Goal: Task Accomplishment & Management: Manage account settings

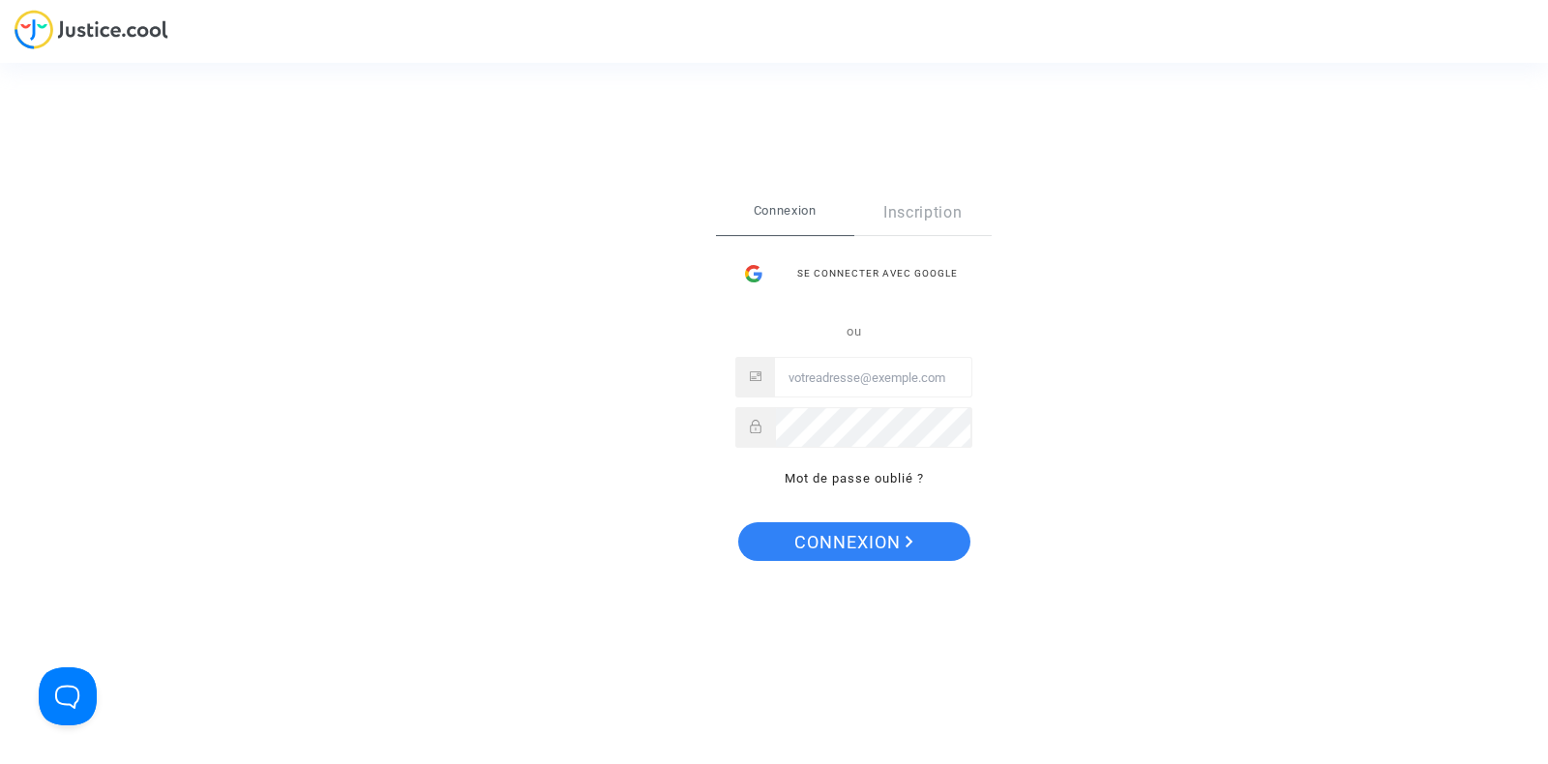
type input "tom@pitcher-avocat.fr"
click at [850, 559] on span "Connexion" at bounding box center [853, 542] width 119 height 41
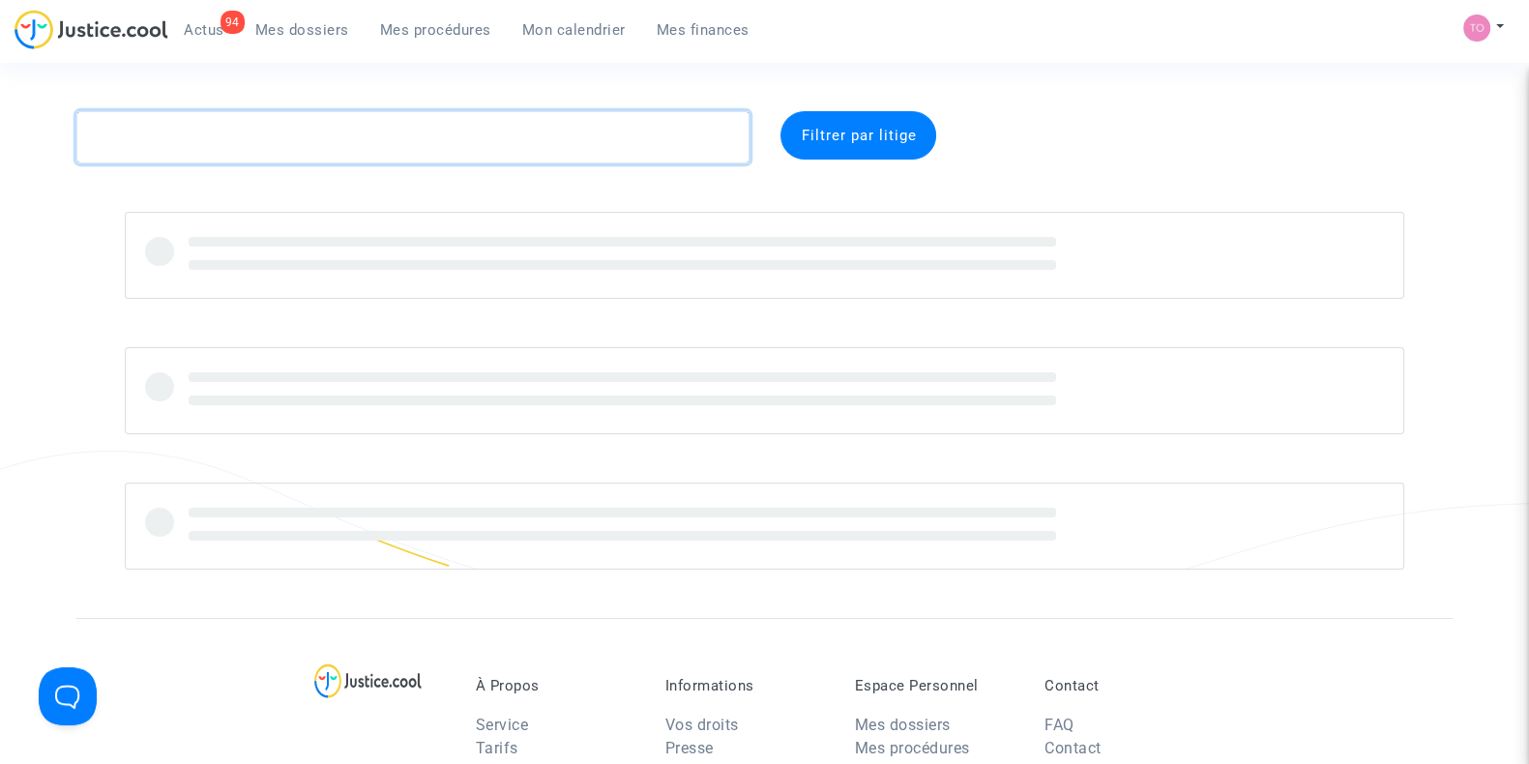
click at [280, 133] on textarea at bounding box center [412, 137] width 673 height 52
paste textarea "NDAPPE"
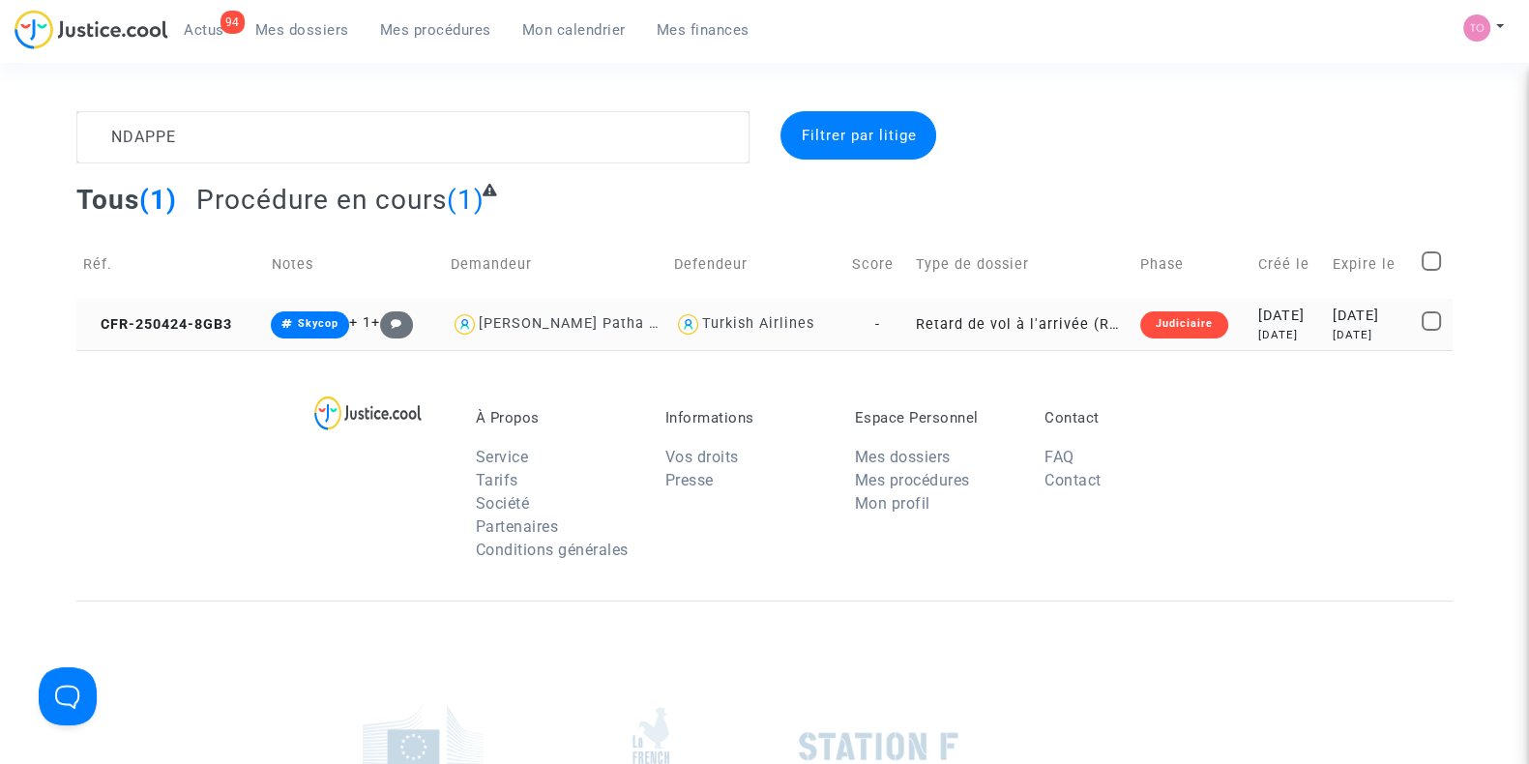
click at [1282, 329] on div "[DATE]" at bounding box center [1290, 335] width 62 height 16
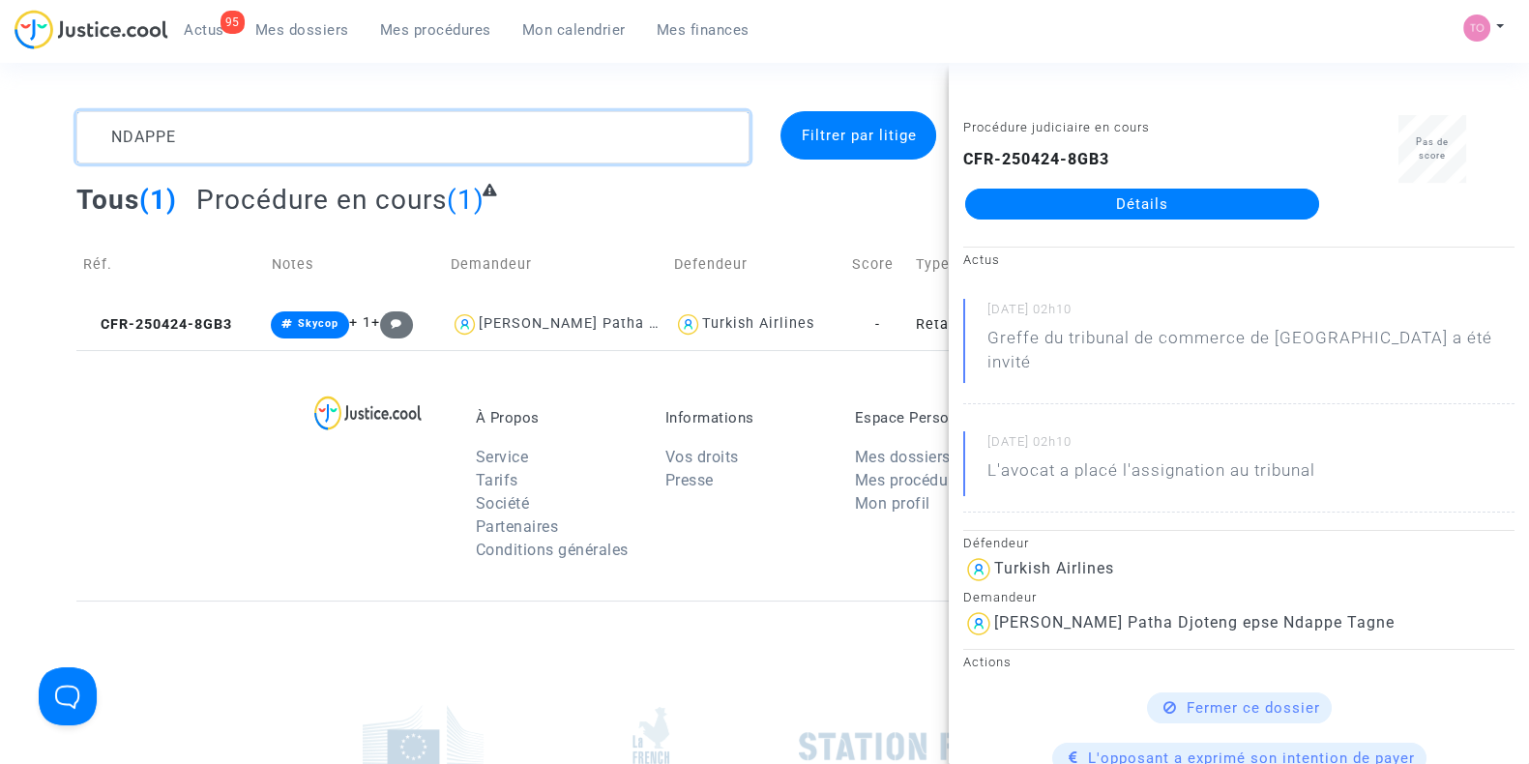
drag, startPoint x: 198, startPoint y: 133, endPoint x: 0, endPoint y: 118, distance: 198.8
click at [0, 118] on div "NDAPPE Filtrer par litige Tous (1) Procédure en cours (1) Réf. Notes Demandeur …" at bounding box center [764, 230] width 1529 height 239
paste textarea "Lapierre"
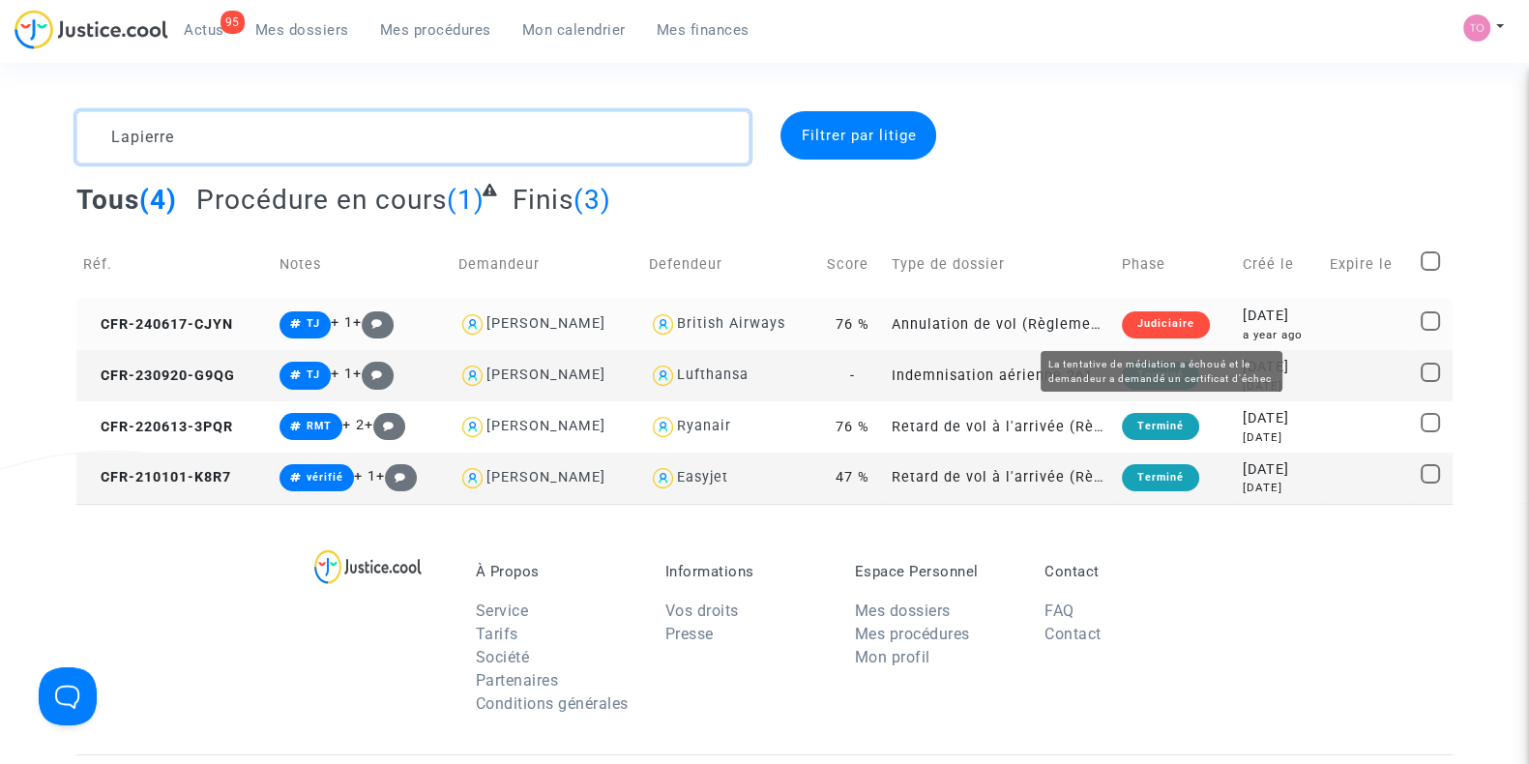
type textarea "Lapierre"
click at [1236, 319] on td "2024-06-17 a year ago" at bounding box center [1279, 324] width 87 height 51
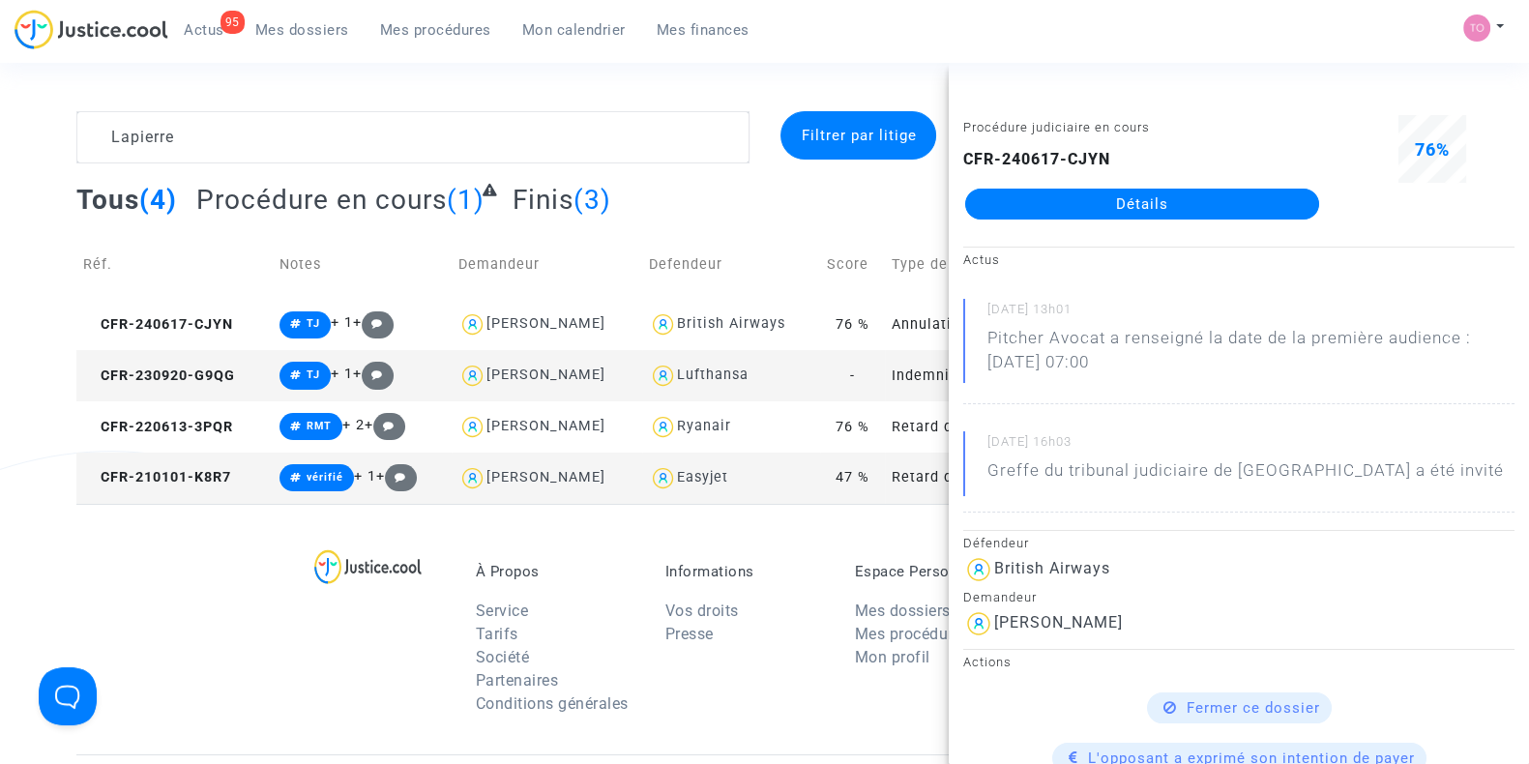
click at [1106, 210] on link "Détails" at bounding box center [1142, 204] width 354 height 31
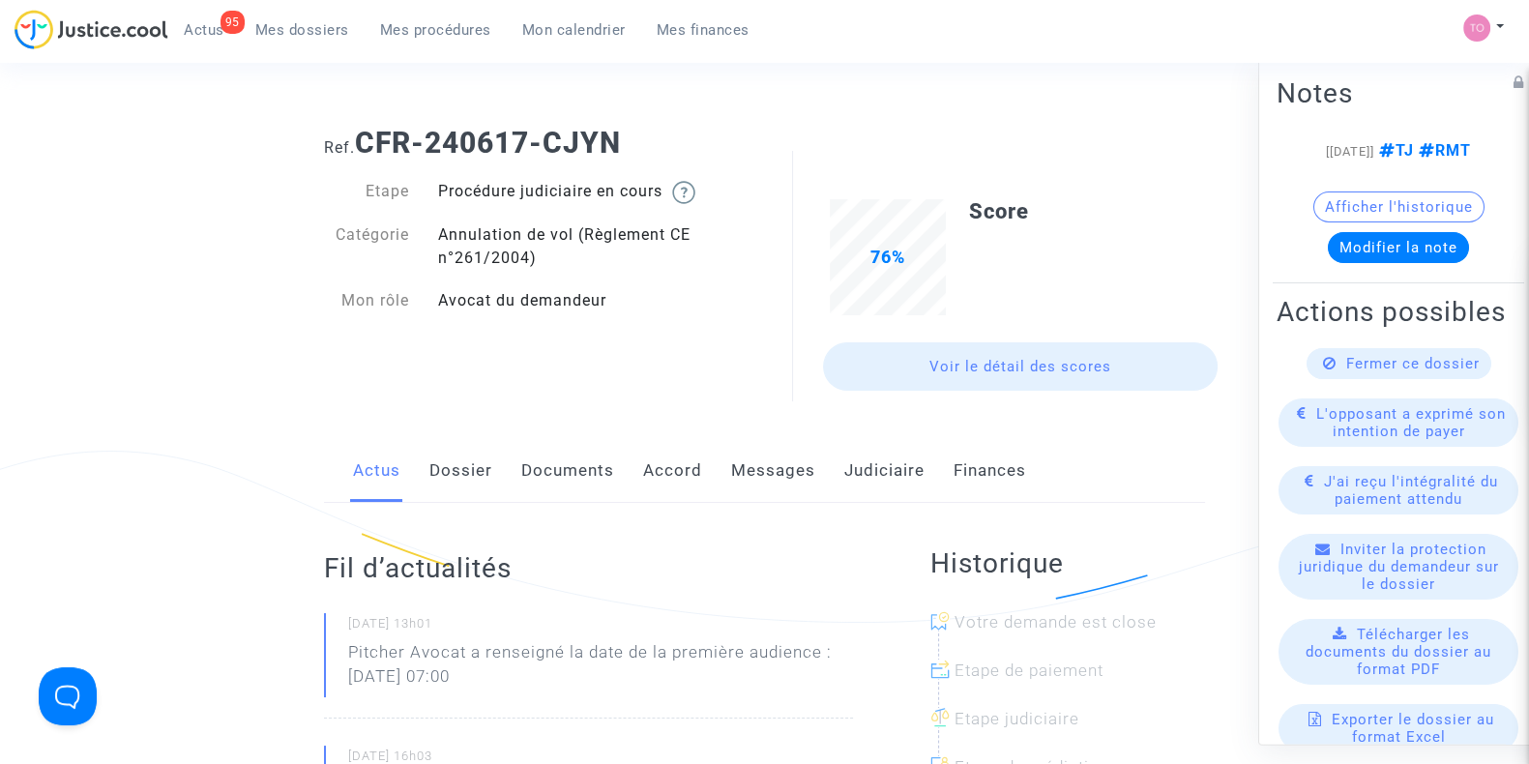
click at [452, 461] on link "Dossier" at bounding box center [461, 471] width 63 height 64
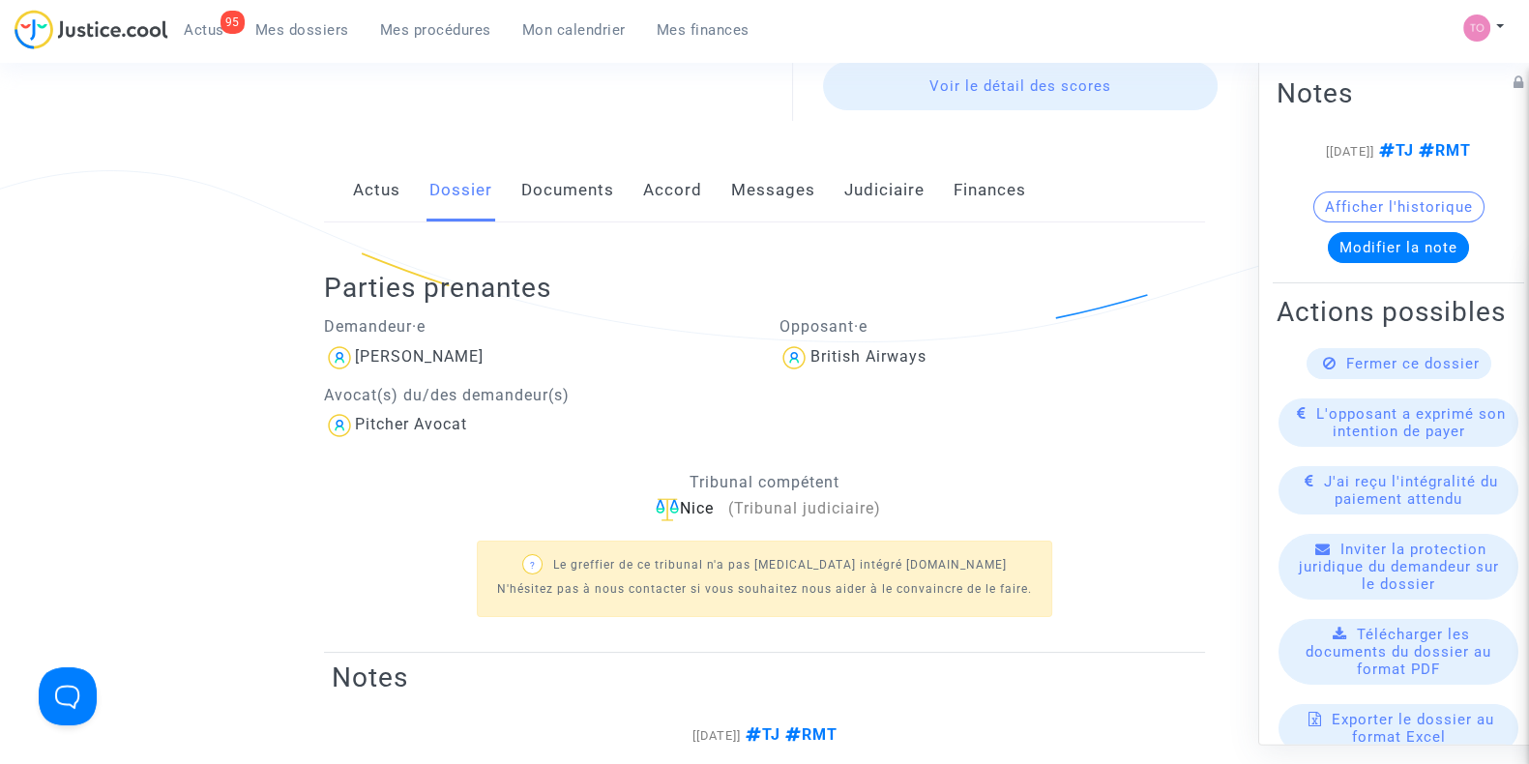
scroll to position [281, 0]
click at [556, 208] on link "Documents" at bounding box center [567, 190] width 93 height 64
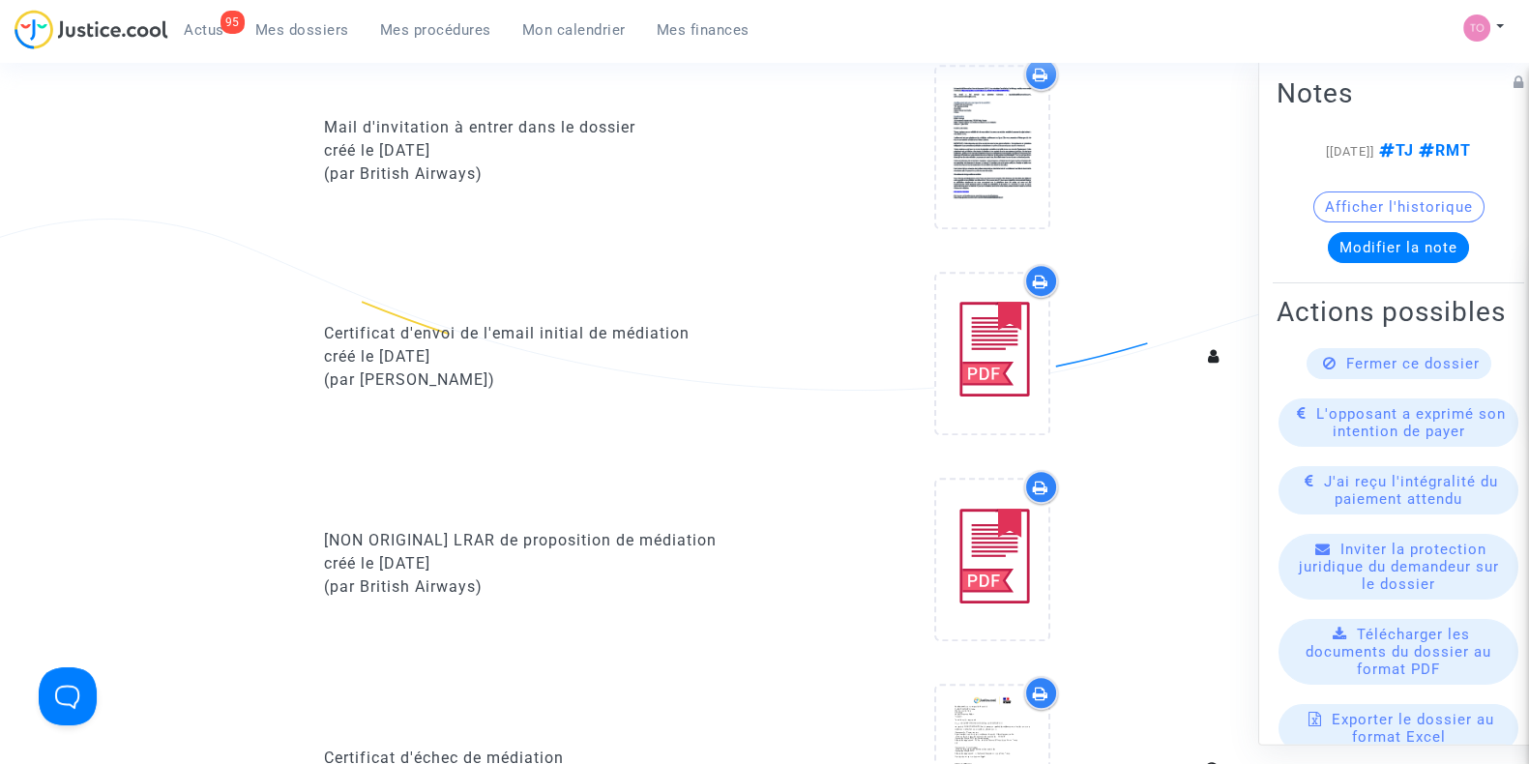
scroll to position [1083, 0]
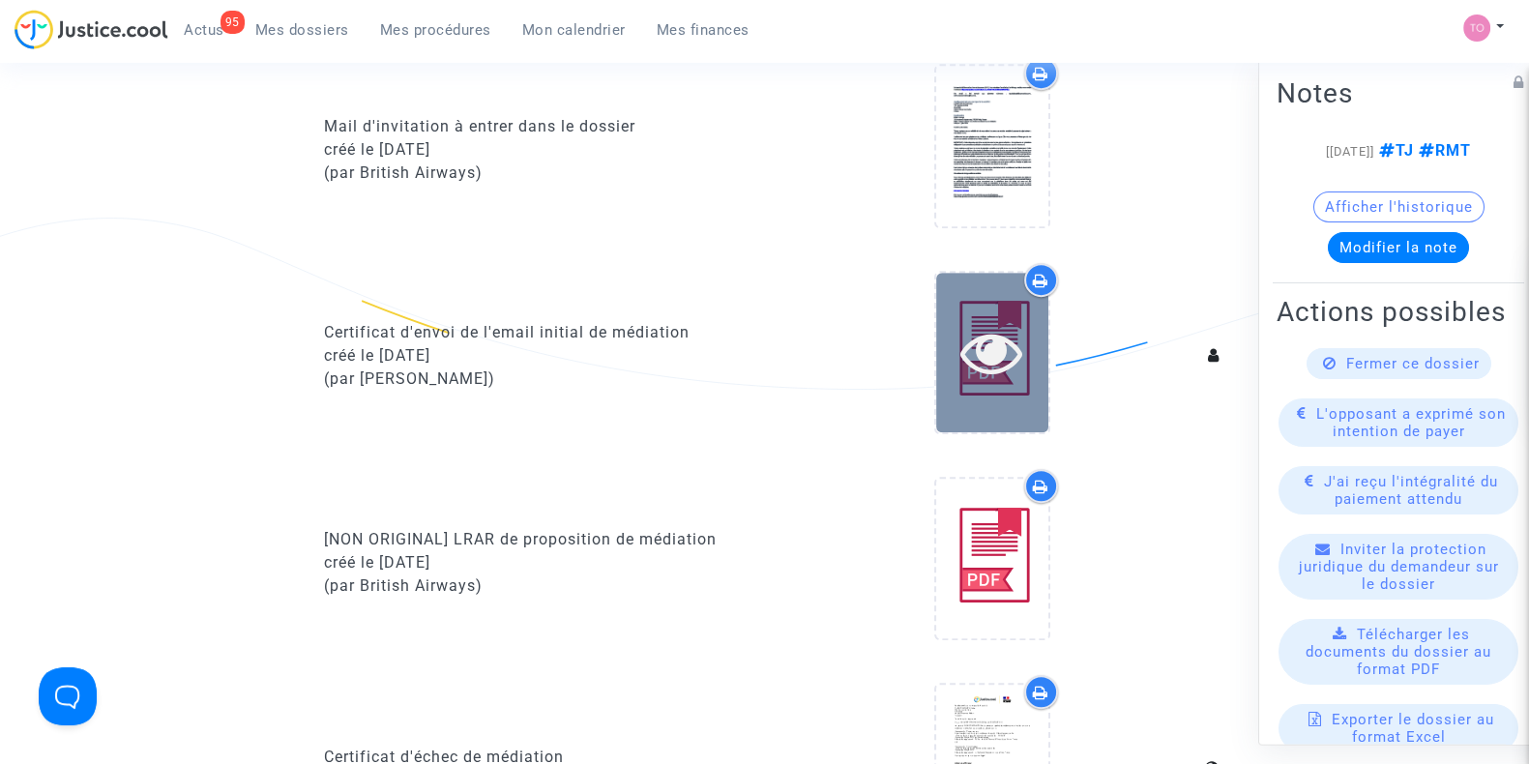
click at [950, 366] on div at bounding box center [992, 352] width 112 height 62
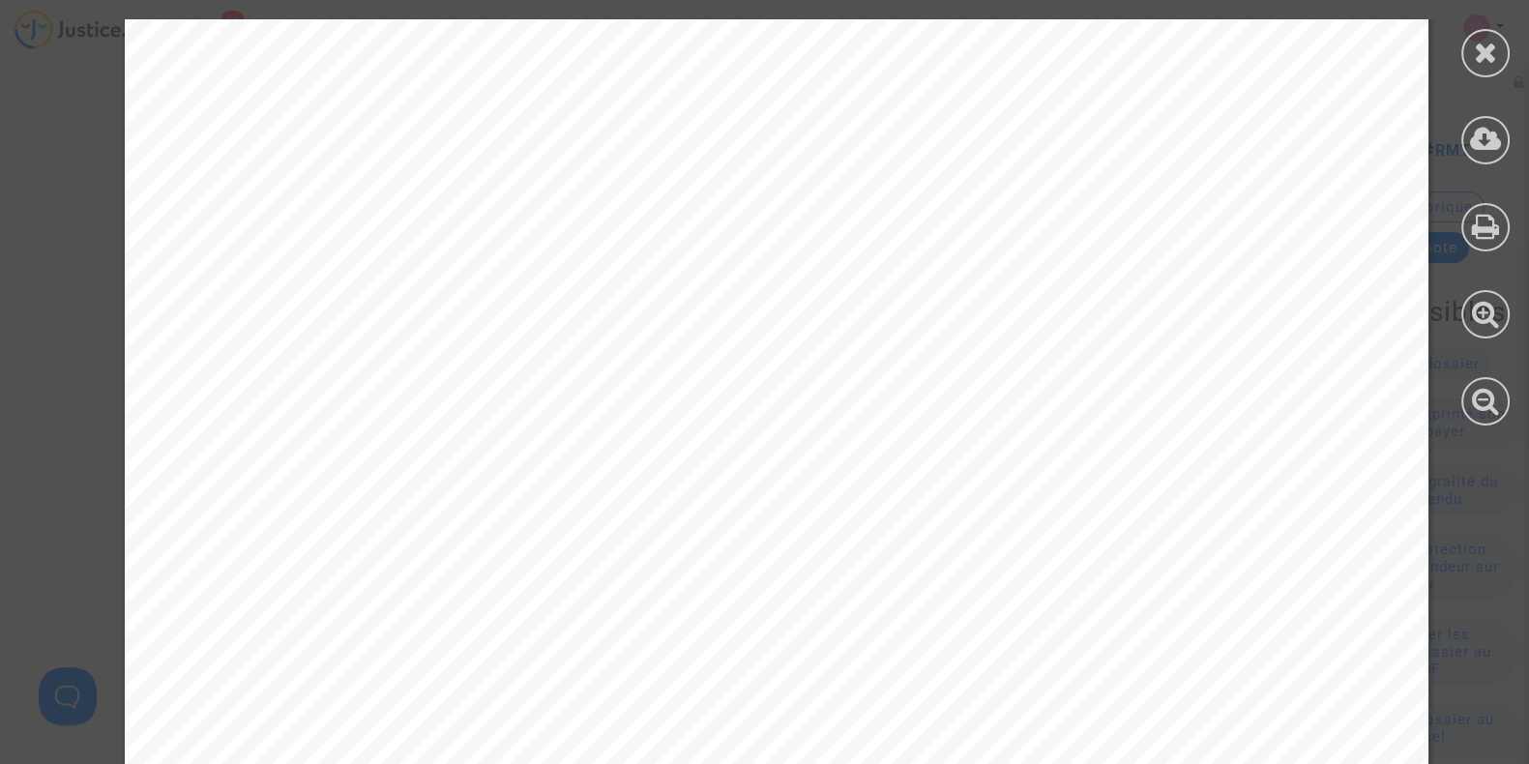
scroll to position [371, 0]
click at [1474, 45] on icon at bounding box center [1486, 52] width 24 height 29
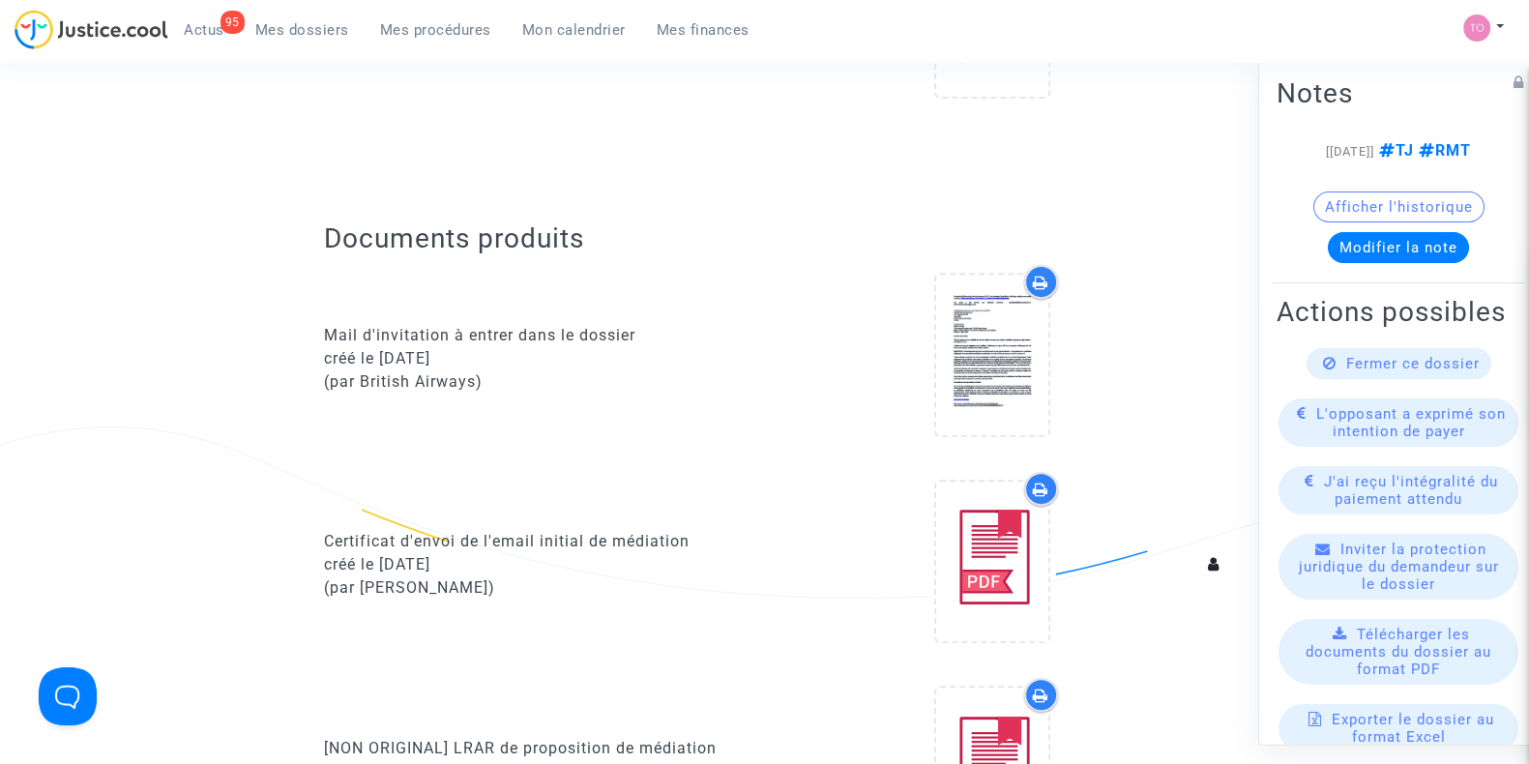
scroll to position [913, 0]
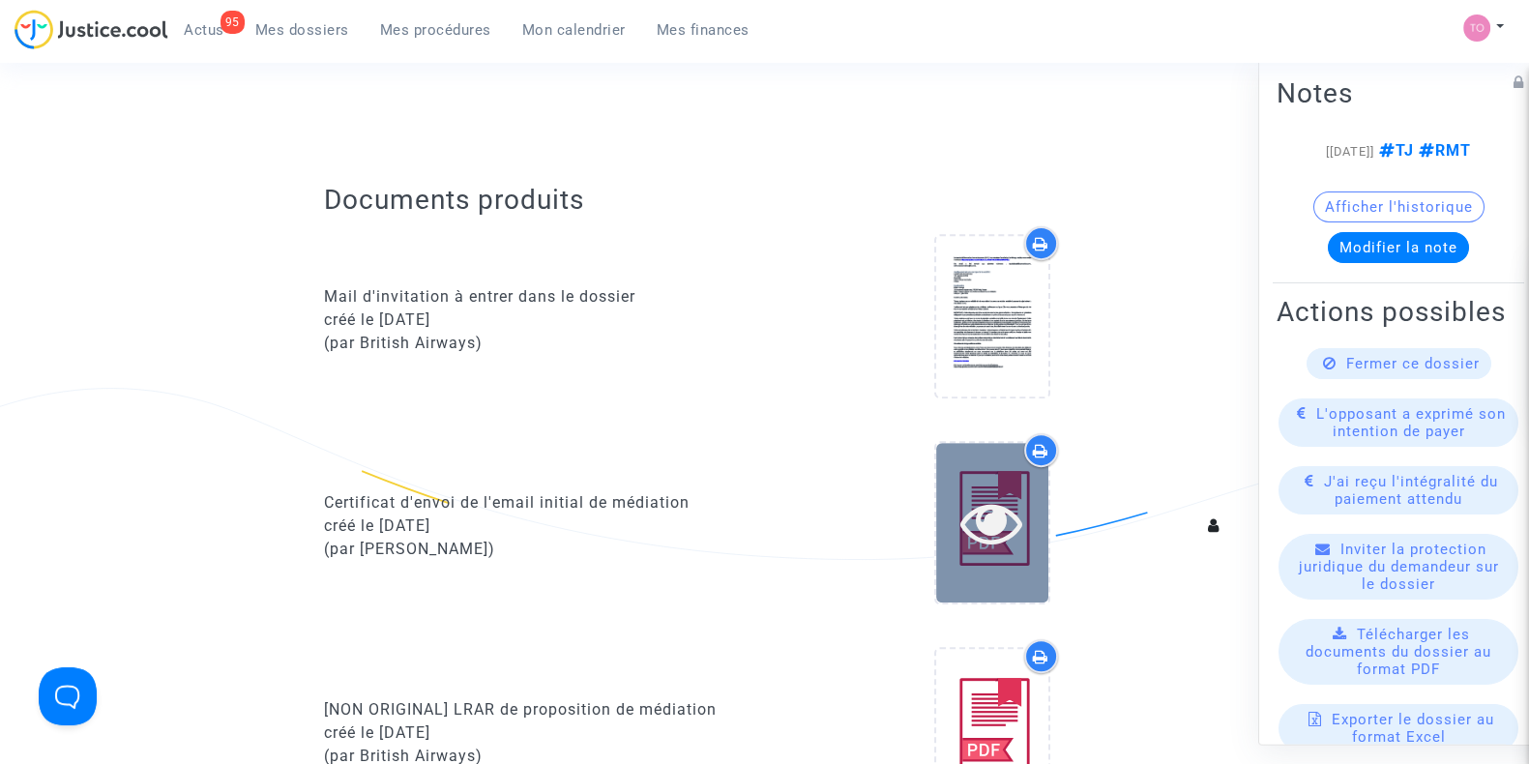
click at [994, 506] on icon at bounding box center [992, 522] width 63 height 62
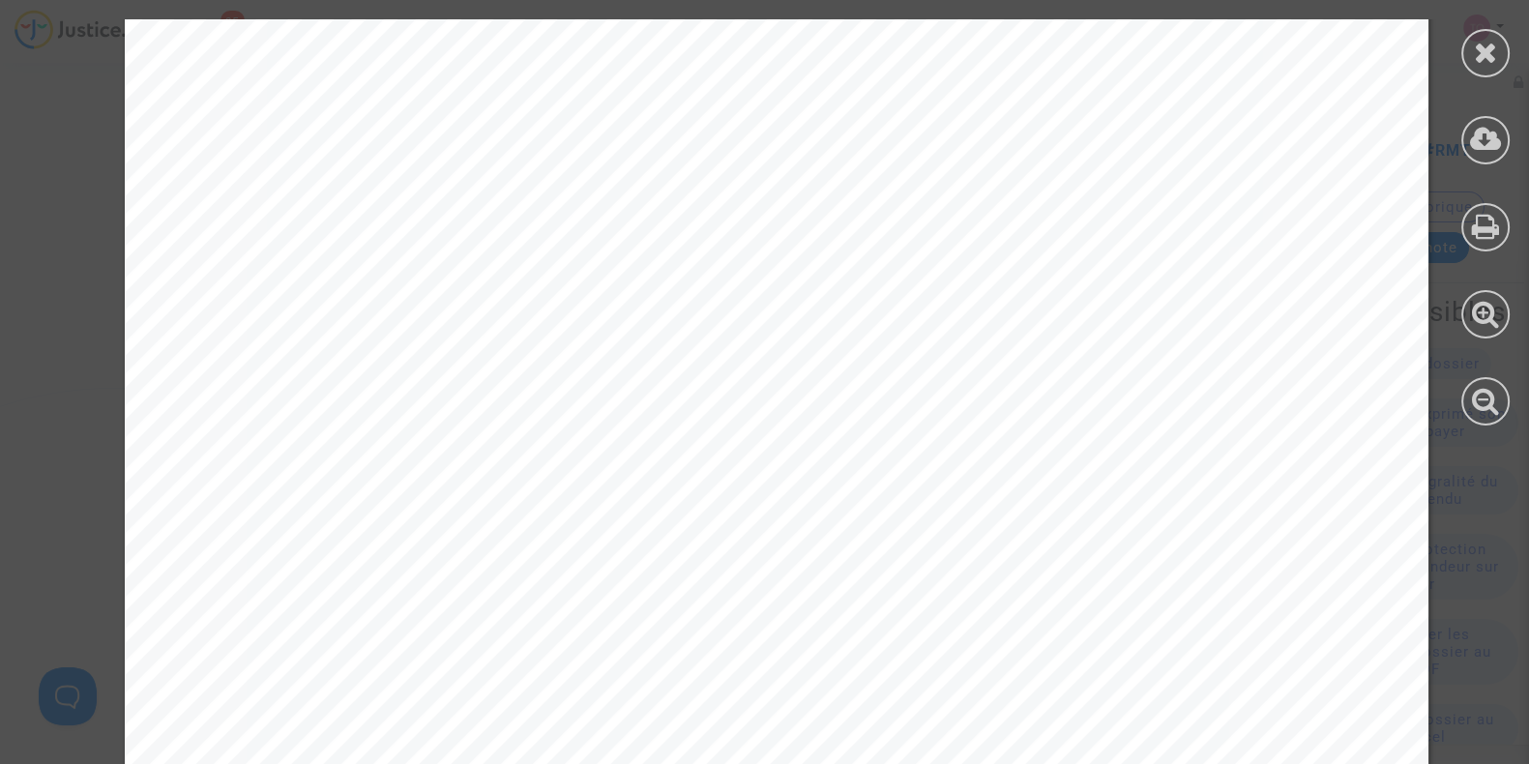
scroll to position [654, 0]
click at [1487, 44] on icon at bounding box center [1486, 52] width 24 height 29
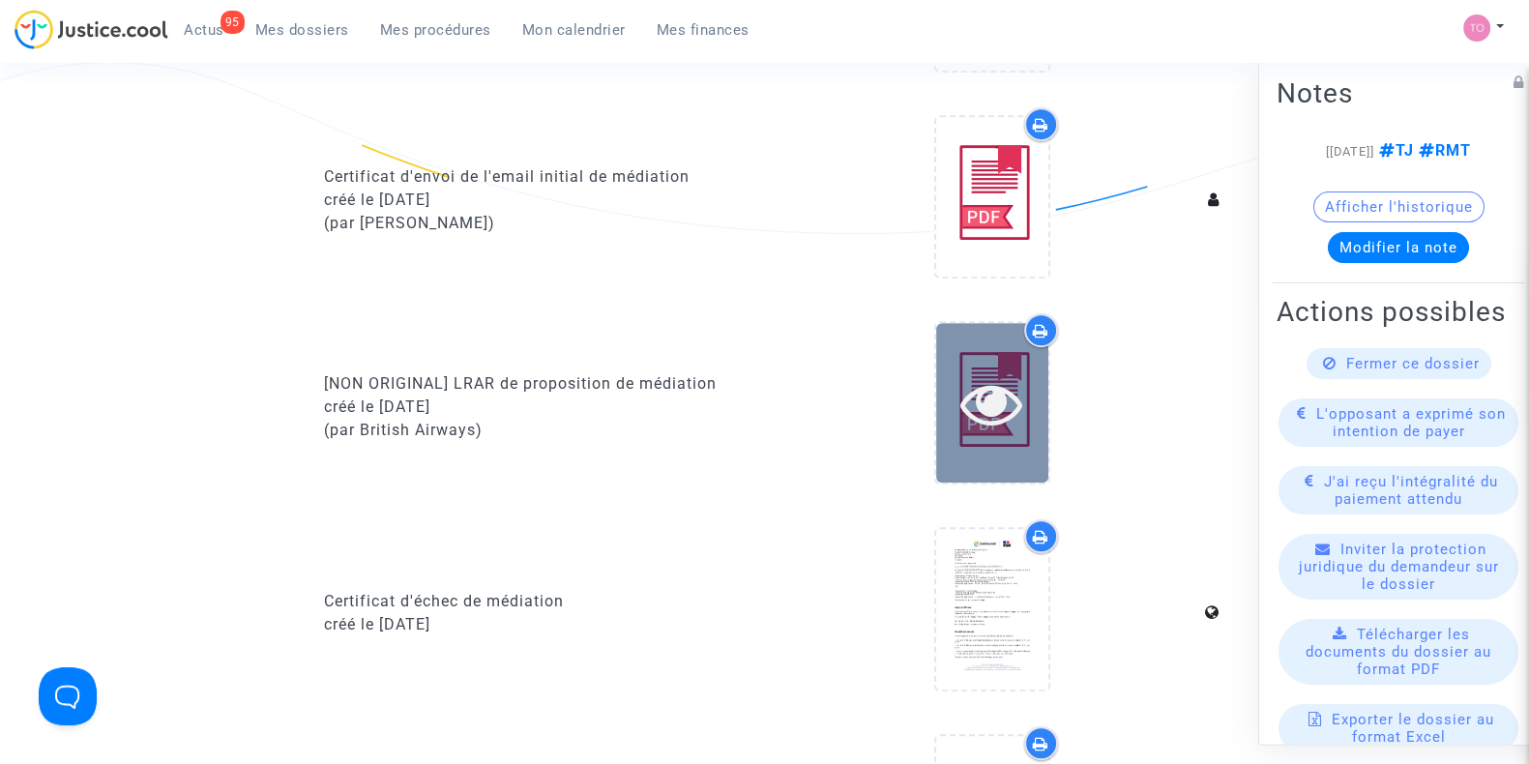
scroll to position [1238, 0]
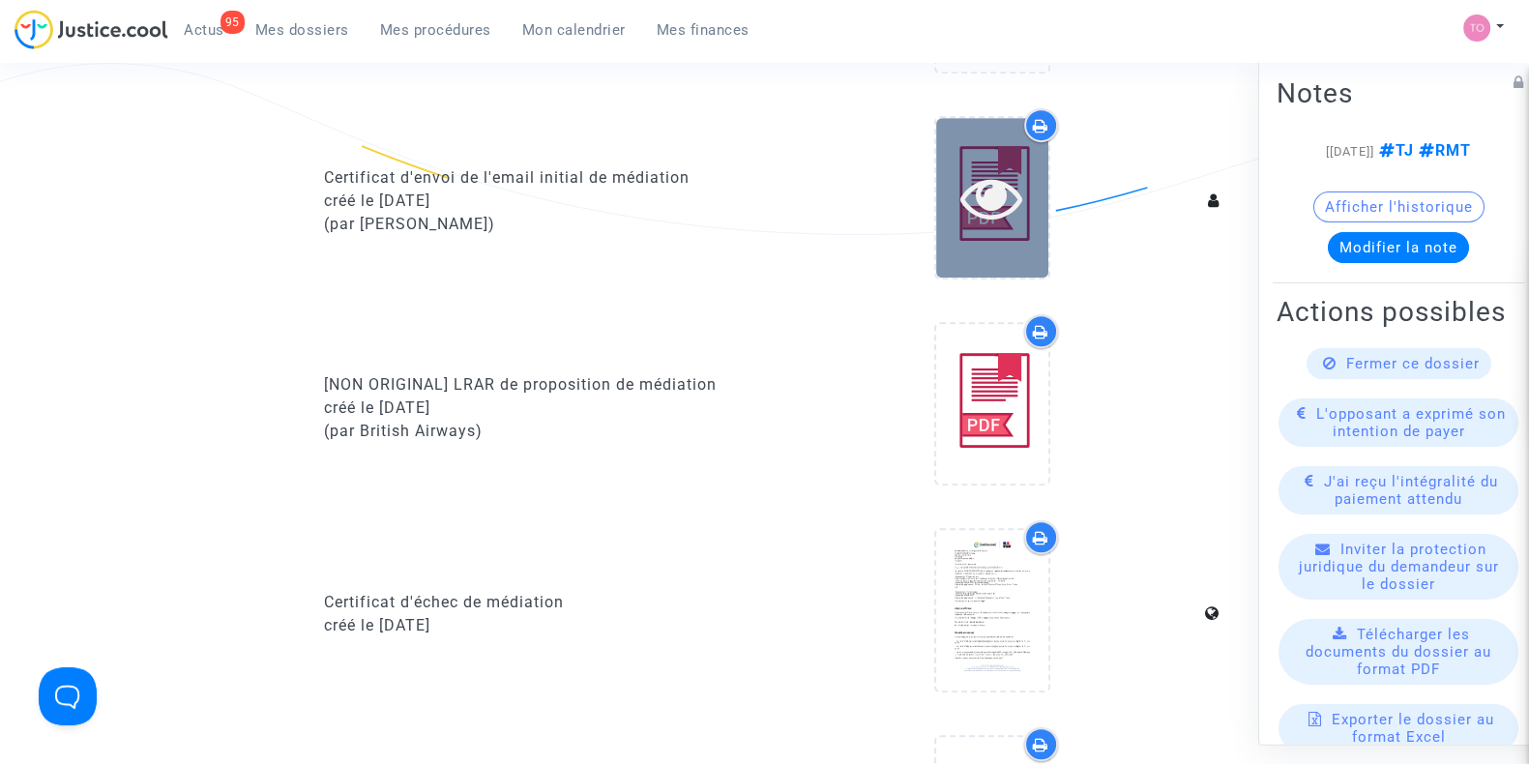
click at [999, 210] on icon at bounding box center [992, 197] width 63 height 62
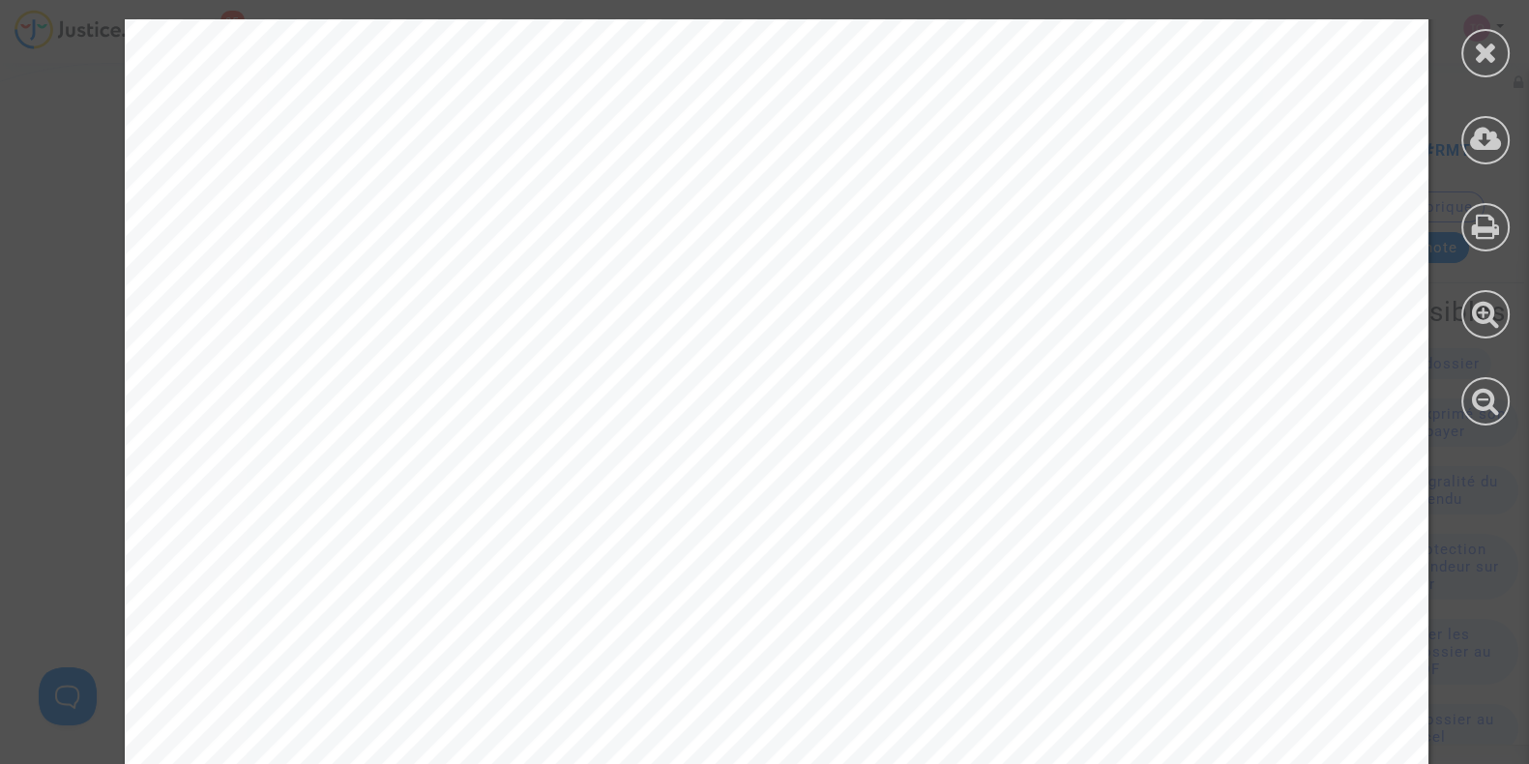
scroll to position [358, 0]
click at [1465, 43] on div at bounding box center [1486, 53] width 48 height 48
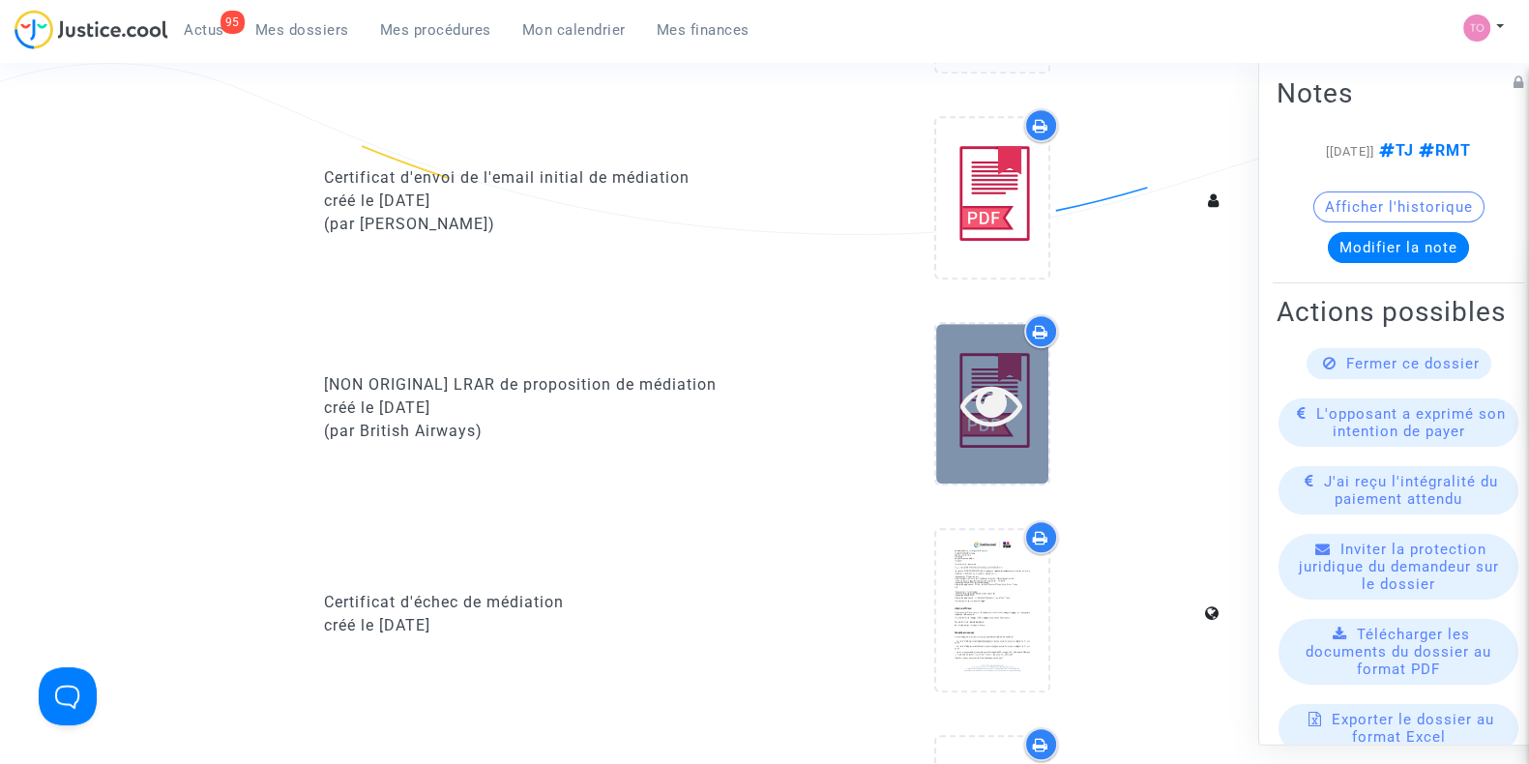
click at [1010, 426] on icon at bounding box center [992, 404] width 63 height 62
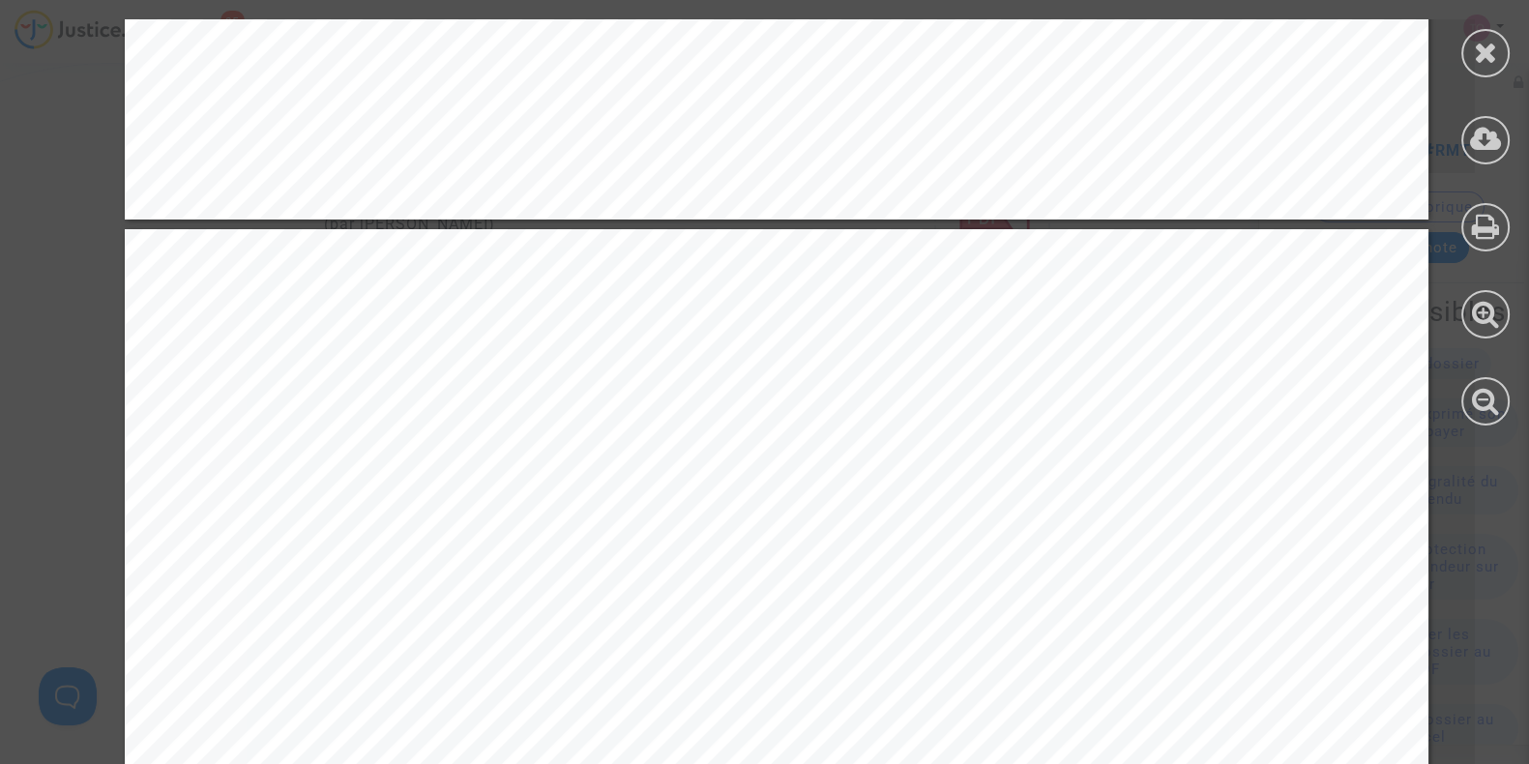
scroll to position [3552, 0]
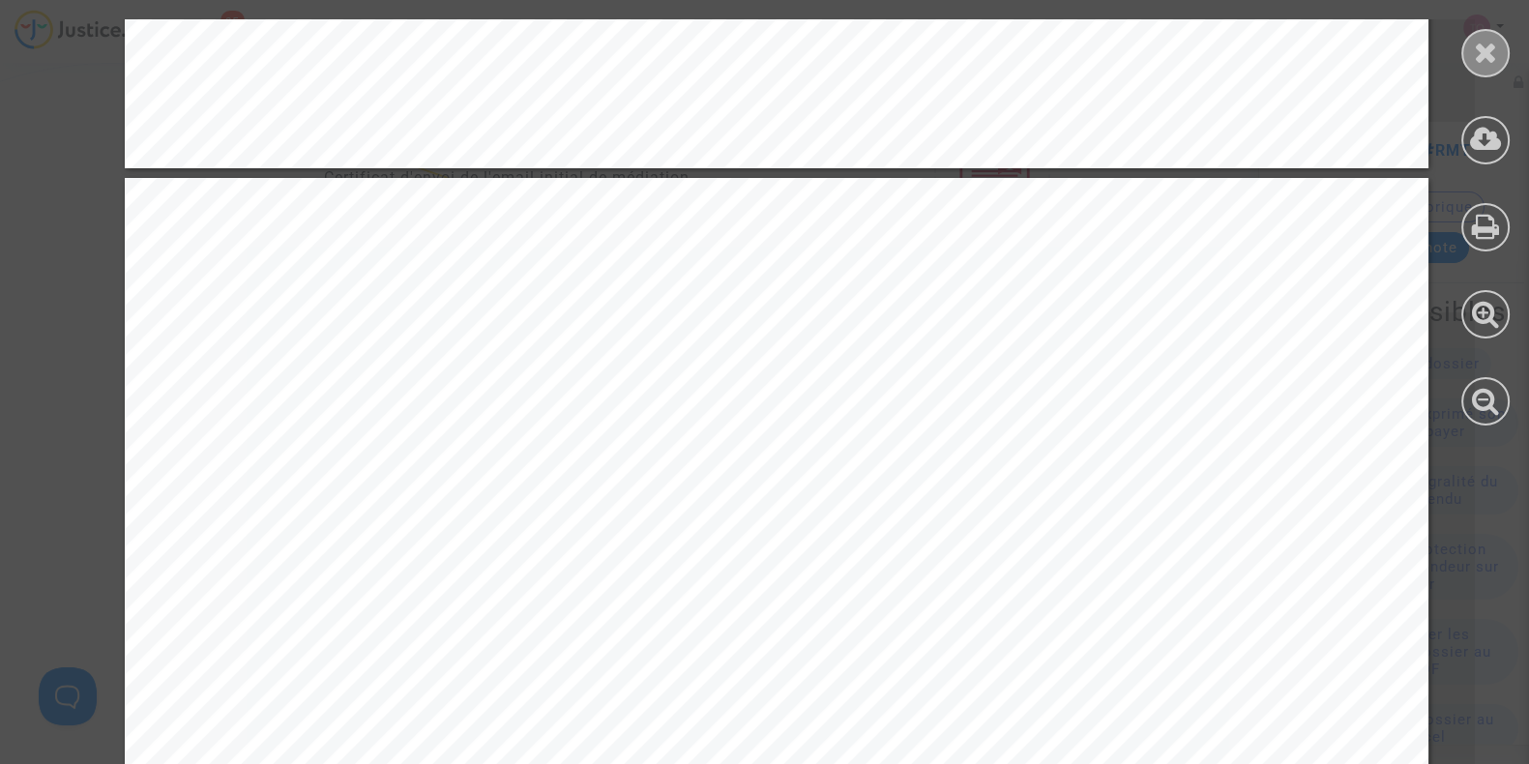
click at [1468, 59] on div at bounding box center [1486, 53] width 48 height 48
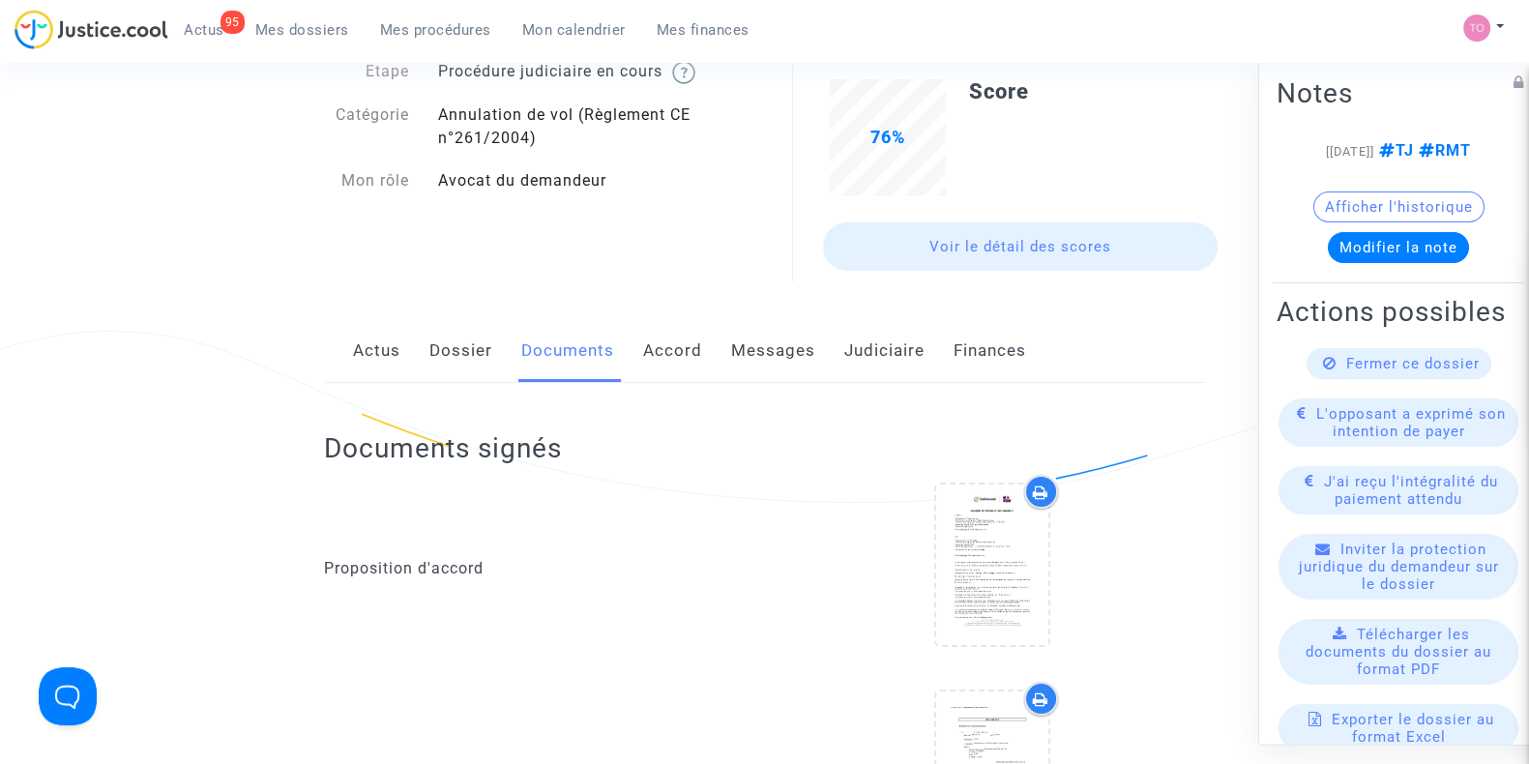
scroll to position [0, 0]
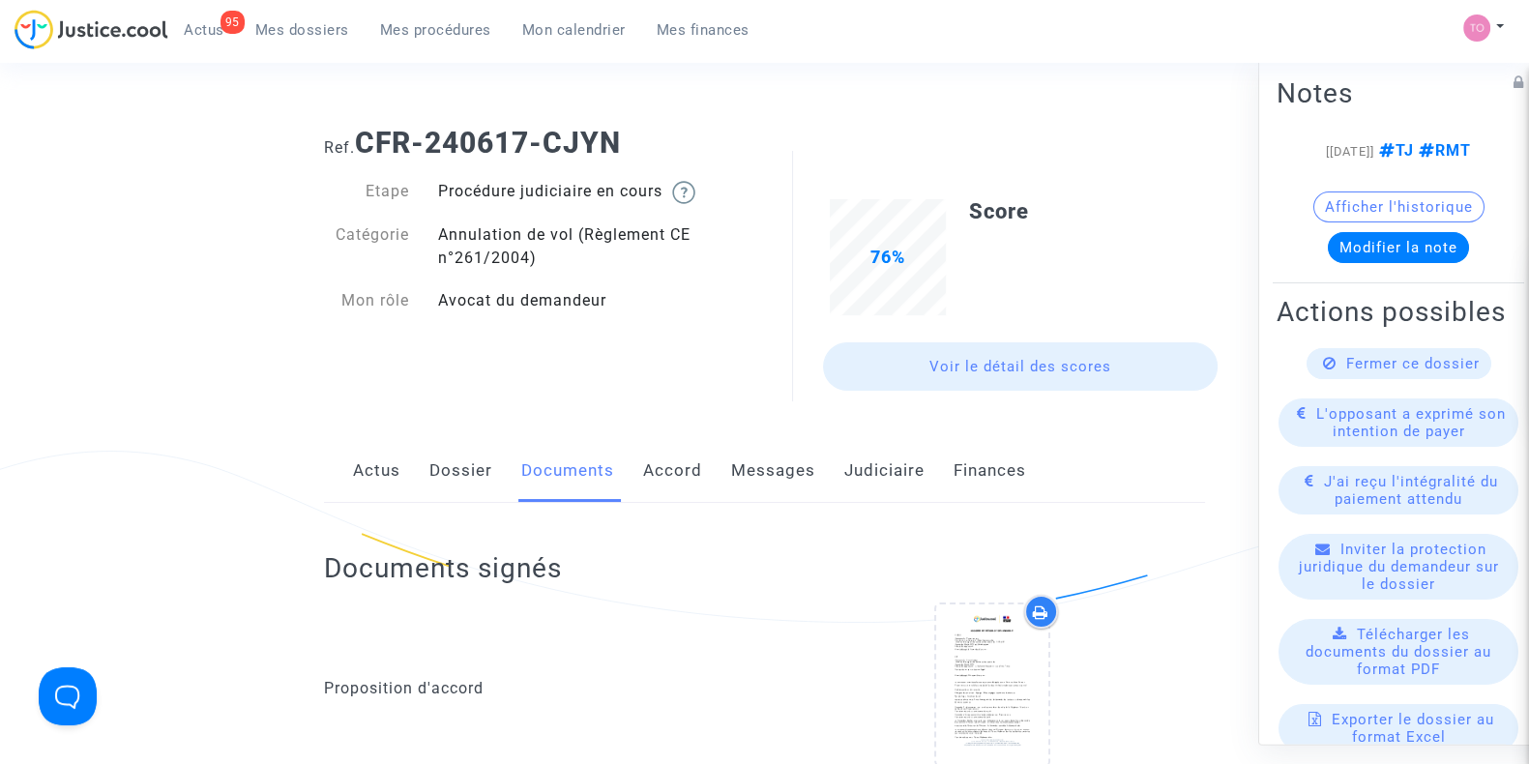
click at [469, 466] on link "Dossier" at bounding box center [461, 471] width 63 height 64
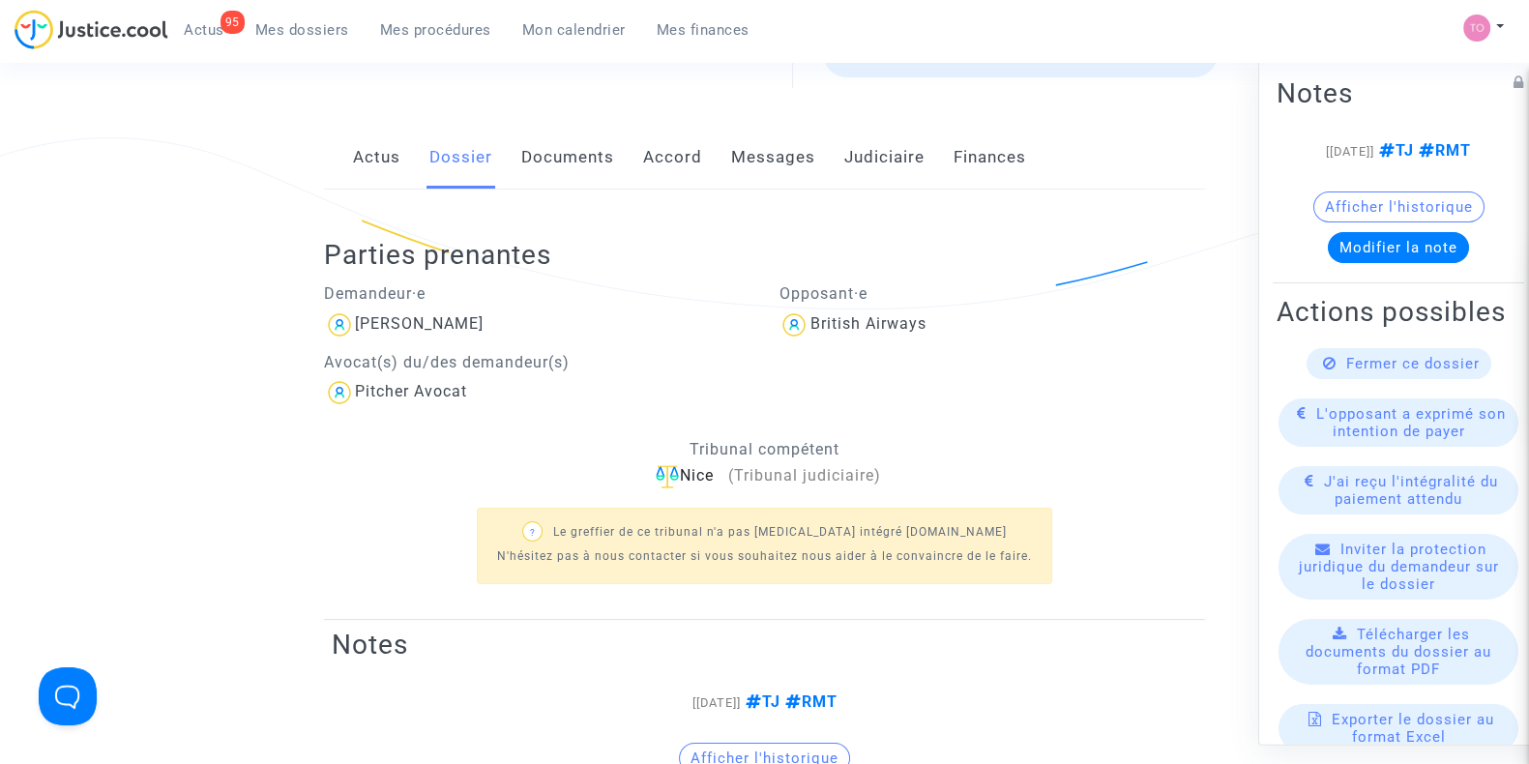
scroll to position [311, 0]
click at [544, 186] on link "Documents" at bounding box center [567, 160] width 93 height 64
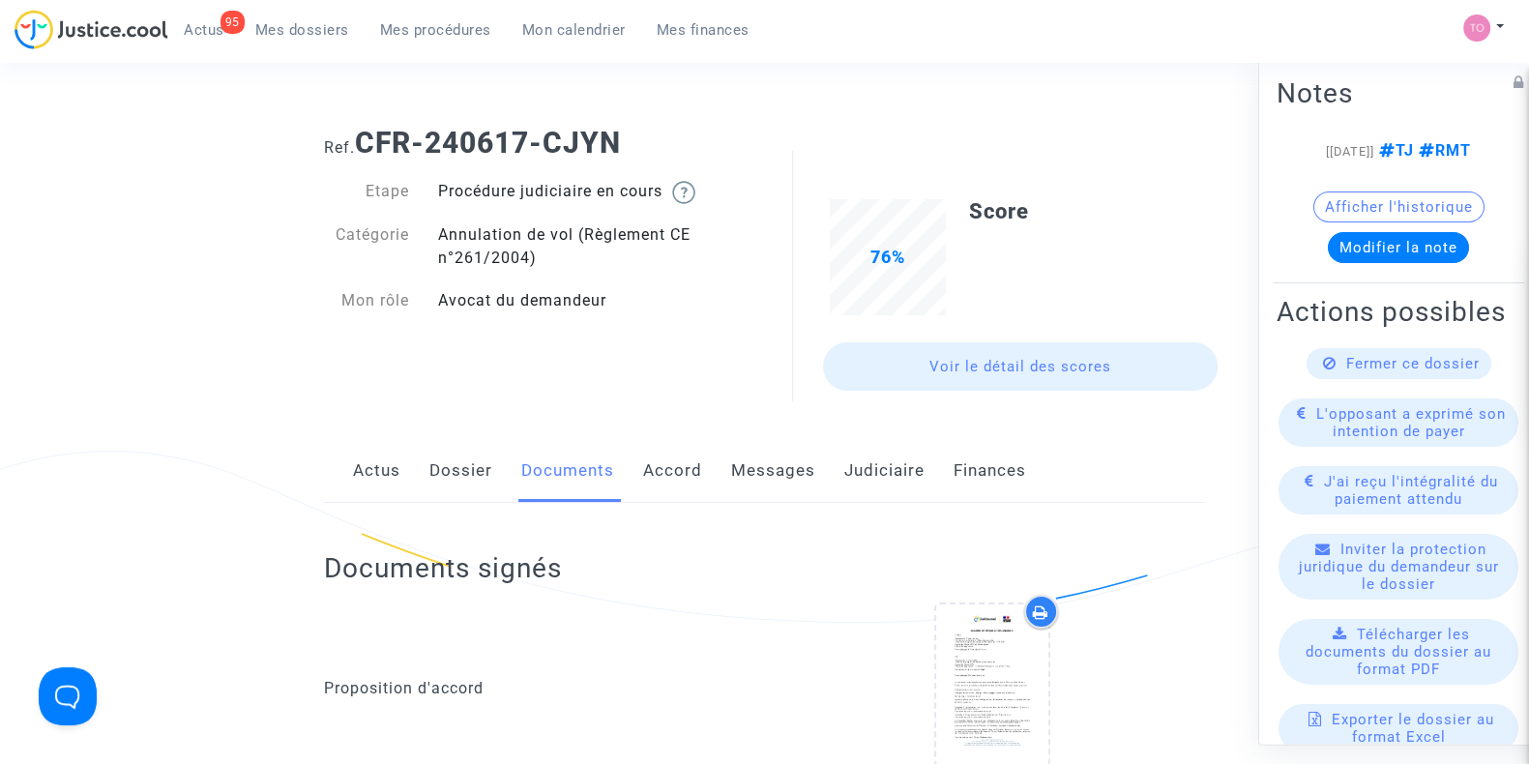
click at [743, 472] on link "Messages" at bounding box center [773, 471] width 84 height 64
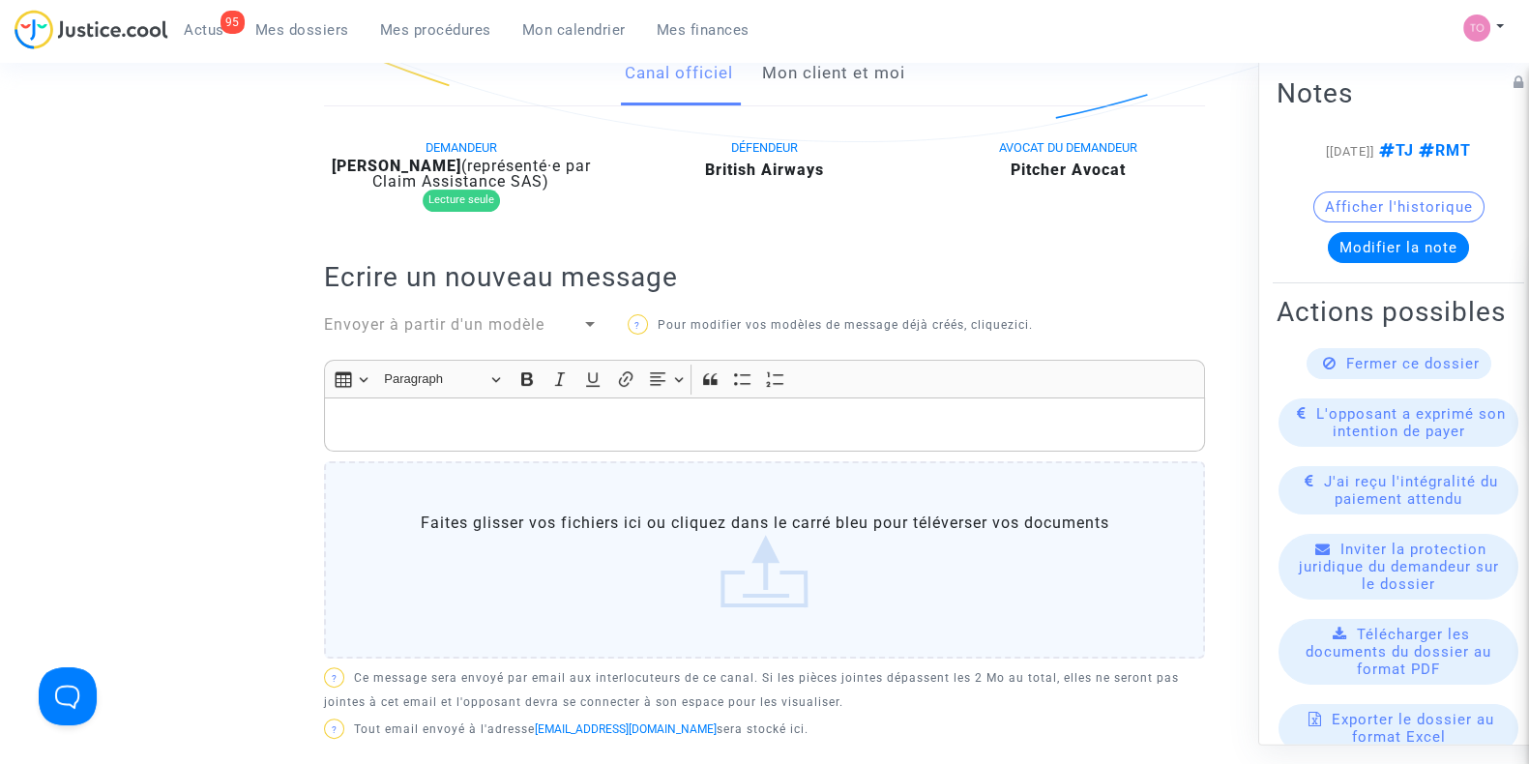
scroll to position [480, 0]
click at [837, 94] on link "Mon client et moi" at bounding box center [832, 75] width 143 height 64
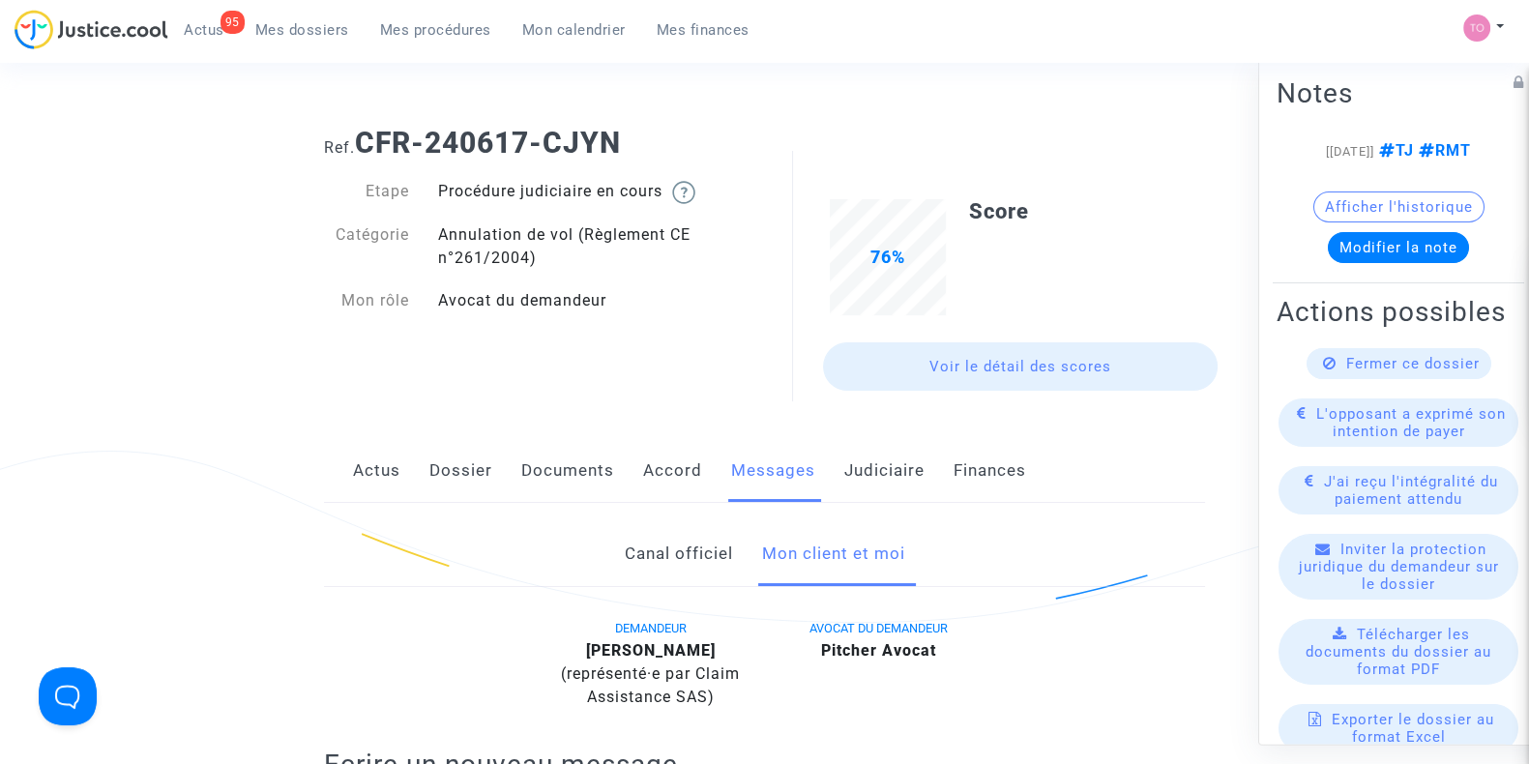
click at [372, 453] on link "Actus" at bounding box center [376, 471] width 47 height 64
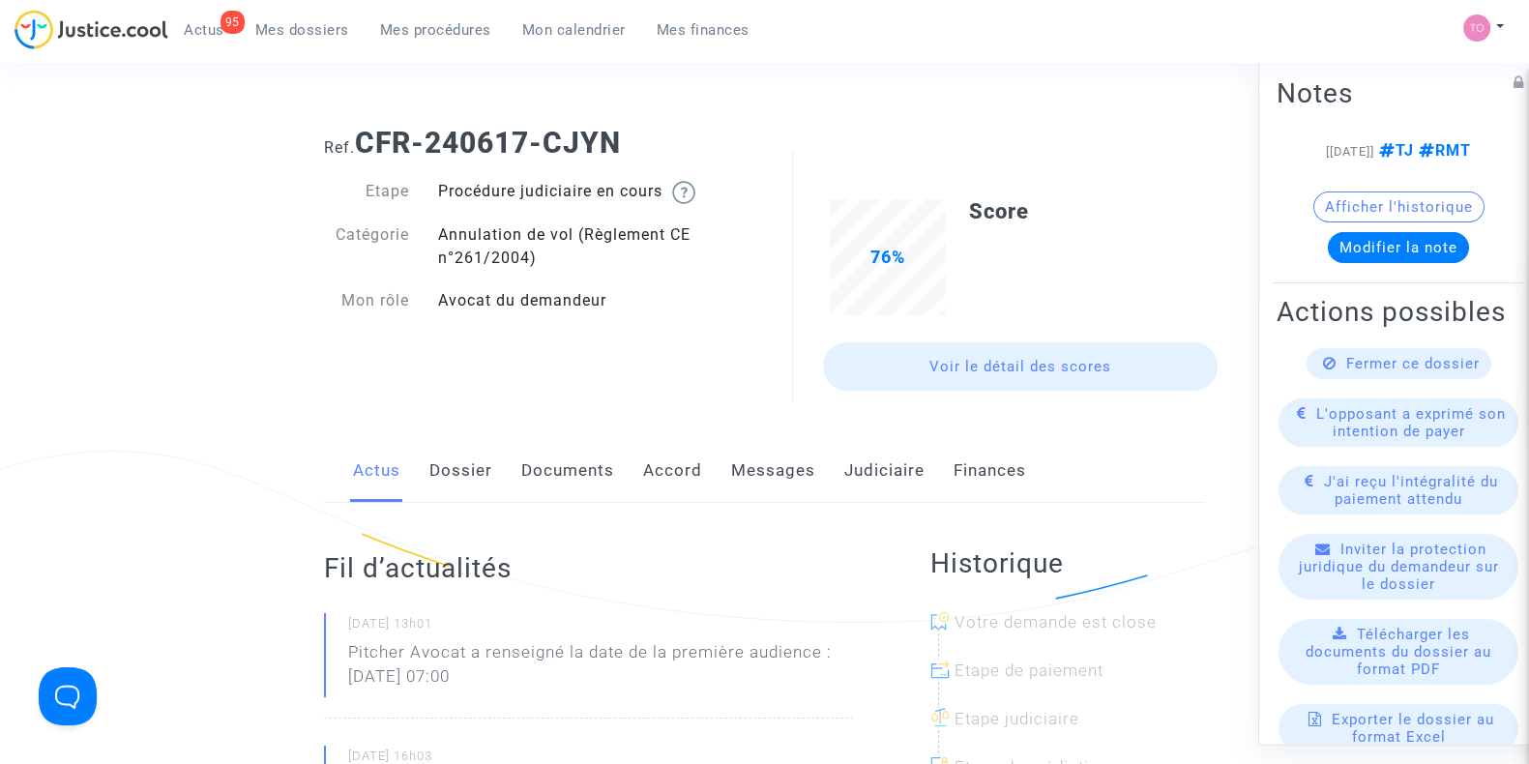
click at [443, 477] on link "Dossier" at bounding box center [461, 471] width 63 height 64
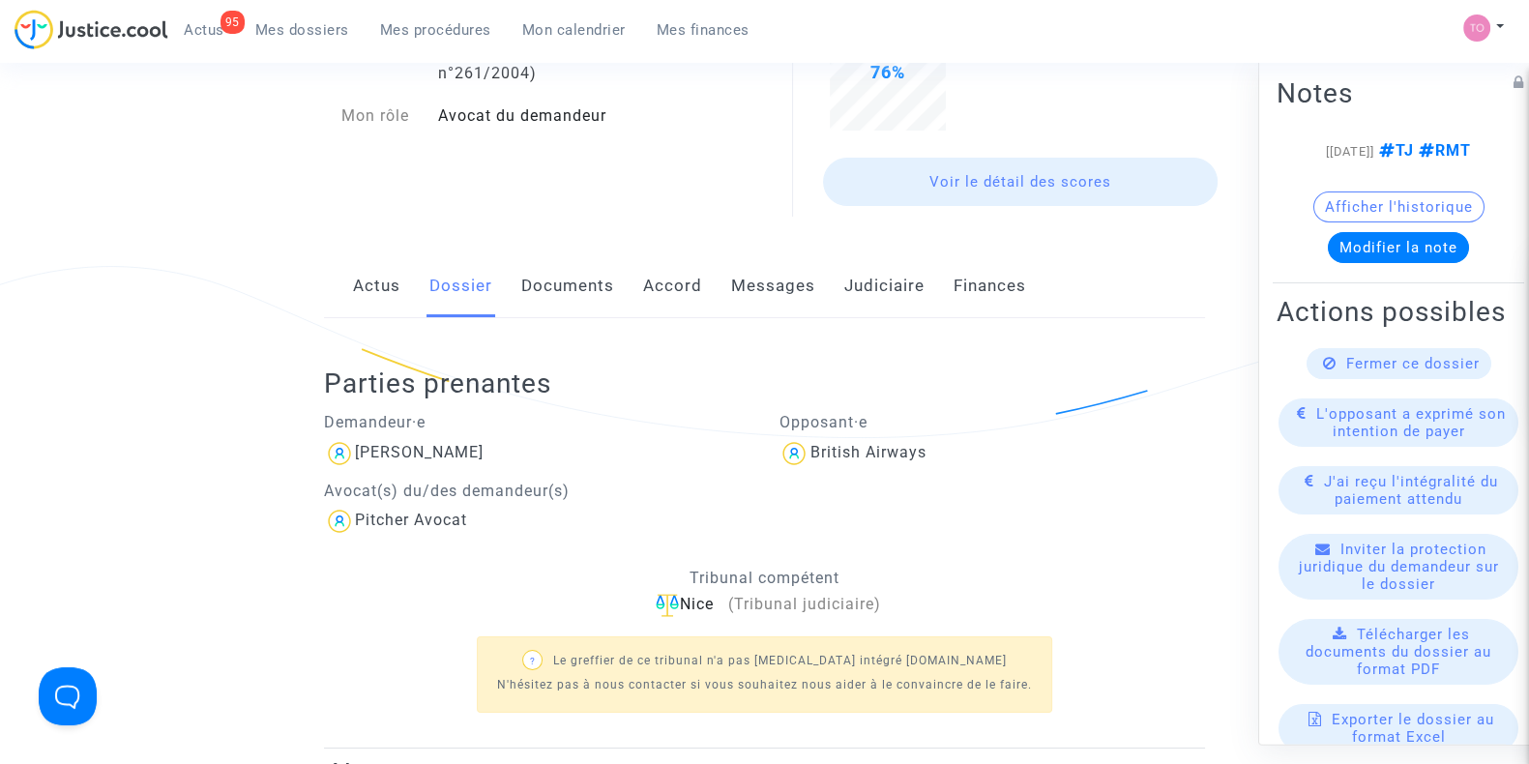
scroll to position [191, 0]
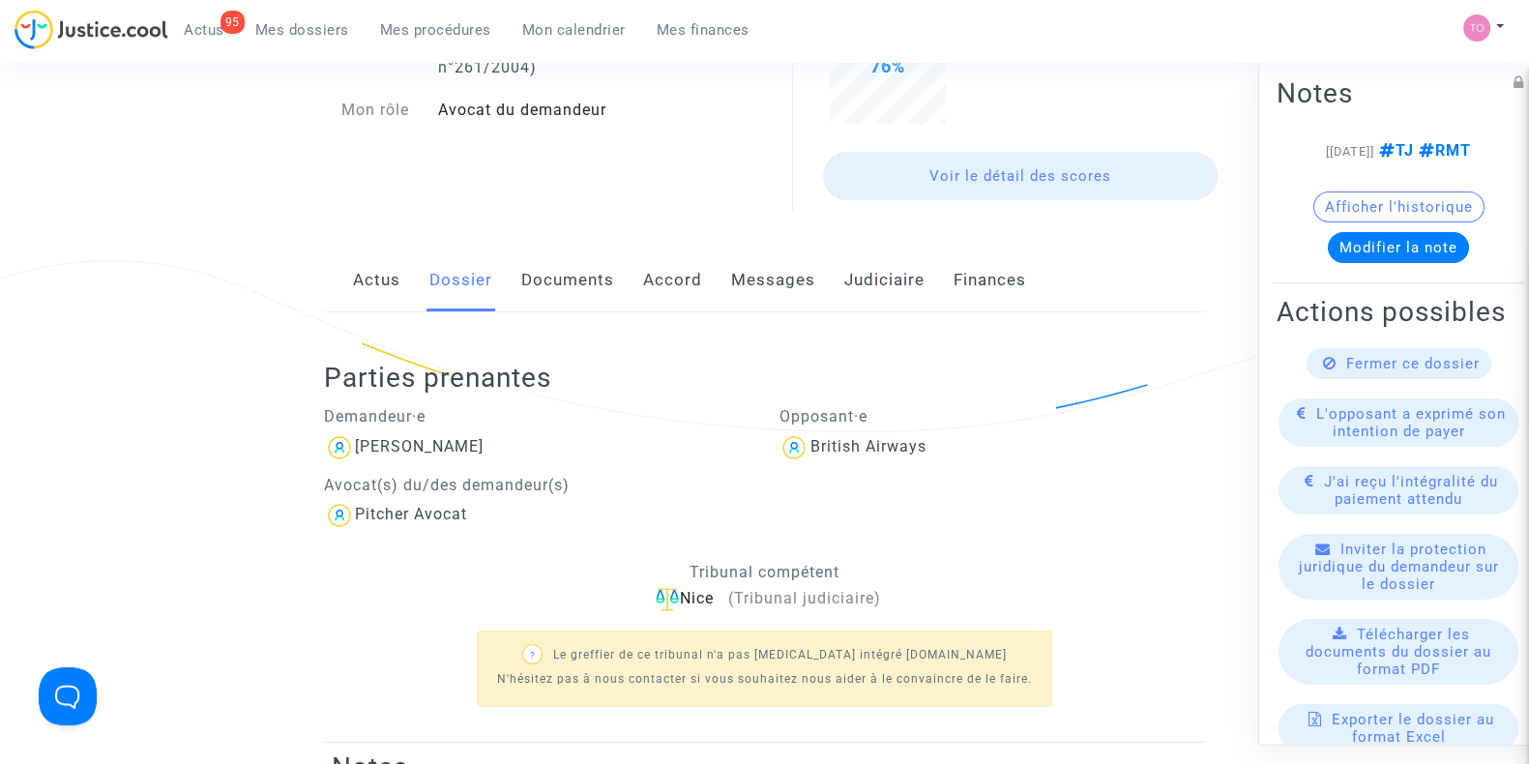
click at [552, 286] on link "Documents" at bounding box center [567, 281] width 93 height 64
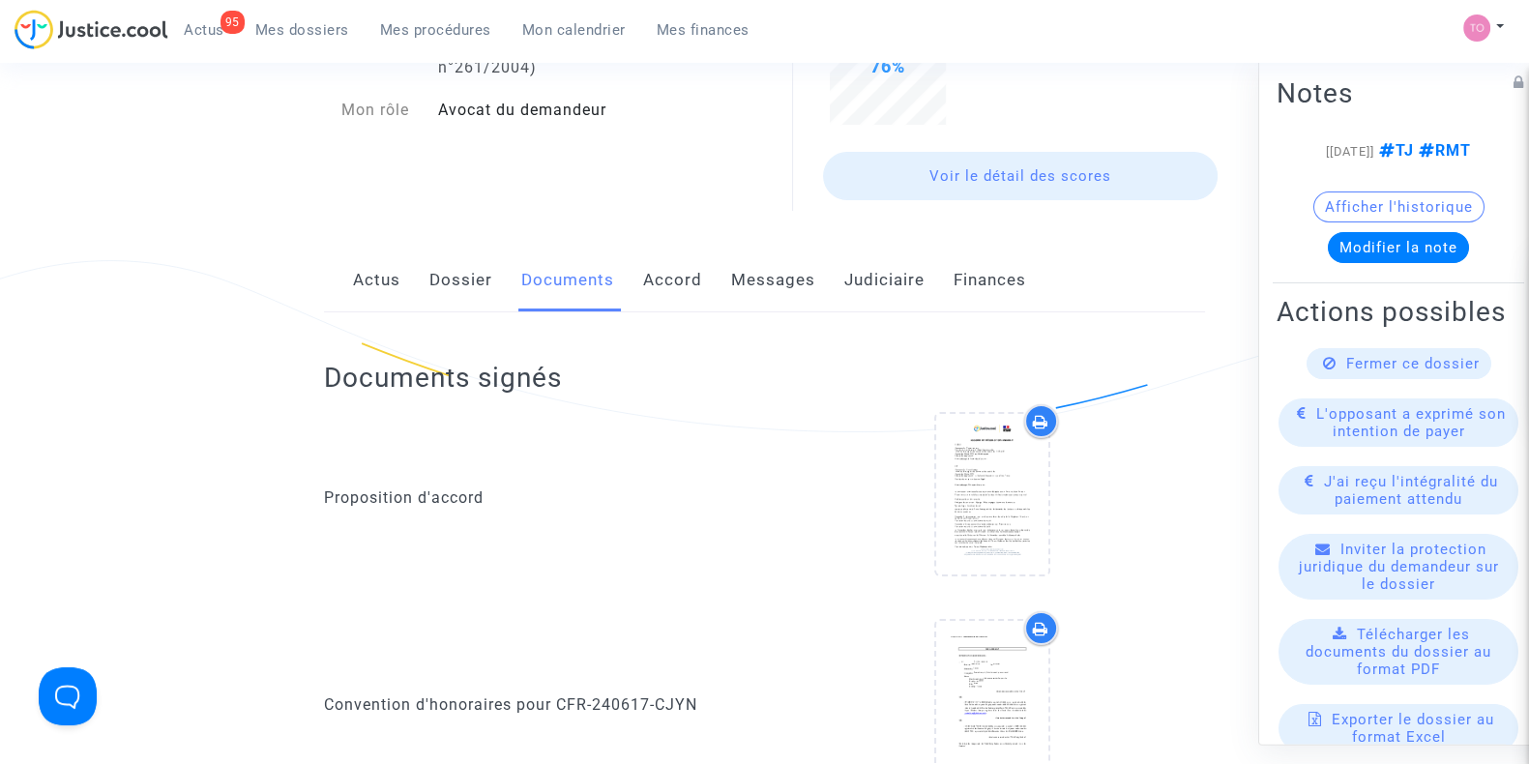
click at [853, 287] on link "Judiciaire" at bounding box center [884, 281] width 80 height 64
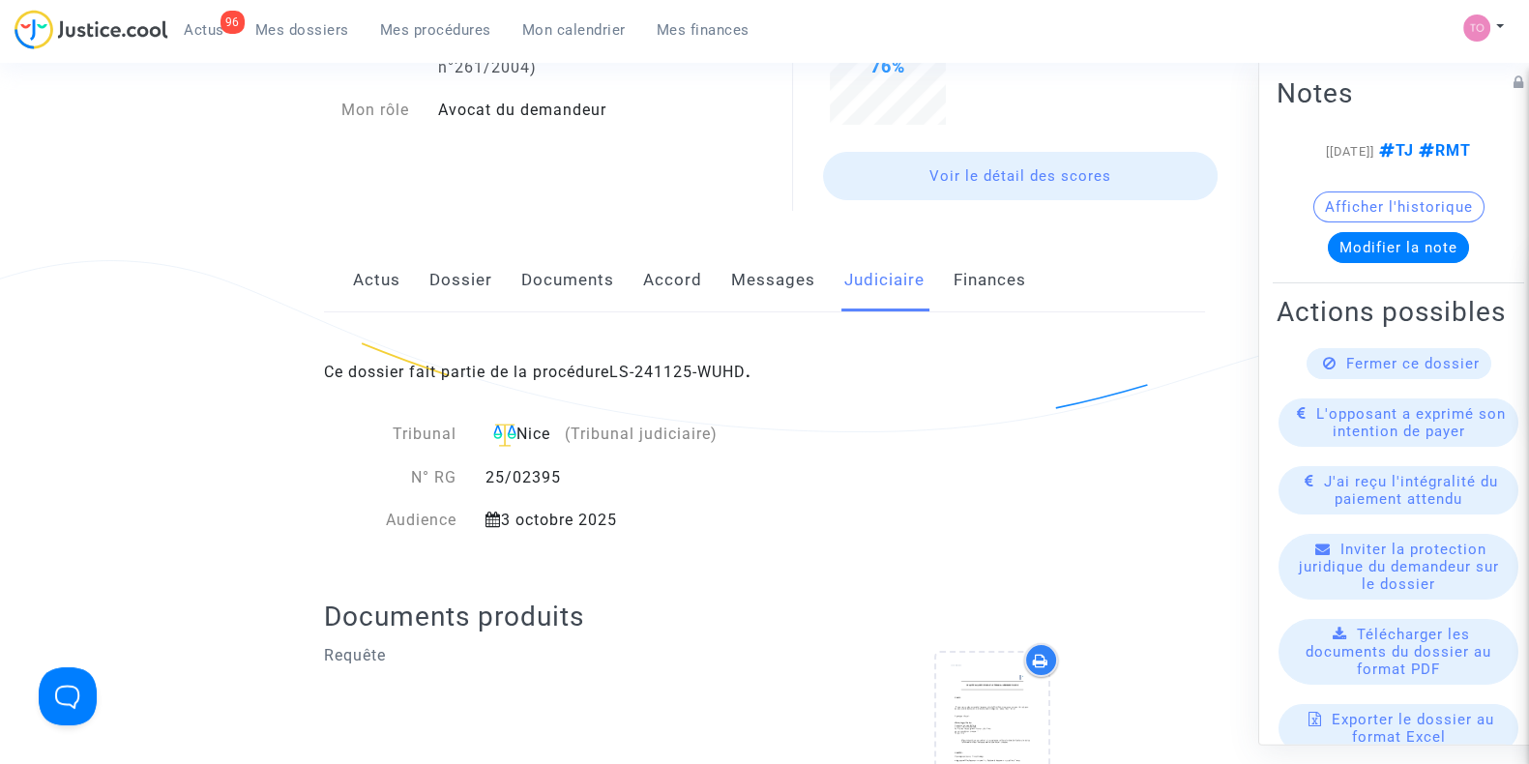
click at [290, 31] on span "Mes dossiers" at bounding box center [302, 29] width 94 height 17
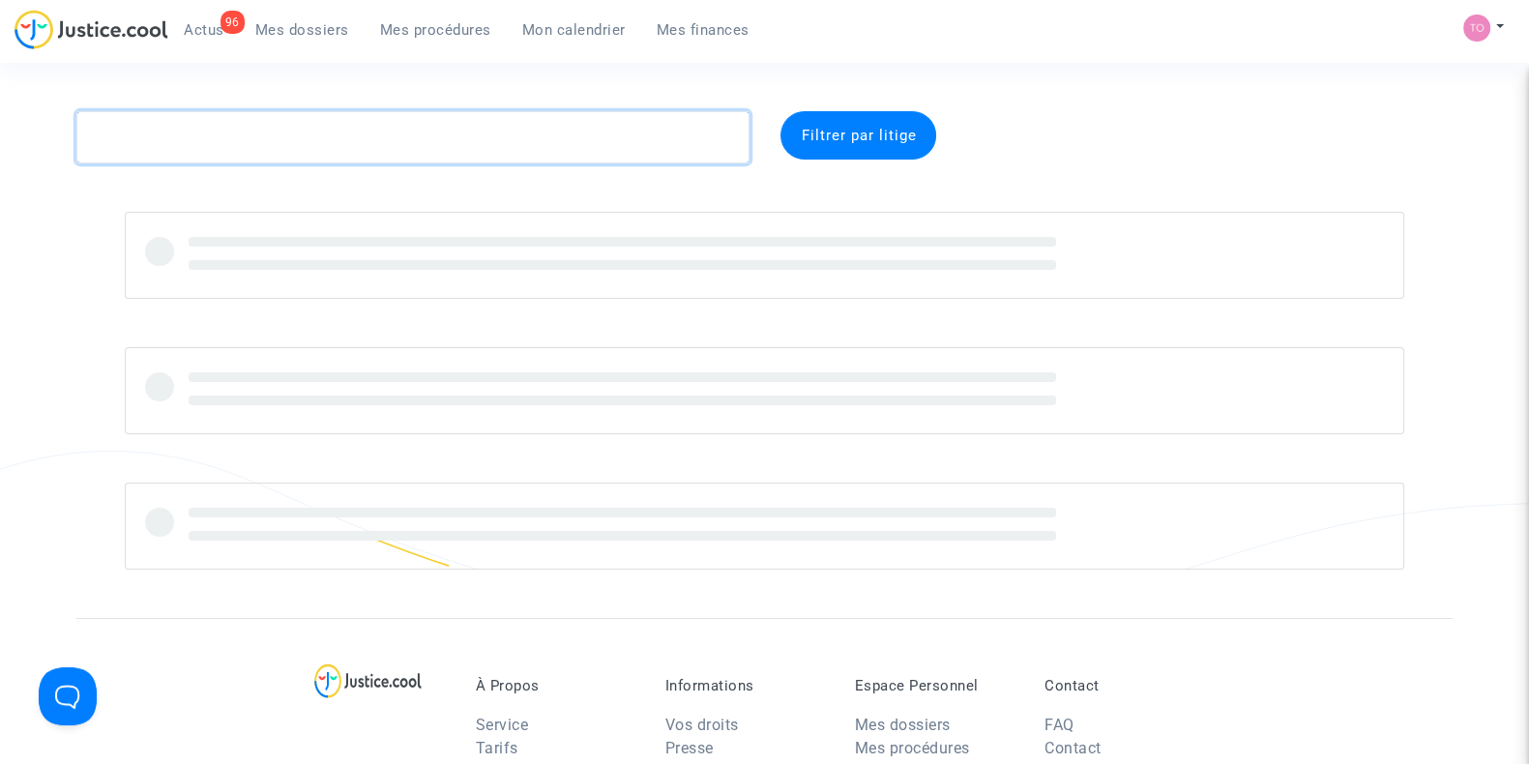
click at [164, 144] on textarea at bounding box center [412, 137] width 673 height 52
paste textarea "Malotaj"
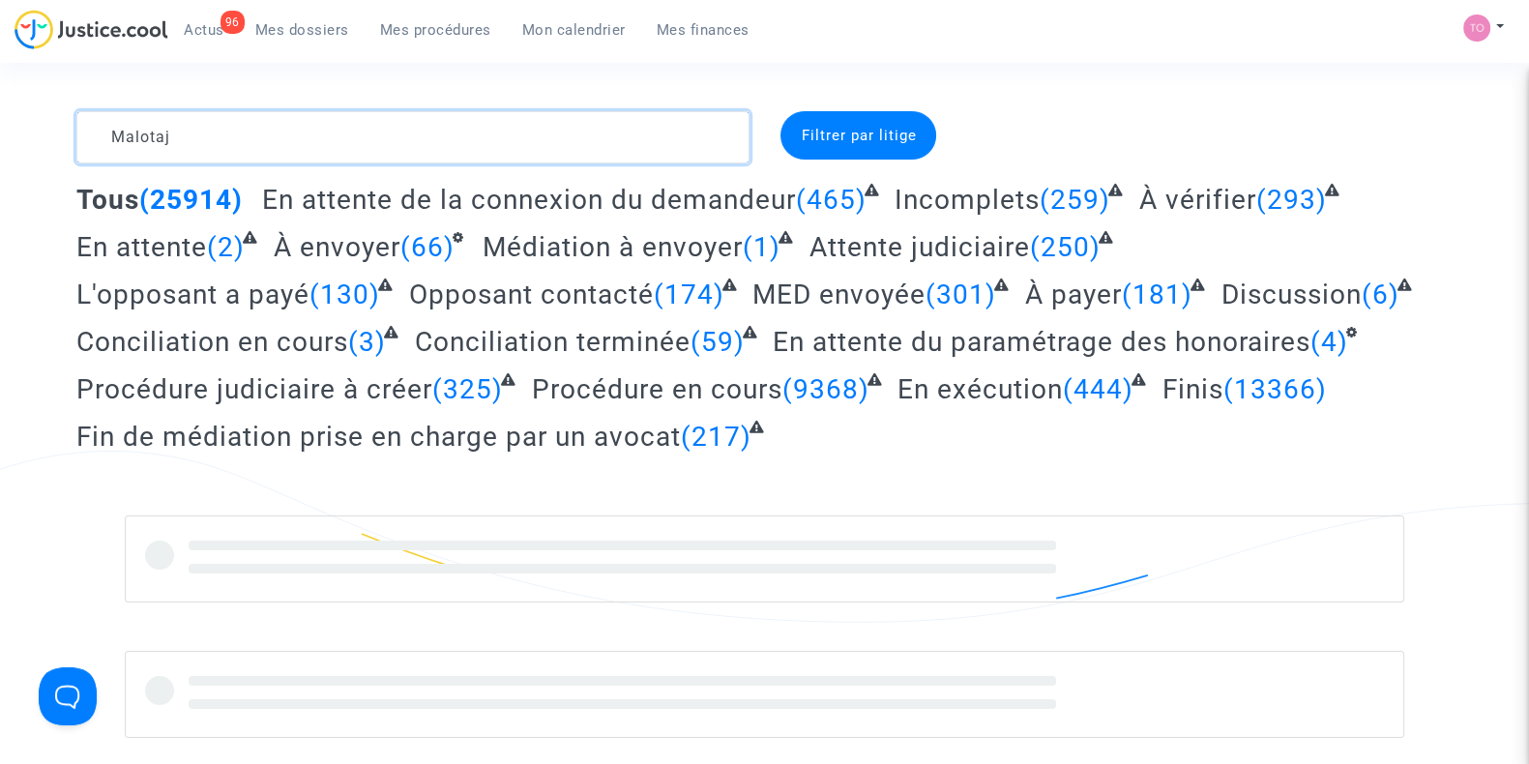
type textarea "Malotaj"
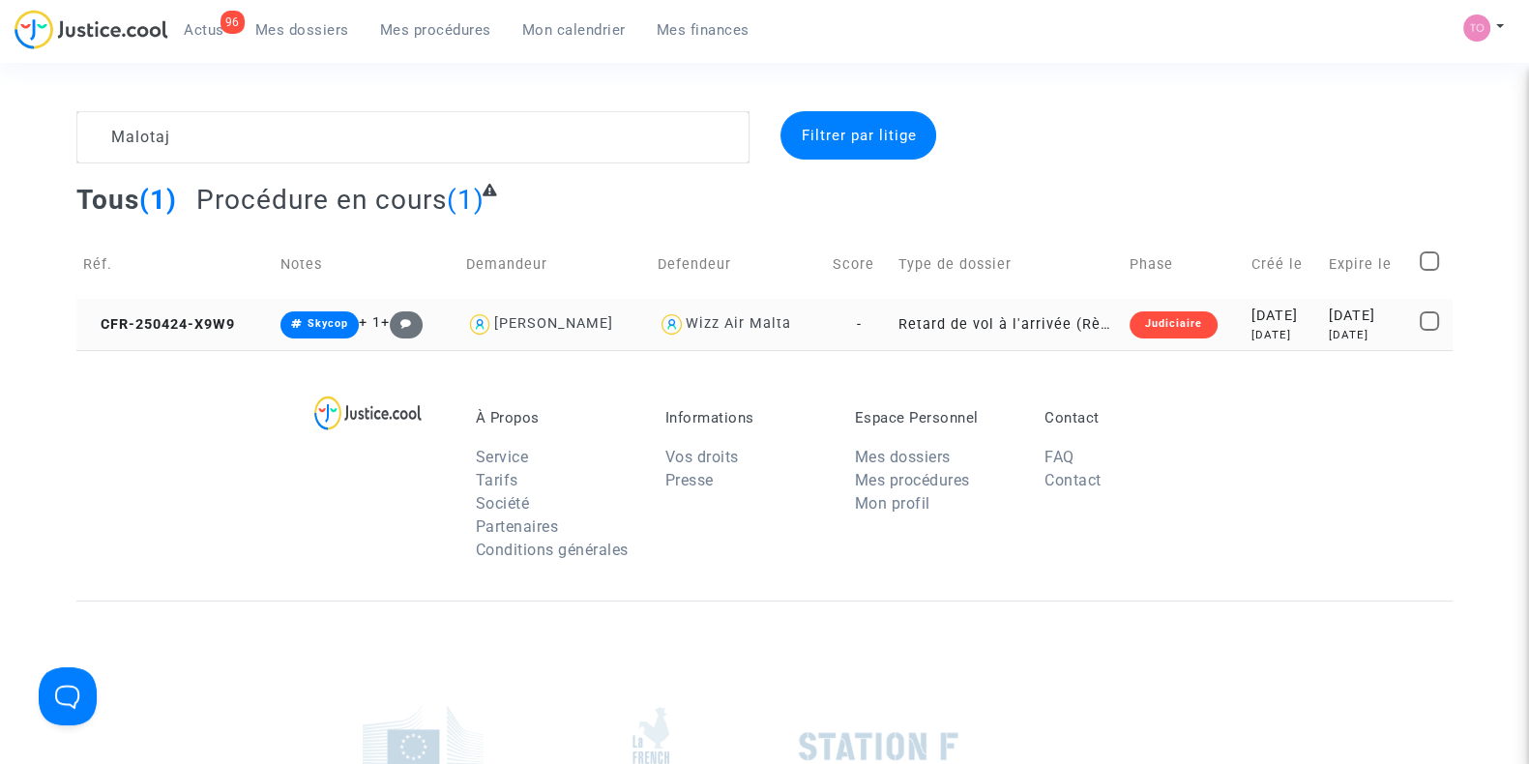
click at [1261, 329] on div "[DATE]" at bounding box center [1284, 335] width 64 height 16
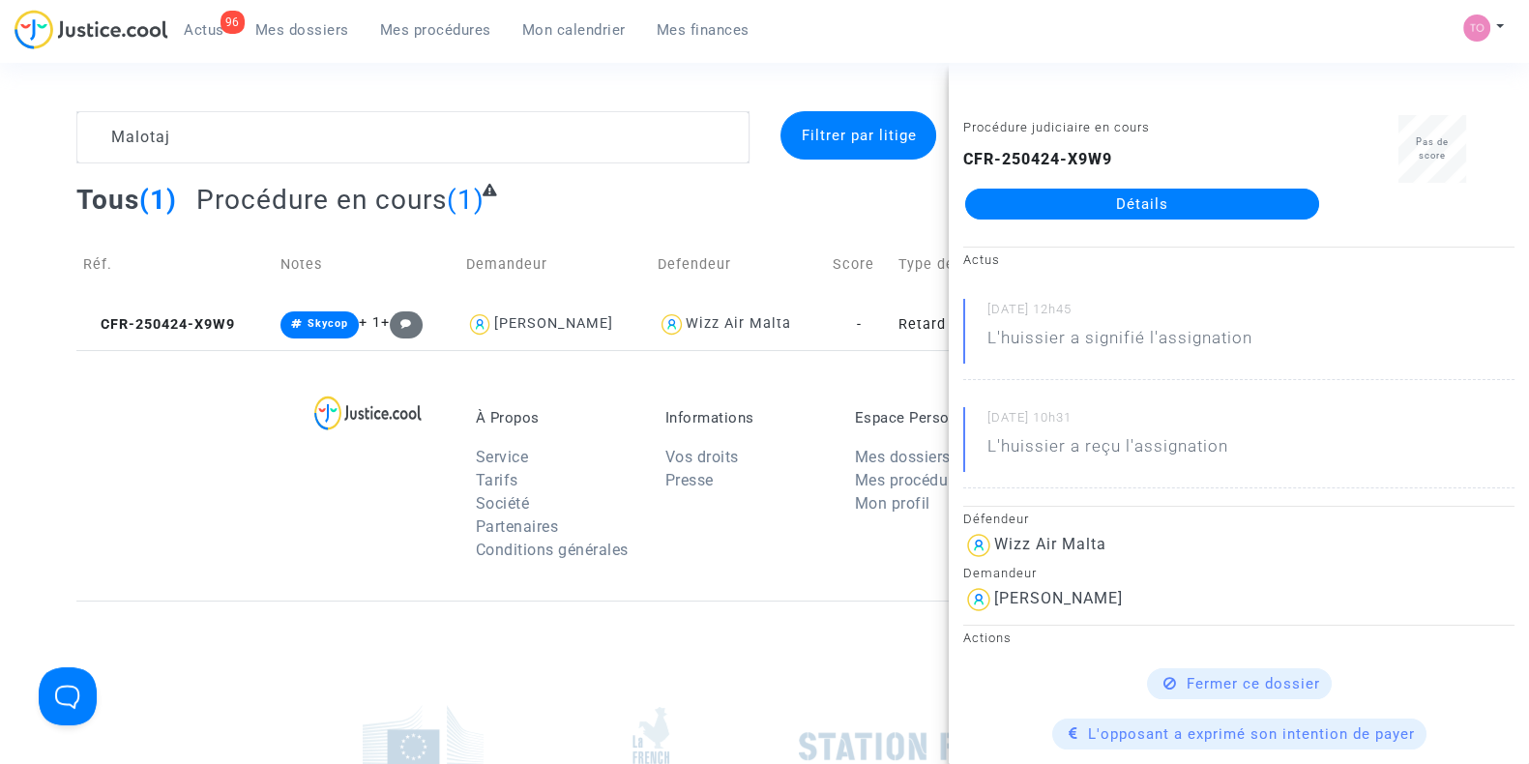
click at [1111, 201] on link "Détails" at bounding box center [1142, 204] width 354 height 31
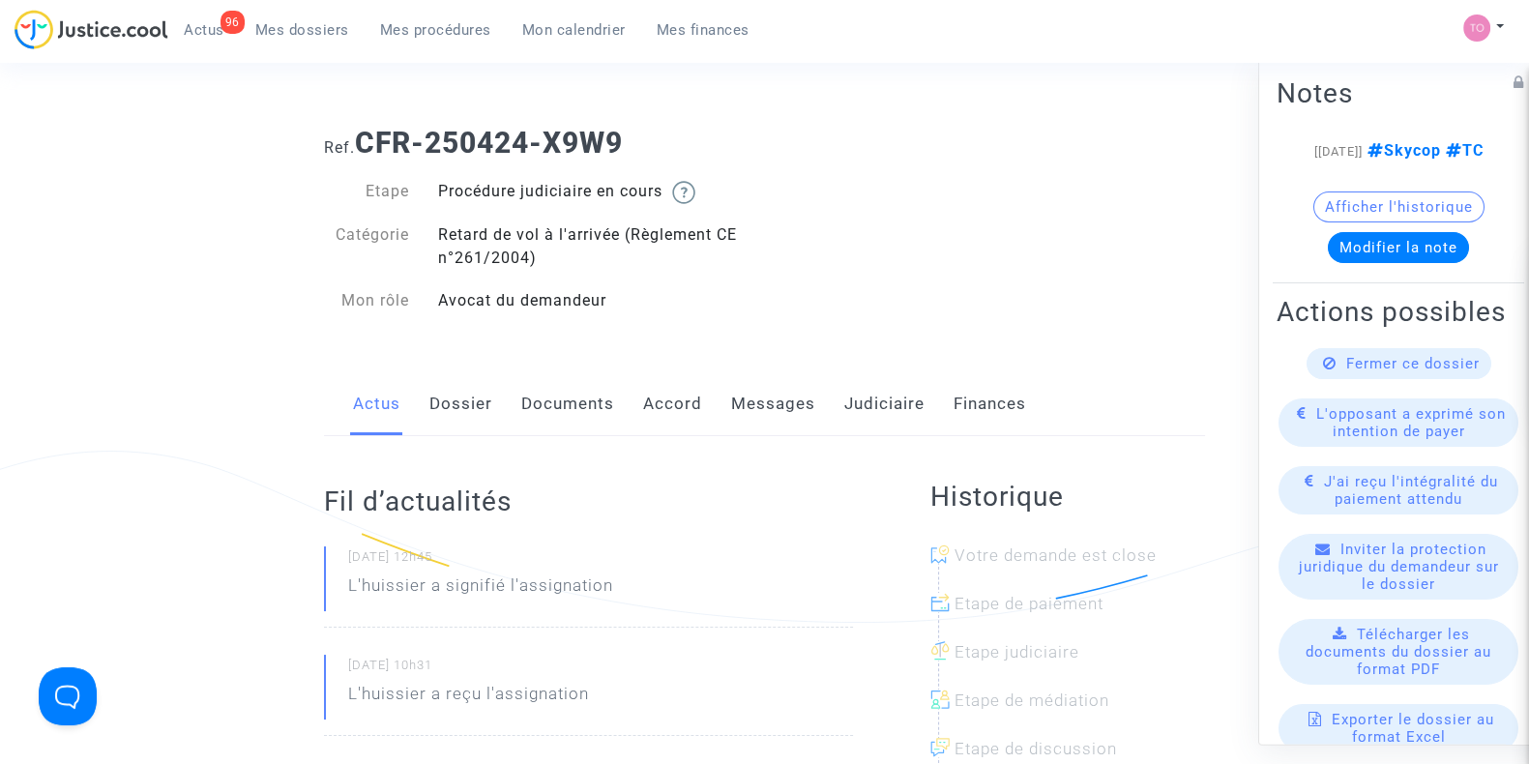
click at [480, 408] on link "Dossier" at bounding box center [461, 404] width 63 height 64
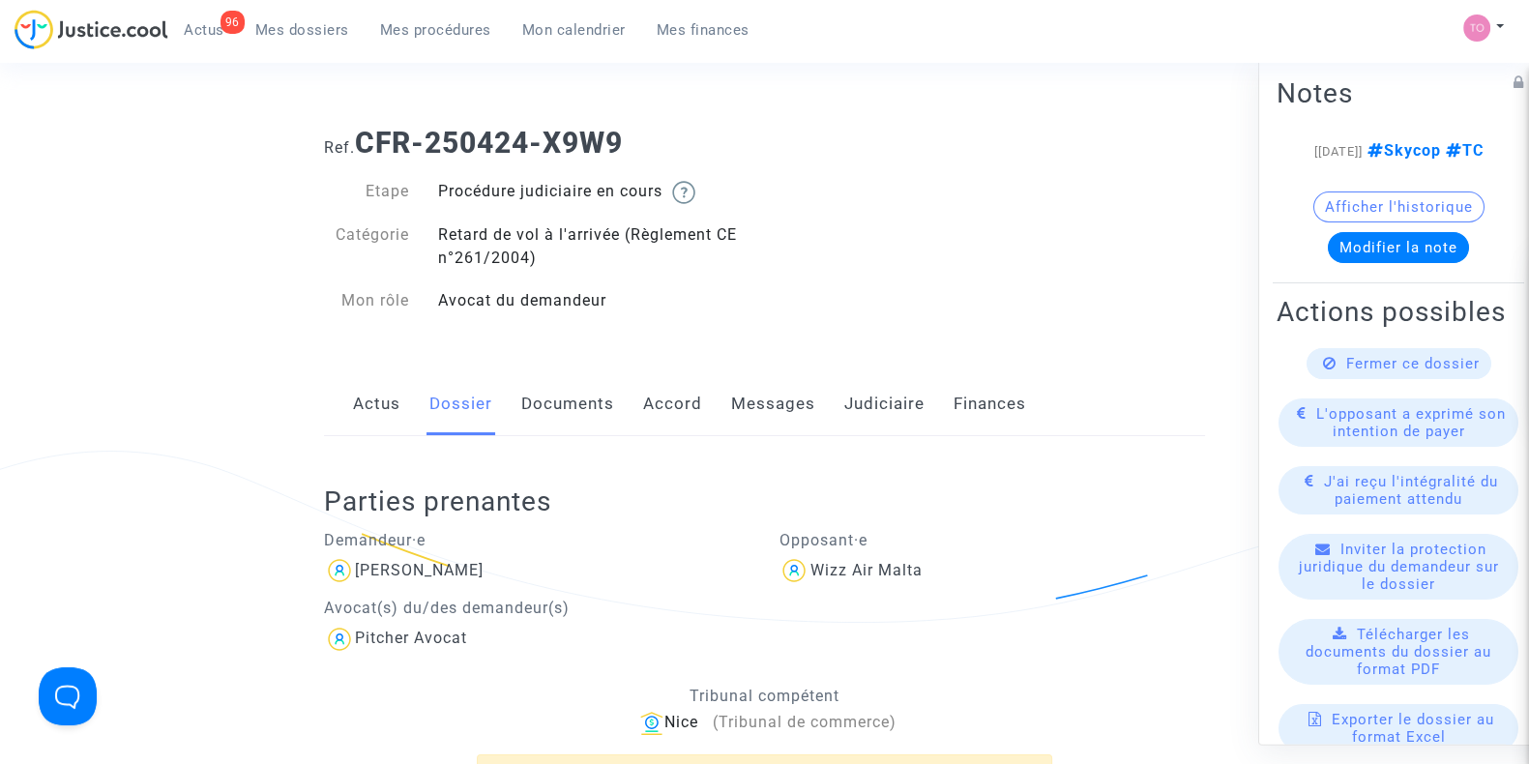
click at [663, 414] on link "Accord" at bounding box center [672, 404] width 59 height 64
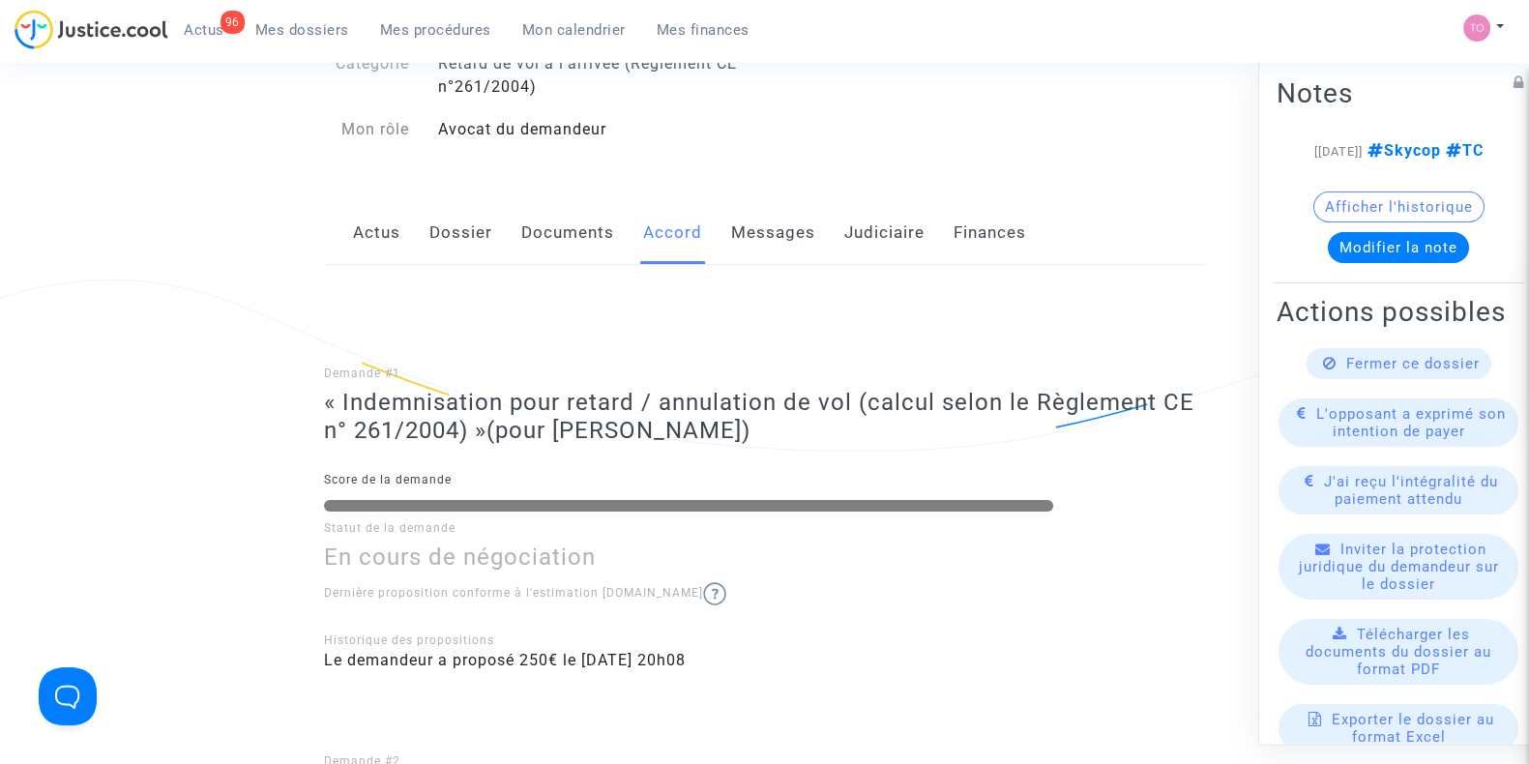
scroll to position [161, 0]
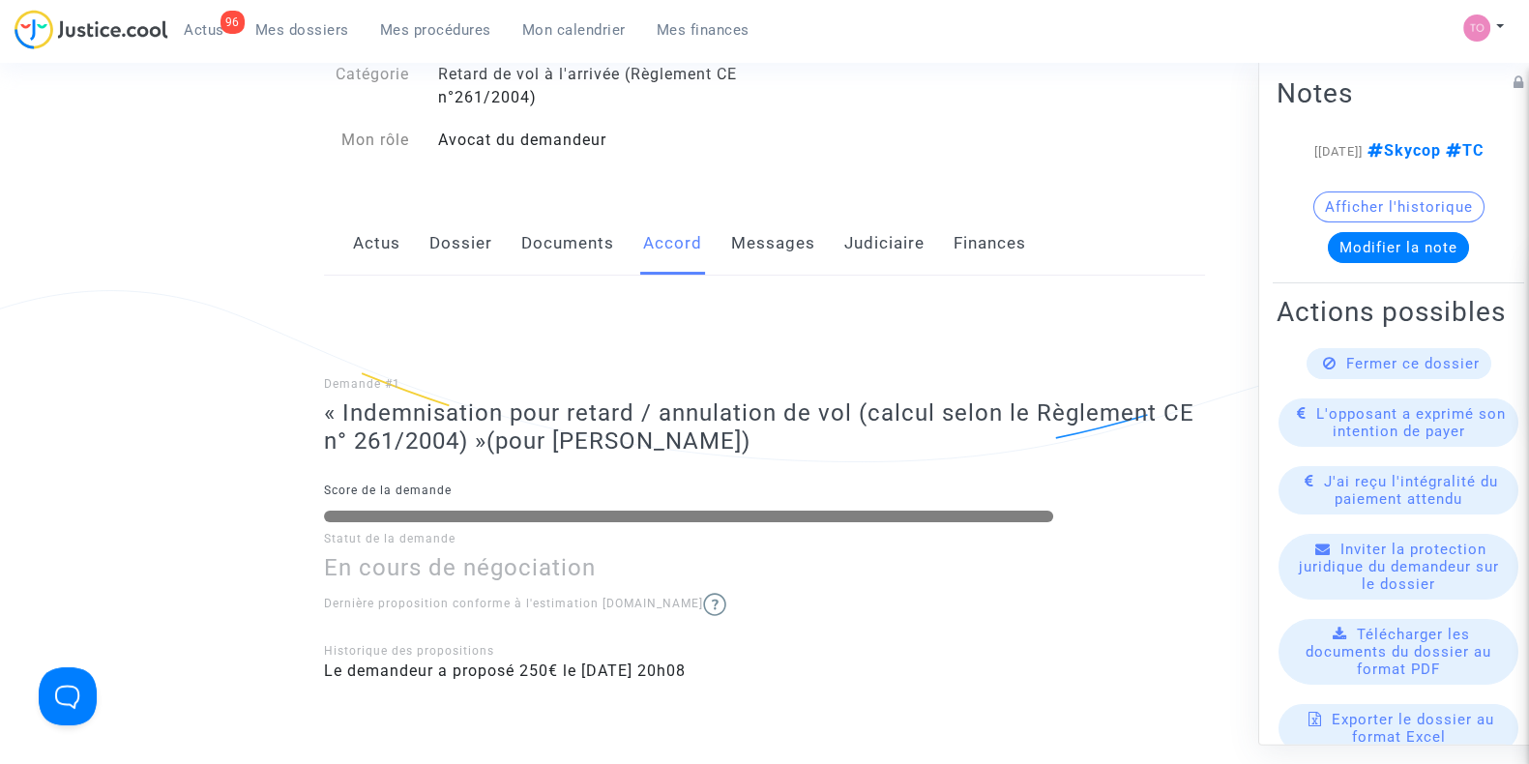
click at [865, 241] on link "Judiciaire" at bounding box center [884, 244] width 80 height 64
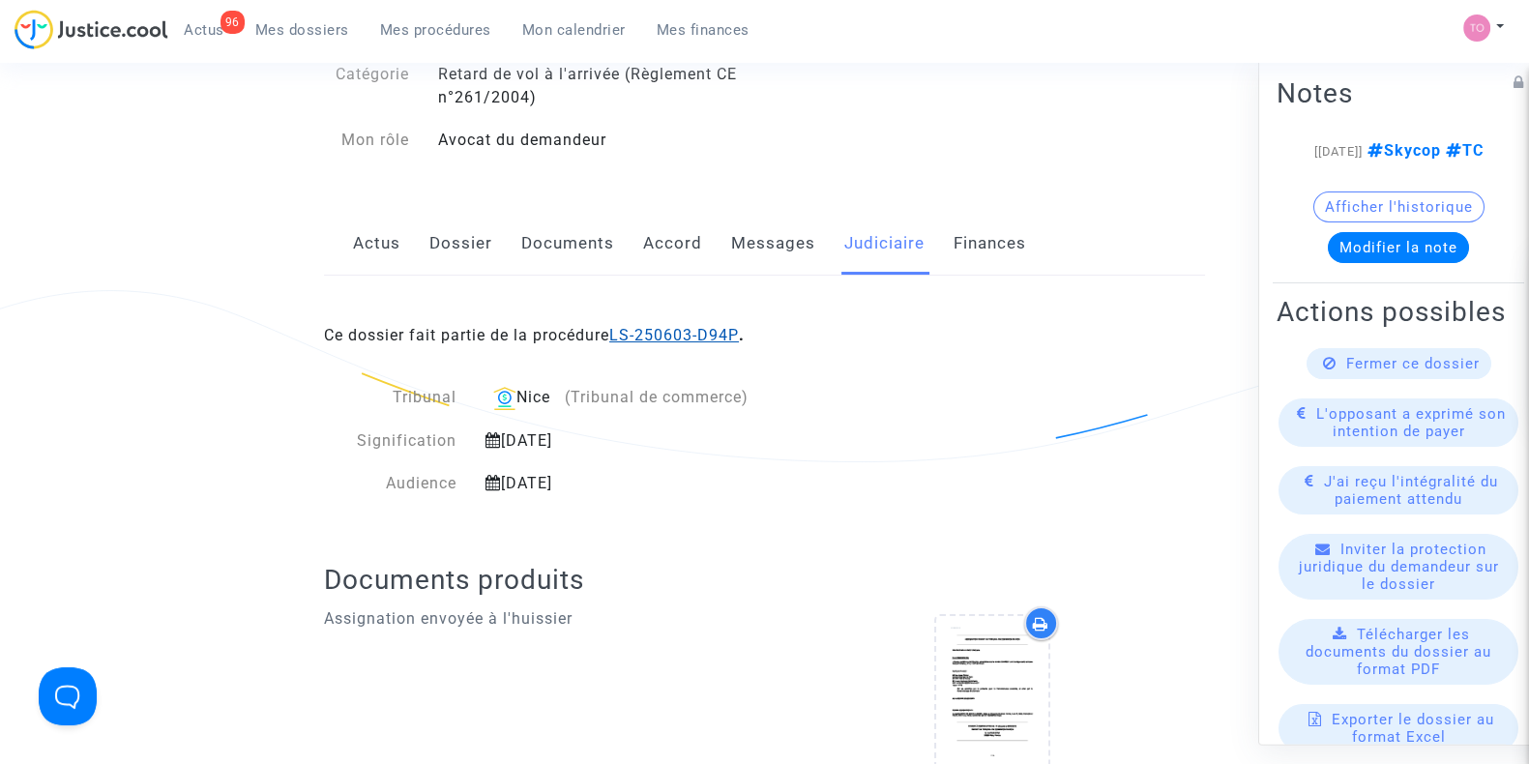
click at [661, 336] on link "LS-250603-D94P" at bounding box center [674, 335] width 130 height 18
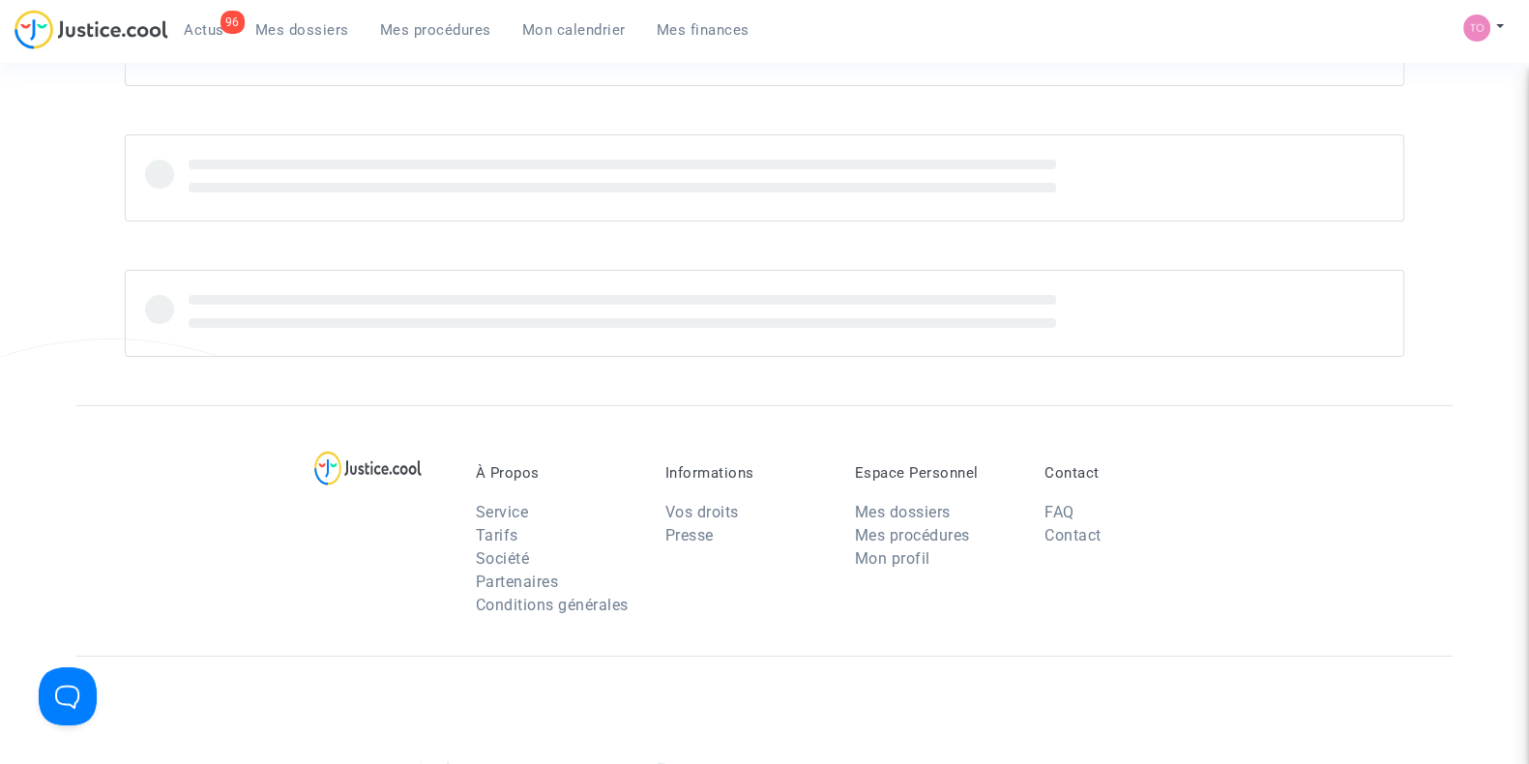
scroll to position [161, 0]
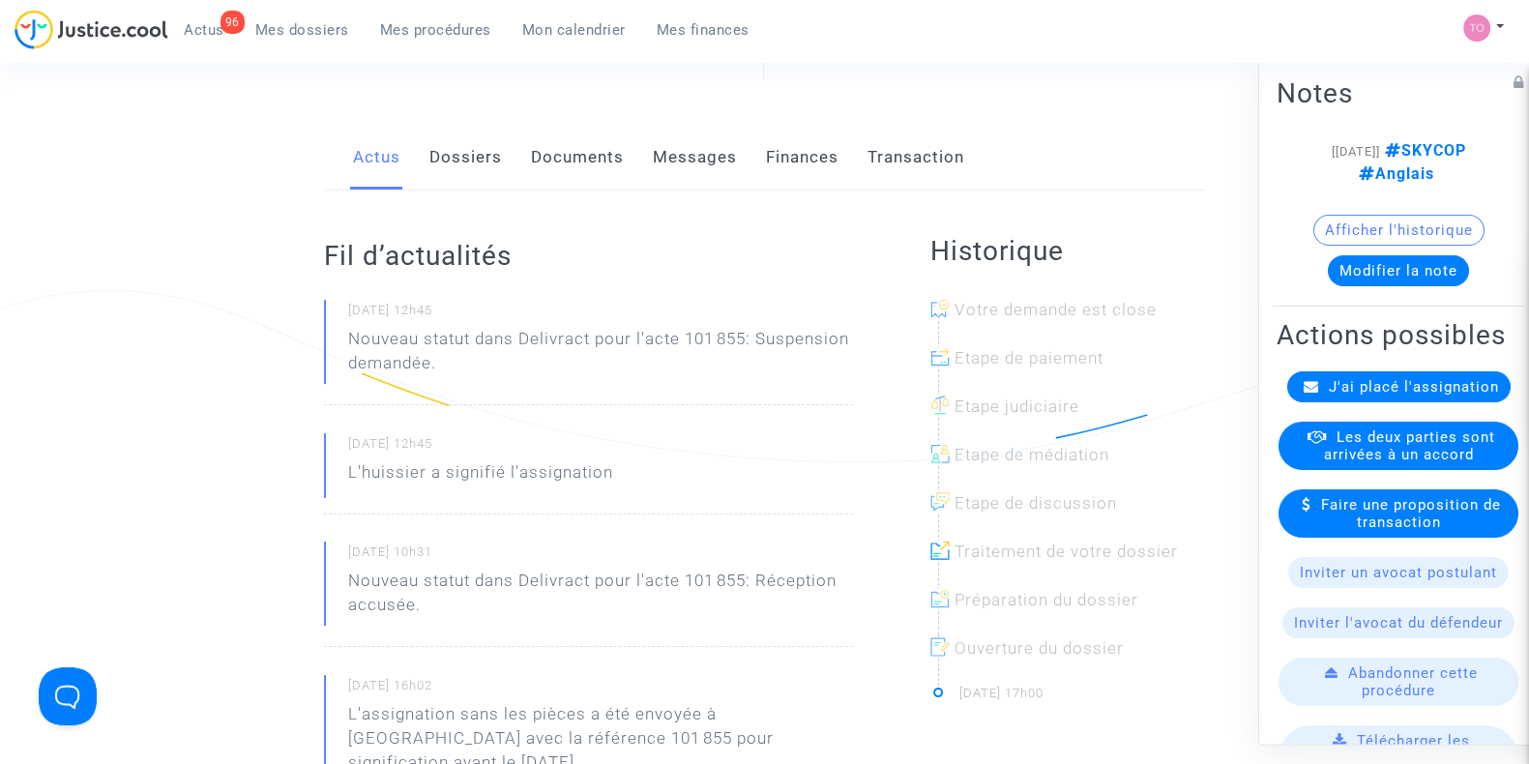
click at [816, 162] on link "Finances" at bounding box center [802, 158] width 73 height 64
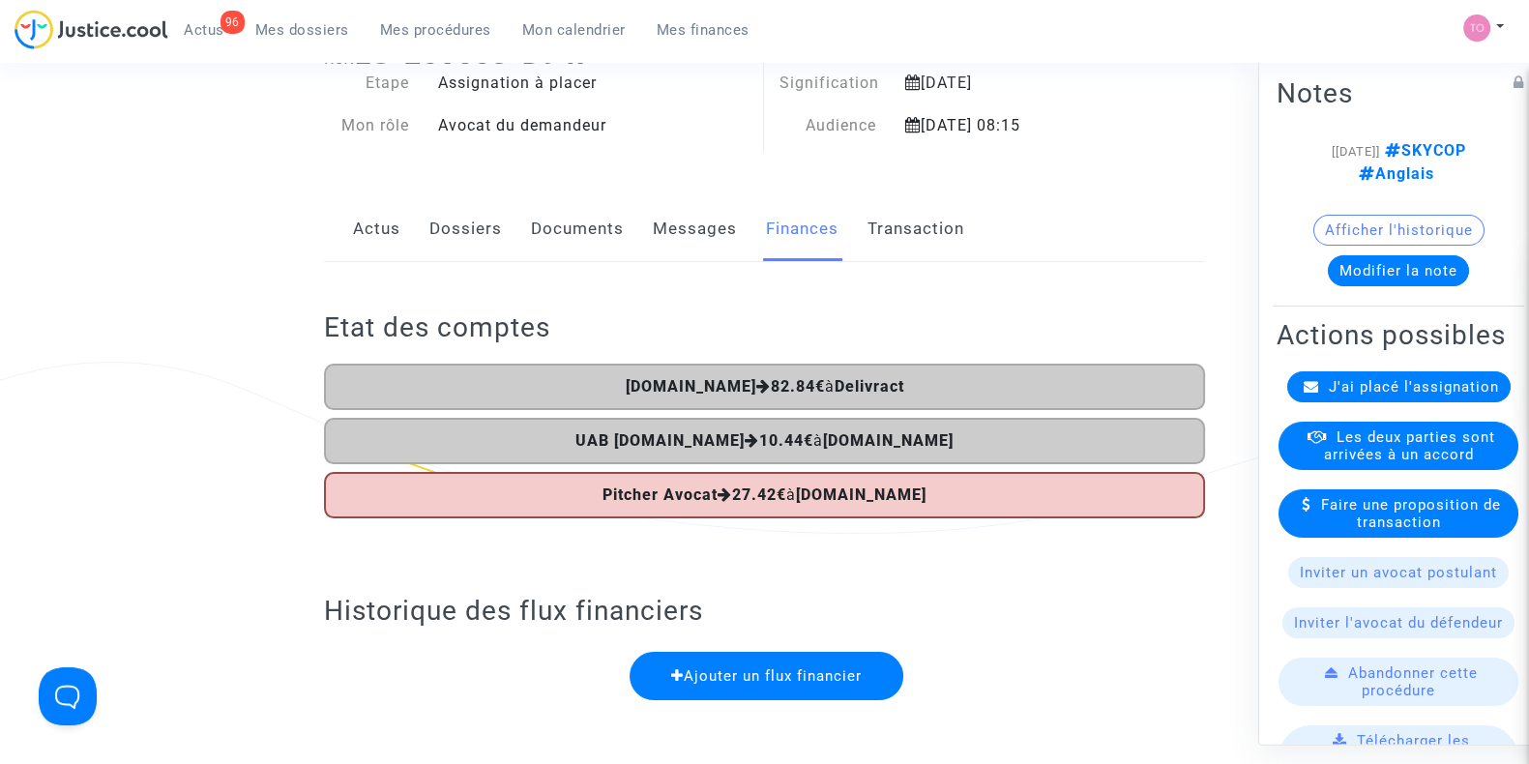
scroll to position [184, 0]
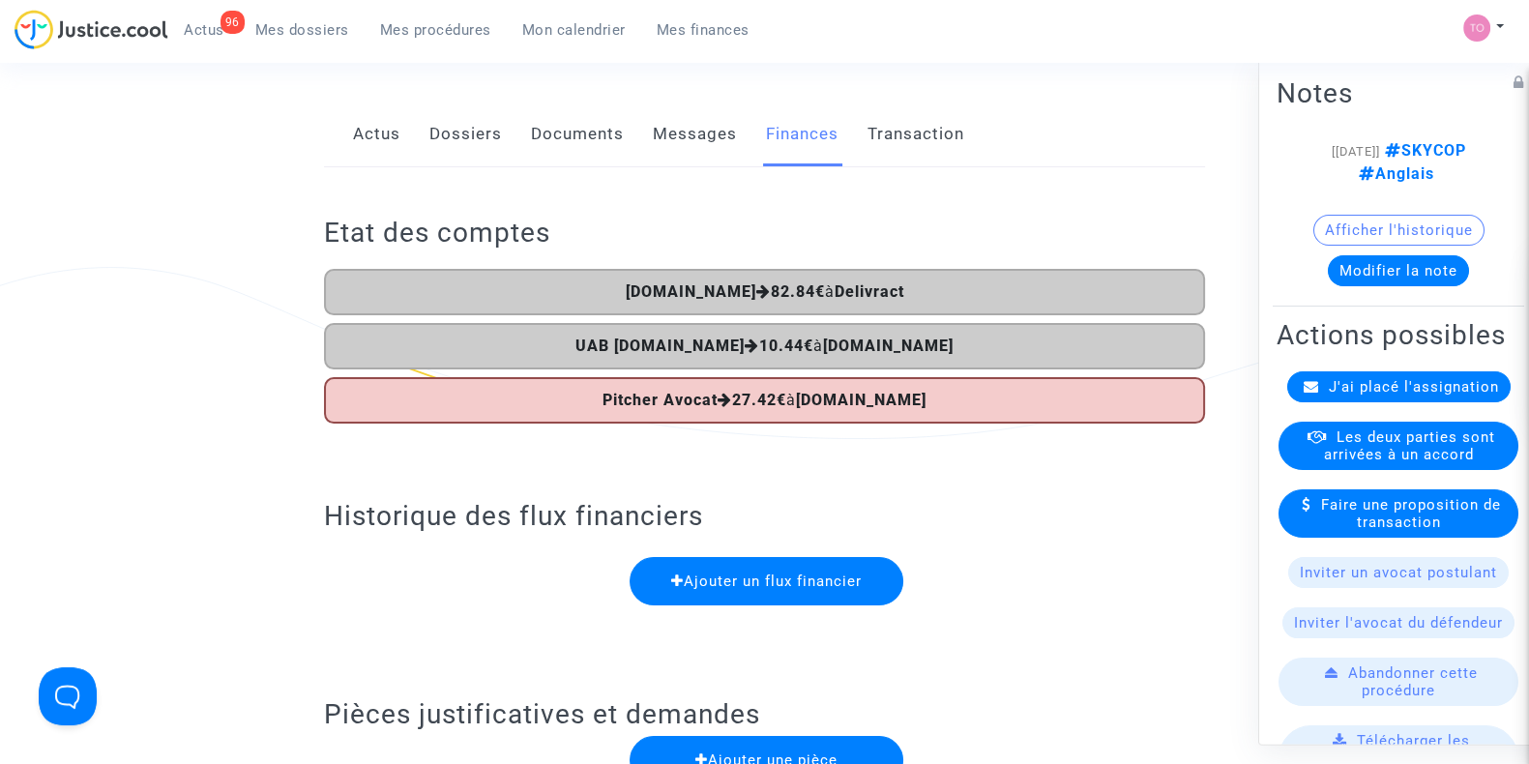
click at [460, 135] on link "Dossiers" at bounding box center [466, 135] width 73 height 64
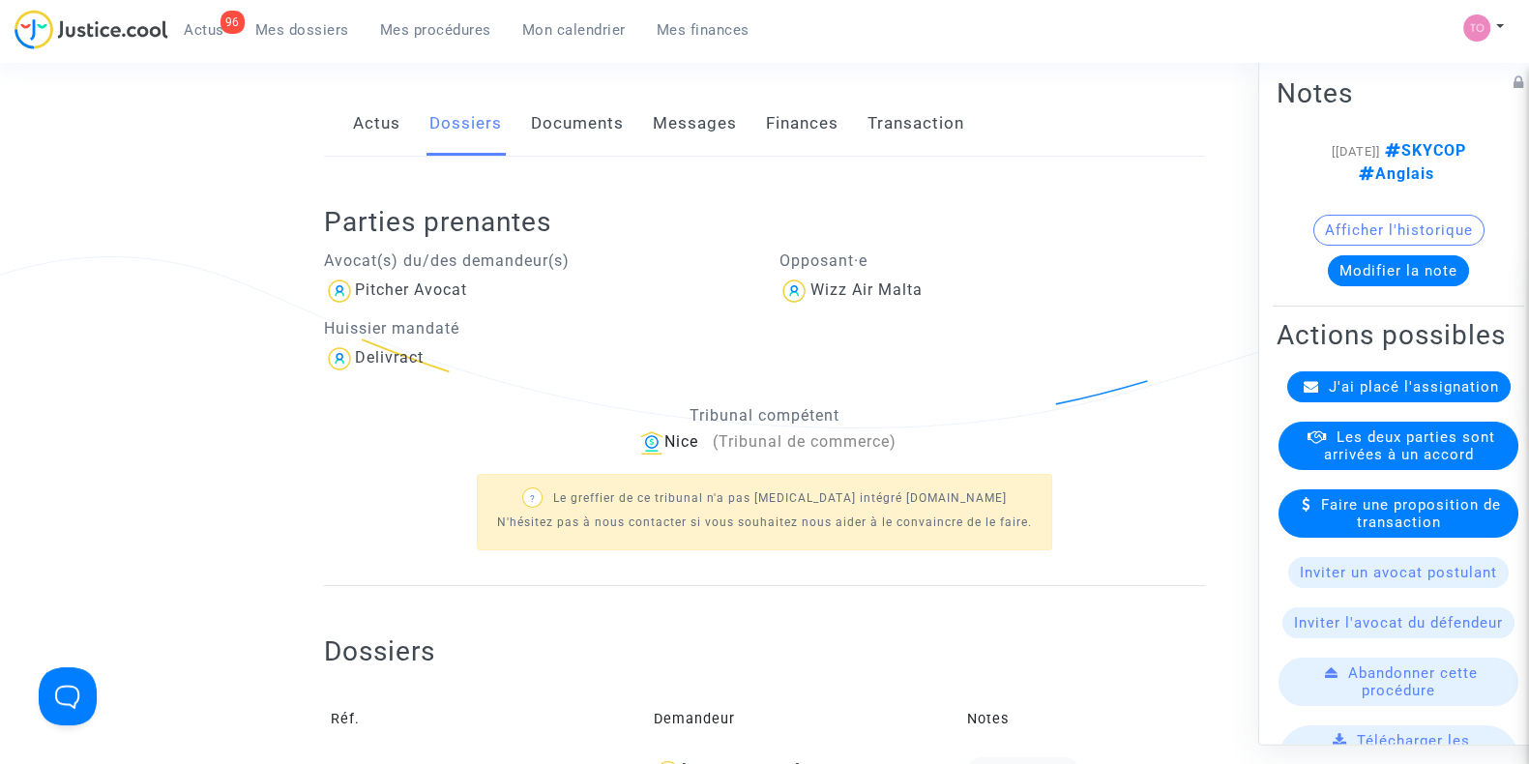
scroll to position [195, 0]
click at [807, 128] on link "Finances" at bounding box center [802, 123] width 73 height 64
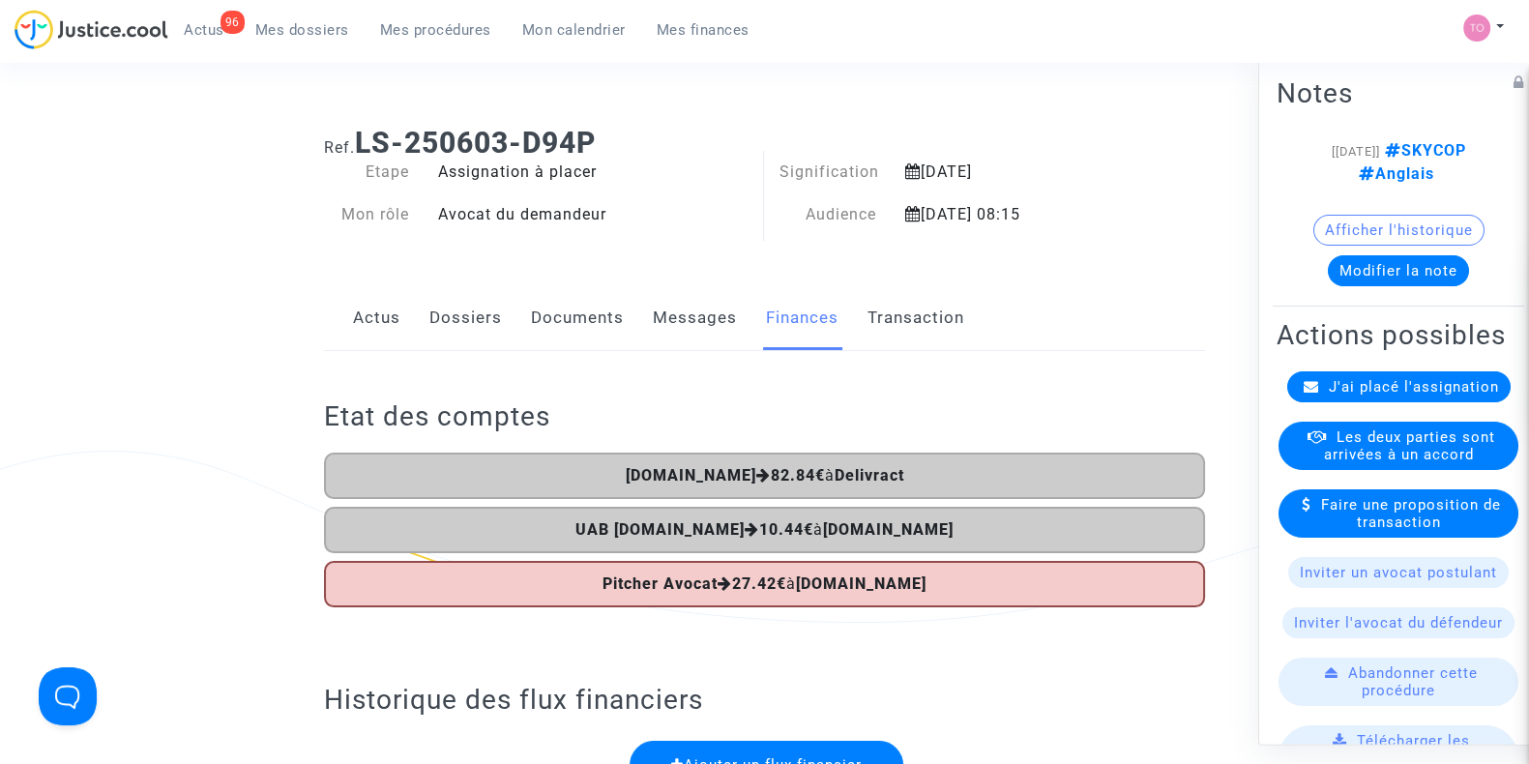
click at [446, 319] on link "Dossiers" at bounding box center [466, 318] width 73 height 64
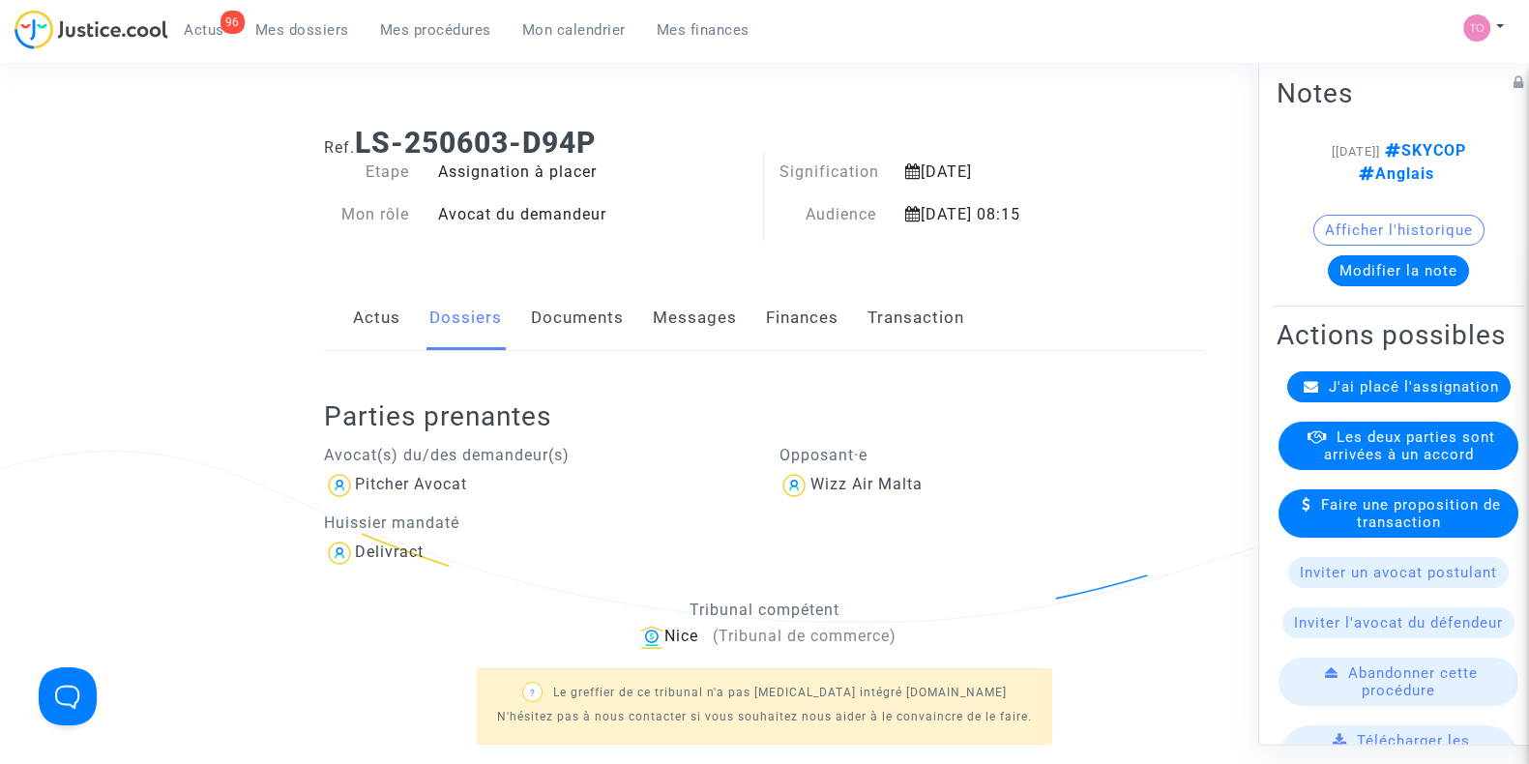
click at [559, 307] on link "Documents" at bounding box center [577, 318] width 93 height 64
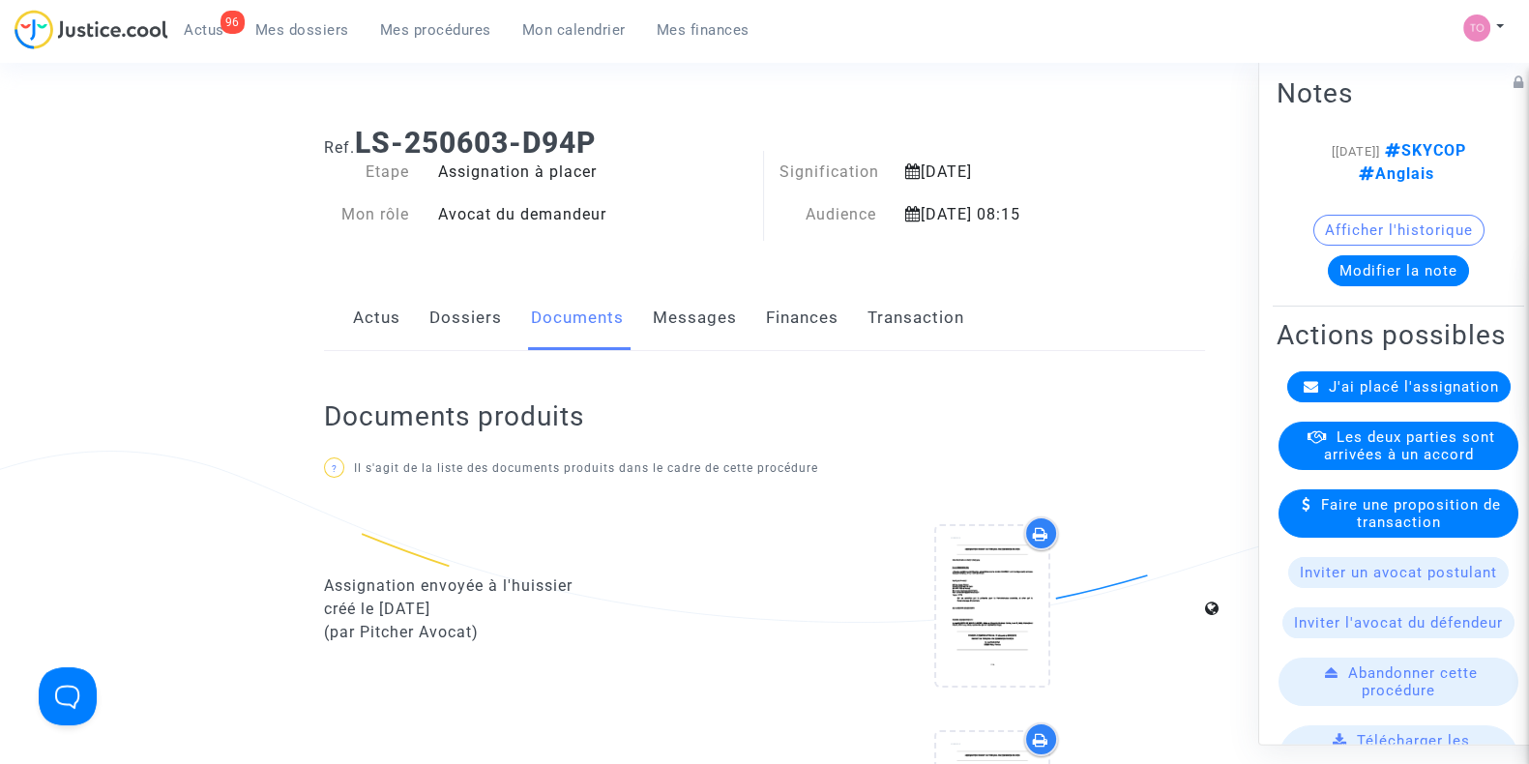
scroll to position [31, 0]
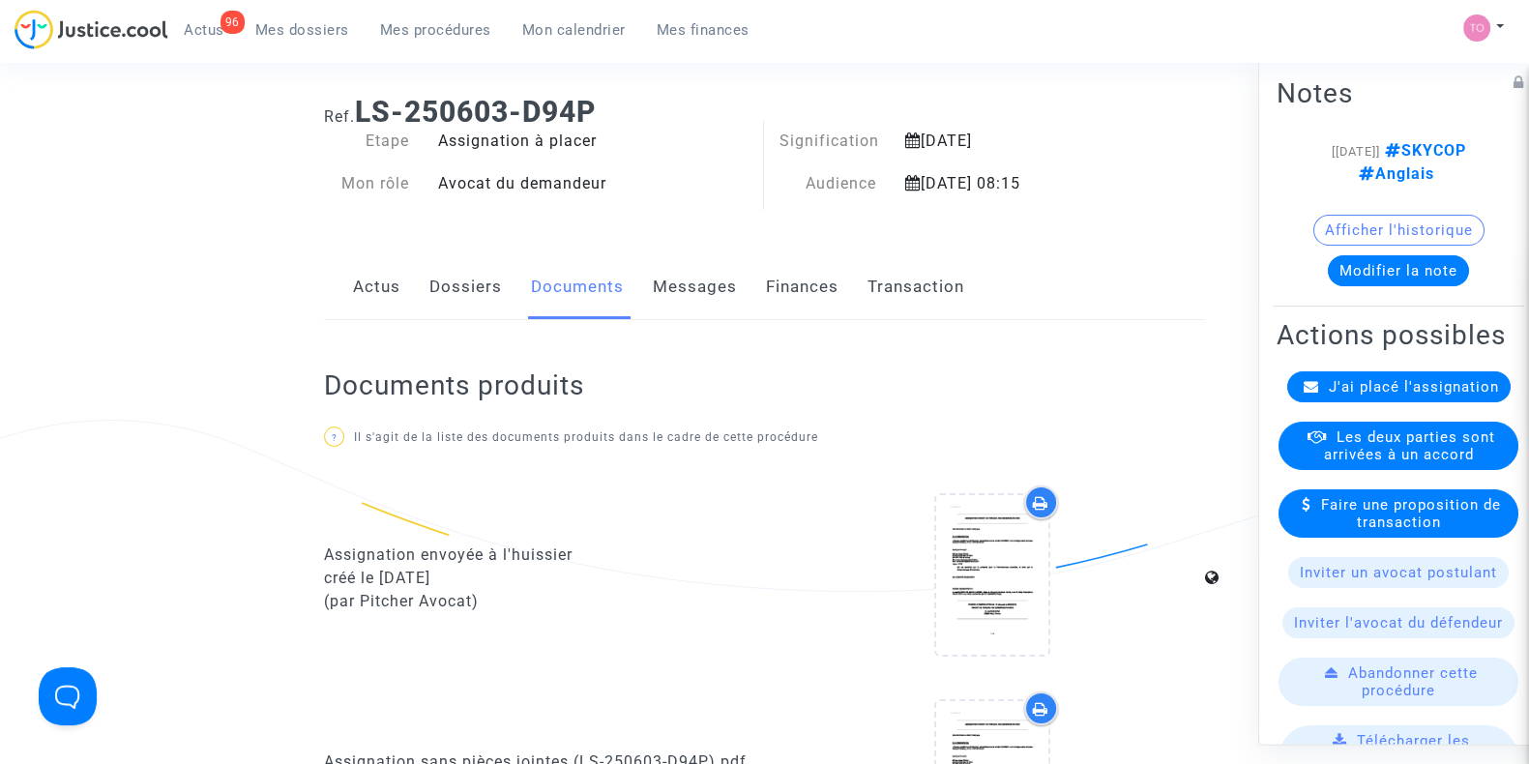
click at [472, 289] on link "Dossiers" at bounding box center [466, 287] width 73 height 64
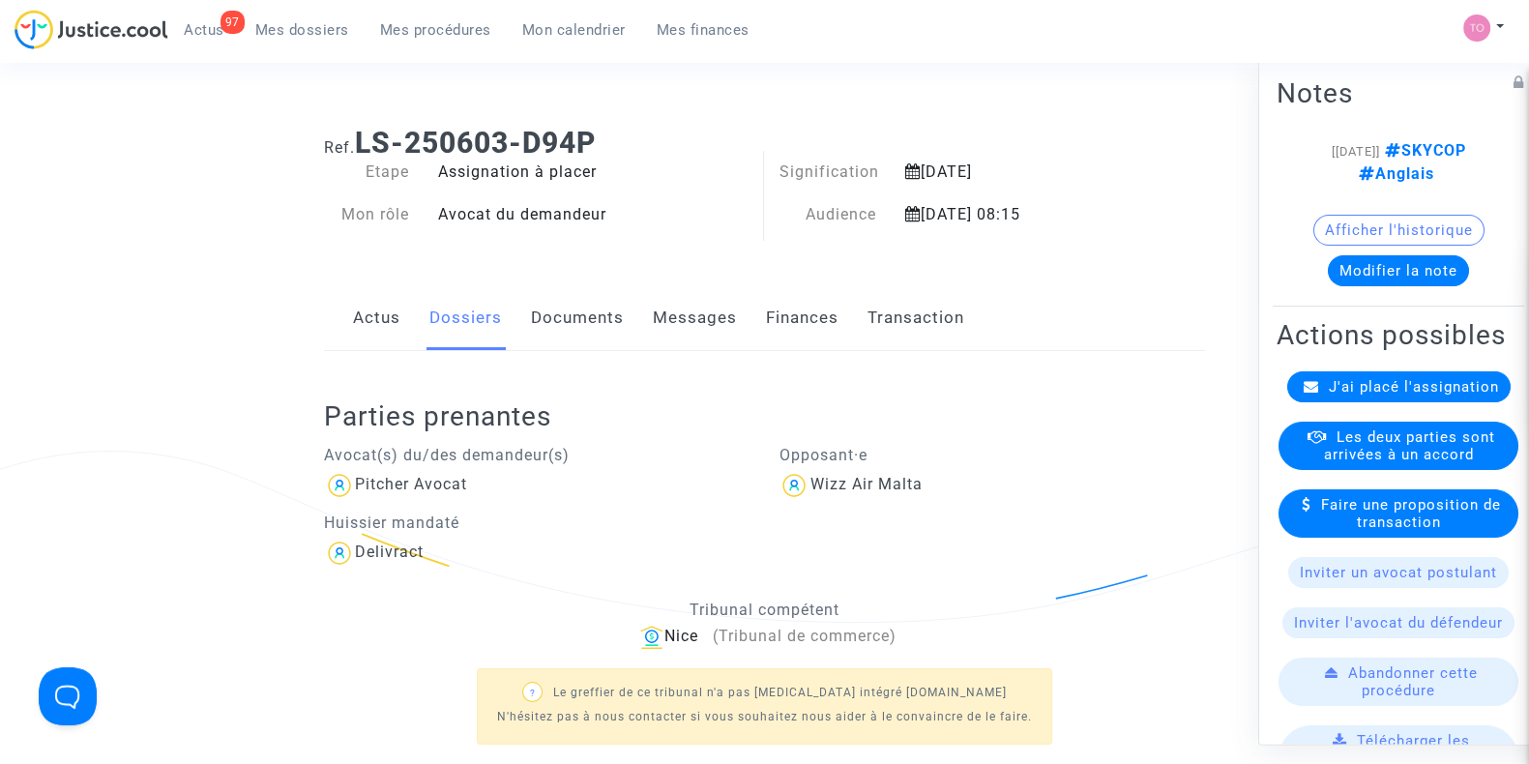
click at [330, 36] on span "Mes dossiers" at bounding box center [302, 29] width 94 height 17
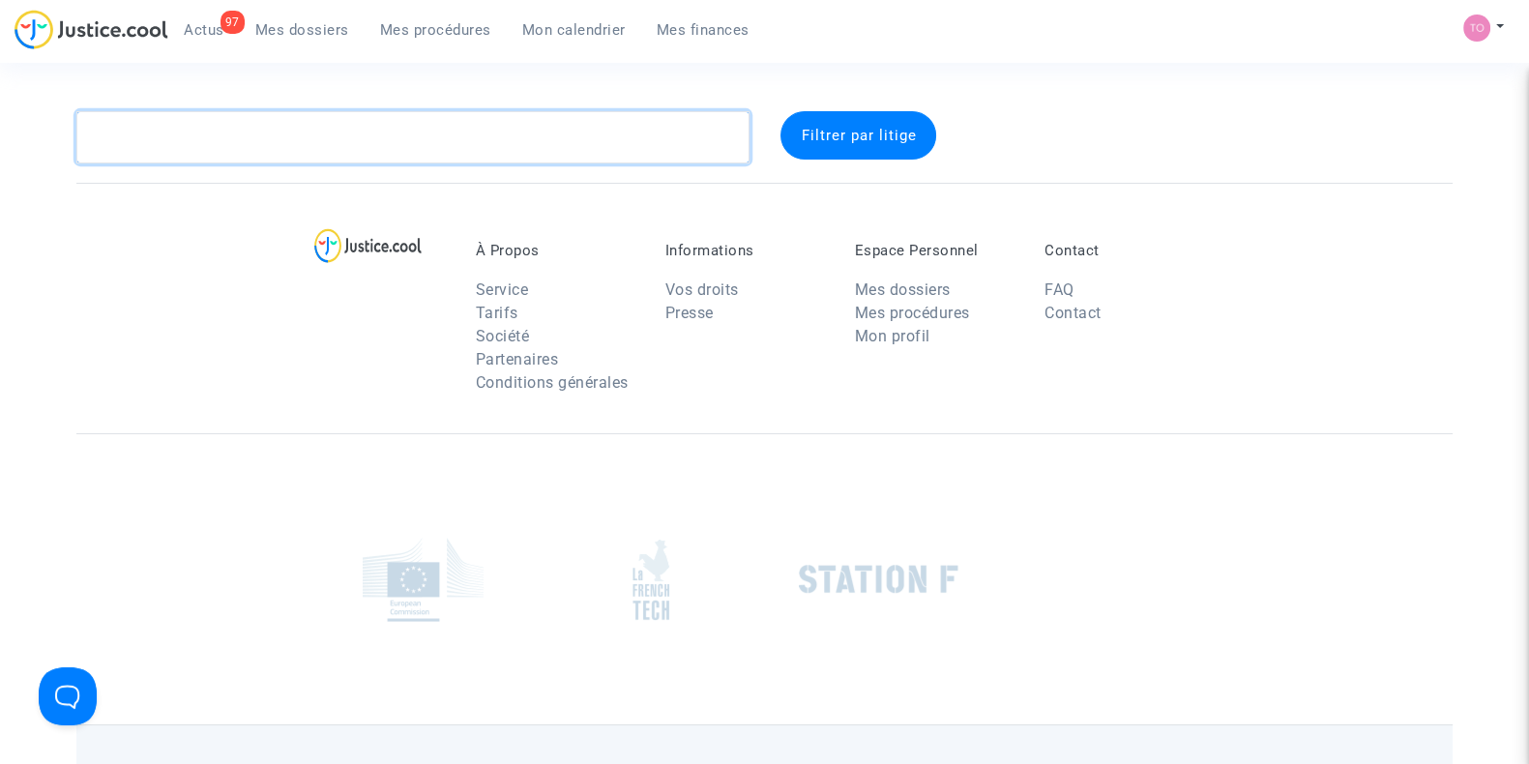
click at [229, 125] on textarea at bounding box center [412, 137] width 673 height 52
paste textarea "Idrizi"
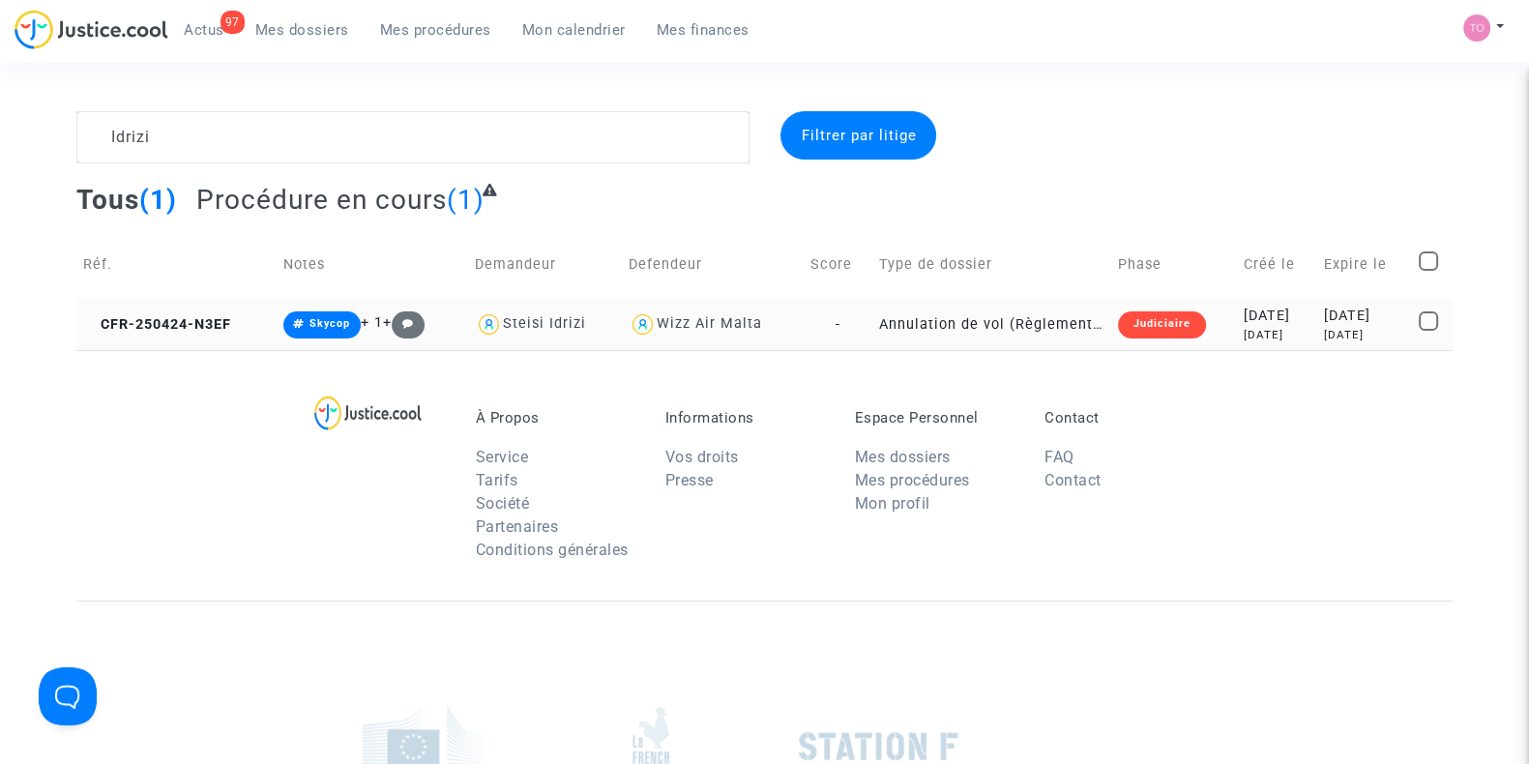
click at [1244, 314] on div "2025-04-24" at bounding box center [1277, 316] width 67 height 21
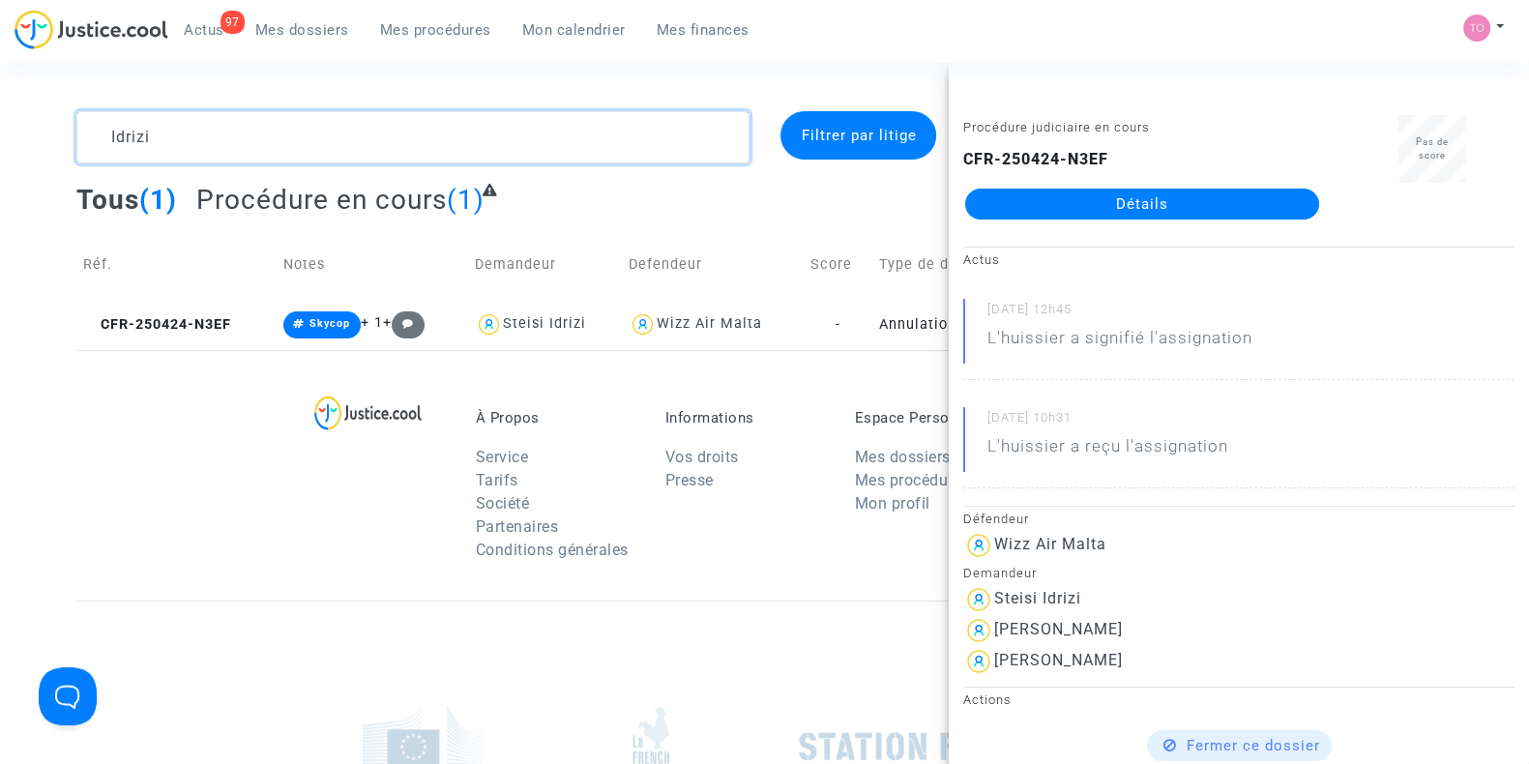
drag, startPoint x: 61, startPoint y: 130, endPoint x: 0, endPoint y: 128, distance: 61.0
click at [0, 128] on div "Idrizi Filtrer par litige Tous (1) Procédure en cours (1) Réf. Notes Demandeur …" at bounding box center [764, 230] width 1529 height 239
paste textarea "LS-250313-JQAB"
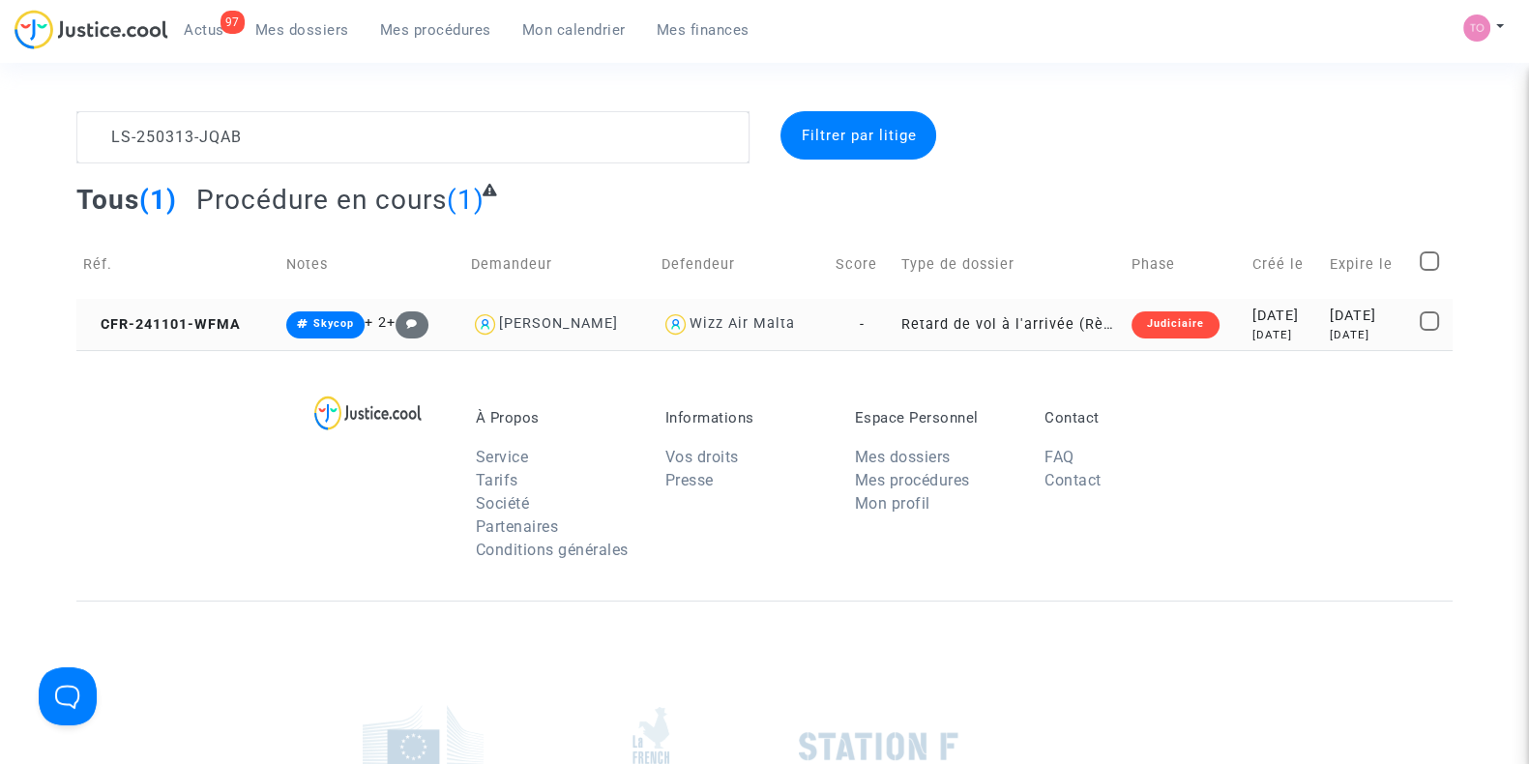
click at [1132, 324] on div "Judiciaire" at bounding box center [1176, 324] width 88 height 27
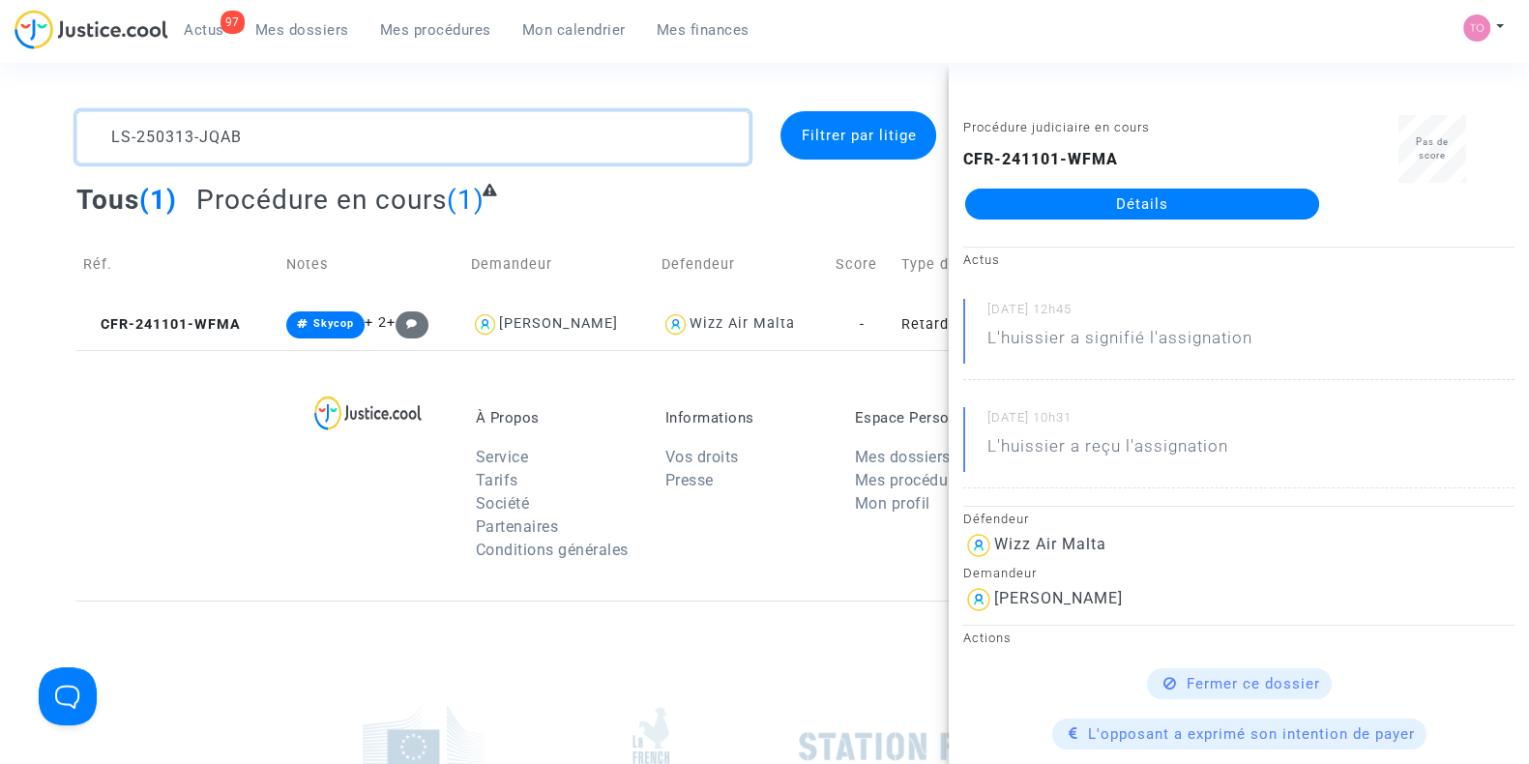
drag, startPoint x: 259, startPoint y: 142, endPoint x: 0, endPoint y: 104, distance: 262.0
click at [0, 104] on section "LS-250313-JQAB Filtrer par litige Tous (1) Procédure en cours (1) Réf. Notes De…" at bounding box center [764, 534] width 1529 height 1068
paste textarea "8HJ9"
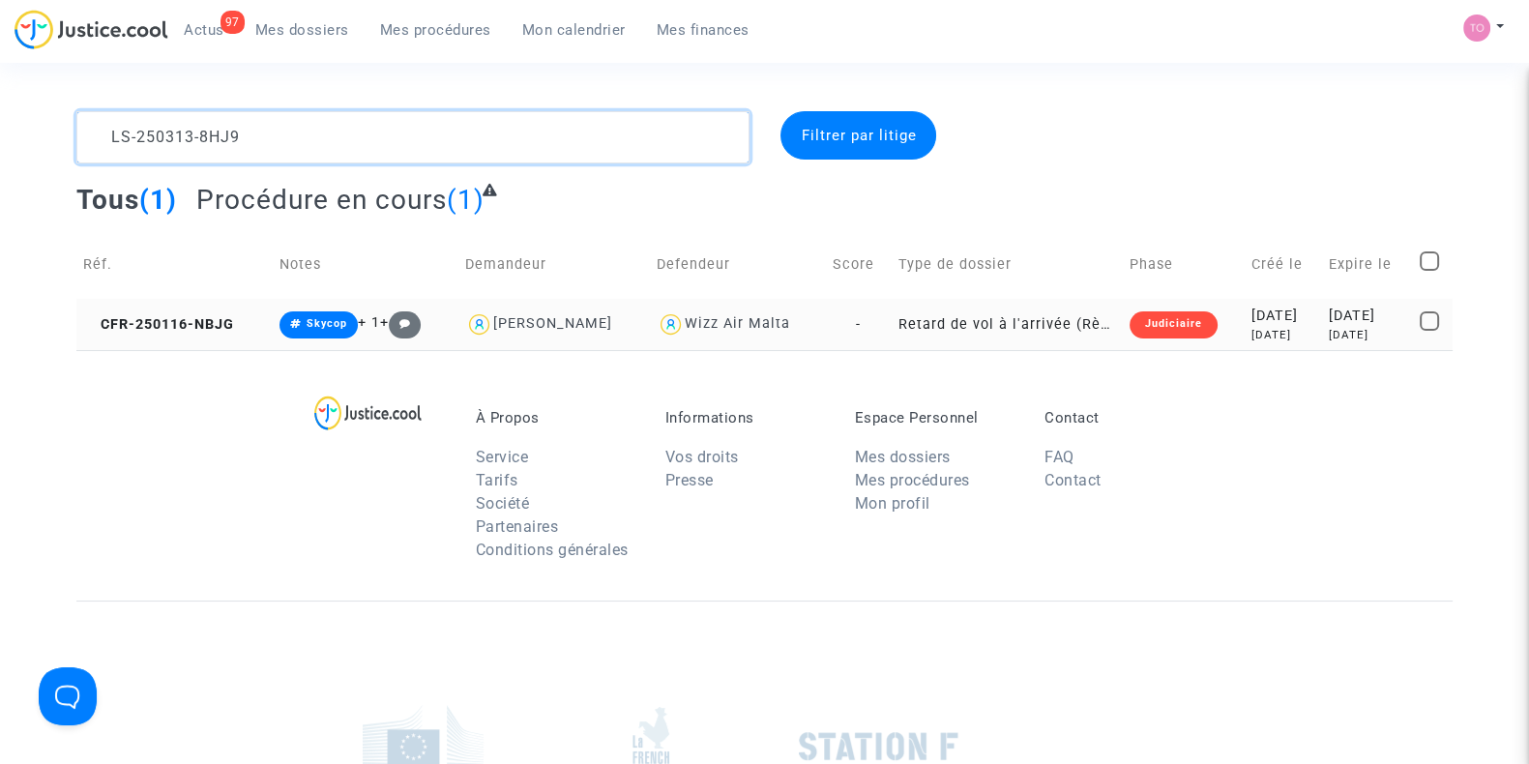
type textarea "LS-250313-8HJ9"
click at [1187, 345] on td "Judiciaire" at bounding box center [1184, 324] width 122 height 51
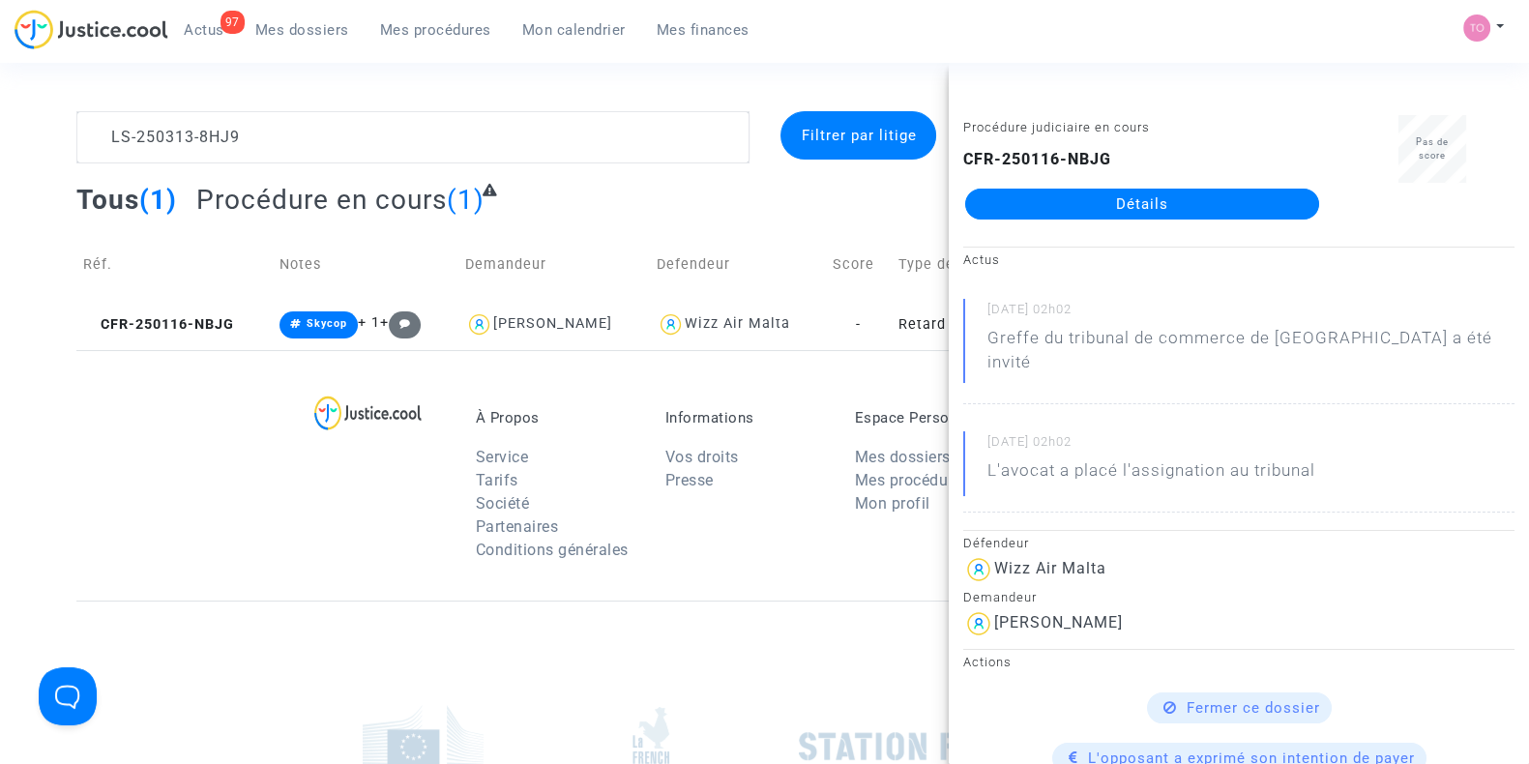
click at [1100, 209] on link "Détails" at bounding box center [1142, 204] width 354 height 31
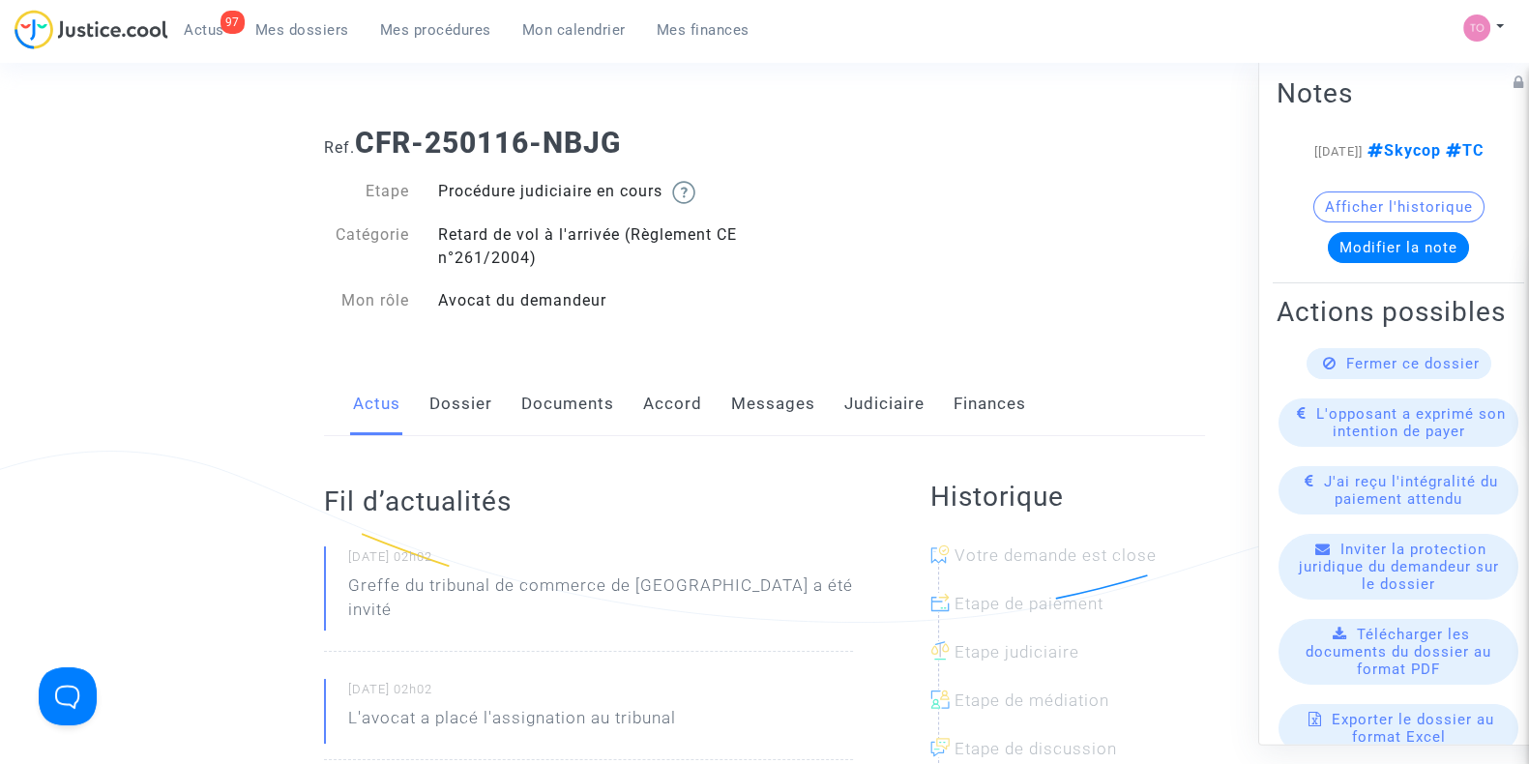
click at [792, 400] on link "Messages" at bounding box center [773, 404] width 84 height 64
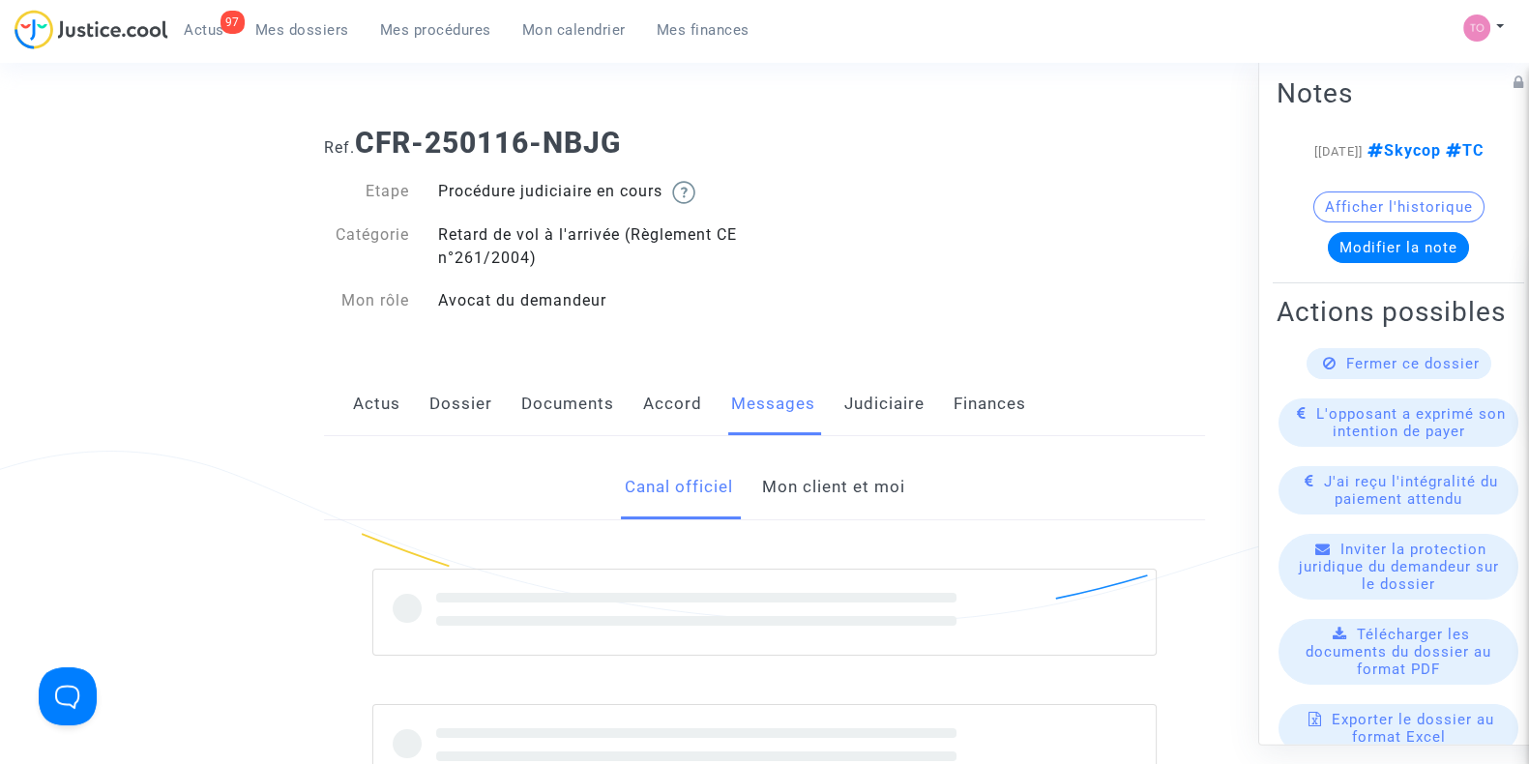
click at [874, 414] on link "Judiciaire" at bounding box center [884, 404] width 80 height 64
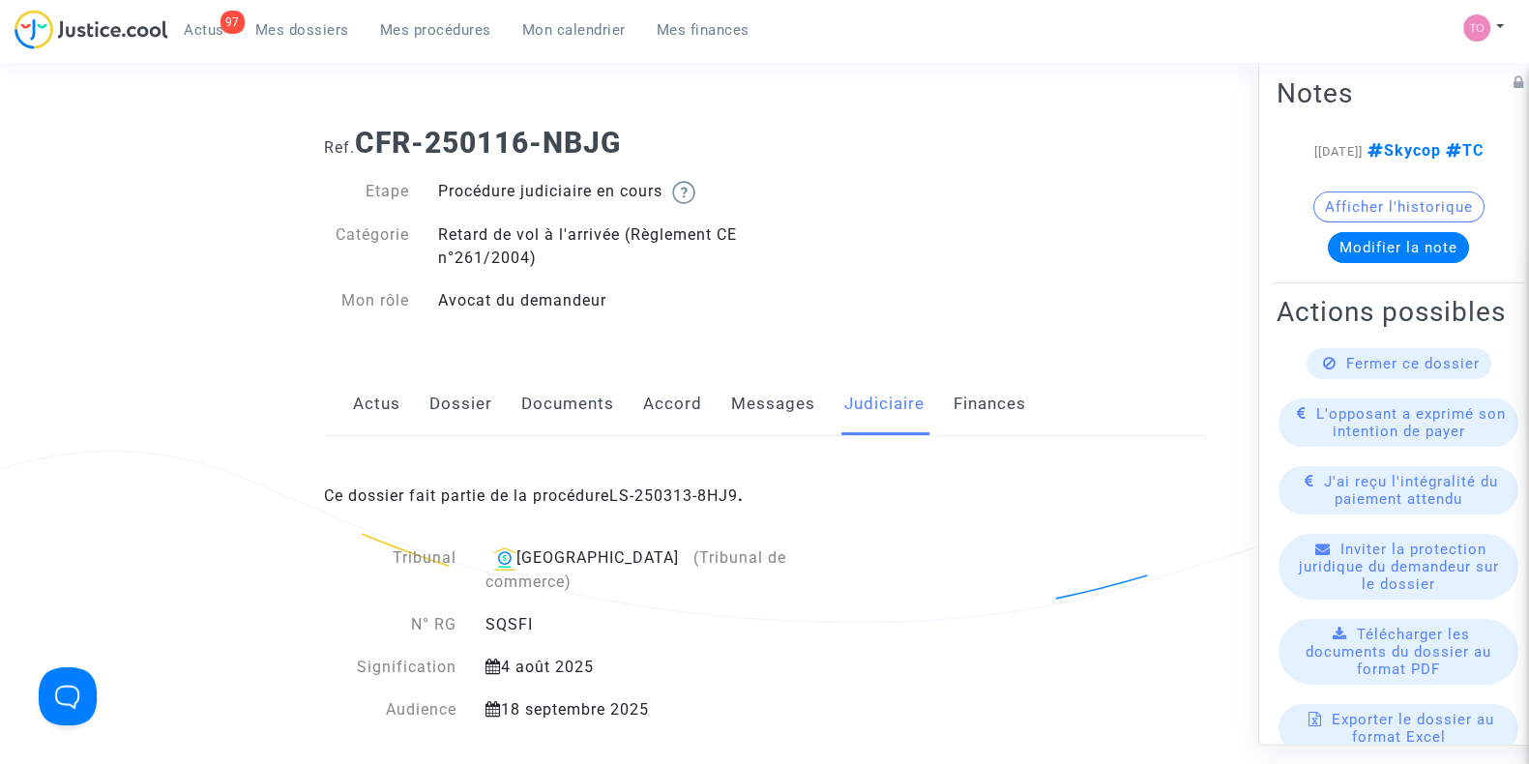
click at [679, 403] on link "Accord" at bounding box center [672, 404] width 59 height 64
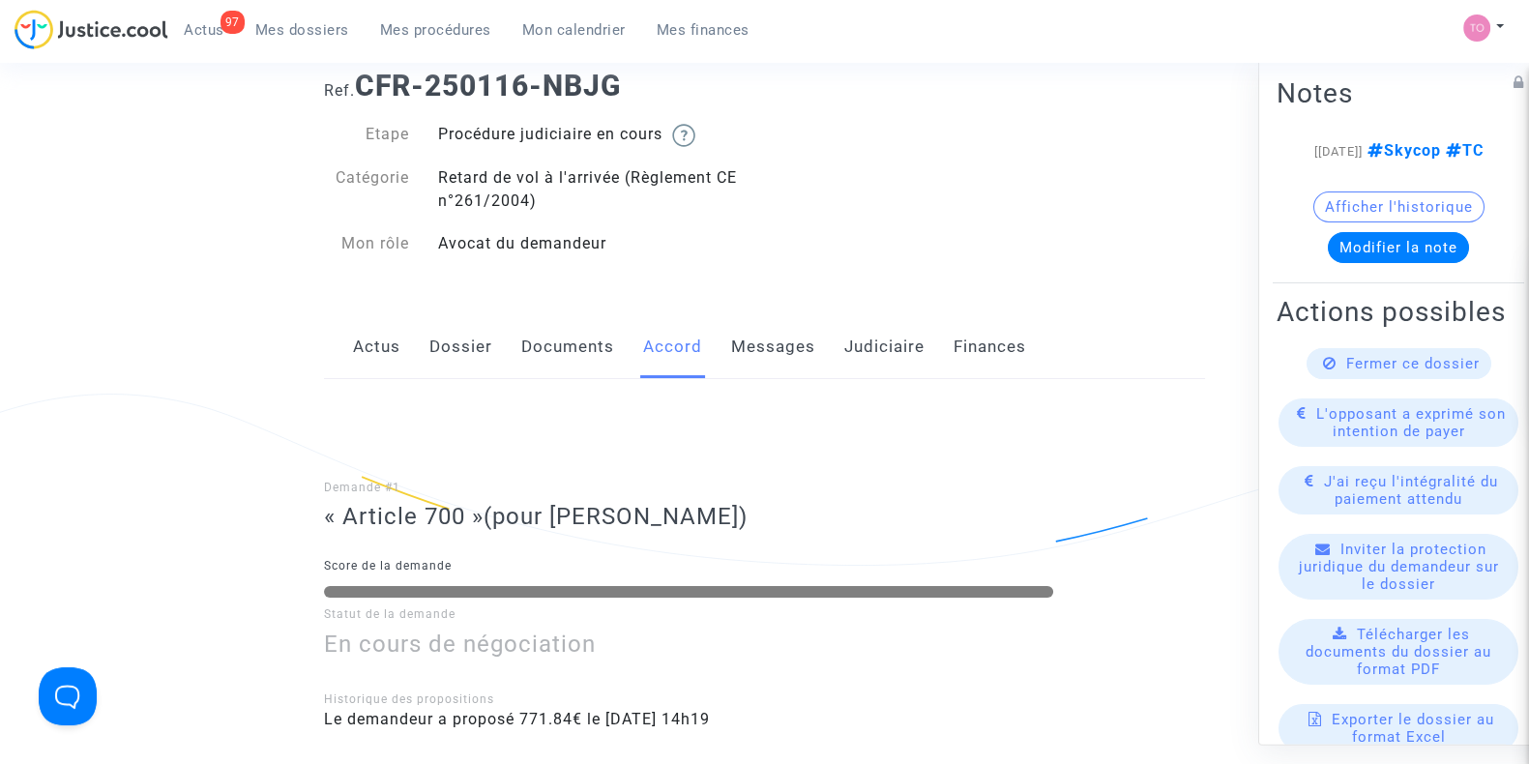
scroll to position [57, 0]
click at [885, 337] on link "Judiciaire" at bounding box center [884, 347] width 80 height 64
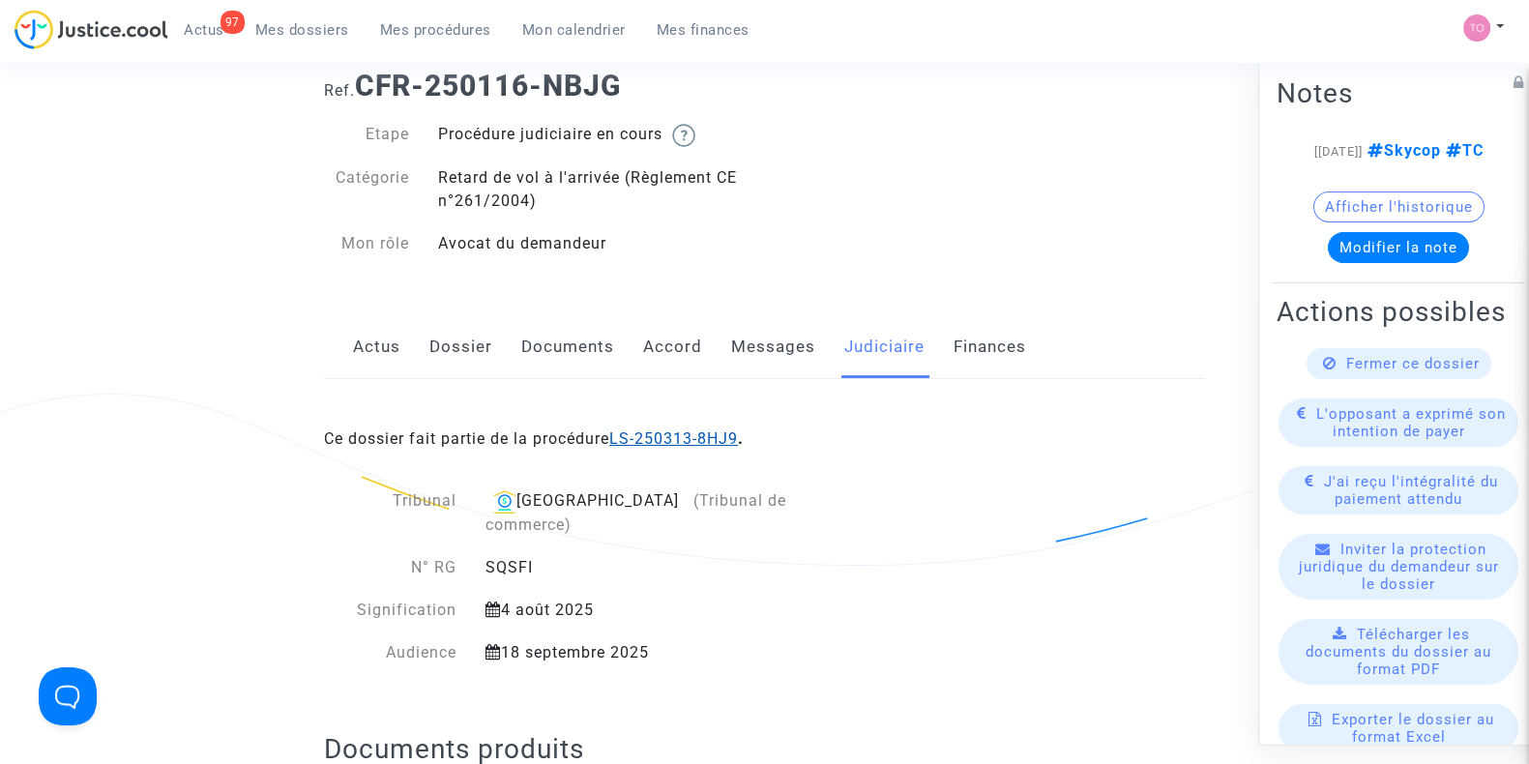
click at [627, 432] on link "LS-250313-8HJ9" at bounding box center [673, 439] width 129 height 18
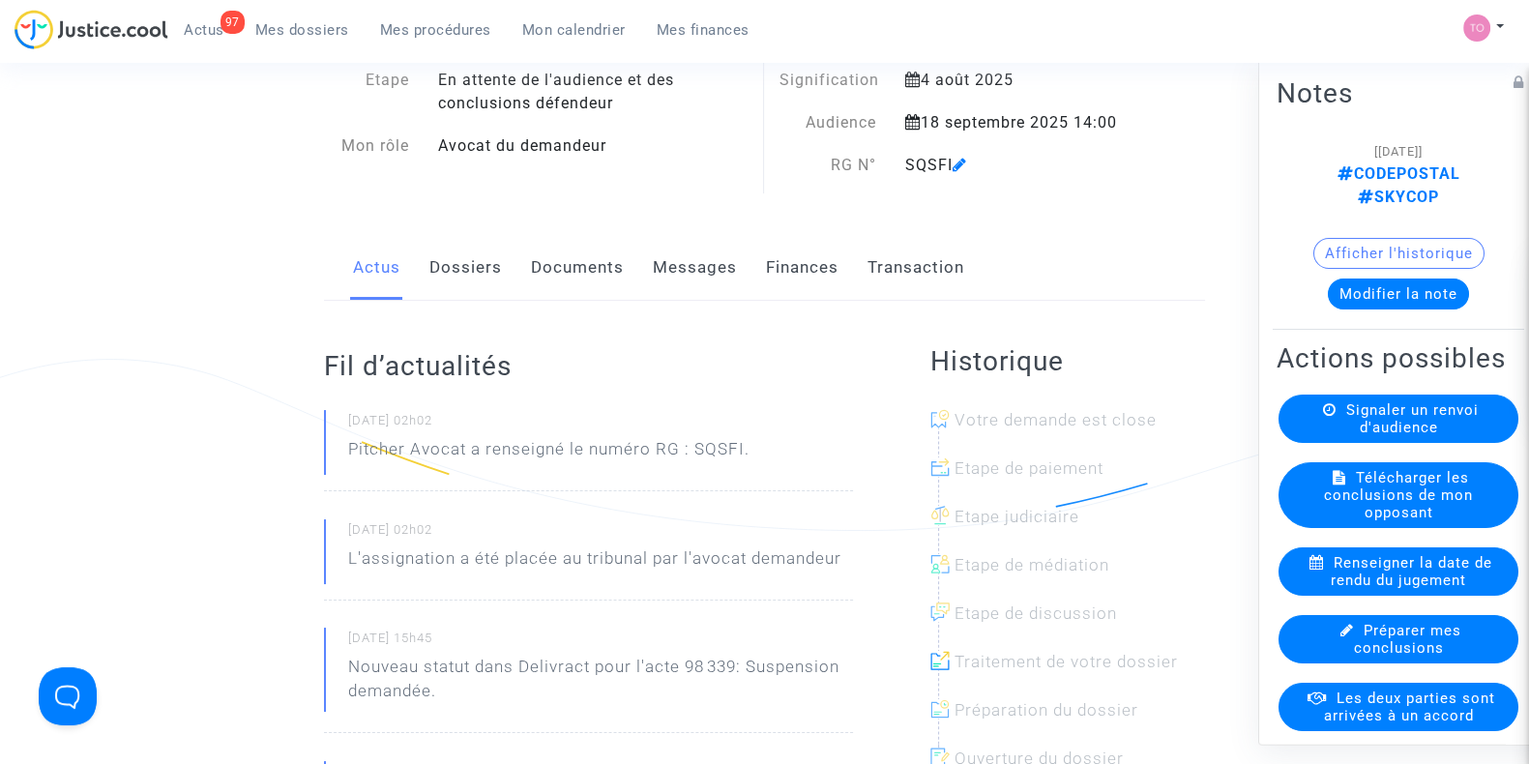
scroll to position [93, 0]
click at [812, 272] on link "Finances" at bounding box center [802, 267] width 73 height 64
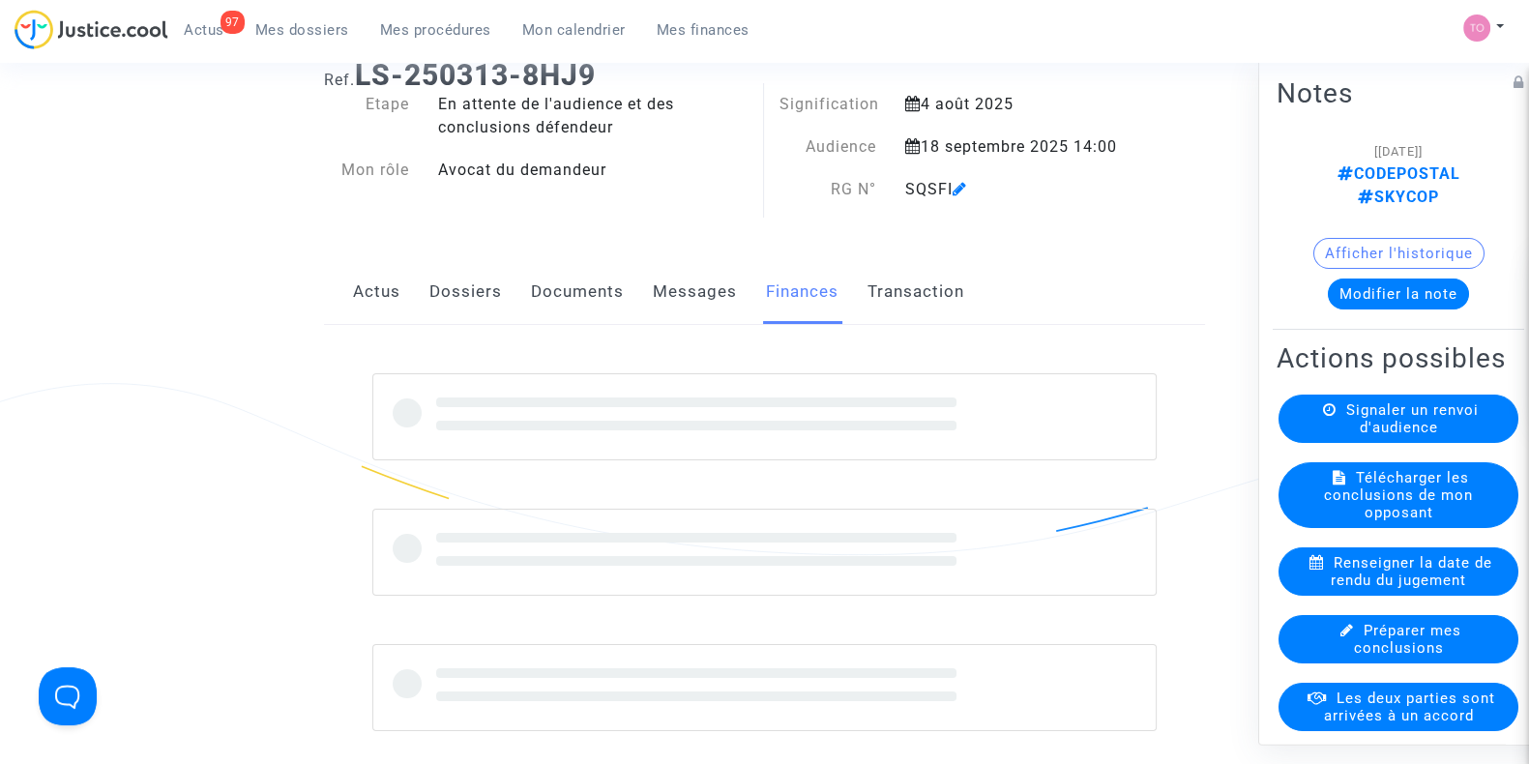
scroll to position [67, 0]
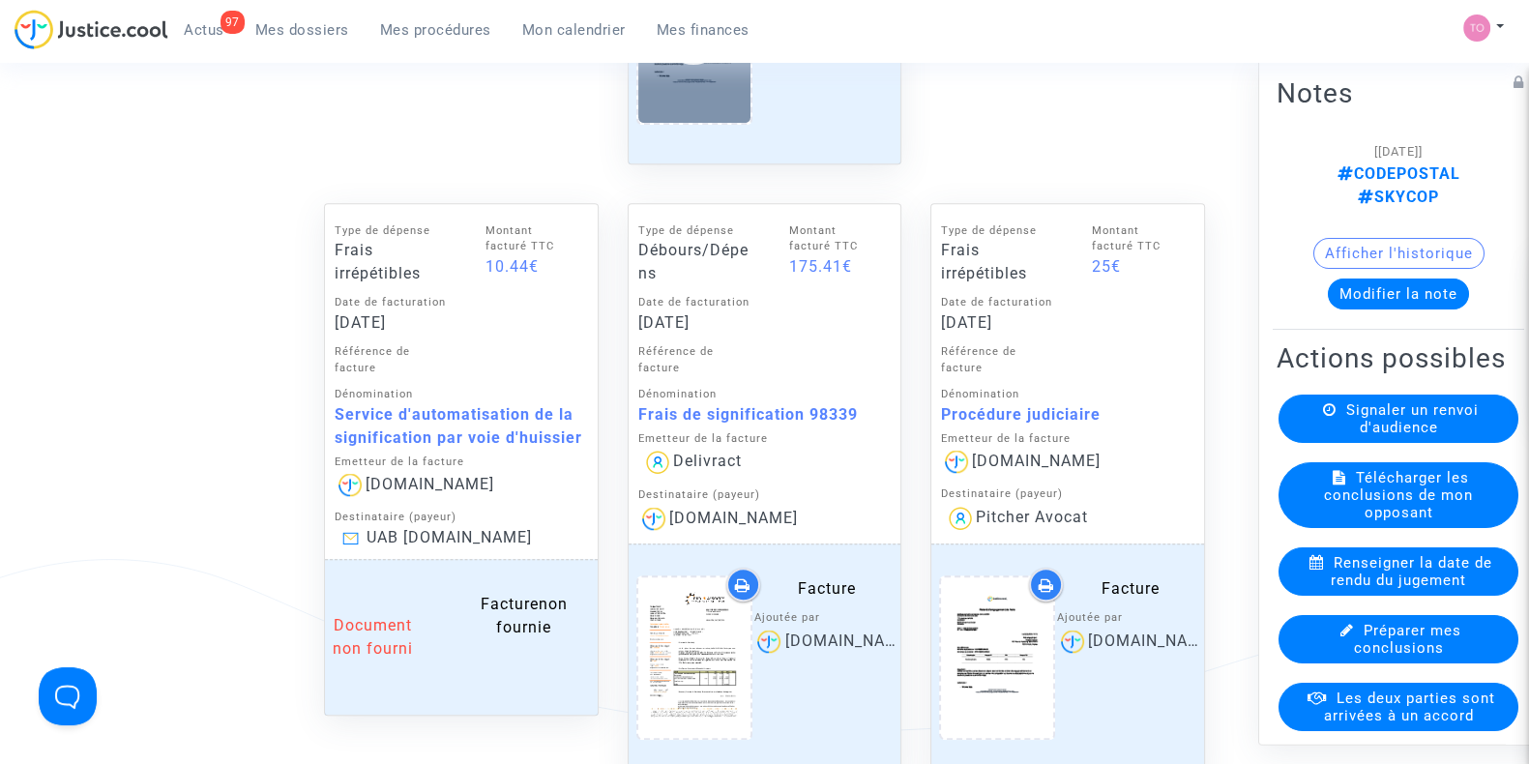
click at [730, 494] on div "Destinataire (payeur)" at bounding box center [764, 496] width 253 height 16
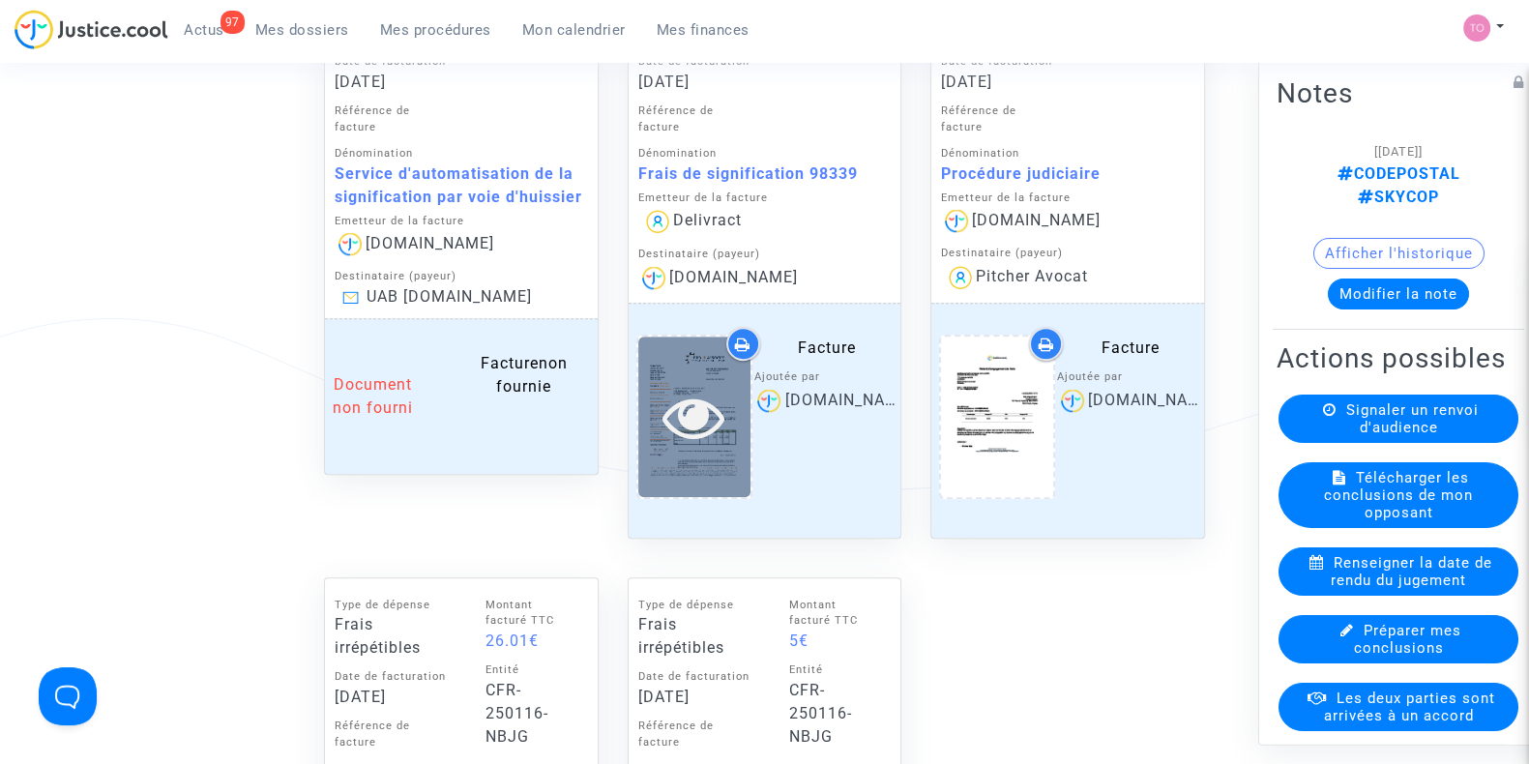
click at [713, 429] on icon at bounding box center [694, 417] width 63 height 62
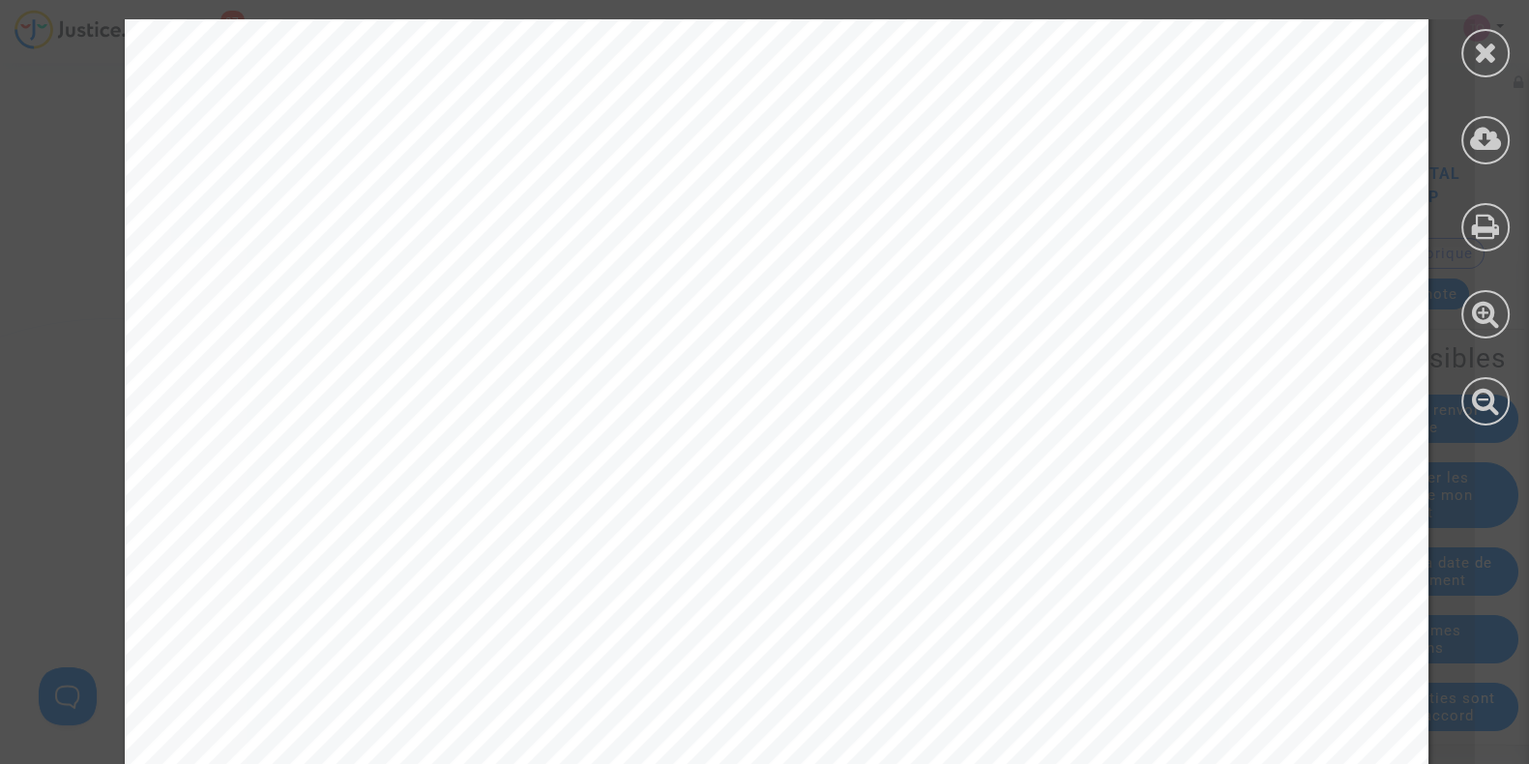
scroll to position [785, 0]
click at [1488, 47] on icon at bounding box center [1486, 52] width 24 height 29
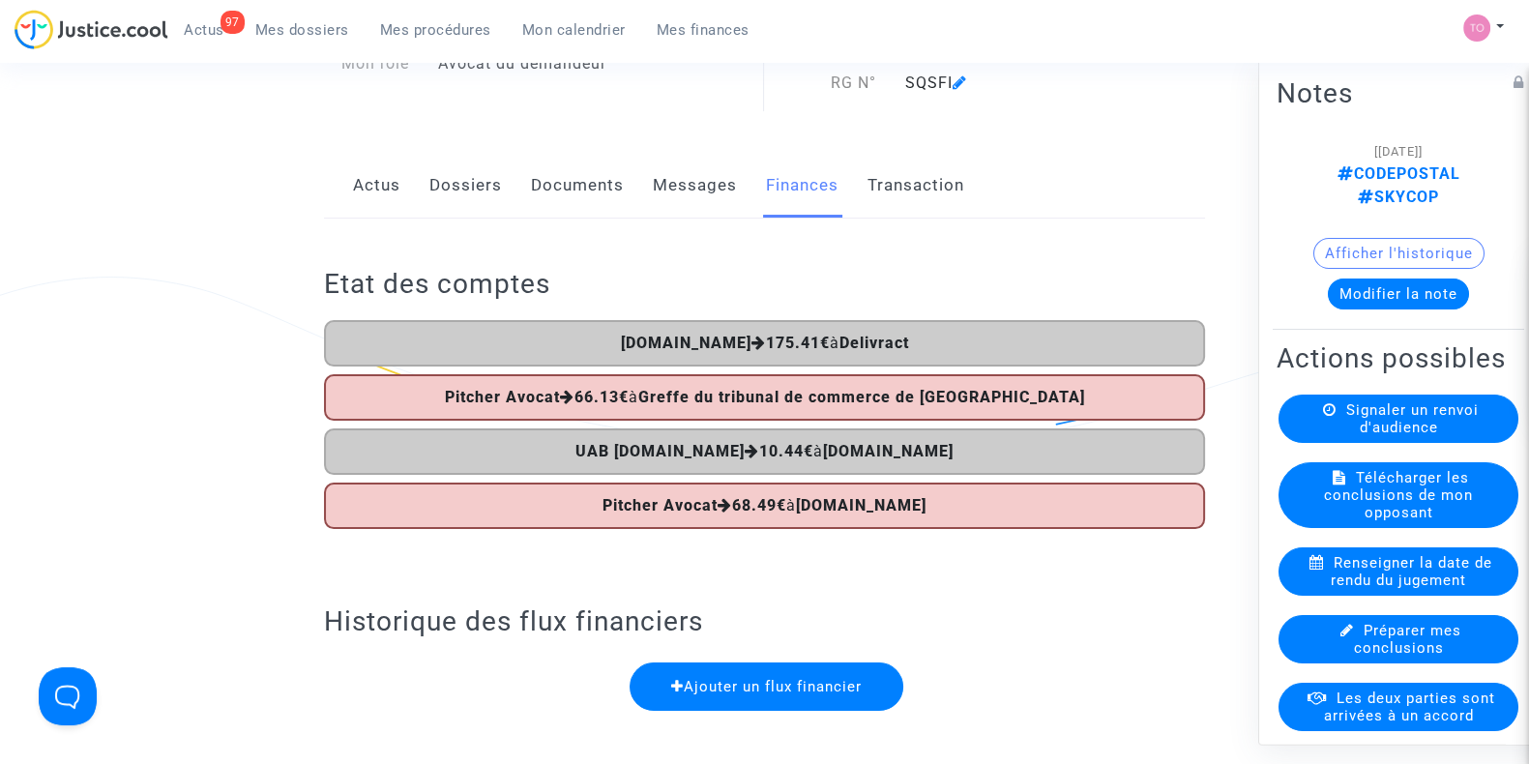
scroll to position [173, 0]
click at [1351, 238] on button "Afficher l'historique" at bounding box center [1399, 253] width 171 height 31
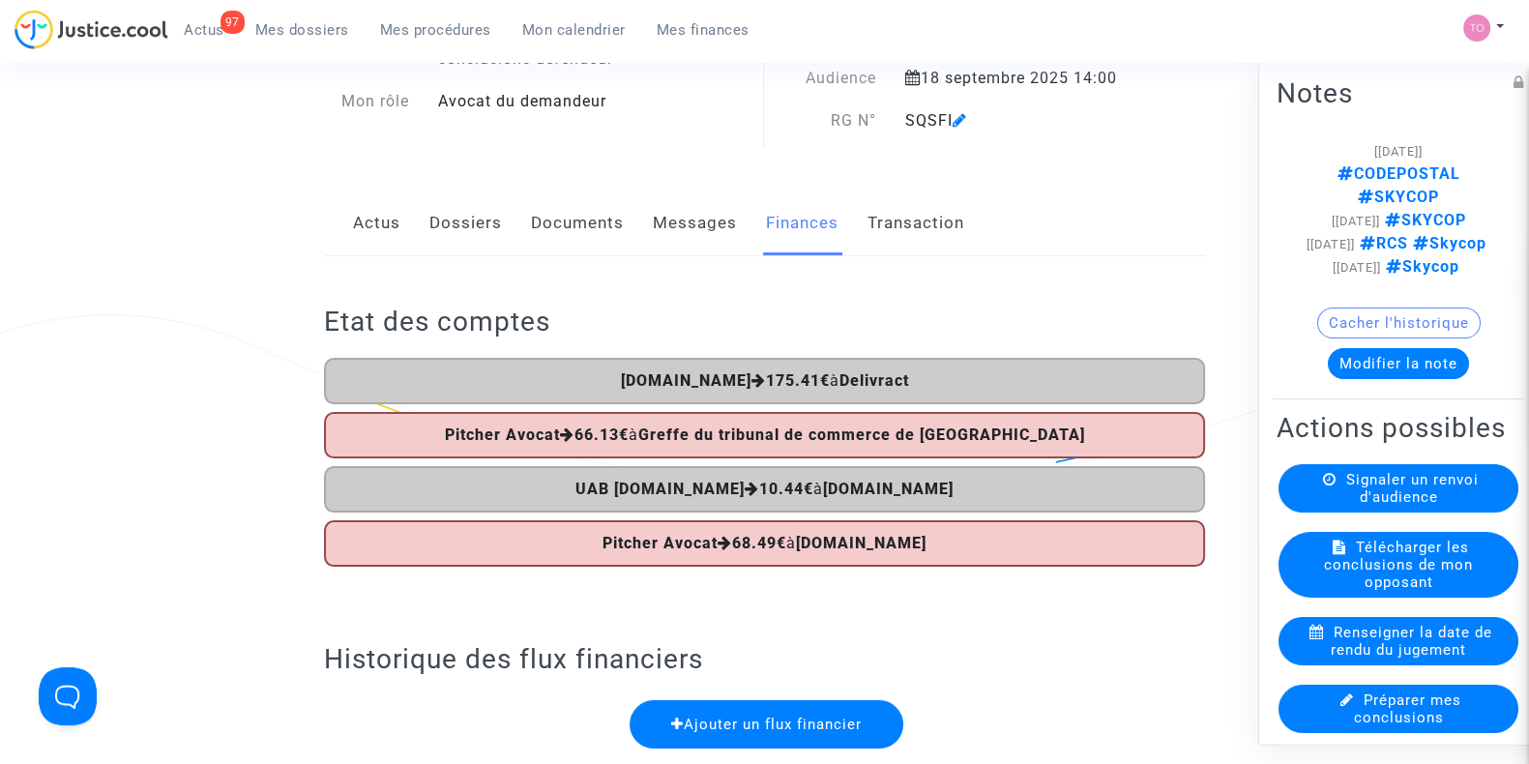
scroll to position [135, 0]
click at [553, 216] on link "Documents" at bounding box center [577, 225] width 93 height 64
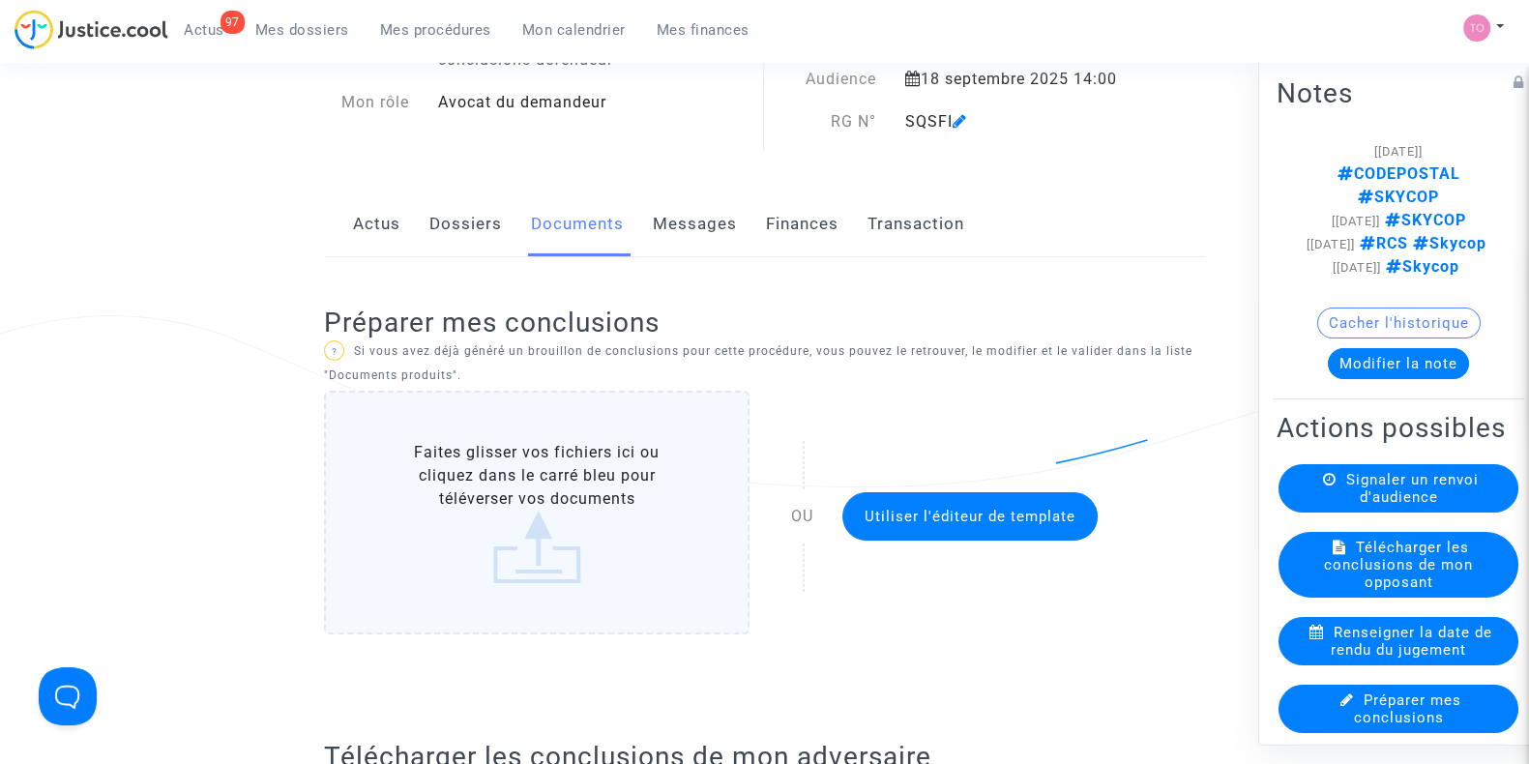
click at [471, 218] on link "Dossiers" at bounding box center [466, 225] width 73 height 64
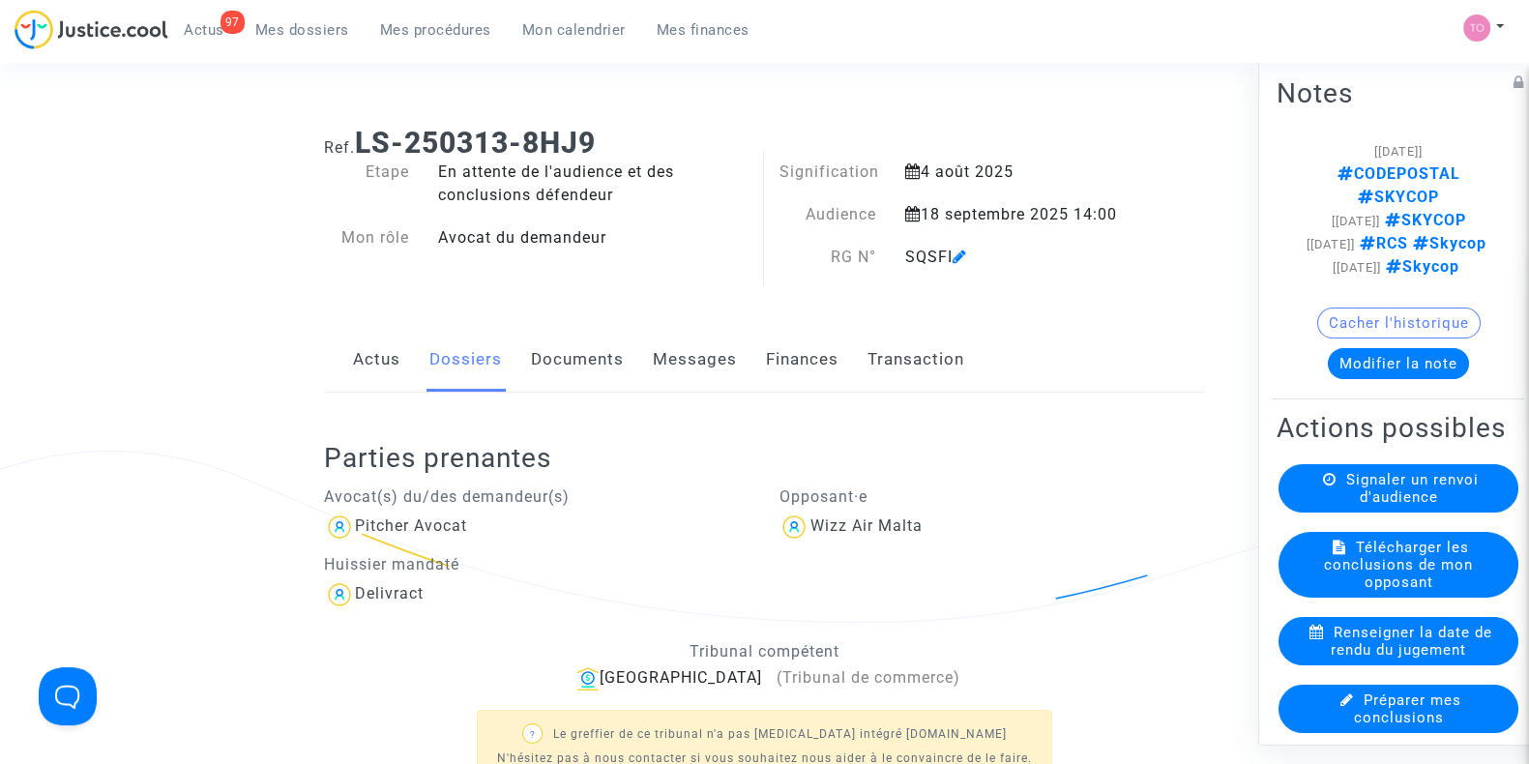
click at [591, 360] on link "Documents" at bounding box center [577, 360] width 93 height 64
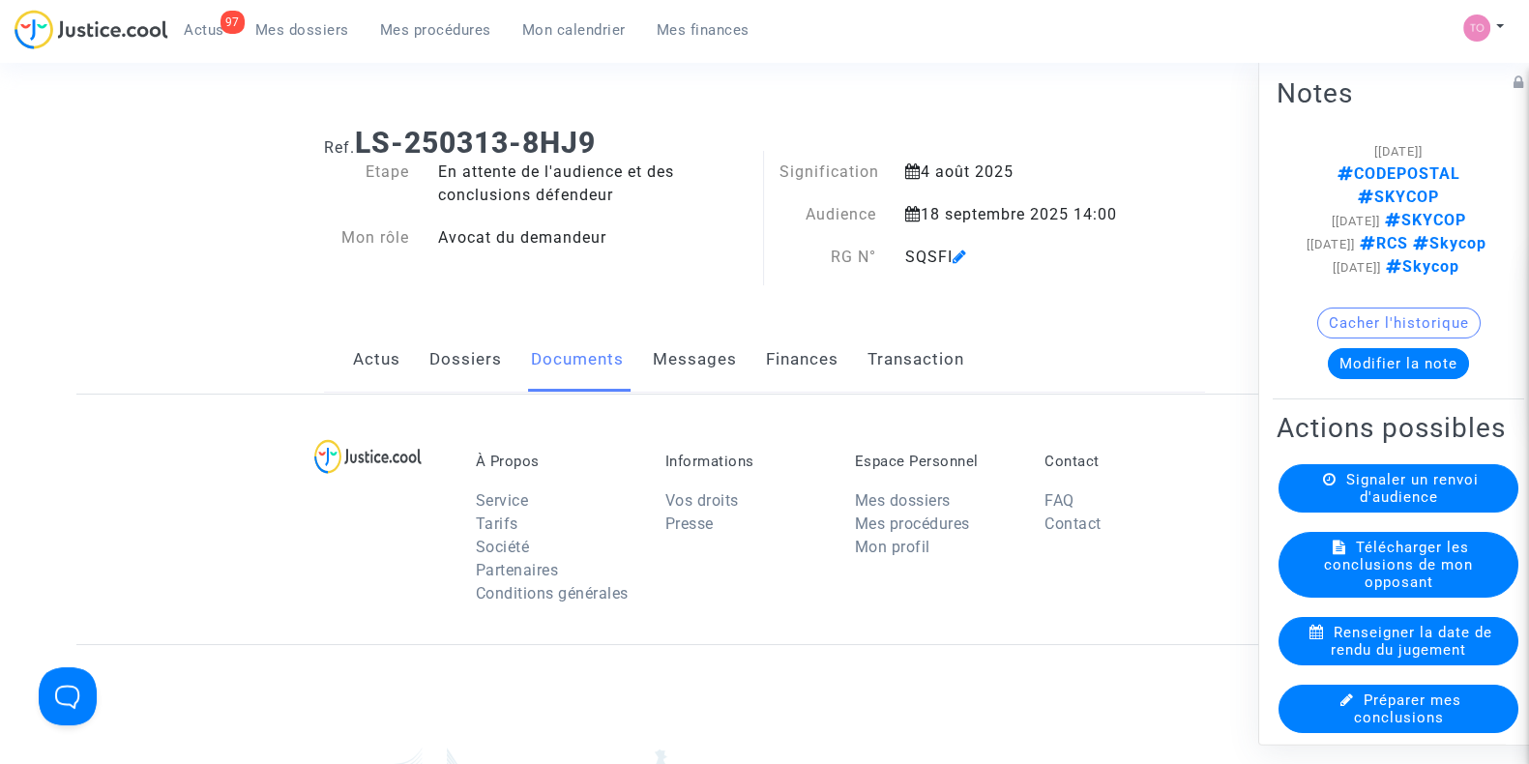
click at [591, 360] on link "Documents" at bounding box center [577, 360] width 93 height 64
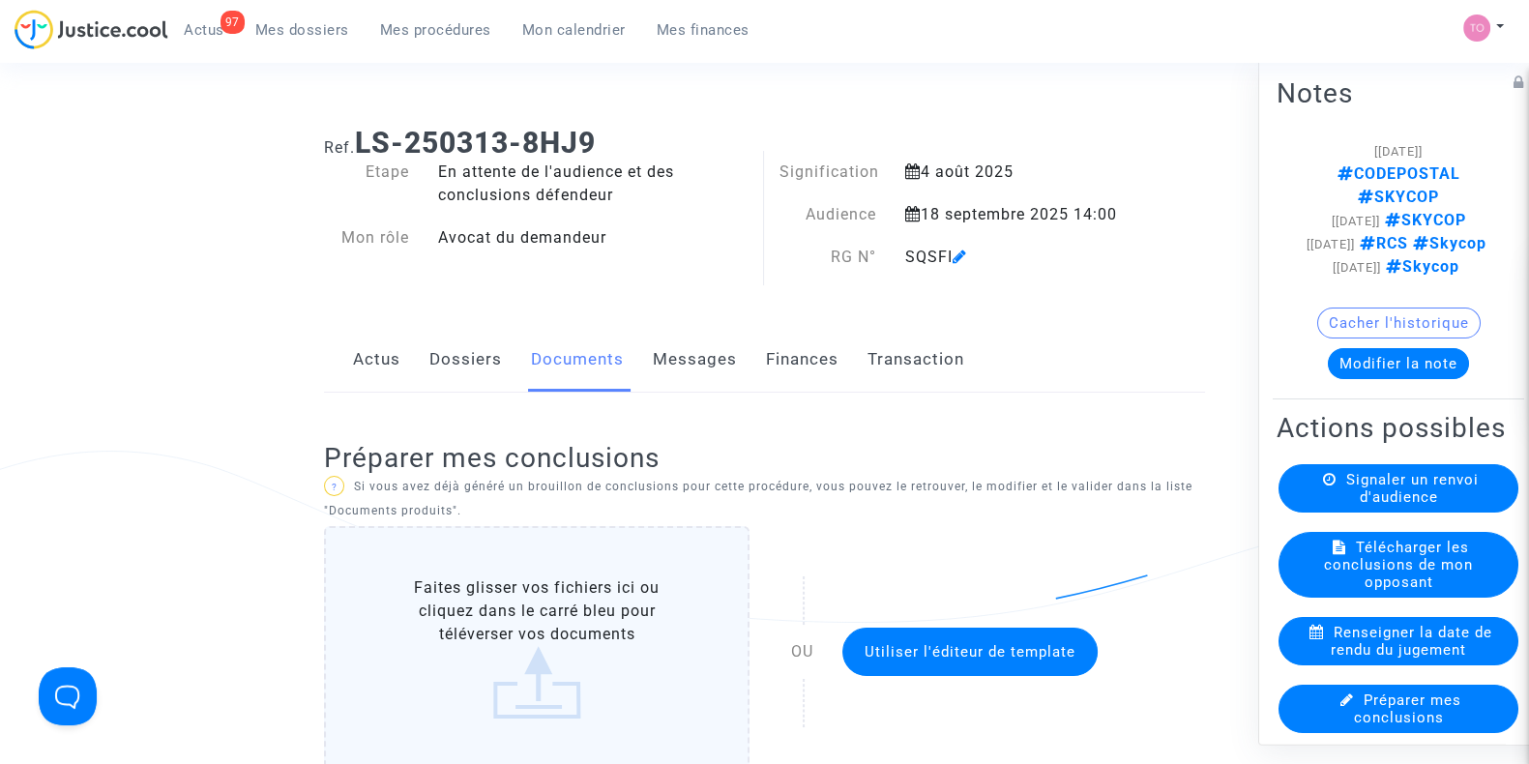
click at [458, 372] on link "Dossiers" at bounding box center [466, 360] width 73 height 64
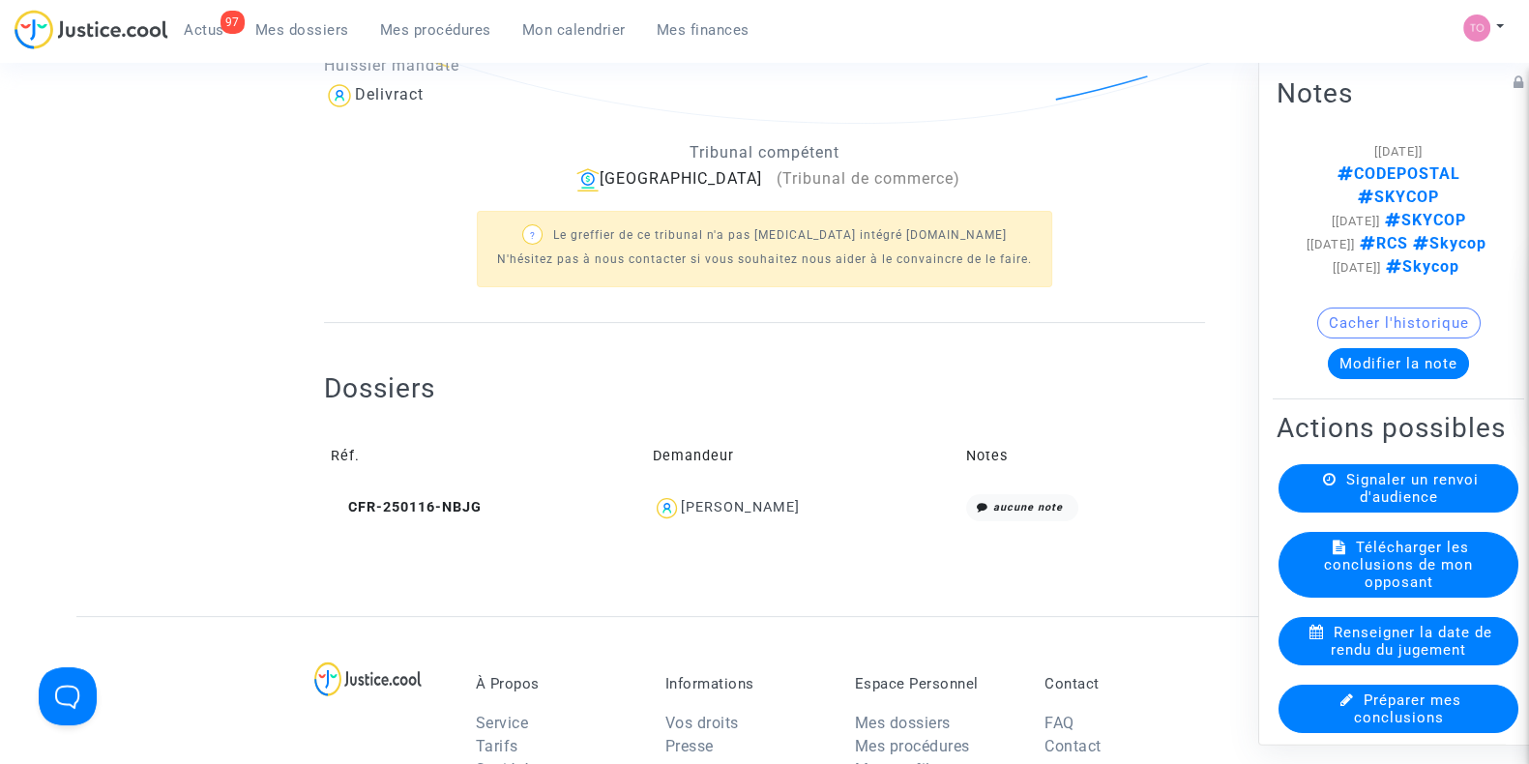
scroll to position [502, 0]
click at [734, 513] on div "Shpresa Salja" at bounding box center [803, 505] width 301 height 28
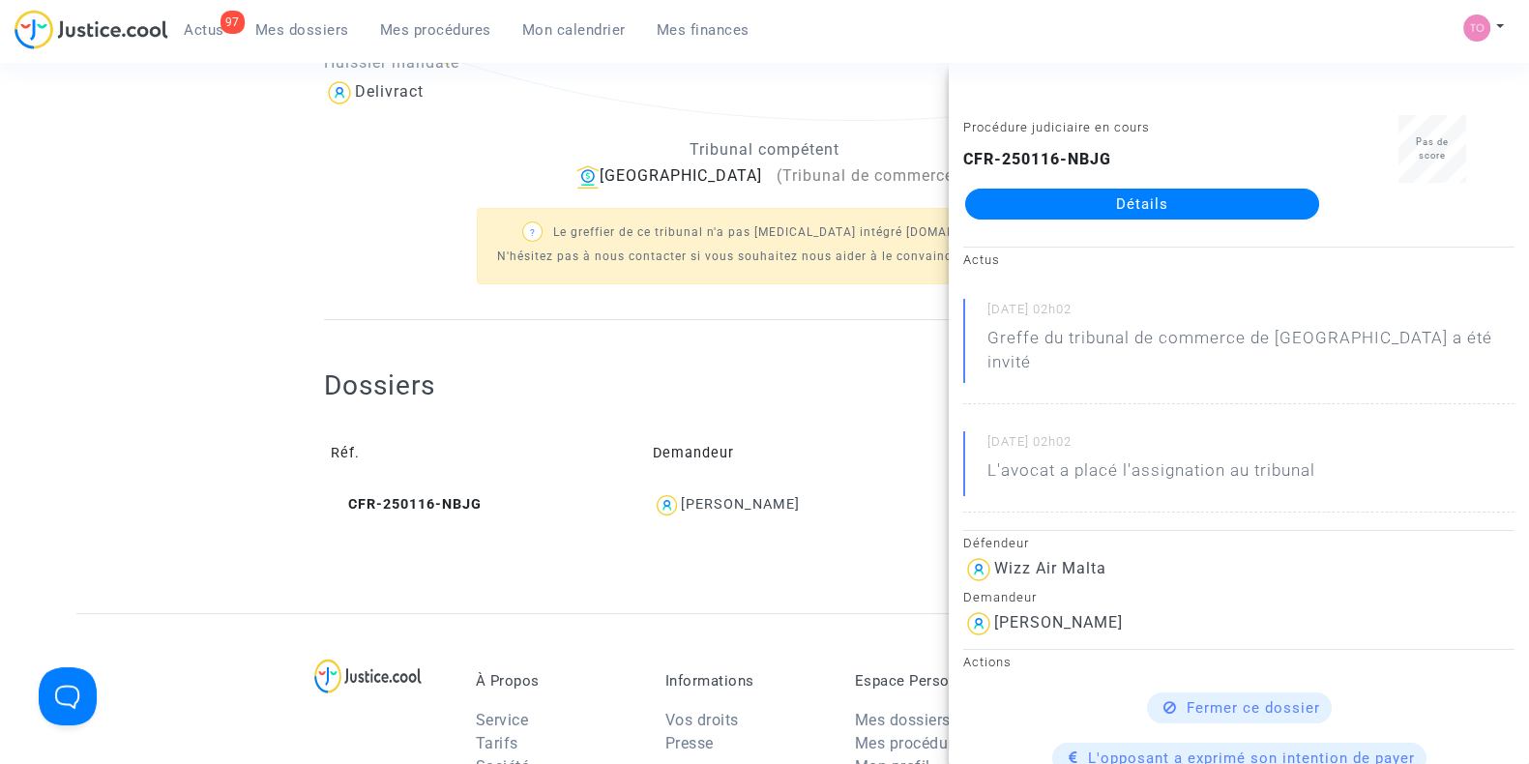
click at [150, 155] on ng-component "Ref. LS-250313-8HJ9 Etape En attente de l'audience et des conclusions défendeur…" at bounding box center [764, 111] width 1377 height 1004
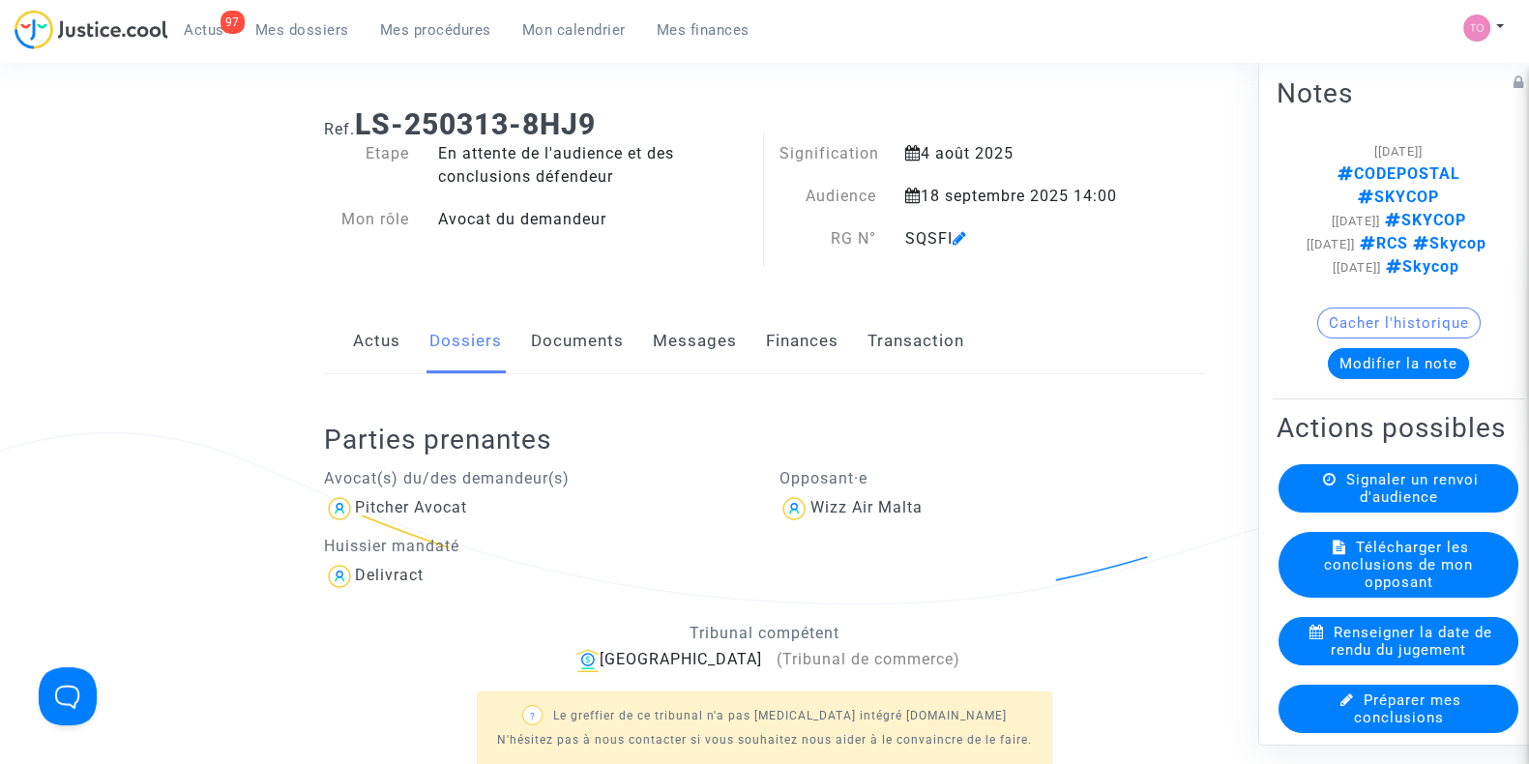
scroll to position [4, 0]
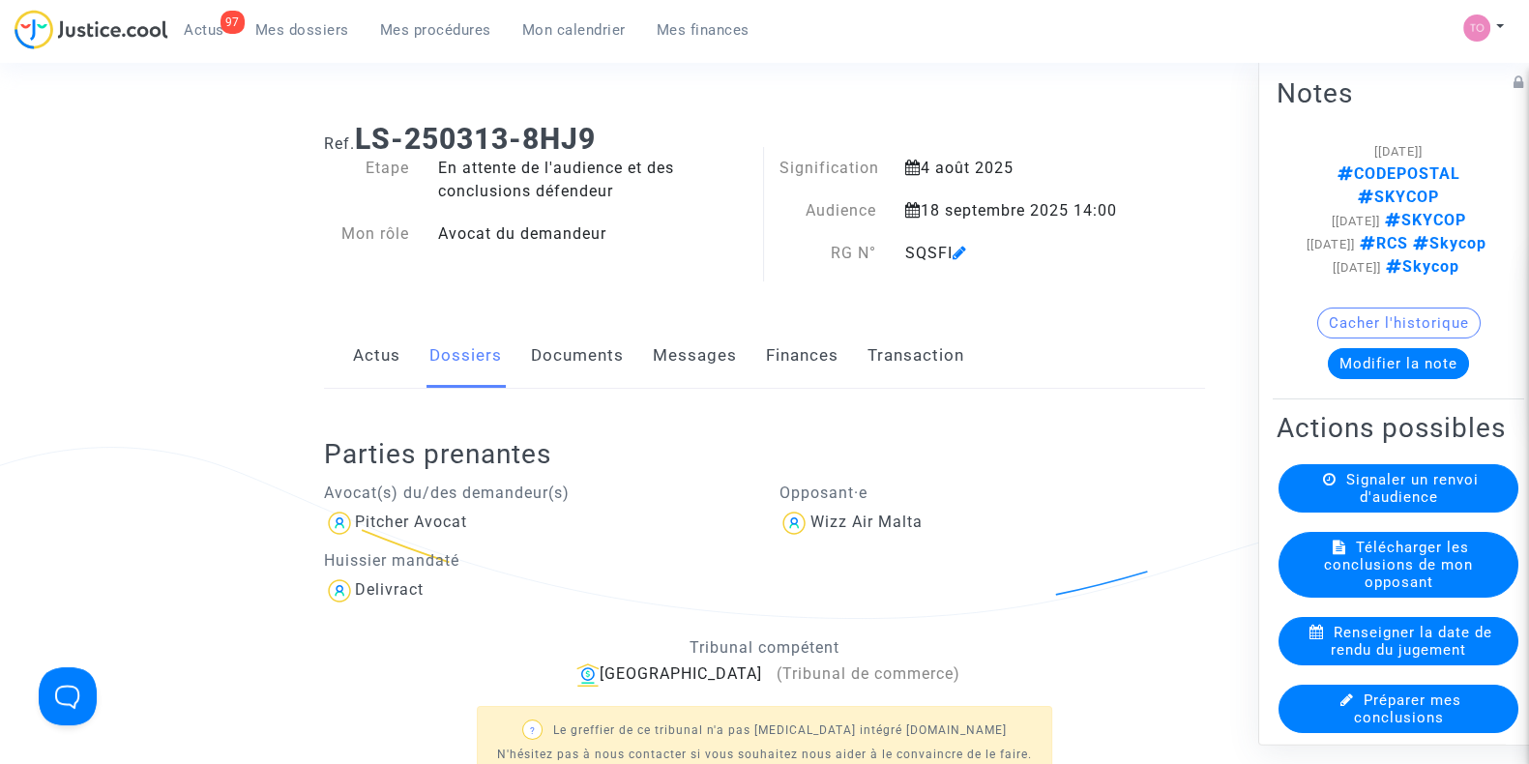
click at [770, 364] on link "Finances" at bounding box center [802, 356] width 73 height 64
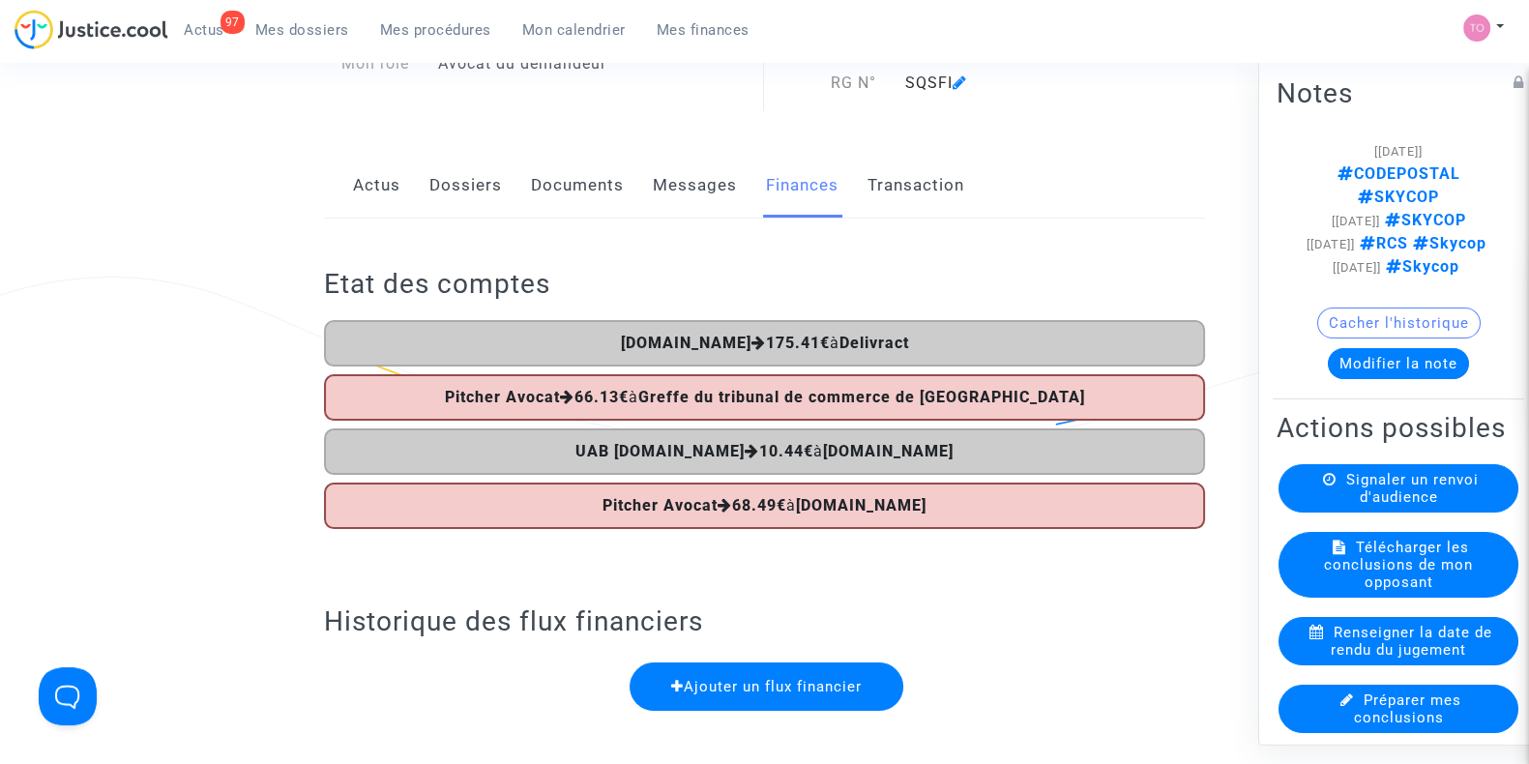
scroll to position [175, 0]
drag, startPoint x: 824, startPoint y: 359, endPoint x: 456, endPoint y: 175, distance: 411.8
click at [456, 175] on link "Dossiers" at bounding box center [466, 185] width 73 height 64
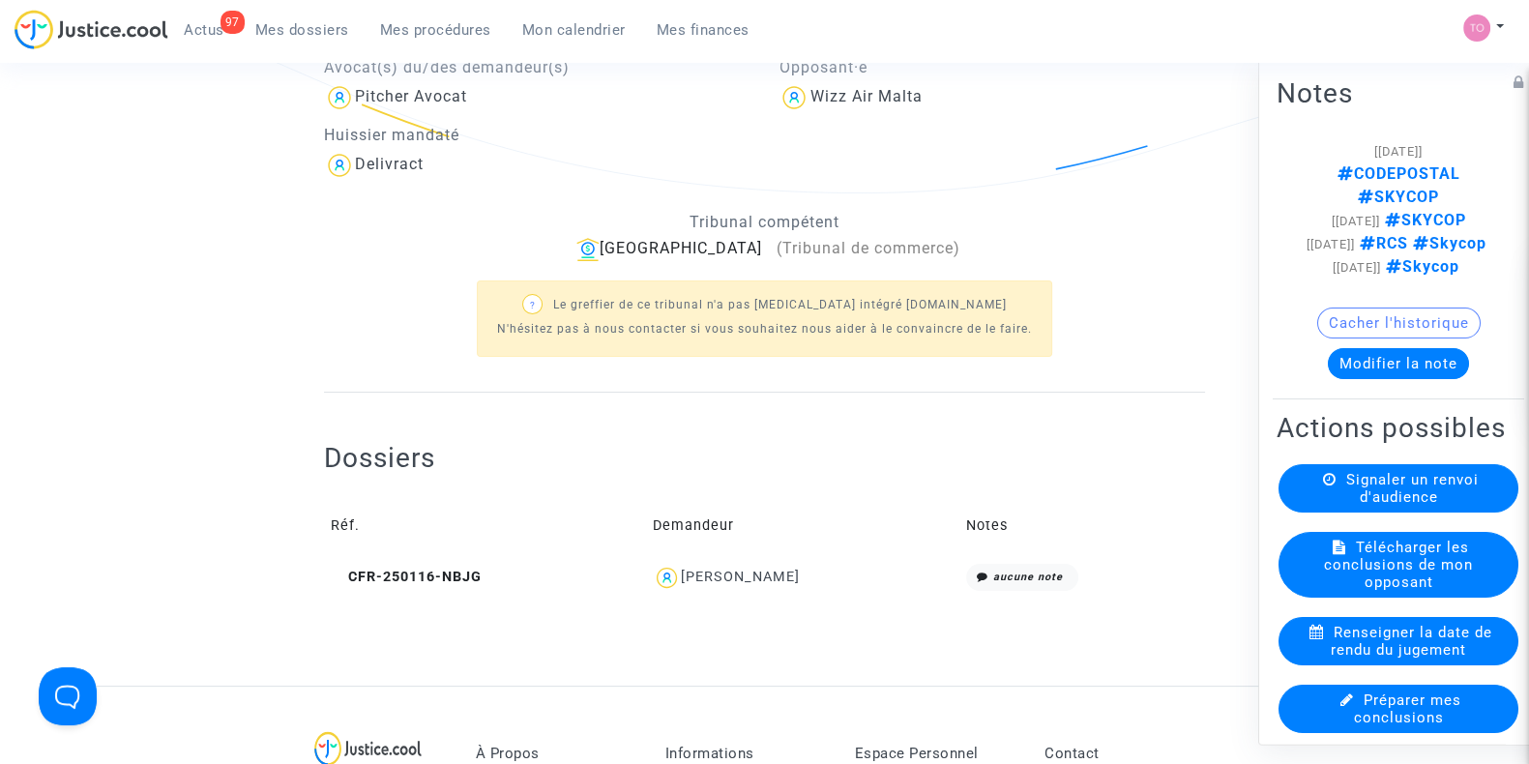
scroll to position [437, 0]
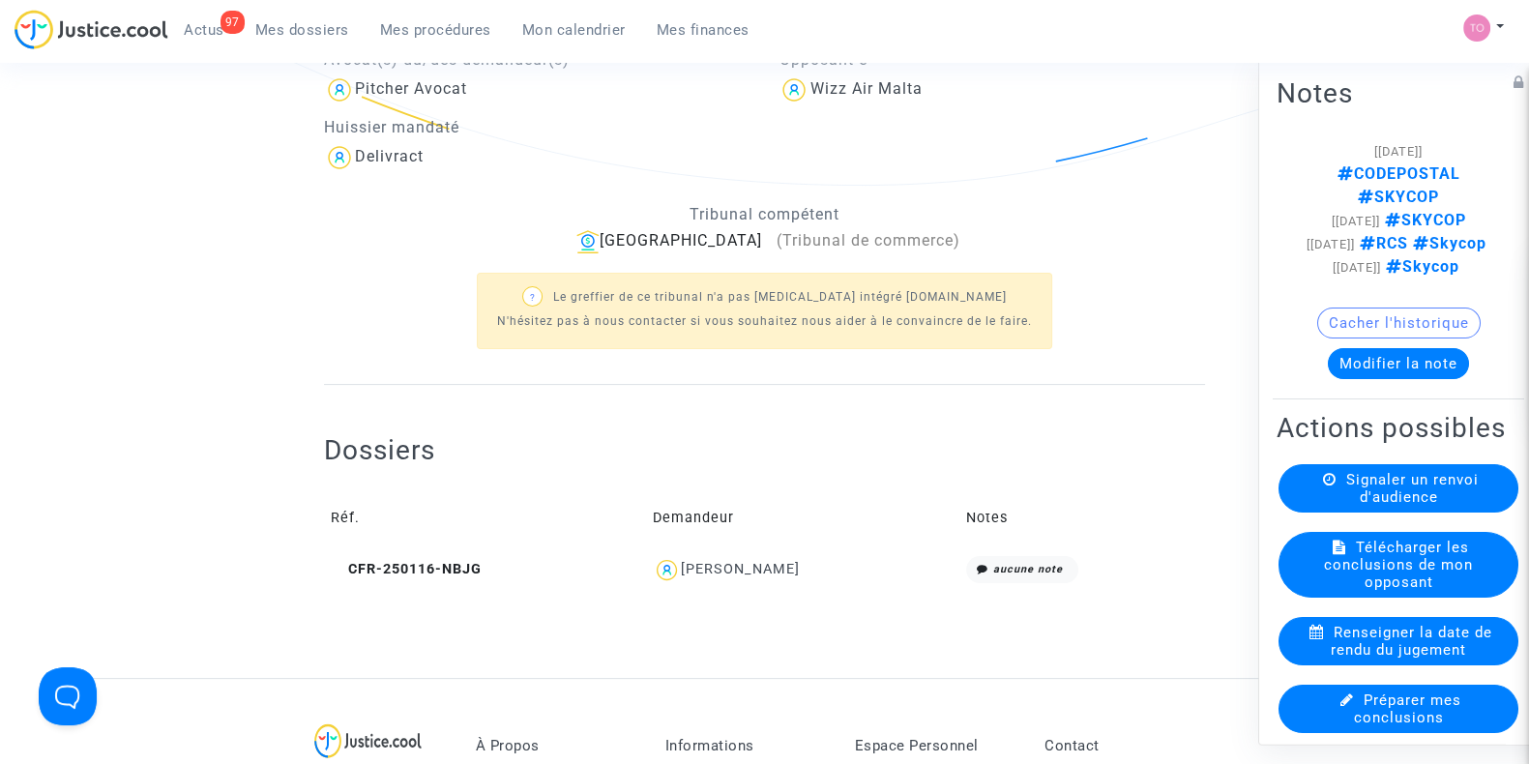
click at [766, 549] on td "Shpresa Salja" at bounding box center [803, 570] width 314 height 42
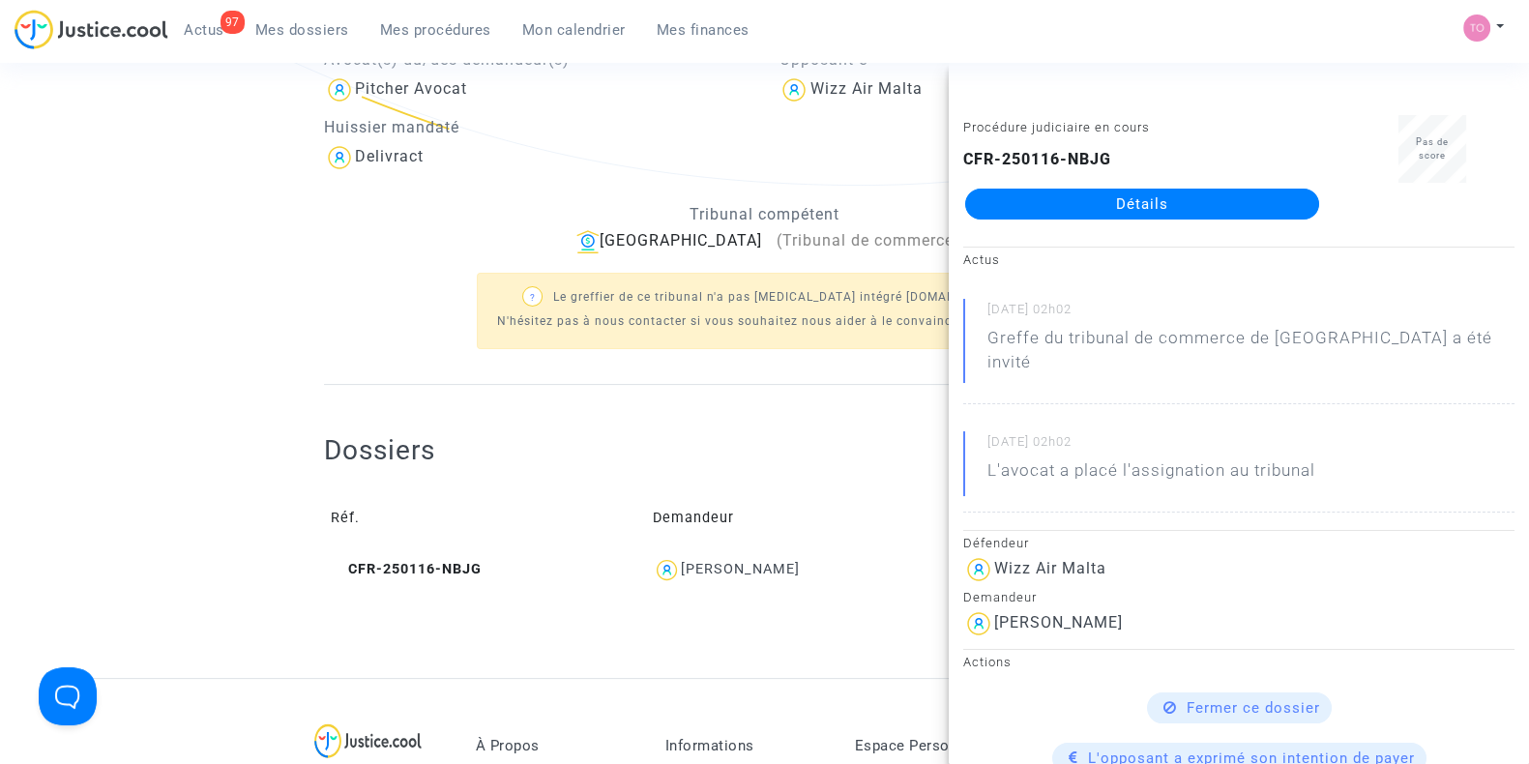
scroll to position [0, 0]
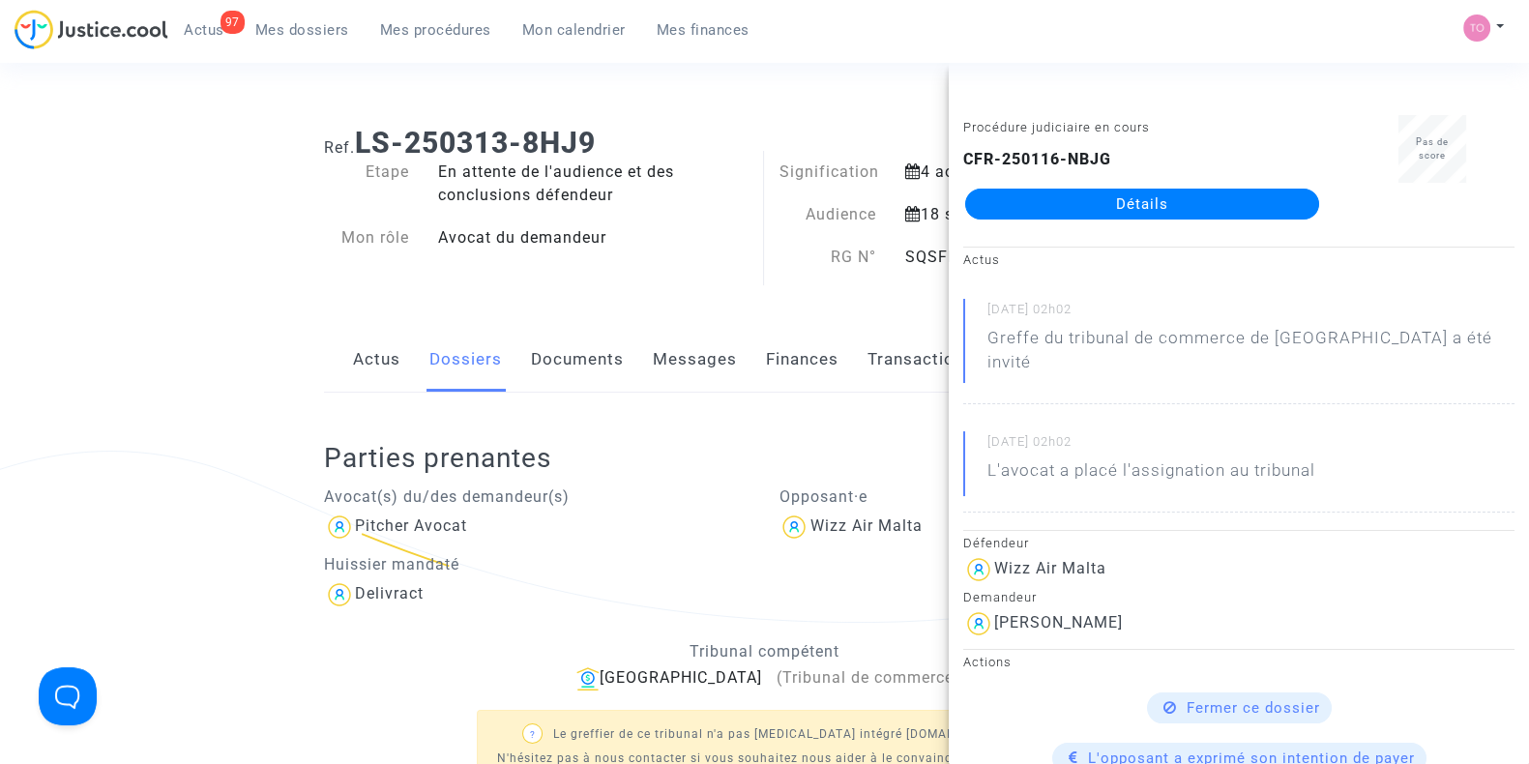
click at [173, 176] on ng-component "Ref. LS-250313-8HJ9 Etape En attente de l'audience et des conclusions défendeur…" at bounding box center [764, 613] width 1377 height 1004
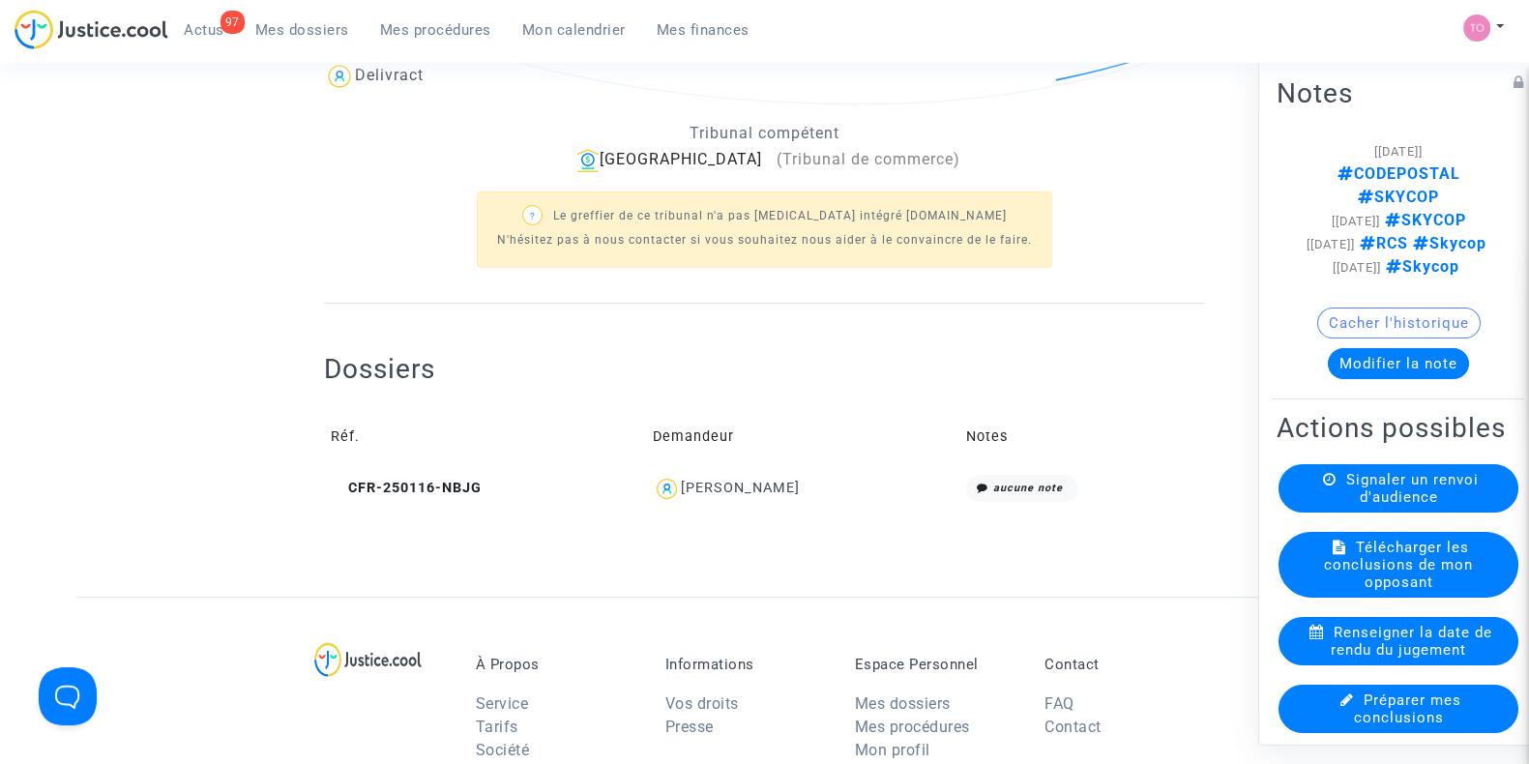
scroll to position [519, 0]
click at [719, 479] on div "Shpresa Salja" at bounding box center [740, 487] width 119 height 16
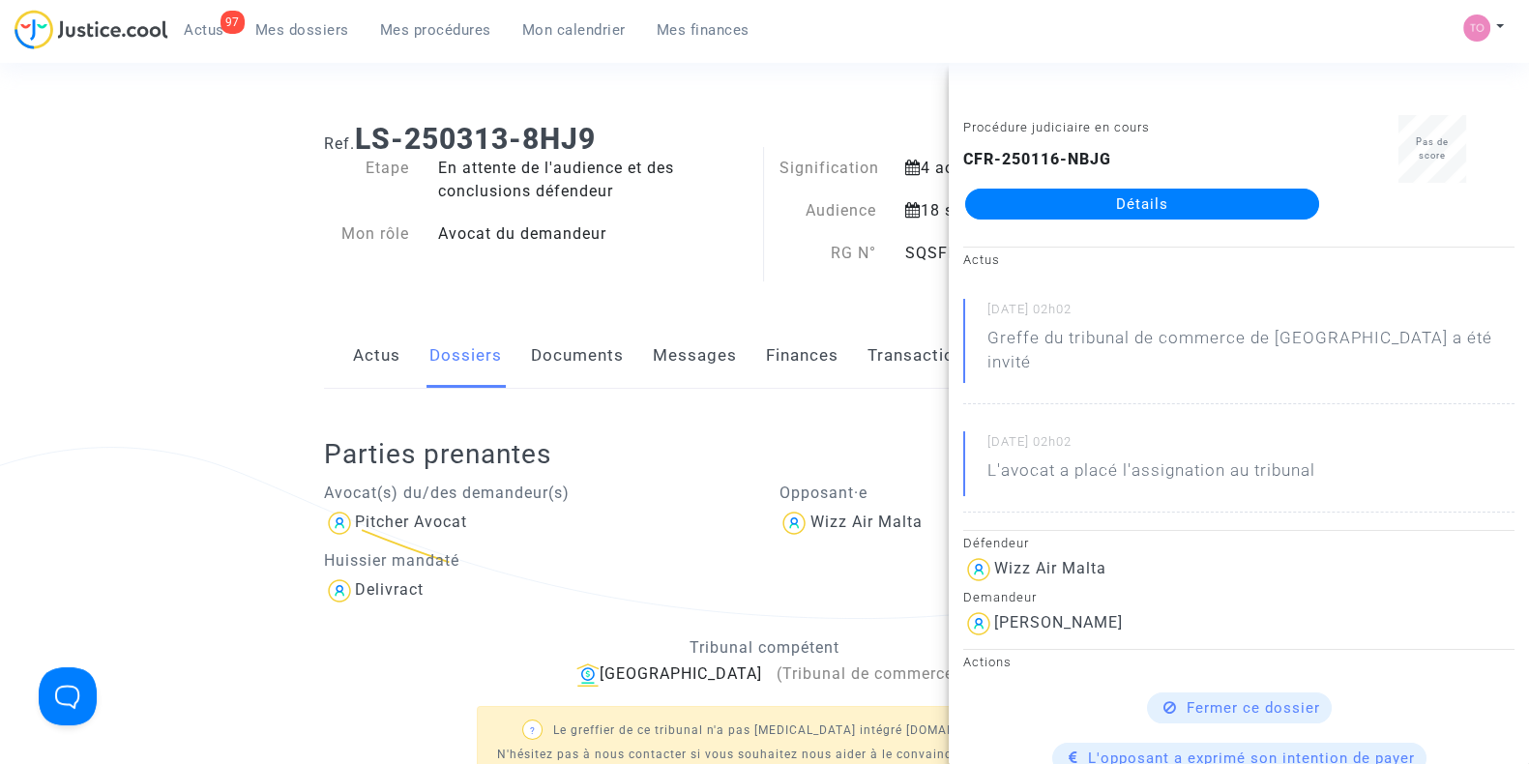
scroll to position [0, 0]
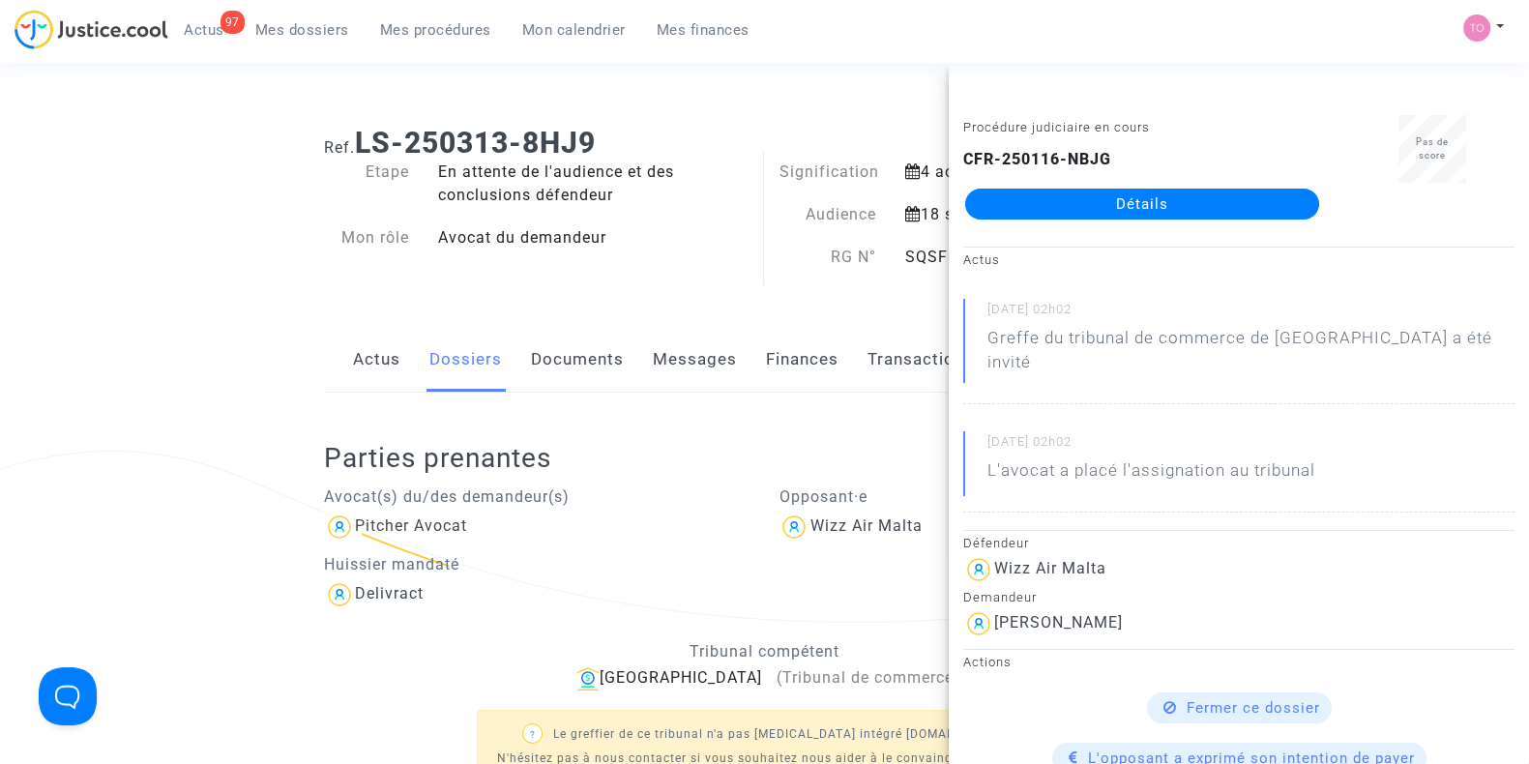
click at [120, 397] on ng-component "Ref. LS-250313-8HJ9 Etape En attente de l'audience et des conclusions défendeur…" at bounding box center [764, 613] width 1377 height 1004
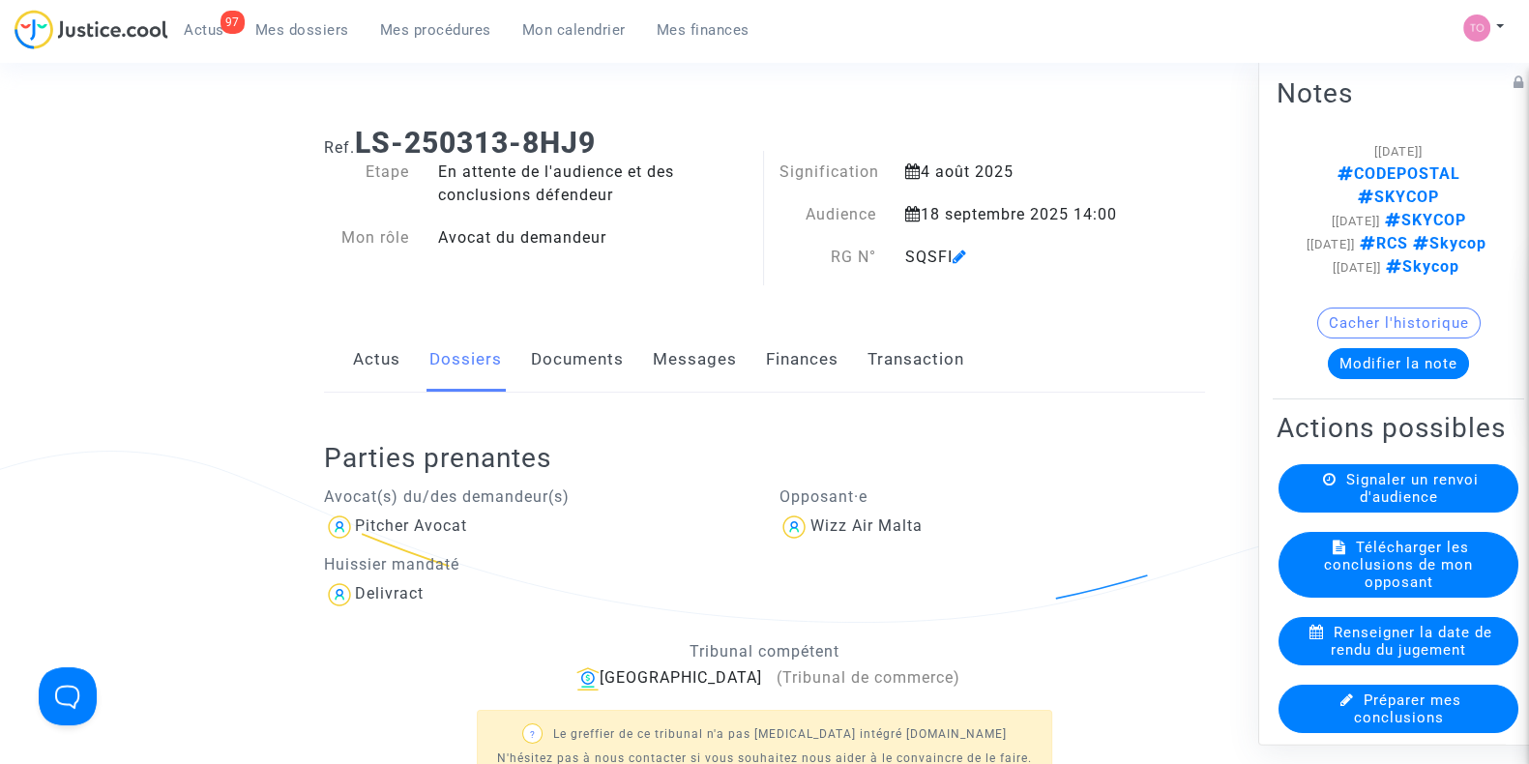
click at [768, 351] on link "Finances" at bounding box center [802, 360] width 73 height 64
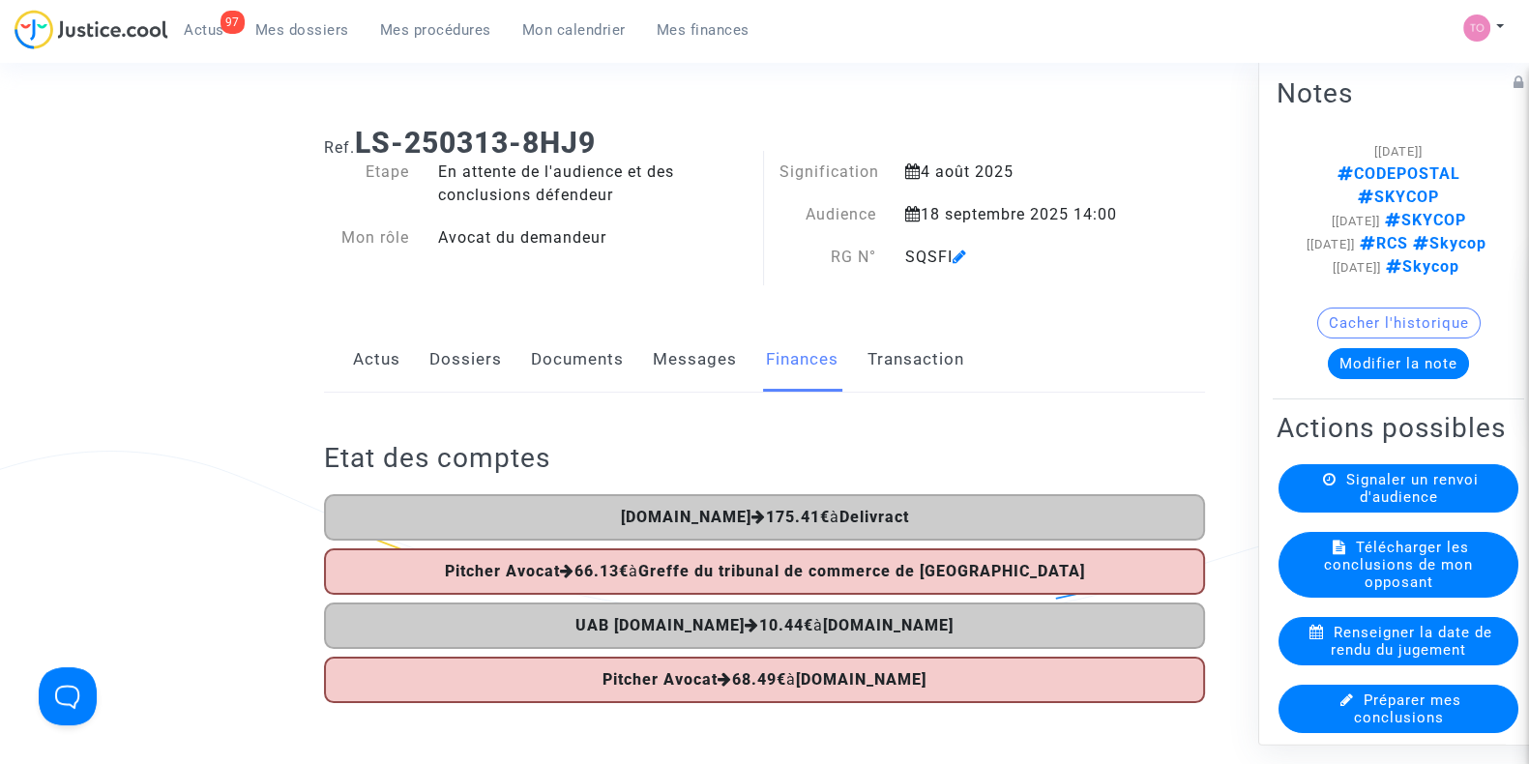
click at [259, 39] on link "Mes dossiers" at bounding box center [302, 29] width 125 height 29
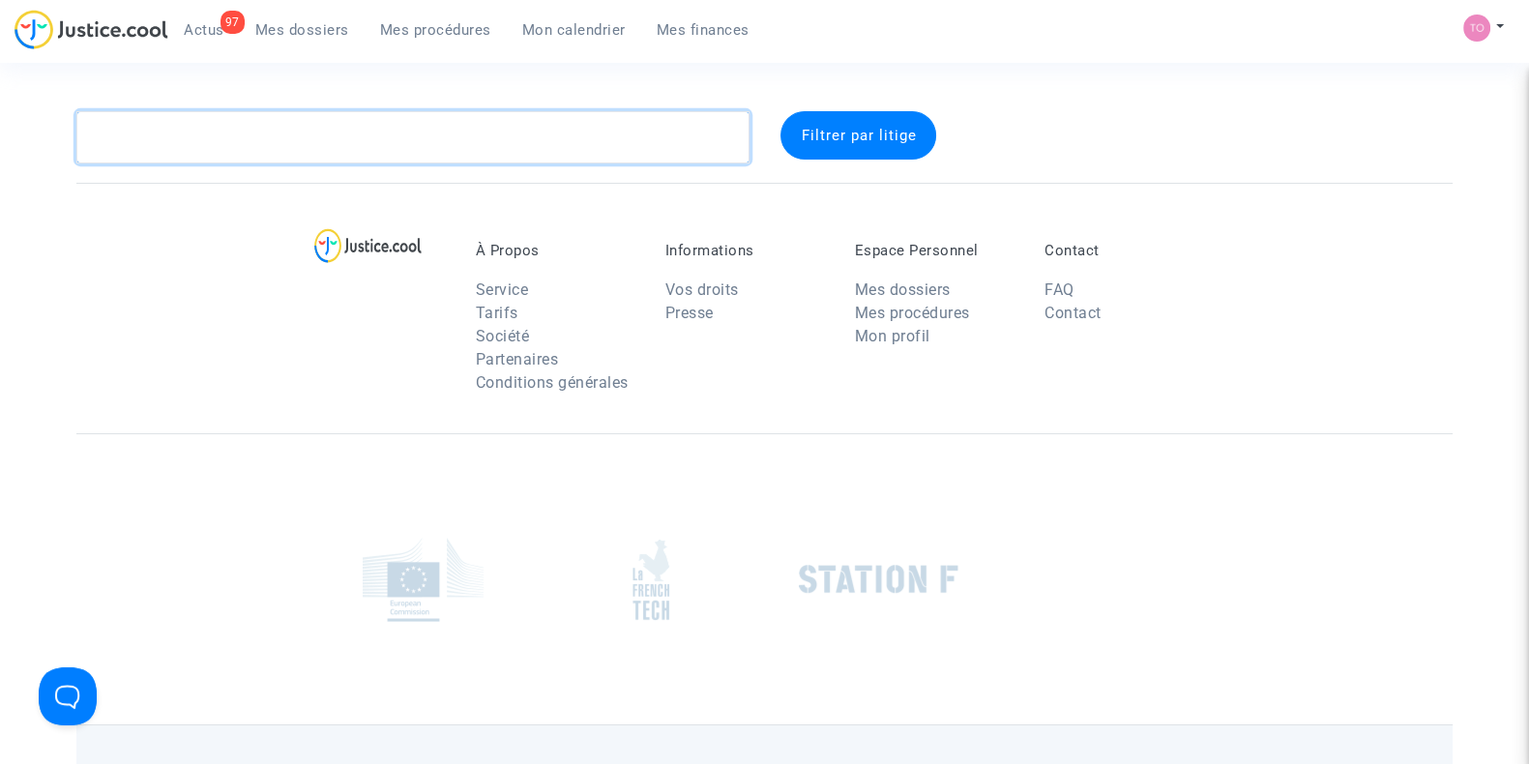
click at [215, 124] on textarea at bounding box center [412, 137] width 673 height 52
paste textarea "LS-250313-Q3QD"
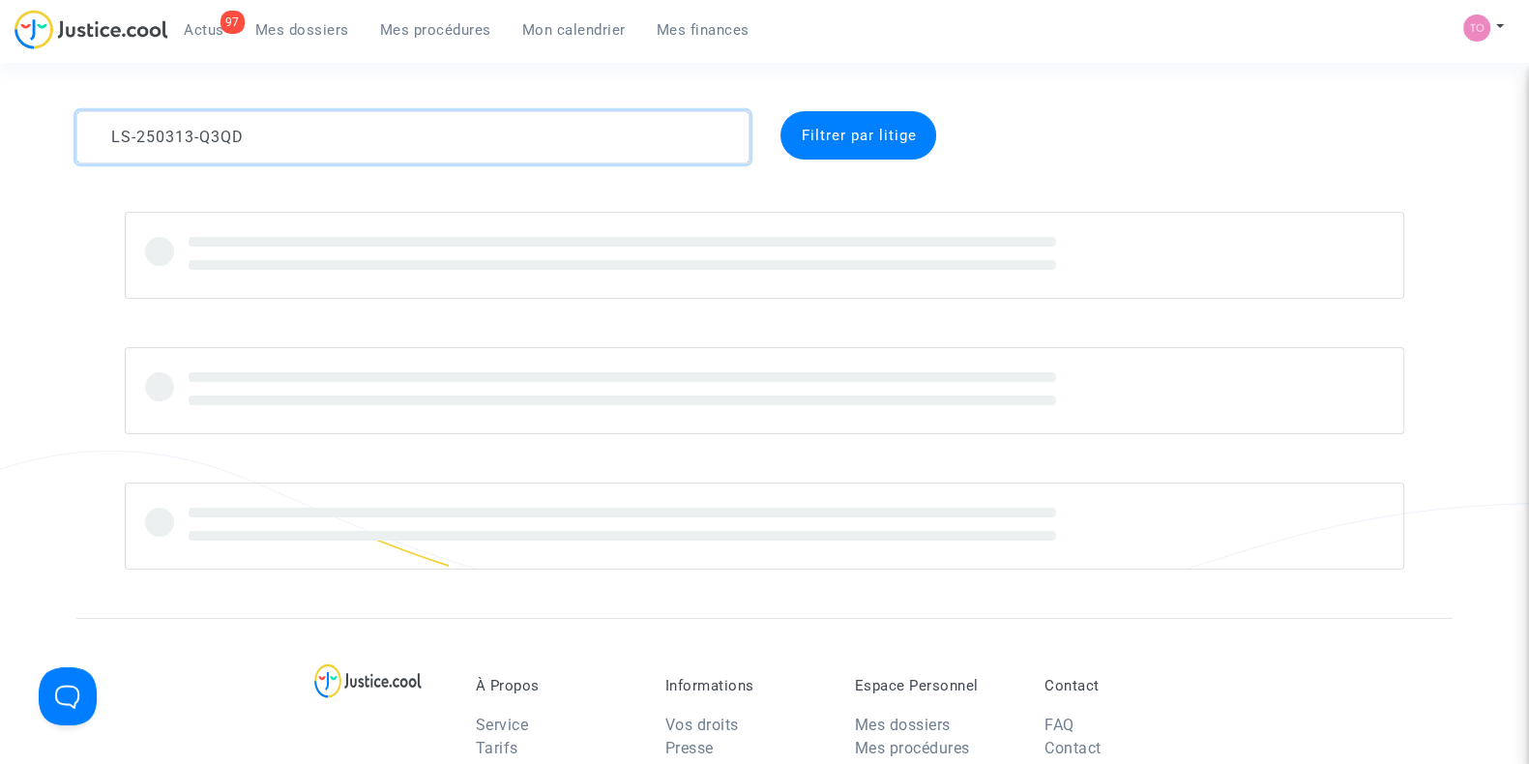
type textarea "LS-250313-Q3QD"
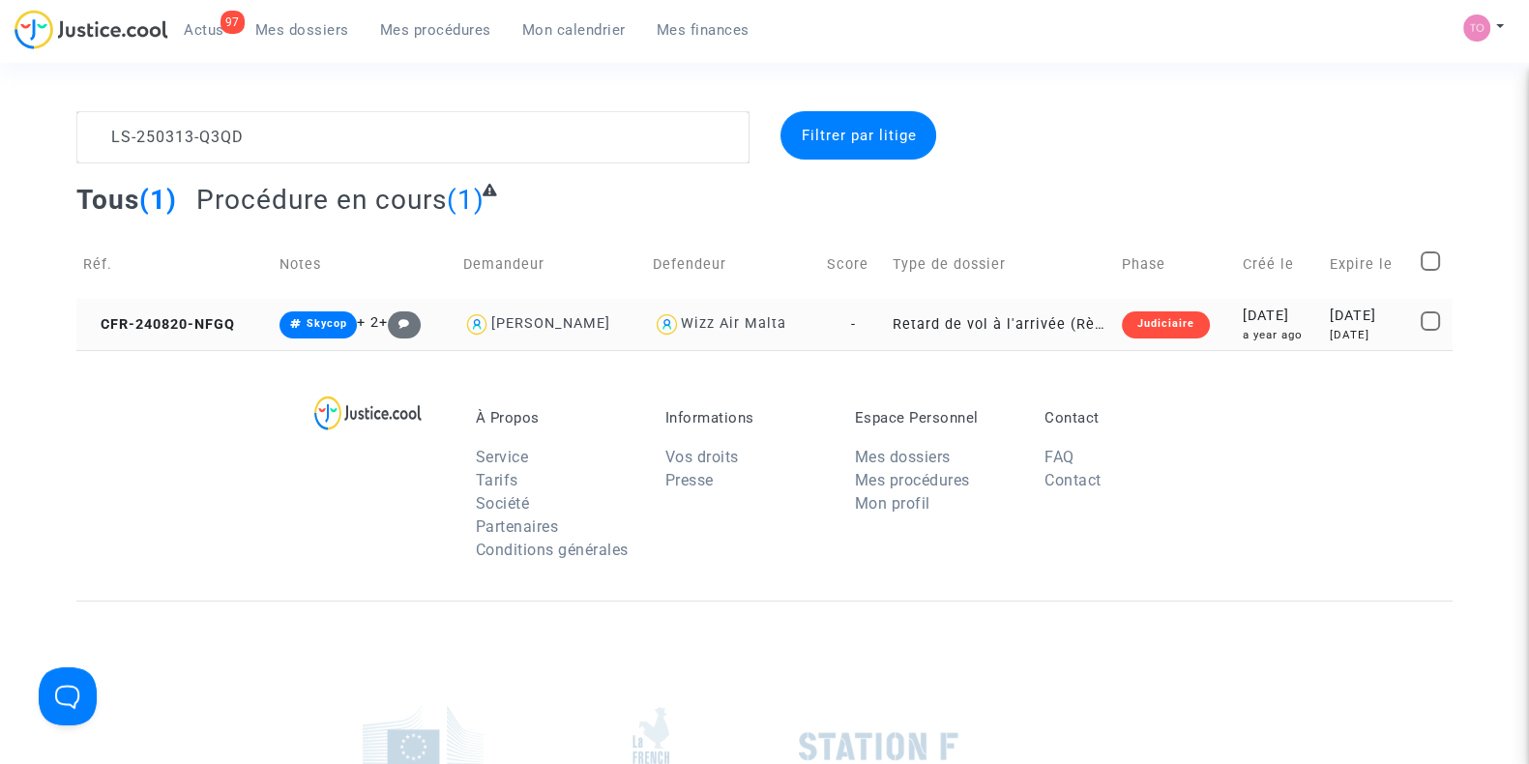
click at [1246, 321] on div "2024-08-20" at bounding box center [1280, 316] width 74 height 21
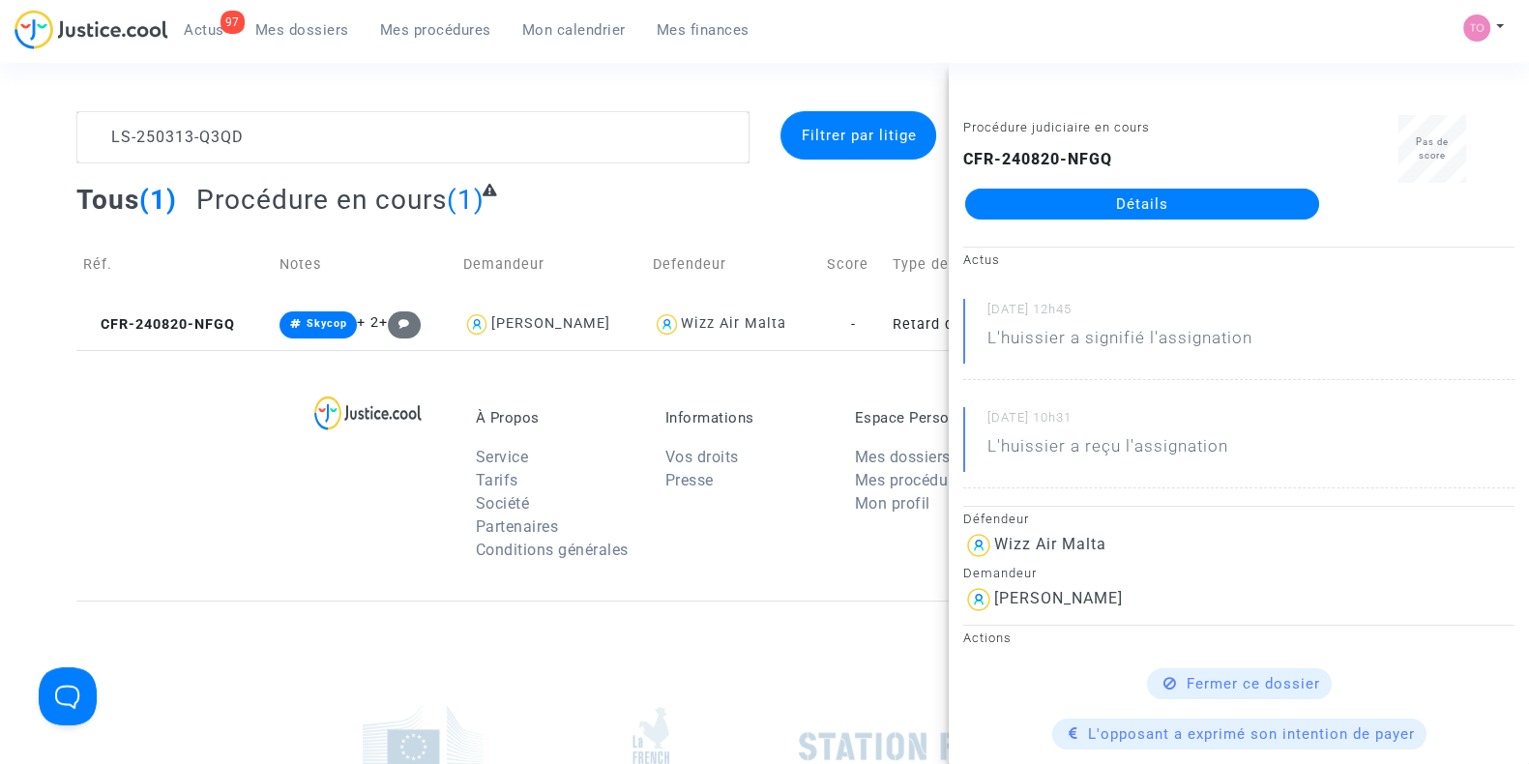
click at [1074, 202] on link "Détails" at bounding box center [1142, 204] width 354 height 31
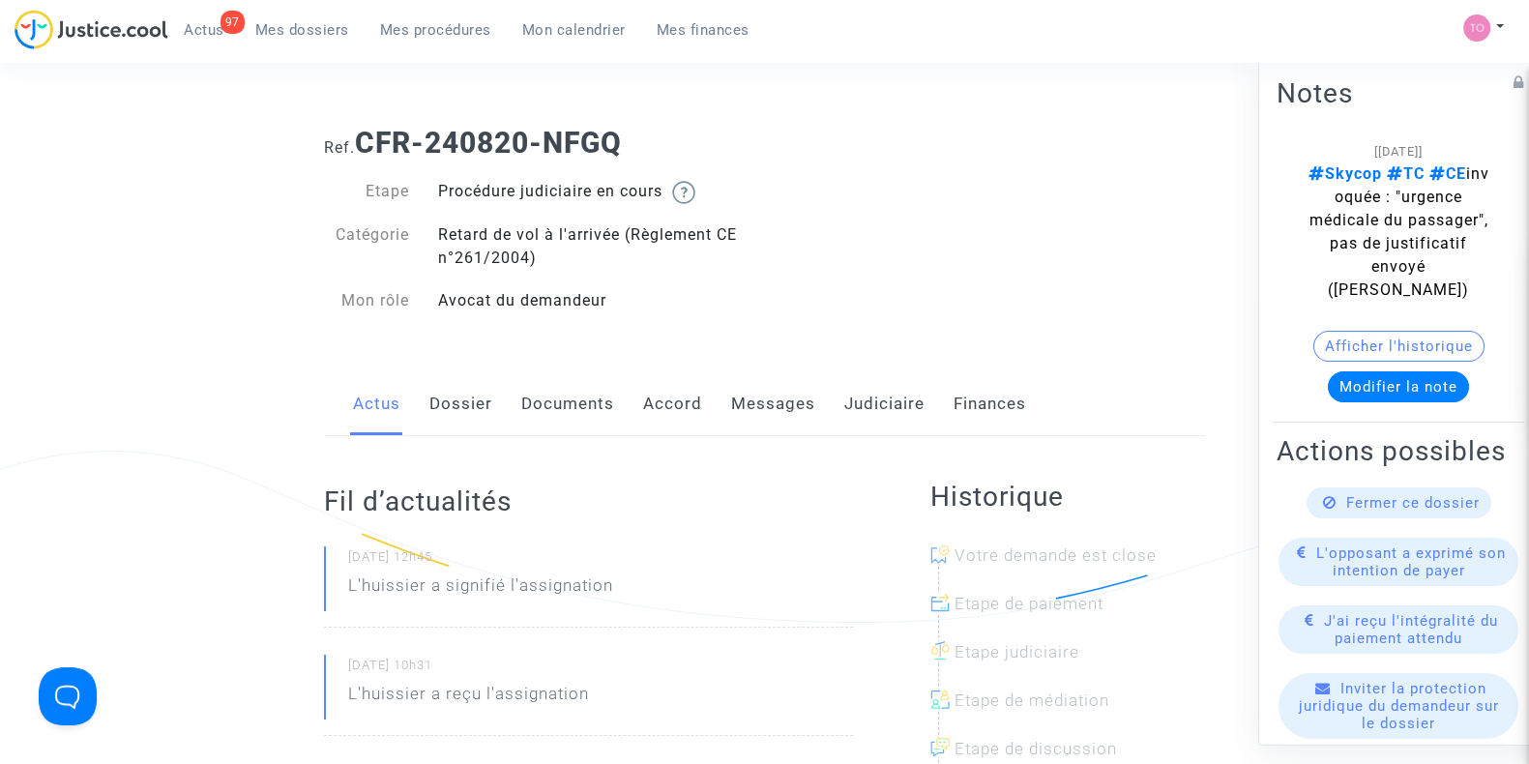
click at [681, 394] on link "Accord" at bounding box center [672, 404] width 59 height 64
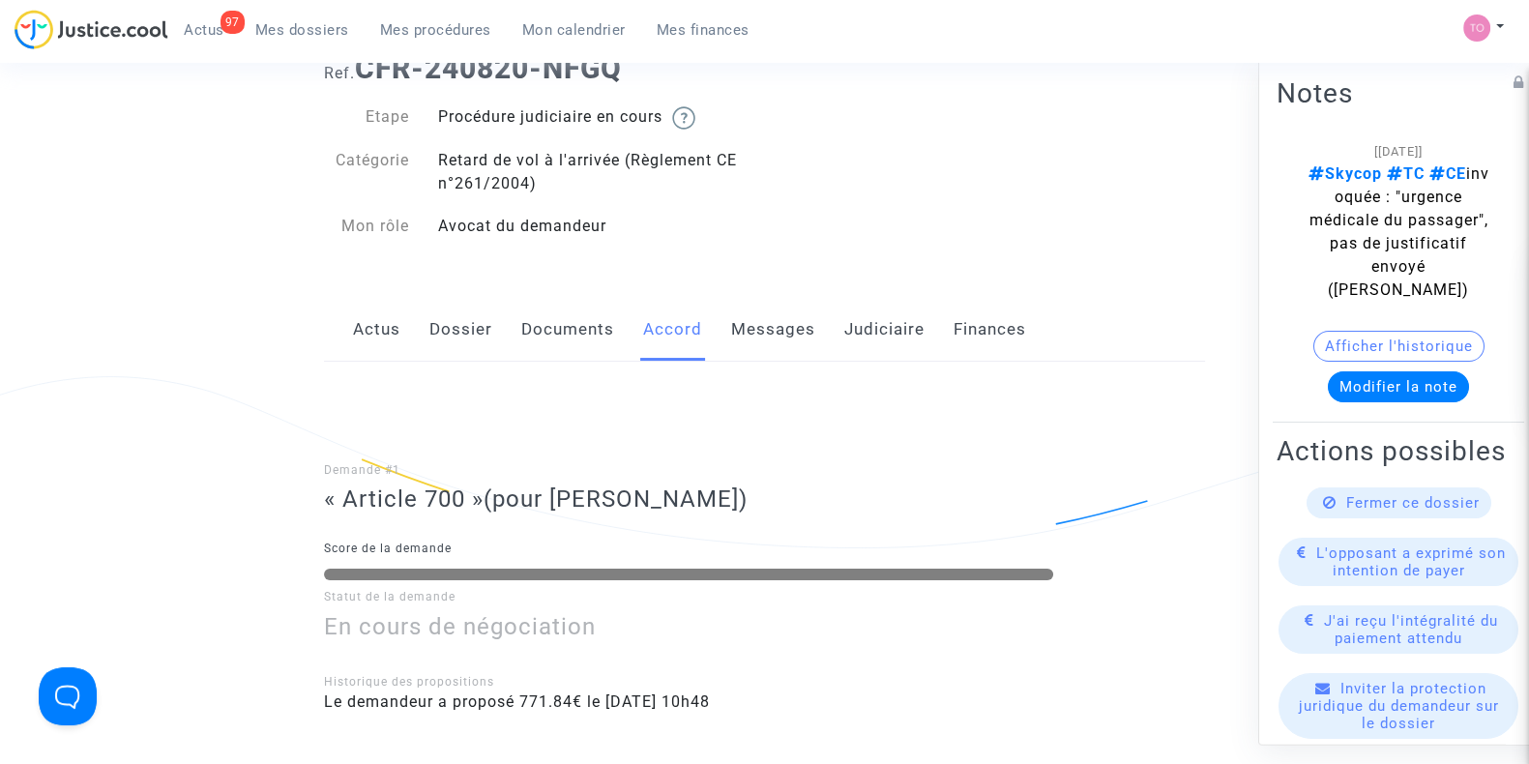
click at [440, 303] on link "Dossier" at bounding box center [461, 330] width 63 height 64
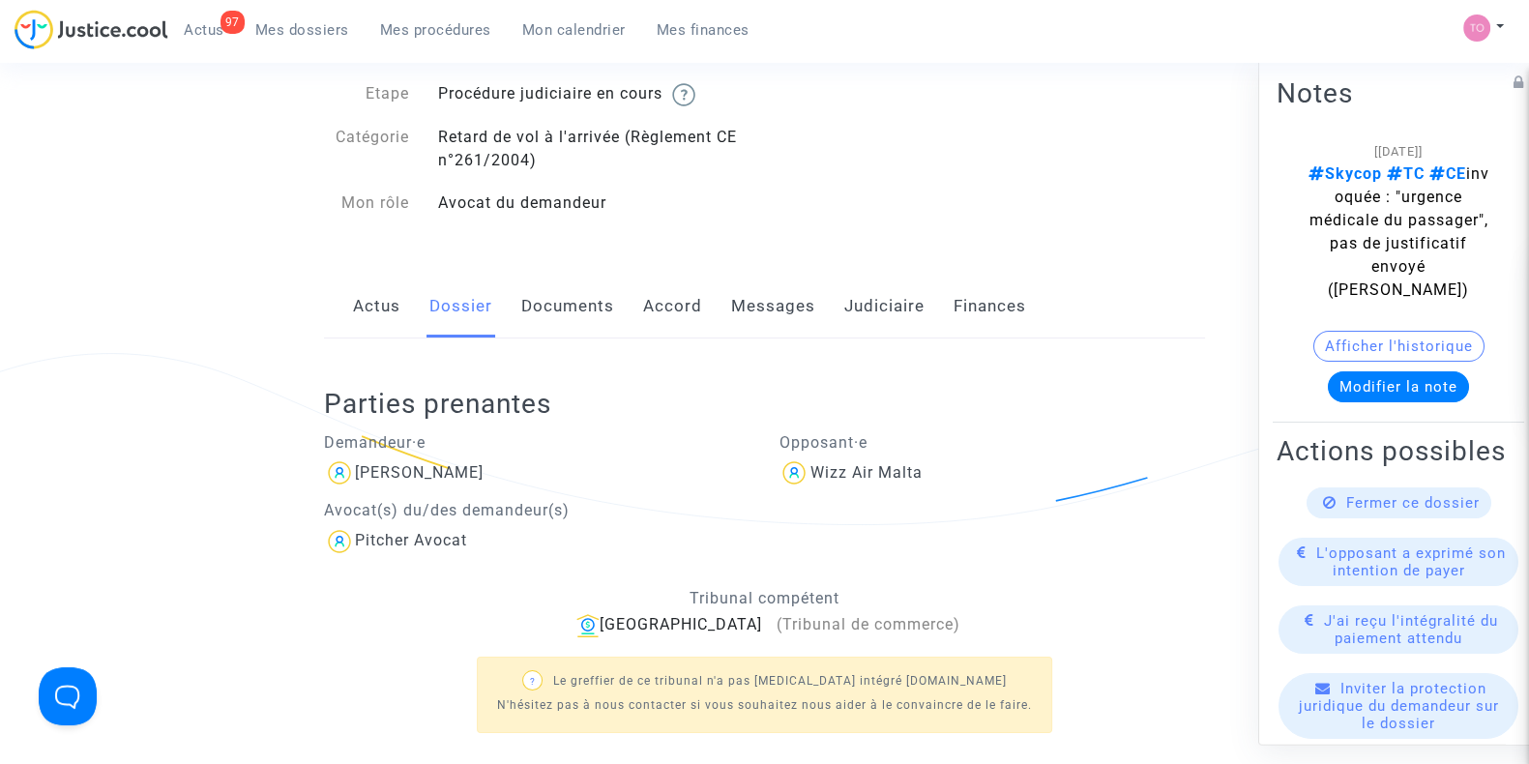
scroll to position [91, 0]
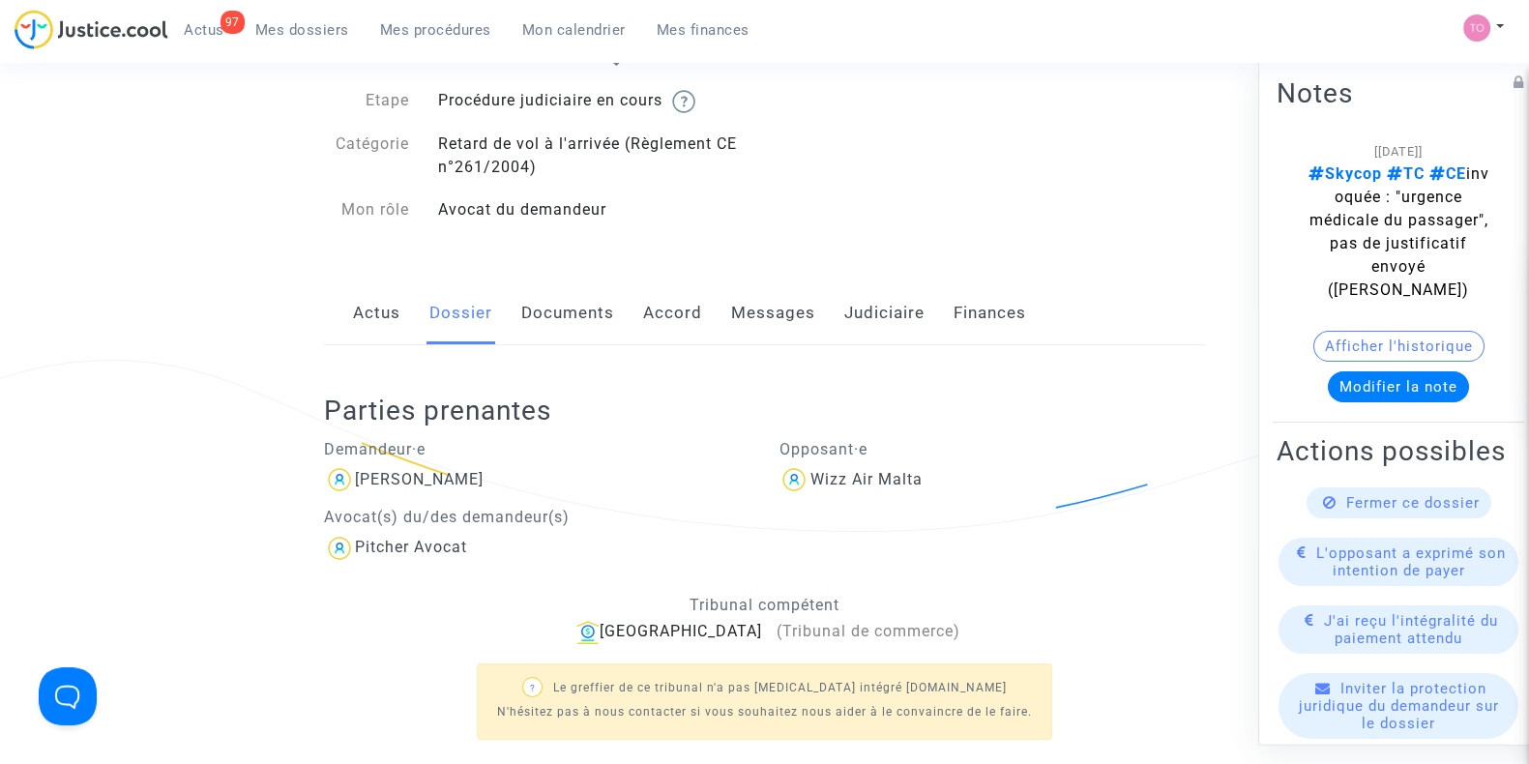
click at [840, 319] on div "Actus Dossier Documents Accord Messages Judiciaire Finances" at bounding box center [764, 313] width 881 height 65
click at [880, 323] on link "Judiciaire" at bounding box center [884, 313] width 80 height 64
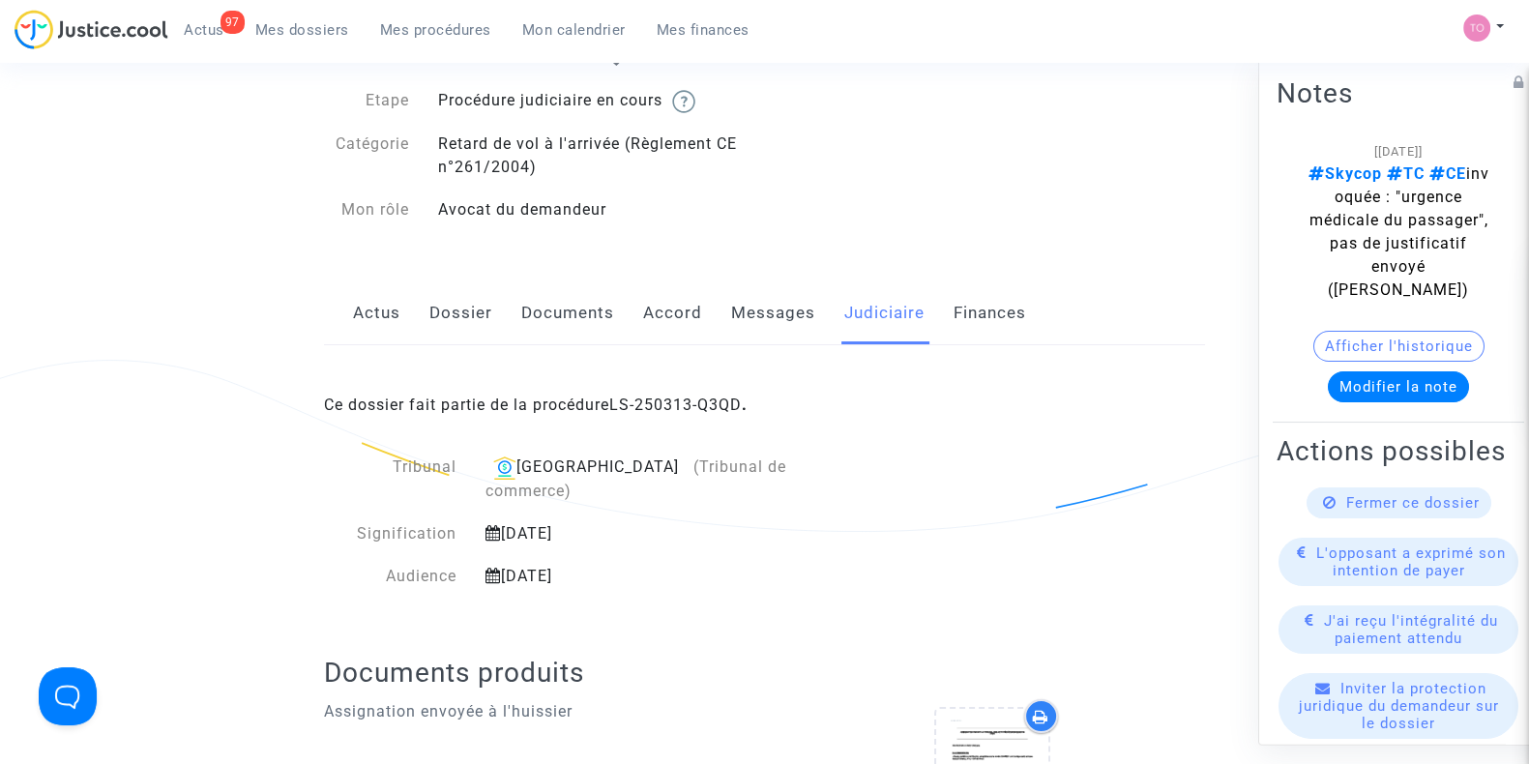
drag, startPoint x: 661, startPoint y: 399, endPoint x: 645, endPoint y: 400, distance: 15.6
click at [645, 400] on link "LS-250313-Q3QD" at bounding box center [675, 405] width 133 height 18
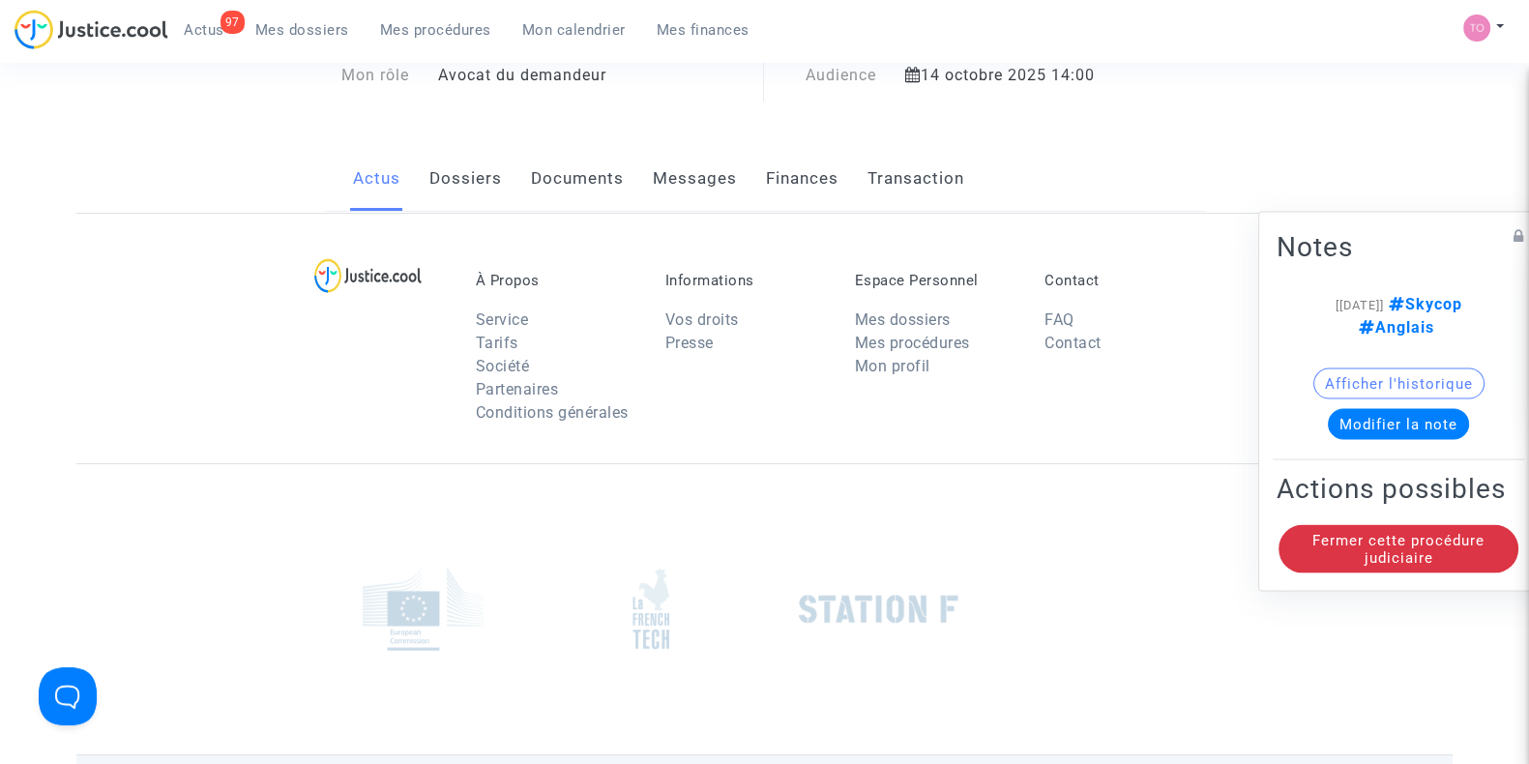
scroll to position [91, 0]
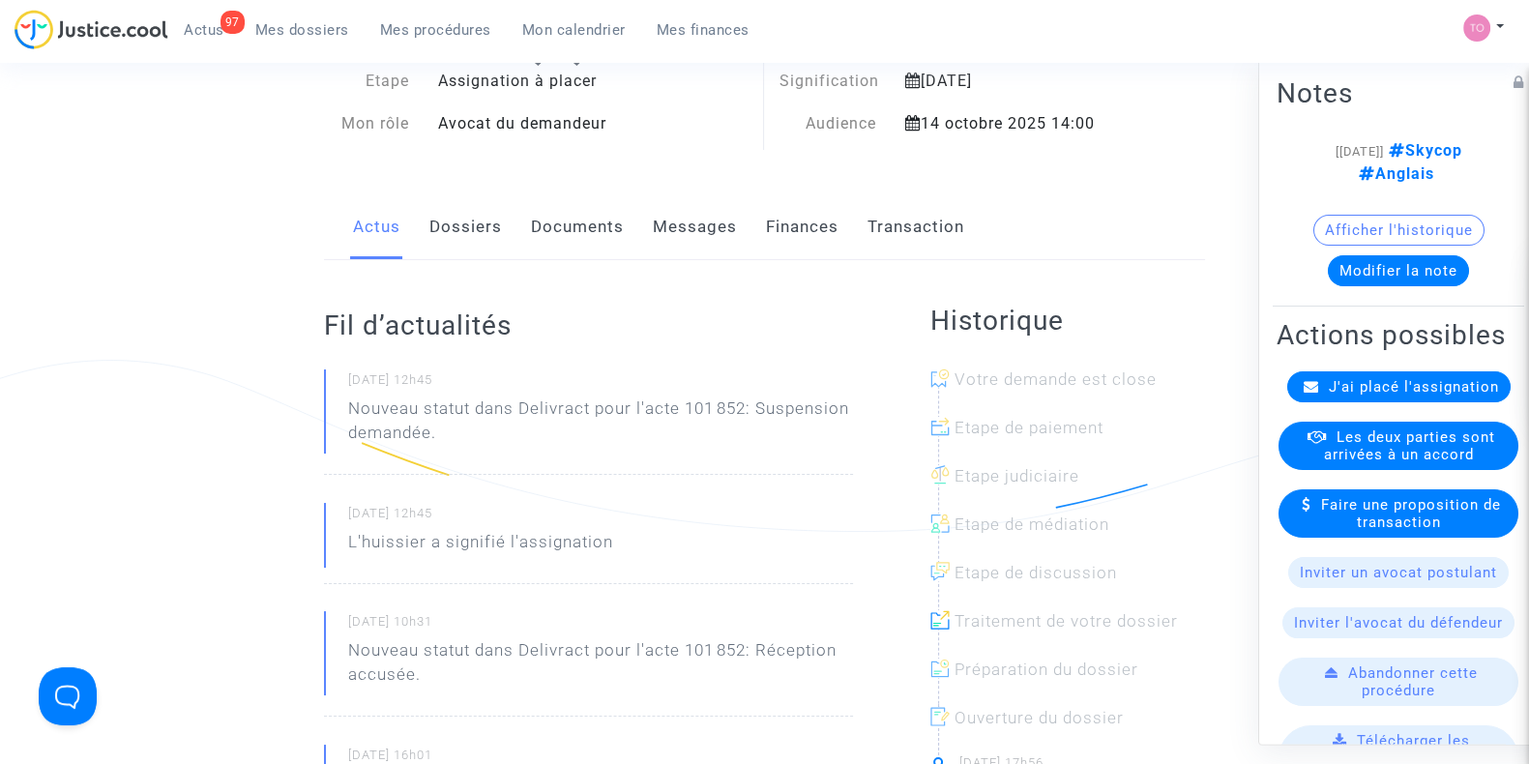
click at [805, 236] on link "Finances" at bounding box center [802, 227] width 73 height 64
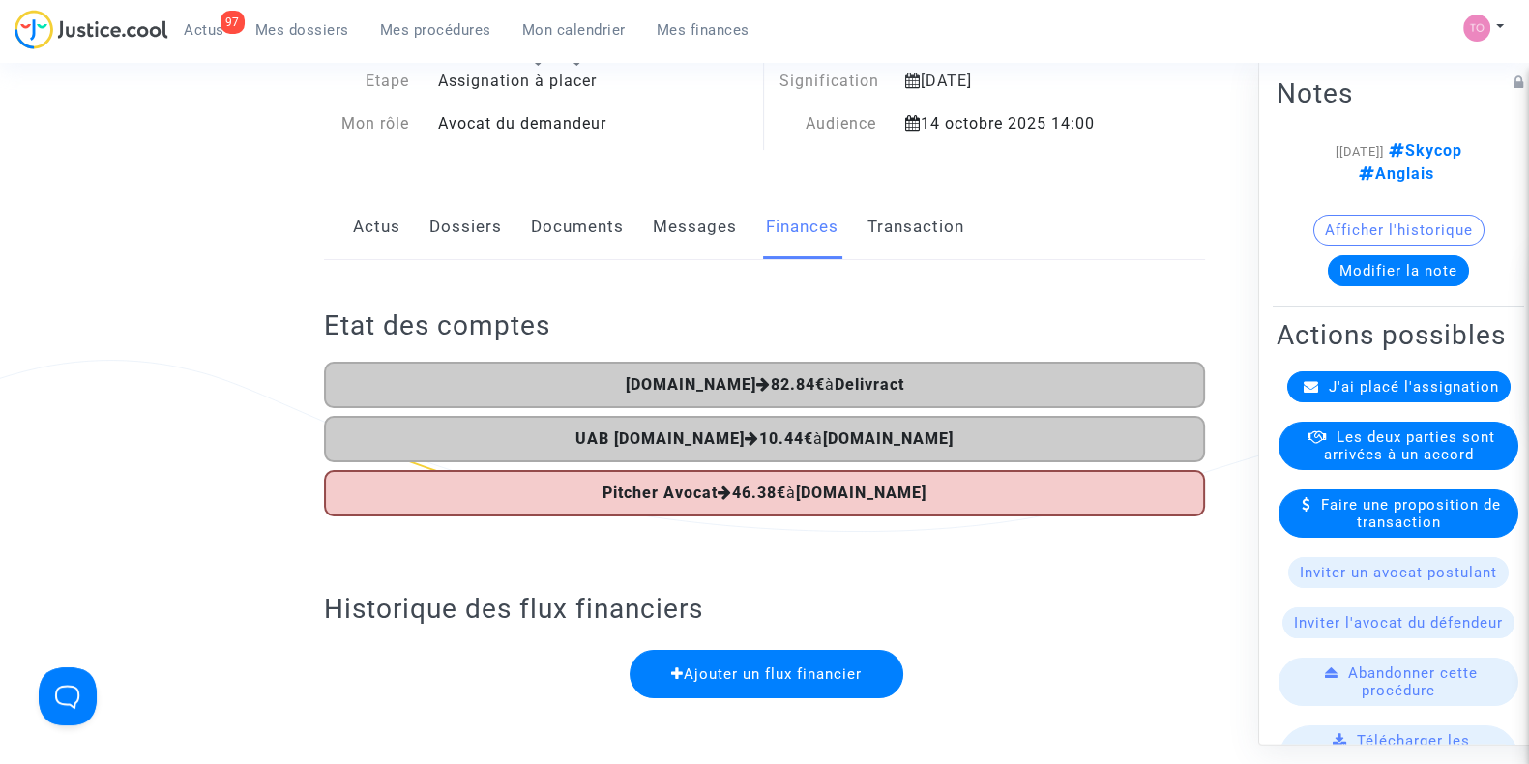
click at [271, 31] on span "Mes dossiers" at bounding box center [302, 29] width 94 height 17
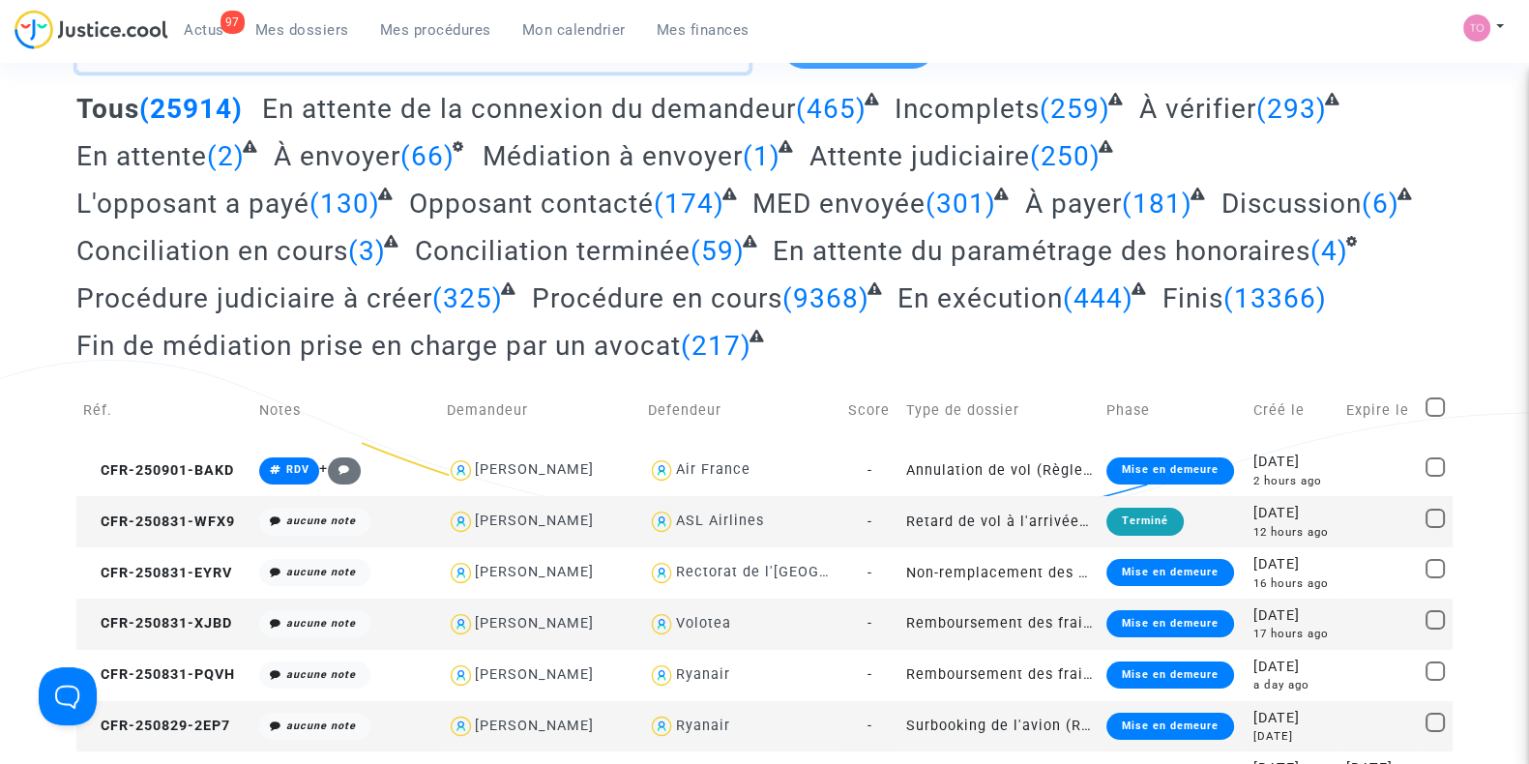
click at [168, 73] on textarea at bounding box center [412, 46] width 673 height 52
paste textarea "CFR-250702-Y8VA"
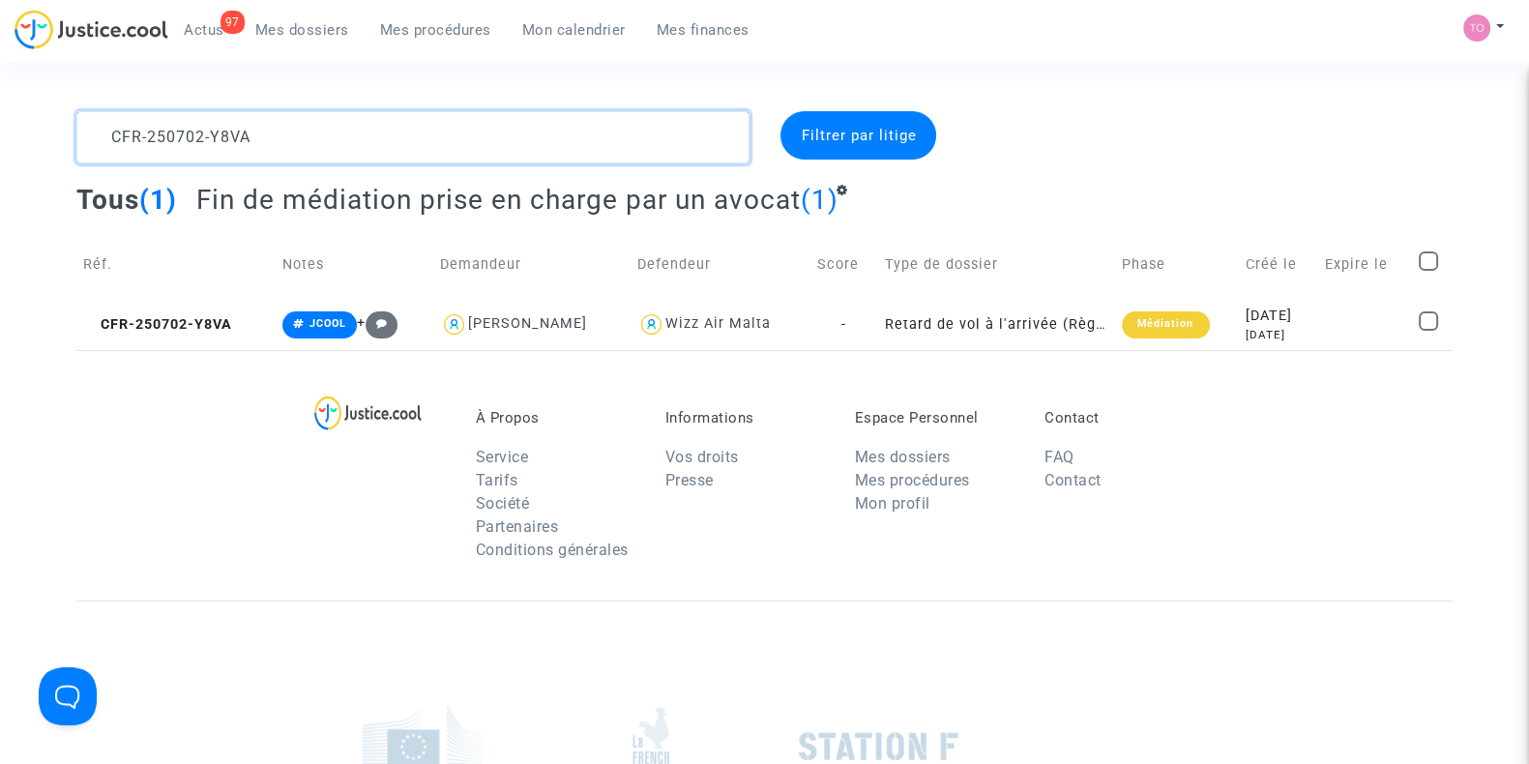
drag, startPoint x: 272, startPoint y: 133, endPoint x: 0, endPoint y: 204, distance: 281.1
click at [0, 204] on div "CFR-250702-Y8VA Filtrer par litige Tous (1) Fin de médiation prise en charge pa…" at bounding box center [764, 230] width 1529 height 239
paste textarea "LS-250320-XJUU"
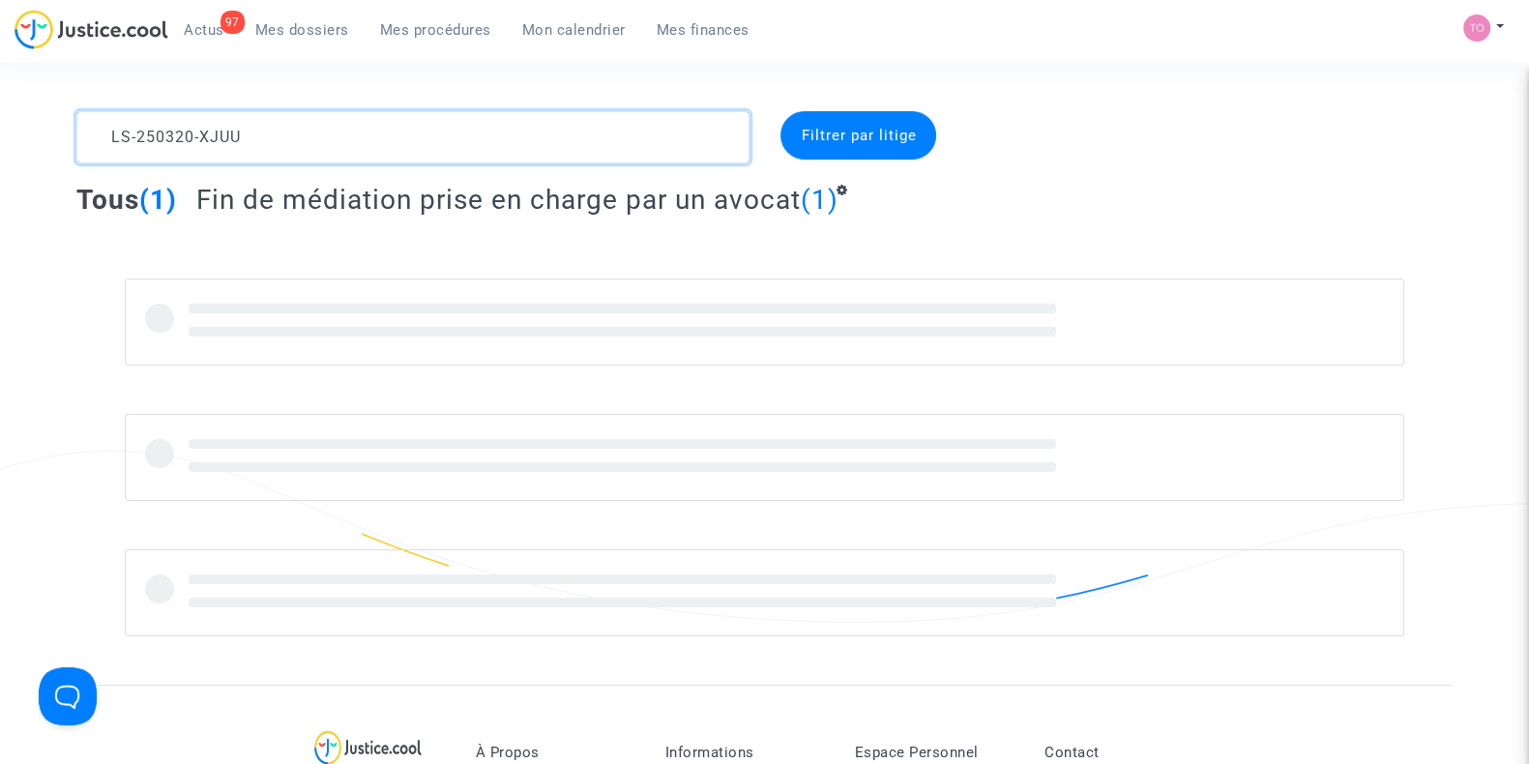
type textarea "LS-250320-XJUU"
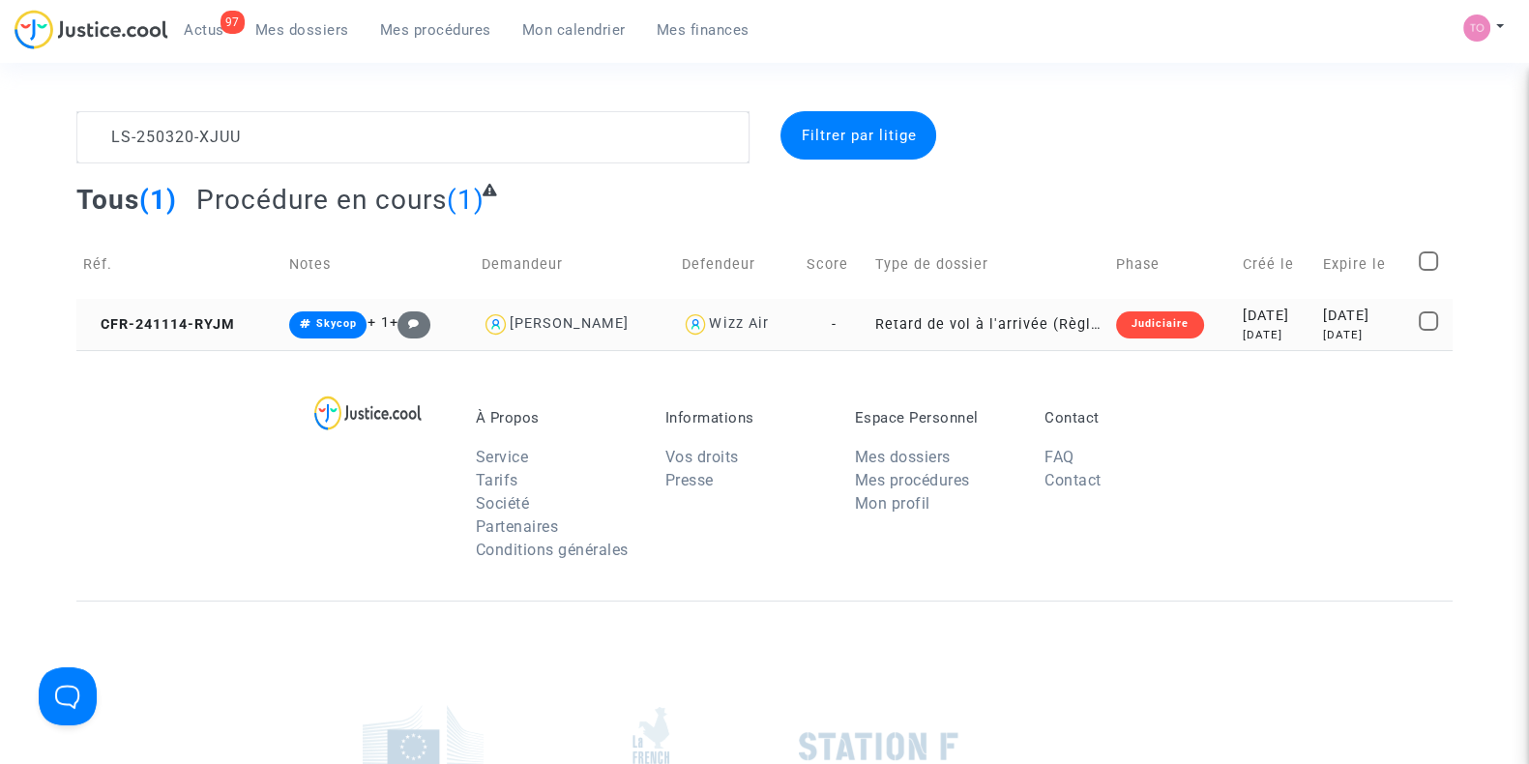
click at [1243, 308] on div "2024-11-14" at bounding box center [1276, 316] width 67 height 21
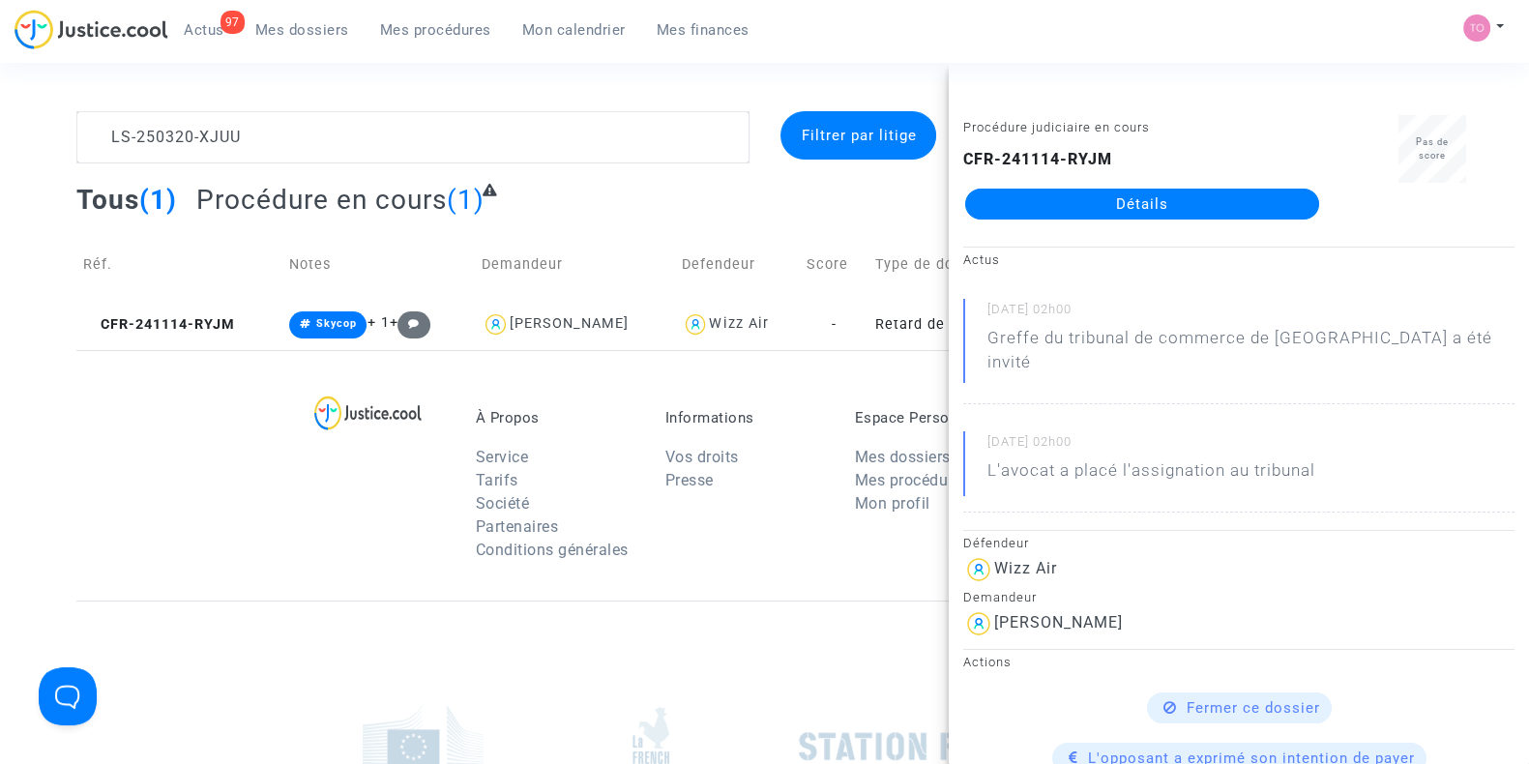
click at [1081, 189] on link "Détails" at bounding box center [1142, 204] width 354 height 31
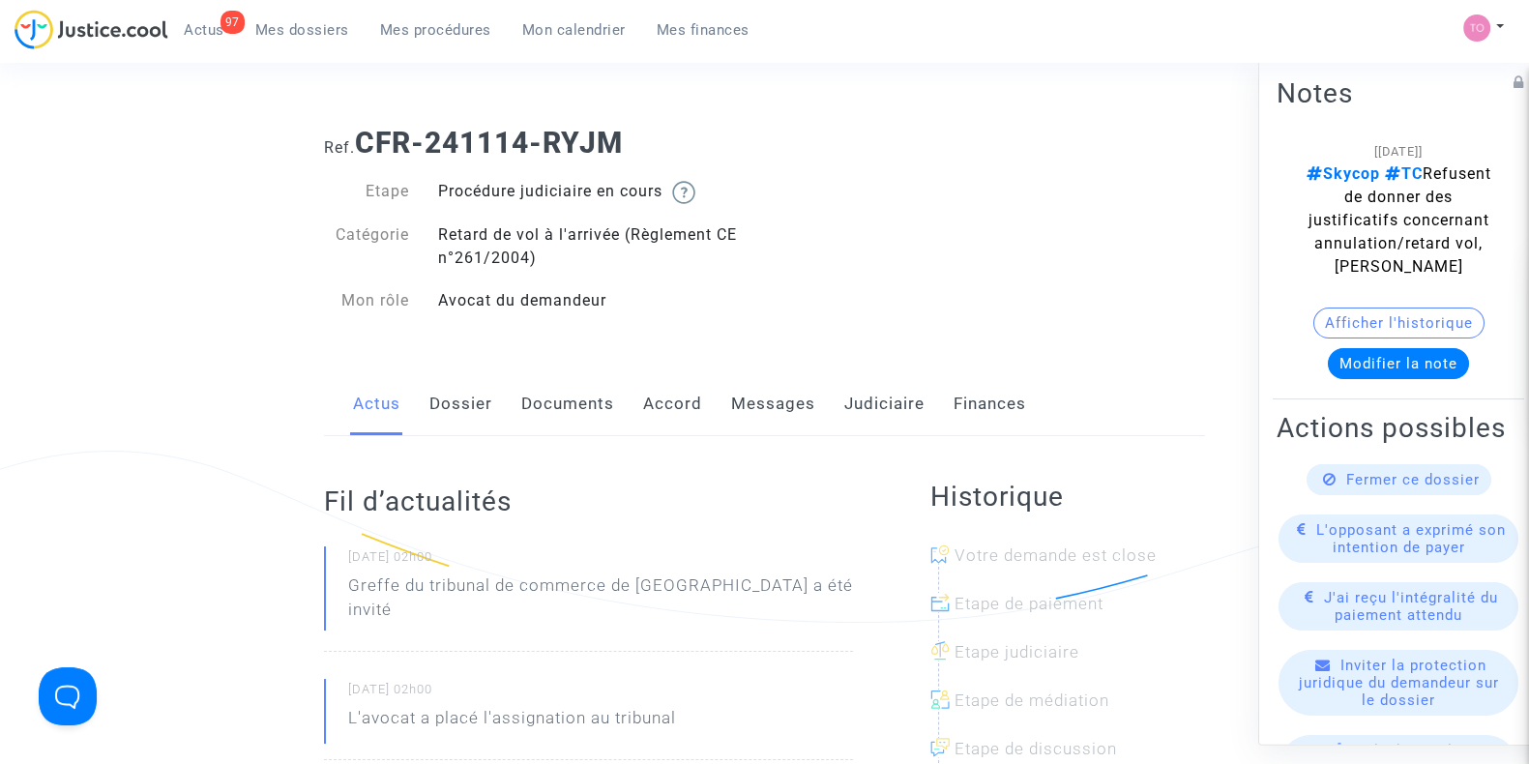
click at [662, 386] on link "Accord" at bounding box center [672, 404] width 59 height 64
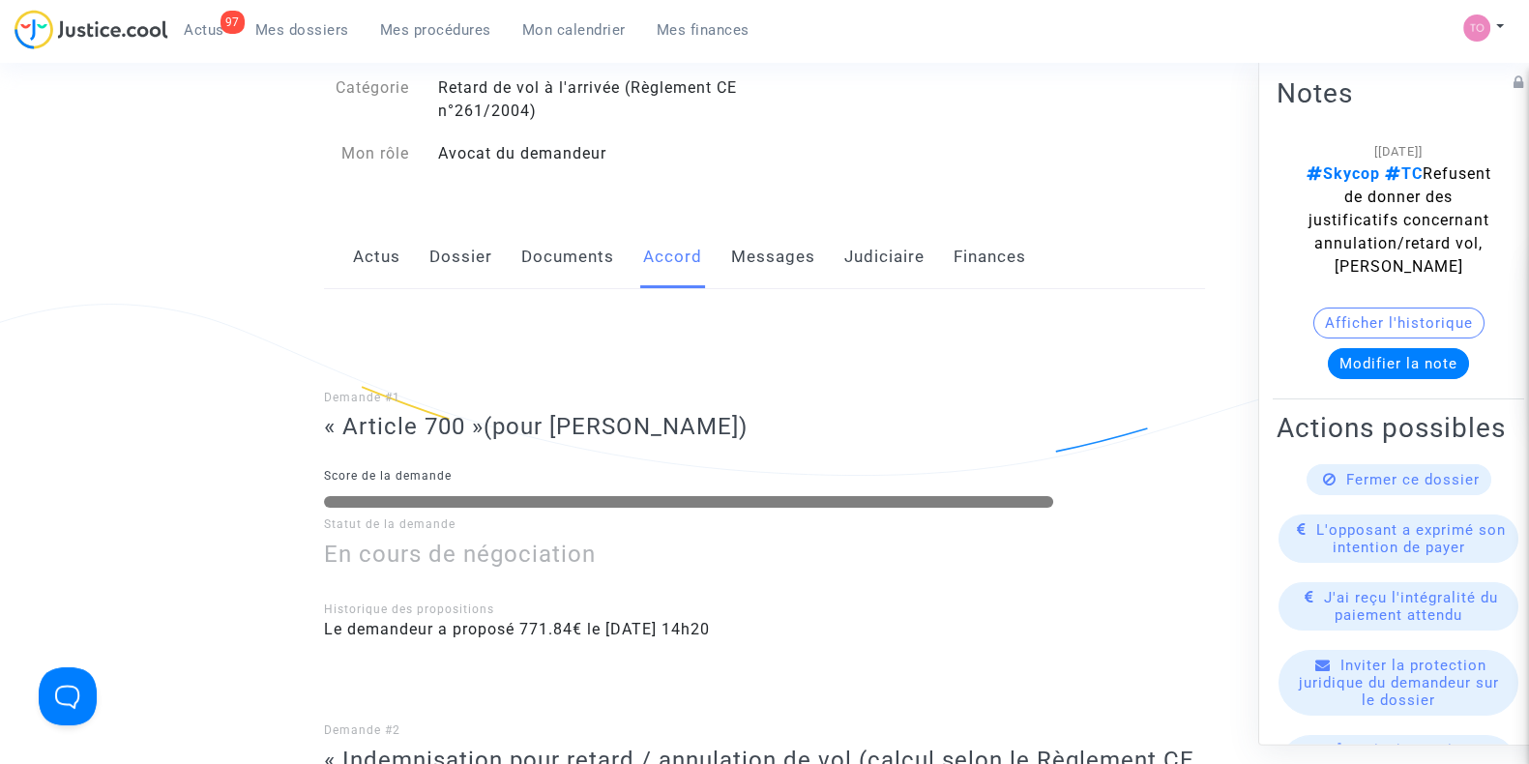
scroll to position [142, 0]
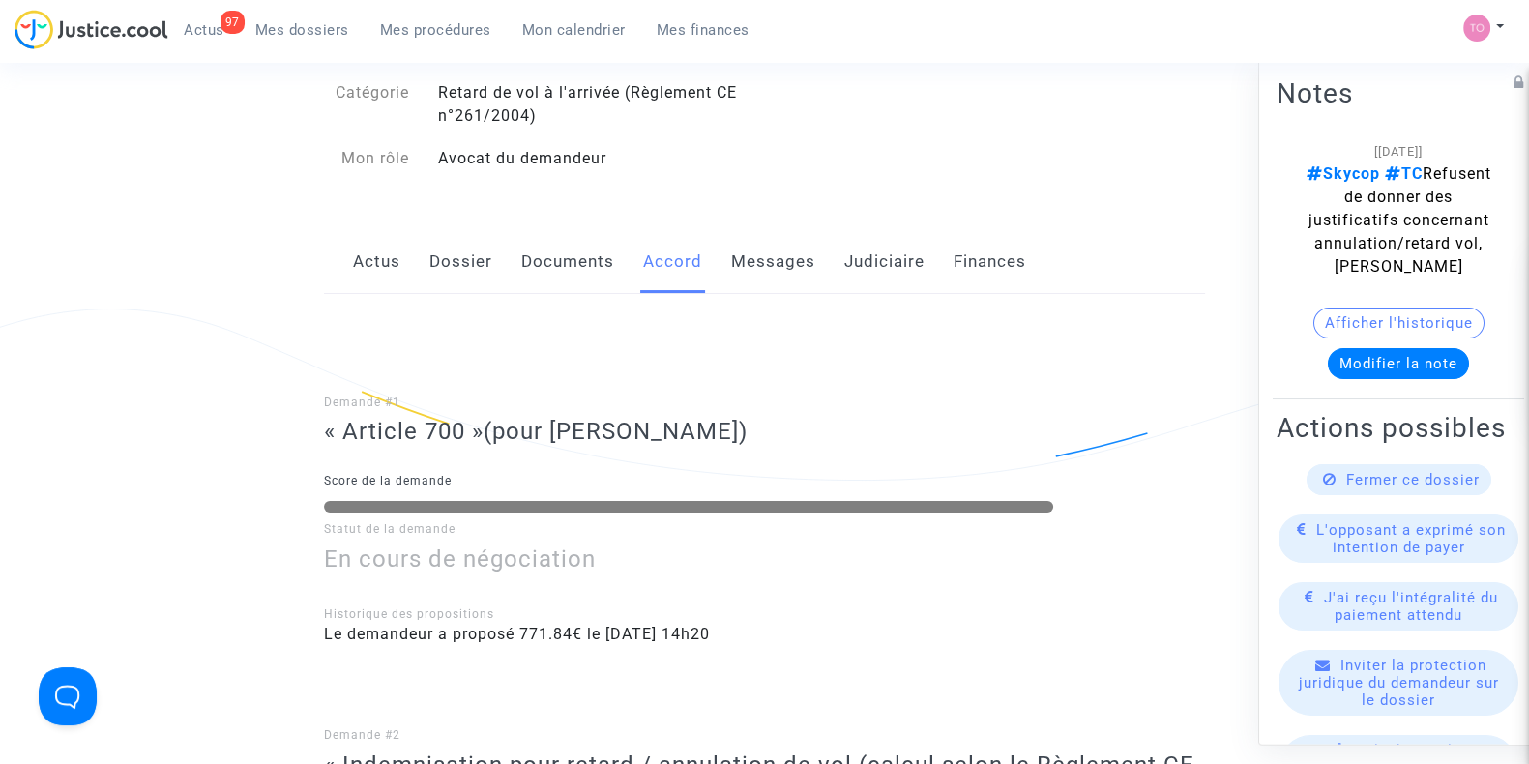
click at [844, 275] on link "Judiciaire" at bounding box center [884, 262] width 80 height 64
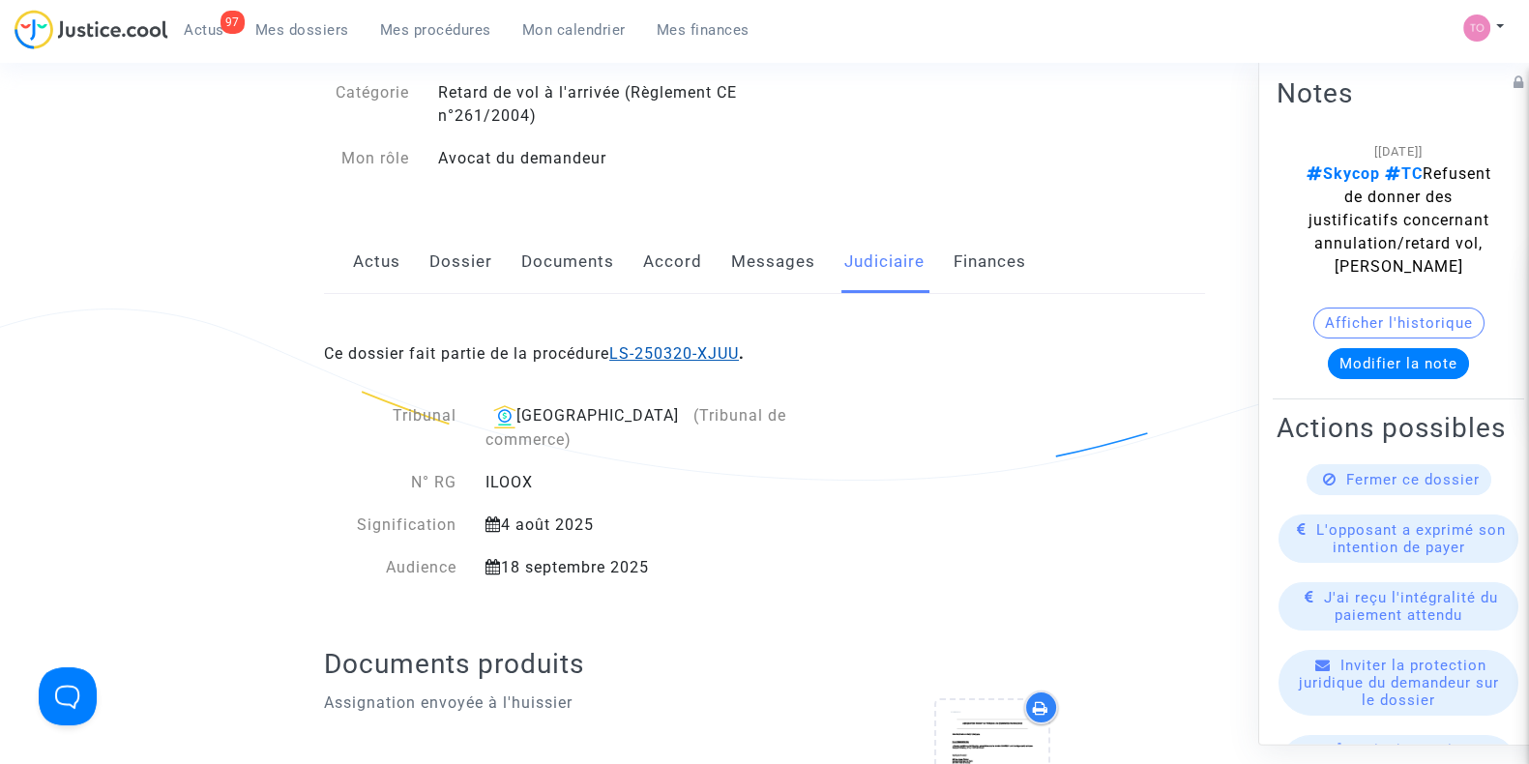
click at [642, 346] on link "LS-250320-XJUU" at bounding box center [674, 353] width 130 height 18
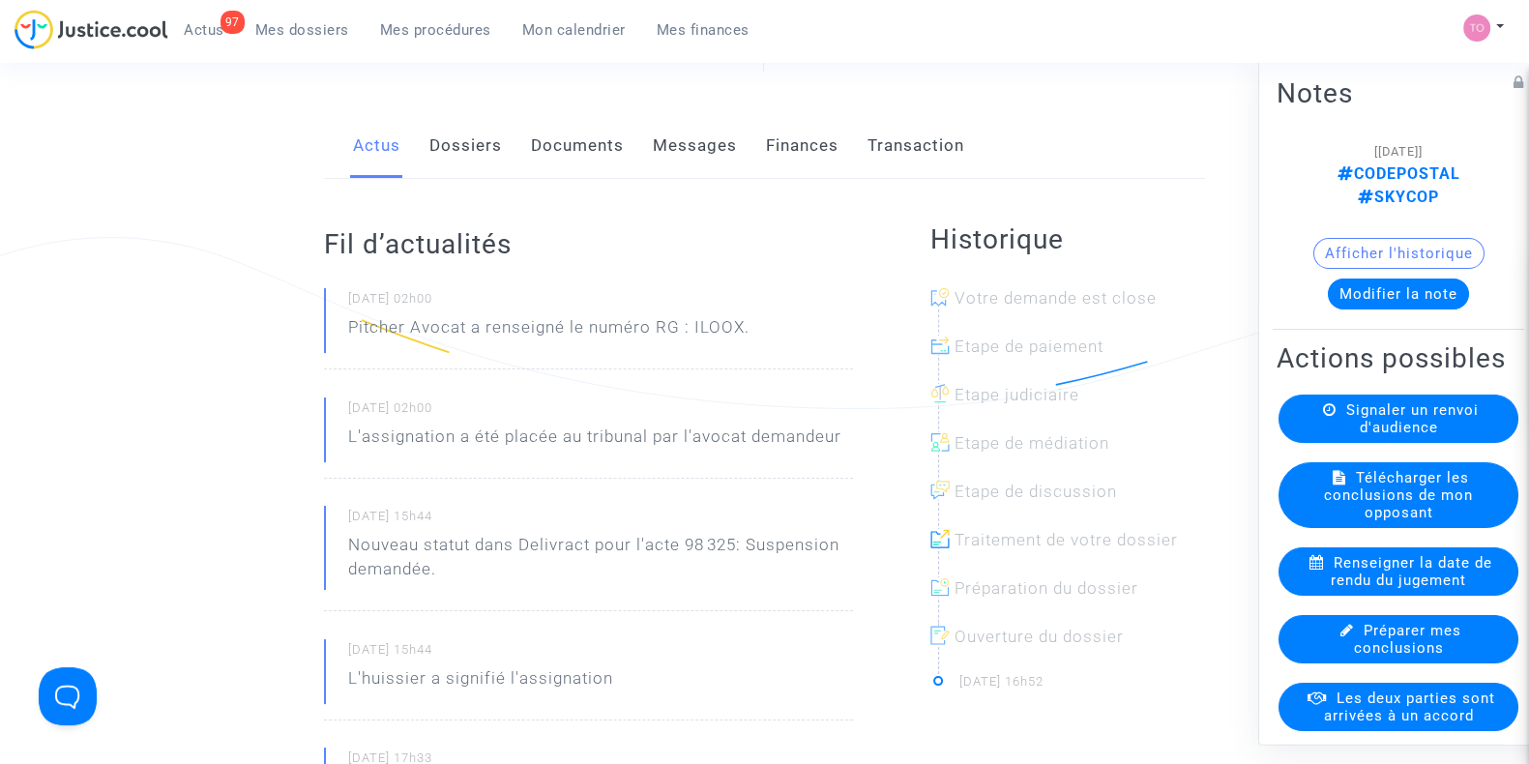
scroll to position [215, 0]
click at [766, 157] on link "Finances" at bounding box center [802, 145] width 73 height 64
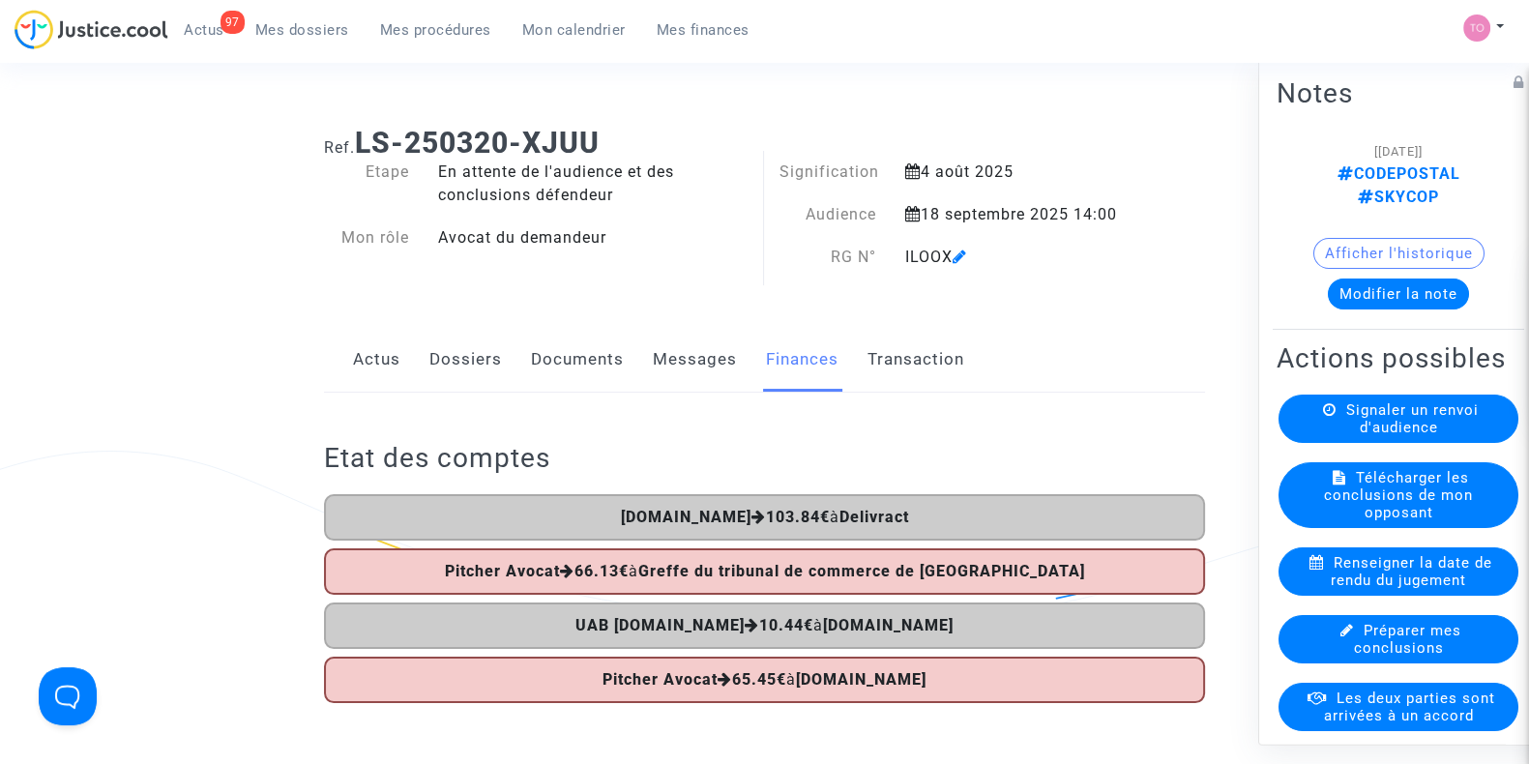
click at [463, 342] on link "Dossiers" at bounding box center [466, 360] width 73 height 64
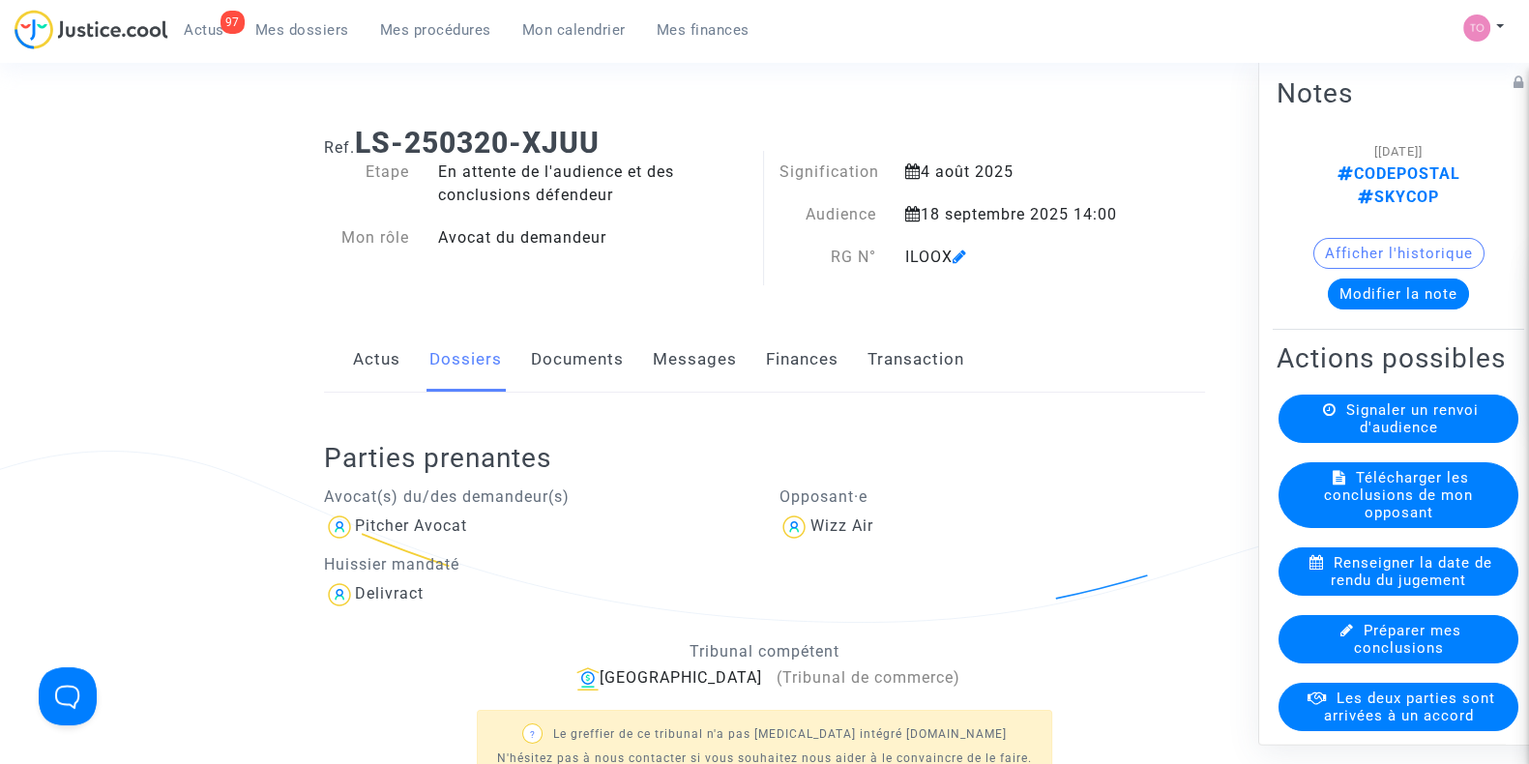
scroll to position [378, 0]
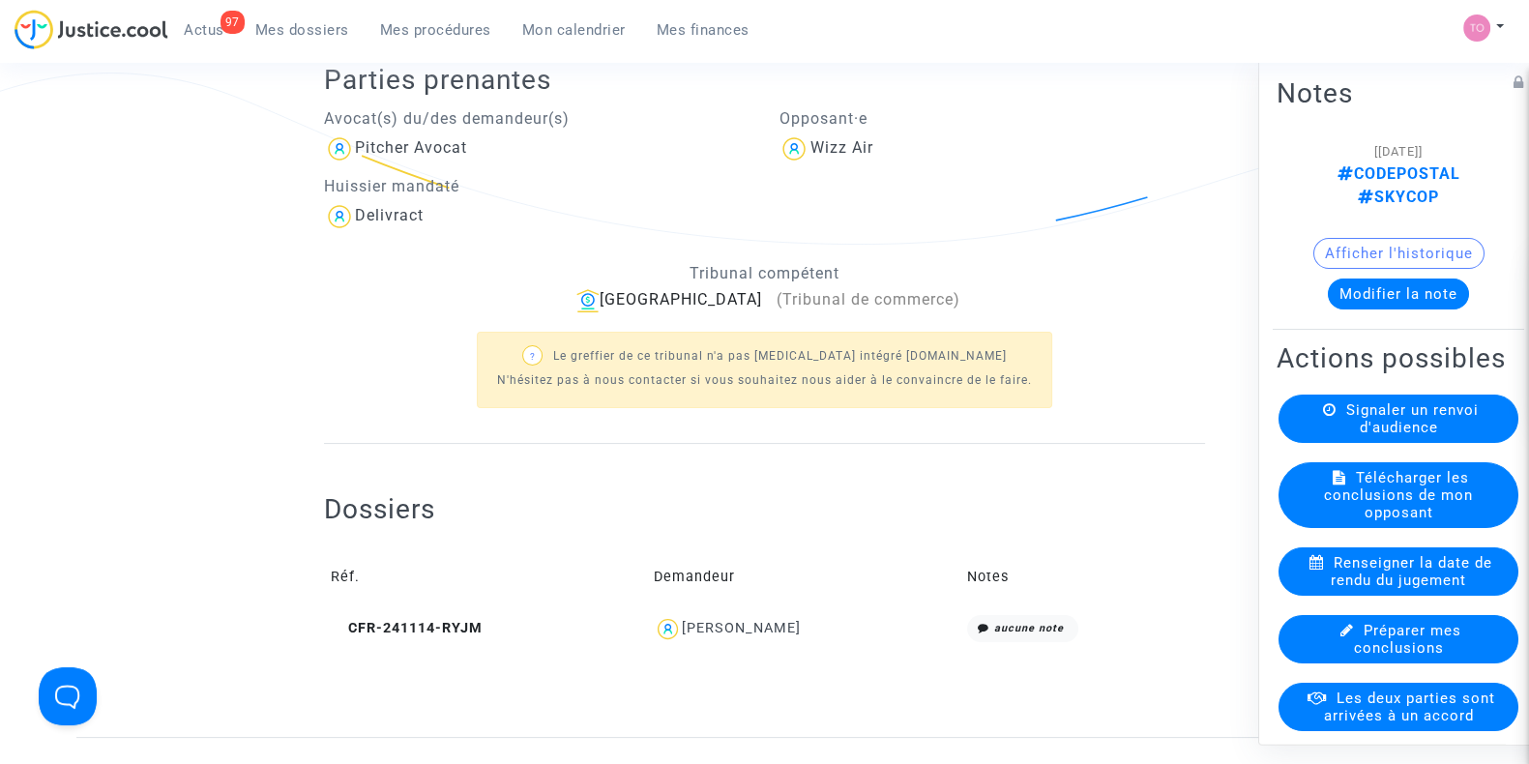
click at [713, 621] on div "Stefan Cerovic" at bounding box center [741, 628] width 119 height 16
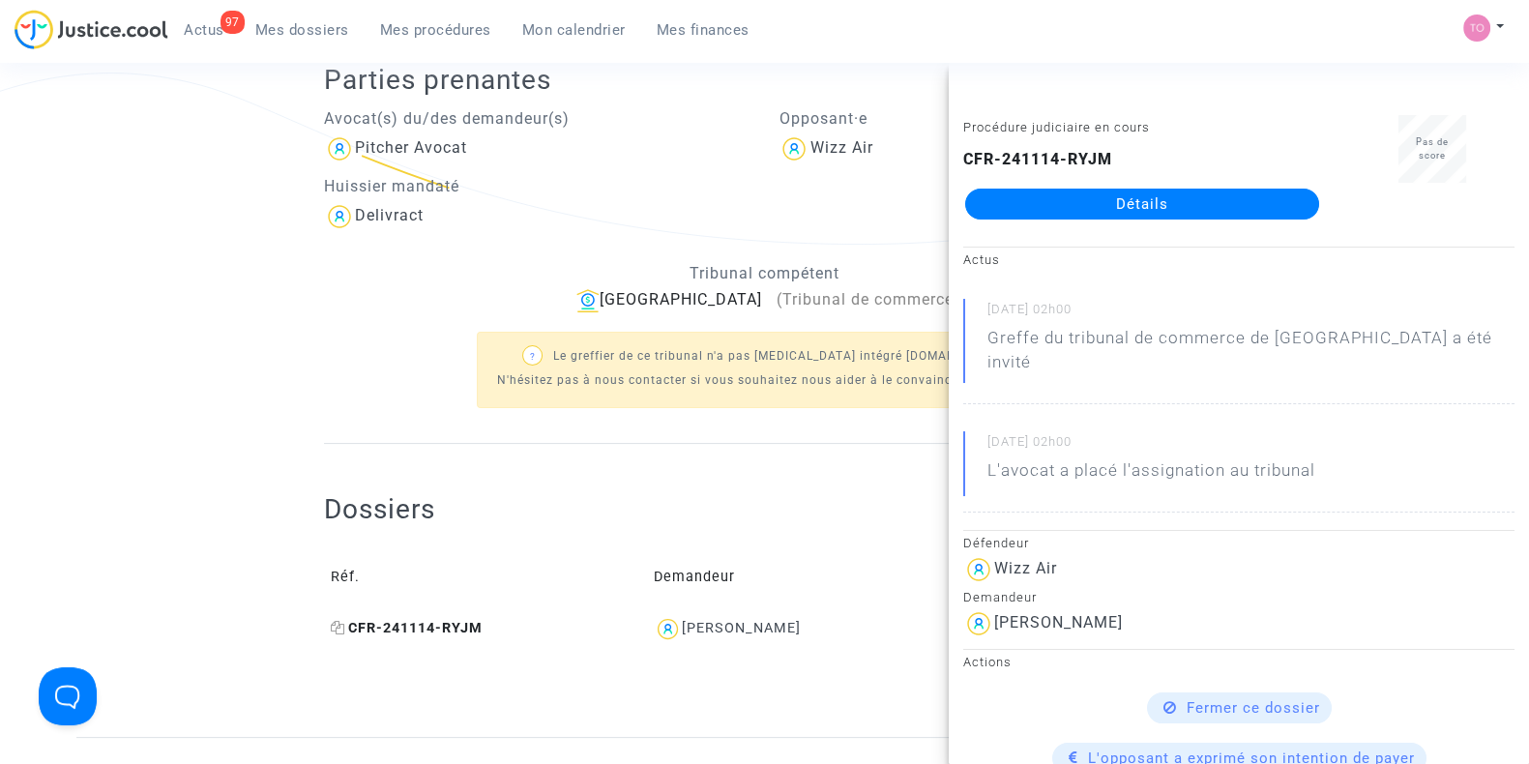
click at [334, 631] on icon at bounding box center [338, 628] width 15 height 14
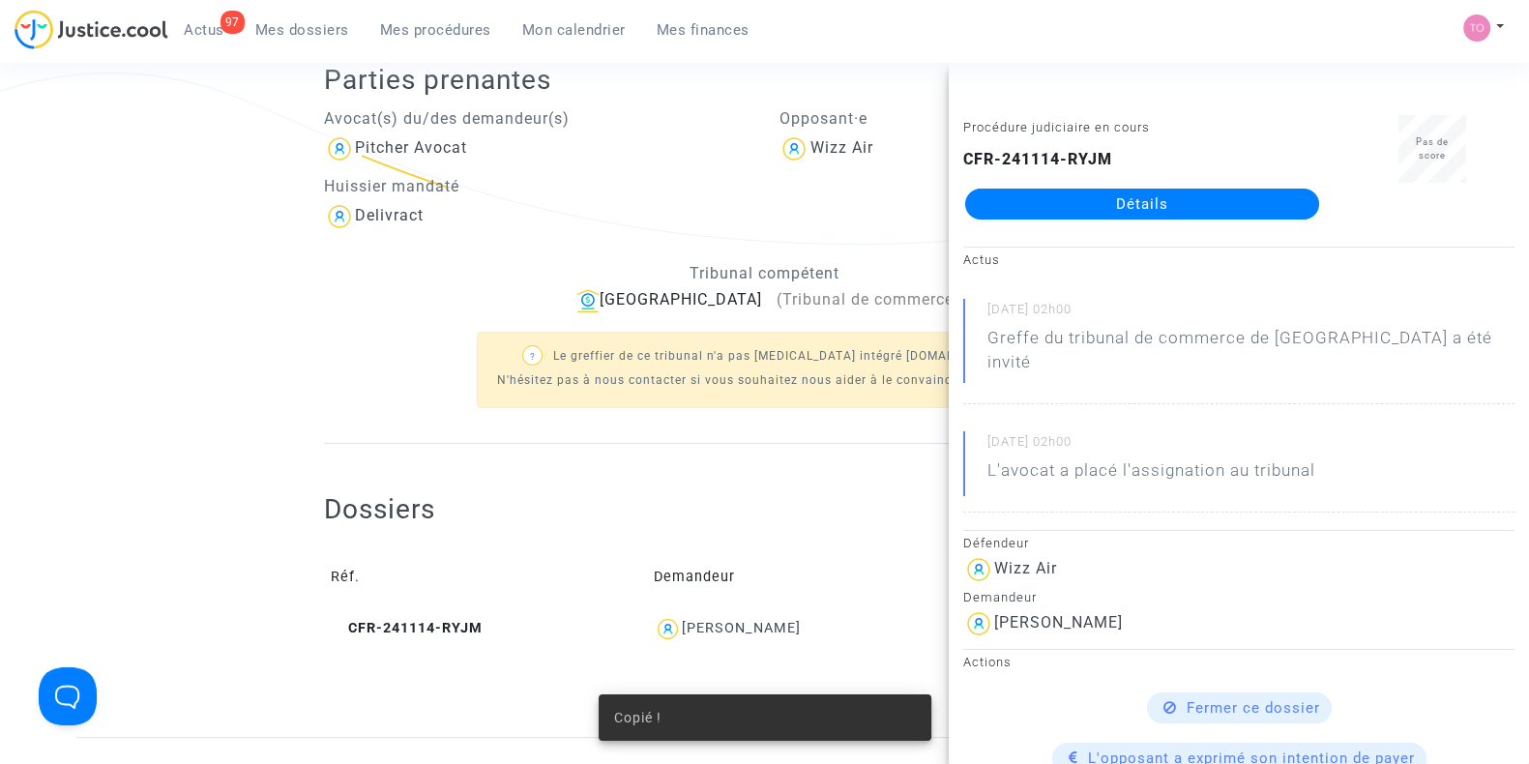
click at [101, 474] on ng-component "Ref. LS-250320-XJUU Etape En attente de l'audience et des conclusions défendeur…" at bounding box center [764, 235] width 1377 height 1004
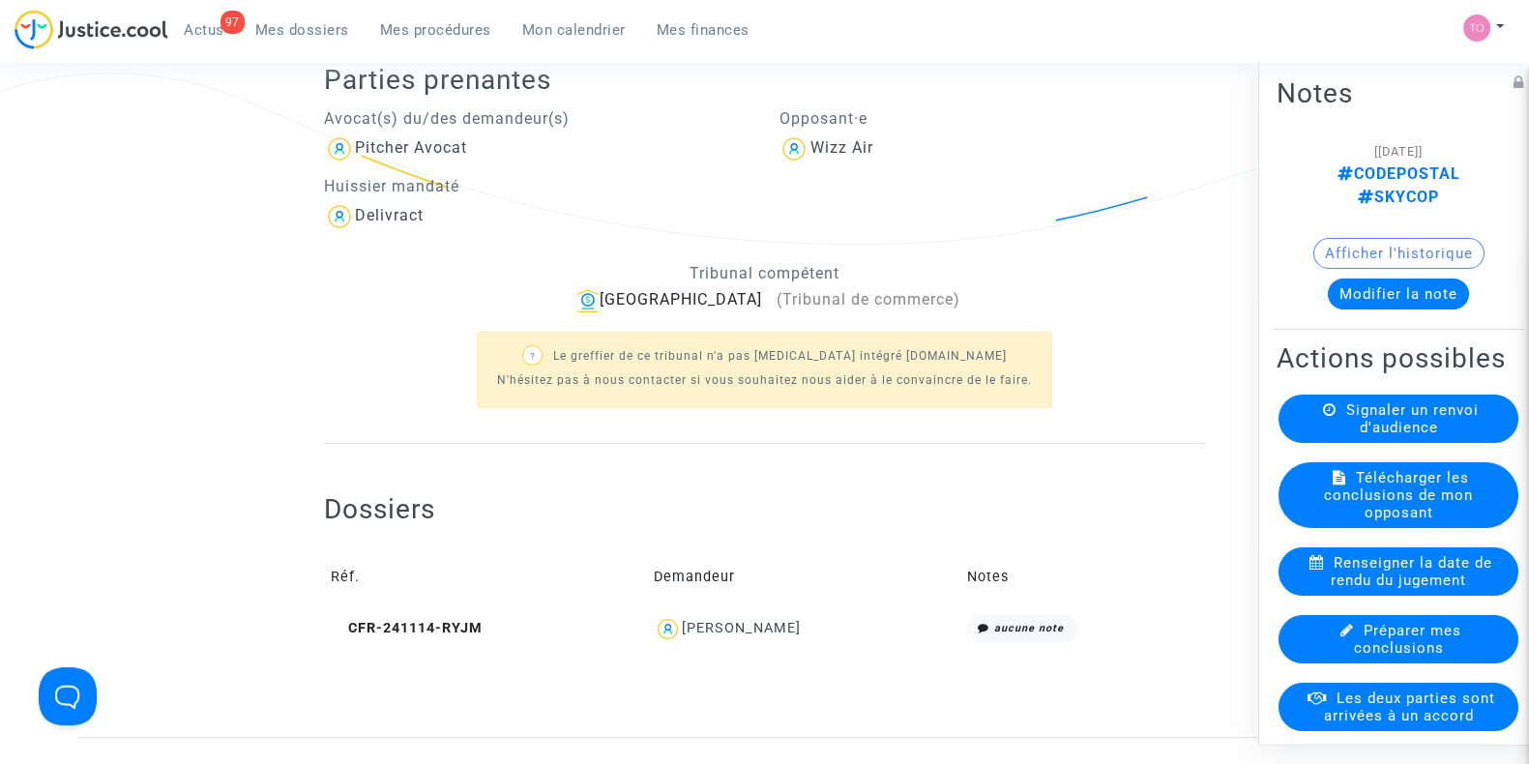
drag, startPoint x: 810, startPoint y: 620, endPoint x: 693, endPoint y: 637, distance: 118.2
click at [693, 637] on div "Stefan Cerovic" at bounding box center [804, 629] width 300 height 28
copy div "Stefan Cerovic"
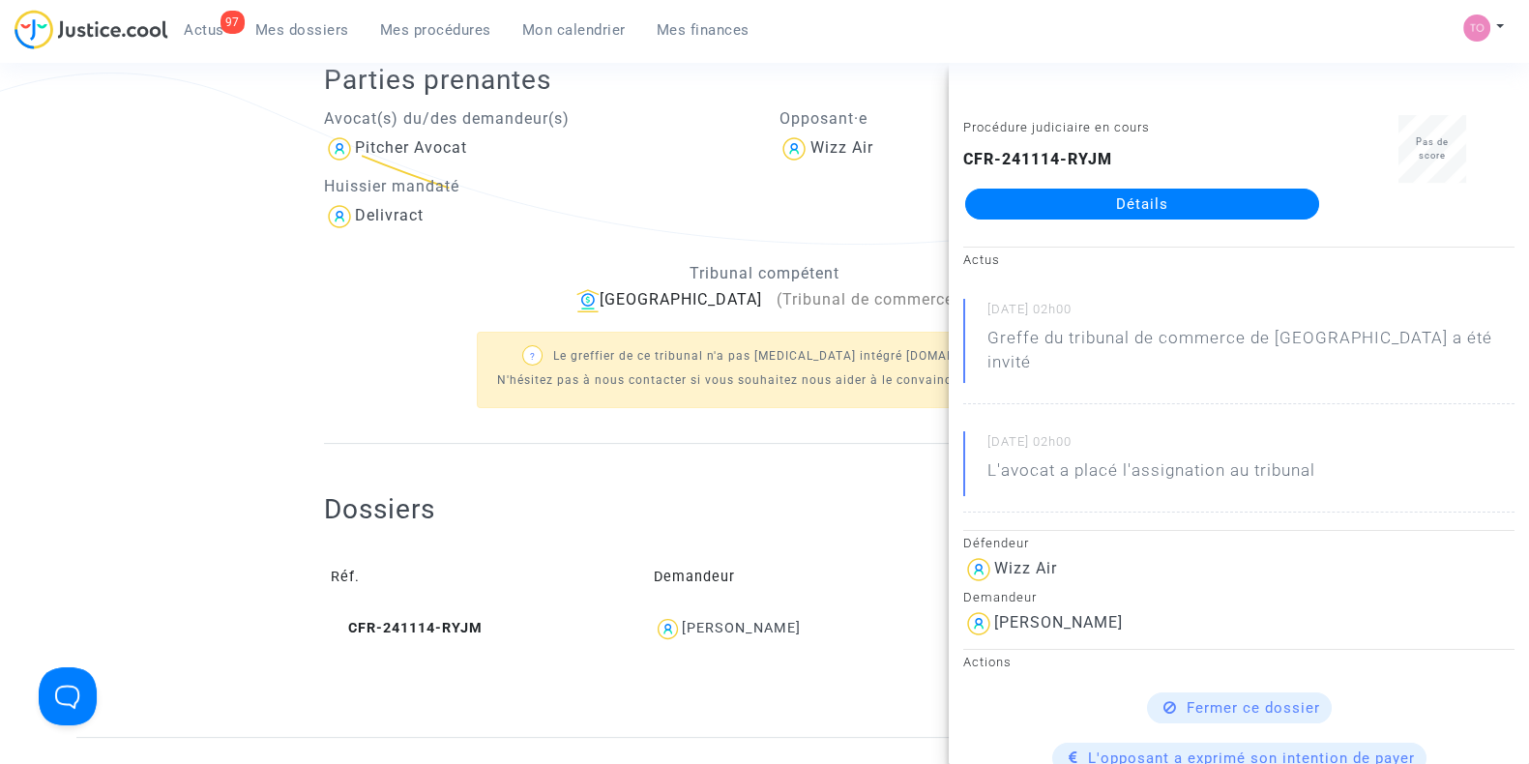
click at [66, 366] on div "Ref. LS-250320-XJUU Etape En attente de l'audience et des conclusions défendeur…" at bounding box center [764, 235] width 1529 height 1004
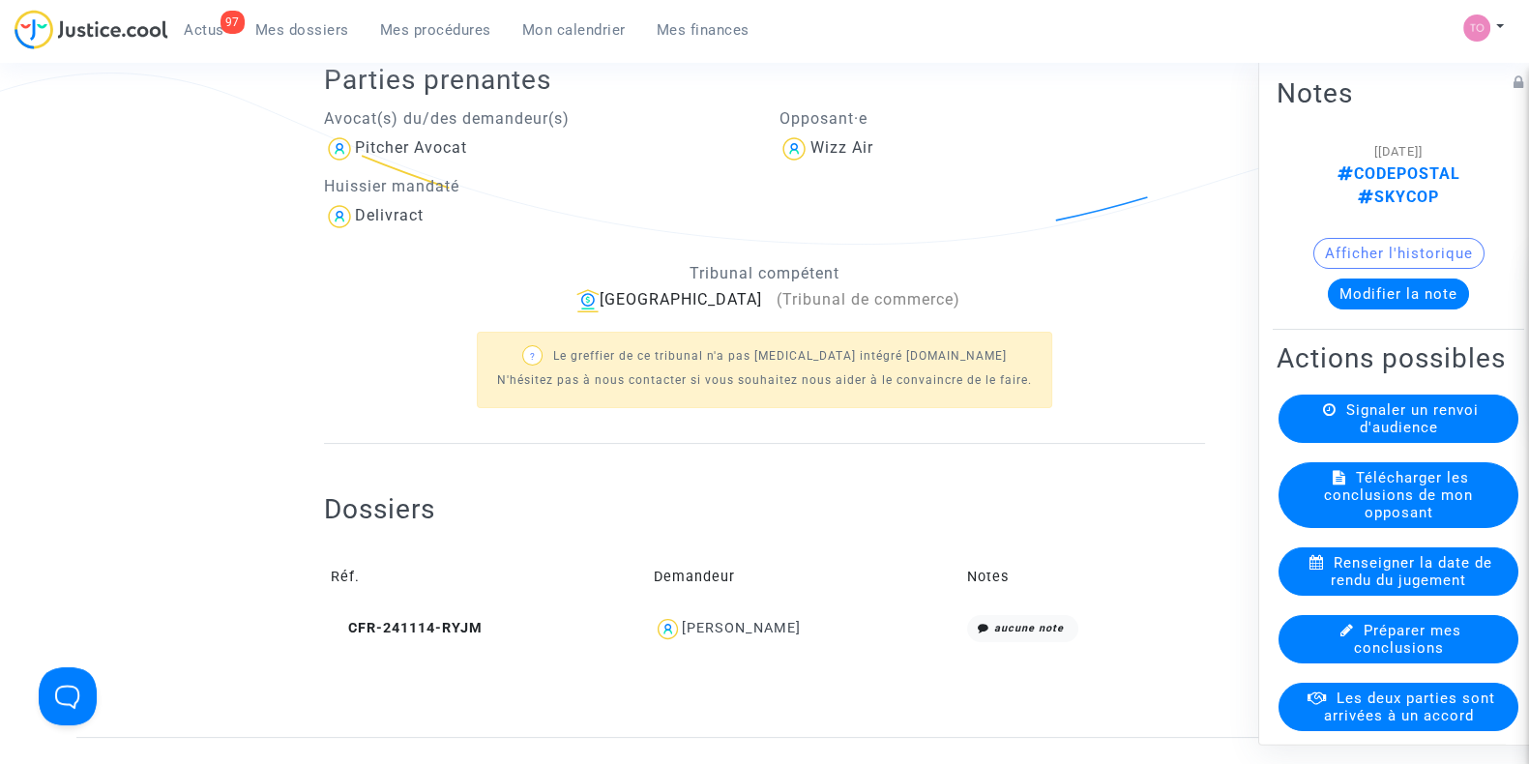
click at [1358, 238] on button "Afficher l'historique" at bounding box center [1399, 253] width 171 height 31
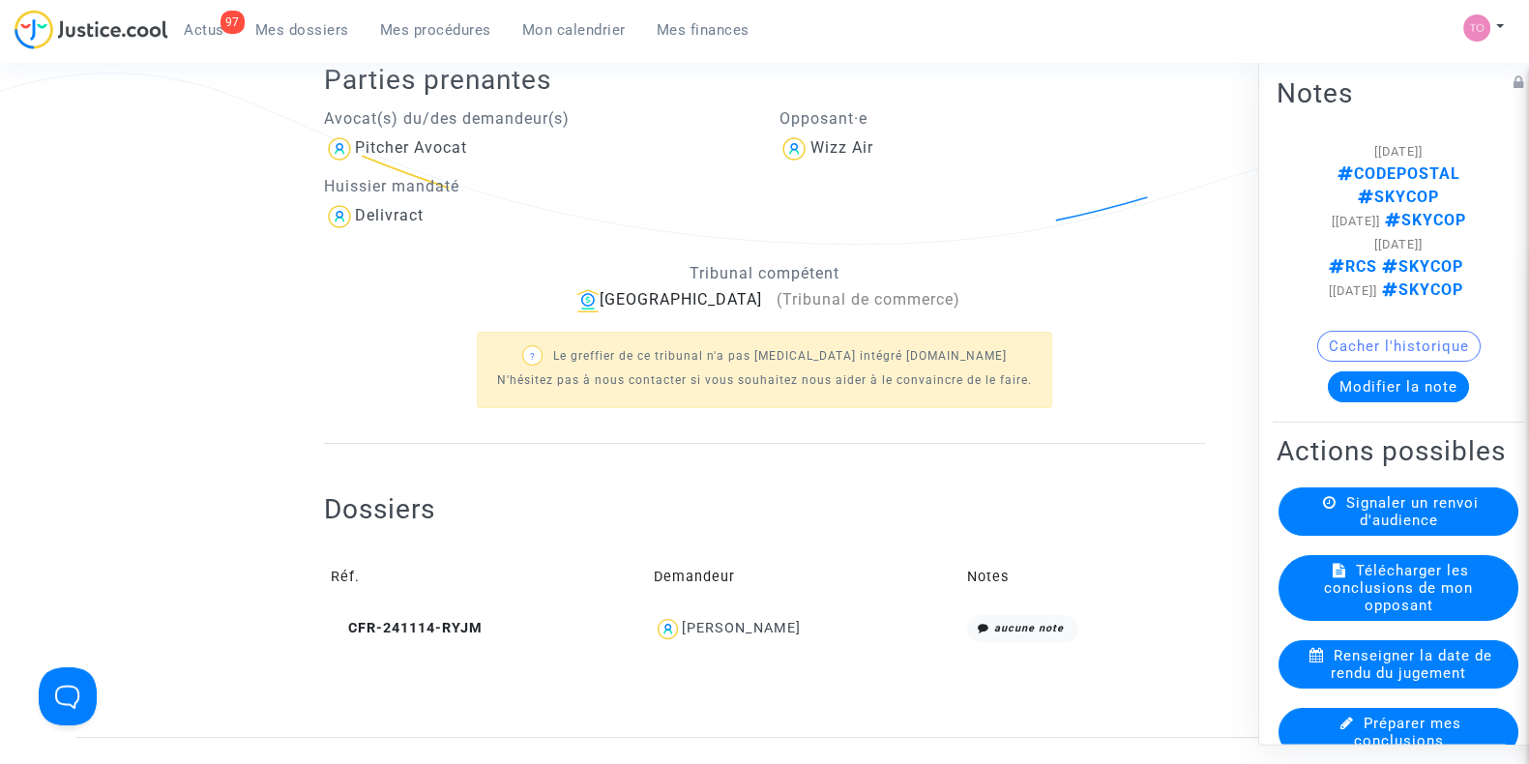
click at [291, 39] on link "Mes dossiers" at bounding box center [302, 29] width 125 height 29
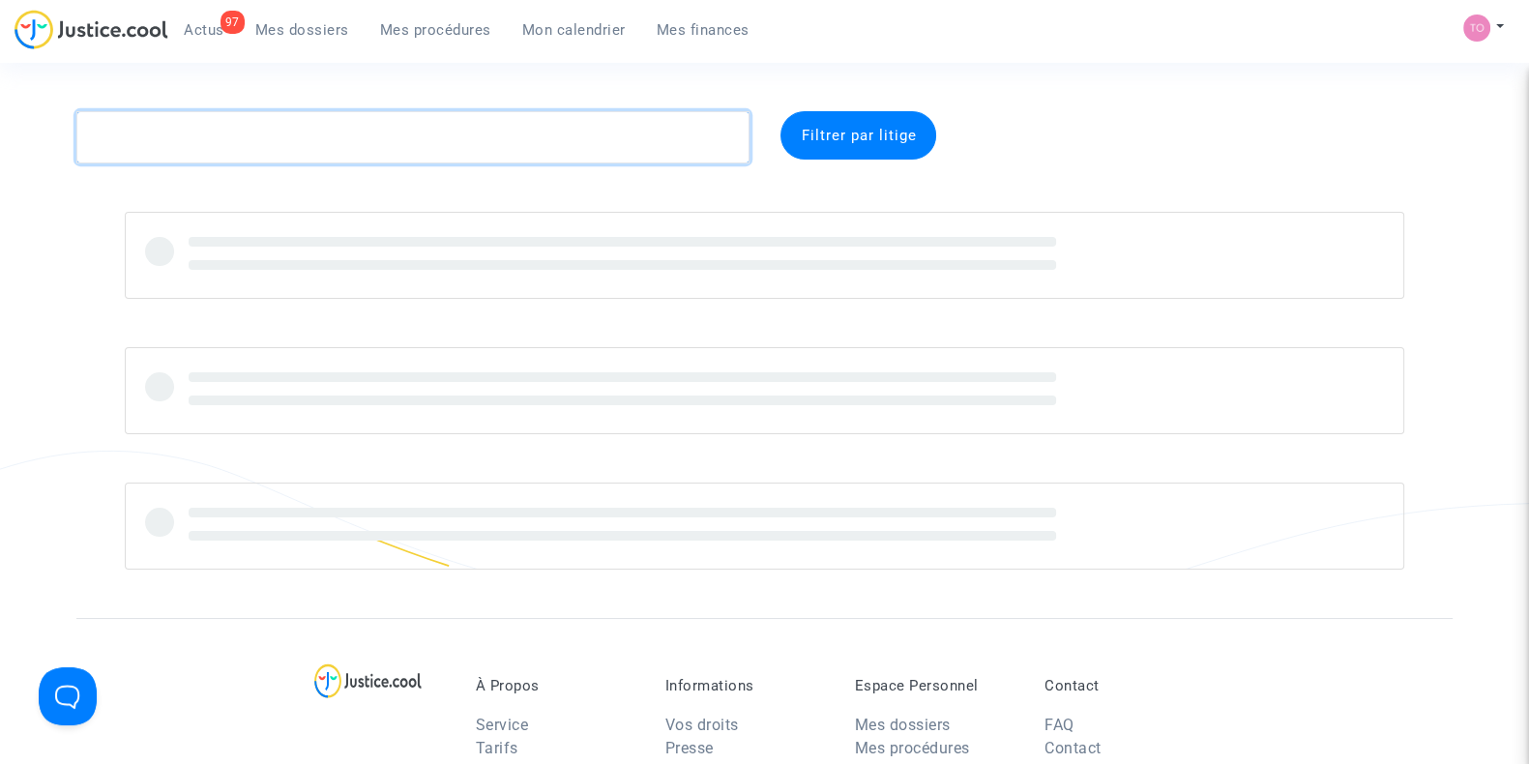
click at [245, 148] on textarea at bounding box center [412, 137] width 673 height 52
paste textarea "Mouh"
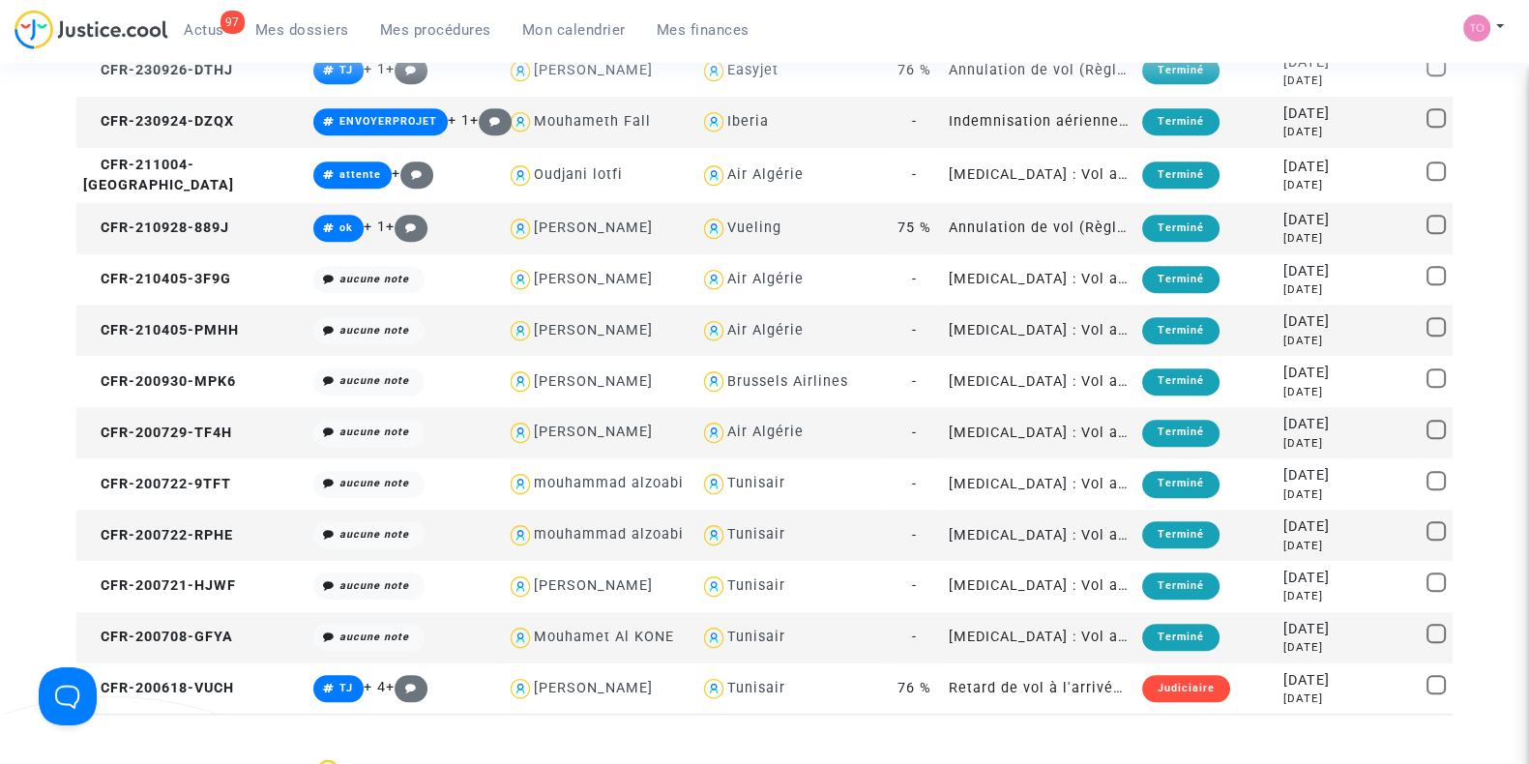
scroll to position [1457, 0]
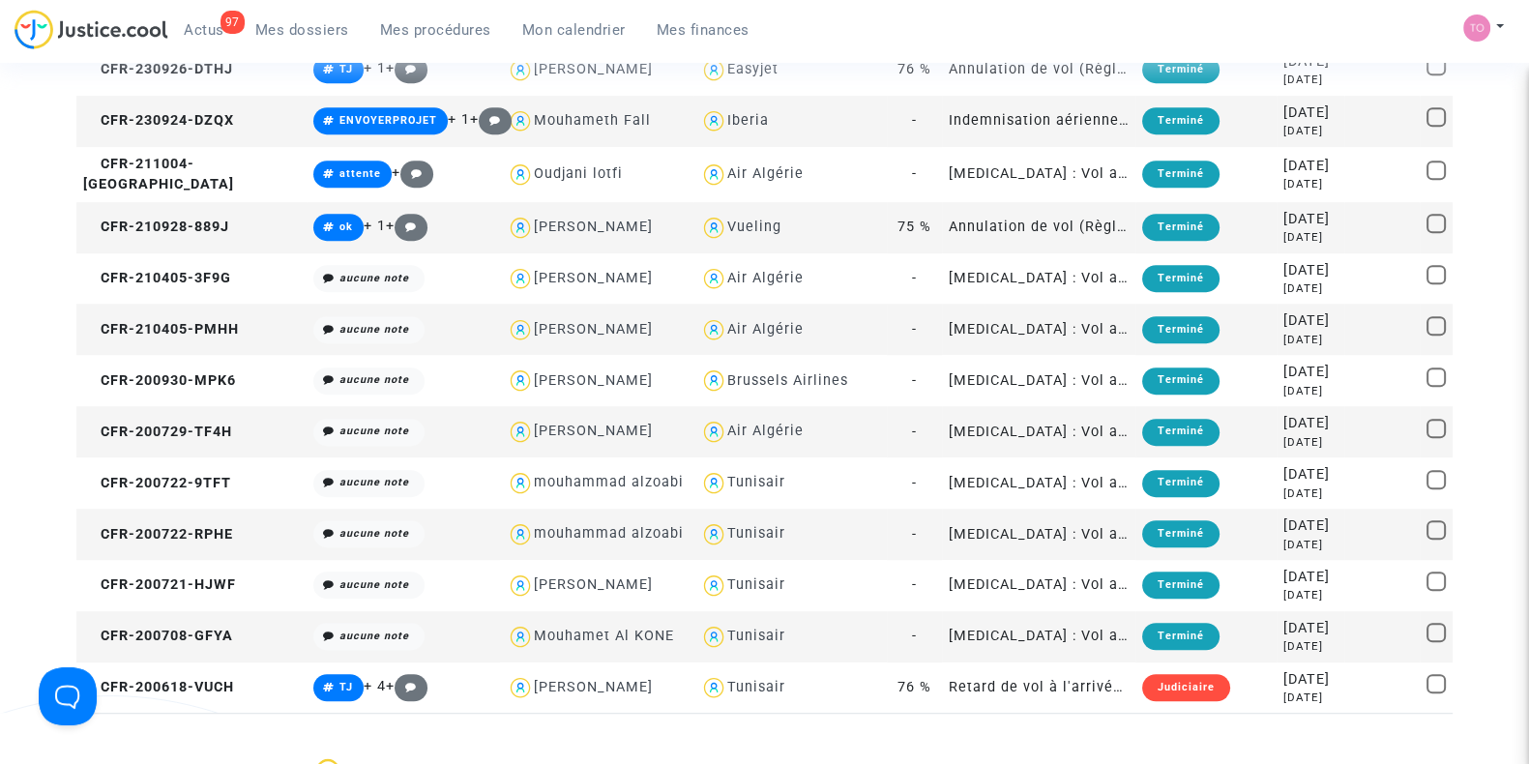
click at [727, 219] on div "Vueling" at bounding box center [754, 227] width 54 height 16
type textarea "Mouh @Vueling"
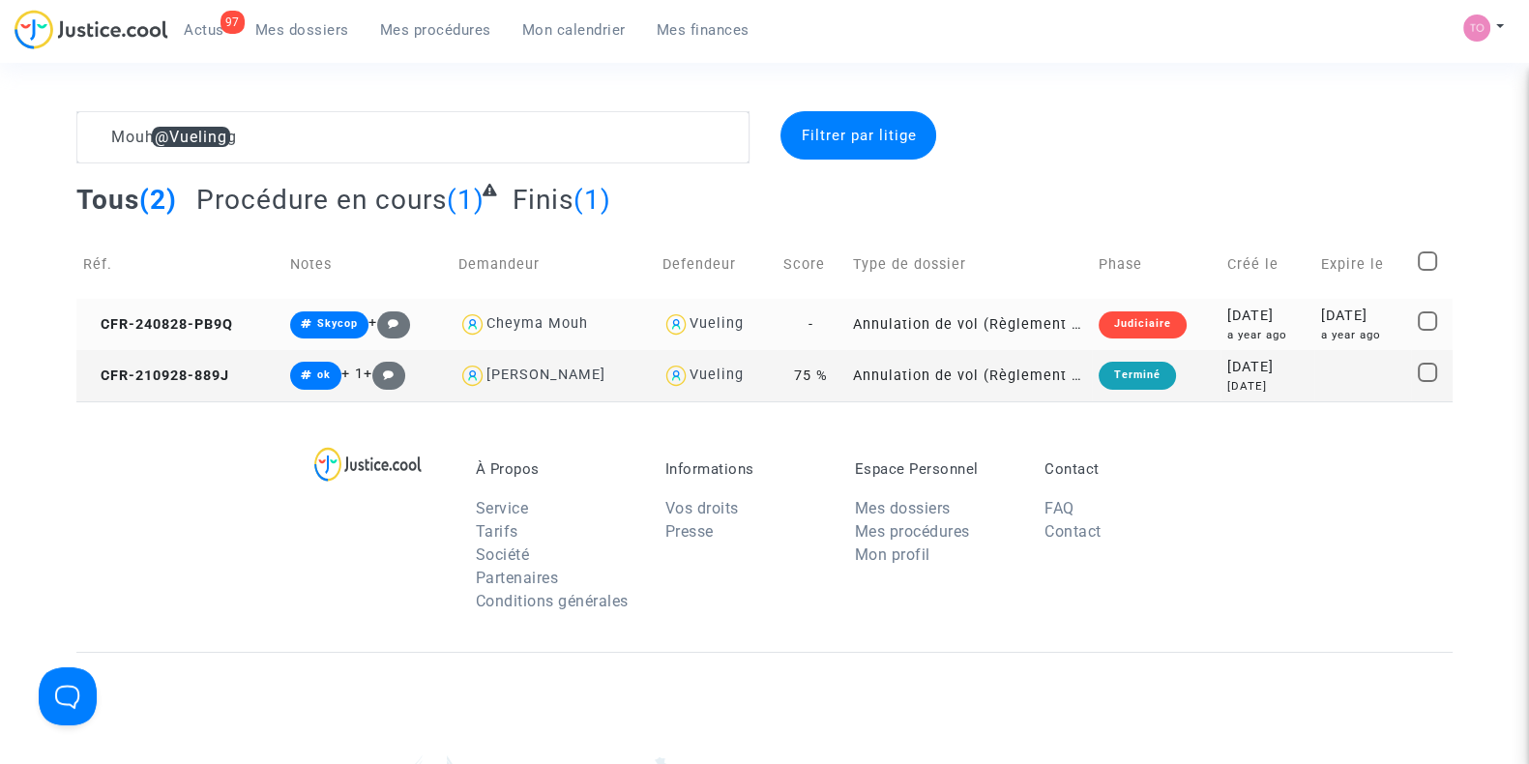
click at [1228, 309] on div "2024-08-28" at bounding box center [1267, 316] width 79 height 21
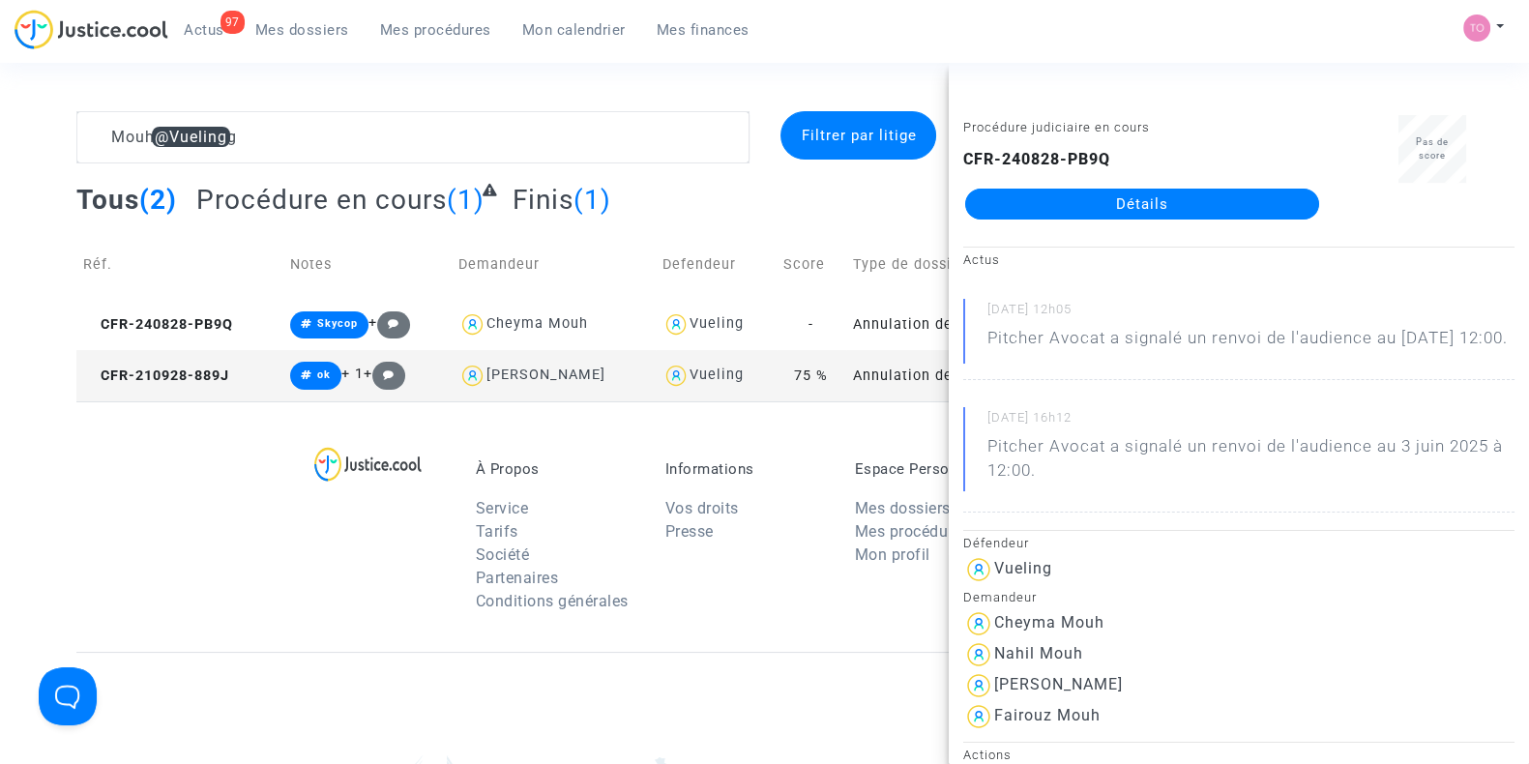
click at [1212, 204] on link "Détails" at bounding box center [1142, 204] width 354 height 31
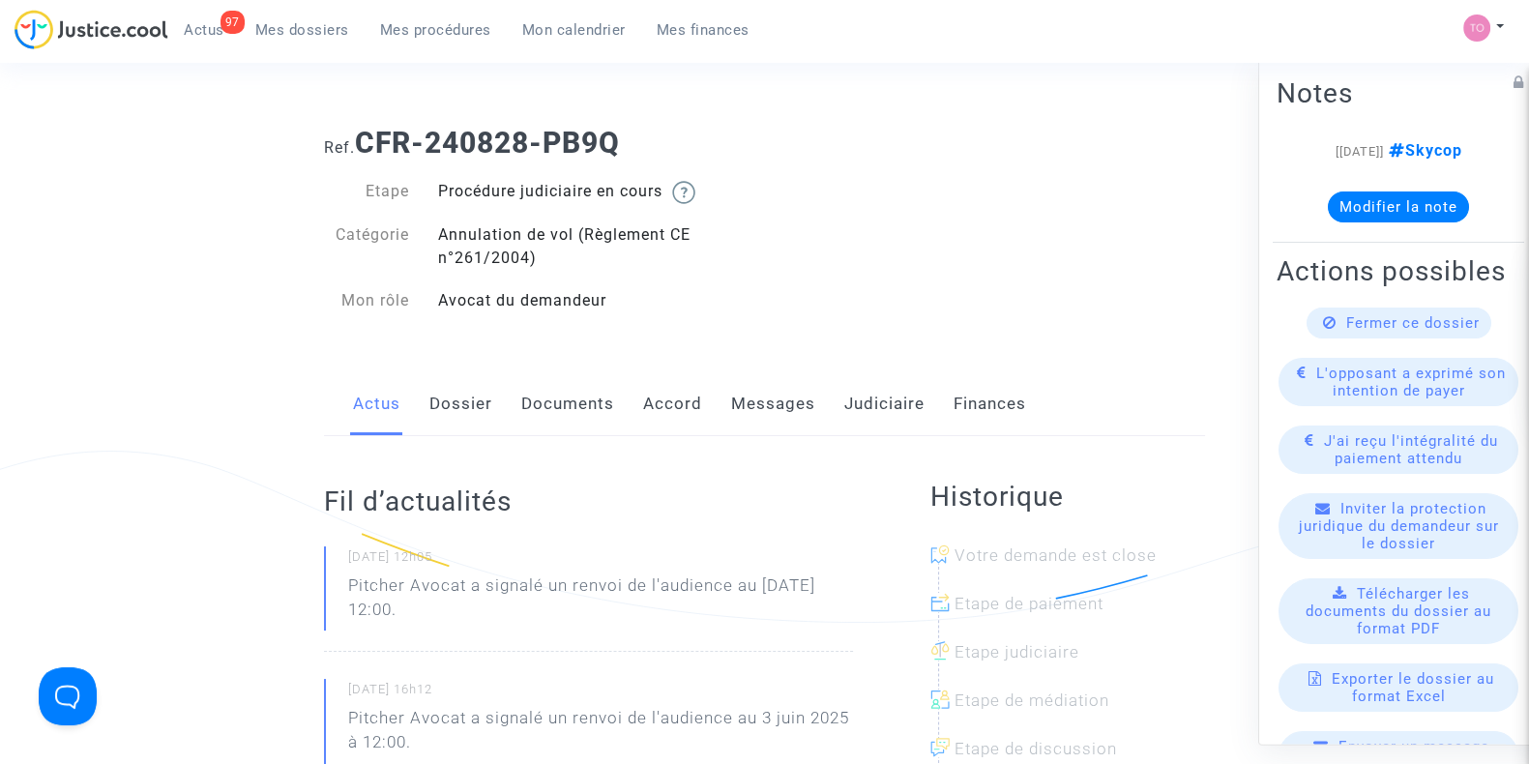
click at [474, 399] on link "Dossier" at bounding box center [461, 404] width 63 height 64
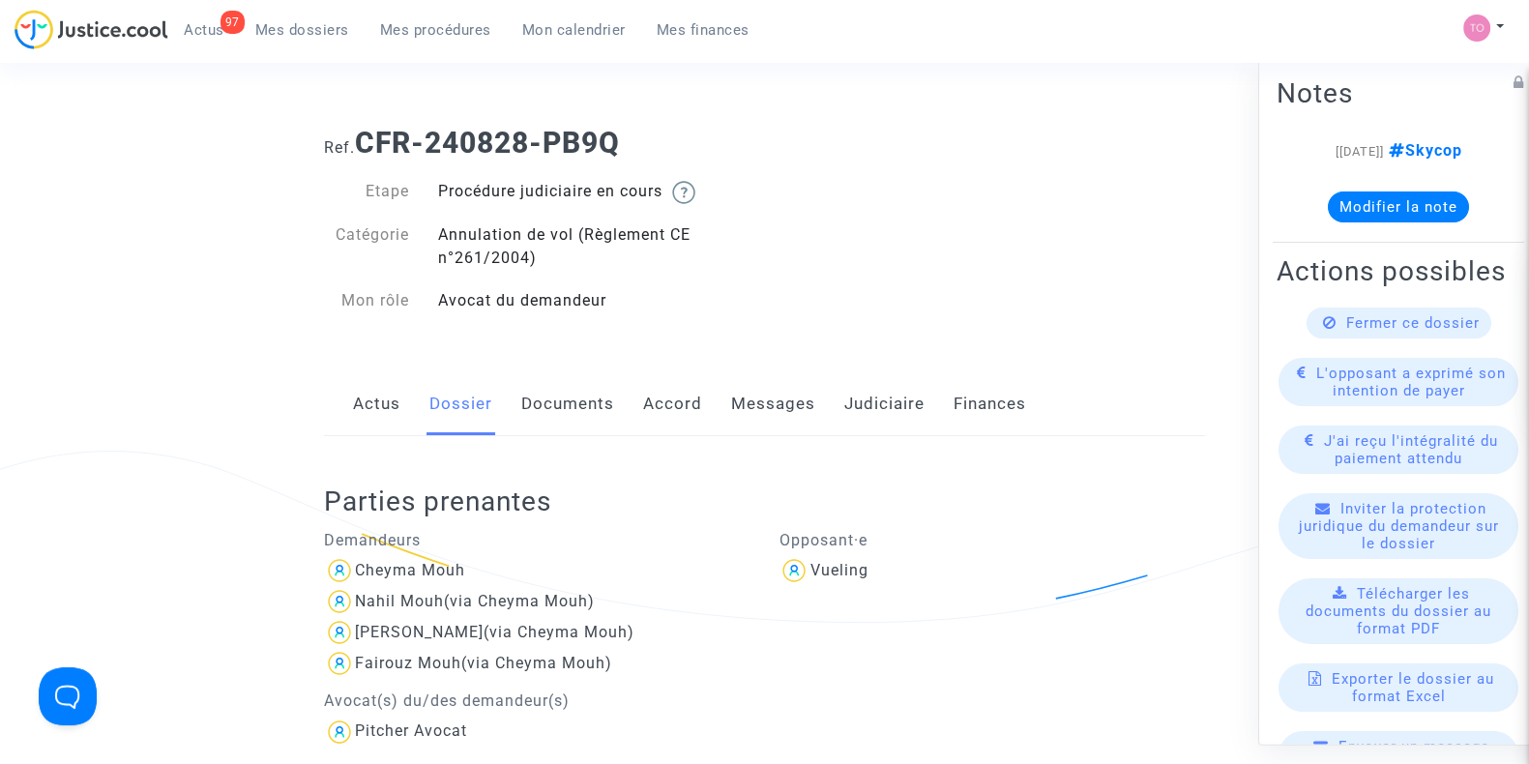
scroll to position [223, 0]
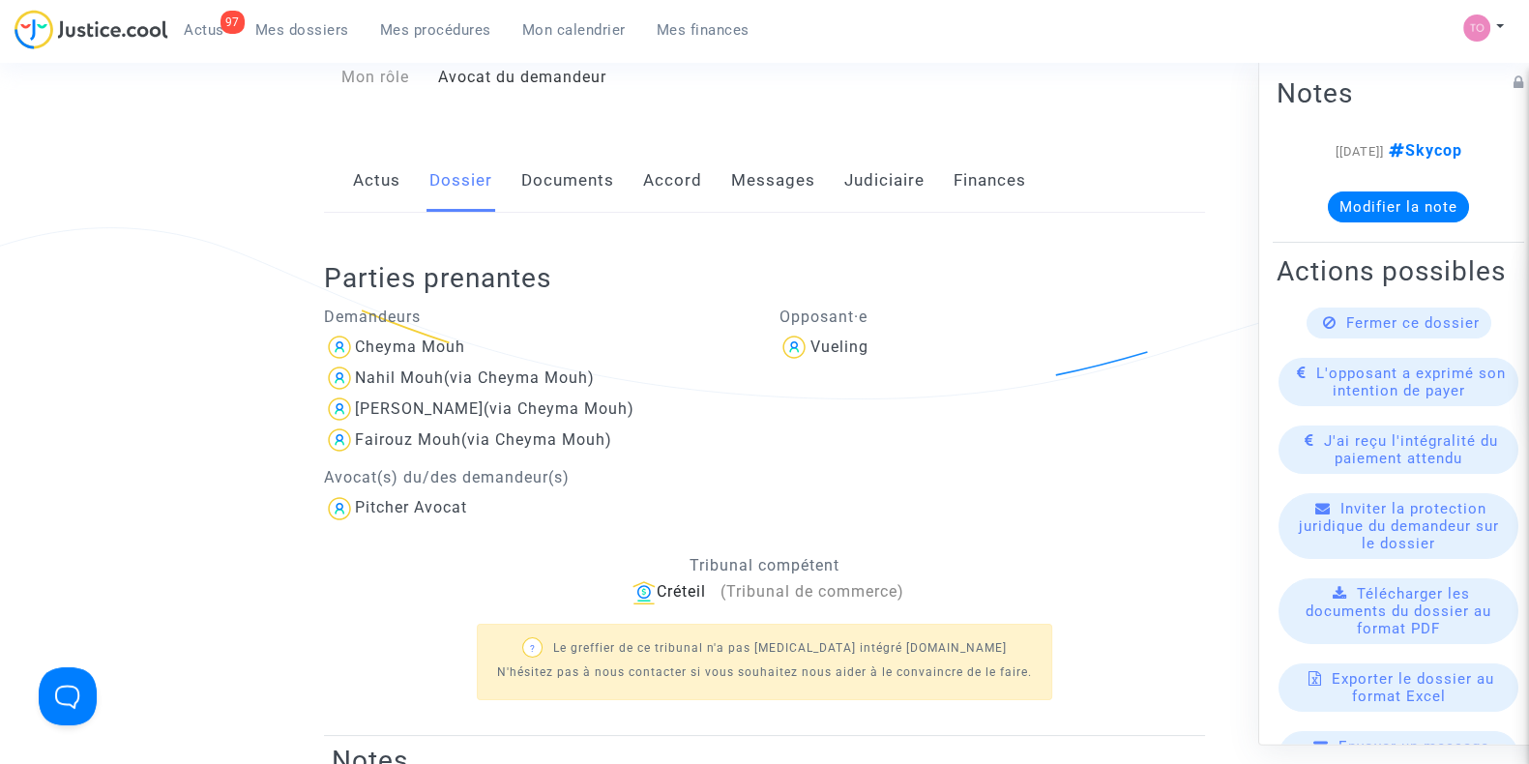
click at [542, 180] on link "Documents" at bounding box center [567, 181] width 93 height 64
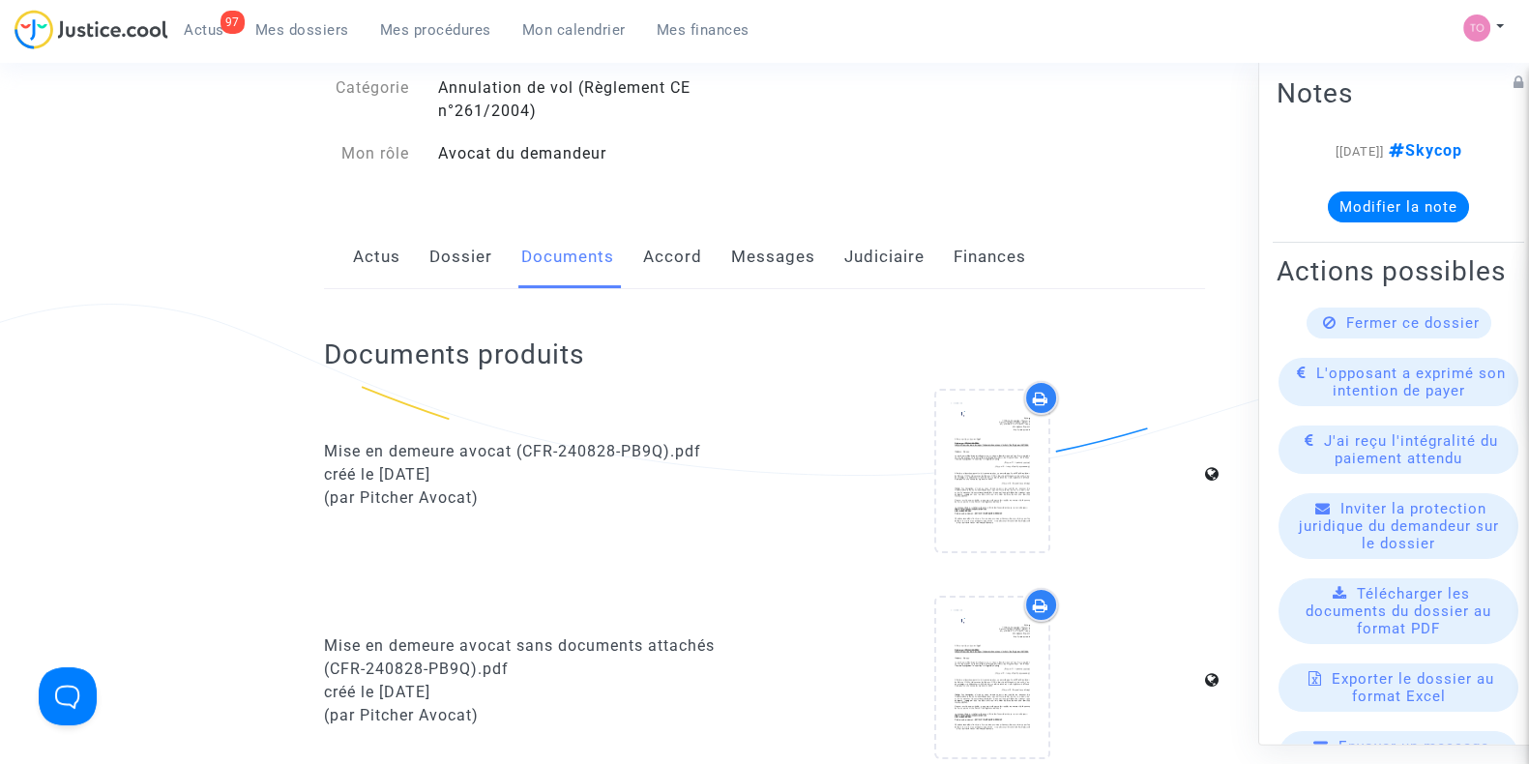
click at [466, 244] on link "Dossier" at bounding box center [461, 257] width 63 height 64
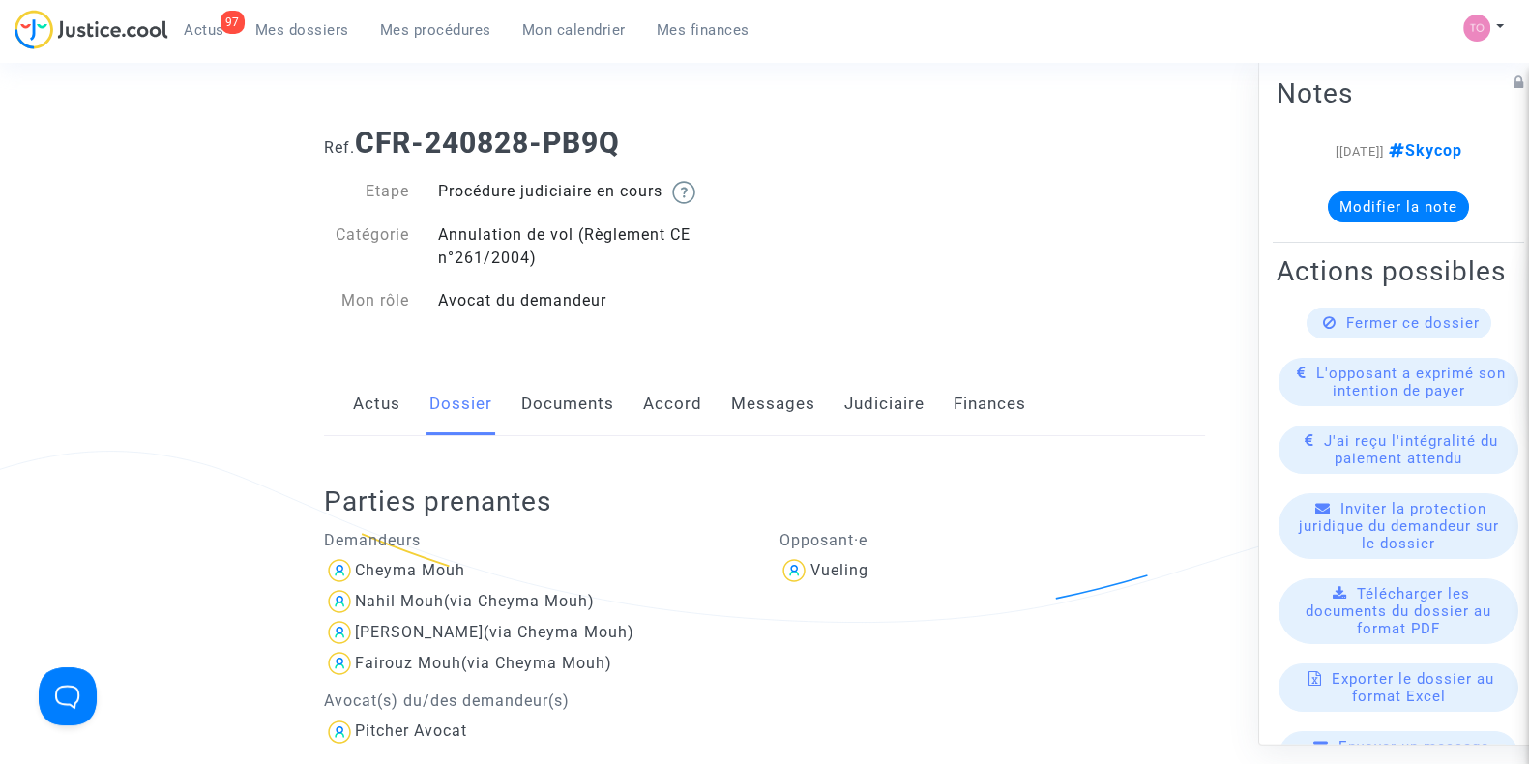
click at [862, 404] on link "Judiciaire" at bounding box center [884, 404] width 80 height 64
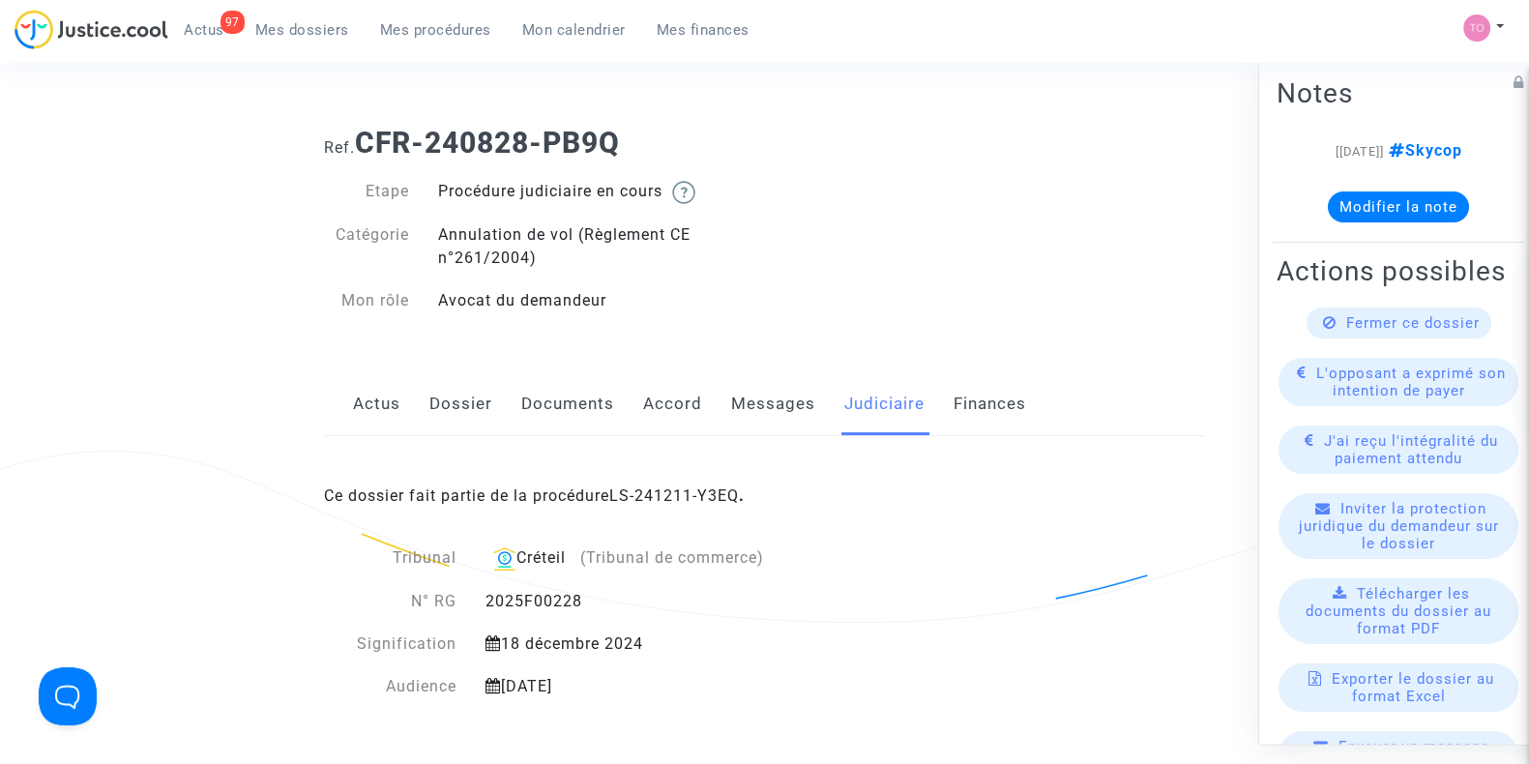
click at [694, 385] on link "Accord" at bounding box center [672, 404] width 59 height 64
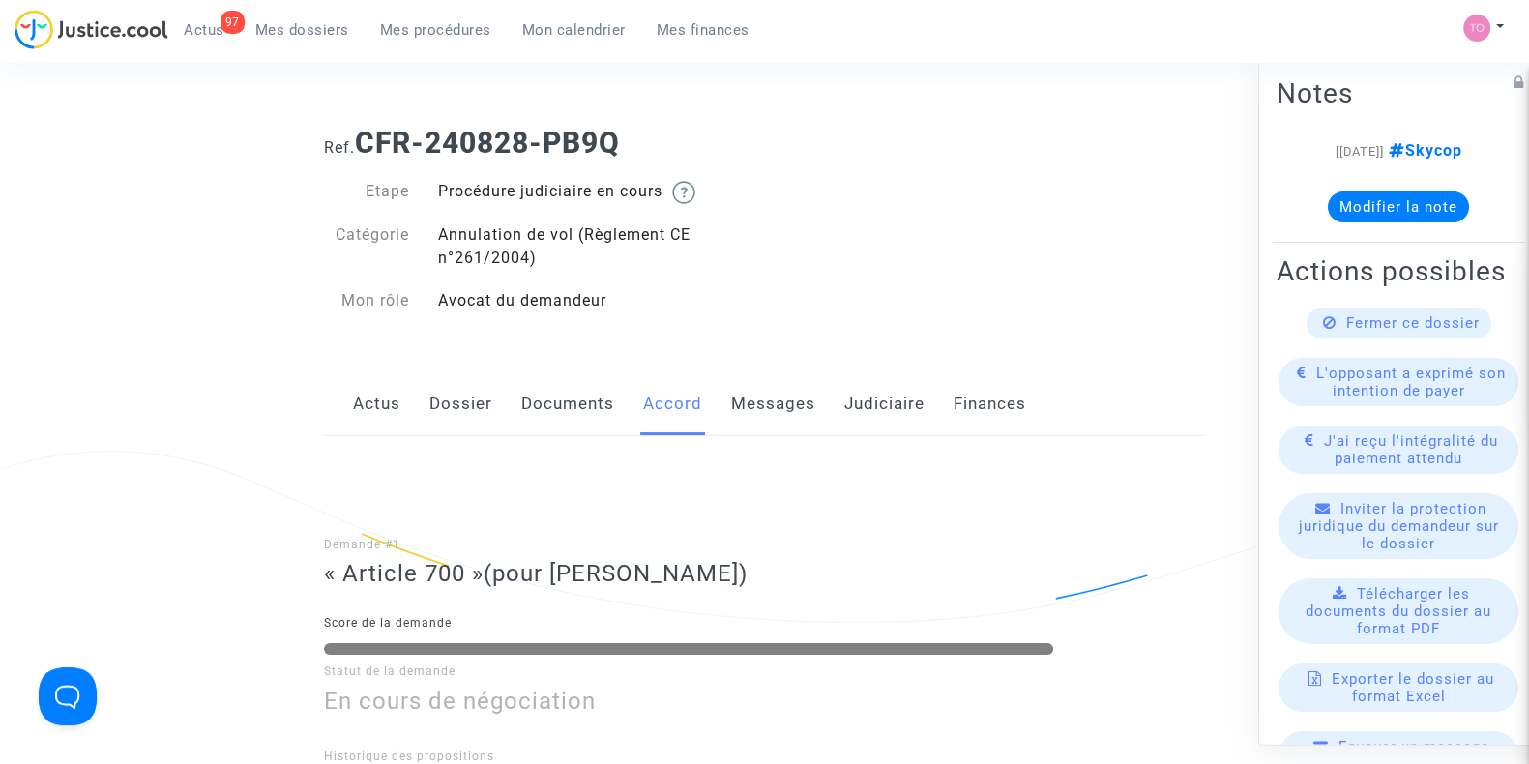
click at [517, 404] on div "Actus Dossier Documents Accord Messages Judiciaire Finances" at bounding box center [764, 404] width 881 height 65
click at [437, 402] on link "Dossier" at bounding box center [461, 404] width 63 height 64
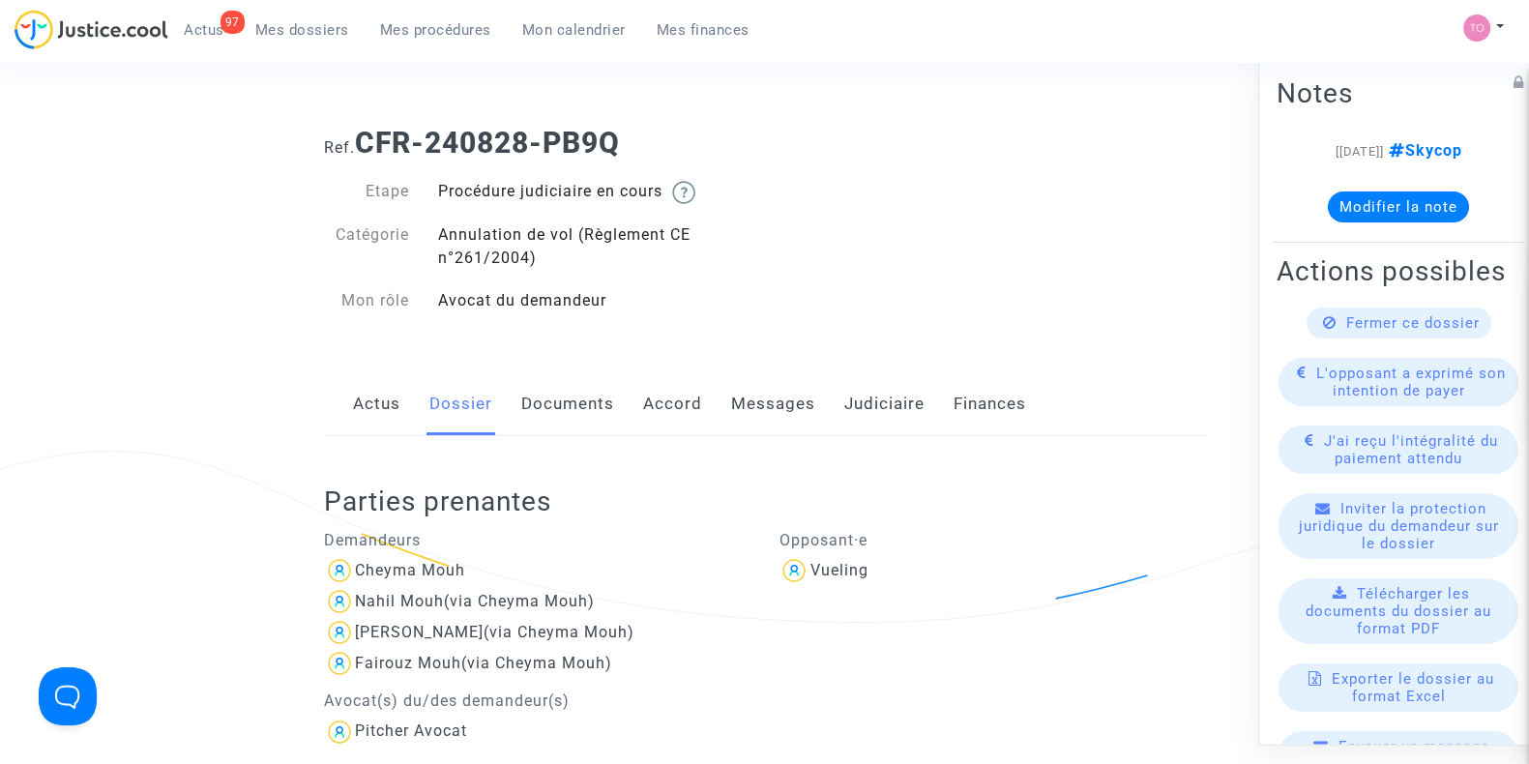
scroll to position [44, 0]
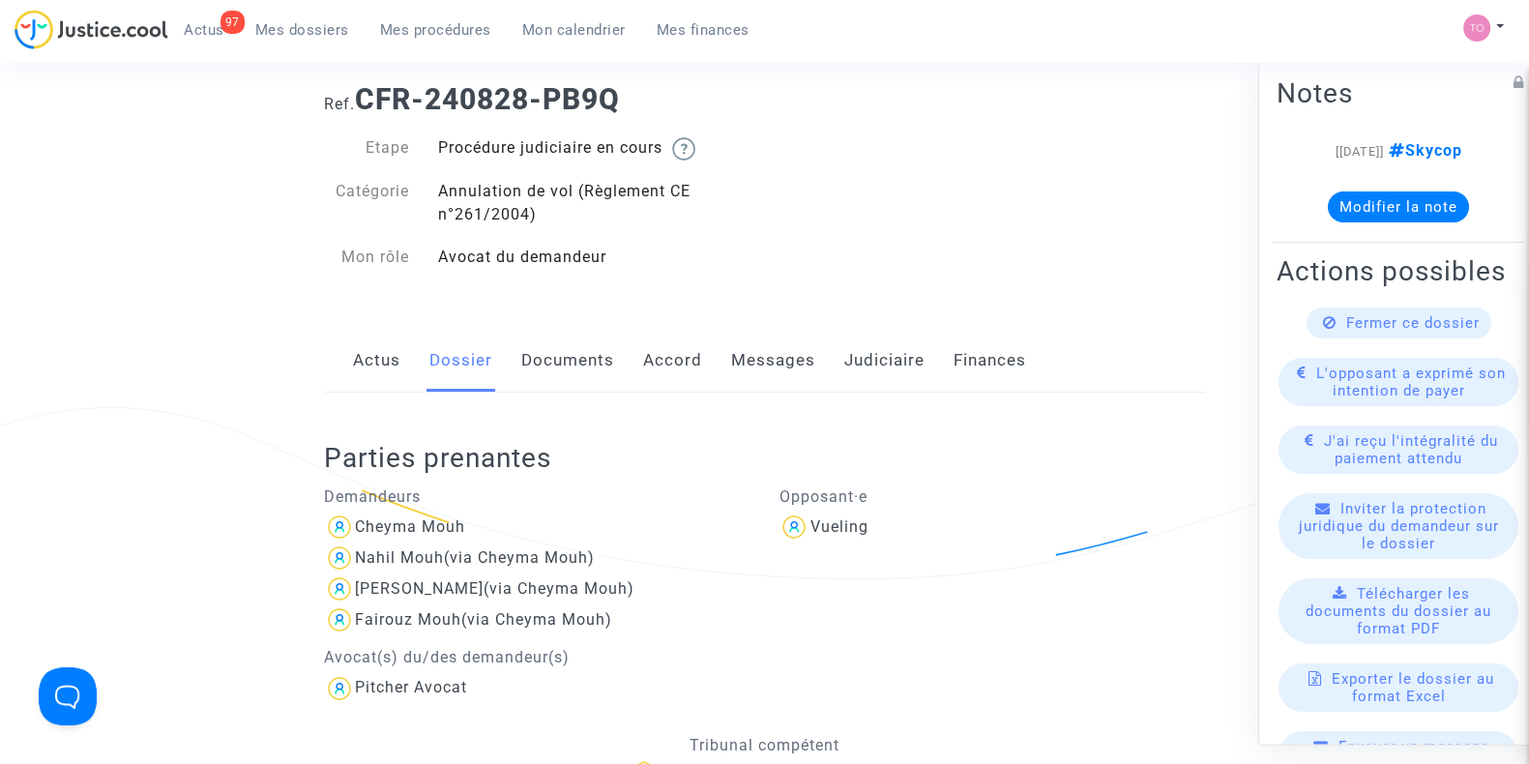
click at [784, 344] on link "Messages" at bounding box center [773, 361] width 84 height 64
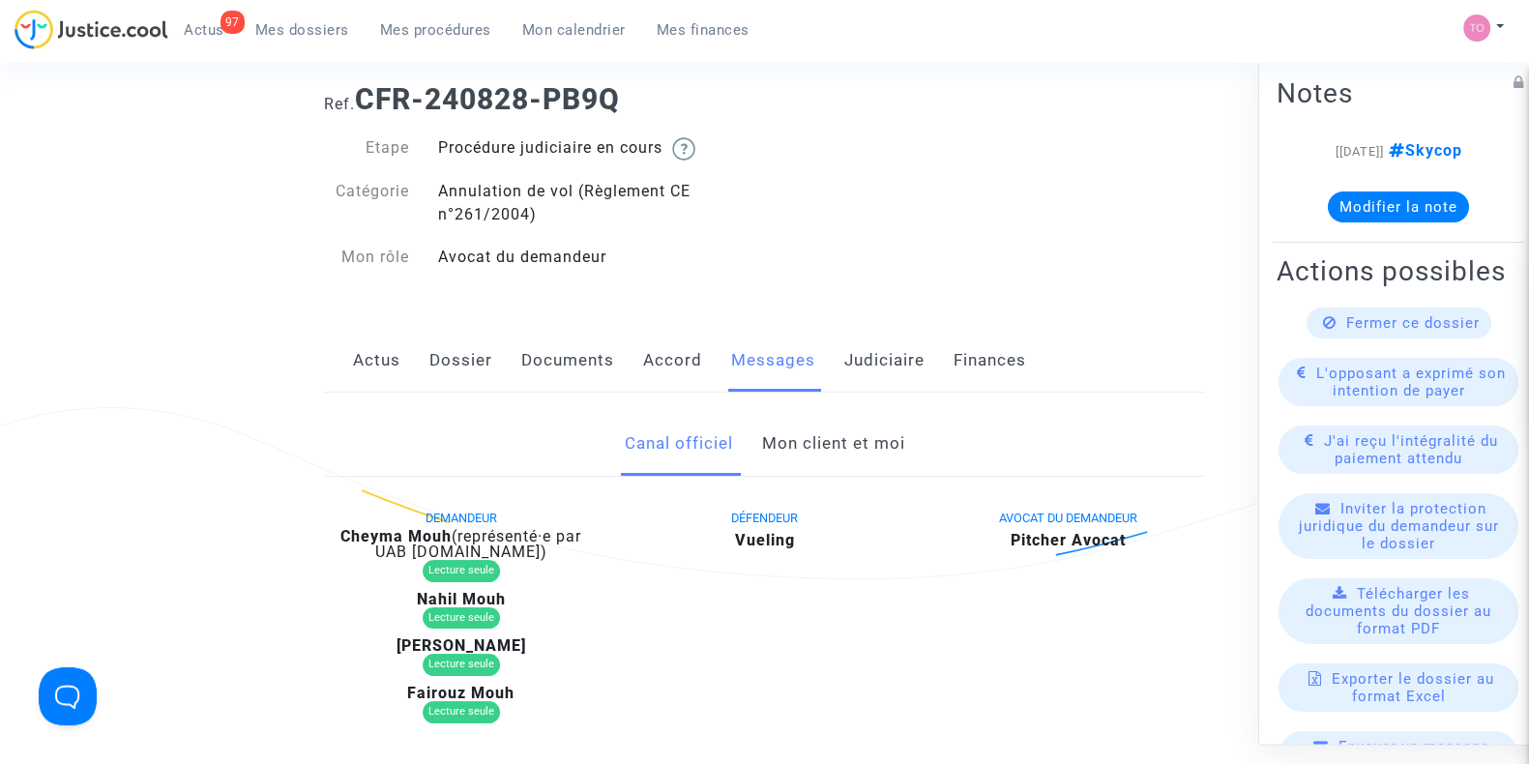
click at [636, 370] on div "Actus Dossier Documents Accord Messages Judiciaire Finances" at bounding box center [764, 361] width 881 height 65
click at [643, 370] on link "Accord" at bounding box center [672, 361] width 59 height 64
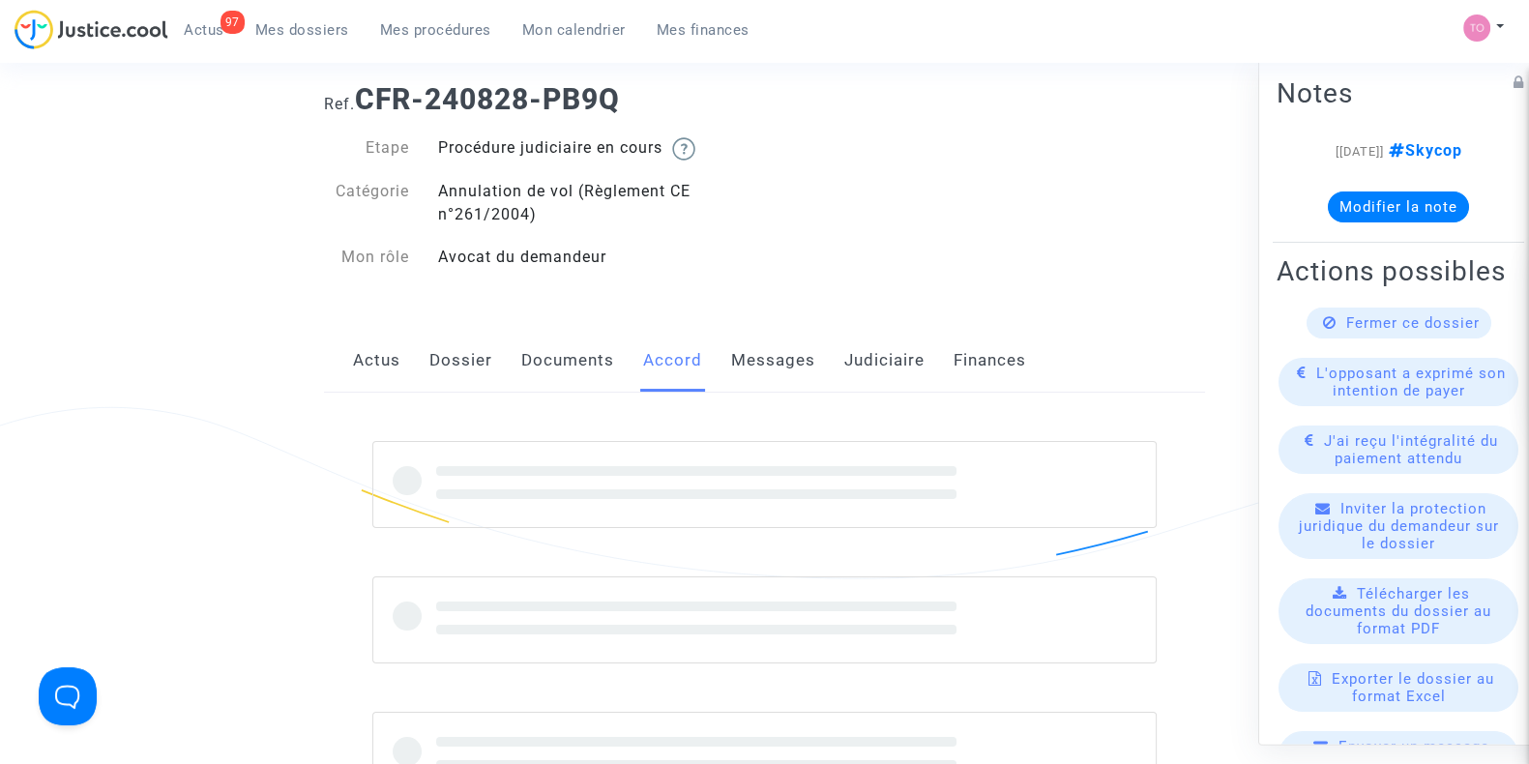
click at [643, 370] on link "Accord" at bounding box center [672, 361] width 59 height 64
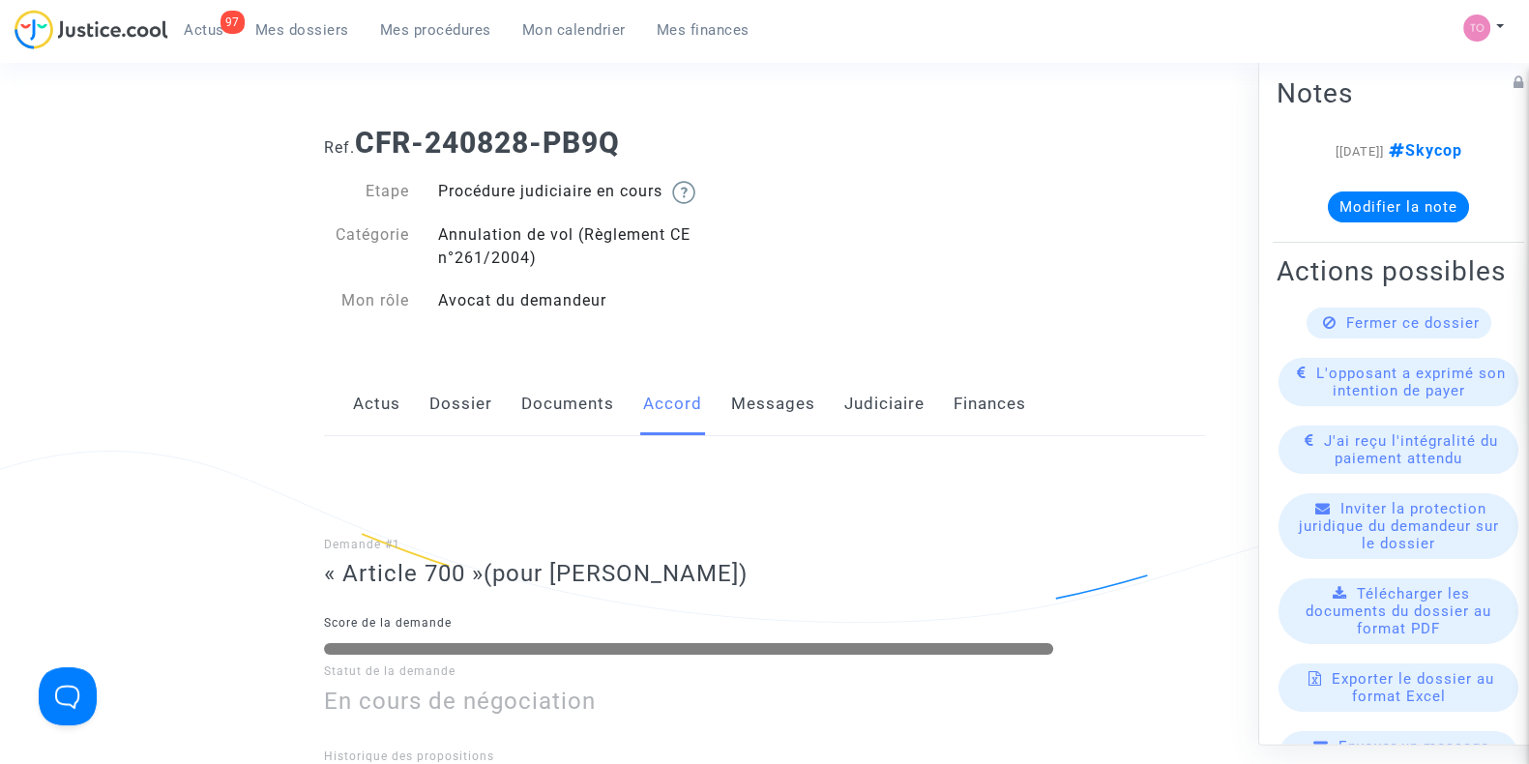
click at [815, 401] on div "Actus Dossier Documents Accord Messages Judiciaire Finances" at bounding box center [764, 404] width 881 height 65
click at [866, 412] on link "Judiciaire" at bounding box center [884, 404] width 80 height 64
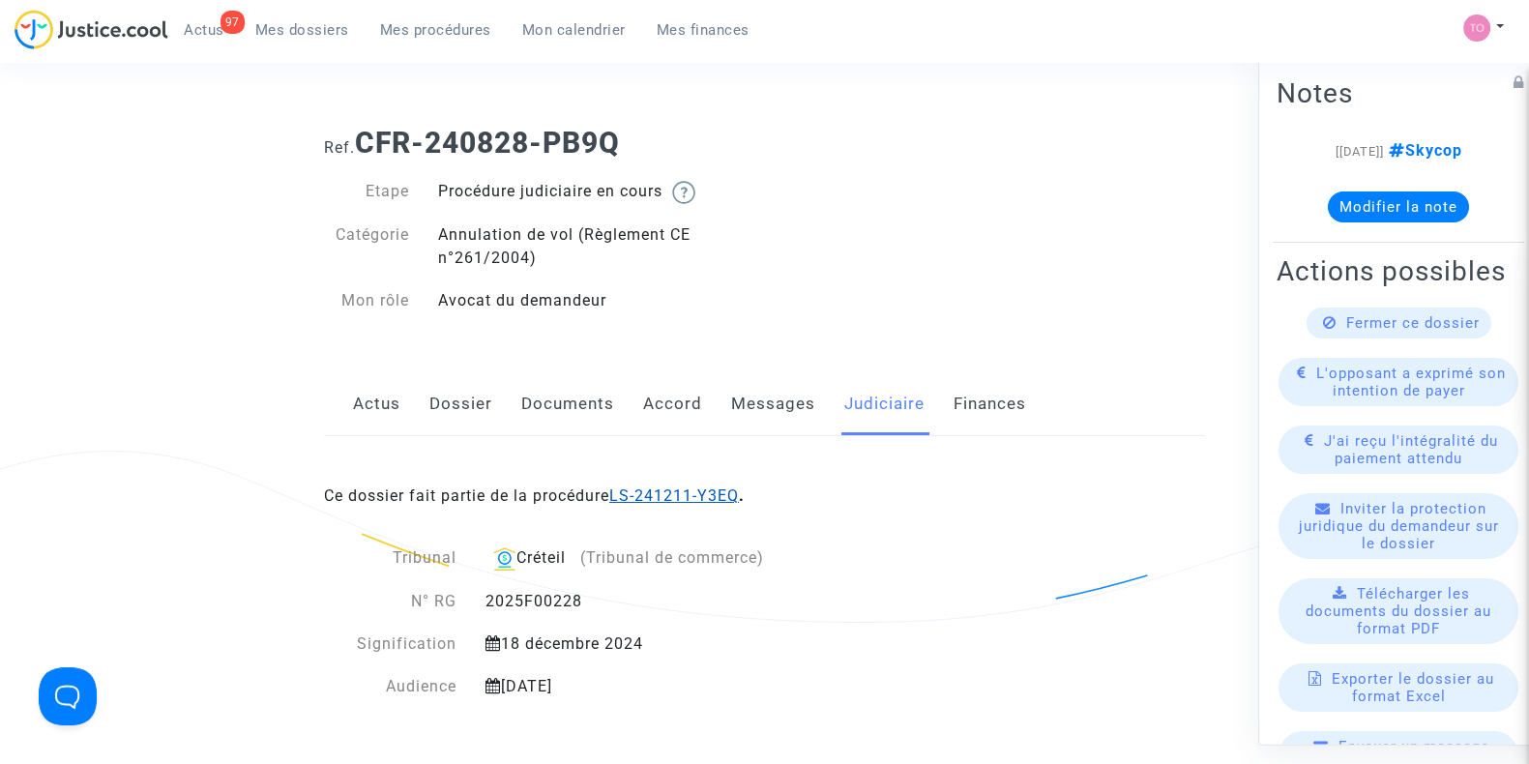
click at [648, 492] on link "LS-241211-Y3EQ" at bounding box center [674, 496] width 130 height 18
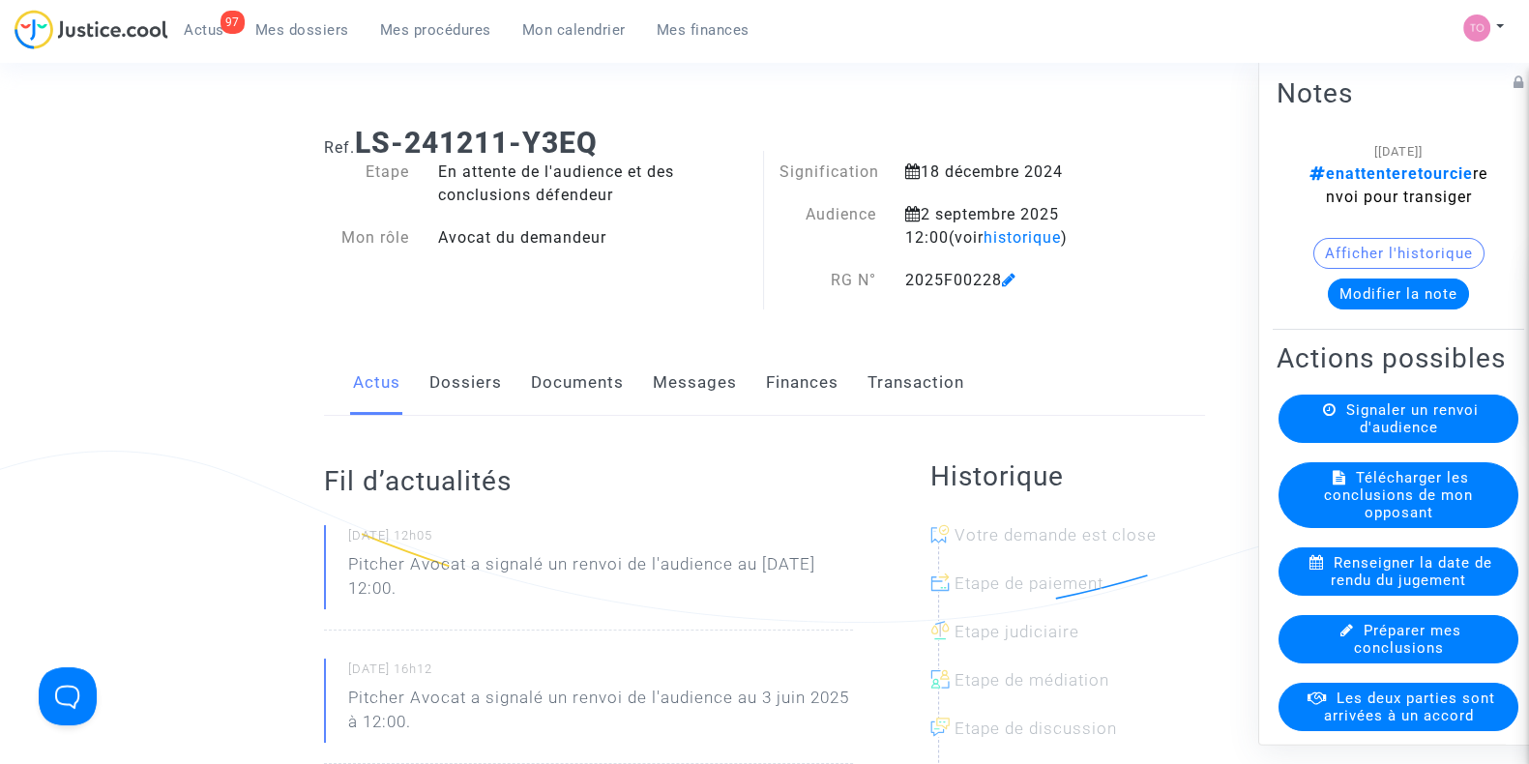
click at [658, 386] on link "Messages" at bounding box center [695, 383] width 84 height 64
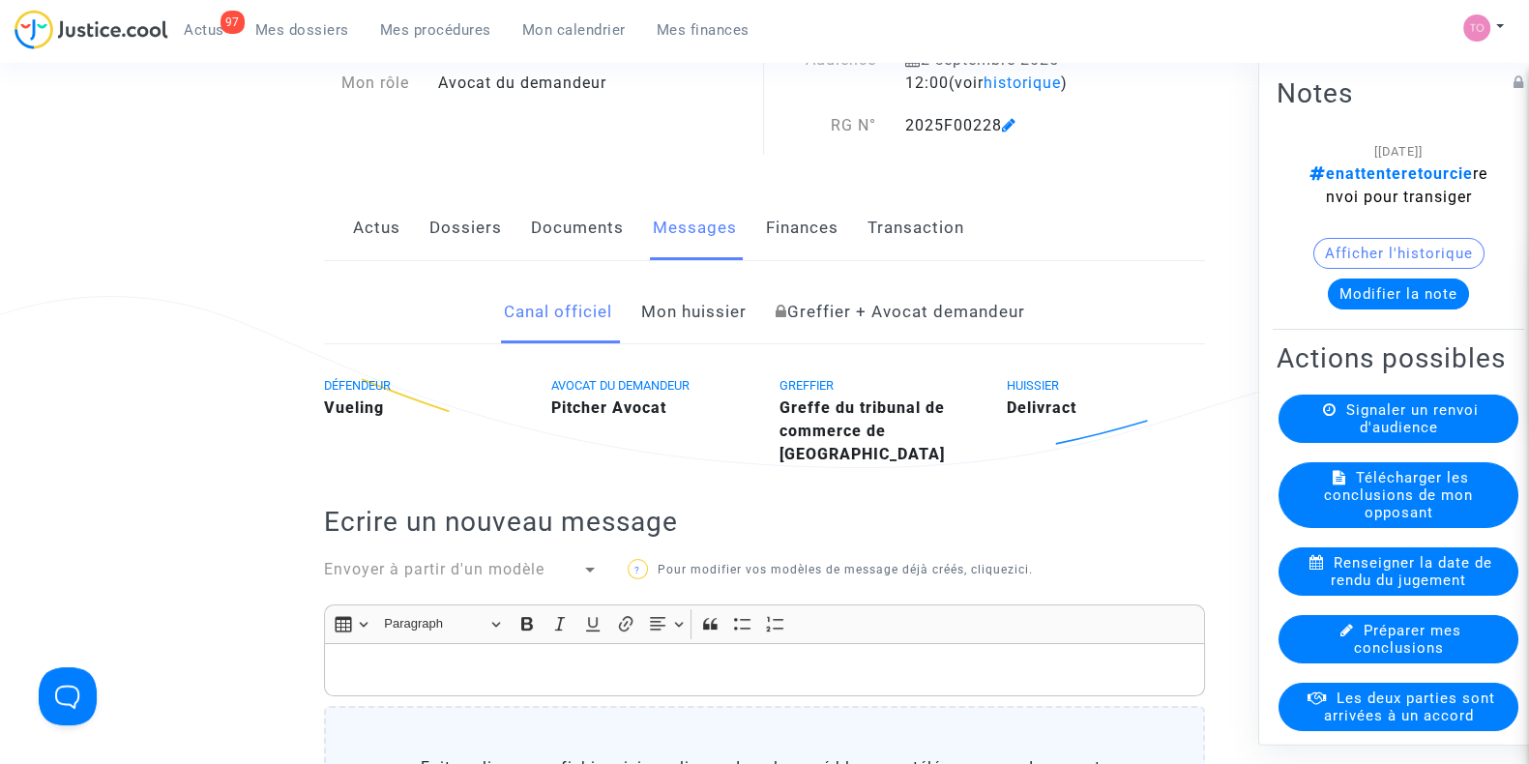
scroll to position [159, 0]
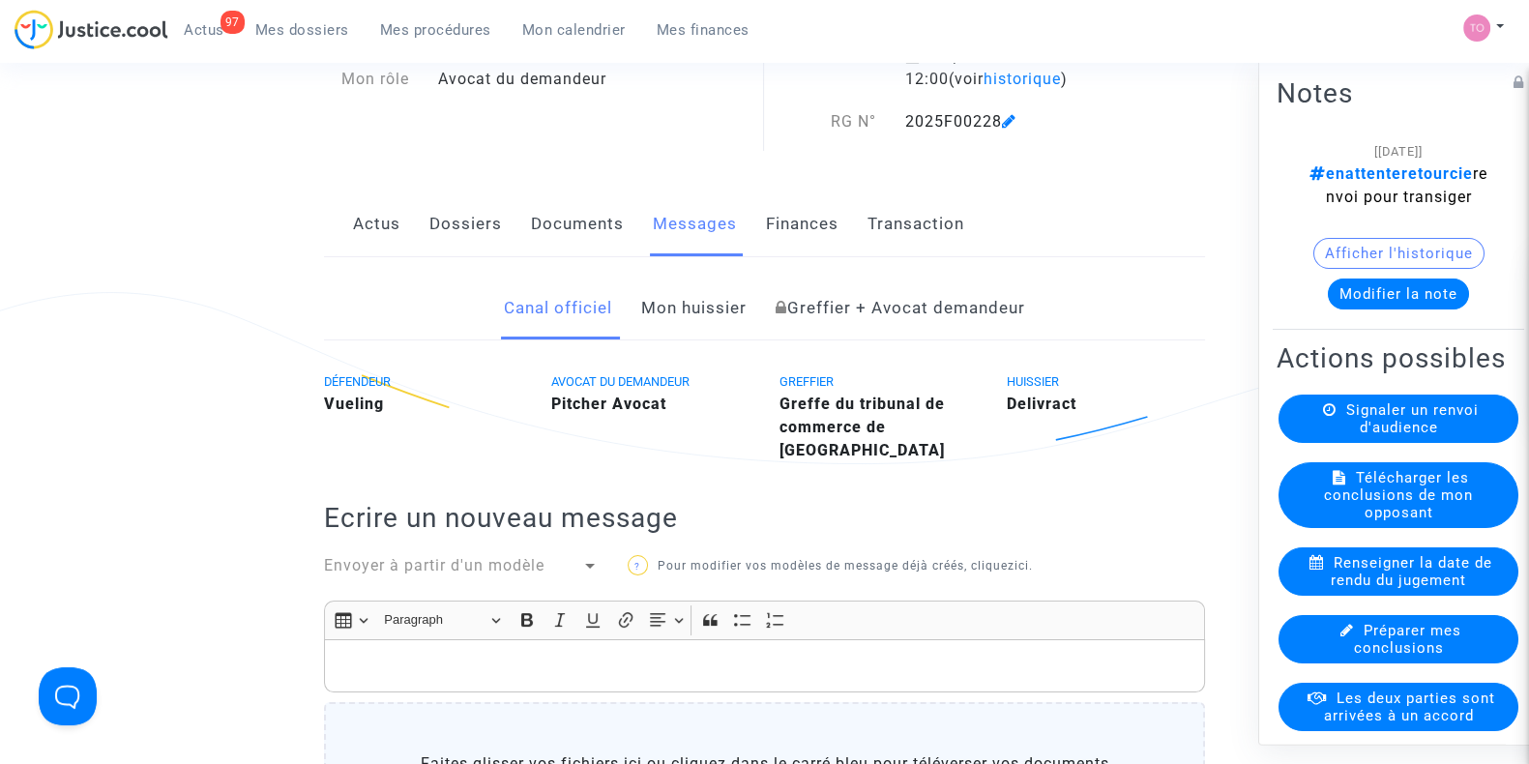
click at [809, 215] on link "Finances" at bounding box center [802, 225] width 73 height 64
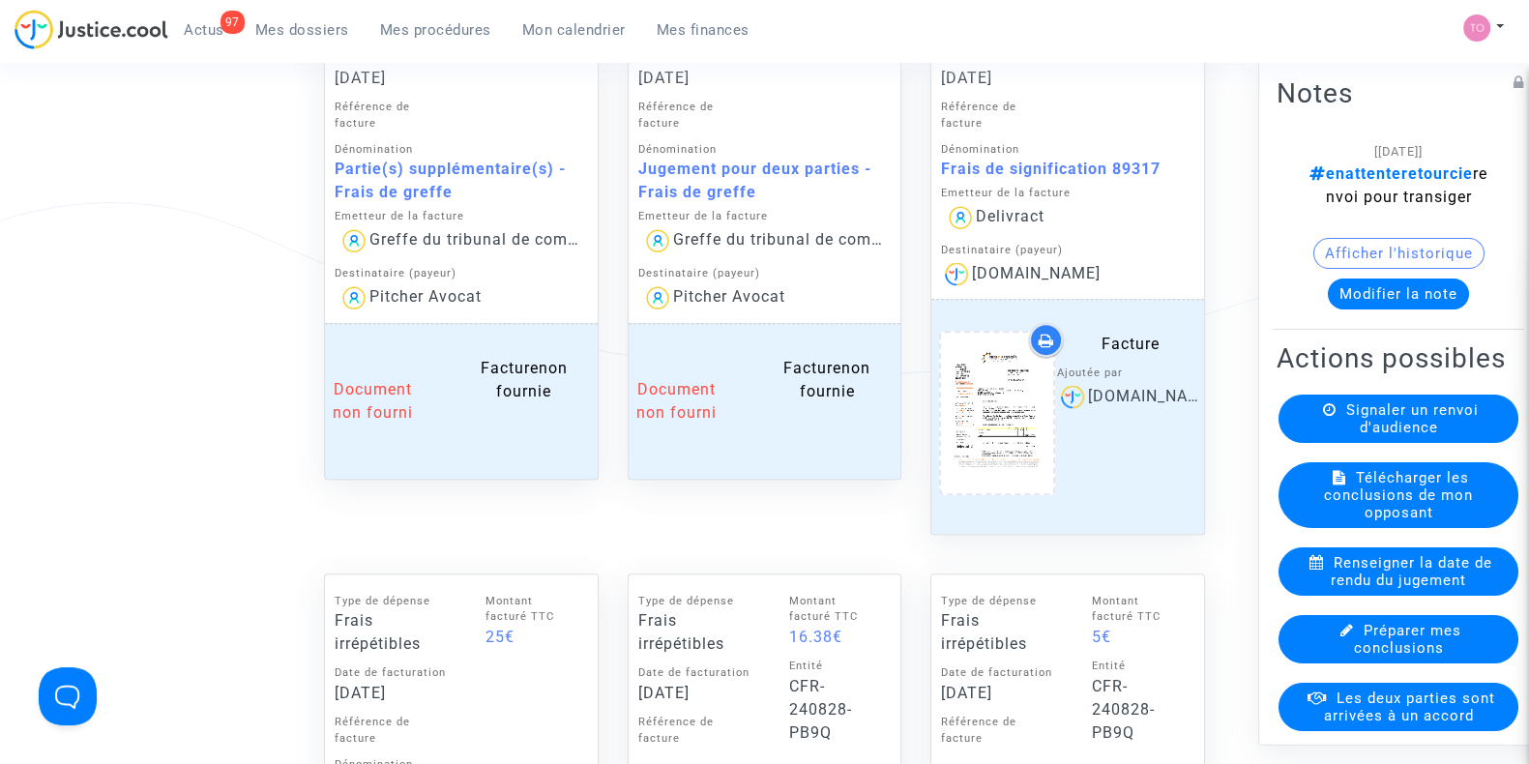
scroll to position [1100, 0]
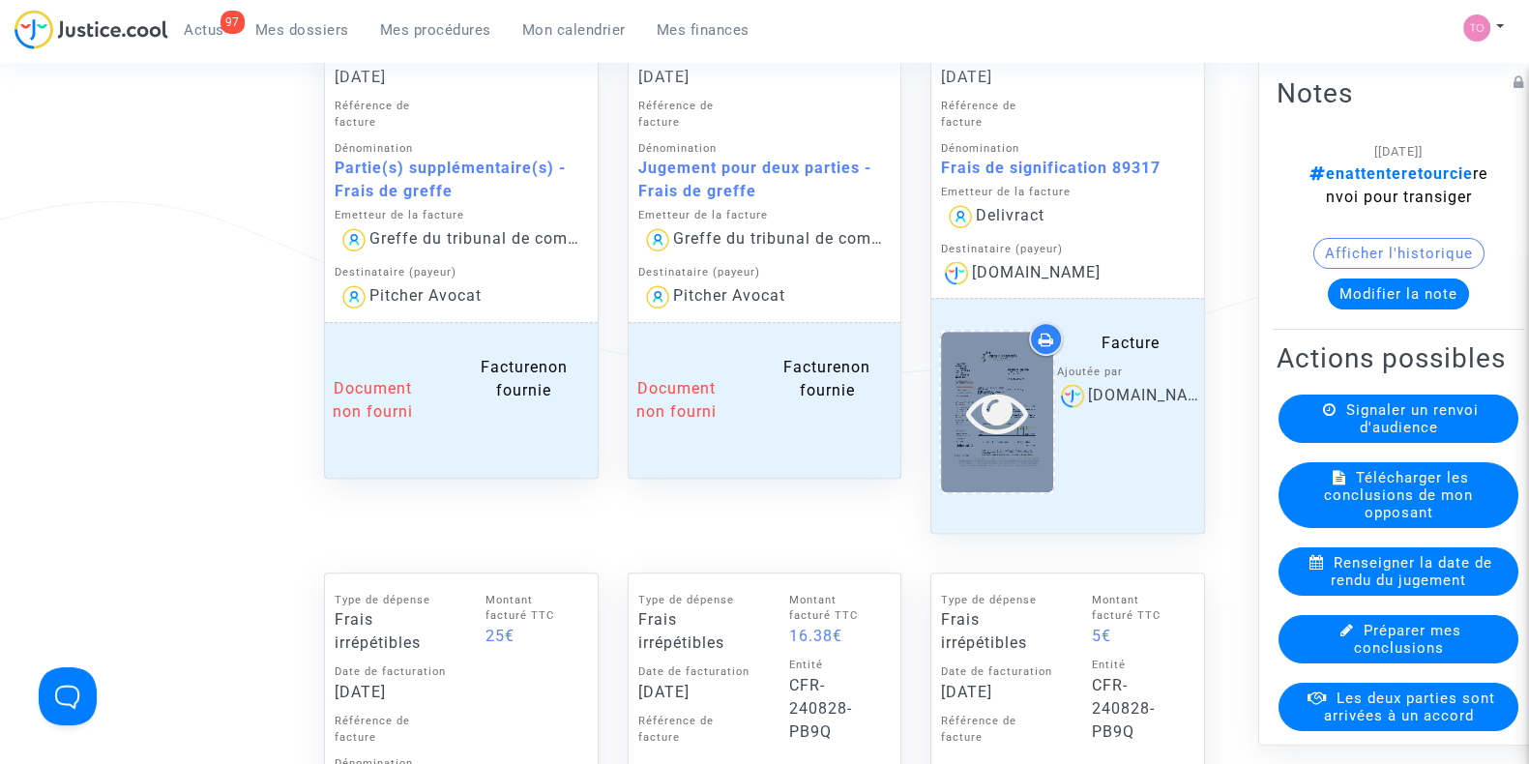
click at [1009, 447] on div at bounding box center [997, 412] width 112 height 160
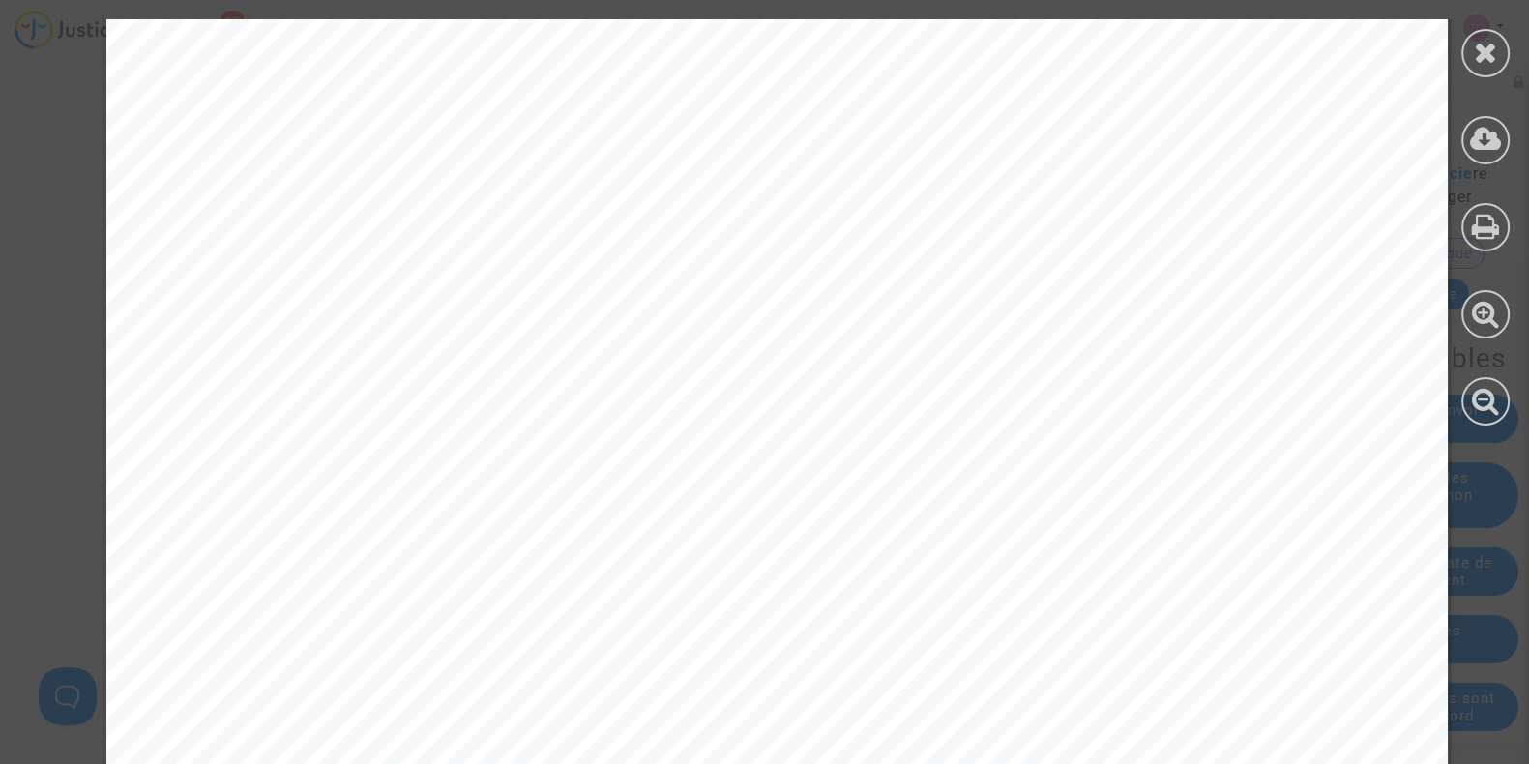
scroll to position [752, 0]
click at [1475, 52] on icon at bounding box center [1486, 52] width 24 height 29
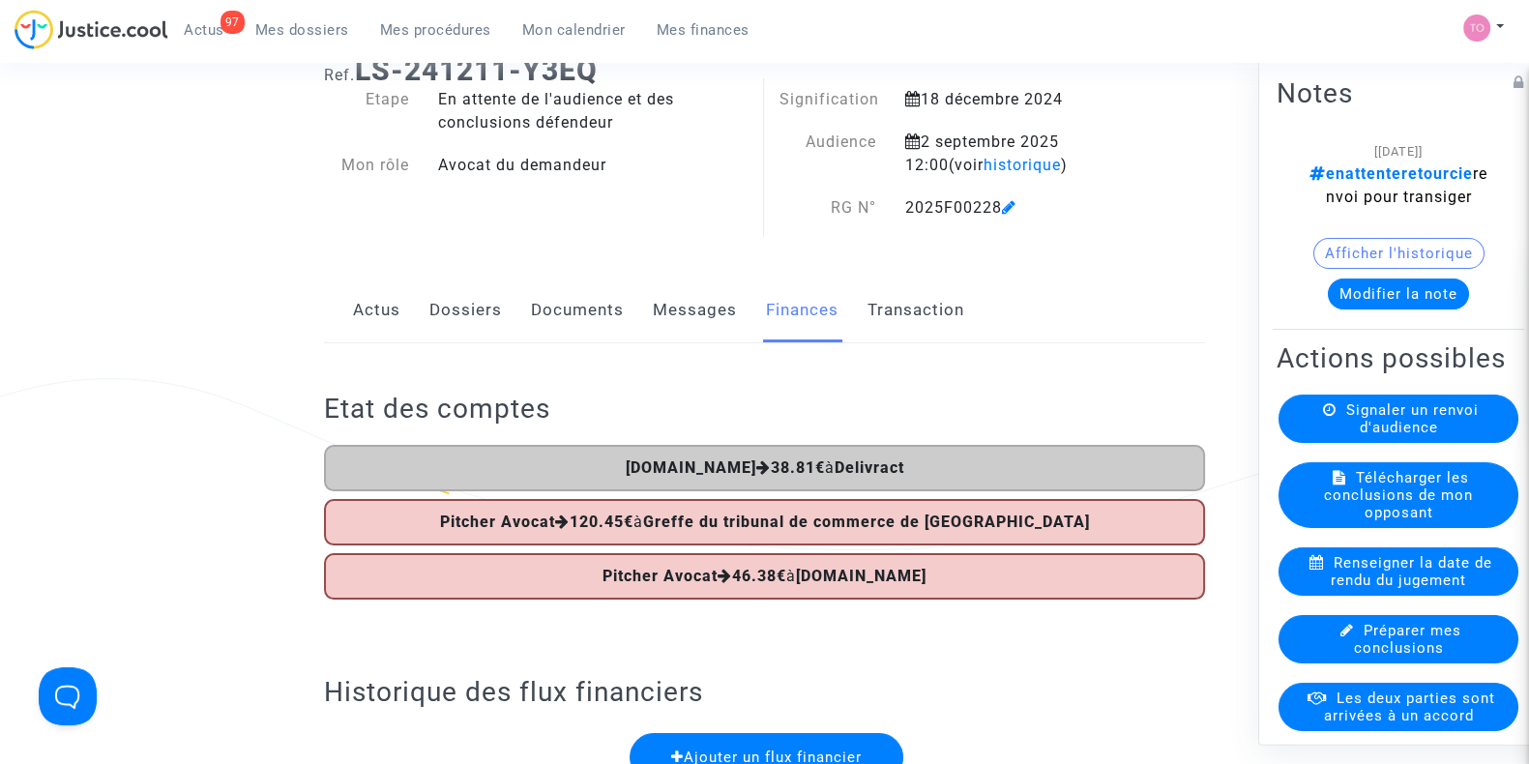
scroll to position [68, 0]
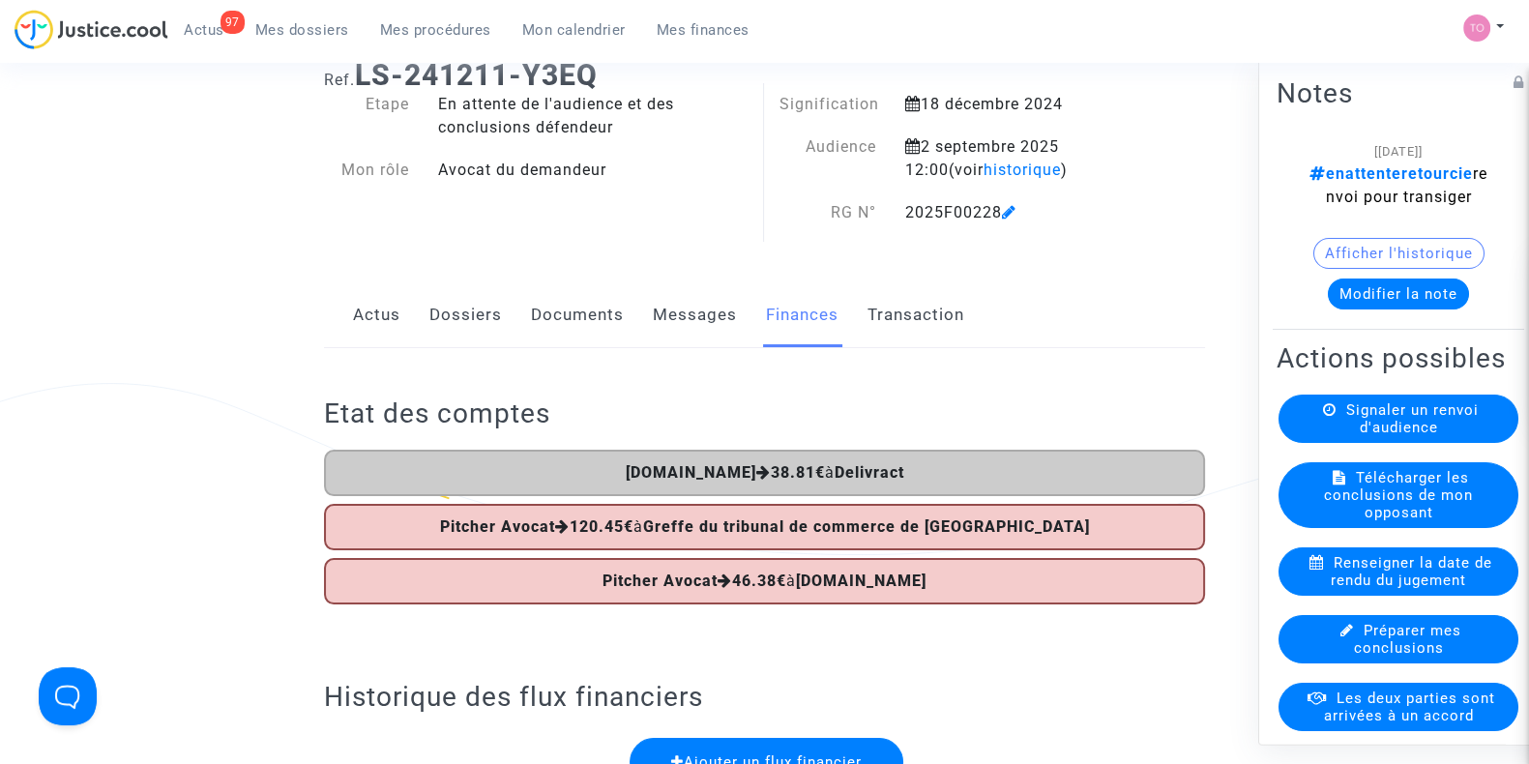
click at [450, 308] on link "Dossiers" at bounding box center [466, 315] width 73 height 64
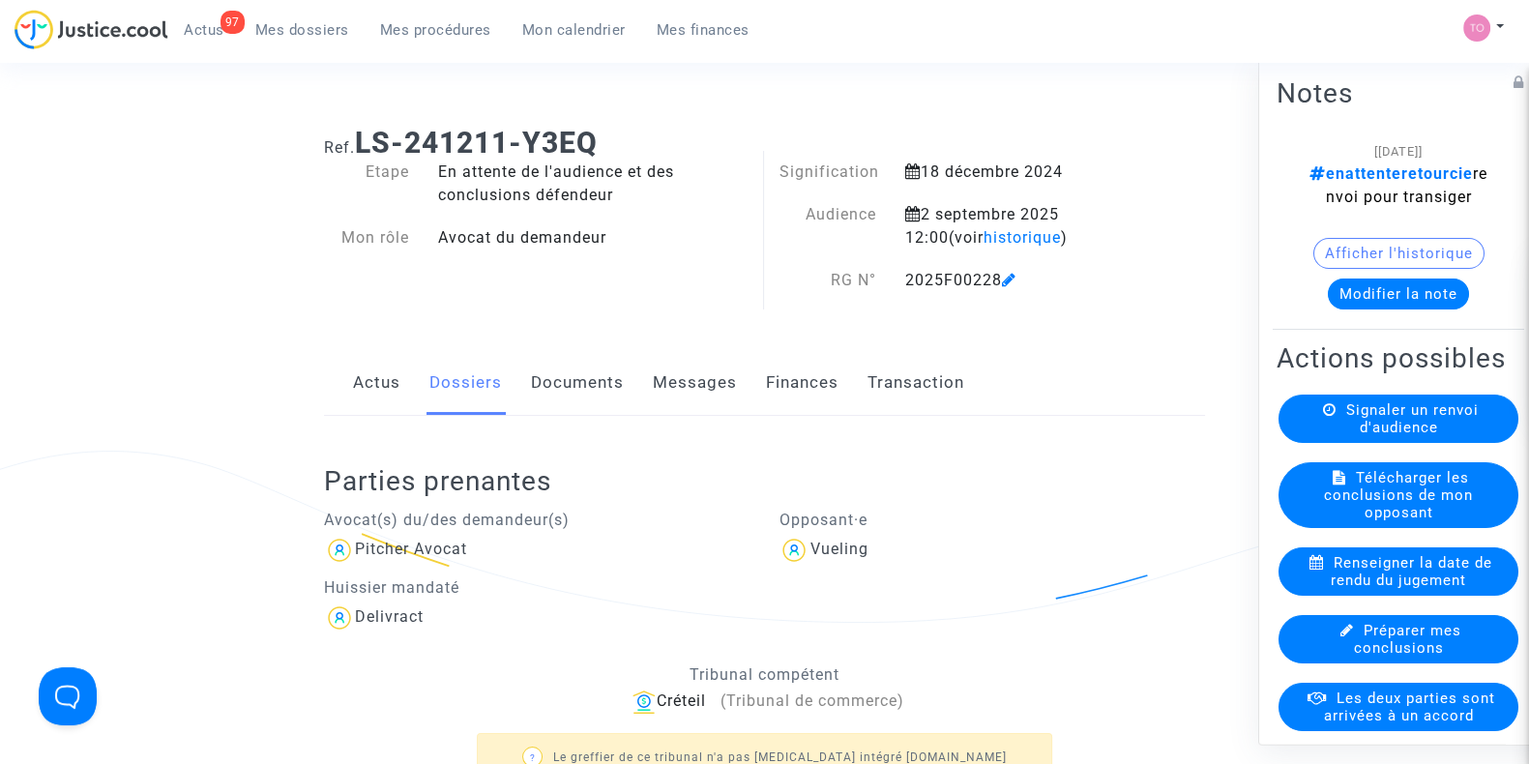
click at [831, 392] on link "Finances" at bounding box center [802, 383] width 73 height 64
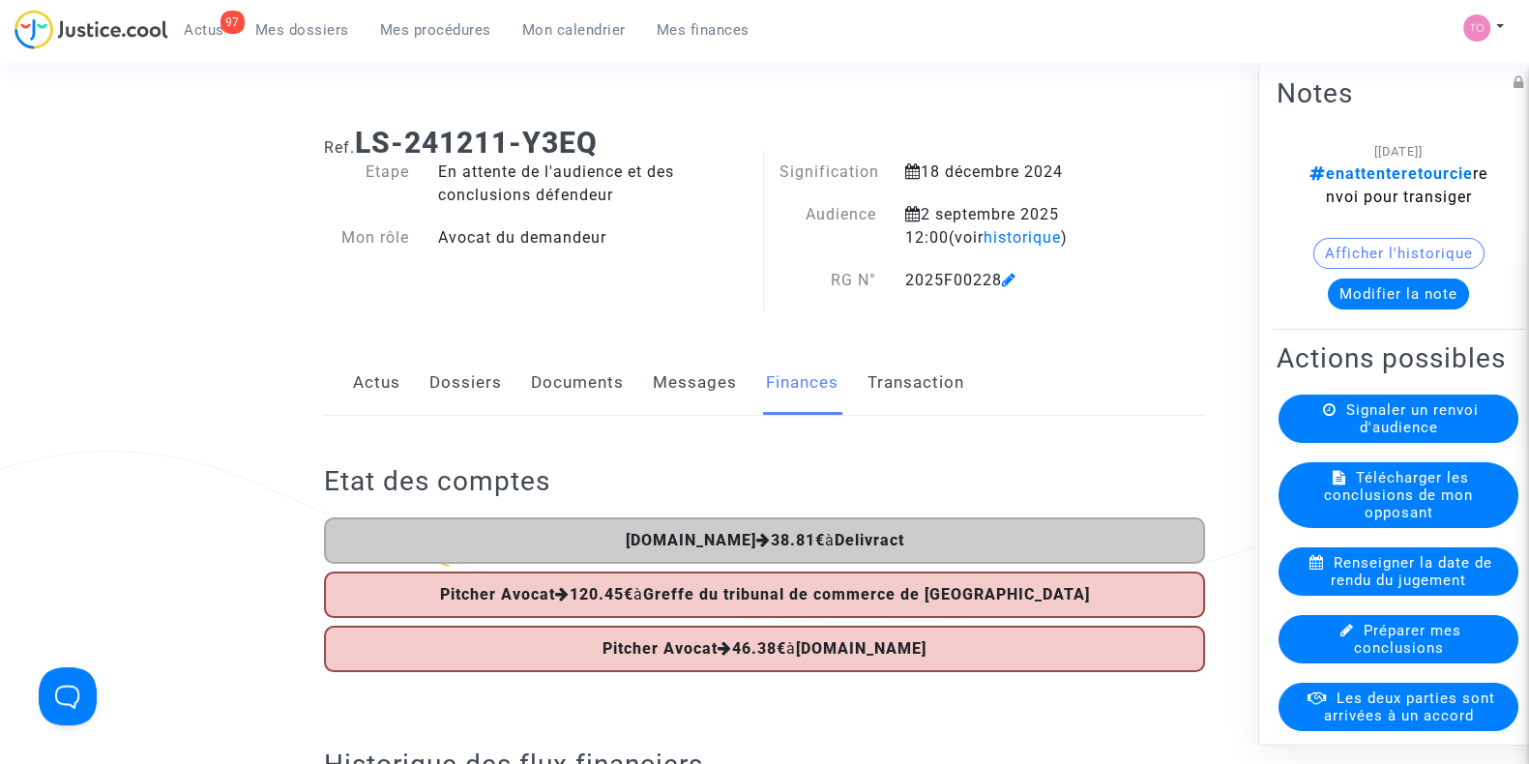
click at [467, 386] on link "Dossiers" at bounding box center [466, 383] width 73 height 64
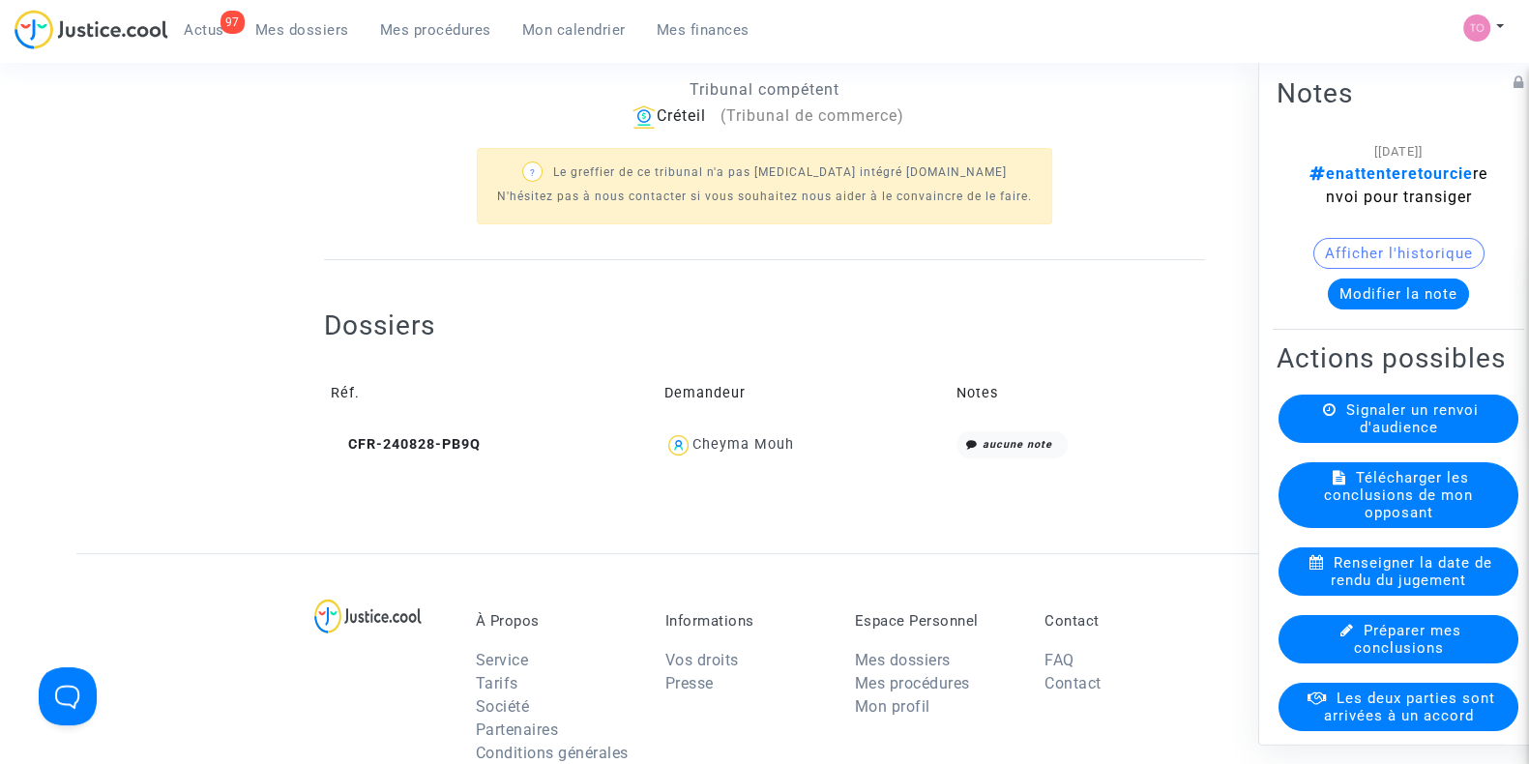
scroll to position [584, 0]
click at [754, 449] on div "Cheyma Mouh" at bounding box center [744, 445] width 102 height 16
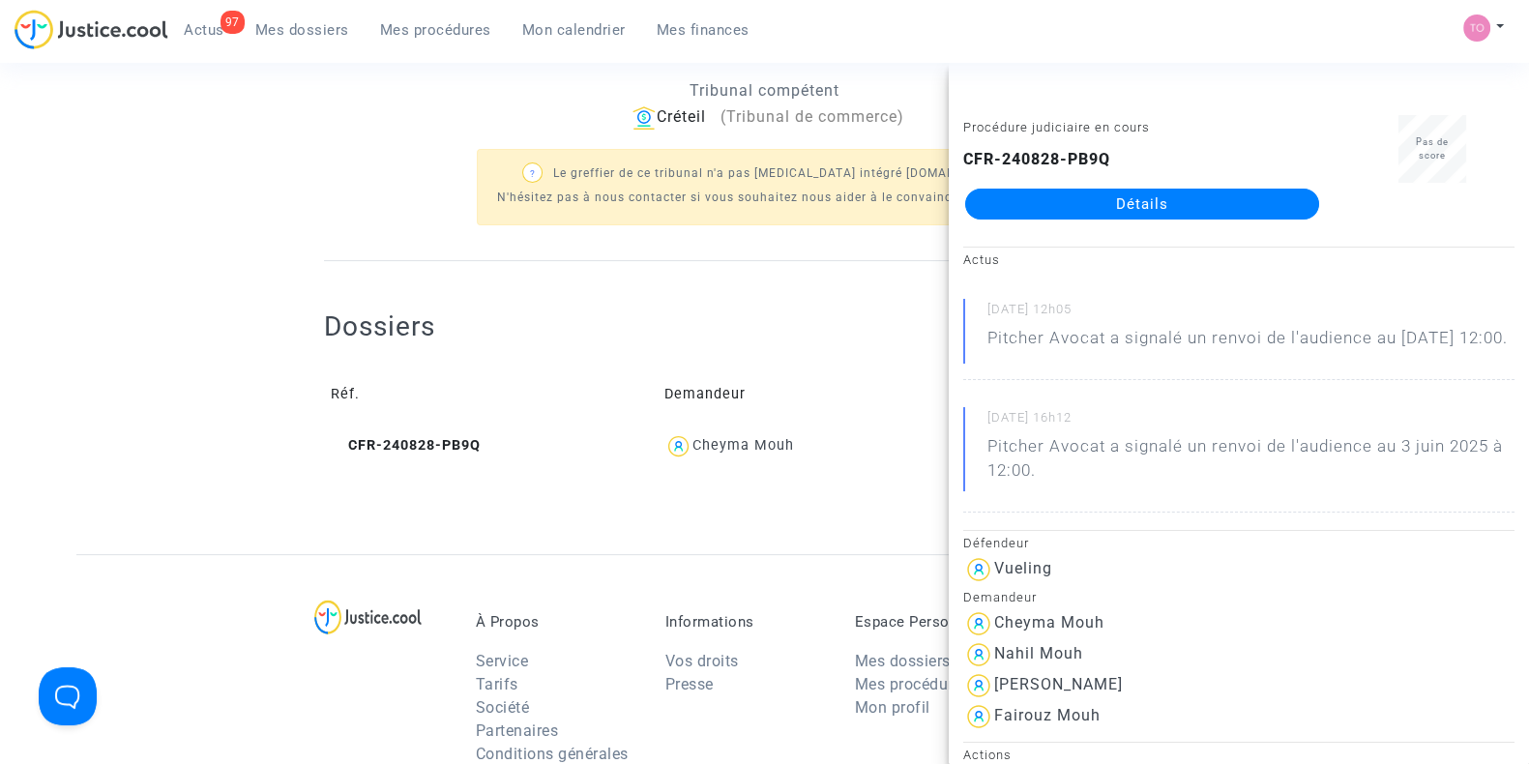
click at [1107, 198] on link "Détails" at bounding box center [1142, 204] width 354 height 31
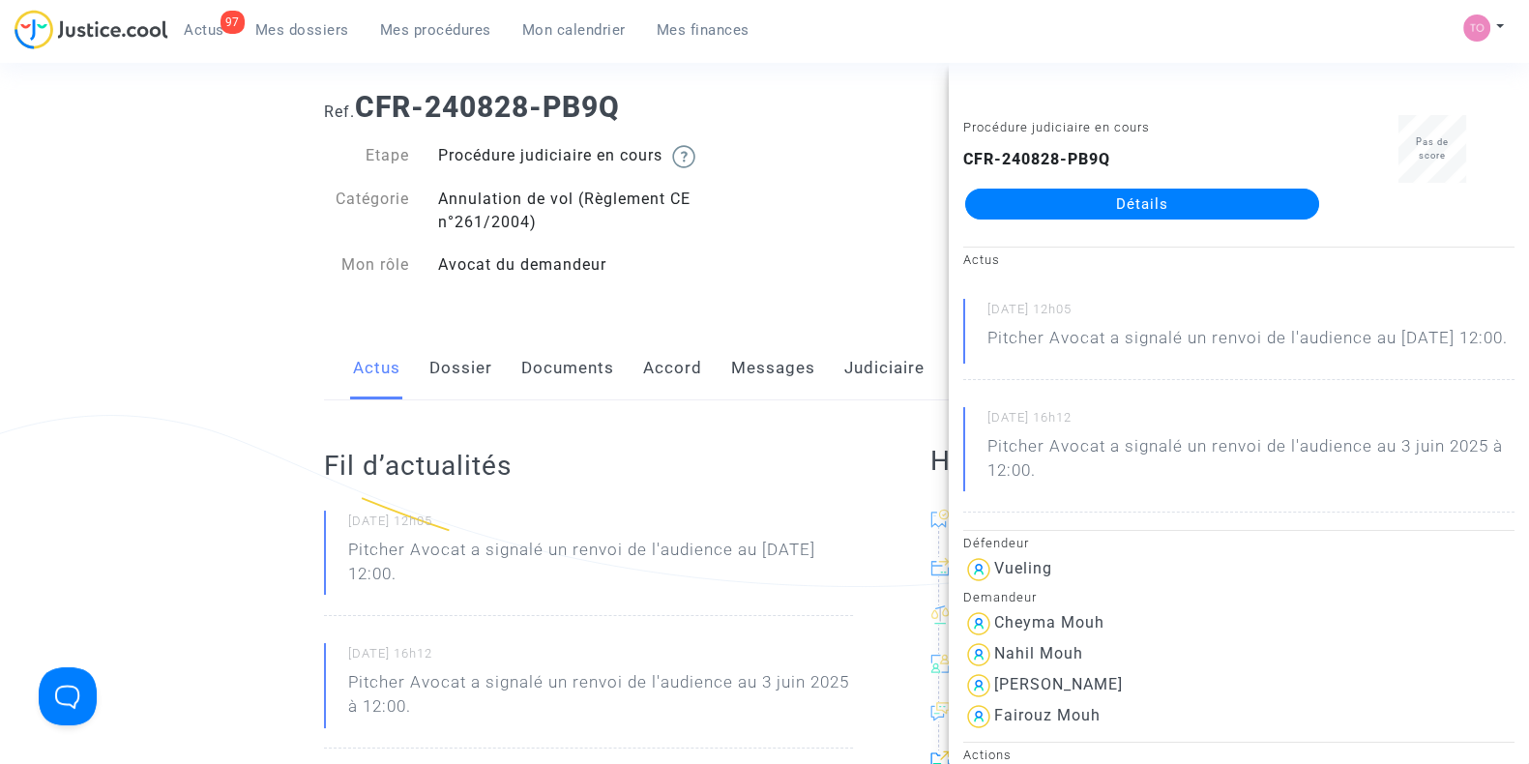
click at [484, 376] on link "Dossier" at bounding box center [461, 369] width 63 height 64
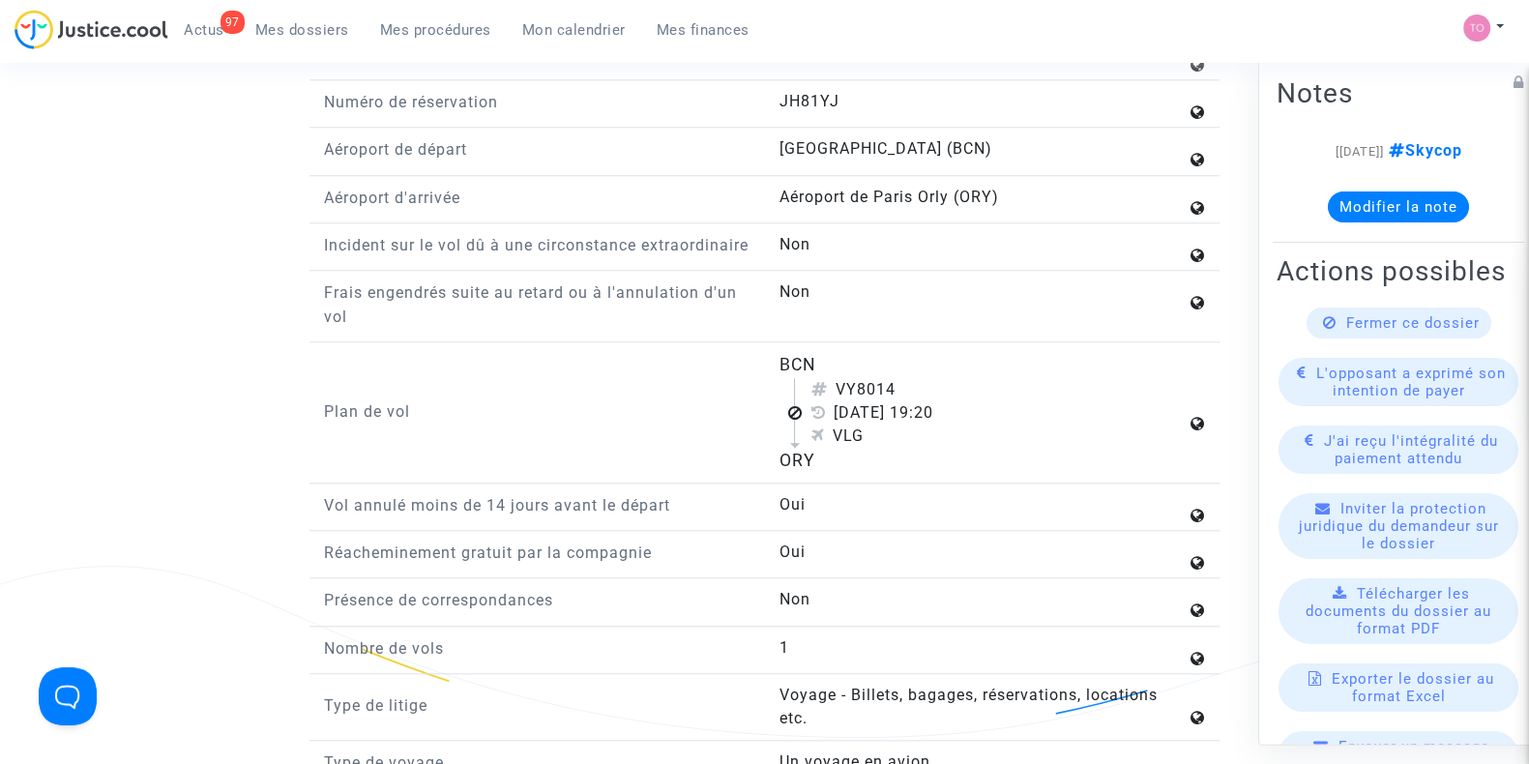
scroll to position [2443, 0]
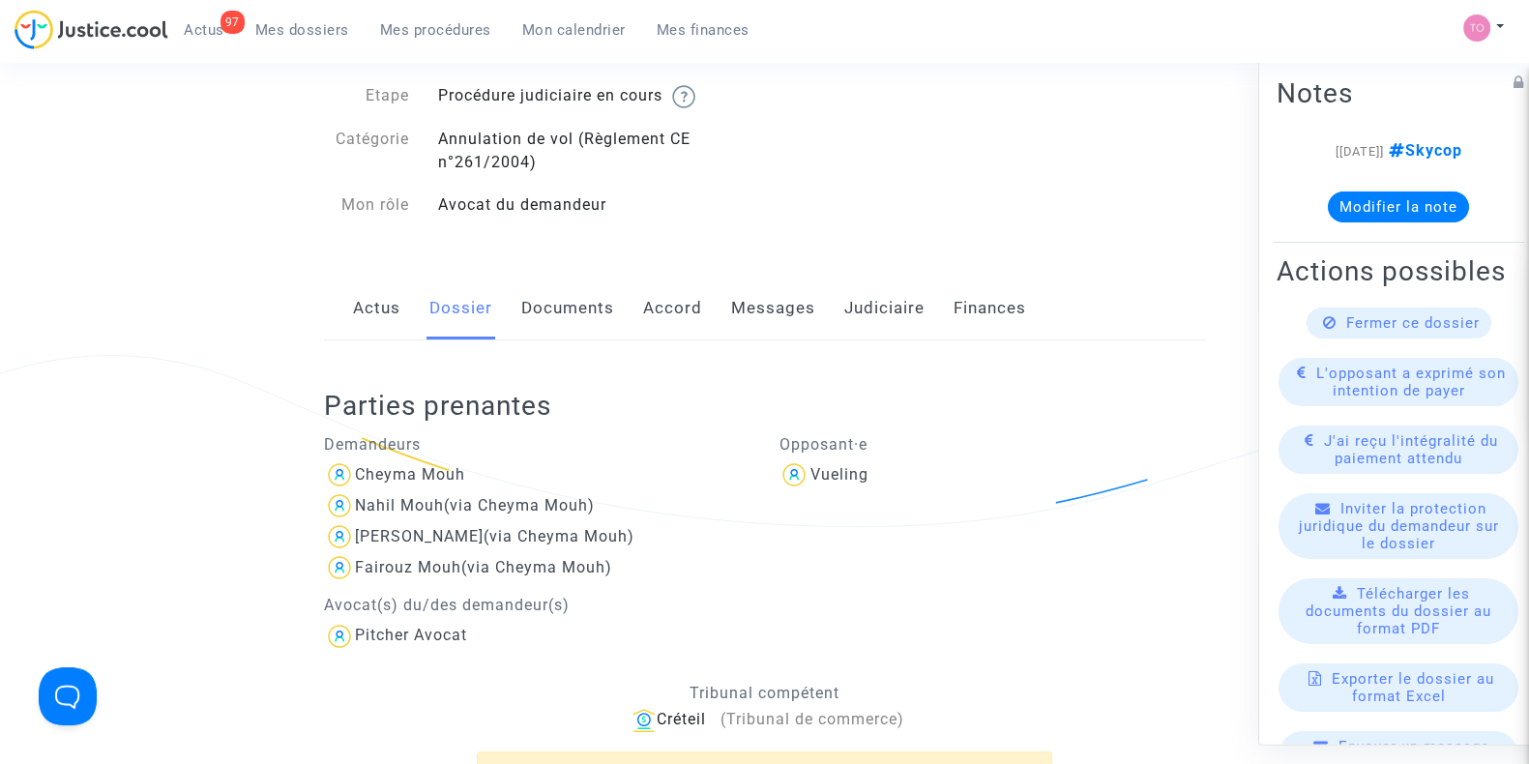
click at [584, 322] on link "Documents" at bounding box center [567, 309] width 93 height 64
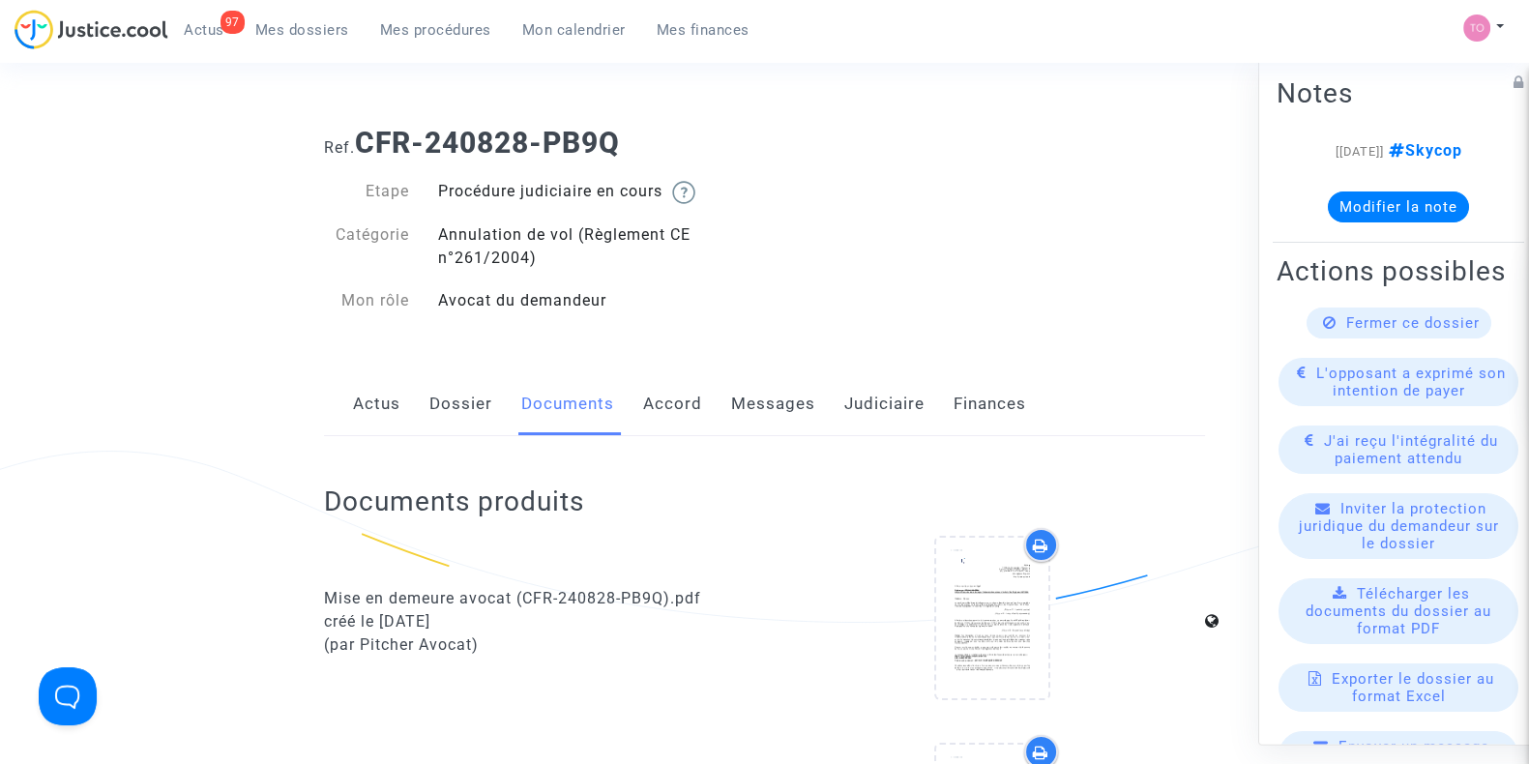
click at [691, 389] on link "Accord" at bounding box center [672, 404] width 59 height 64
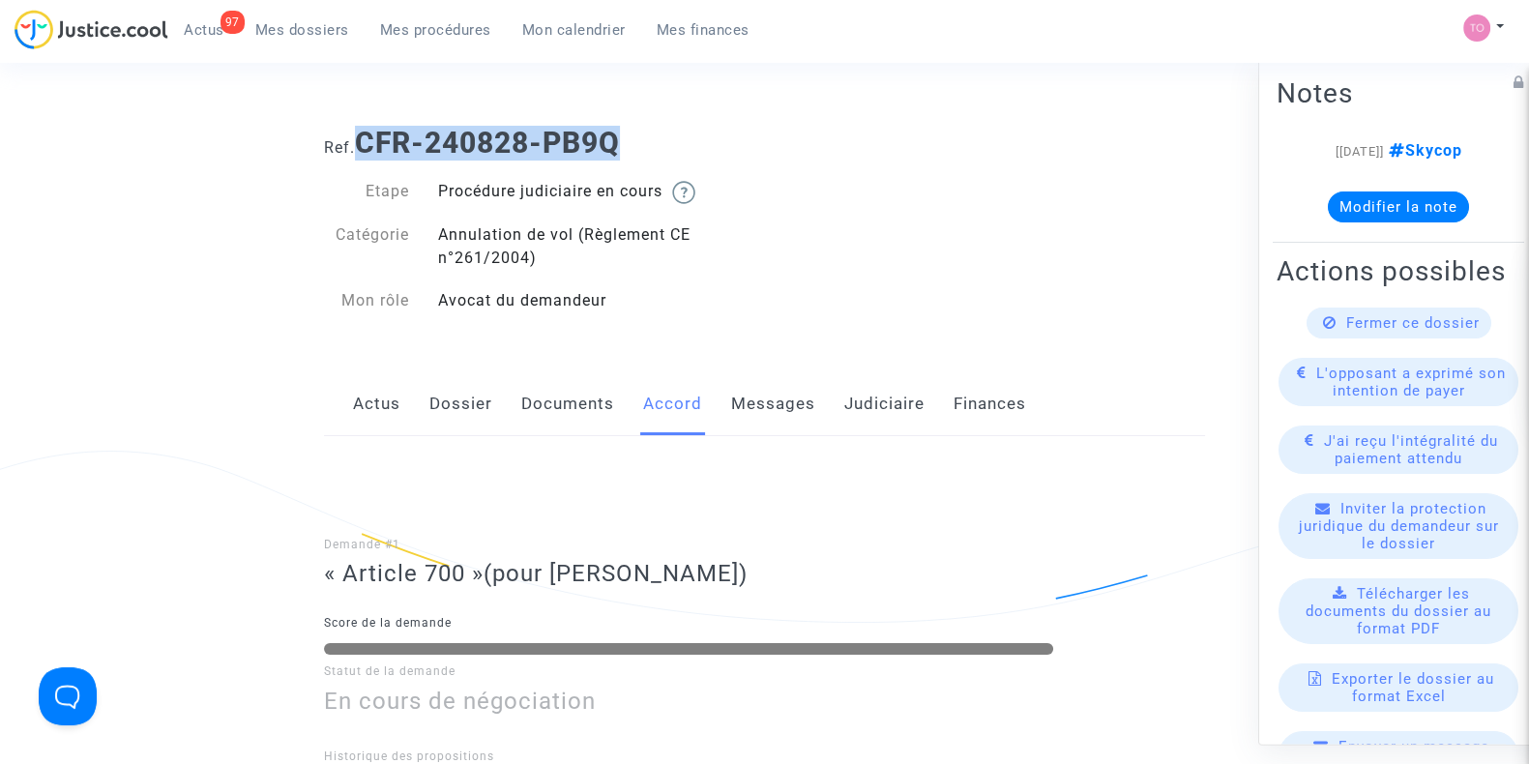
drag, startPoint x: 656, startPoint y: 135, endPoint x: 363, endPoint y: 147, distance: 293.3
click at [363, 147] on h1 "Ref. CFR-240828-PB9Q" at bounding box center [764, 143] width 881 height 35
copy b "CFR-240828-PB9Q"
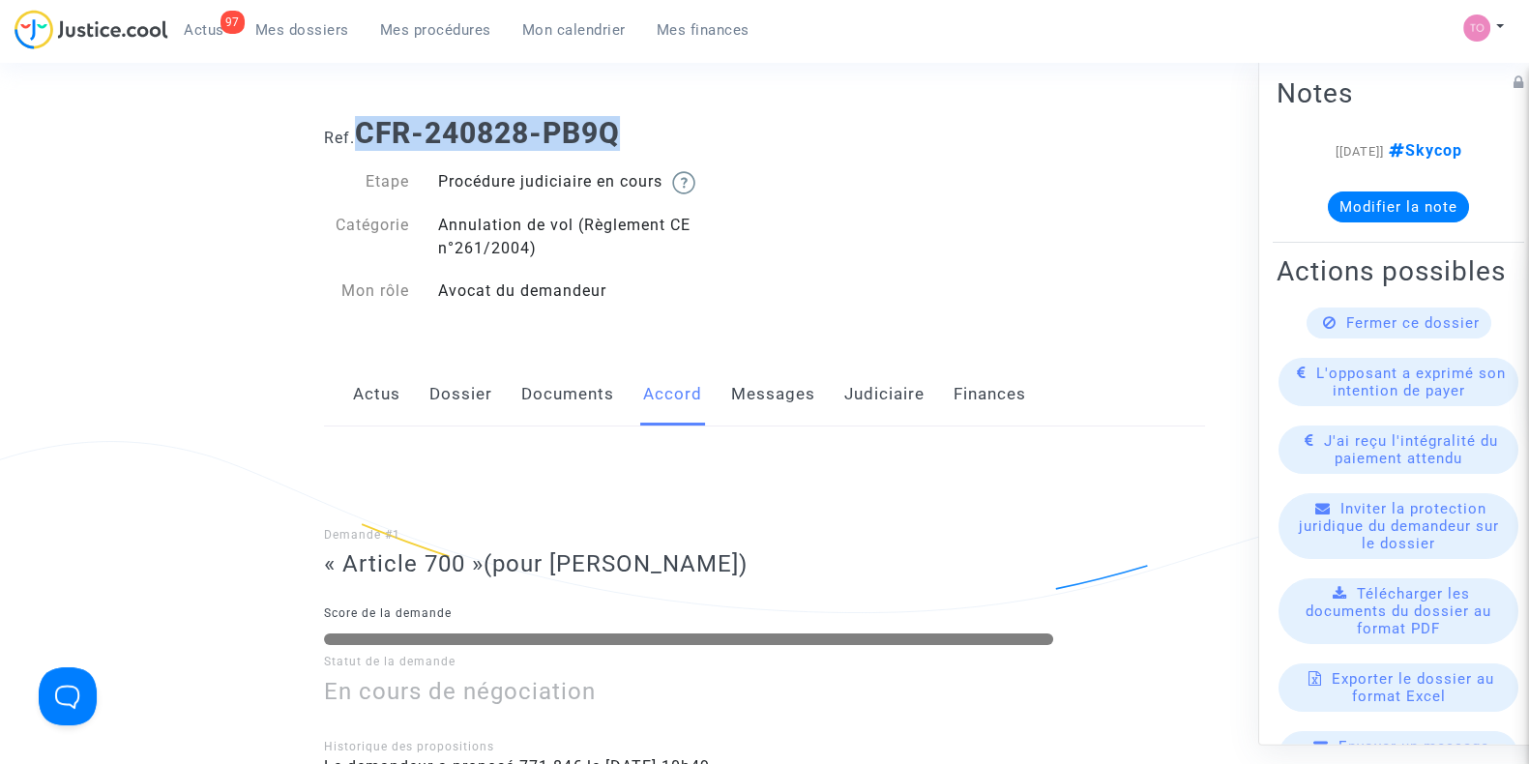
click at [463, 383] on link "Dossier" at bounding box center [461, 395] width 63 height 64
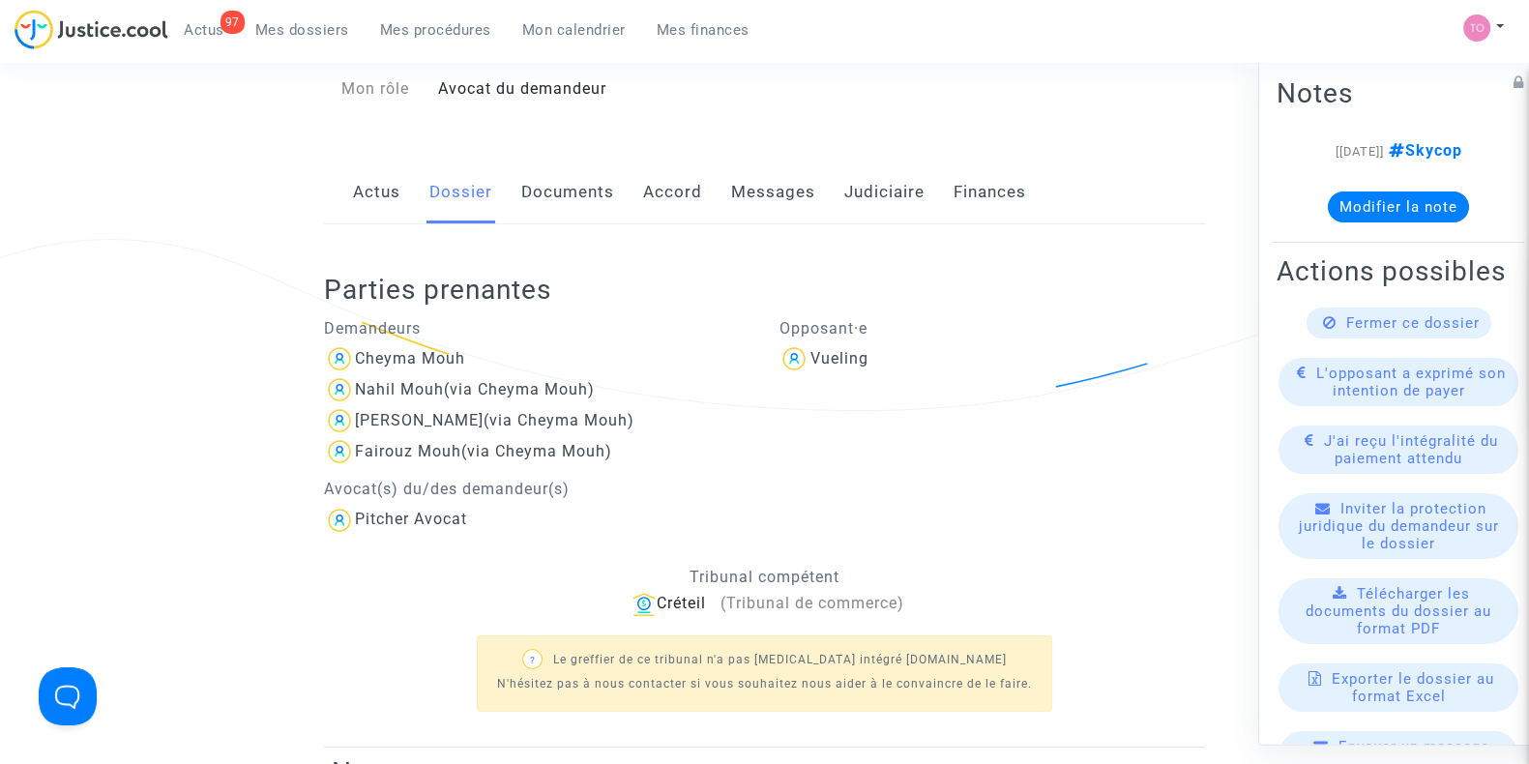
scroll to position [209, 0]
click at [851, 186] on link "Judiciaire" at bounding box center [884, 195] width 80 height 64
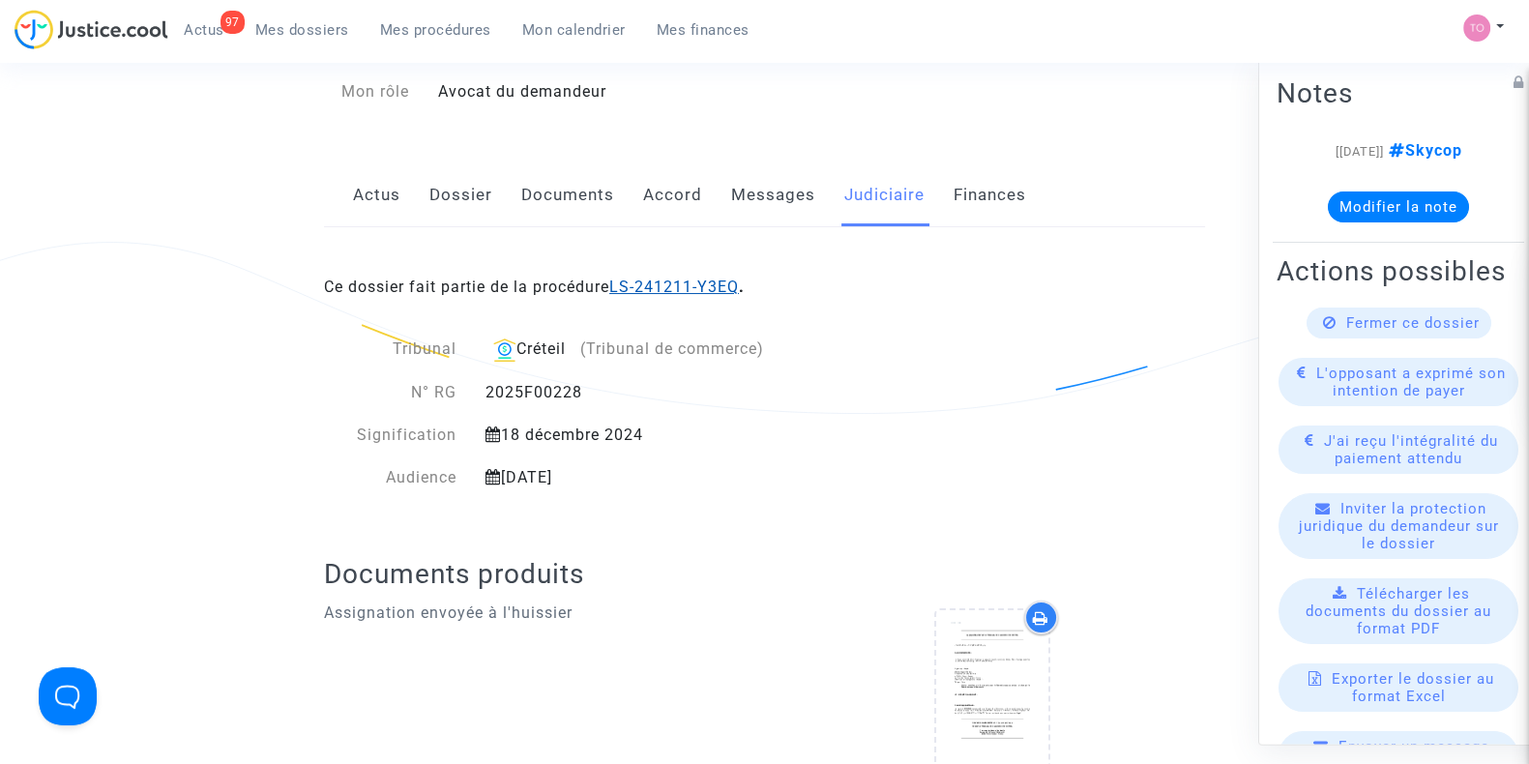
click at [669, 281] on link "LS-241211-Y3EQ" at bounding box center [674, 287] width 130 height 18
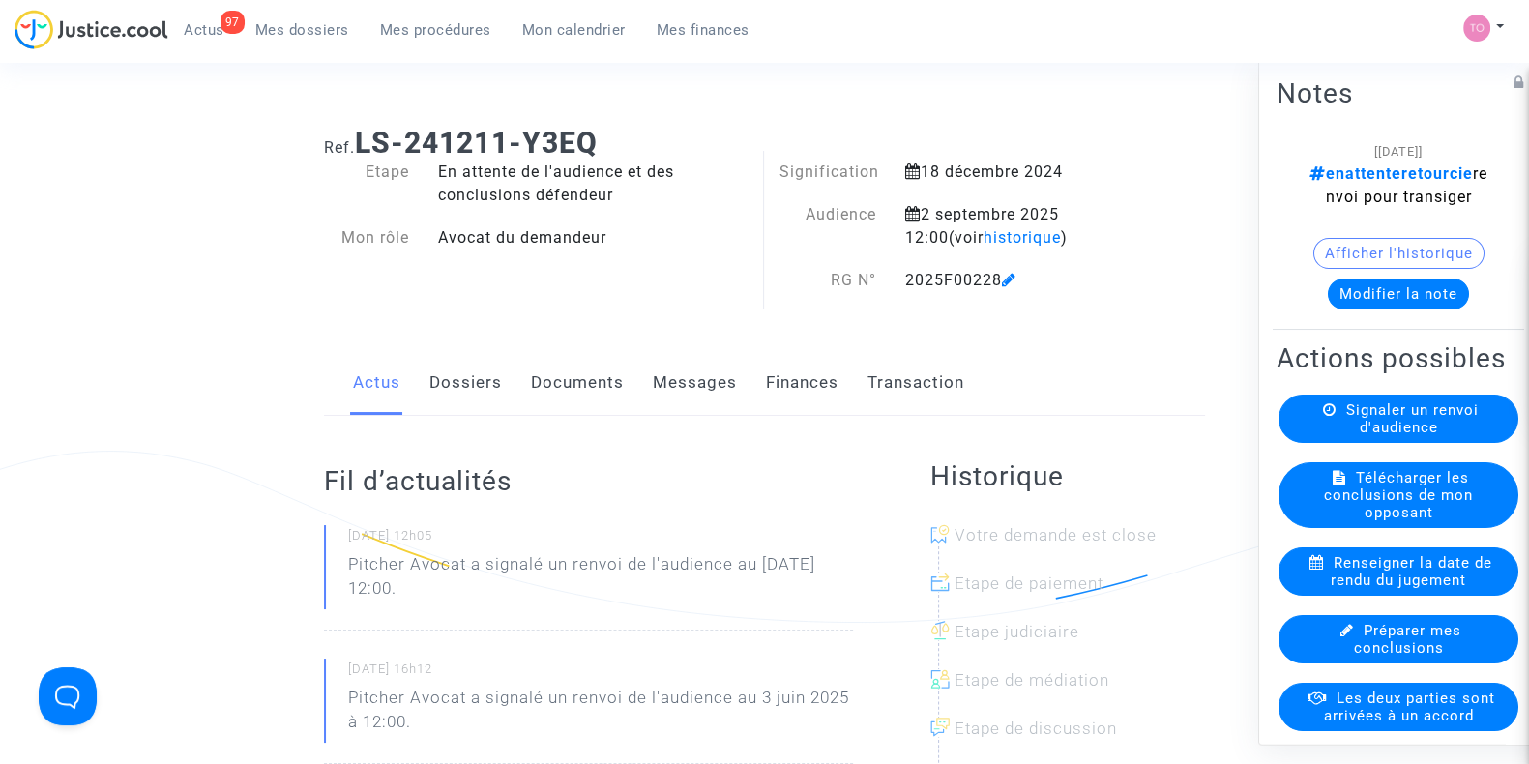
click at [474, 371] on link "Dossiers" at bounding box center [466, 383] width 73 height 64
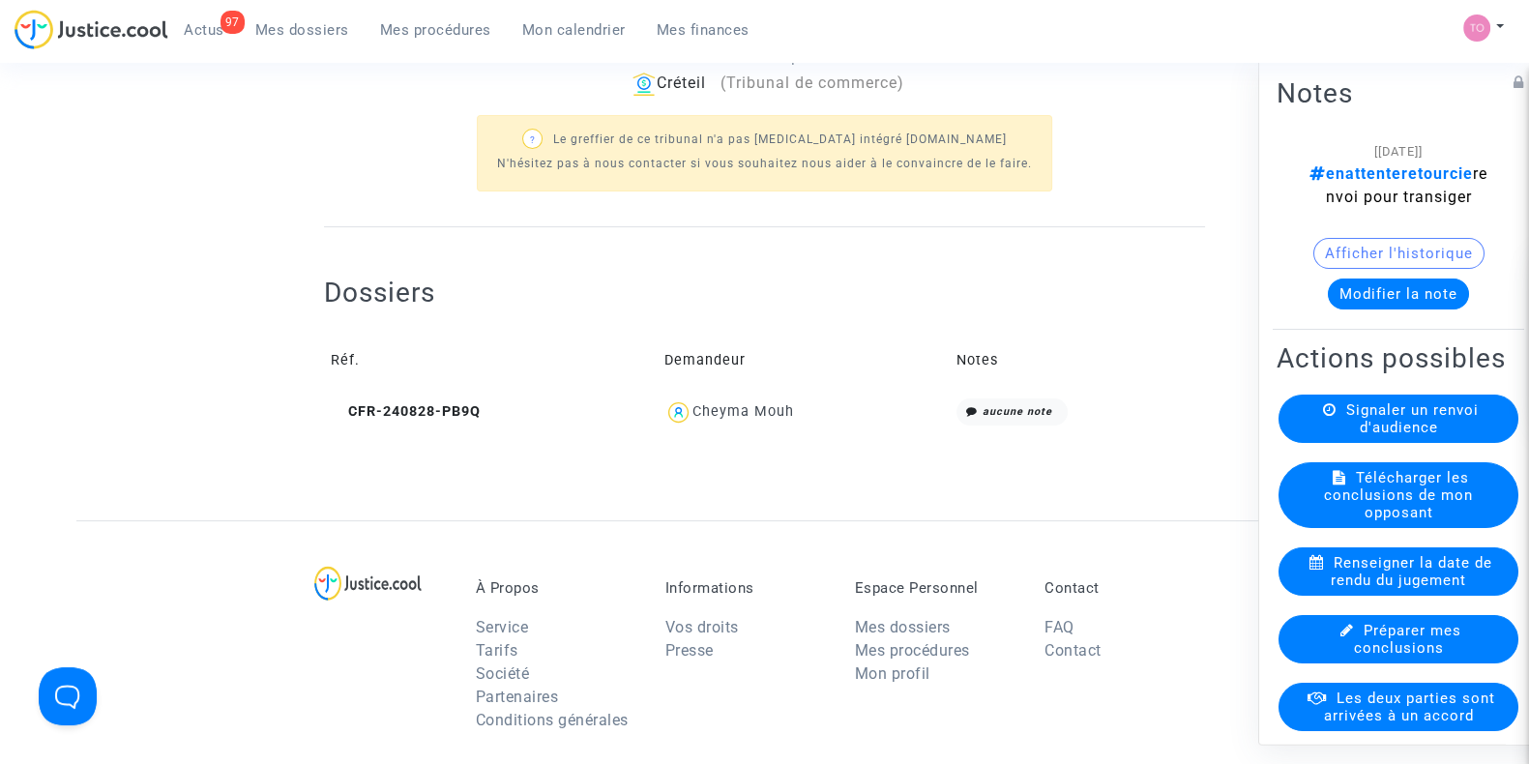
scroll to position [619, 0]
drag, startPoint x: 860, startPoint y: 405, endPoint x: 696, endPoint y: 423, distance: 164.4
click at [696, 423] on div "Cheyma Mouh" at bounding box center [804, 412] width 279 height 28
copy div "Cheyma Mouh"
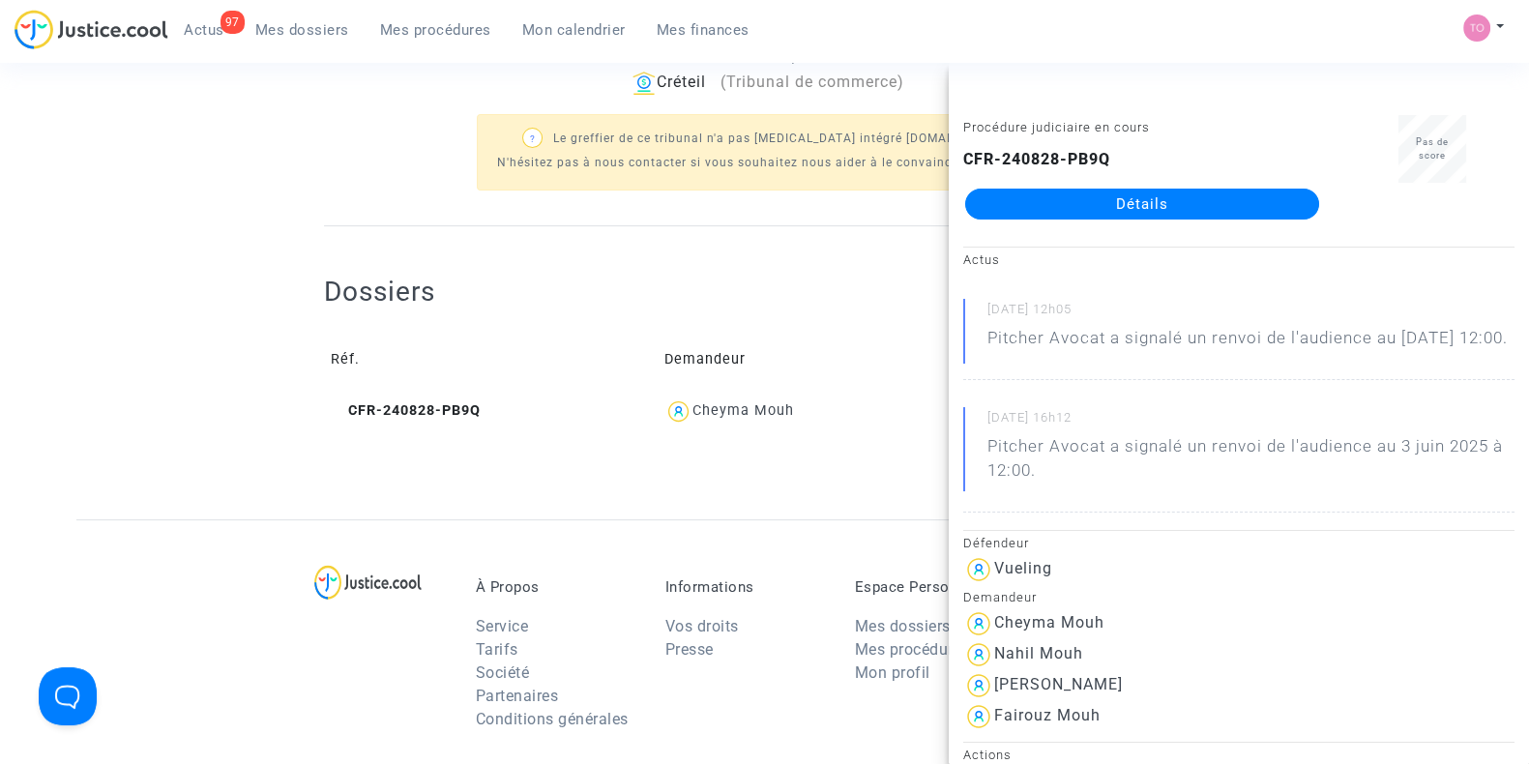
click at [155, 452] on ng-component "Ref. LS-241211-Y3EQ Etape En attente de l'audience et des conclusions défendeur…" at bounding box center [764, 5] width 1377 height 1027
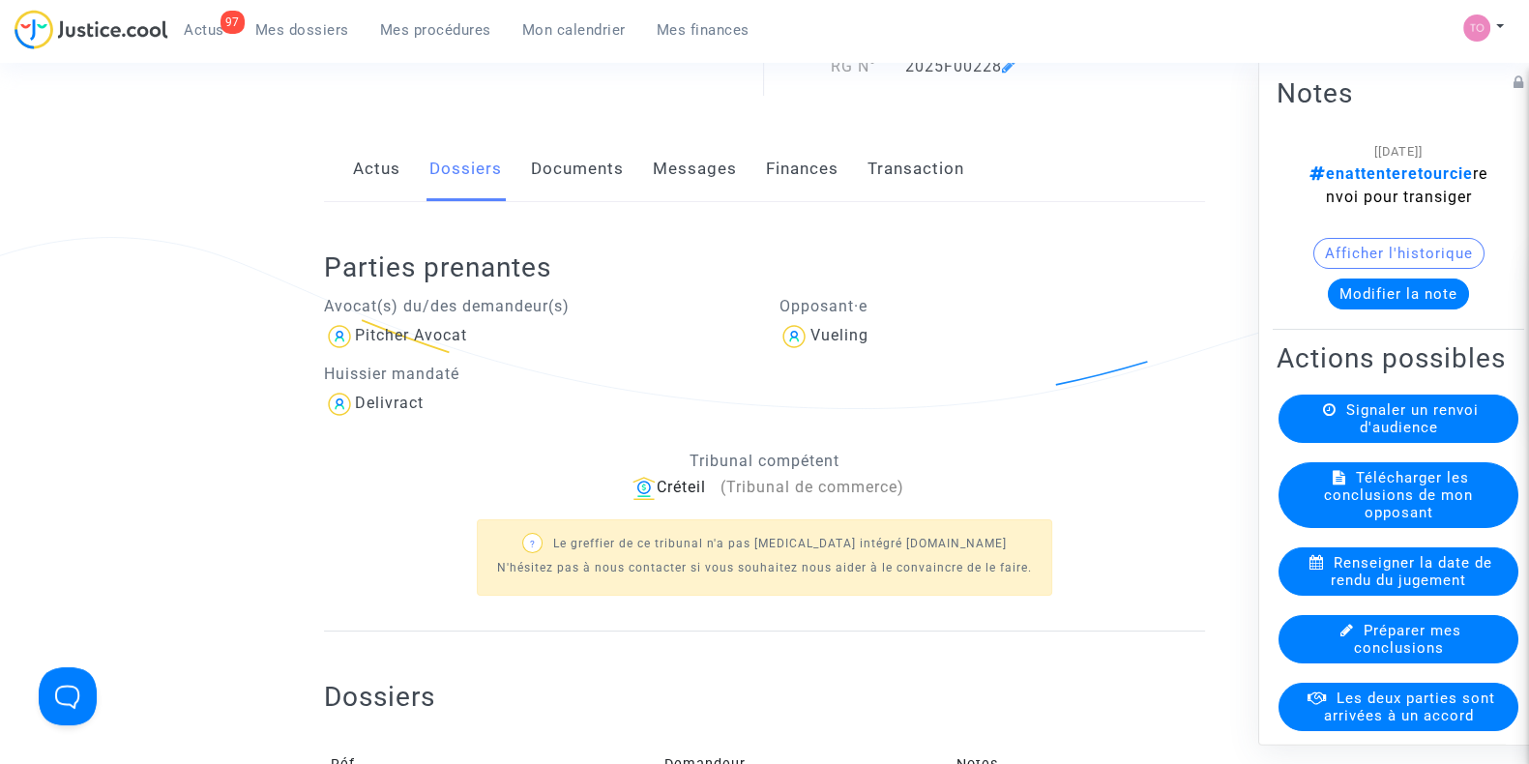
scroll to position [212, 0]
click at [279, 44] on link "Mes dossiers" at bounding box center [302, 29] width 125 height 29
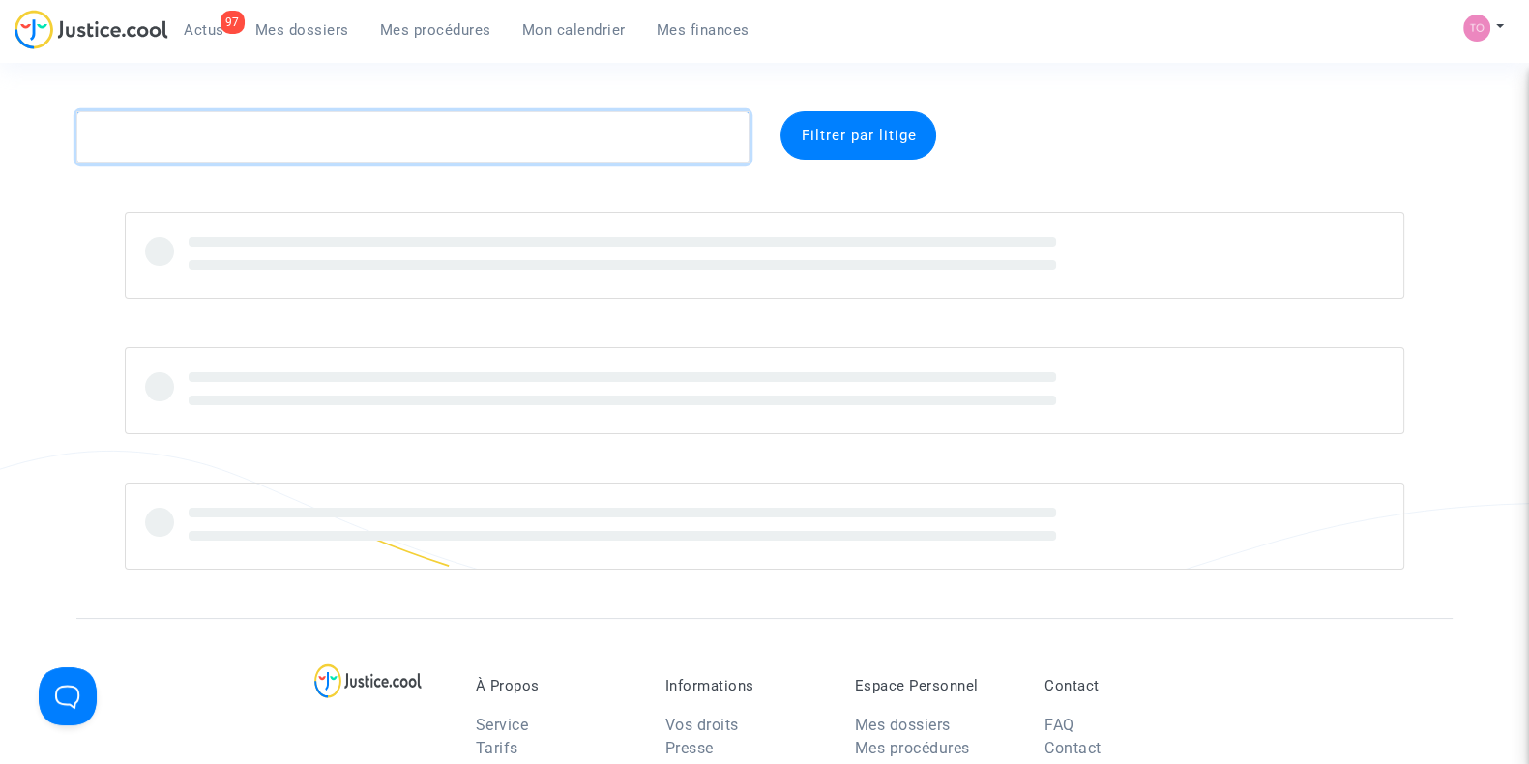
click at [207, 158] on textarea at bounding box center [412, 137] width 673 height 52
paste textarea "PIEWE"
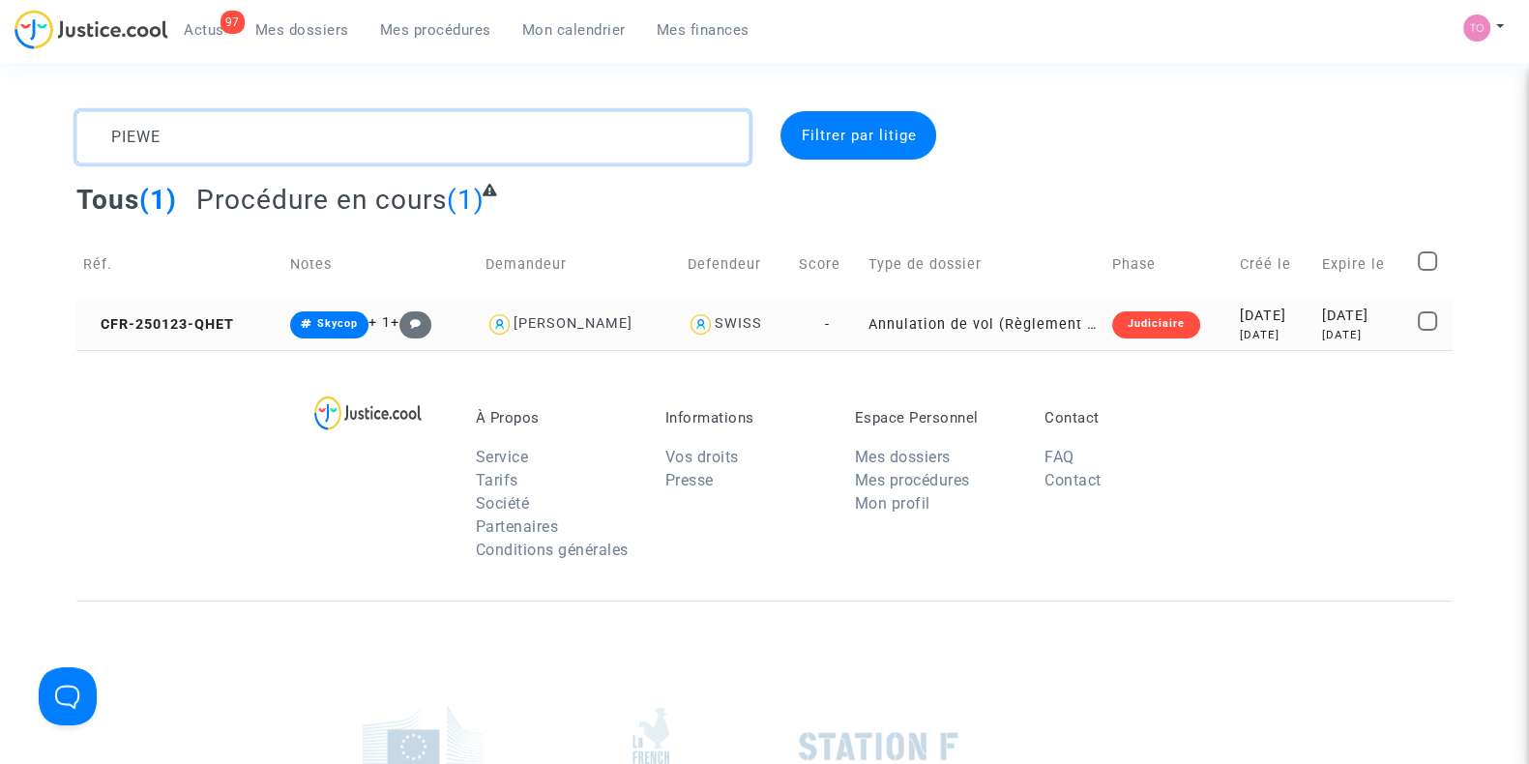
type textarea "PIEWE"
click at [1240, 314] on div "2025-01-23" at bounding box center [1274, 316] width 68 height 21
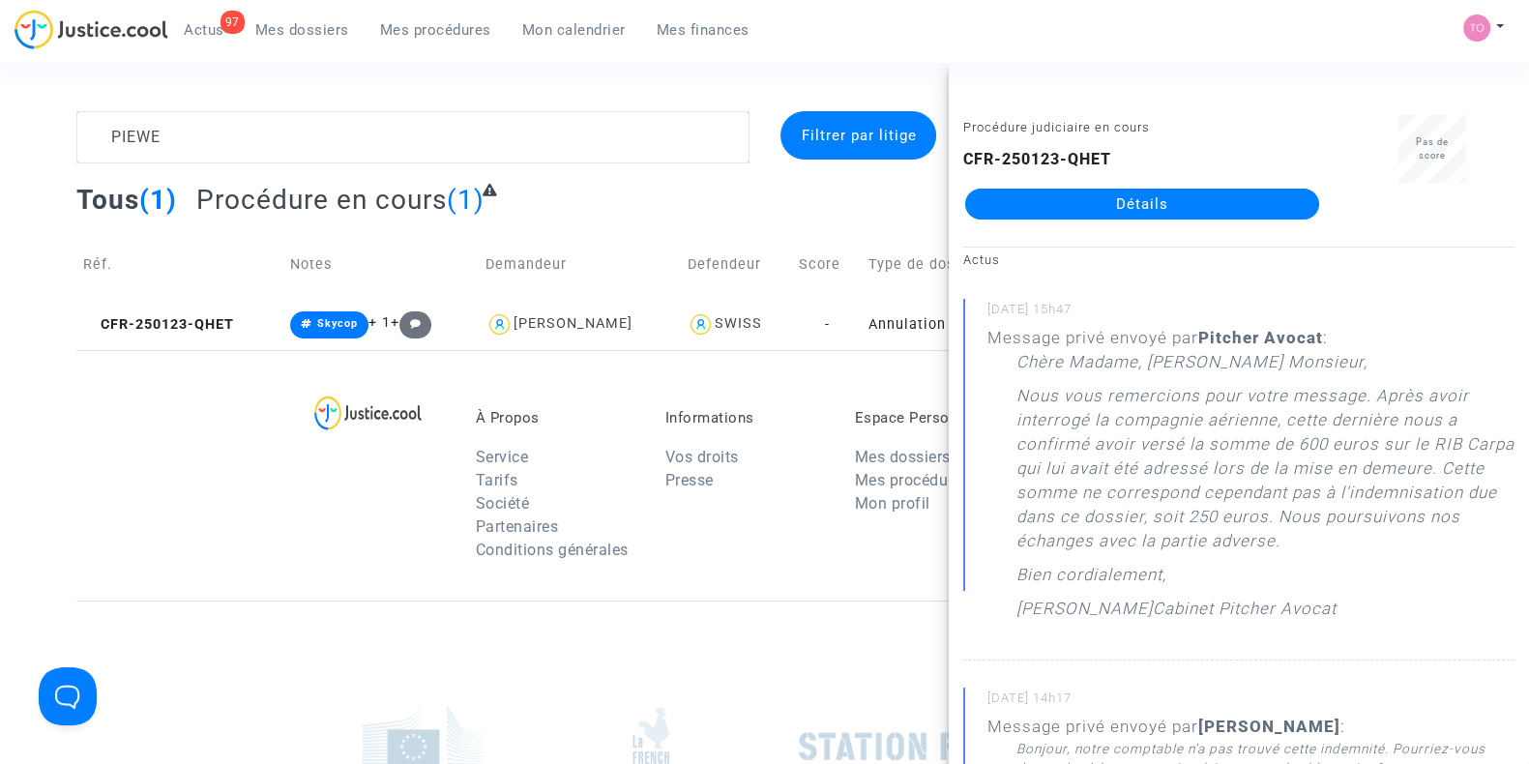
click at [1147, 202] on link "Détails" at bounding box center [1142, 204] width 354 height 31
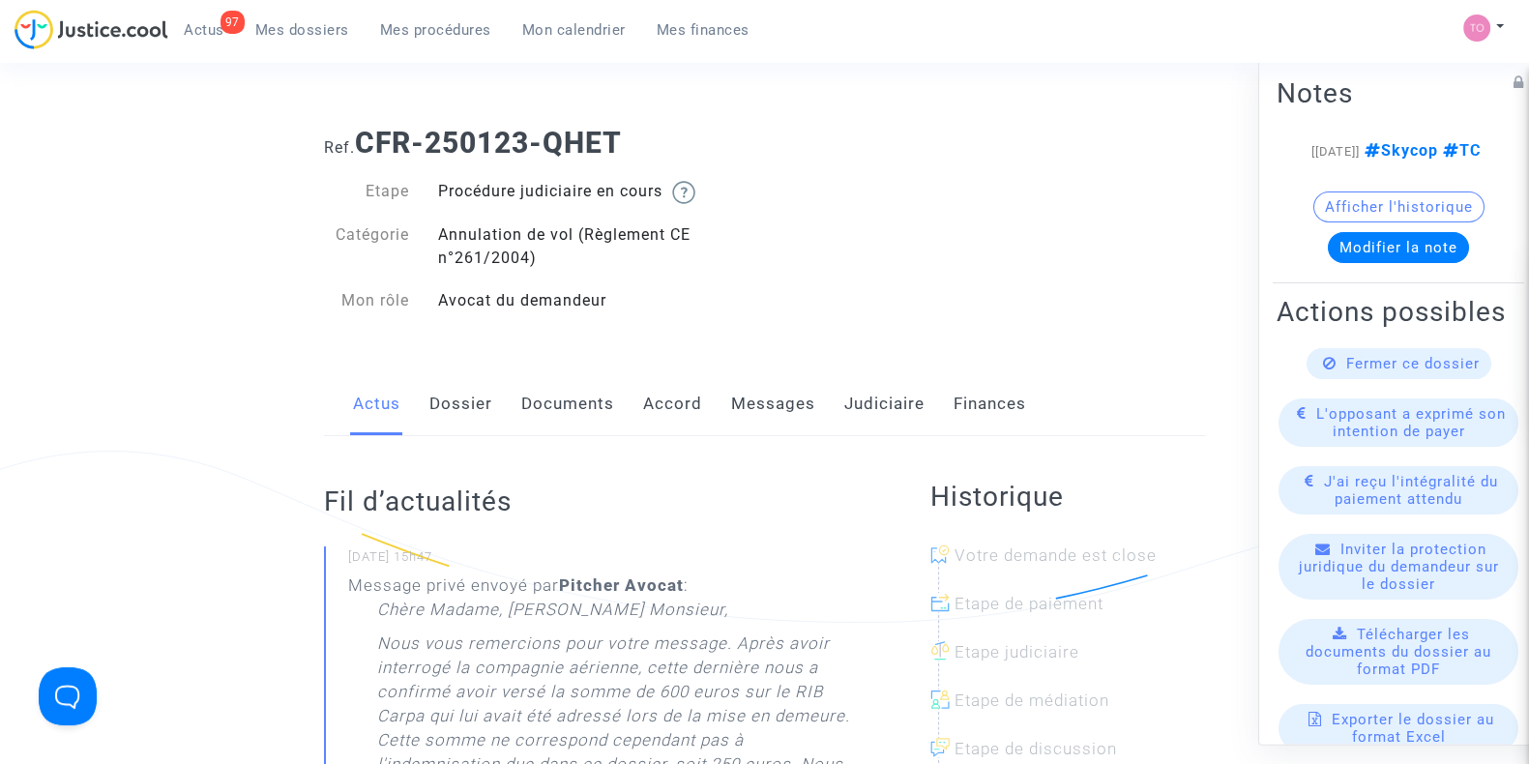
scroll to position [74, 0]
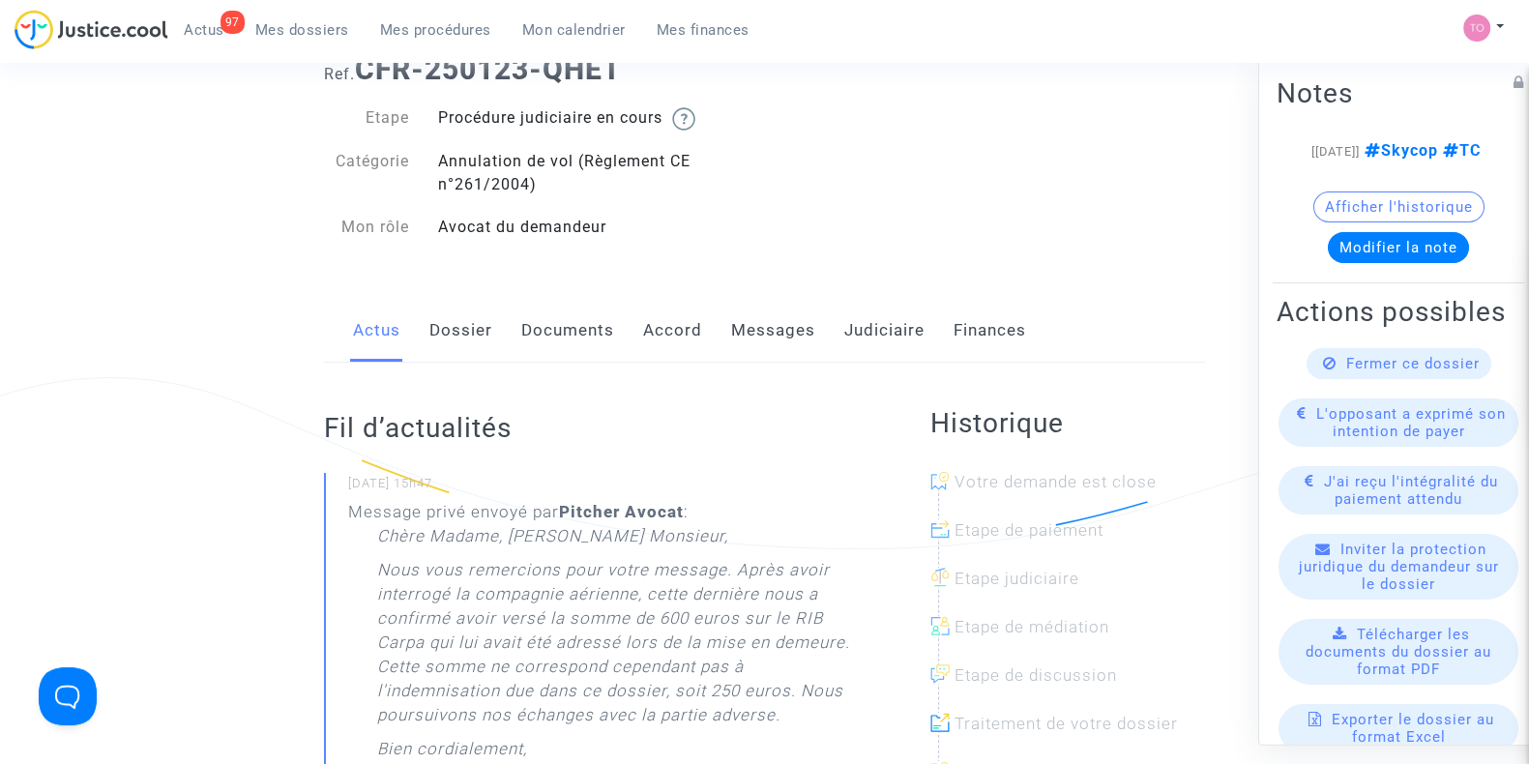
click at [866, 316] on link "Judiciaire" at bounding box center [884, 331] width 80 height 64
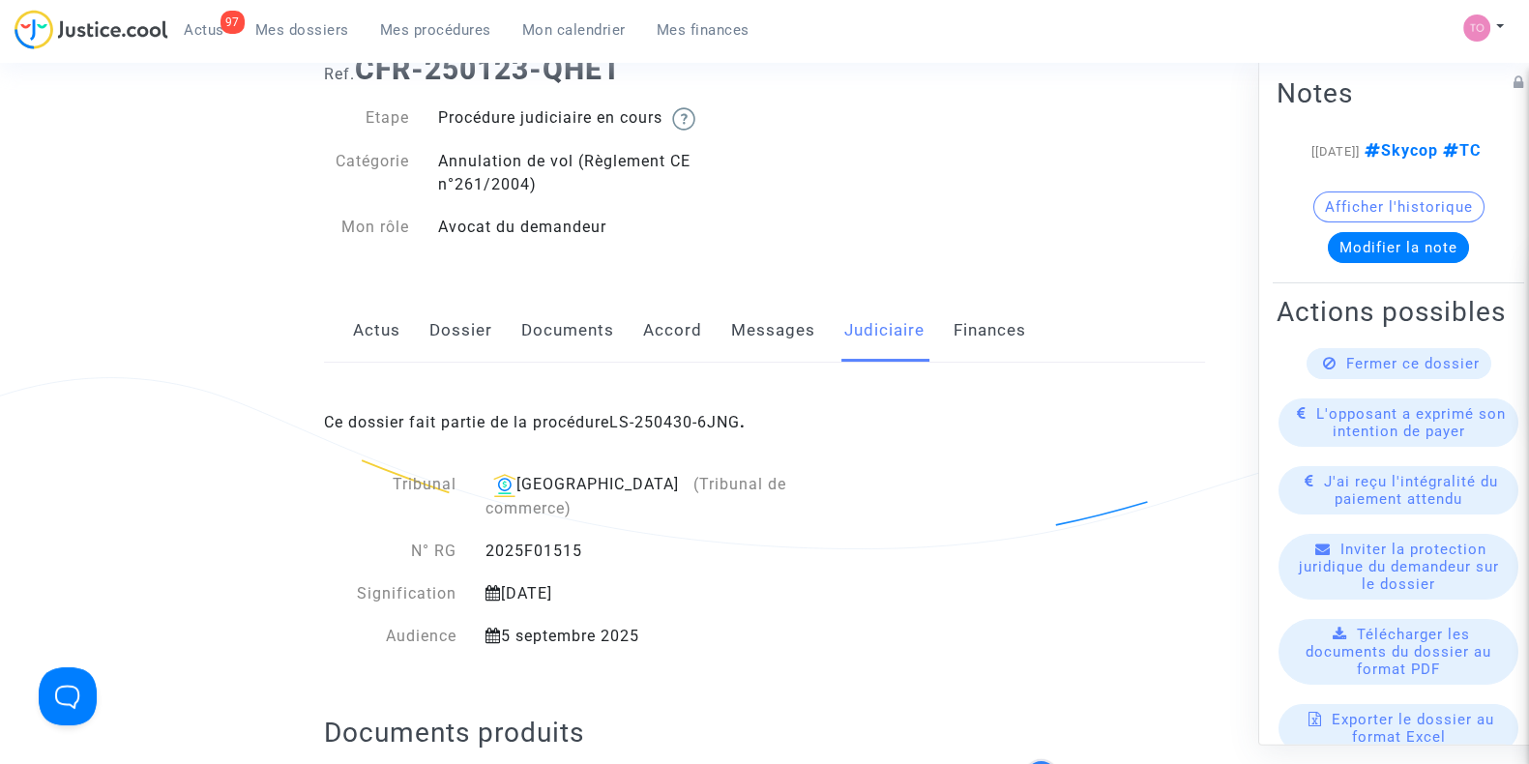
scroll to position [123, 0]
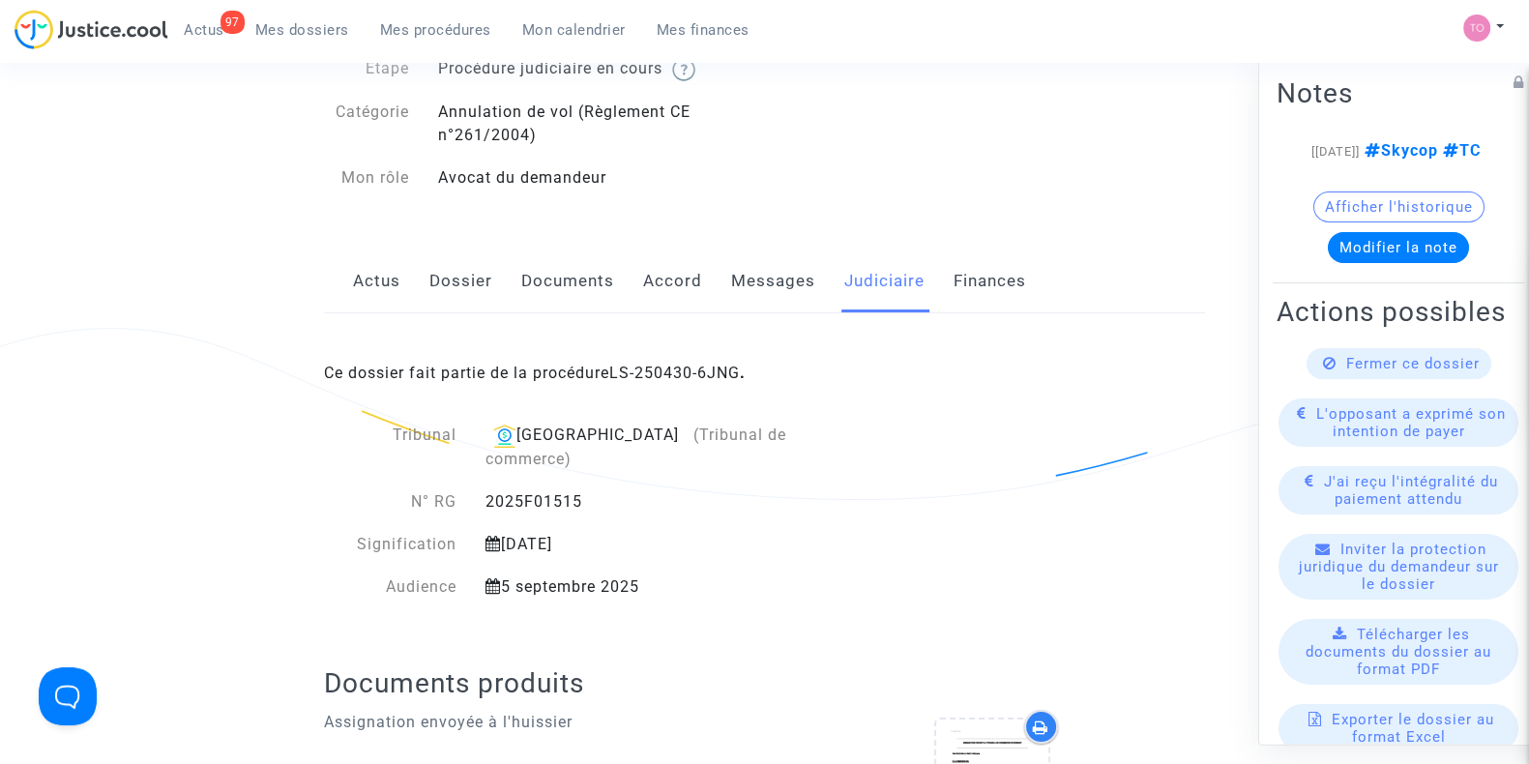
click at [493, 269] on div "Actus Dossier Documents Accord Messages Judiciaire Finances" at bounding box center [764, 282] width 881 height 65
click at [769, 276] on link "Messages" at bounding box center [773, 282] width 84 height 64
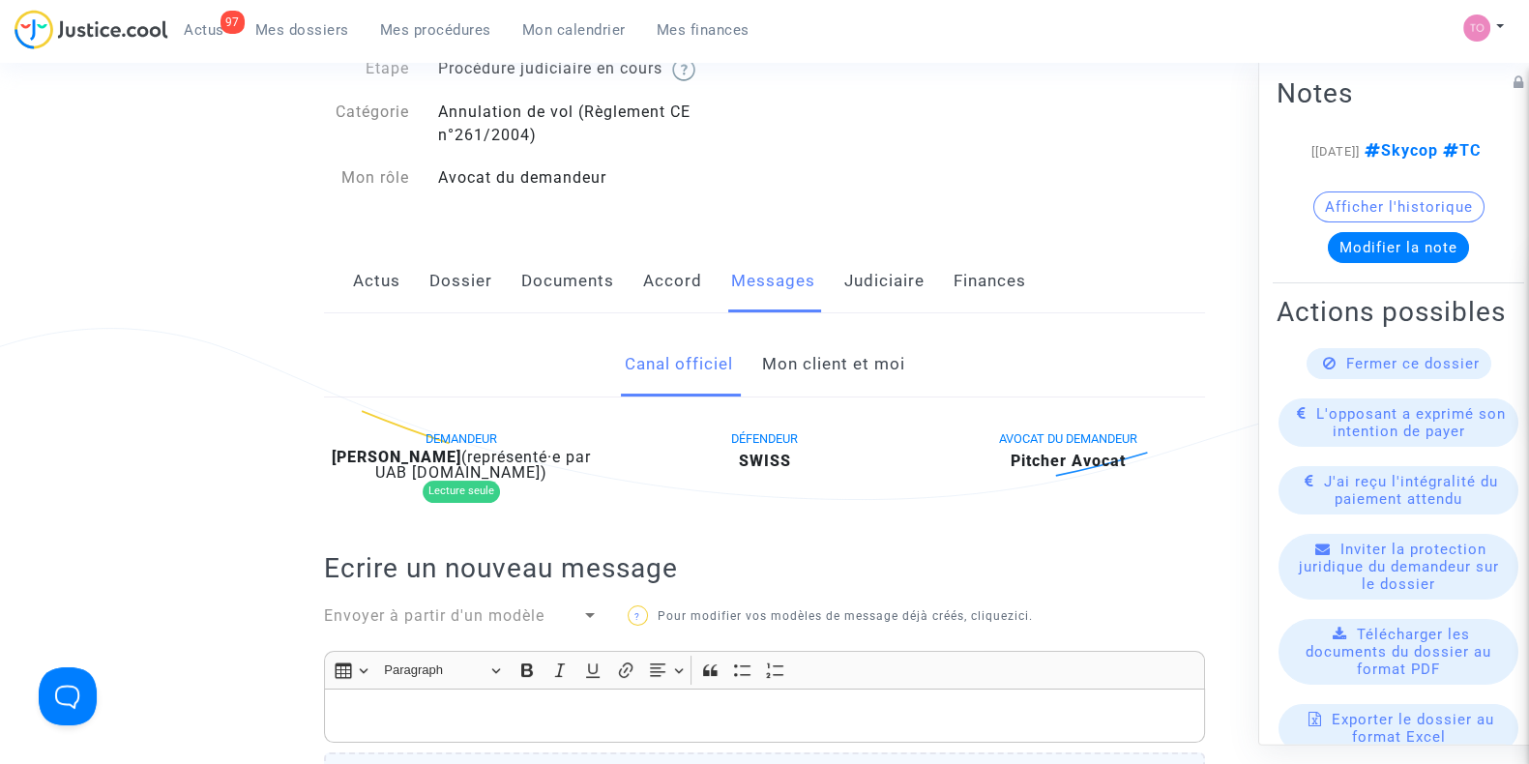
click at [817, 365] on link "Mon client et moi" at bounding box center [832, 365] width 143 height 64
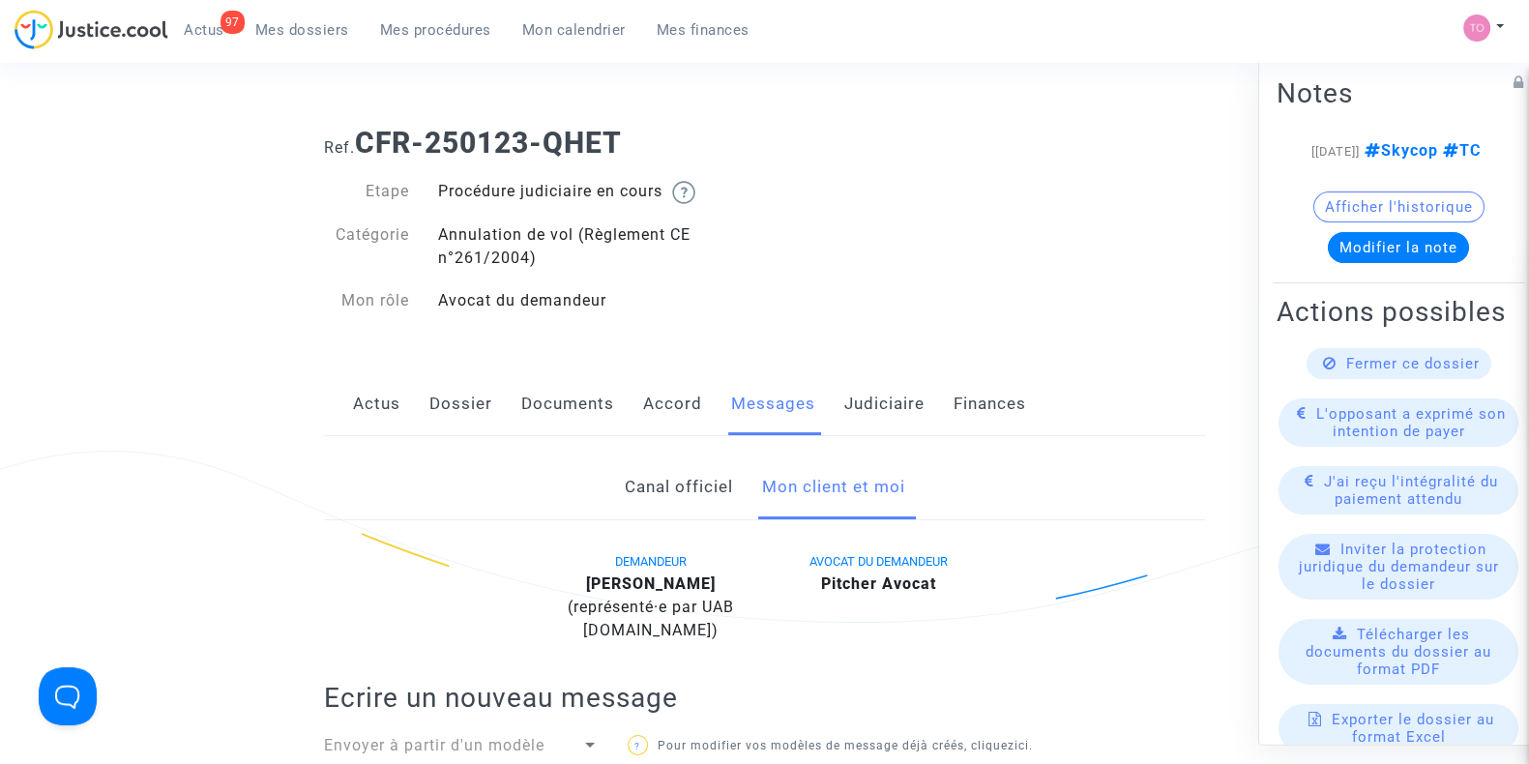
click at [566, 412] on link "Documents" at bounding box center [567, 404] width 93 height 64
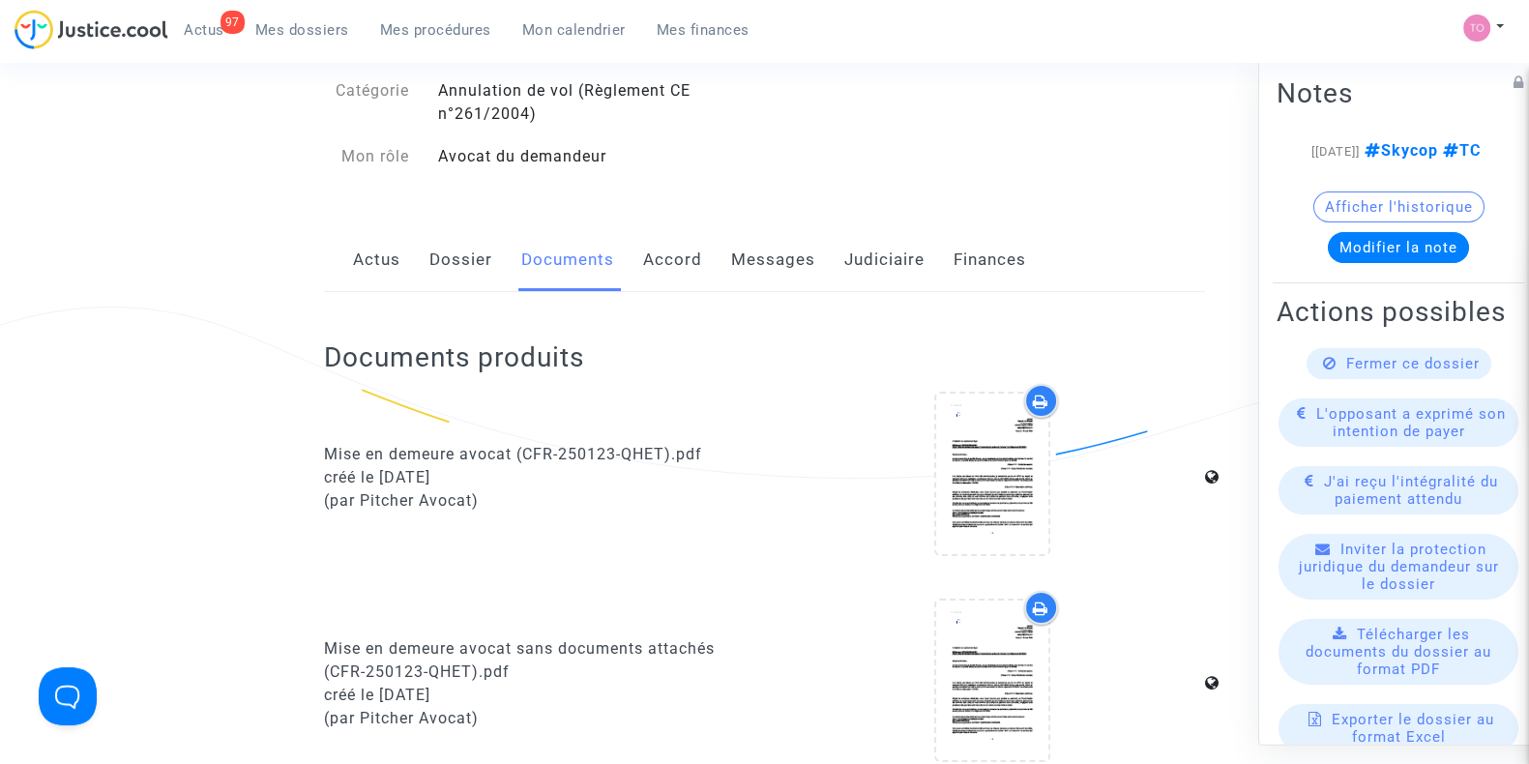
scroll to position [145, 0]
click at [885, 253] on link "Judiciaire" at bounding box center [884, 259] width 80 height 64
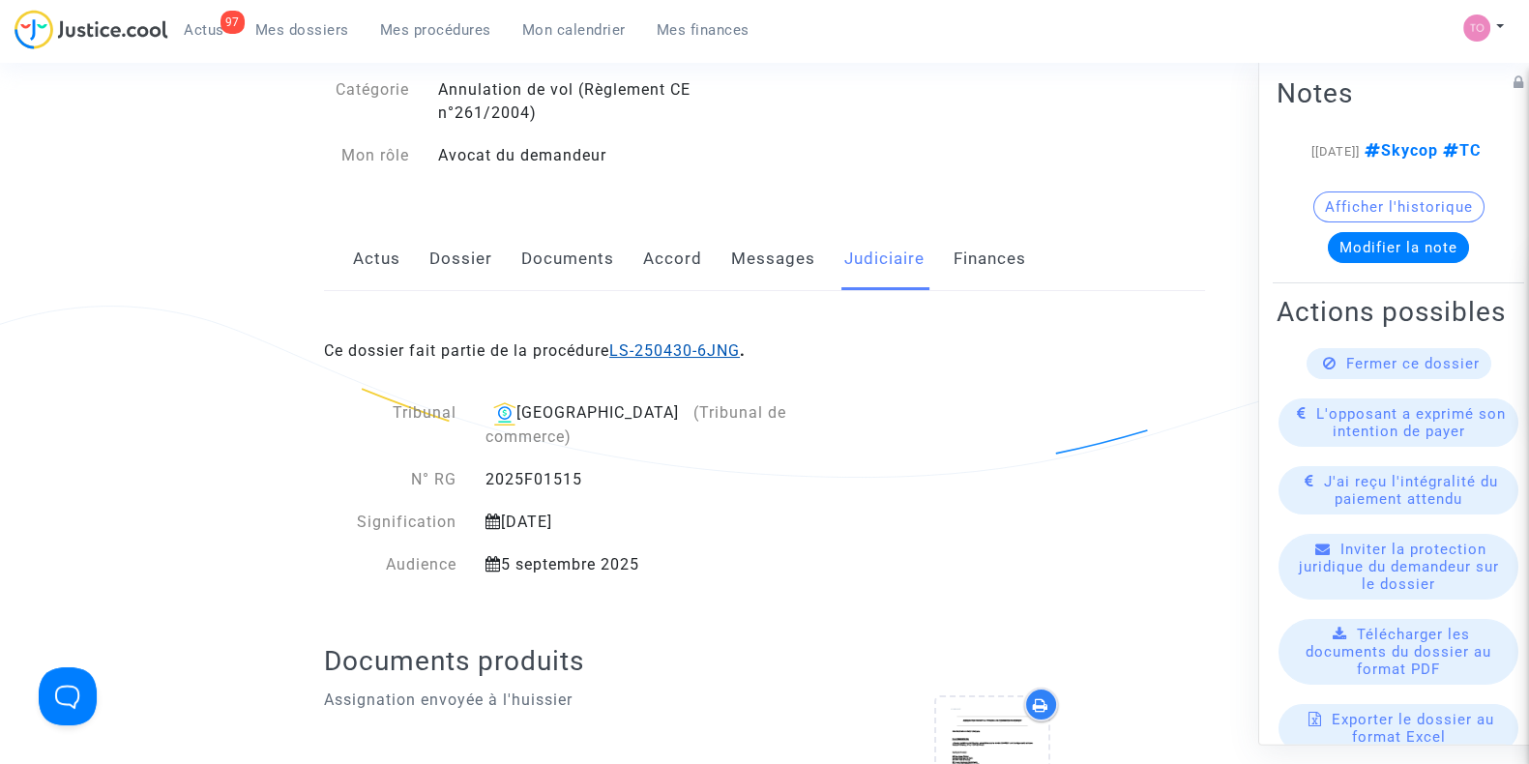
click at [696, 349] on link "LS-250430-6JNG" at bounding box center [674, 350] width 131 height 18
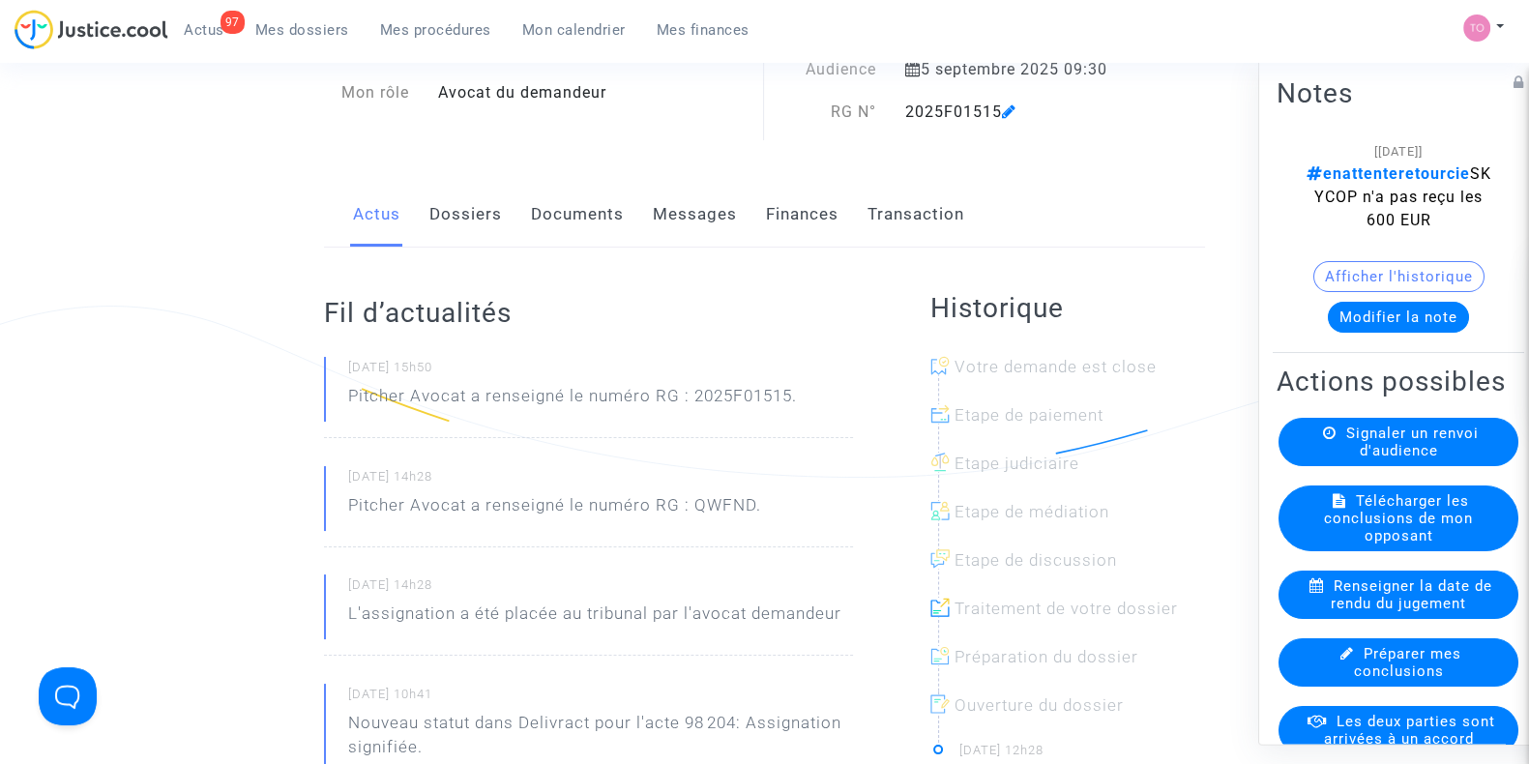
click at [1346, 273] on button "Afficher l'historique" at bounding box center [1399, 276] width 171 height 31
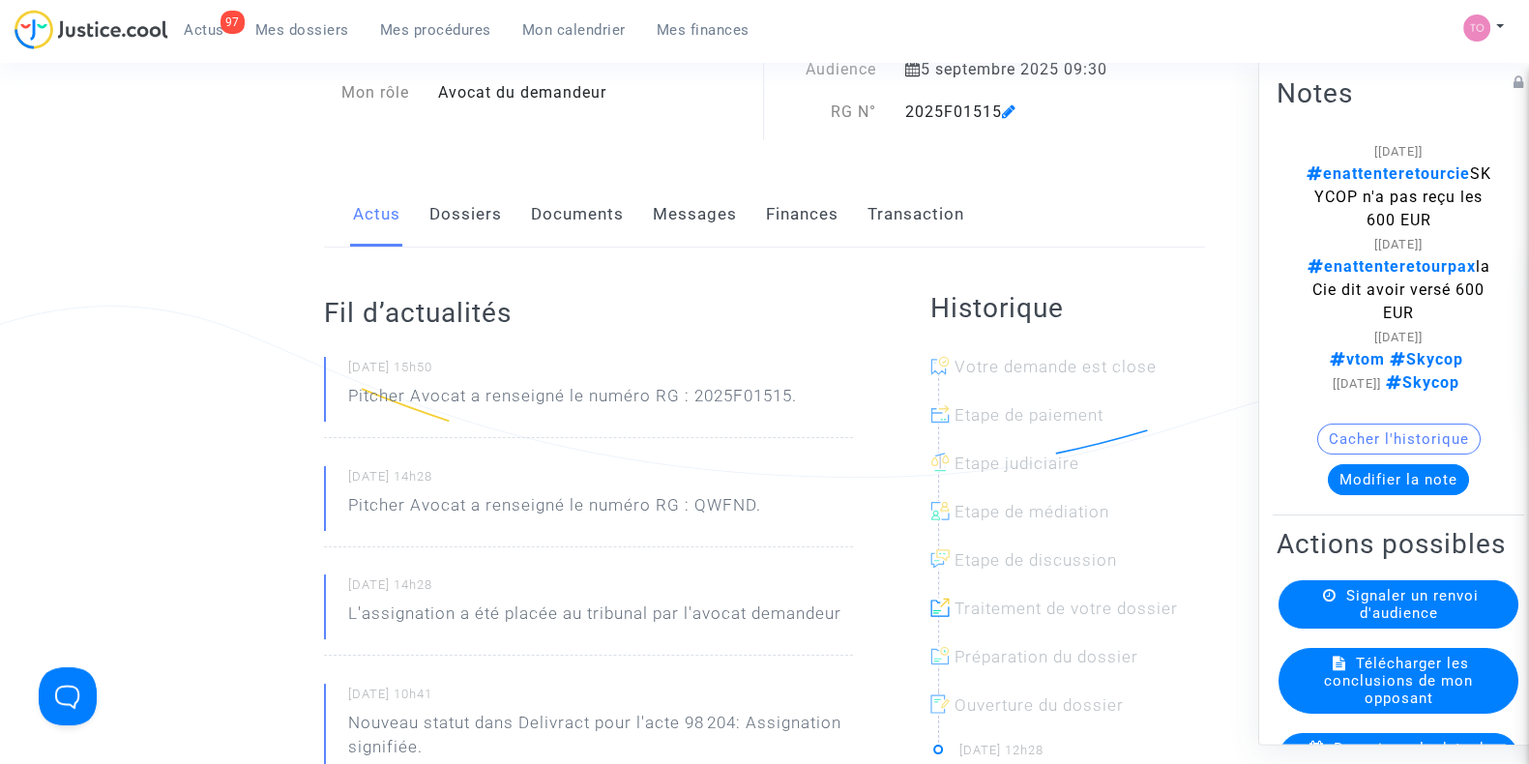
click at [662, 206] on link "Messages" at bounding box center [695, 215] width 84 height 64
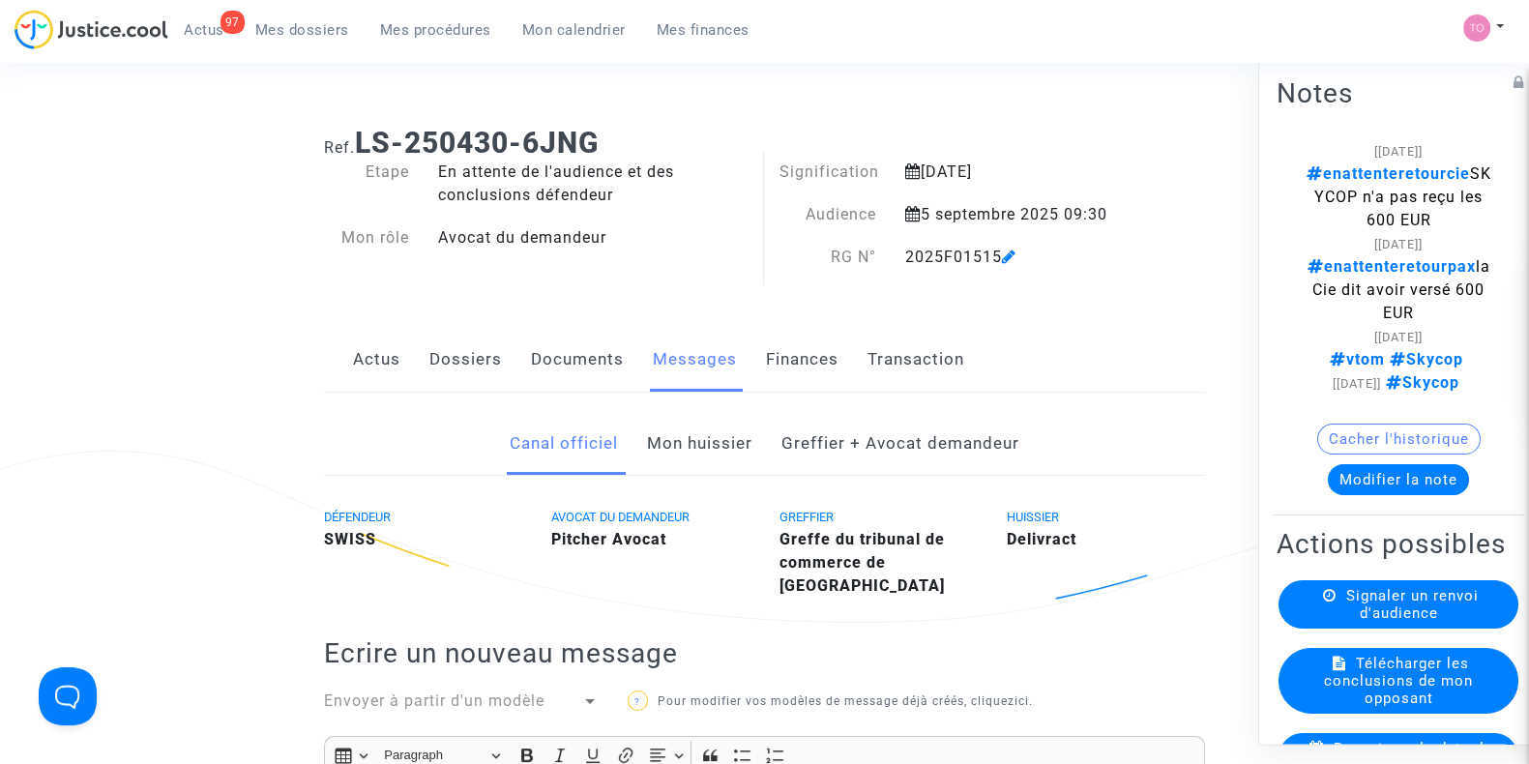
click at [445, 355] on link "Dossiers" at bounding box center [466, 360] width 73 height 64
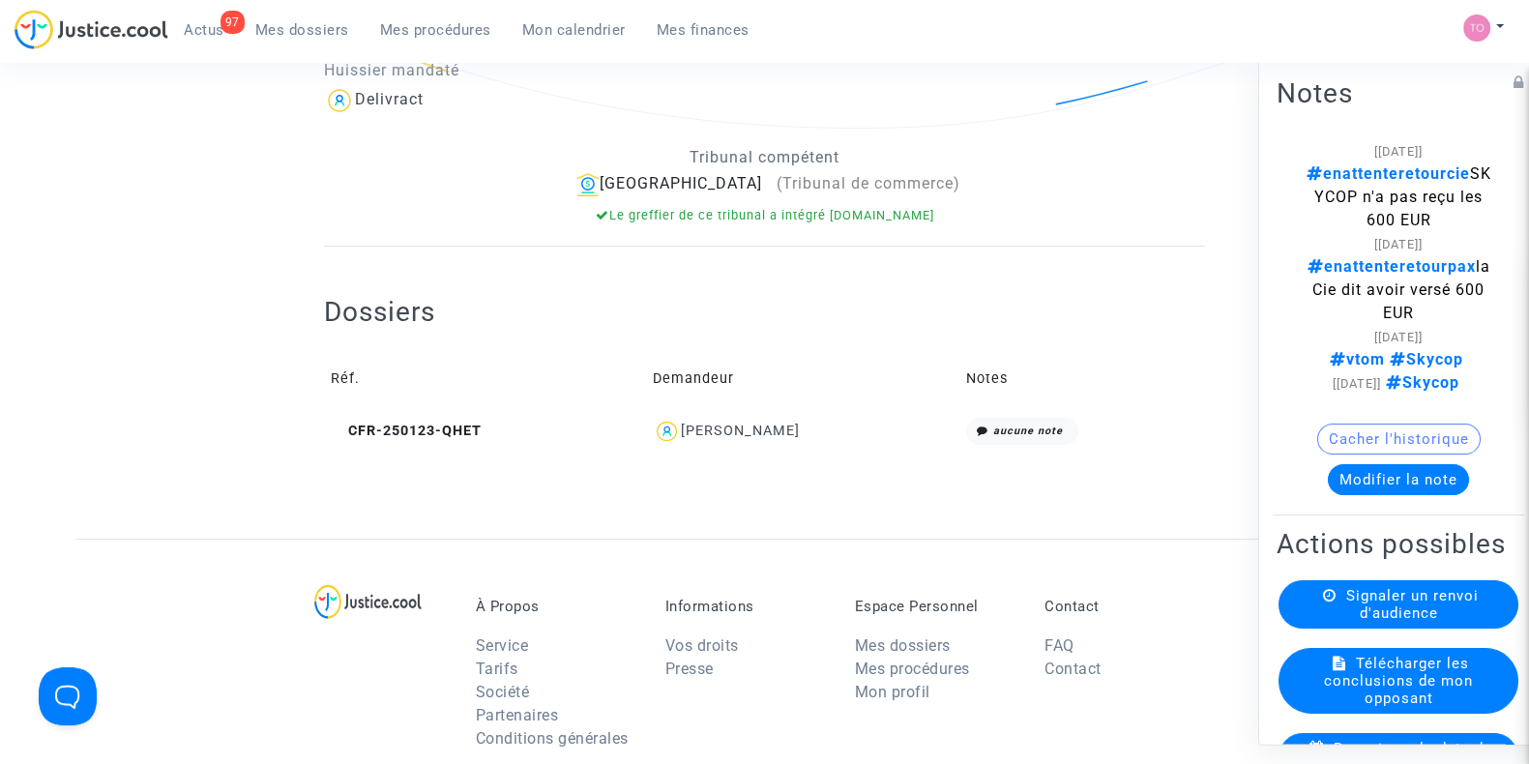
scroll to position [495, 0]
click at [774, 413] on td "Cyrille Piewe" at bounding box center [803, 431] width 314 height 42
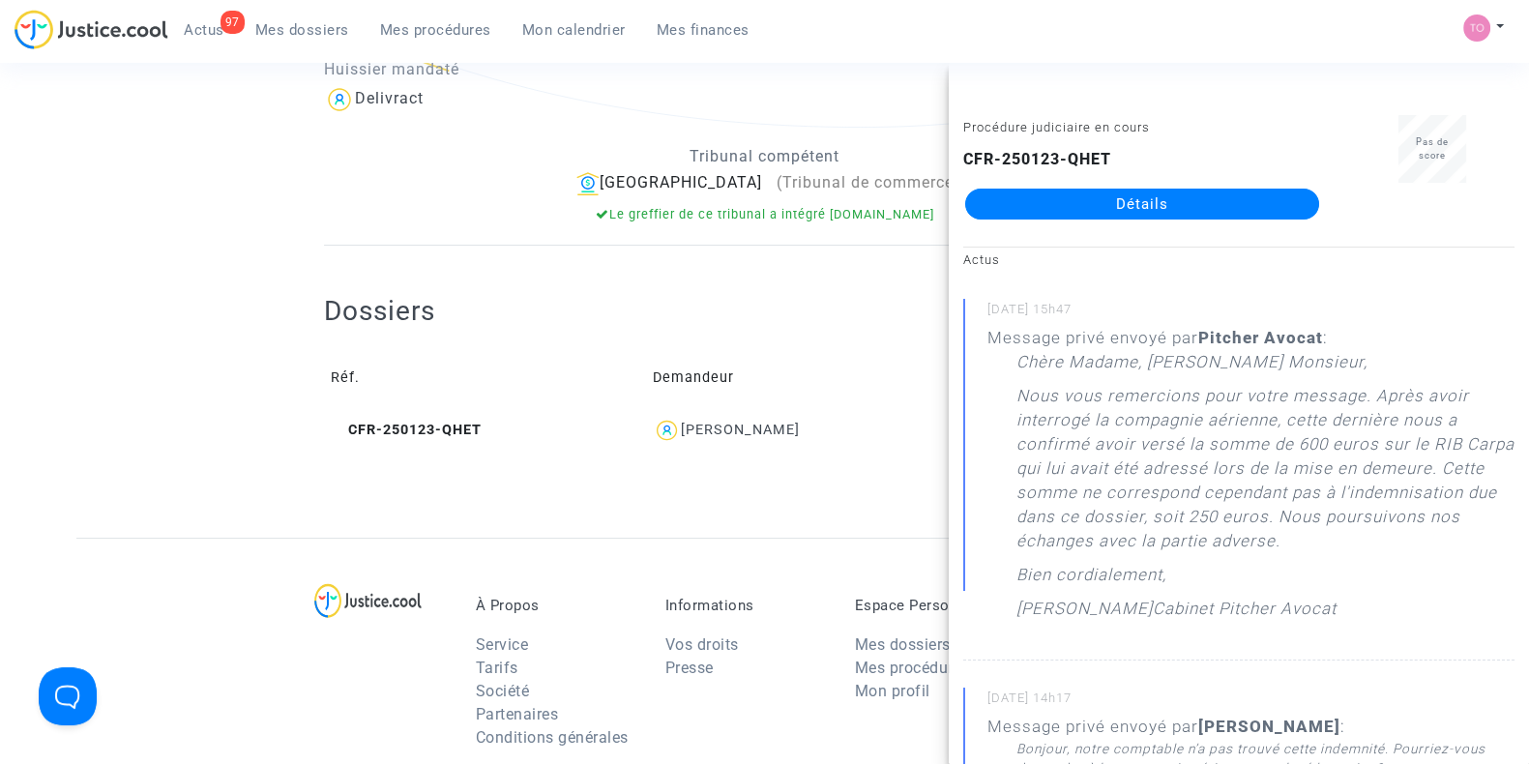
click at [850, 142] on div "Tribunal compétent Bobigny (Tribunal de commerce) Le greffier de ce tribunal a …" at bounding box center [765, 179] width 910 height 91
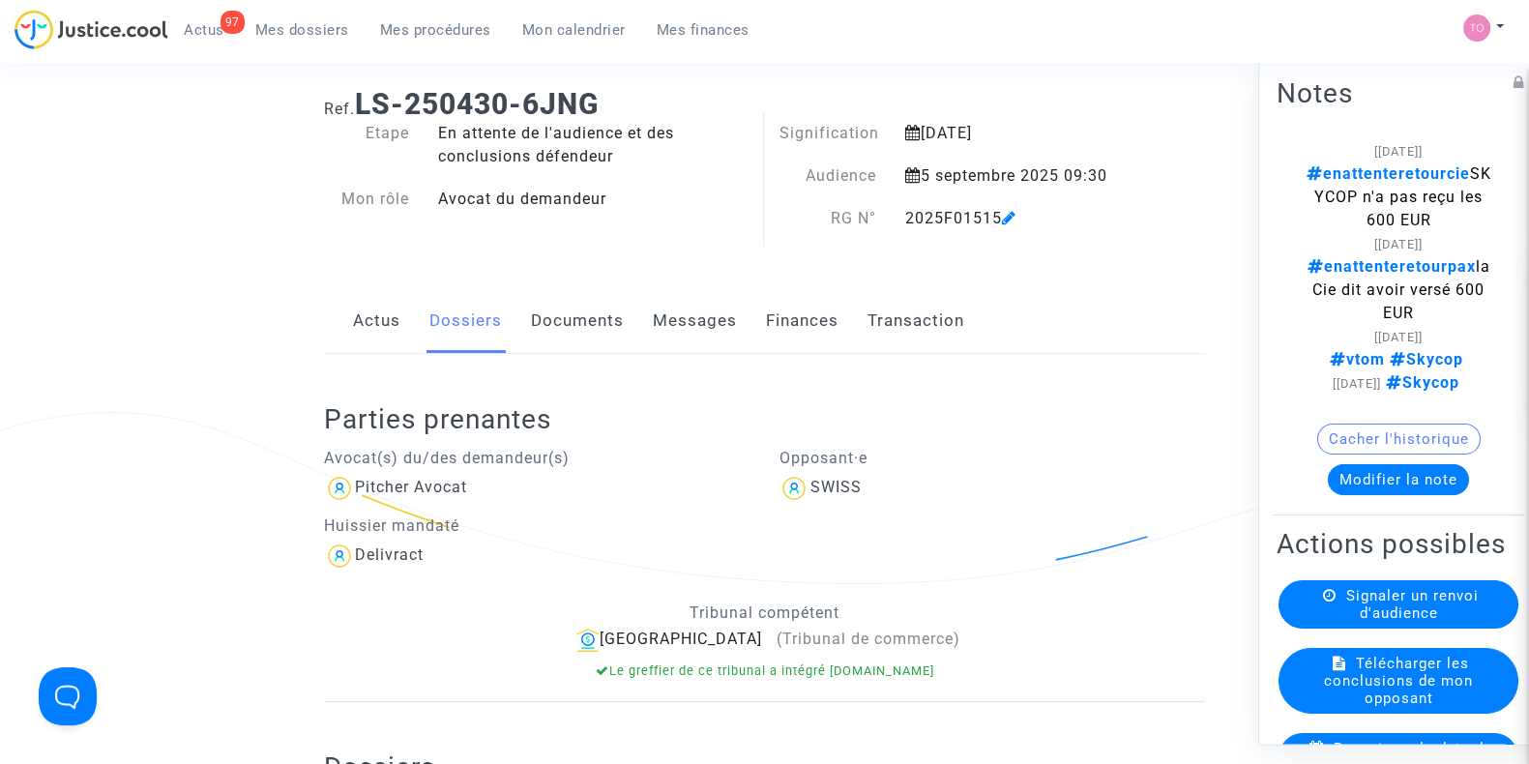
scroll to position [0, 0]
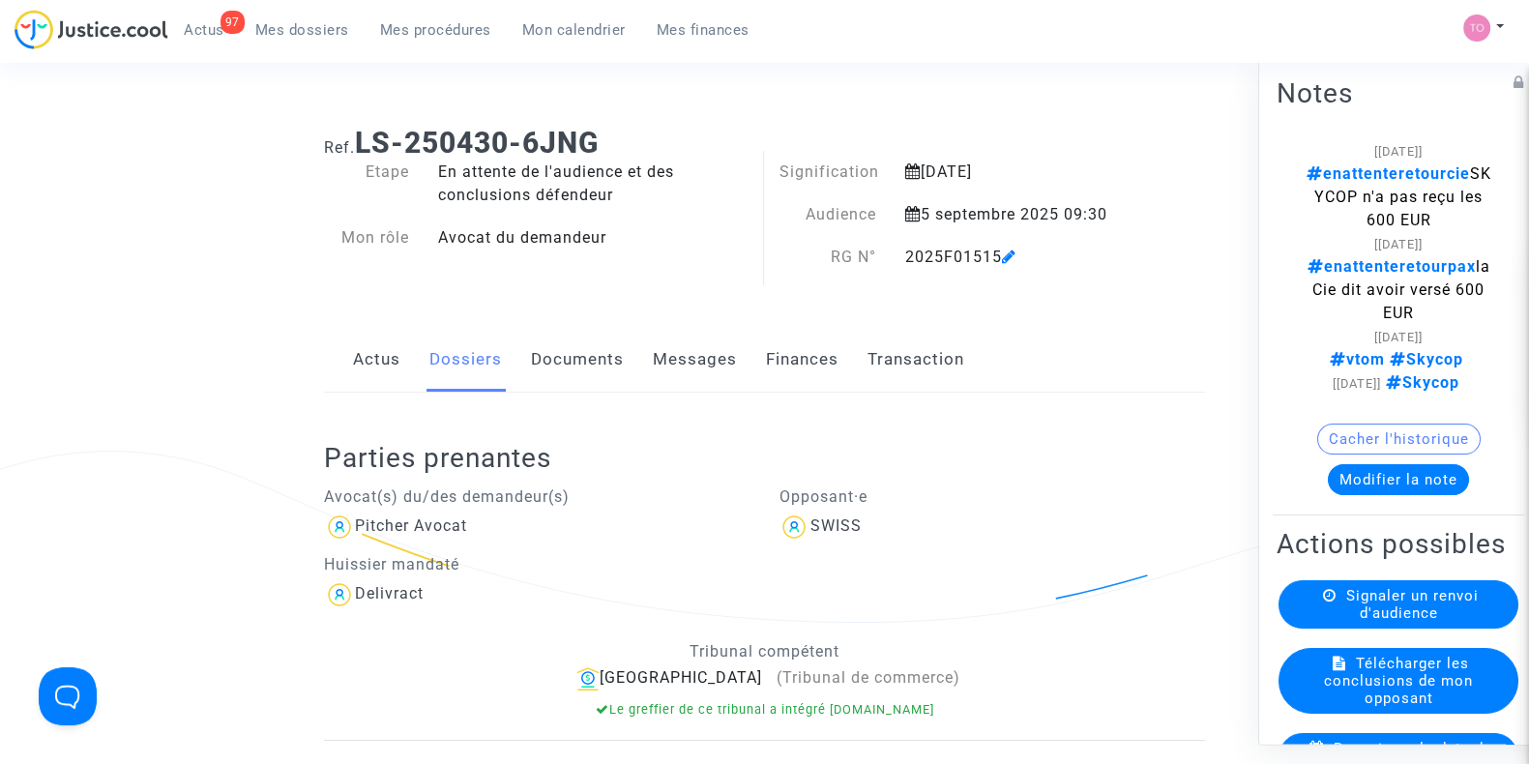
click at [858, 144] on h1 "Ref. LS-250430-6JNG" at bounding box center [764, 143] width 881 height 35
click at [1411, 495] on button "Modifier la note" at bounding box center [1398, 479] width 141 height 31
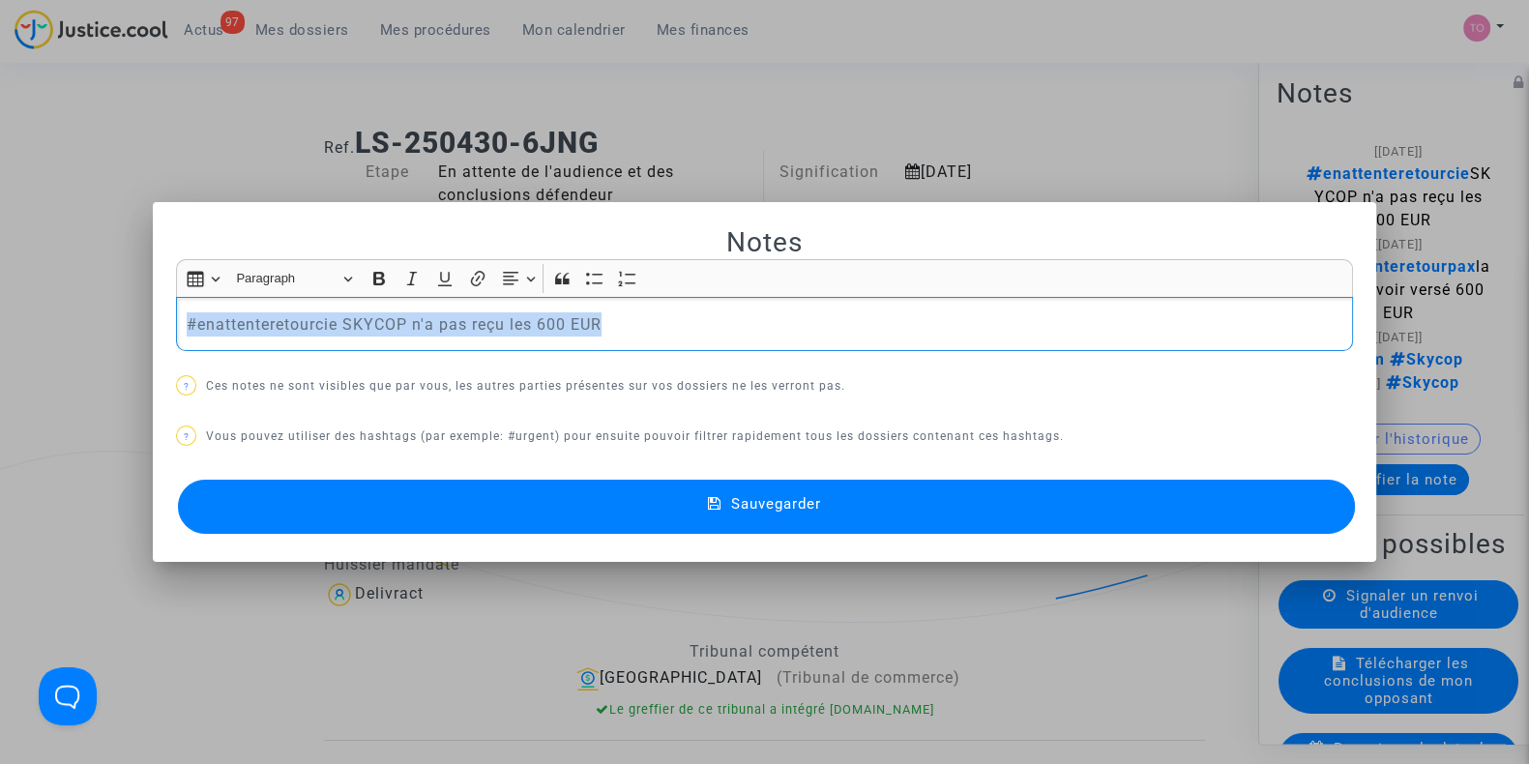
drag, startPoint x: 608, startPoint y: 324, endPoint x: 116, endPoint y: 335, distance: 492.5
click at [116, 335] on div "Notes Rich Text Editor Insert table Insert table Heading Paragraph Paragraph He…" at bounding box center [764, 382] width 1529 height 764
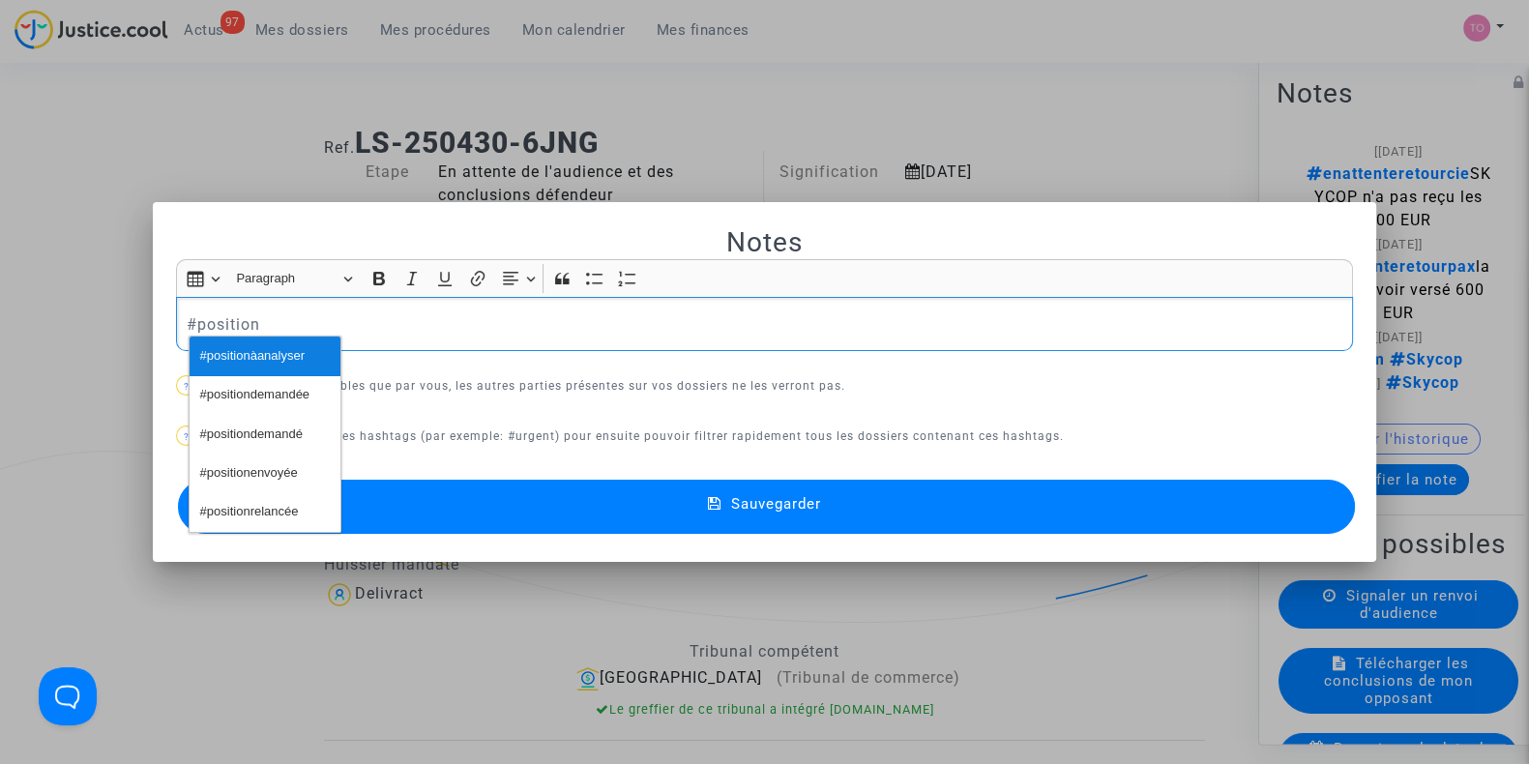
click at [223, 350] on span "#positionàanalyser" at bounding box center [252, 356] width 104 height 28
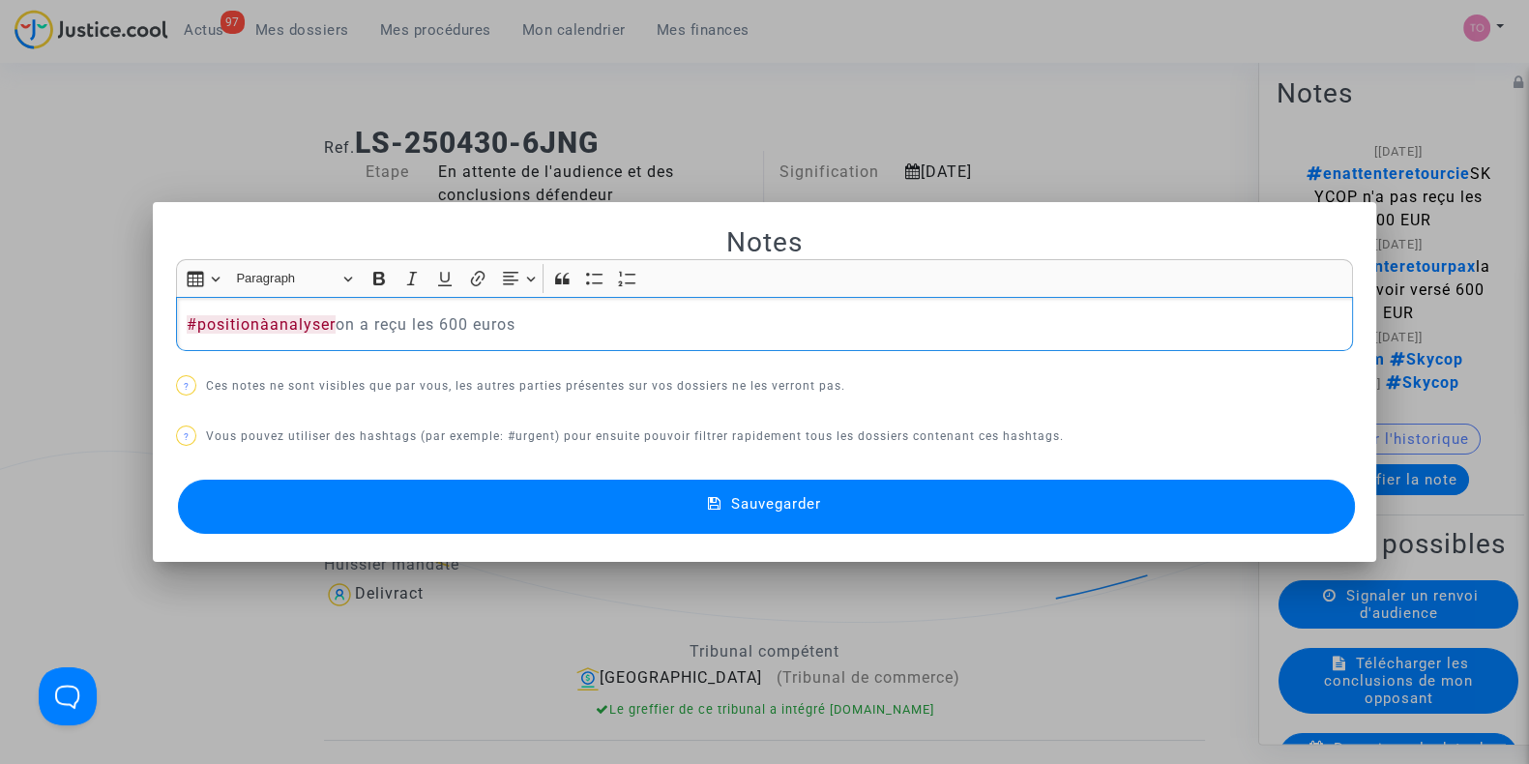
click at [517, 505] on button "Sauvegarder" at bounding box center [766, 507] width 1177 height 54
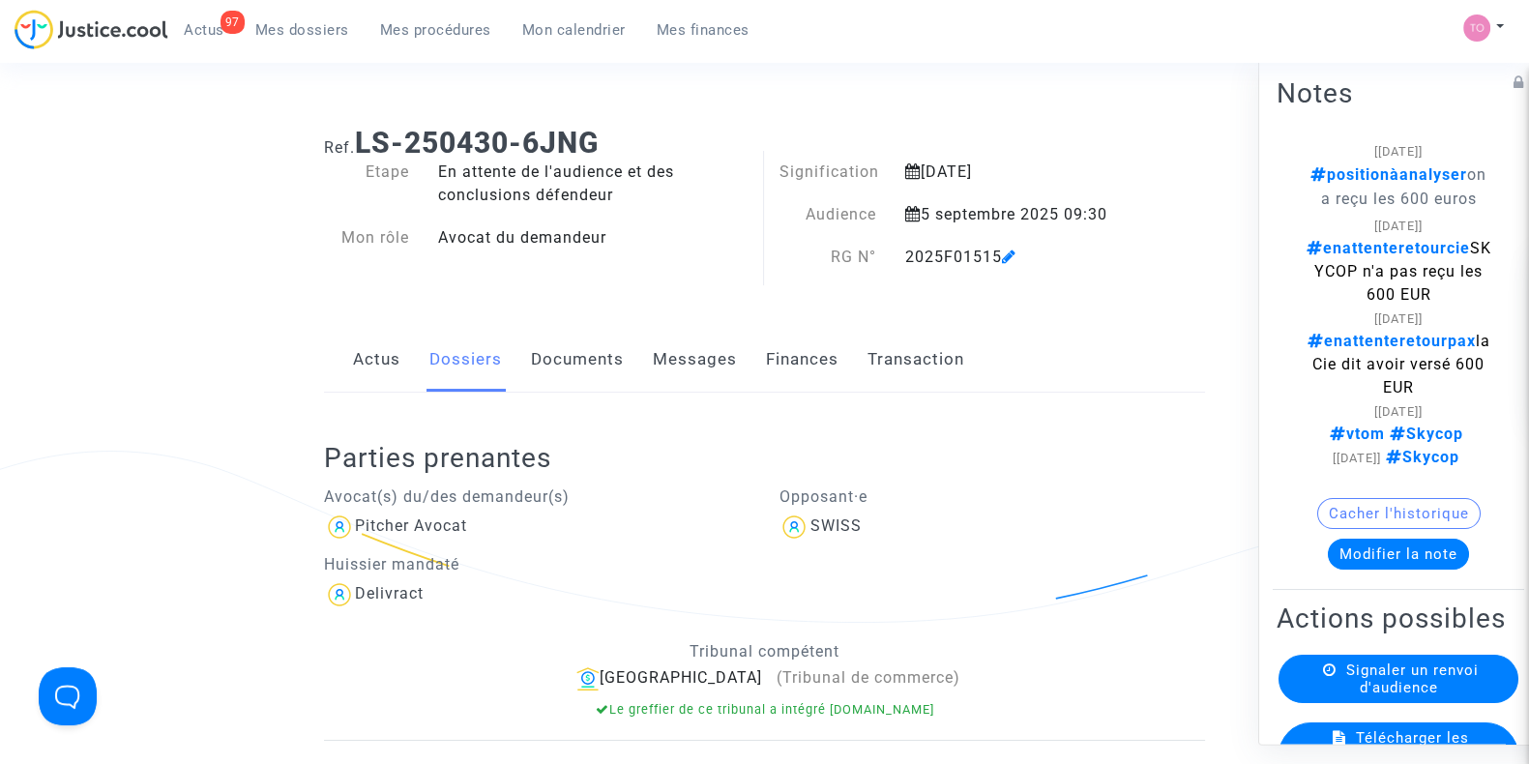
click at [287, 26] on span "Mes dossiers" at bounding box center [302, 29] width 94 height 17
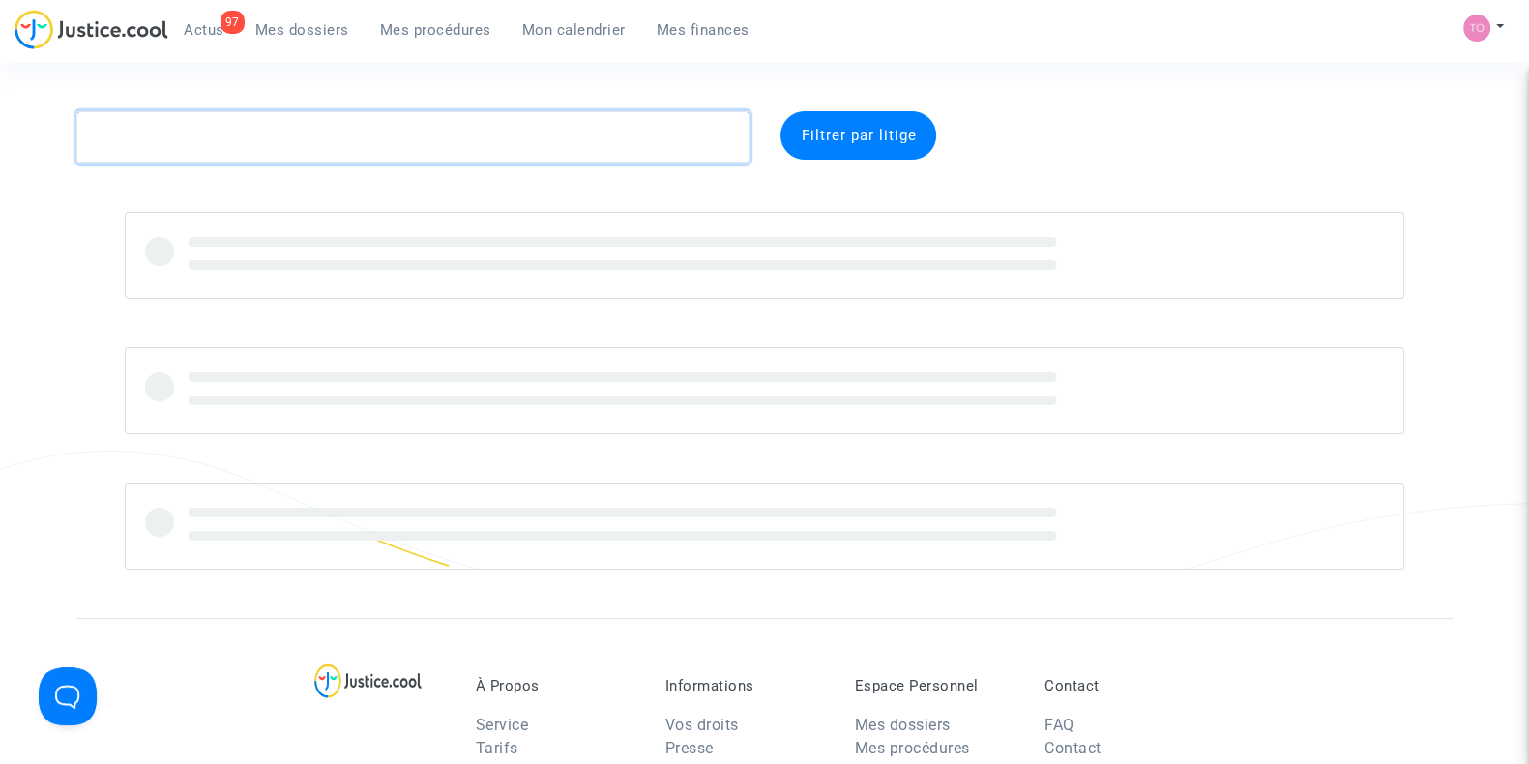
click at [252, 135] on textarea at bounding box center [412, 137] width 673 height 52
paste textarea "Cardoso"
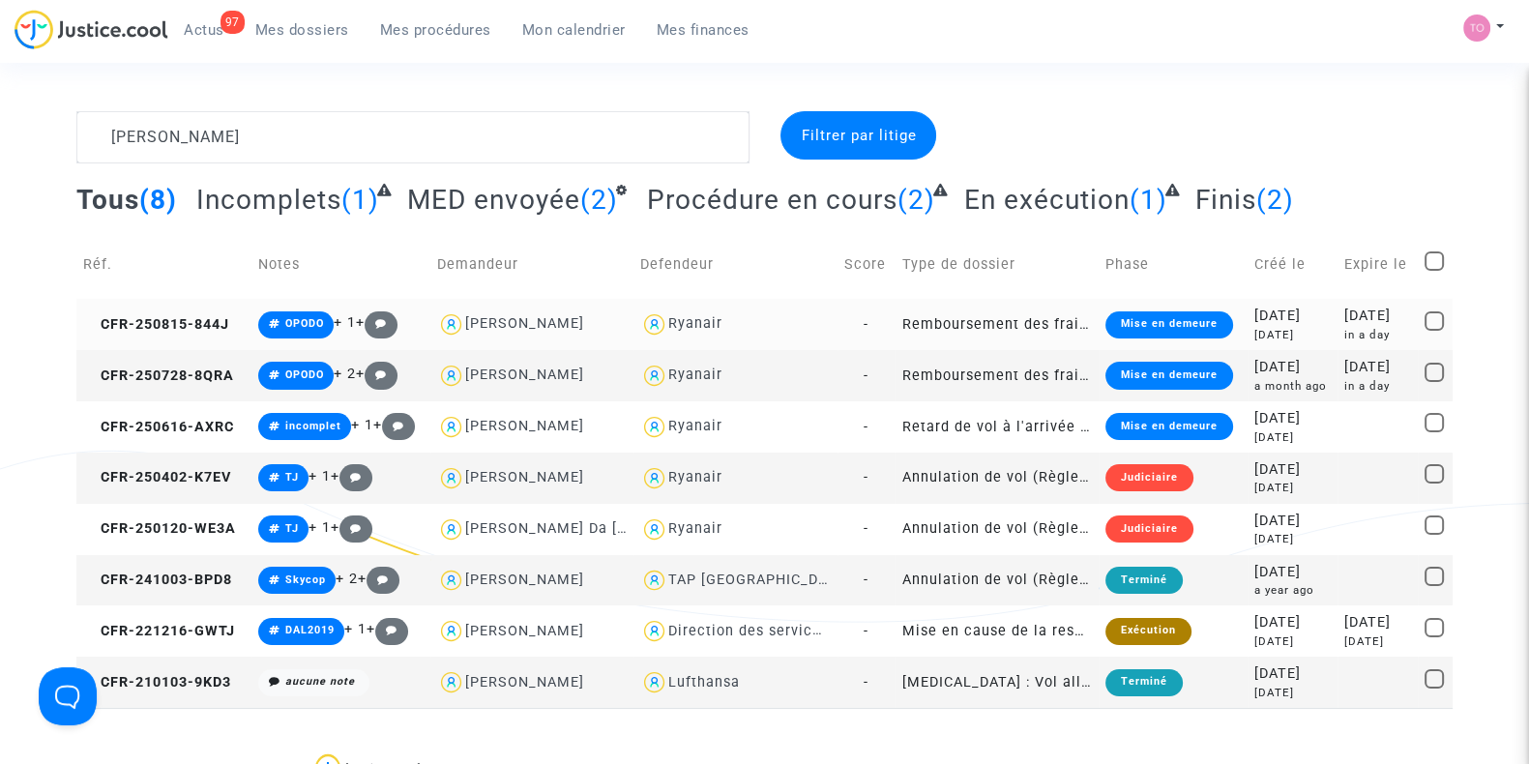
click at [683, 321] on div "Ryanair" at bounding box center [695, 323] width 54 height 16
type textarea "Cardoso @Ryanair"
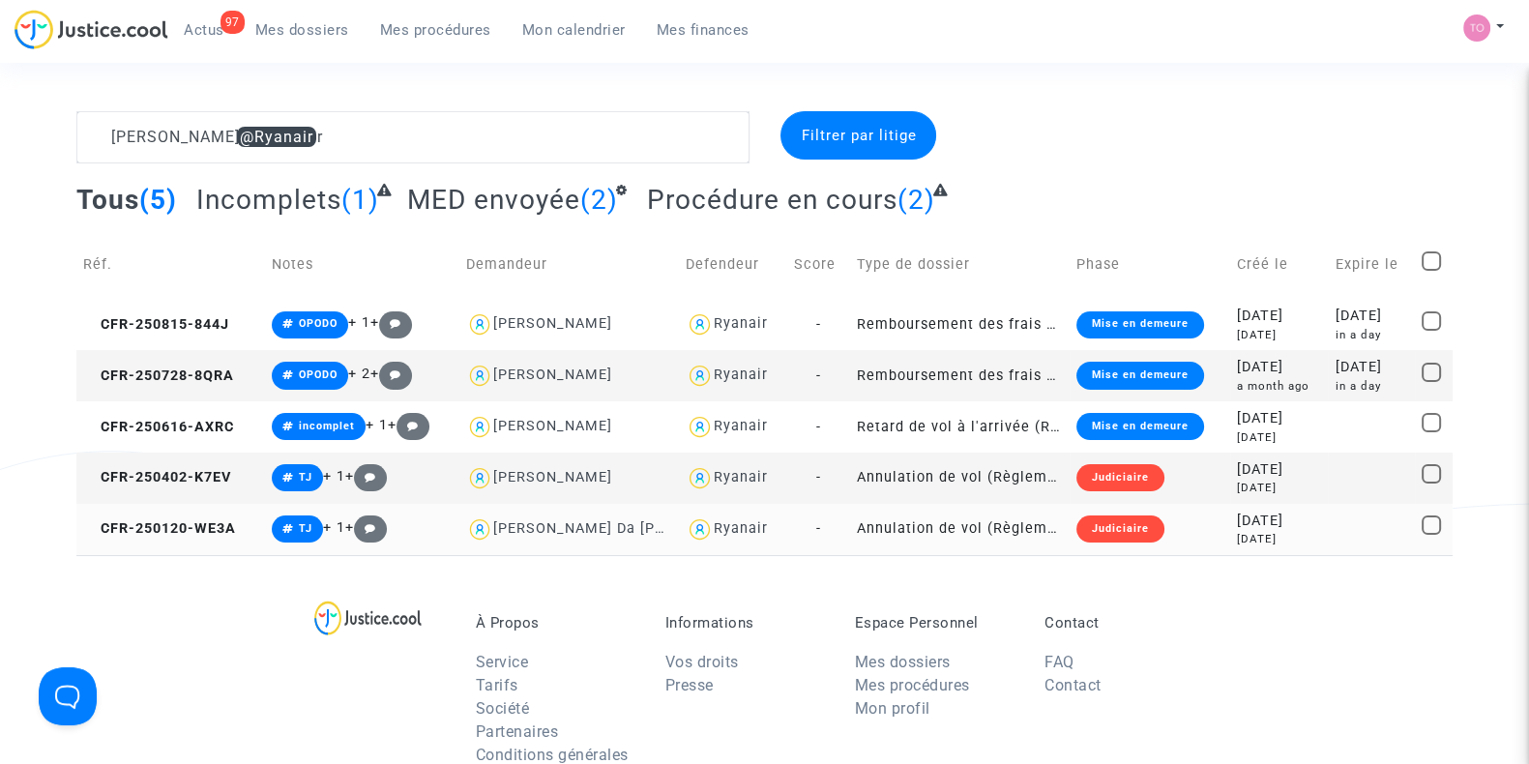
click at [1175, 531] on td "Judiciaire" at bounding box center [1150, 529] width 161 height 51
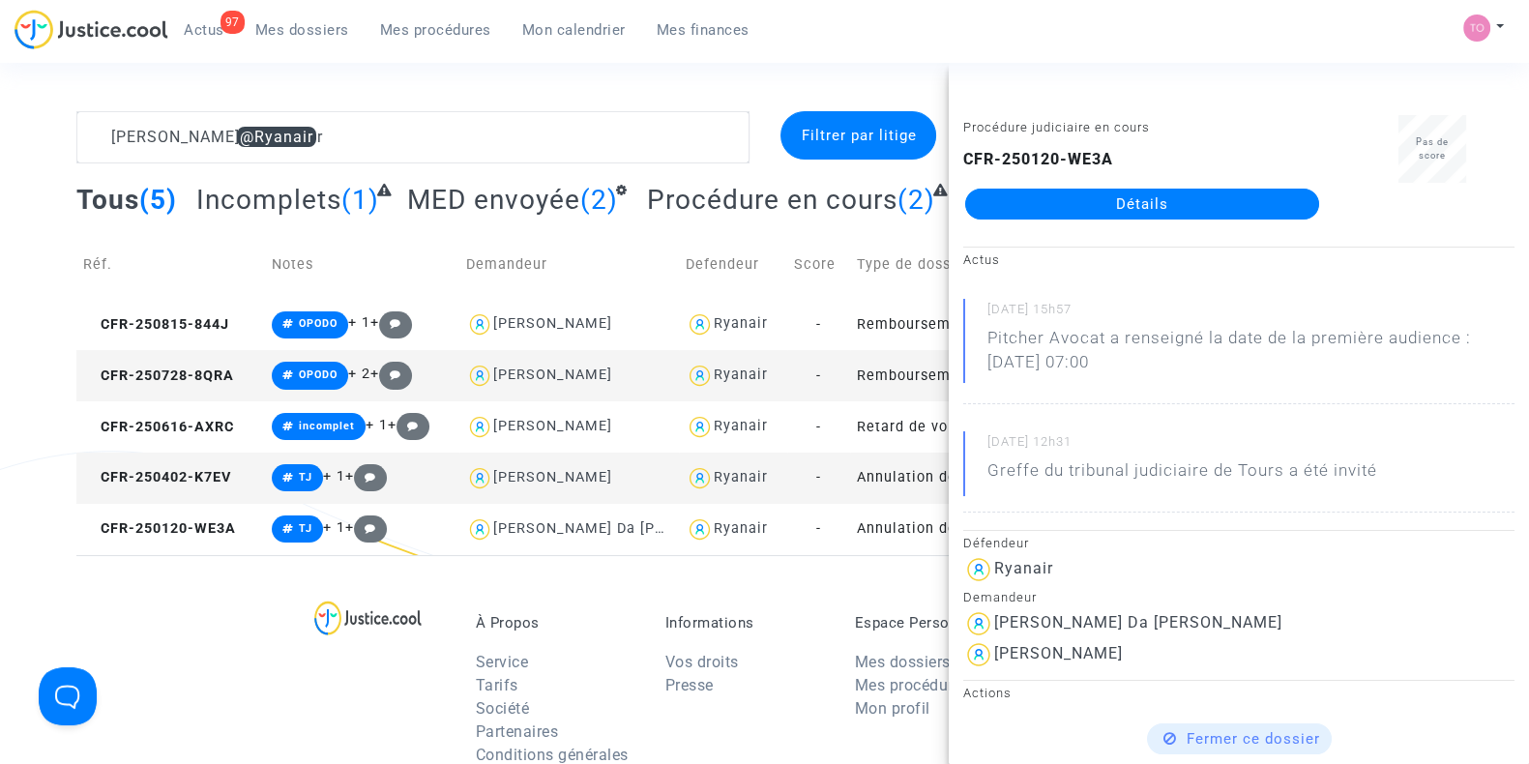
click at [1091, 203] on link "Détails" at bounding box center [1142, 204] width 354 height 31
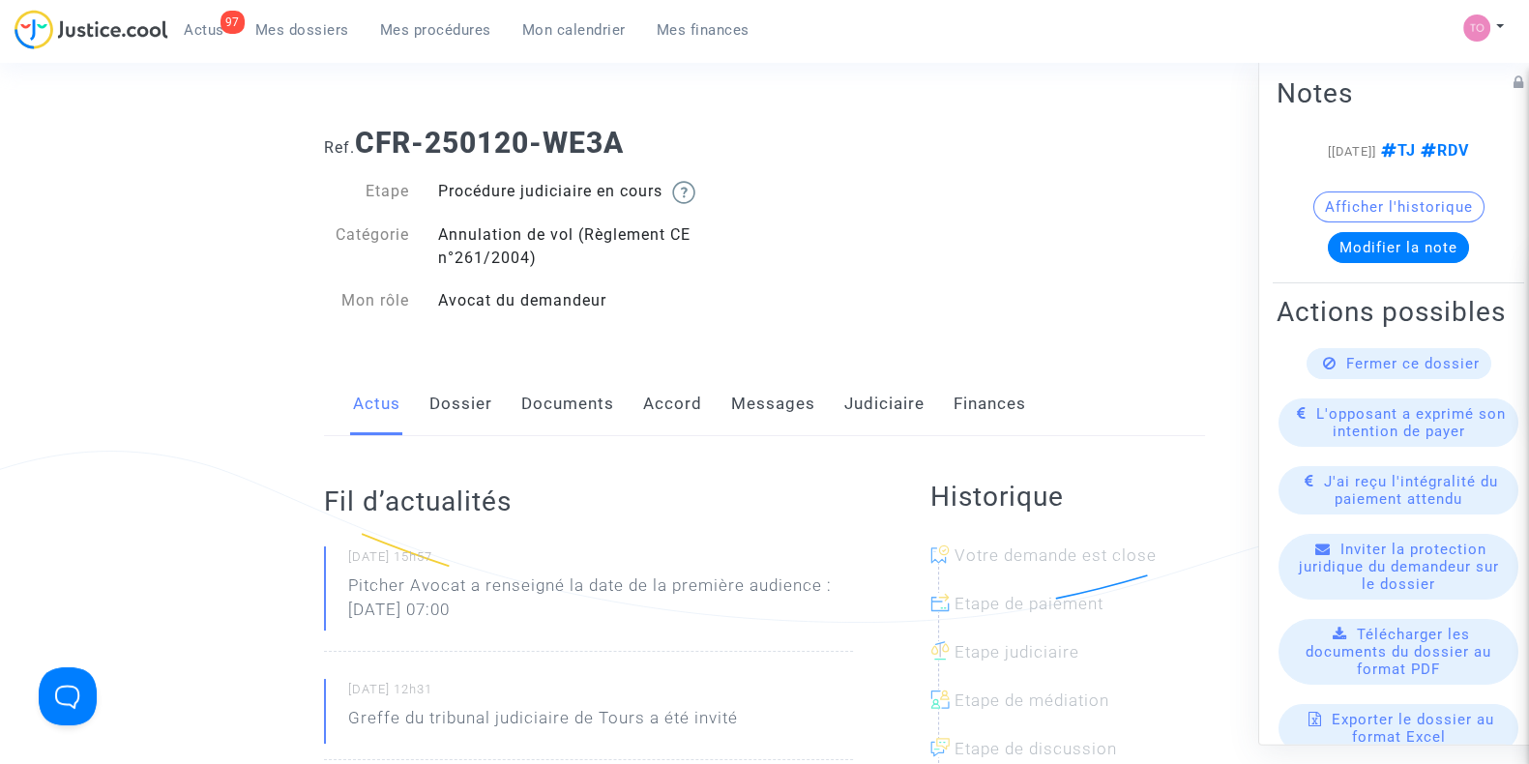
click at [861, 406] on link "Judiciaire" at bounding box center [884, 404] width 80 height 64
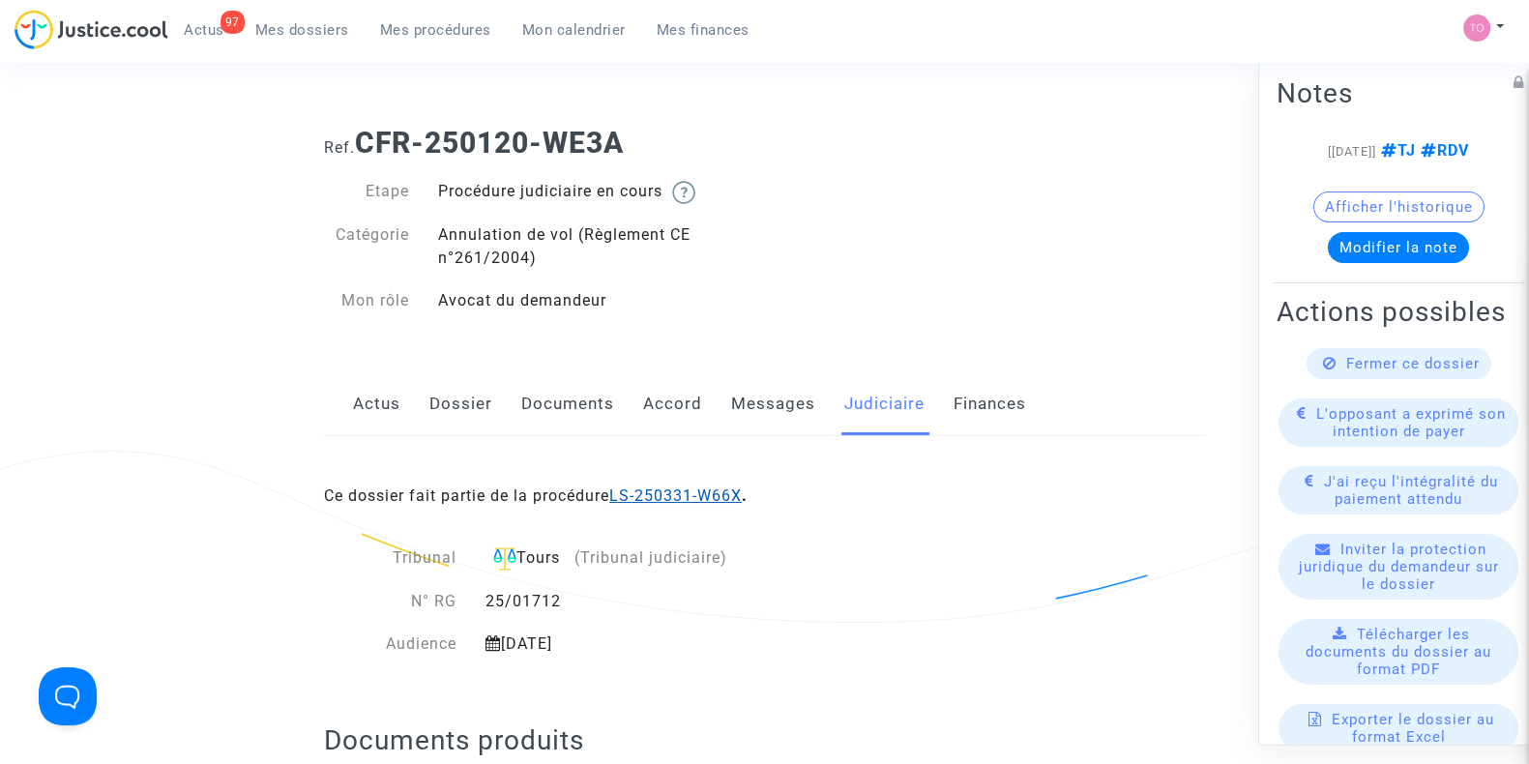
click at [656, 494] on link "LS-250331-W66X" at bounding box center [675, 496] width 133 height 18
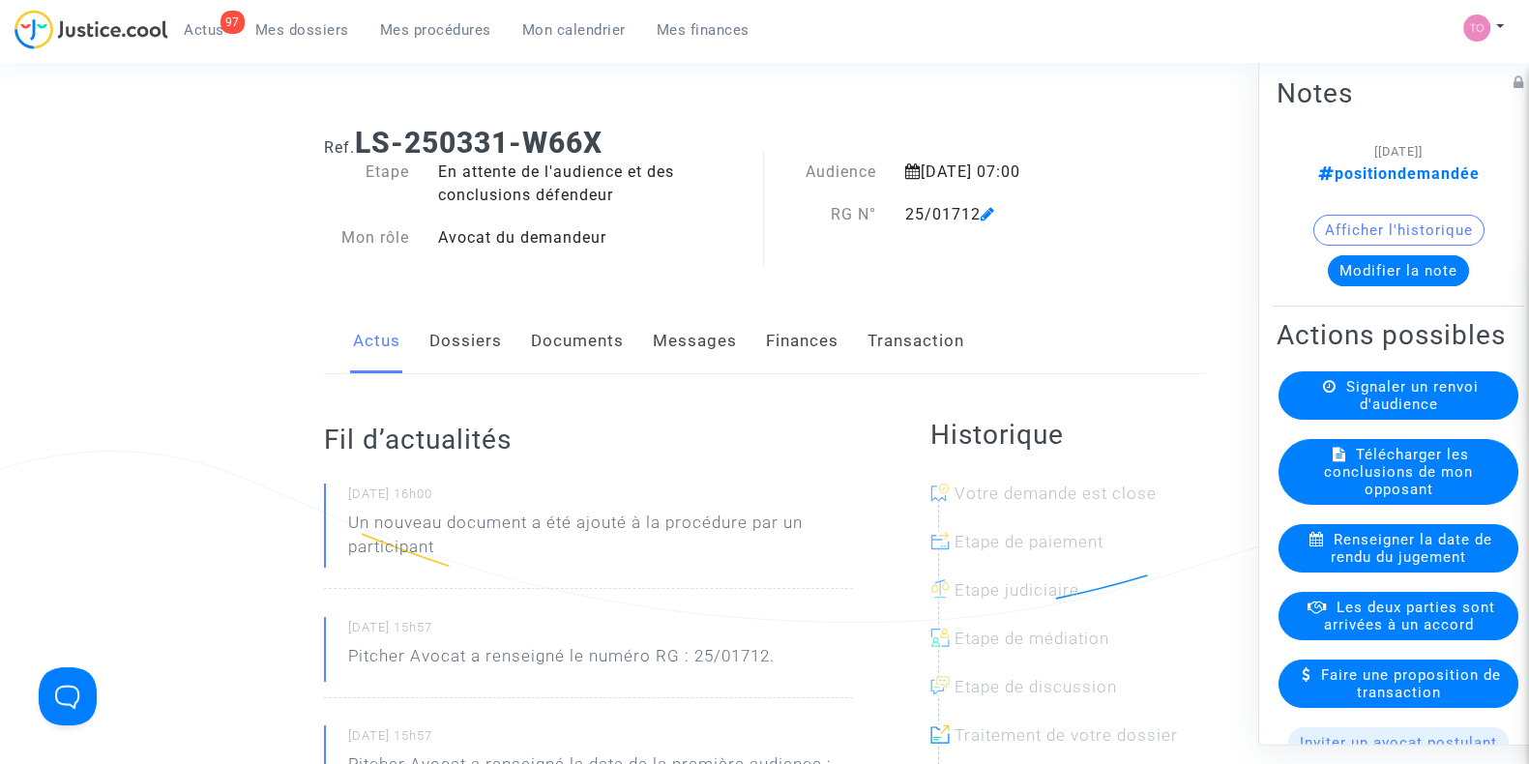
click at [1382, 267] on button "Modifier la note" at bounding box center [1398, 270] width 141 height 31
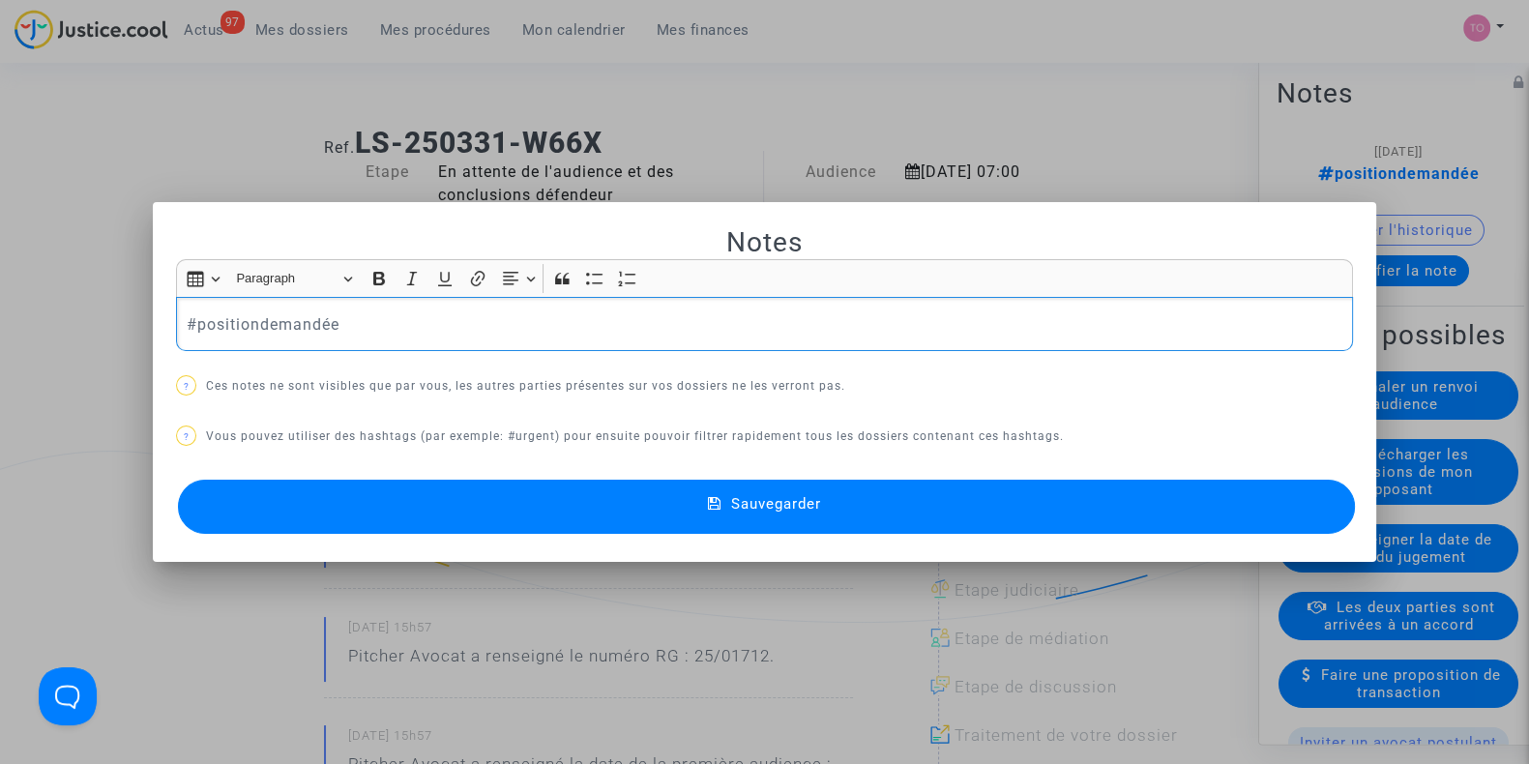
drag, startPoint x: 489, startPoint y: 312, endPoint x: 63, endPoint y: 287, distance: 427.3
click at [63, 287] on div "Notes Rich Text Editor Insert table Insert table Heading Paragraph Paragraph He…" at bounding box center [764, 382] width 1529 height 764
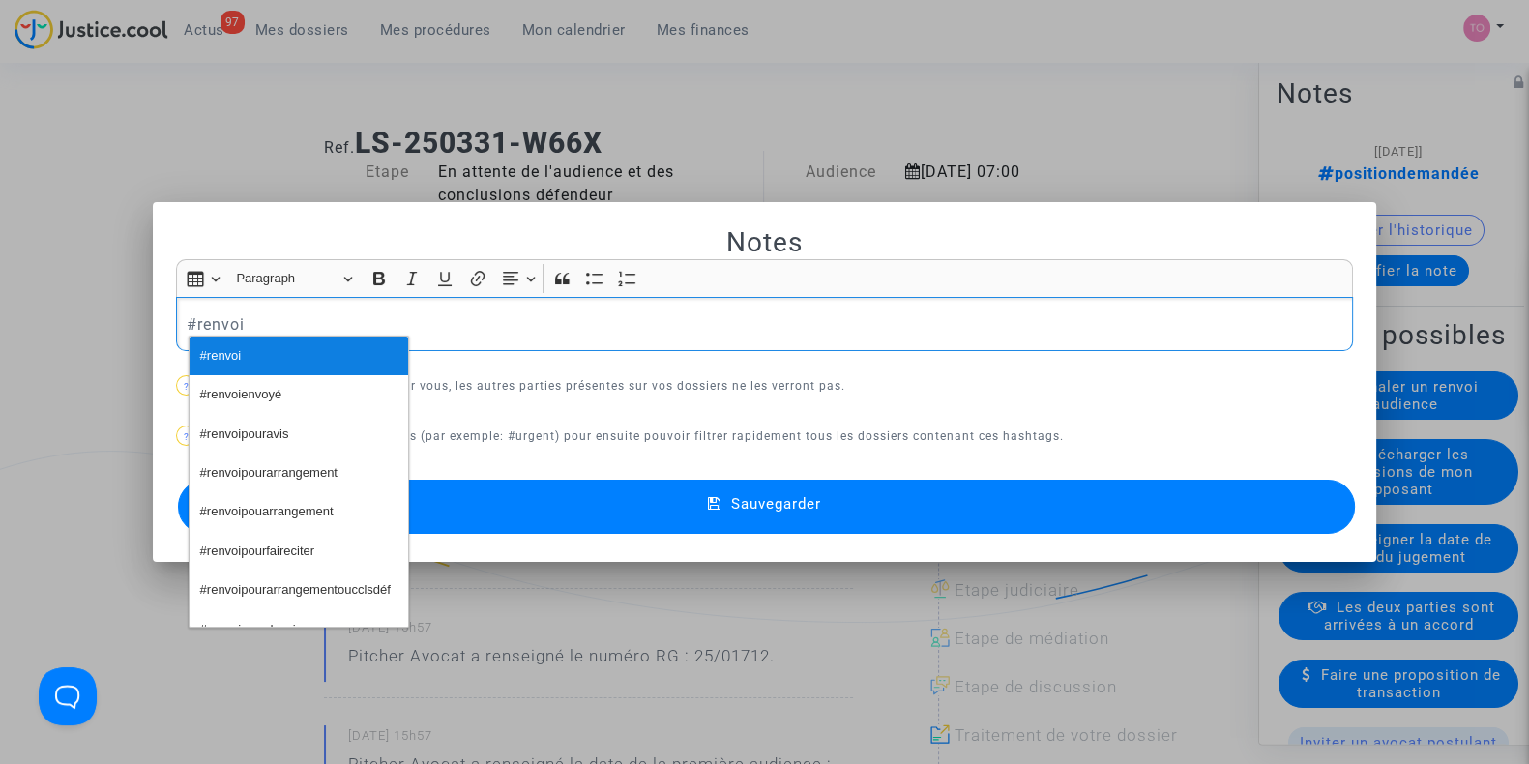
click at [232, 350] on span "#renvoi" at bounding box center [221, 356] width 42 height 28
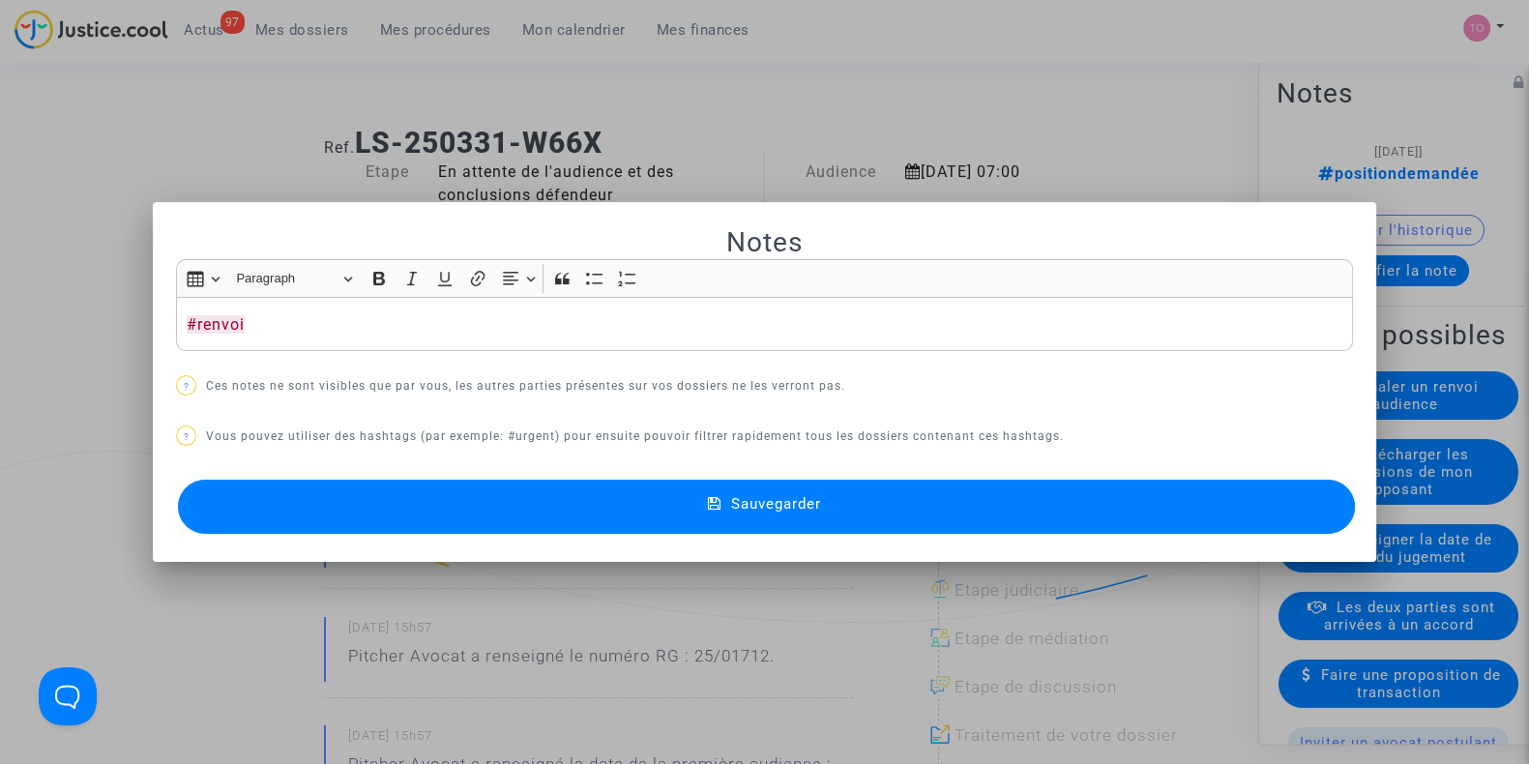
click at [437, 511] on button "Sauvegarder" at bounding box center [766, 507] width 1177 height 54
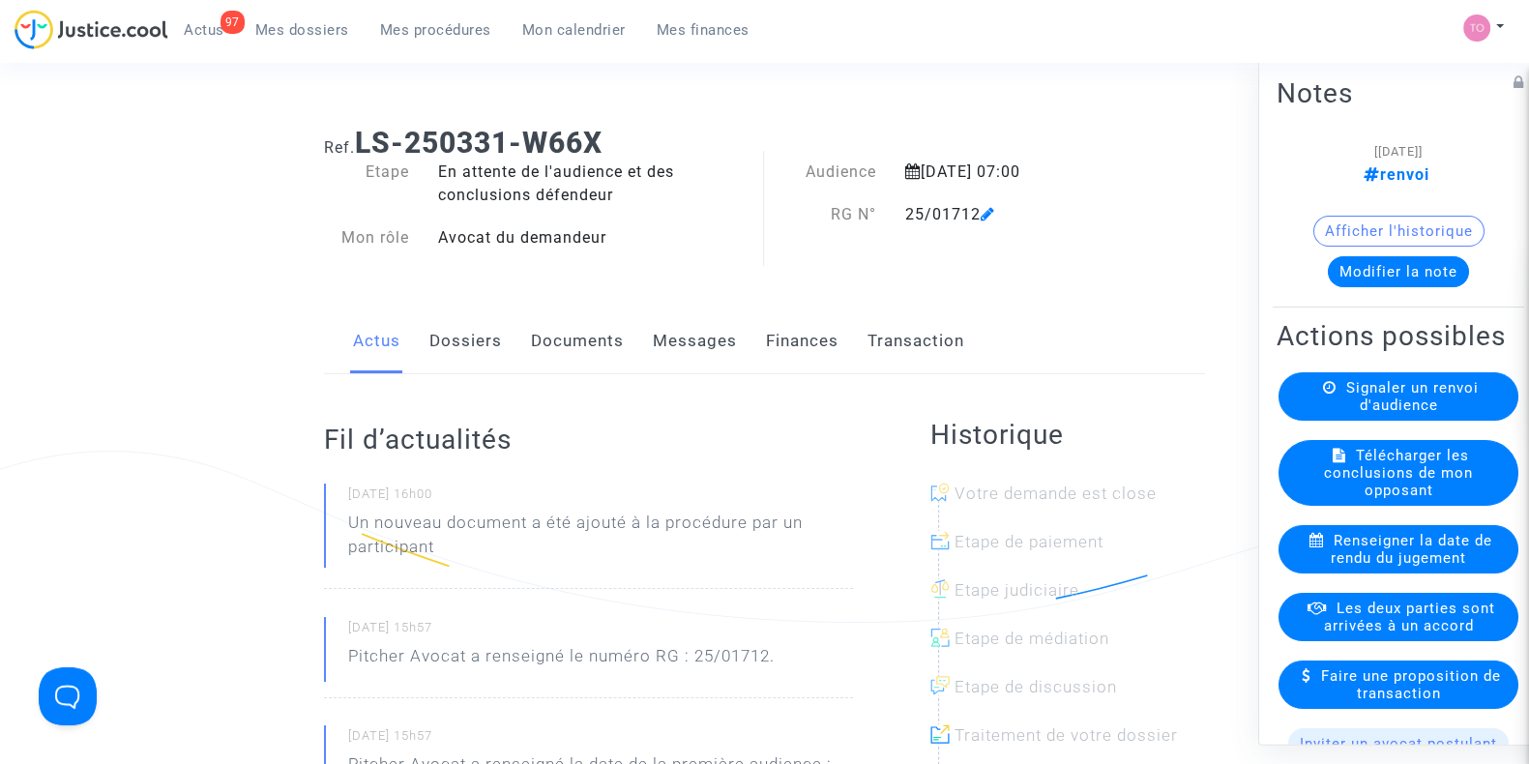
click at [291, 27] on span "Mes dossiers" at bounding box center [302, 29] width 94 height 17
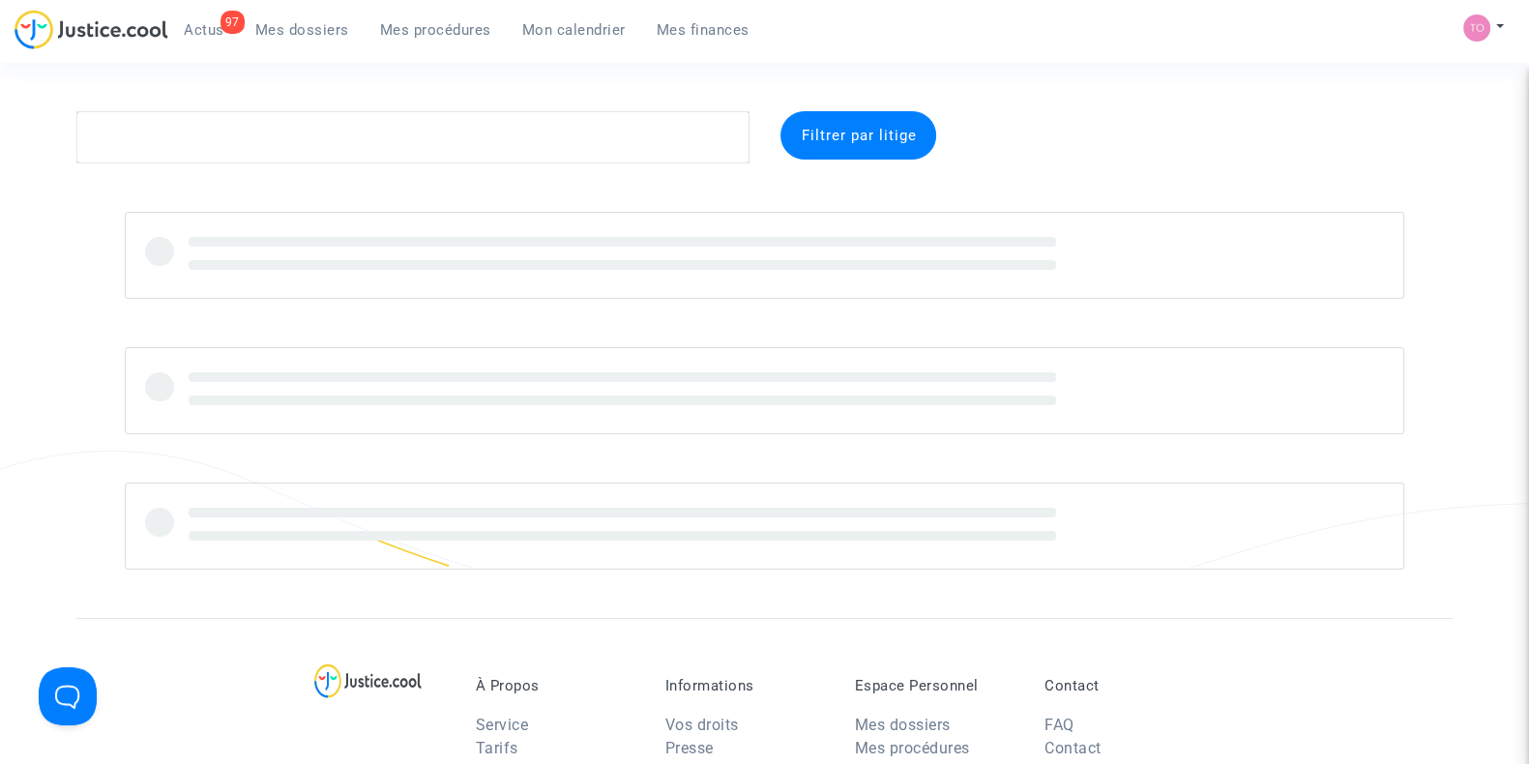
click at [218, 104] on section "Filtrer par litige À Propos Service Tarifs Société Partenaires Conditions génér…" at bounding box center [764, 668] width 1529 height 1336
click at [182, 133] on textarea at bounding box center [412, 137] width 673 height 52
paste textarea "Tabit"
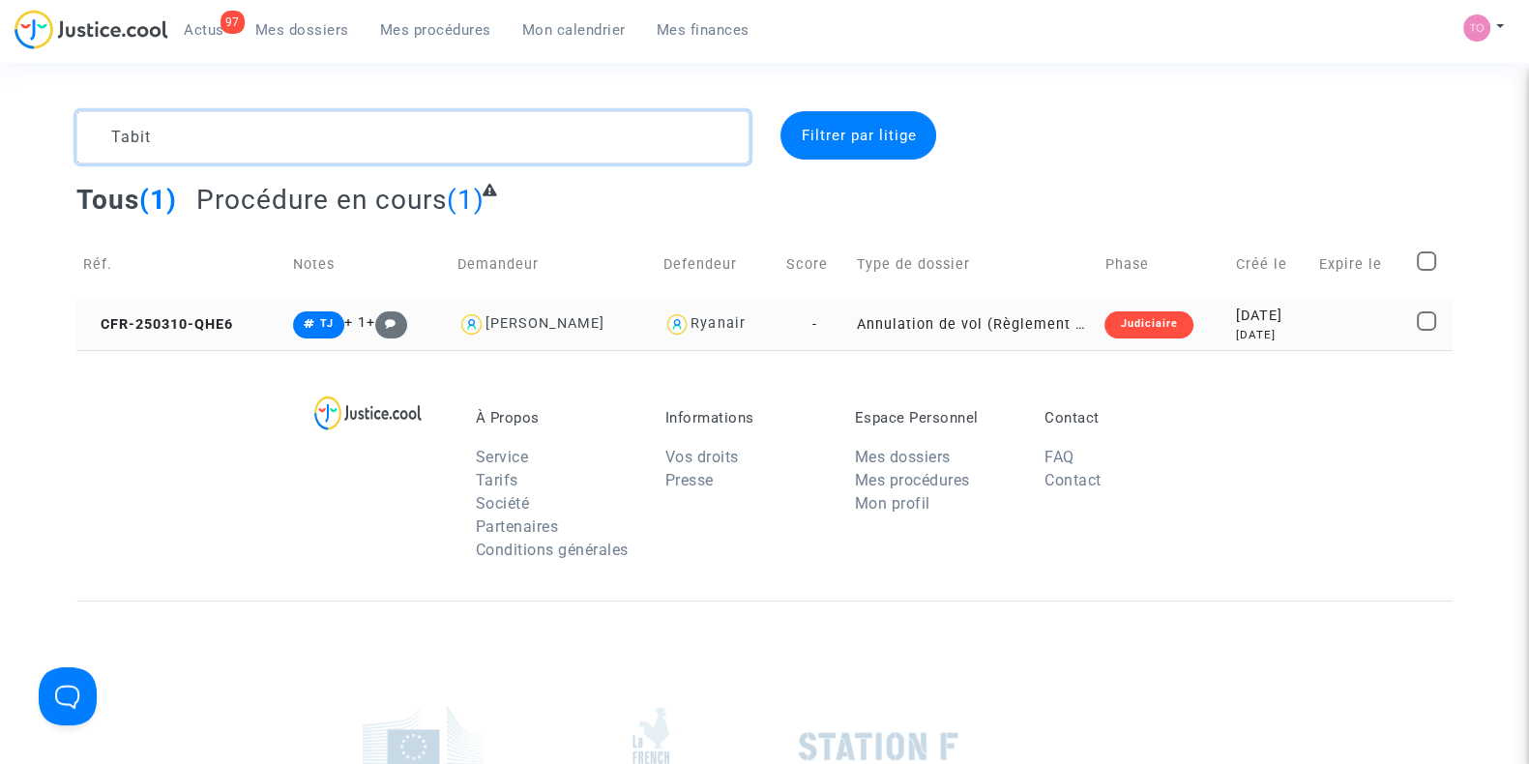
type textarea "Tabit"
click at [1160, 332] on div "Judiciaire" at bounding box center [1149, 324] width 88 height 27
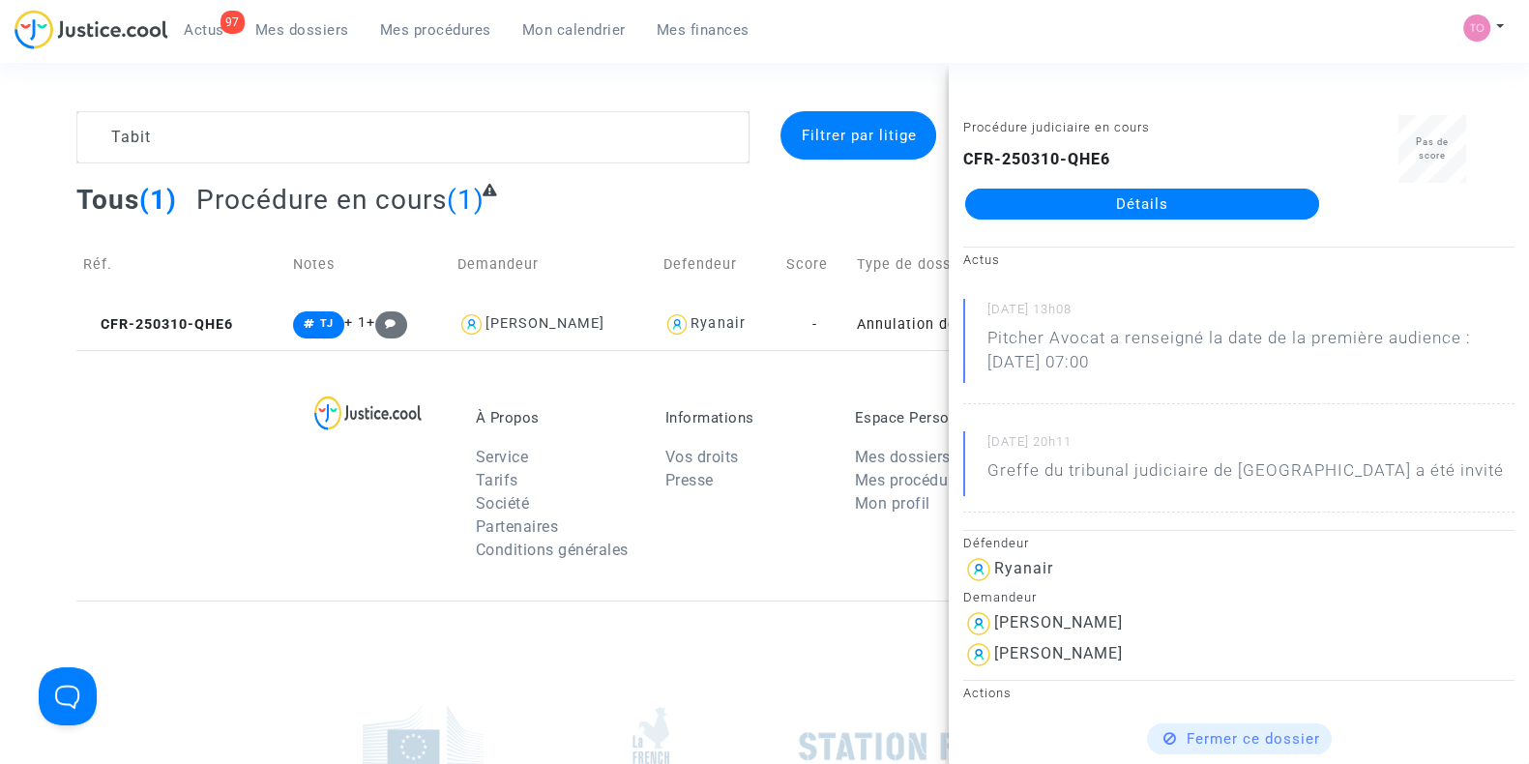
click at [1181, 210] on link "Détails" at bounding box center [1142, 204] width 354 height 31
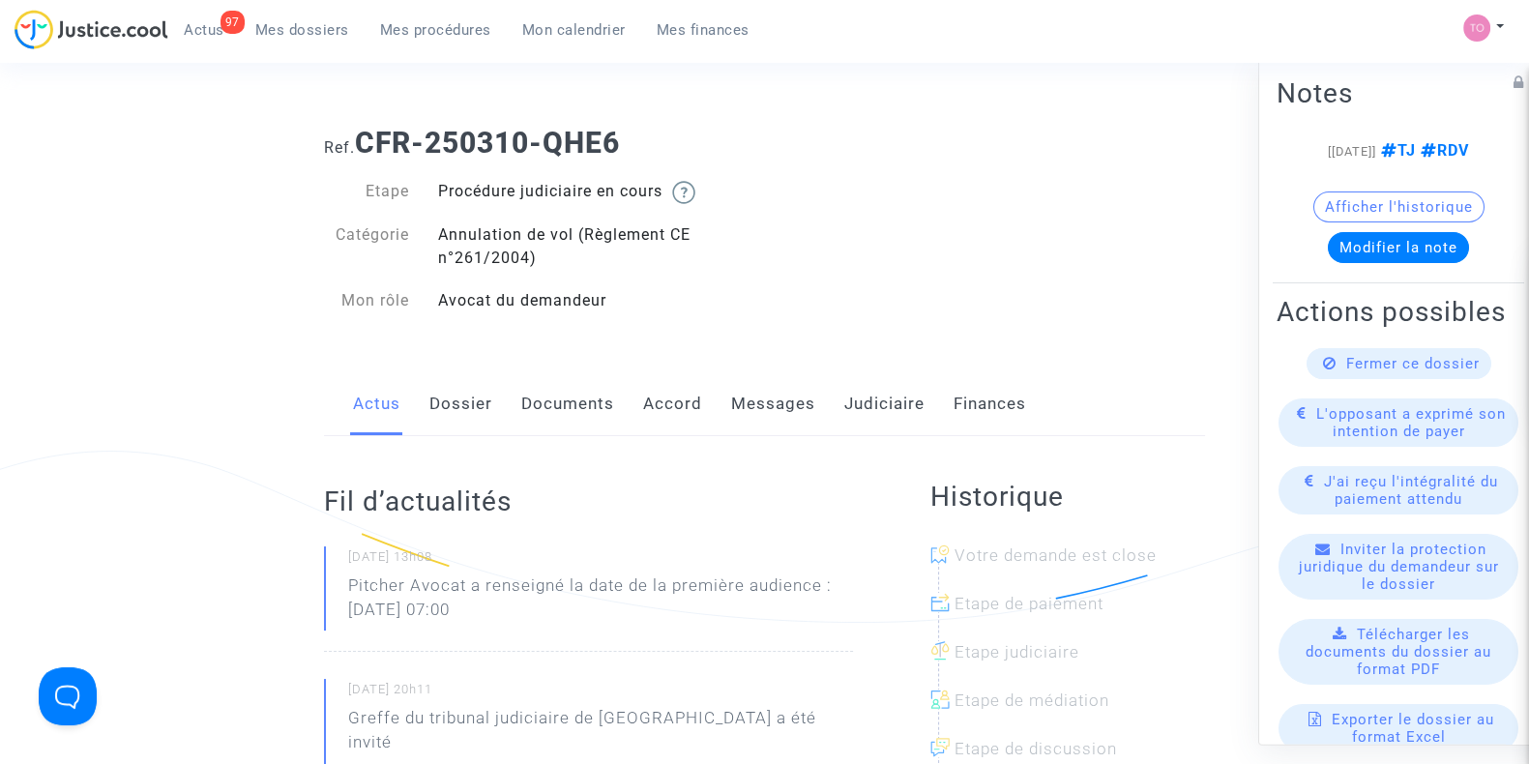
click at [858, 423] on link "Judiciaire" at bounding box center [884, 404] width 80 height 64
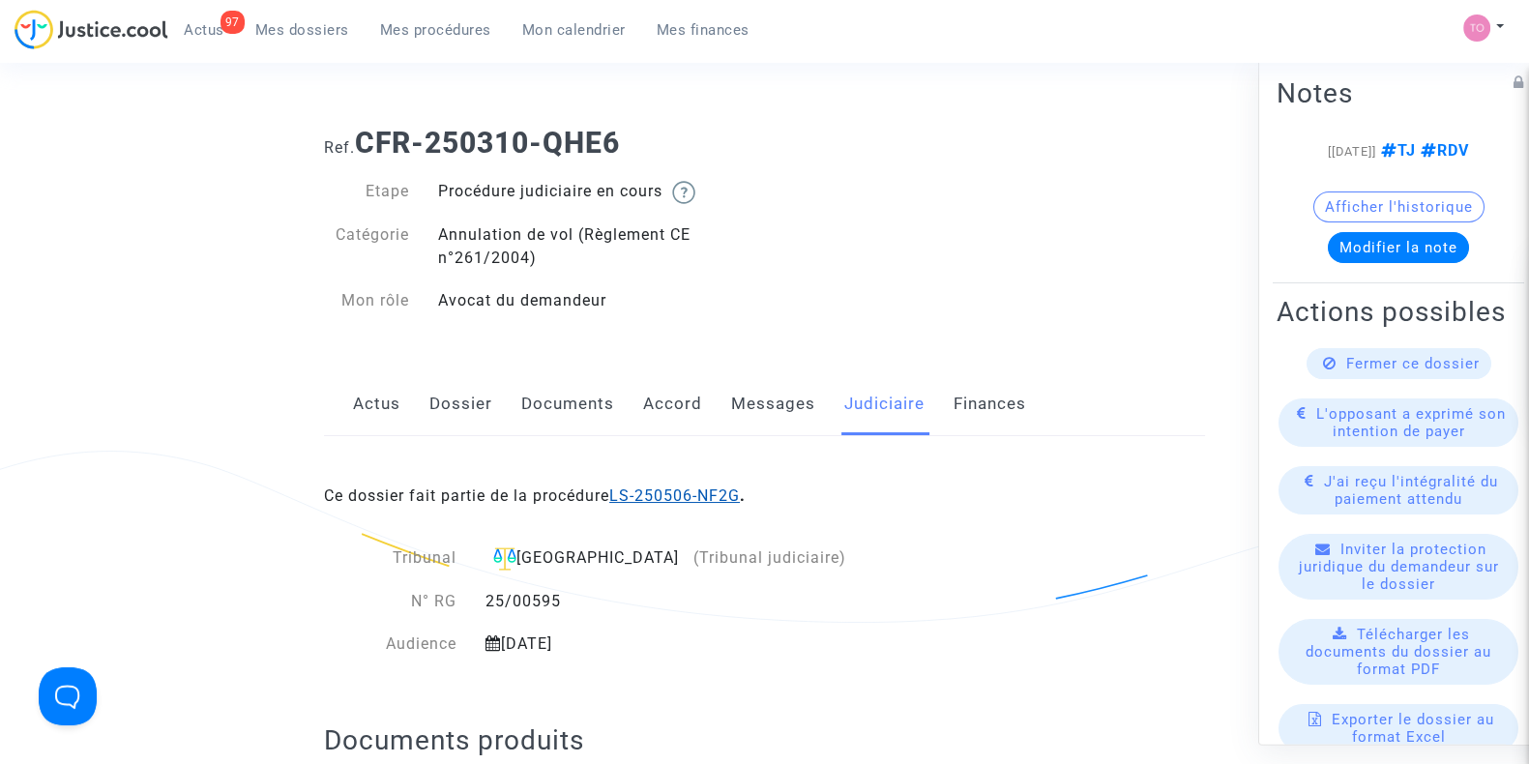
click at [650, 493] on link "LS-250506-NF2G" at bounding box center [674, 496] width 131 height 18
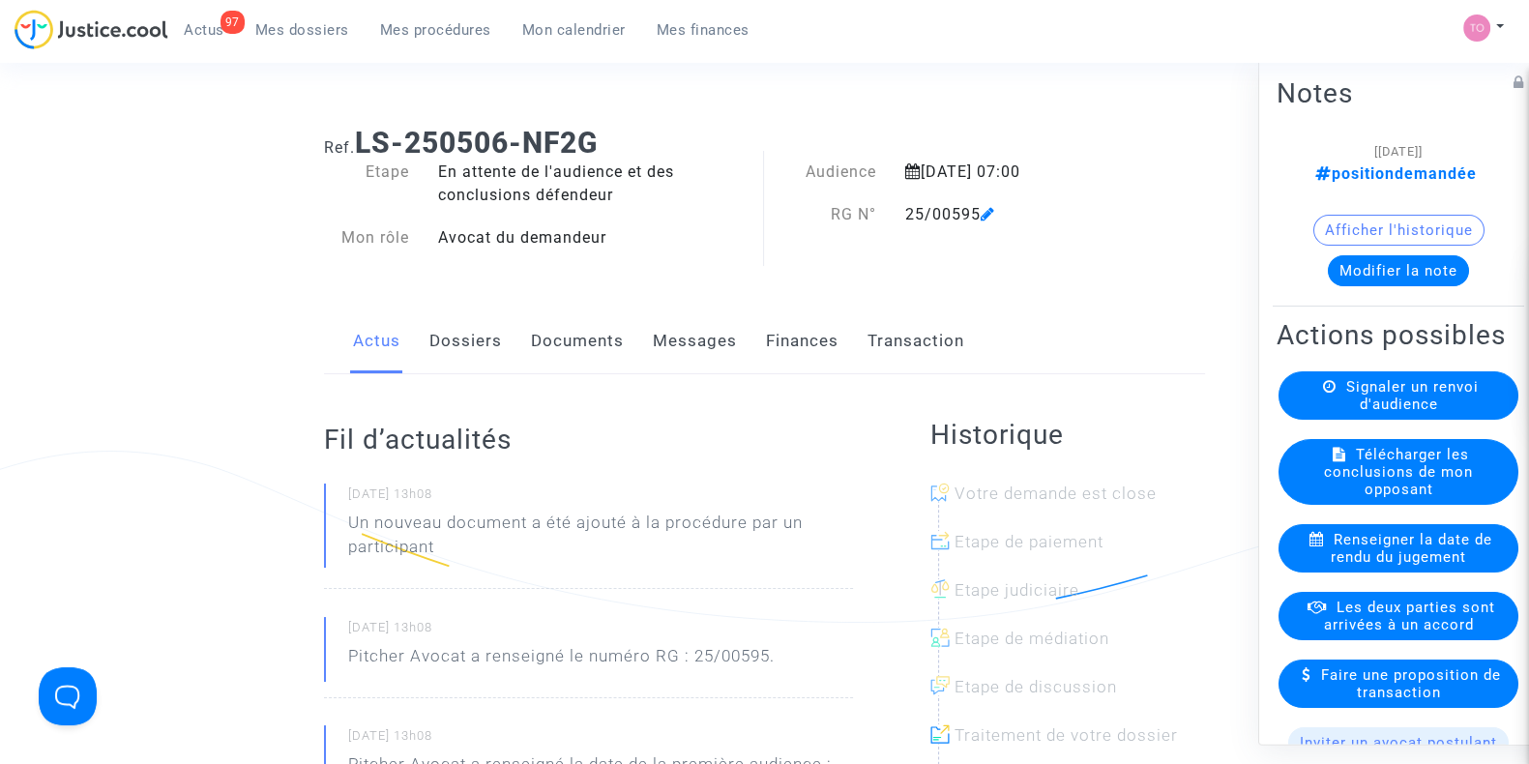
click at [650, 493] on small "05/06/2025 - 13h08" at bounding box center [600, 498] width 505 height 25
click at [425, 341] on div "Actus Dossiers Documents Messages Finances Transaction" at bounding box center [764, 342] width 881 height 65
click at [437, 341] on link "Dossiers" at bounding box center [466, 342] width 73 height 64
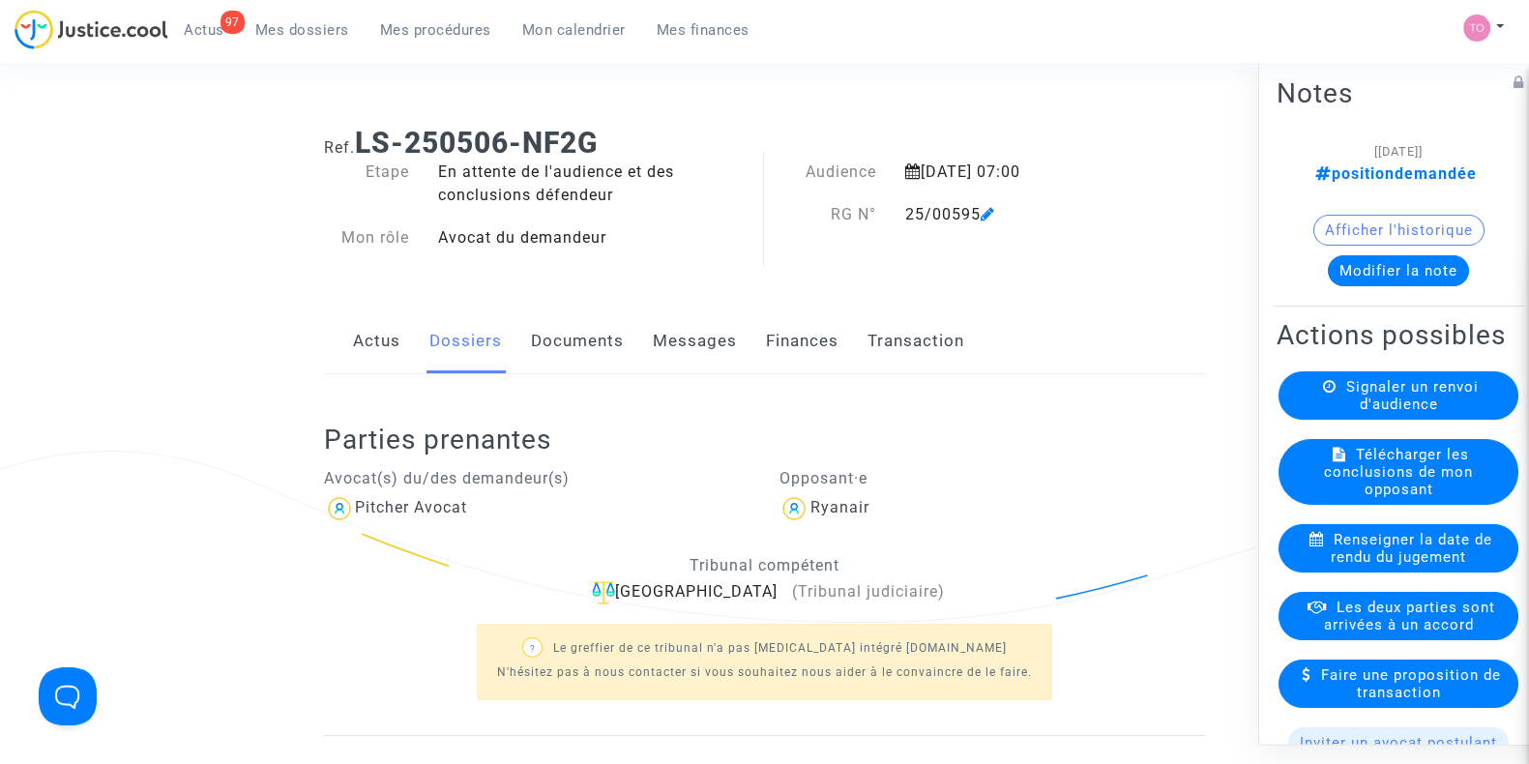
click at [1349, 277] on button "Modifier la note" at bounding box center [1398, 270] width 141 height 31
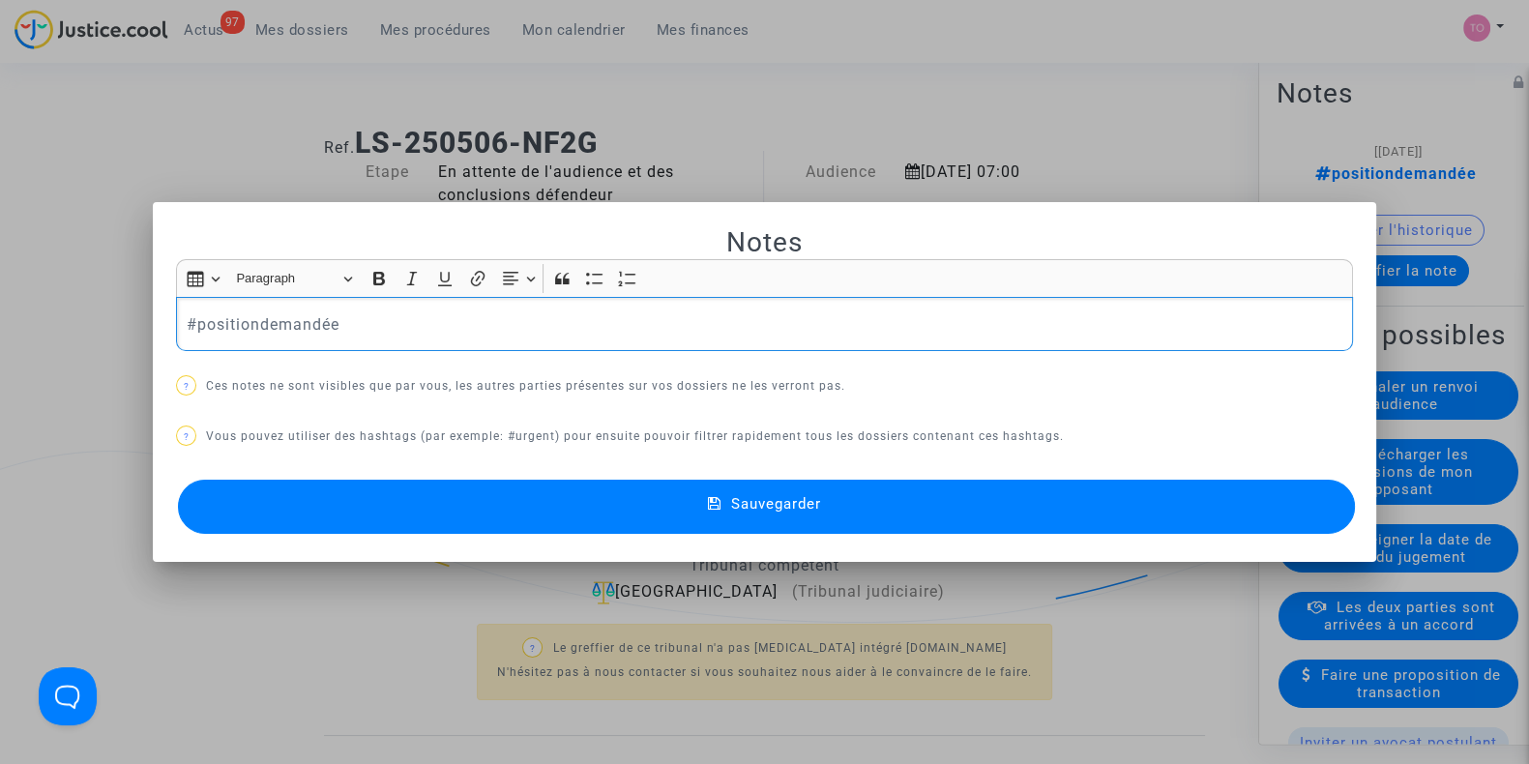
drag, startPoint x: 388, startPoint y: 320, endPoint x: 97, endPoint y: 322, distance: 291.2
click at [97, 322] on div "Notes Rich Text Editor Insert table Insert table Heading Paragraph Paragraph He…" at bounding box center [764, 382] width 1529 height 764
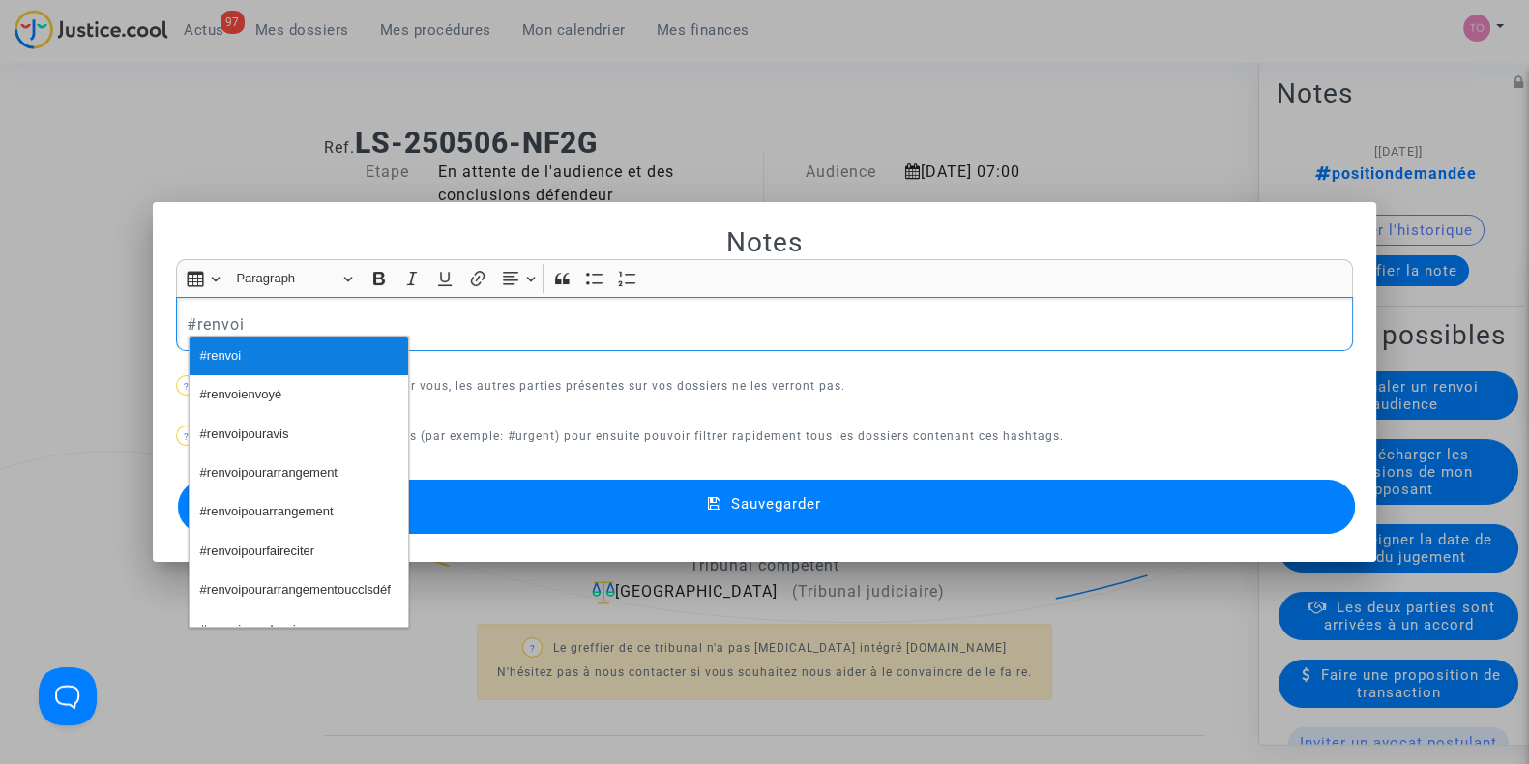
click at [204, 345] on span "#renvoi" at bounding box center [221, 356] width 42 height 28
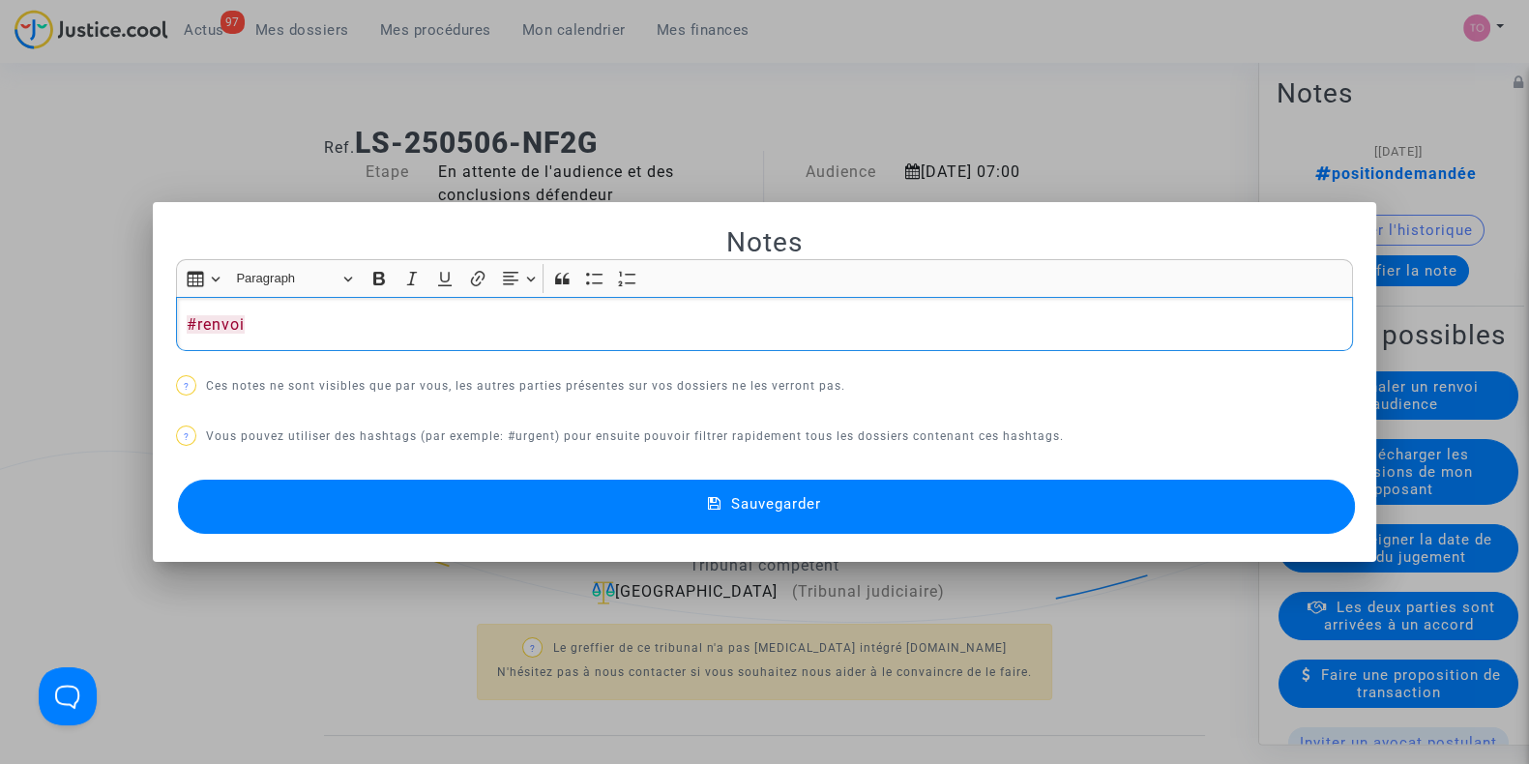
click at [406, 507] on button "Sauvegarder" at bounding box center [766, 507] width 1177 height 54
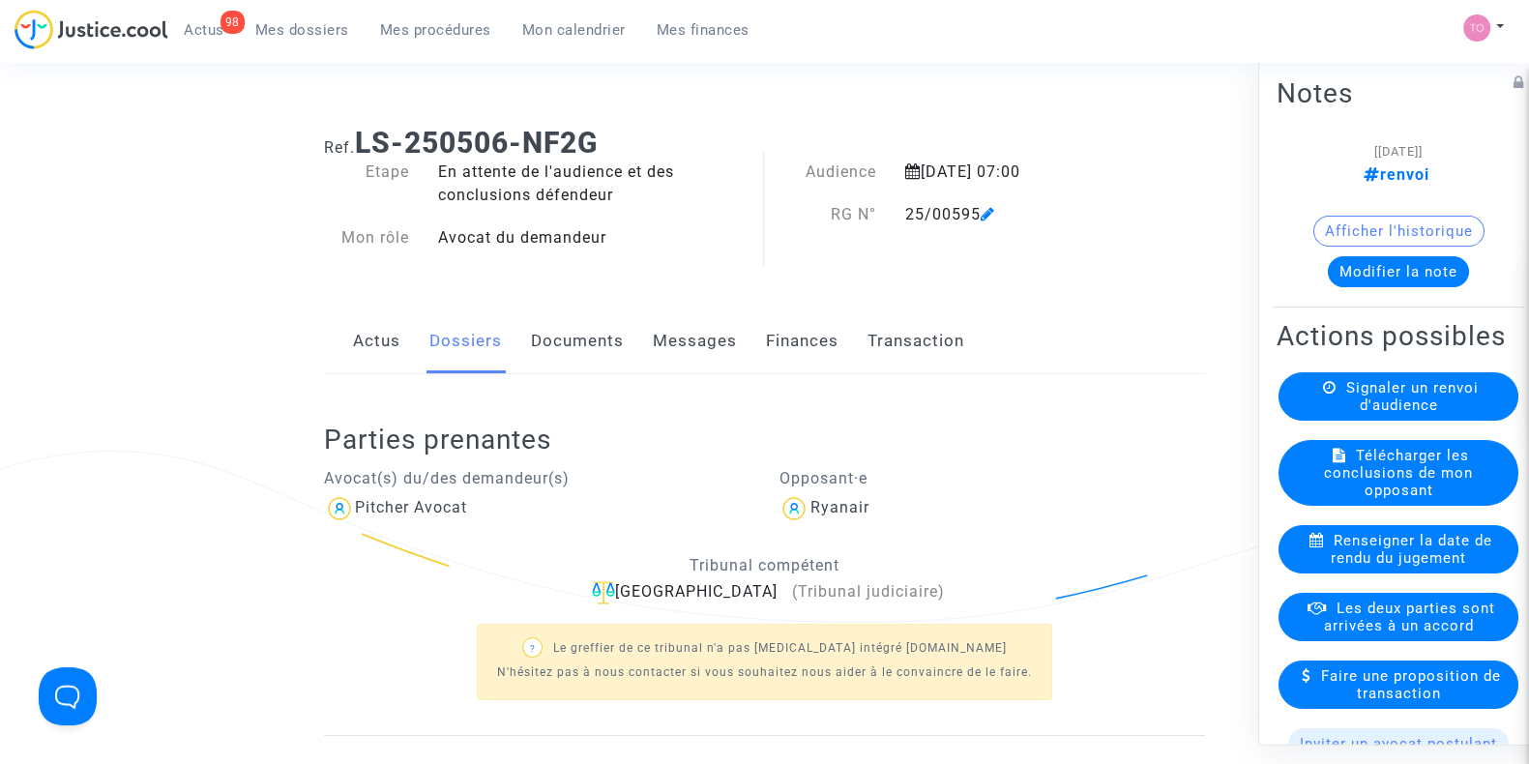
click at [296, 36] on span "Mes dossiers" at bounding box center [302, 29] width 94 height 17
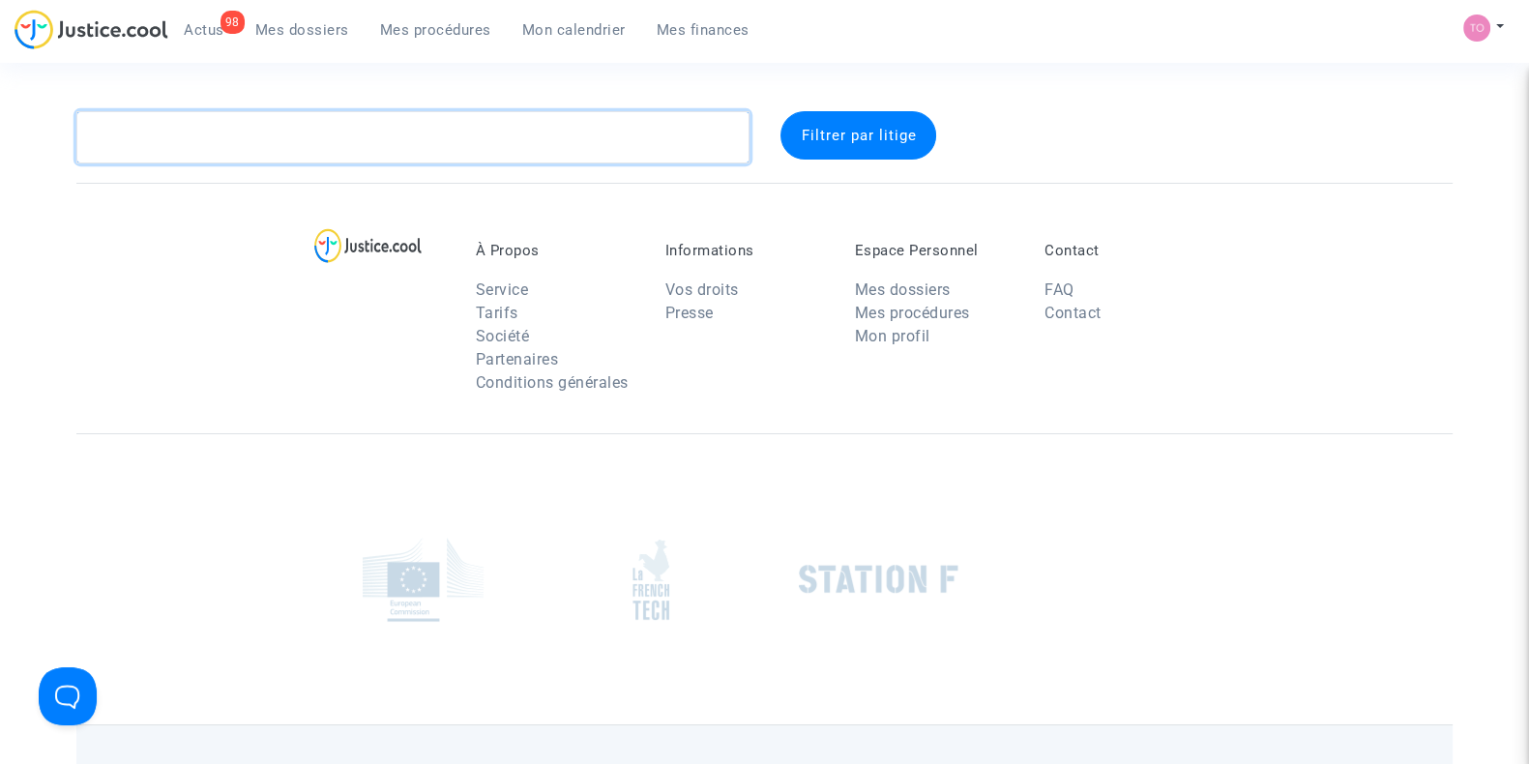
click at [247, 142] on textarea at bounding box center [412, 137] width 673 height 52
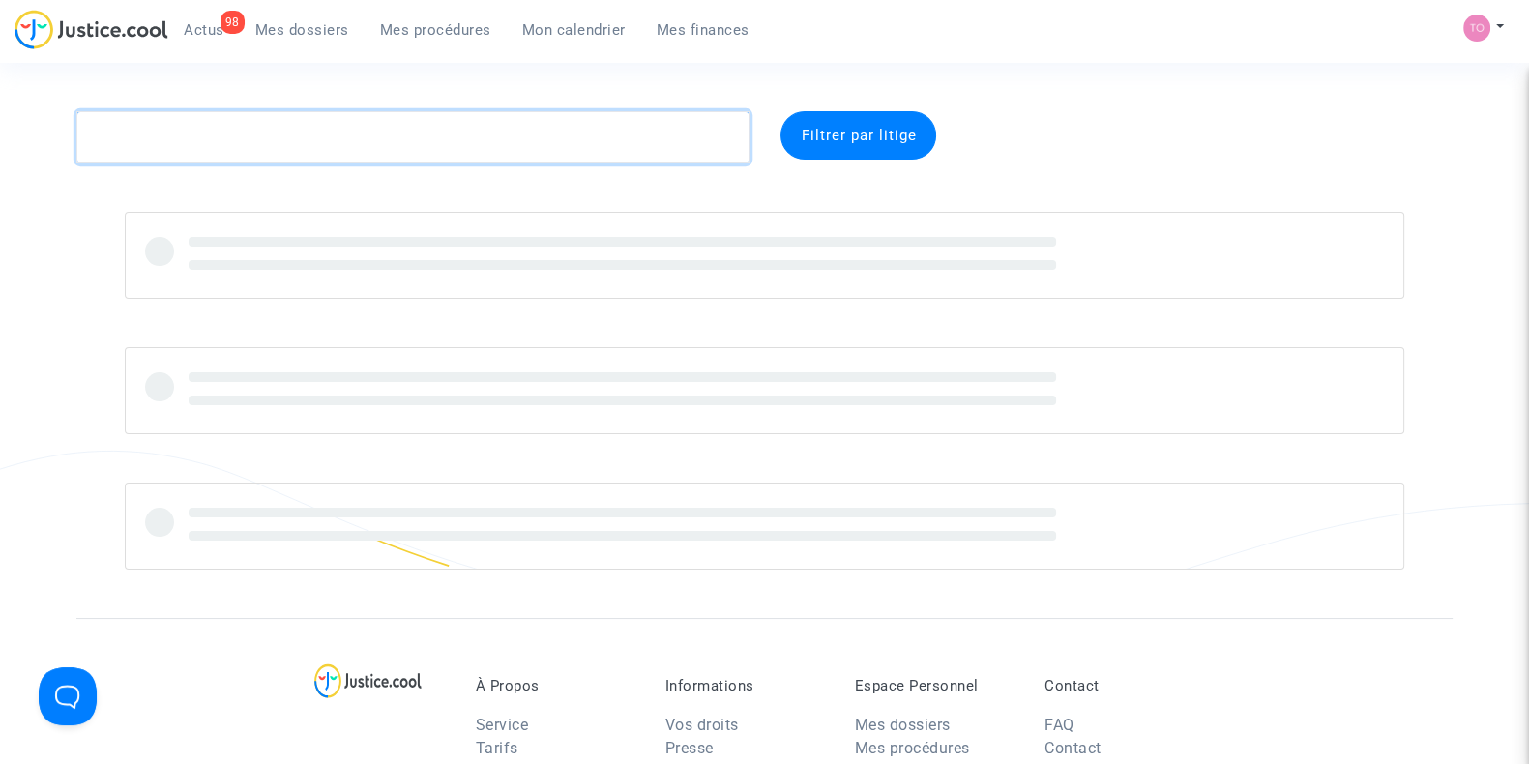
paste textarea "Freches"
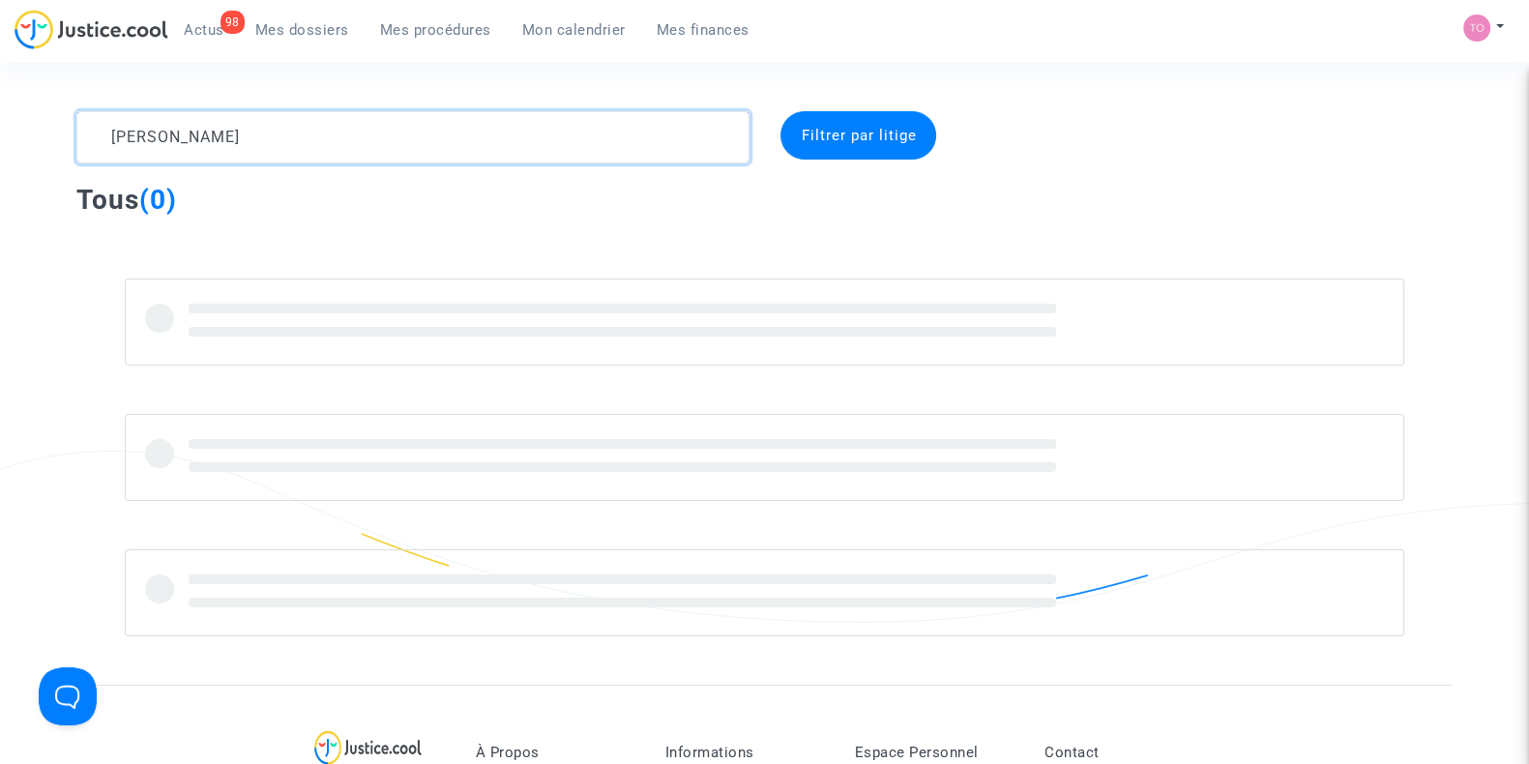
type textarea "Freches"
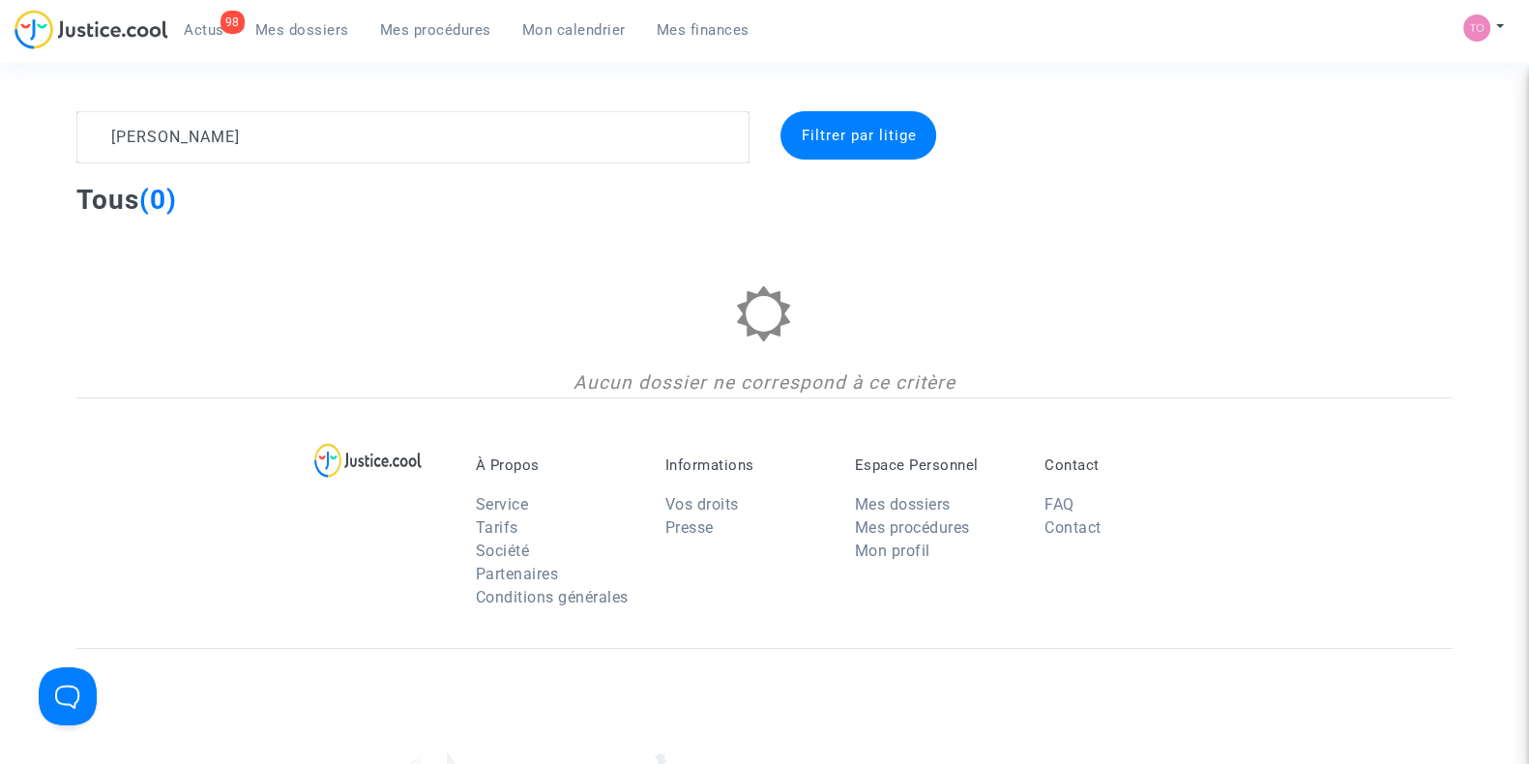
click at [554, 21] on span "Mon calendrier" at bounding box center [574, 29] width 104 height 17
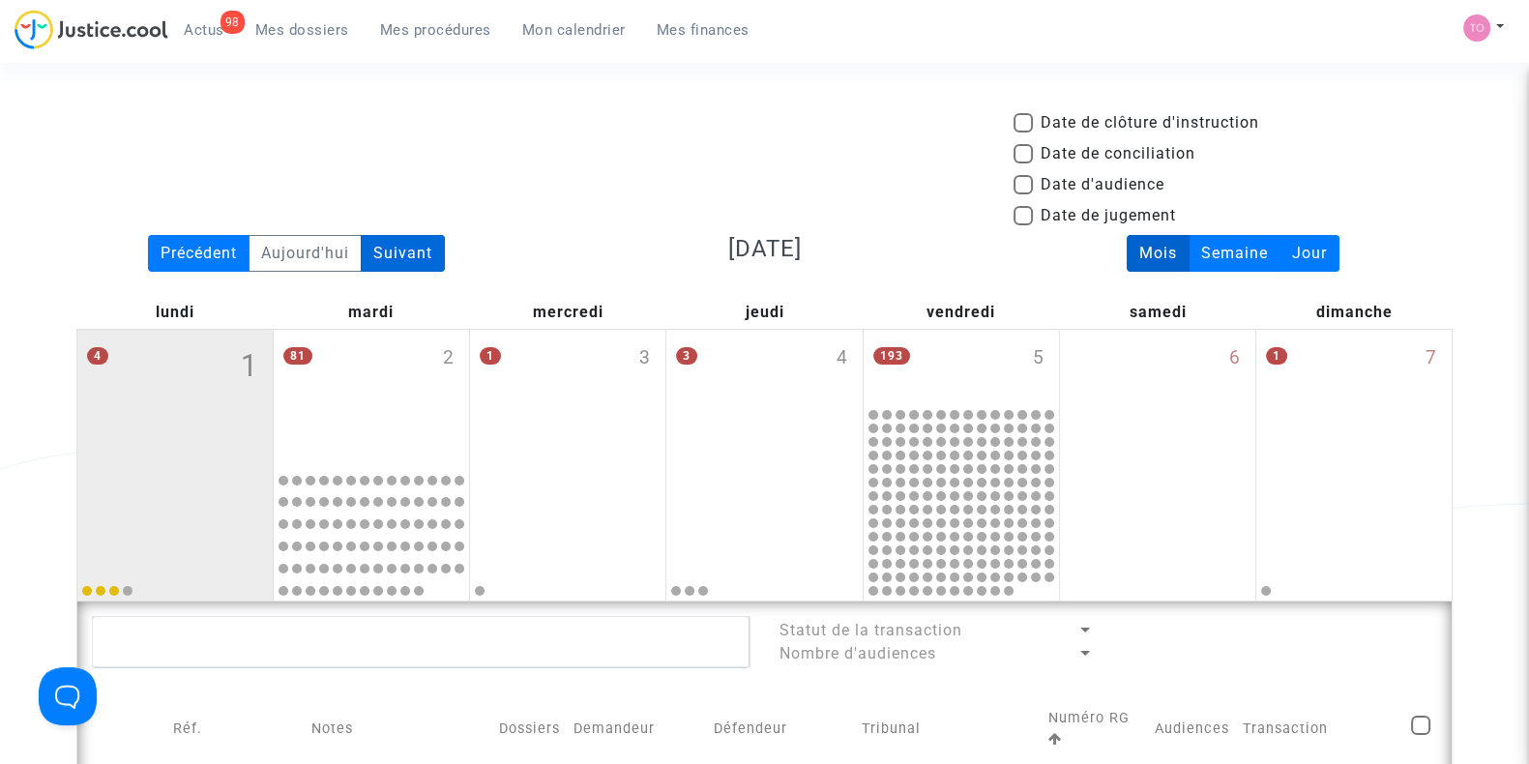
click at [392, 253] on div "Suivant" at bounding box center [403, 253] width 84 height 37
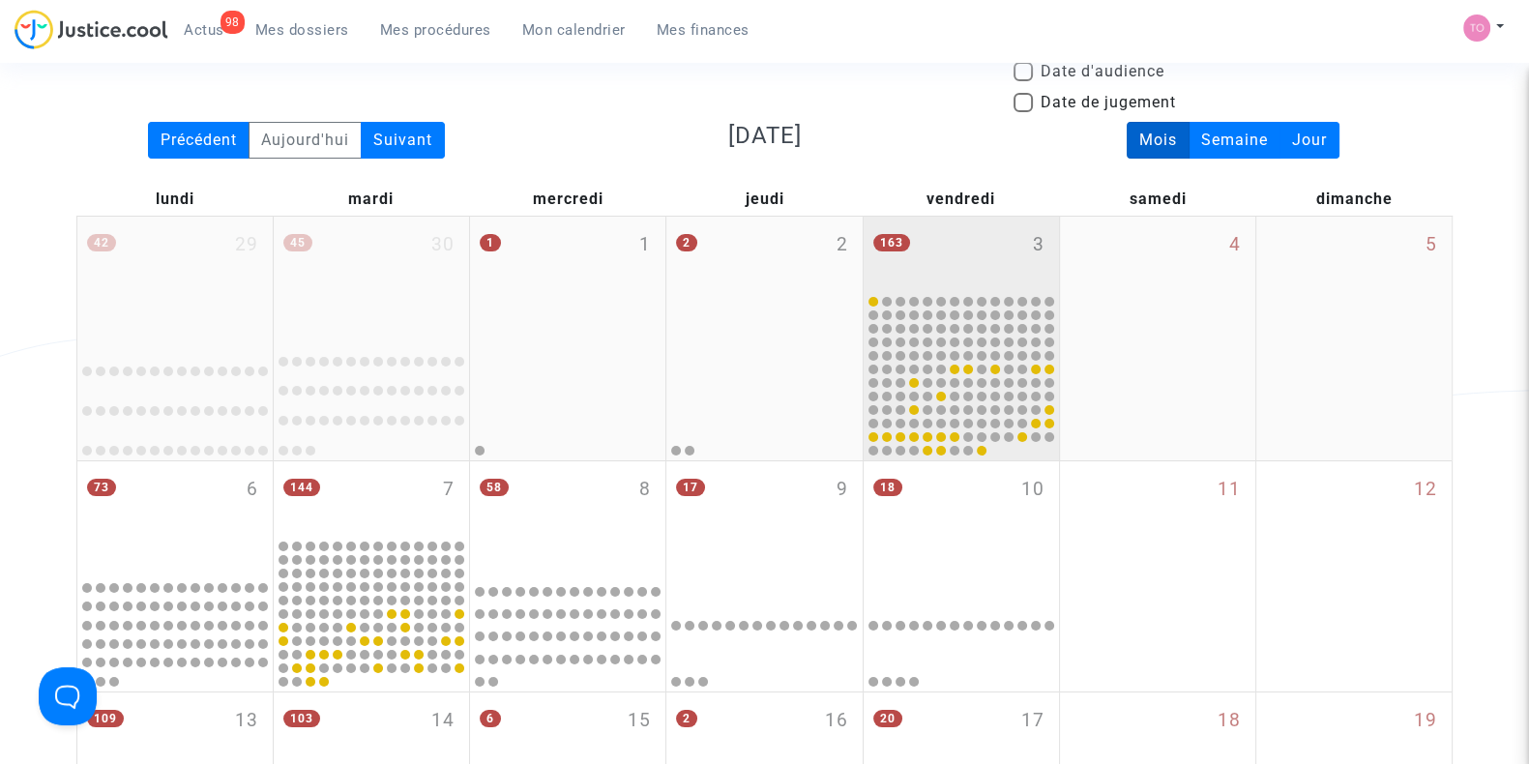
scroll to position [115, 0]
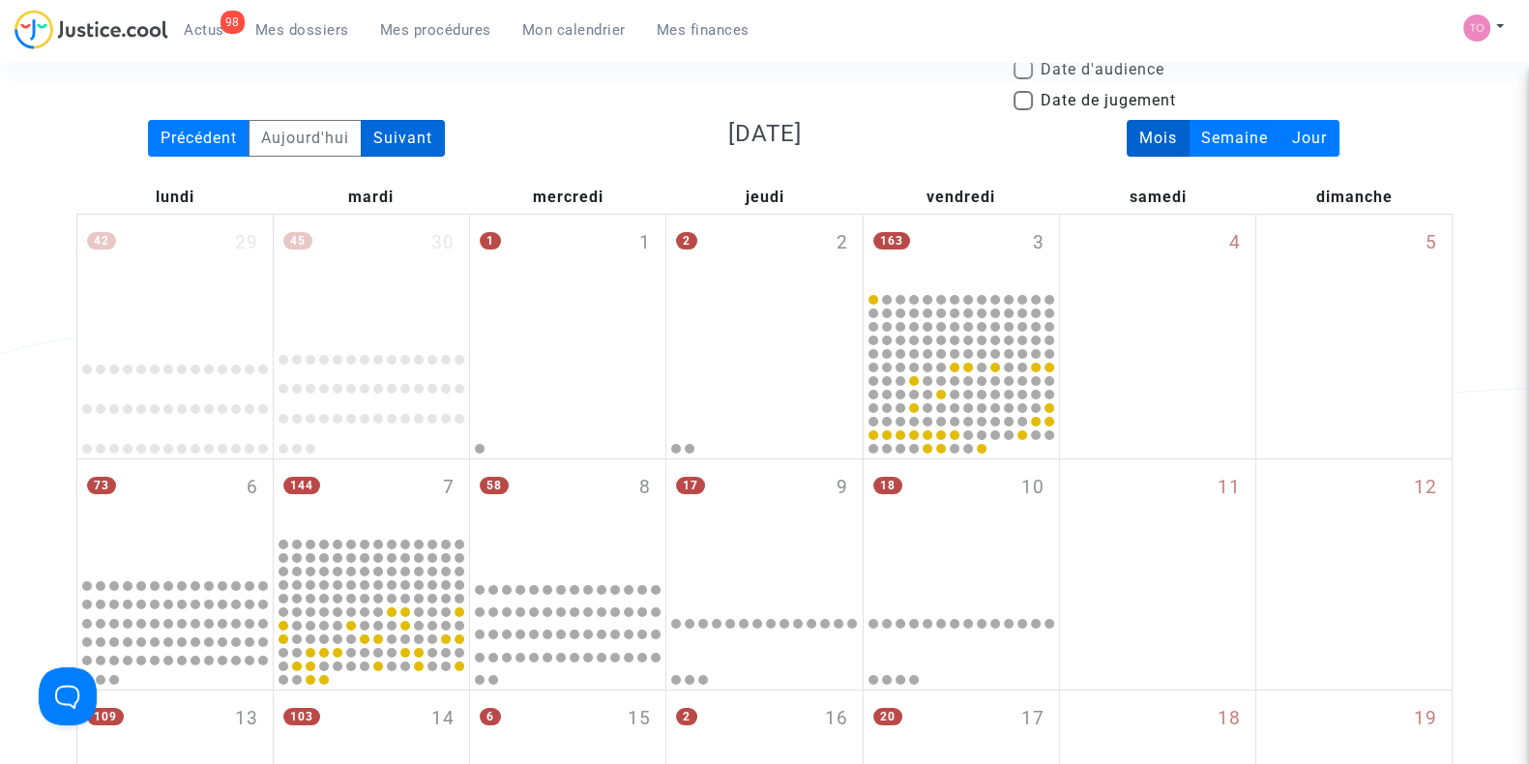
click at [416, 139] on div "Suivant" at bounding box center [403, 138] width 84 height 37
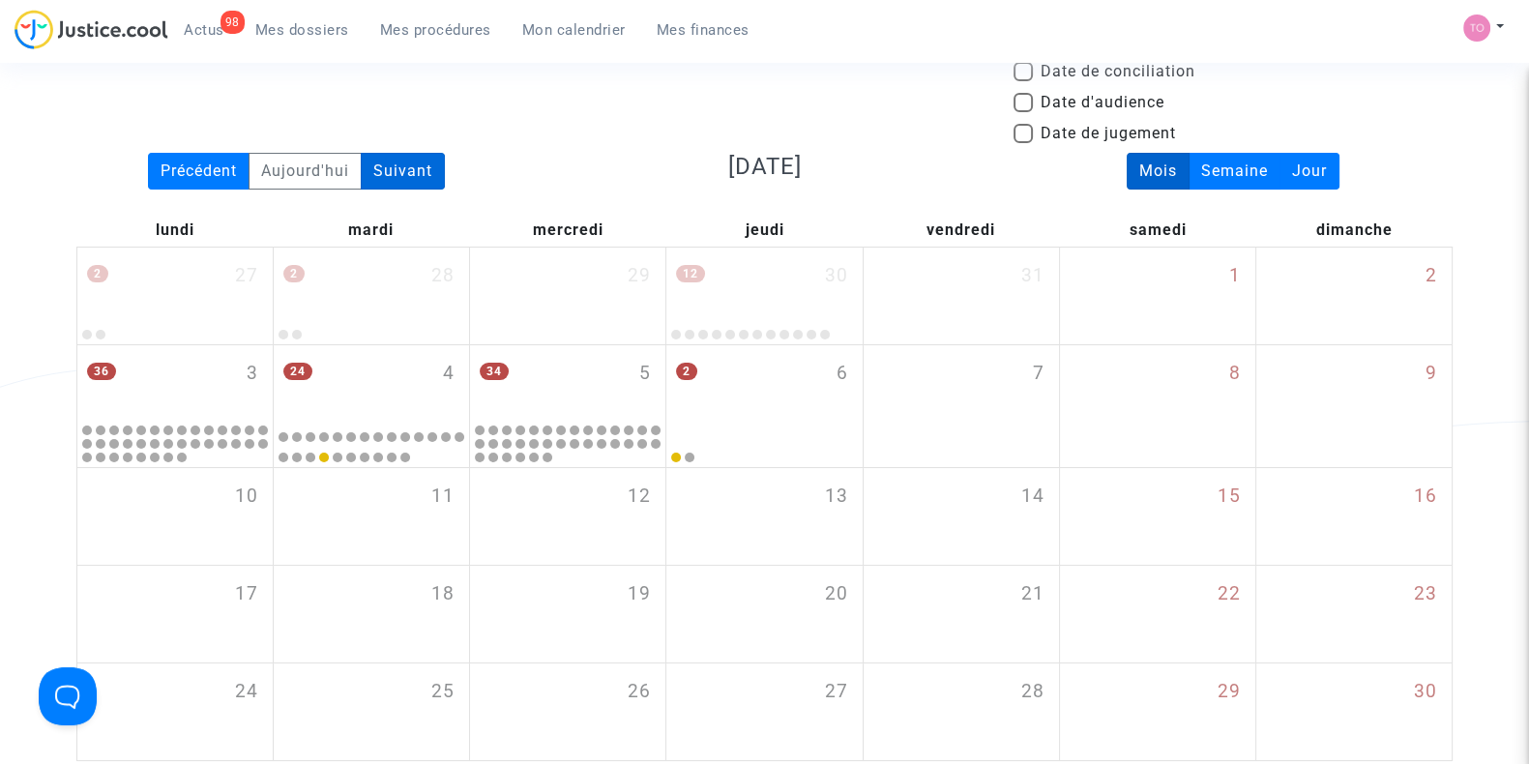
scroll to position [81, 0]
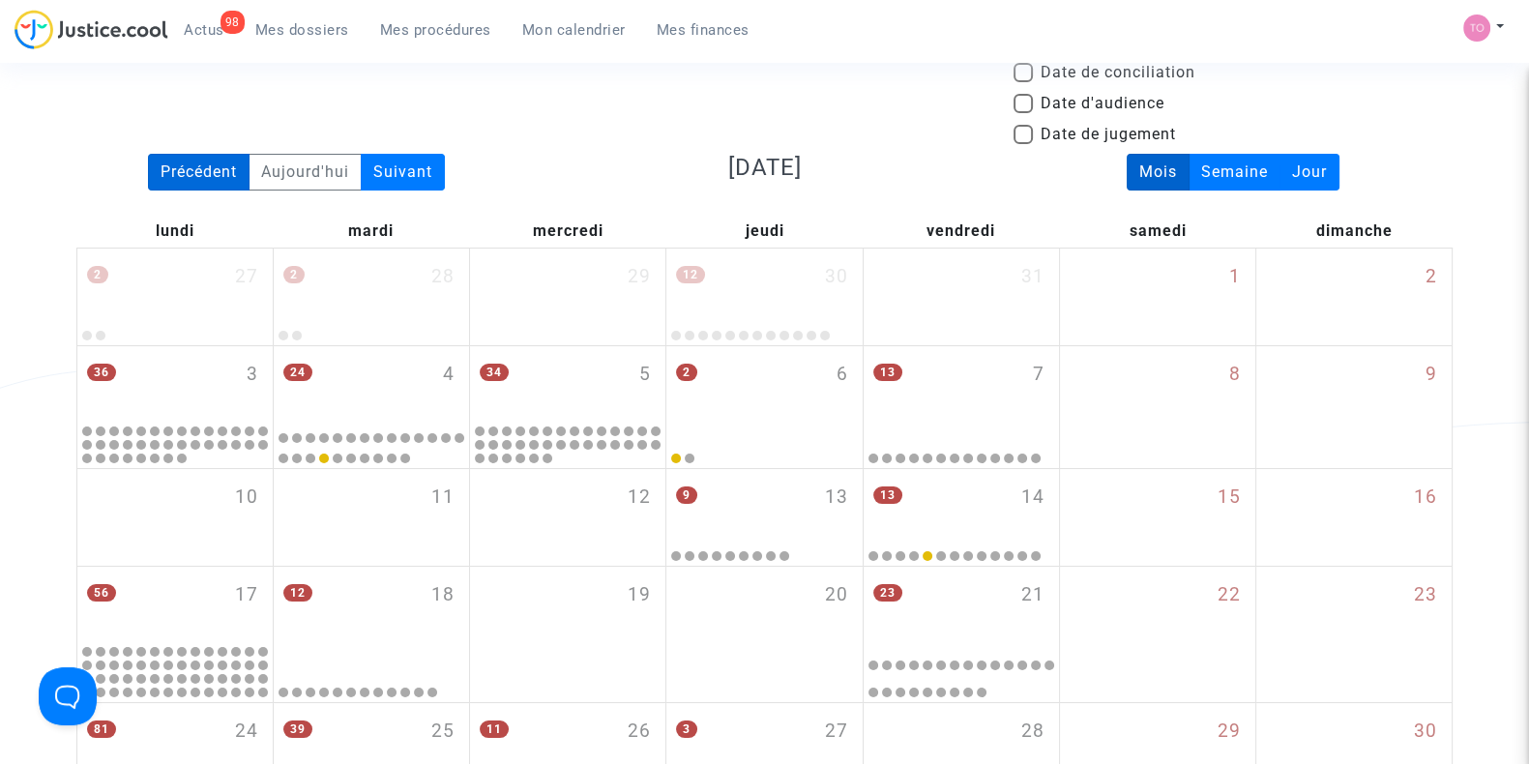
click at [205, 171] on div "Précédent" at bounding box center [199, 172] width 102 height 37
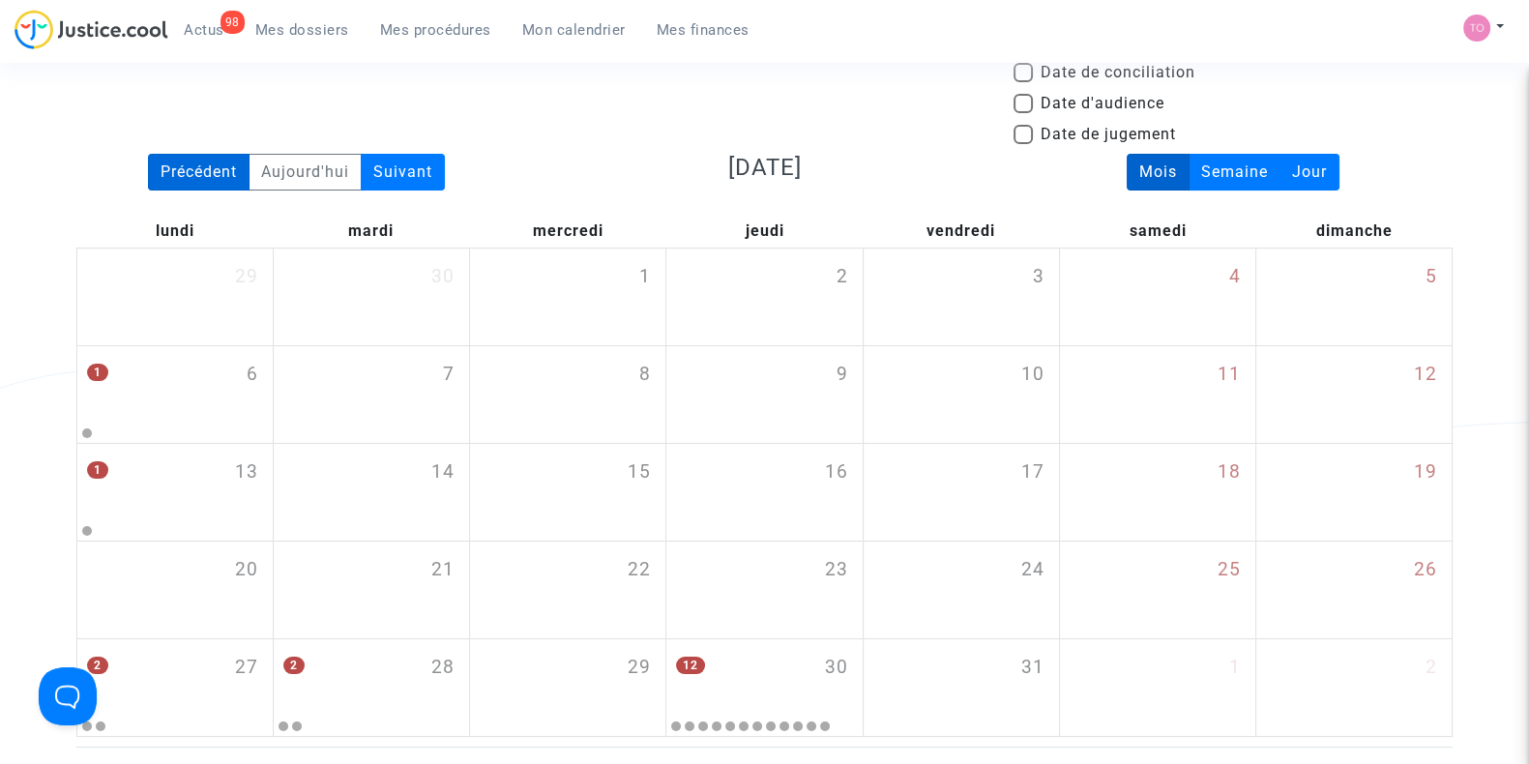
click at [205, 171] on div "Précédent" at bounding box center [199, 172] width 102 height 37
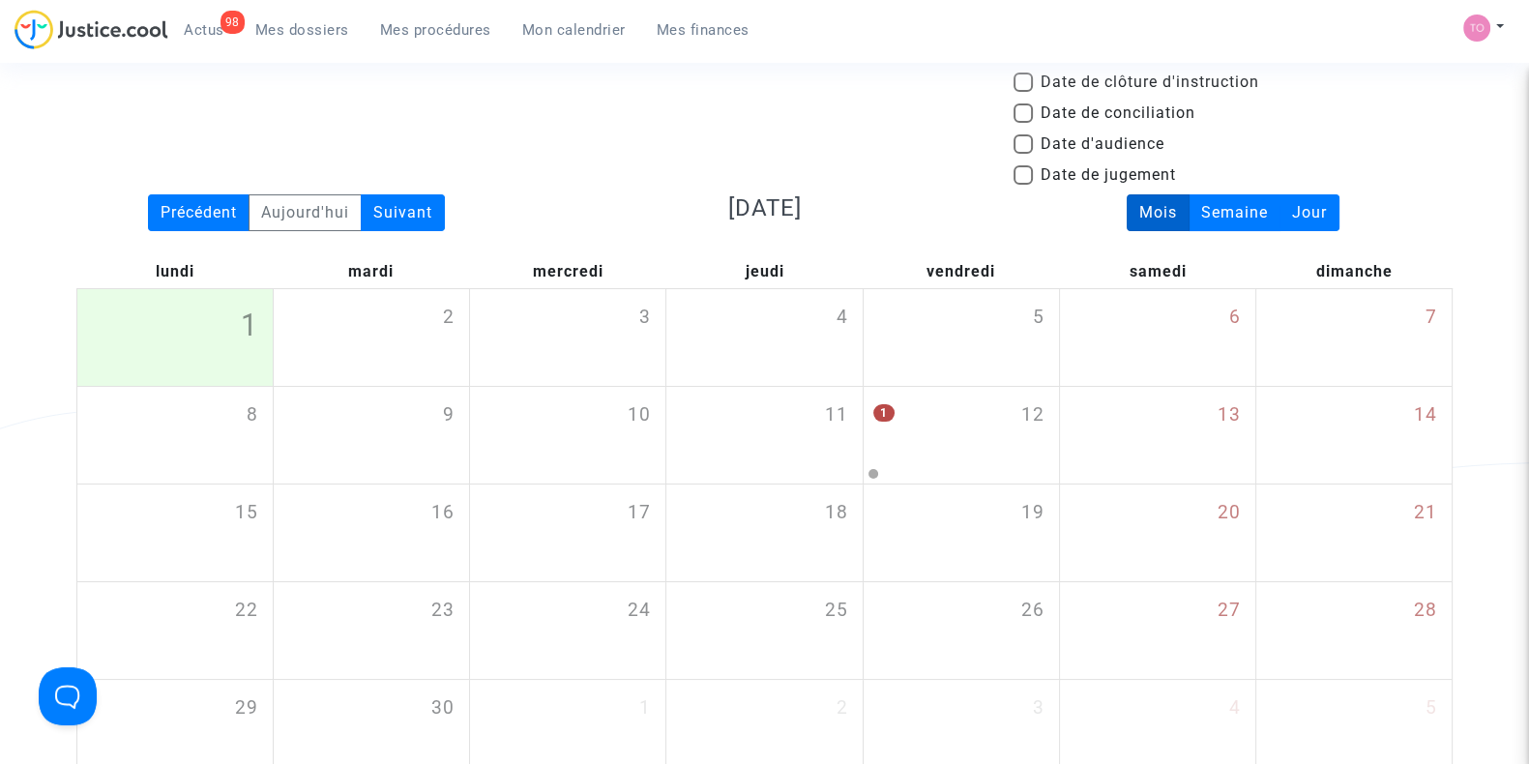
scroll to position [34, 0]
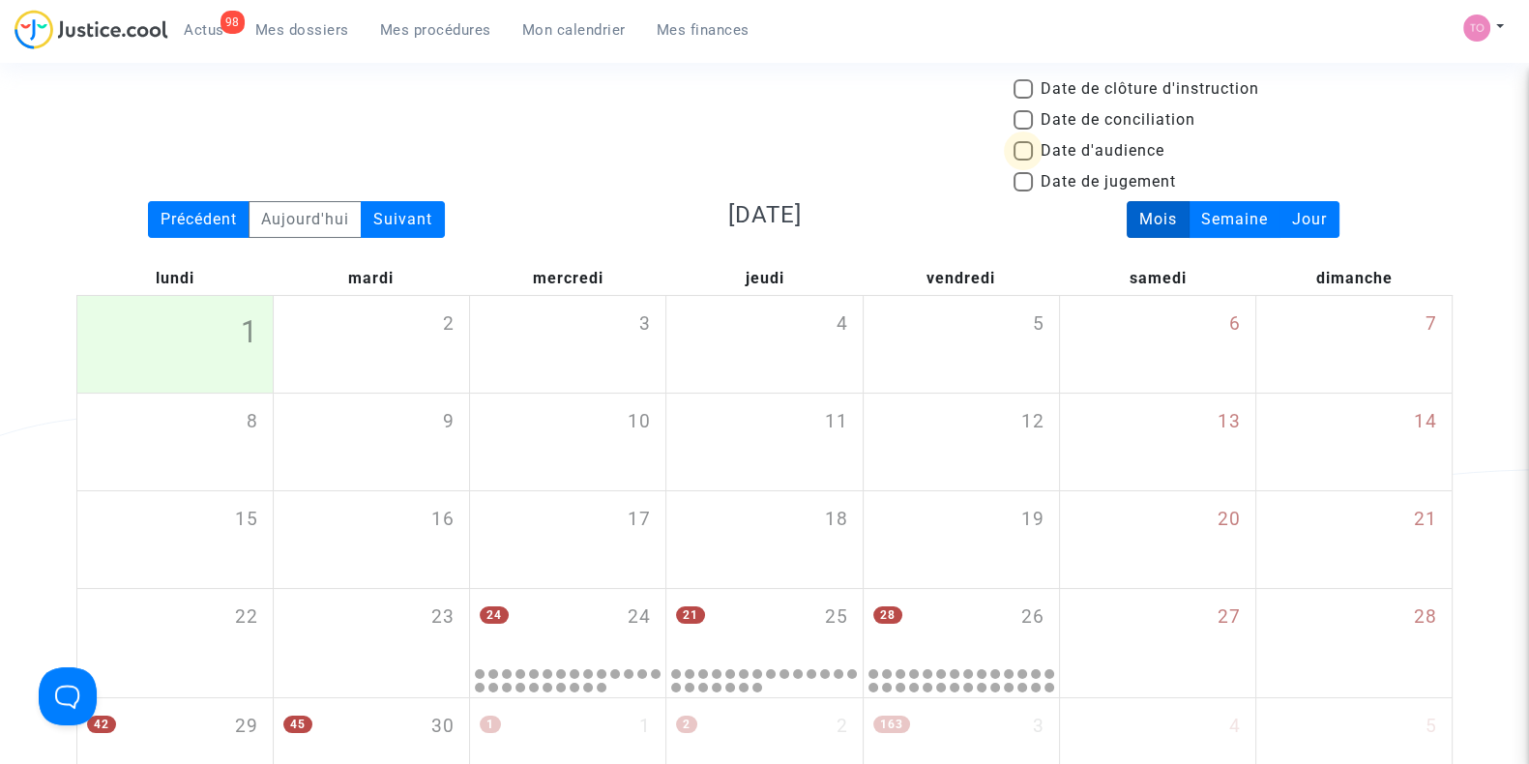
click at [1023, 152] on span at bounding box center [1023, 150] width 19 height 19
click at [1023, 161] on input "Date d'audience" at bounding box center [1022, 161] width 1 height 1
checkbox input "true"
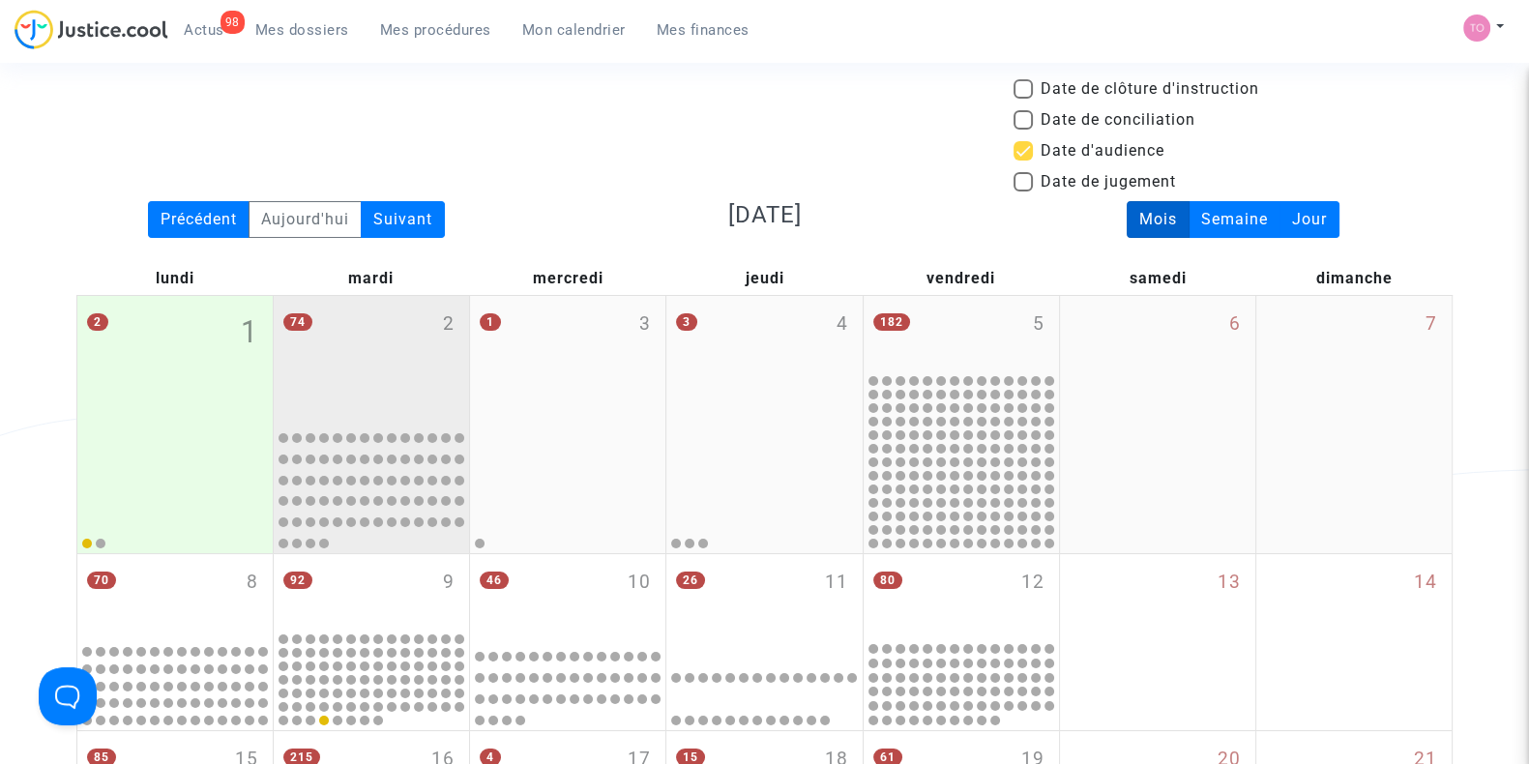
click at [382, 343] on div "74 2" at bounding box center [371, 359] width 195 height 126
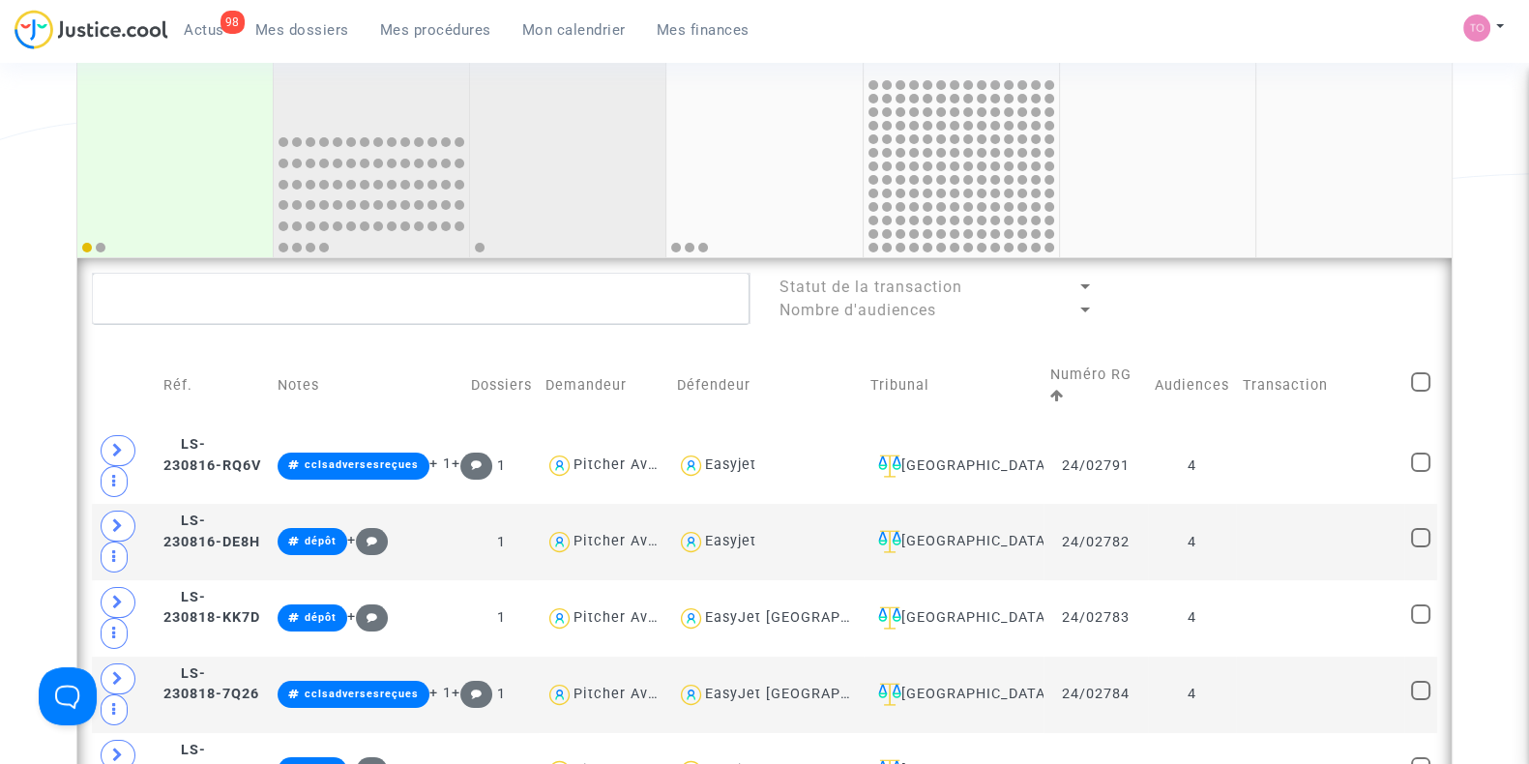
scroll to position [341, 0]
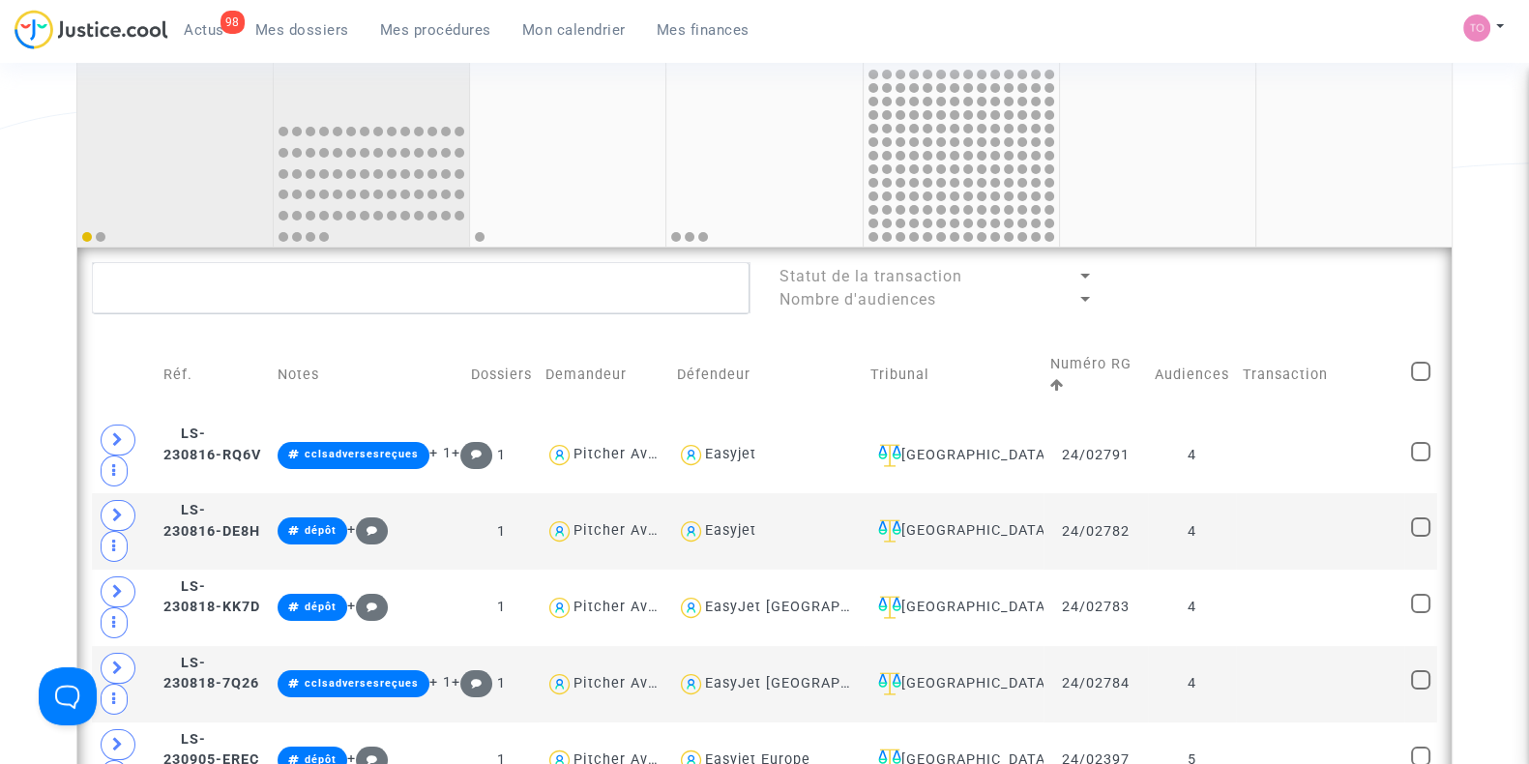
click at [182, 189] on div at bounding box center [175, 181] width 190 height 126
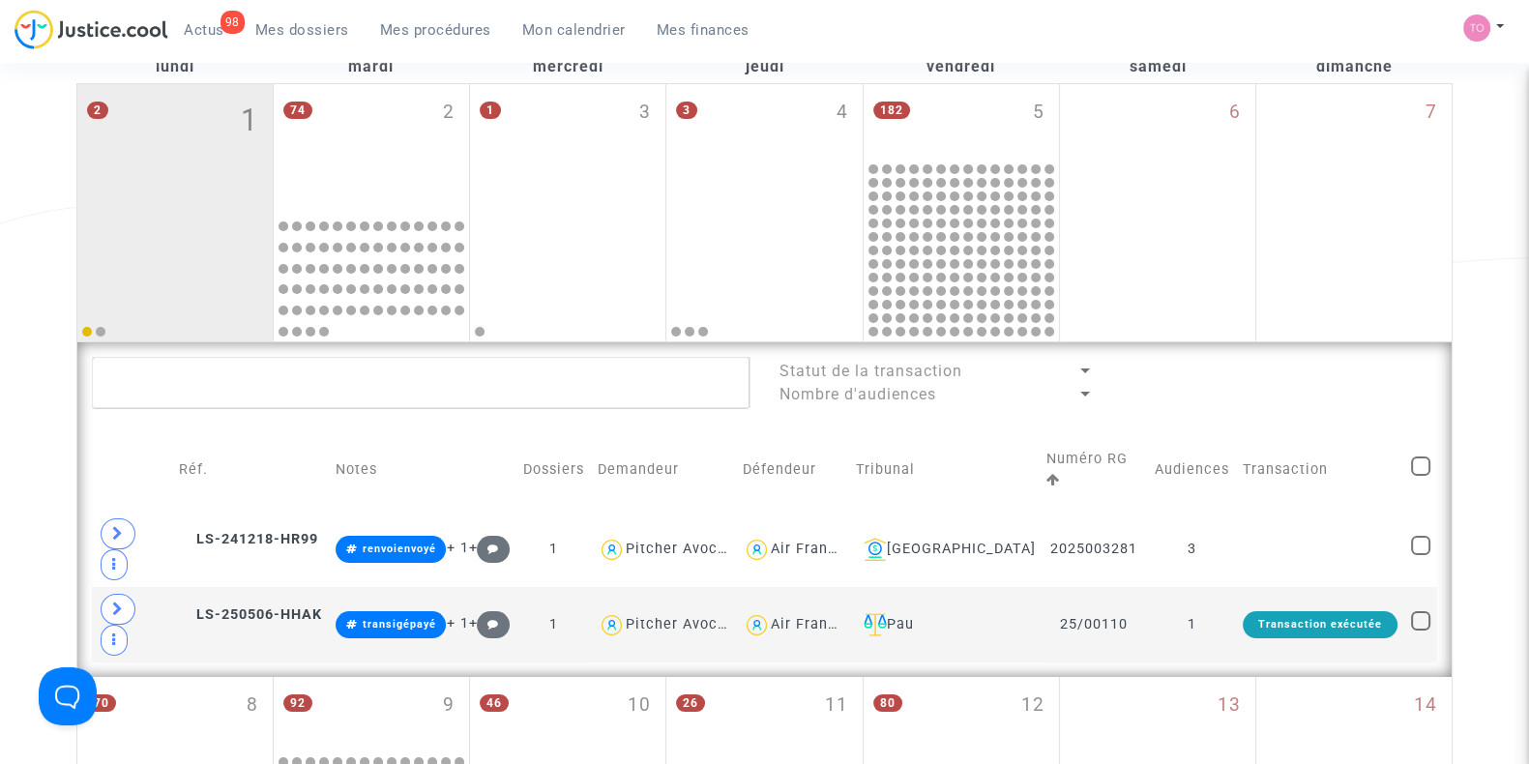
scroll to position [234, 0]
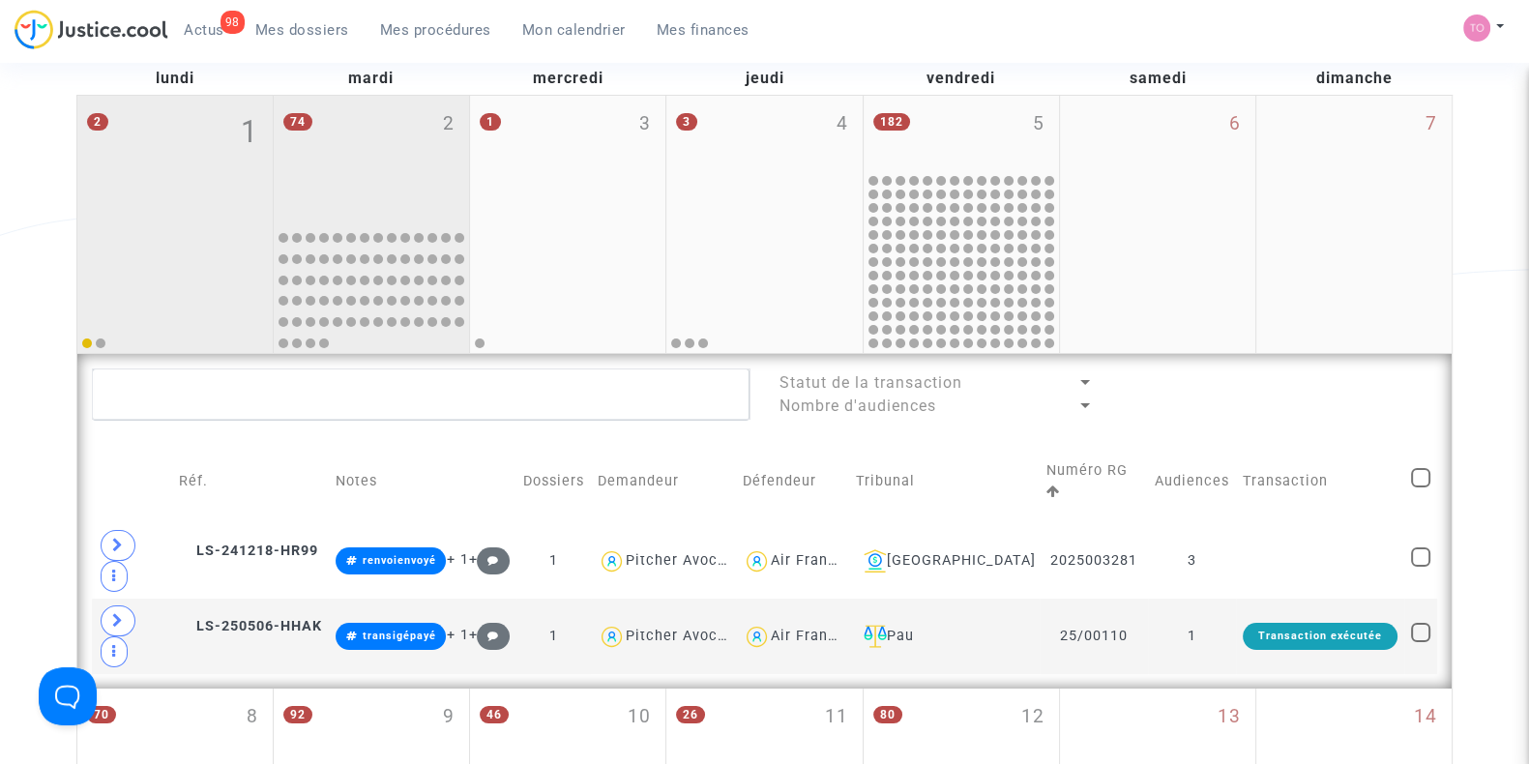
click at [396, 191] on div "74 2" at bounding box center [371, 159] width 195 height 126
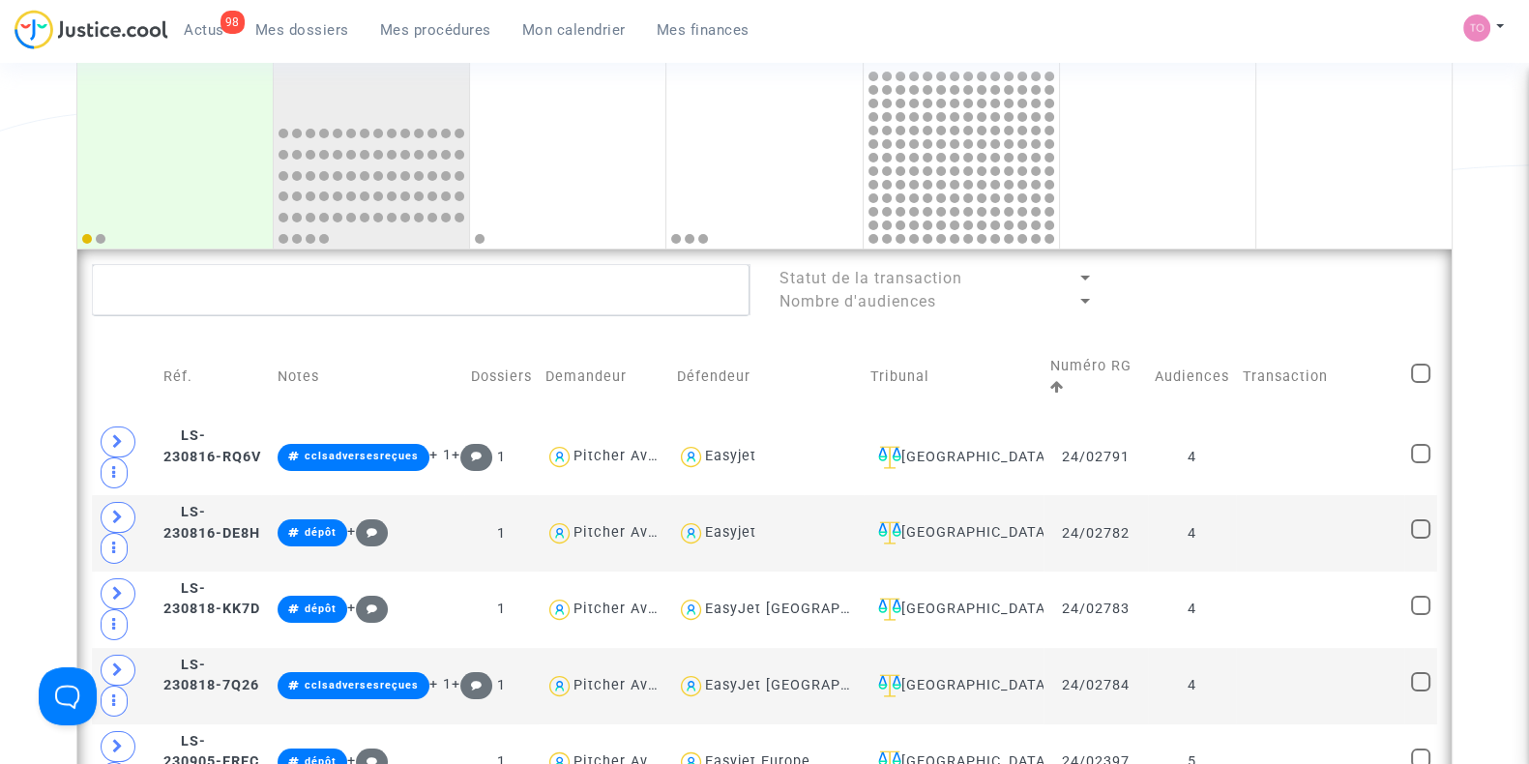
scroll to position [340, 0]
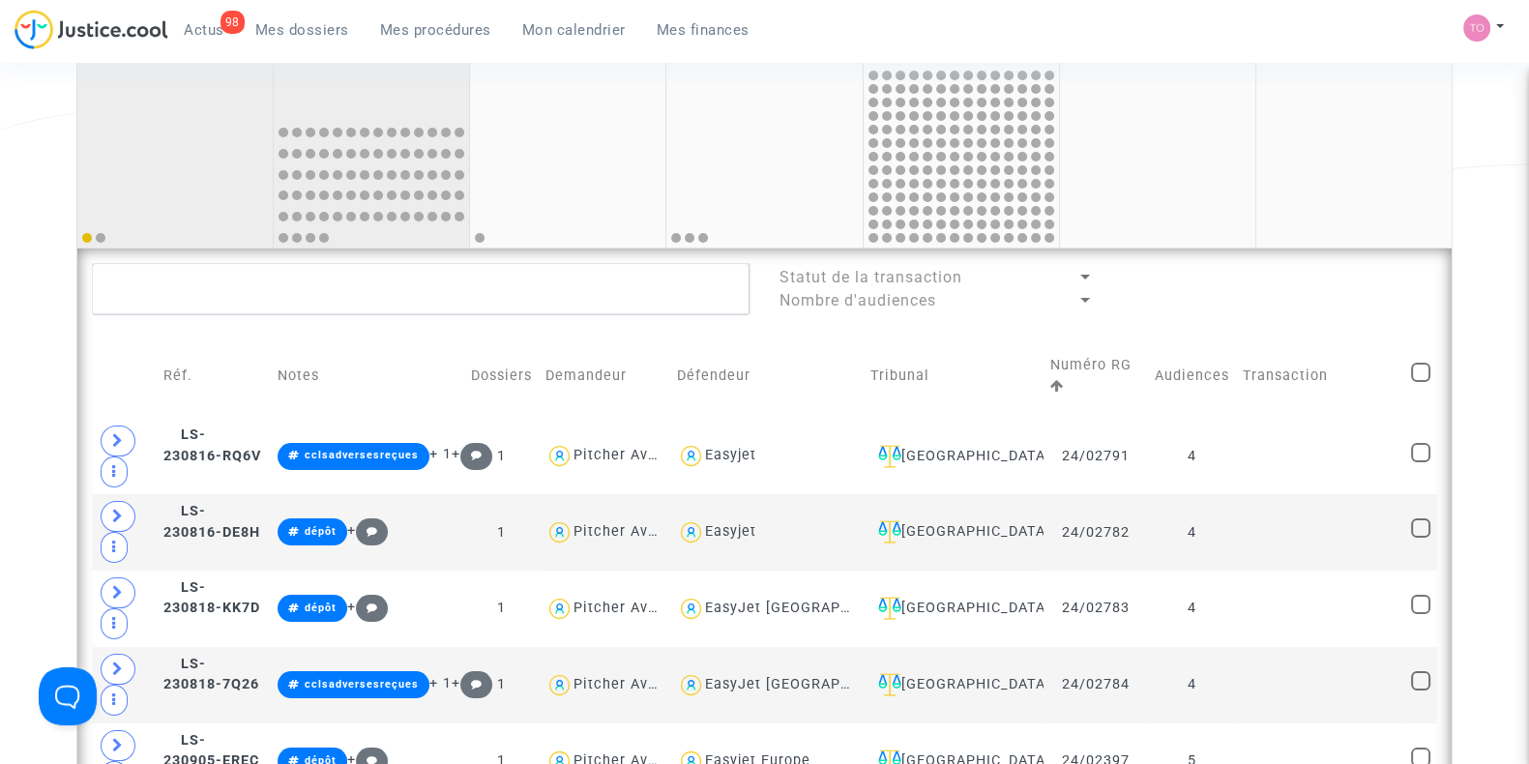
click at [156, 191] on div at bounding box center [175, 182] width 190 height 126
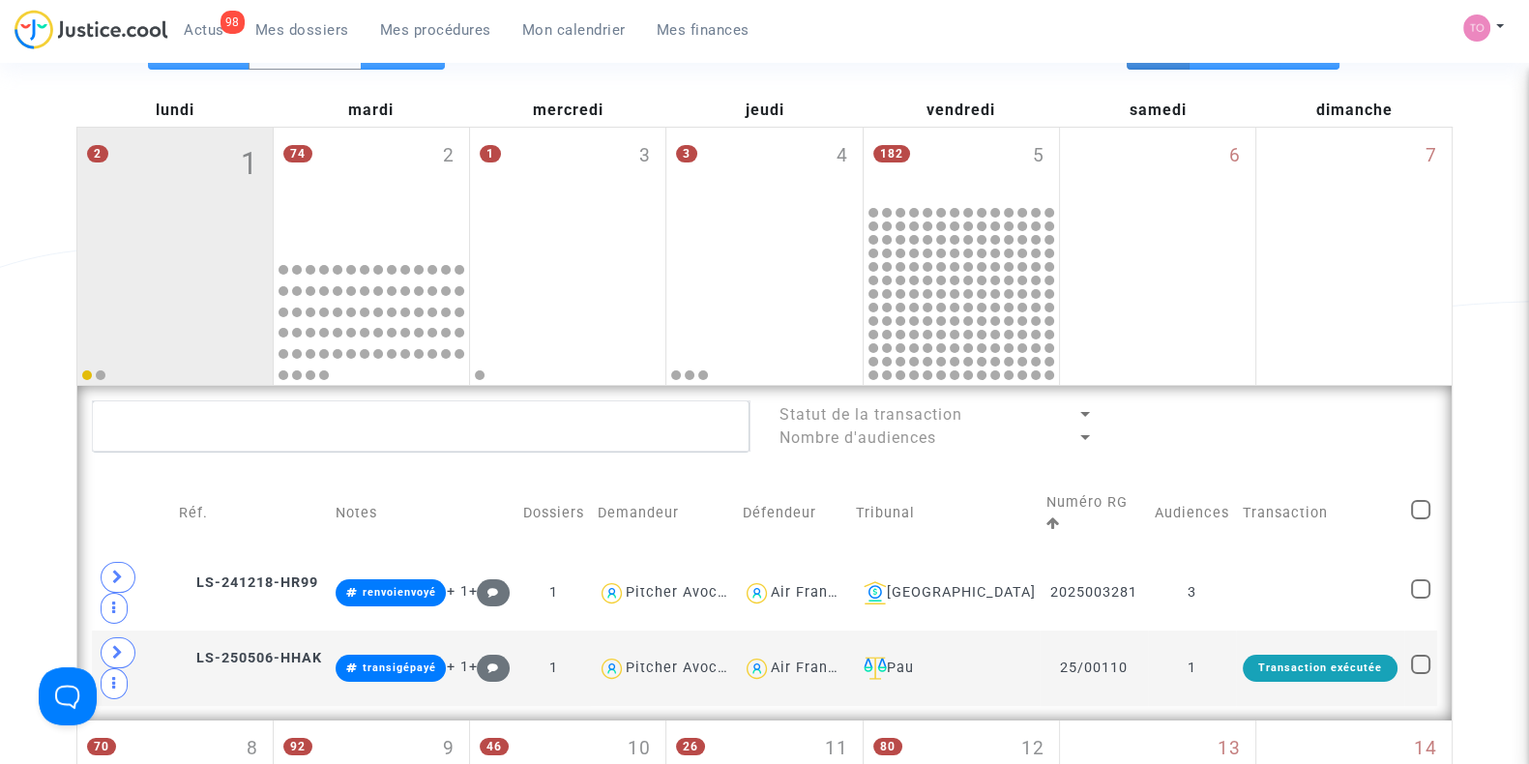
scroll to position [200, 0]
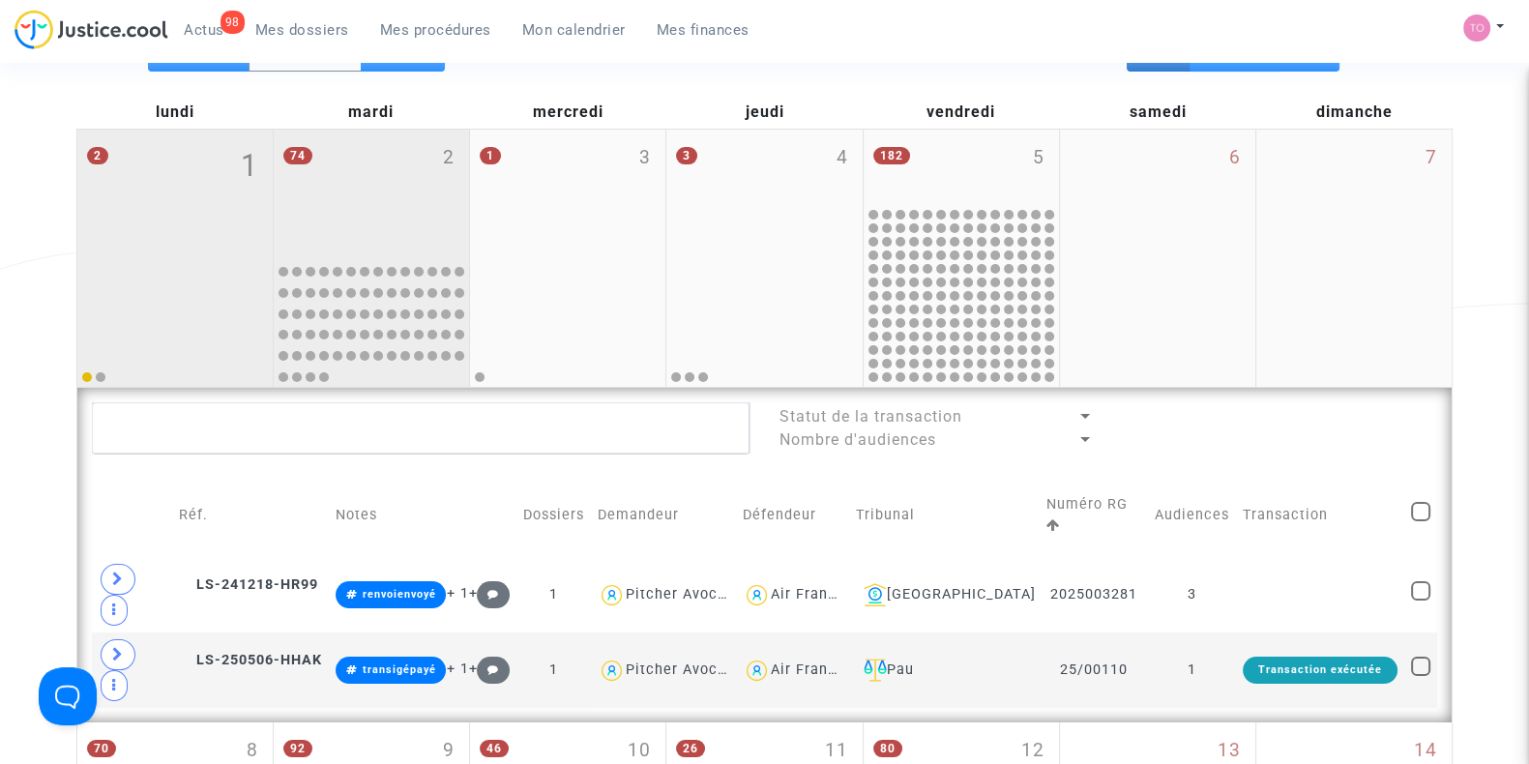
click at [370, 203] on div "74 2" at bounding box center [371, 193] width 195 height 126
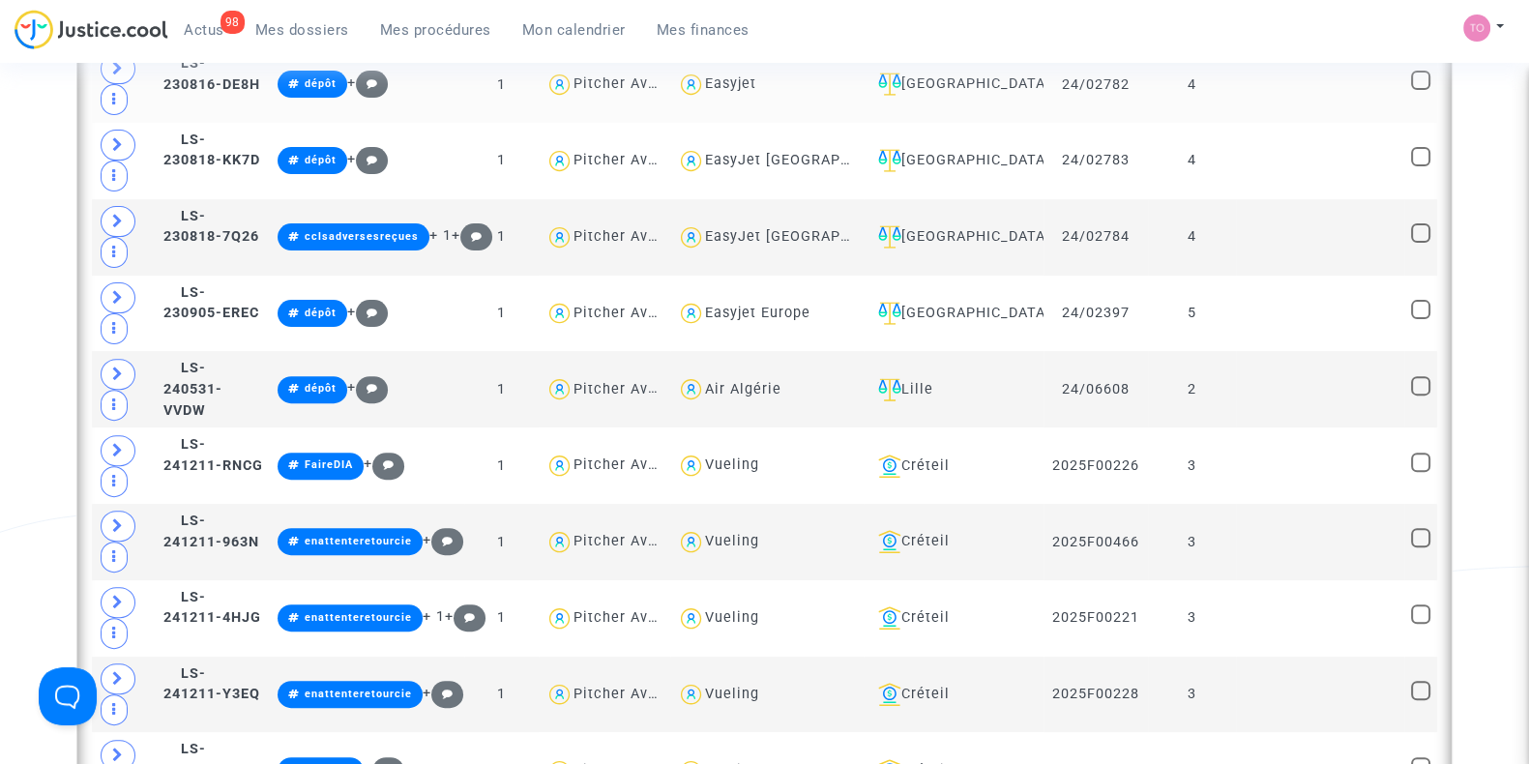
scroll to position [789, 0]
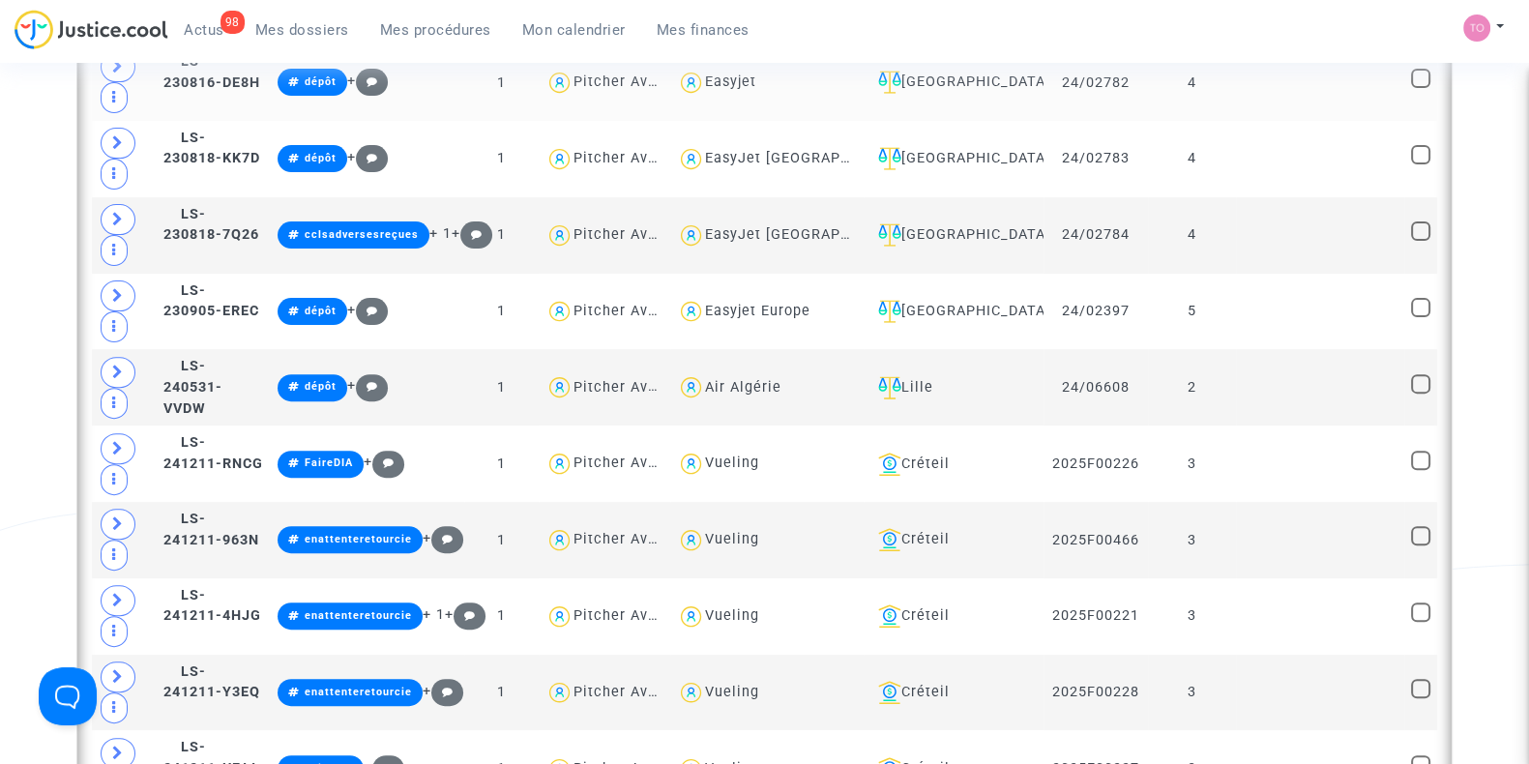
click at [759, 531] on div "Vueling" at bounding box center [732, 539] width 54 height 16
type textarea "@Vueling"
click at [759, 531] on div "Vueling" at bounding box center [732, 539] width 54 height 16
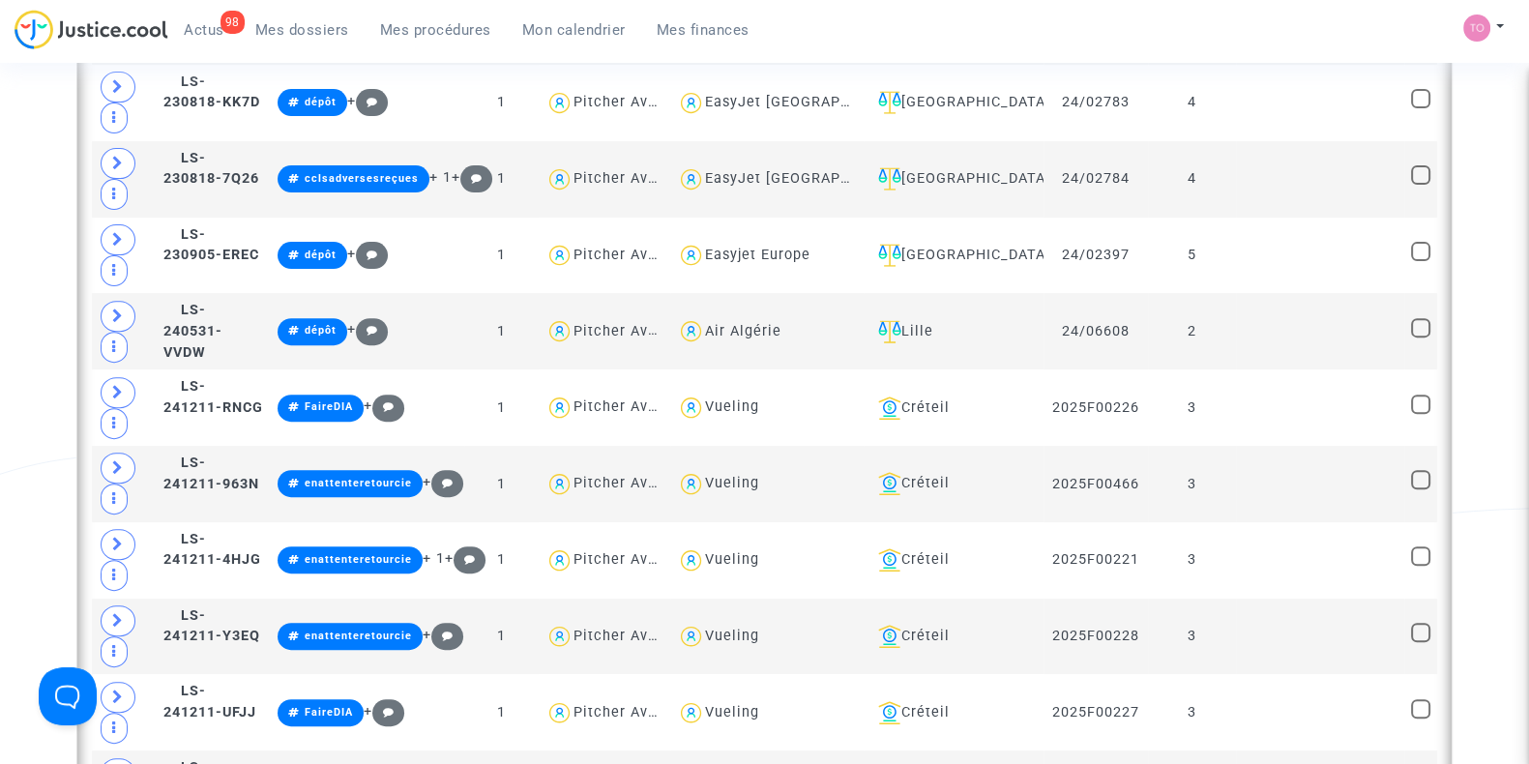
scroll to position [853, 0]
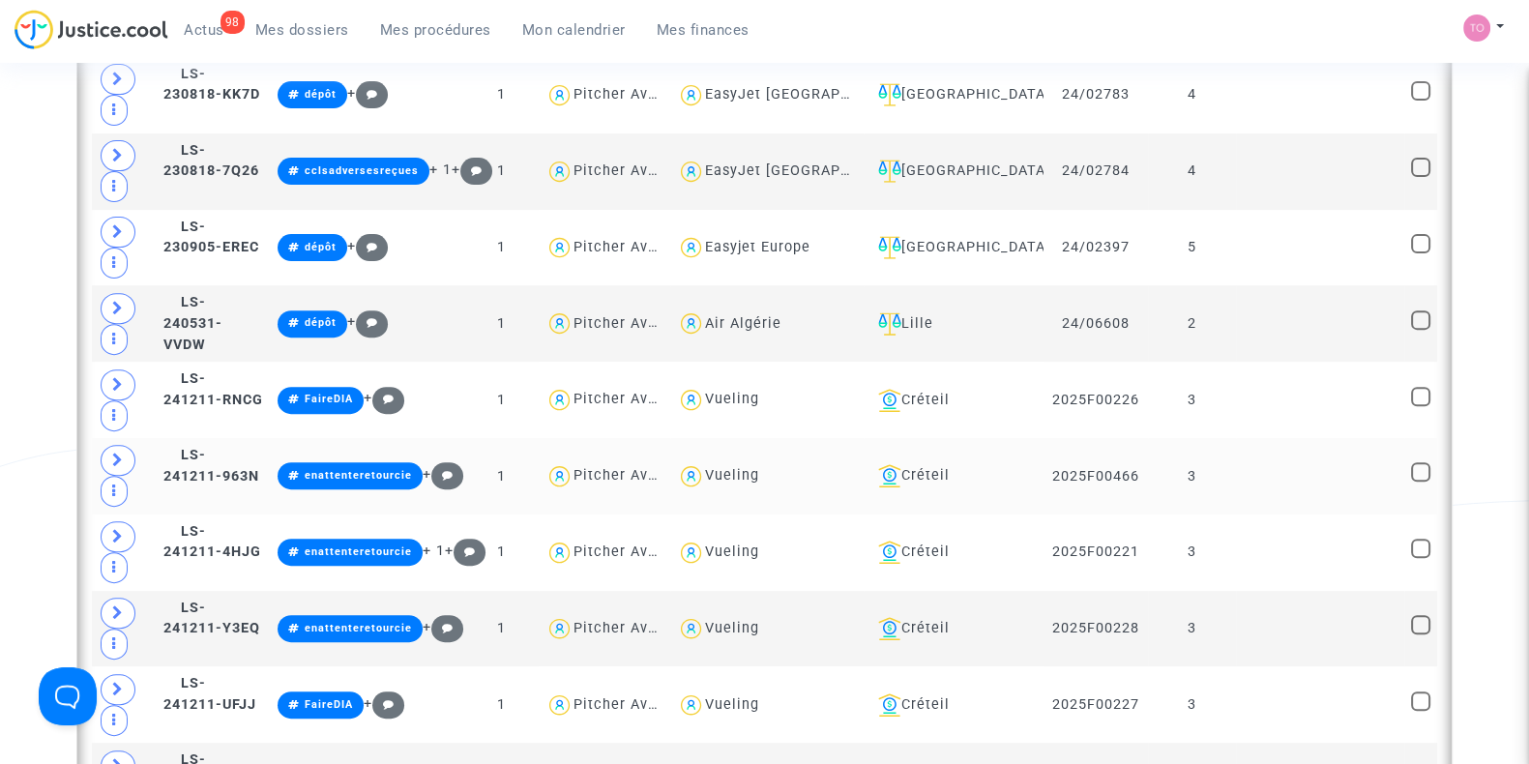
click at [759, 469] on div "Vueling" at bounding box center [732, 475] width 54 height 16
type textarea "@Vueling"
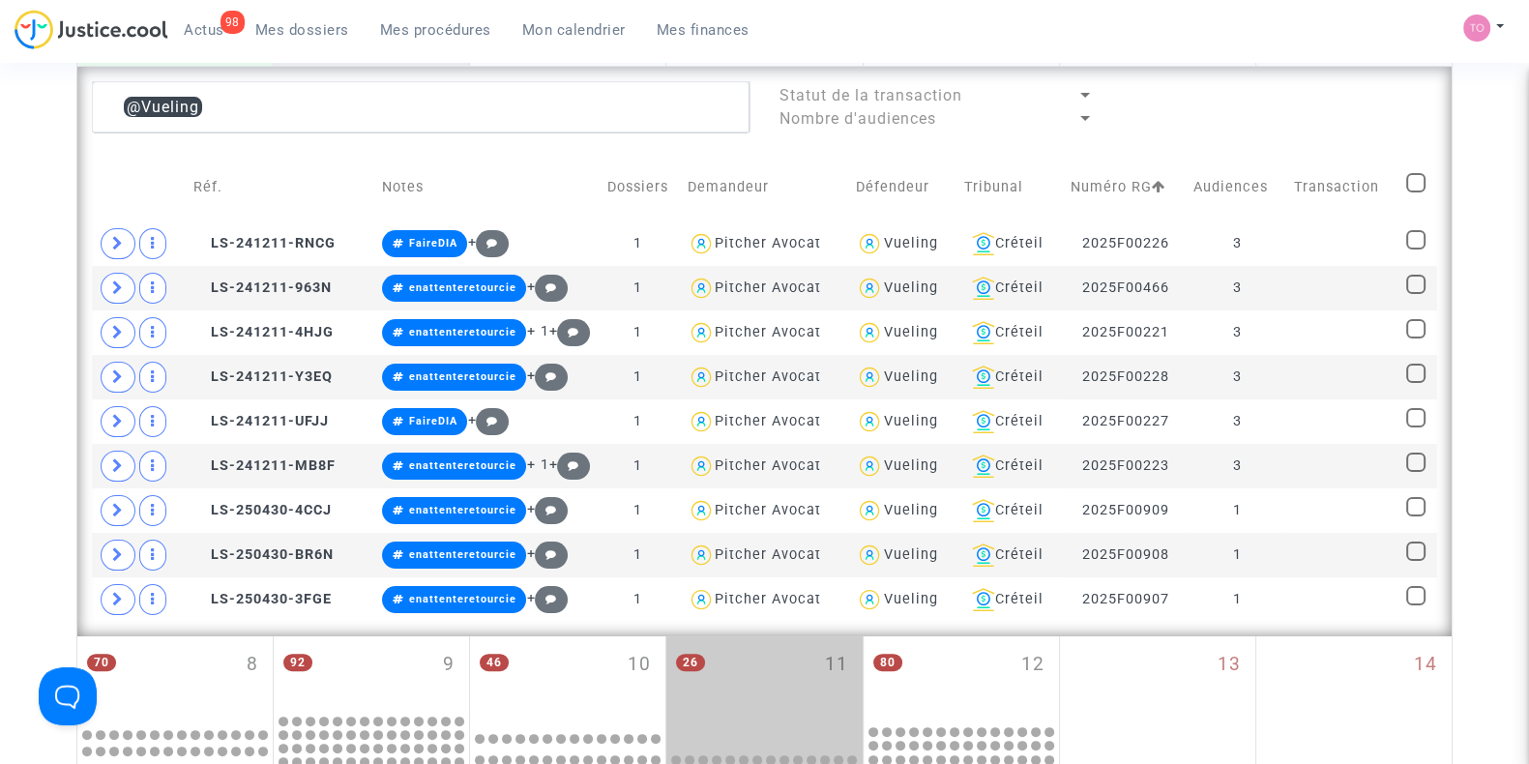
scroll to position [510, 0]
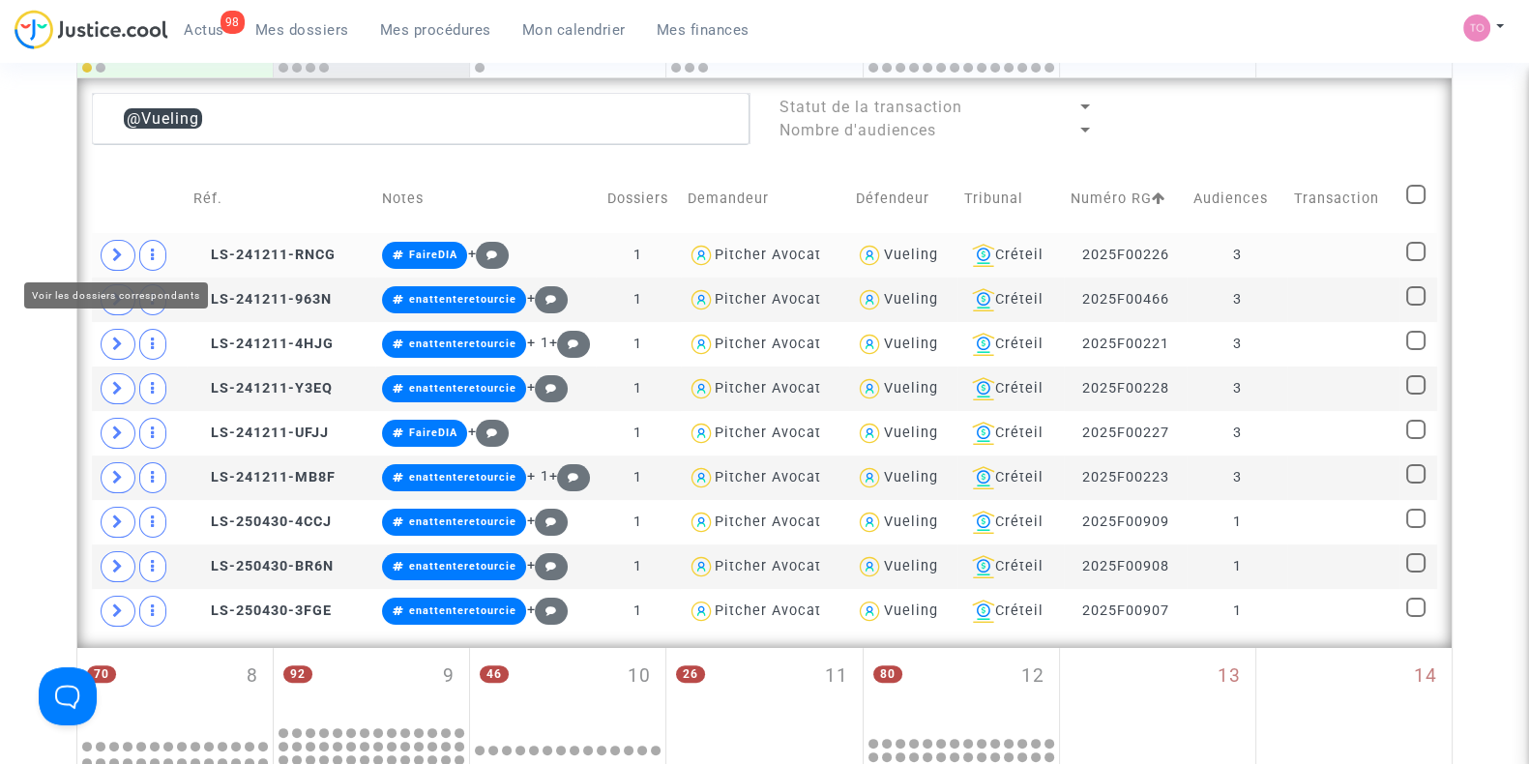
click at [114, 244] on span at bounding box center [118, 255] width 35 height 31
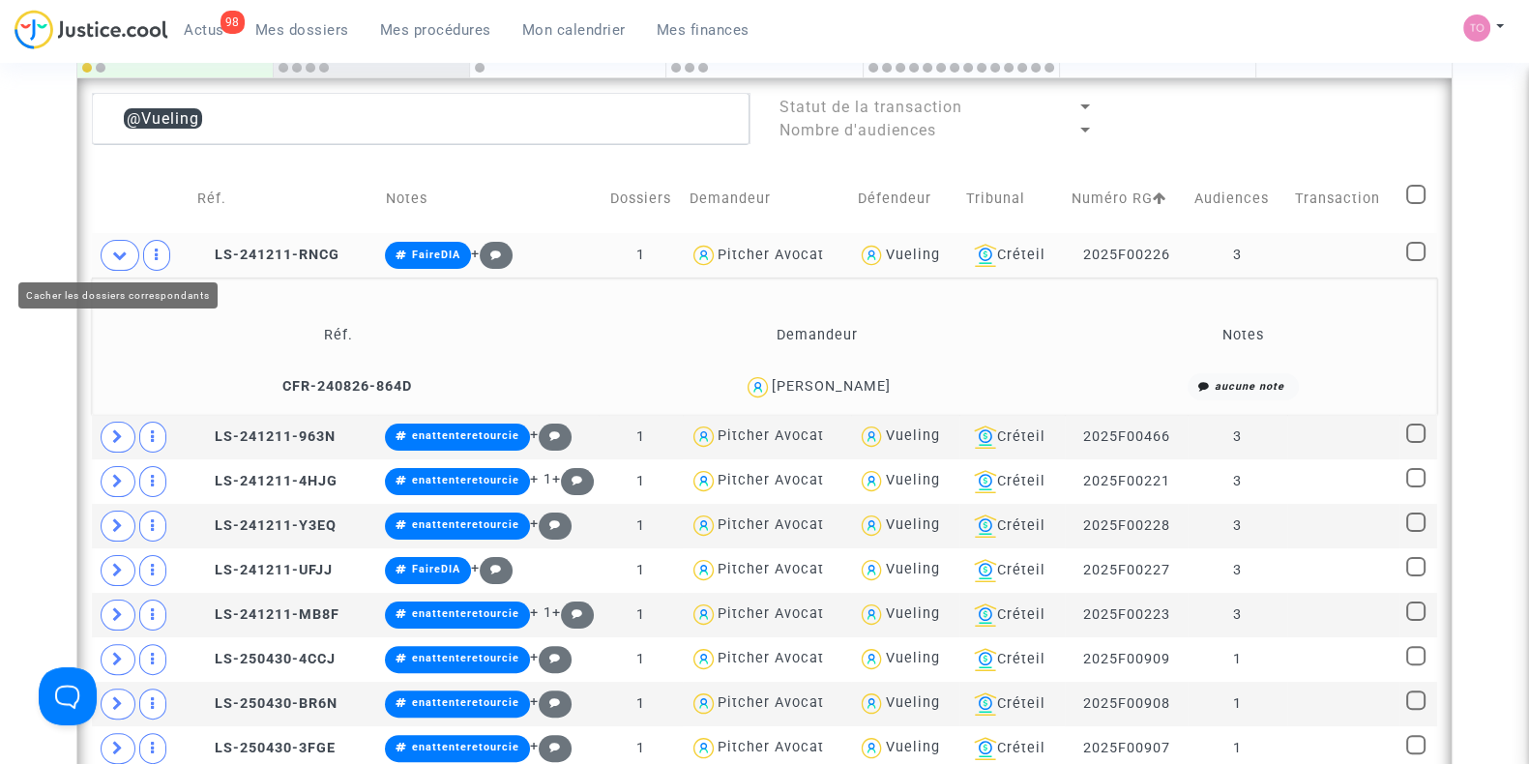
click at [114, 244] on span at bounding box center [120, 255] width 39 height 31
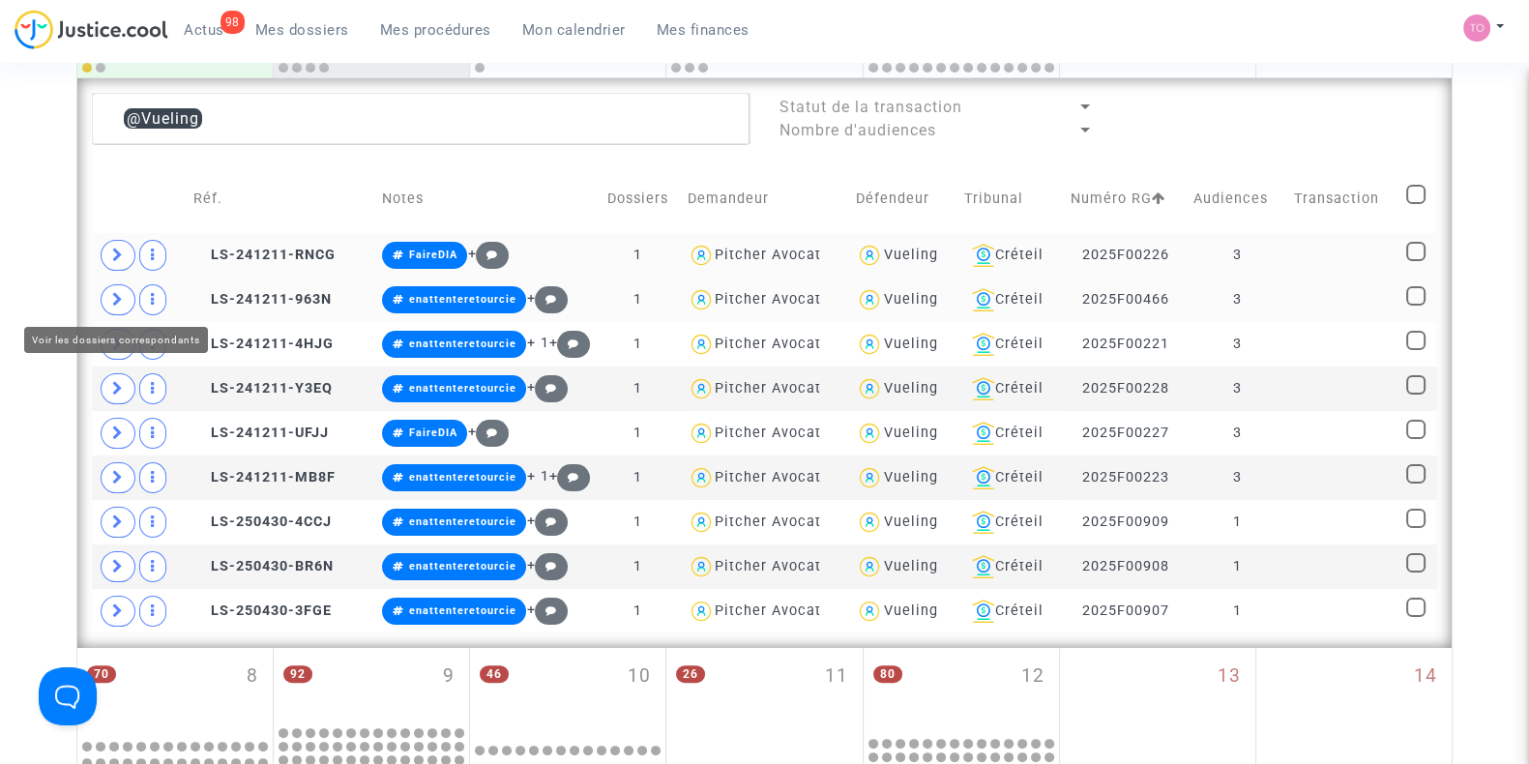
click at [114, 303] on icon at bounding box center [118, 299] width 12 height 15
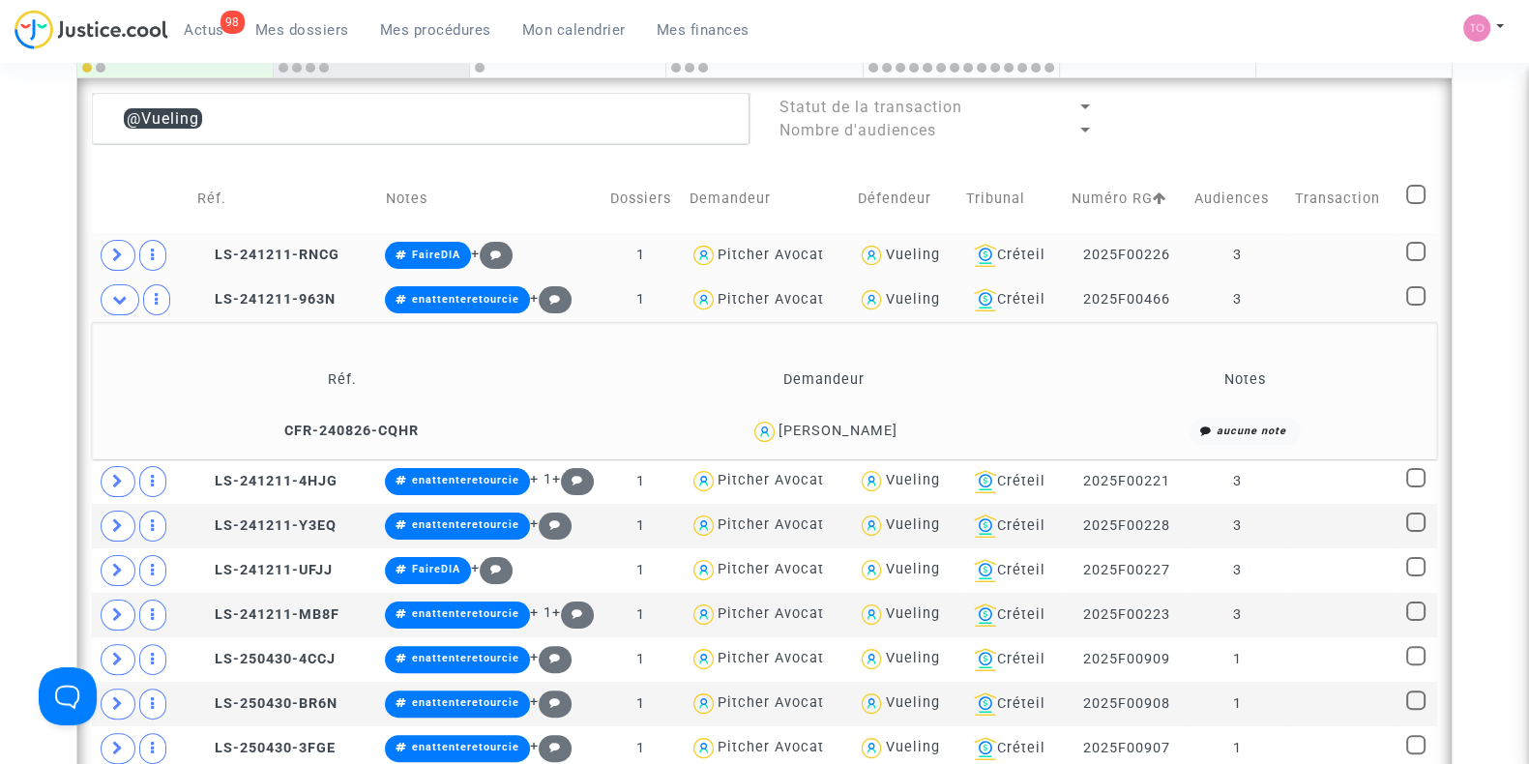
click at [854, 423] on div "Catarina Frechez" at bounding box center [838, 431] width 119 height 16
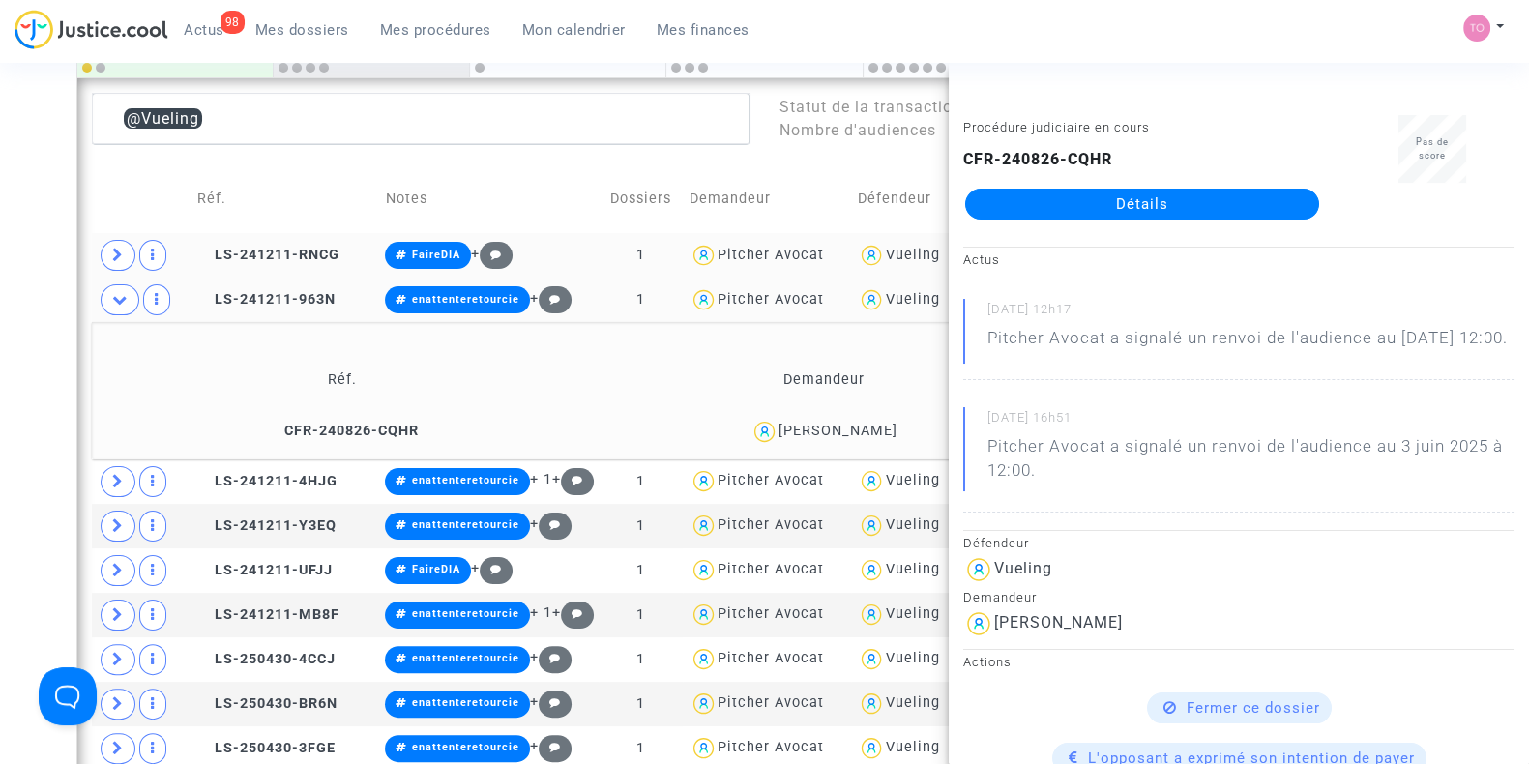
click at [0, 387] on div "Date de clôture d'instruction Date de conciliation Date d'audience Date de juge…" at bounding box center [764, 608] width 1529 height 2014
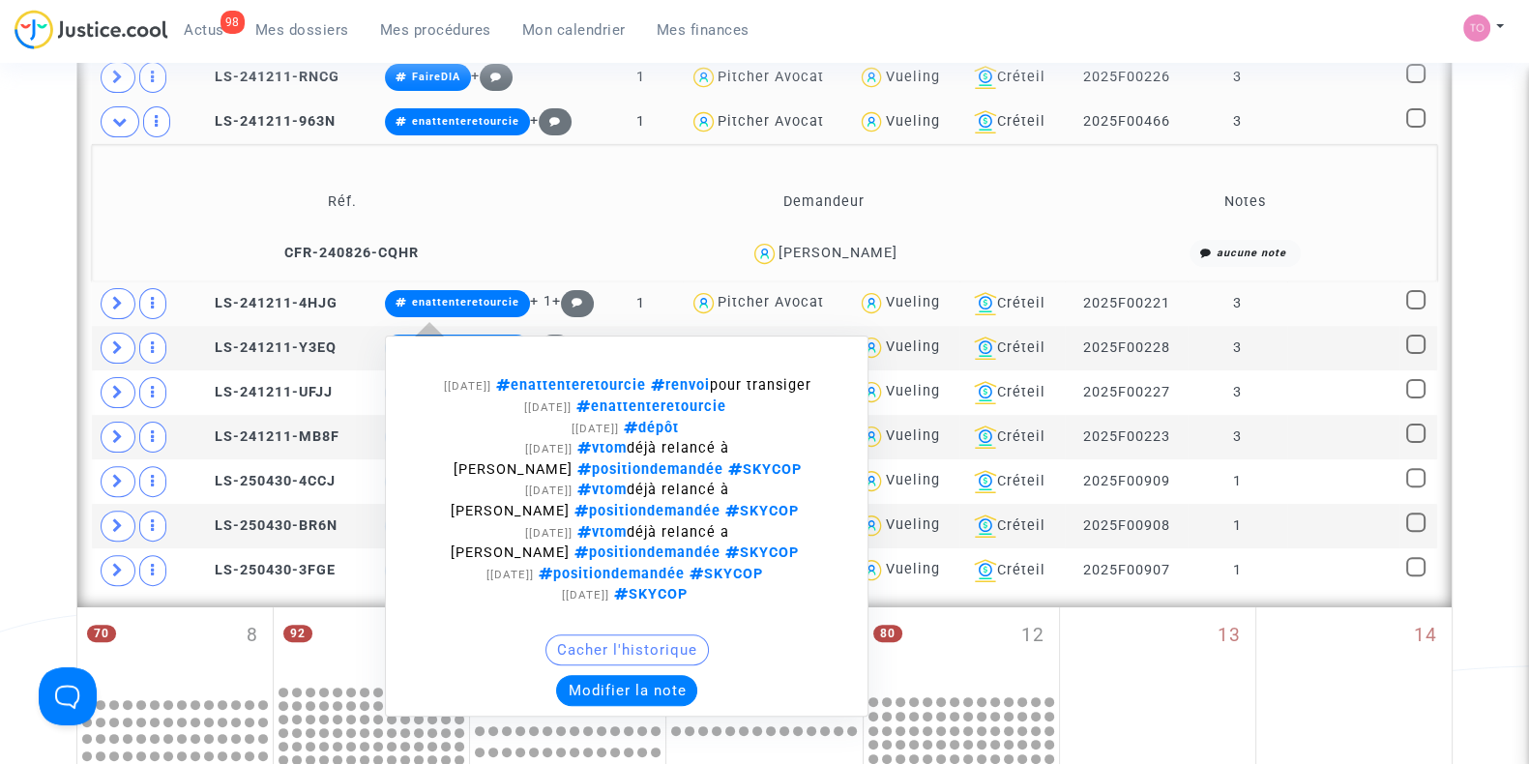
scroll to position [689, 0]
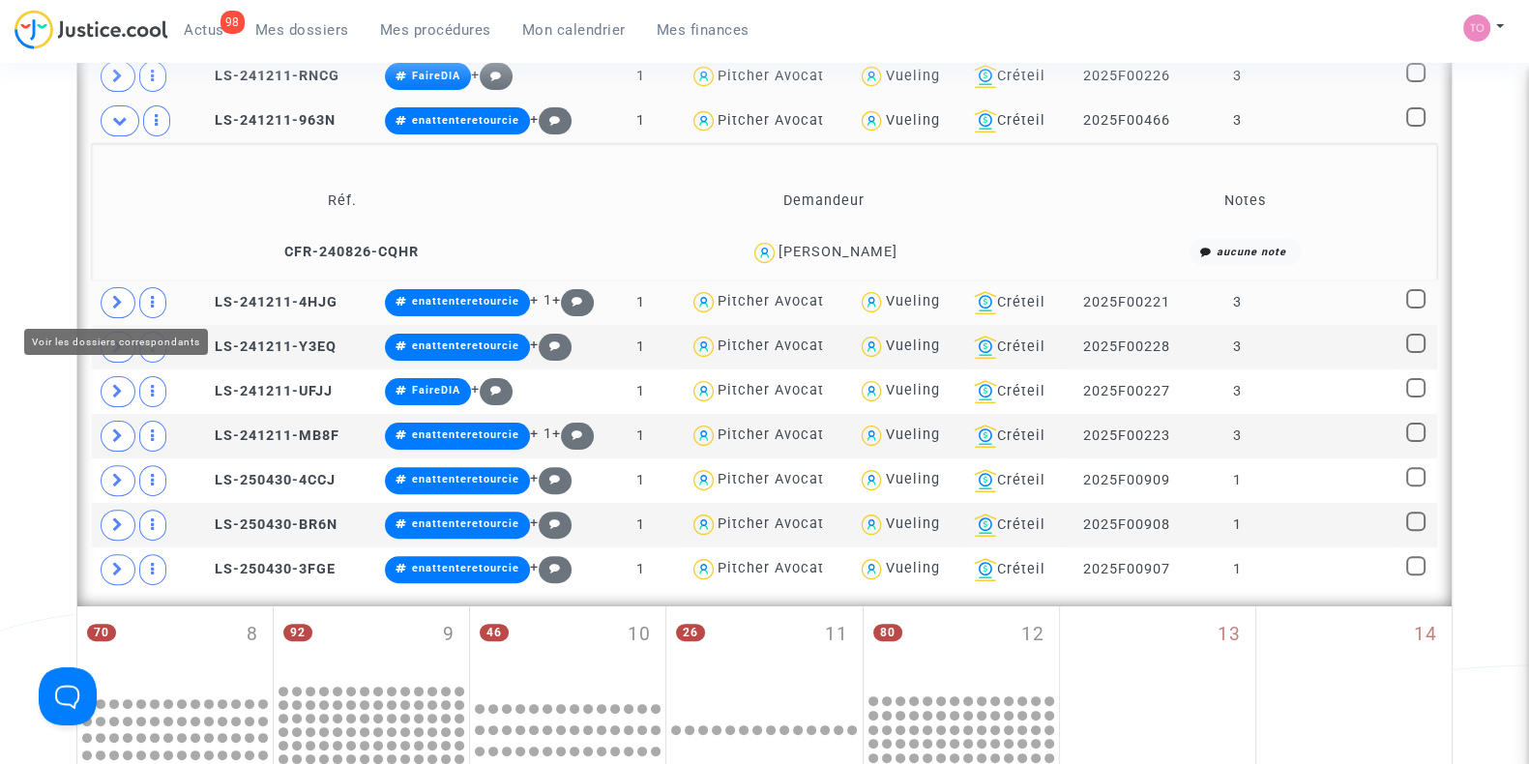
click at [112, 300] on icon at bounding box center [118, 302] width 12 height 15
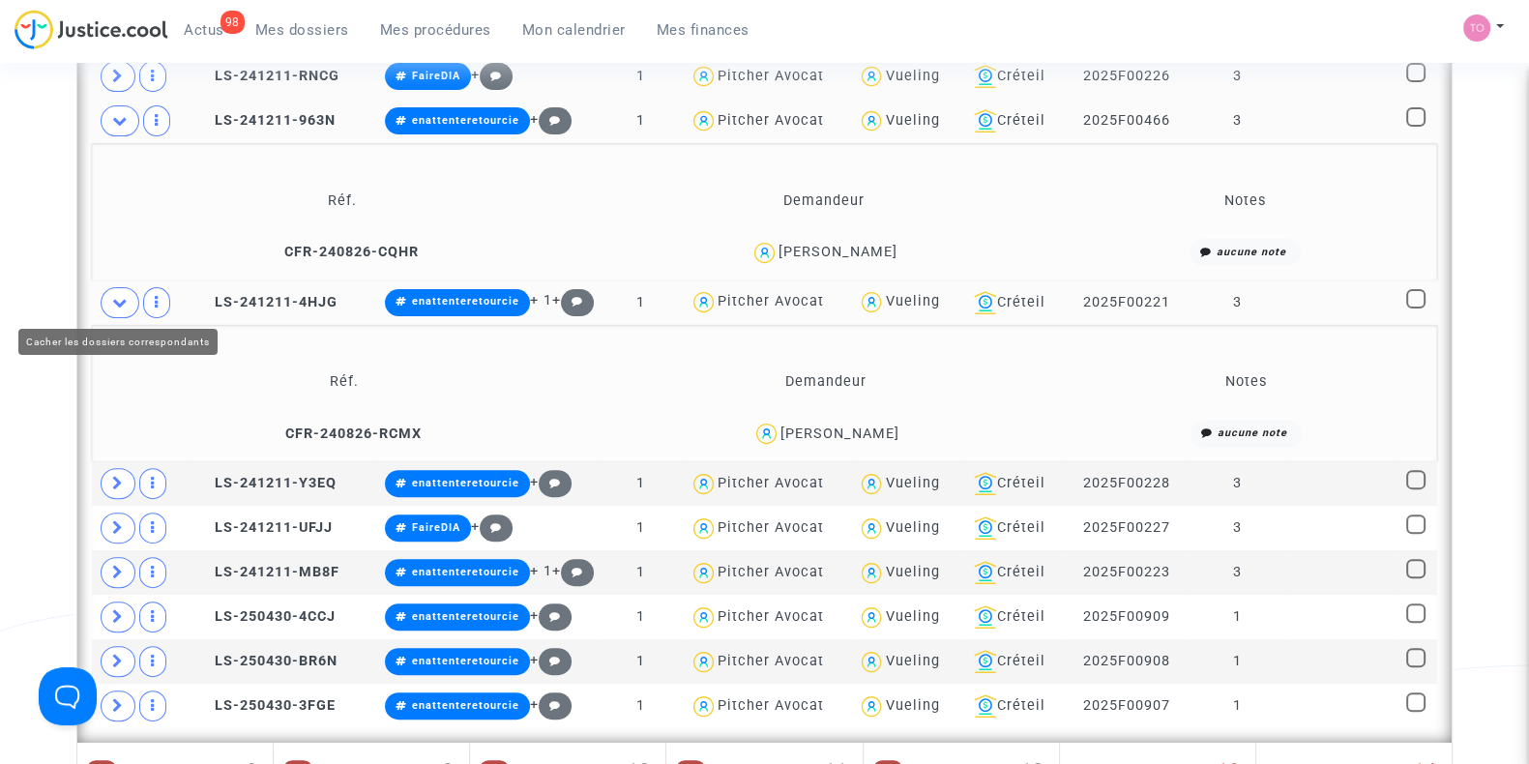
scroll to position [785, 0]
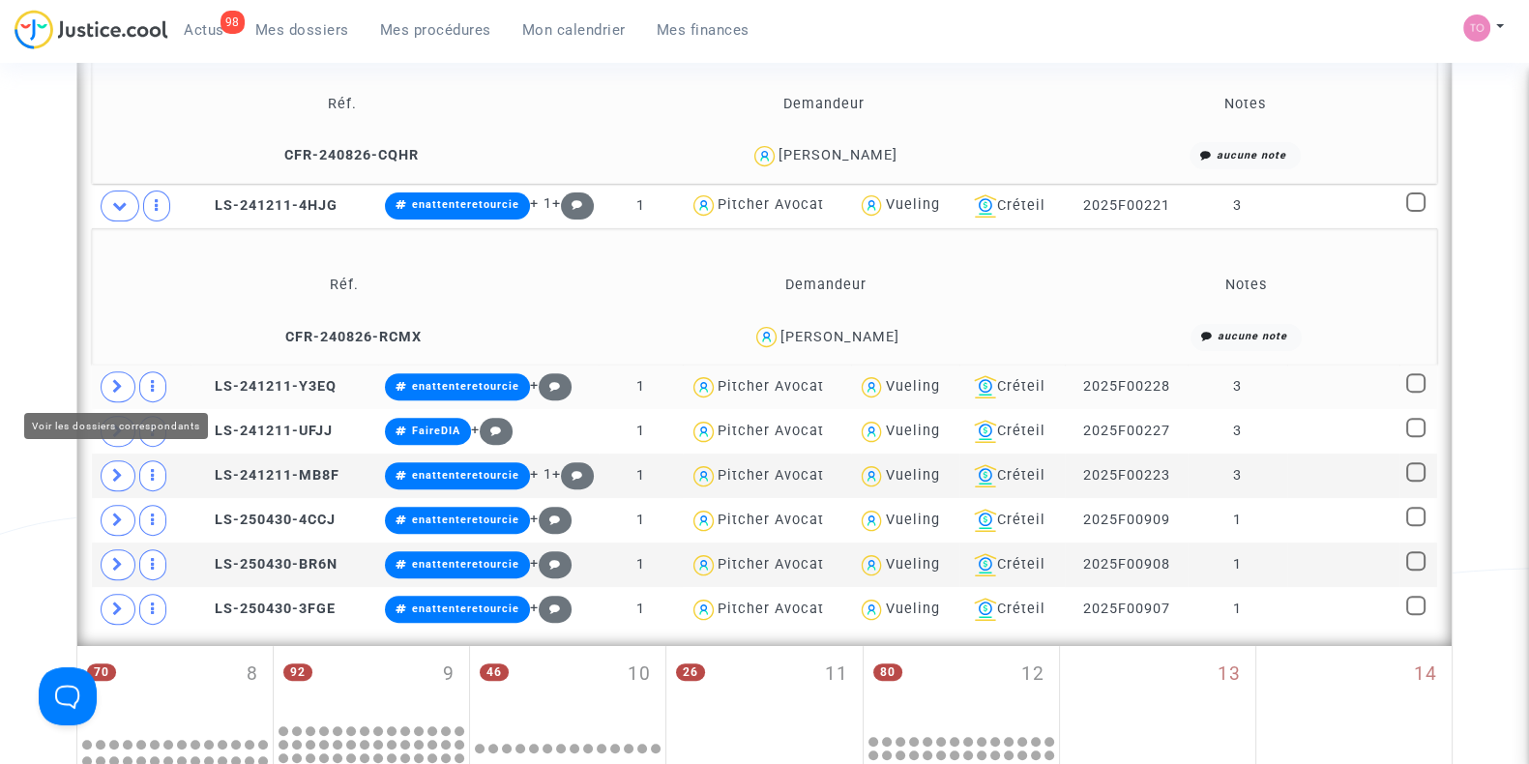
click at [109, 383] on span at bounding box center [118, 386] width 35 height 31
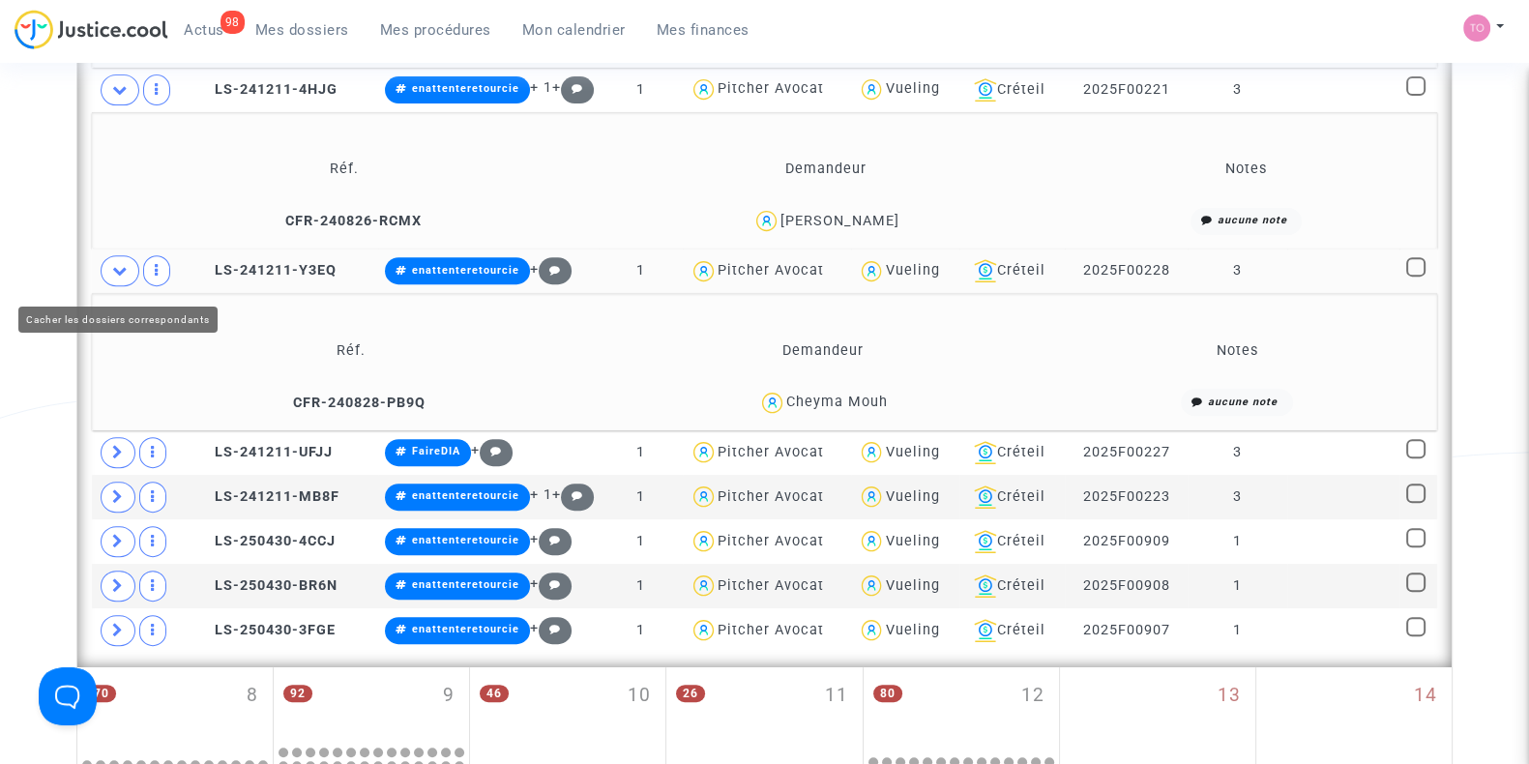
scroll to position [904, 0]
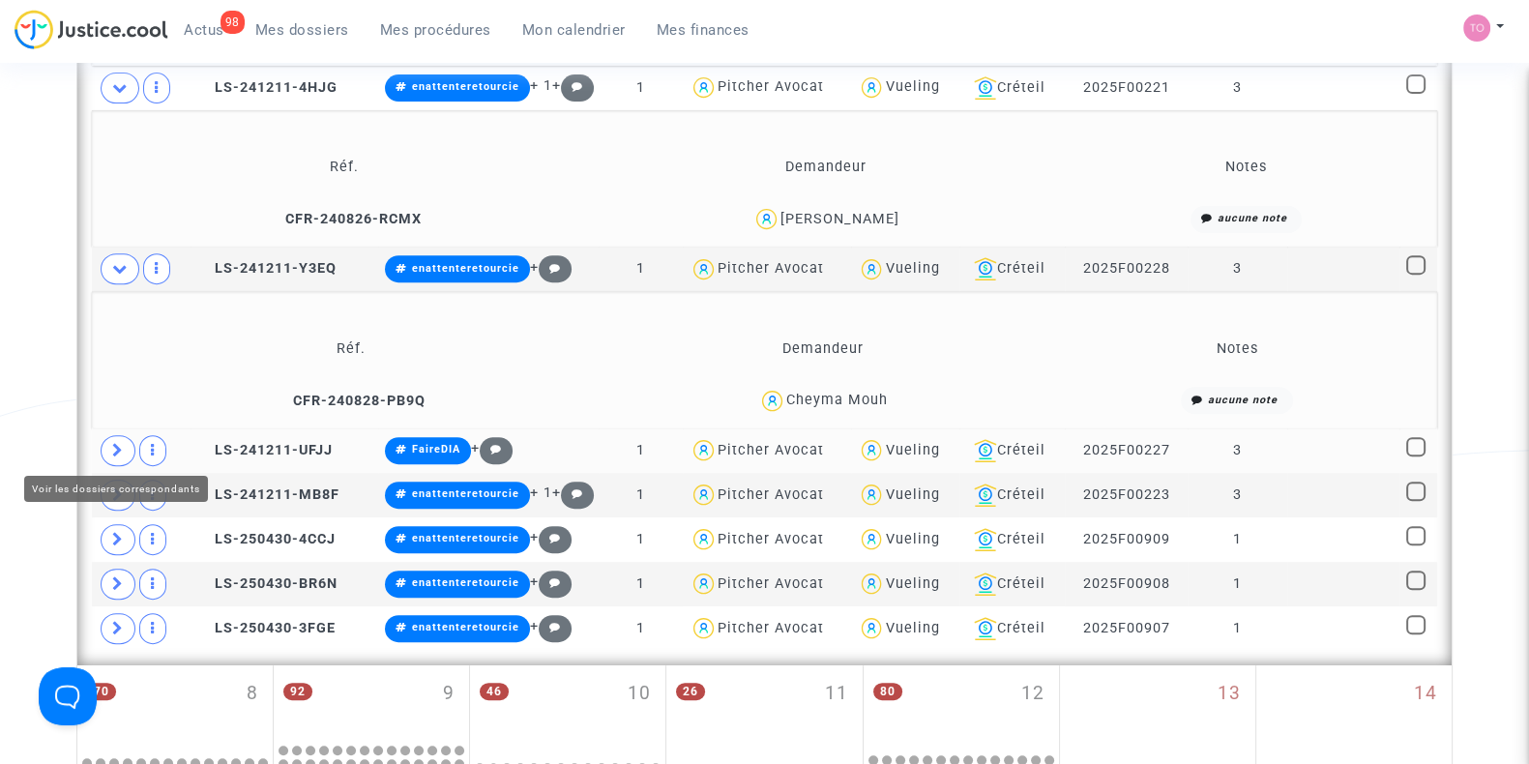
click at [112, 443] on icon at bounding box center [118, 450] width 12 height 15
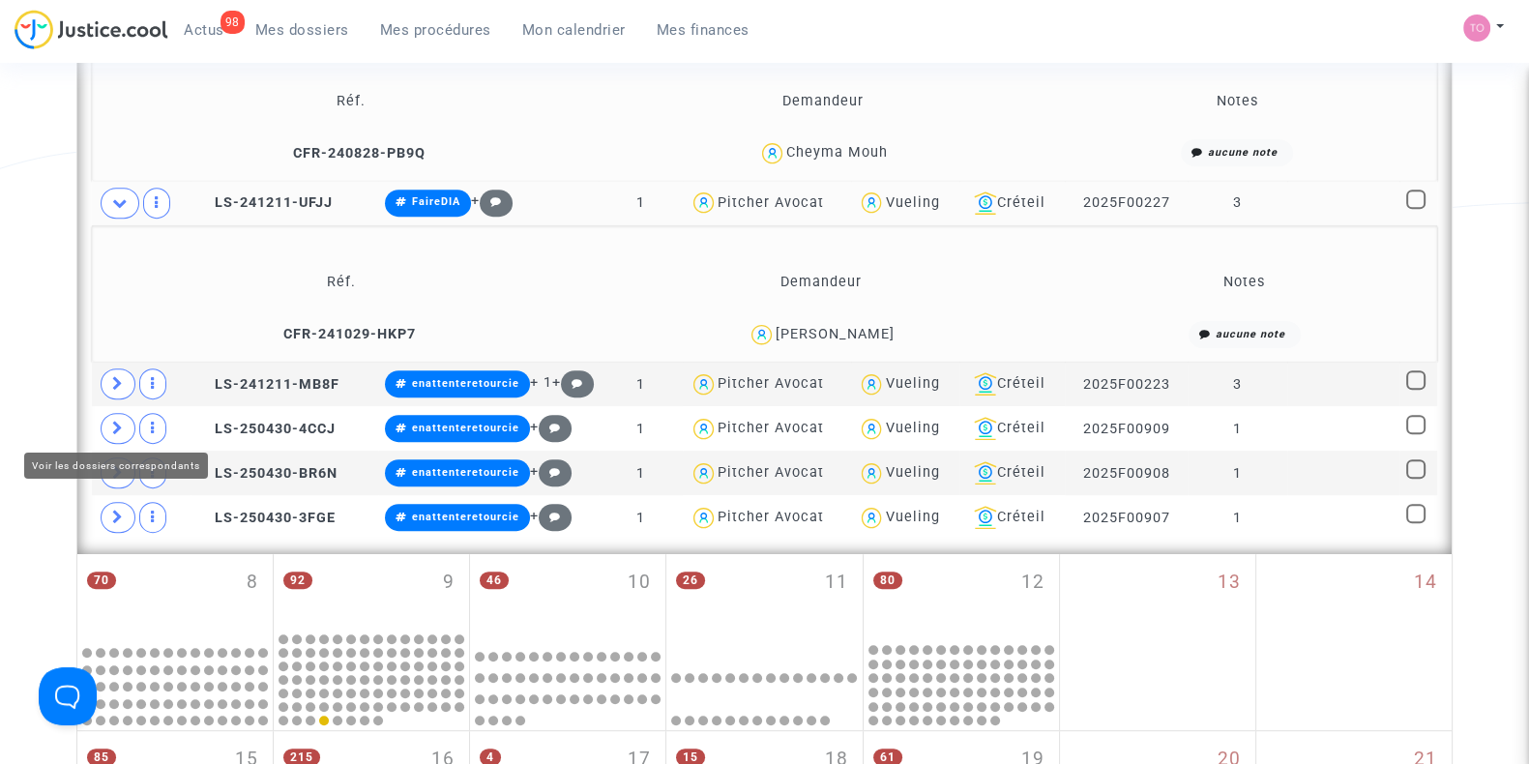
scroll to position [1152, 0]
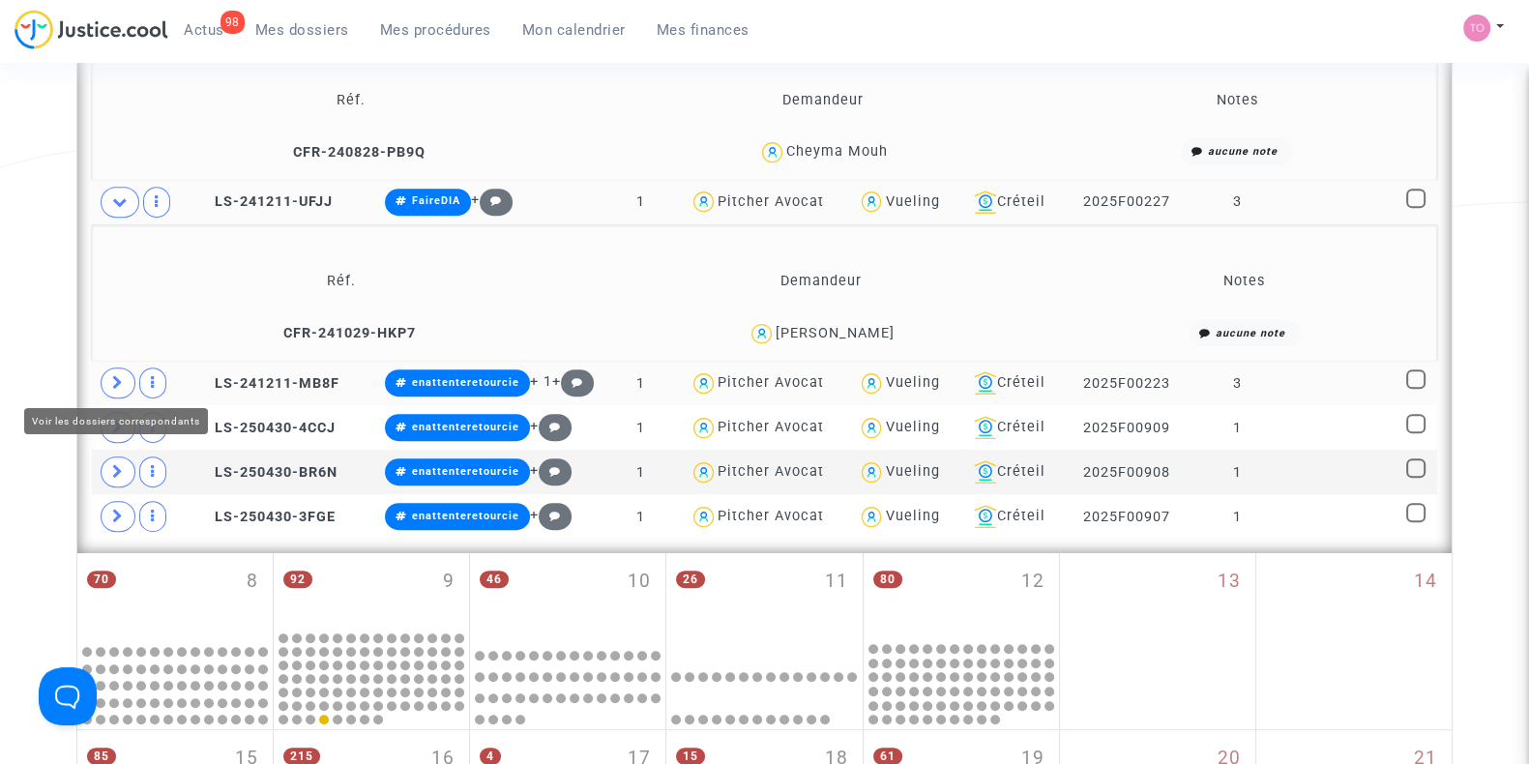
click at [114, 387] on span at bounding box center [118, 383] width 35 height 31
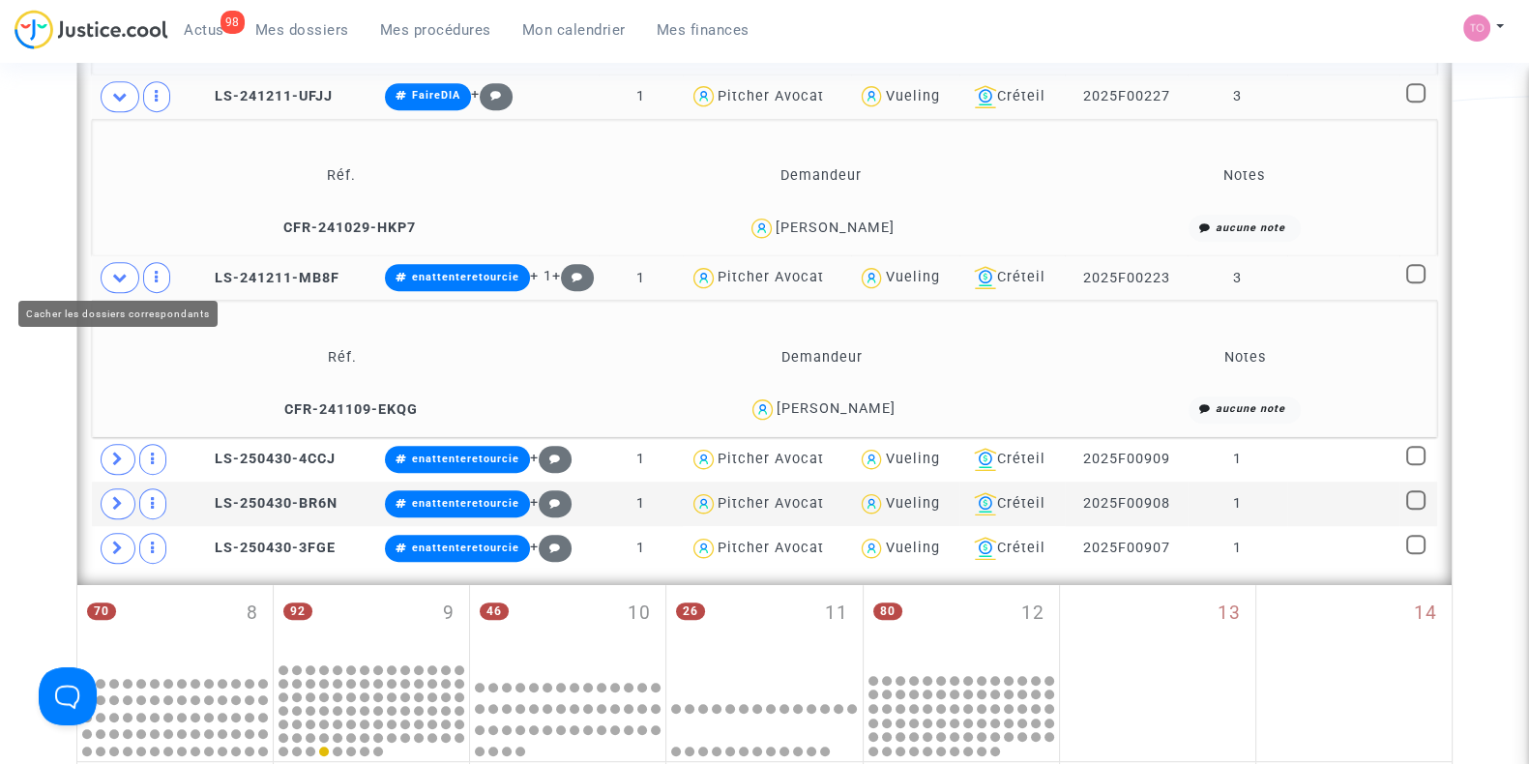
scroll to position [1259, 0]
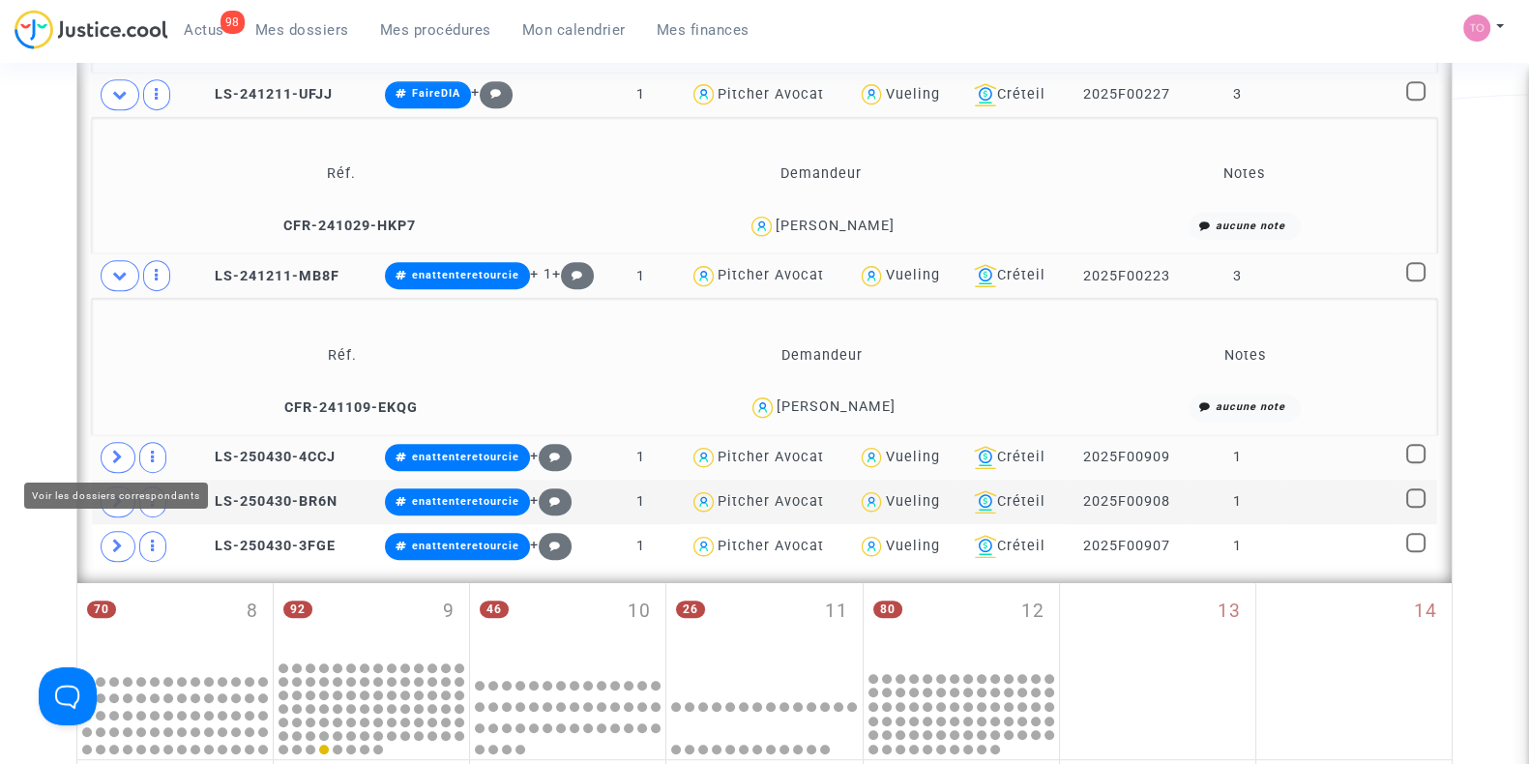
click at [118, 450] on icon at bounding box center [118, 457] width 12 height 15
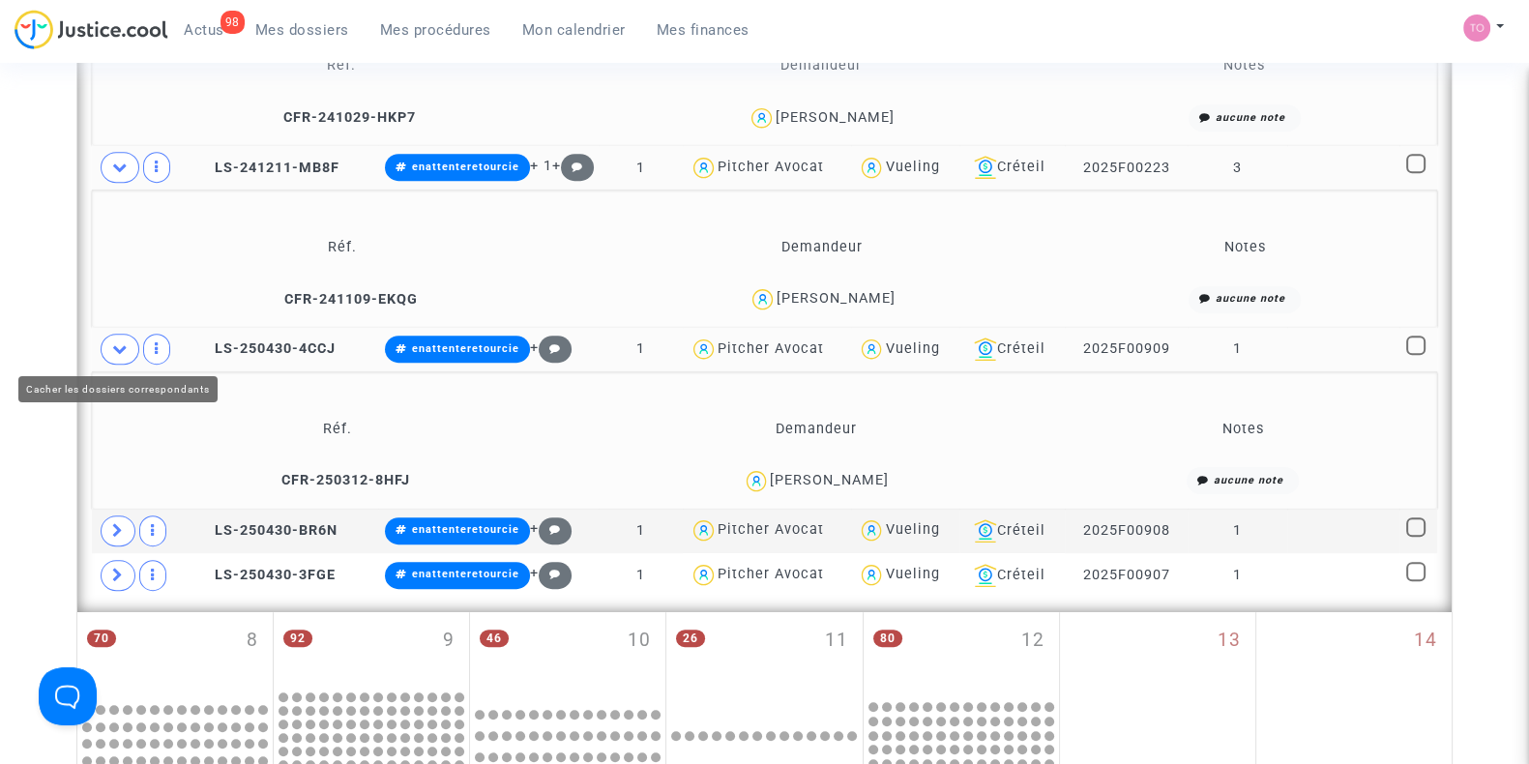
scroll to position [1369, 0]
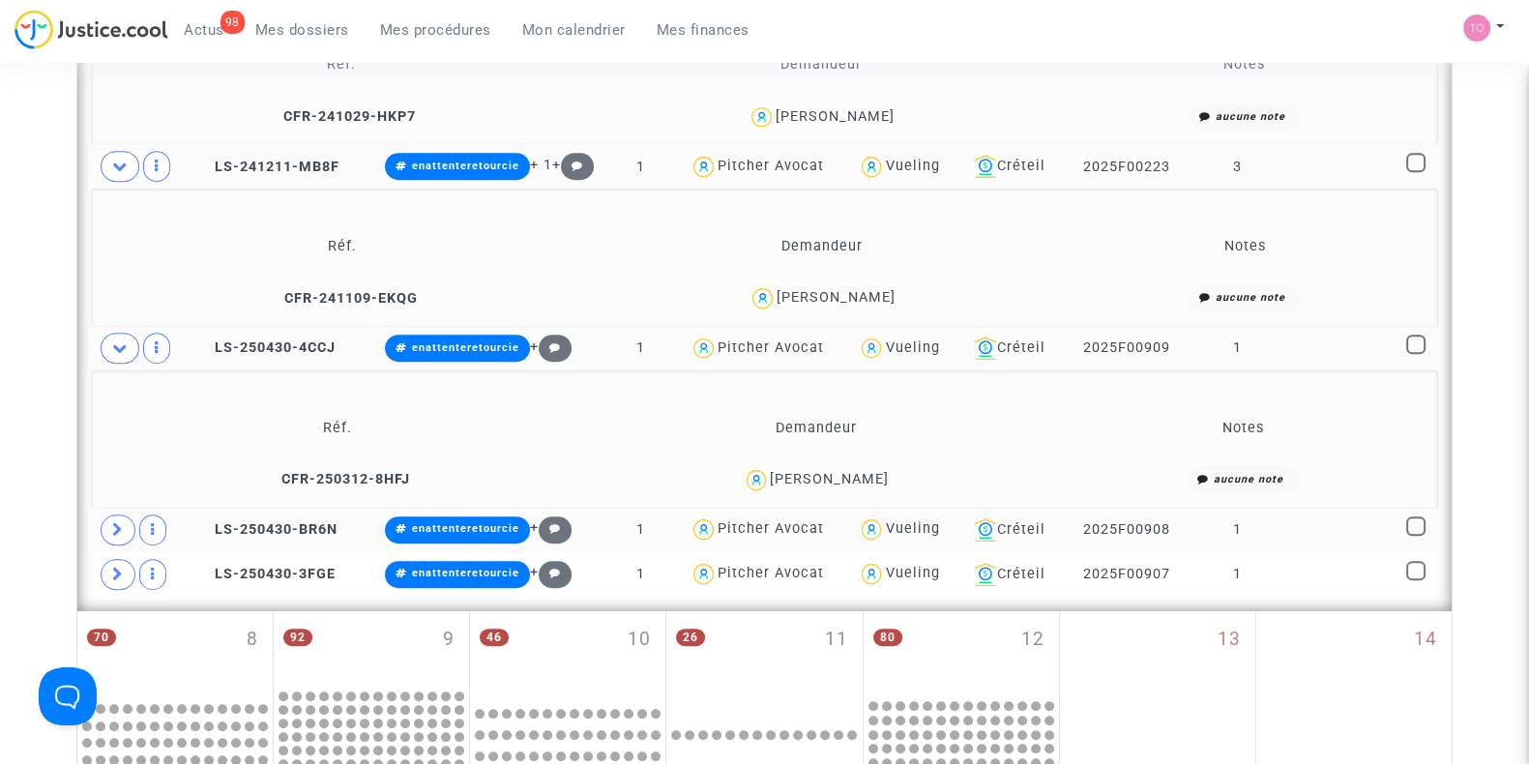
click at [116, 522] on icon at bounding box center [118, 529] width 12 height 15
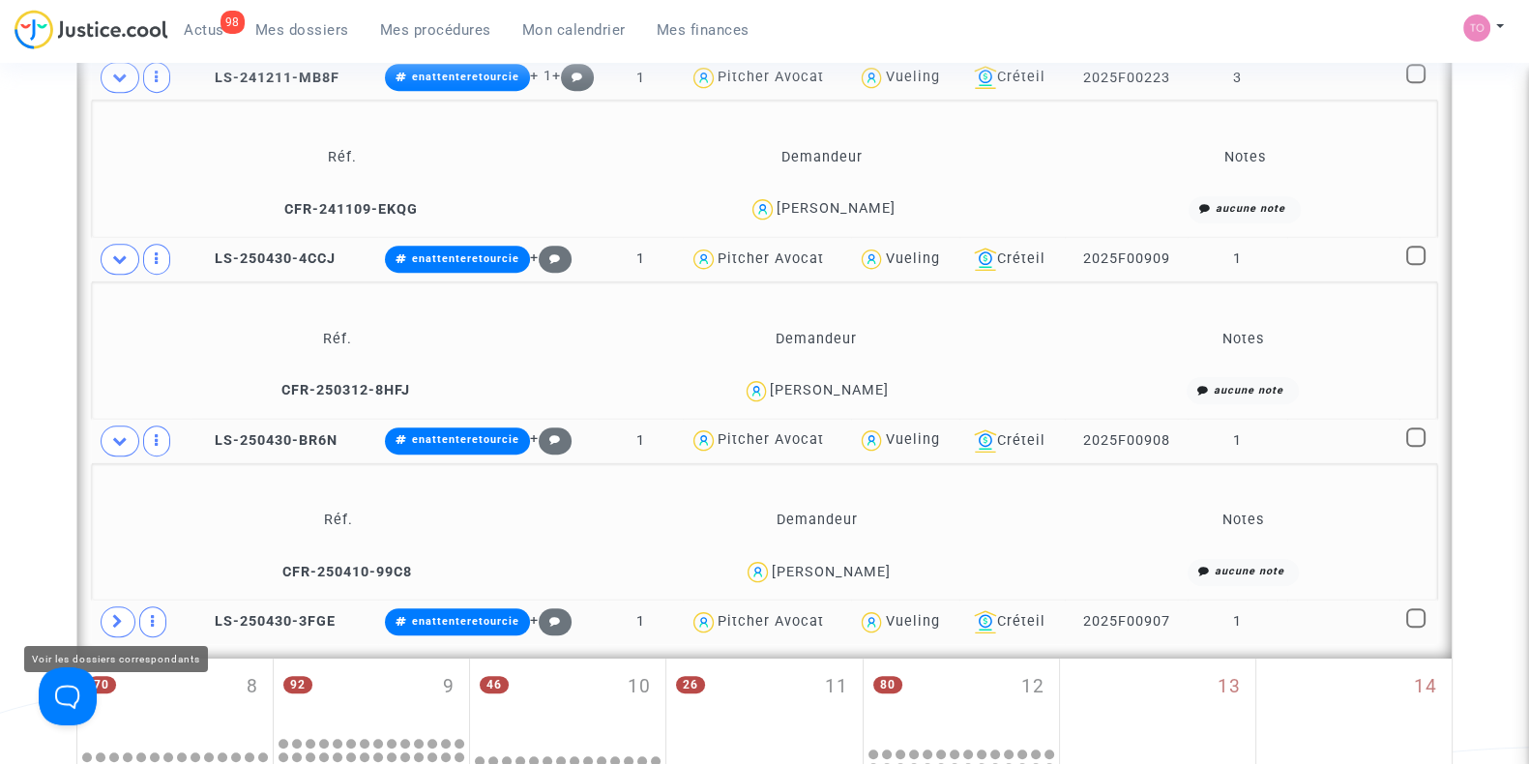
click at [112, 614] on icon at bounding box center [118, 621] width 12 height 15
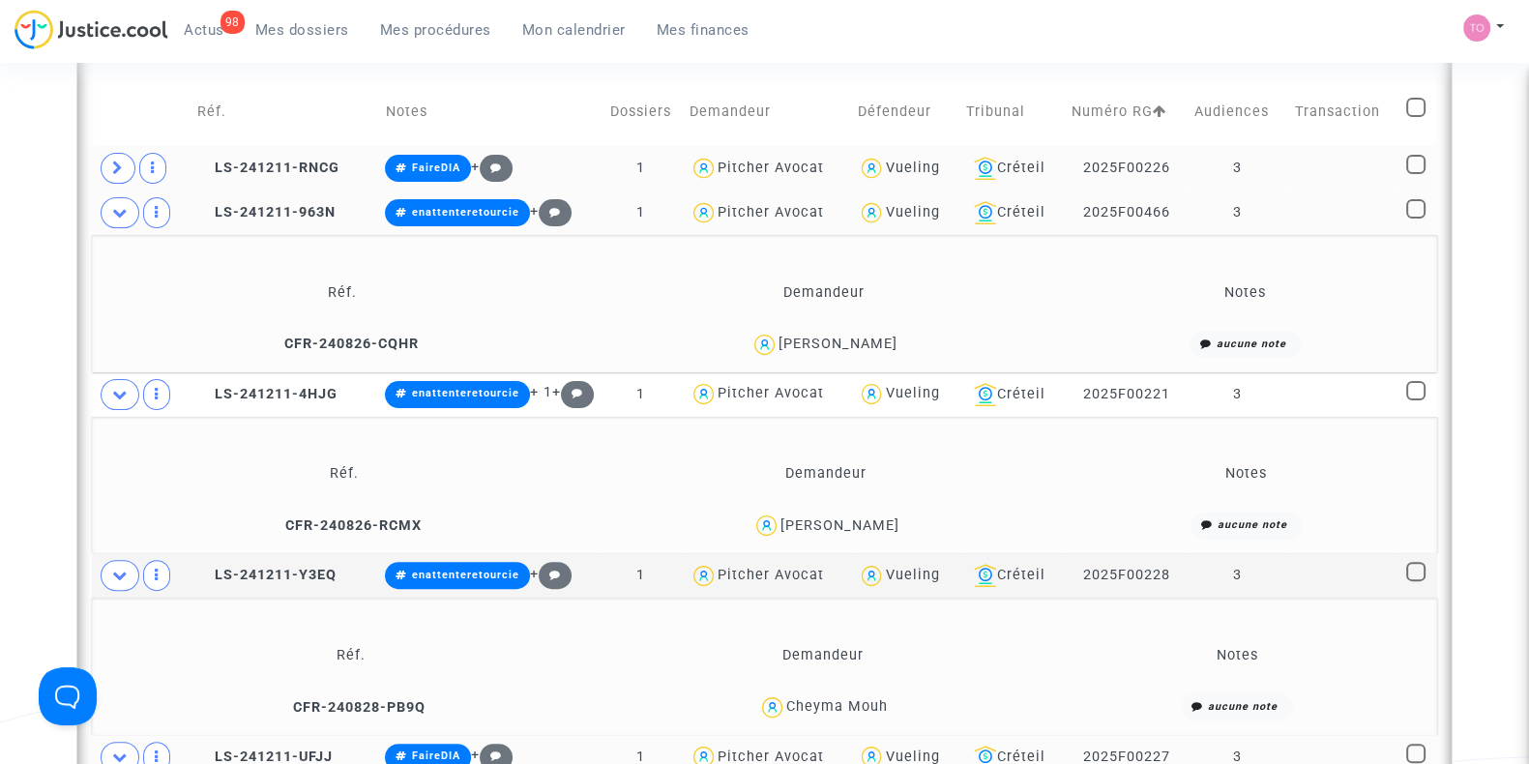
scroll to position [533, 0]
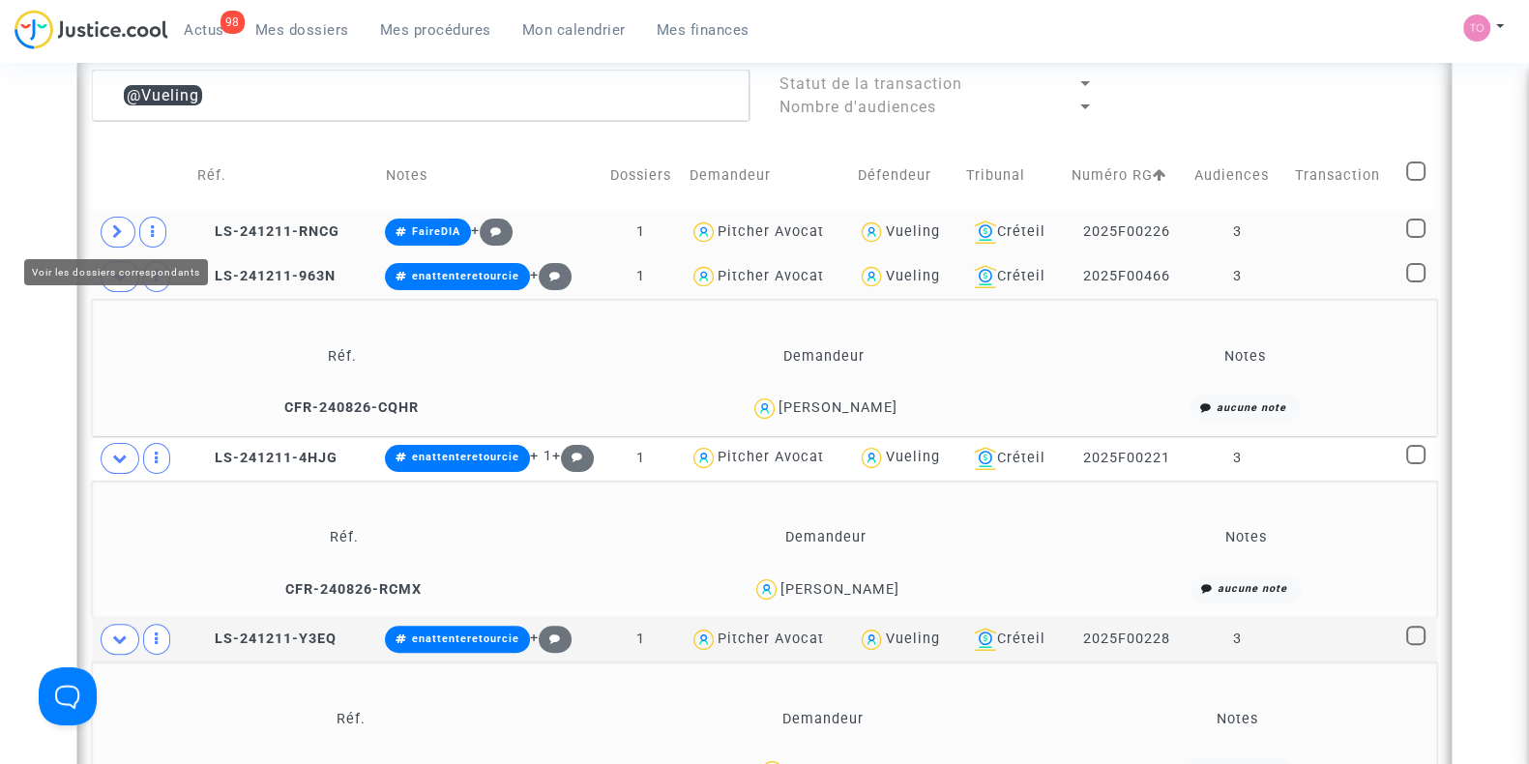
click at [117, 227] on icon at bounding box center [118, 231] width 12 height 15
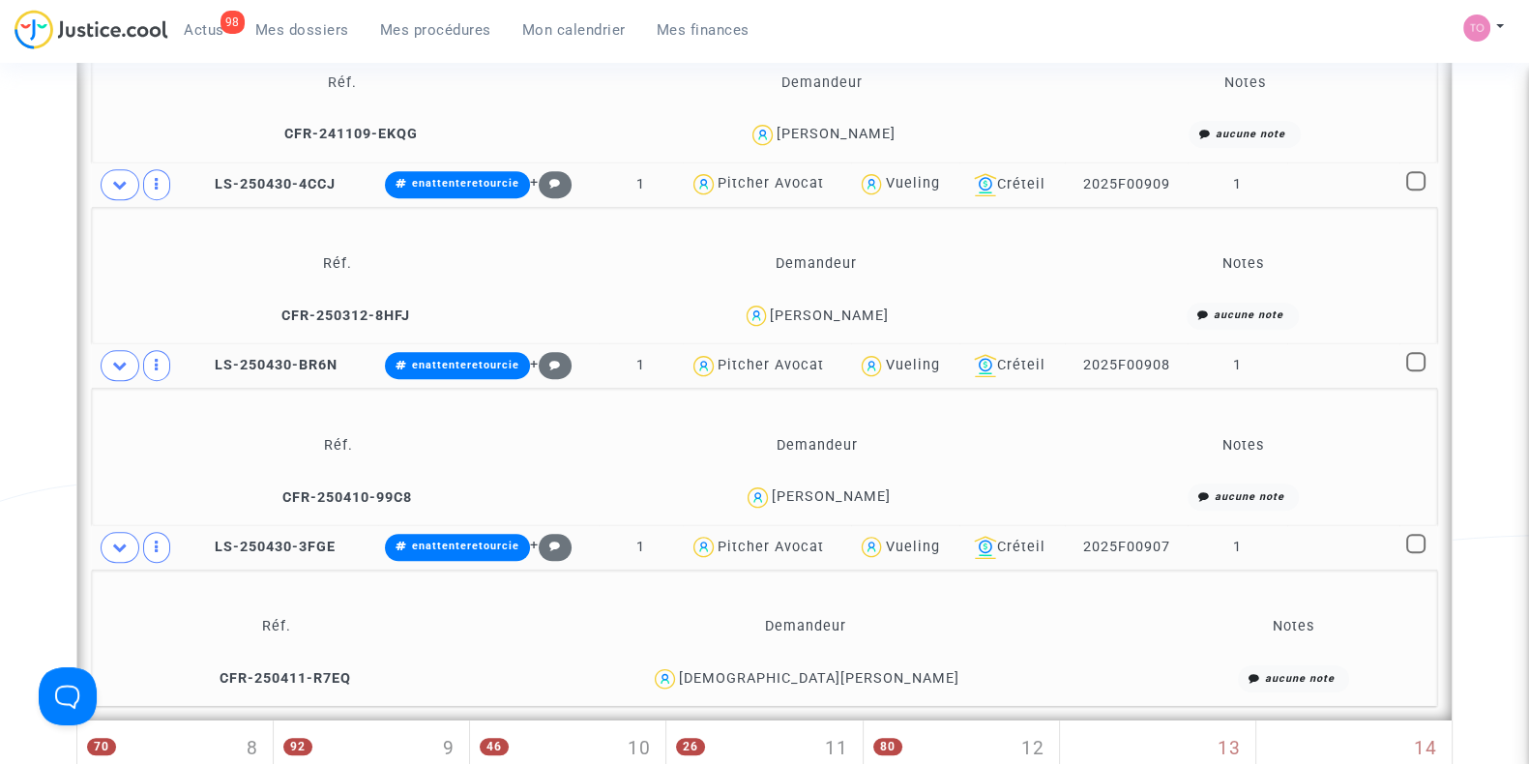
scroll to position [1673, 0]
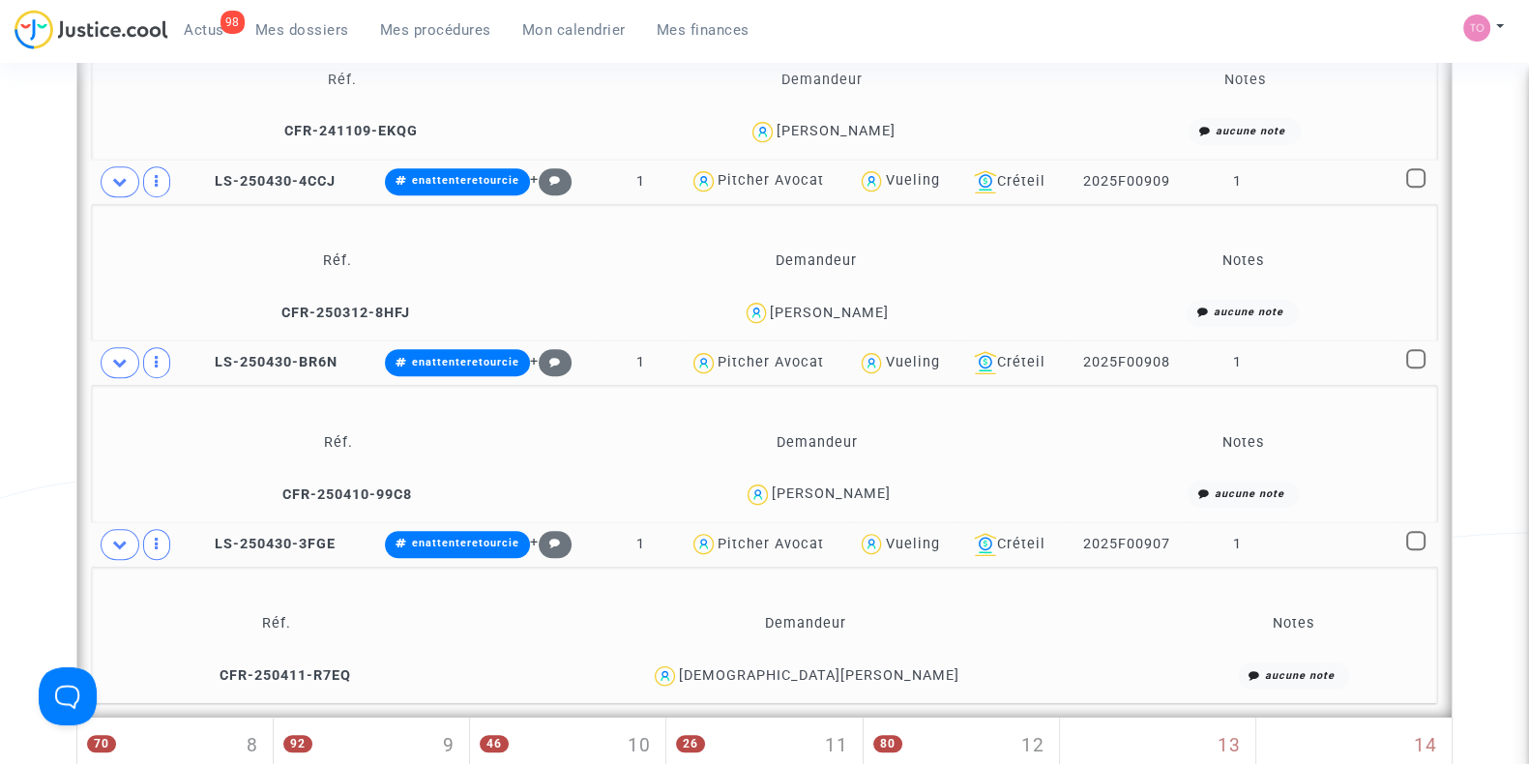
click at [752, 667] on div "Christiana Bodiane Mpwati Ntim" at bounding box center [819, 675] width 281 height 16
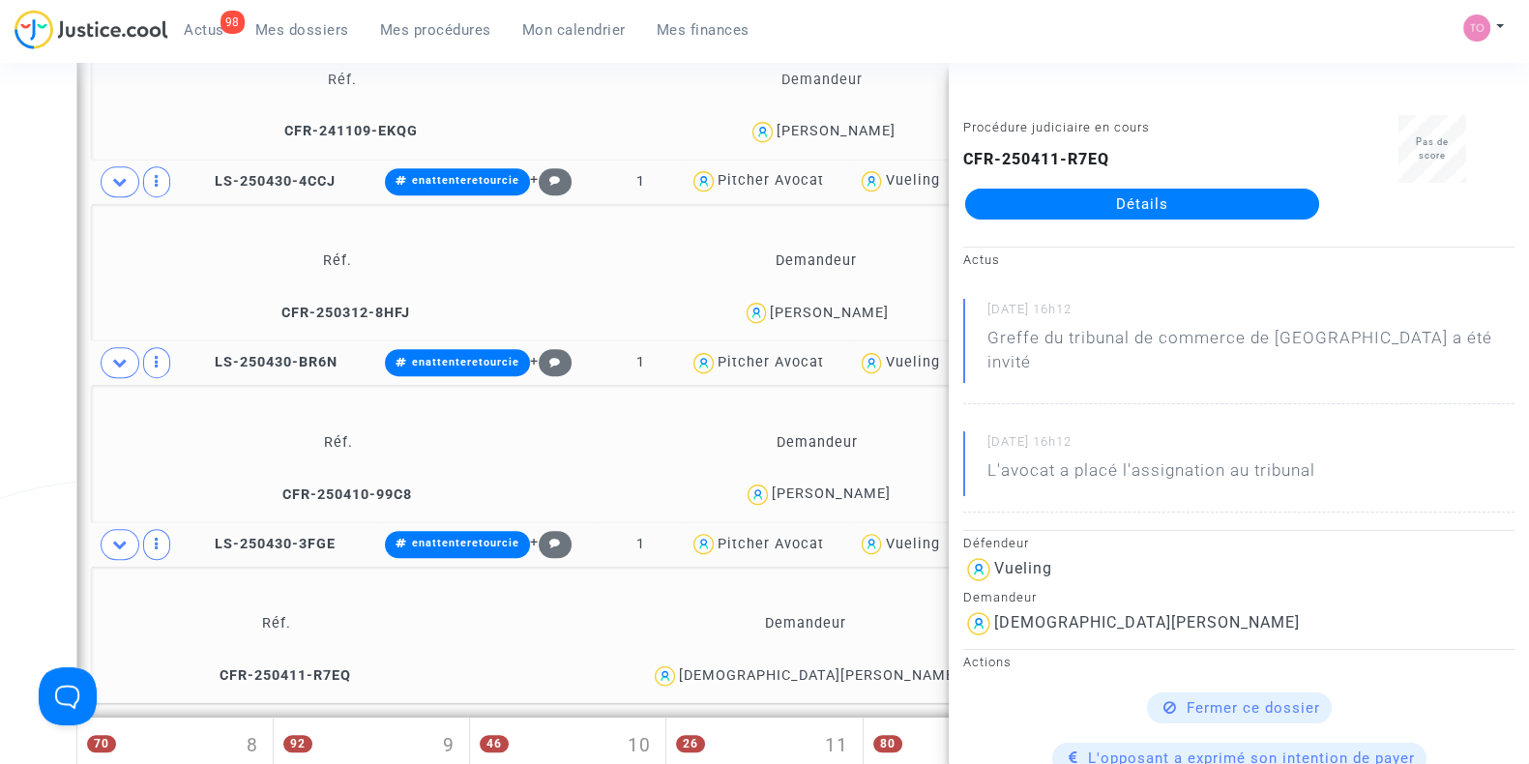
click at [1030, 201] on link "Détails" at bounding box center [1142, 204] width 354 height 31
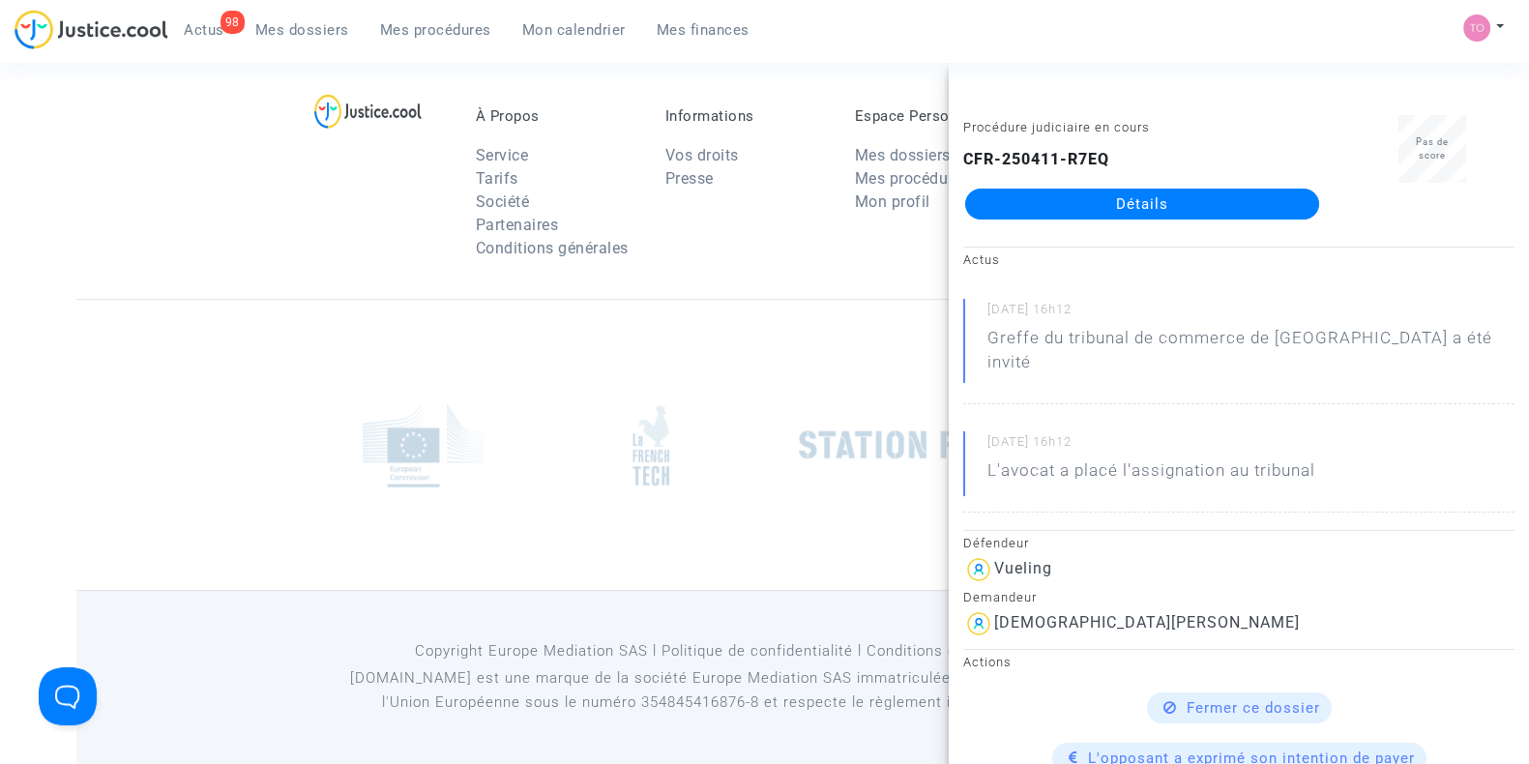
scroll to position [1673, 0]
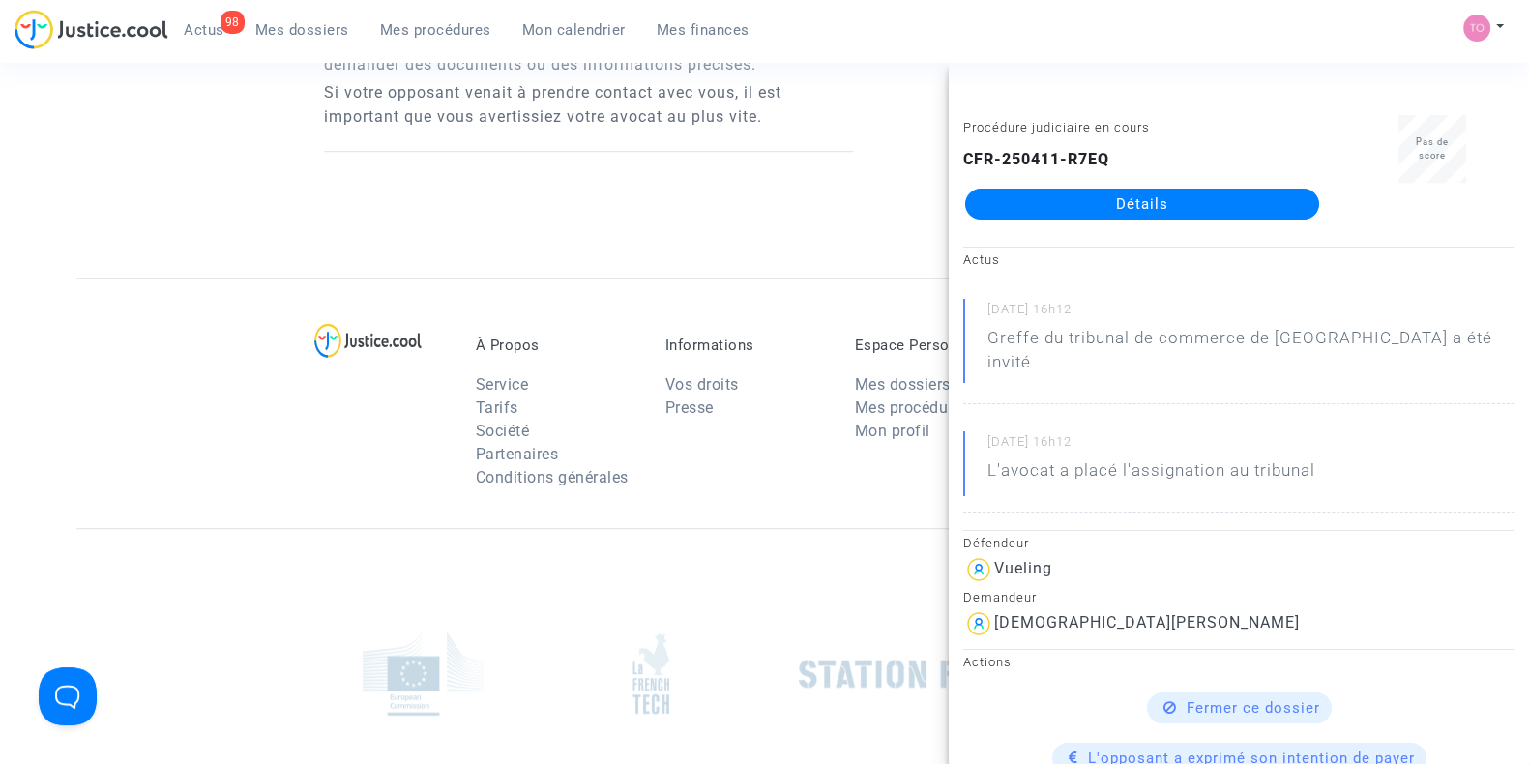
click at [643, 152] on div at bounding box center [588, 215] width 529 height 126
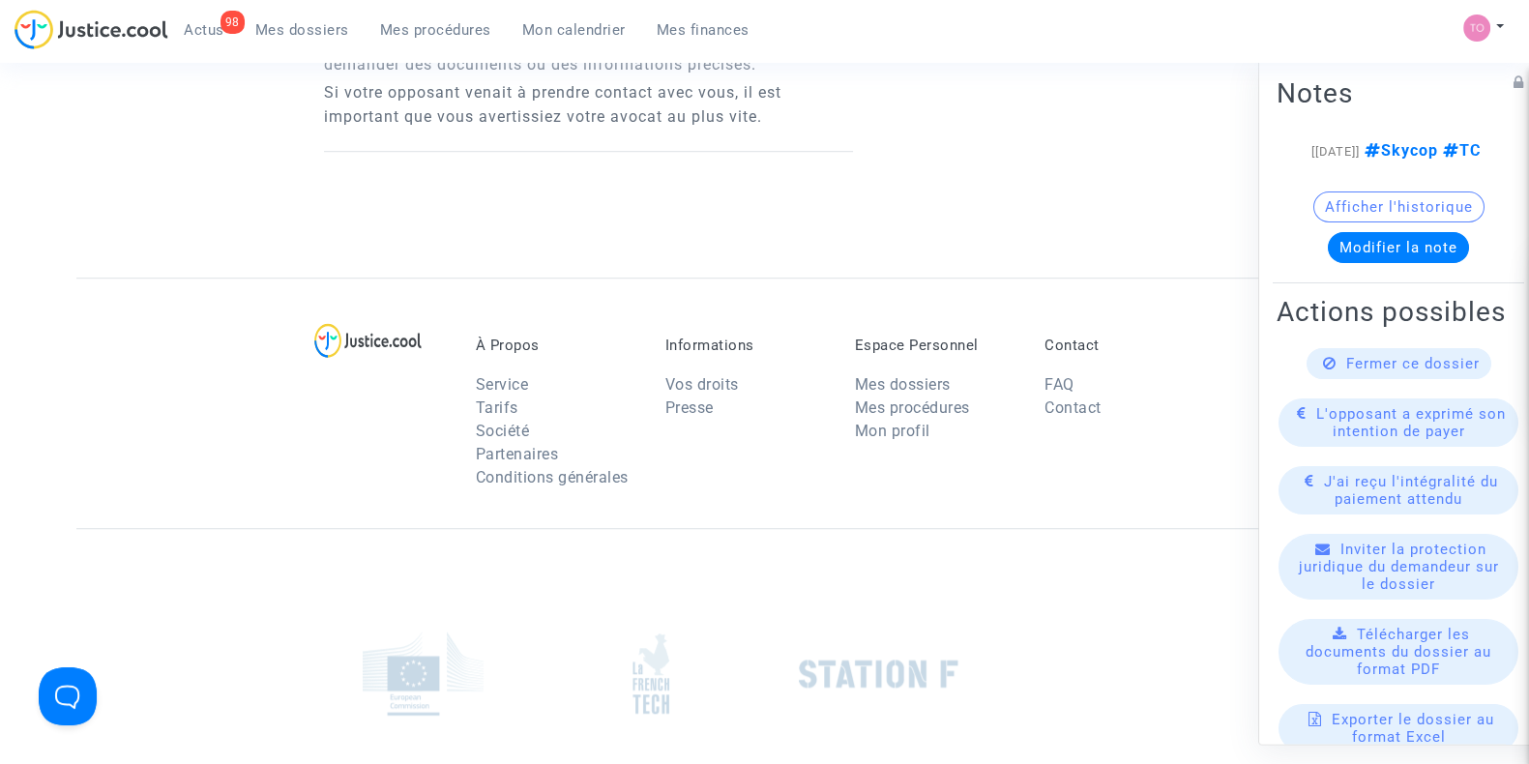
click at [643, 152] on div at bounding box center [588, 215] width 529 height 126
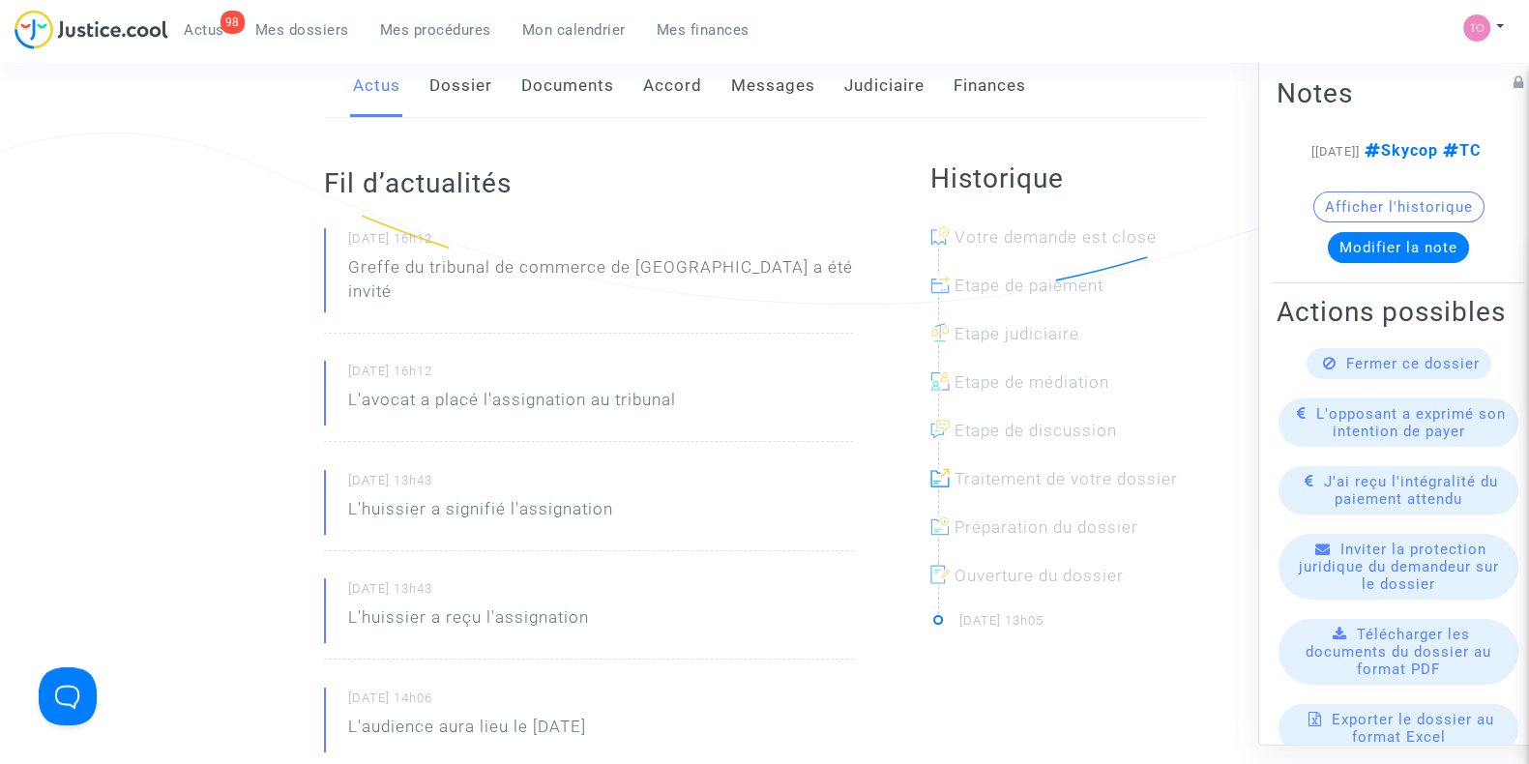
scroll to position [0, 0]
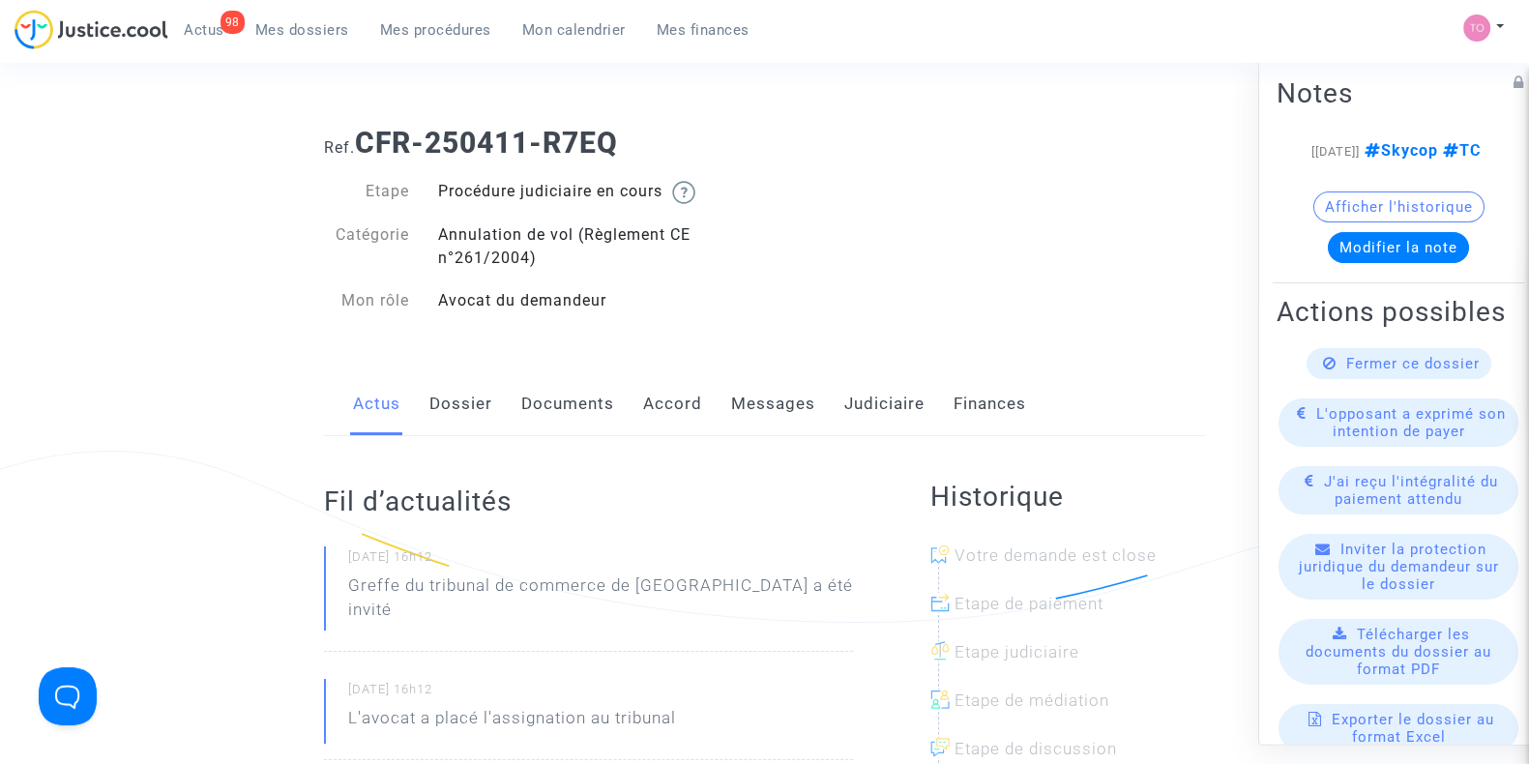
click at [789, 415] on link "Messages" at bounding box center [773, 404] width 84 height 64
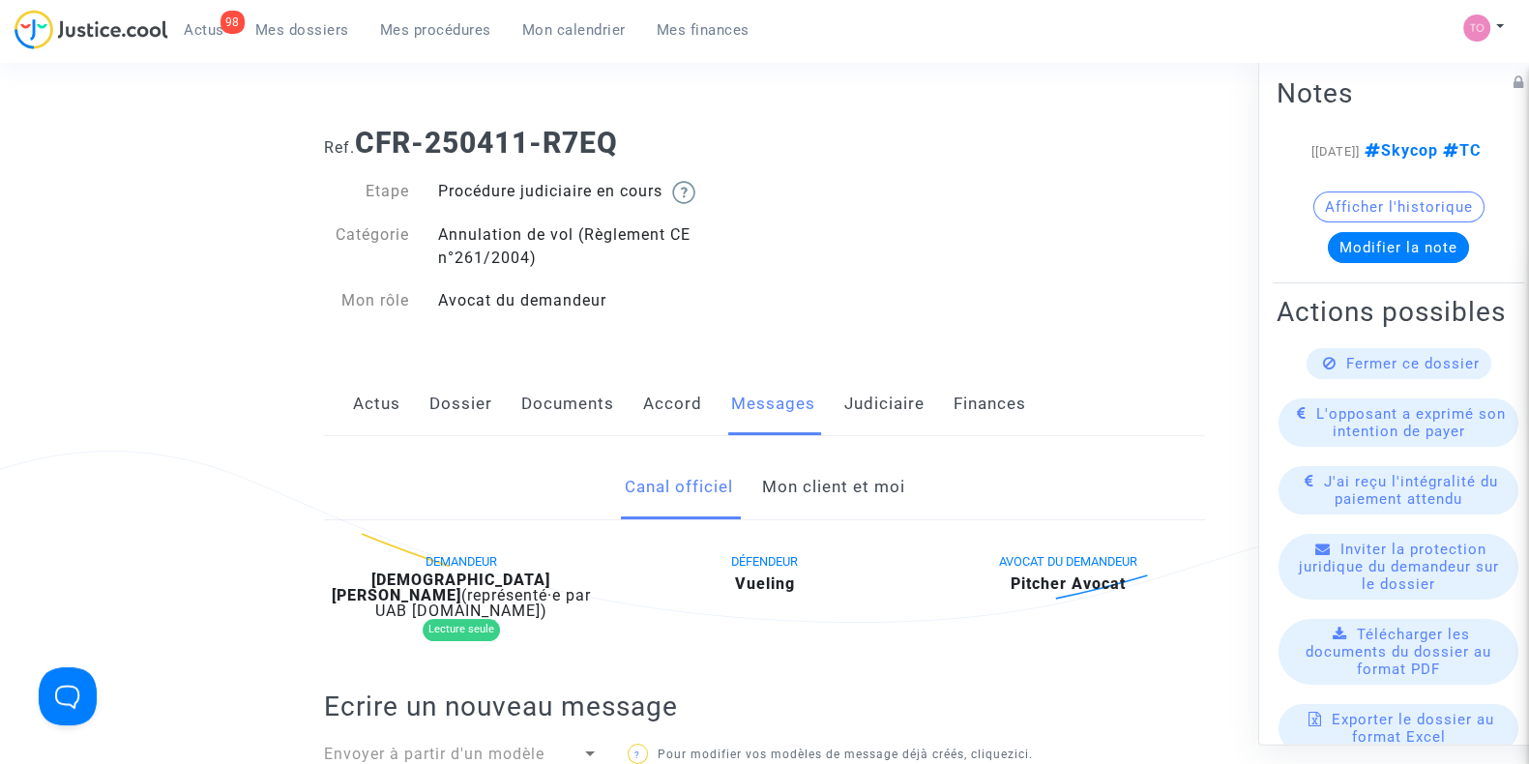
click at [871, 403] on link "Judiciaire" at bounding box center [884, 404] width 80 height 64
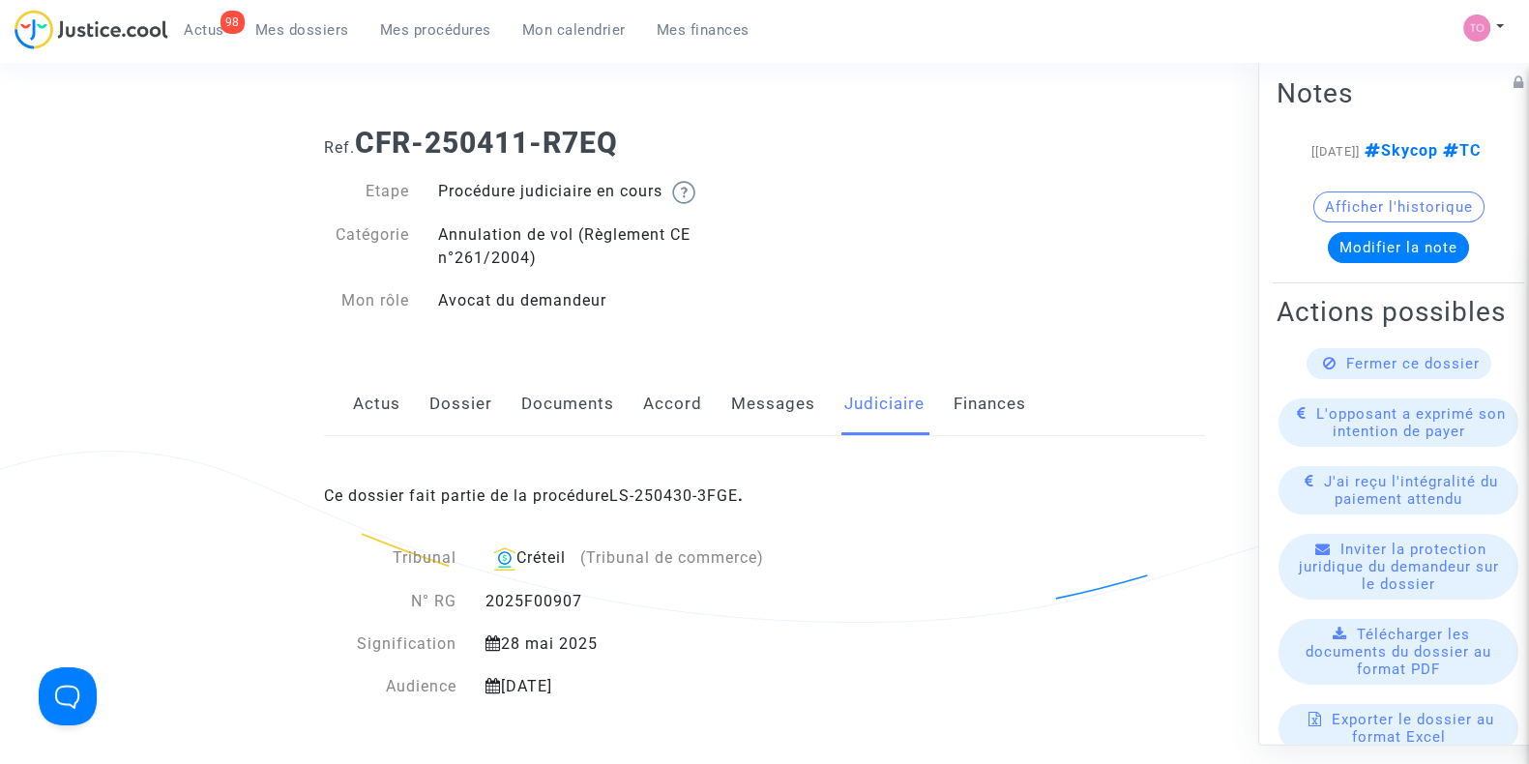
click at [1360, 262] on button "Modifier la note" at bounding box center [1398, 247] width 141 height 31
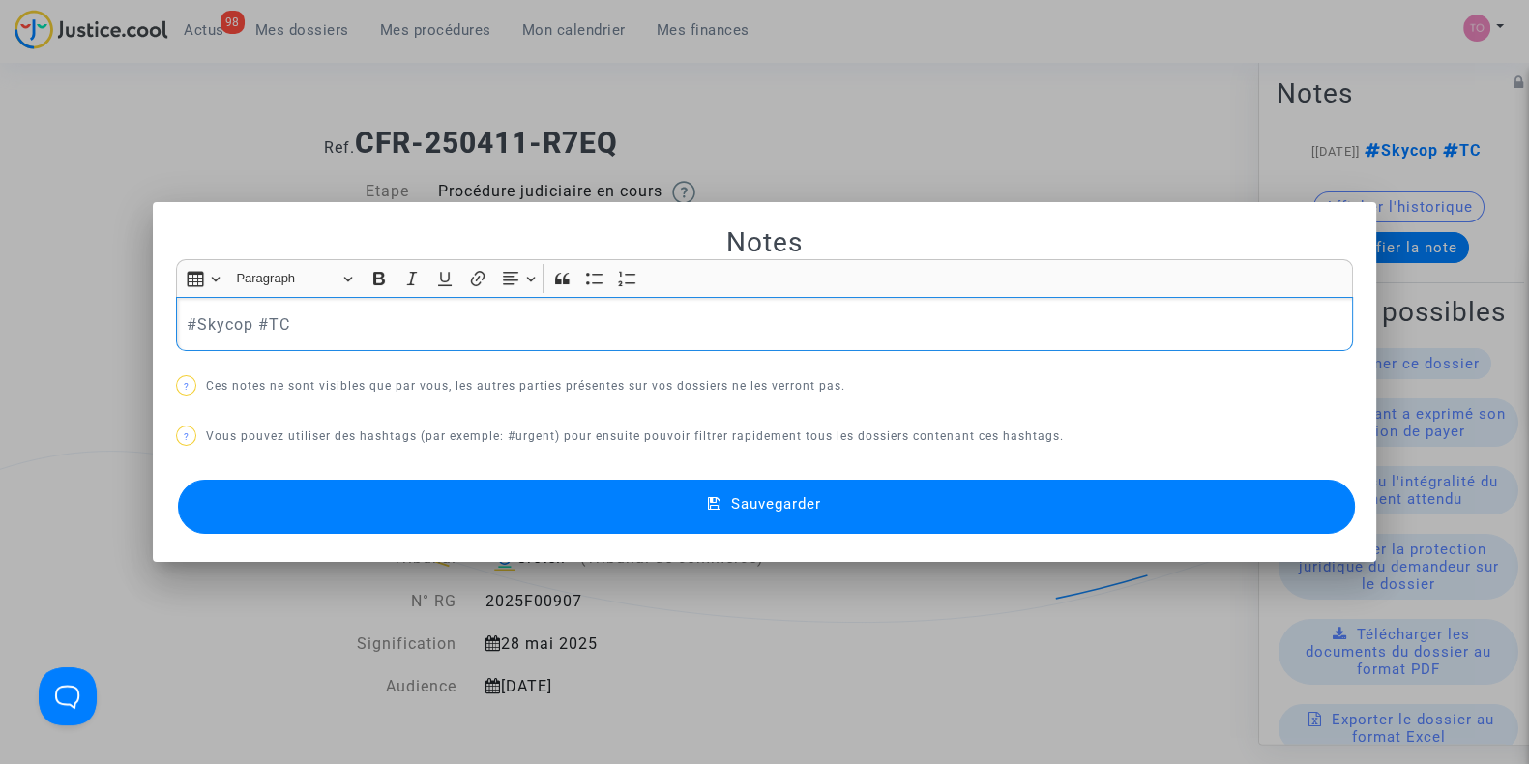
drag, startPoint x: 332, startPoint y: 322, endPoint x: 114, endPoint y: 326, distance: 217.7
click at [114, 326] on div "Notes Rich Text Editor Insert table Insert table Heading Paragraph Paragraph He…" at bounding box center [764, 382] width 1529 height 764
click at [590, 123] on div at bounding box center [764, 382] width 1529 height 764
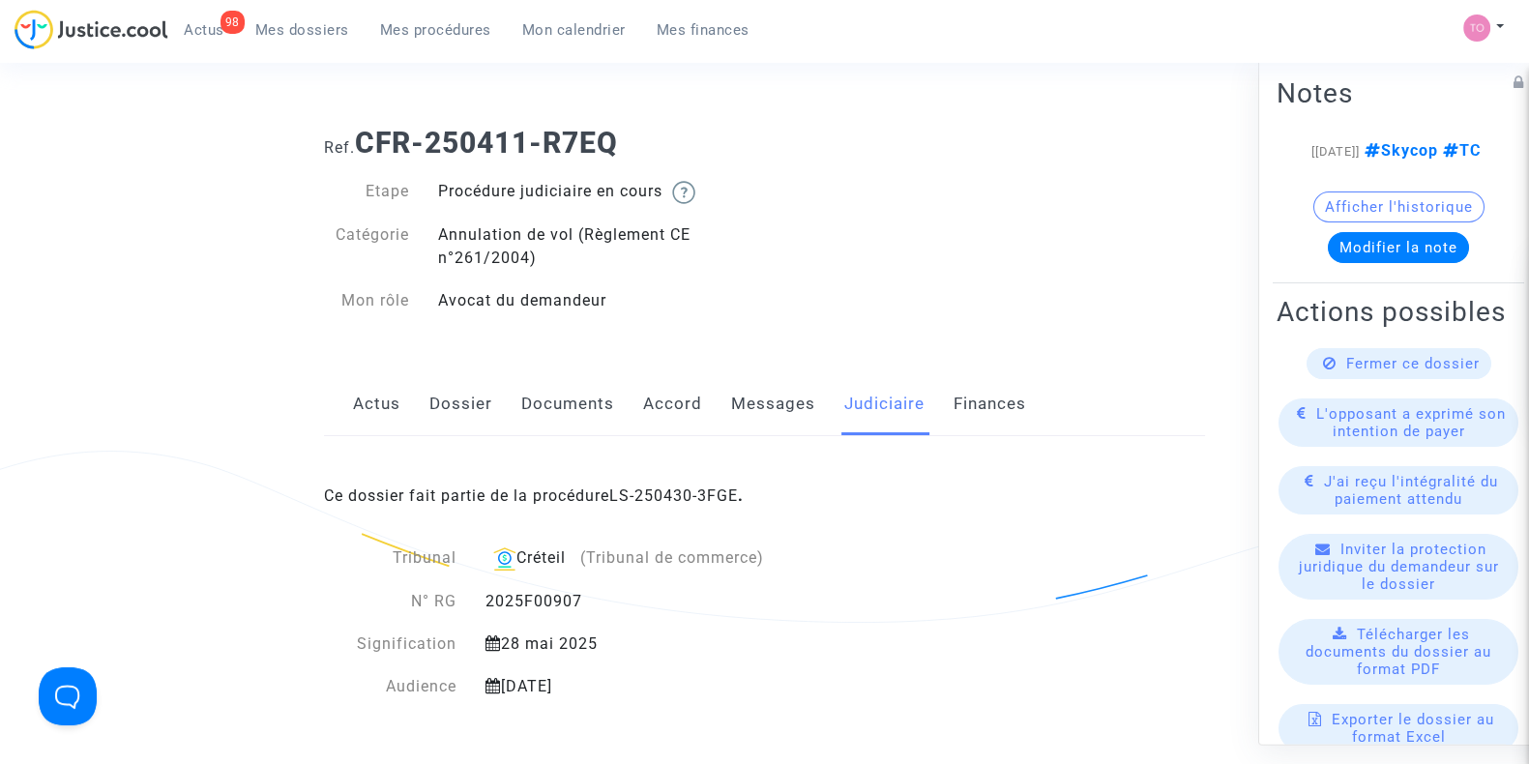
click at [758, 394] on link "Messages" at bounding box center [773, 404] width 84 height 64
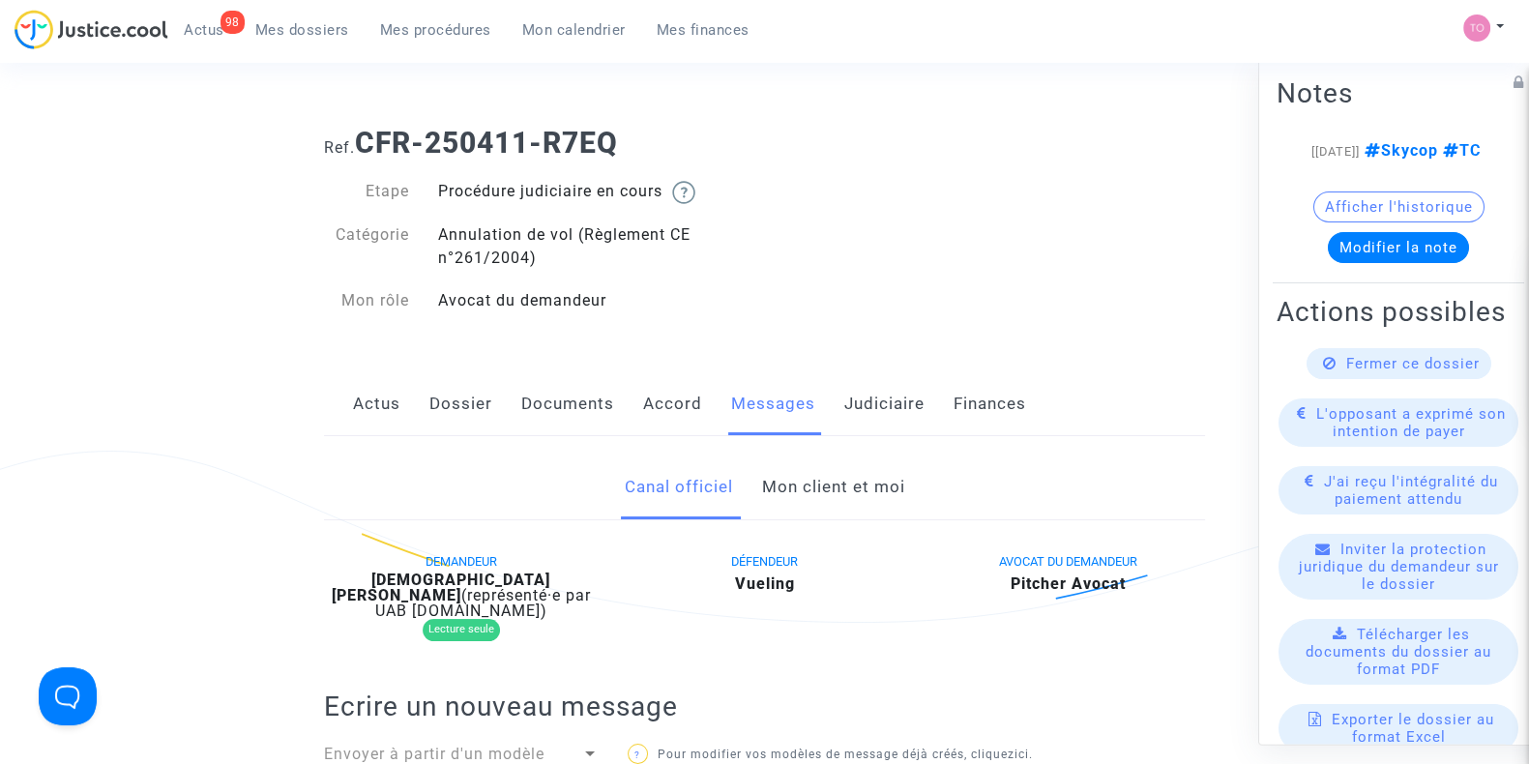
click at [914, 412] on link "Judiciaire" at bounding box center [884, 404] width 80 height 64
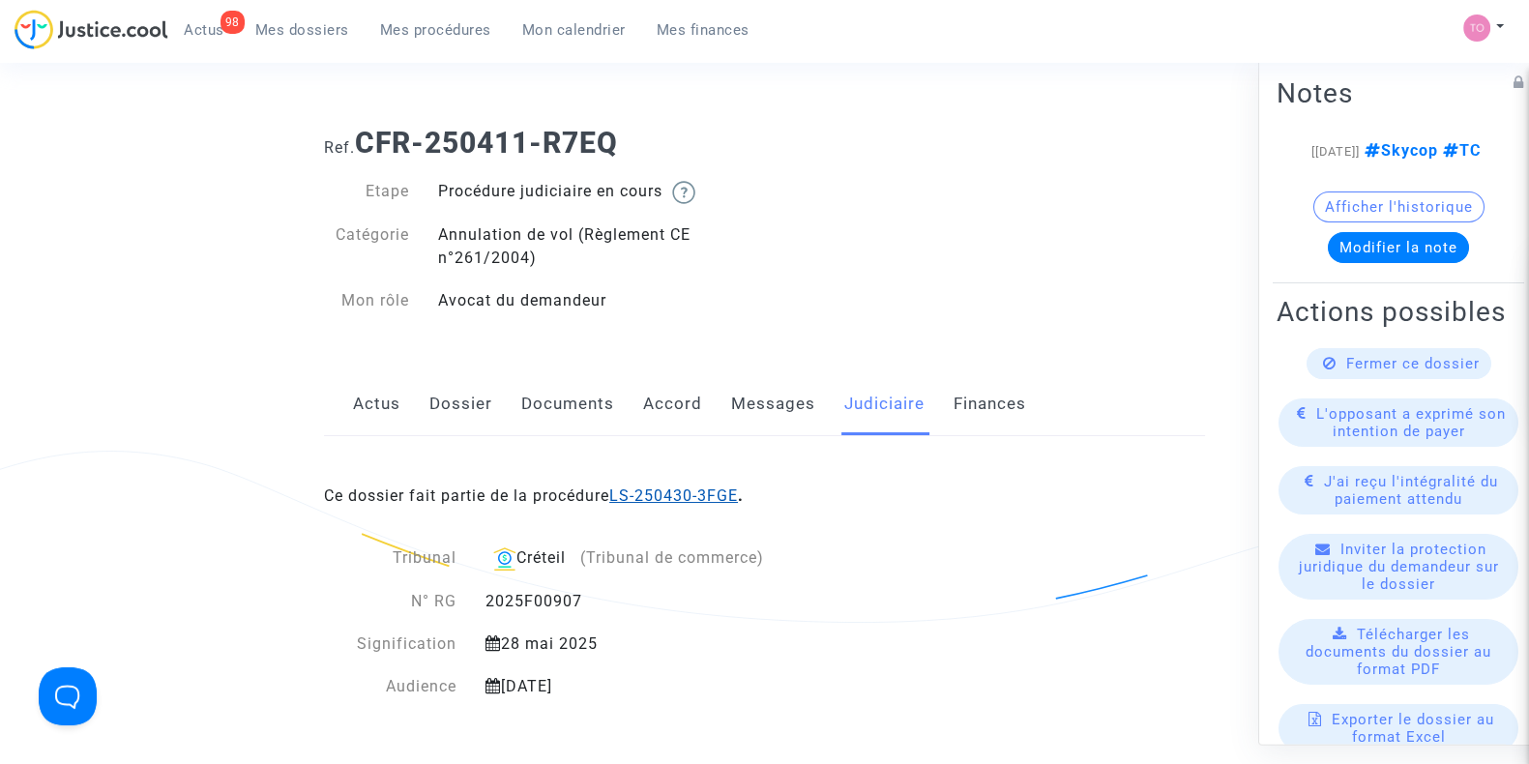
click at [718, 498] on link "LS-250430-3FGE" at bounding box center [673, 496] width 129 height 18
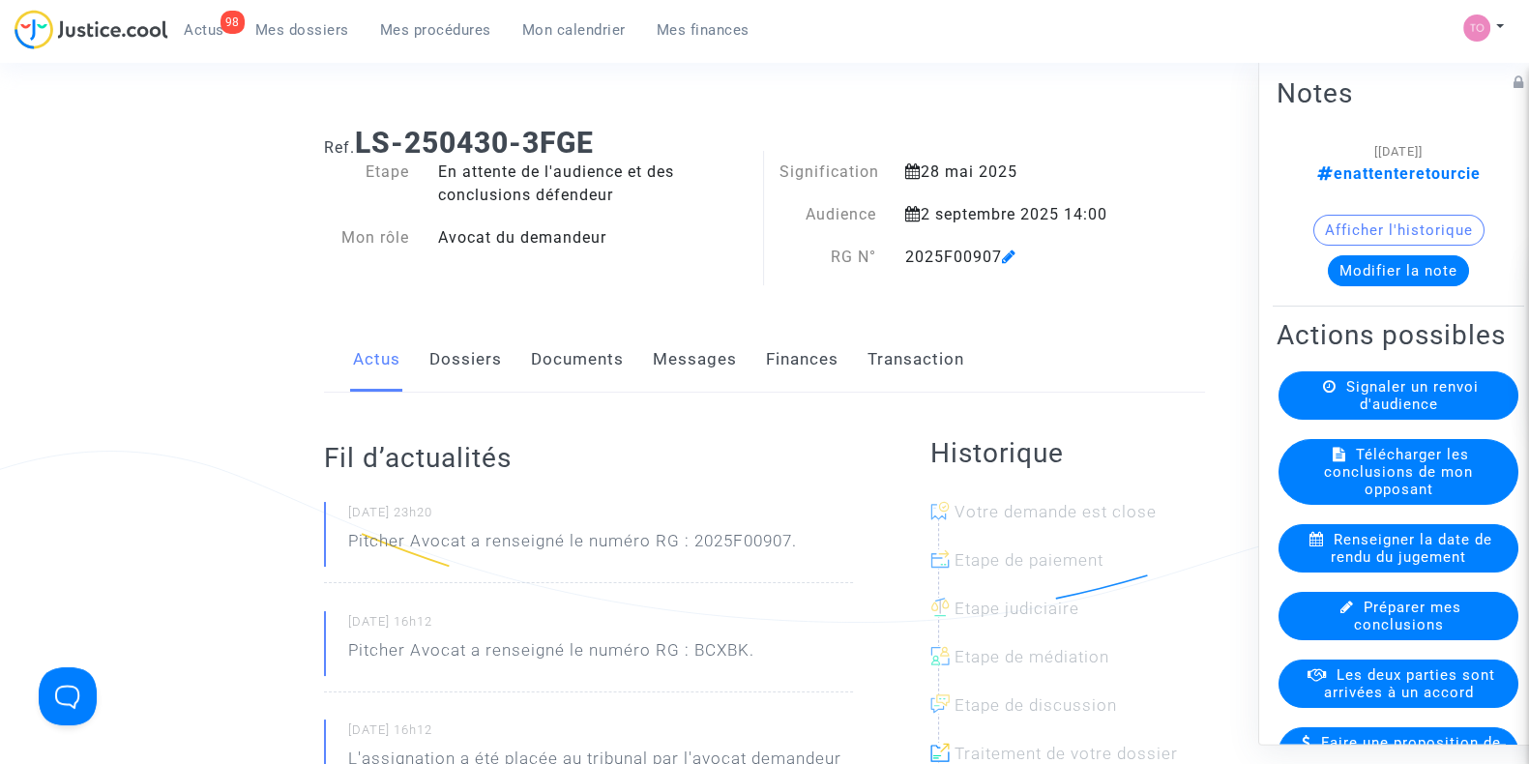
click at [1378, 278] on button "Modifier la note" at bounding box center [1398, 270] width 141 height 31
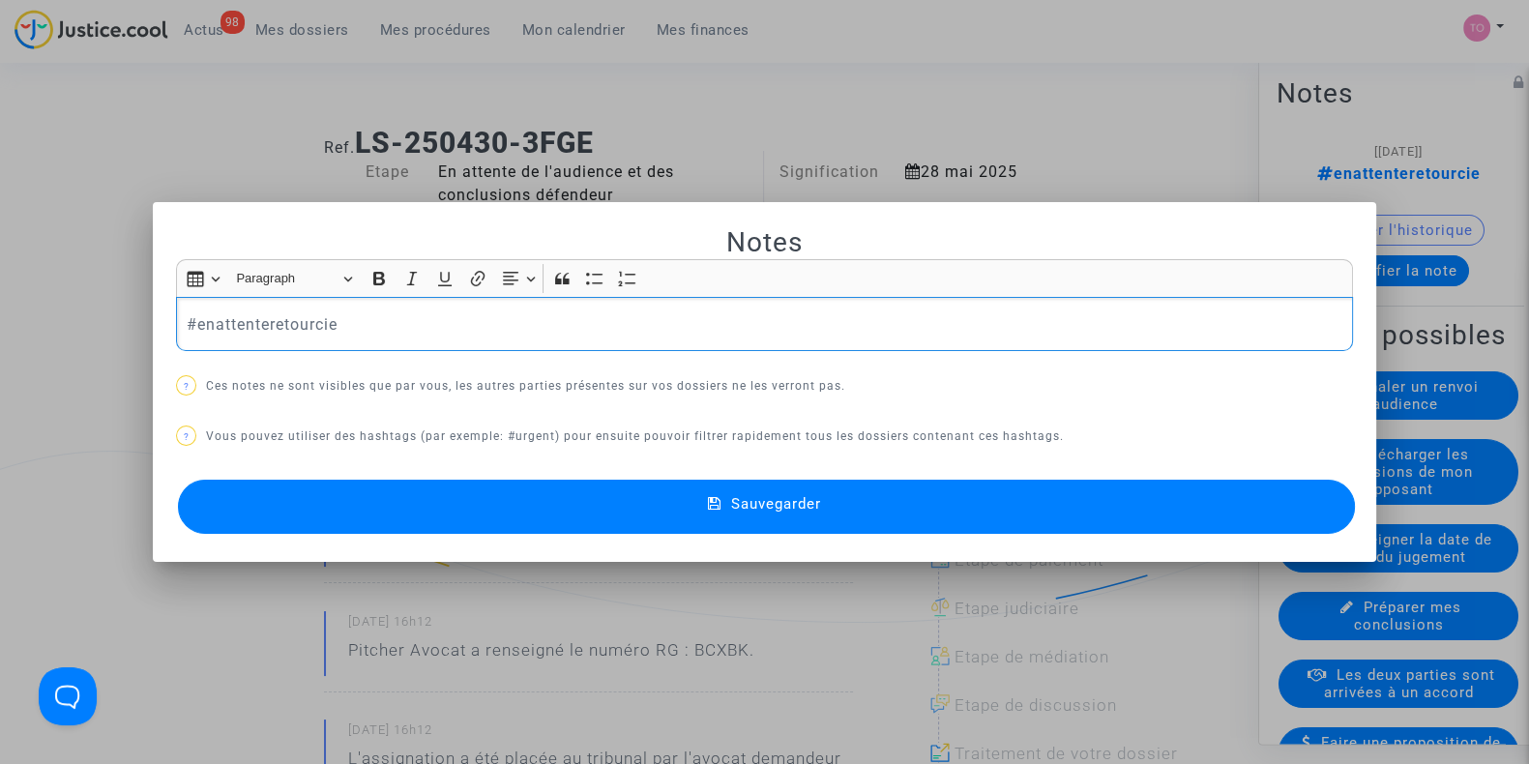
drag, startPoint x: 422, startPoint y: 326, endPoint x: 0, endPoint y: 287, distance: 423.5
click at [0, 287] on div "Notes Rich Text Editor Insert table Insert table Heading Paragraph Paragraph He…" at bounding box center [764, 382] width 1529 height 764
click at [0, 287] on div at bounding box center [764, 382] width 1529 height 764
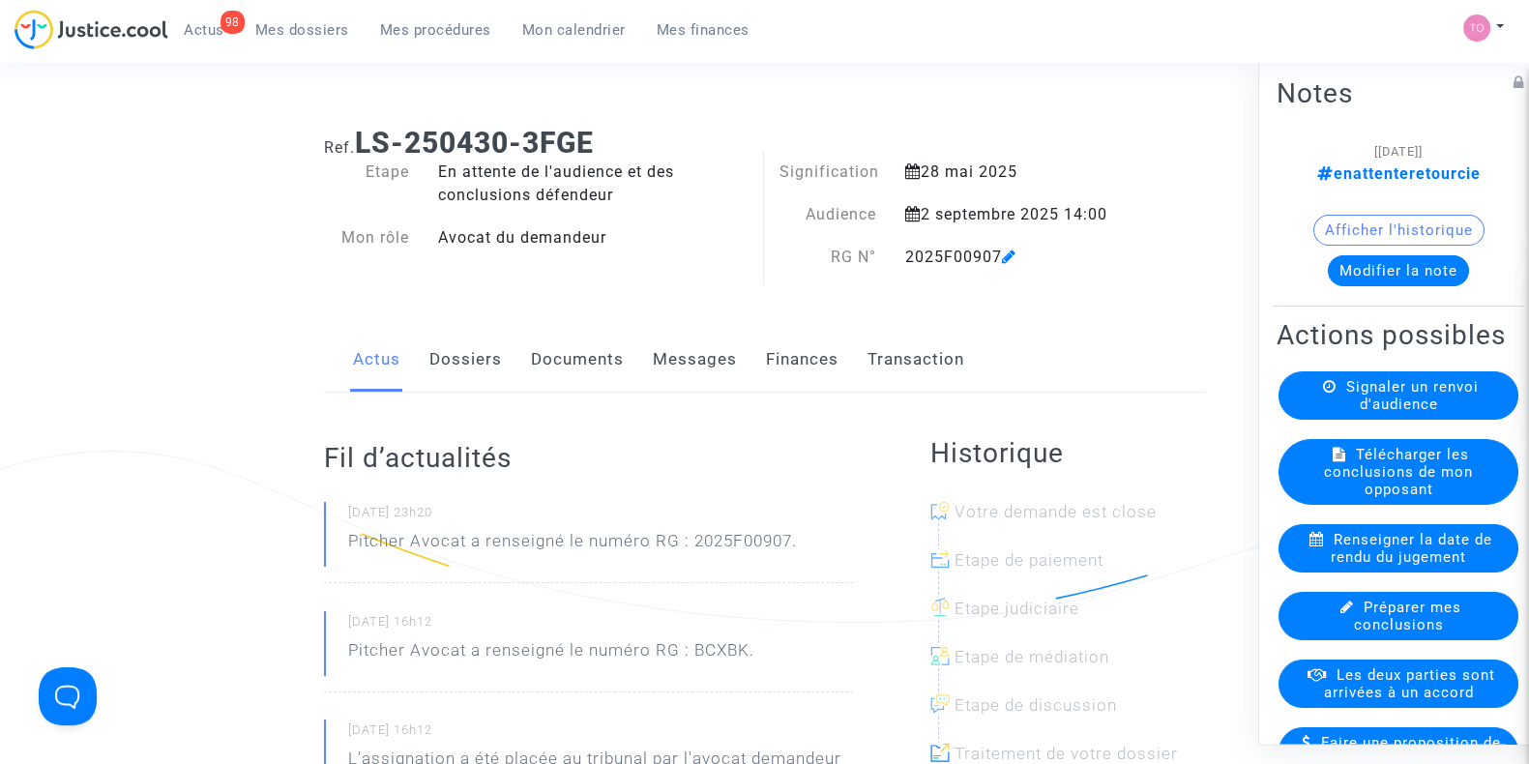
click at [1354, 282] on button "Modifier la note" at bounding box center [1398, 270] width 141 height 31
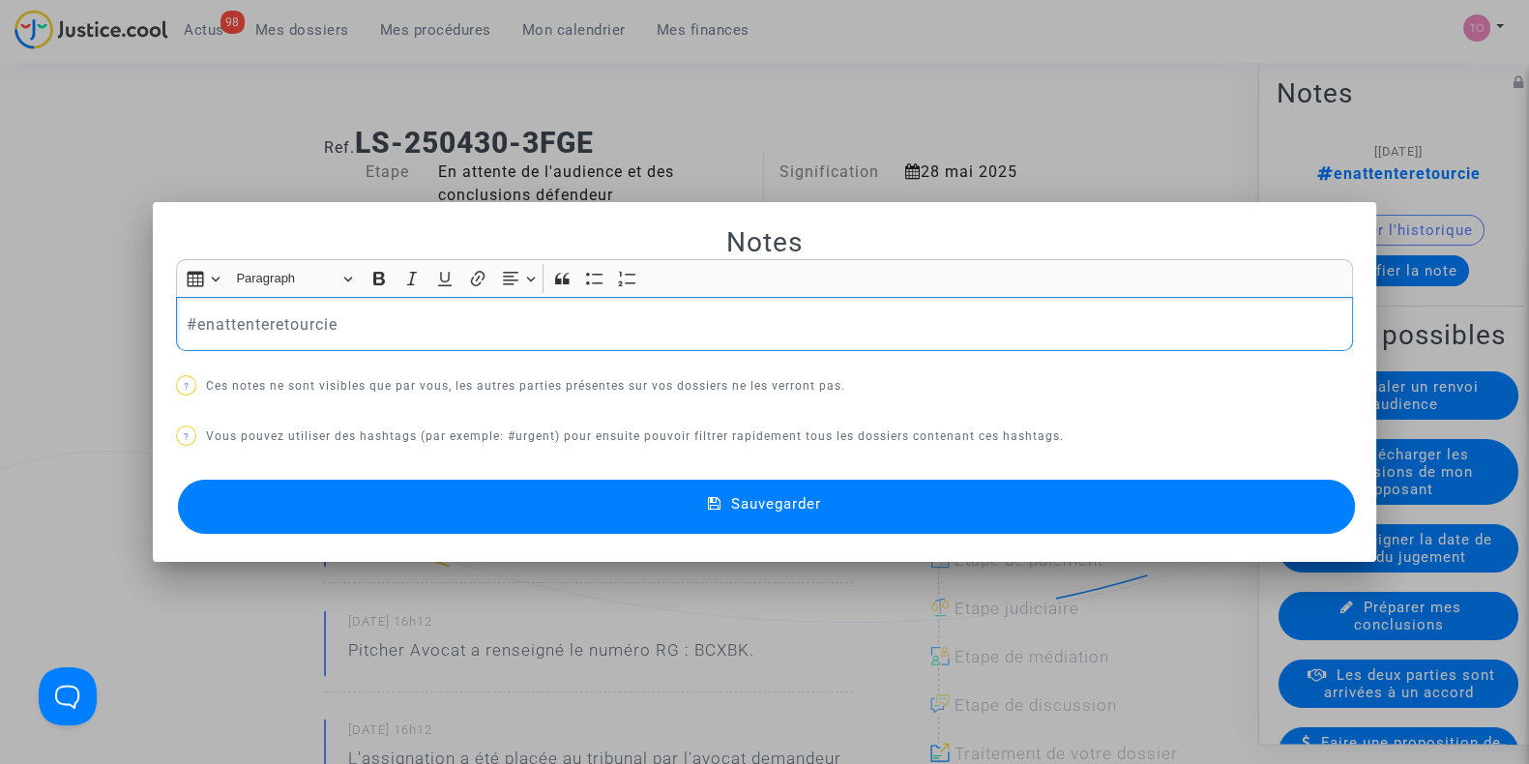
drag, startPoint x: 358, startPoint y: 326, endPoint x: 172, endPoint y: 313, distance: 186.2
click at [176, 313] on div "#enattenteretourcie" at bounding box center [764, 324] width 1177 height 54
click at [185, 146] on div at bounding box center [764, 382] width 1529 height 764
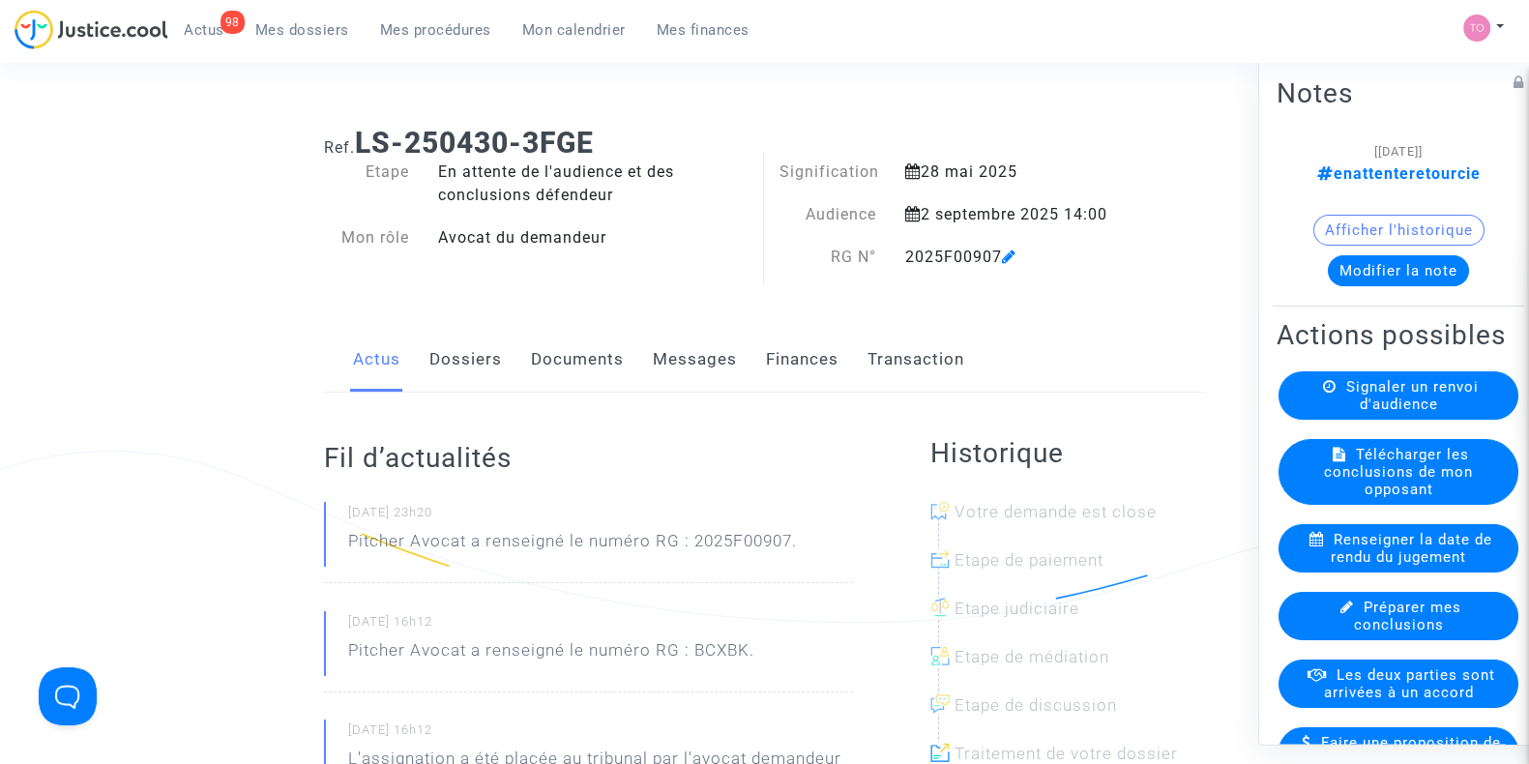
click at [1392, 277] on button "Modifier la note" at bounding box center [1398, 270] width 141 height 31
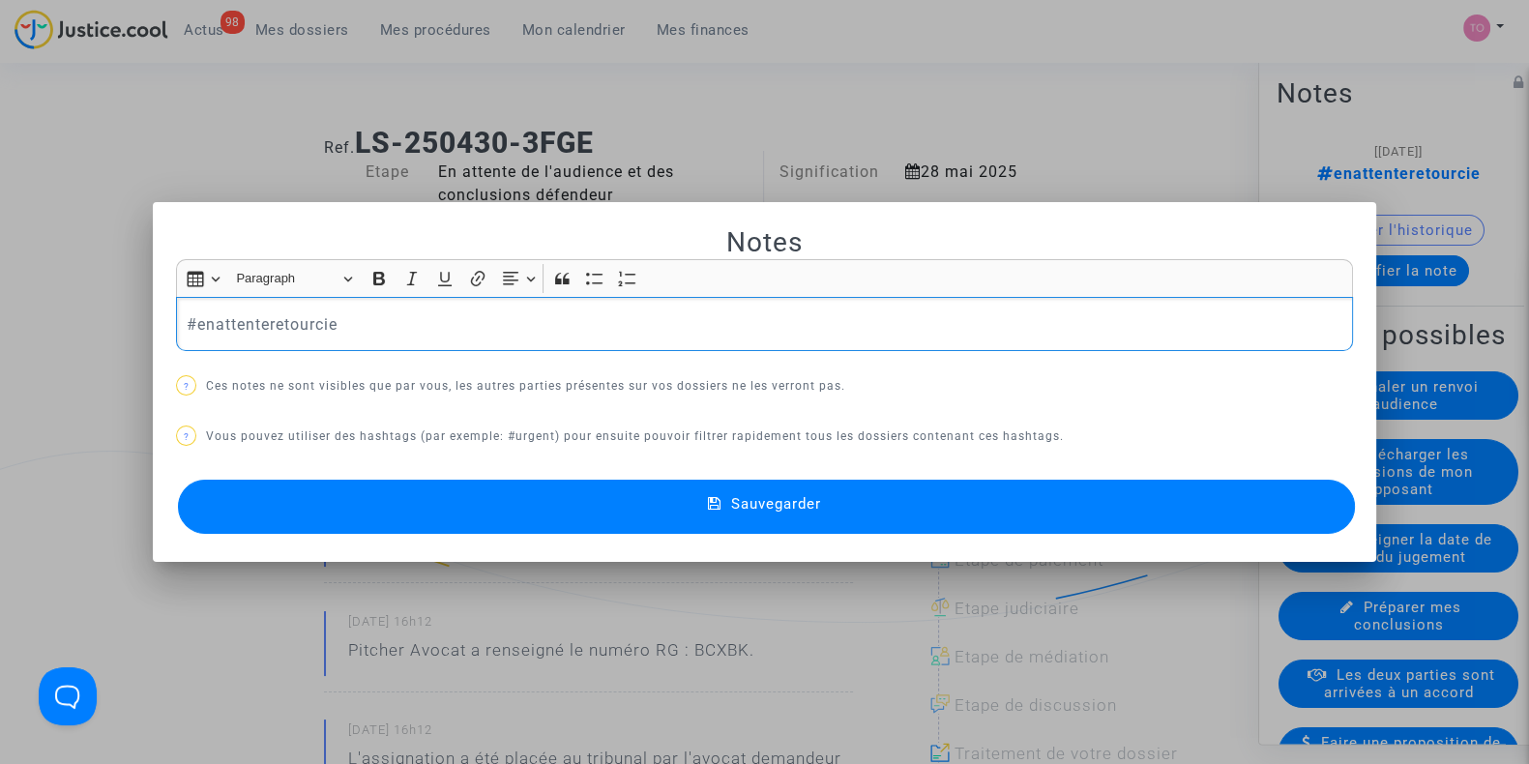
drag, startPoint x: 424, startPoint y: 325, endPoint x: 193, endPoint y: 323, distance: 230.2
click at [193, 323] on p "#enattenteretourcie" at bounding box center [765, 324] width 1157 height 24
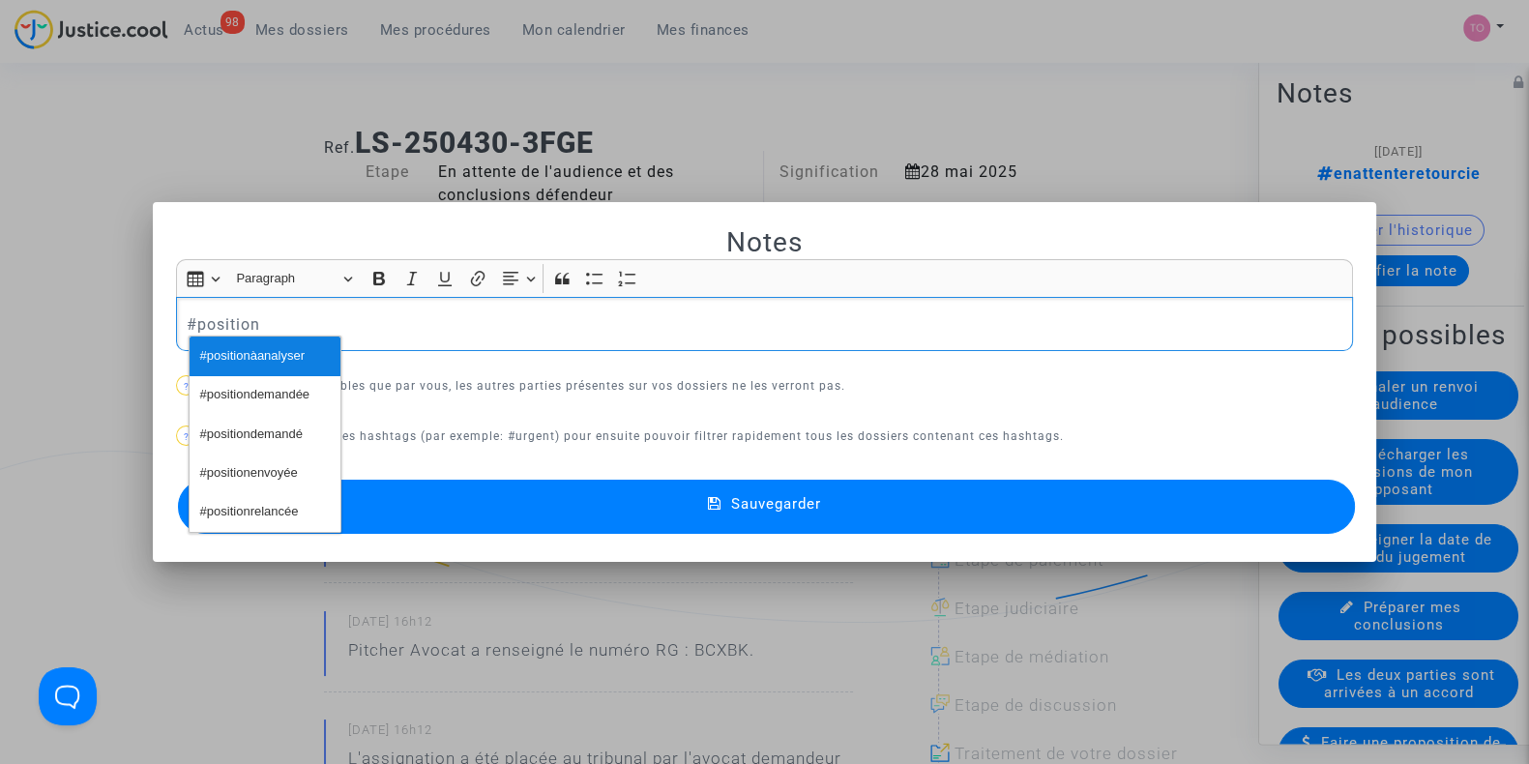
click at [216, 346] on span "#positionàanalyser" at bounding box center [252, 356] width 104 height 28
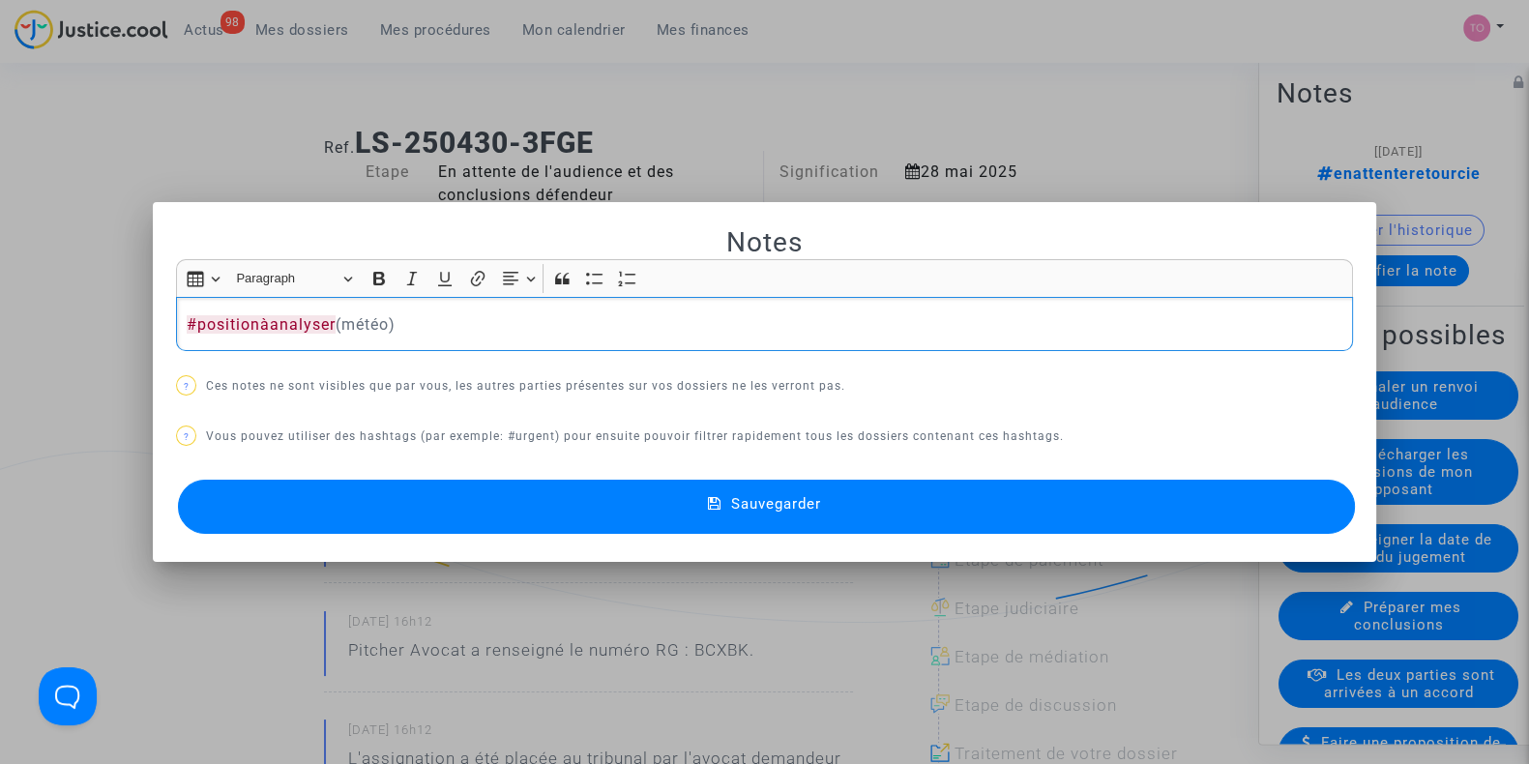
click at [445, 495] on button "Sauvegarder" at bounding box center [766, 507] width 1177 height 54
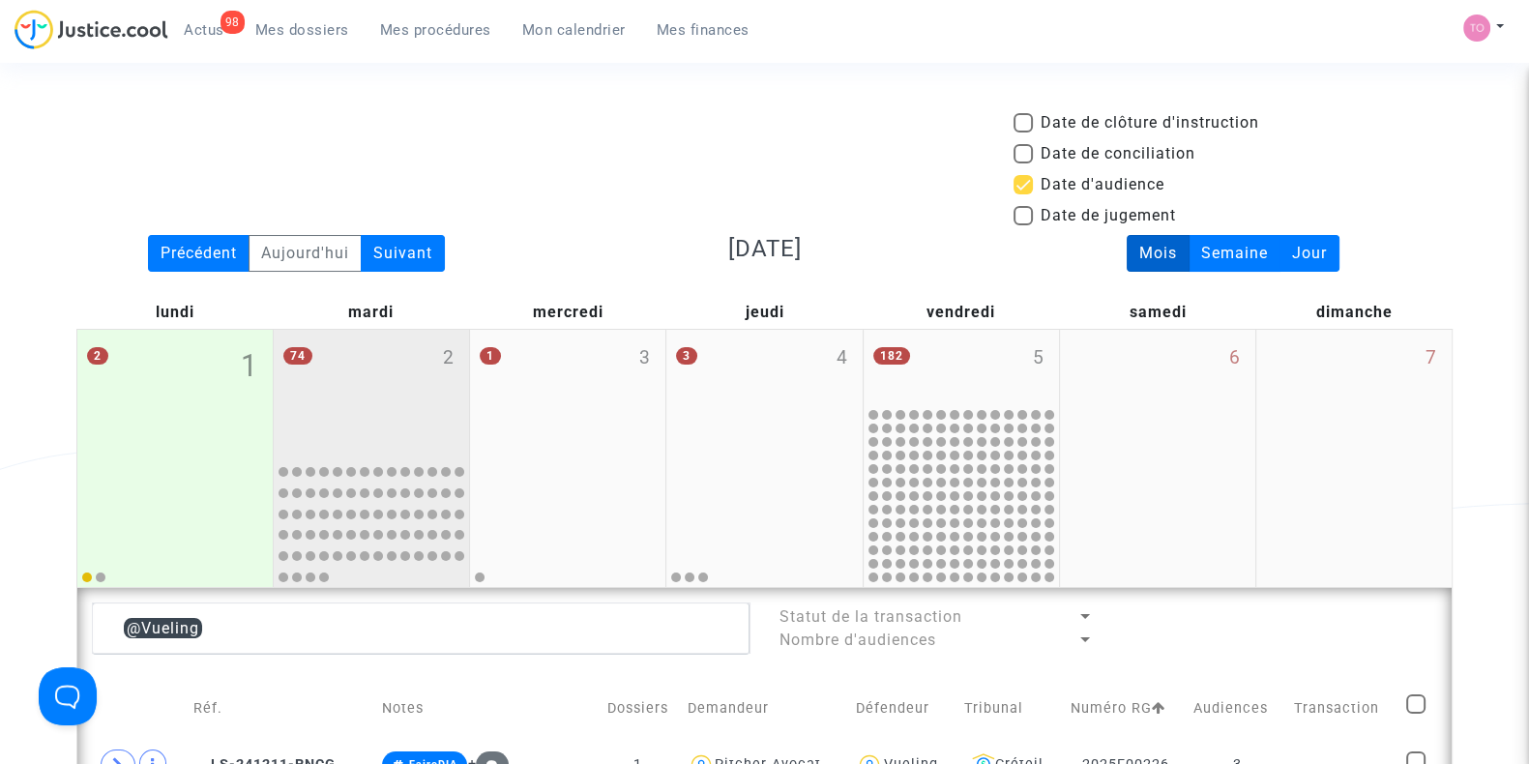
click at [401, 384] on div "74 2" at bounding box center [371, 393] width 195 height 126
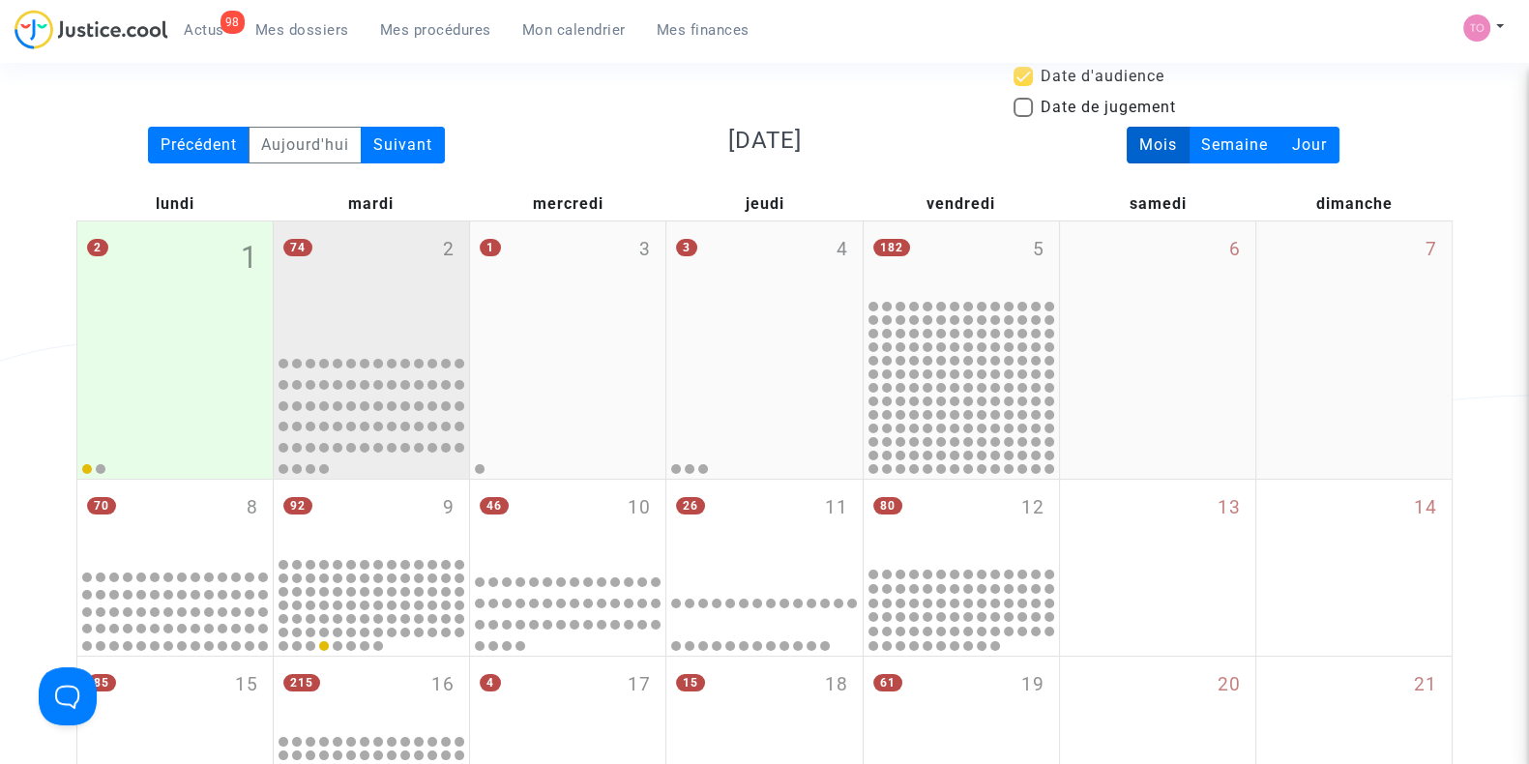
click at [406, 285] on div "74 2" at bounding box center [371, 285] width 195 height 126
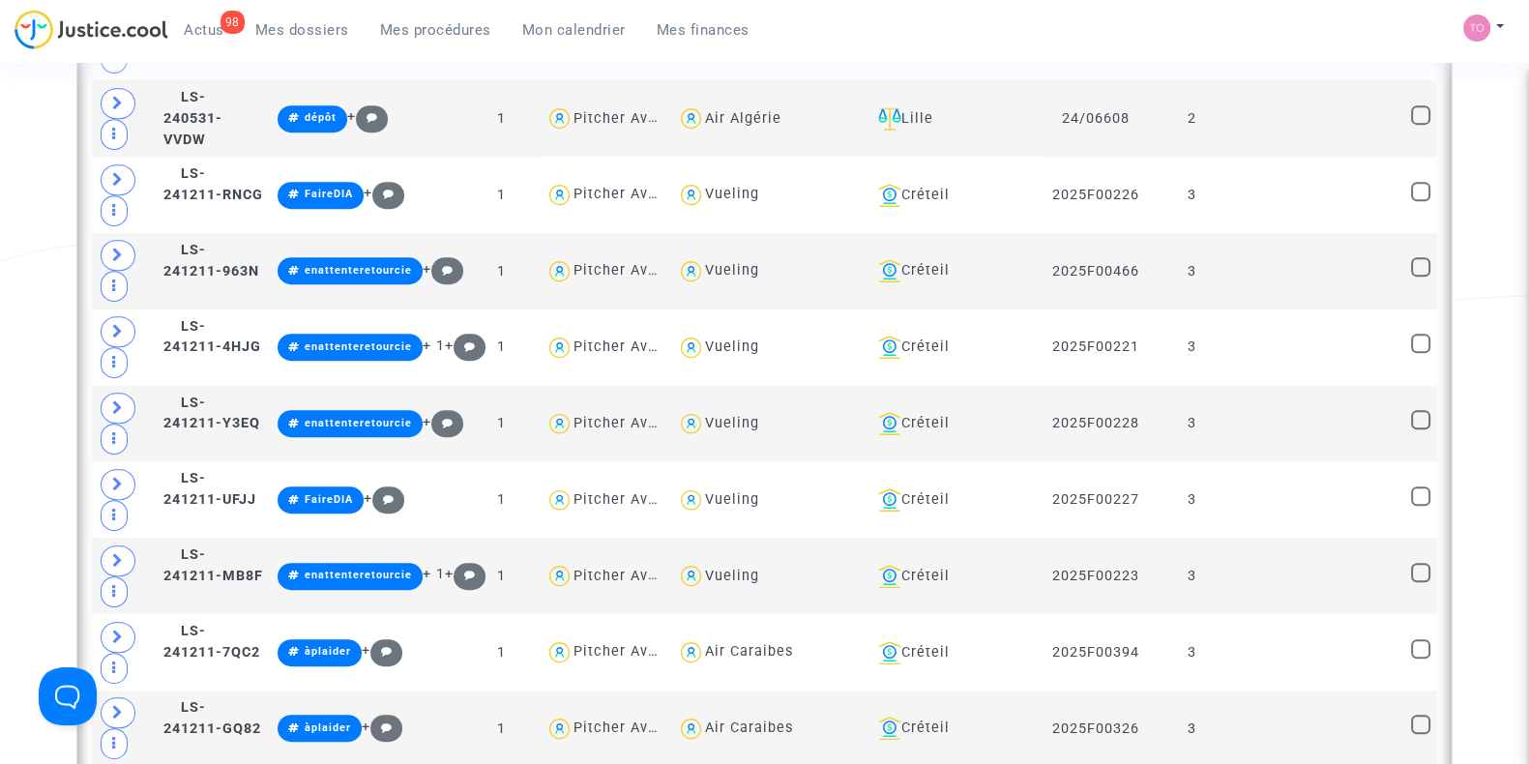
scroll to position [1147, 0]
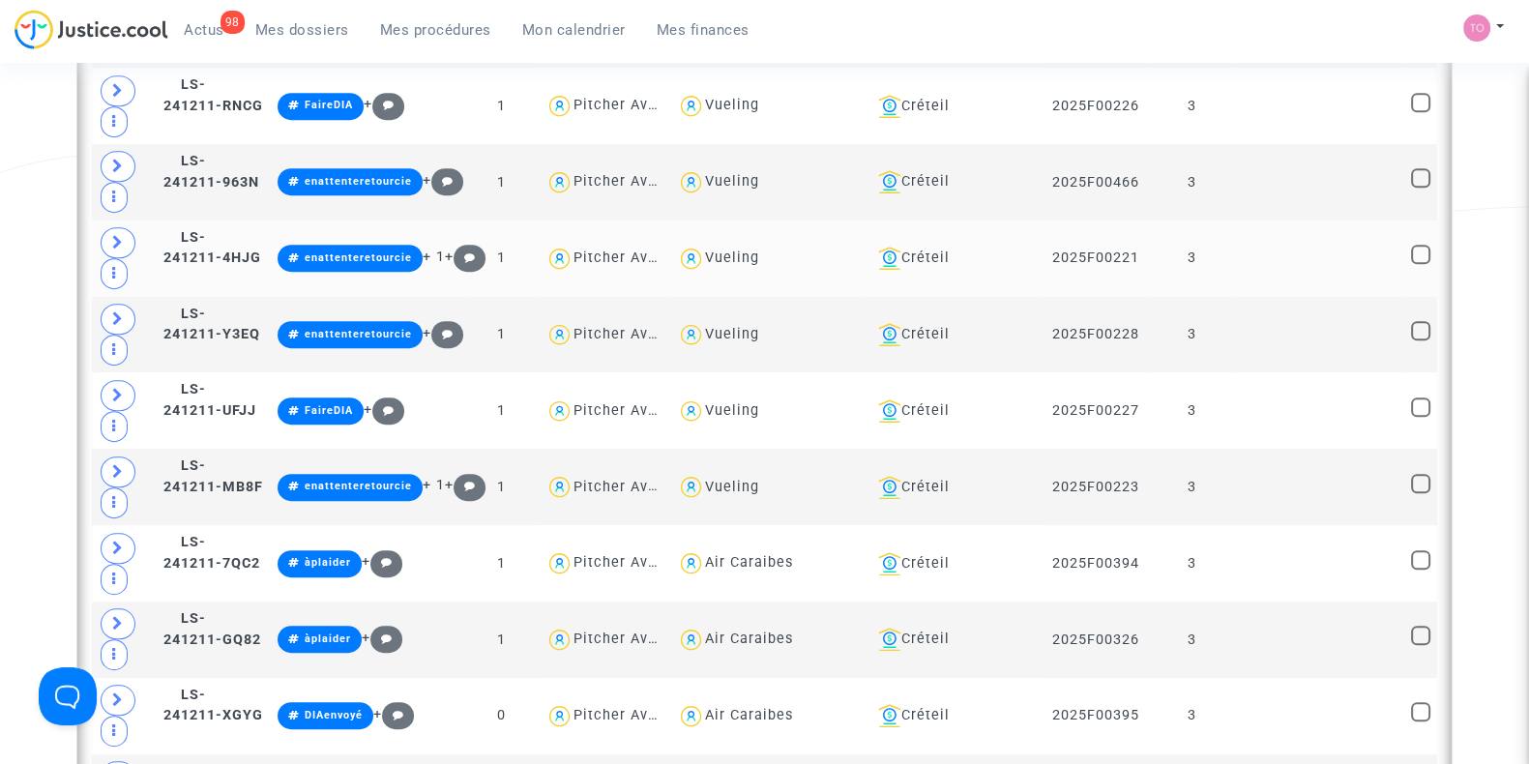
click at [759, 250] on div "Vueling" at bounding box center [732, 258] width 54 height 16
type textarea "@Vueling"
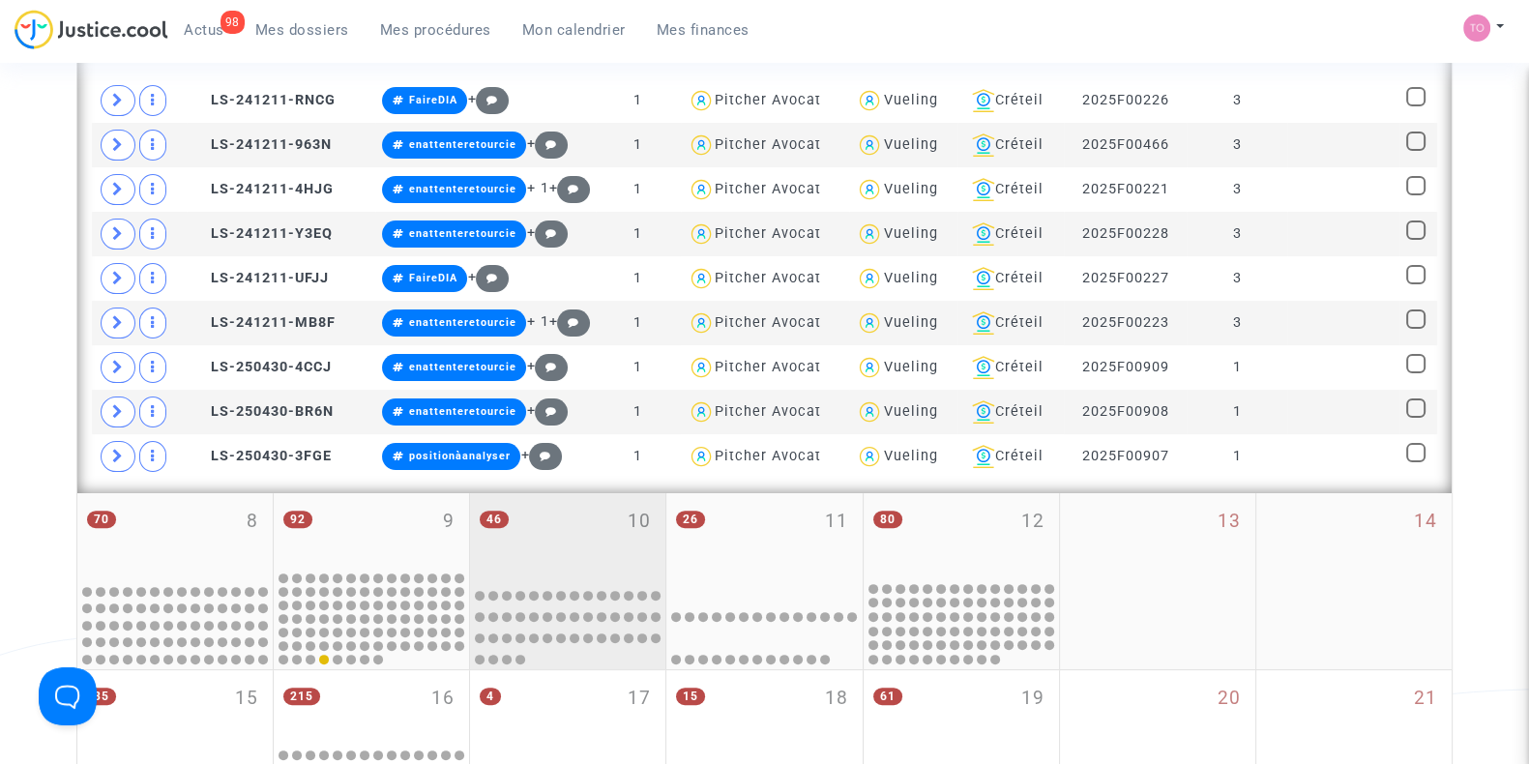
scroll to position [663, 0]
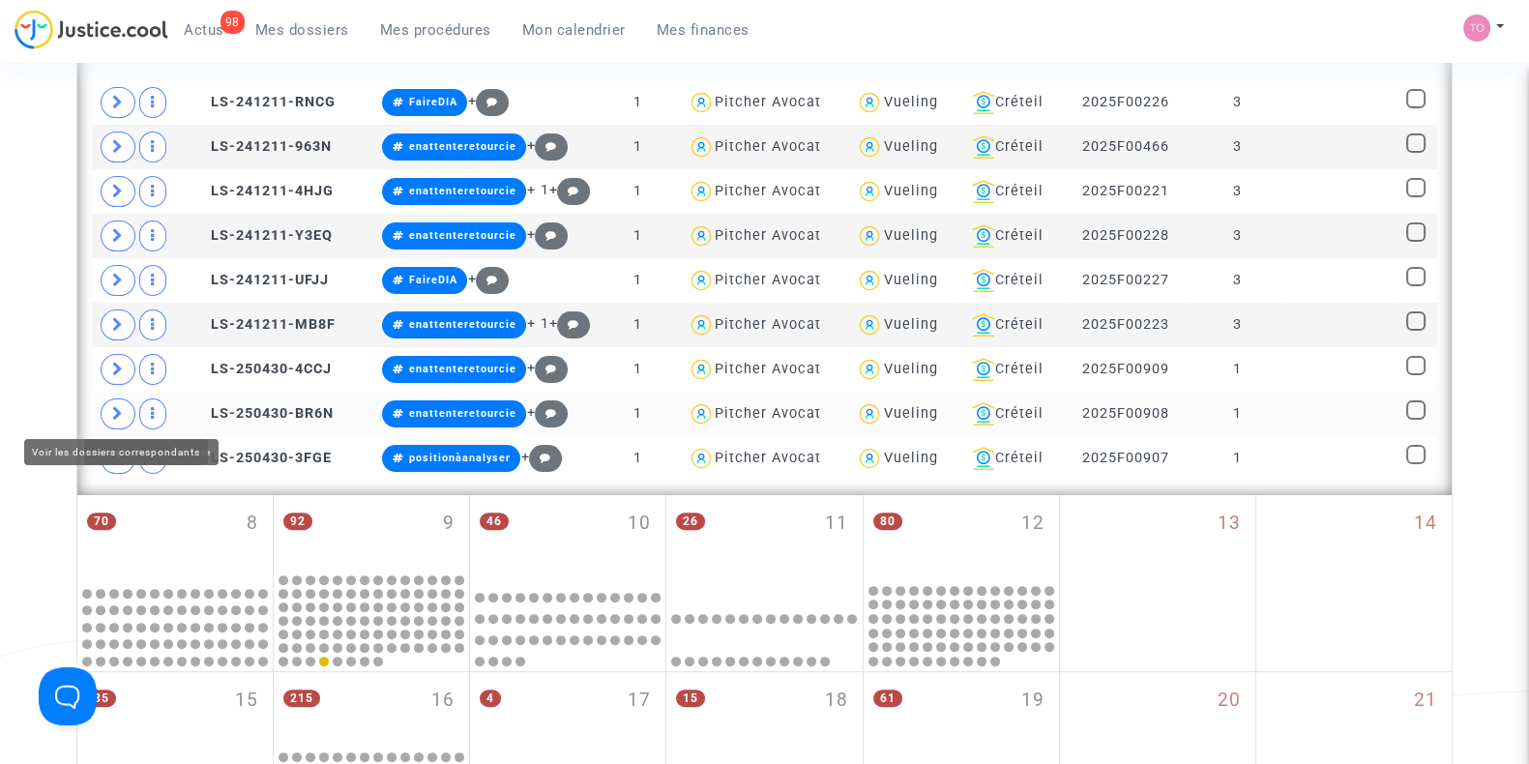
click at [124, 413] on span at bounding box center [118, 414] width 35 height 31
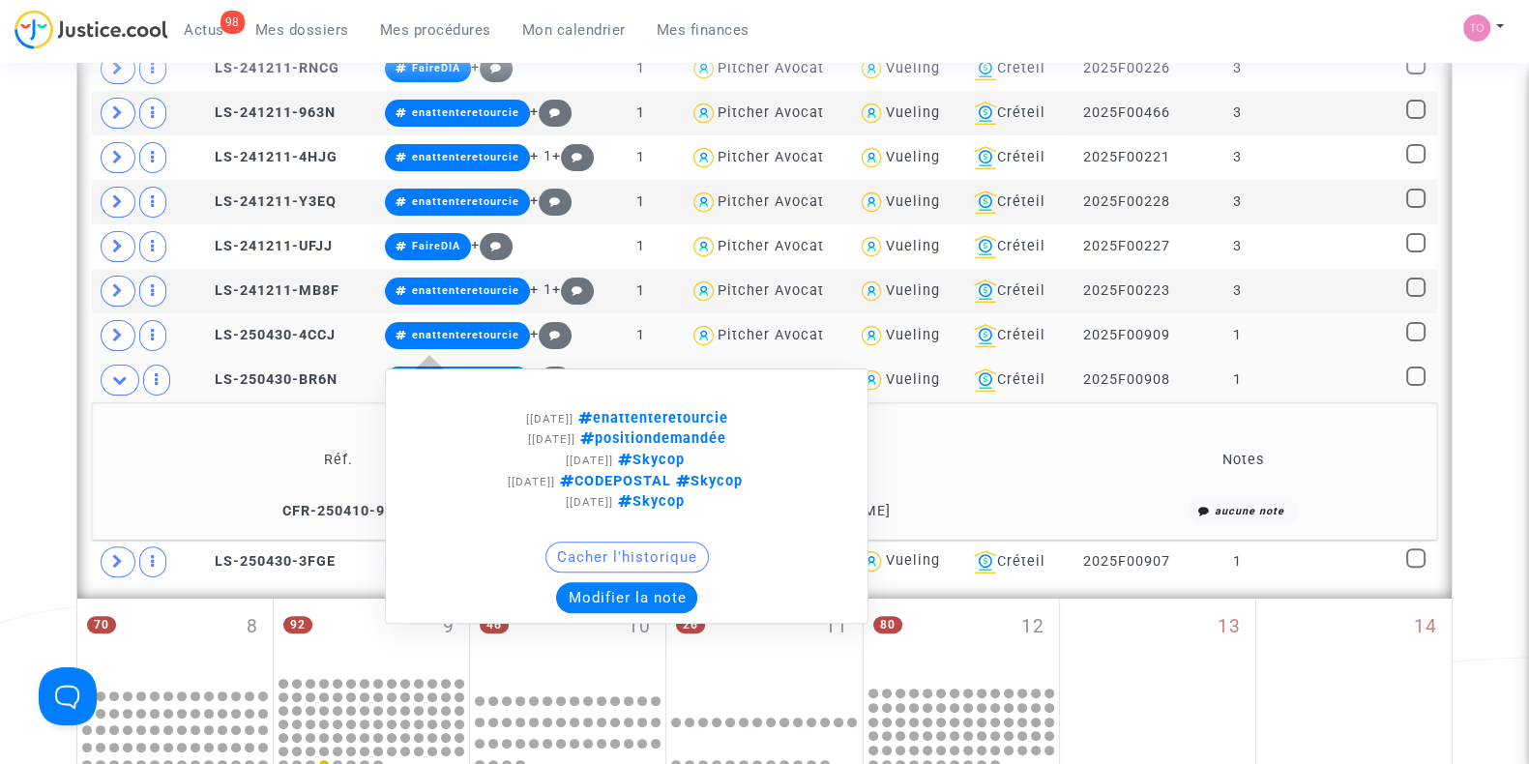
scroll to position [698, 0]
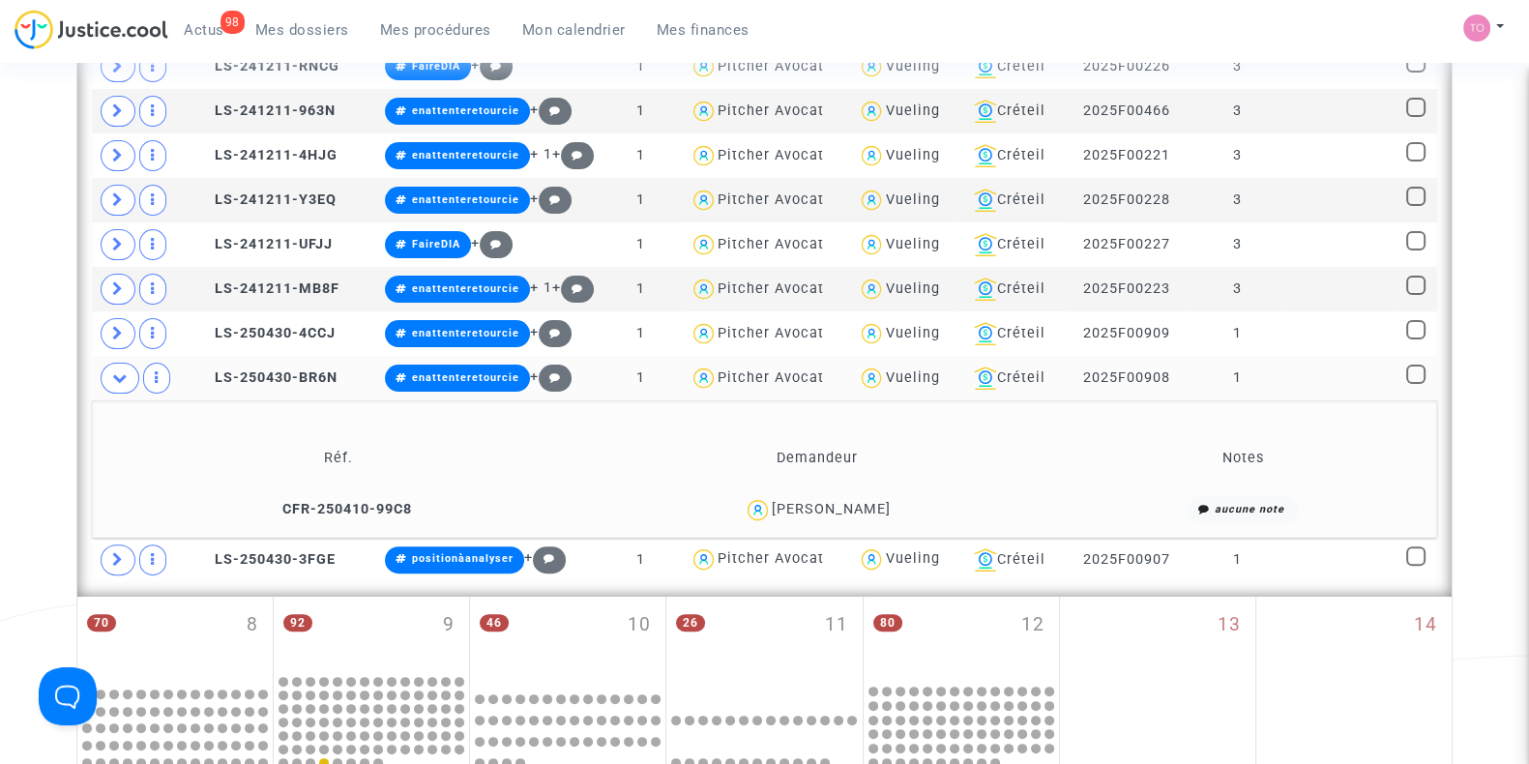
click at [862, 501] on div "Giorgio Badessi" at bounding box center [831, 509] width 119 height 16
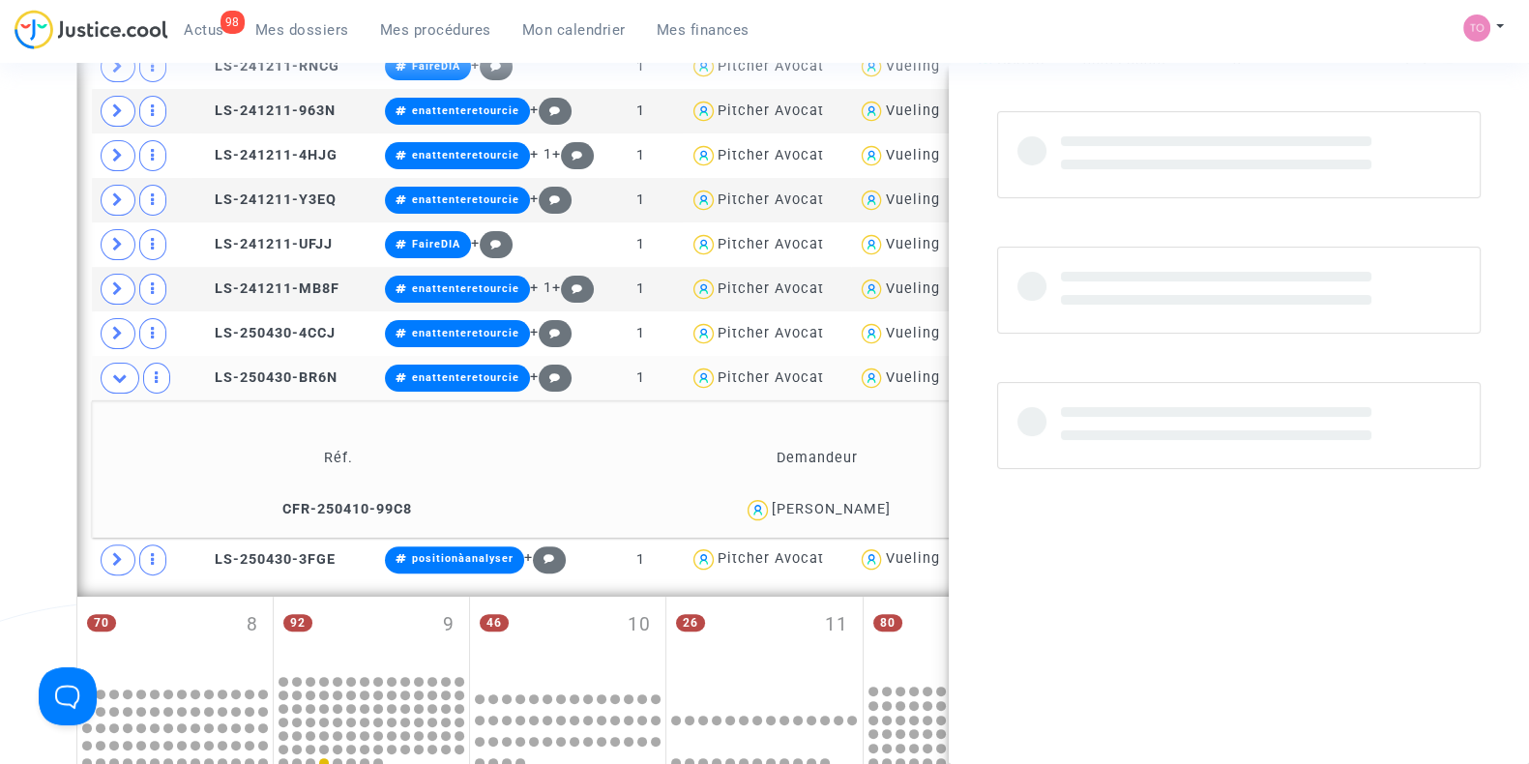
click at [862, 501] on div "Giorgio Badessi" at bounding box center [831, 509] width 119 height 16
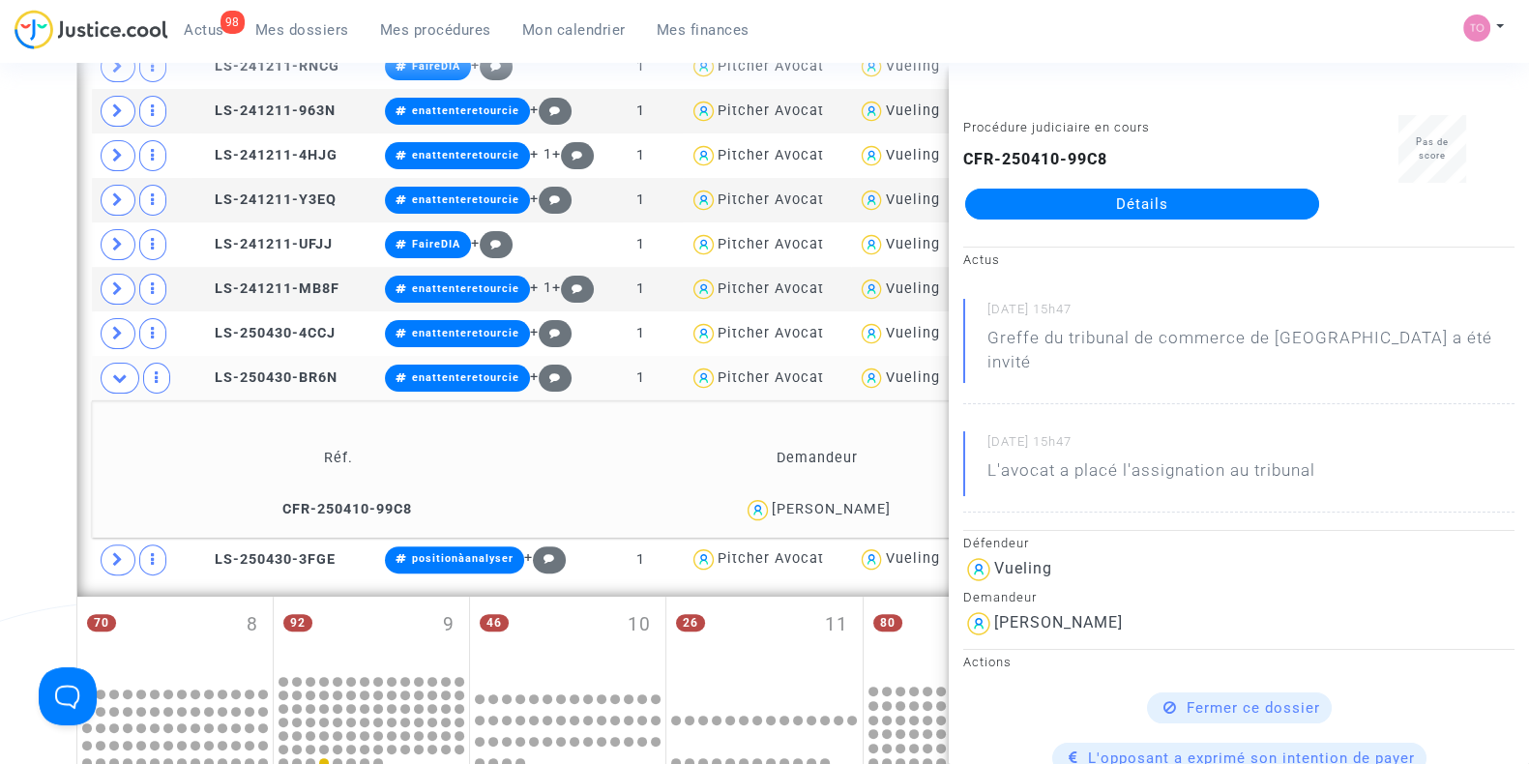
copy div "Badessi"
click at [10, 373] on div "Date de clôture d'instruction Date de conciliation Date d'audience Date de juge…" at bounding box center [764, 420] width 1529 height 2014
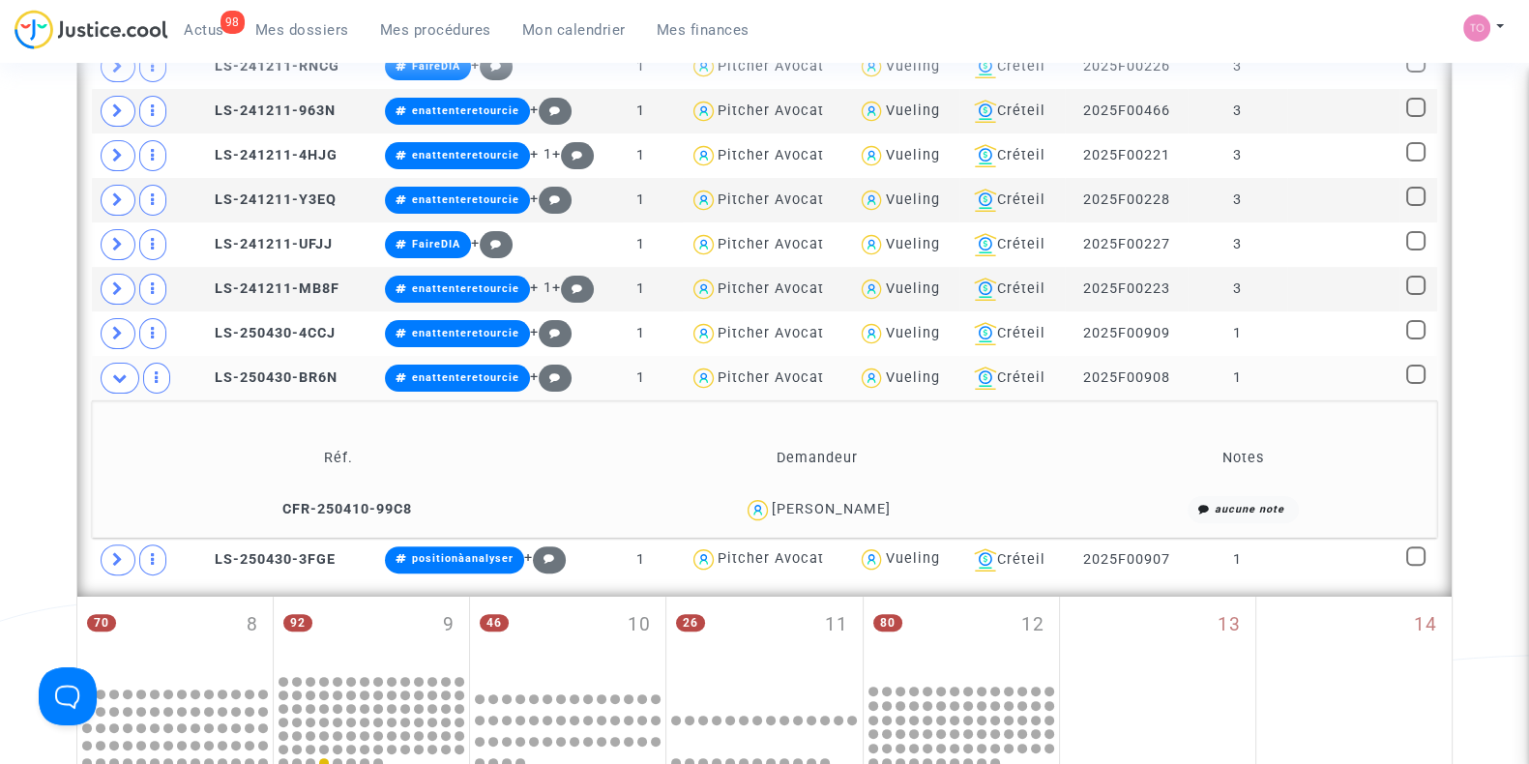
click at [825, 501] on div "Giorgio Badessi" at bounding box center [831, 509] width 119 height 16
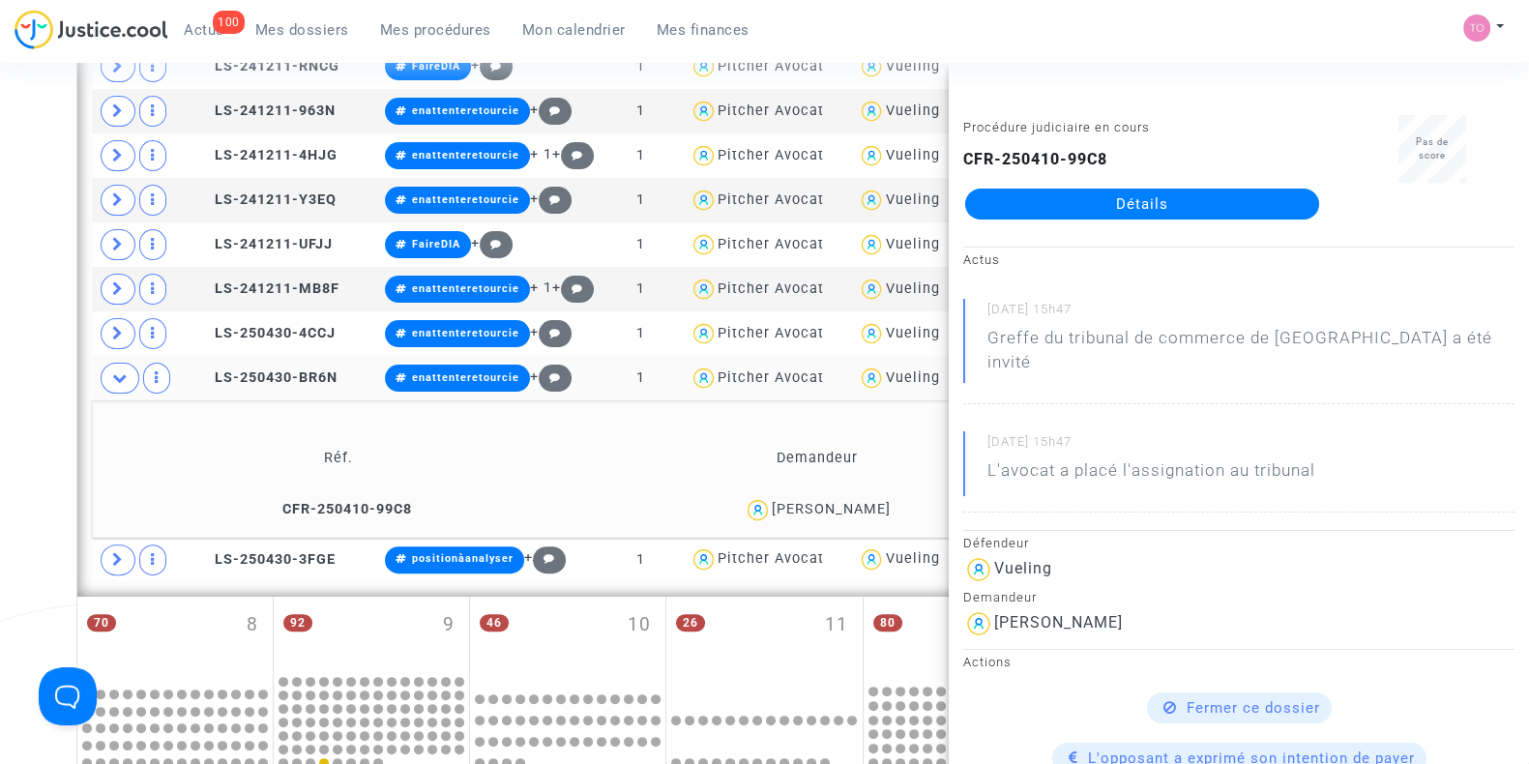
click at [0, 488] on div "Date de clôture d'instruction Date de conciliation Date d'audience Date de juge…" at bounding box center [764, 420] width 1529 height 2014
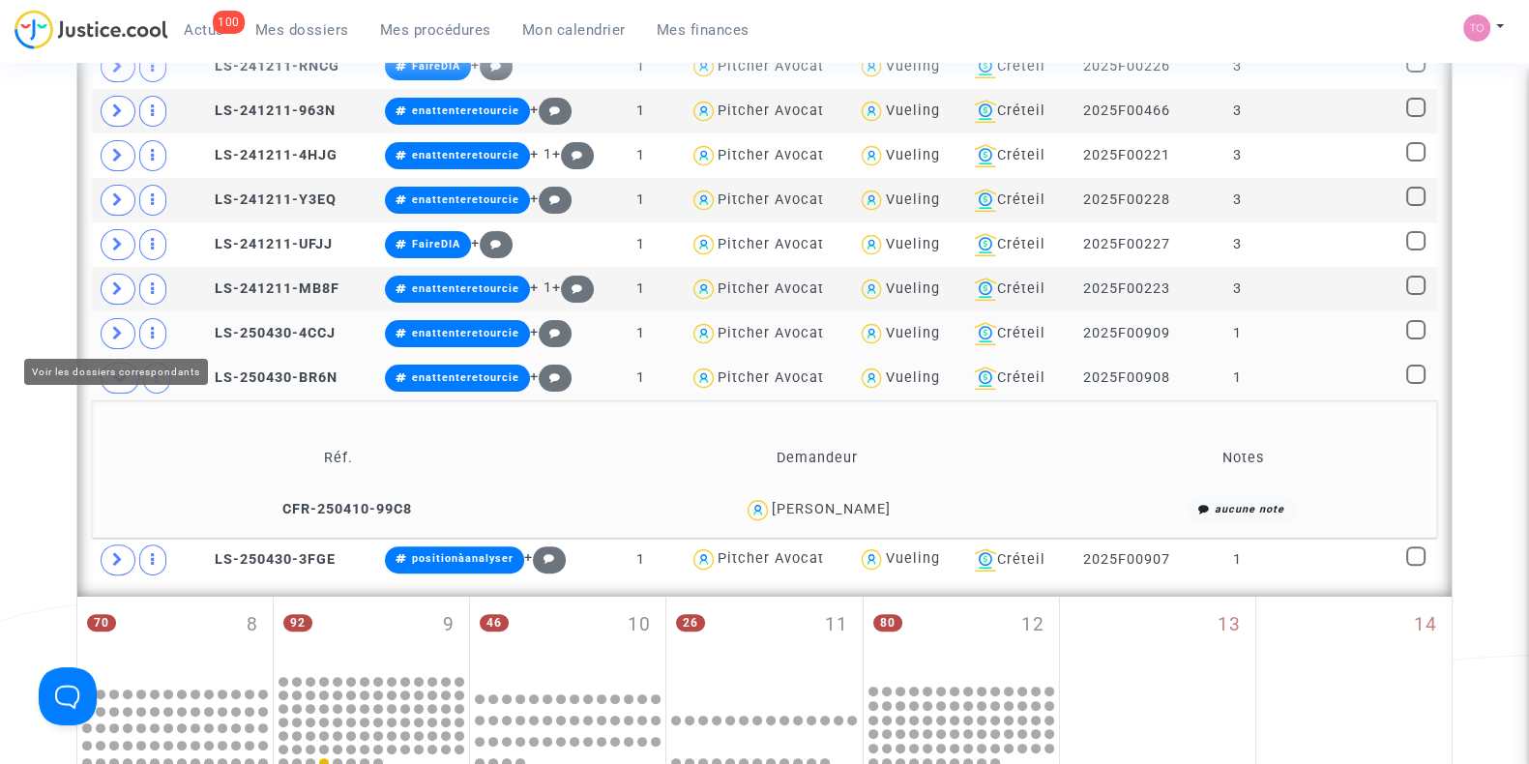
click at [106, 331] on span at bounding box center [118, 333] width 35 height 31
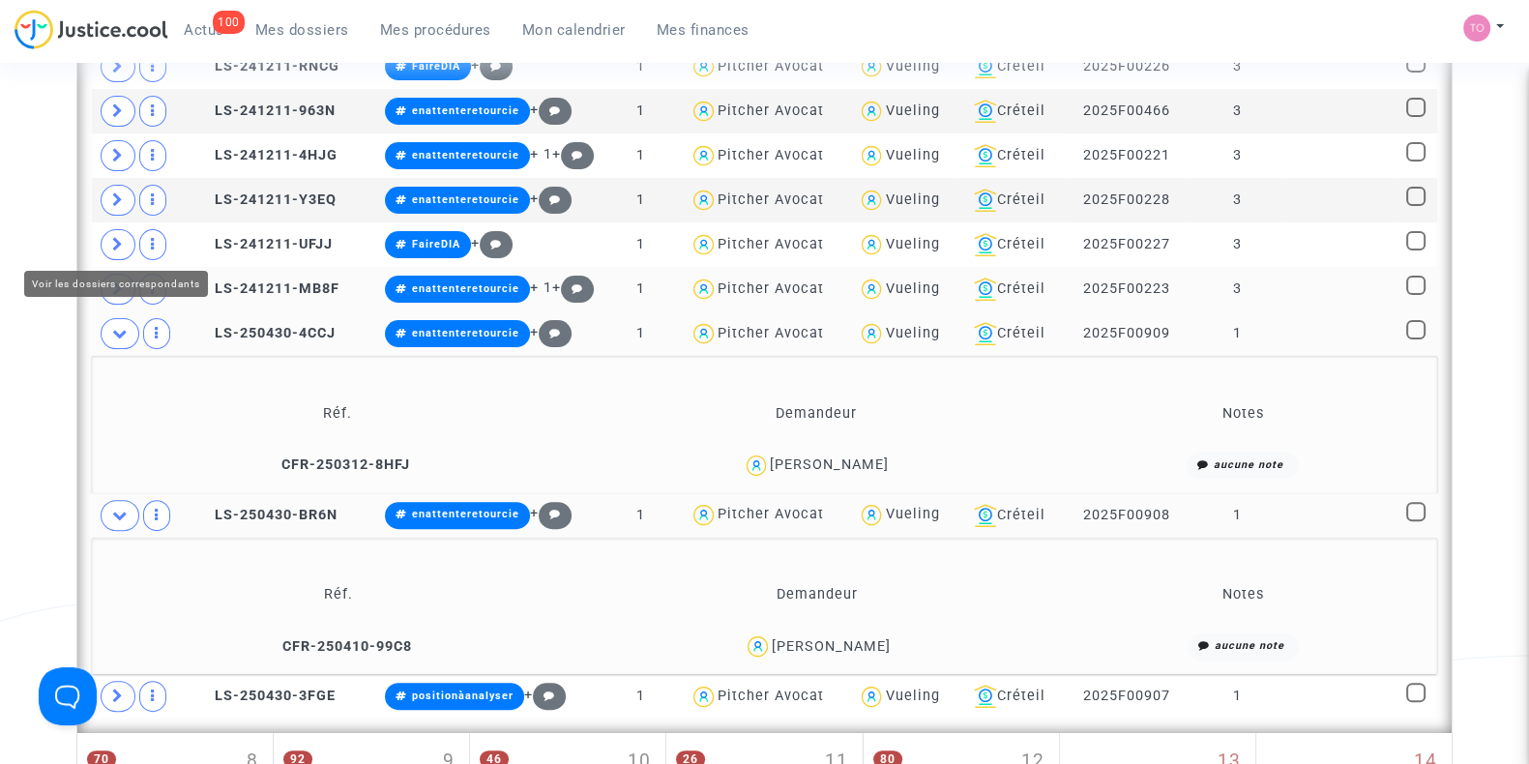
click at [115, 274] on span at bounding box center [118, 289] width 35 height 31
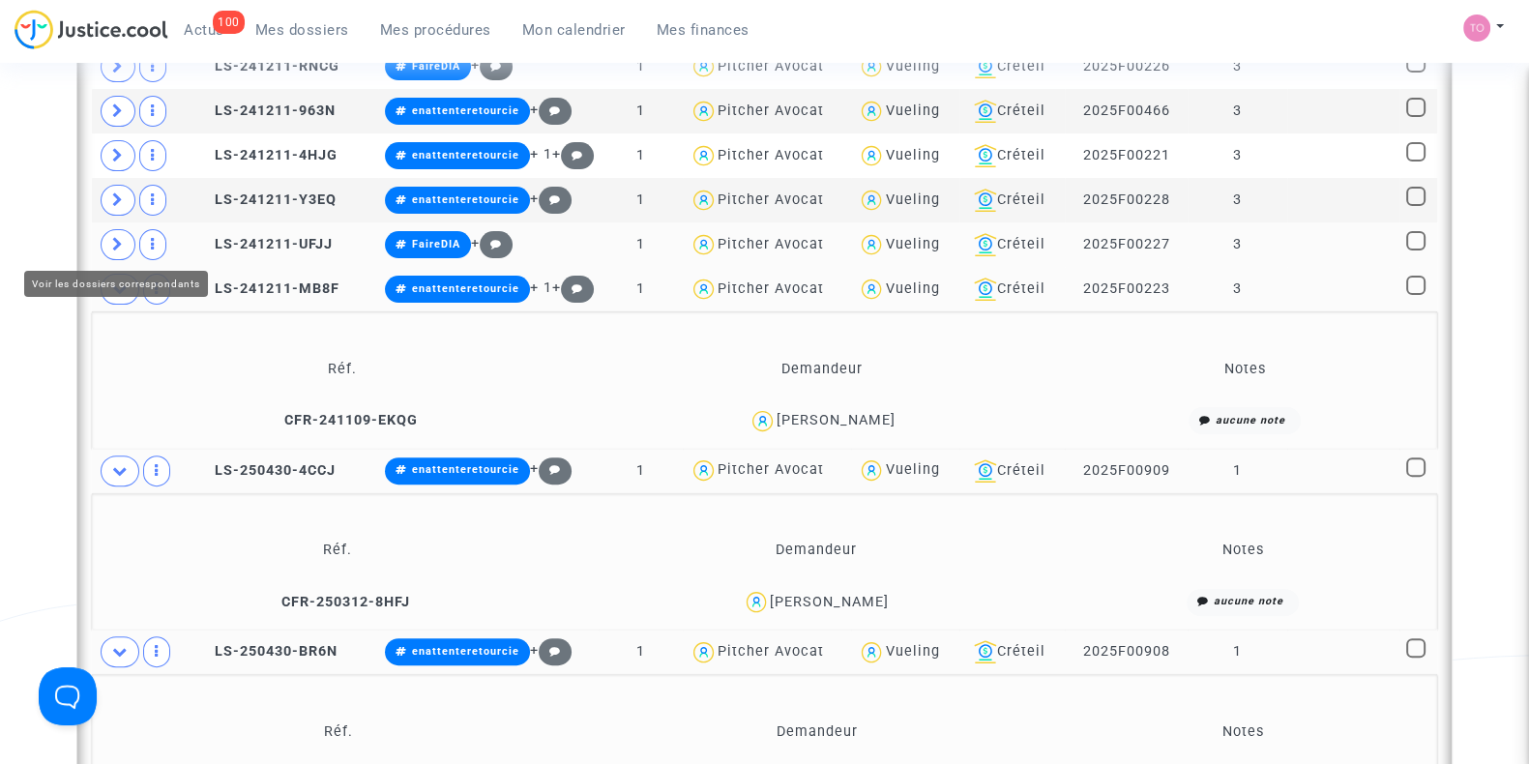
click at [116, 240] on icon at bounding box center [118, 244] width 12 height 15
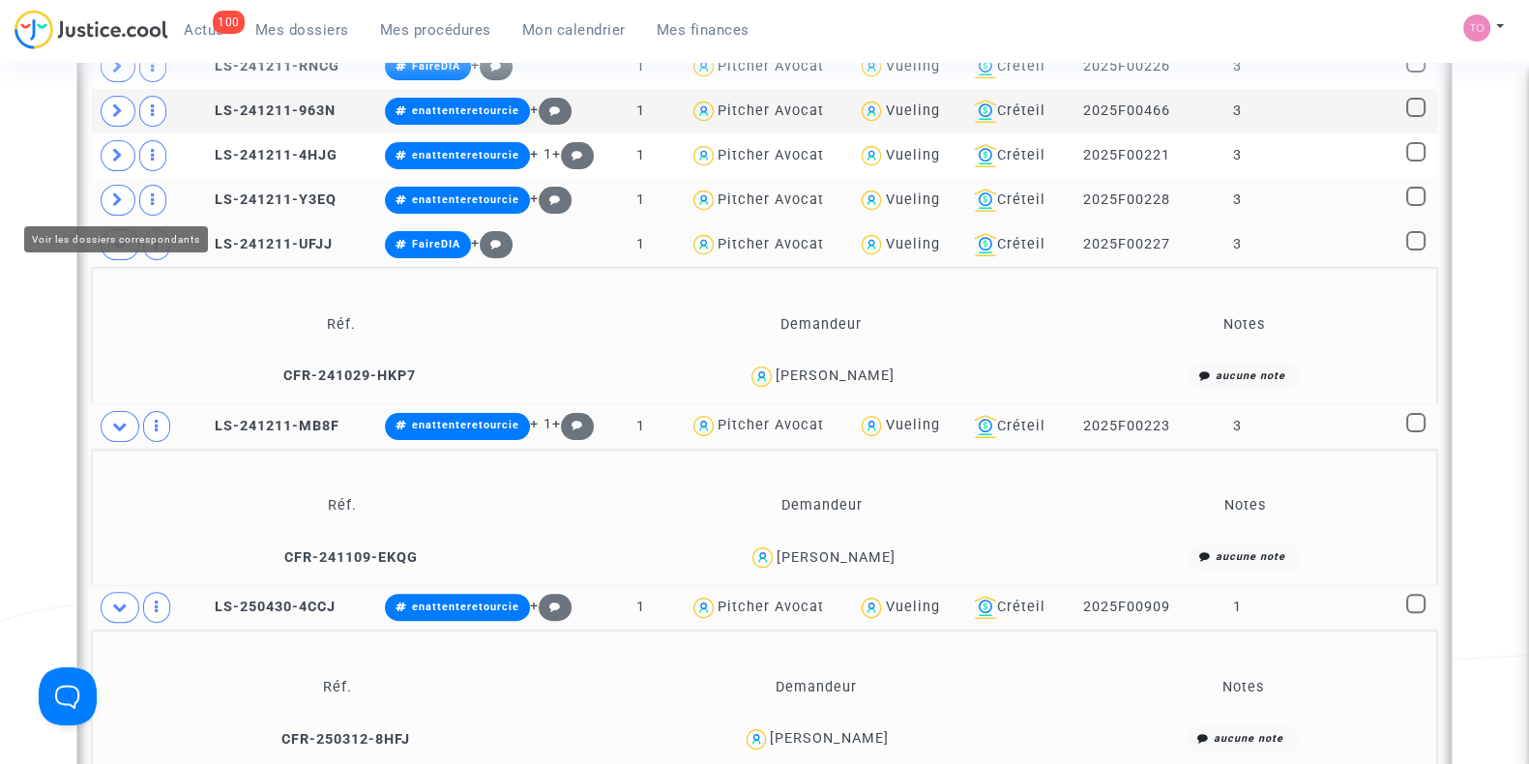
click at [112, 201] on icon at bounding box center [118, 200] width 12 height 15
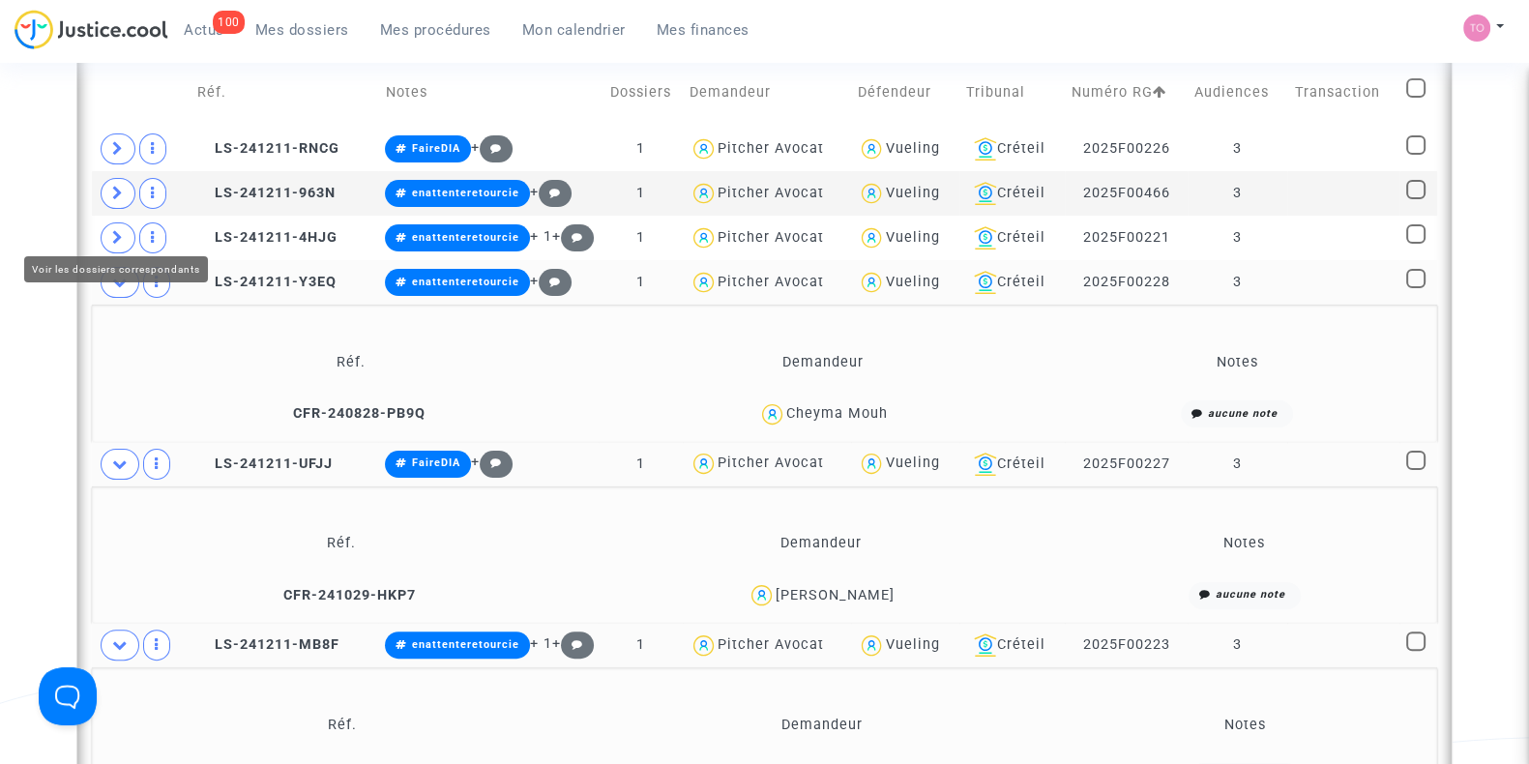
scroll to position [563, 0]
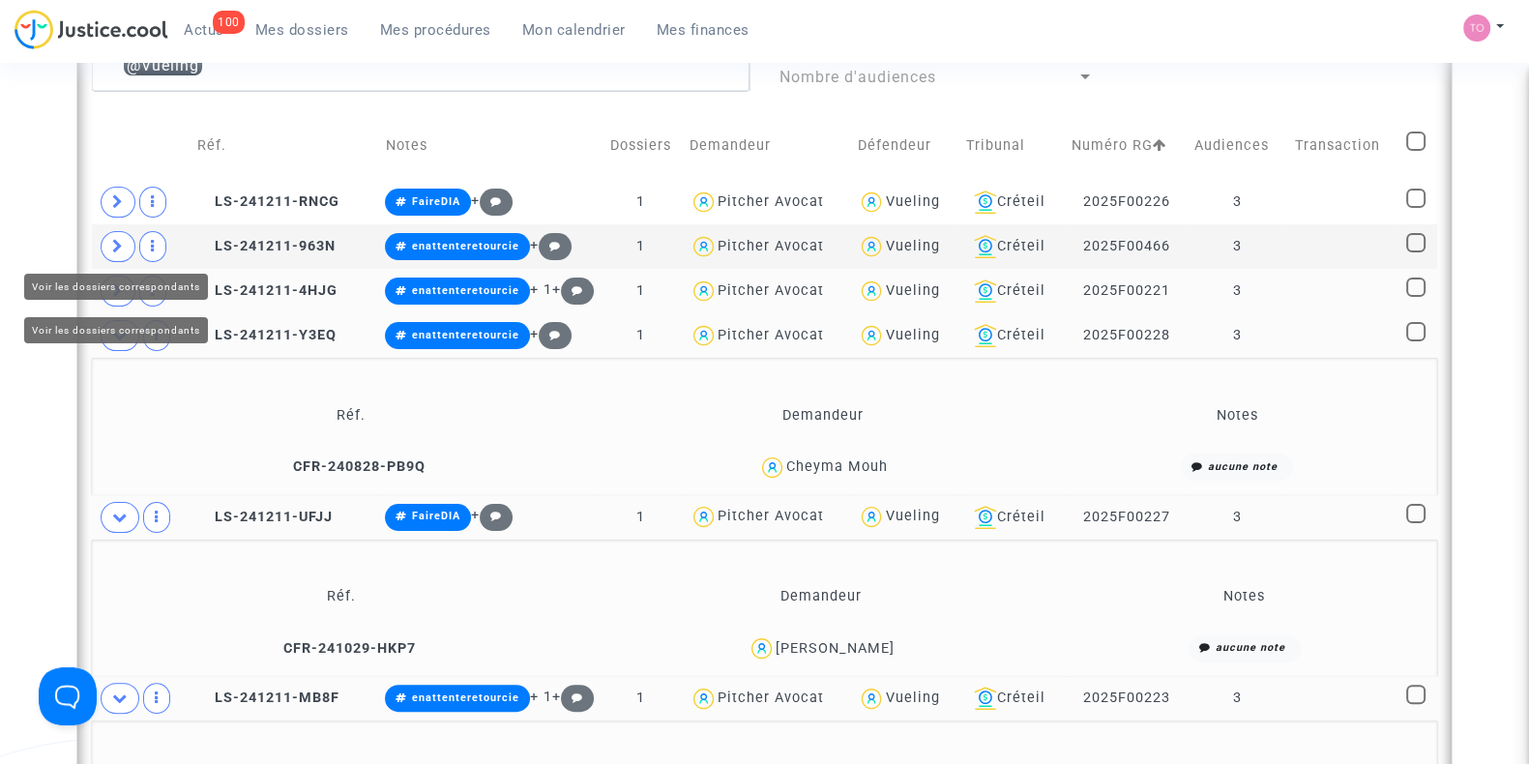
click at [116, 288] on icon at bounding box center [118, 290] width 12 height 15
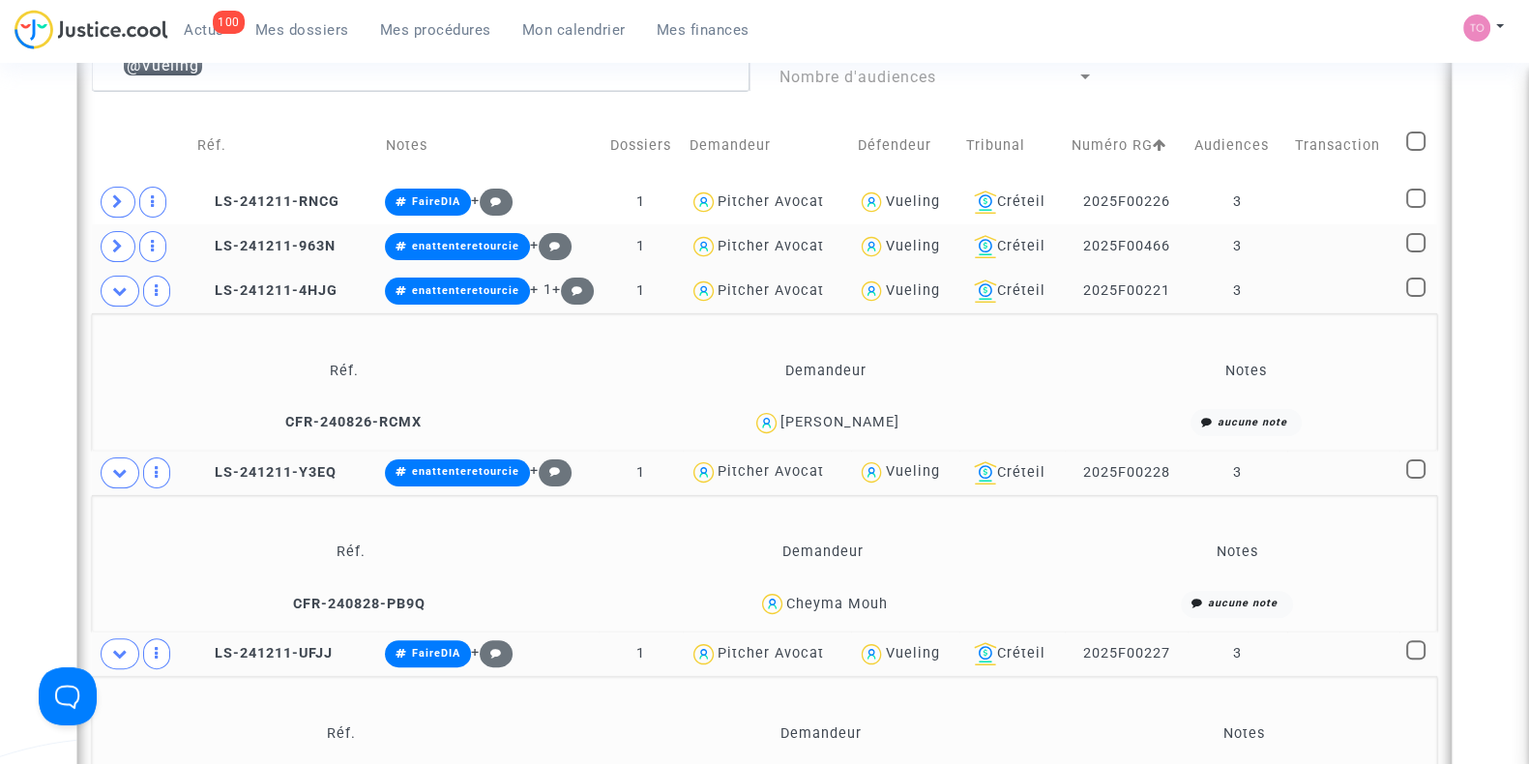
click at [109, 224] on td at bounding box center [141, 246] width 99 height 44
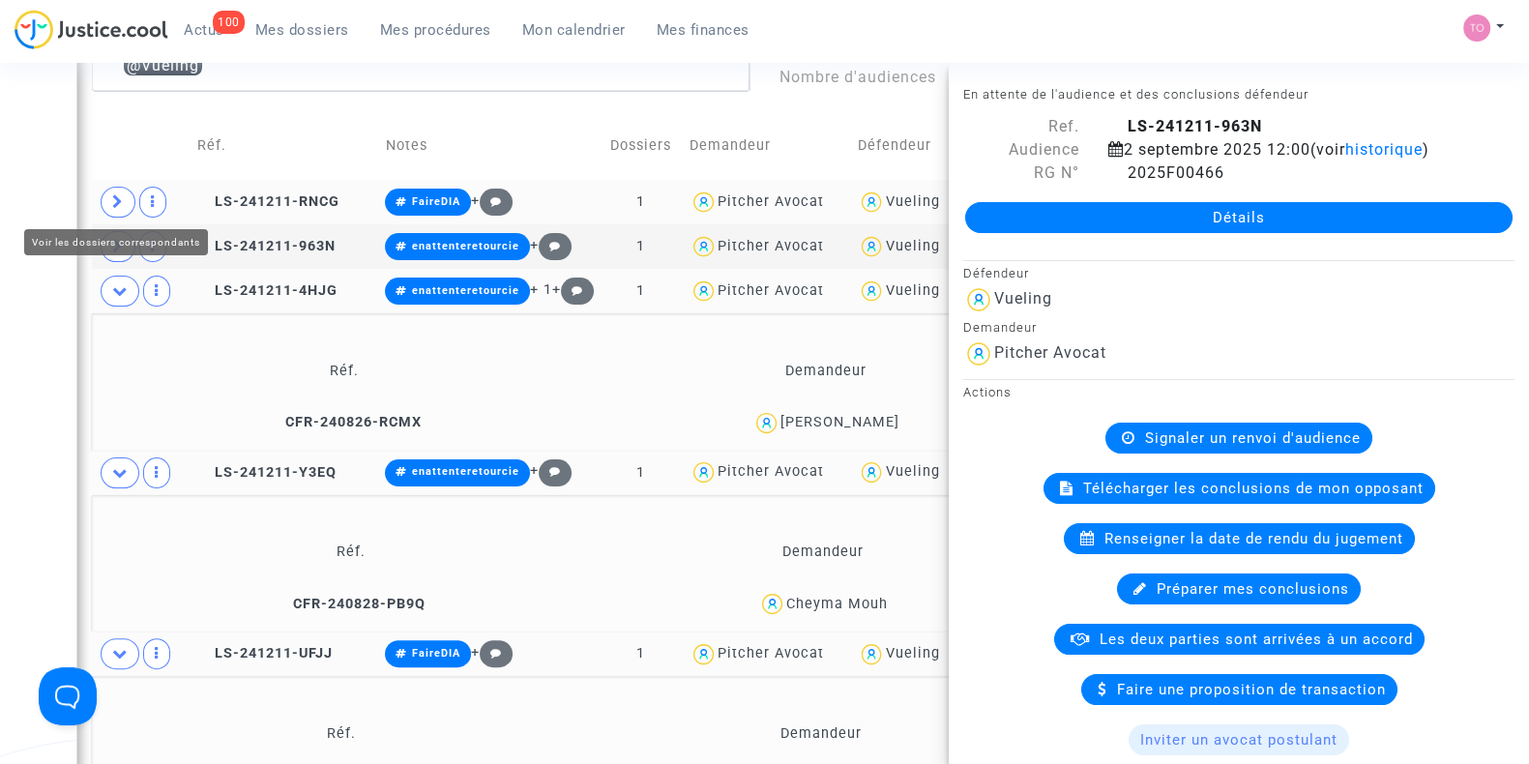
click at [109, 189] on span at bounding box center [118, 202] width 35 height 31
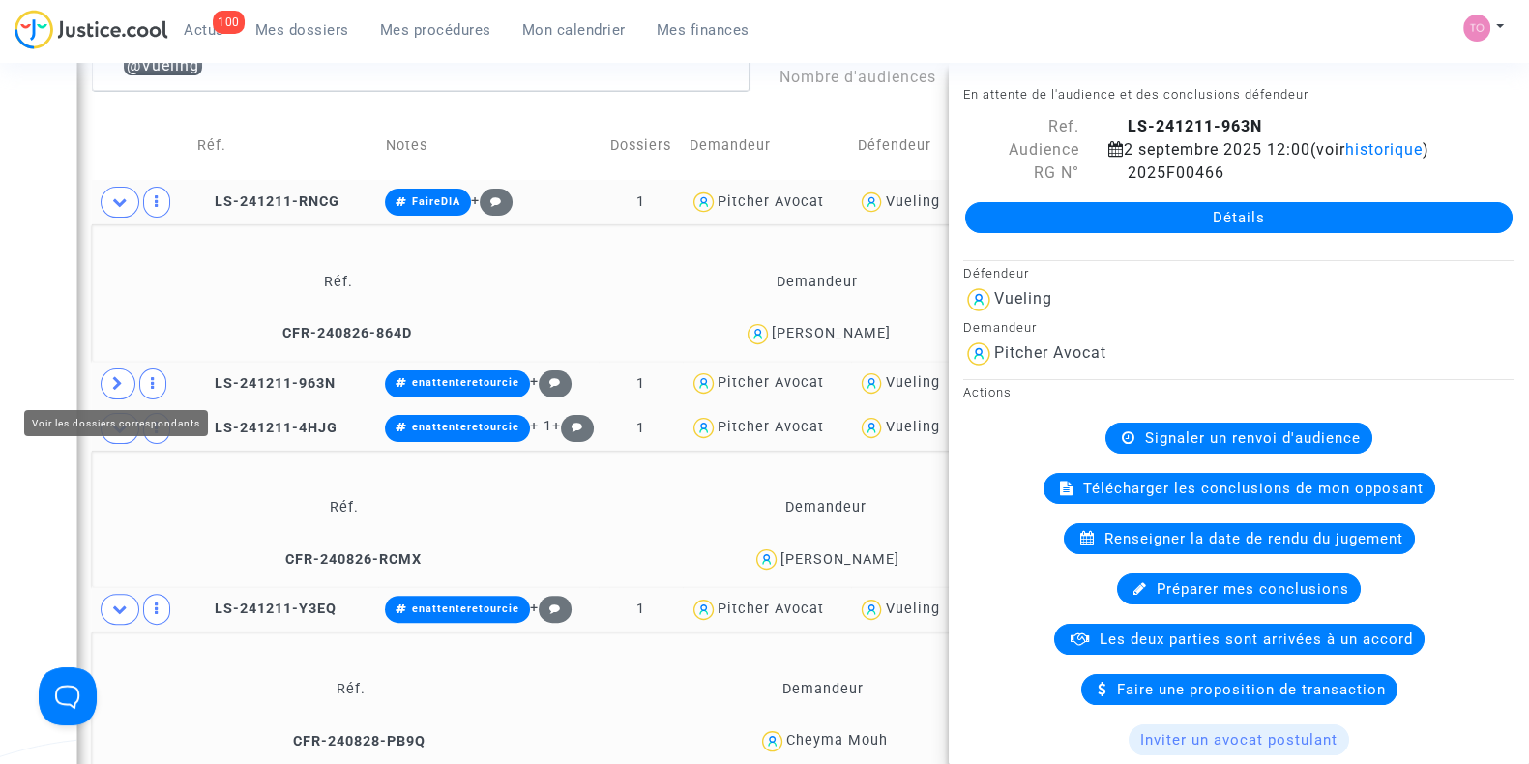
click at [119, 376] on icon at bounding box center [118, 383] width 12 height 15
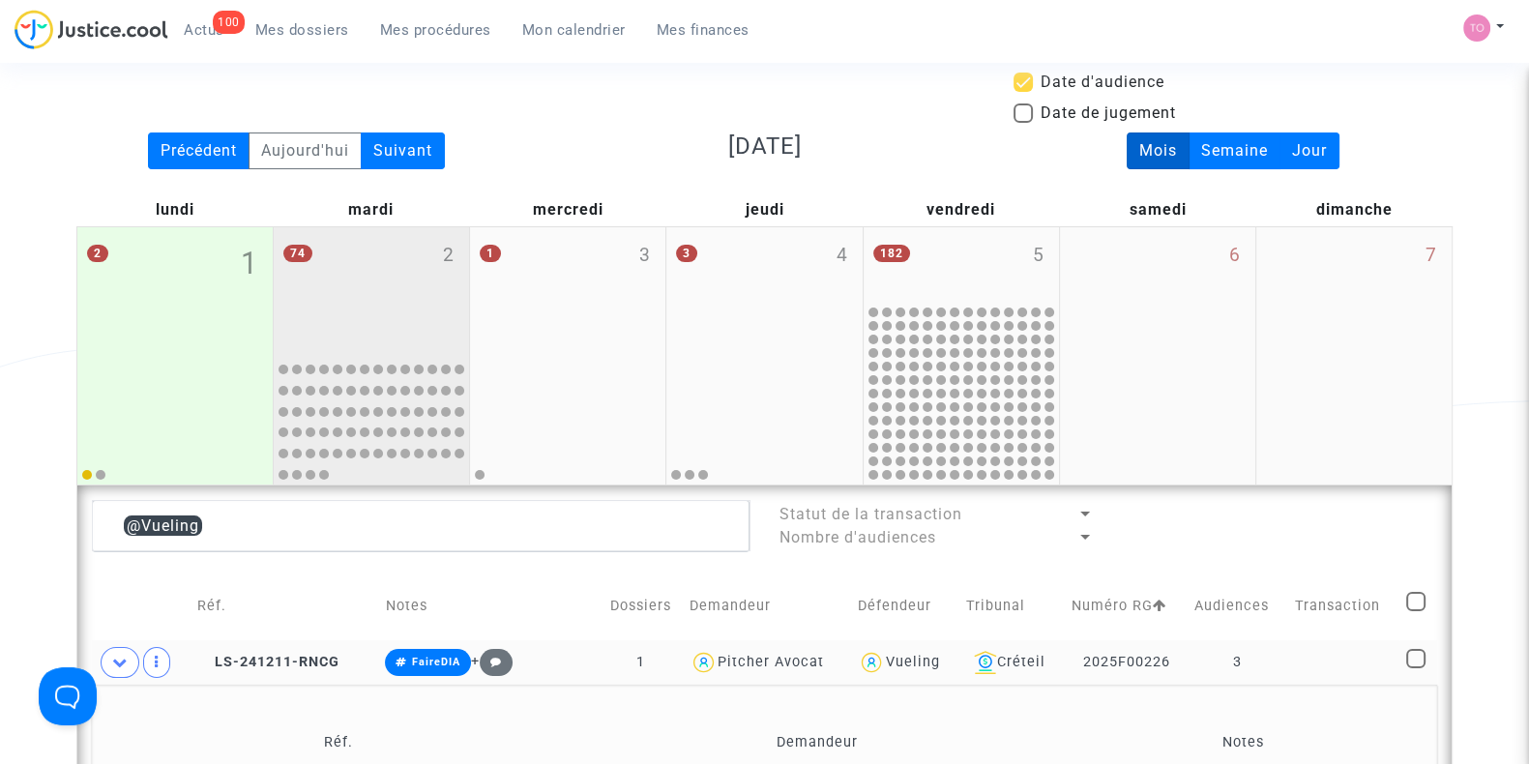
scroll to position [104, 0]
click at [916, 665] on div "Vueling" at bounding box center [912, 661] width 54 height 16
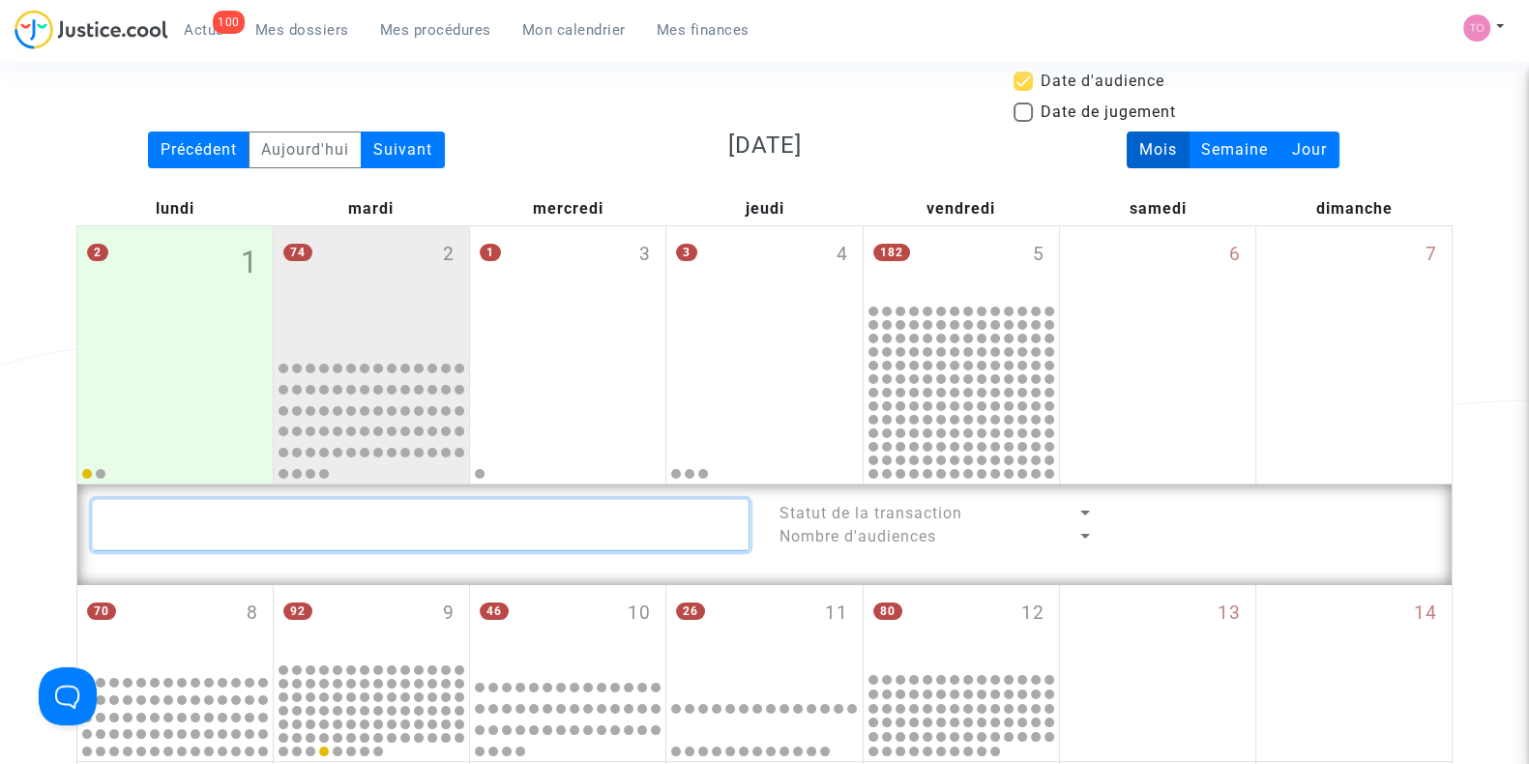
click at [254, 528] on textarea at bounding box center [421, 525] width 658 height 52
paste textarea "Ouzaroual"
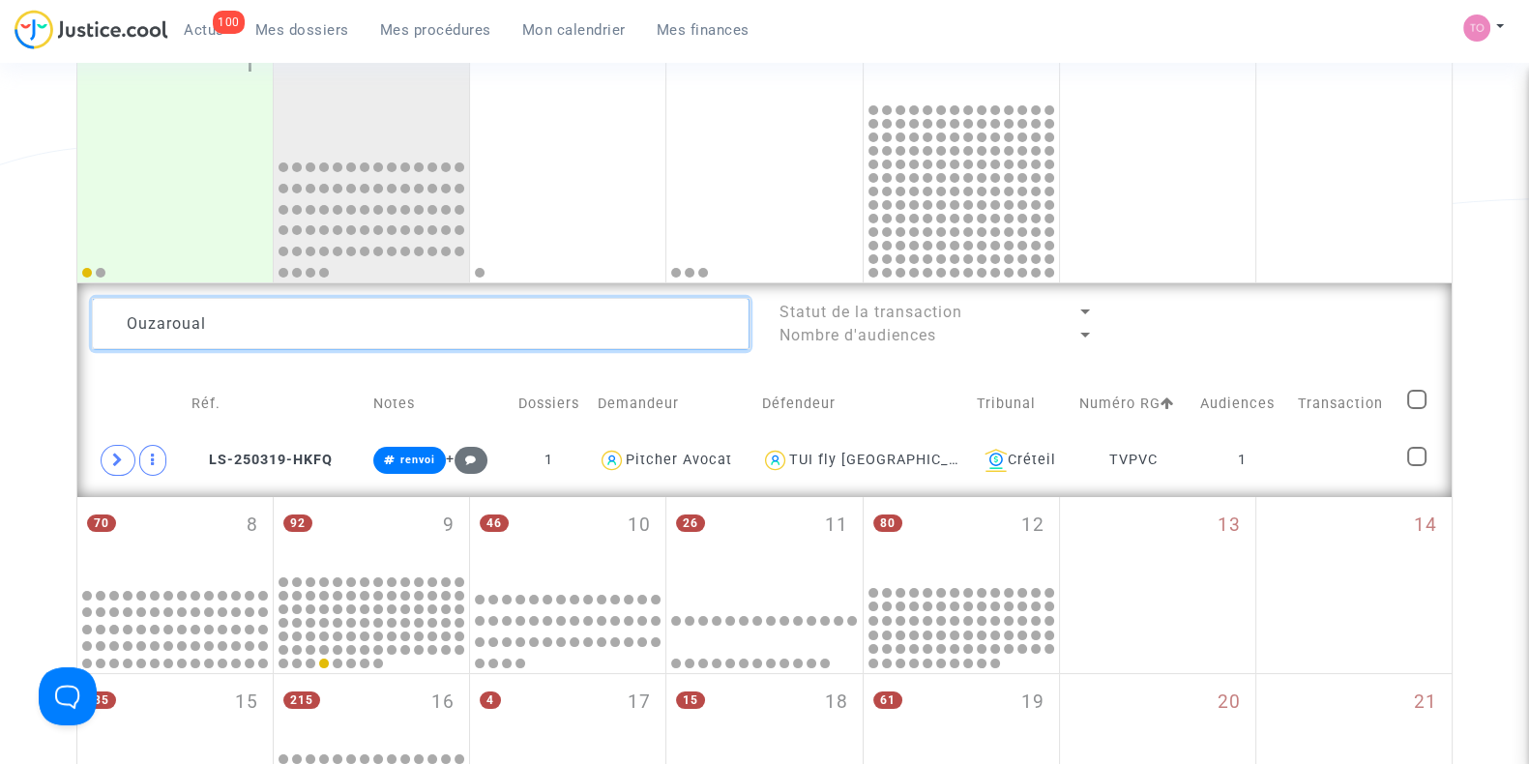
scroll to position [306, 0]
type textarea "Ouzaroual"
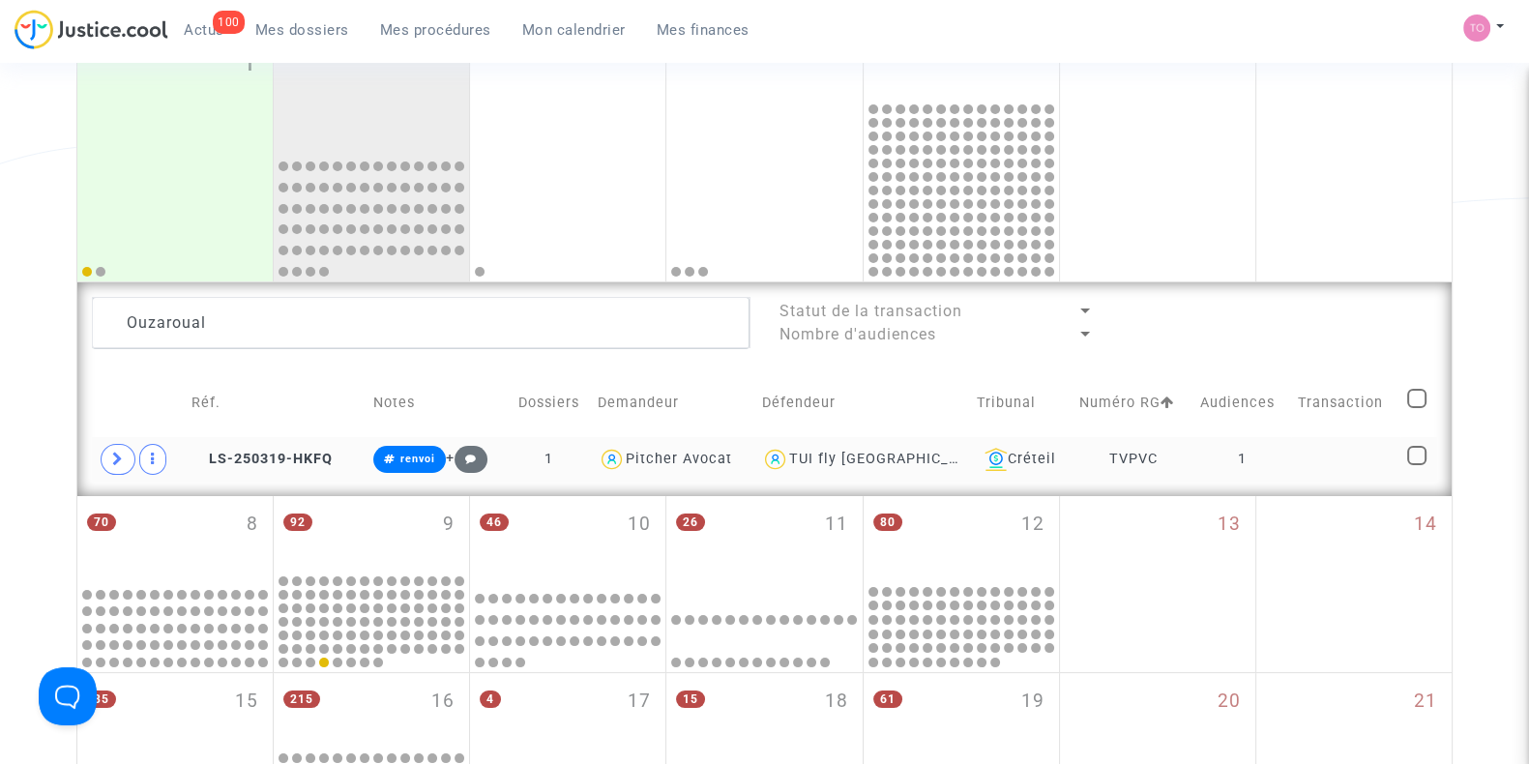
click at [97, 446] on td at bounding box center [138, 459] width 93 height 44
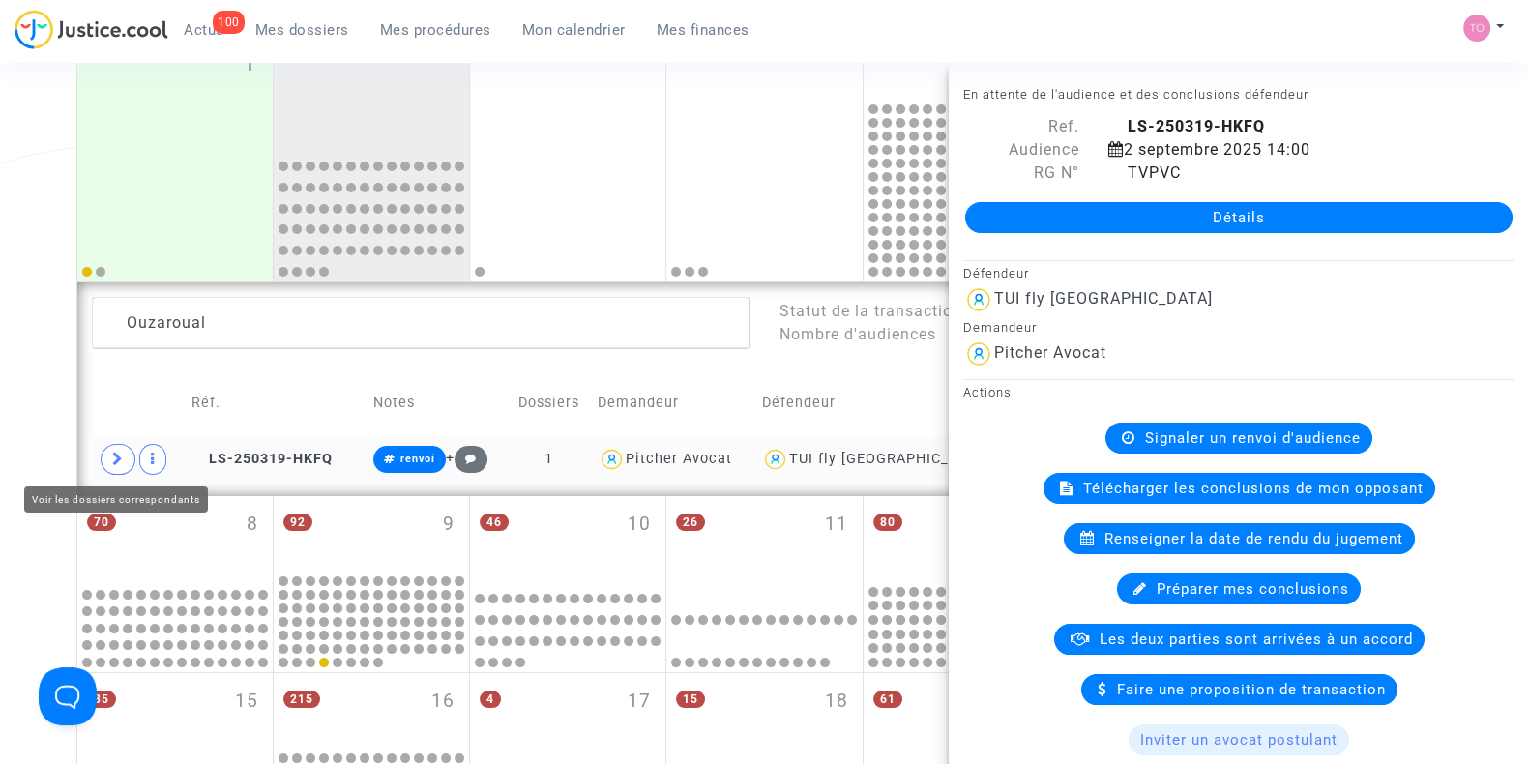
click at [123, 461] on span at bounding box center [118, 459] width 35 height 31
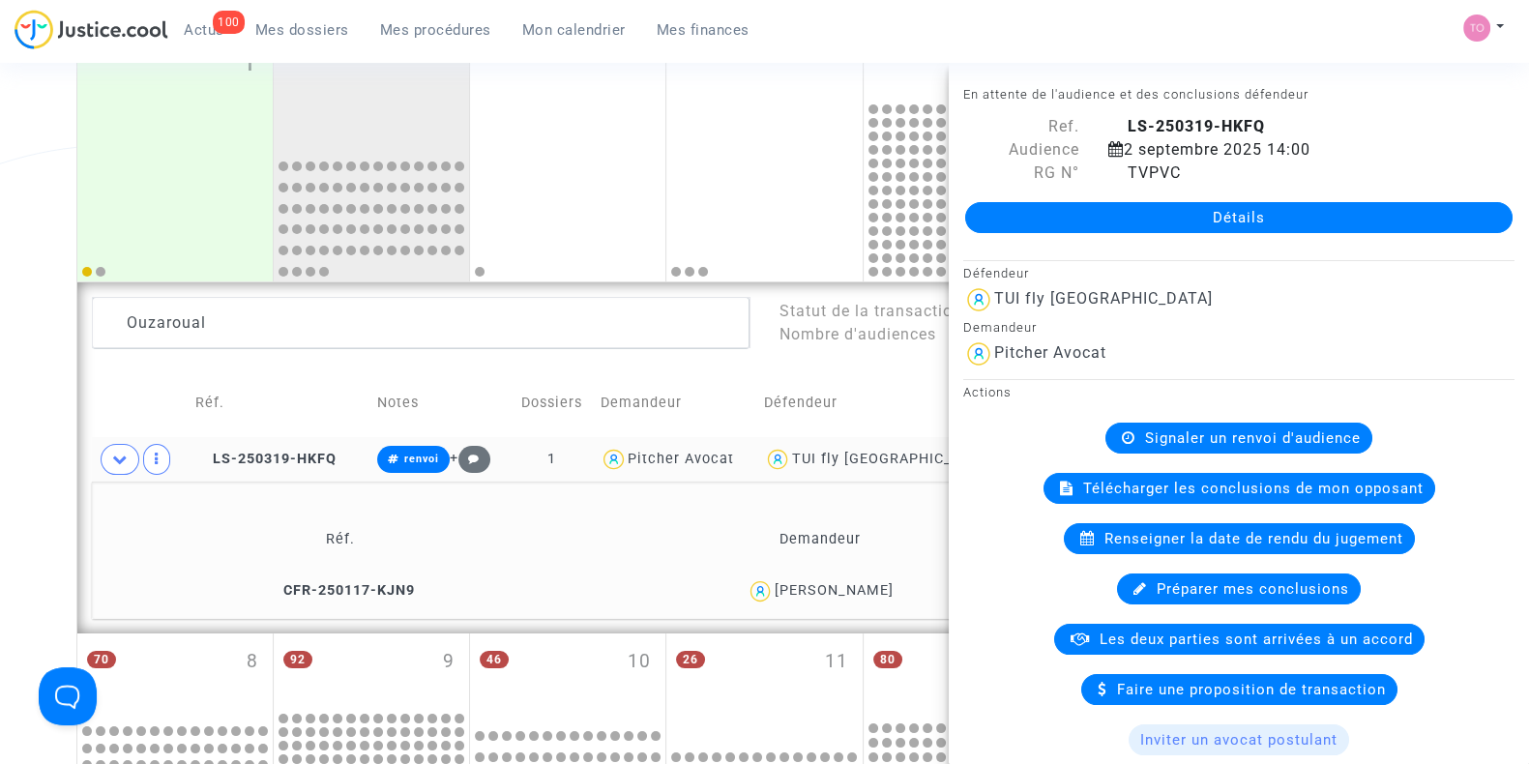
click at [0, 419] on div "Date de clôture d'instruction Date de conciliation Date d'audience Date de juge…" at bounding box center [764, 635] width 1529 height 1658
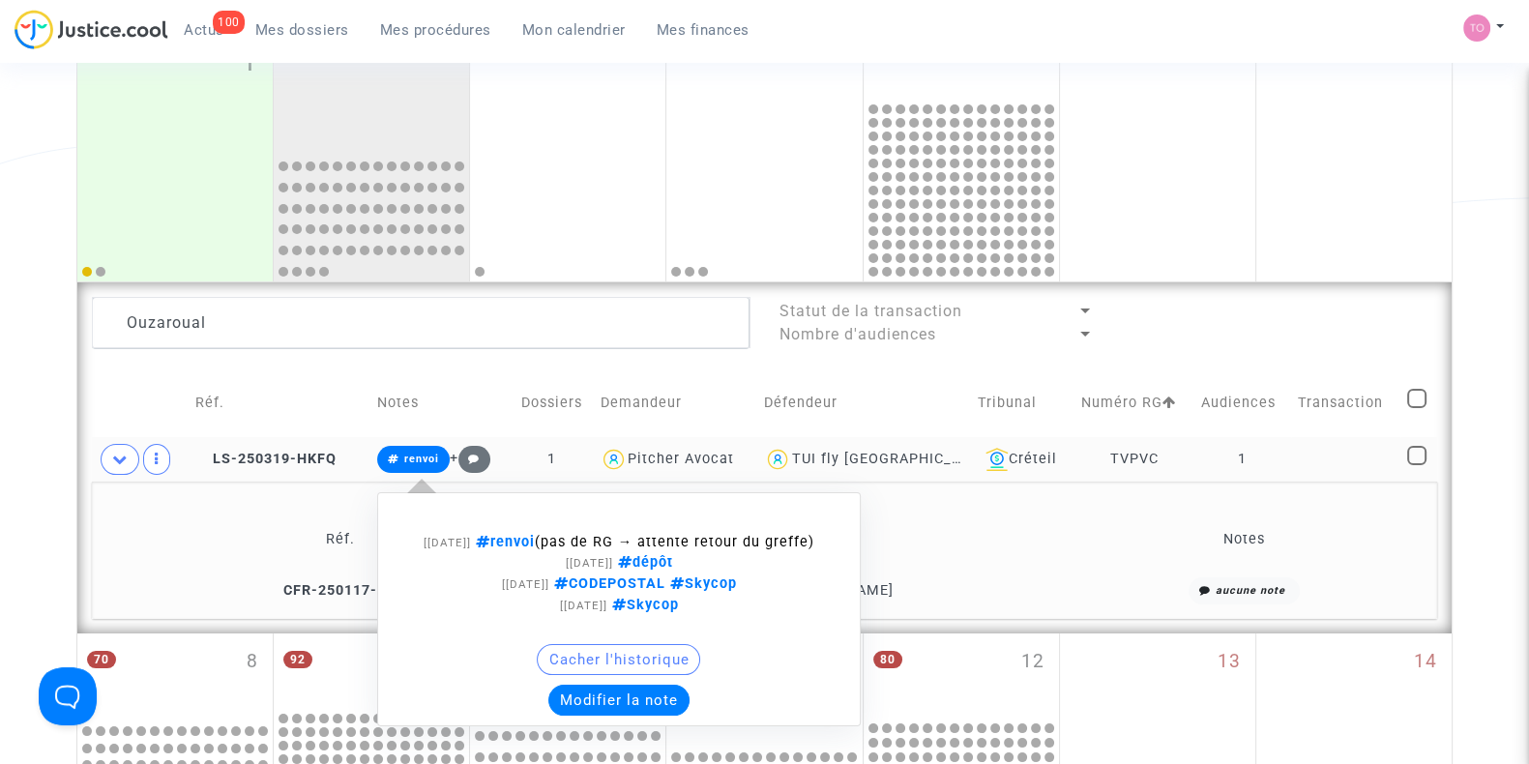
scroll to position [358, 0]
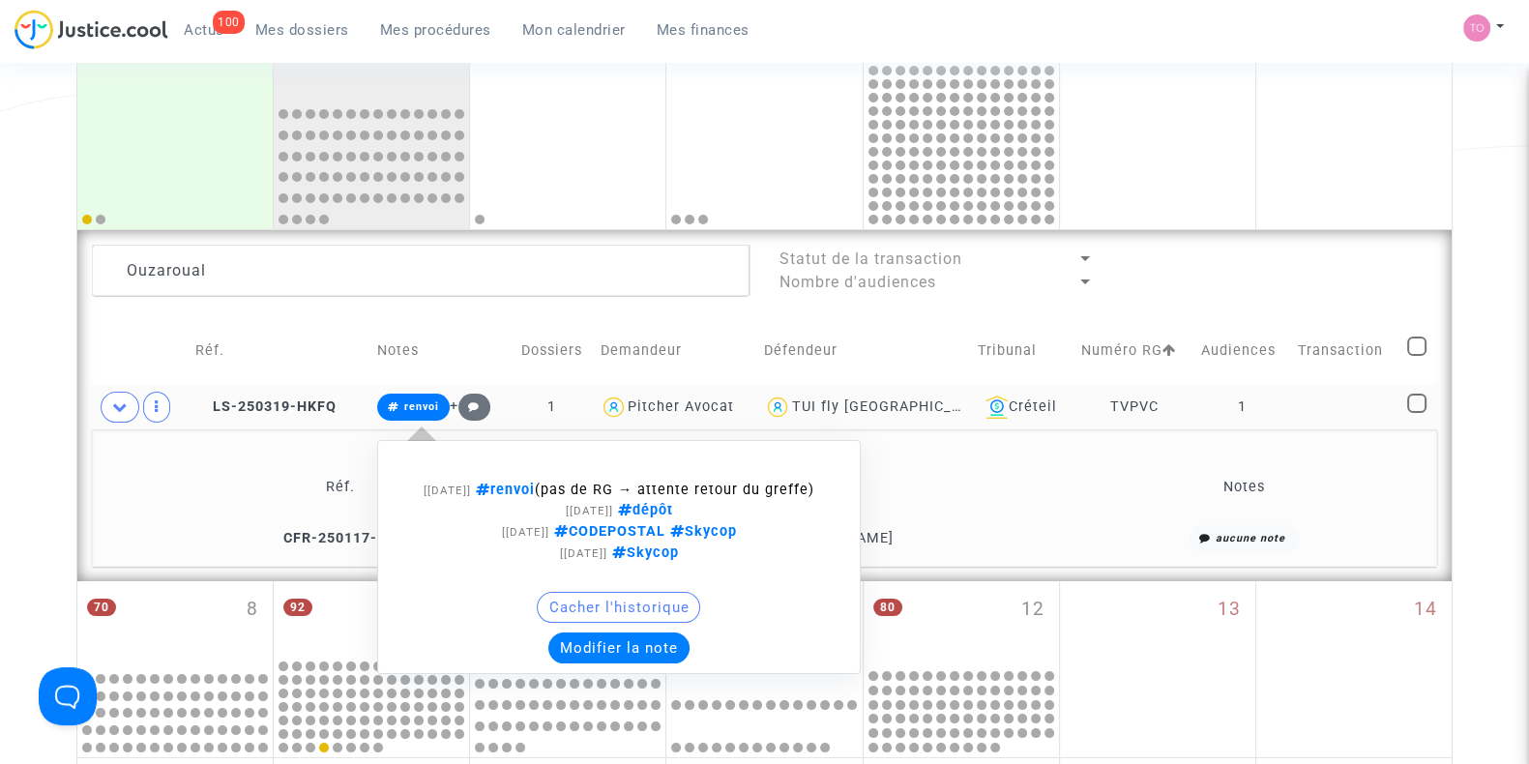
click at [631, 657] on button "Modifier la note" at bounding box center [618, 648] width 141 height 31
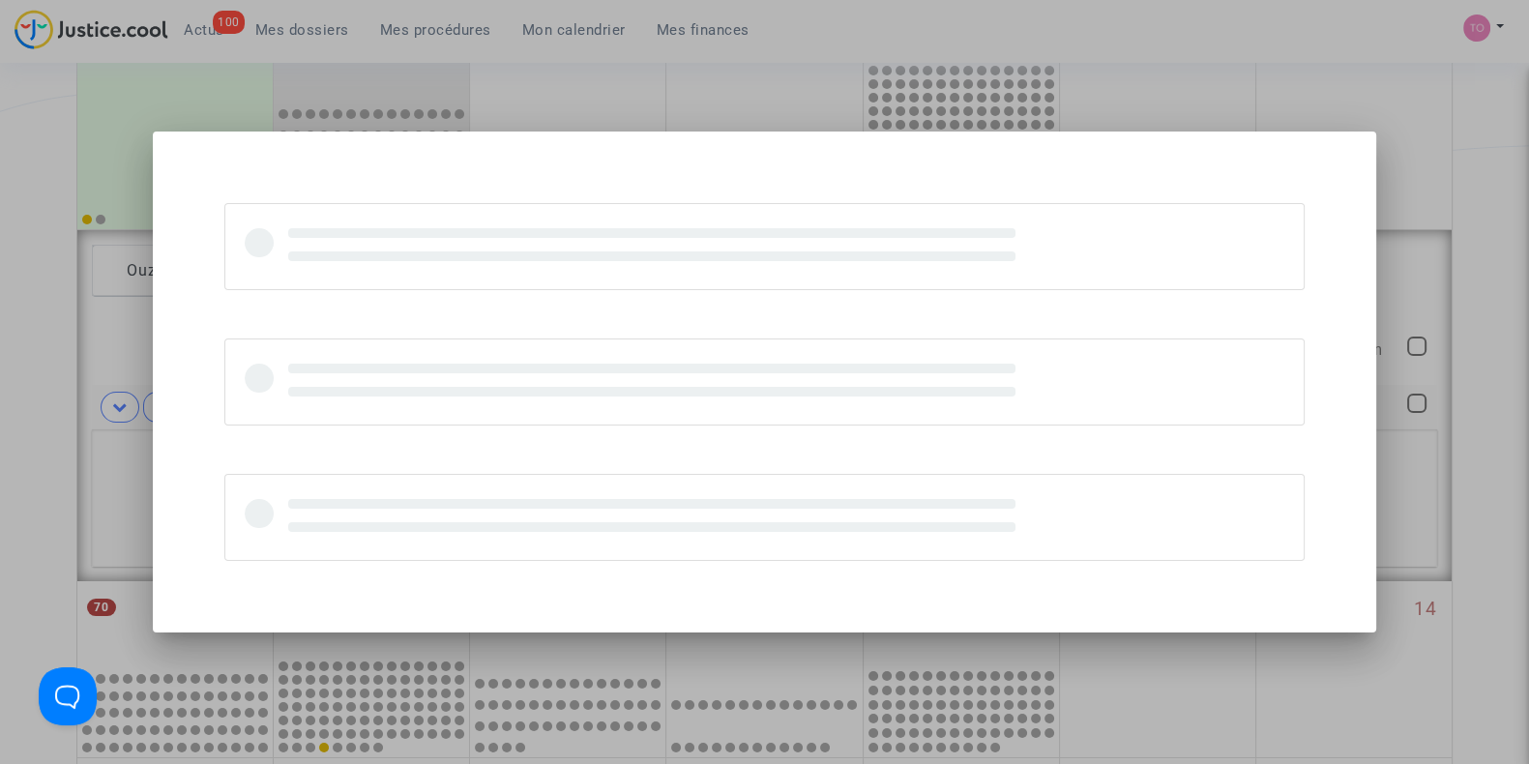
scroll to position [0, 0]
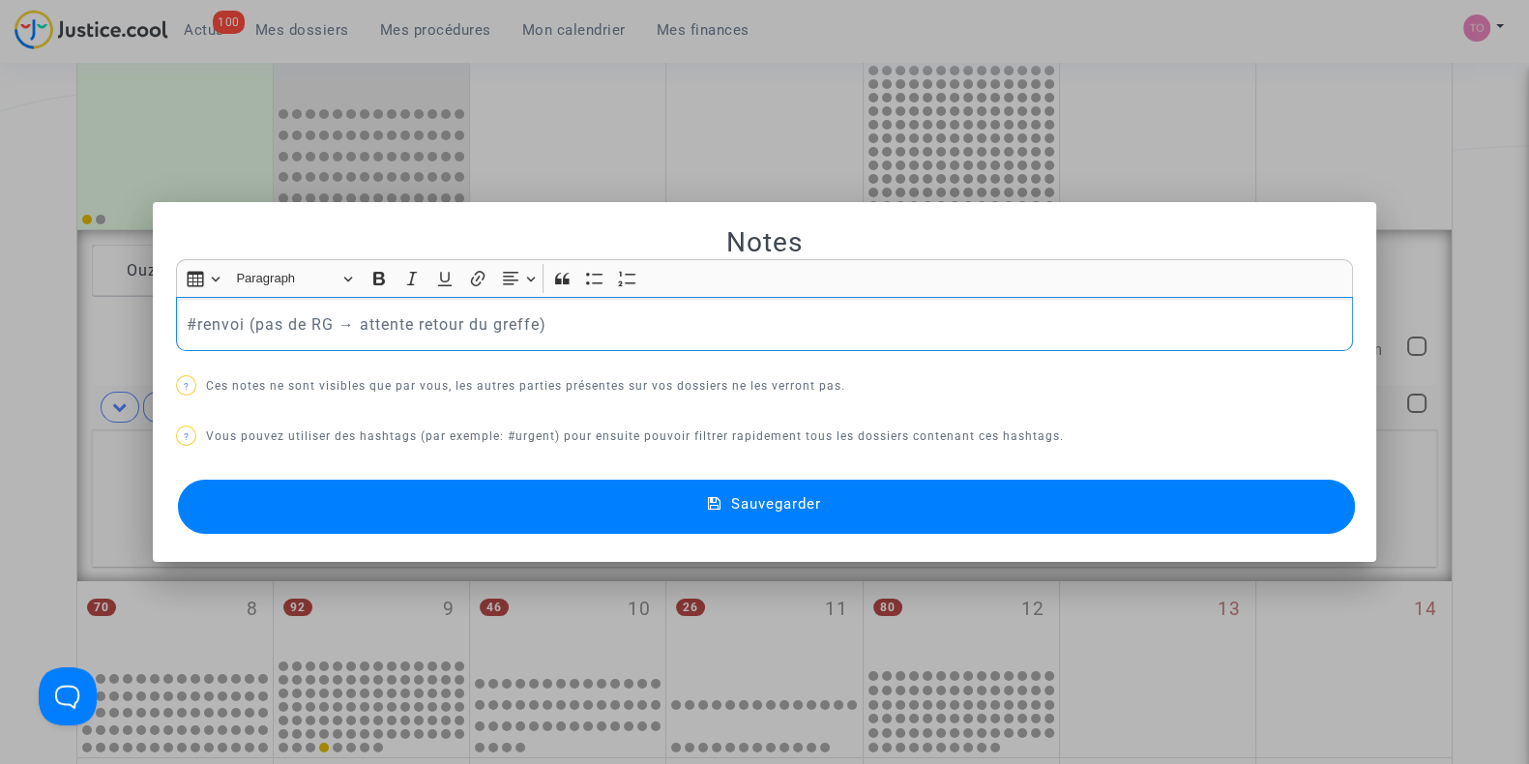
drag, startPoint x: 517, startPoint y: 331, endPoint x: 576, endPoint y: 326, distance: 59.2
click at [576, 326] on p "#renvoi (pas de RG → attente retour du greffe)" at bounding box center [765, 324] width 1157 height 24
drag, startPoint x: 576, startPoint y: 326, endPoint x: 521, endPoint y: 326, distance: 54.2
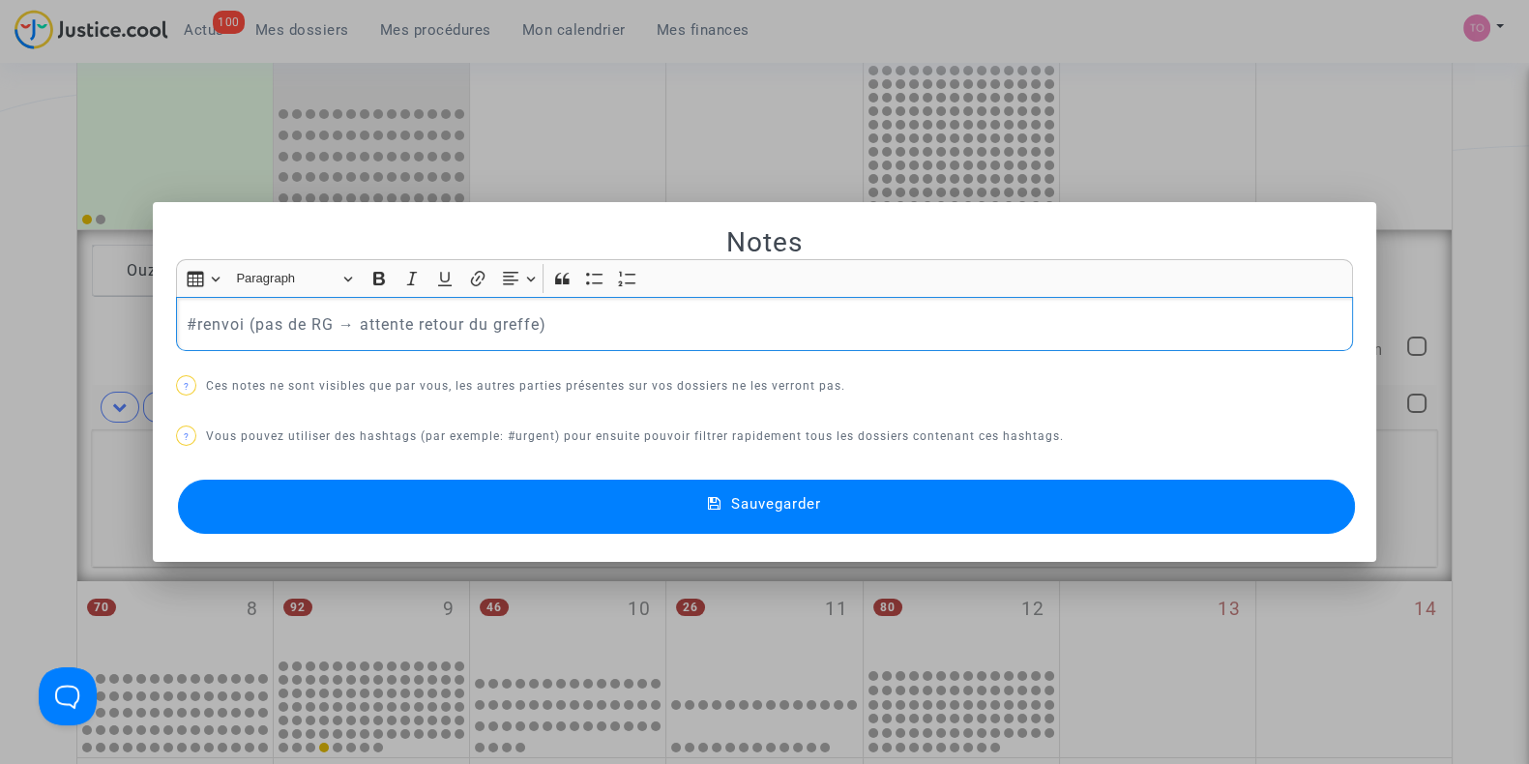
click at [521, 326] on p "#renvoi (pas de RG → attente retour du greffe)" at bounding box center [765, 324] width 1157 height 24
click at [563, 329] on p "#renvoi (pas de RG → attente retour du greffe)" at bounding box center [765, 324] width 1157 height 24
click at [177, 324] on div "#renvoi (pas de RG → attente retour du greffe)" at bounding box center [764, 324] width 1177 height 54
click at [632, 315] on p "#renvoi (pas de RG → attente retour du greffe)" at bounding box center [765, 324] width 1157 height 24
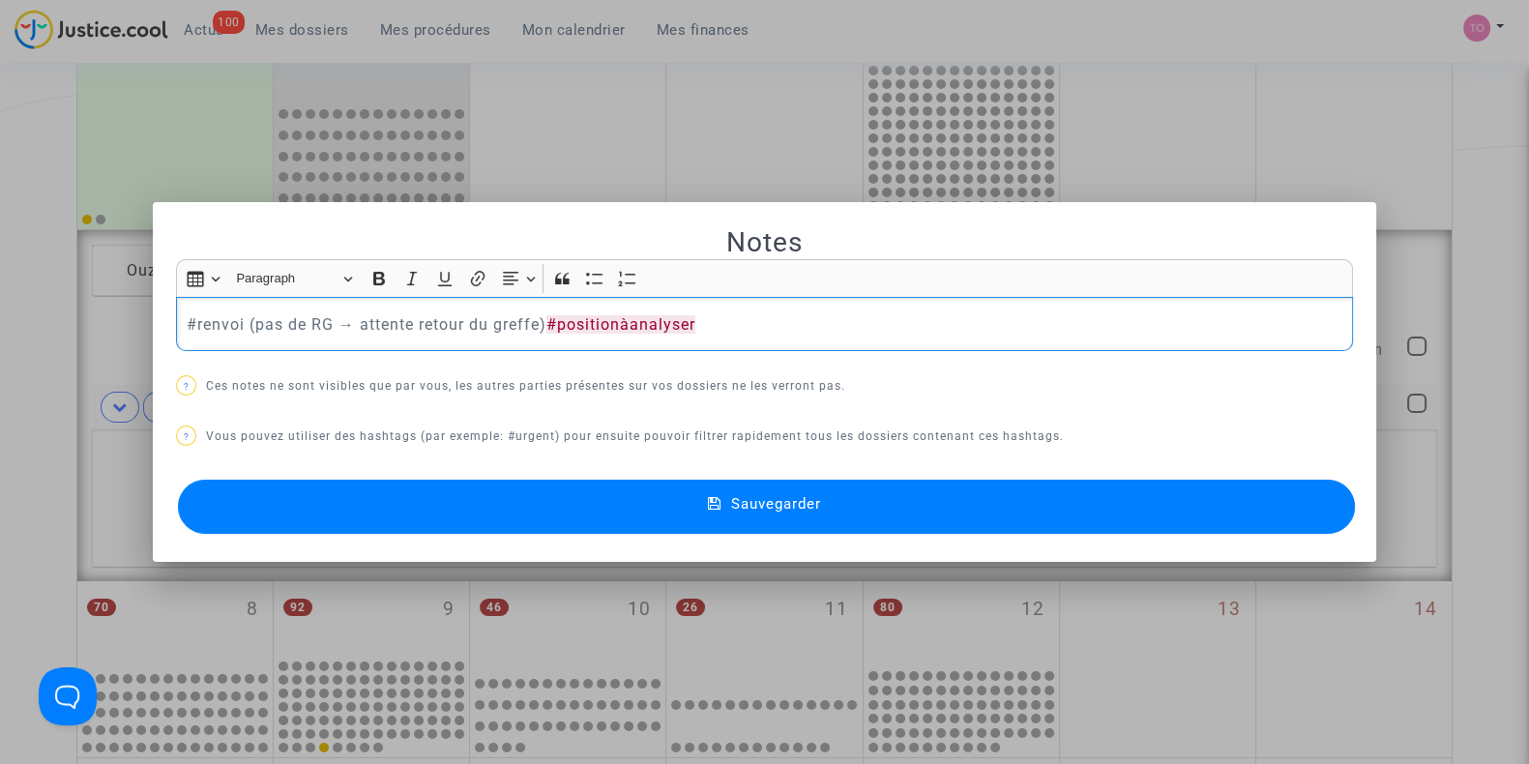
click at [749, 302] on div "#renvoi (pas de RG → attente retour du greffe) #positionàanalyser" at bounding box center [764, 324] width 1177 height 54
click at [892, 341] on div "#renvoi (pas de RG → attente retour du greffe) #positionàanalyser CE absence de…" at bounding box center [764, 324] width 1177 height 54
click at [894, 323] on p "#renvoi (pas de RG → attente retour du greffe) #positionàanalyser CE absence de…" at bounding box center [765, 324] width 1157 height 24
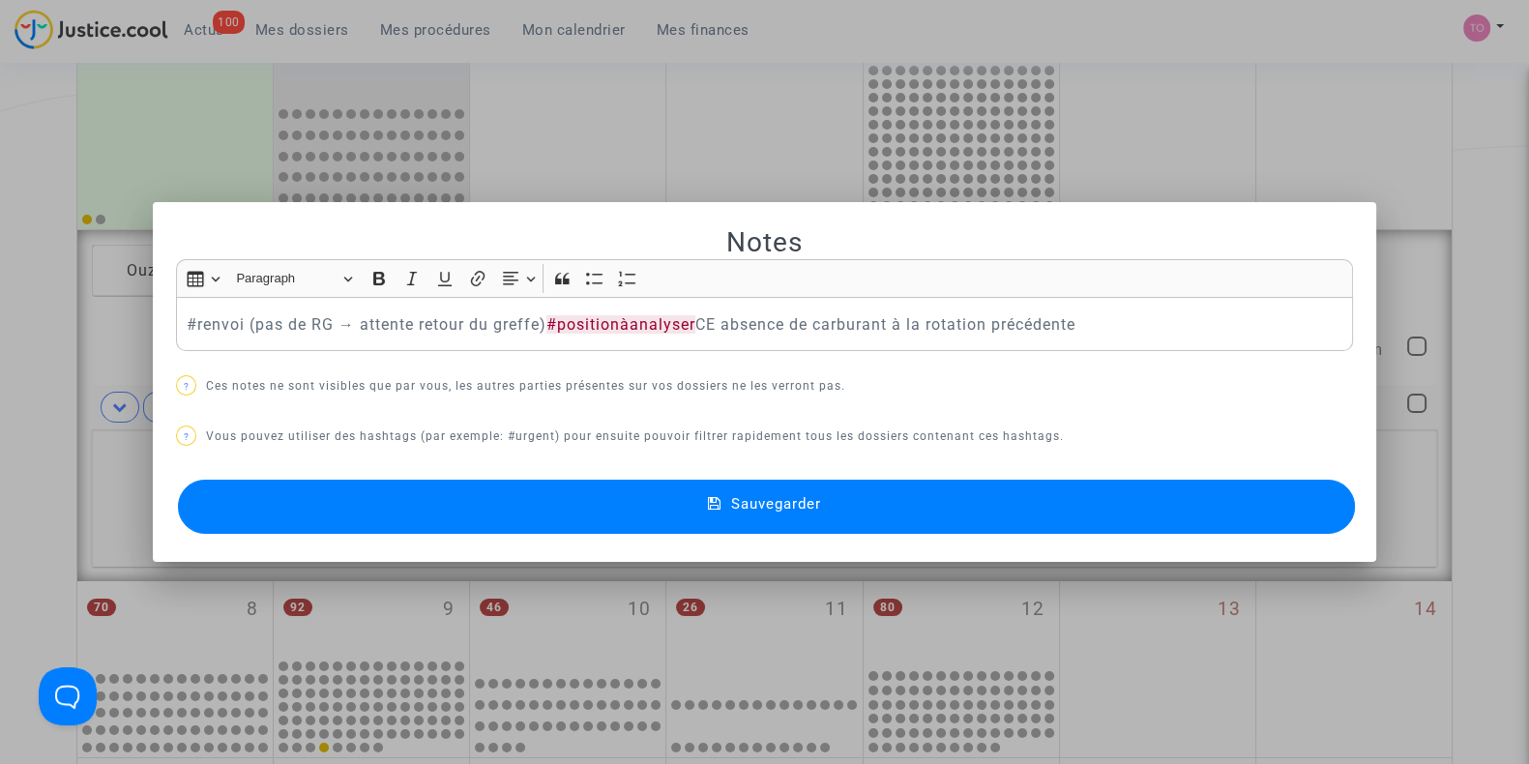
click at [811, 508] on span "Sauvegarder" at bounding box center [776, 503] width 90 height 17
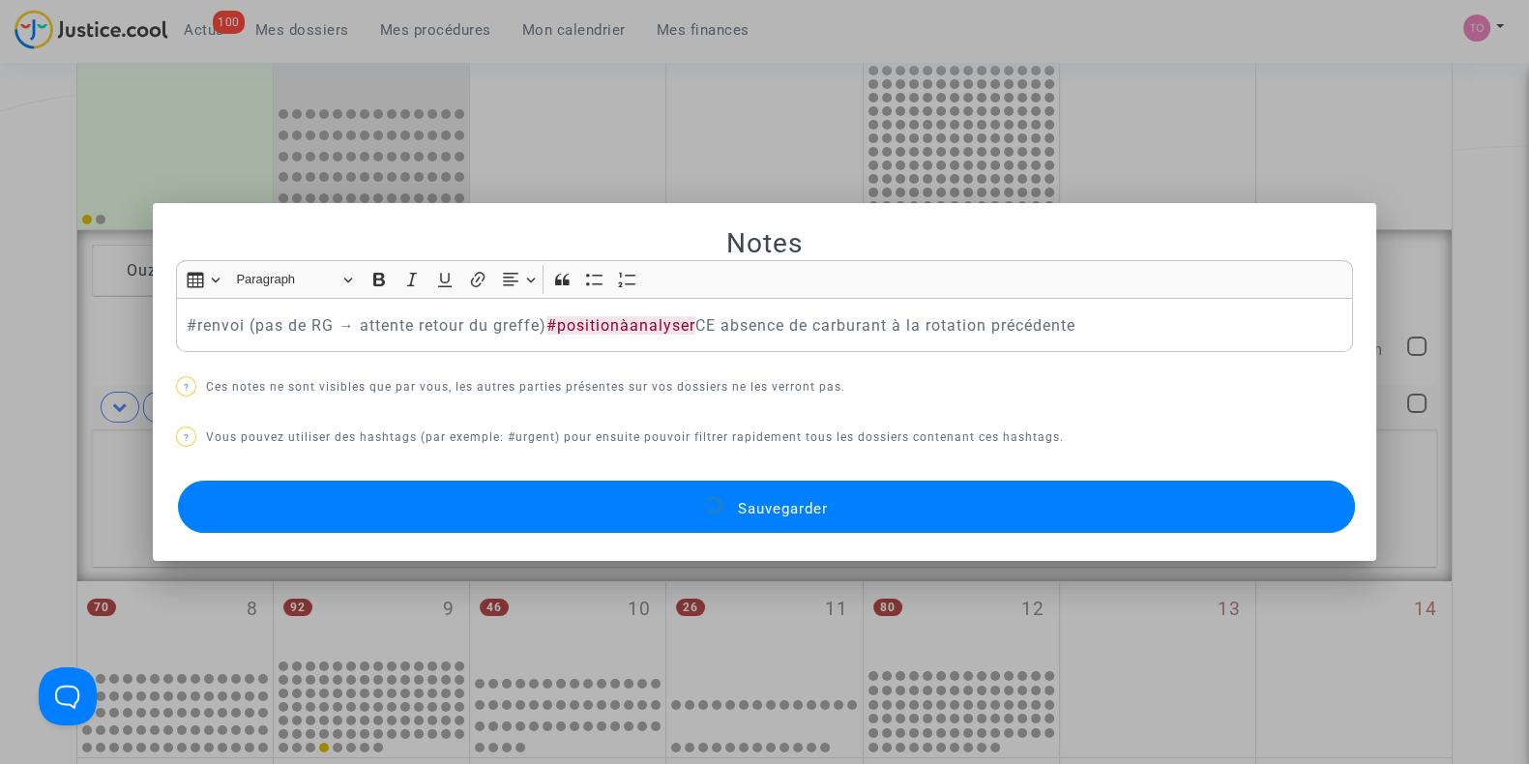
scroll to position [358, 0]
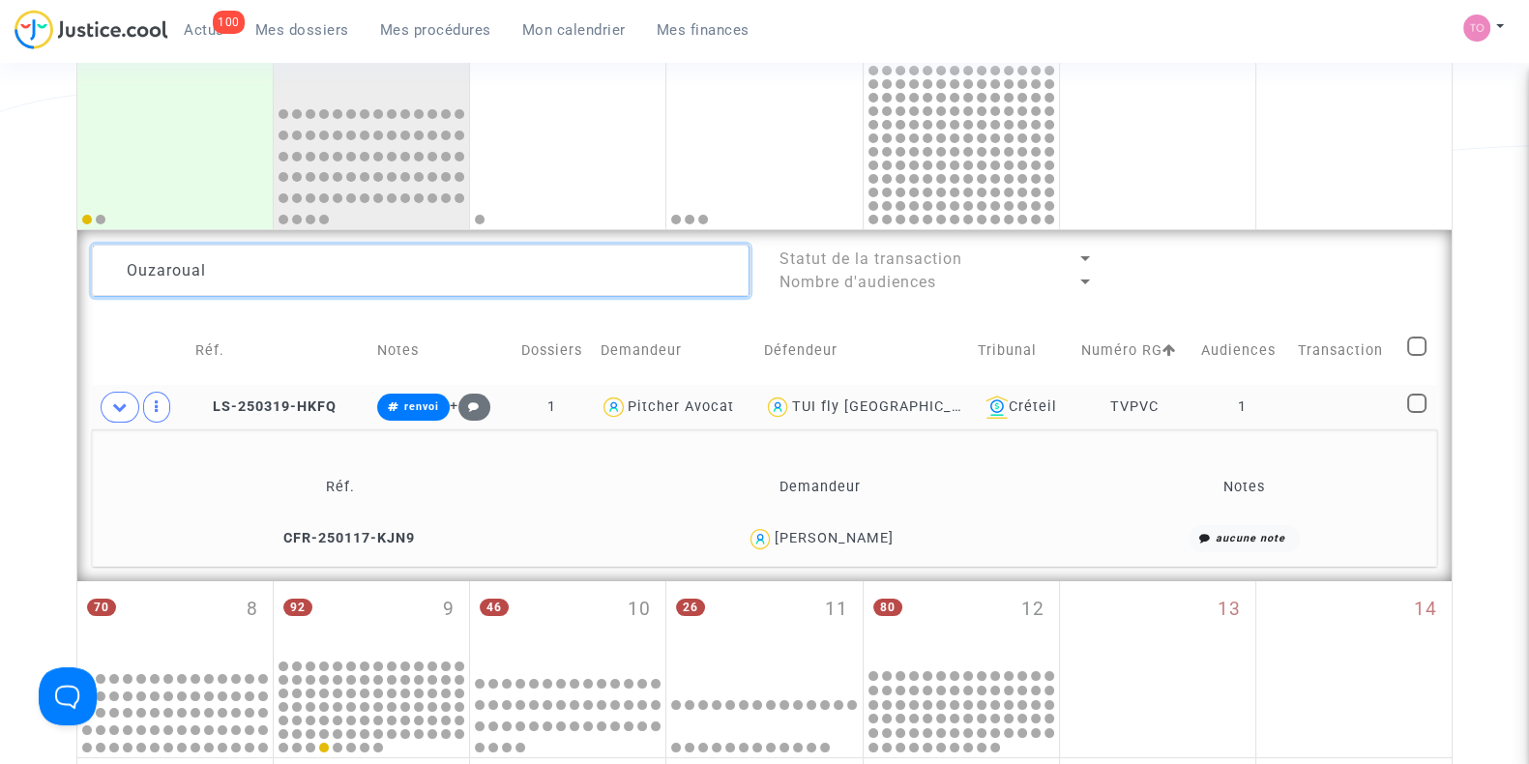
drag, startPoint x: 233, startPoint y: 268, endPoint x: 58, endPoint y: 273, distance: 175.2
click at [58, 273] on div "Date de clôture d'instruction Date de conciliation Date d'audience Date de juge…" at bounding box center [764, 582] width 1529 height 1658
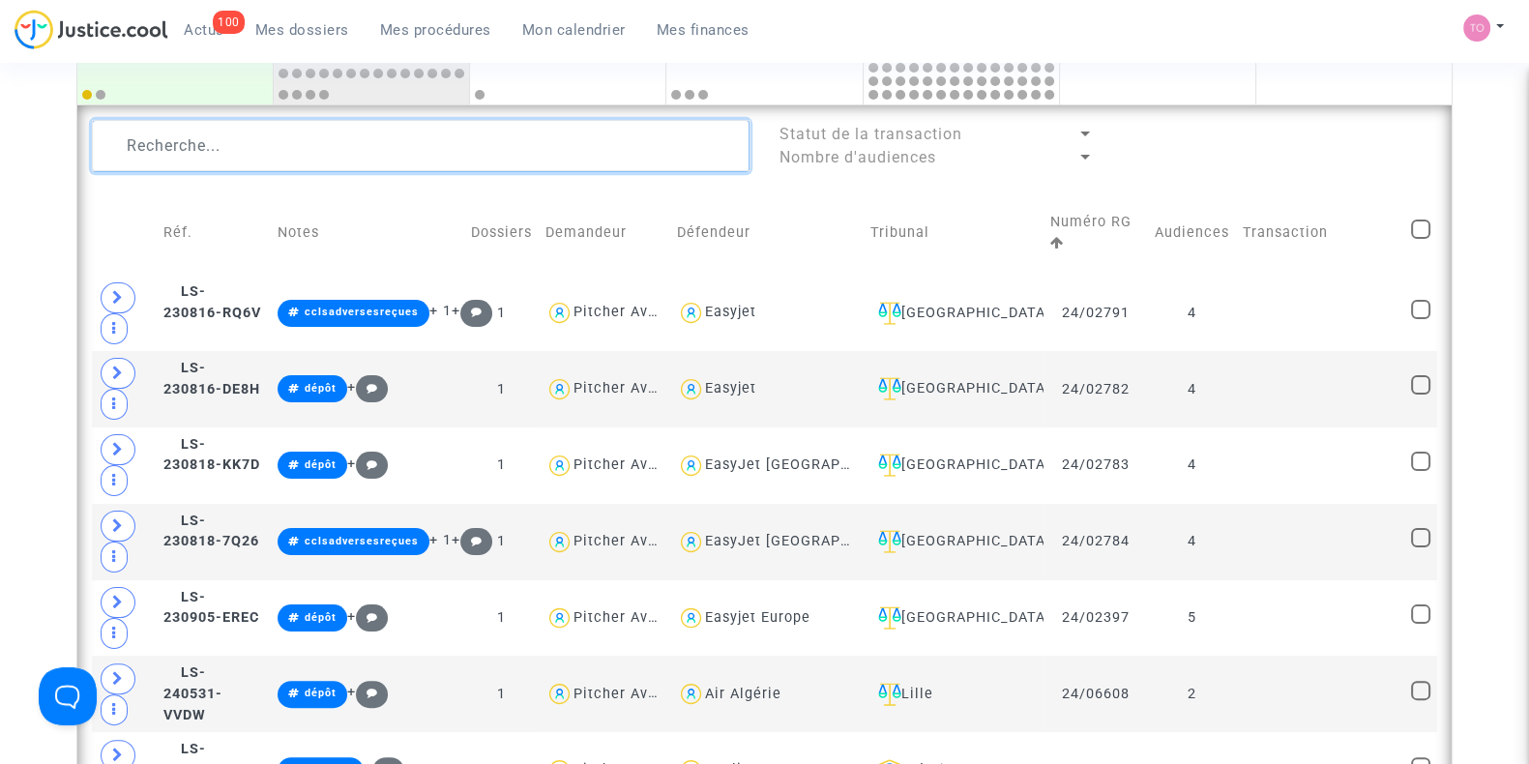
scroll to position [488, 0]
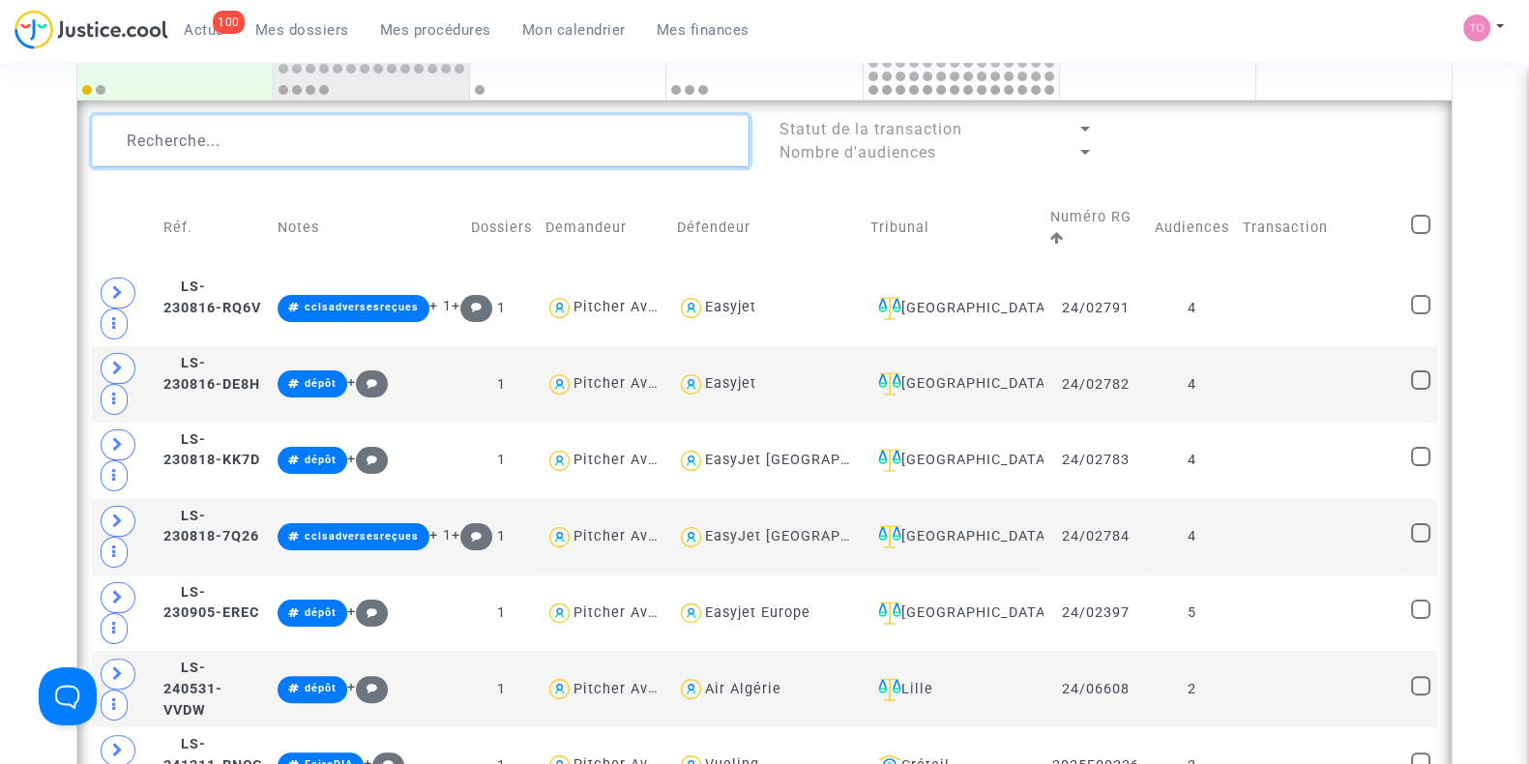
paste textarea "Ouzaroual"
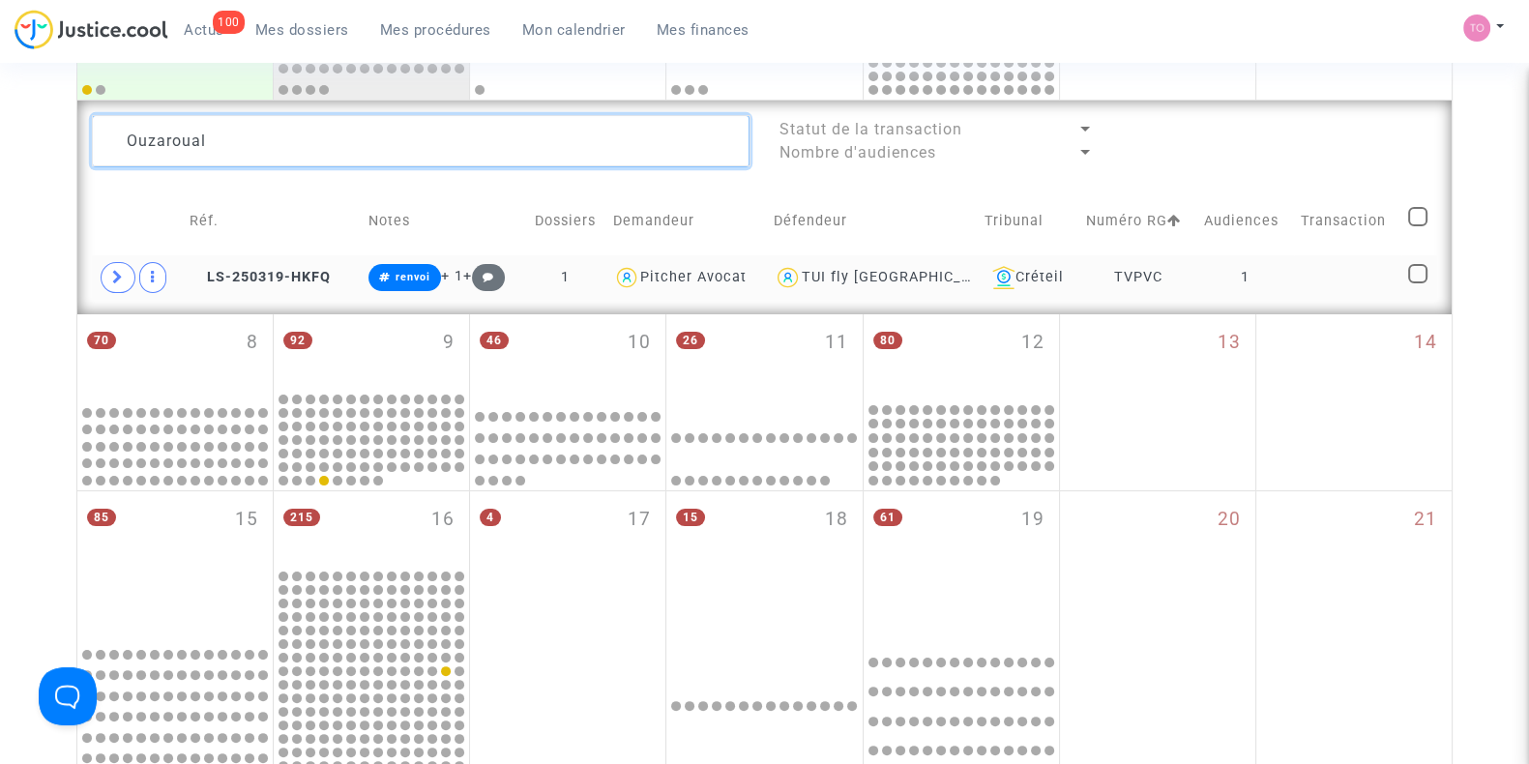
type textarea "Ouzaroual"
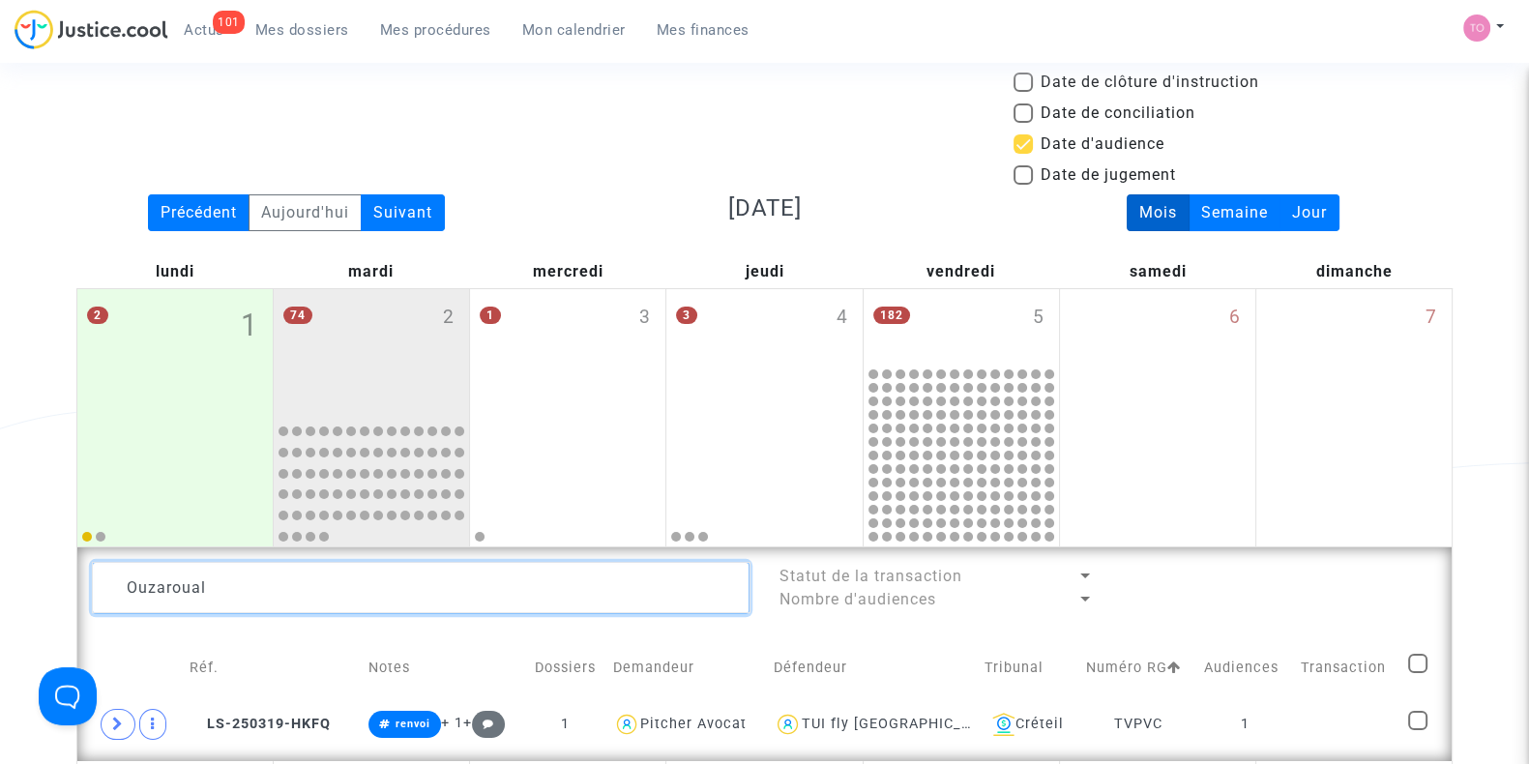
scroll to position [19, 0]
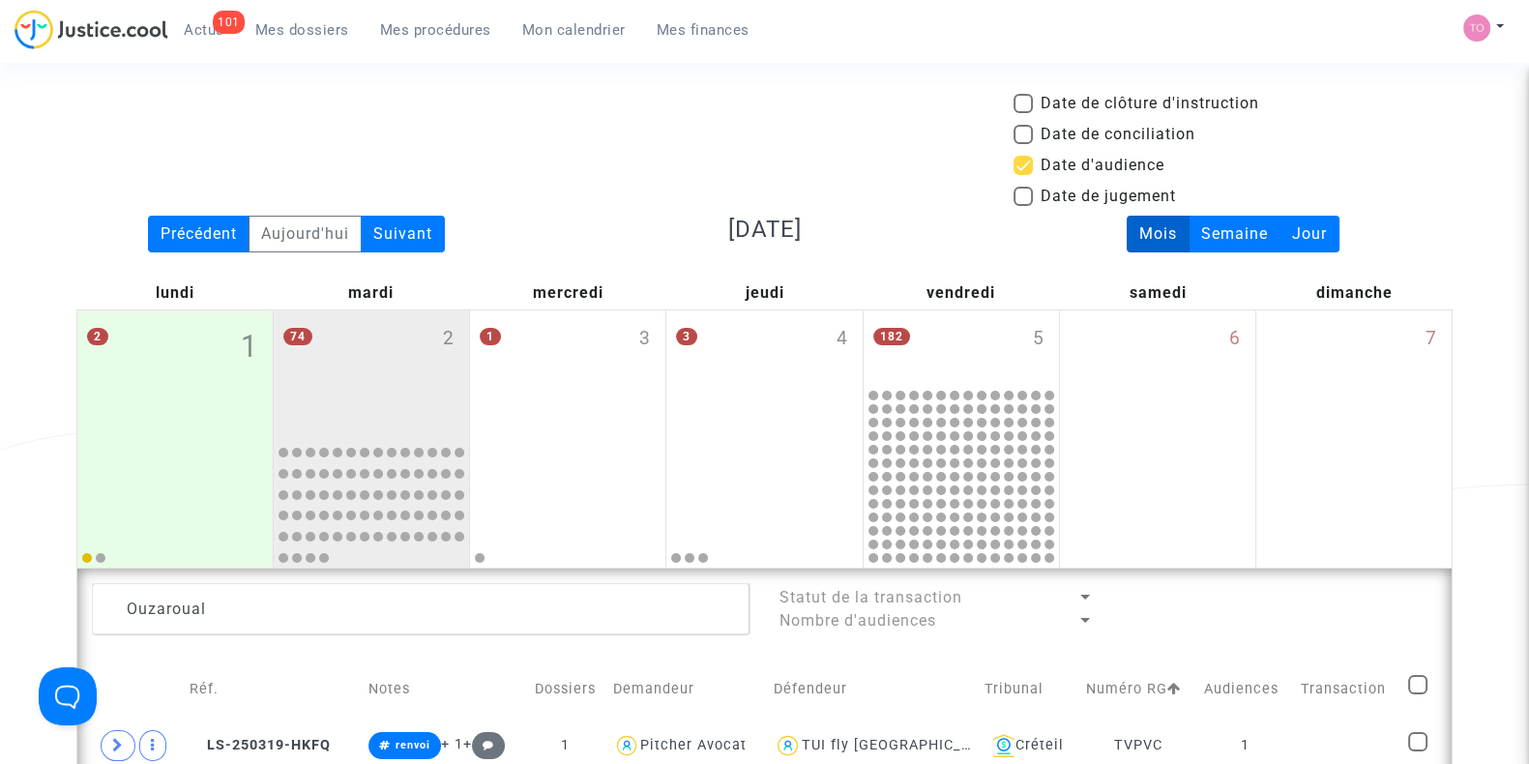
click at [300, 23] on span "Mes dossiers" at bounding box center [302, 29] width 94 height 17
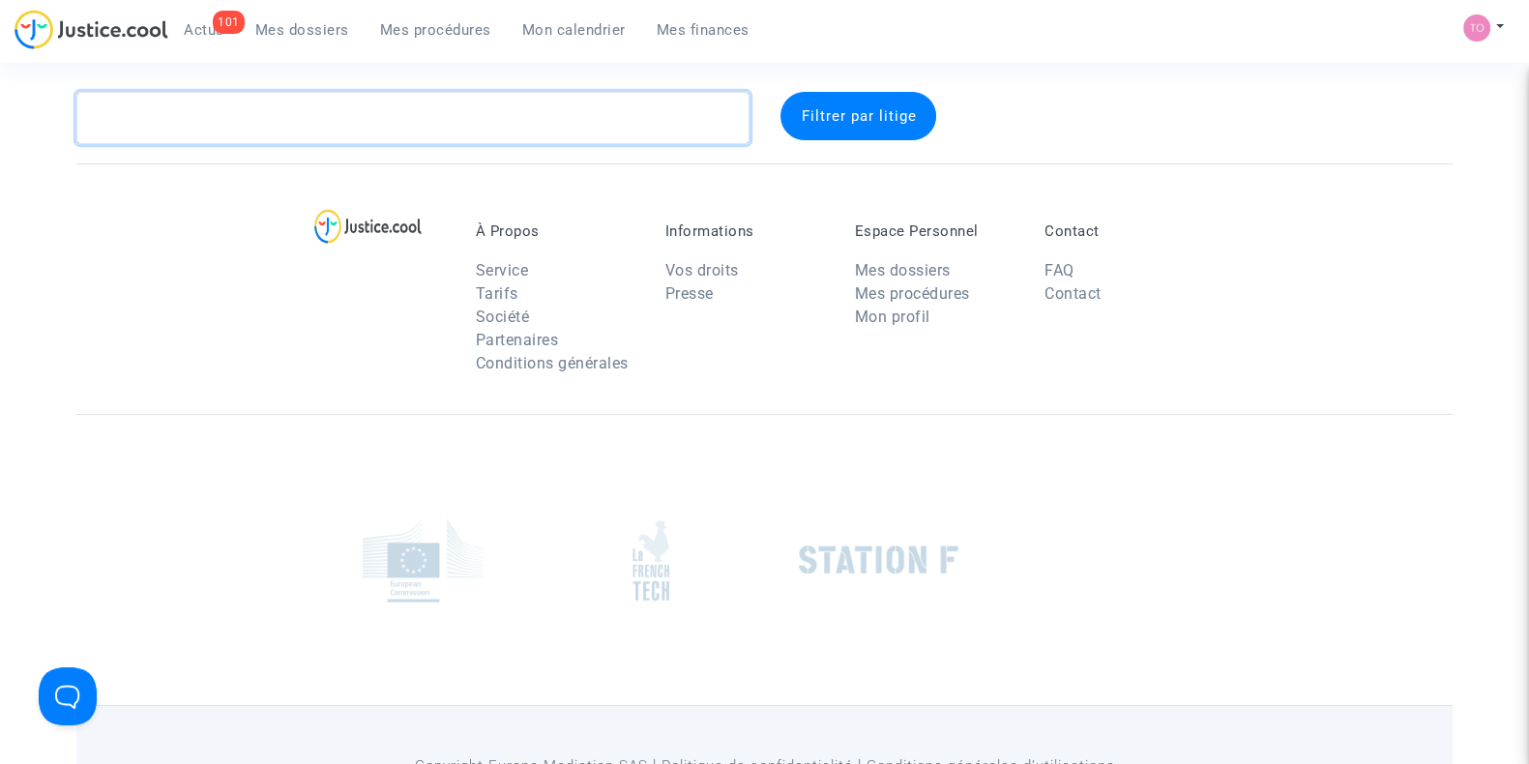
click at [228, 111] on textarea at bounding box center [412, 118] width 673 height 52
paste textarea "Houari"
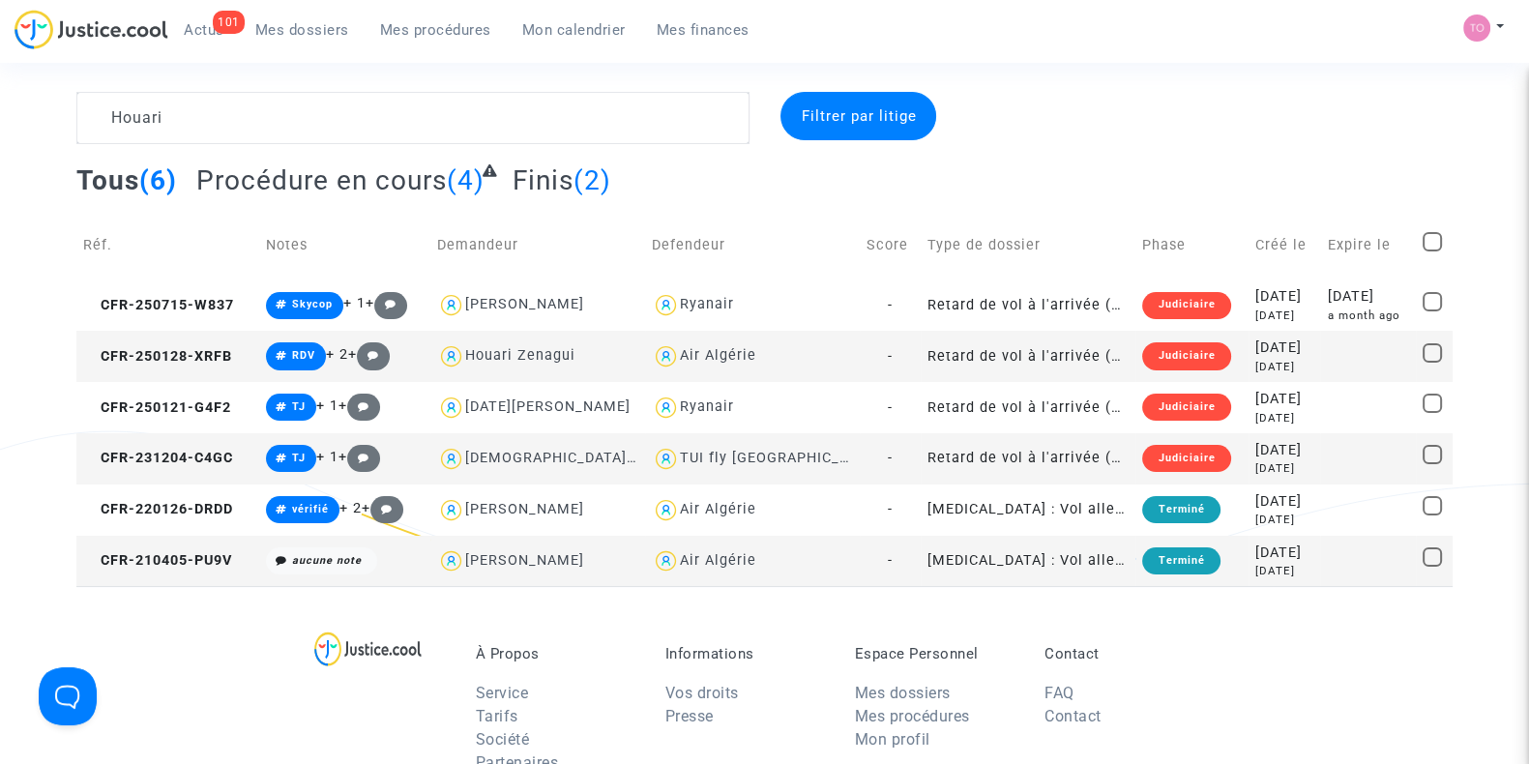
click at [717, 454] on div "TUI fly Belgium" at bounding box center [780, 458] width 201 height 16
type textarea "Houari @"TUI fly Belgium""
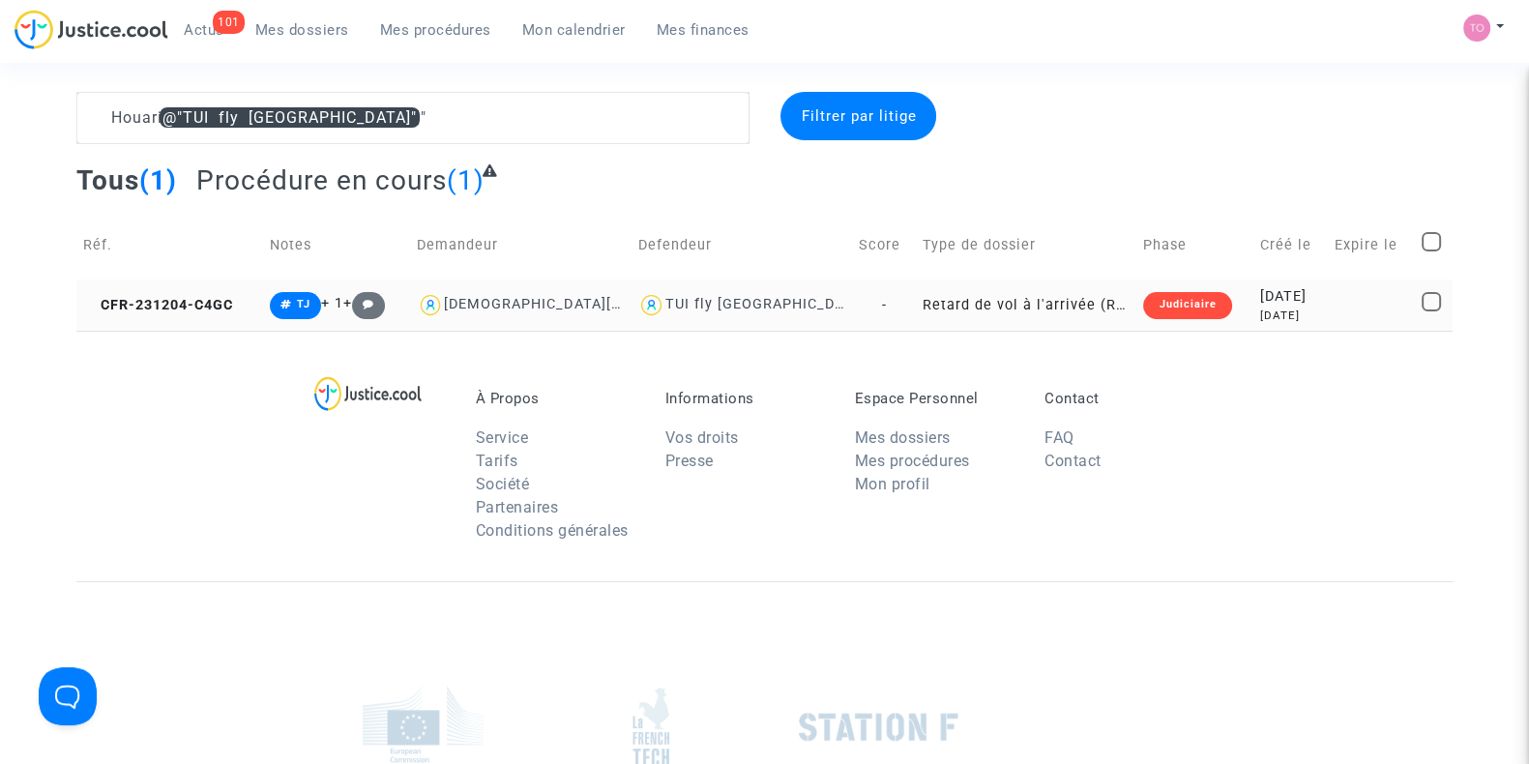
click at [1260, 303] on div "2023-12-04" at bounding box center [1290, 296] width 61 height 21
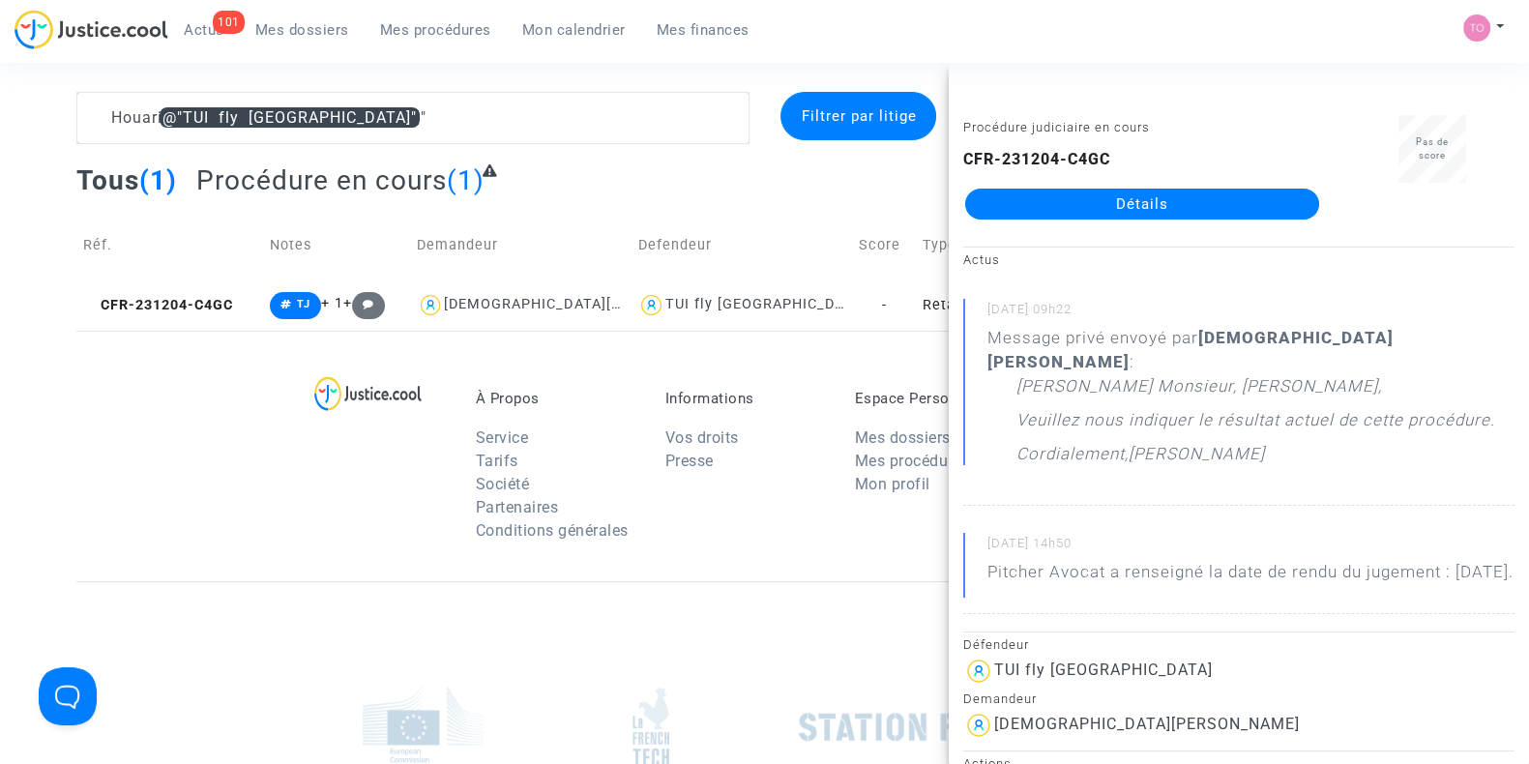
click at [1128, 204] on link "Détails" at bounding box center [1142, 204] width 354 height 31
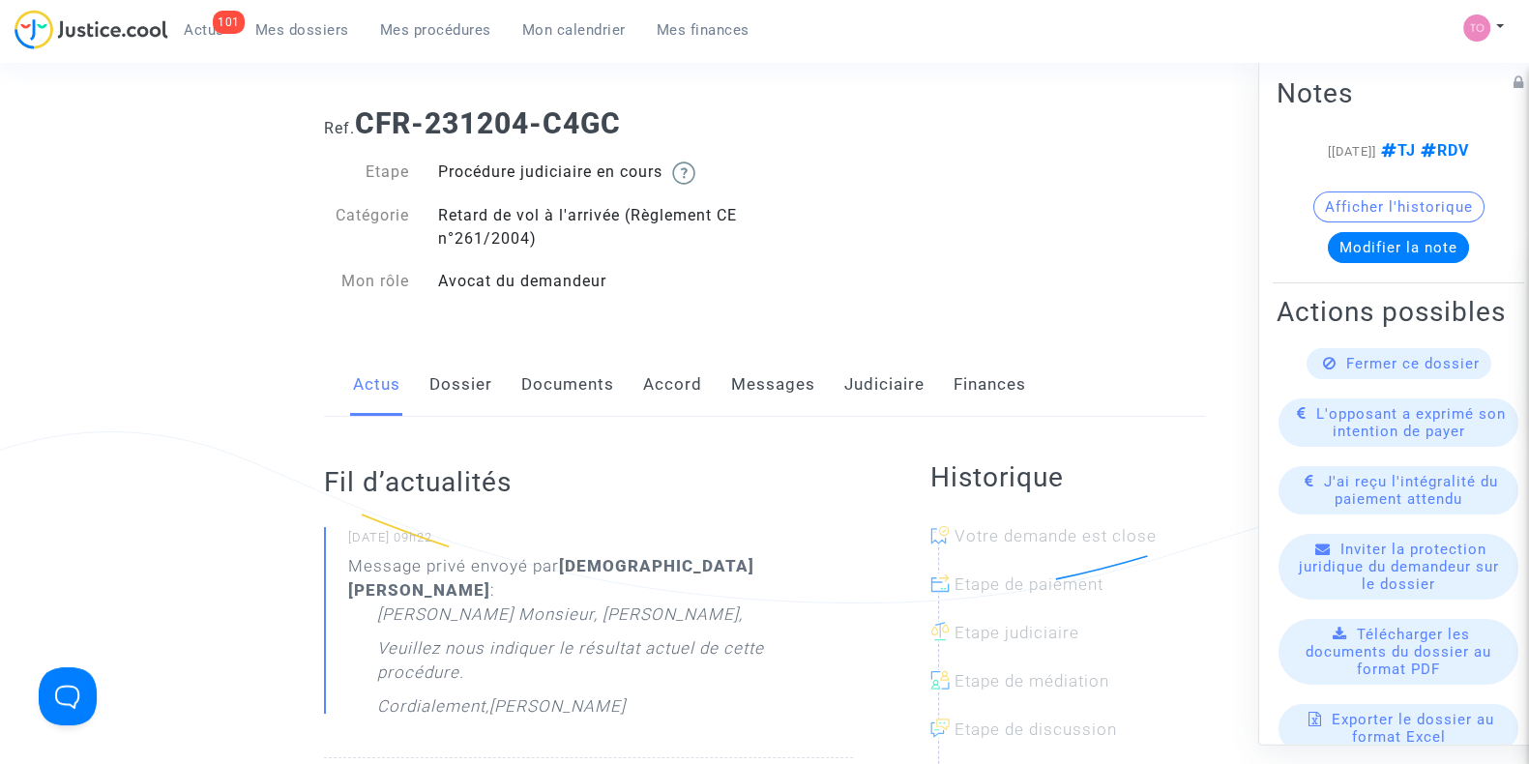
click at [784, 379] on link "Messages" at bounding box center [773, 385] width 84 height 64
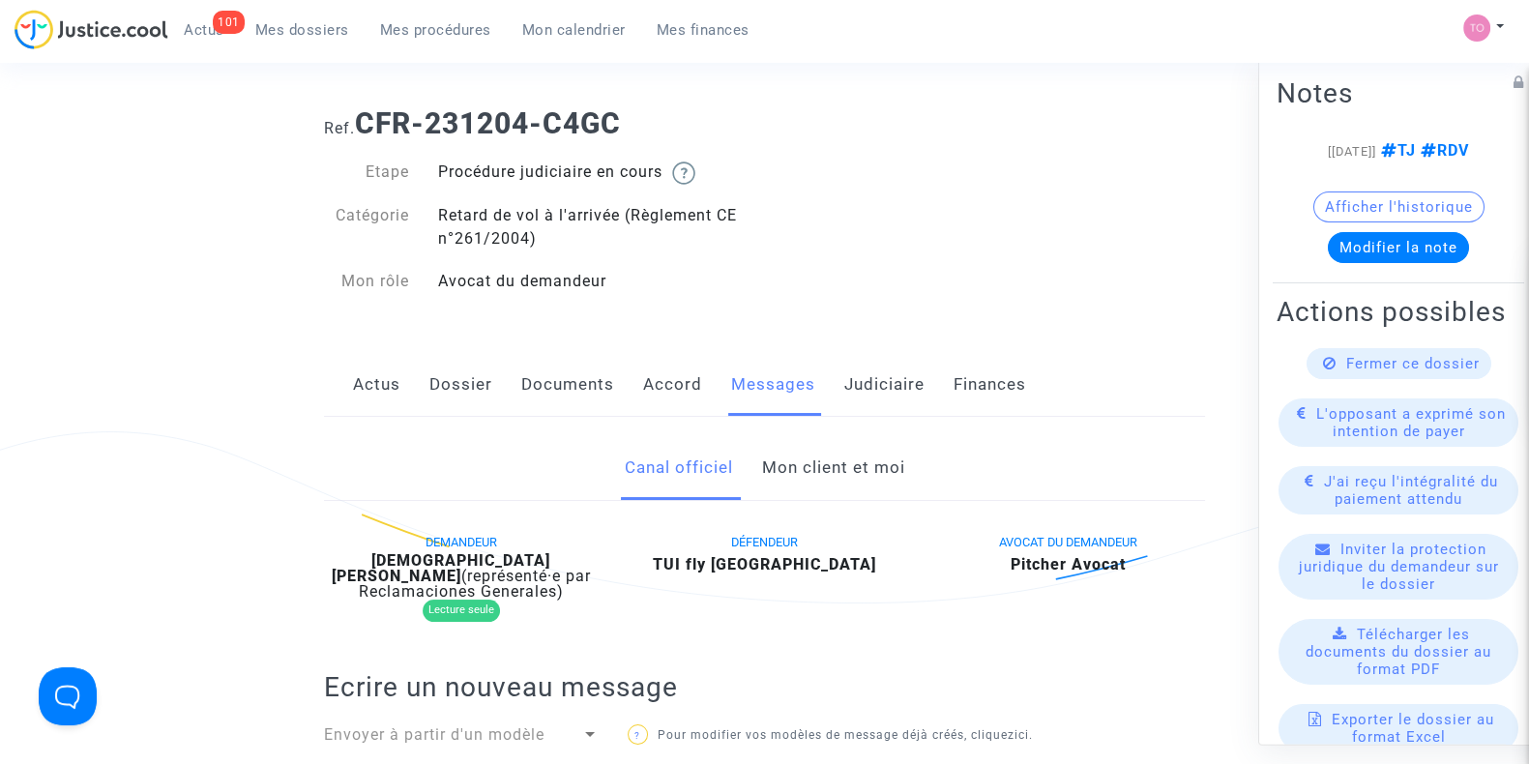
click at [769, 466] on link "Mon client et moi" at bounding box center [832, 468] width 143 height 64
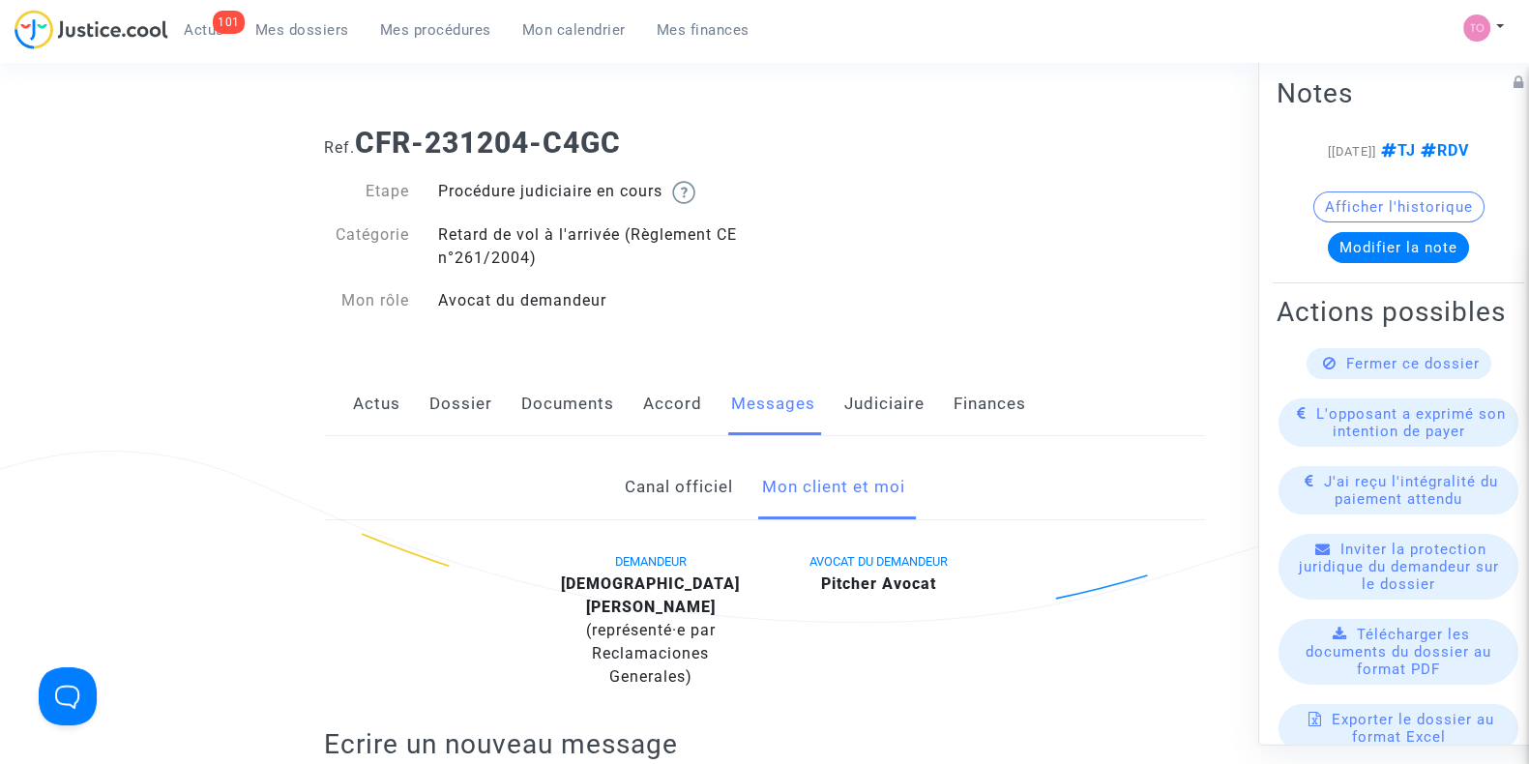
click at [857, 405] on link "Judiciaire" at bounding box center [884, 404] width 80 height 64
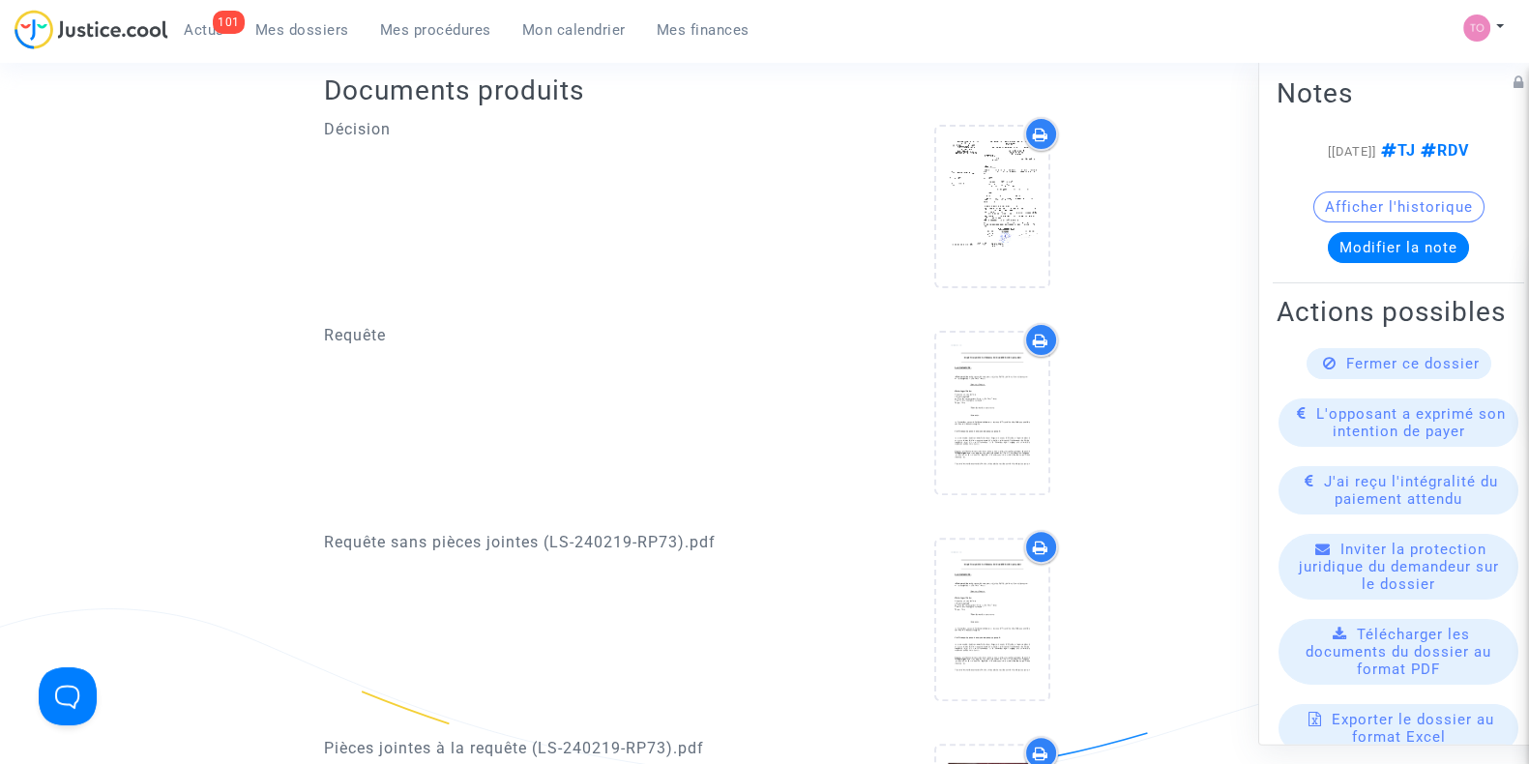
scroll to position [696, 0]
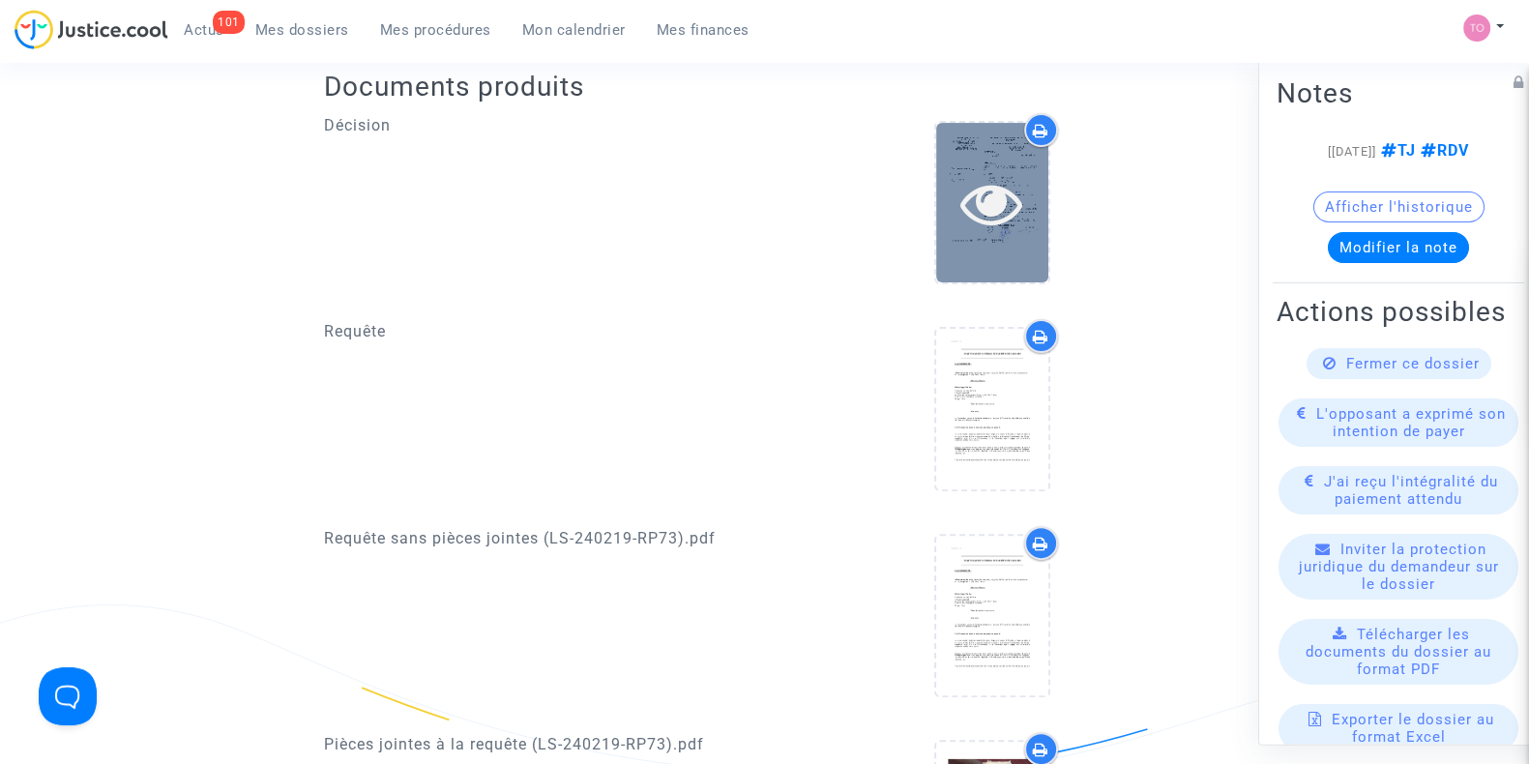
click at [990, 273] on div at bounding box center [992, 203] width 112 height 160
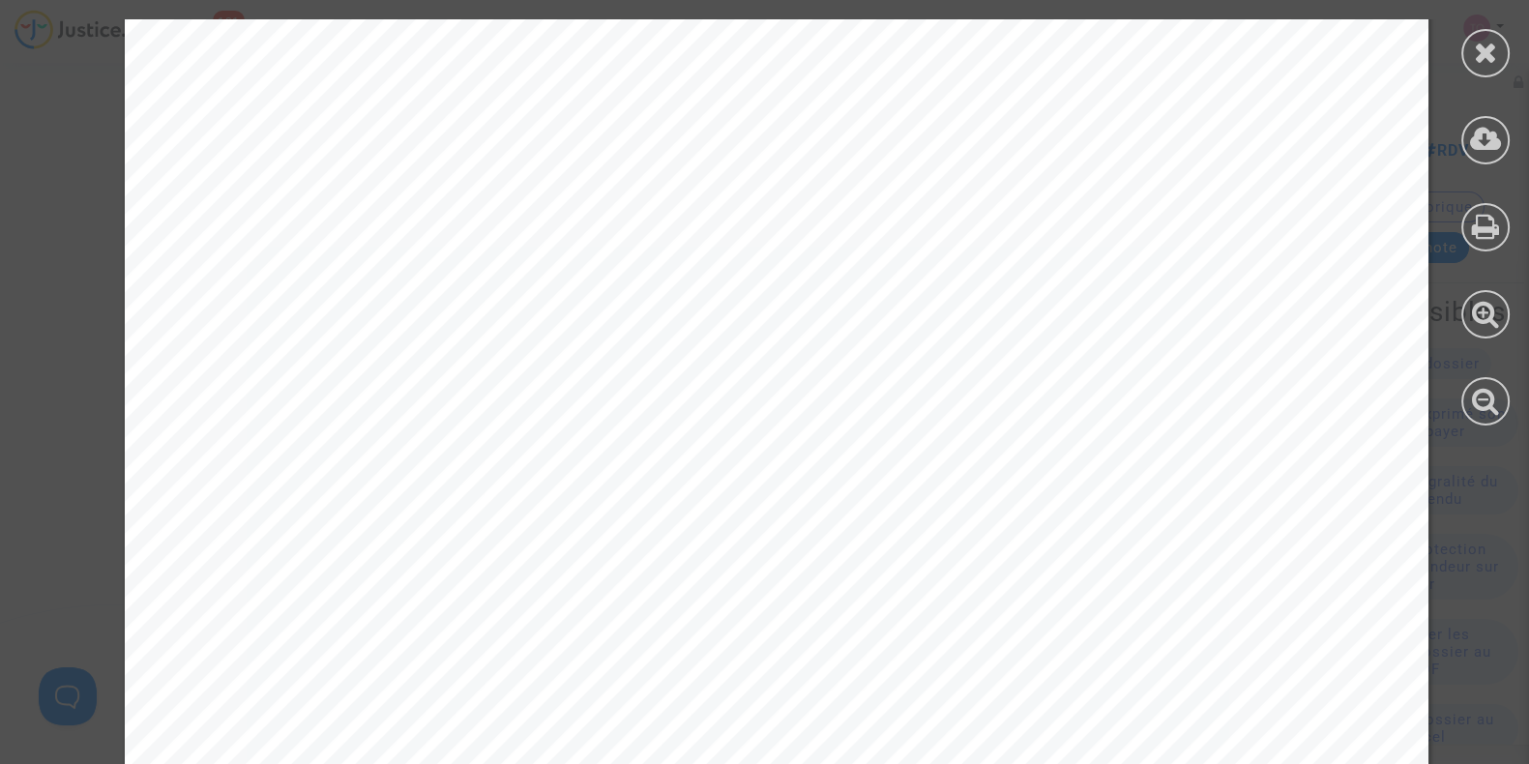
scroll to position [108, 0]
click at [1492, 61] on icon at bounding box center [1486, 52] width 24 height 29
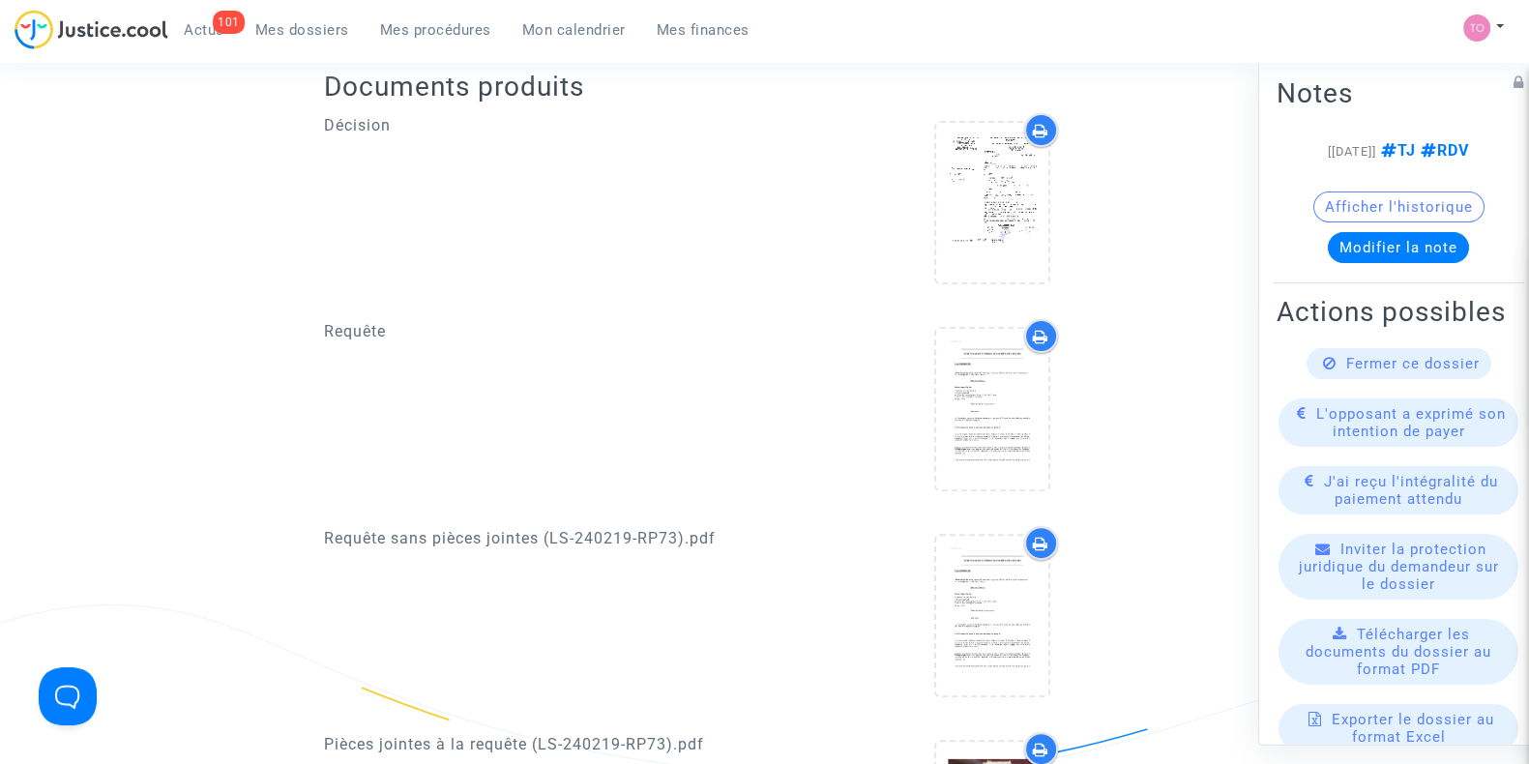
scroll to position [0, 0]
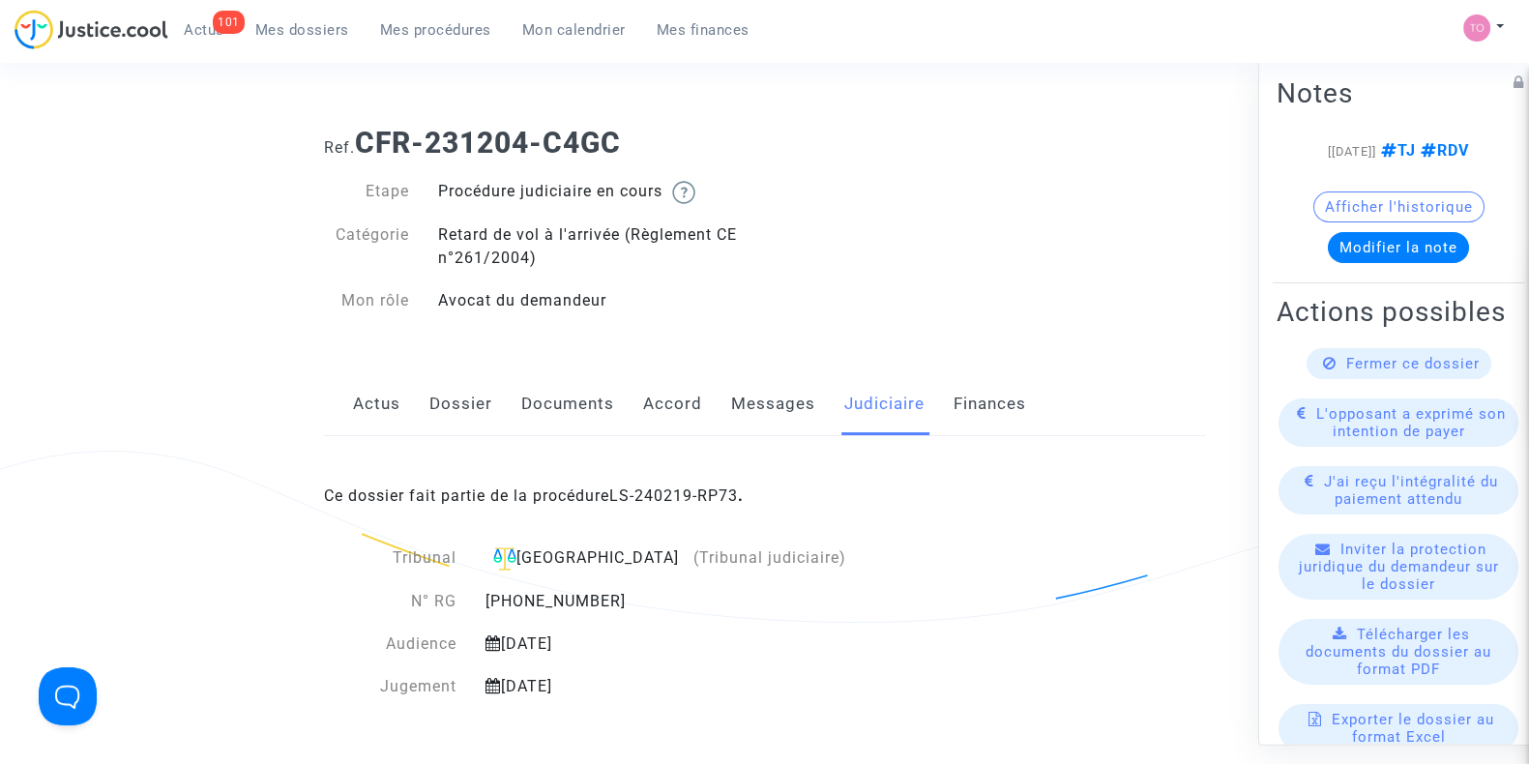
click at [561, 396] on link "Documents" at bounding box center [567, 404] width 93 height 64
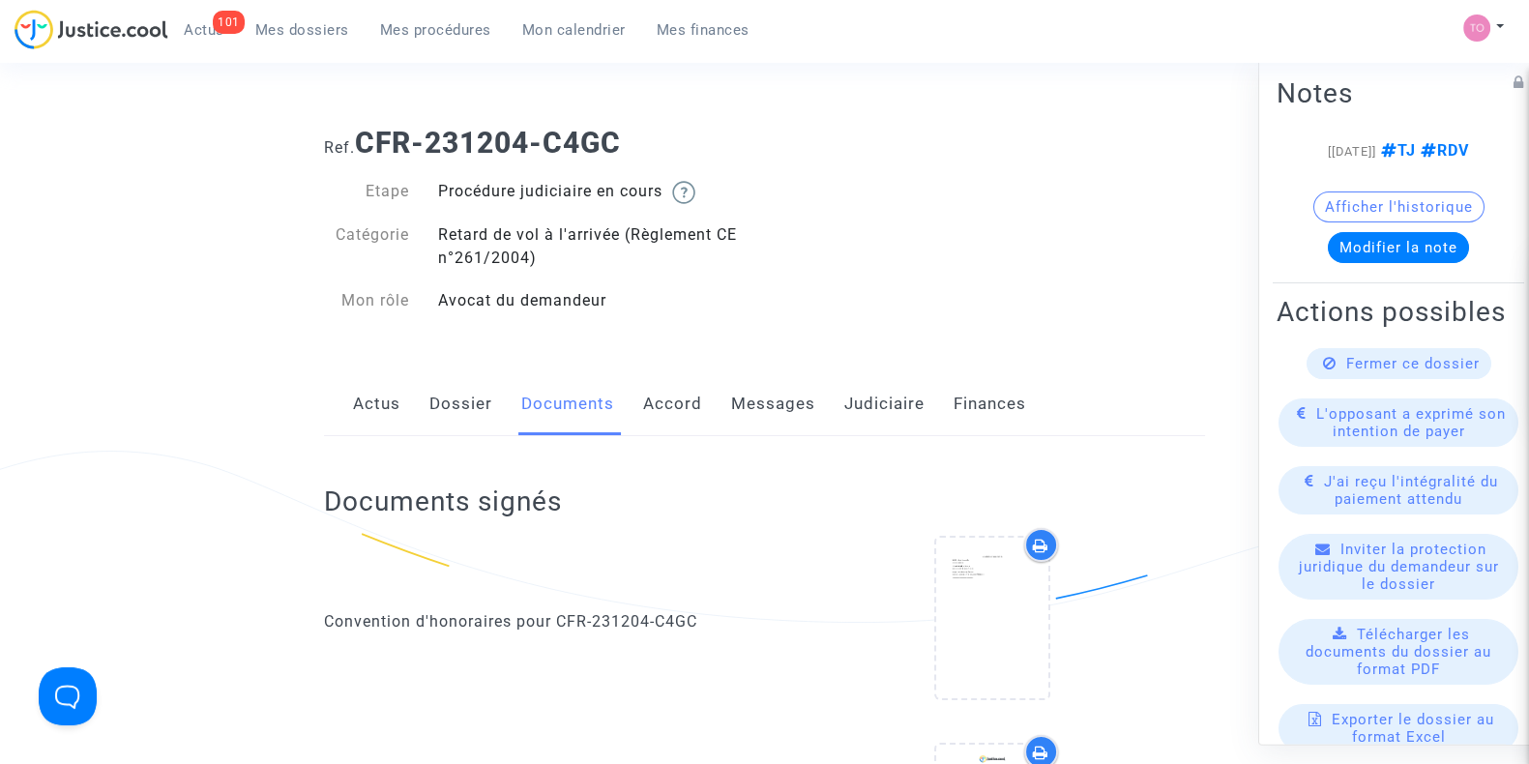
click at [1392, 222] on button "Afficher l'historique" at bounding box center [1399, 207] width 171 height 31
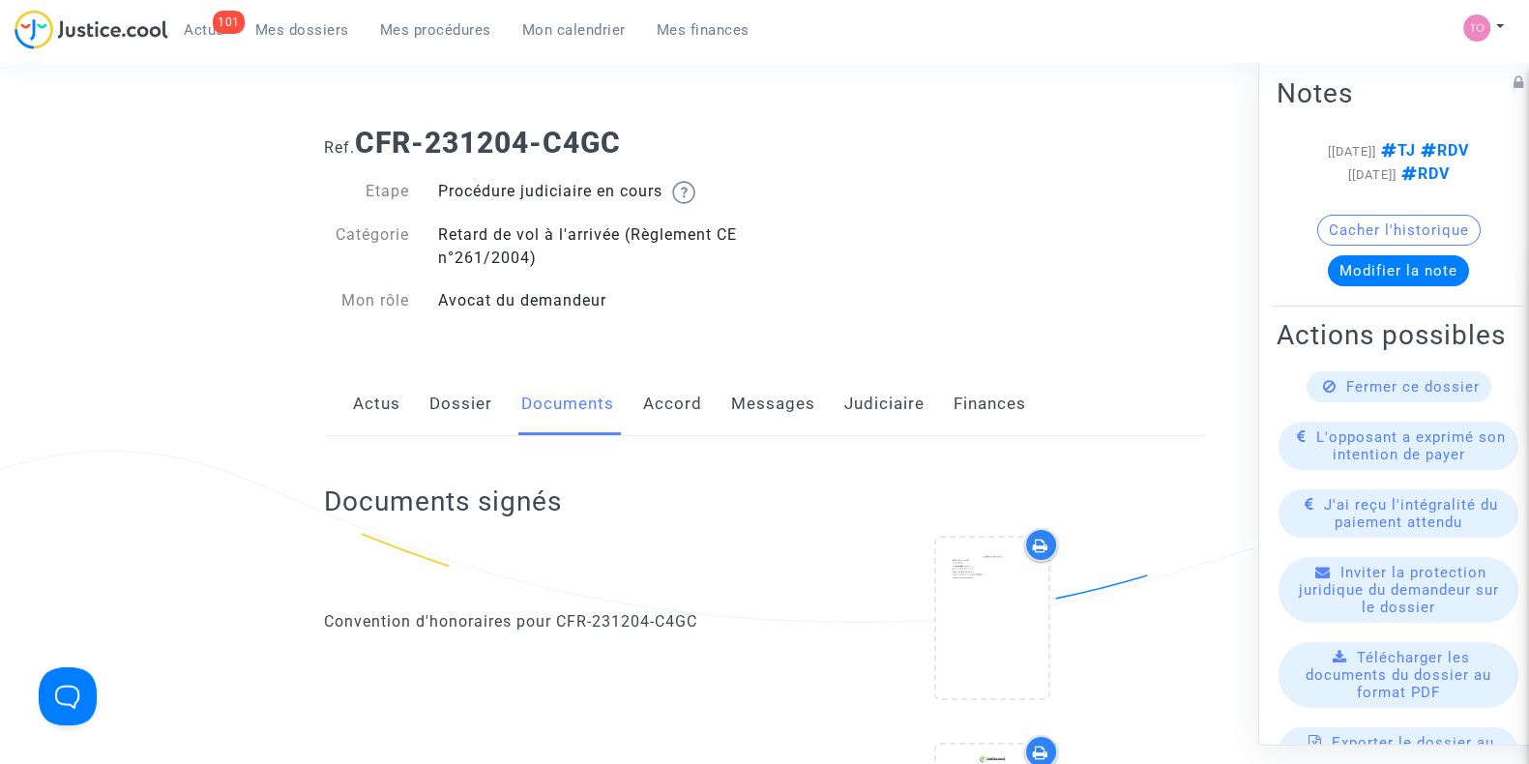
click at [854, 397] on link "Judiciaire" at bounding box center [884, 404] width 80 height 64
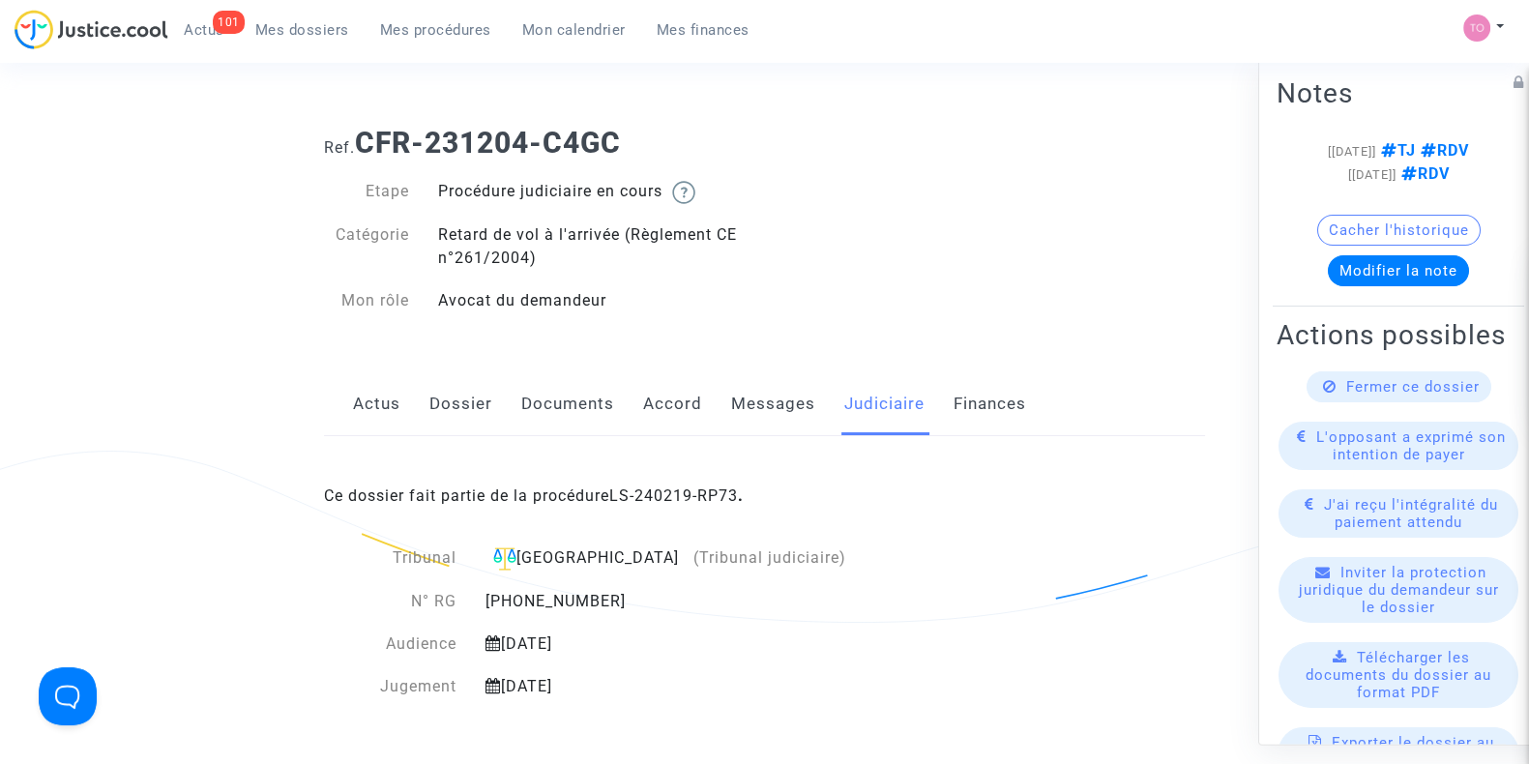
drag, startPoint x: 783, startPoint y: 21, endPoint x: 755, endPoint y: 198, distance: 179.1
click at [755, 198] on div "Procédure judiciaire en cours" at bounding box center [594, 192] width 341 height 24
click at [761, 414] on link "Messages" at bounding box center [773, 404] width 84 height 64
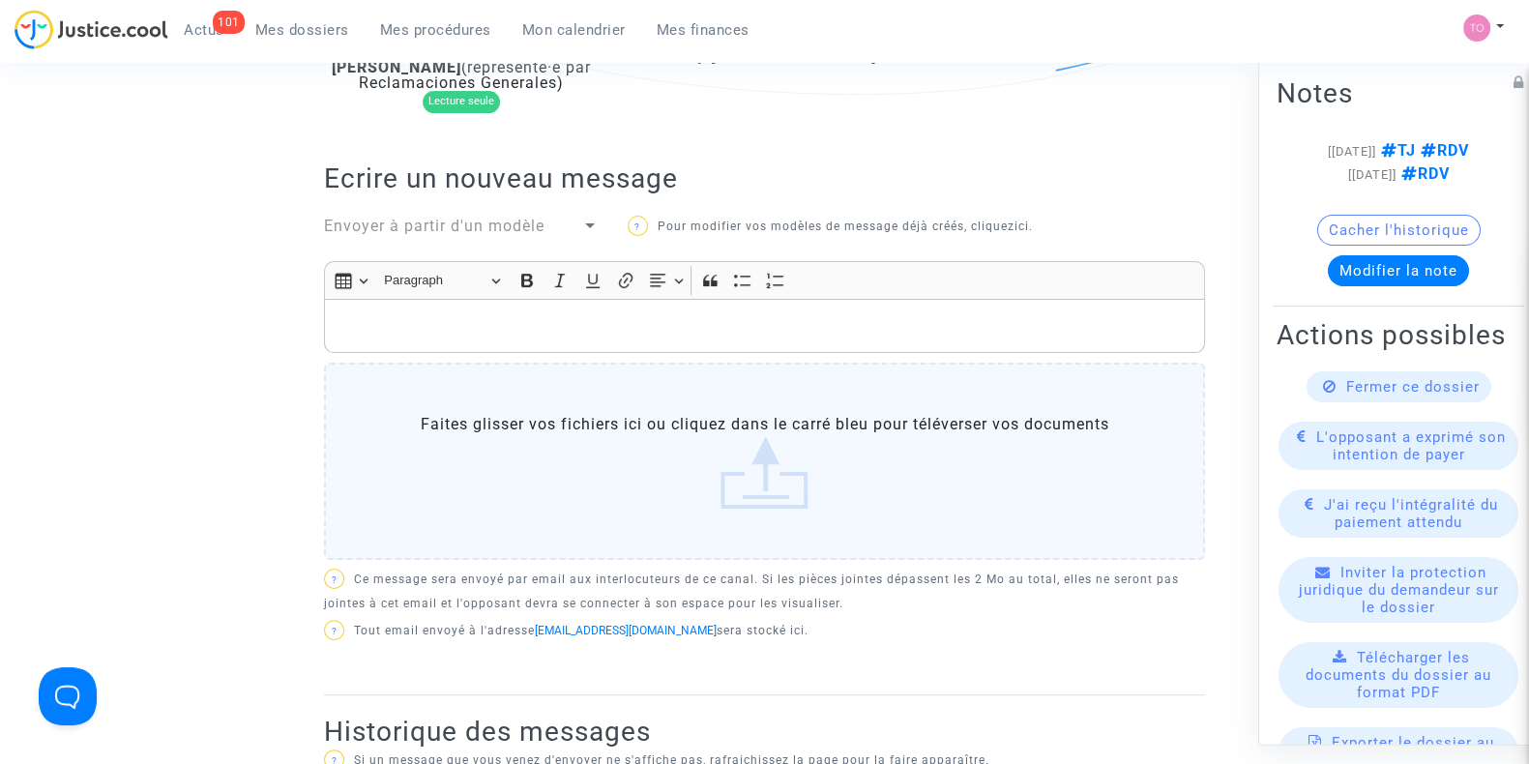
scroll to position [173, 0]
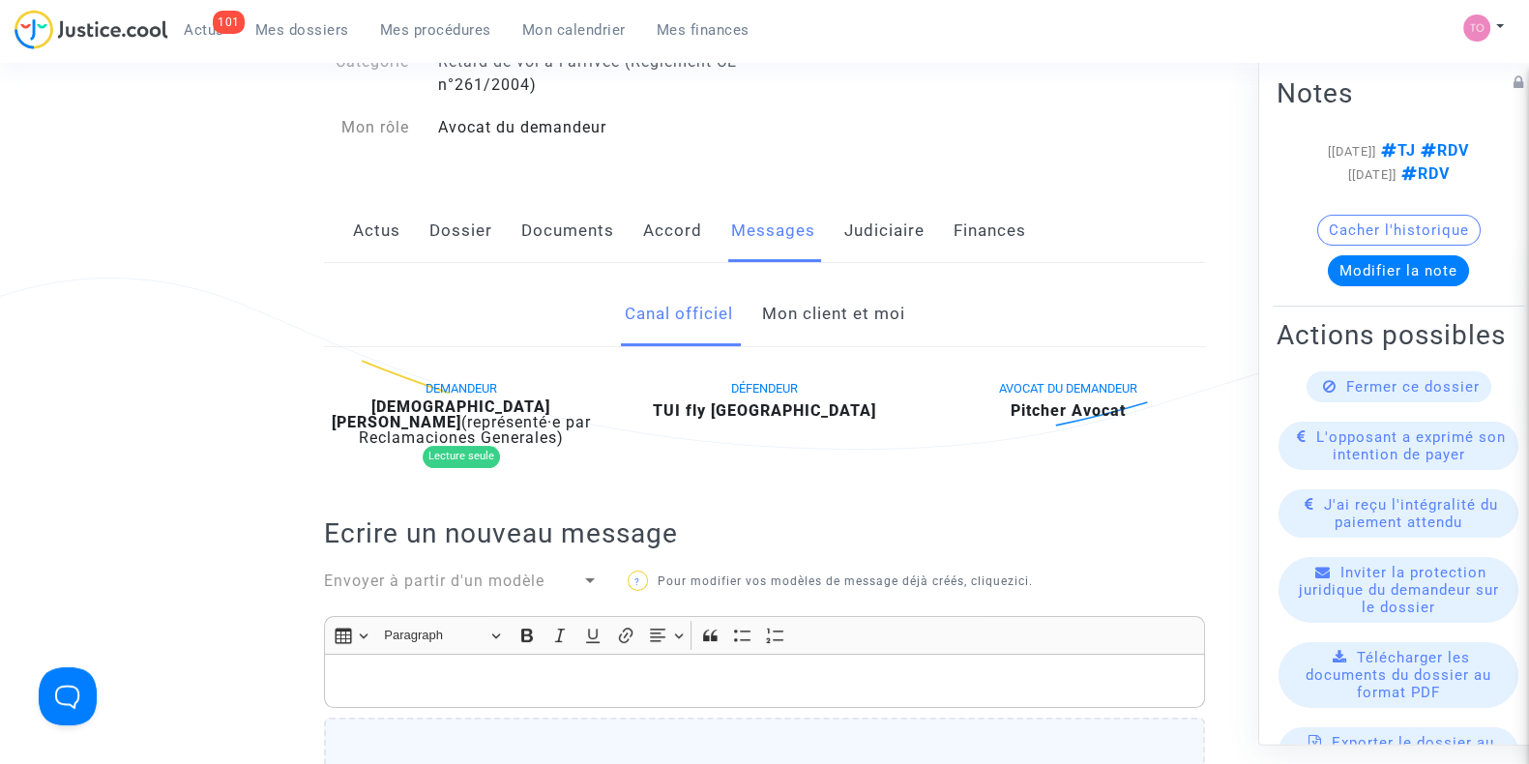
click at [854, 332] on link "Mon client et moi" at bounding box center [832, 314] width 143 height 64
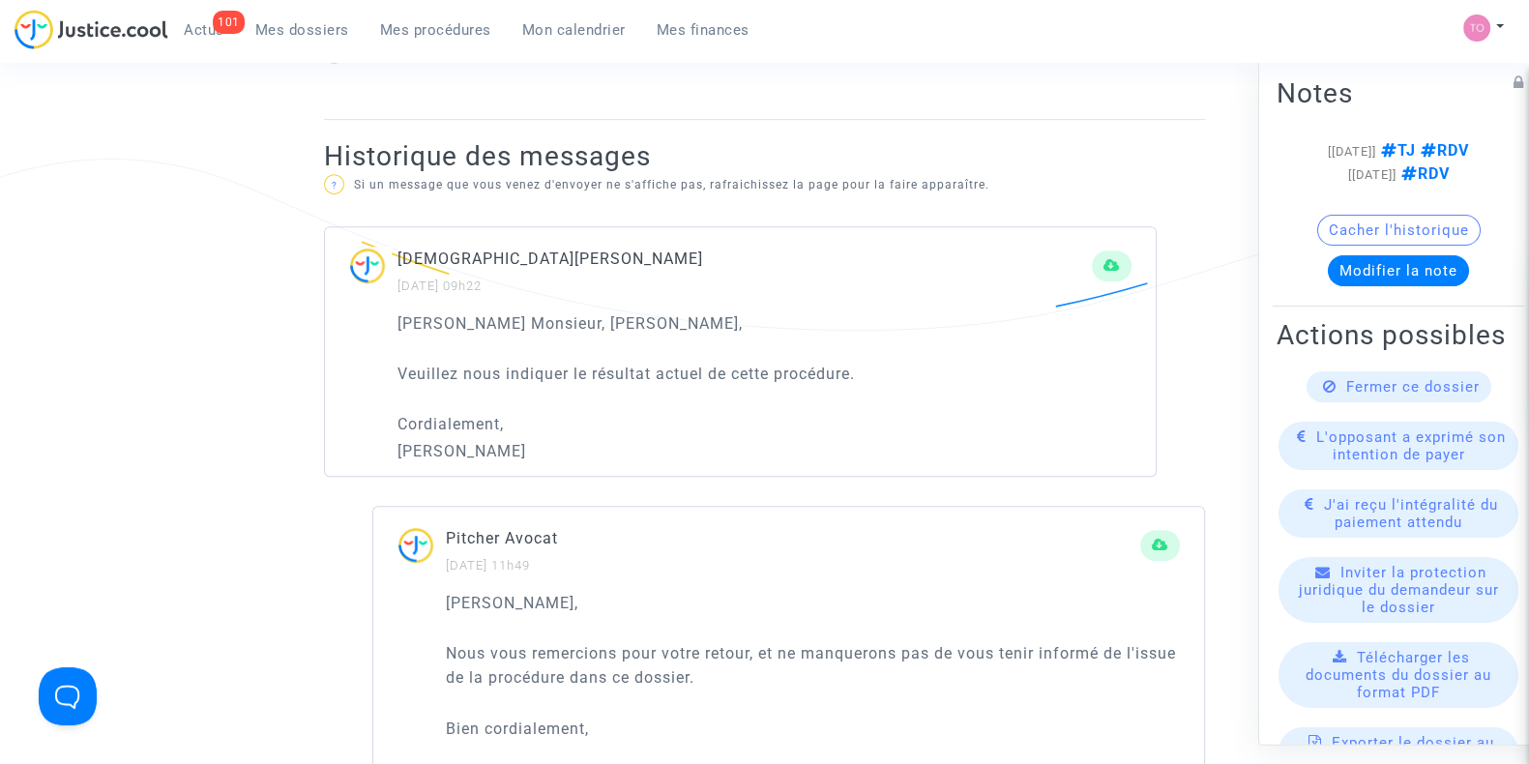
scroll to position [1234, 0]
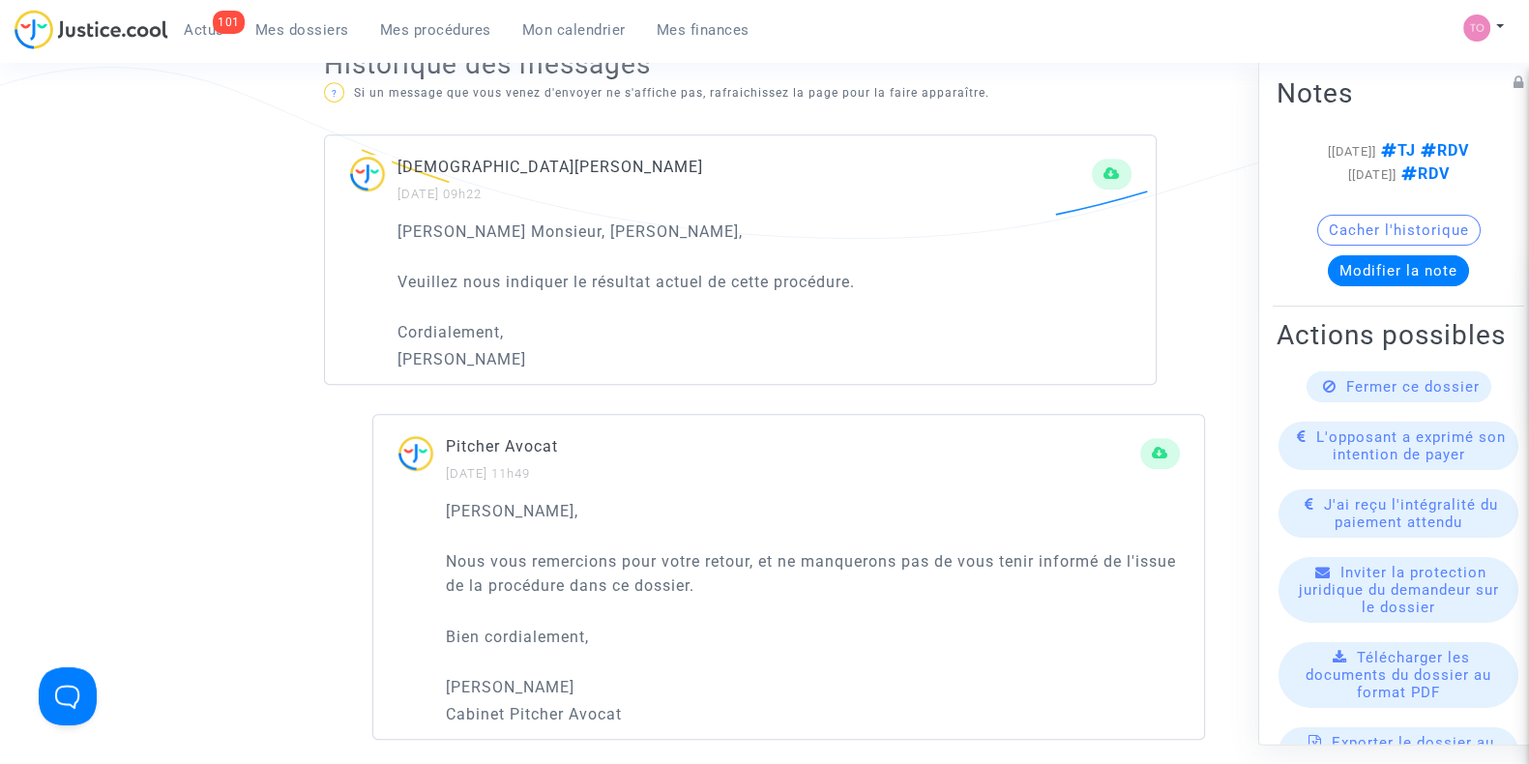
click at [292, 16] on link "Mes dossiers" at bounding box center [302, 29] width 125 height 29
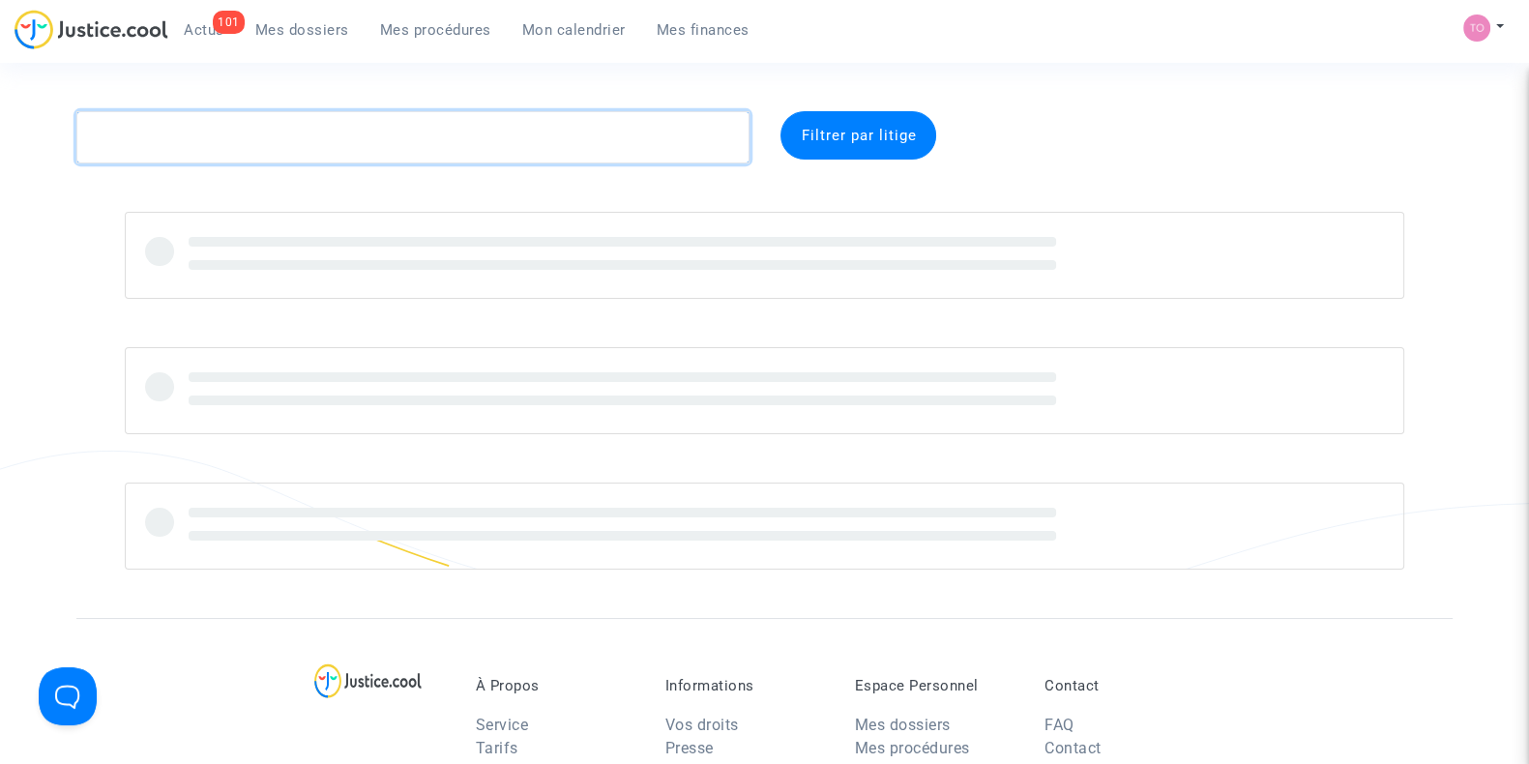
click at [261, 144] on textarea at bounding box center [412, 137] width 673 height 52
paste textarea "Bodiane"
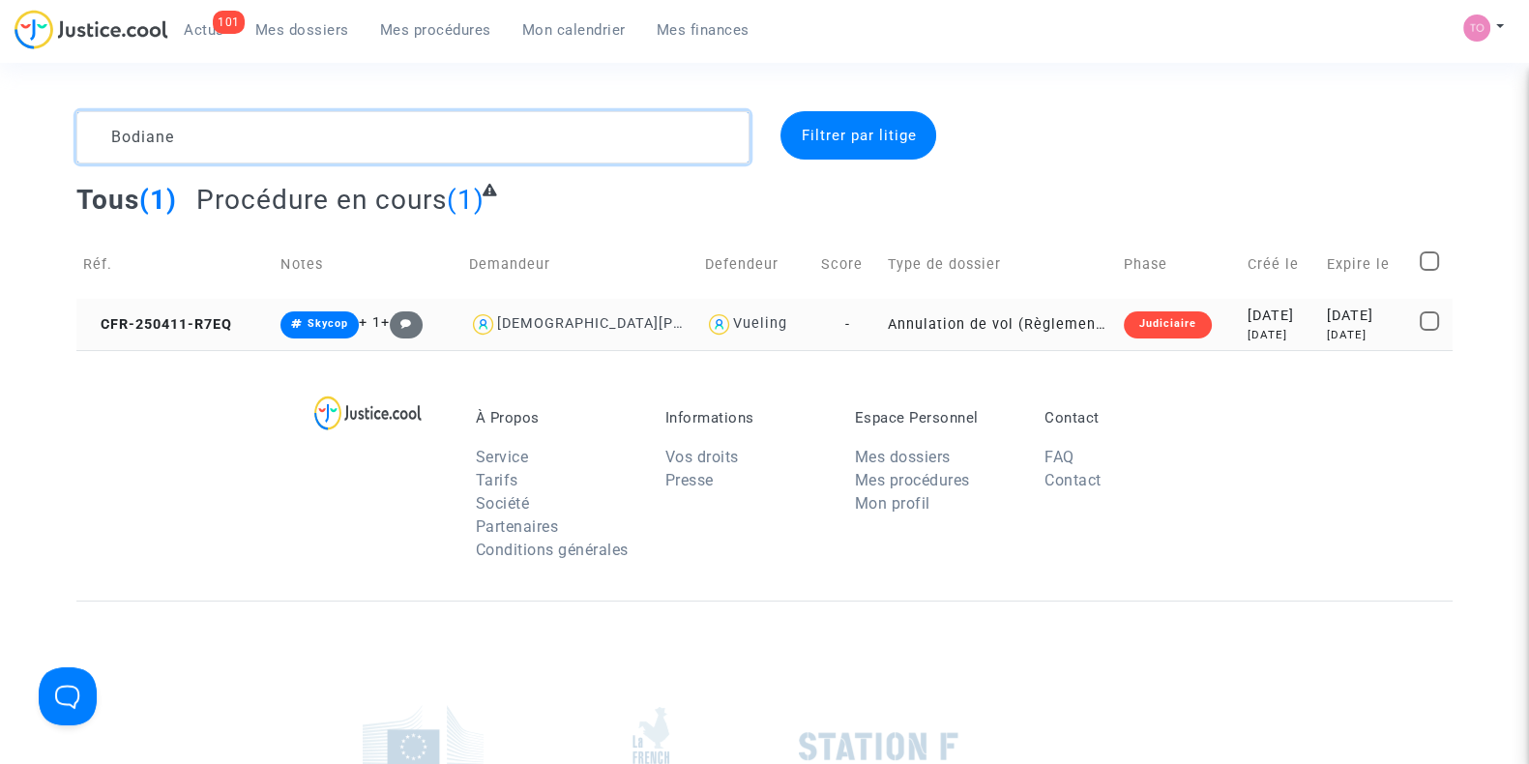
type textarea "Bodiane"
click at [1248, 320] on div "2025-04-11" at bounding box center [1281, 316] width 66 height 21
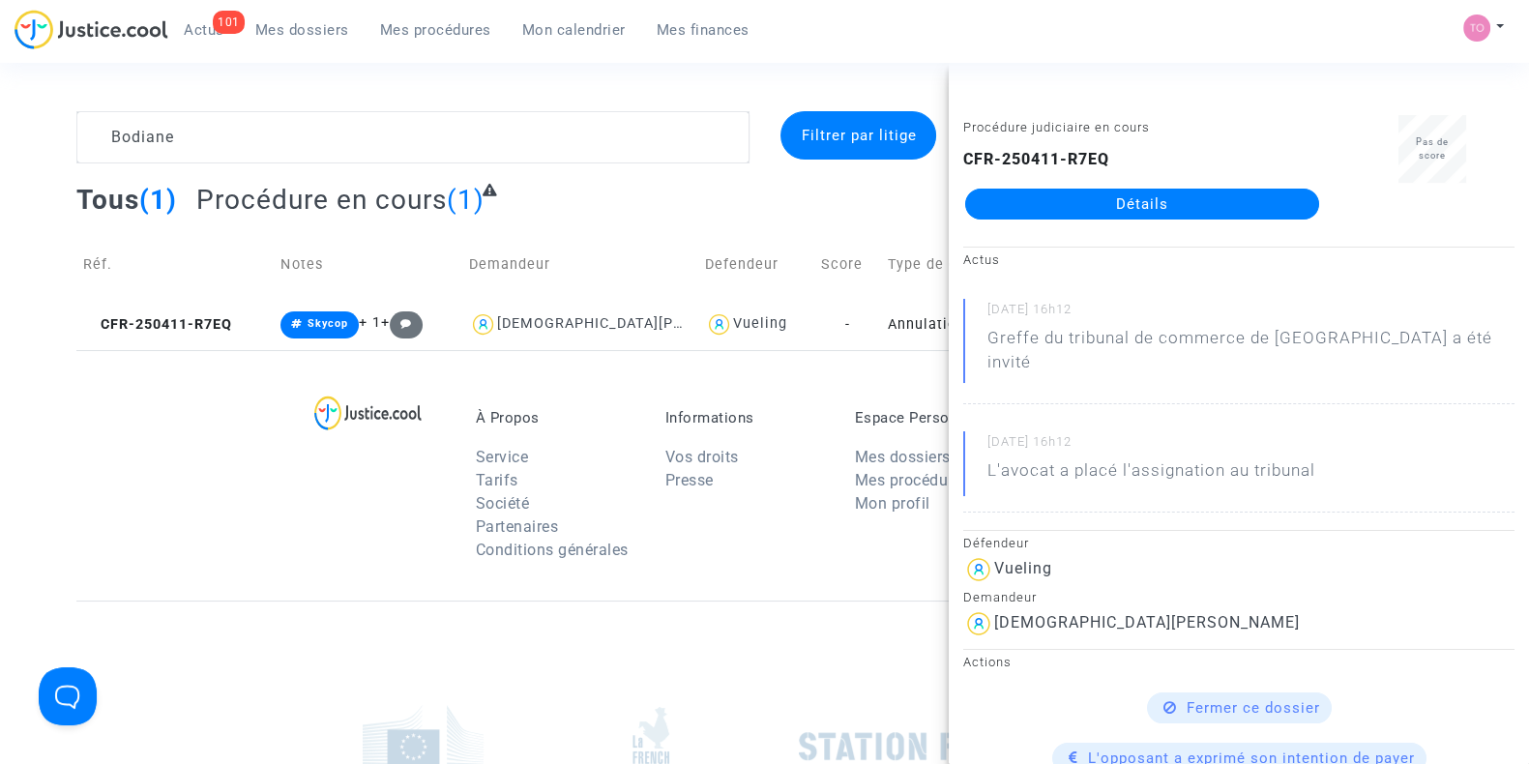
click at [680, 228] on div "Tous (1) Procédure en cours (1)" at bounding box center [764, 206] width 1377 height 47
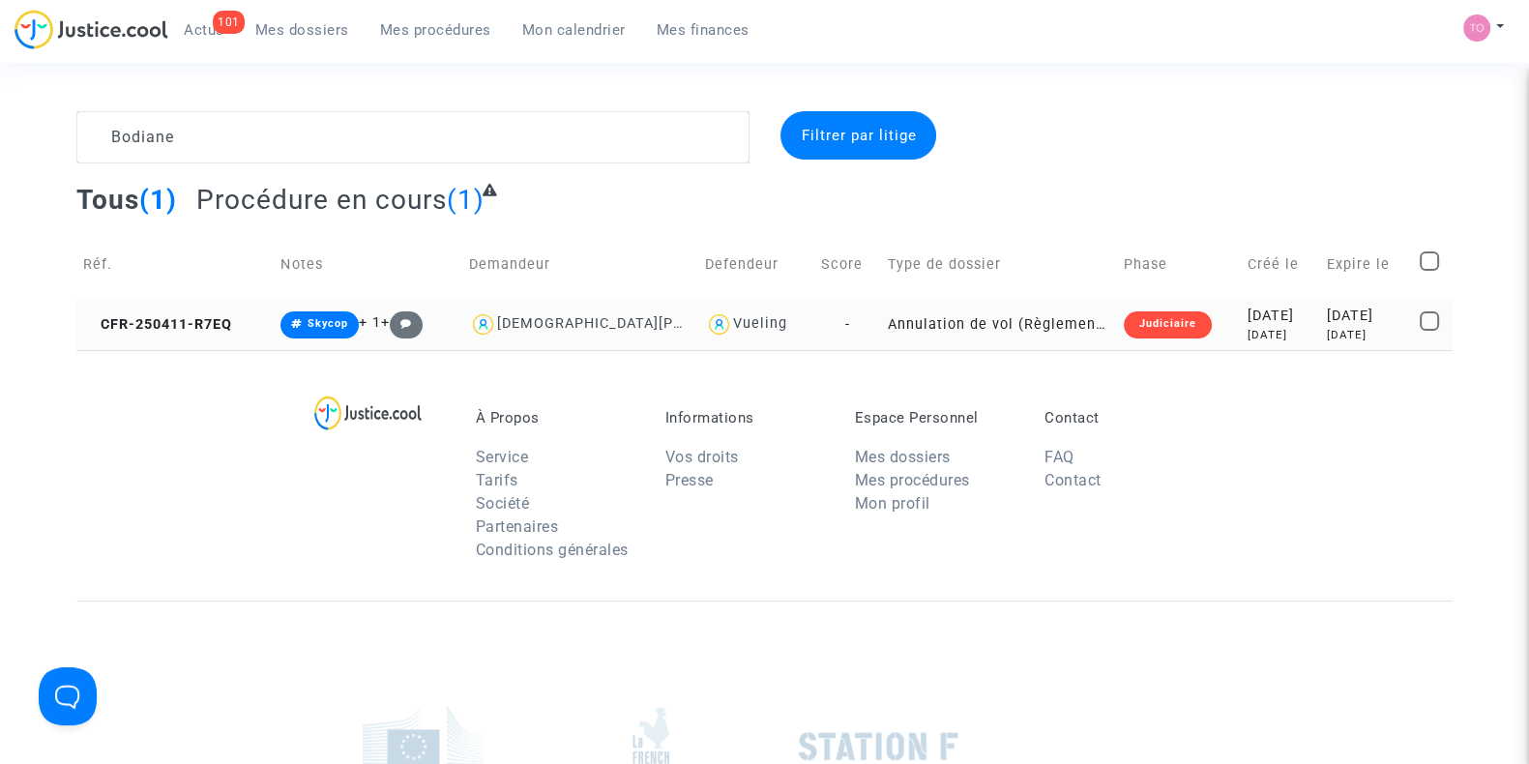
click at [1253, 324] on div "2025-04-11" at bounding box center [1281, 316] width 66 height 21
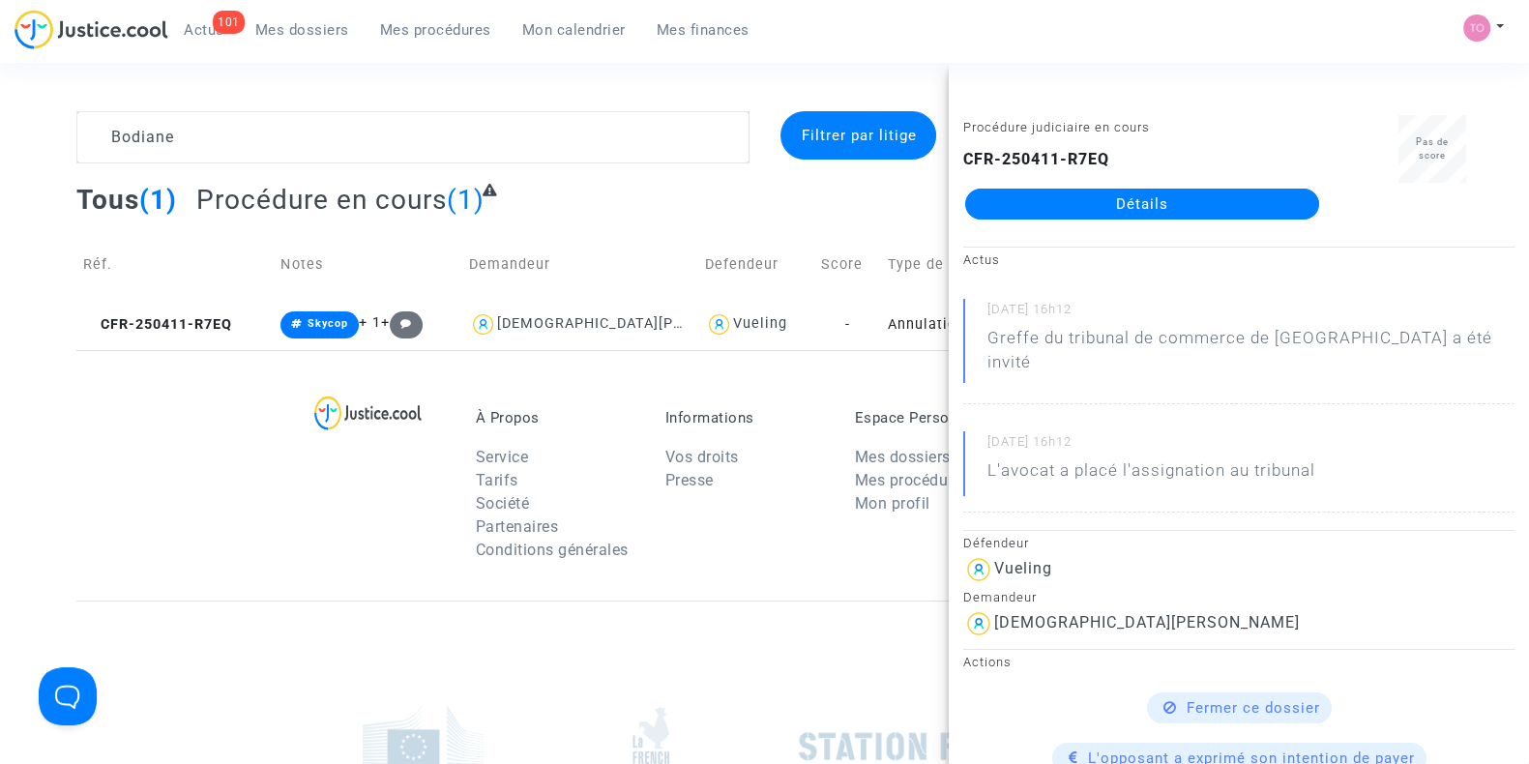
click at [1110, 211] on link "Détails" at bounding box center [1142, 204] width 354 height 31
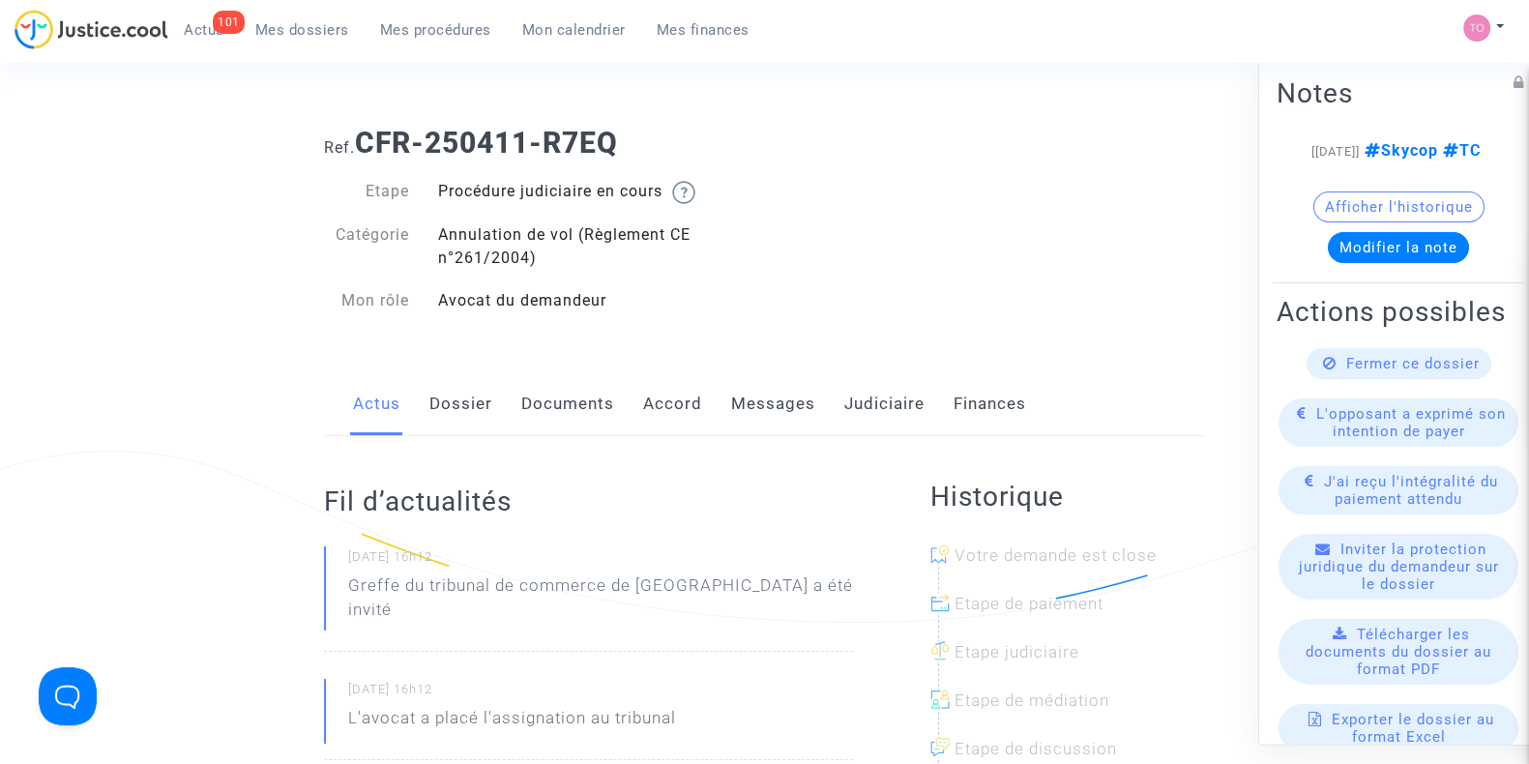
click at [863, 414] on link "Judiciaire" at bounding box center [884, 404] width 80 height 64
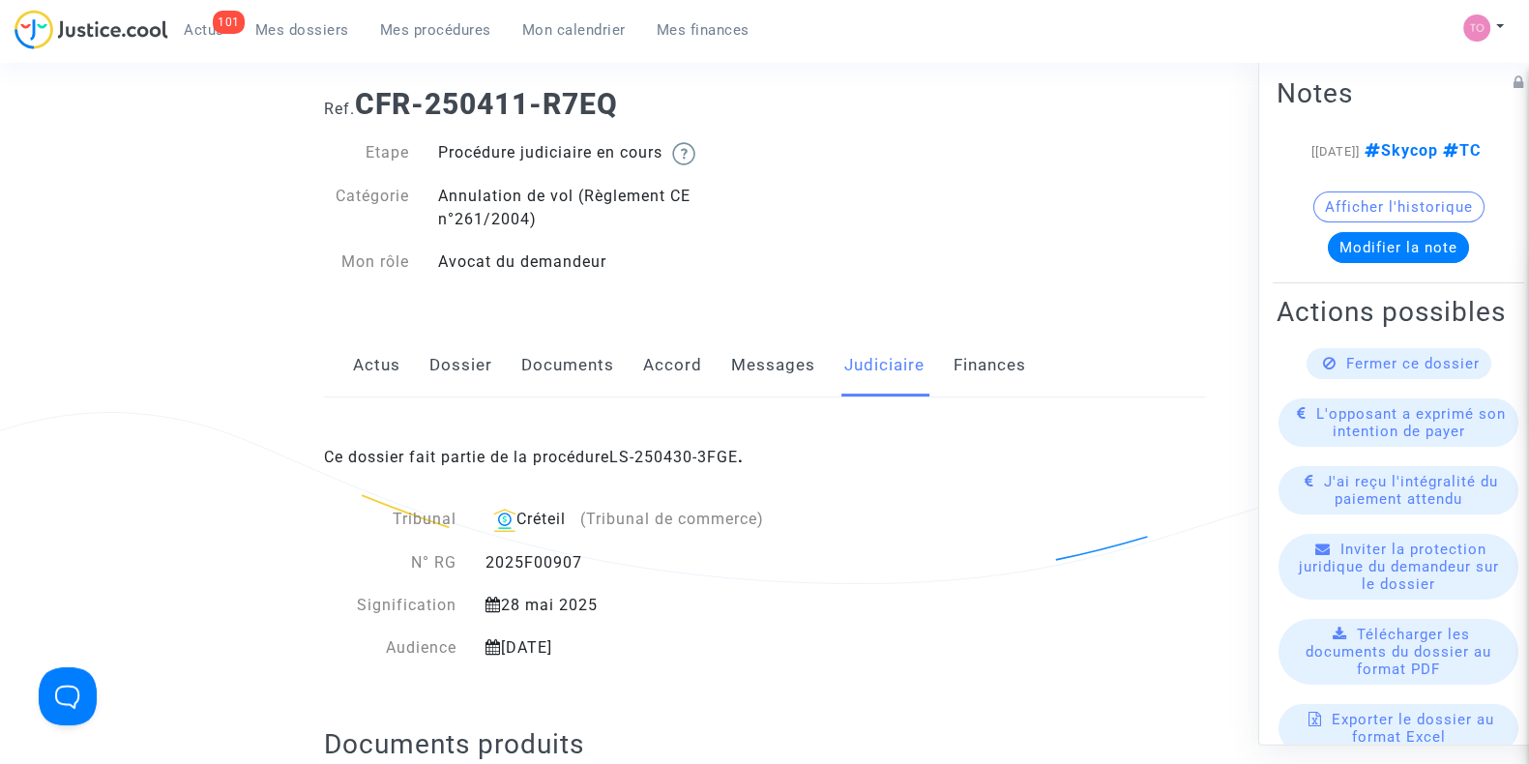
scroll to position [41, 0]
drag, startPoint x: 365, startPoint y: 96, endPoint x: 615, endPoint y: 90, distance: 250.6
click at [615, 90] on b "CFR-250411-R7EQ" at bounding box center [486, 102] width 263 height 34
copy b "CFR-250411-R7EQ"
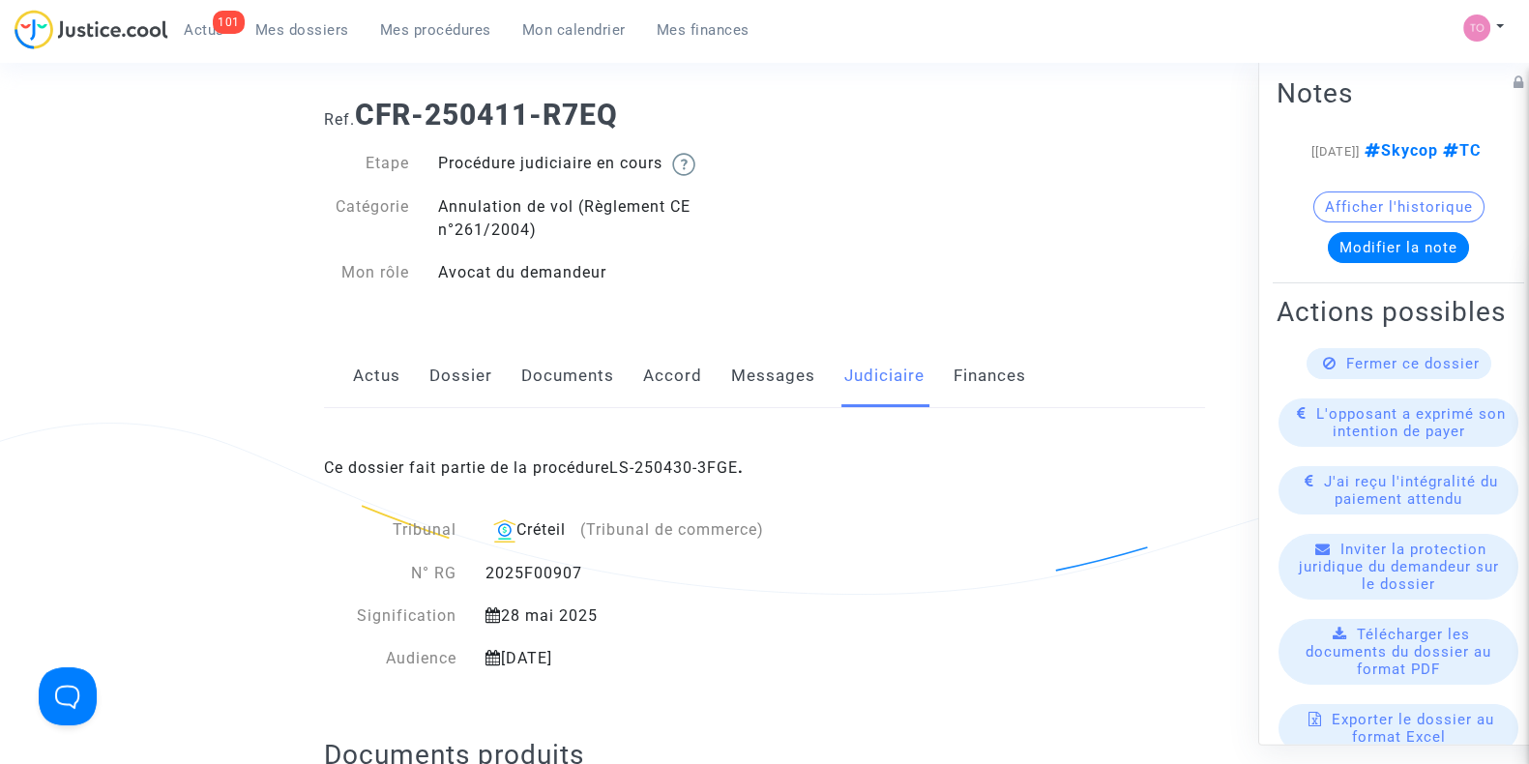
scroll to position [0, 0]
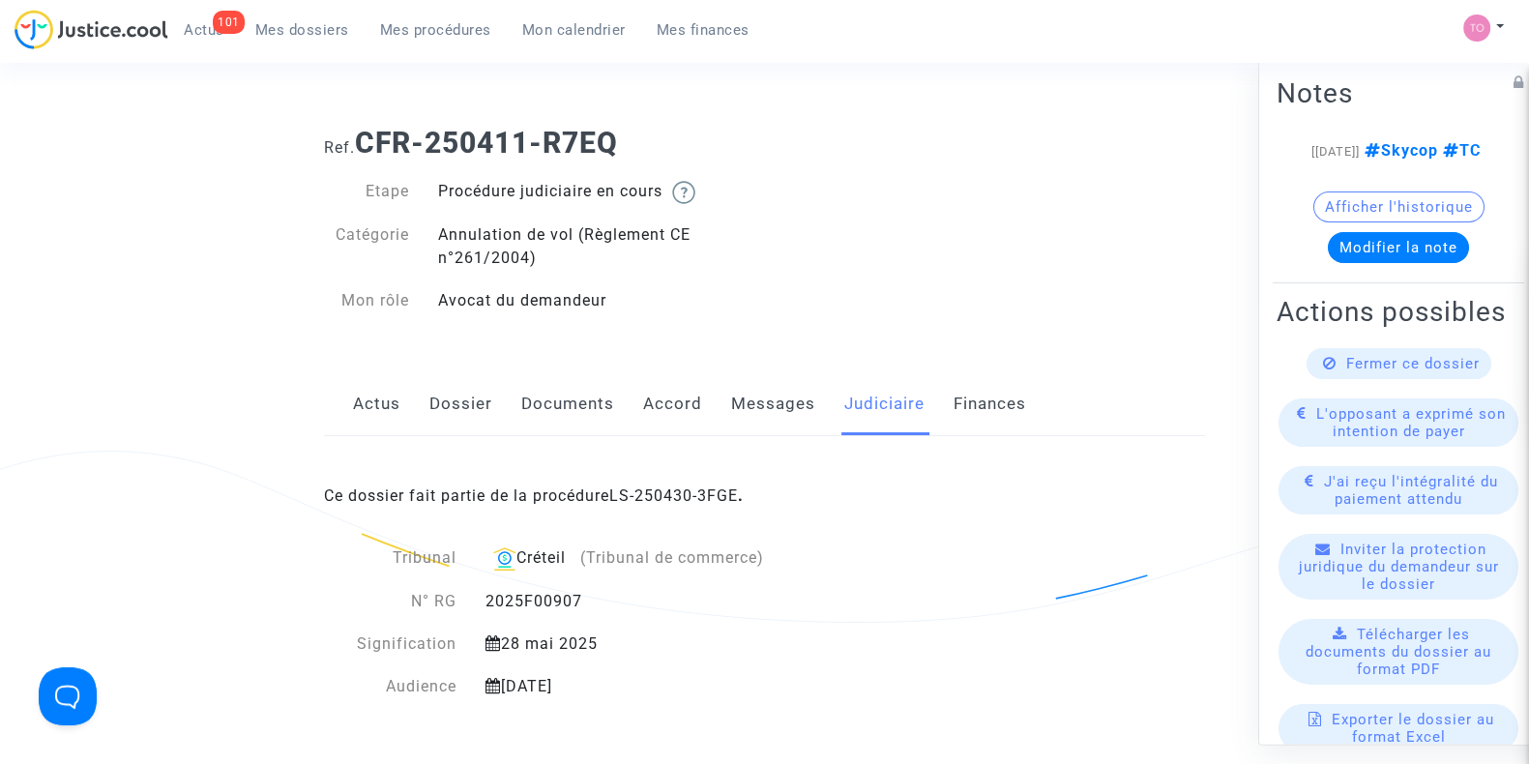
click at [461, 398] on link "Dossier" at bounding box center [461, 404] width 63 height 64
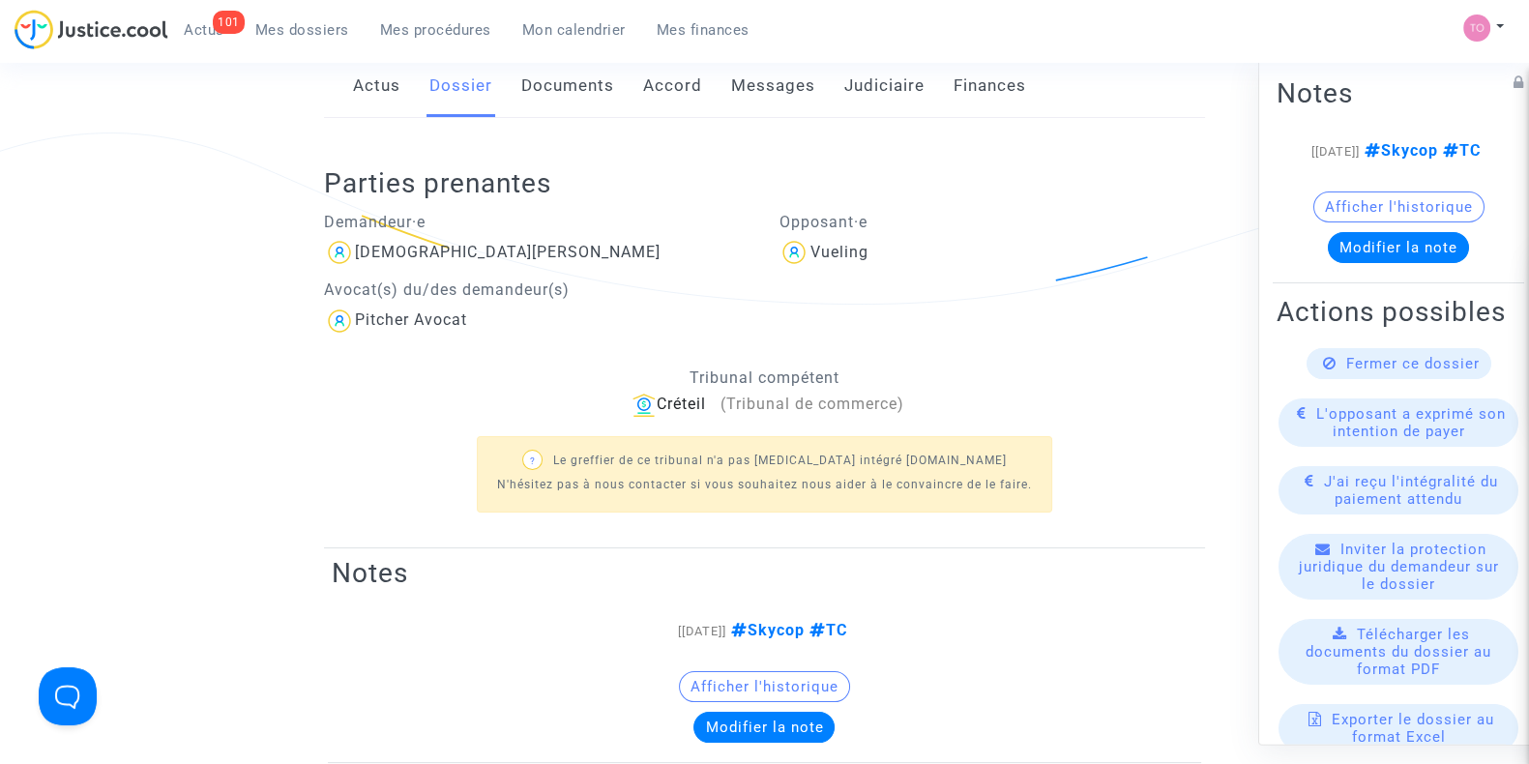
scroll to position [316, 0]
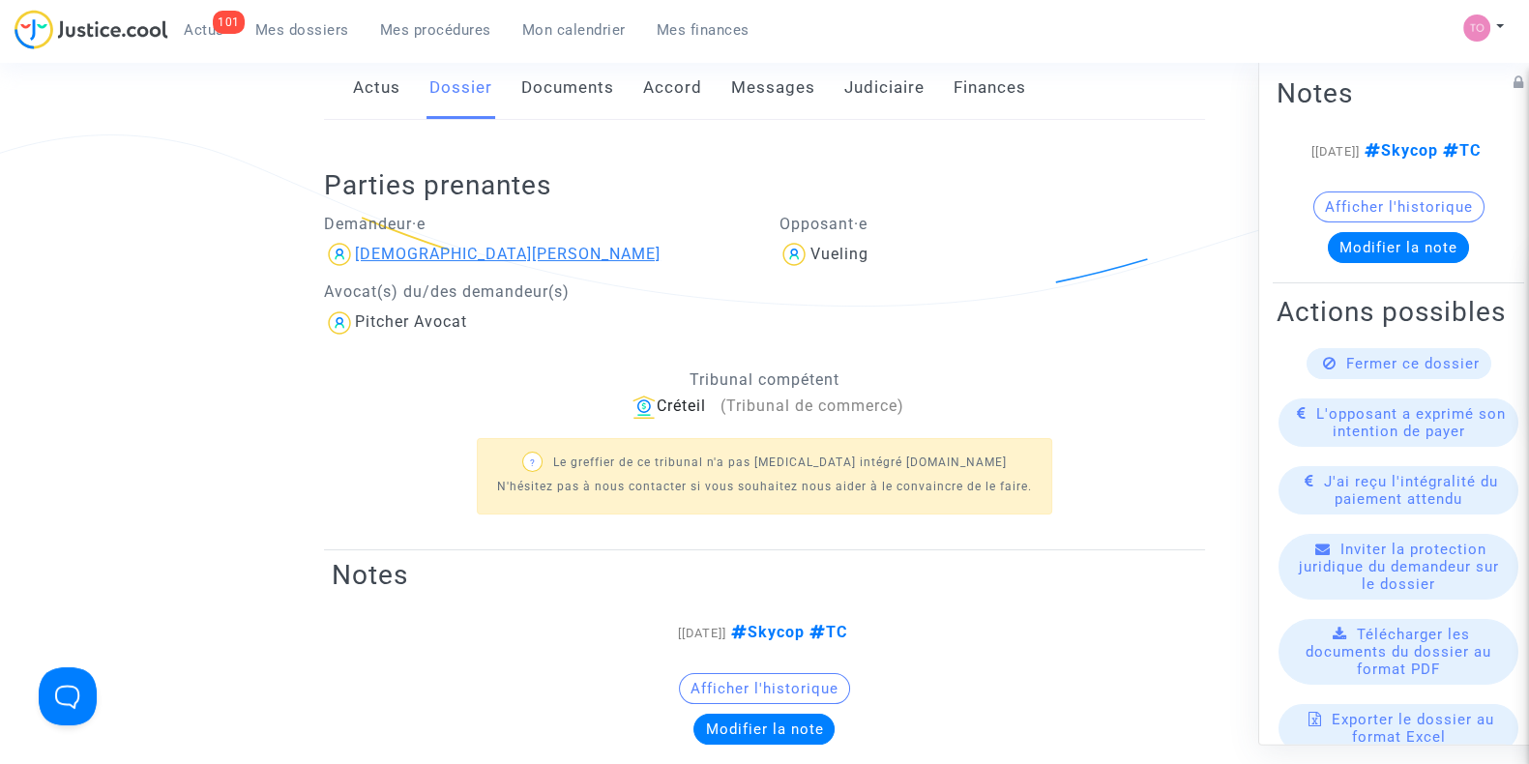
drag, startPoint x: 610, startPoint y: 250, endPoint x: 439, endPoint y: 256, distance: 171.4
click at [439, 256] on div "Christiana Bodiane Mpwati Ntim" at bounding box center [537, 254] width 427 height 31
copy div "Bodiane Mpwati Ntim"
drag, startPoint x: 887, startPoint y: 244, endPoint x: 813, endPoint y: 255, distance: 75.4
click at [813, 255] on div "Vueling" at bounding box center [992, 254] width 427 height 31
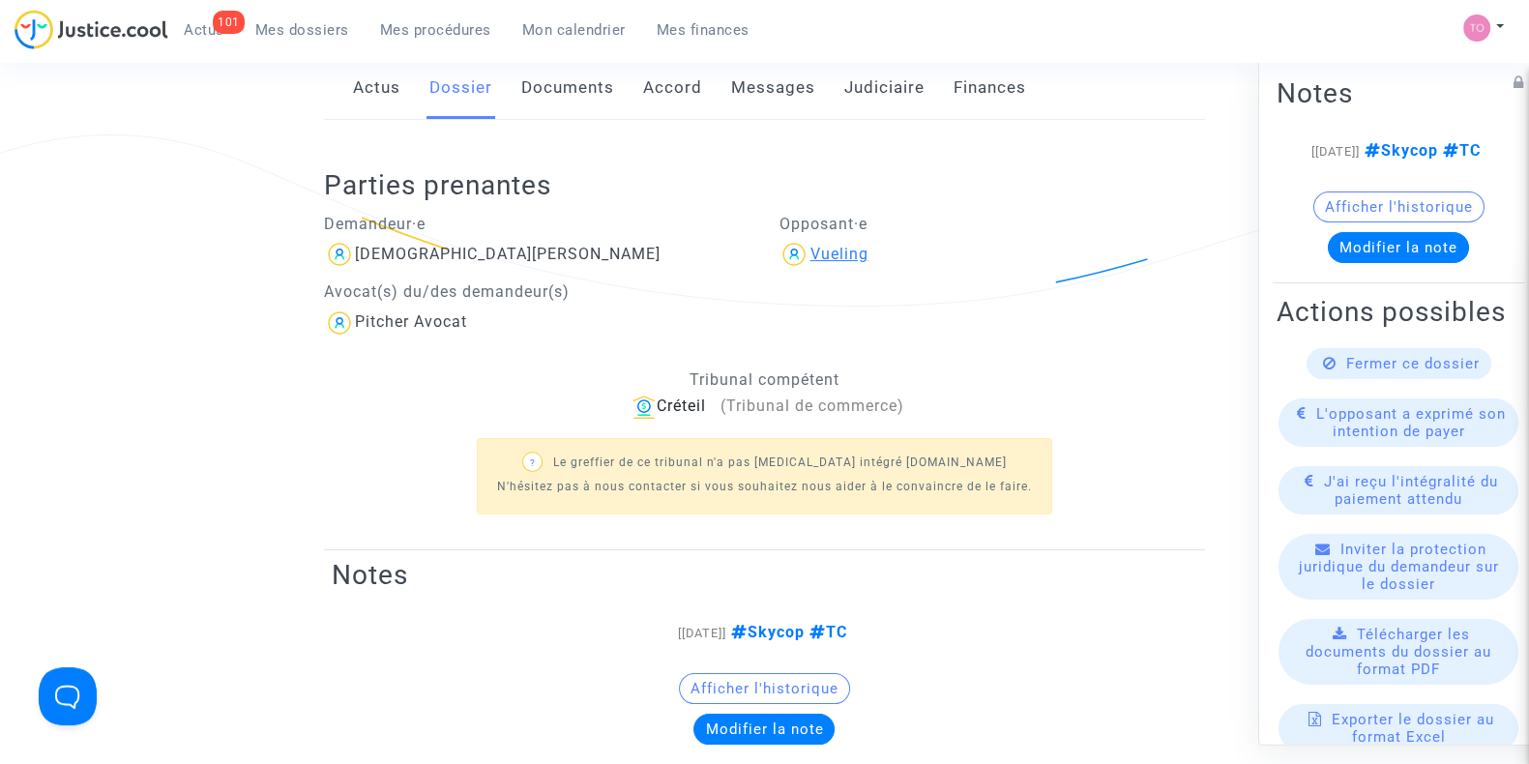
copy div "Vueling"
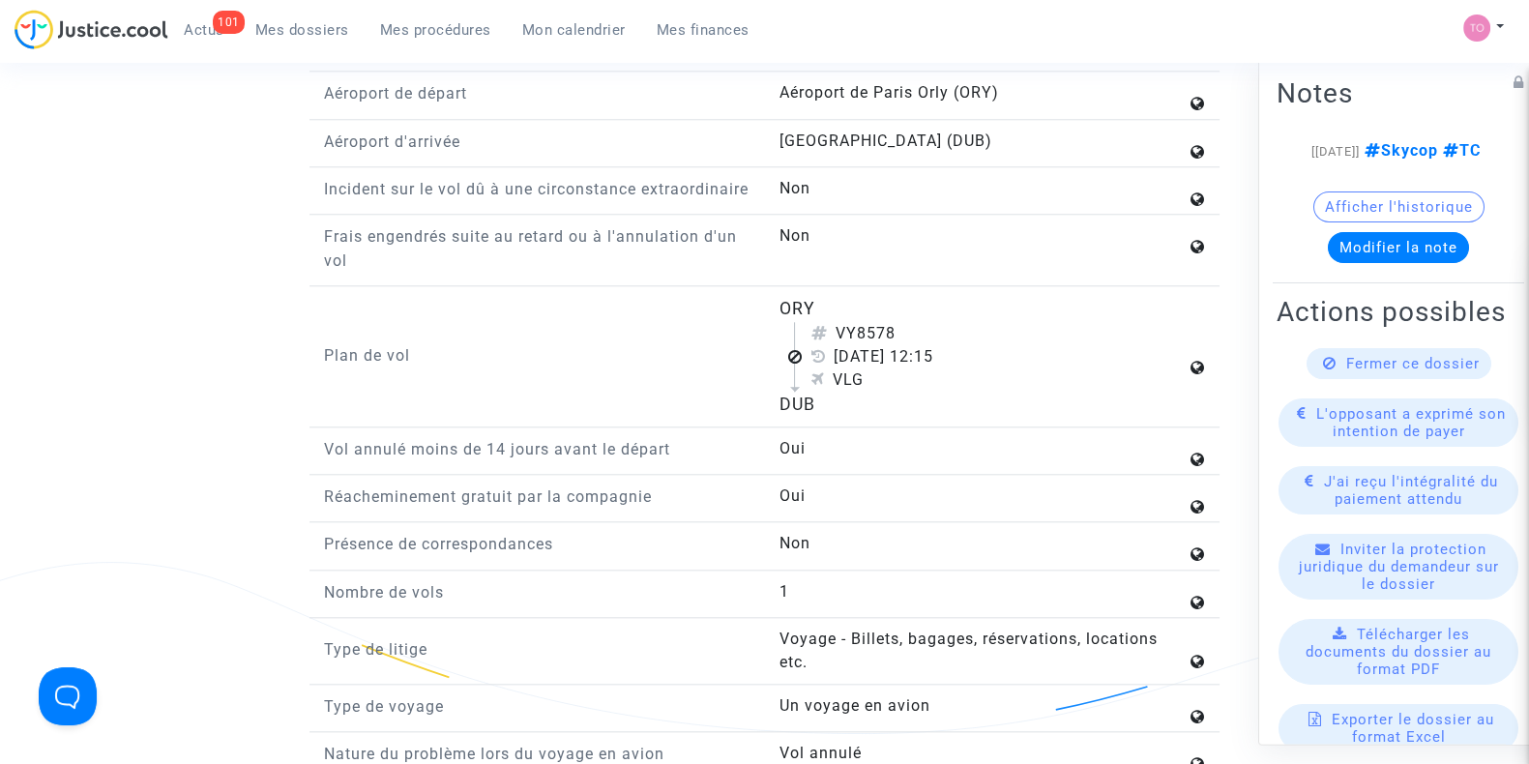
scroll to position [2453, 0]
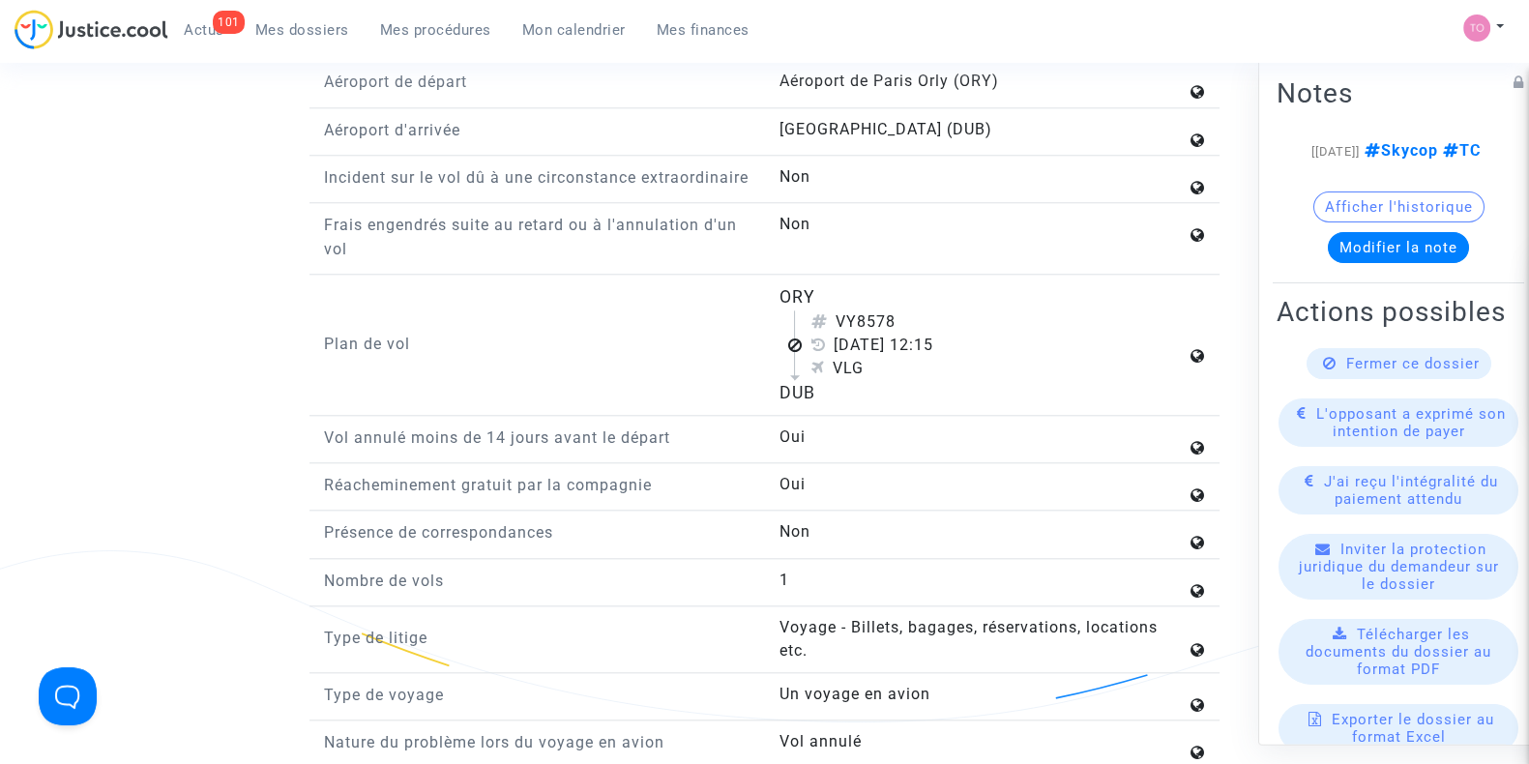
drag, startPoint x: 842, startPoint y: 333, endPoint x: 921, endPoint y: 328, distance: 79.5
click at [921, 328] on div "VY8578" at bounding box center [998, 322] width 375 height 23
copy div "VY8578"
click at [947, 489] on answer "Oui" at bounding box center [982, 484] width 407 height 23
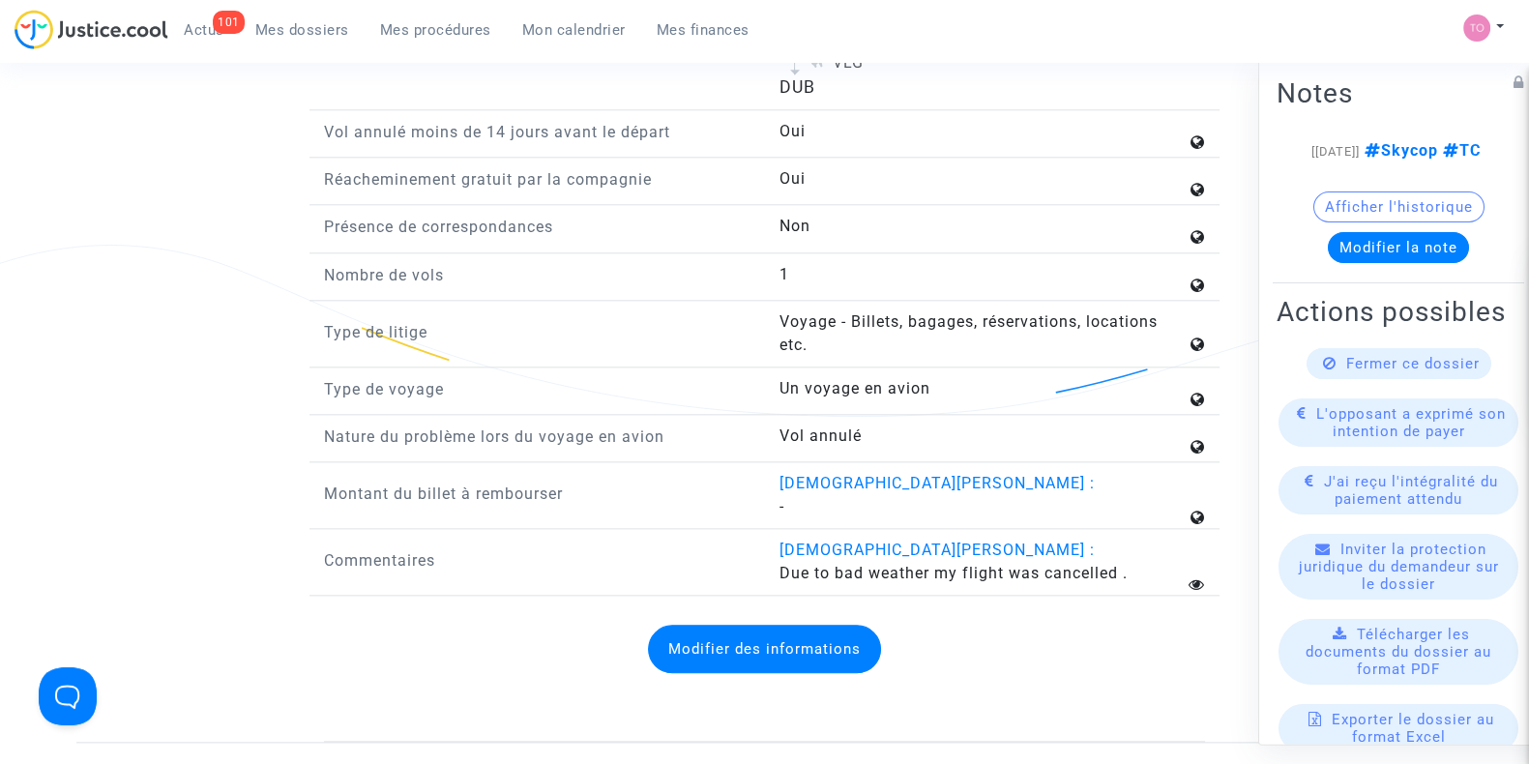
scroll to position [2801, 0]
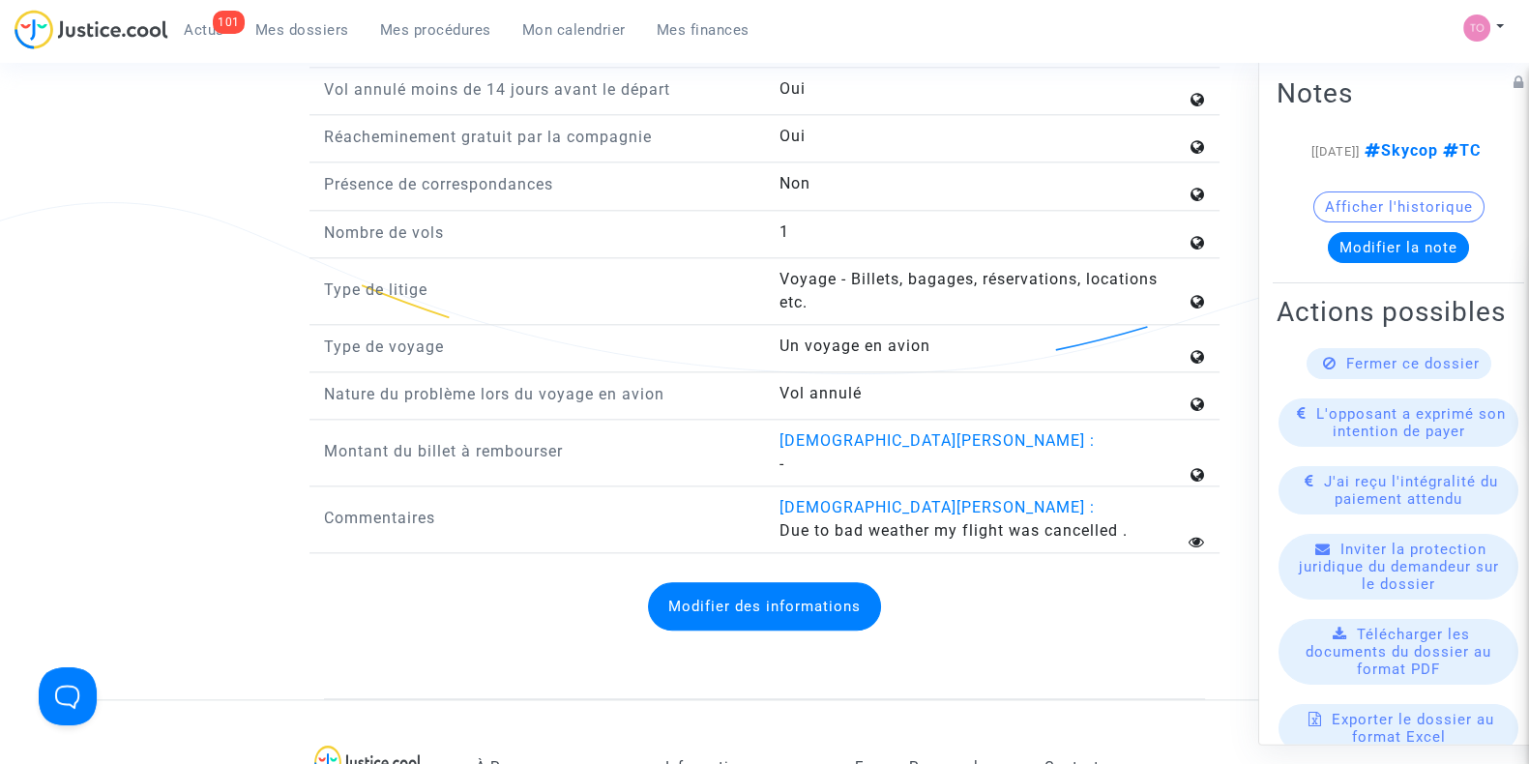
drag, startPoint x: 770, startPoint y: 542, endPoint x: 1121, endPoint y: 537, distance: 351.2
click at [1121, 537] on div "Christiana Bodiane Mpwati Ntim : Due to bad weather my flight was cancelled ." at bounding box center [992, 519] width 456 height 46
copy span "Due to bad weather my flight was cancelled"
click at [1121, 537] on span "Due to bad weather my flight was cancelled ." at bounding box center [953, 530] width 348 height 18
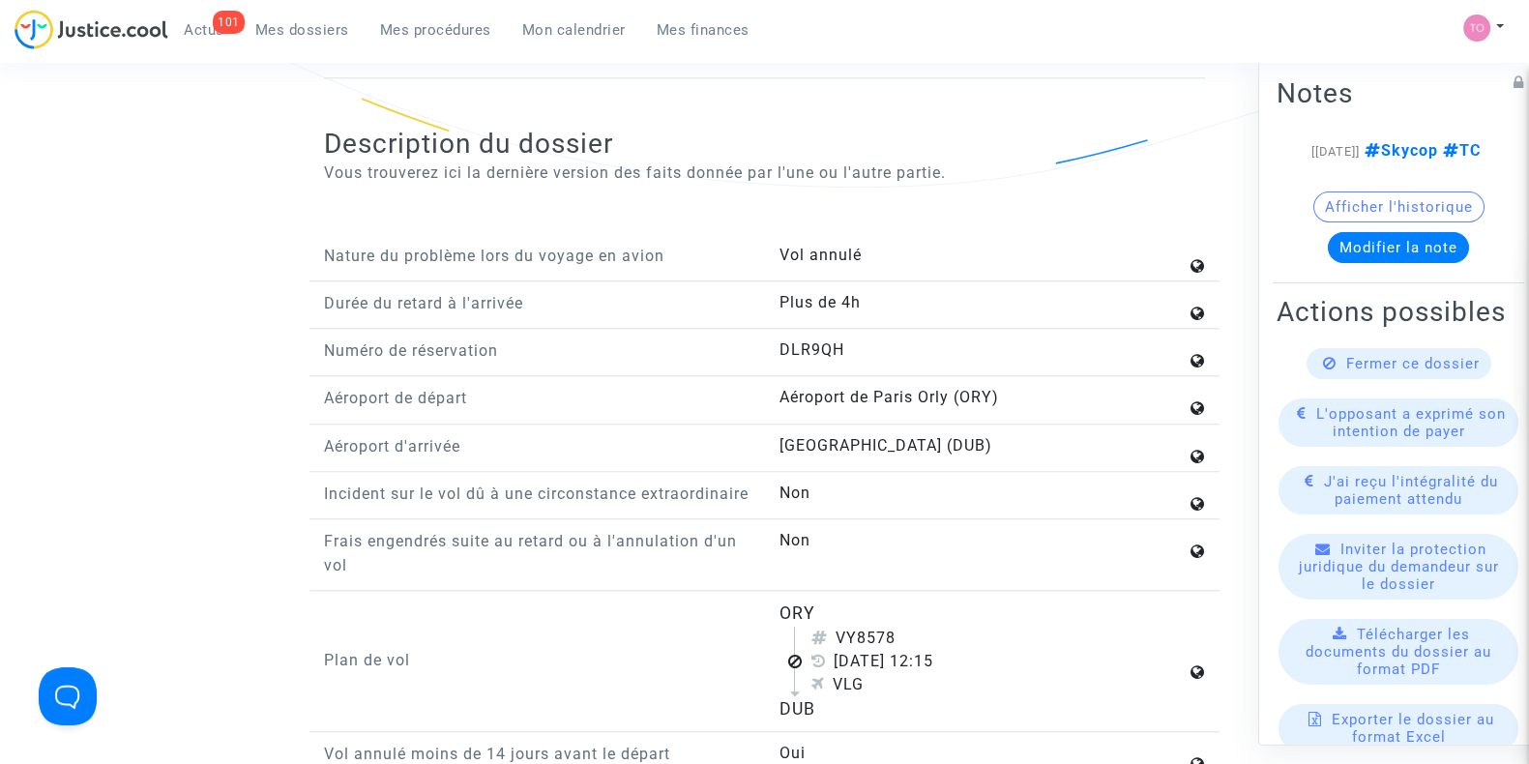
scroll to position [2076, 0]
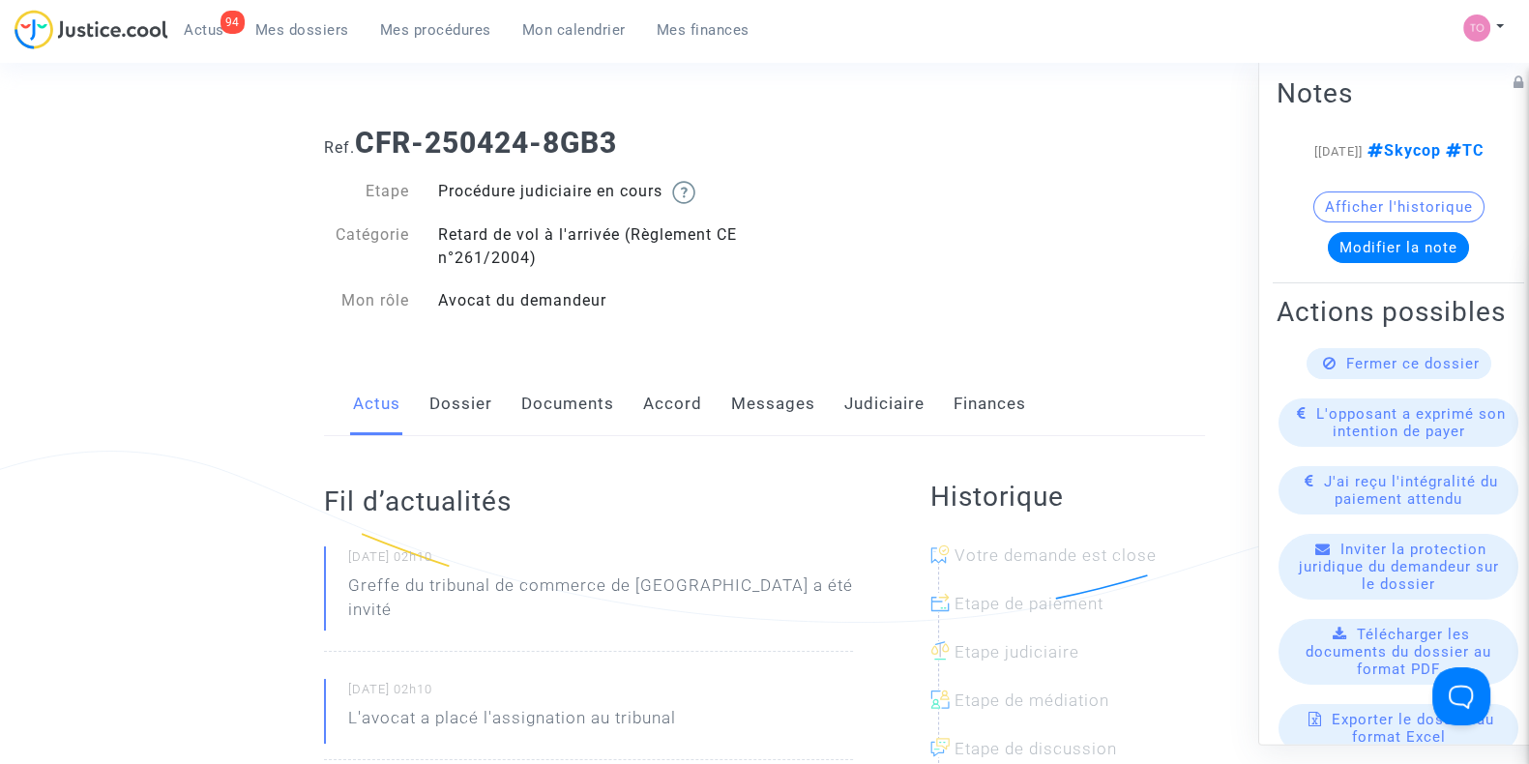
click at [465, 402] on link "Dossier" at bounding box center [461, 404] width 63 height 64
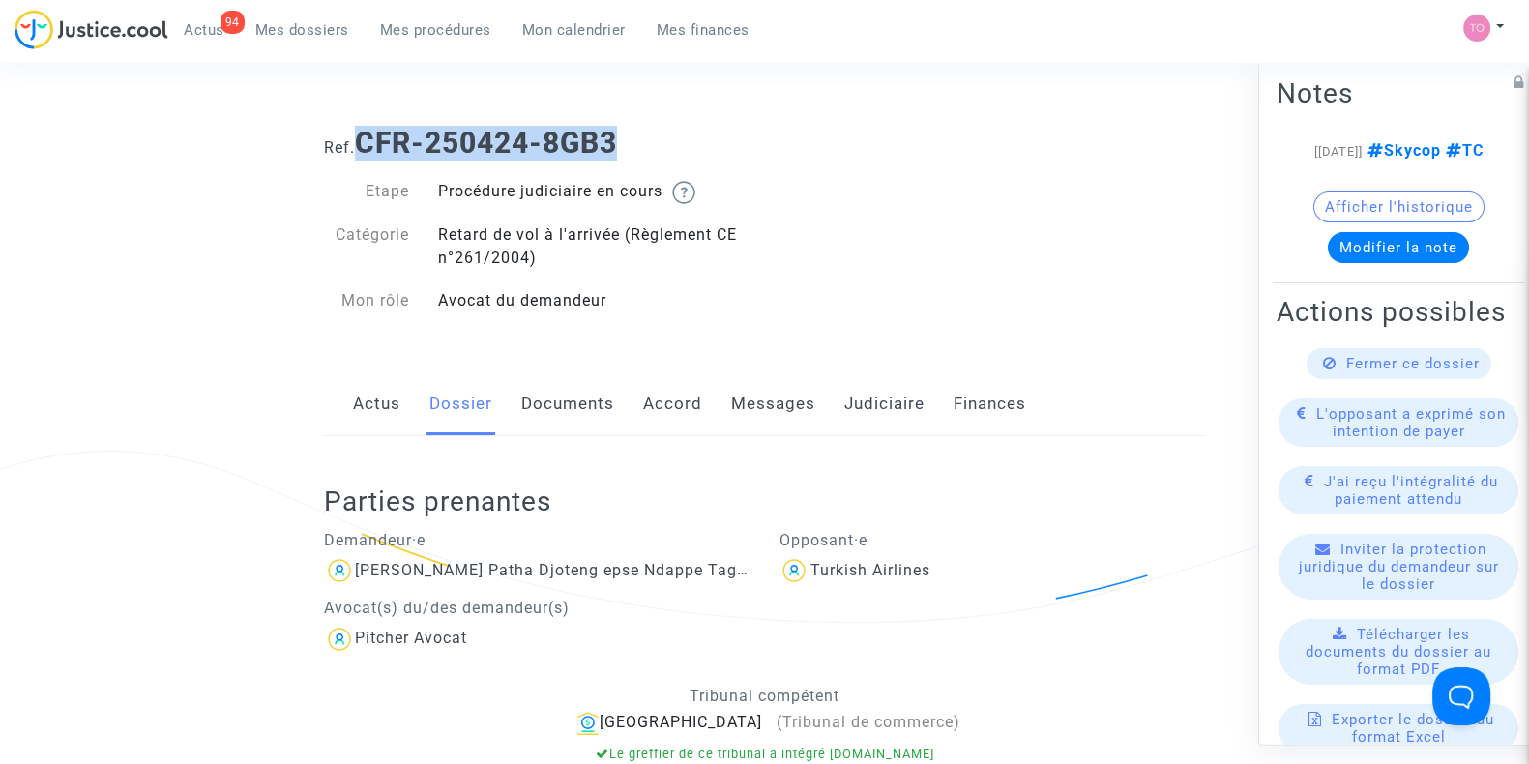
drag, startPoint x: 629, startPoint y: 142, endPoint x: 361, endPoint y: 147, distance: 268.0
click at [361, 147] on h1 "Ref. CFR-250424-8GB3" at bounding box center [764, 143] width 881 height 35
copy b "CFR-250424-8GB3"
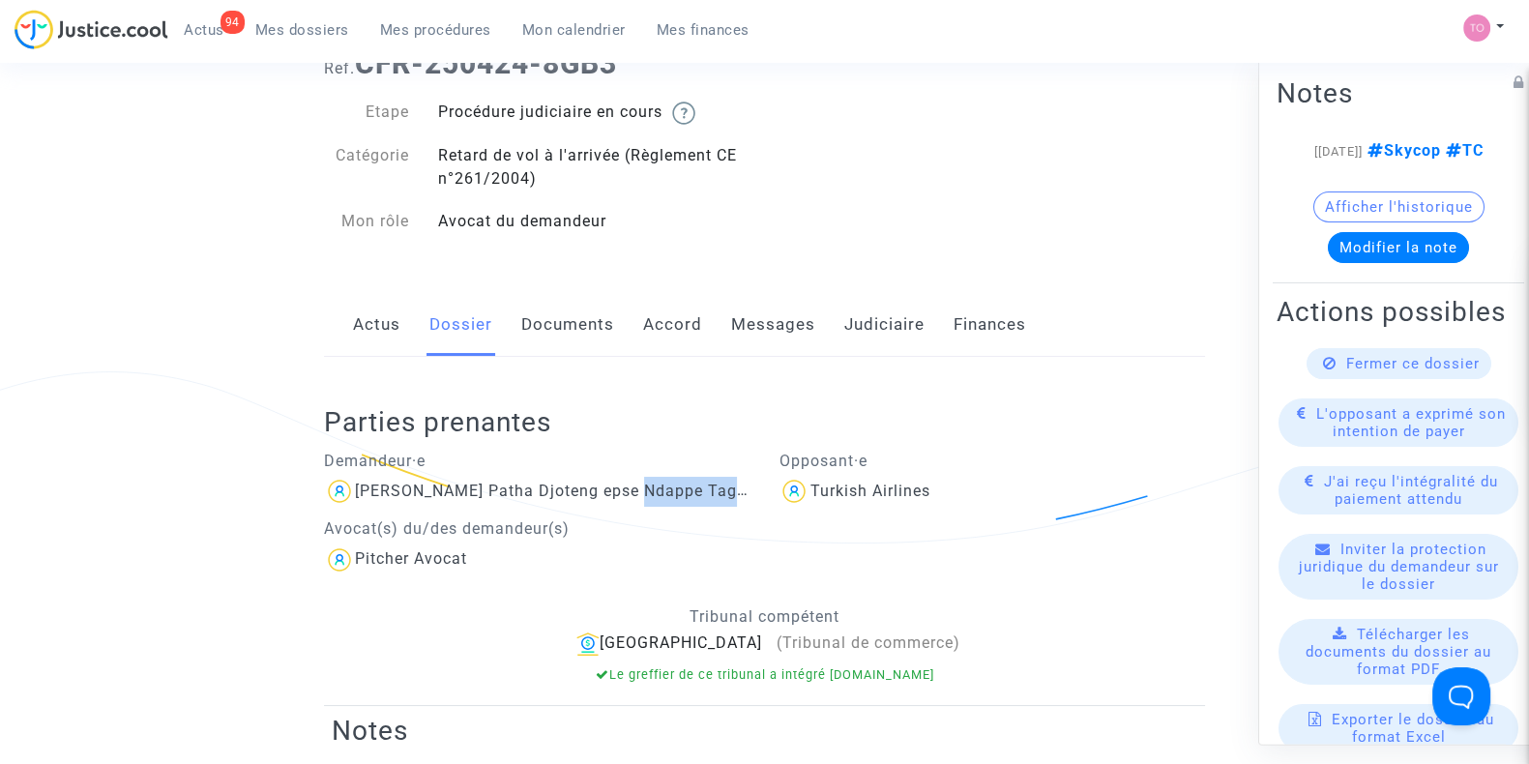
drag, startPoint x: 740, startPoint y: 490, endPoint x: 621, endPoint y: 499, distance: 119.3
click at [621, 499] on div "[PERSON_NAME] Patha Djoteng epse Ndappe Tagne" at bounding box center [537, 491] width 427 height 31
copy div "Ndappe Tagne"
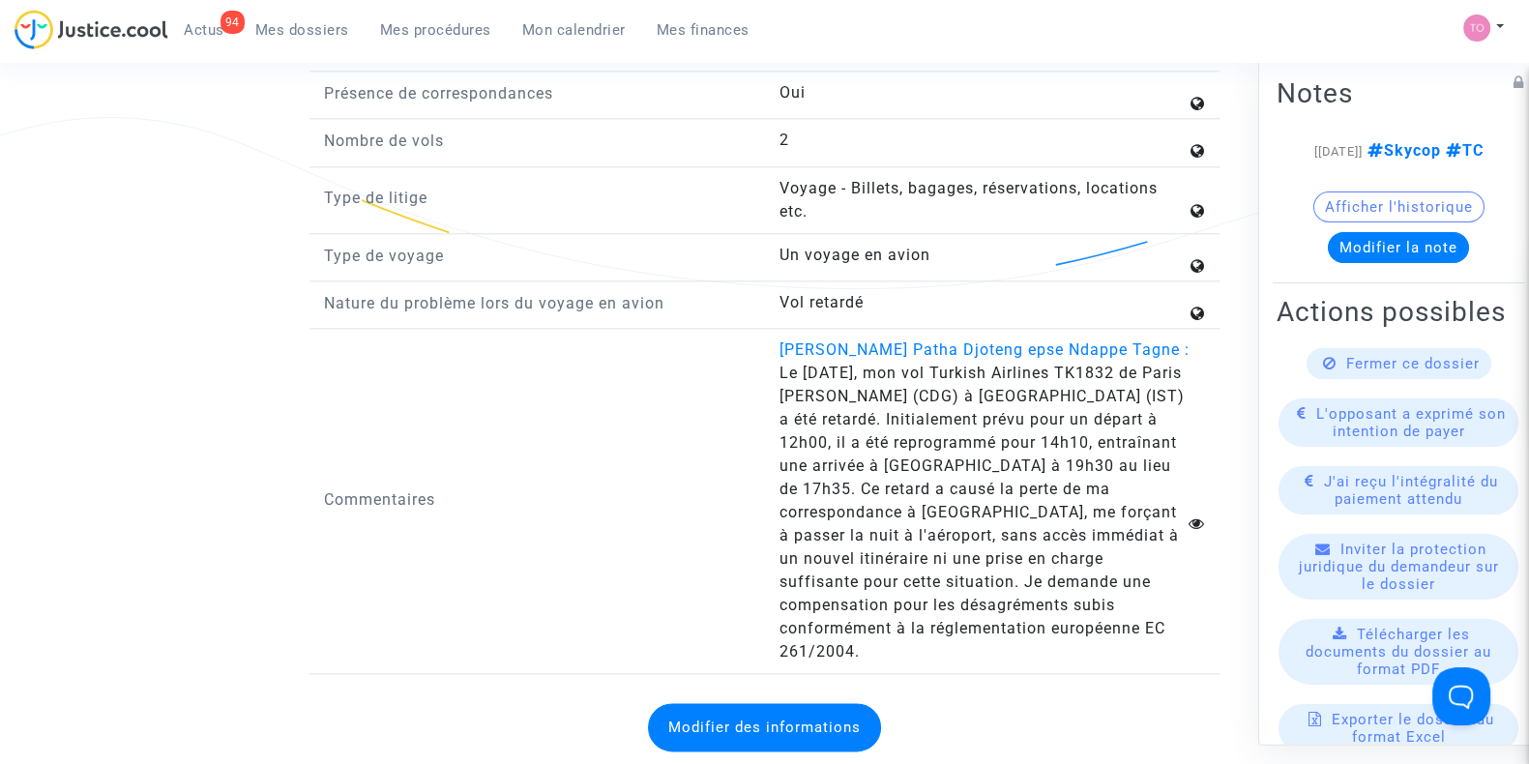
scroll to position [2888, 0]
drag, startPoint x: 874, startPoint y: 524, endPoint x: 989, endPoint y: 520, distance: 114.2
click at [989, 520] on span "Le [DATE], mon vol Turkish Airlines TK1832 de Paris [PERSON_NAME] (CDG) à [GEOG…" at bounding box center [981, 511] width 405 height 297
drag, startPoint x: 845, startPoint y: 546, endPoint x: 1079, endPoint y: 547, distance: 233.1
click at [1079, 547] on span "Le [DATE], mon vol Turkish Airlines TK1832 de Paris [PERSON_NAME] (CDG) à [GEOG…" at bounding box center [981, 511] width 405 height 297
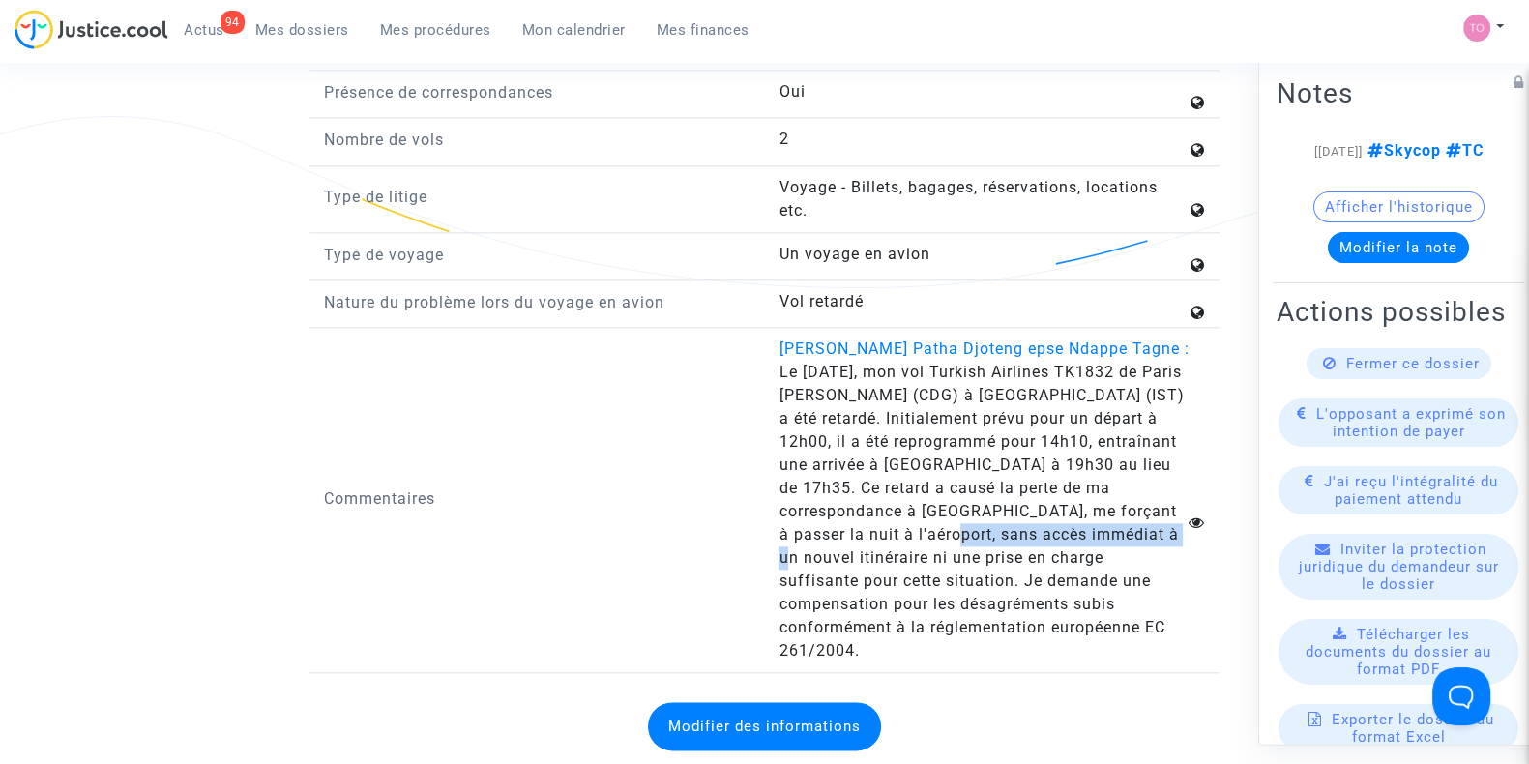
scroll to position [2935, 0]
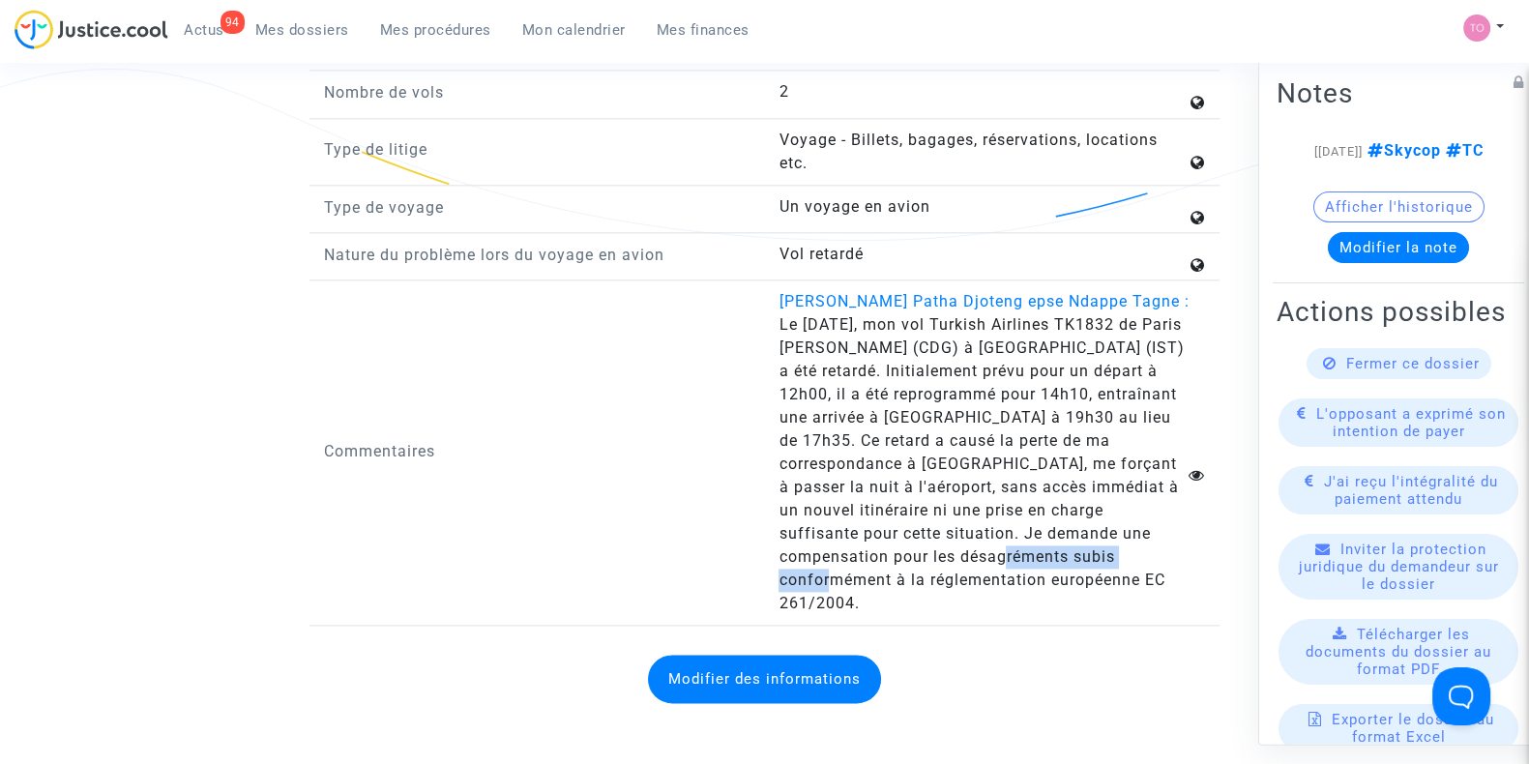
drag, startPoint x: 828, startPoint y: 570, endPoint x: 990, endPoint y: 569, distance: 161.5
click at [990, 569] on span "Le [DATE], mon vol Turkish Airlines TK1832 de Paris [PERSON_NAME] (CDG) à [GEOG…" at bounding box center [981, 463] width 405 height 297
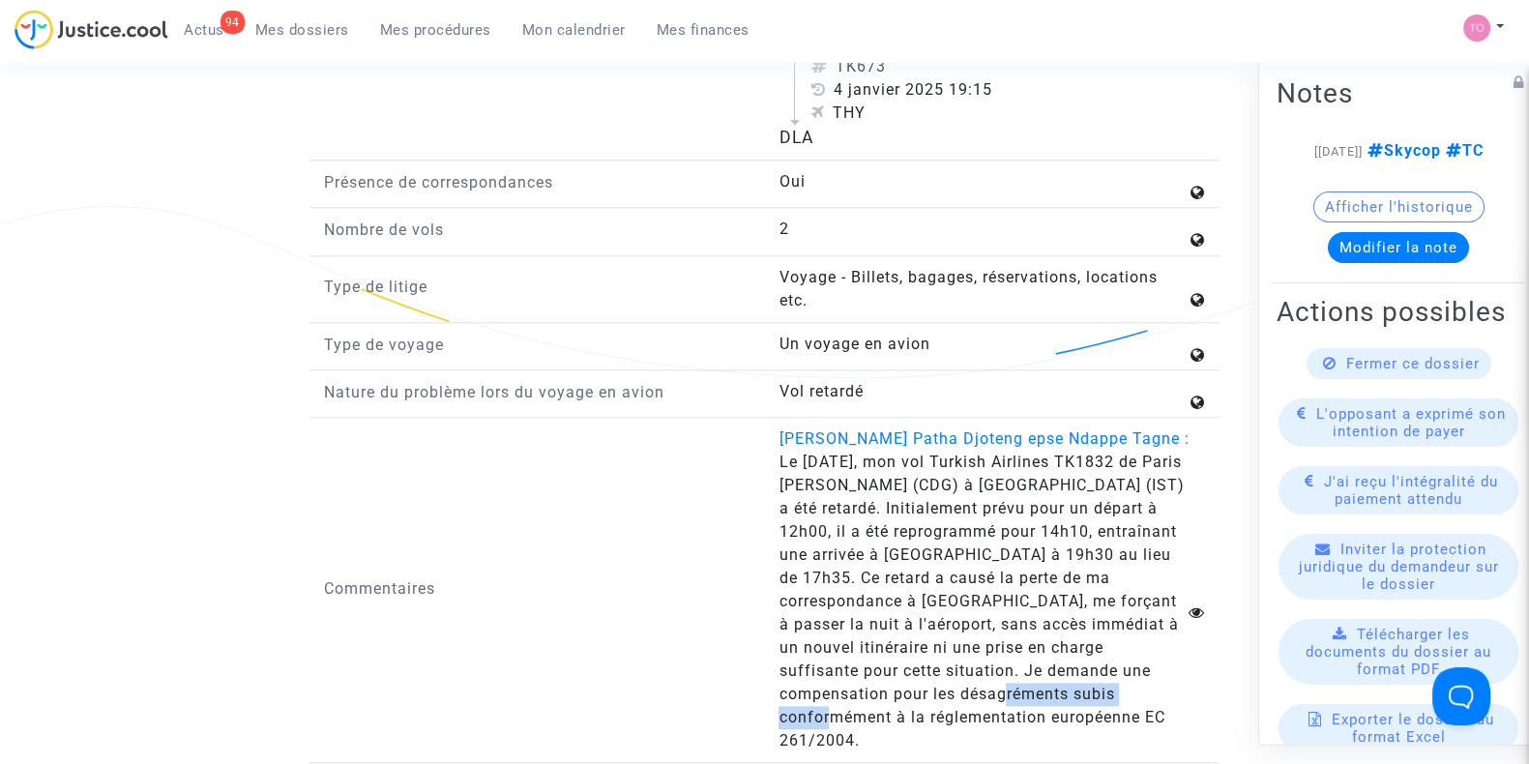
scroll to position [2911, 0]
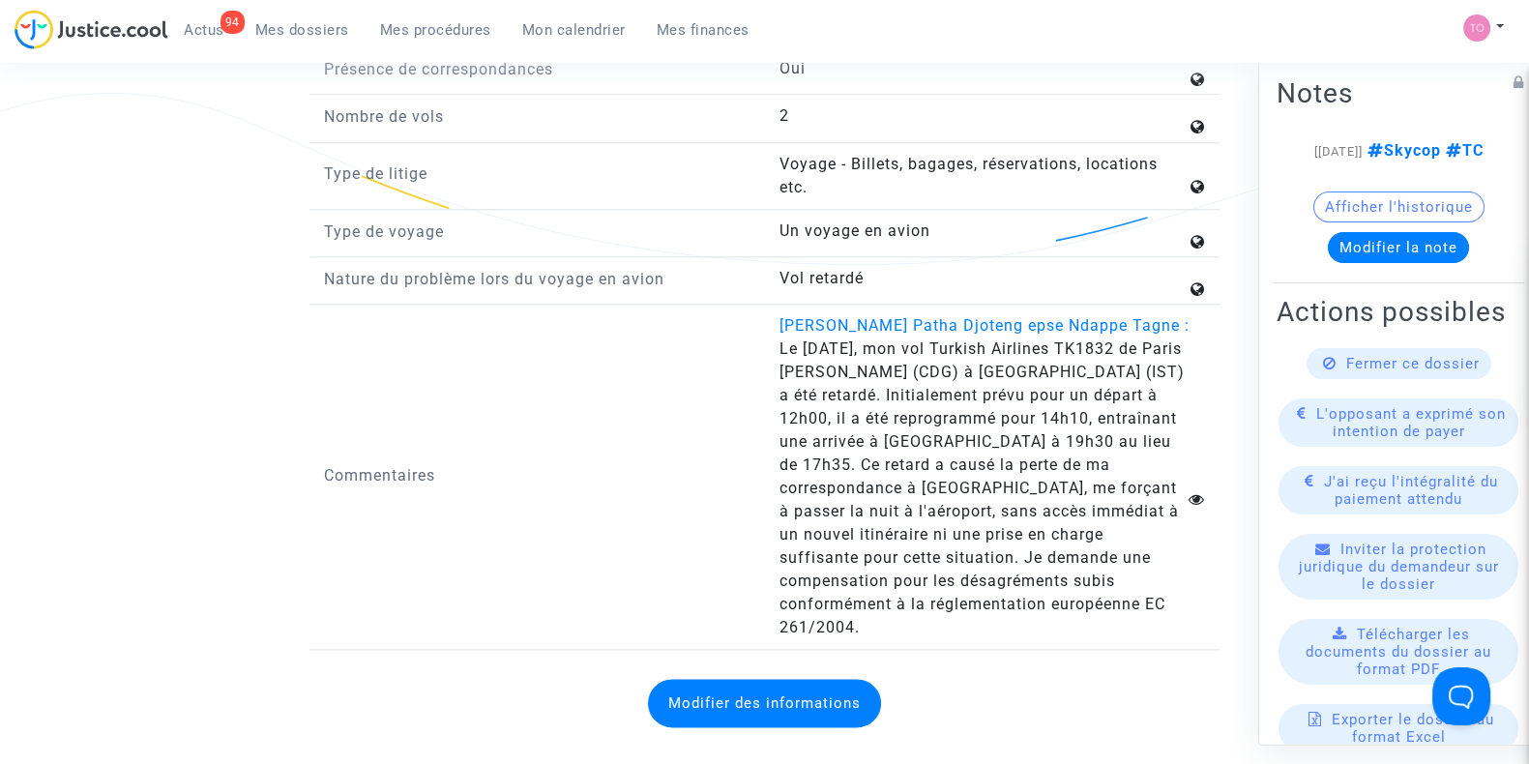
click at [1070, 617] on answer "Le [DATE], mon vol Turkish Airlines TK1832 de Paris [PERSON_NAME] (CDG) à [GEOG…" at bounding box center [982, 489] width 407 height 302
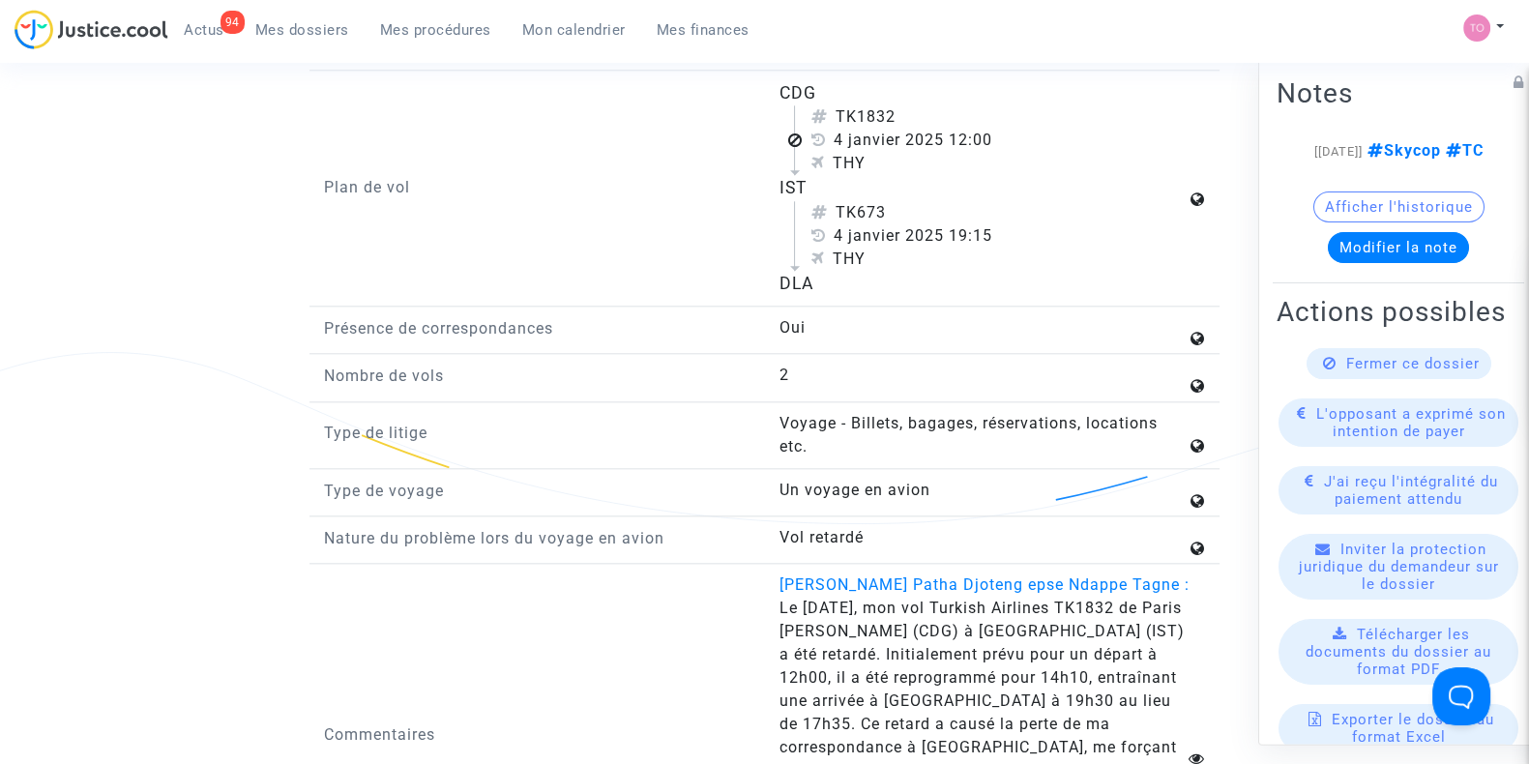
scroll to position [2633, 0]
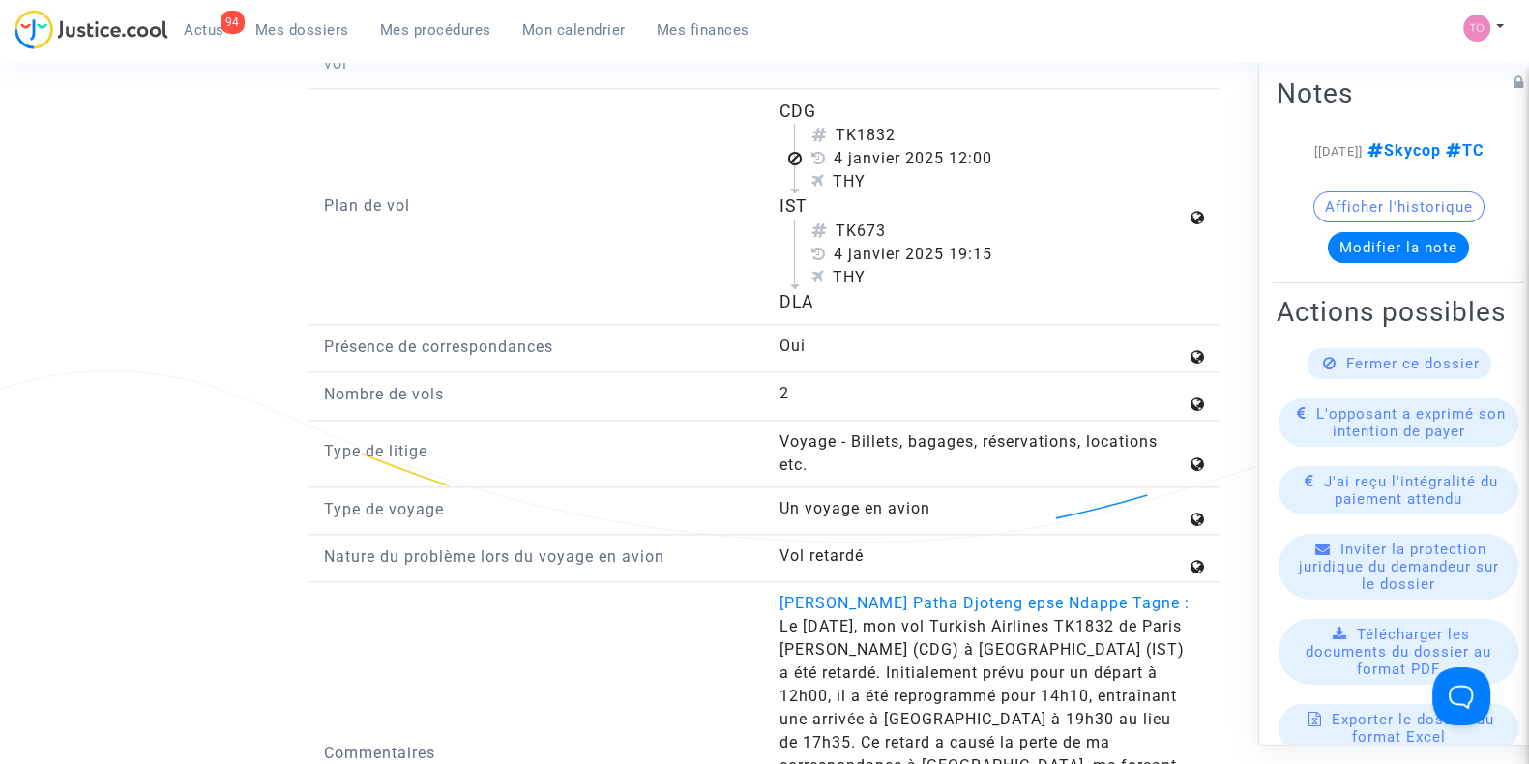
click at [806, 151] on div "TK1832 4 janvier 2025 12:00 THY" at bounding box center [990, 159] width 392 height 70
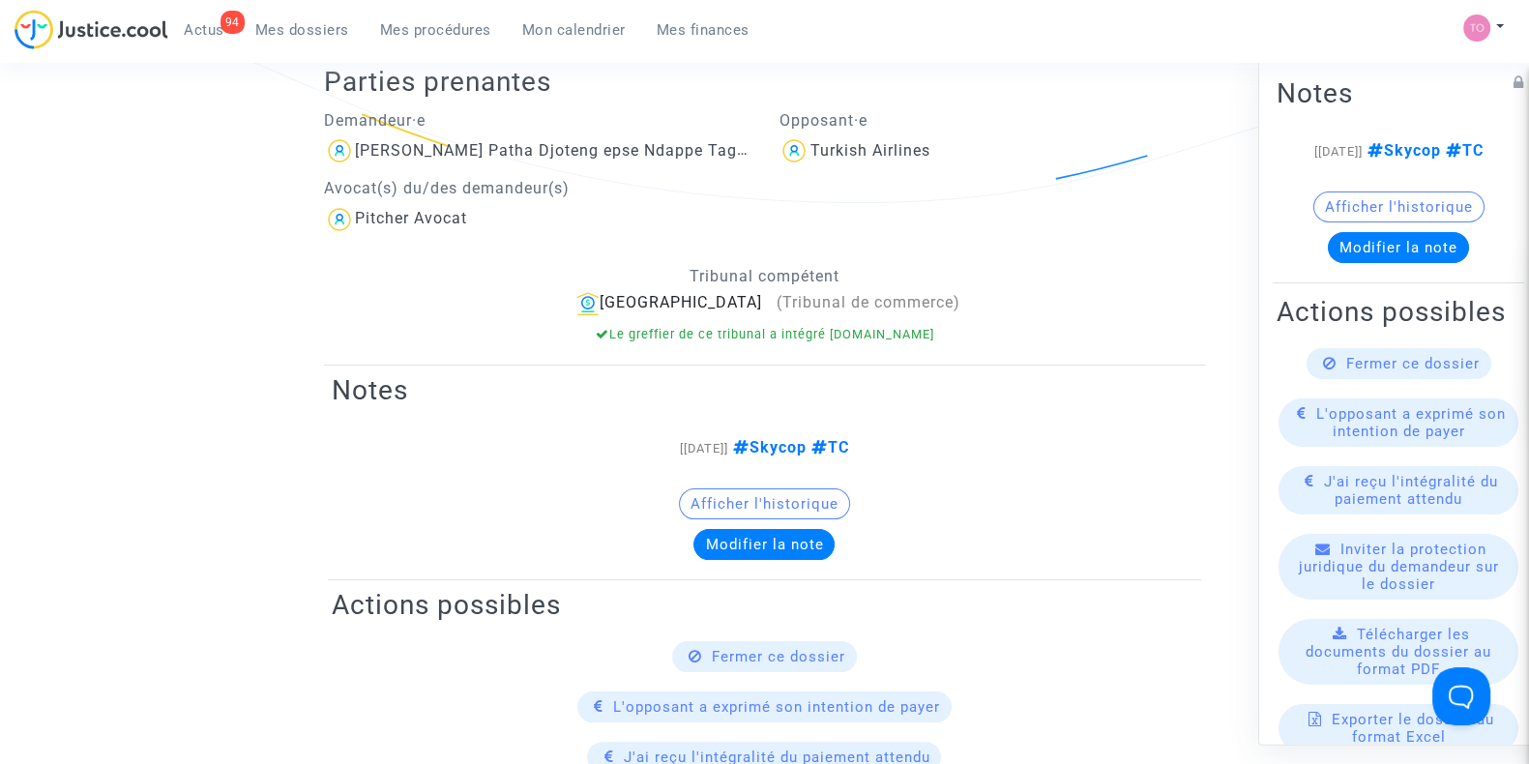
scroll to position [0, 0]
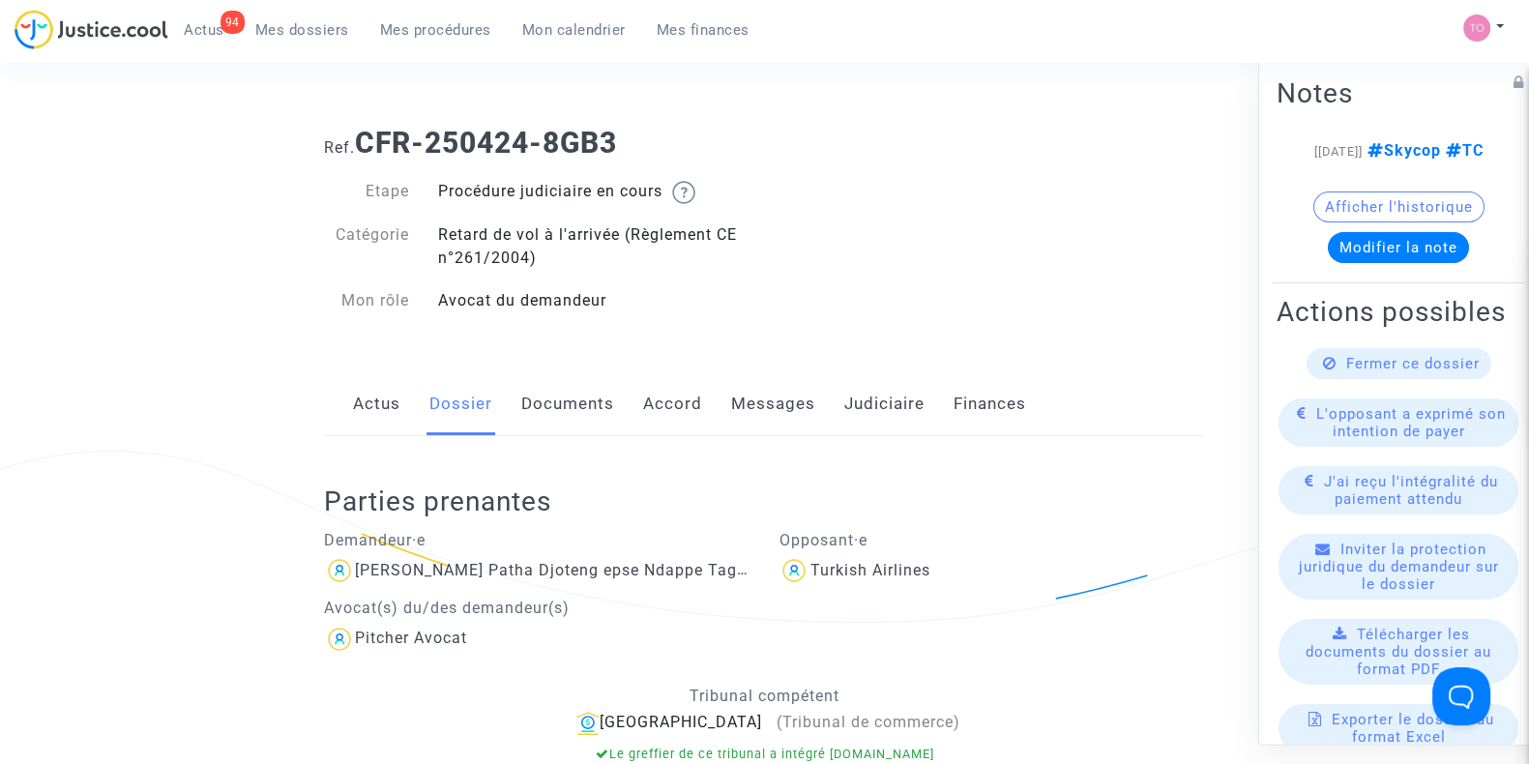
click at [846, 393] on link "Judiciaire" at bounding box center [884, 404] width 80 height 64
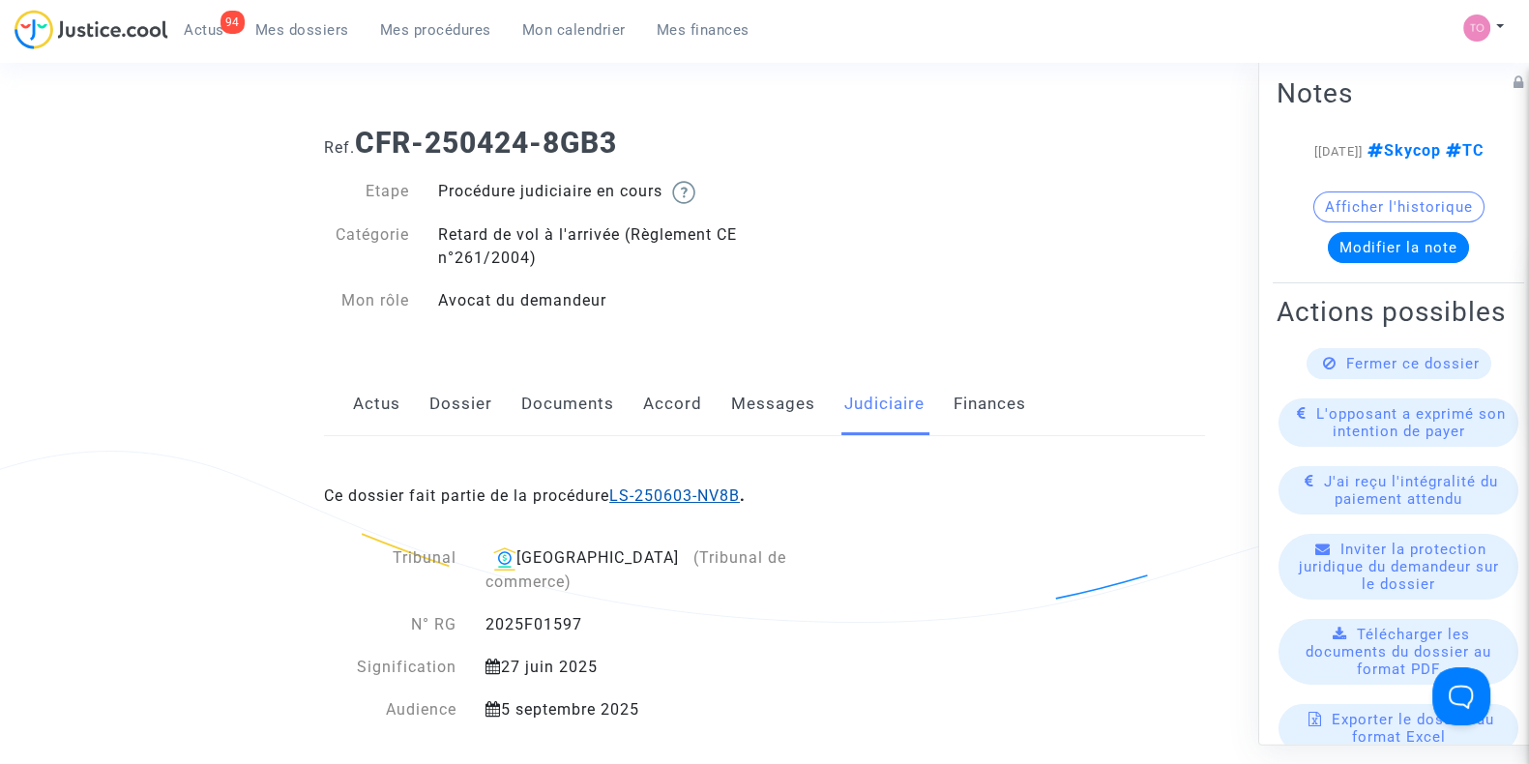
click at [661, 500] on link "LS-250603-NV8B" at bounding box center [674, 496] width 131 height 18
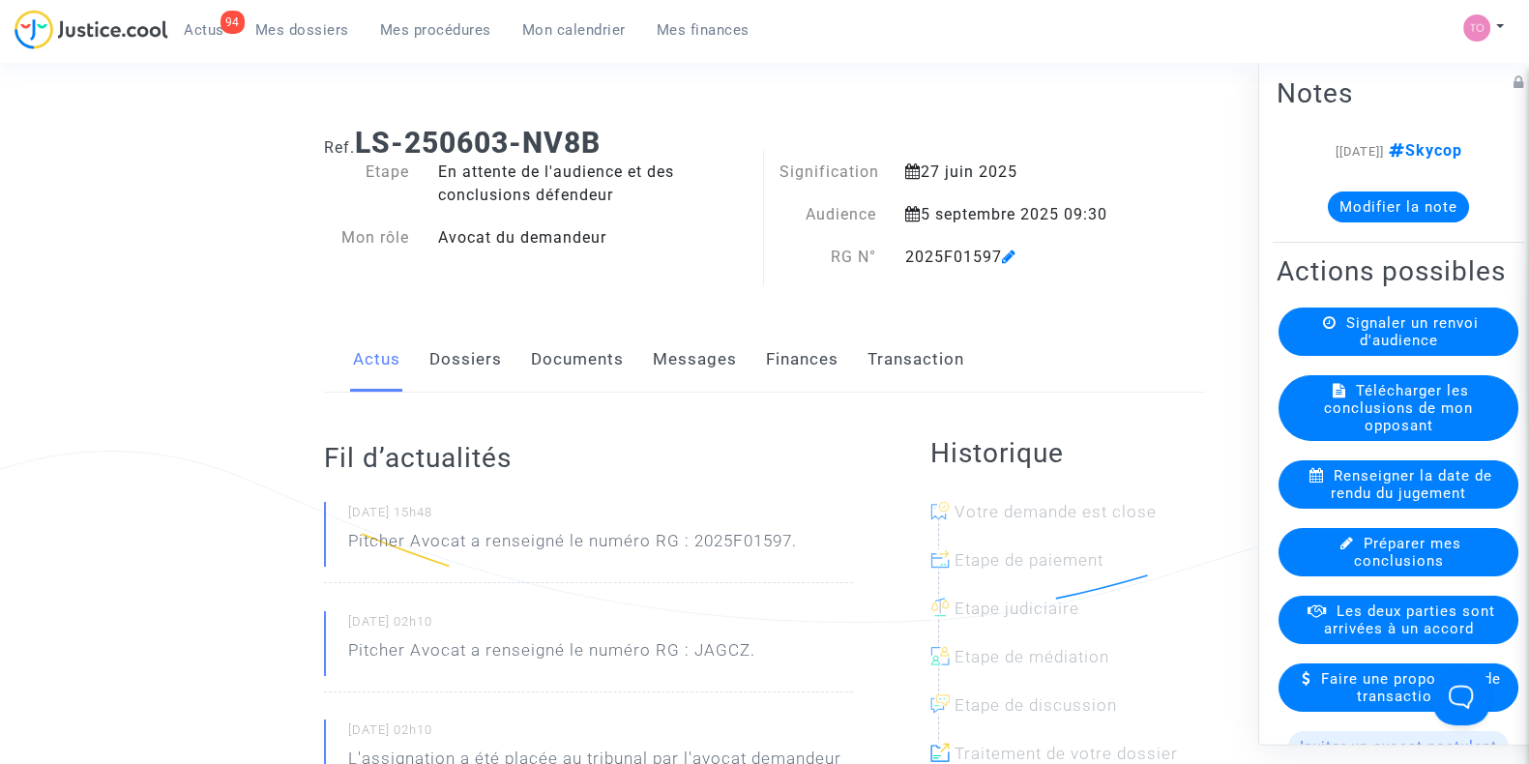
click at [1373, 211] on button "Modifier la note" at bounding box center [1398, 207] width 141 height 31
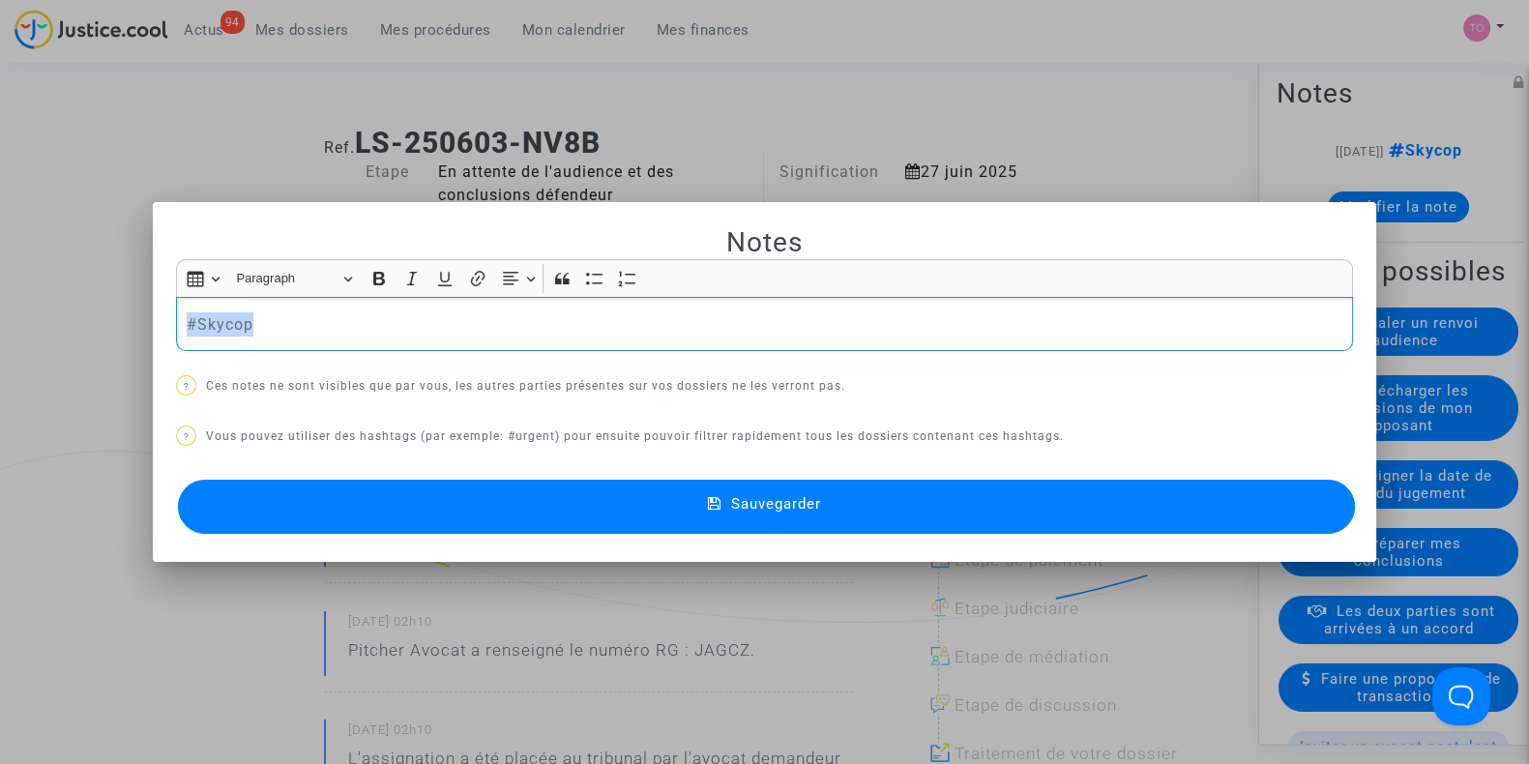
drag, startPoint x: 414, startPoint y: 311, endPoint x: 0, endPoint y: 259, distance: 417.2
click at [0, 259] on div "Notes Rich Text Editor Insert table Insert table Heading Paragraph Paragraph He…" at bounding box center [764, 382] width 1529 height 764
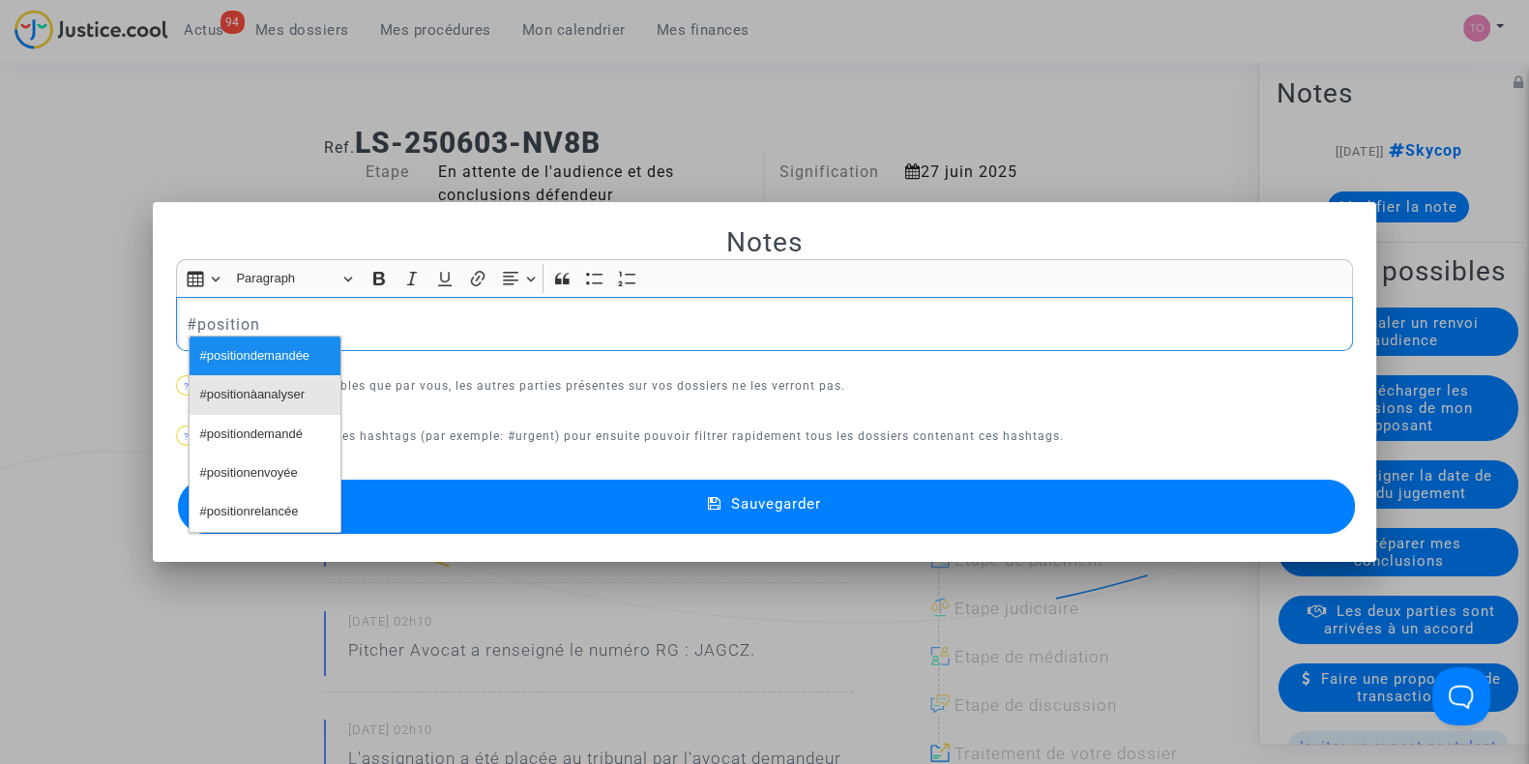
click at [232, 381] on span "#positionàanalyser" at bounding box center [252, 395] width 104 height 28
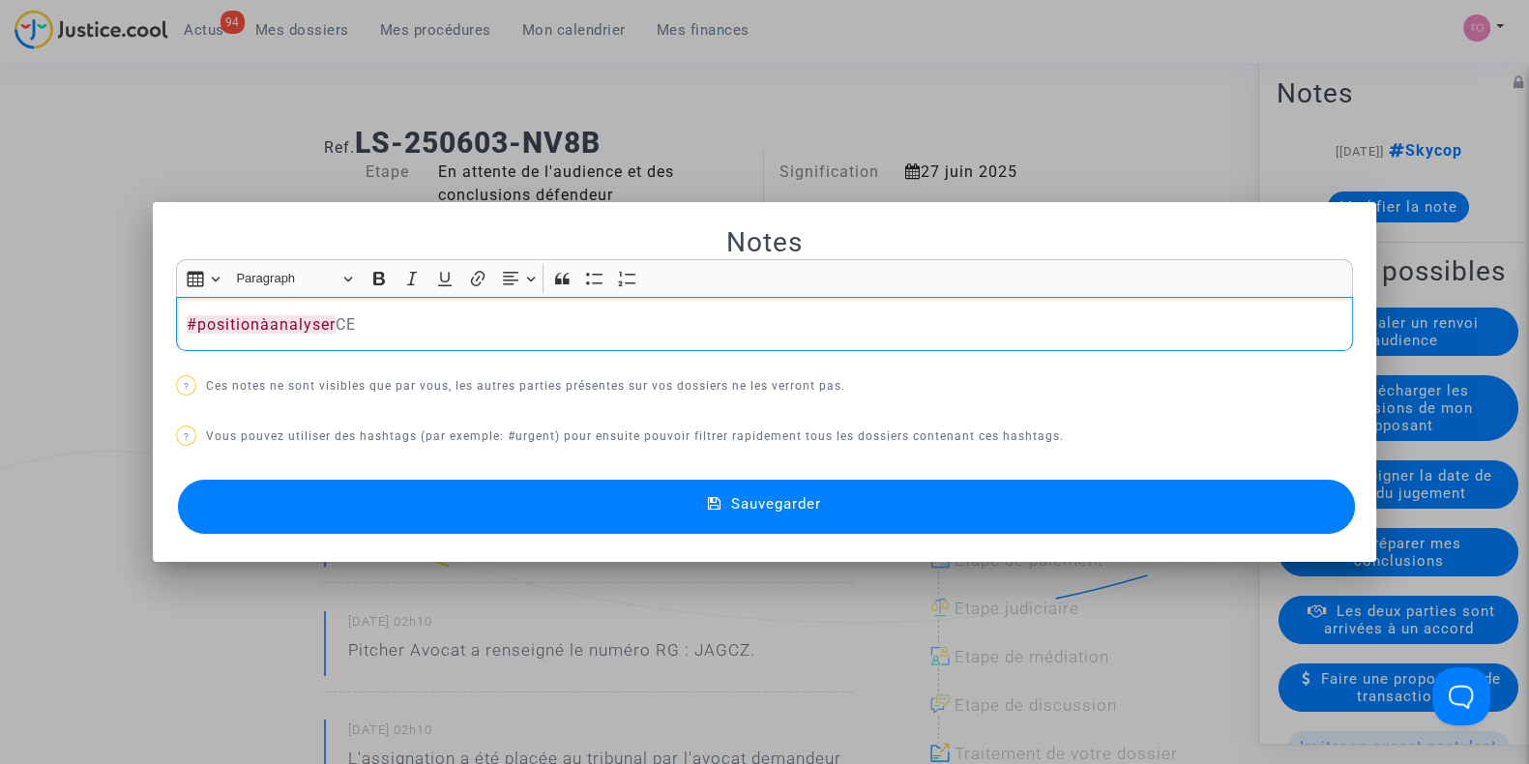
click at [506, 532] on button "Sauvegarder" at bounding box center [766, 507] width 1177 height 54
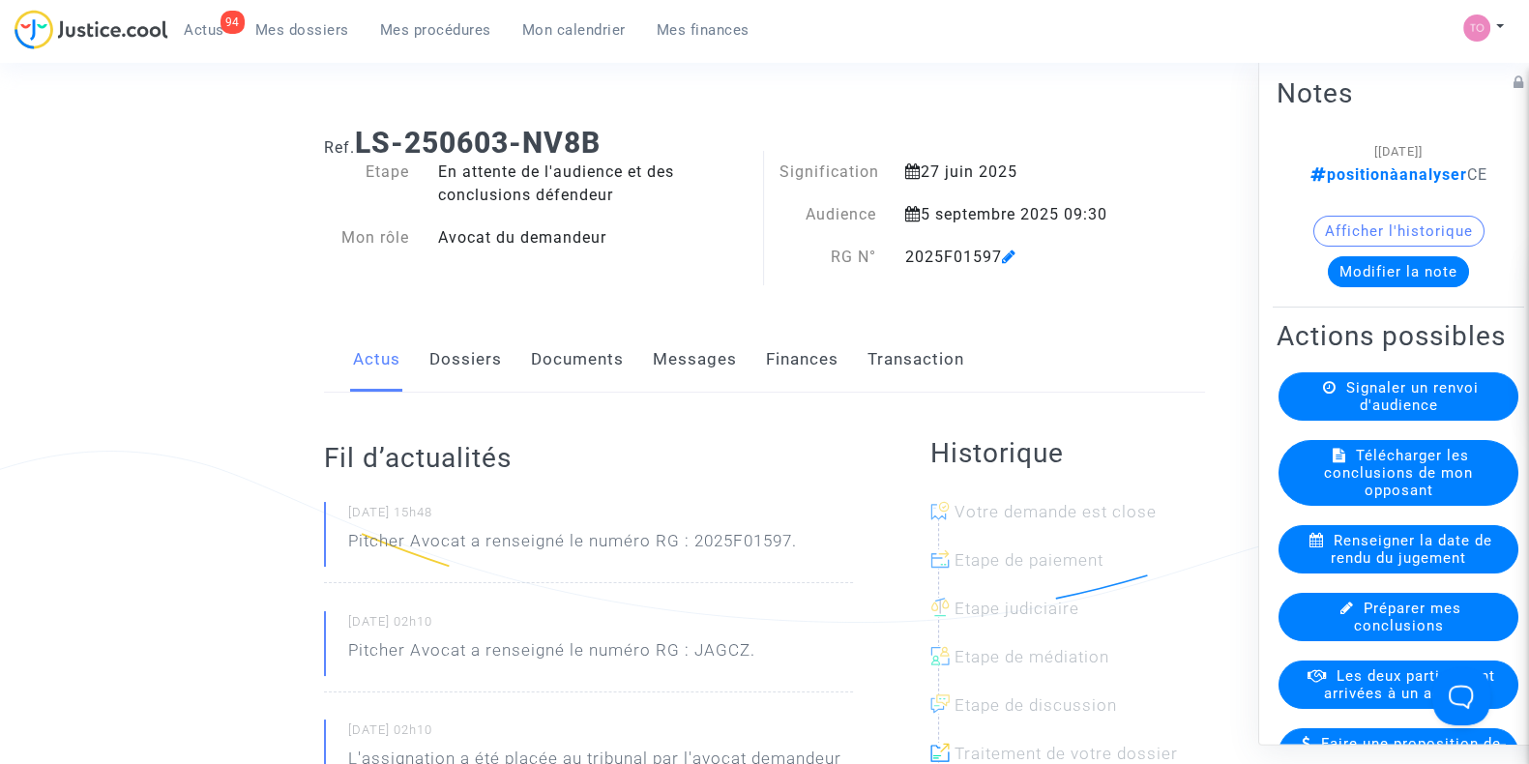
click at [288, 27] on span "Mes dossiers" at bounding box center [302, 29] width 94 height 17
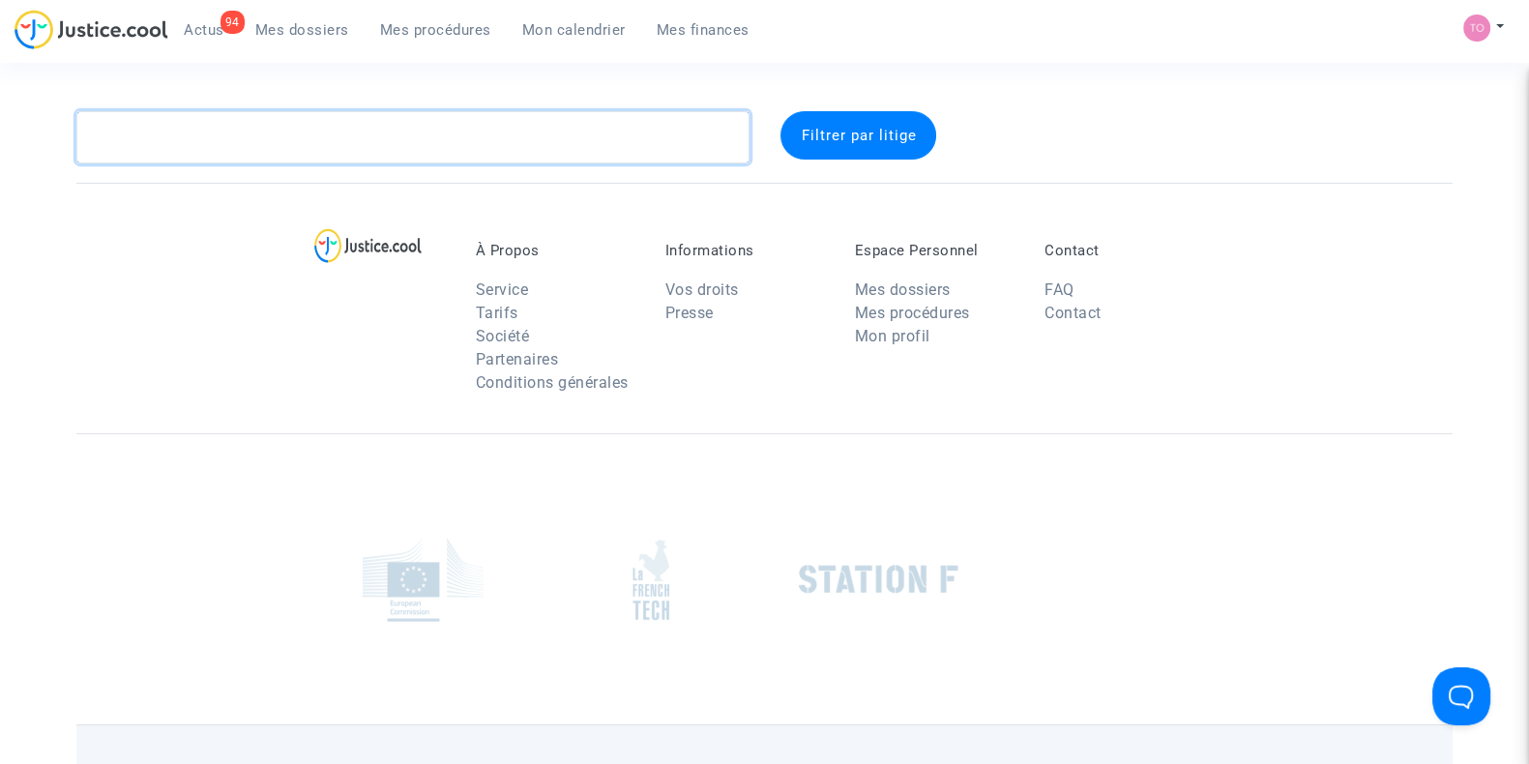
click at [278, 151] on textarea at bounding box center [412, 137] width 673 height 52
paste textarea "Cadirvele"
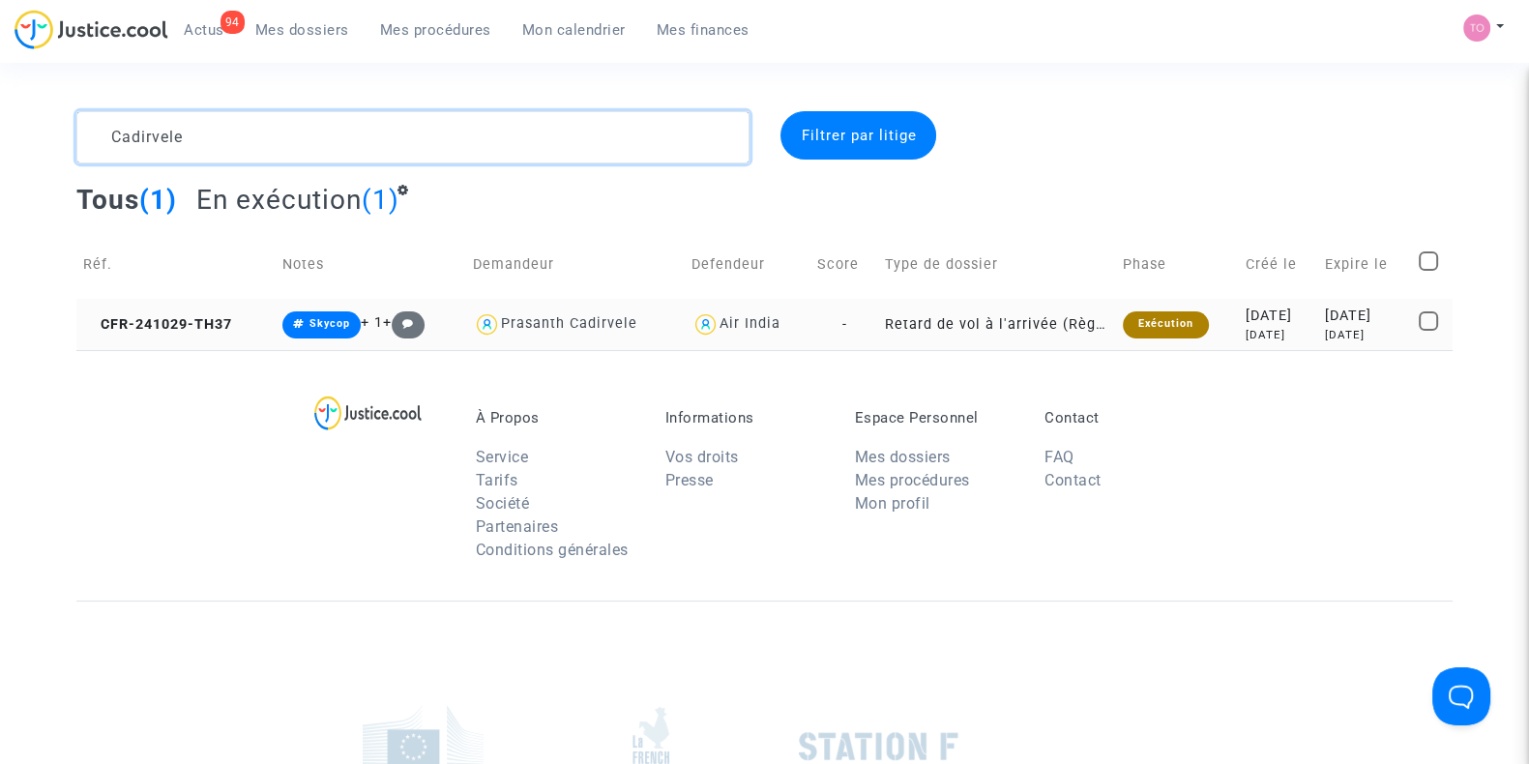
type textarea "Cadirvele"
click at [1246, 311] on div "2024-10-29" at bounding box center [1279, 316] width 66 height 21
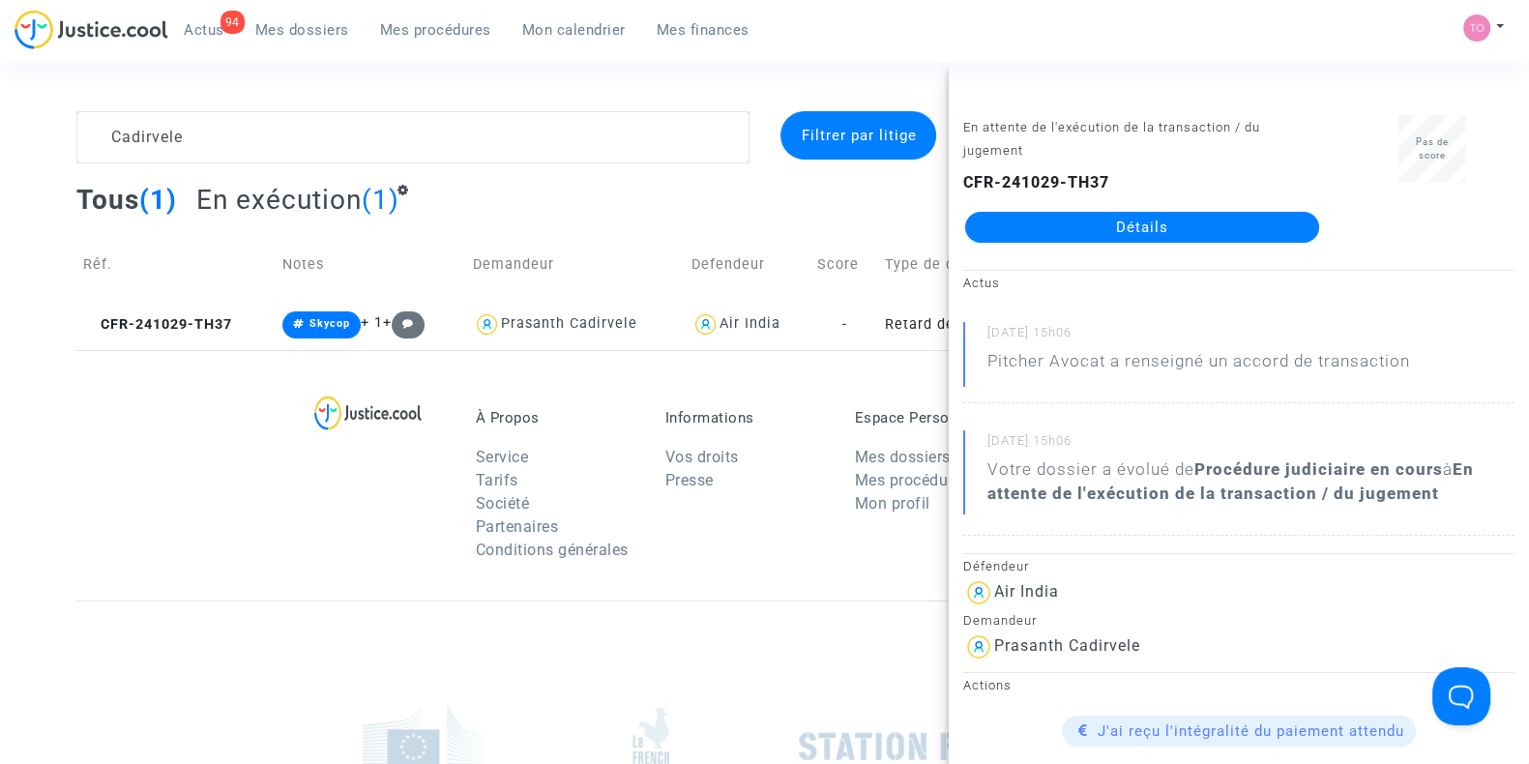
click at [1040, 230] on link "Détails" at bounding box center [1142, 227] width 354 height 31
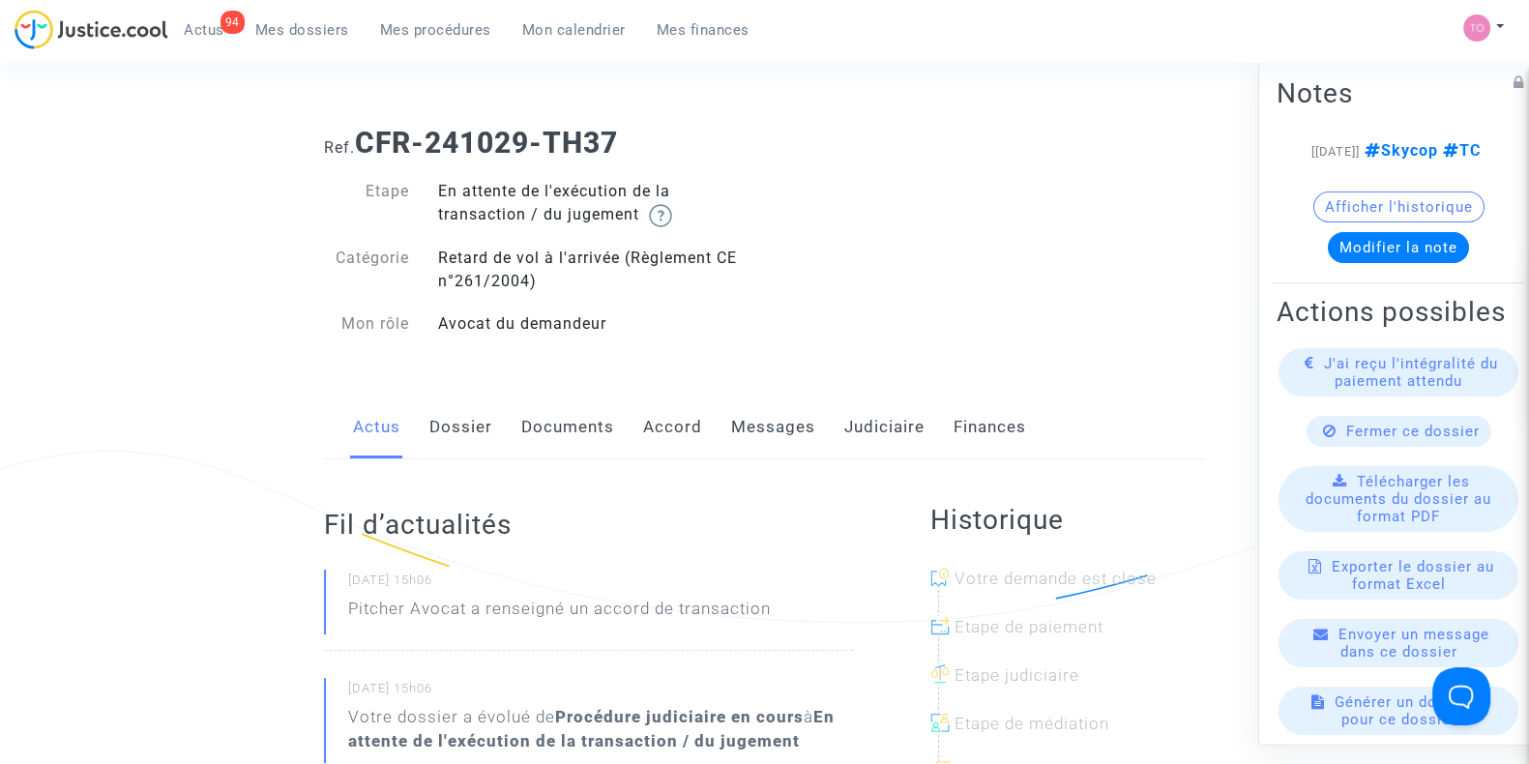
click at [762, 422] on link "Messages" at bounding box center [773, 428] width 84 height 64
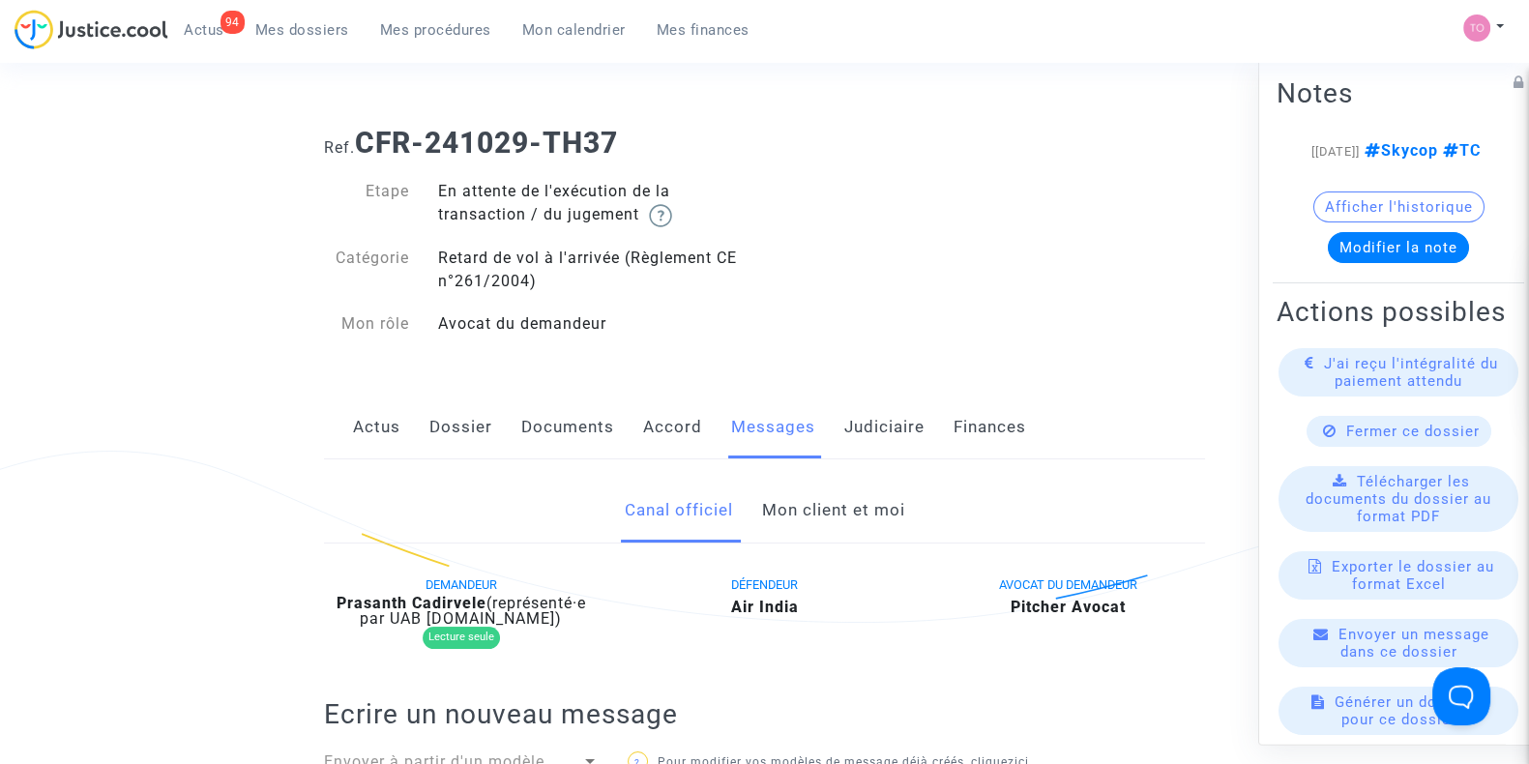
click at [887, 431] on link "Judiciaire" at bounding box center [884, 428] width 80 height 64
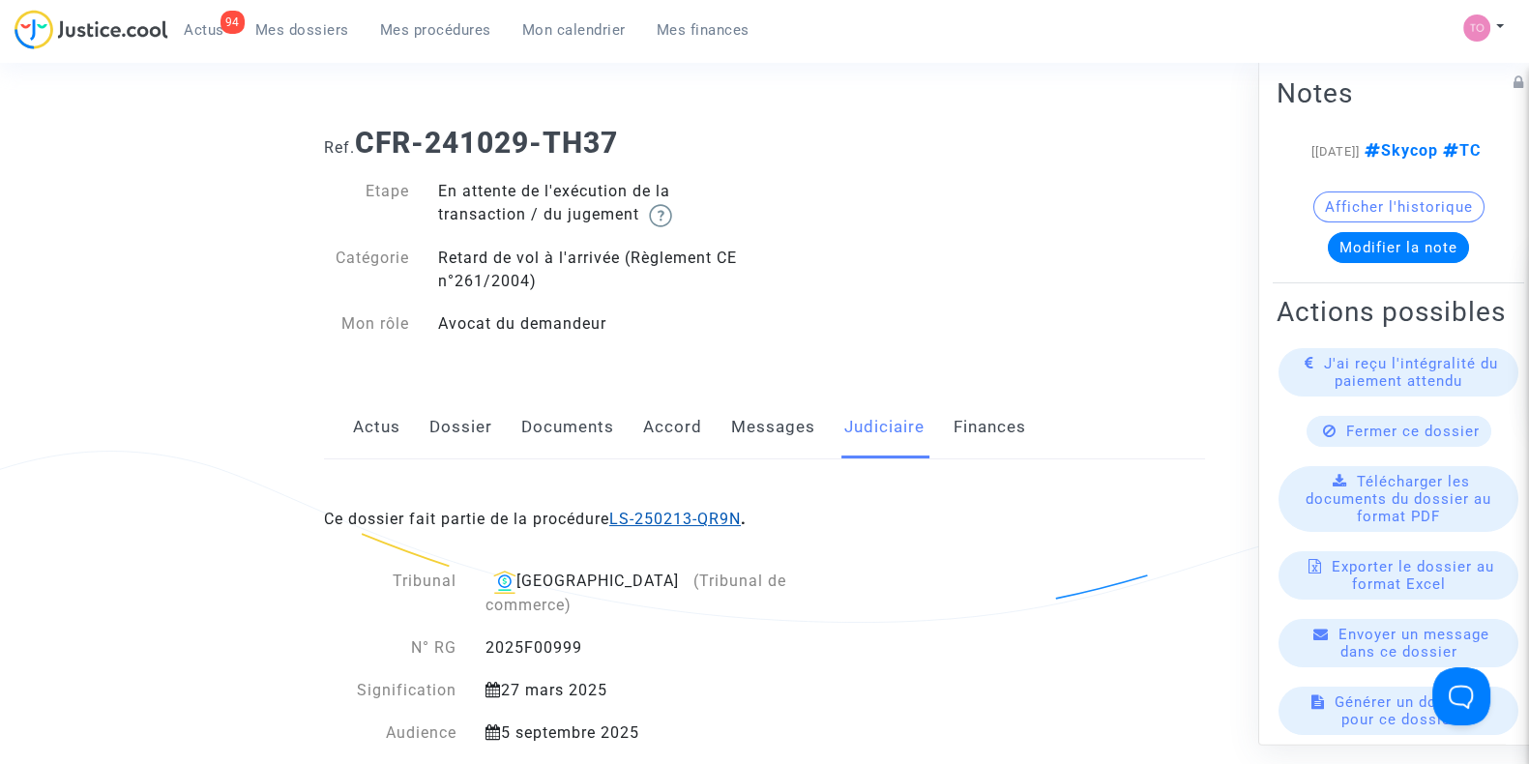
click at [673, 519] on link "LS-250213-QR9N" at bounding box center [675, 519] width 132 height 18
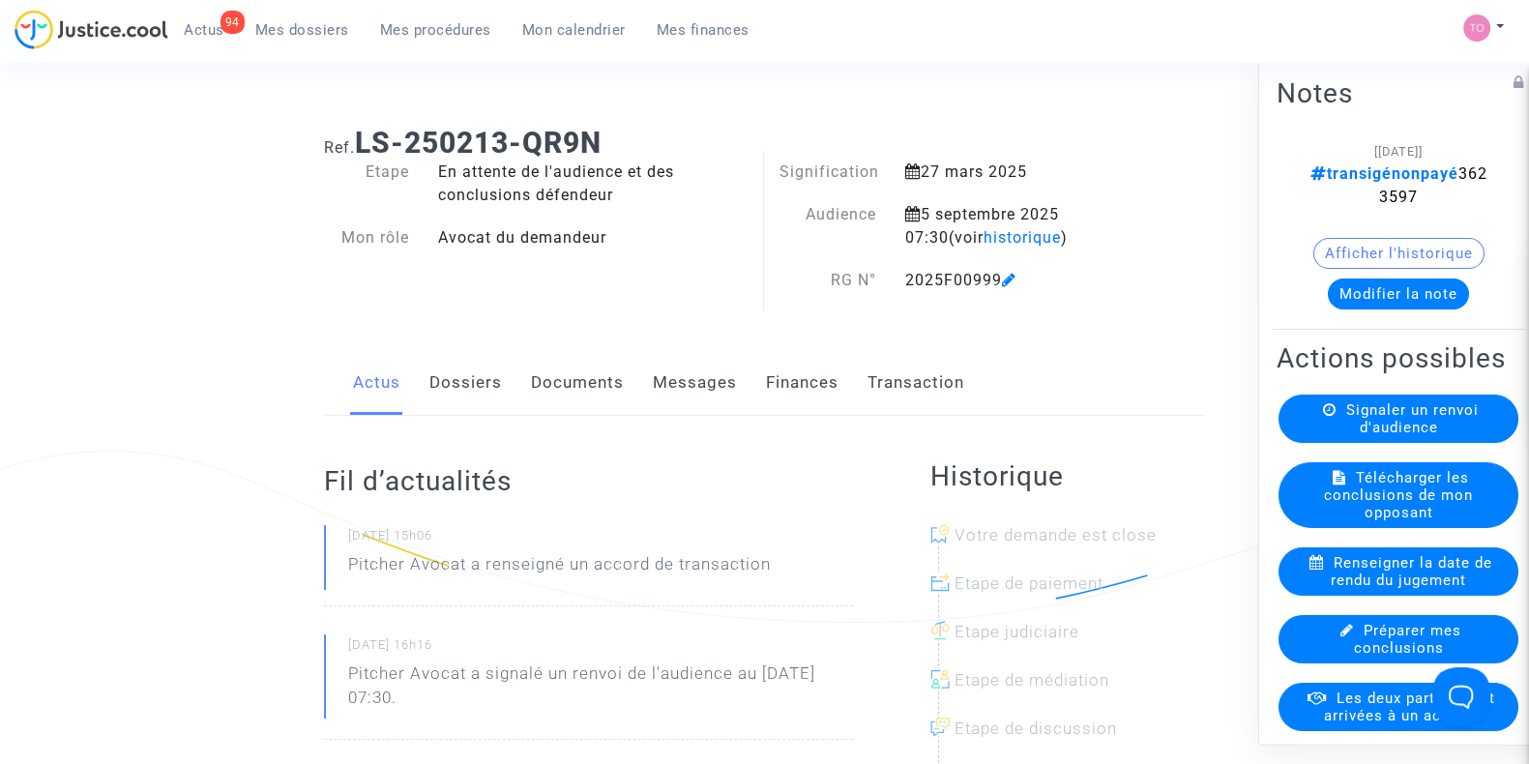
click at [960, 416] on div "Historique Votre demande est close Etape de paiement Etape judiciaire Etape de …" at bounding box center [1068, 684] width 275 height 536
click at [489, 375] on link "Dossiers" at bounding box center [466, 383] width 73 height 64
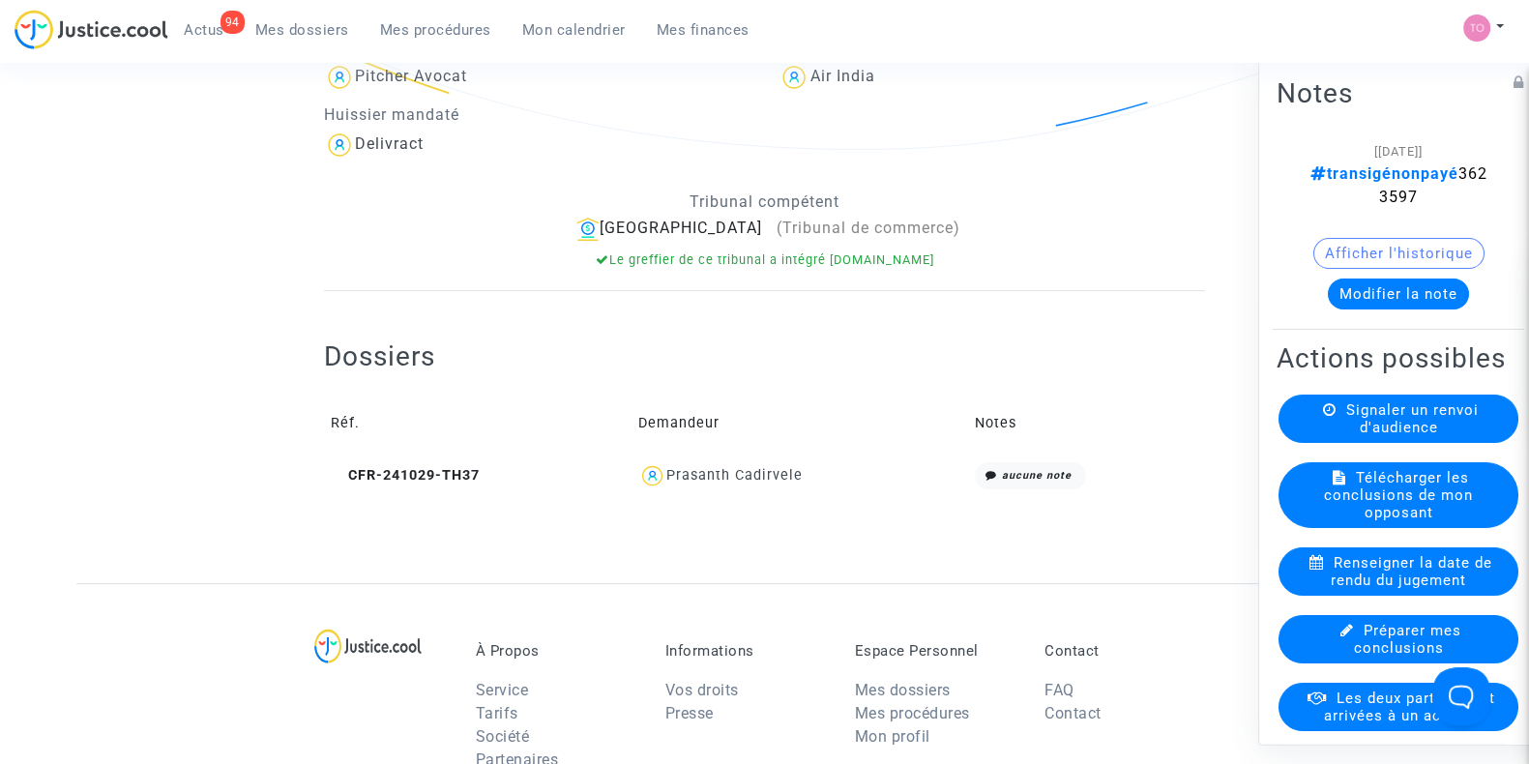
scroll to position [473, 0]
click at [735, 475] on div "Prasanth Cadirvele" at bounding box center [735, 475] width 136 height 16
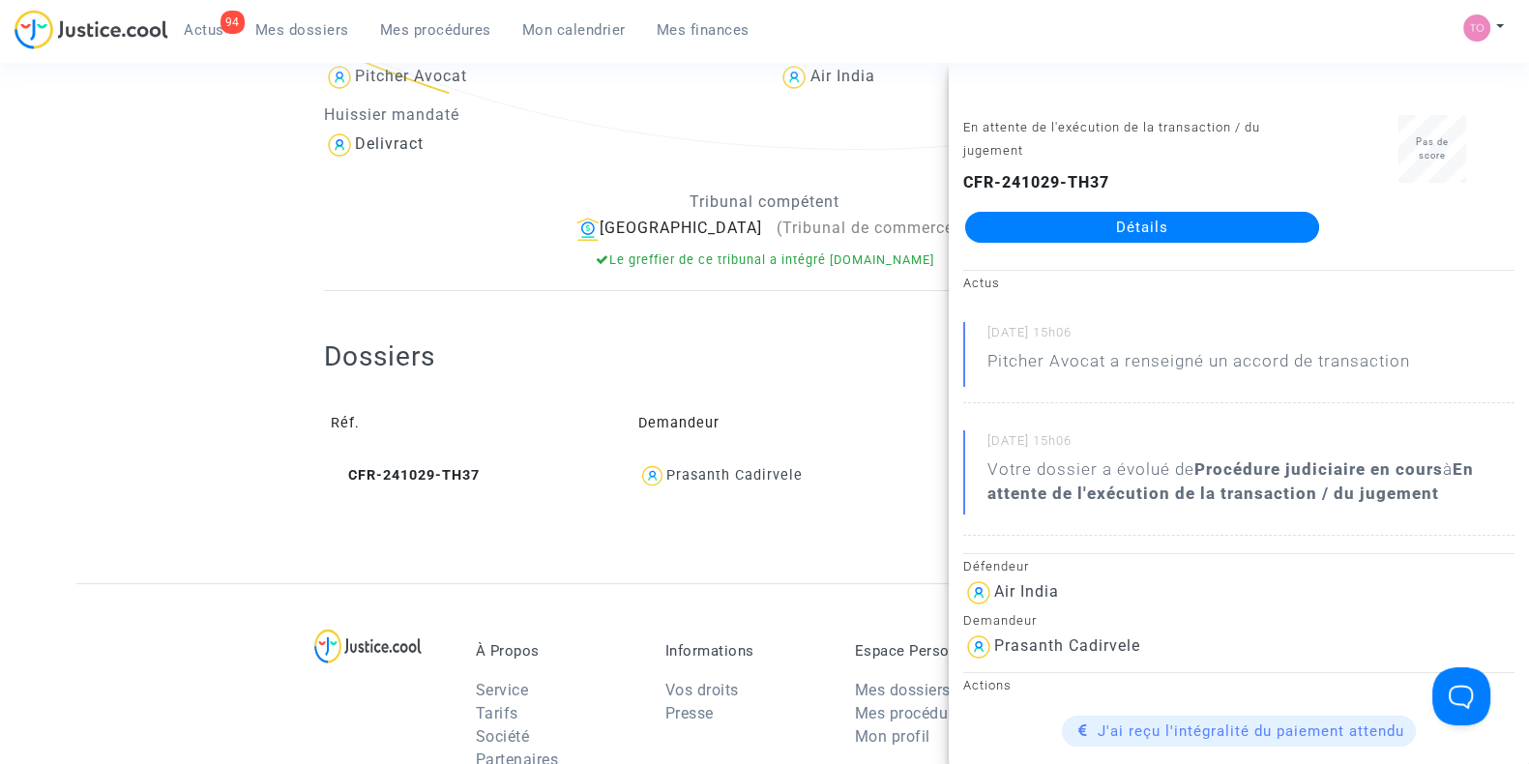
click at [1022, 228] on link "Détails" at bounding box center [1142, 227] width 354 height 31
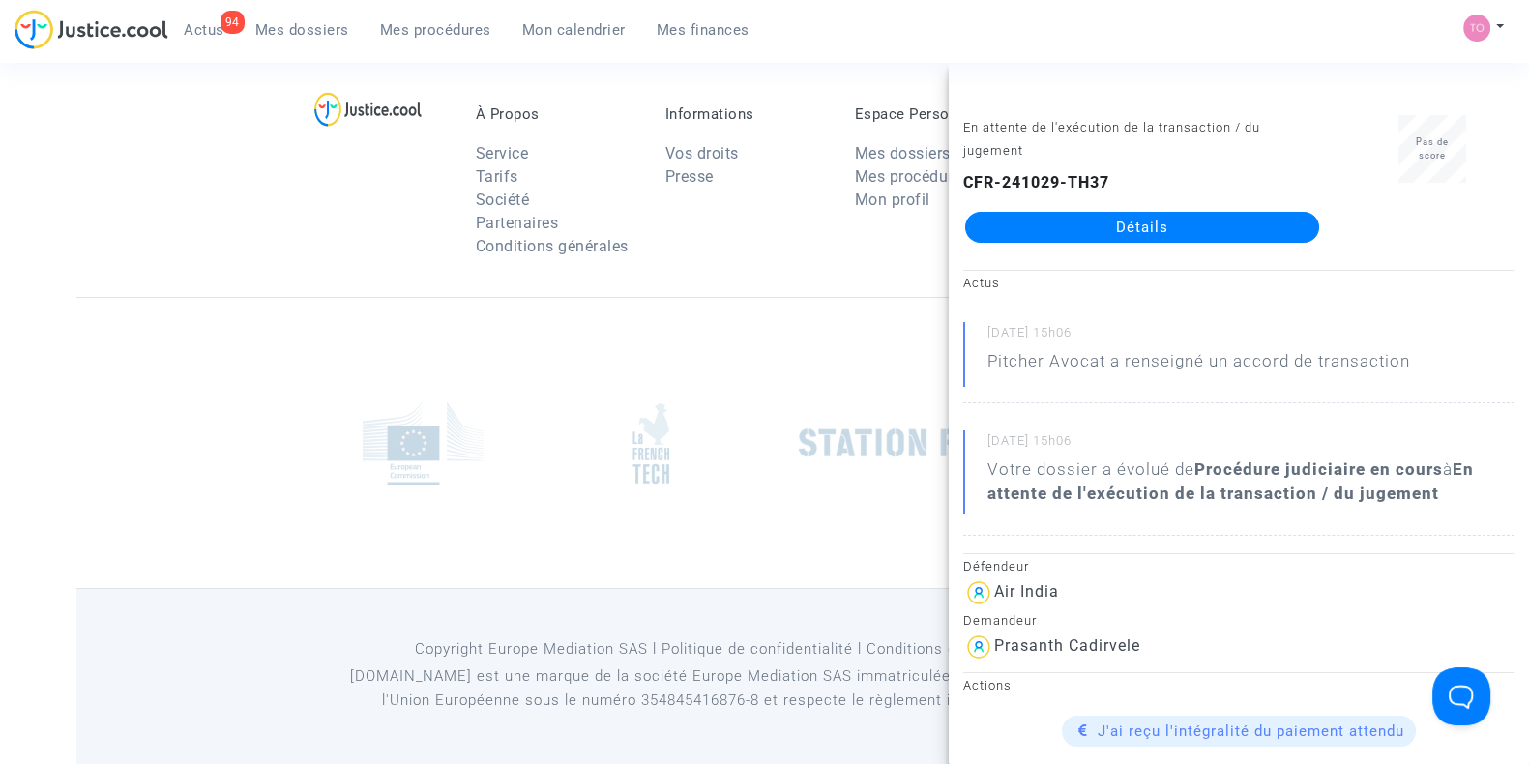
scroll to position [473, 0]
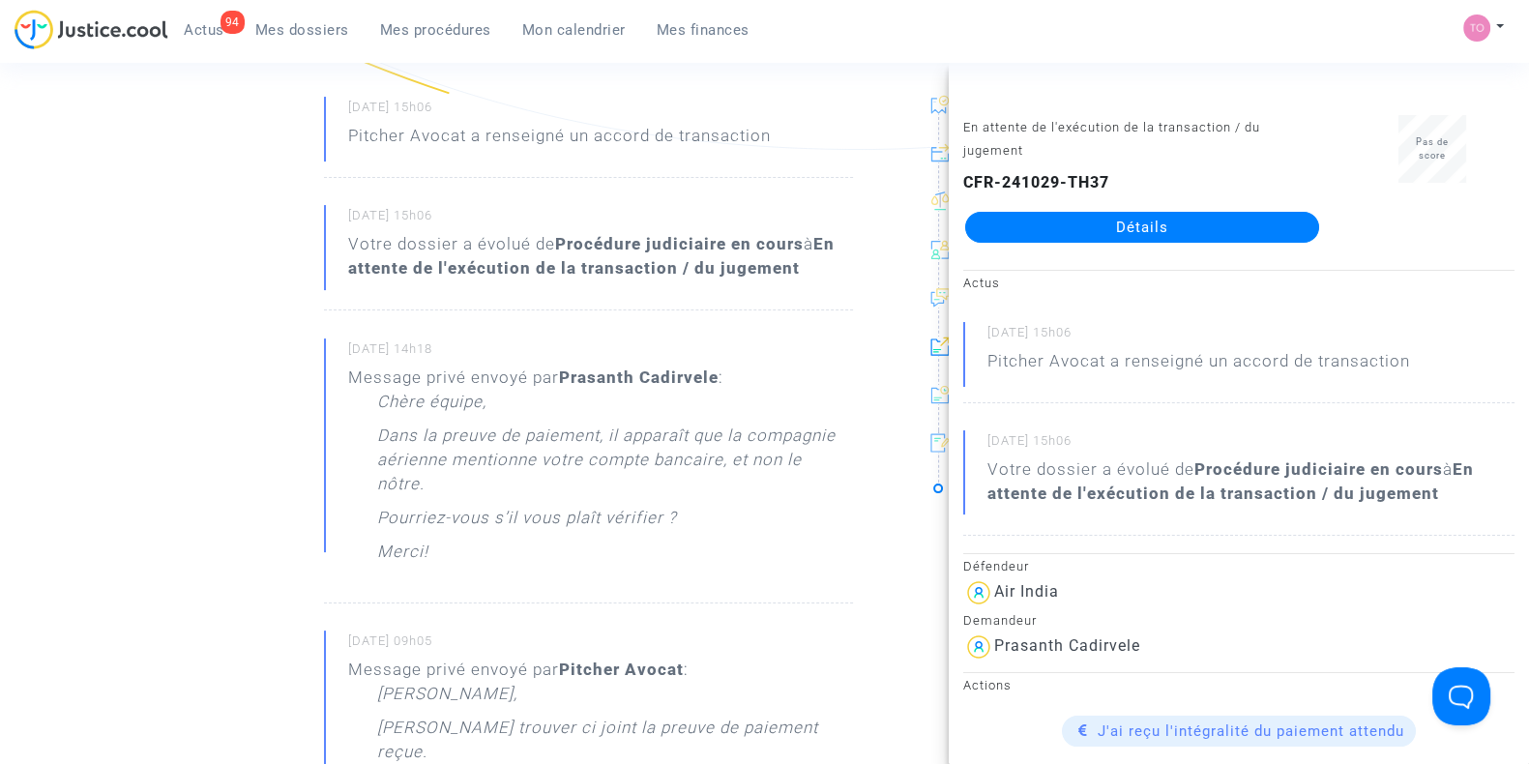
click at [222, 396] on ng-component "Ref. CFR-241029-TH37 Etape En attente de l'exécution de la transaction / du jug…" at bounding box center [764, 611] width 1377 height 1947
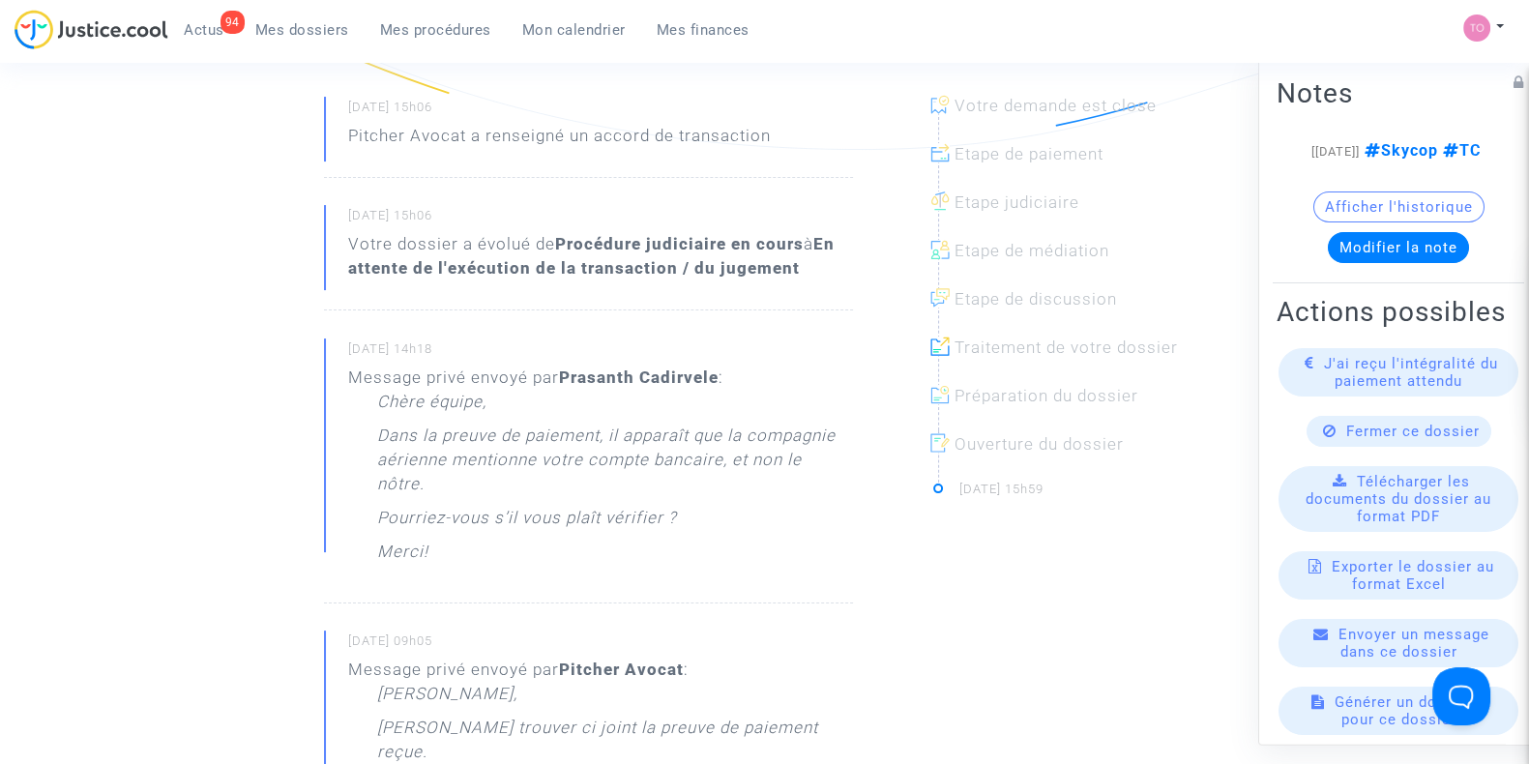
scroll to position [0, 0]
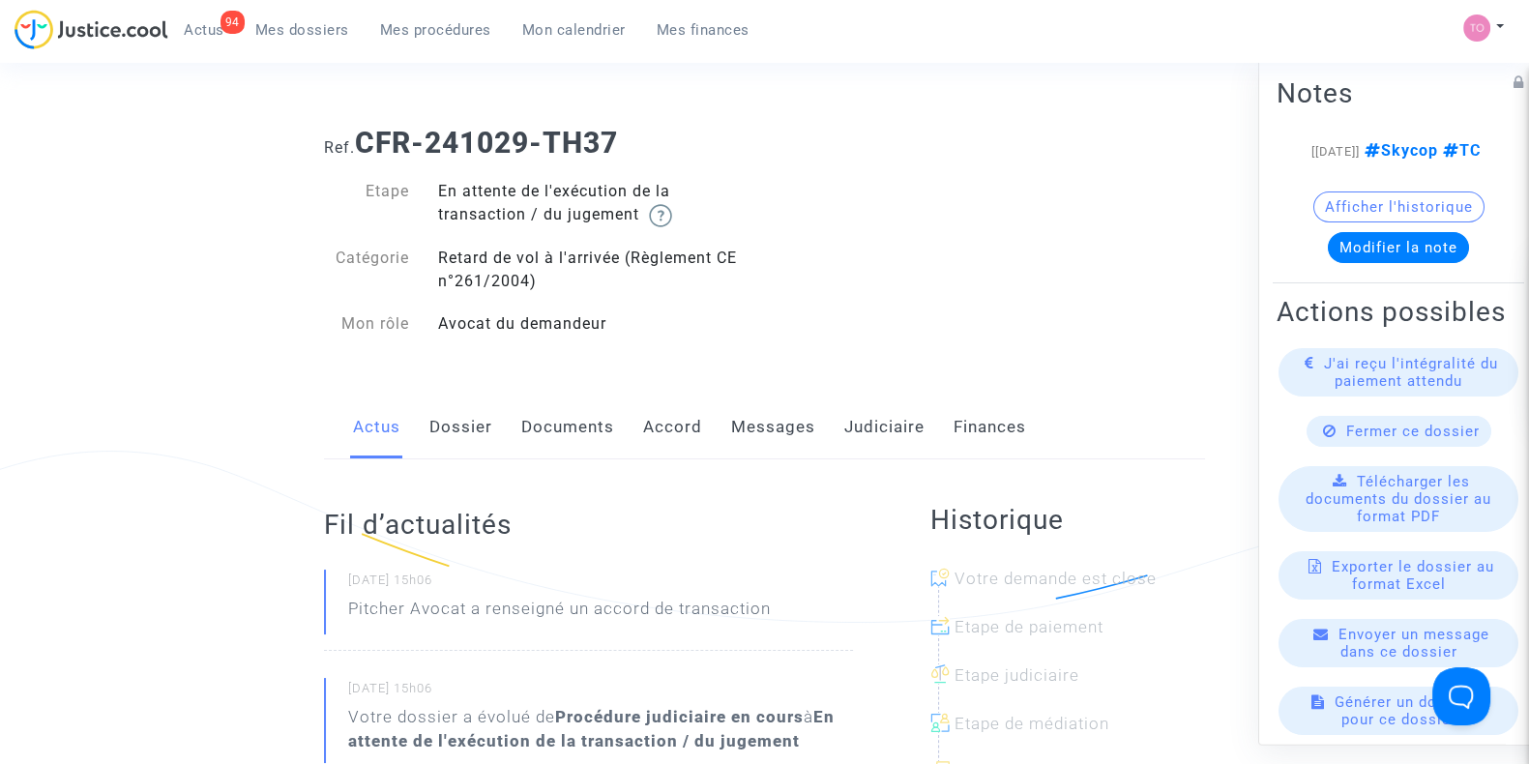
click at [540, 440] on link "Documents" at bounding box center [567, 428] width 93 height 64
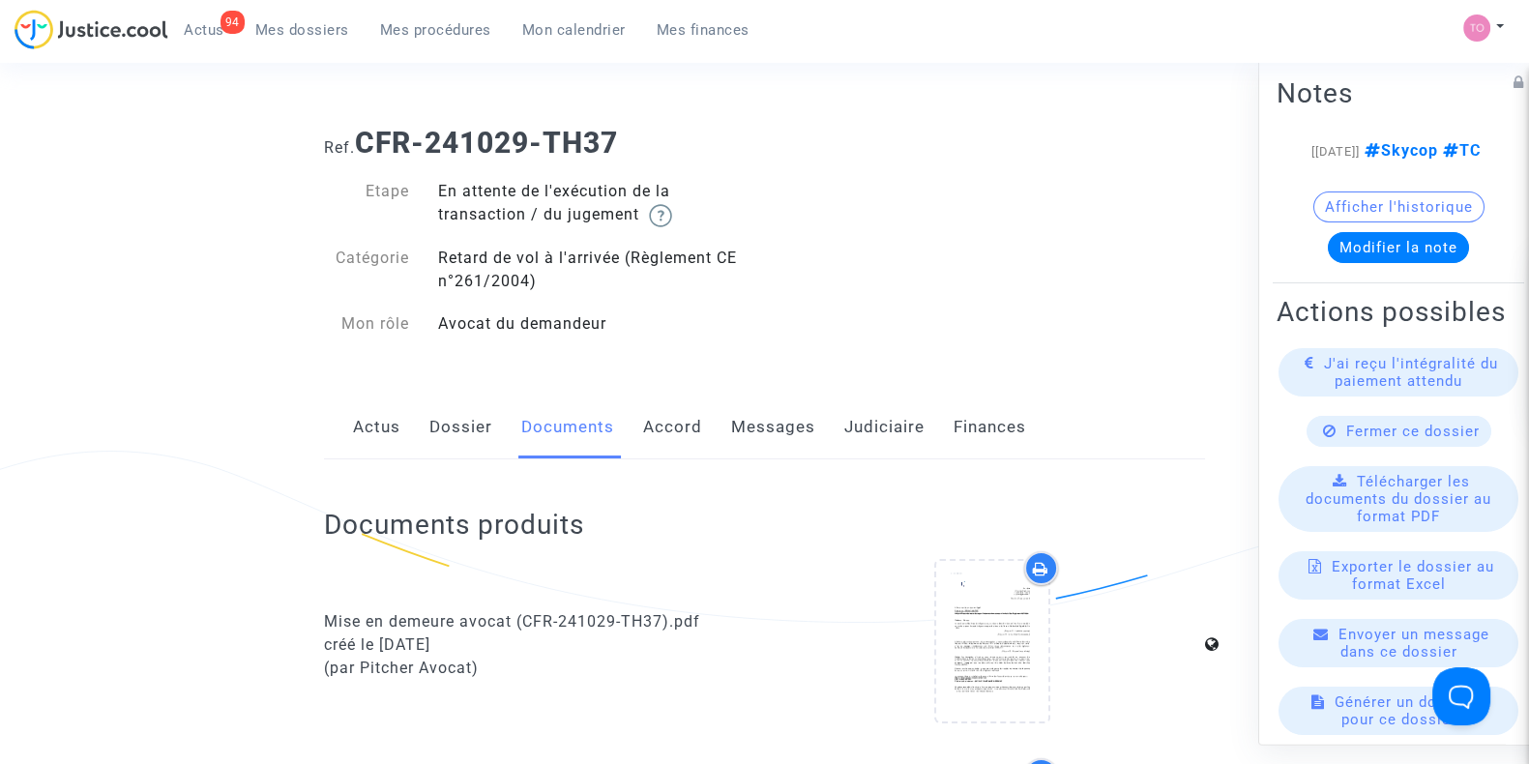
click at [806, 430] on link "Messages" at bounding box center [773, 428] width 84 height 64
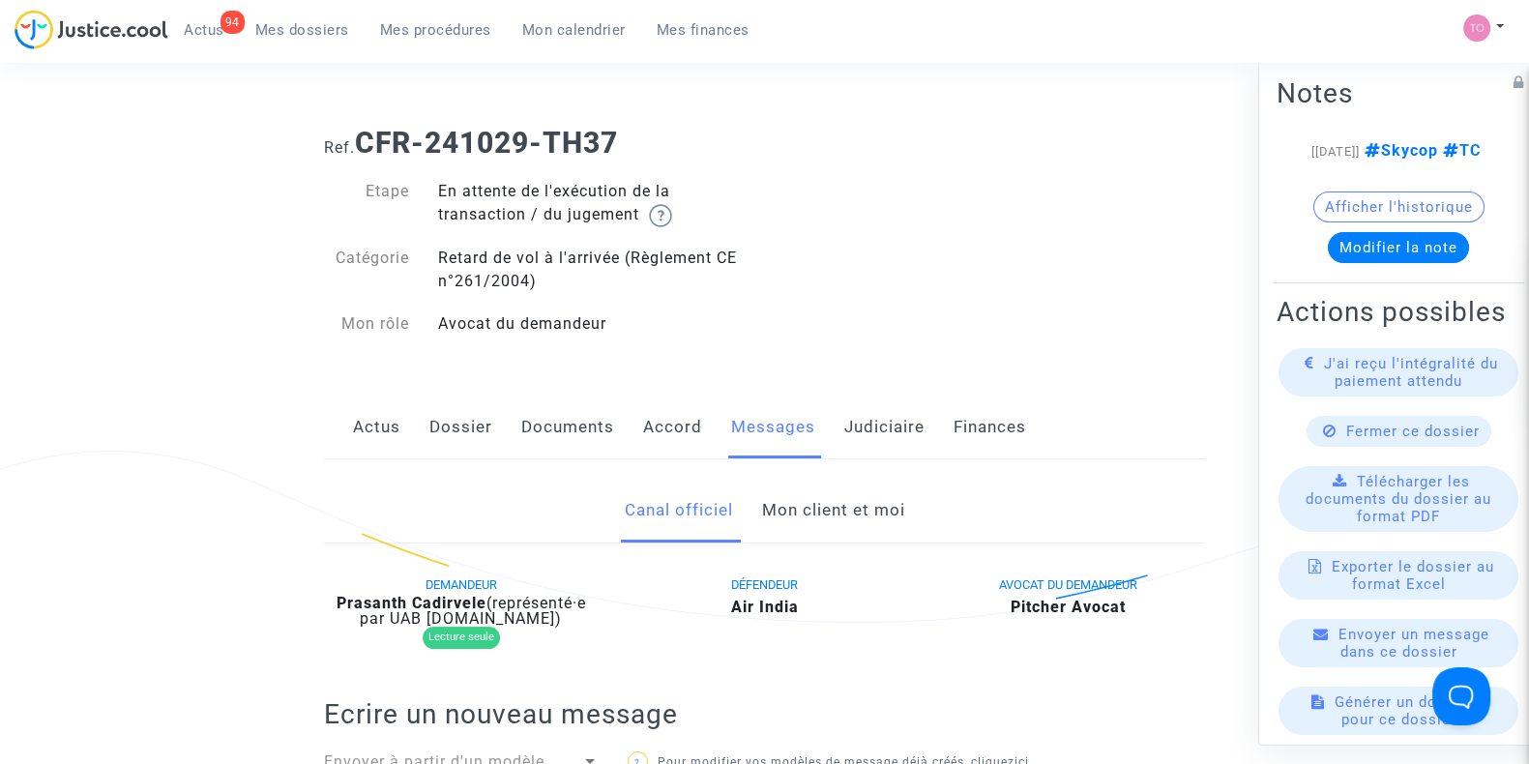
click at [808, 518] on link "Mon client et moi" at bounding box center [832, 511] width 143 height 64
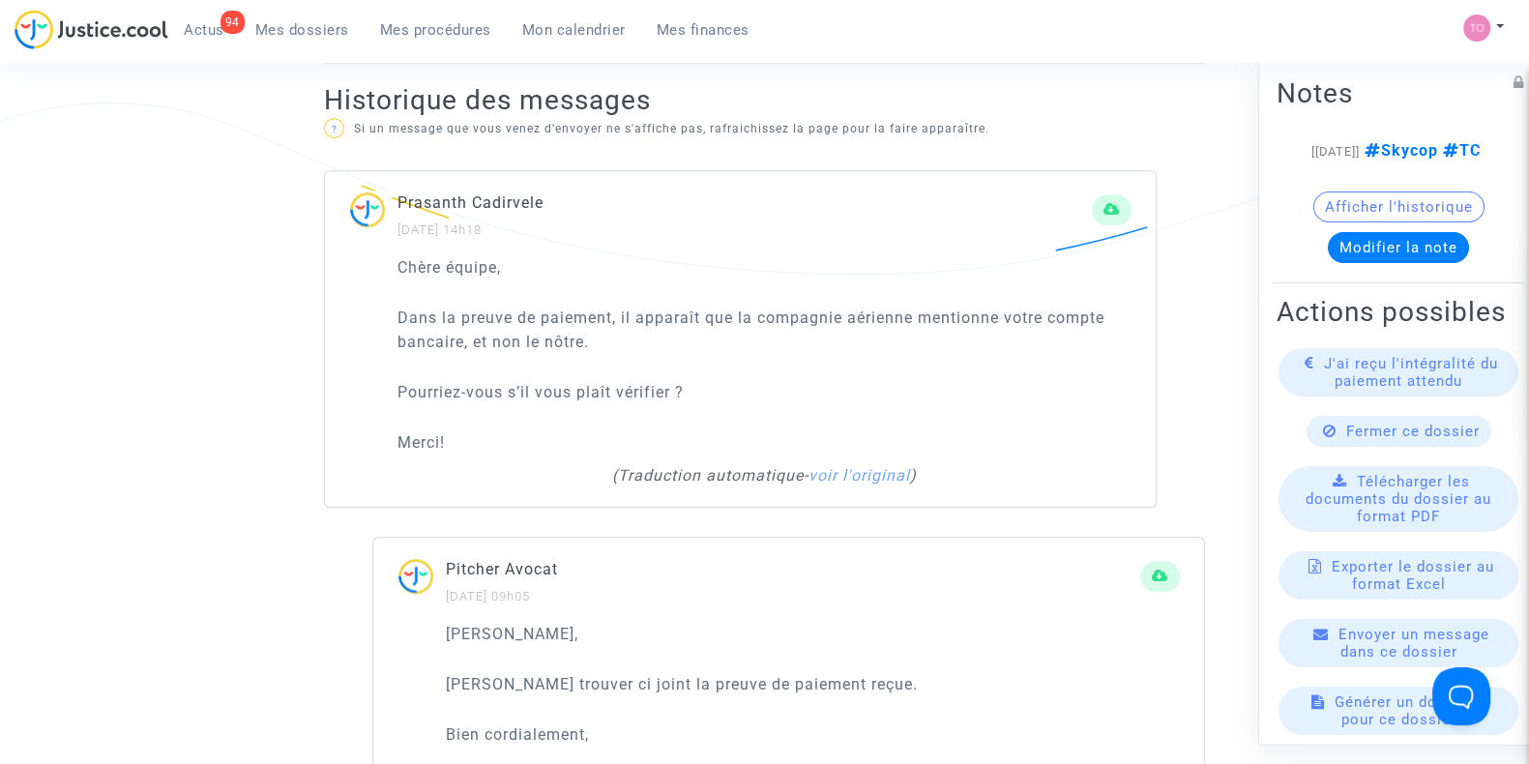
scroll to position [1196, 0]
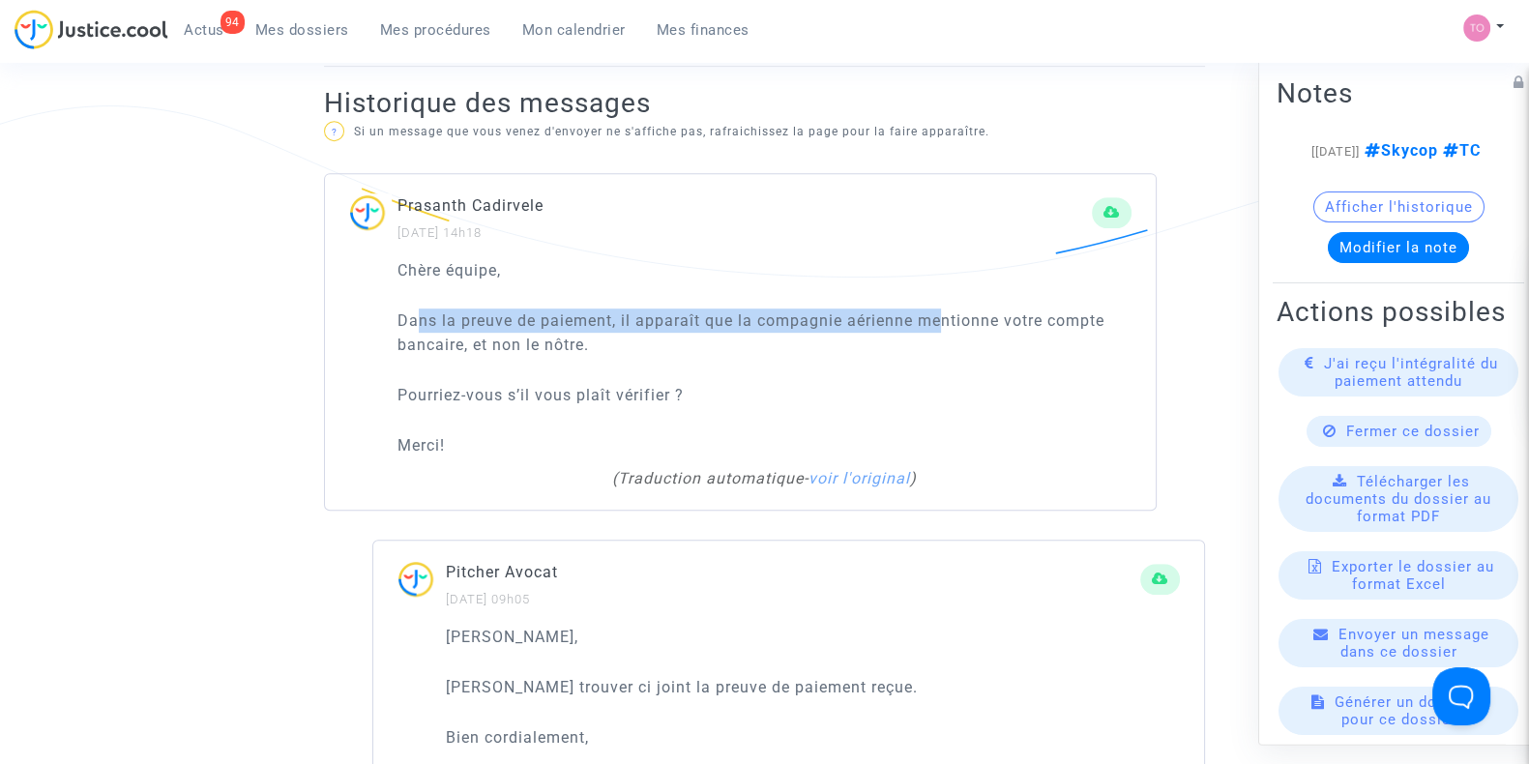
drag, startPoint x: 418, startPoint y: 295, endPoint x: 943, endPoint y: 302, distance: 525.3
click at [943, 309] on p "Dans la preuve de paiement, il apparaît que la compagnie aérienne mentionne vot…" at bounding box center [765, 333] width 734 height 48
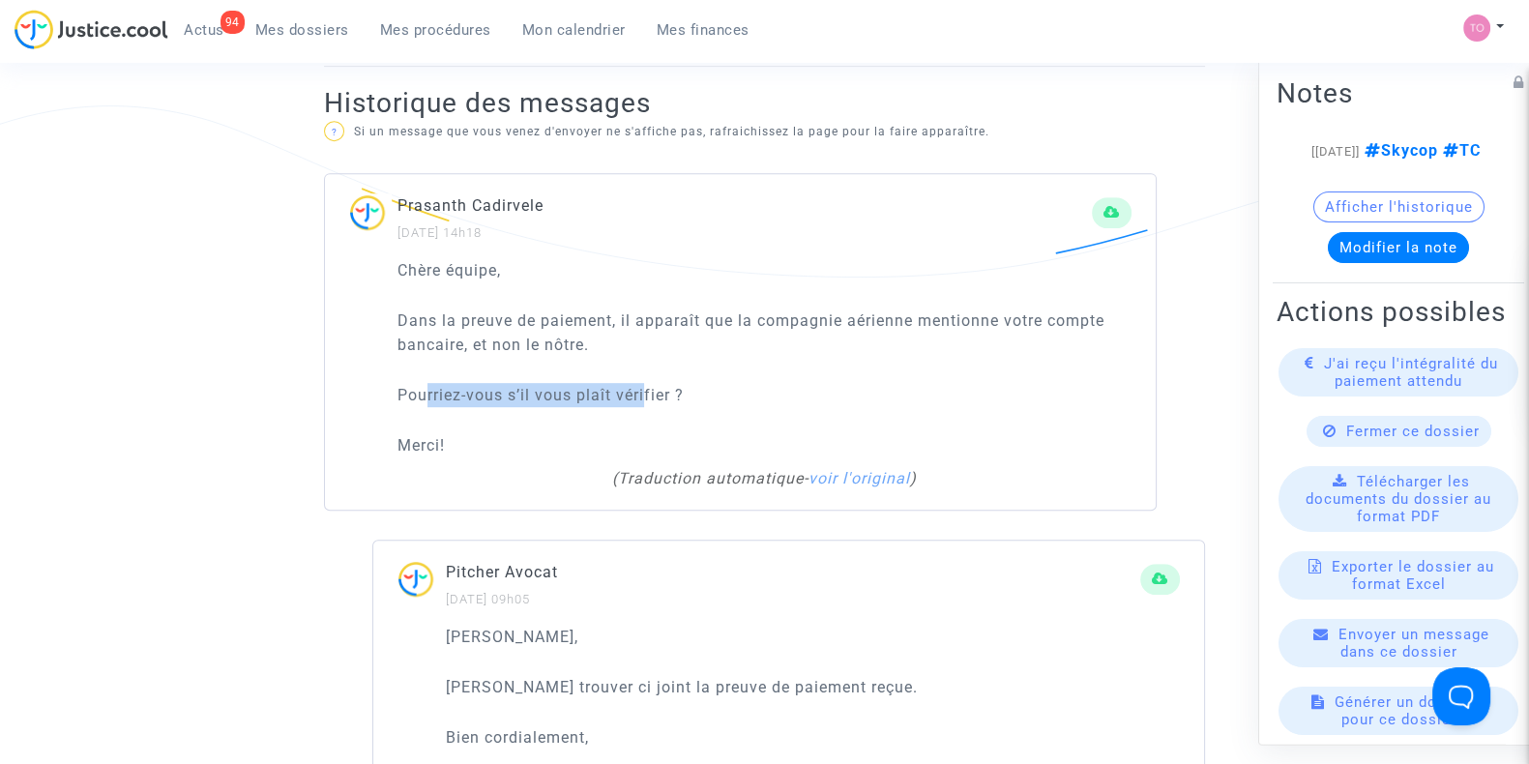
drag, startPoint x: 430, startPoint y: 363, endPoint x: 645, endPoint y: 361, distance: 215.7
click at [645, 383] on p "Pourriez-vous s’il vous plaît vérifier ?" at bounding box center [765, 395] width 734 height 24
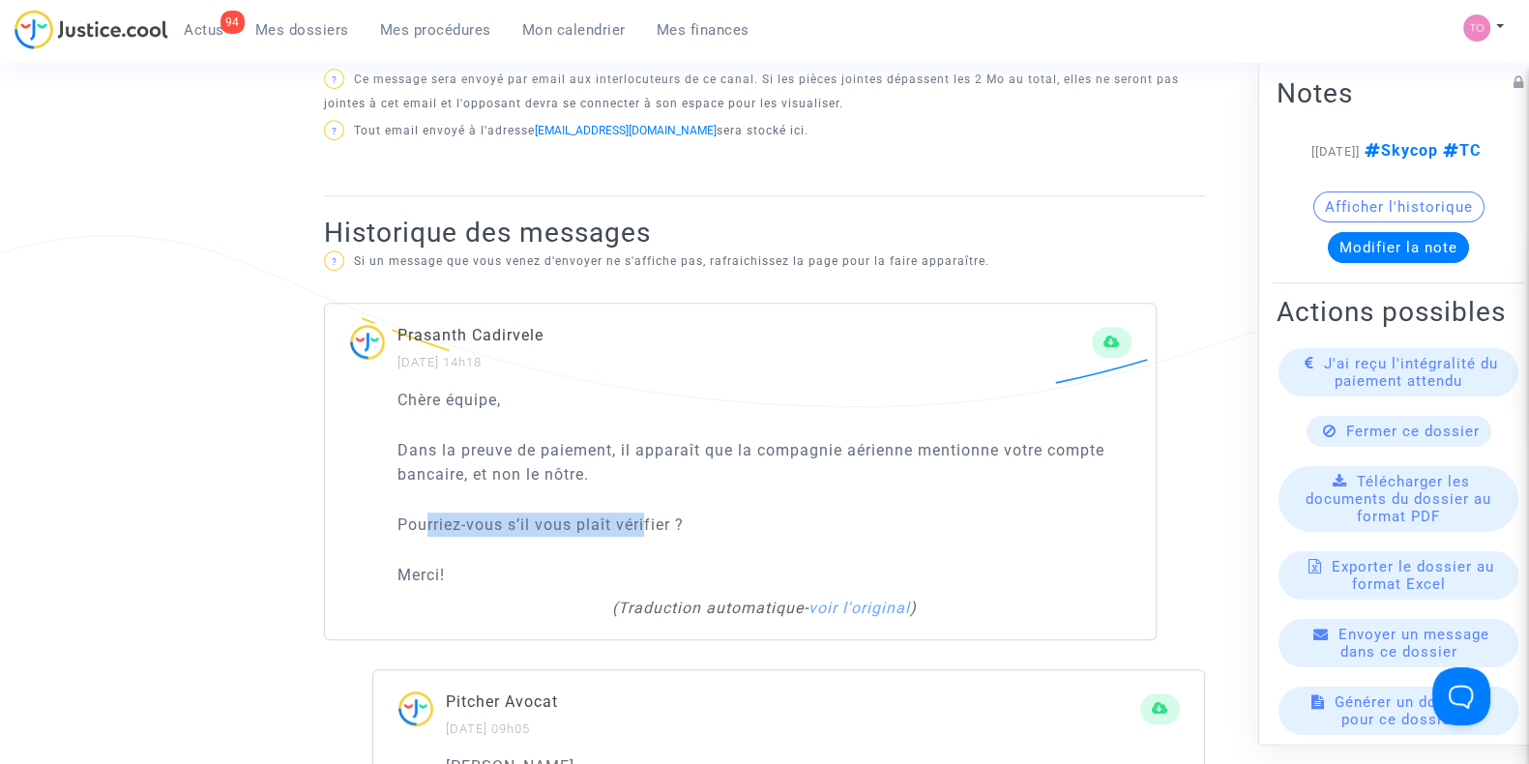
scroll to position [1058, 0]
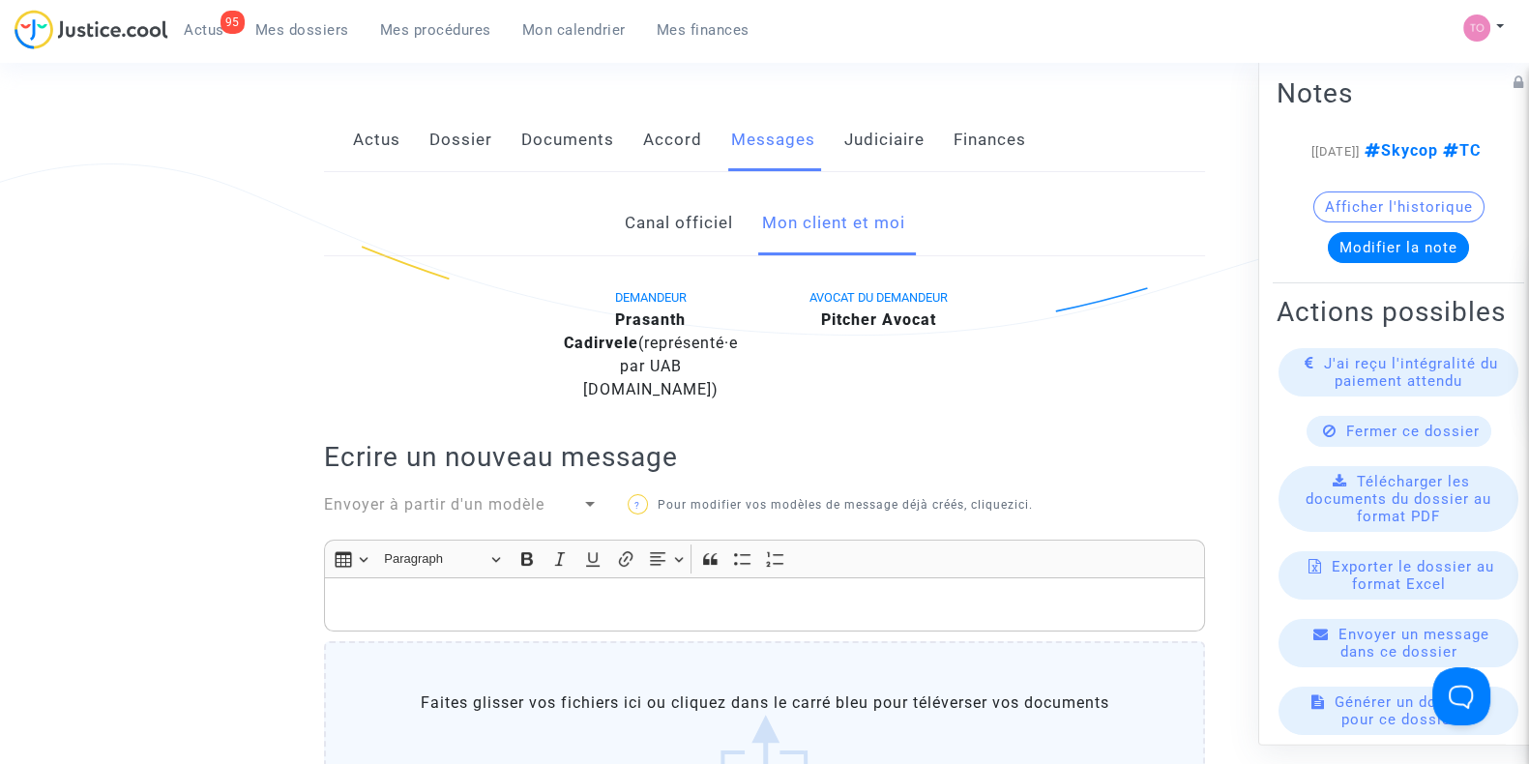
click at [658, 215] on link "Canal officiel" at bounding box center [678, 224] width 108 height 64
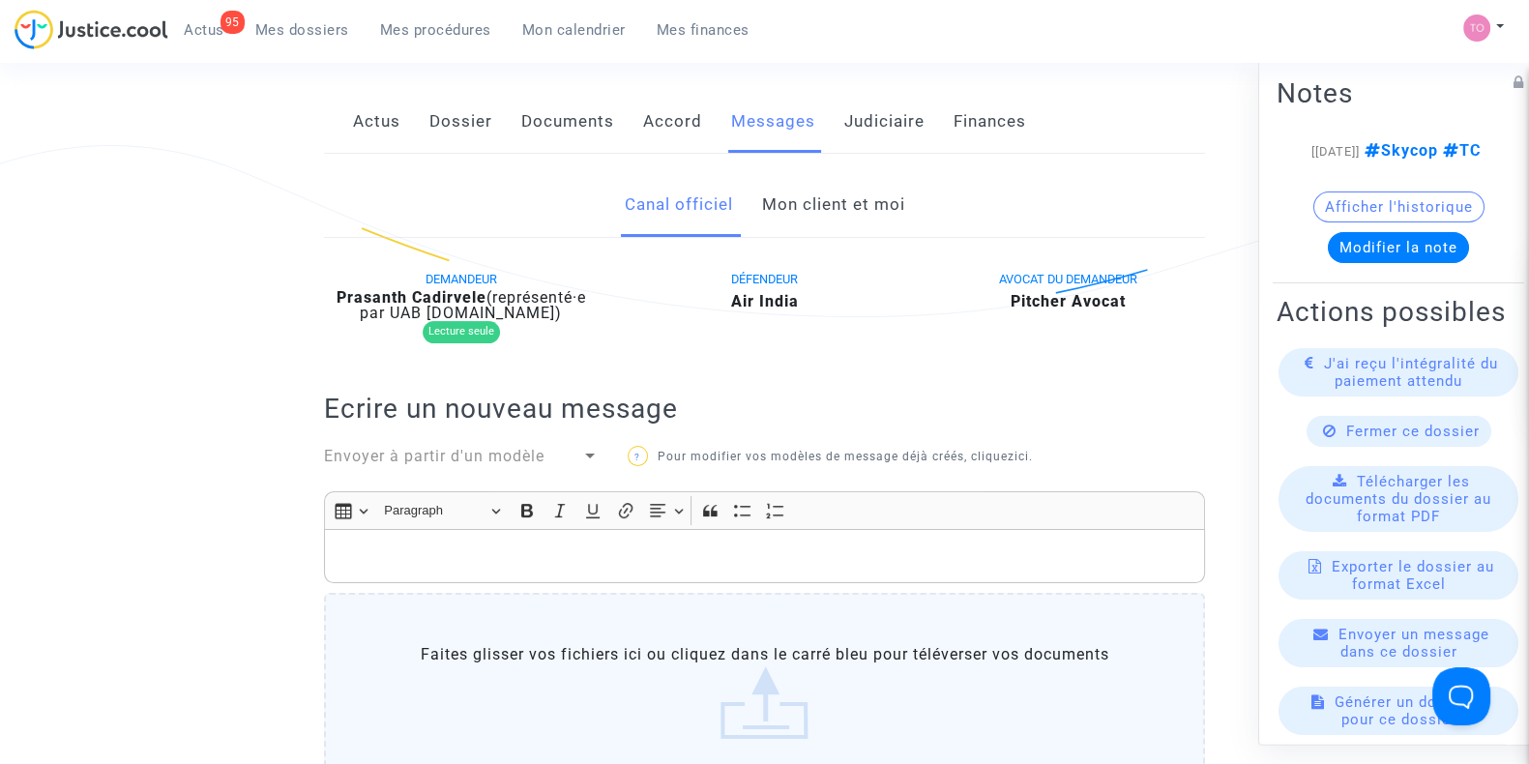
scroll to position [302, 0]
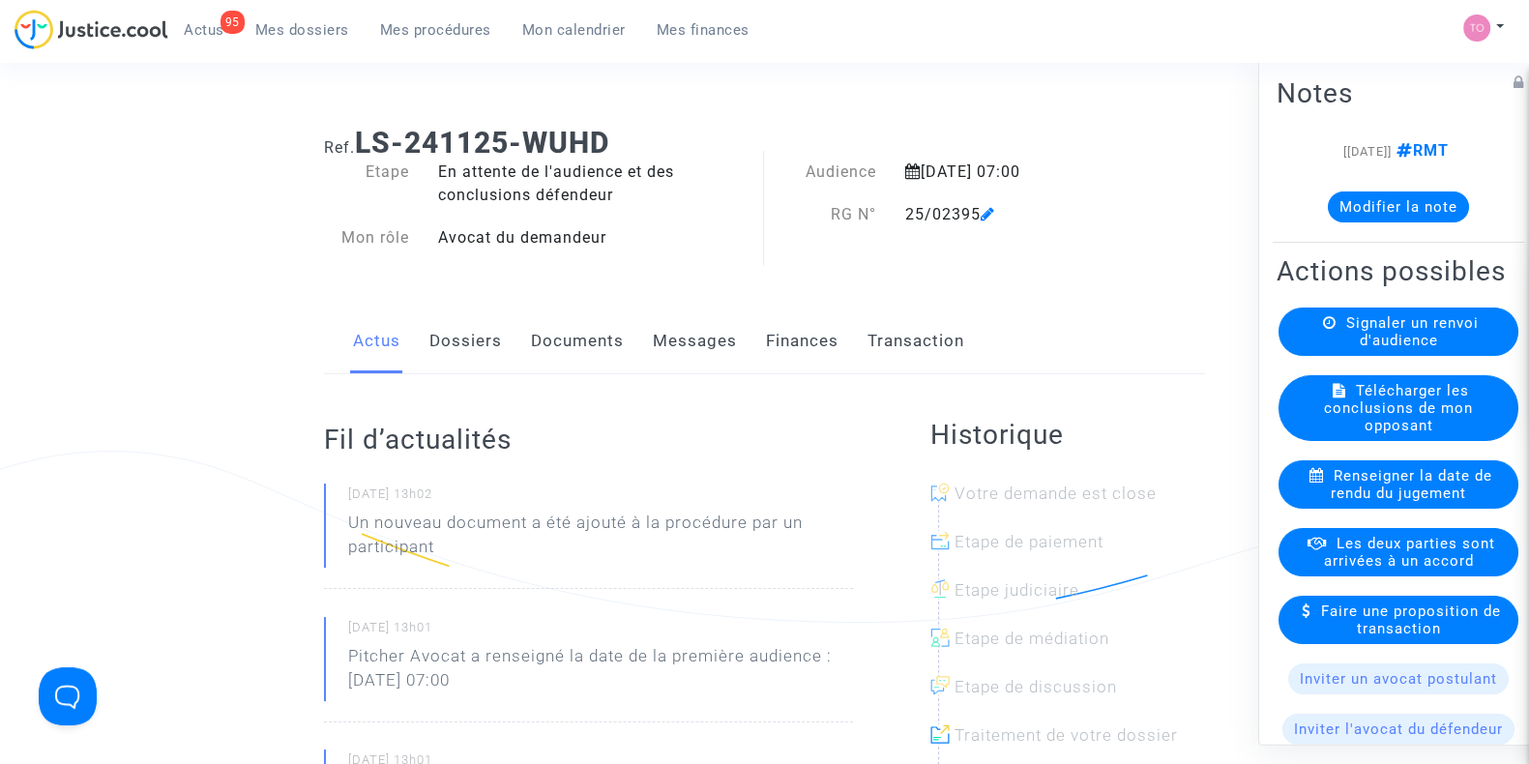
click at [556, 360] on link "Documents" at bounding box center [577, 342] width 93 height 64
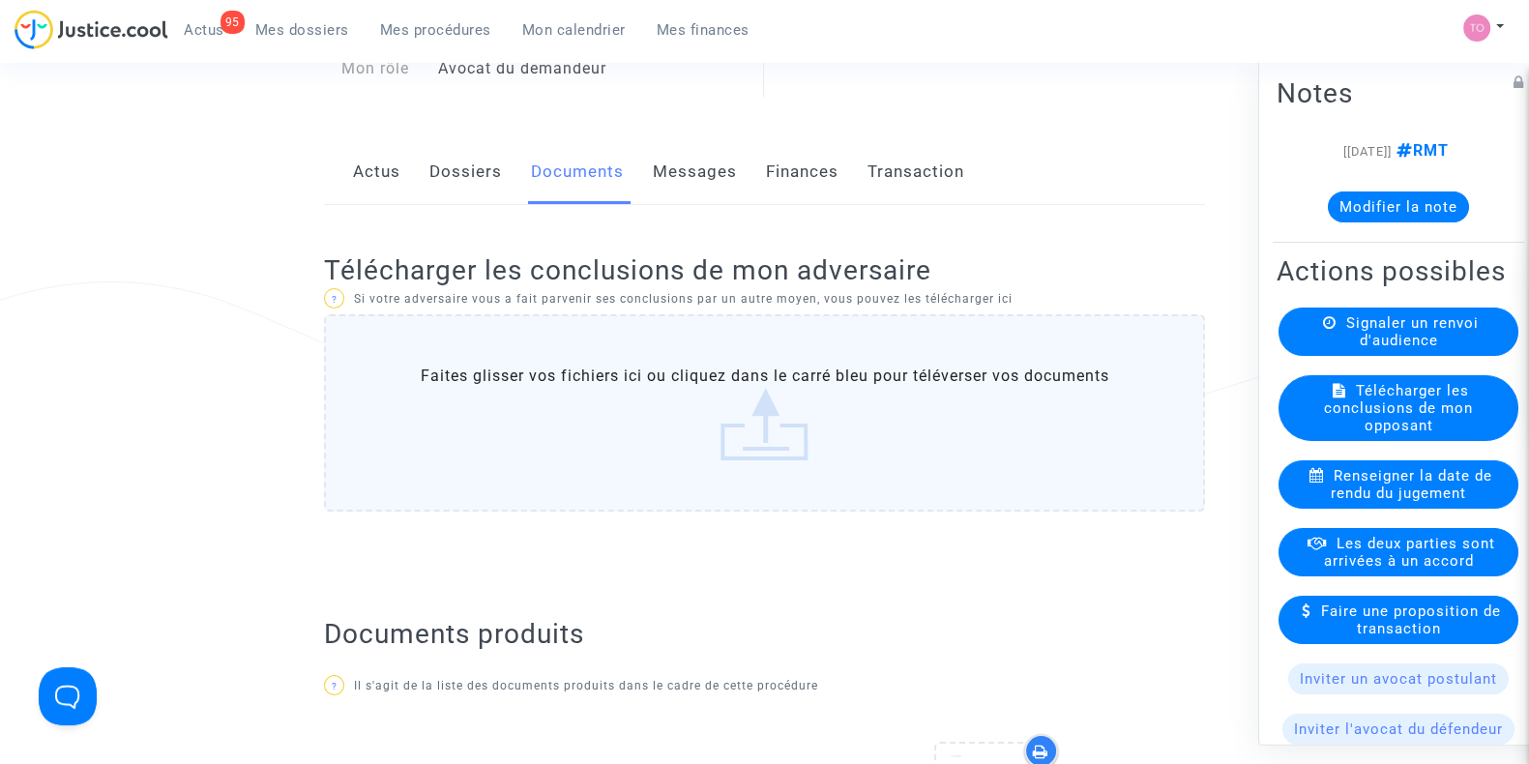
scroll to position [168, 0]
click at [440, 183] on link "Dossiers" at bounding box center [466, 173] width 73 height 64
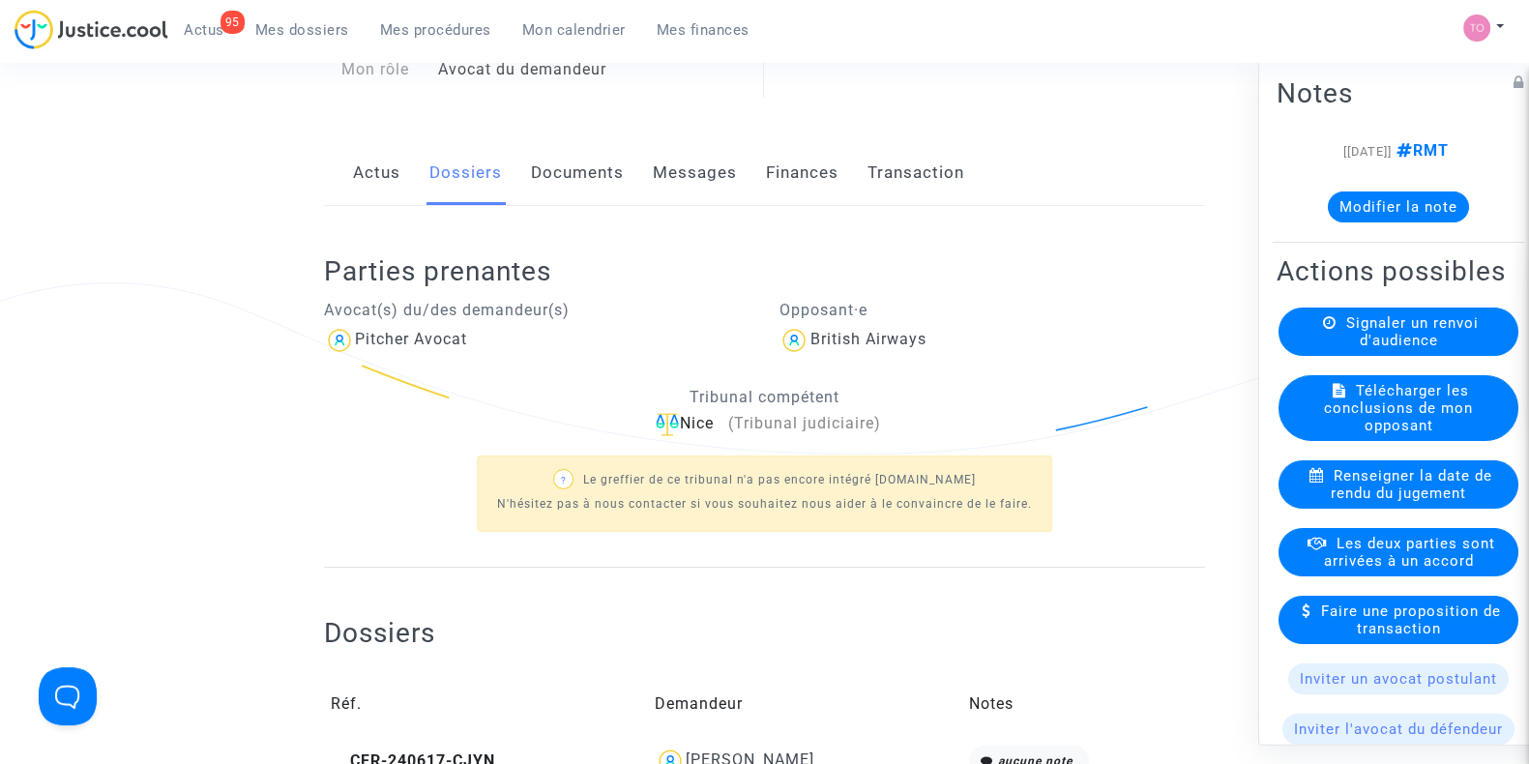
scroll to position [329, 0]
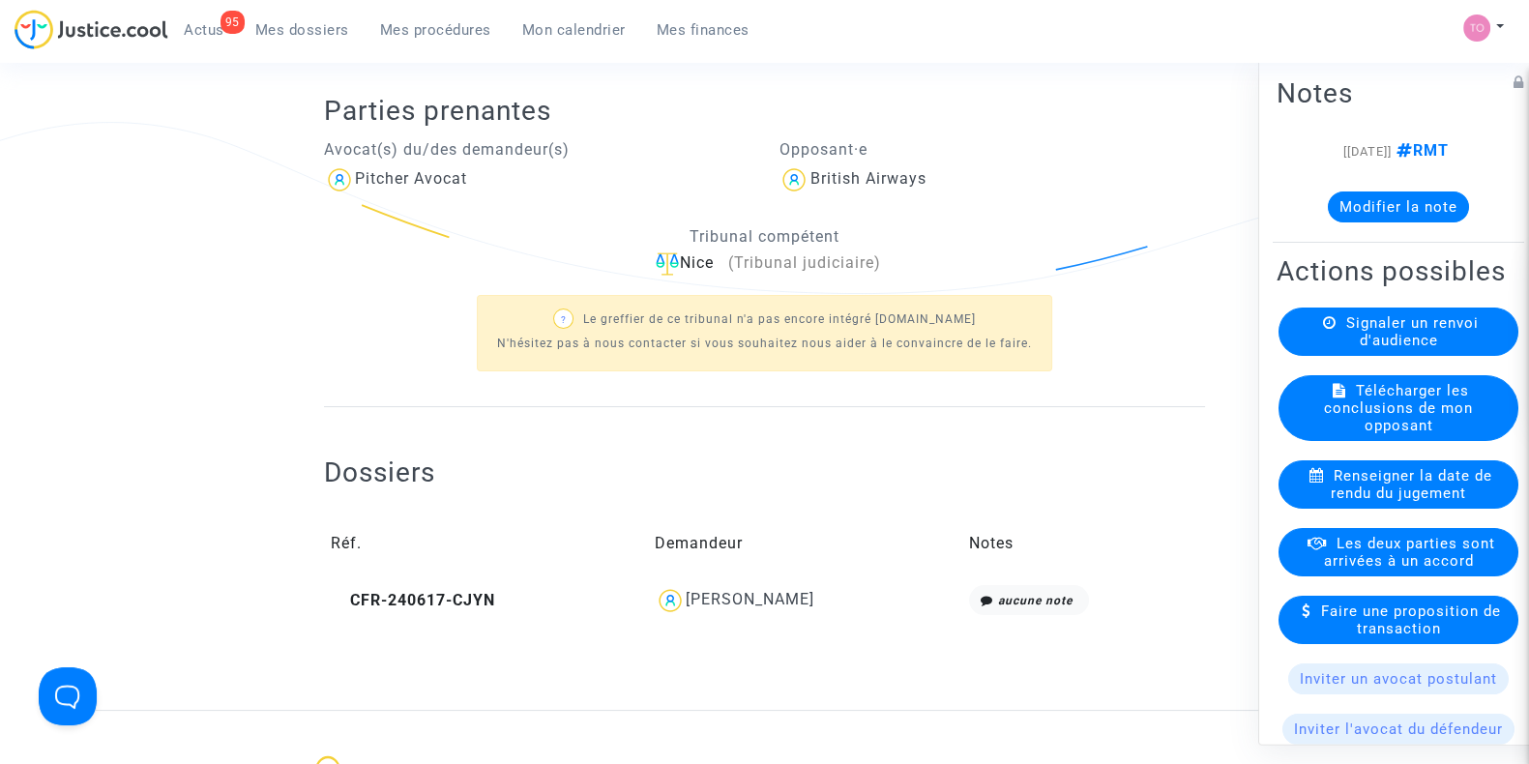
click at [744, 595] on div "[PERSON_NAME]" at bounding box center [750, 599] width 129 height 18
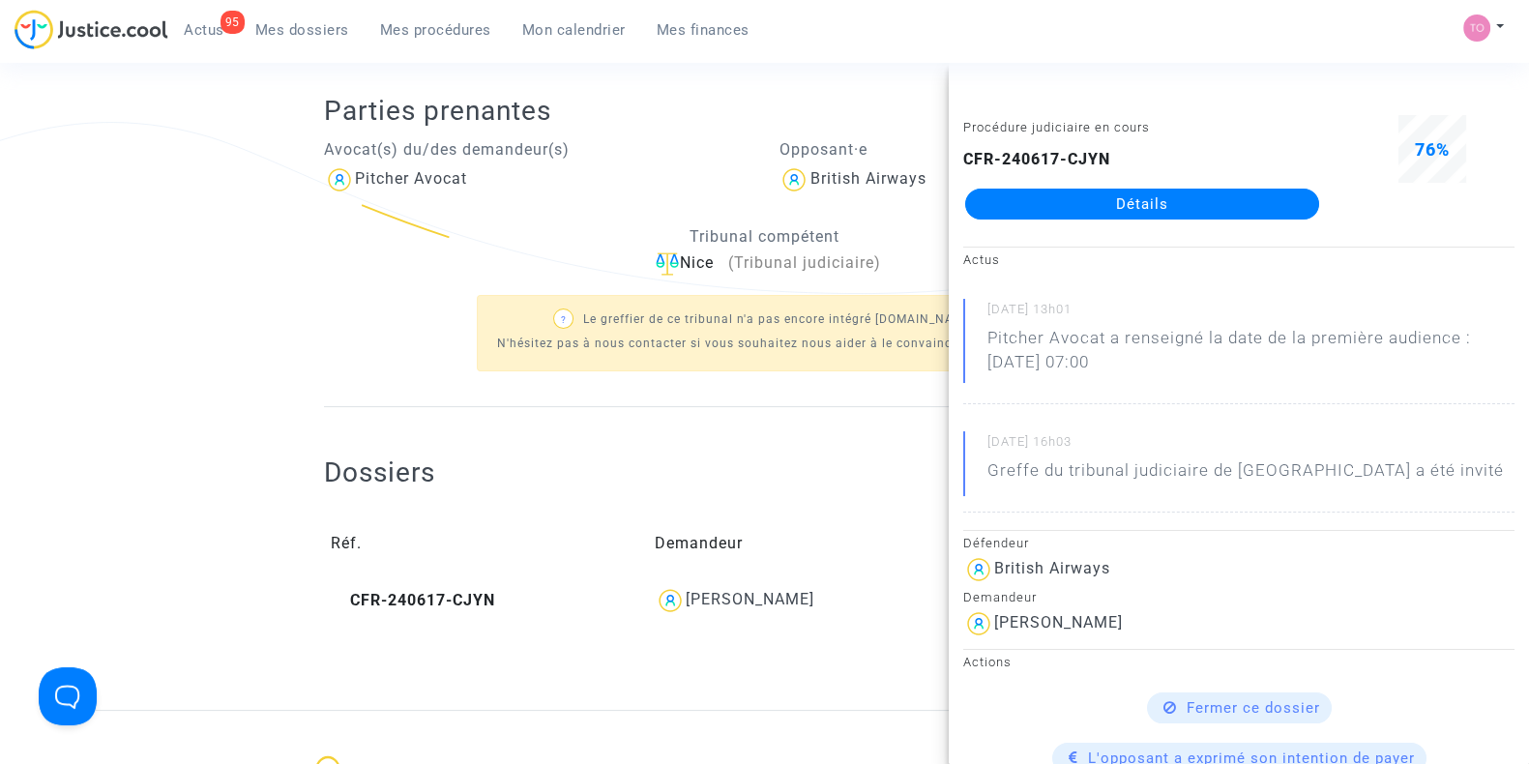
click at [1064, 205] on link "Détails" at bounding box center [1142, 204] width 354 height 31
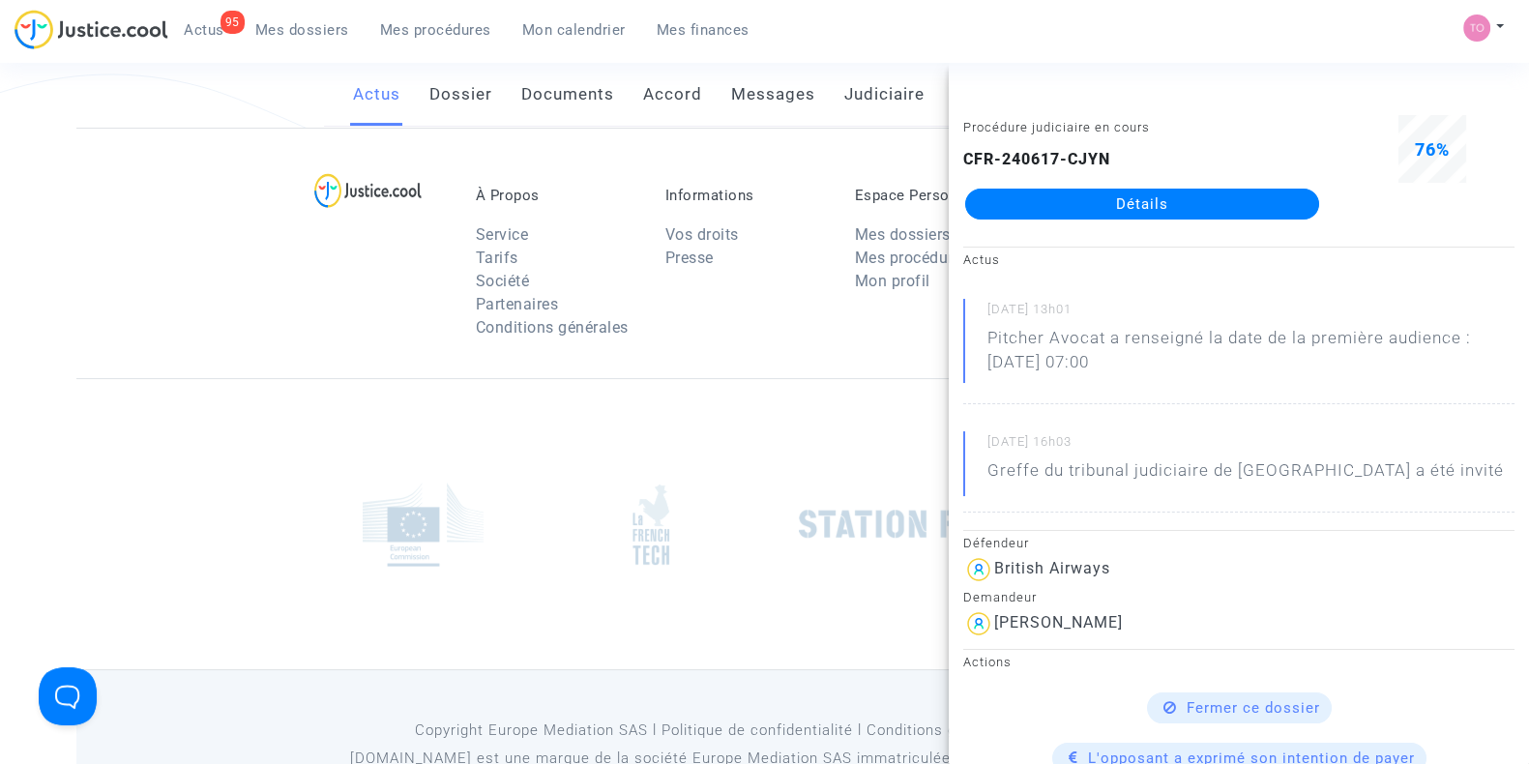
scroll to position [329, 0]
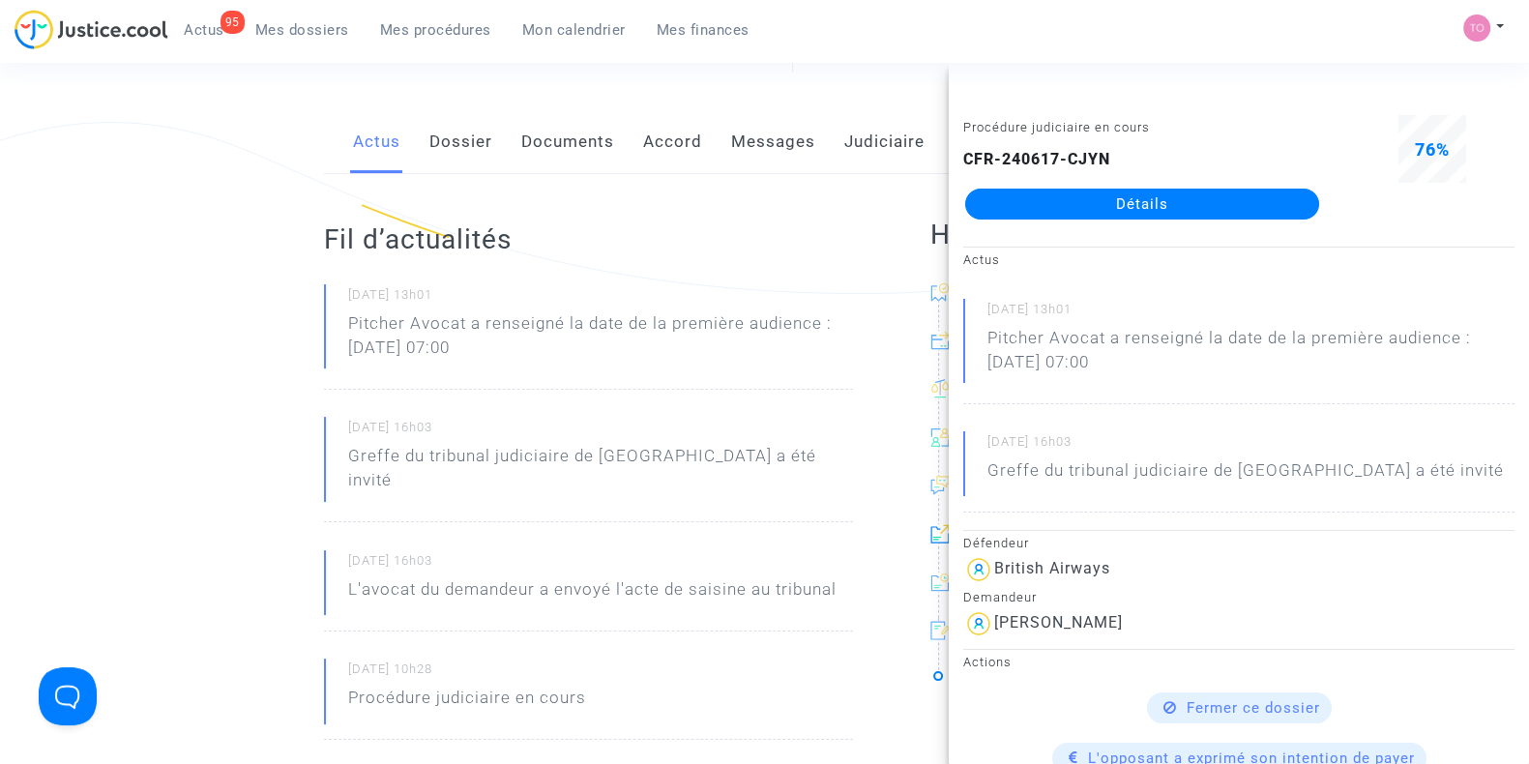
click at [557, 137] on link "Documents" at bounding box center [567, 142] width 93 height 64
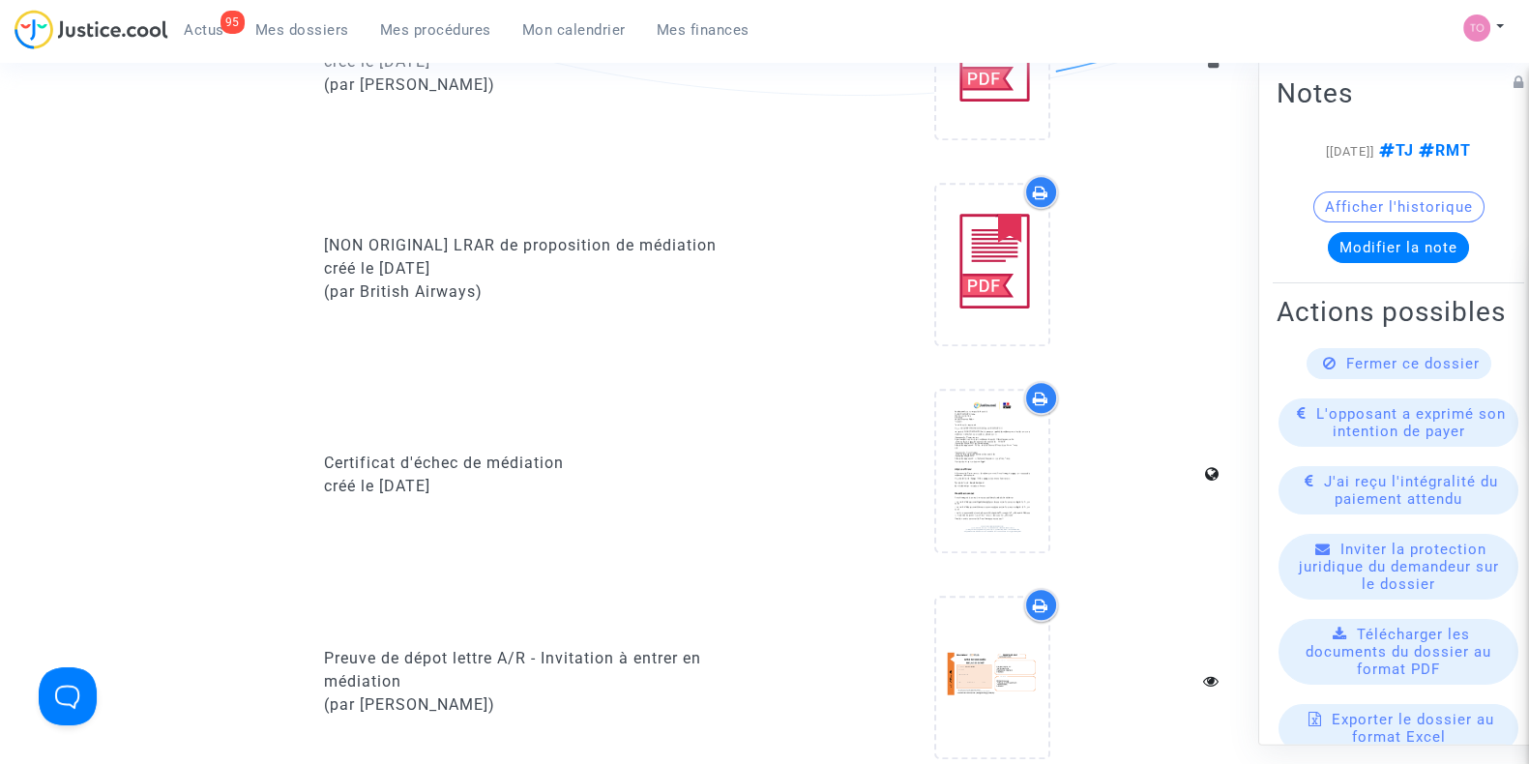
scroll to position [1378, 0]
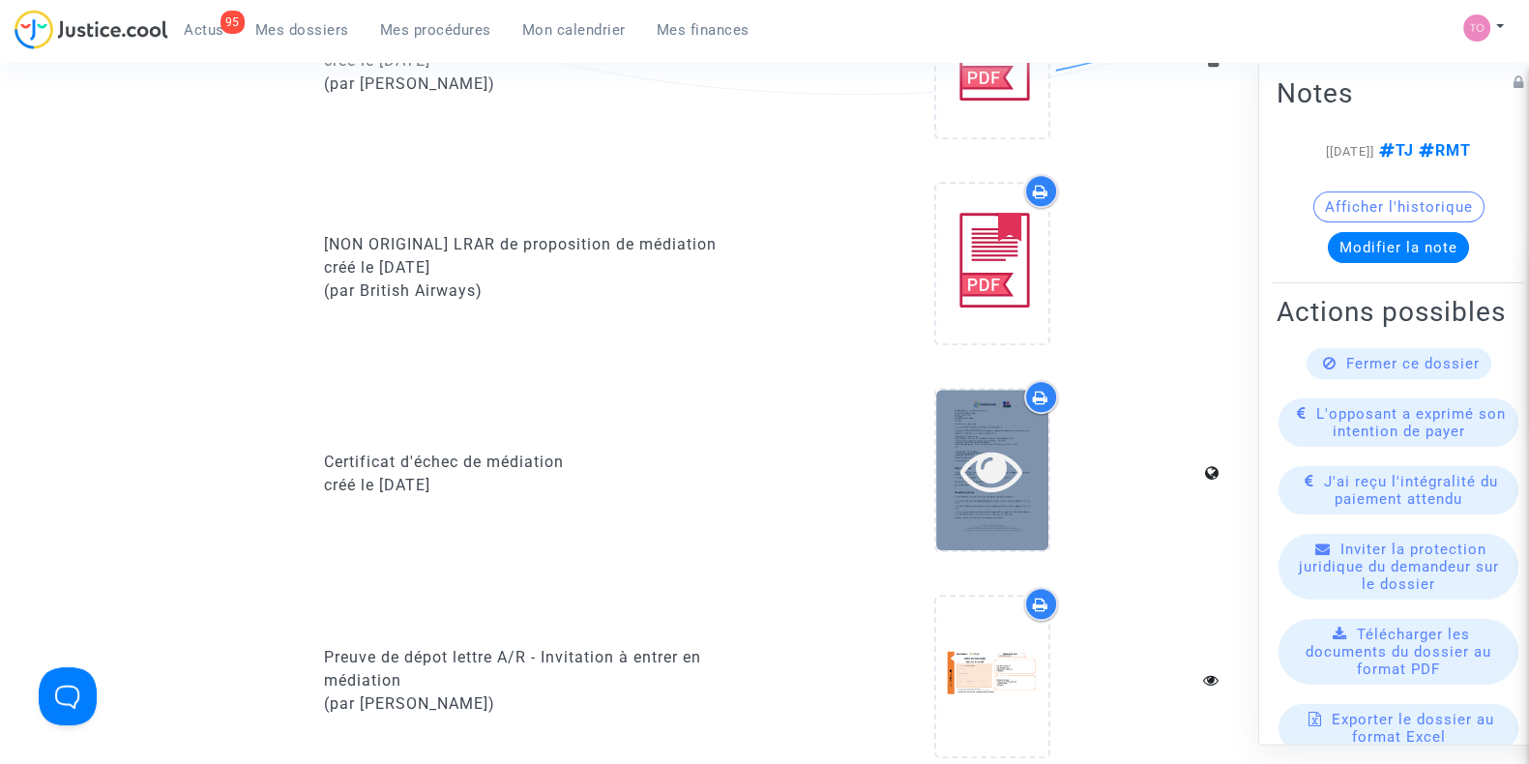
click at [1011, 439] on icon at bounding box center [992, 470] width 63 height 62
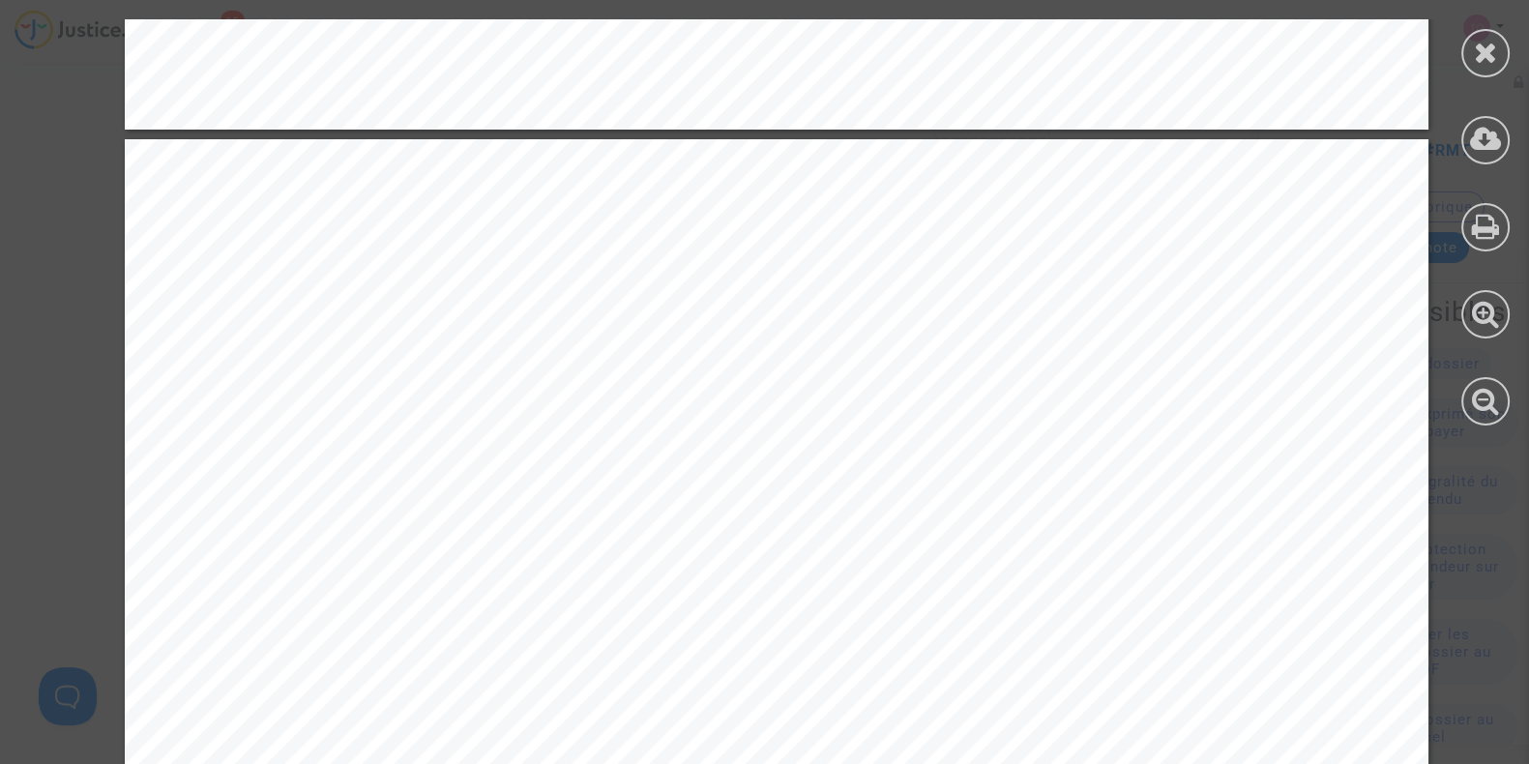
scroll to position [1902, 0]
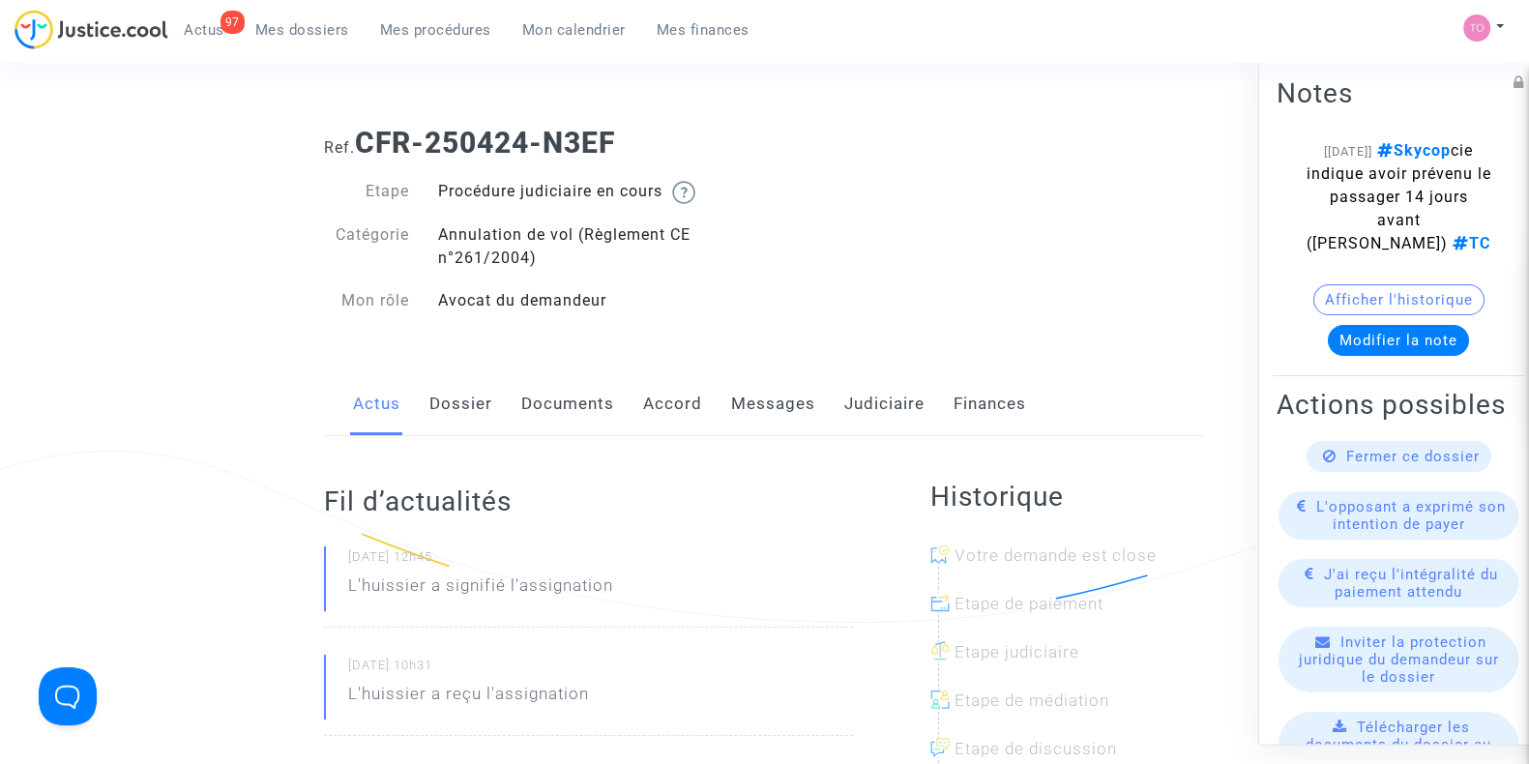
click at [909, 407] on link "Judiciaire" at bounding box center [884, 404] width 80 height 64
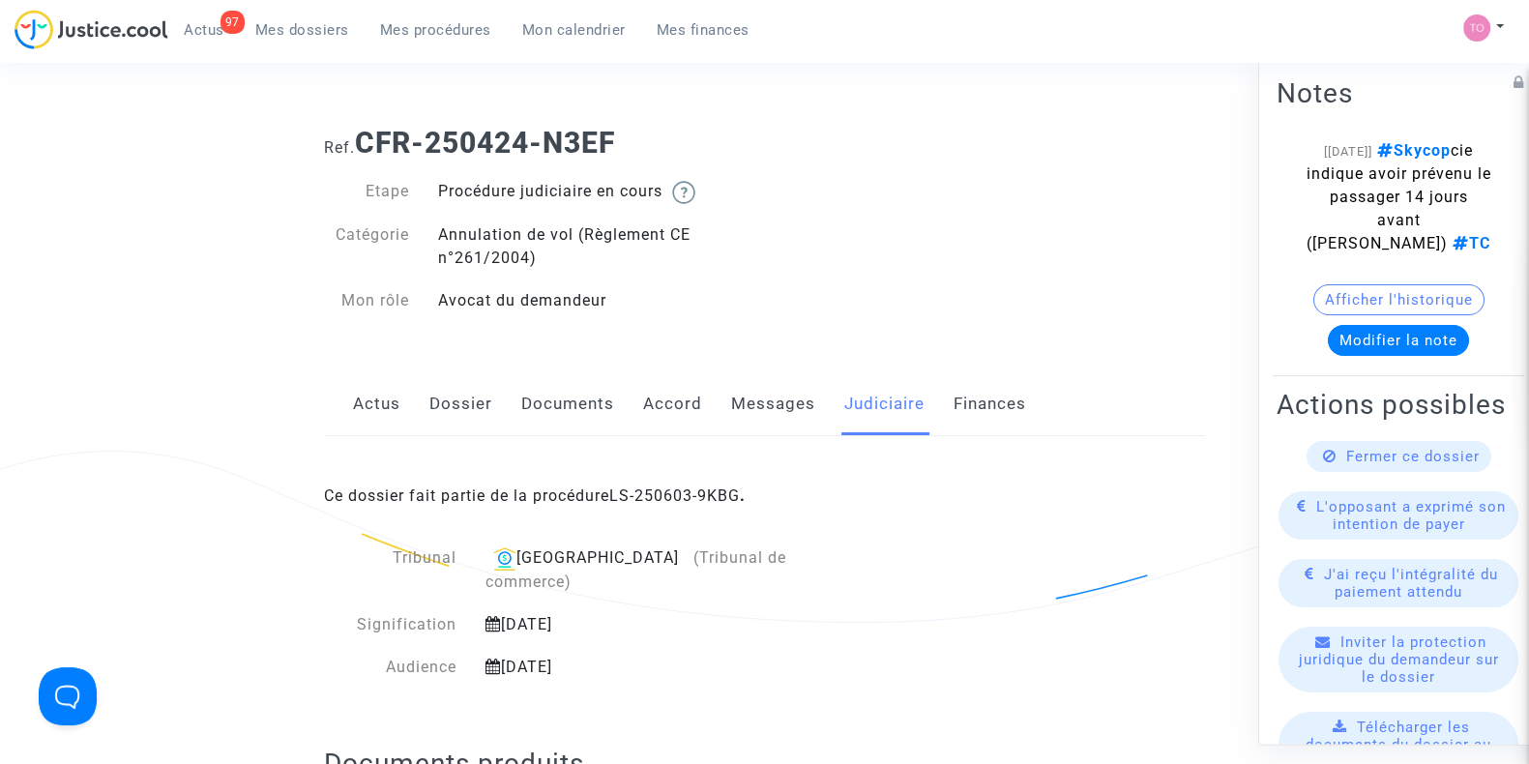
click at [459, 406] on link "Dossier" at bounding box center [461, 404] width 63 height 64
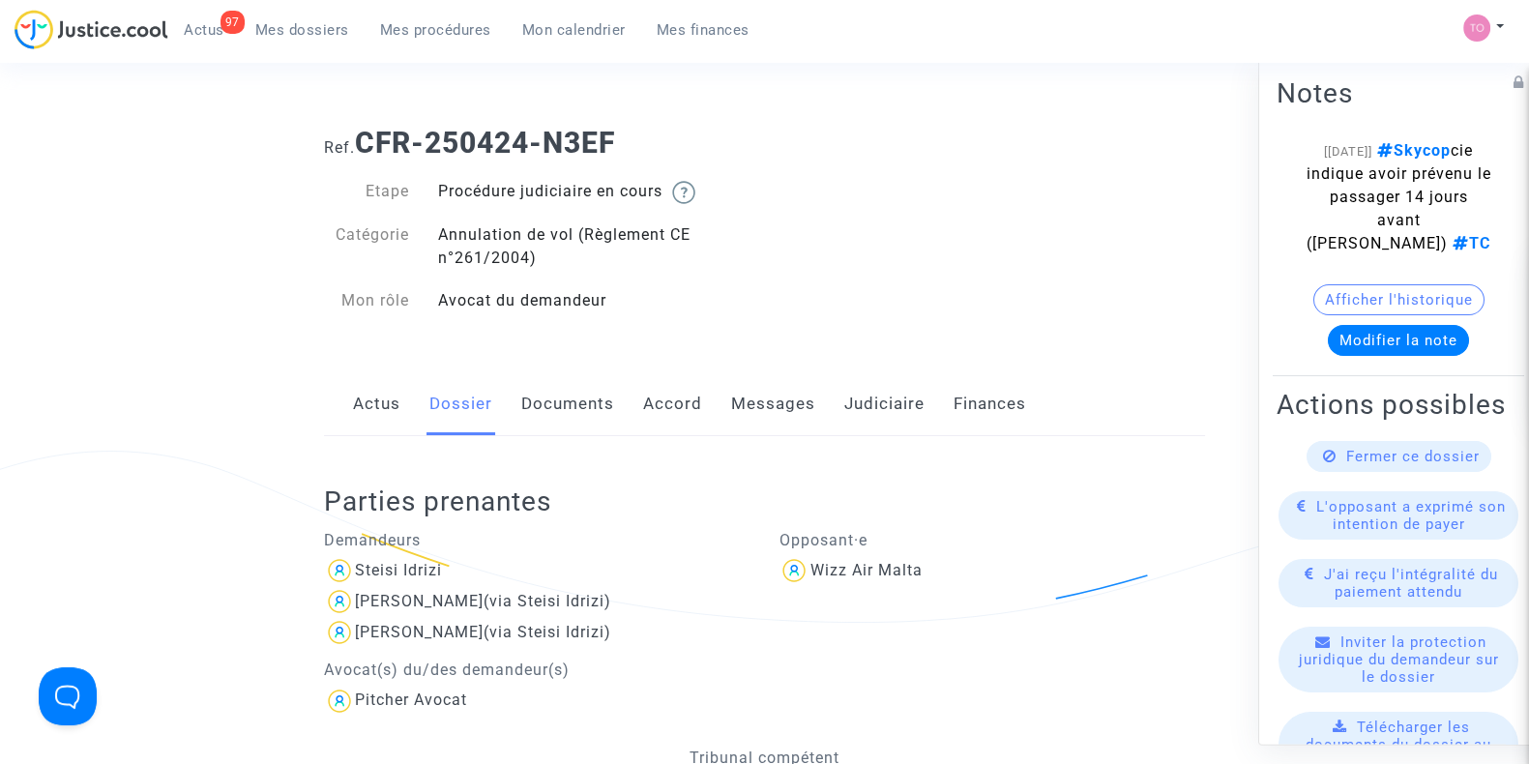
click at [683, 412] on link "Accord" at bounding box center [672, 404] width 59 height 64
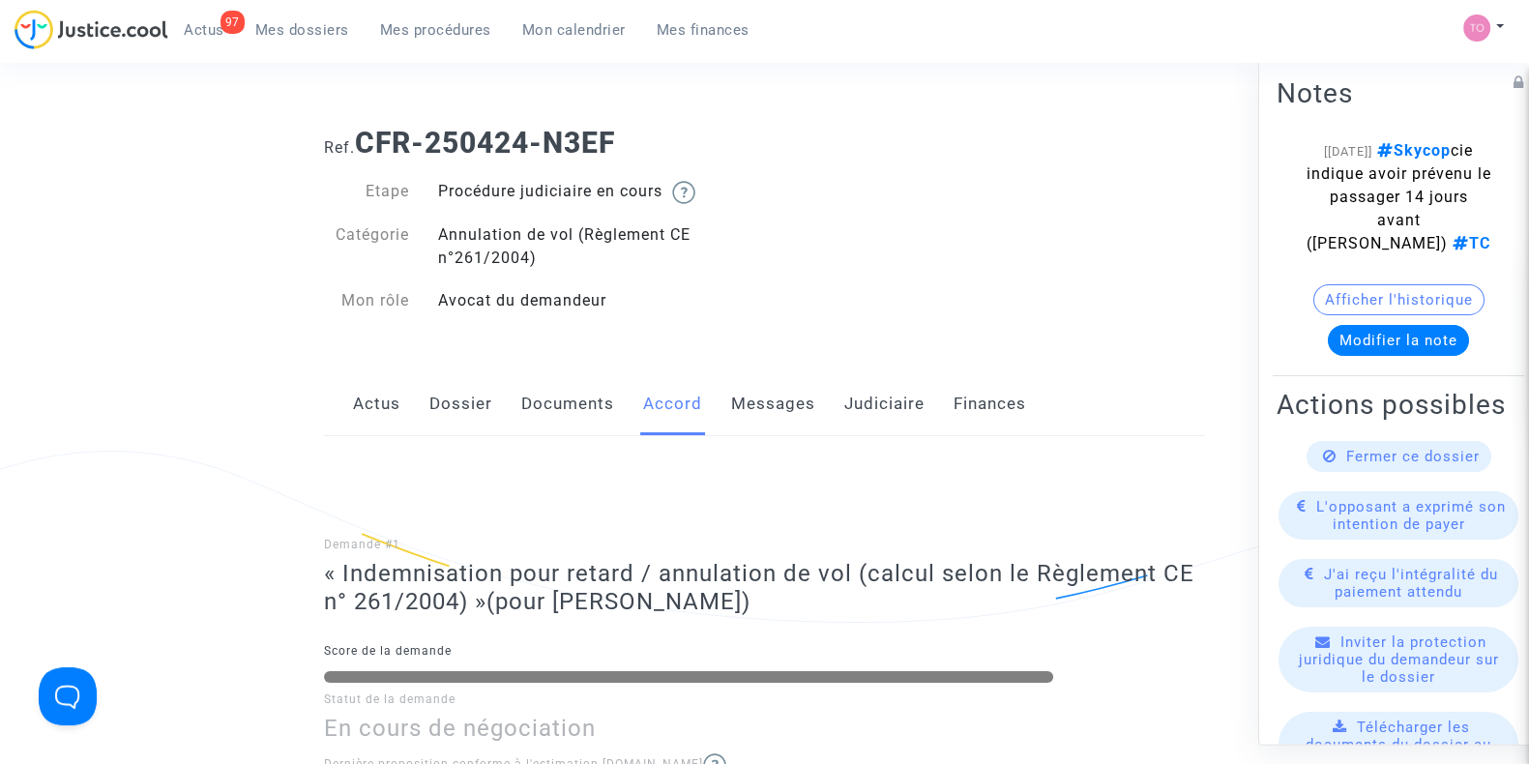
click at [459, 425] on link "Dossier" at bounding box center [461, 404] width 63 height 64
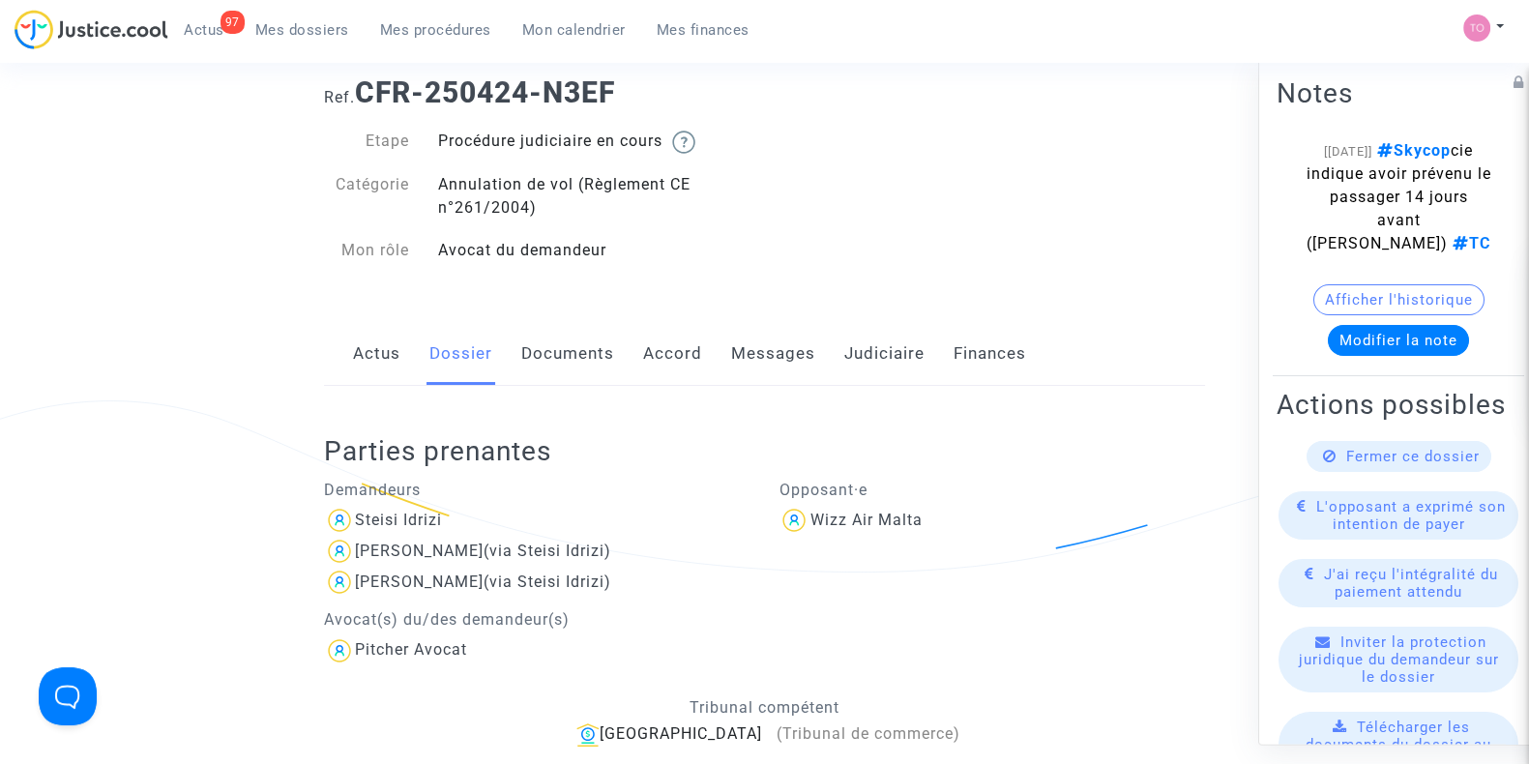
scroll to position [28, 0]
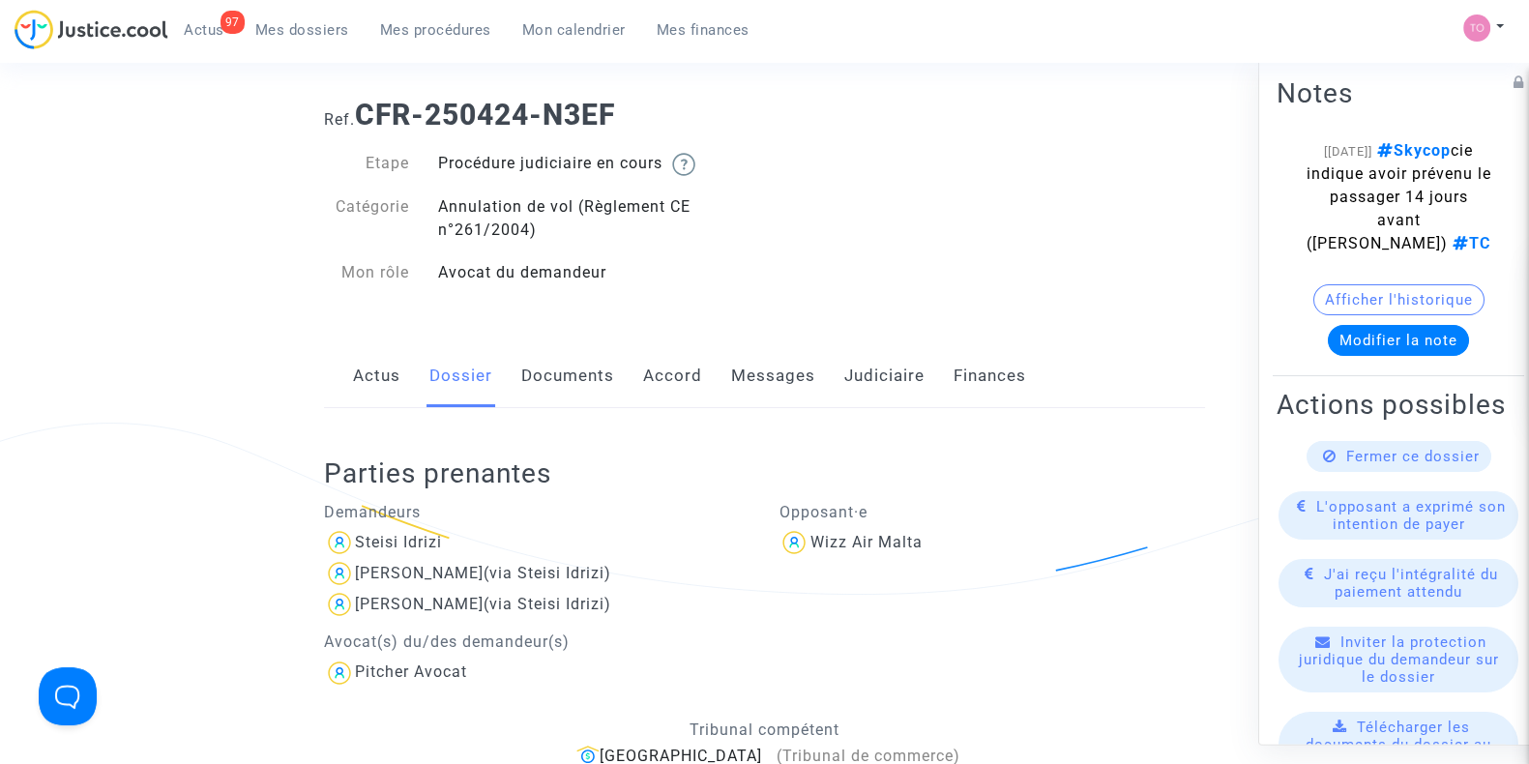
click at [658, 384] on link "Accord" at bounding box center [672, 376] width 59 height 64
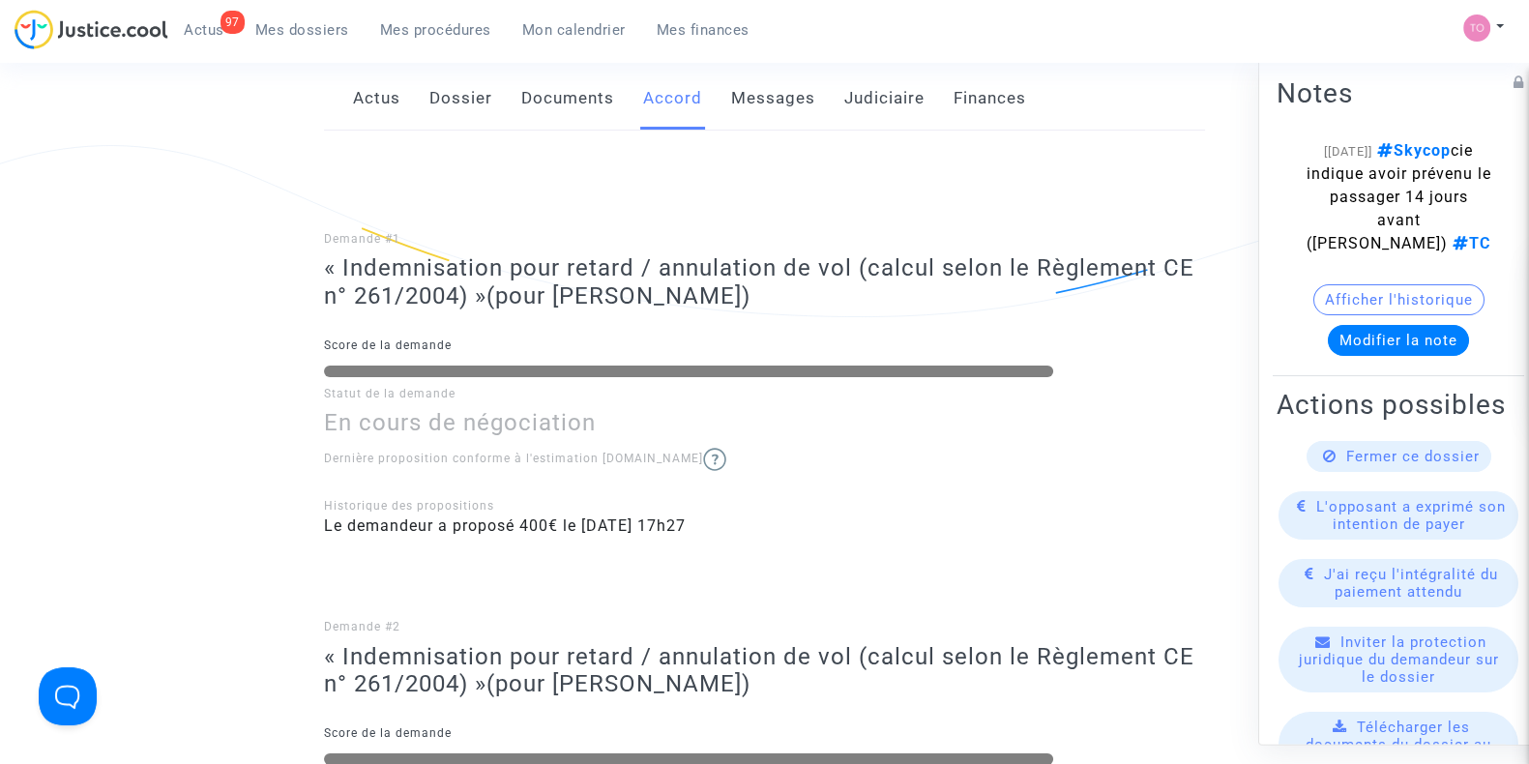
scroll to position [220, 0]
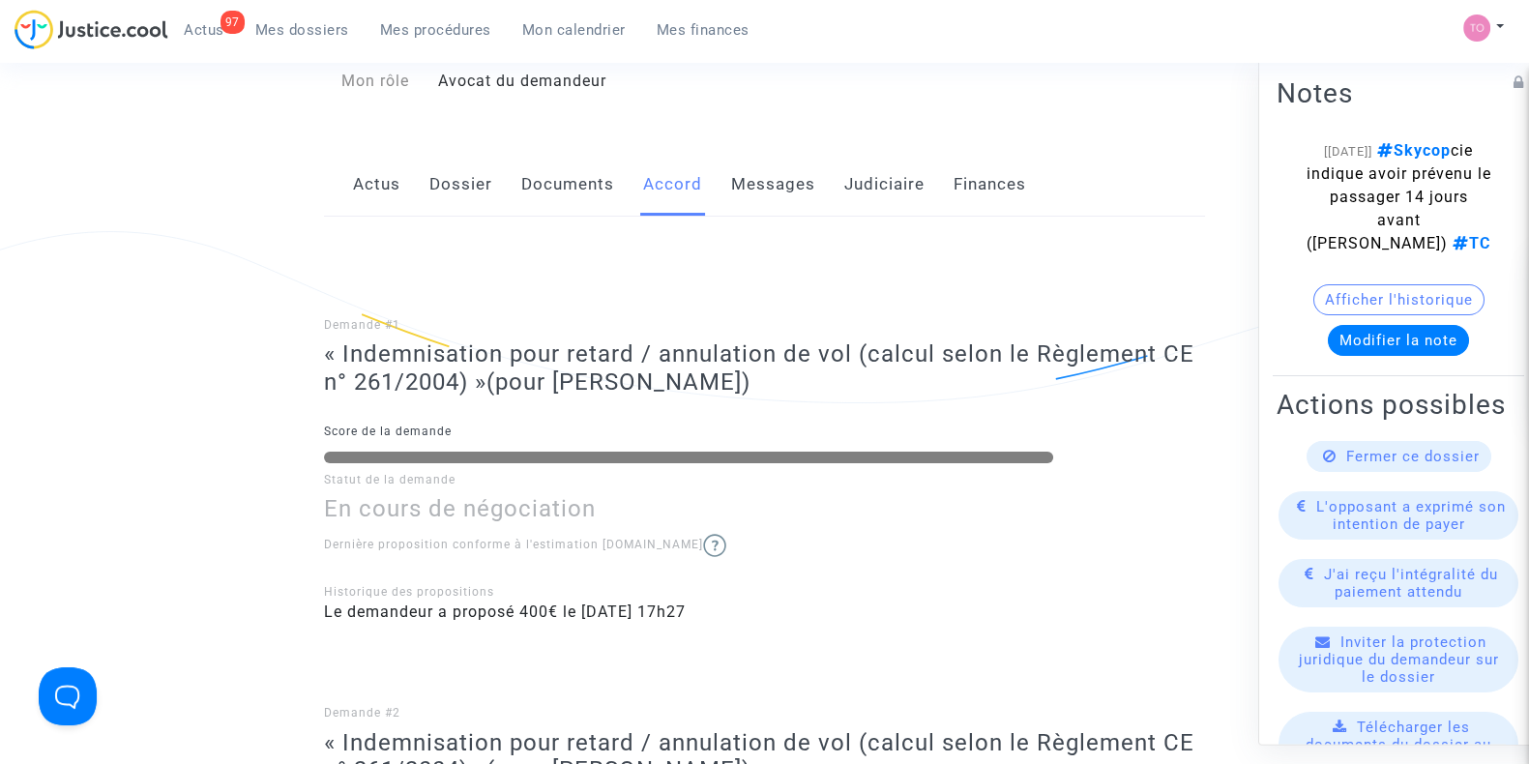
click at [865, 210] on link "Judiciaire" at bounding box center [884, 185] width 80 height 64
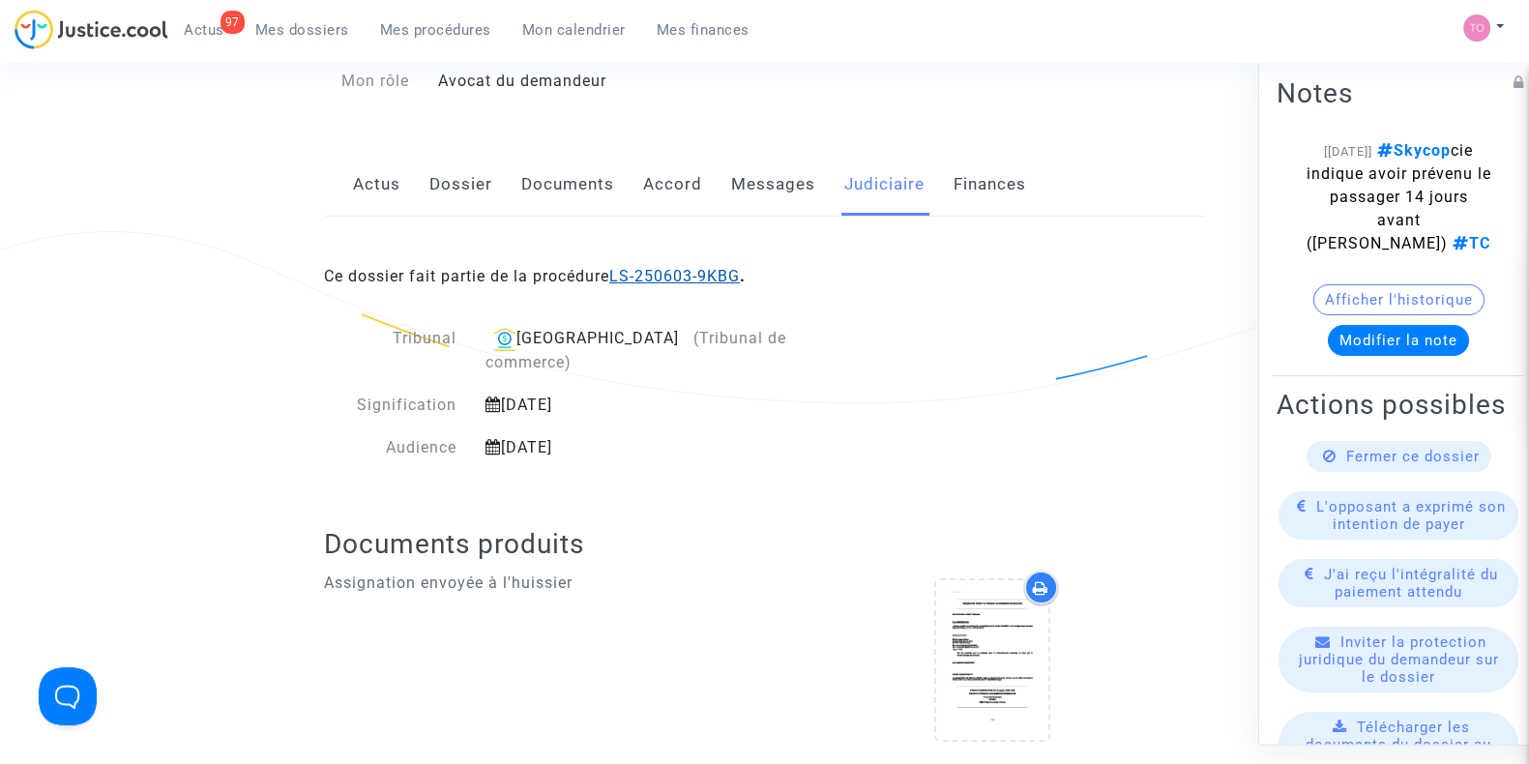
click at [657, 270] on link "LS-250603-9KBG" at bounding box center [674, 276] width 131 height 18
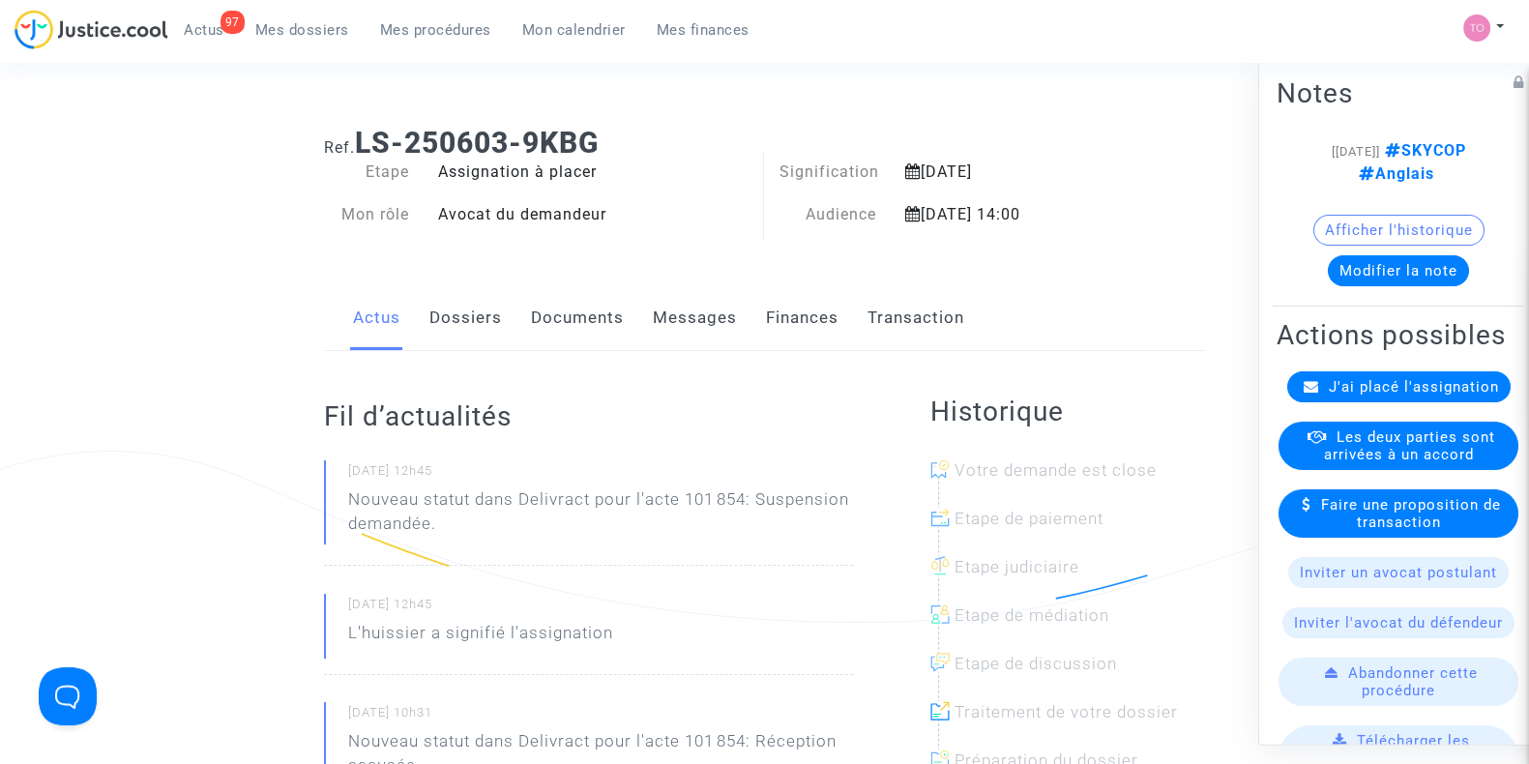
click at [663, 322] on link "Messages" at bounding box center [695, 318] width 84 height 64
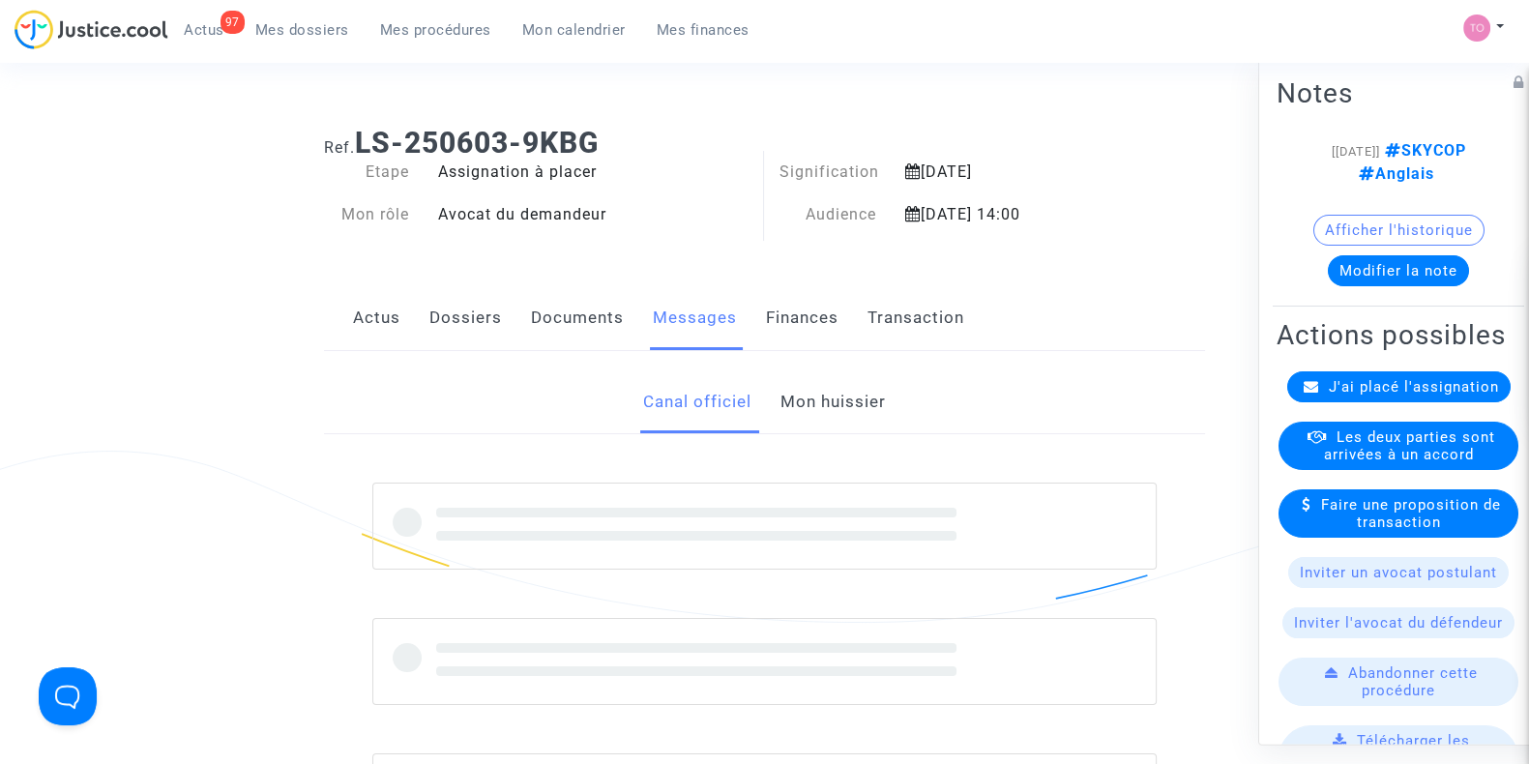
click at [781, 325] on link "Finances" at bounding box center [802, 318] width 73 height 64
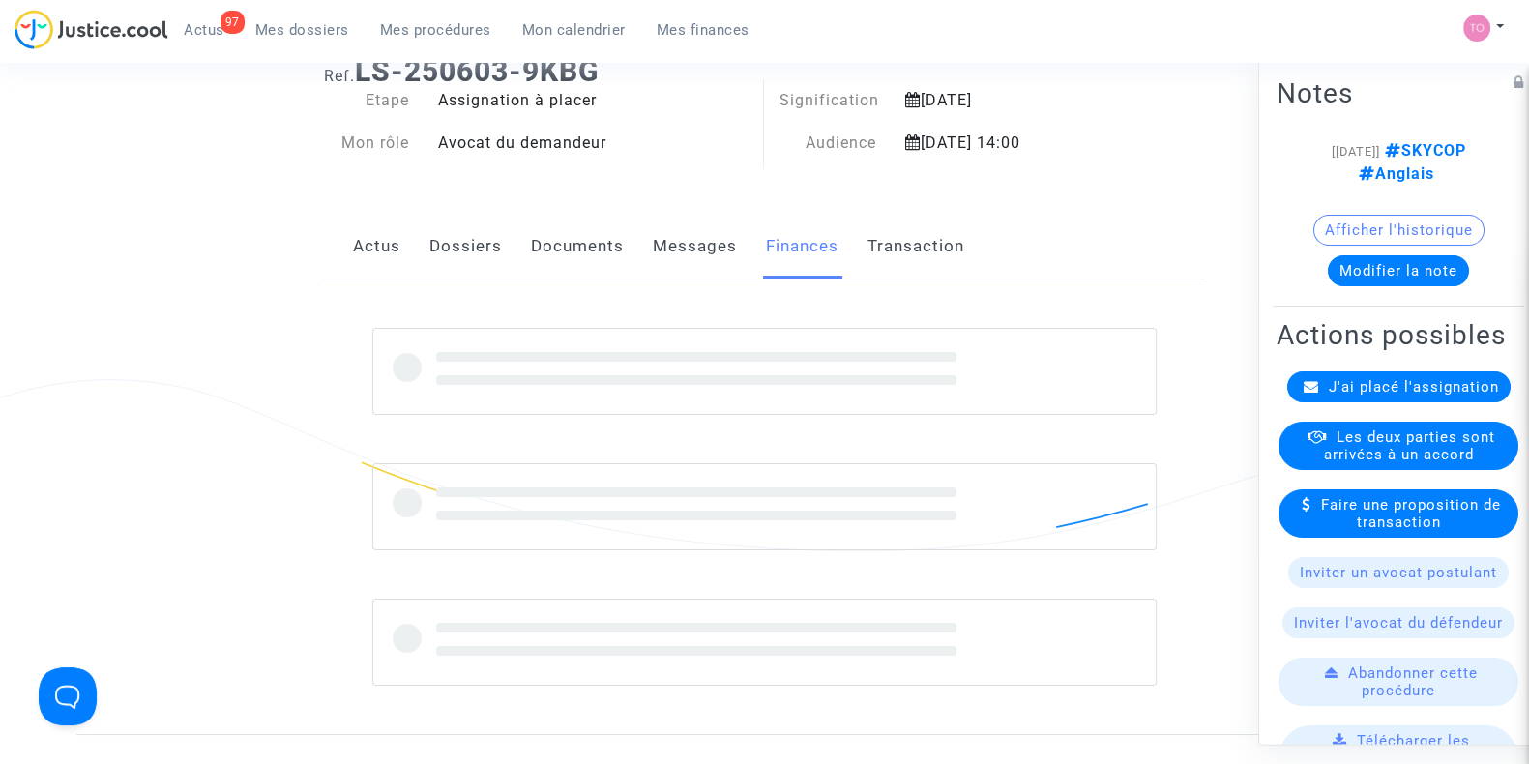
scroll to position [73, 0]
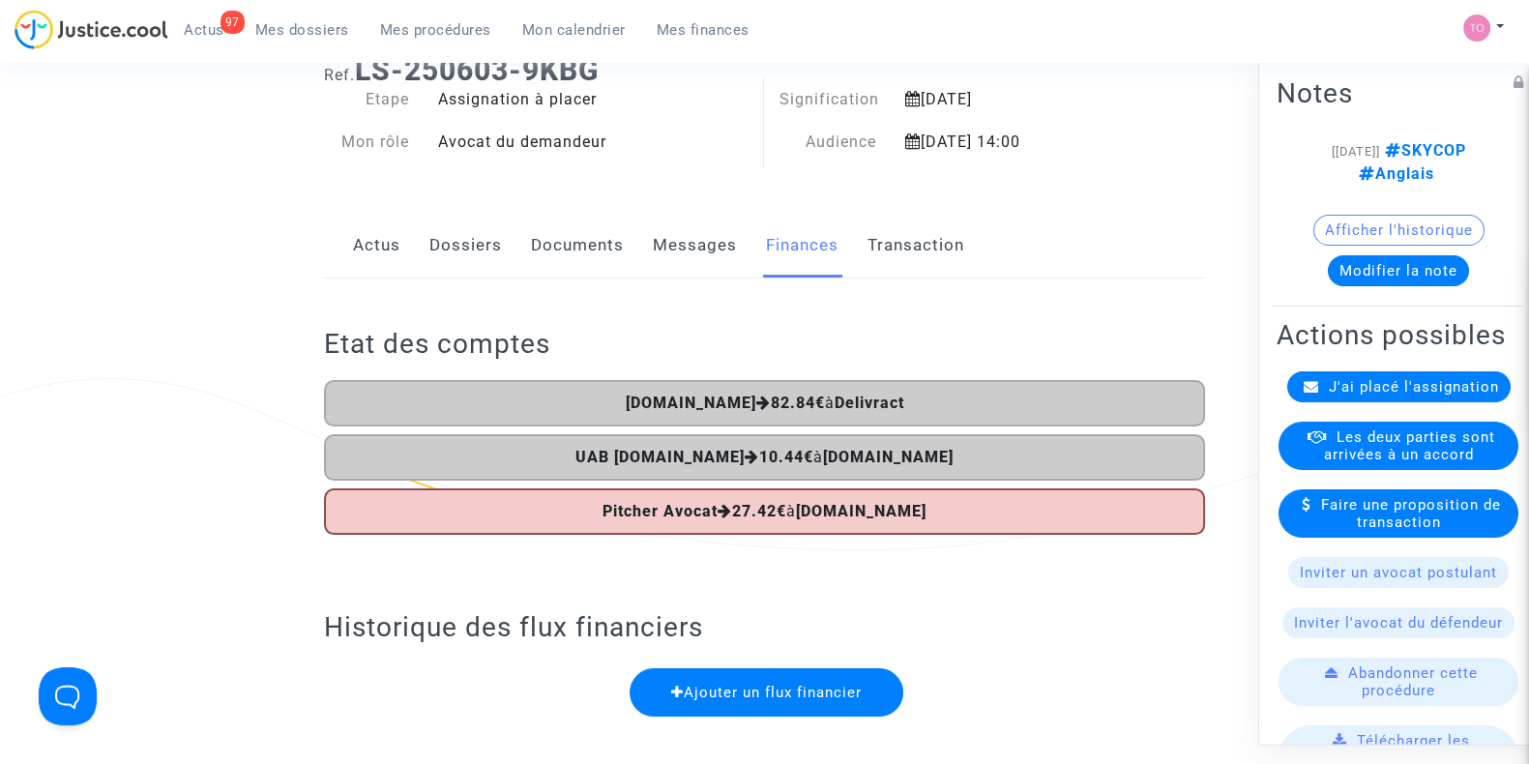
click at [474, 245] on link "Dossiers" at bounding box center [466, 246] width 73 height 64
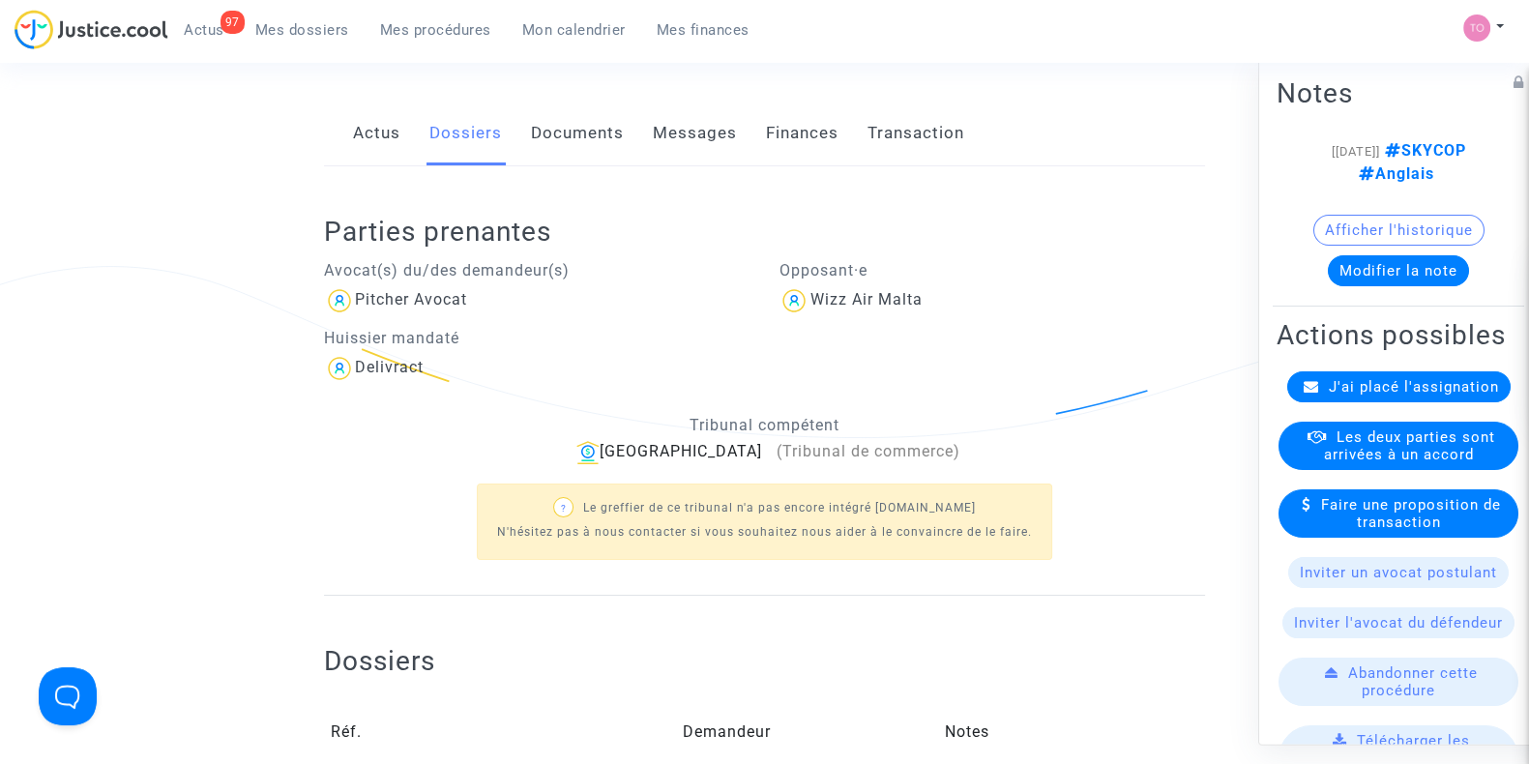
scroll to position [186, 0]
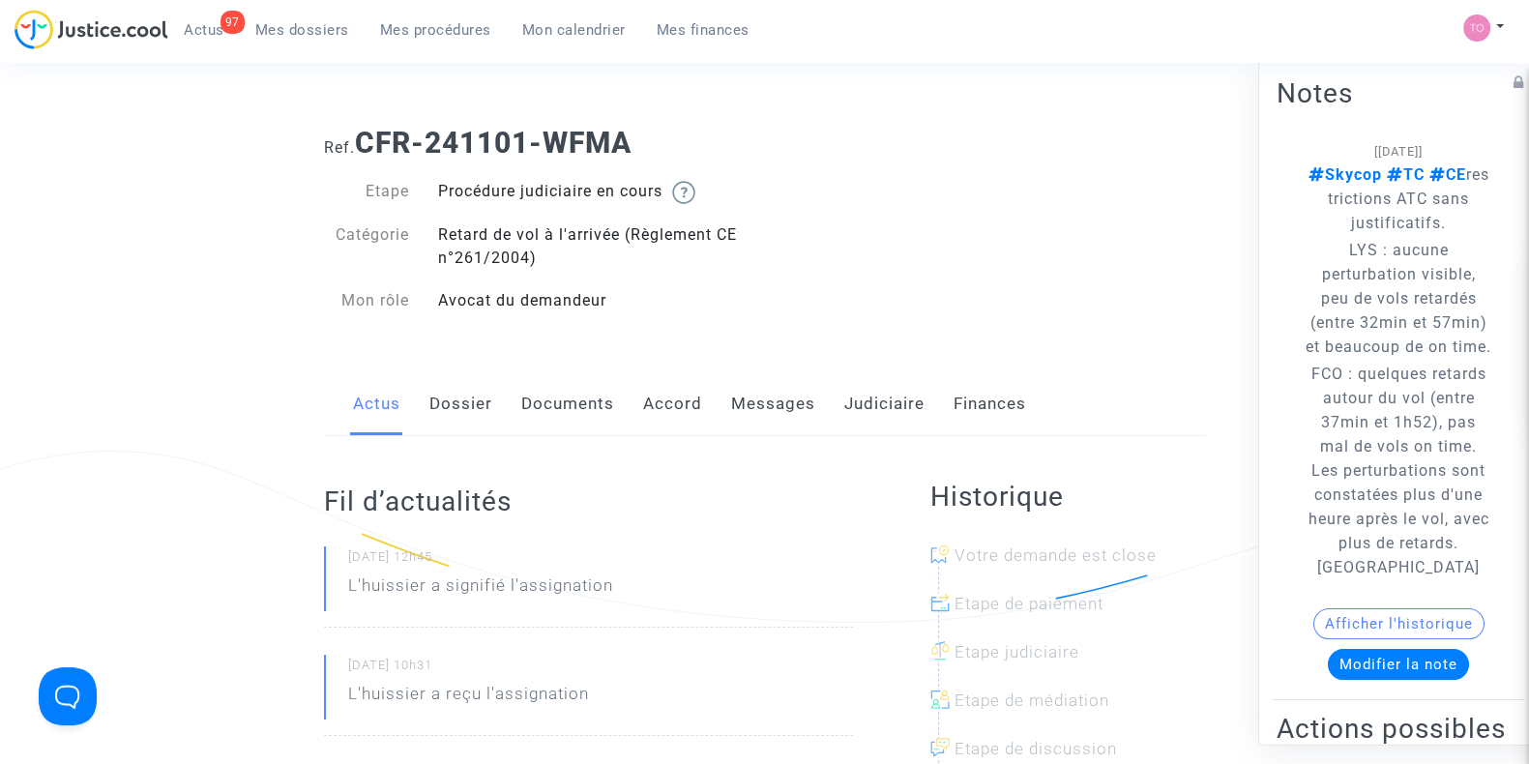
click at [652, 410] on link "Accord" at bounding box center [672, 404] width 59 height 64
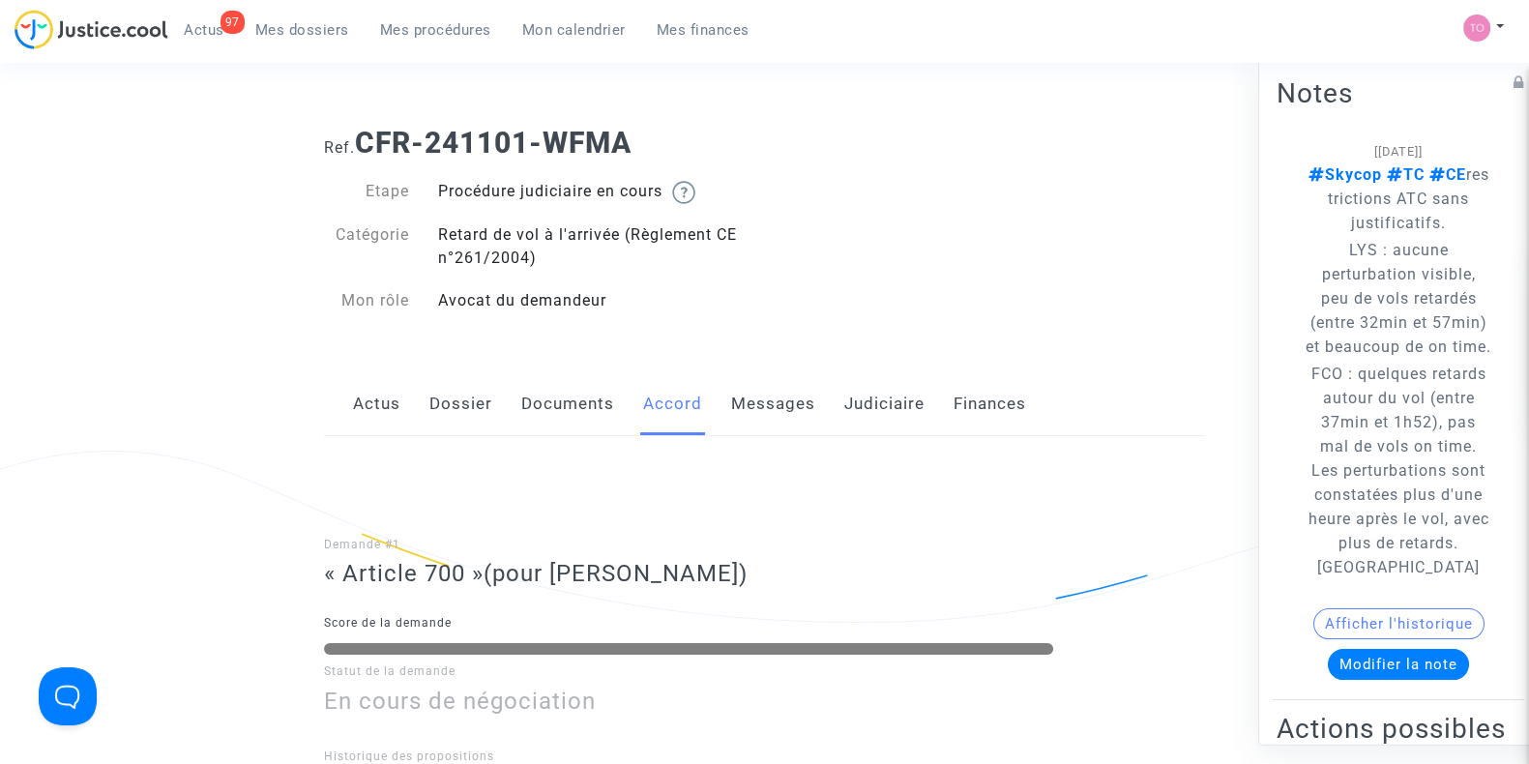
click at [853, 400] on link "Judiciaire" at bounding box center [884, 404] width 80 height 64
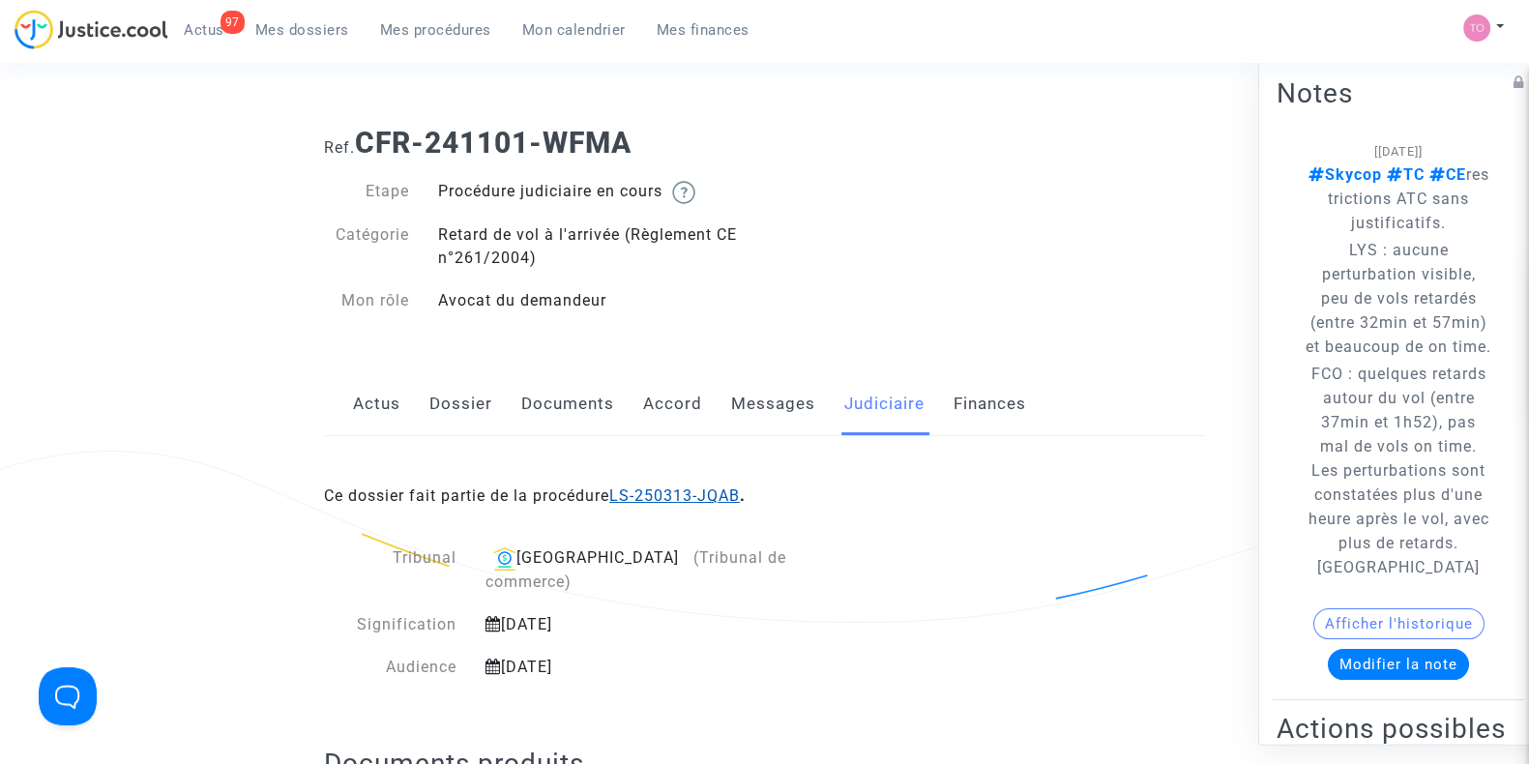
click at [625, 489] on link "LS-250313-JQAB" at bounding box center [674, 496] width 131 height 18
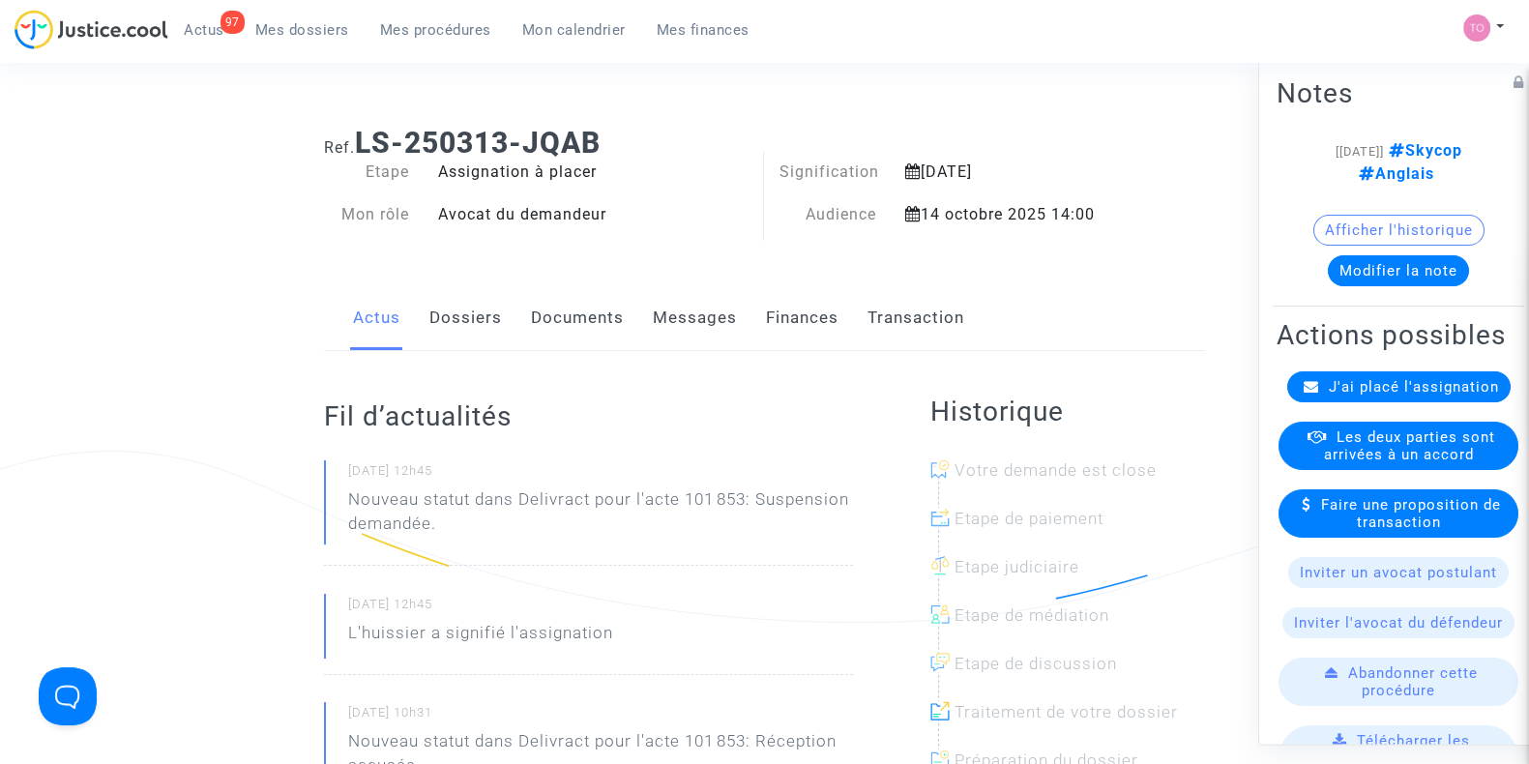
click at [785, 312] on link "Finances" at bounding box center [802, 318] width 73 height 64
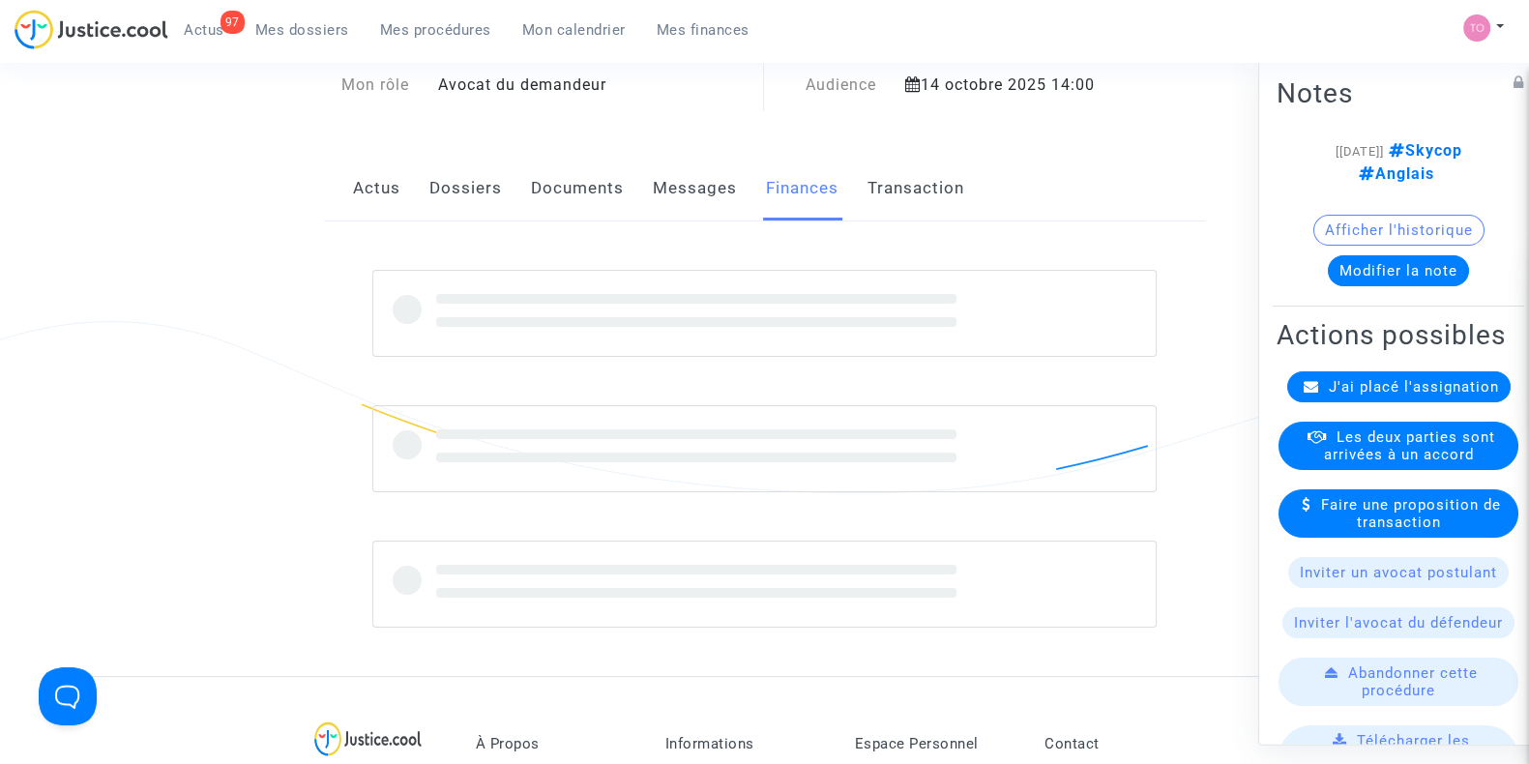
scroll to position [132, 0]
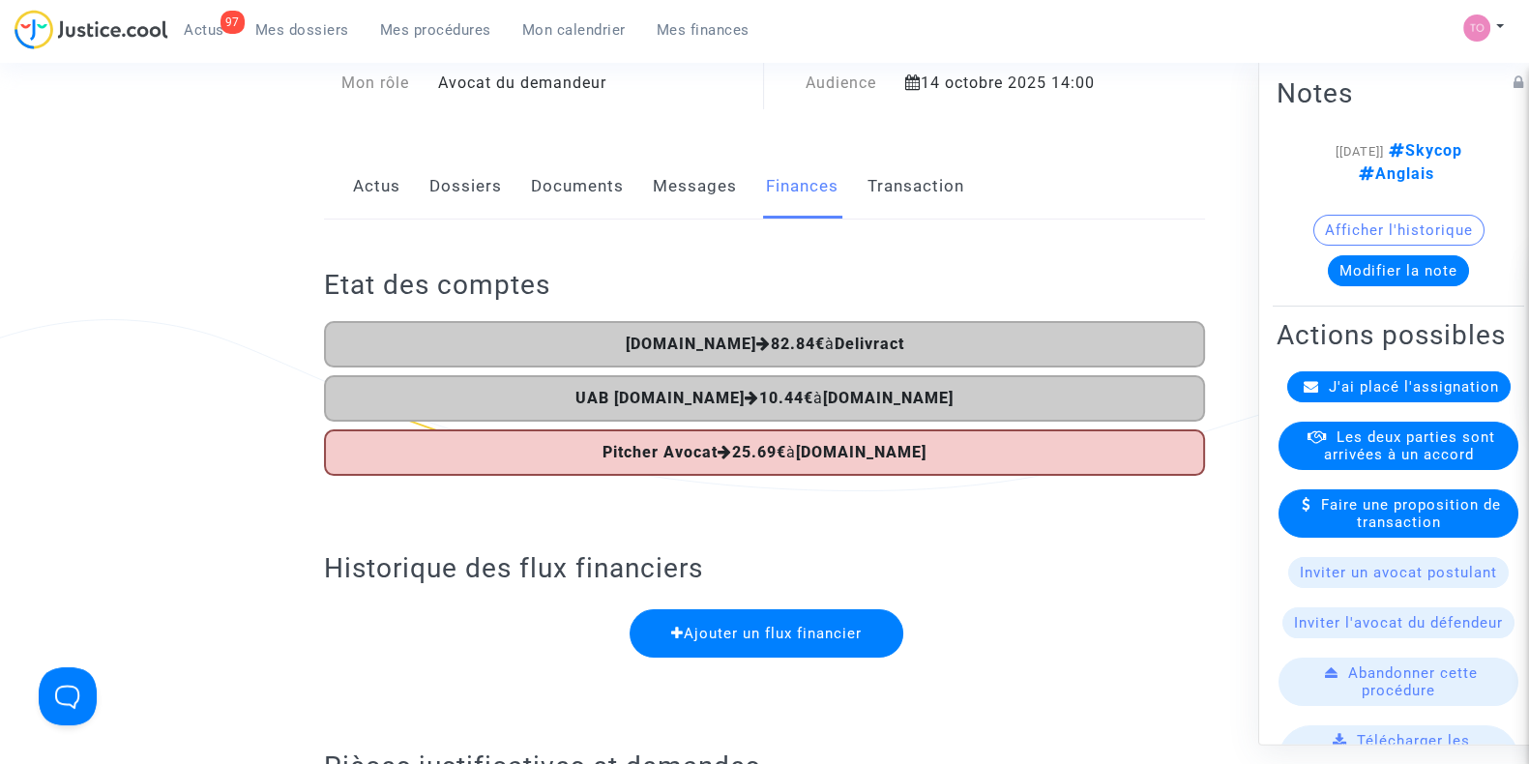
click at [470, 181] on link "Dossiers" at bounding box center [466, 187] width 73 height 64
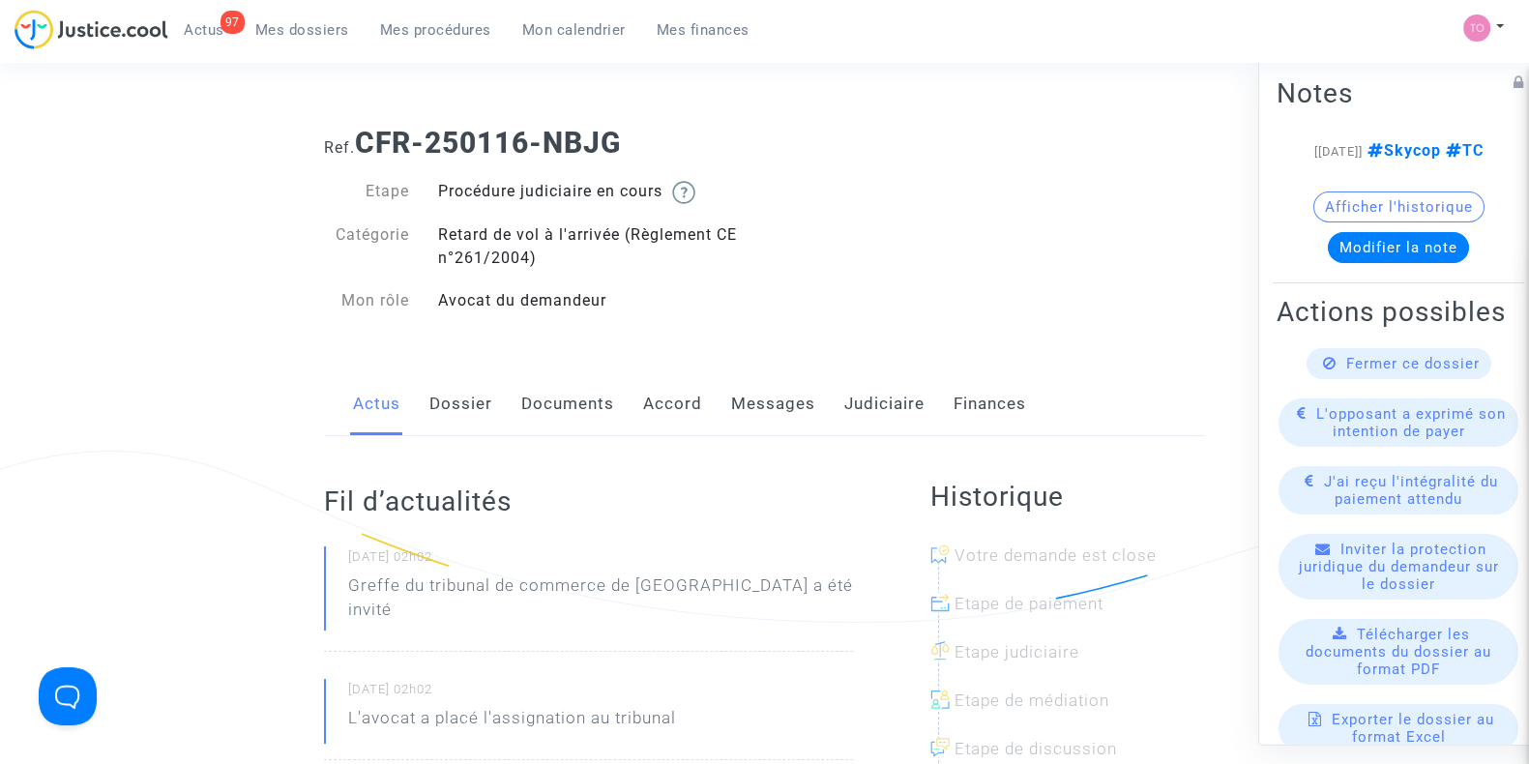
click at [645, 400] on link "Accord" at bounding box center [672, 404] width 59 height 64
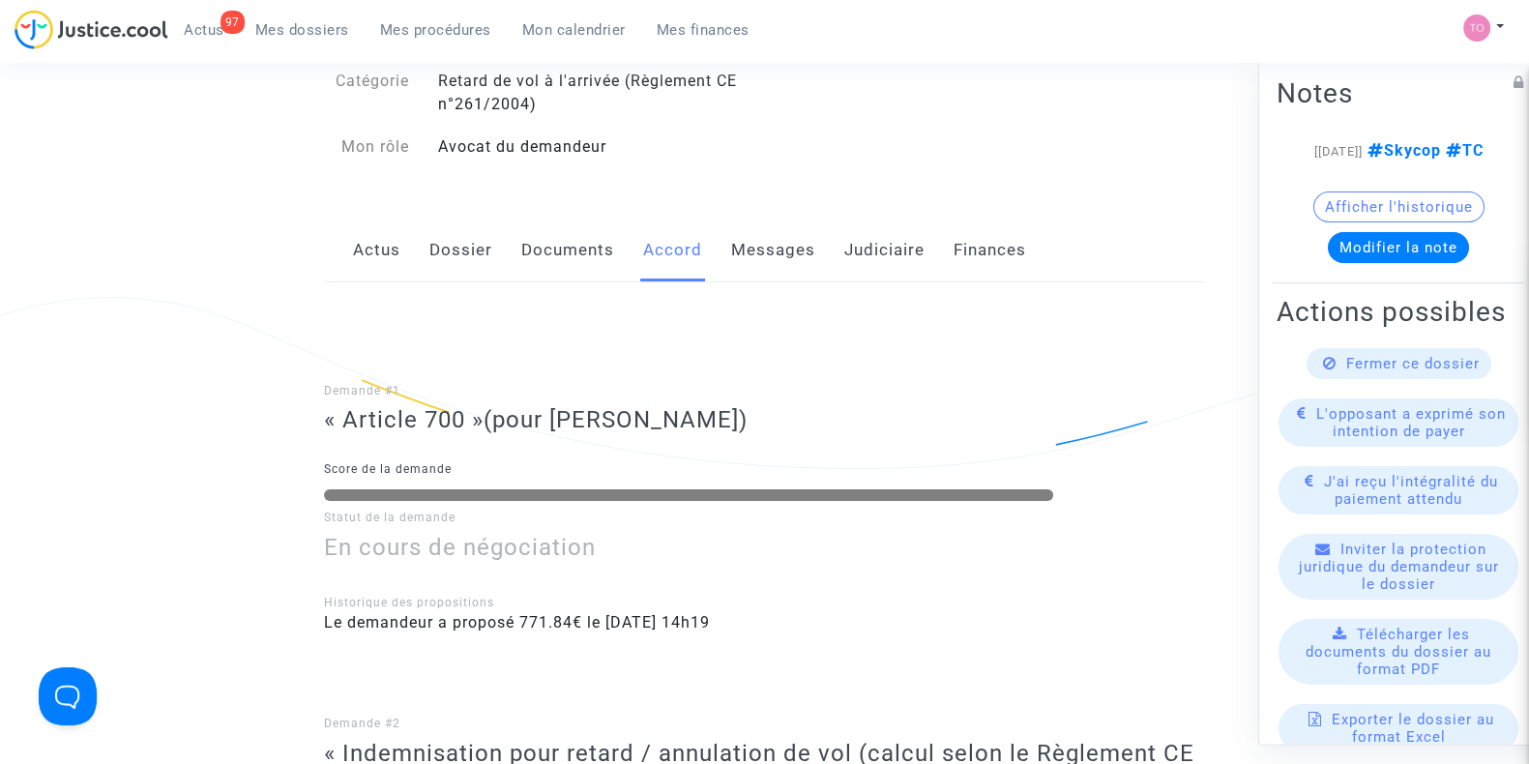
scroll to position [120, 0]
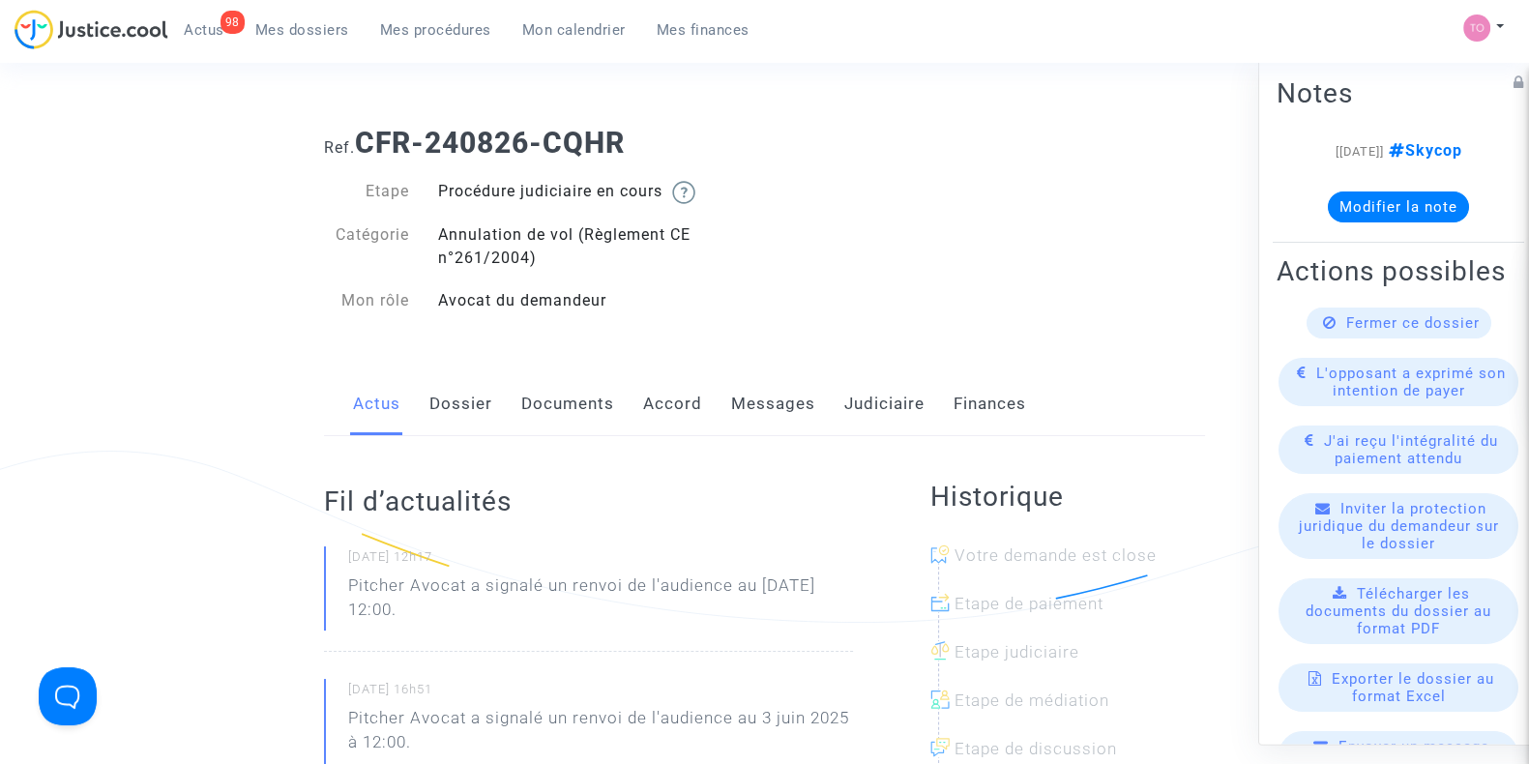
click at [675, 423] on link "Accord" at bounding box center [672, 404] width 59 height 64
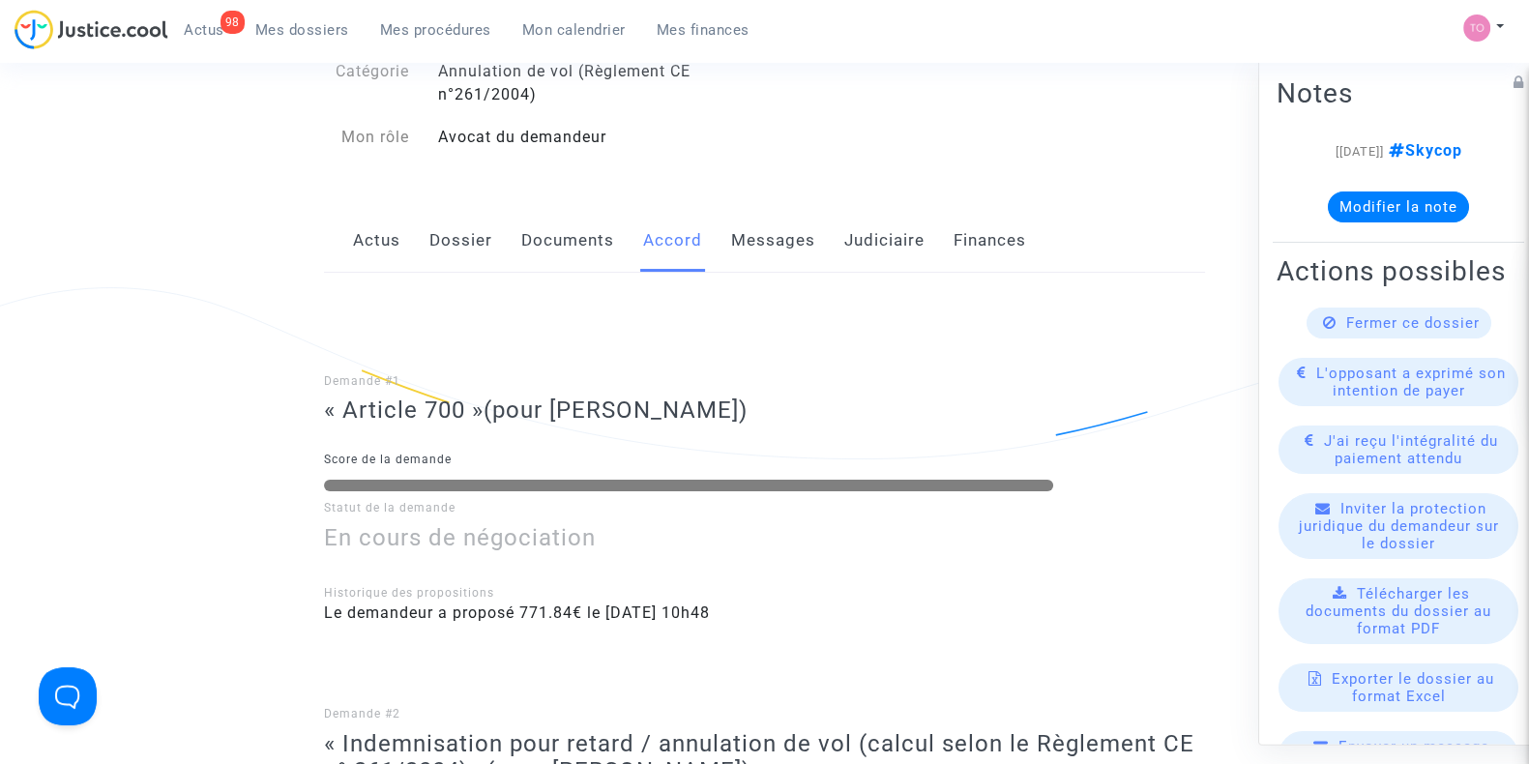
click at [450, 252] on link "Dossier" at bounding box center [461, 241] width 63 height 64
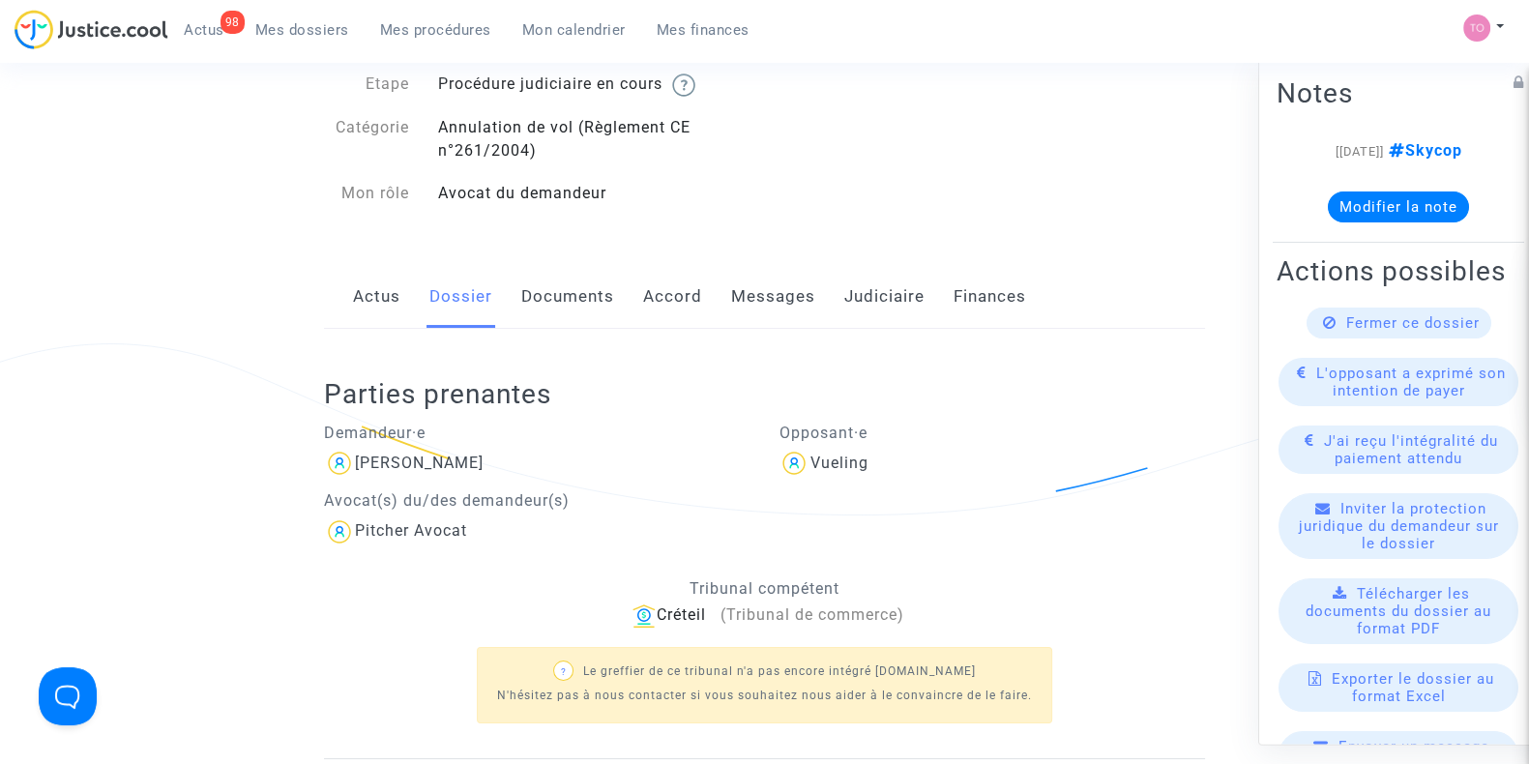
scroll to position [105, 0]
click at [861, 286] on link "Judiciaire" at bounding box center [884, 299] width 80 height 64
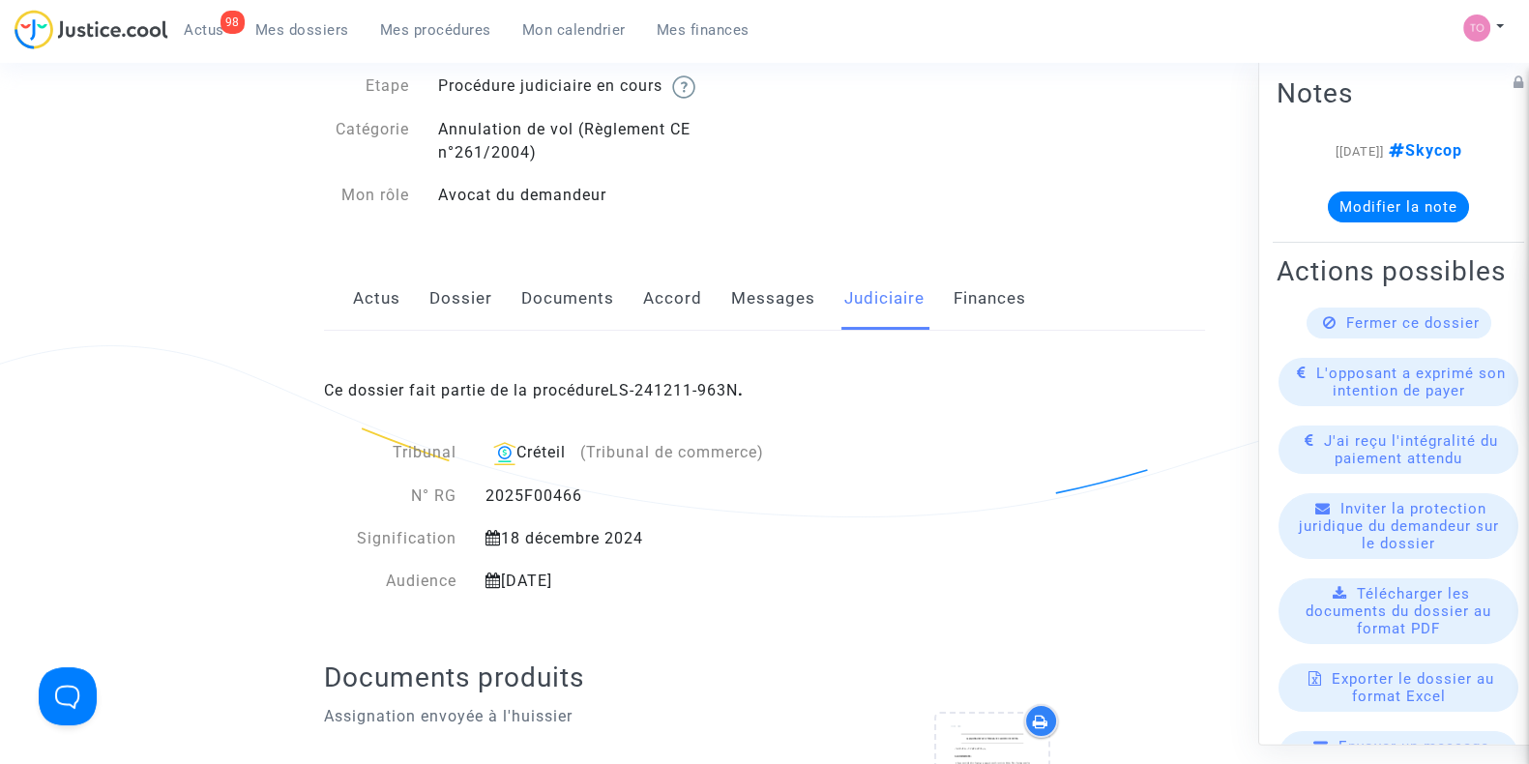
click at [653, 400] on div "Ce dossier fait partie de la procédure LS-241211-963N ." at bounding box center [764, 376] width 881 height 91
click at [653, 385] on link "LS-241211-963N" at bounding box center [673, 390] width 129 height 18
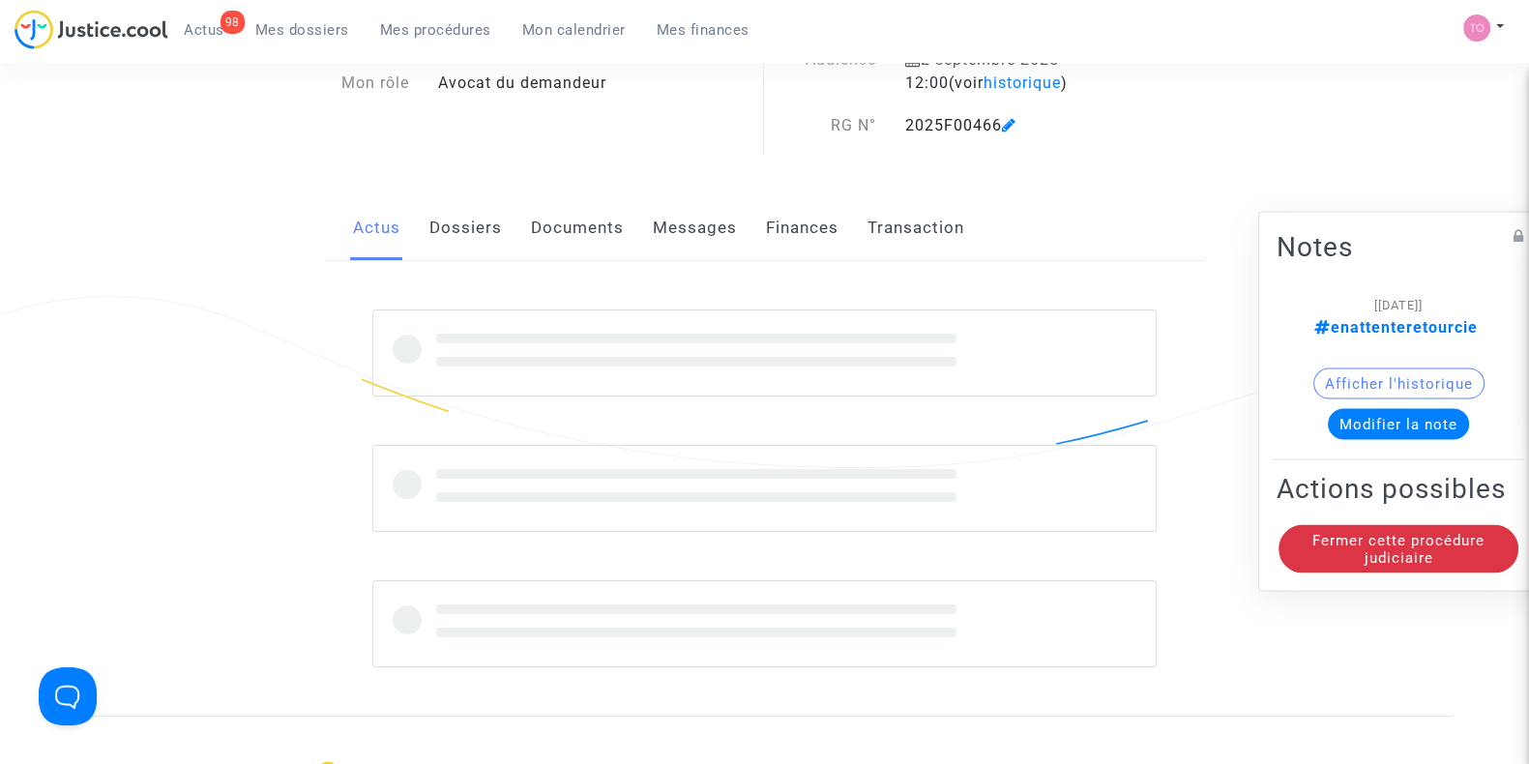
scroll to position [105, 0]
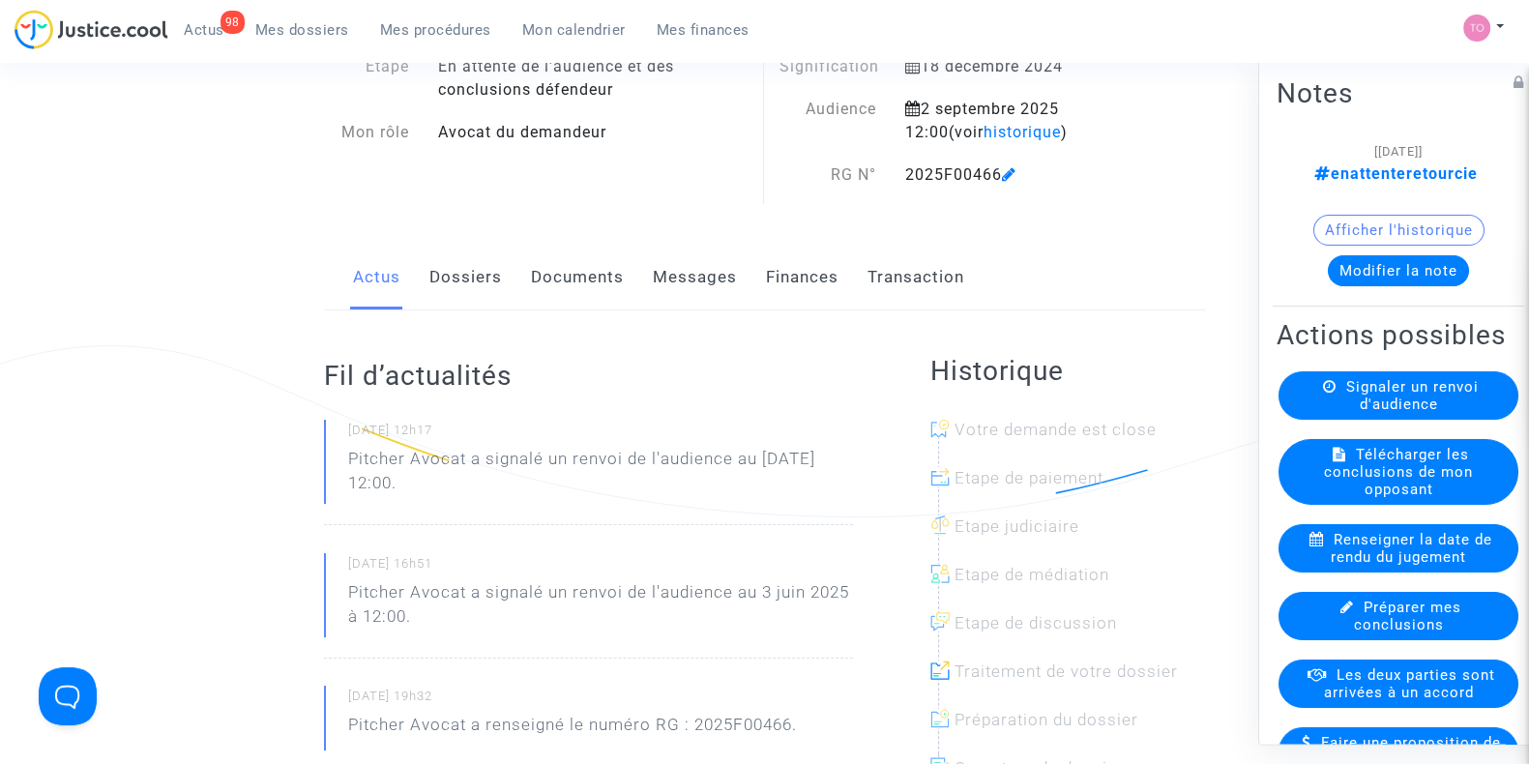
click at [813, 291] on link "Finances" at bounding box center [802, 278] width 73 height 64
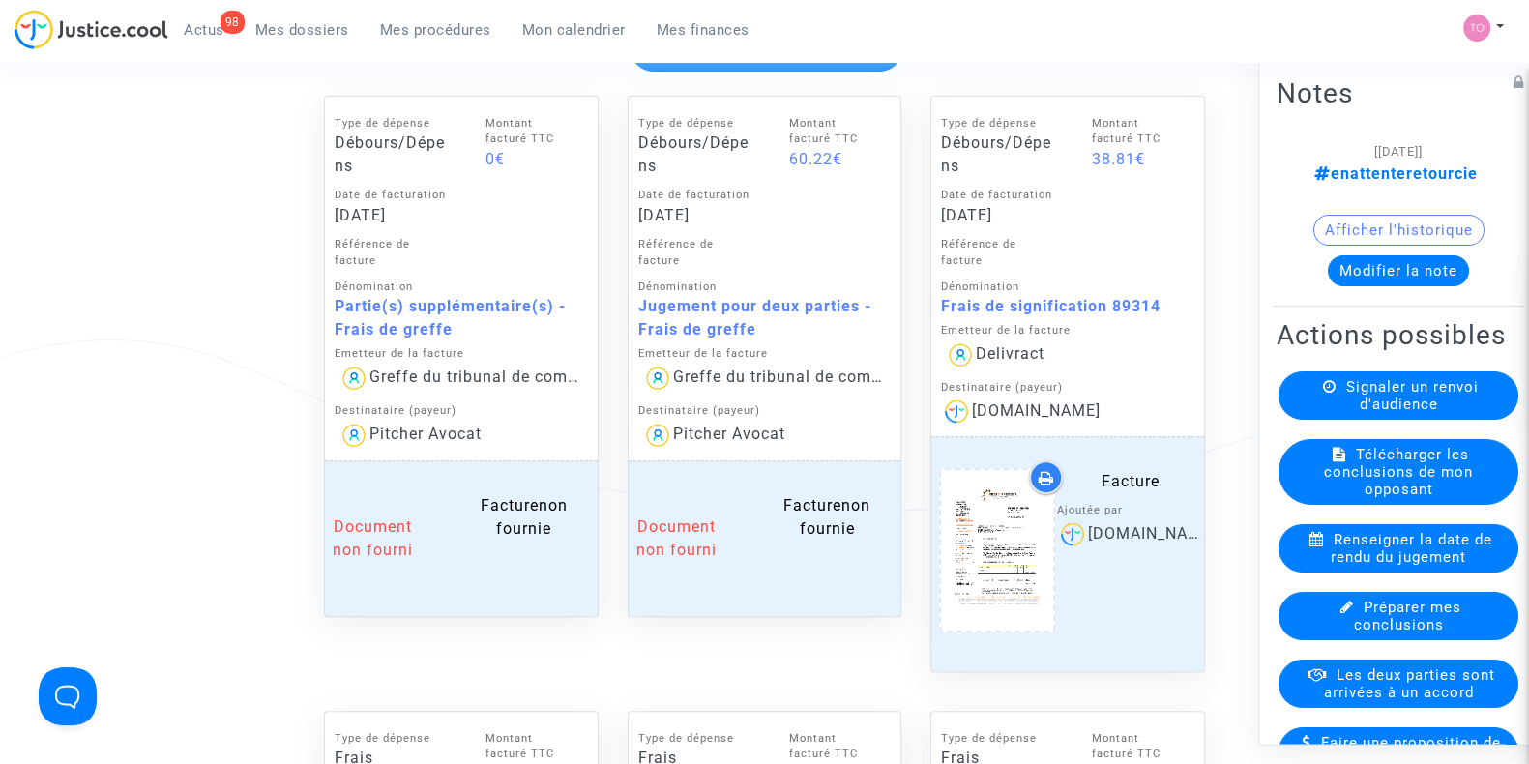
scroll to position [963, 0]
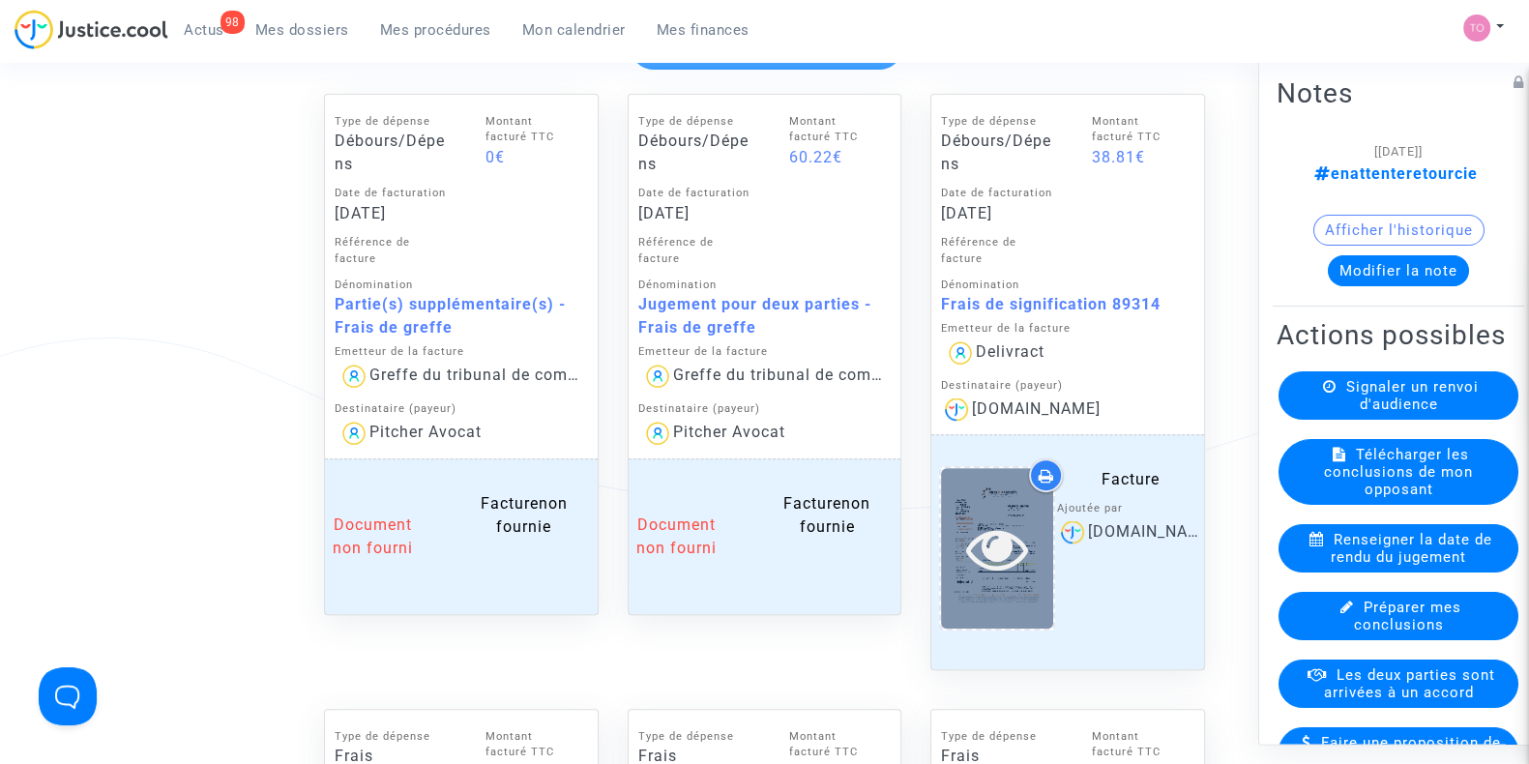
click at [946, 521] on div at bounding box center [997, 549] width 112 height 62
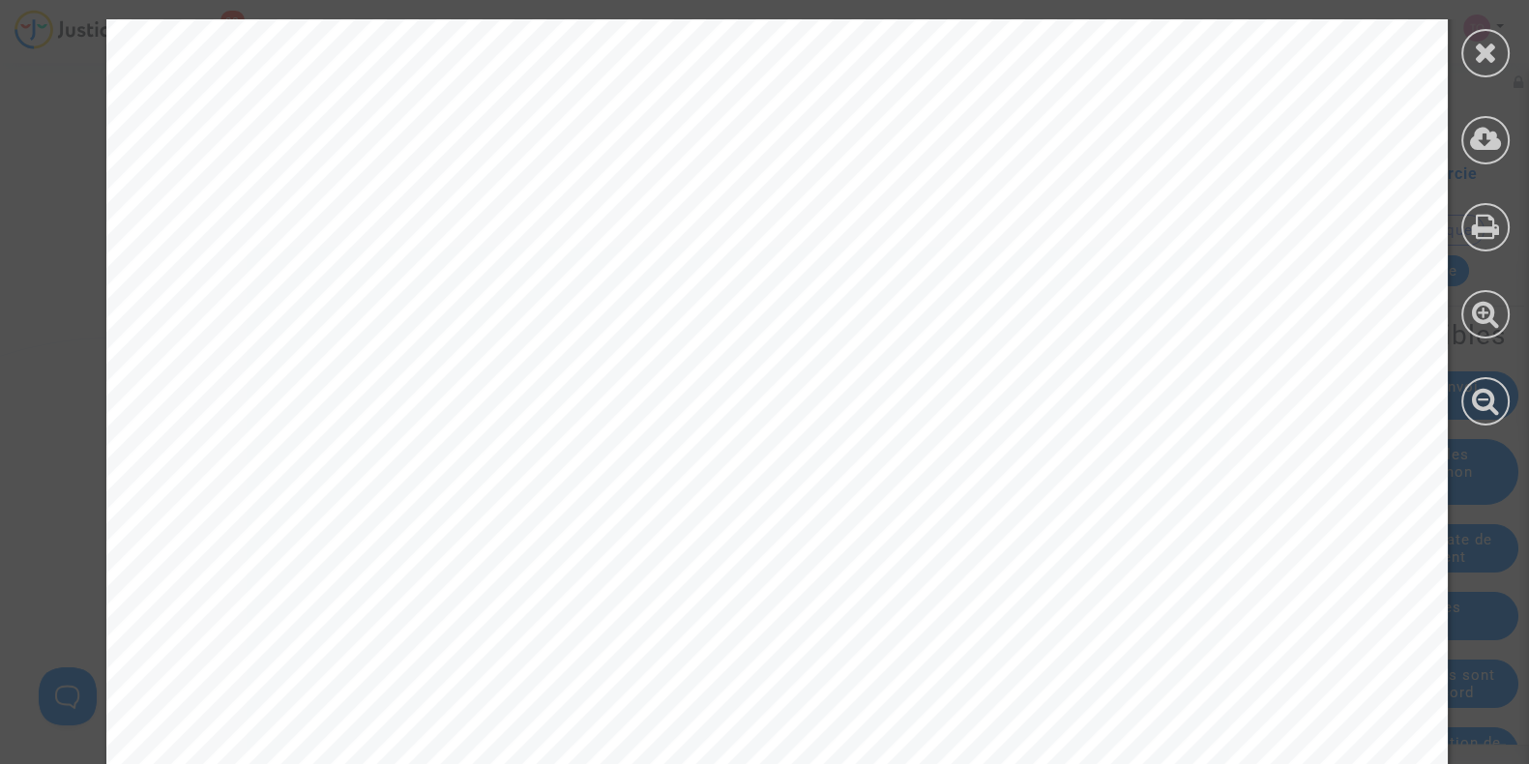
scroll to position [647, 0]
click at [1491, 65] on icon at bounding box center [1486, 52] width 24 height 29
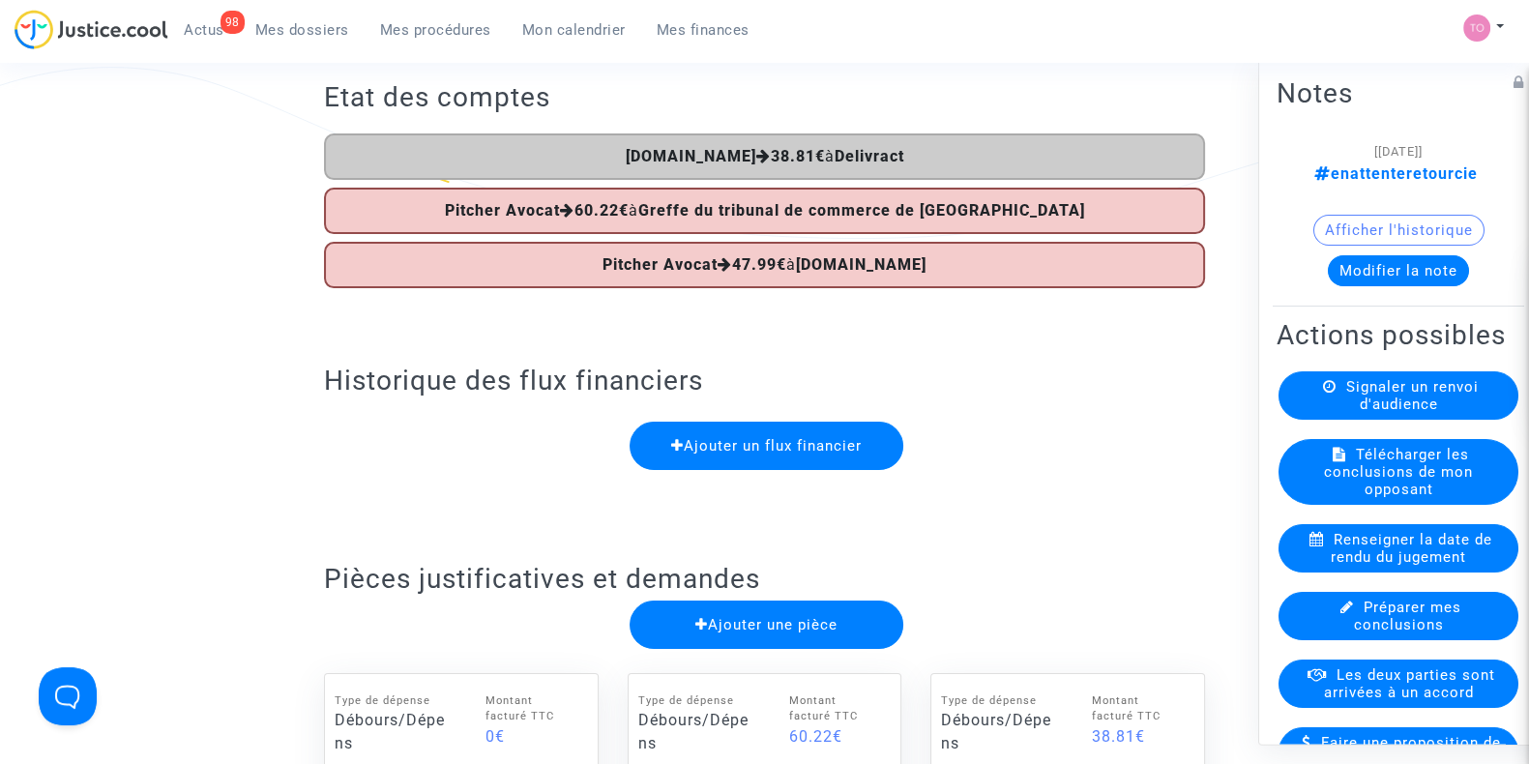
scroll to position [0, 0]
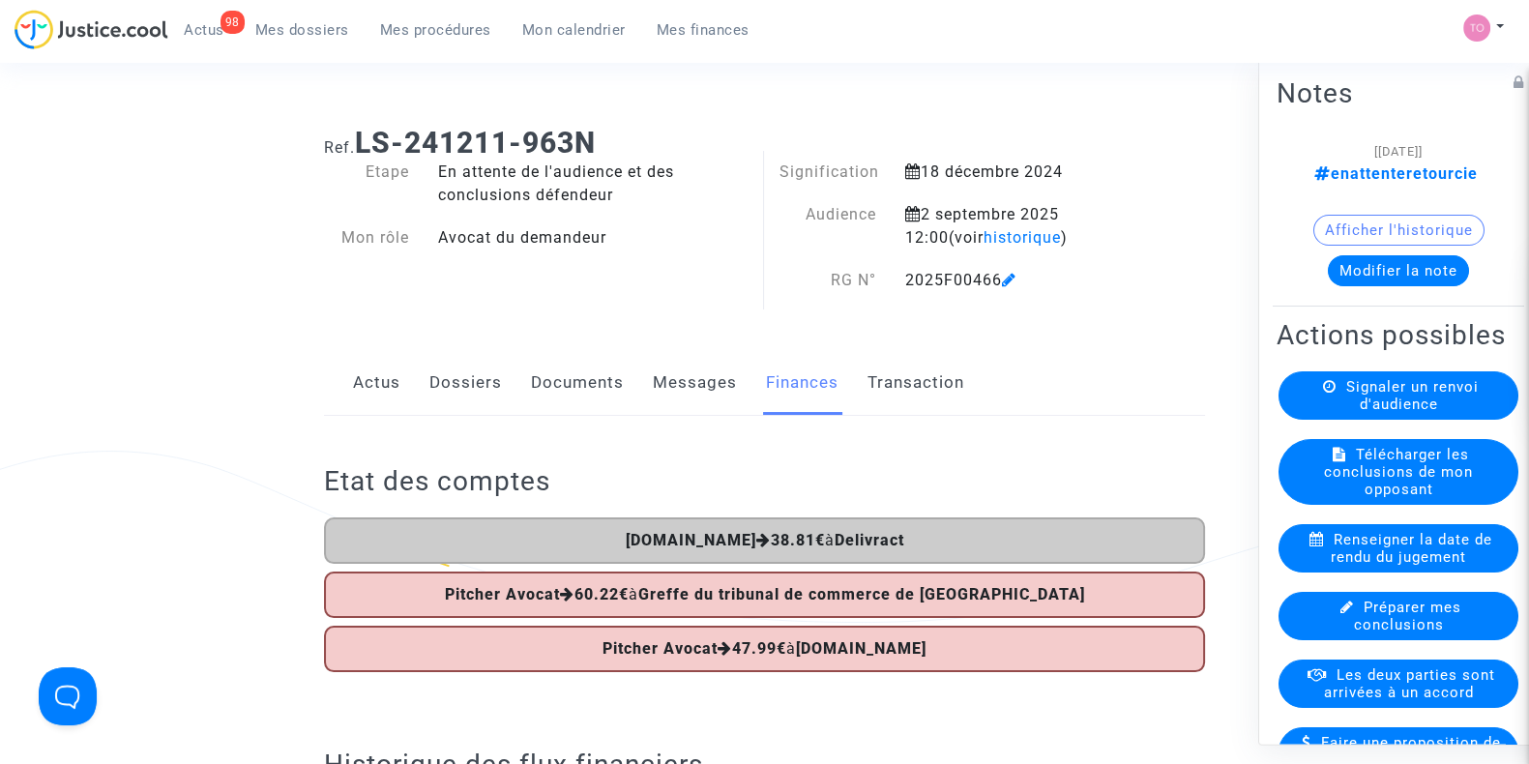
click at [465, 371] on link "Dossiers" at bounding box center [466, 383] width 73 height 64
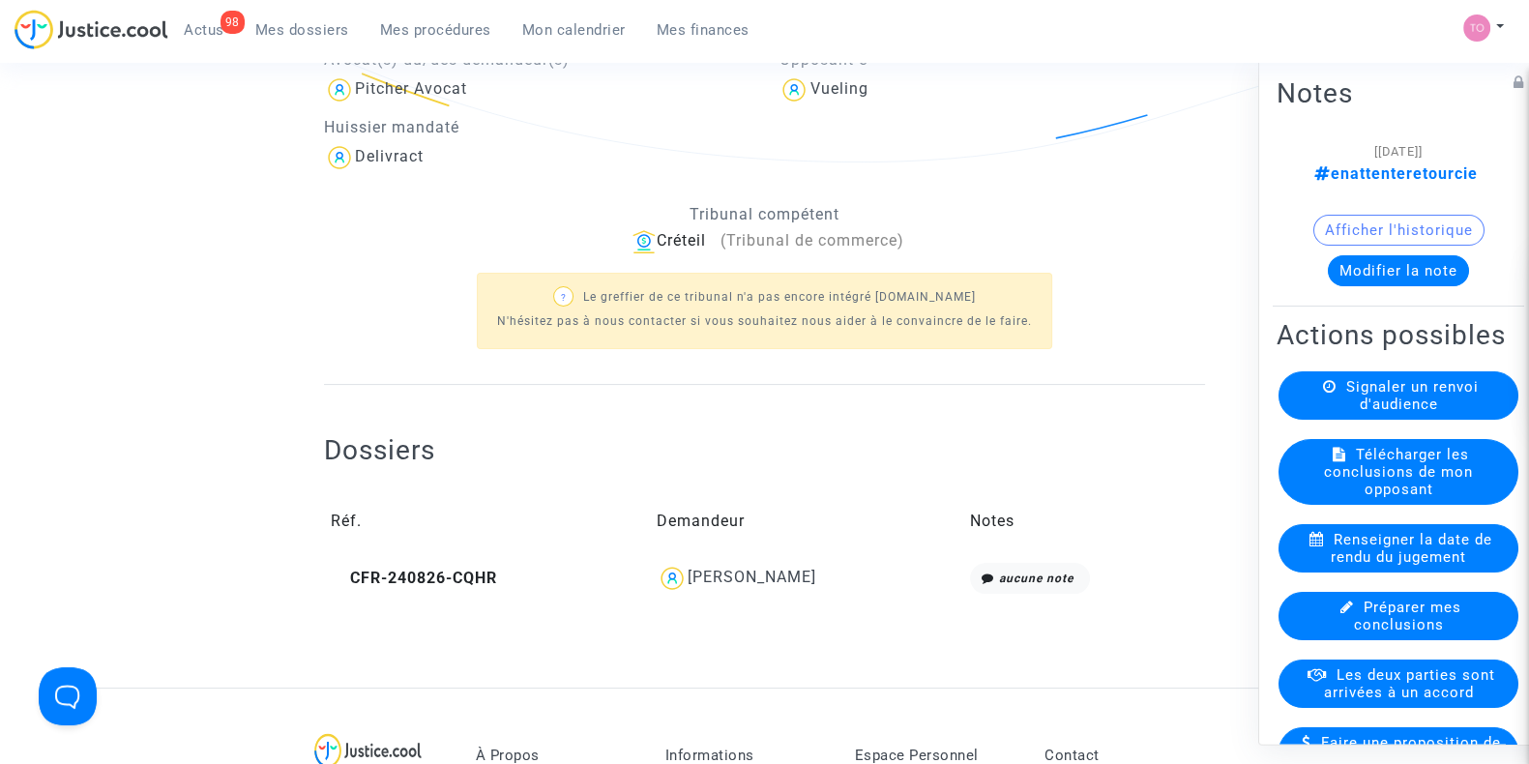
scroll to position [483, 0]
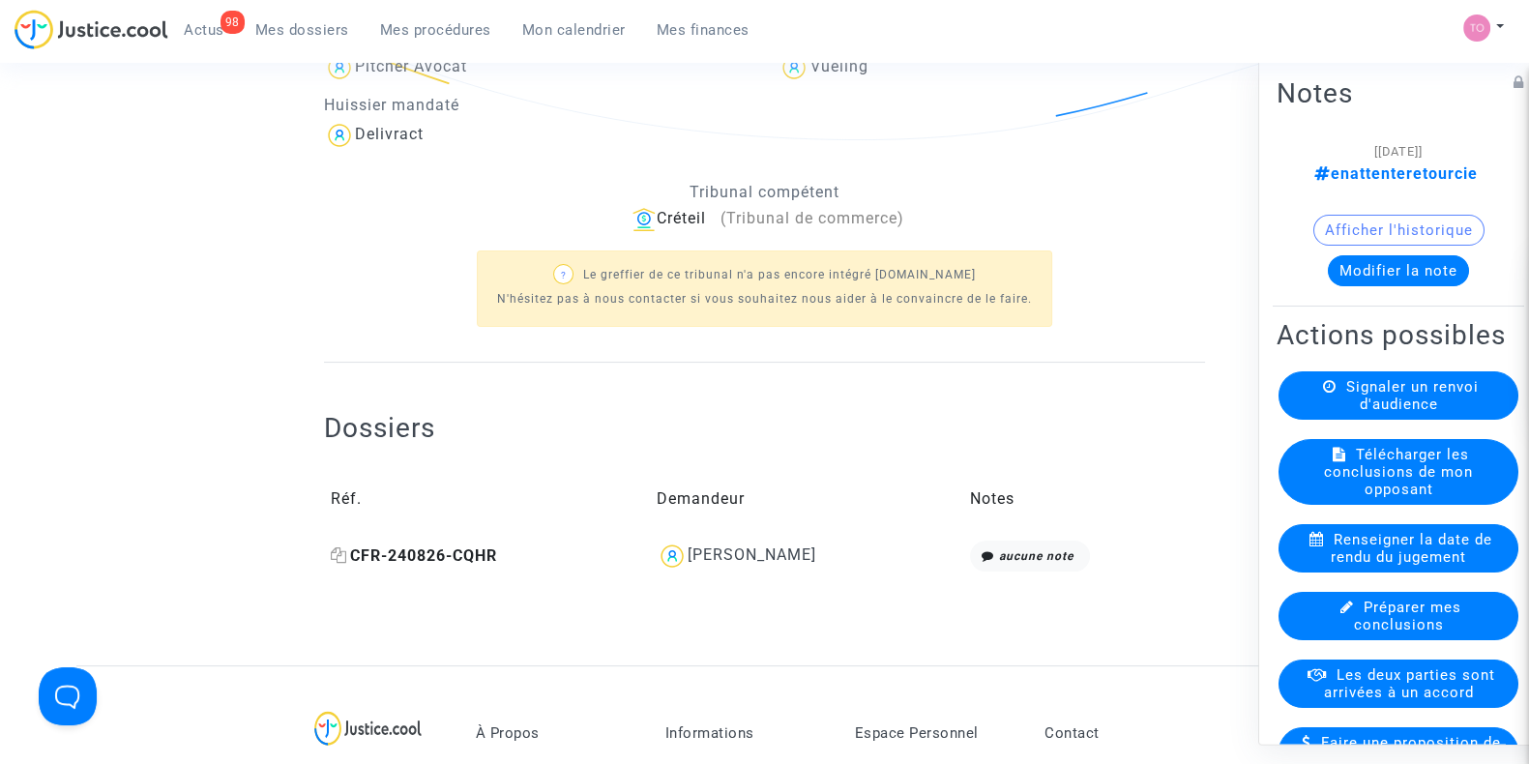
click at [341, 553] on icon at bounding box center [339, 555] width 16 height 15
click at [1354, 221] on button "Afficher l'historique" at bounding box center [1399, 230] width 171 height 31
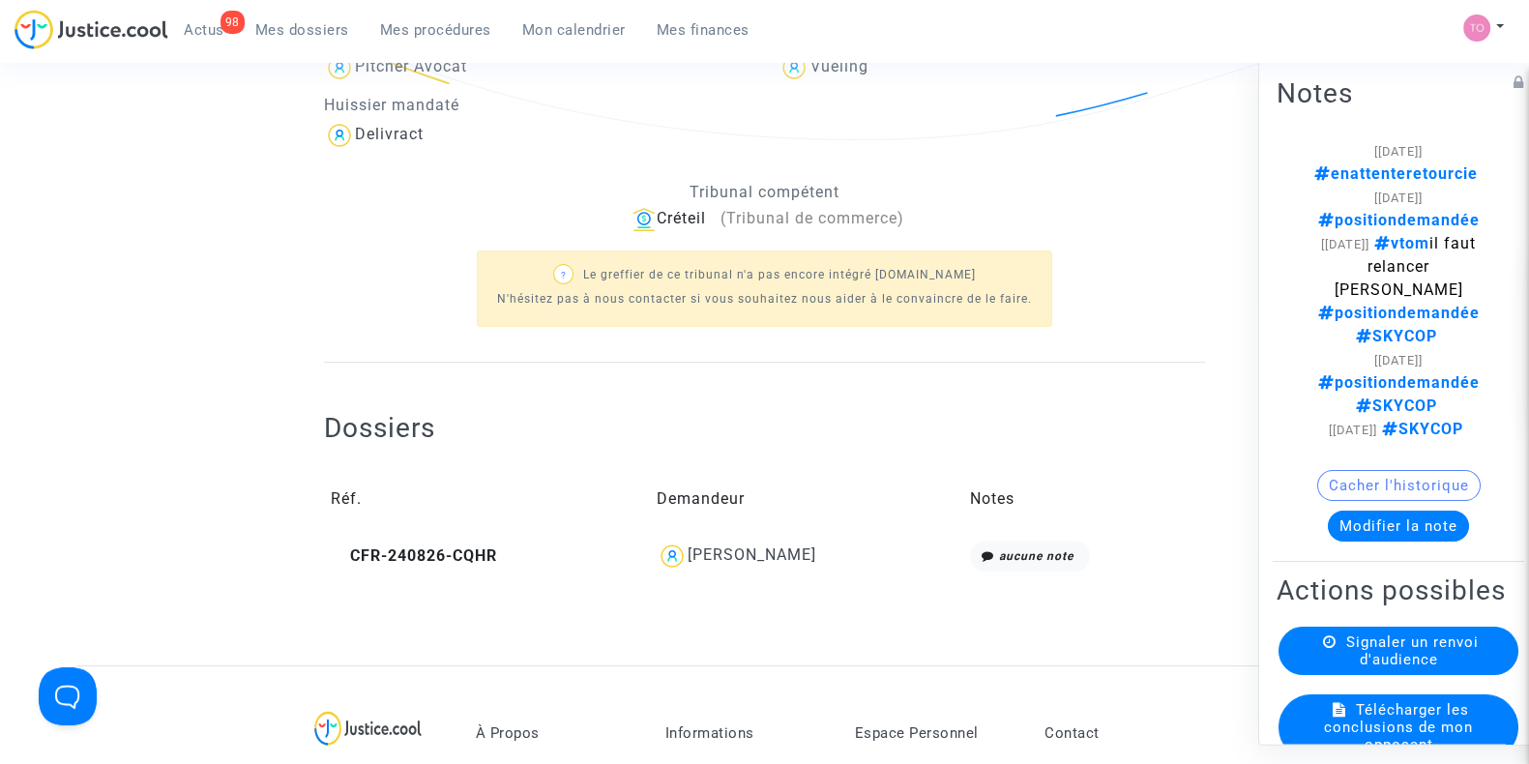
drag, startPoint x: 824, startPoint y: 556, endPoint x: 690, endPoint y: 558, distance: 134.5
click at [690, 558] on div "Catarina Frechez" at bounding box center [807, 556] width 300 height 31
copy div "Catarina Frechez"
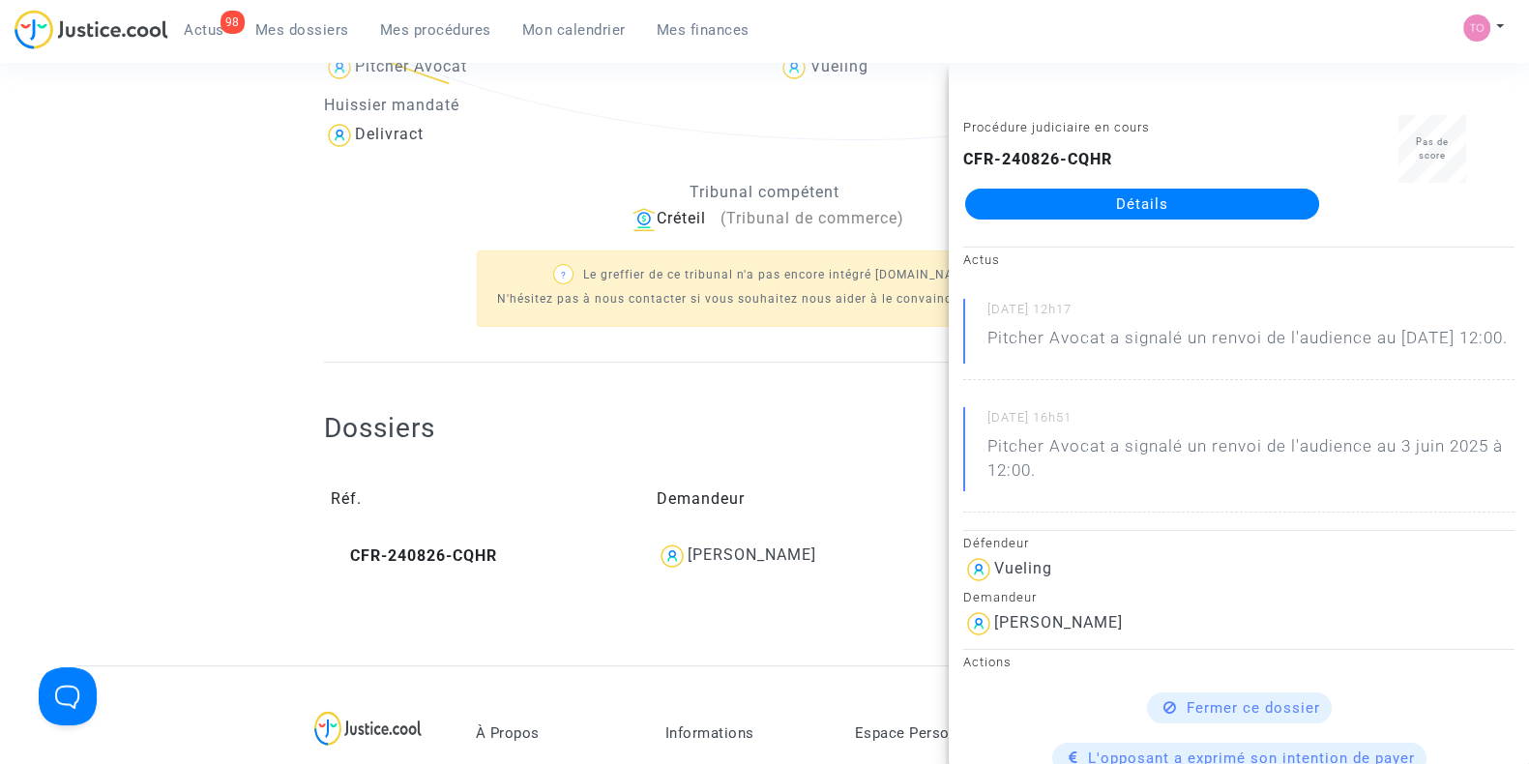
click at [72, 440] on div "Ref. LS-241211-963N Etape En attente de l'audience et des conclusions défendeur…" at bounding box center [764, 147] width 1529 height 1037
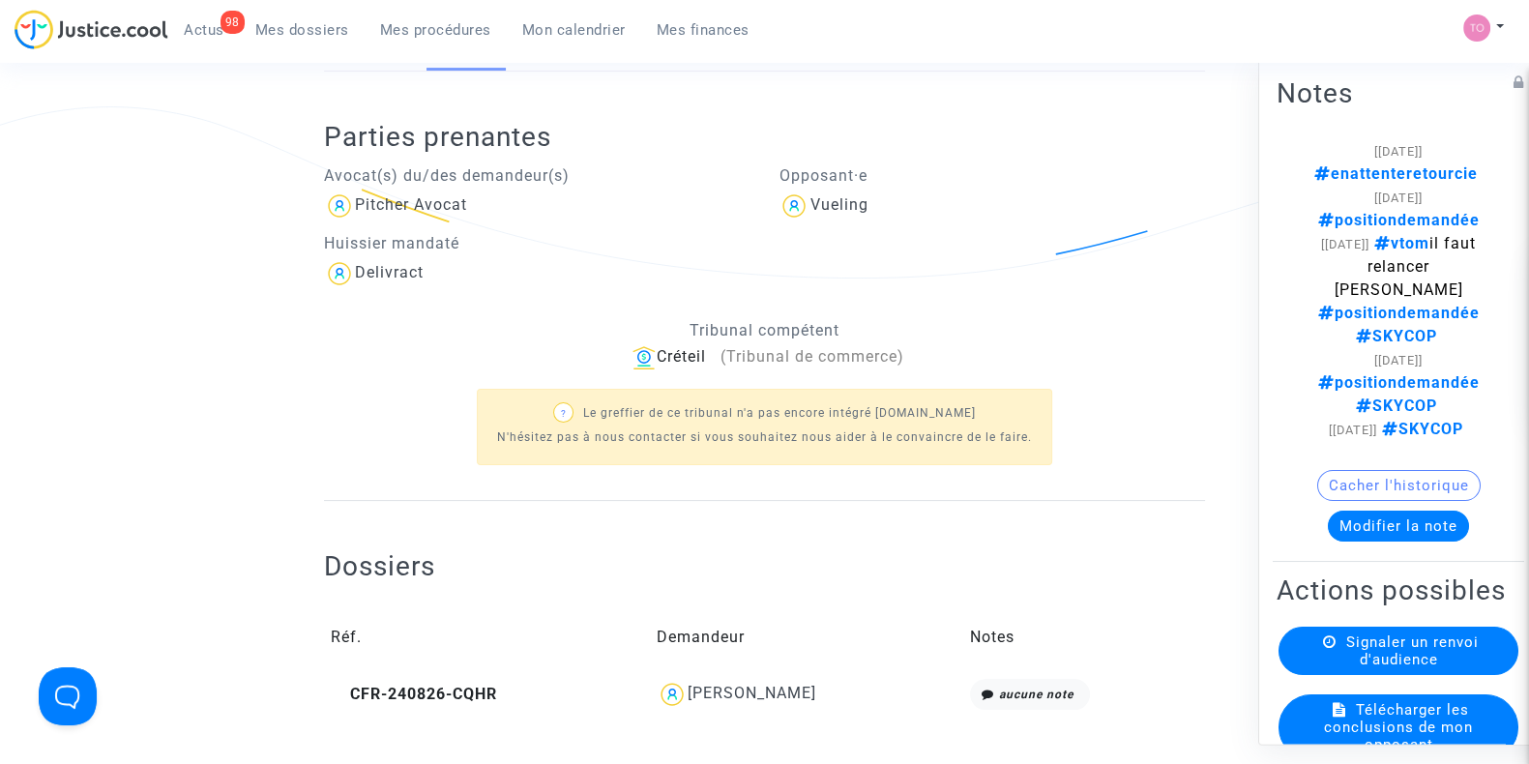
scroll to position [0, 0]
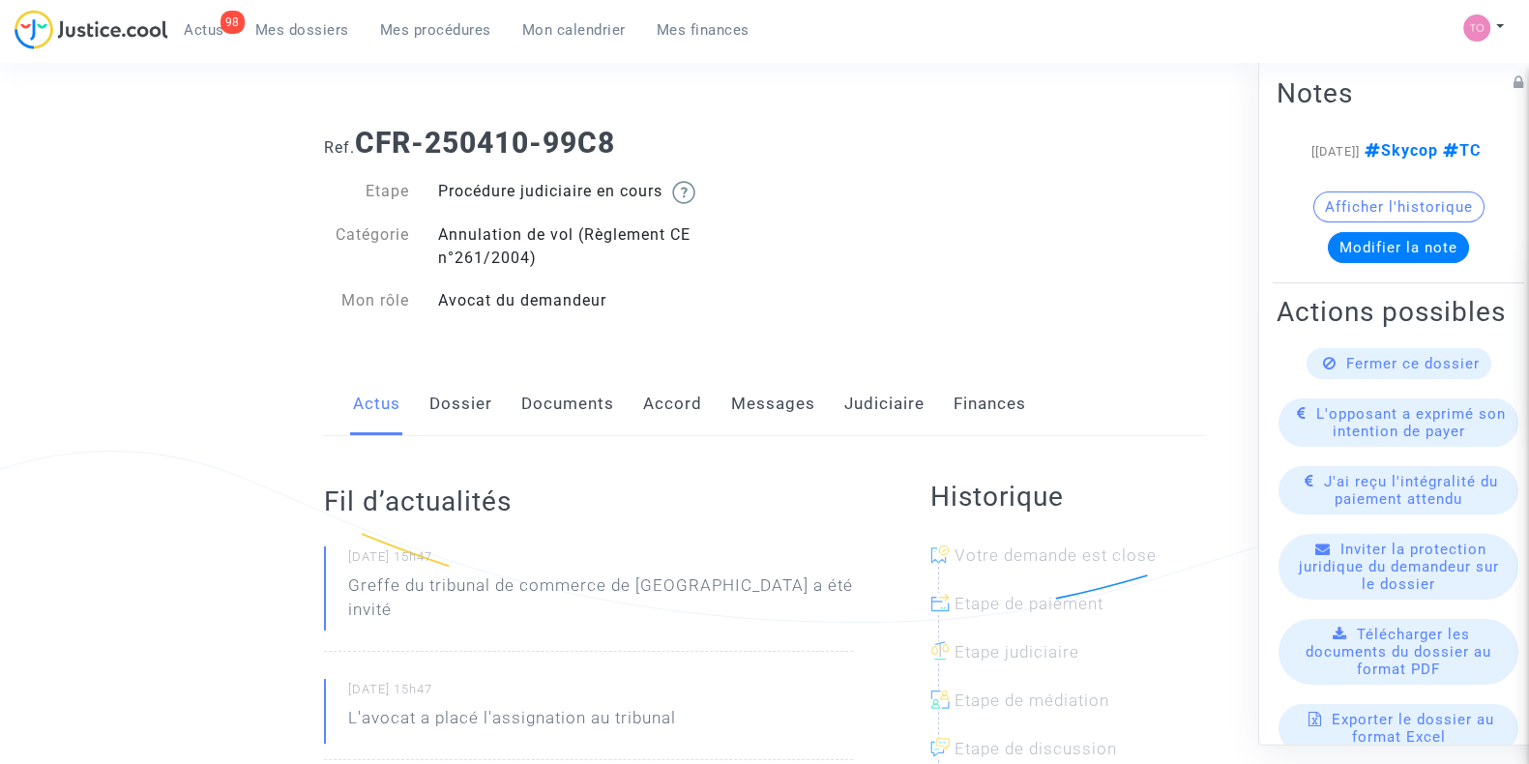
click at [671, 408] on link "Accord" at bounding box center [672, 404] width 59 height 64
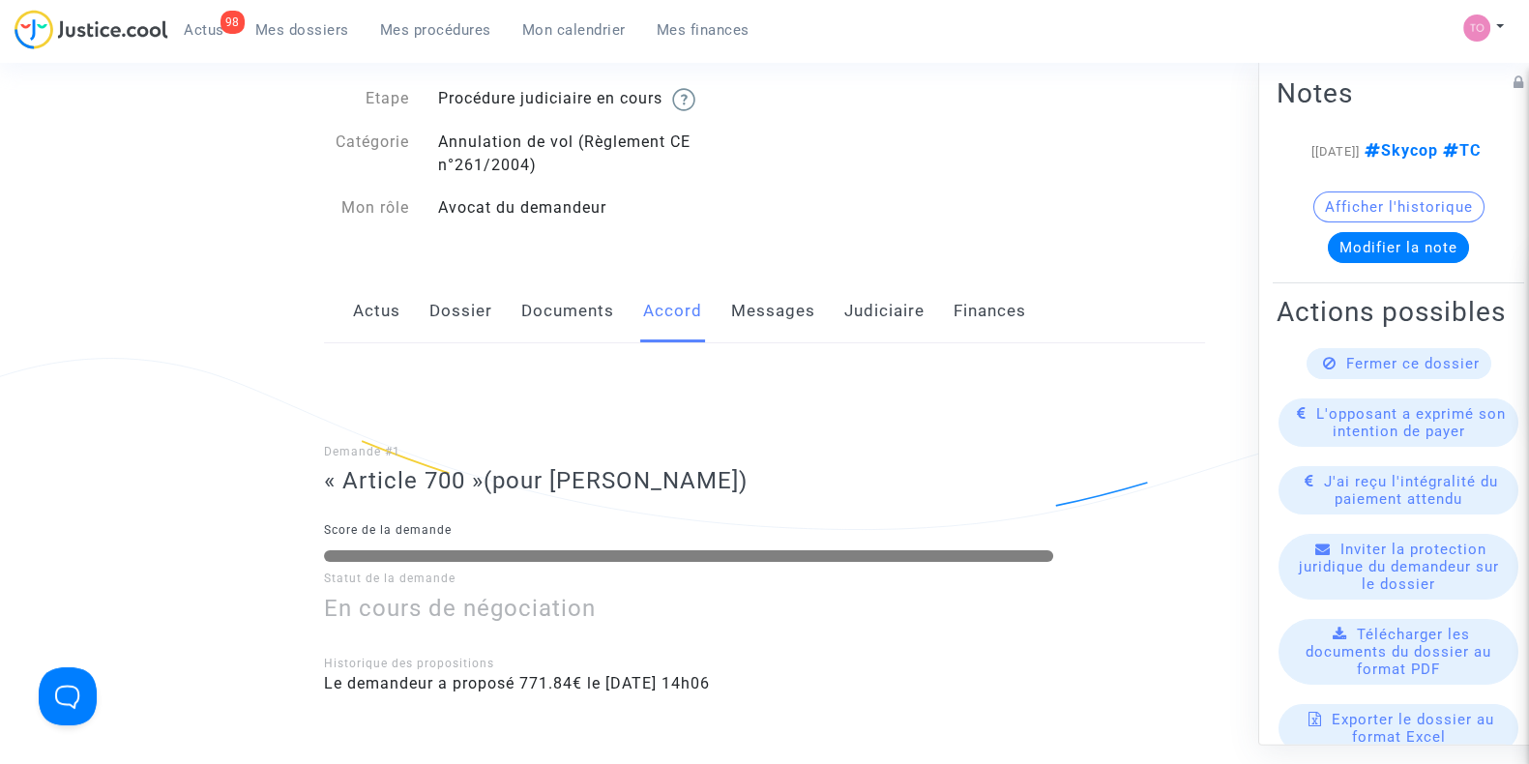
scroll to position [91, 0]
click at [856, 282] on link "Judiciaire" at bounding box center [884, 313] width 80 height 64
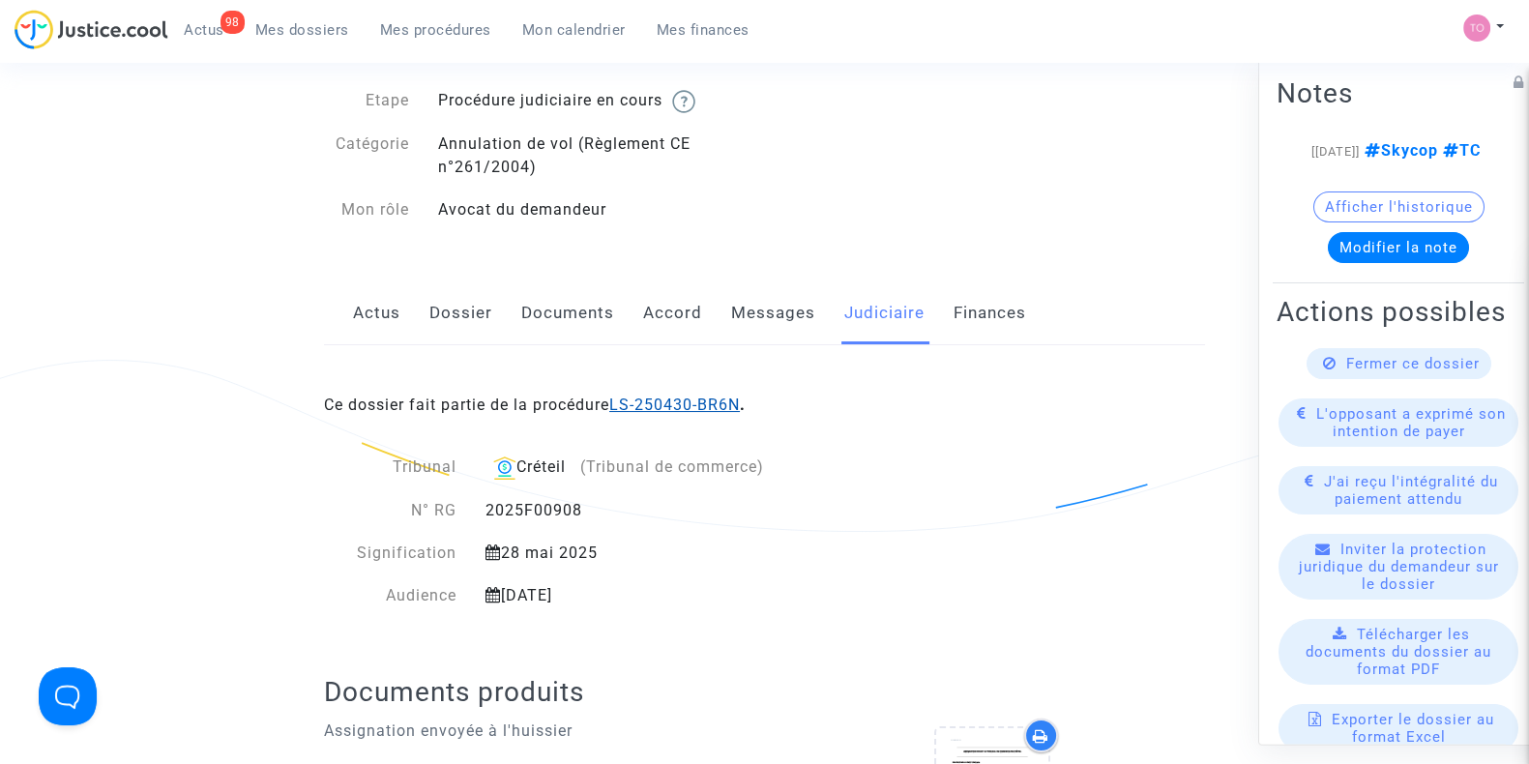
click at [667, 400] on link "LS-250430-BR6N" at bounding box center [674, 405] width 131 height 18
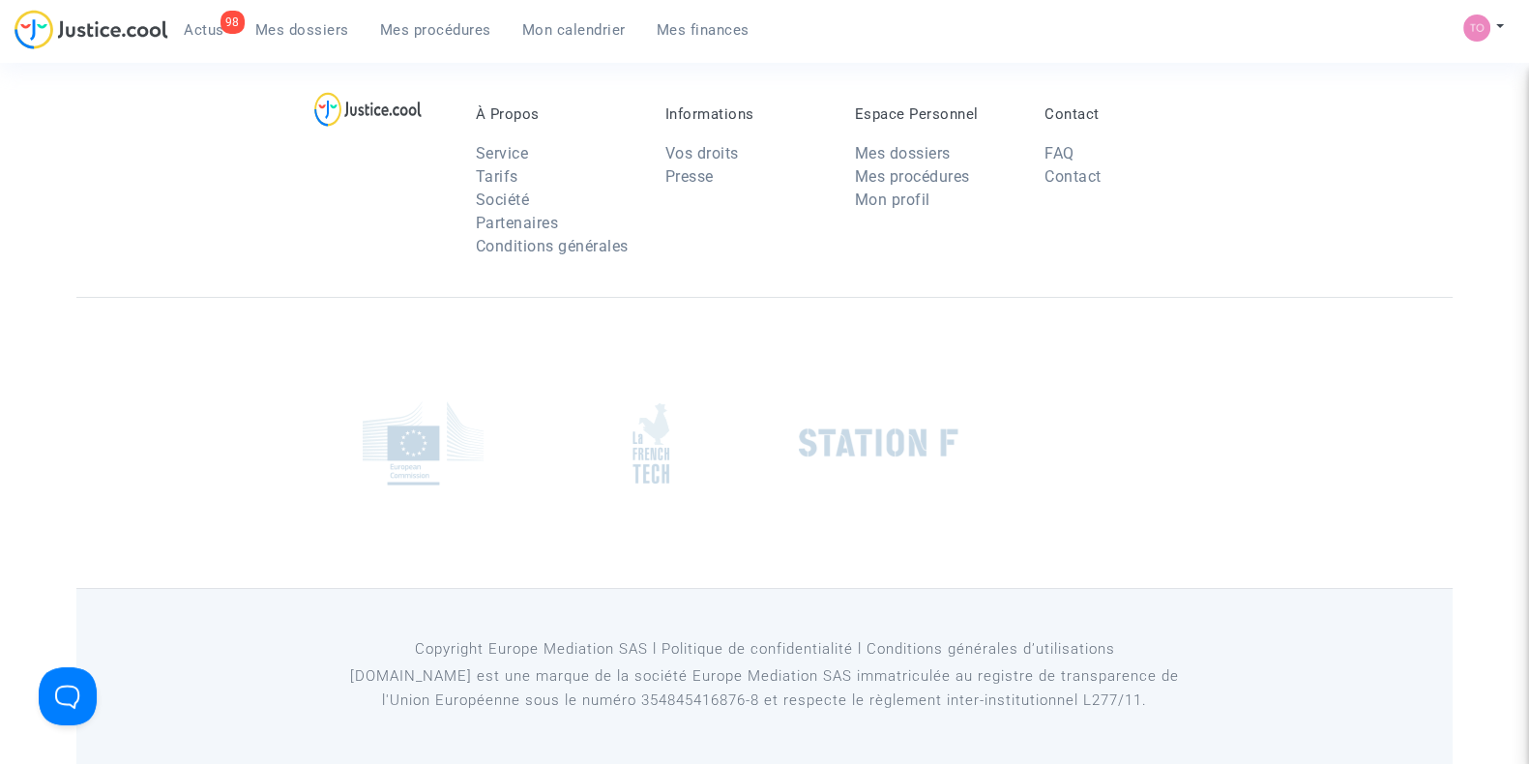
scroll to position [91, 0]
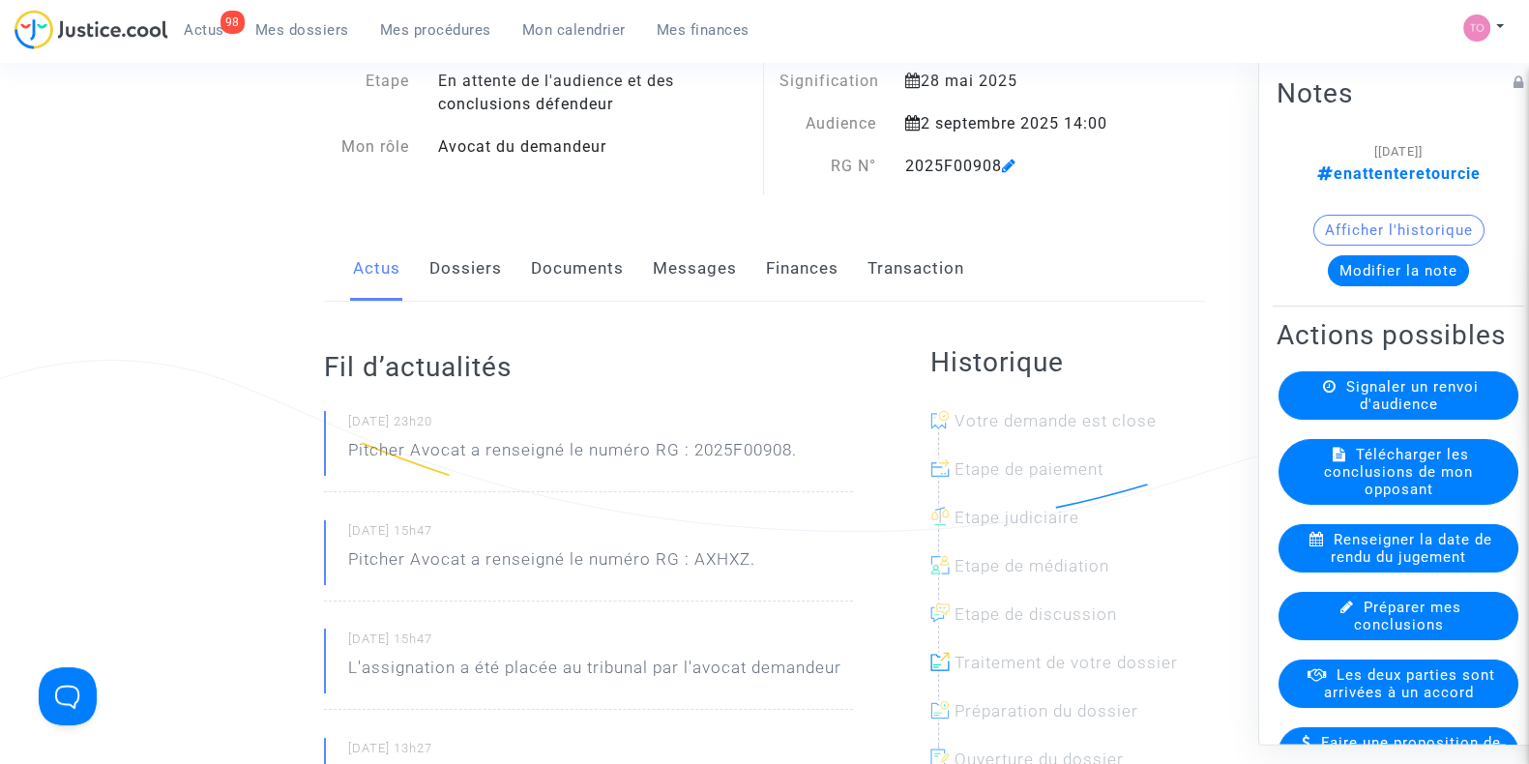
click at [795, 271] on link "Finances" at bounding box center [802, 269] width 73 height 64
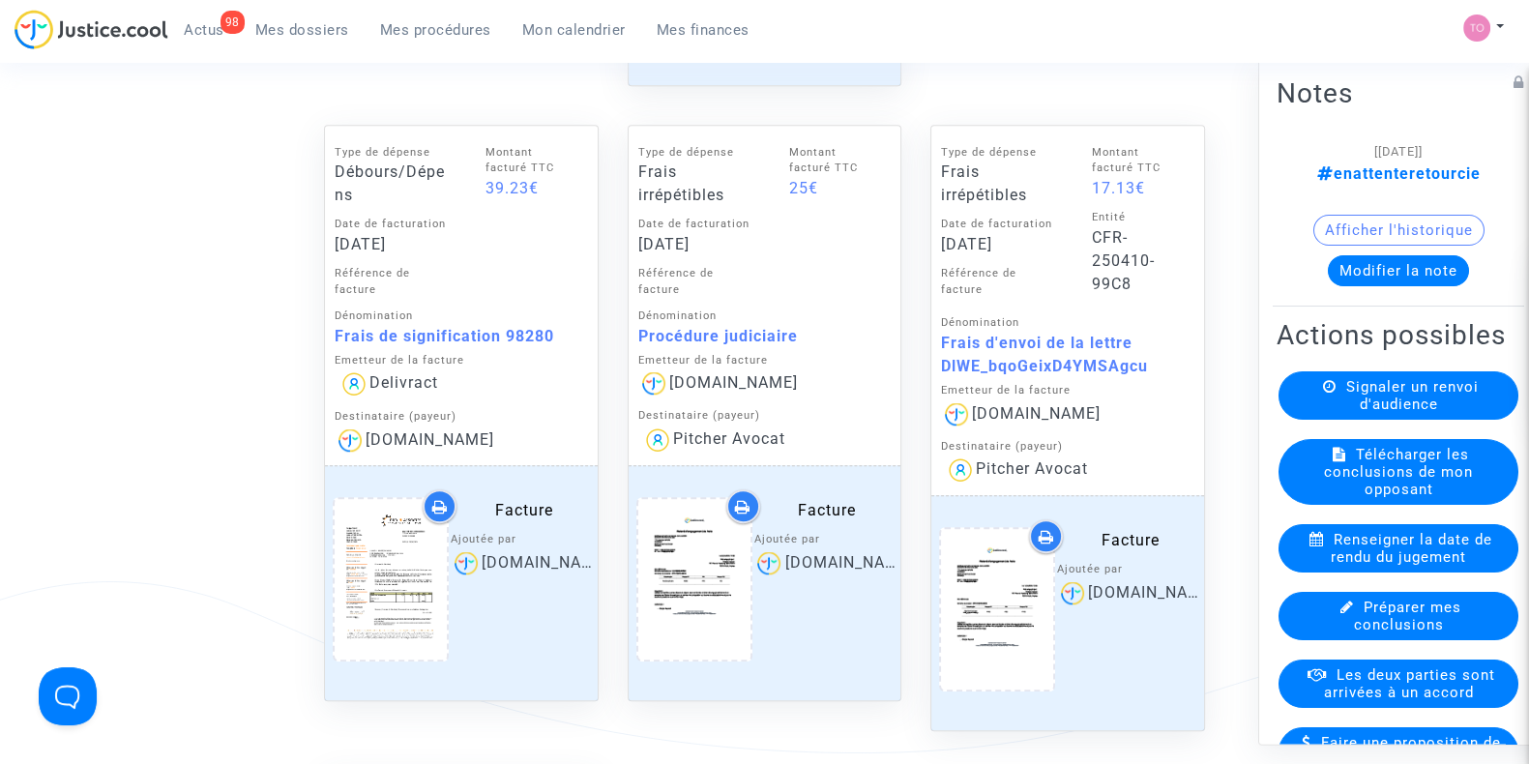
scroll to position [1573, 0]
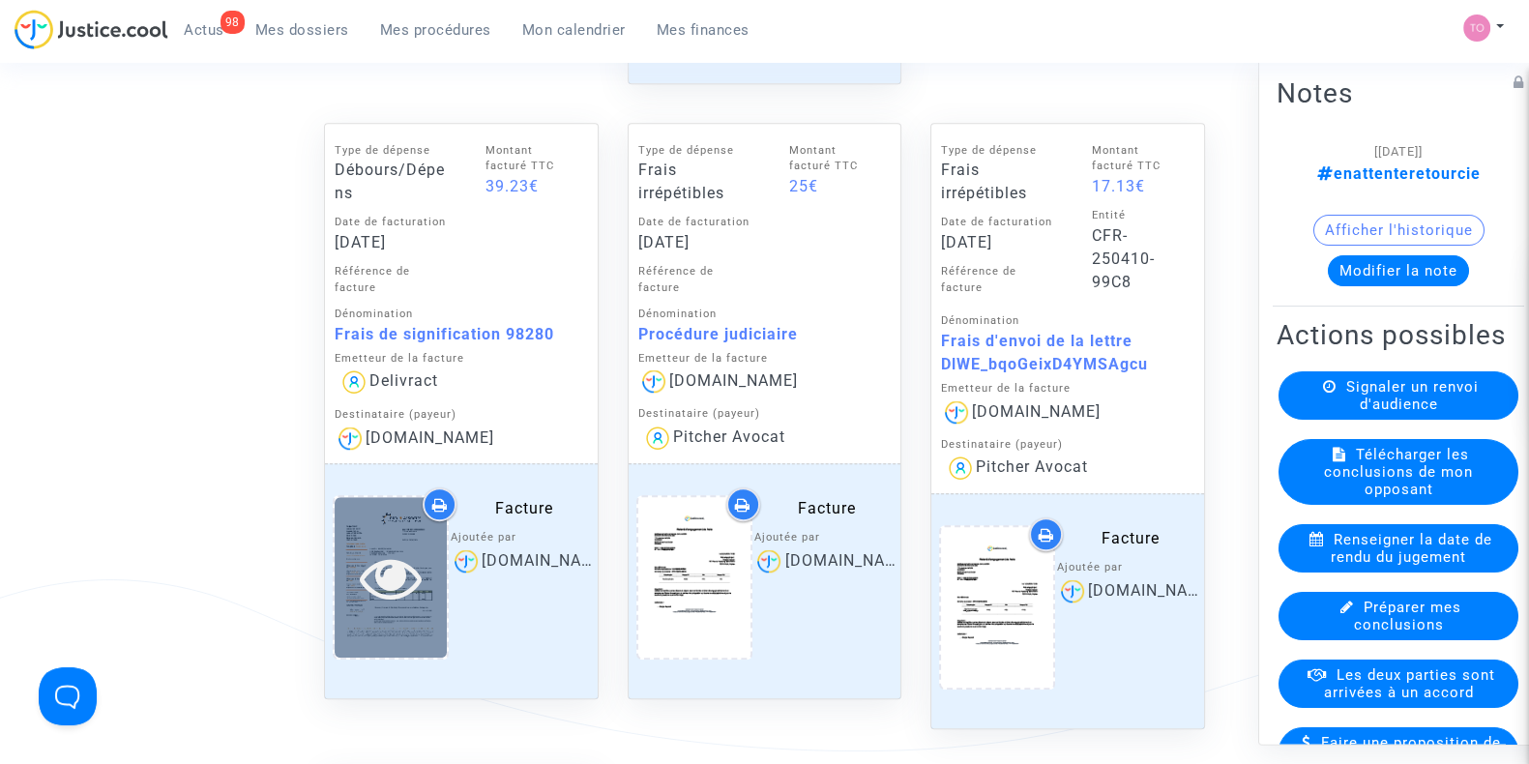
click at [360, 547] on icon at bounding box center [390, 578] width 63 height 62
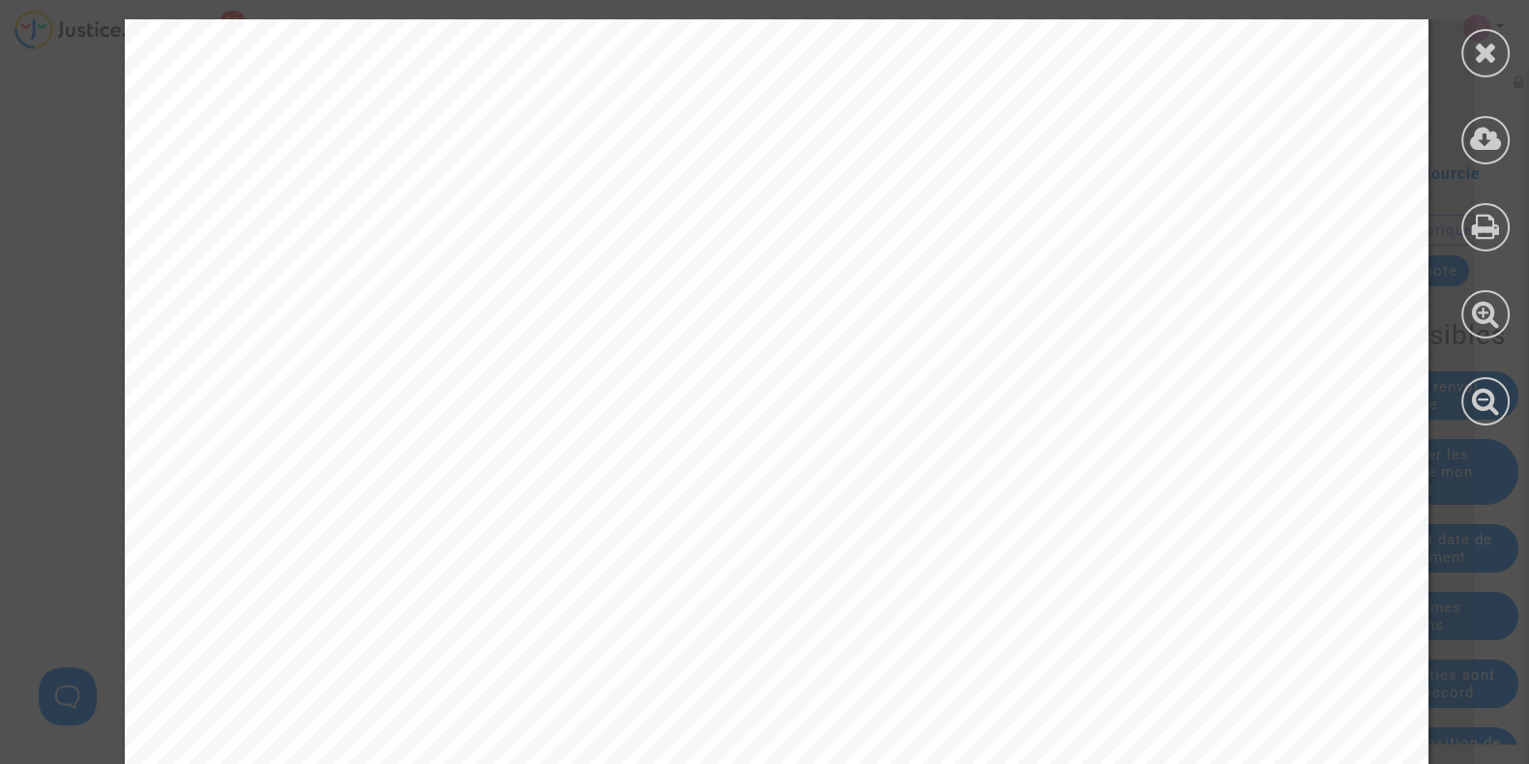
scroll to position [694, 0]
click at [1469, 53] on div at bounding box center [1486, 53] width 48 height 48
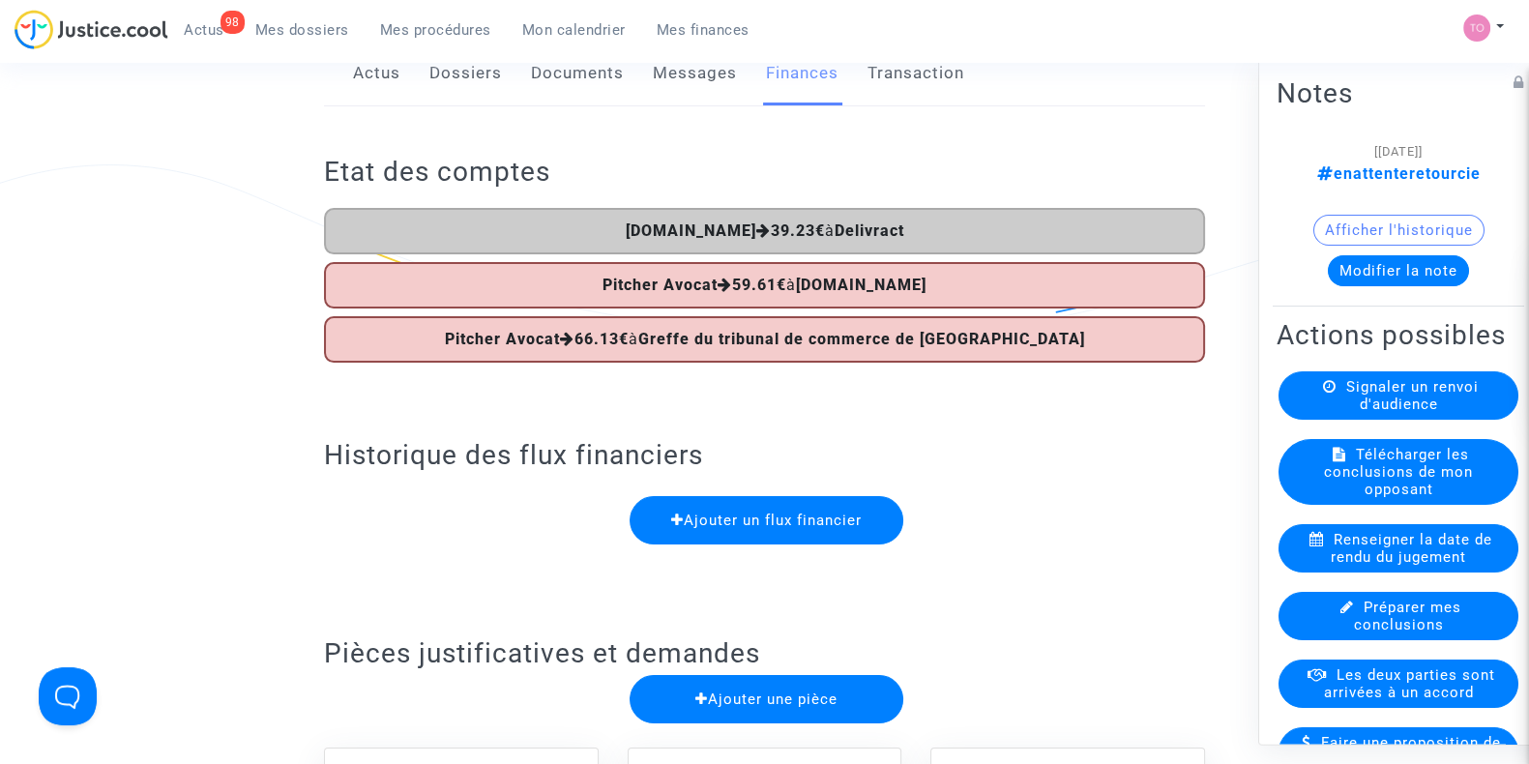
scroll to position [150, 0]
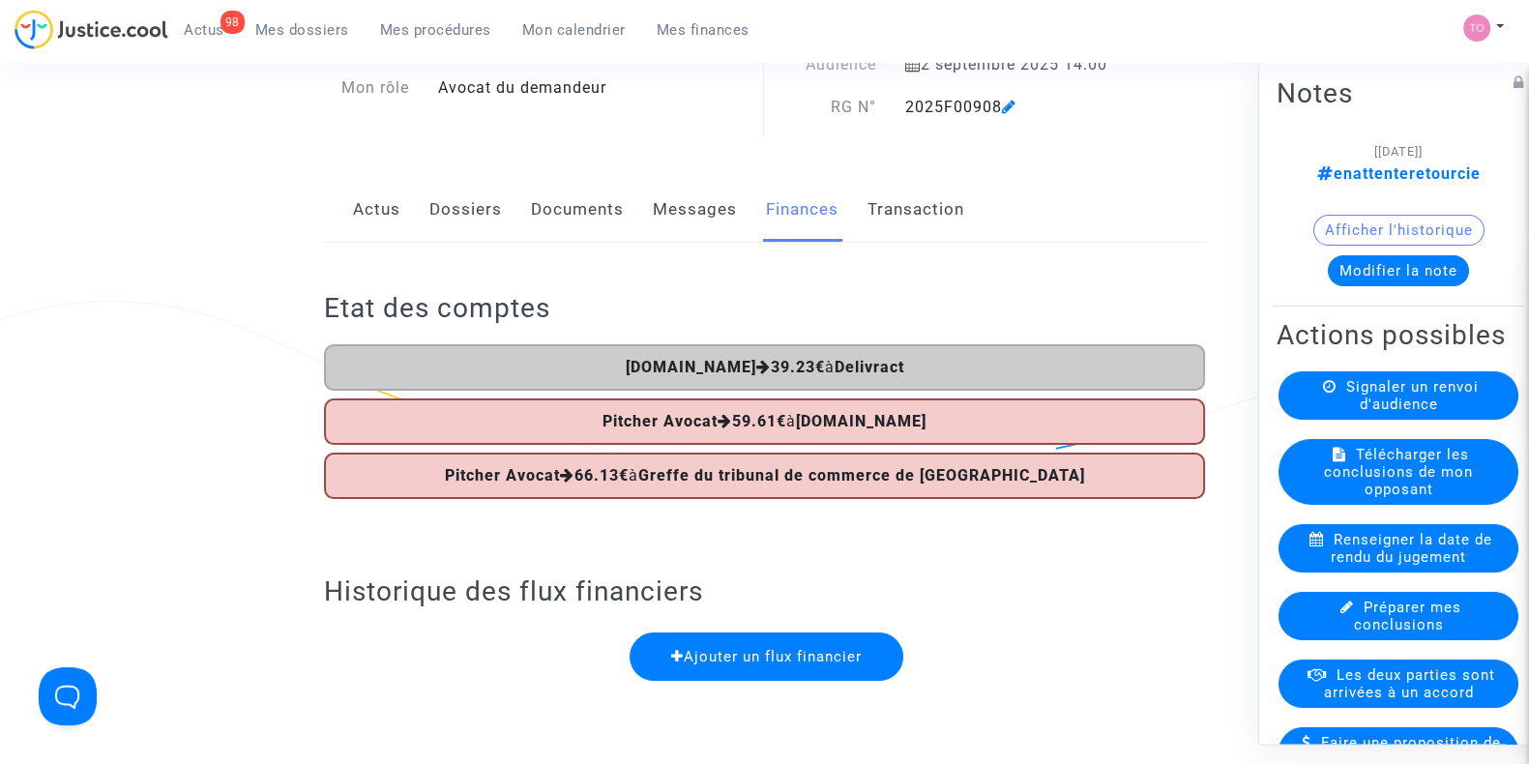
click at [474, 224] on link "Dossiers" at bounding box center [466, 210] width 73 height 64
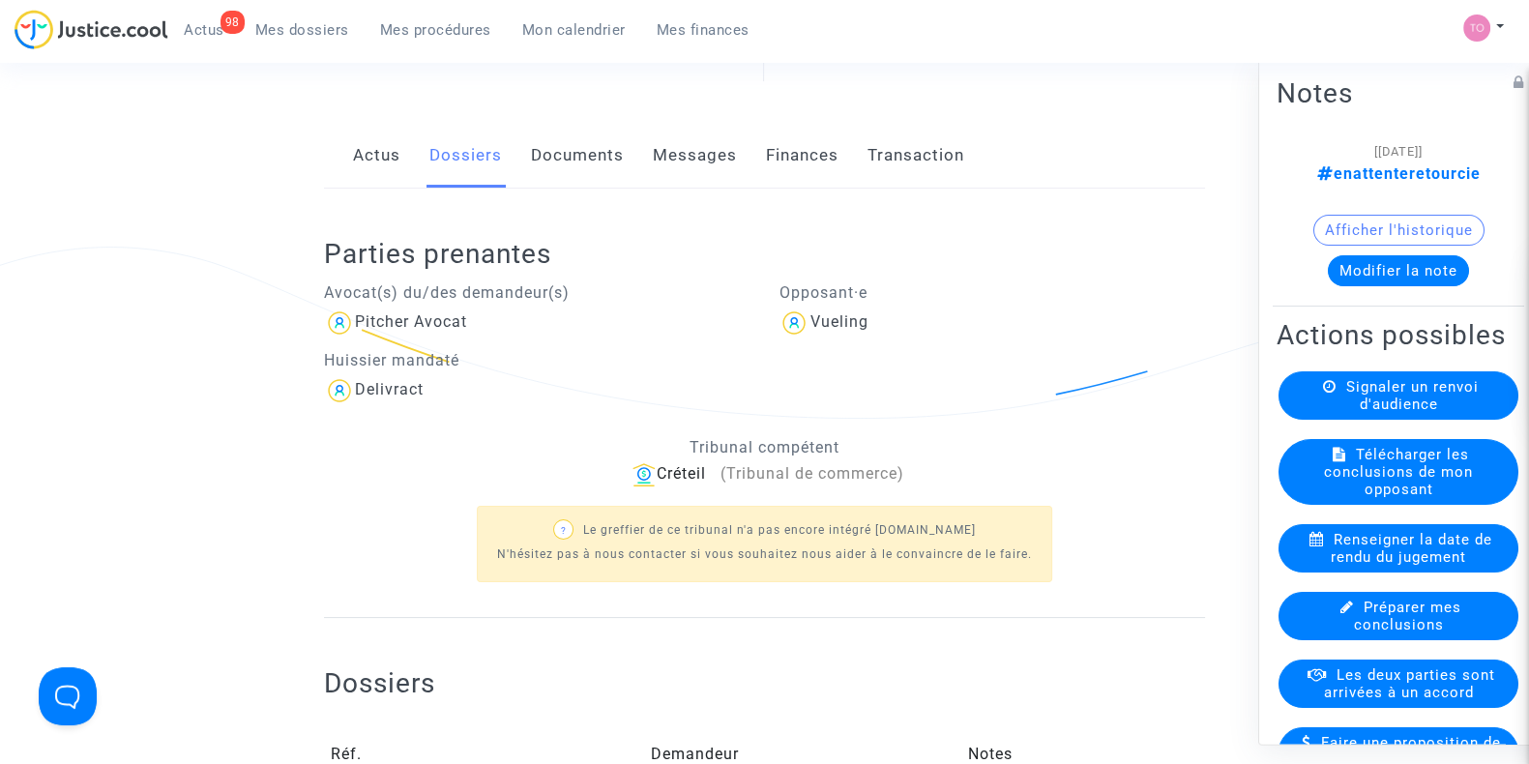
click at [568, 179] on link "Documents" at bounding box center [577, 156] width 93 height 64
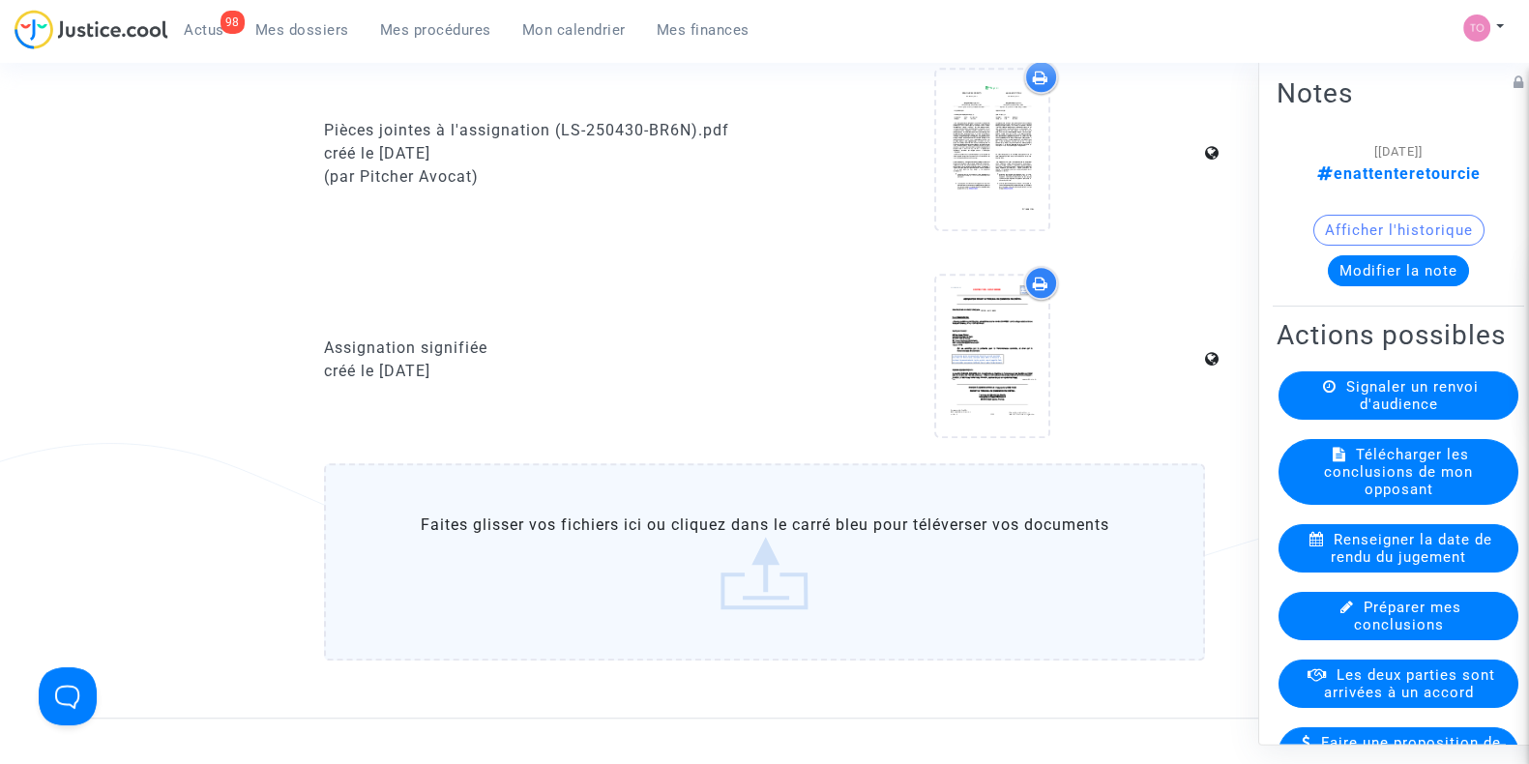
scroll to position [1711, 0]
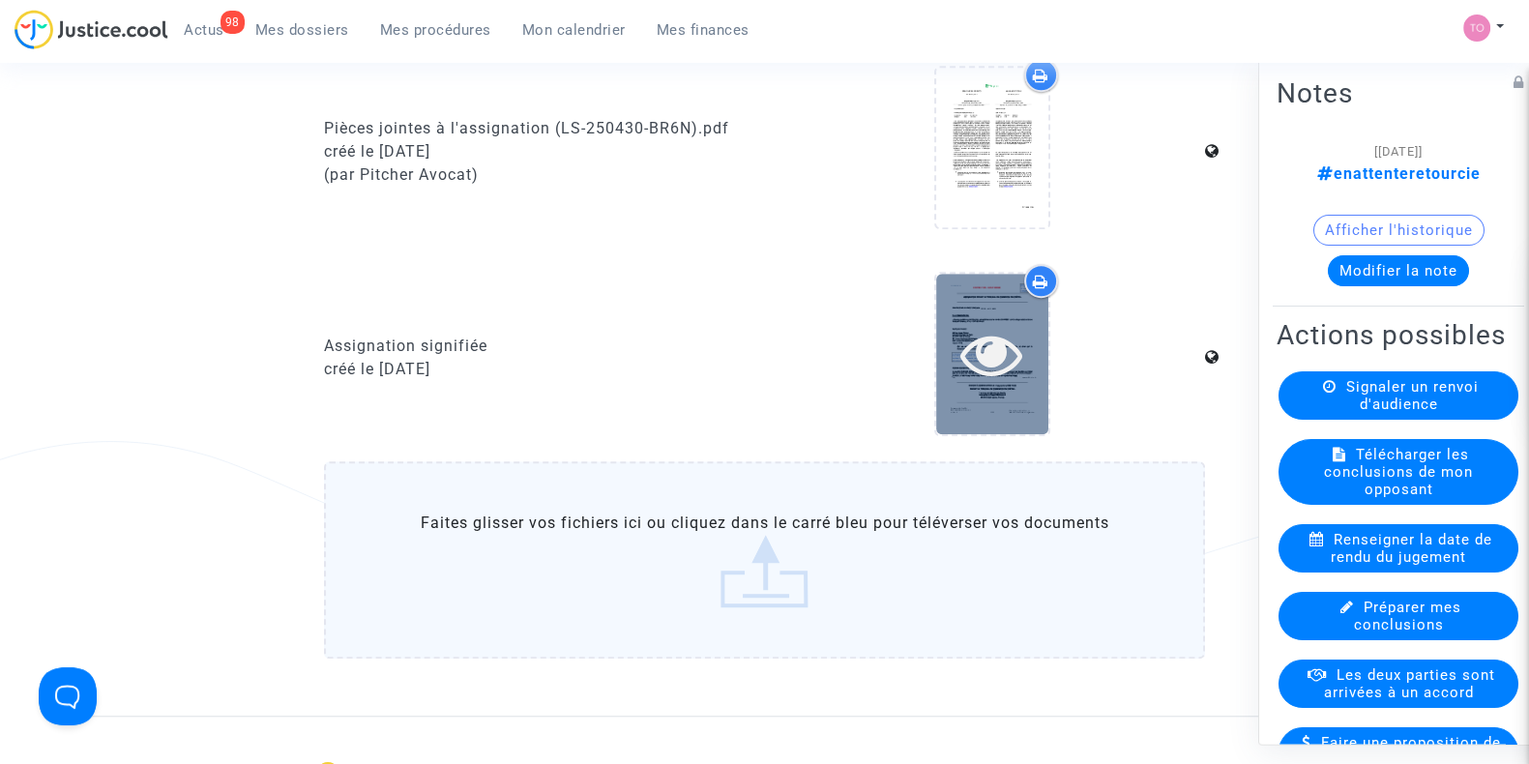
click at [984, 351] on icon at bounding box center [992, 354] width 63 height 62
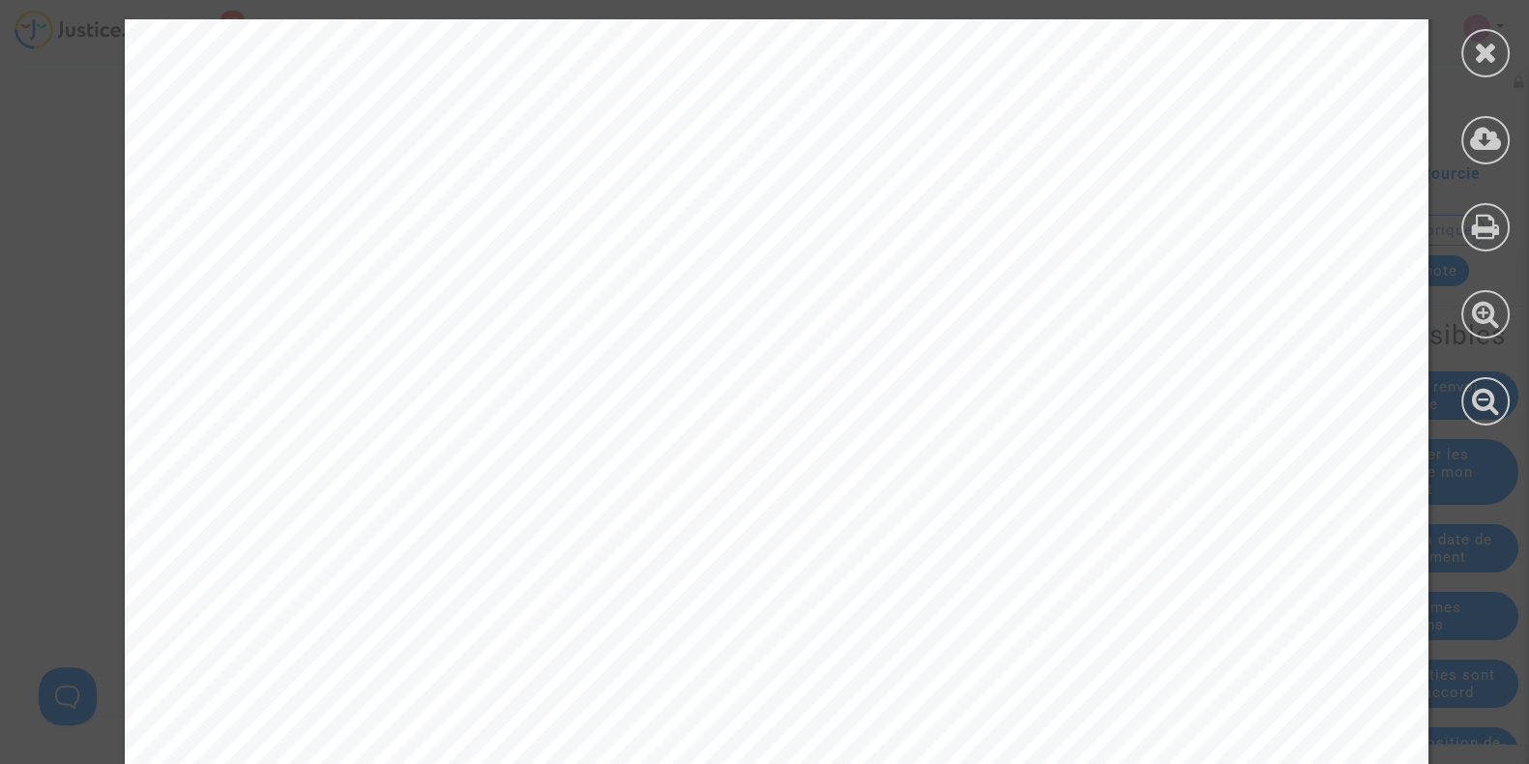
scroll to position [20968, 0]
click at [1478, 79] on div at bounding box center [1485, 222] width 87 height 445
click at [1485, 33] on div at bounding box center [1486, 53] width 48 height 48
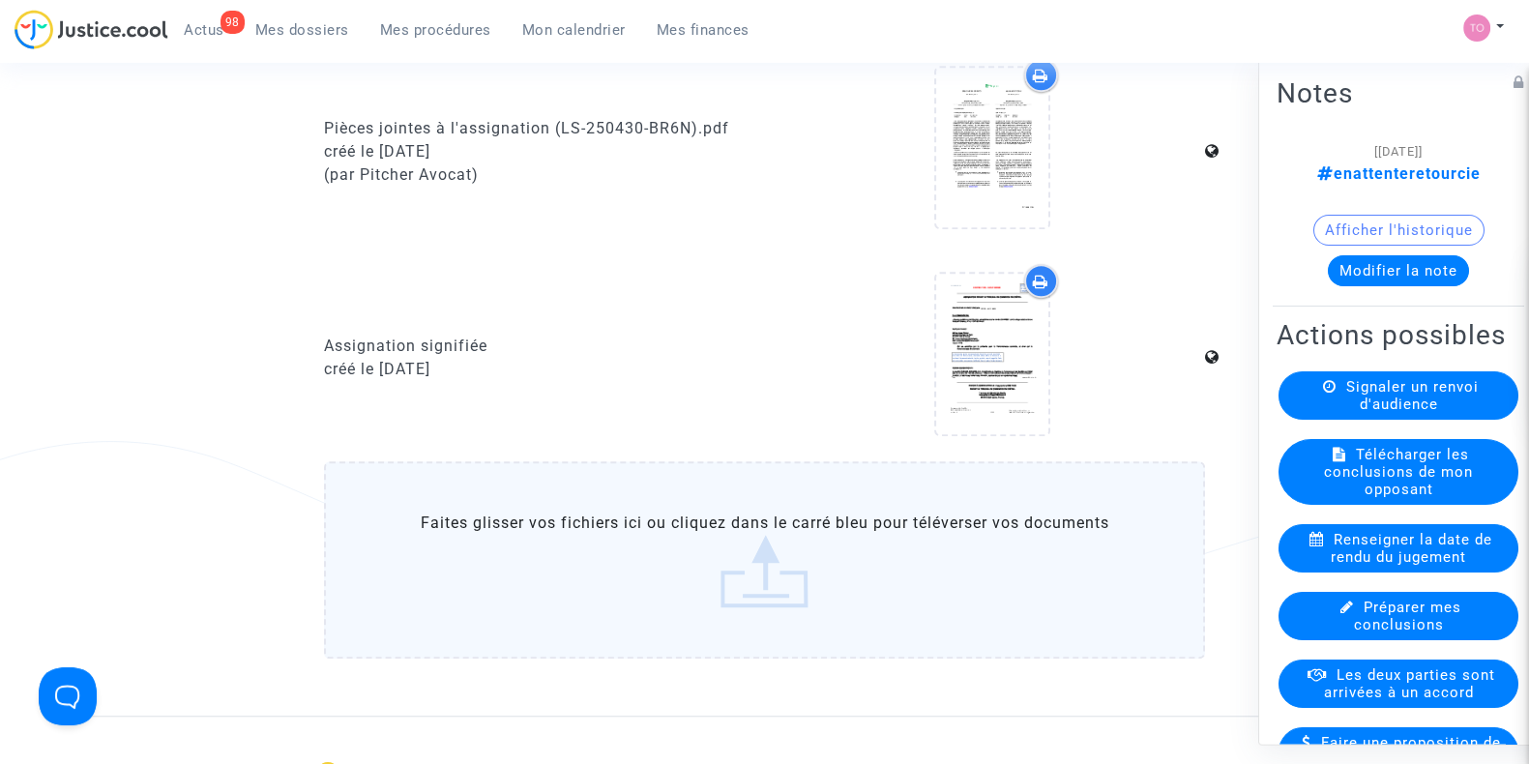
click at [1042, 286] on div at bounding box center [1041, 281] width 34 height 34
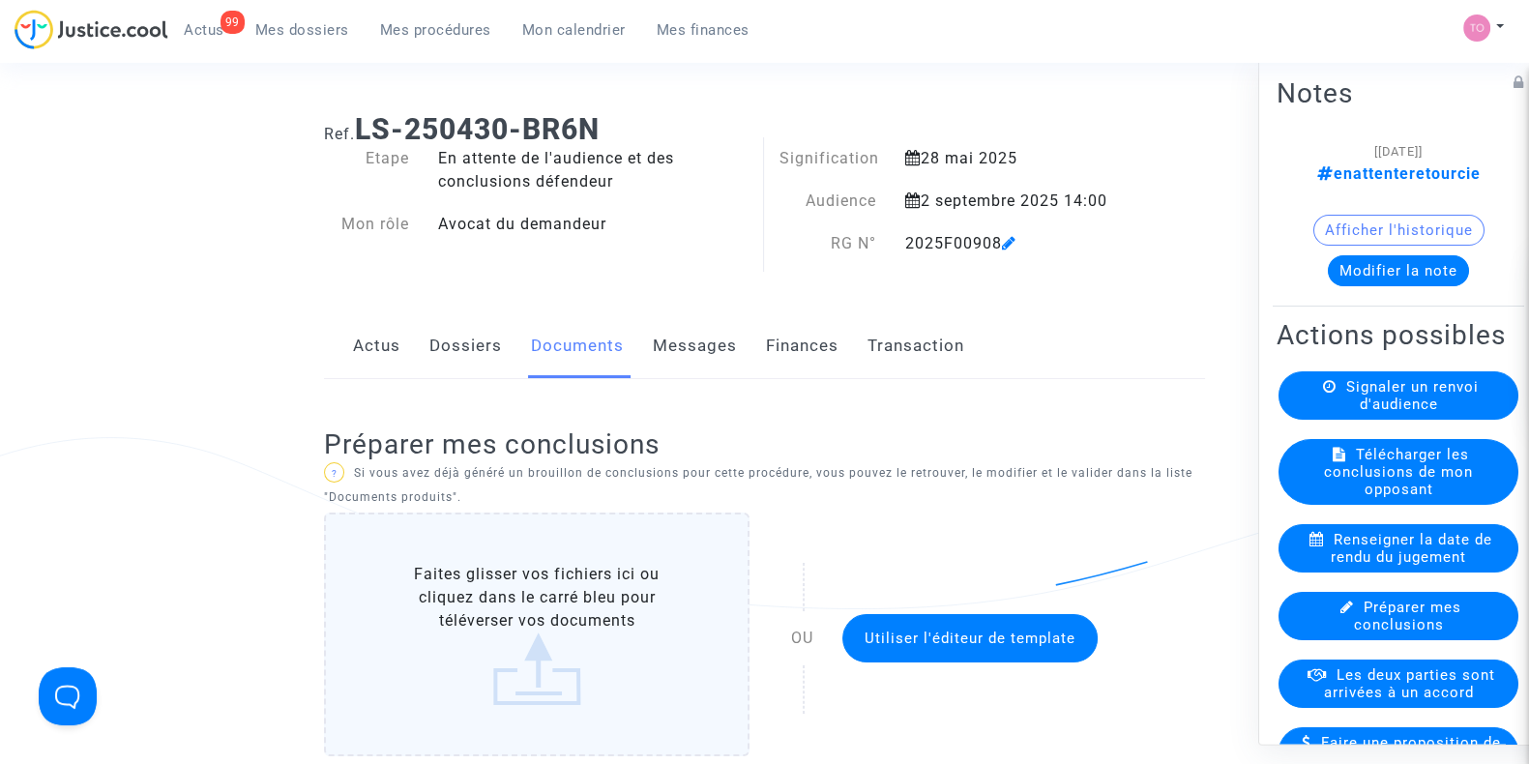
scroll to position [0, 0]
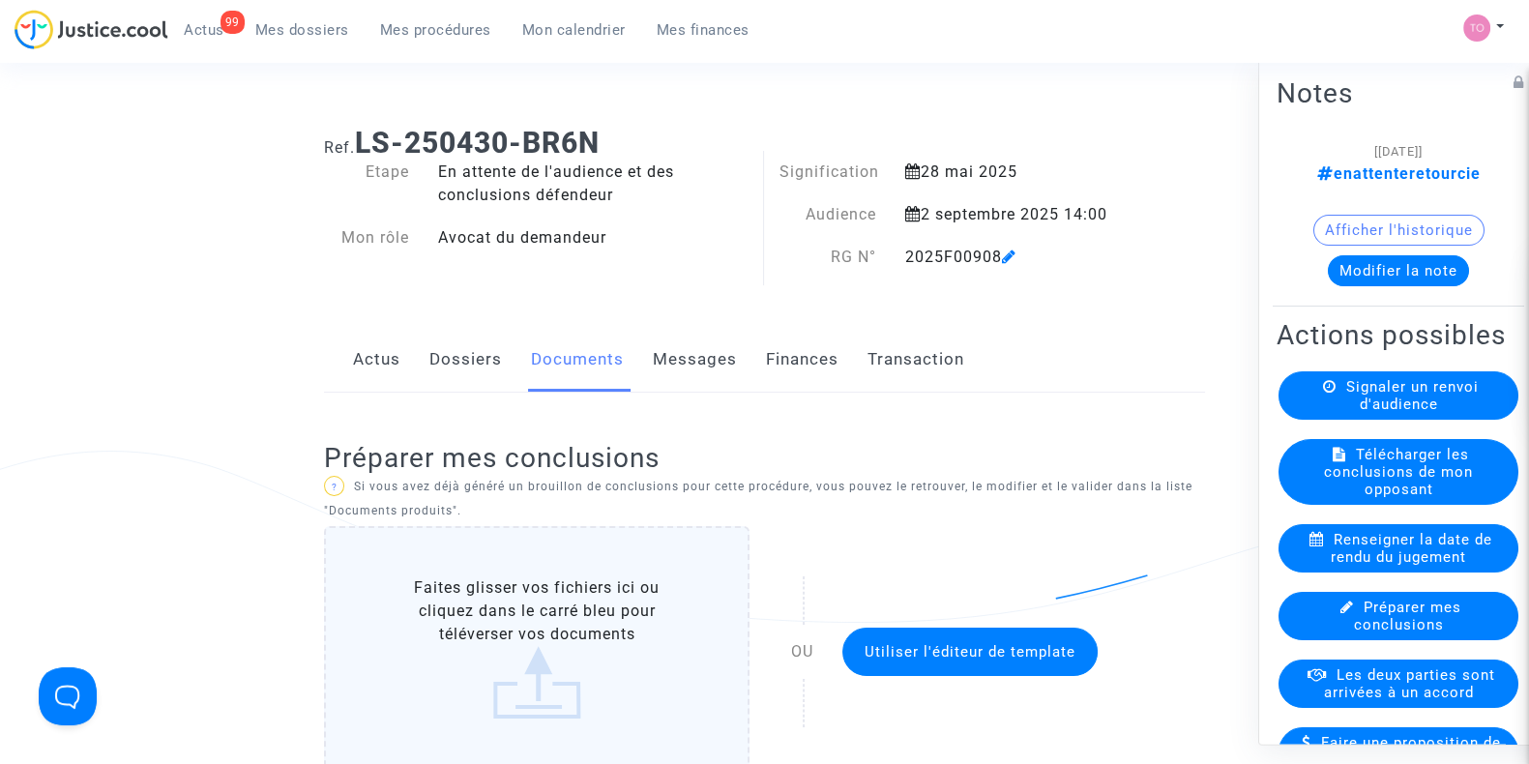
click at [1361, 259] on button "Modifier la note" at bounding box center [1398, 270] width 141 height 31
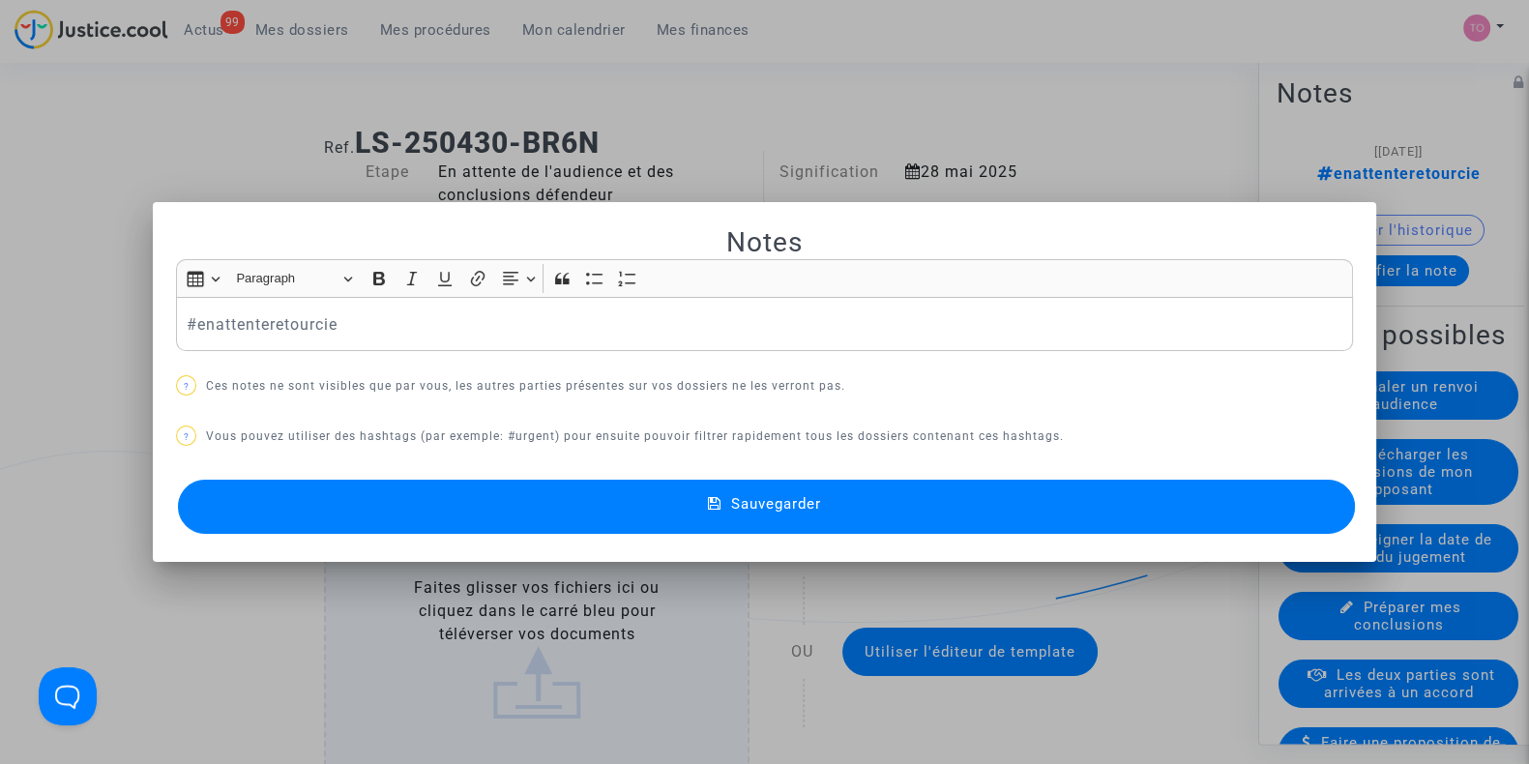
drag, startPoint x: 743, startPoint y: 489, endPoint x: 677, endPoint y: 379, distance: 128.4
click at [677, 379] on div "Notes Rich Text Editor Insert table Insert table Heading Paragraph Paragraph He…" at bounding box center [764, 382] width 1177 height 314
click at [485, 322] on p "#enattenteretourcie" at bounding box center [765, 324] width 1157 height 24
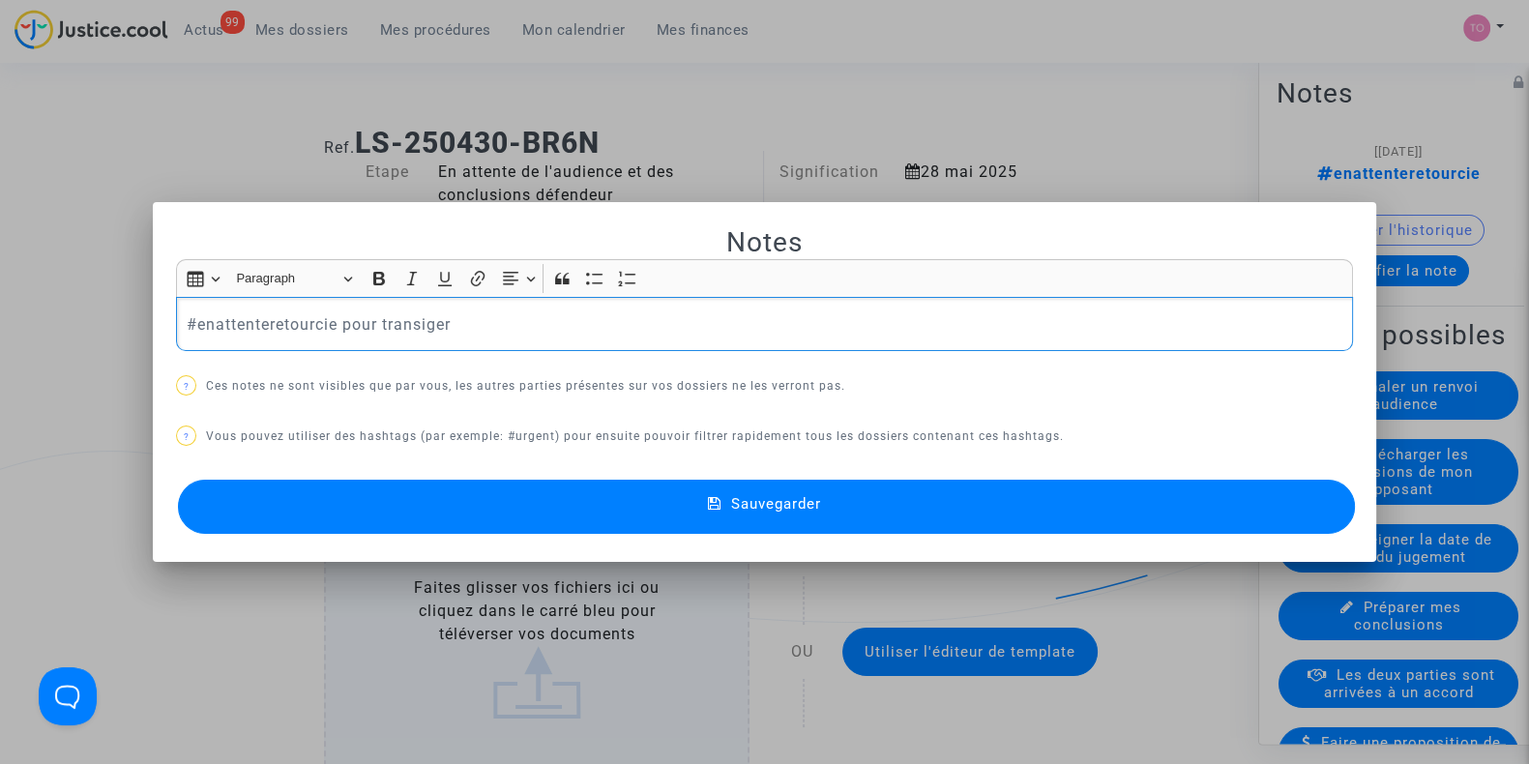
click at [517, 508] on button "Sauvegarder" at bounding box center [766, 507] width 1177 height 54
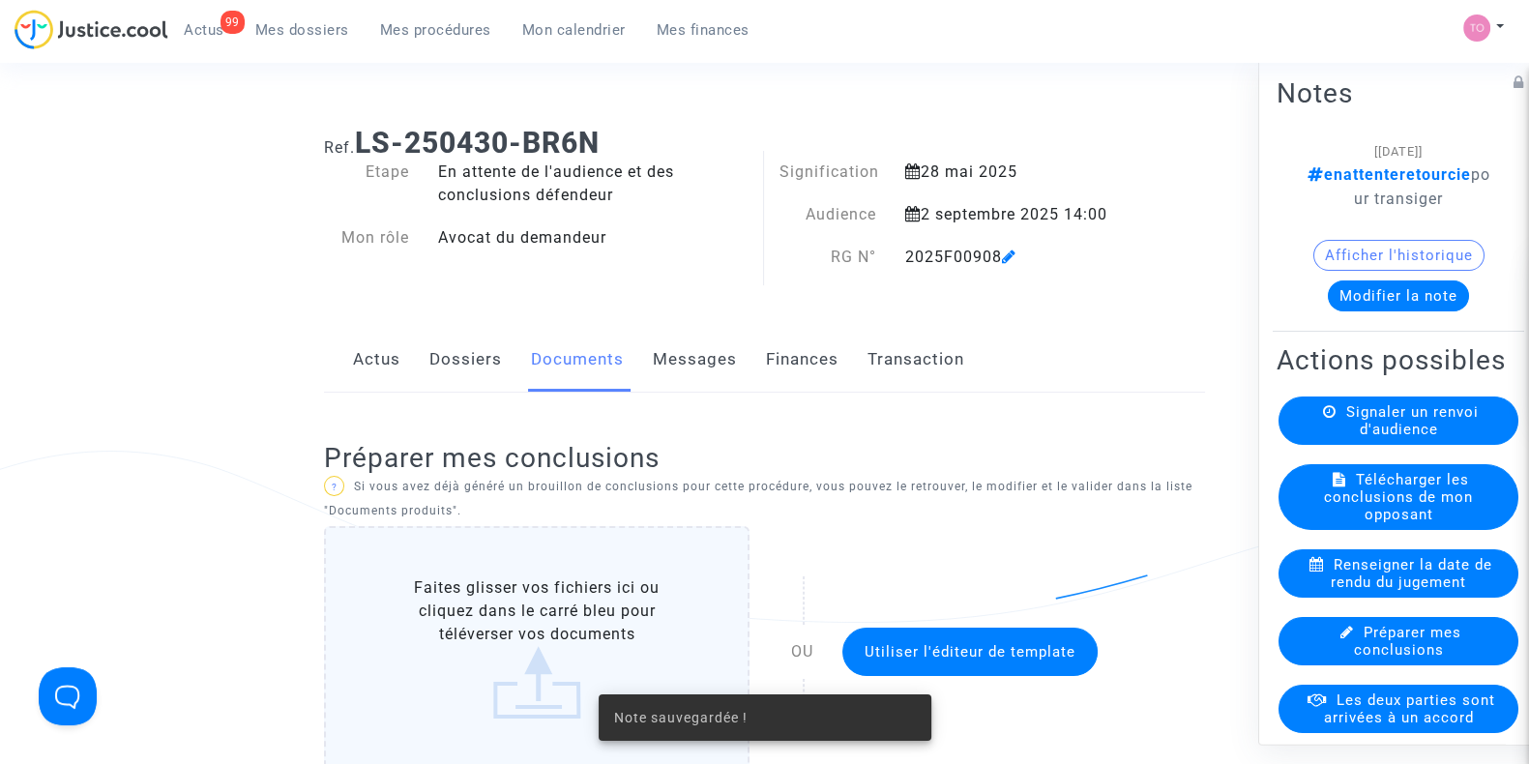
click at [443, 347] on link "Dossiers" at bounding box center [466, 360] width 73 height 64
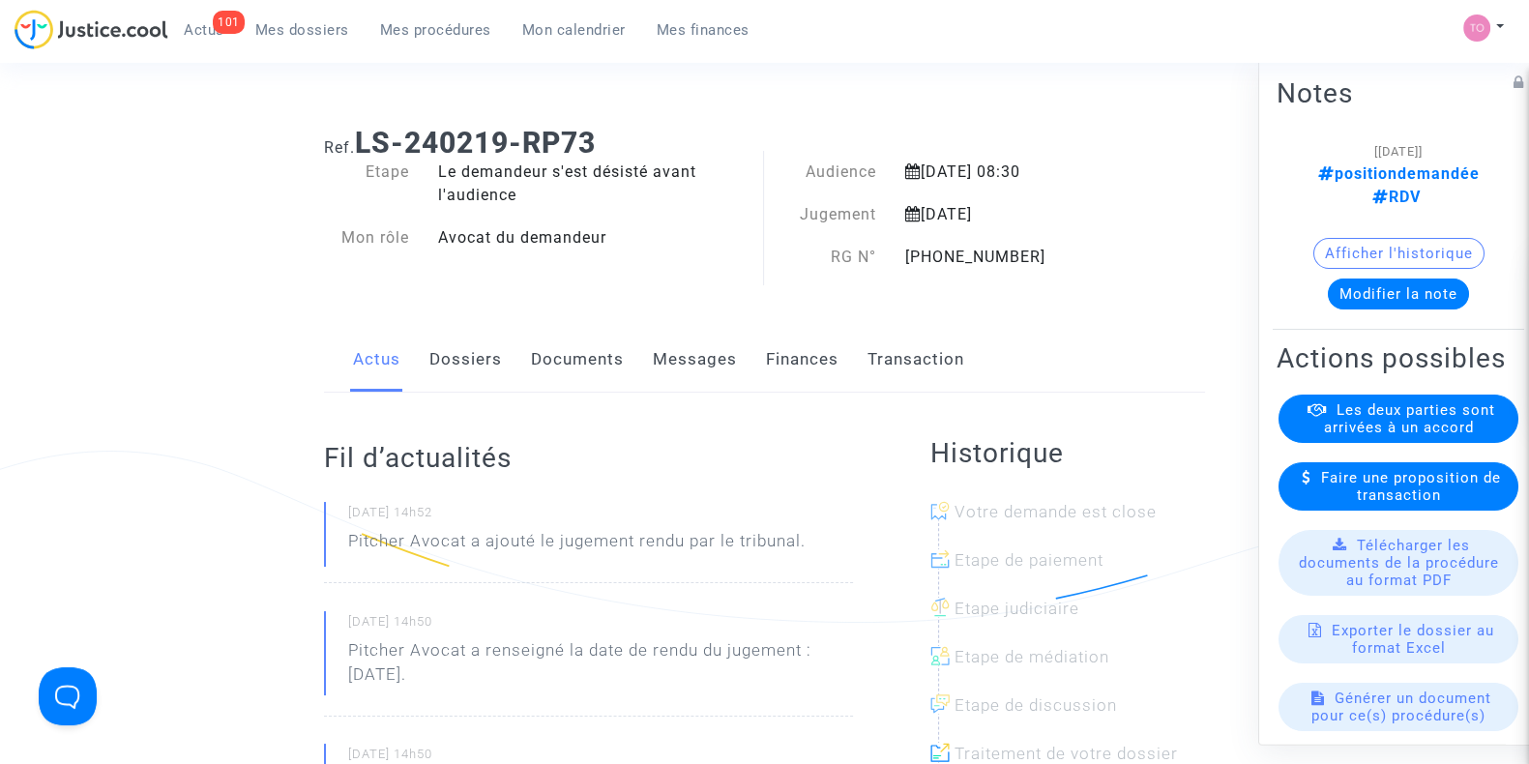
click at [1382, 238] on button "Afficher l'historique" at bounding box center [1399, 253] width 171 height 31
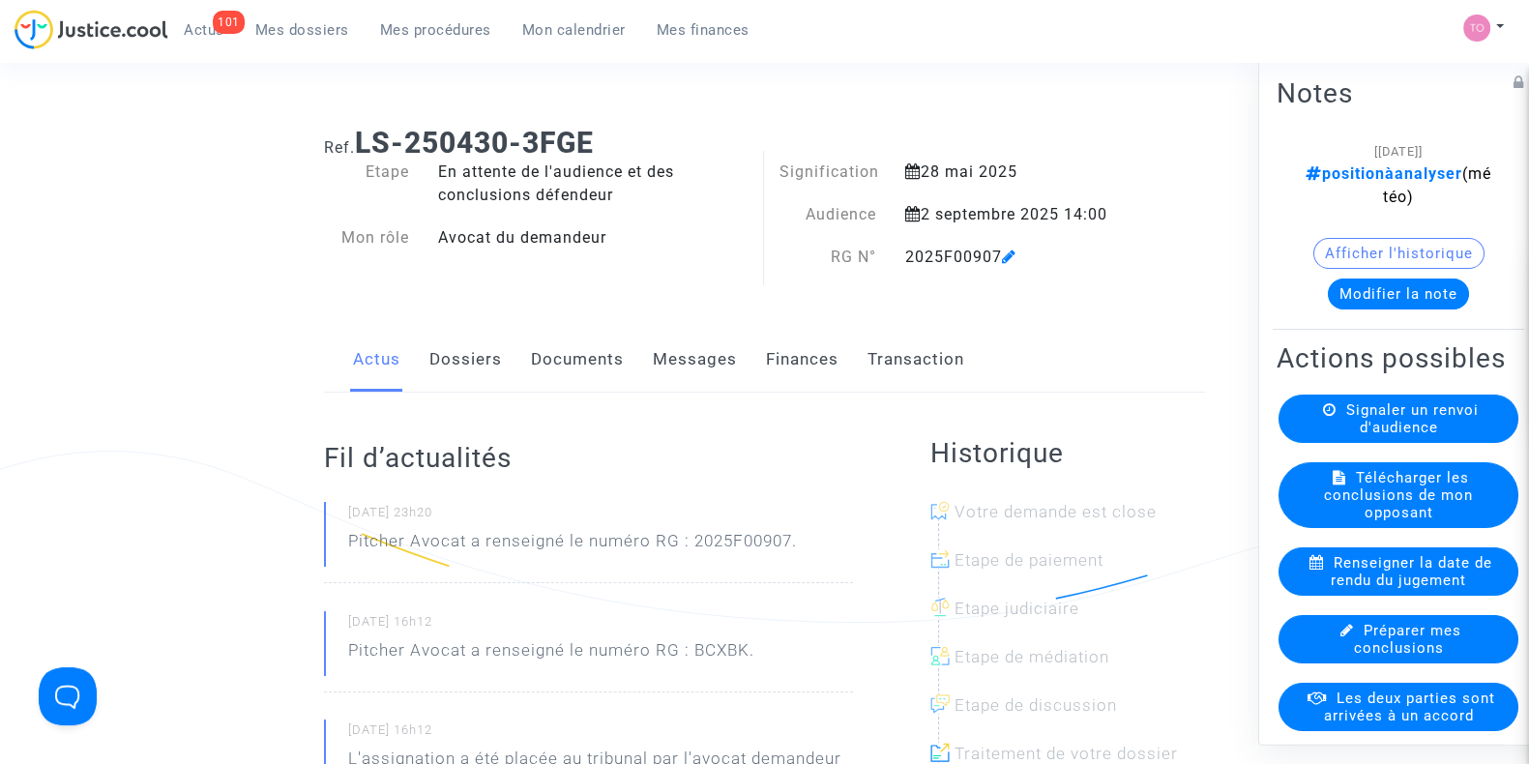
click at [475, 360] on link "Dossiers" at bounding box center [466, 360] width 73 height 64
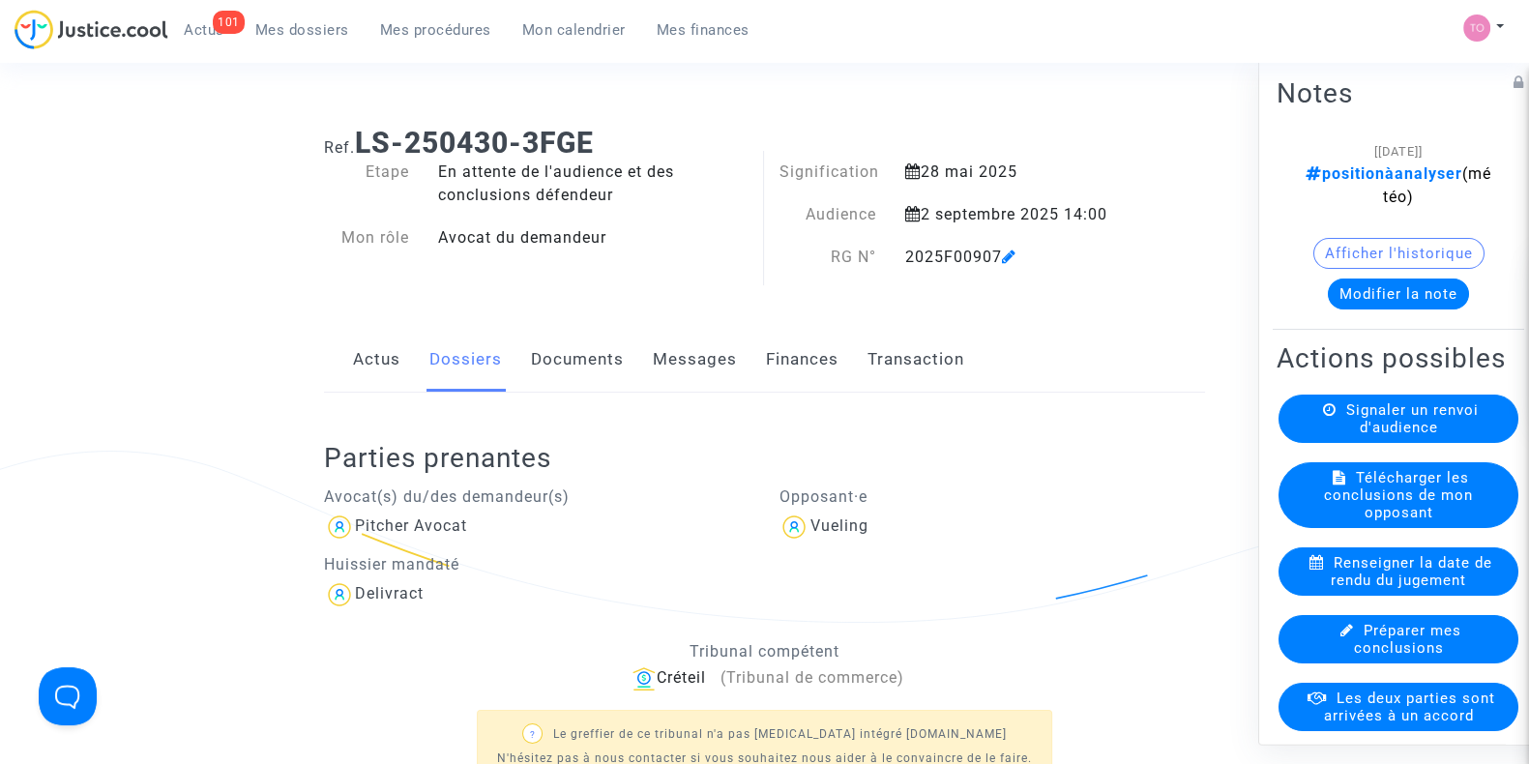
click at [287, 52] on div "101 Actus Mes dossiers Mes procédures Mon calendrier Mes finances" at bounding box center [390, 36] width 751 height 53
click at [265, 28] on span "Mes dossiers" at bounding box center [302, 29] width 94 height 17
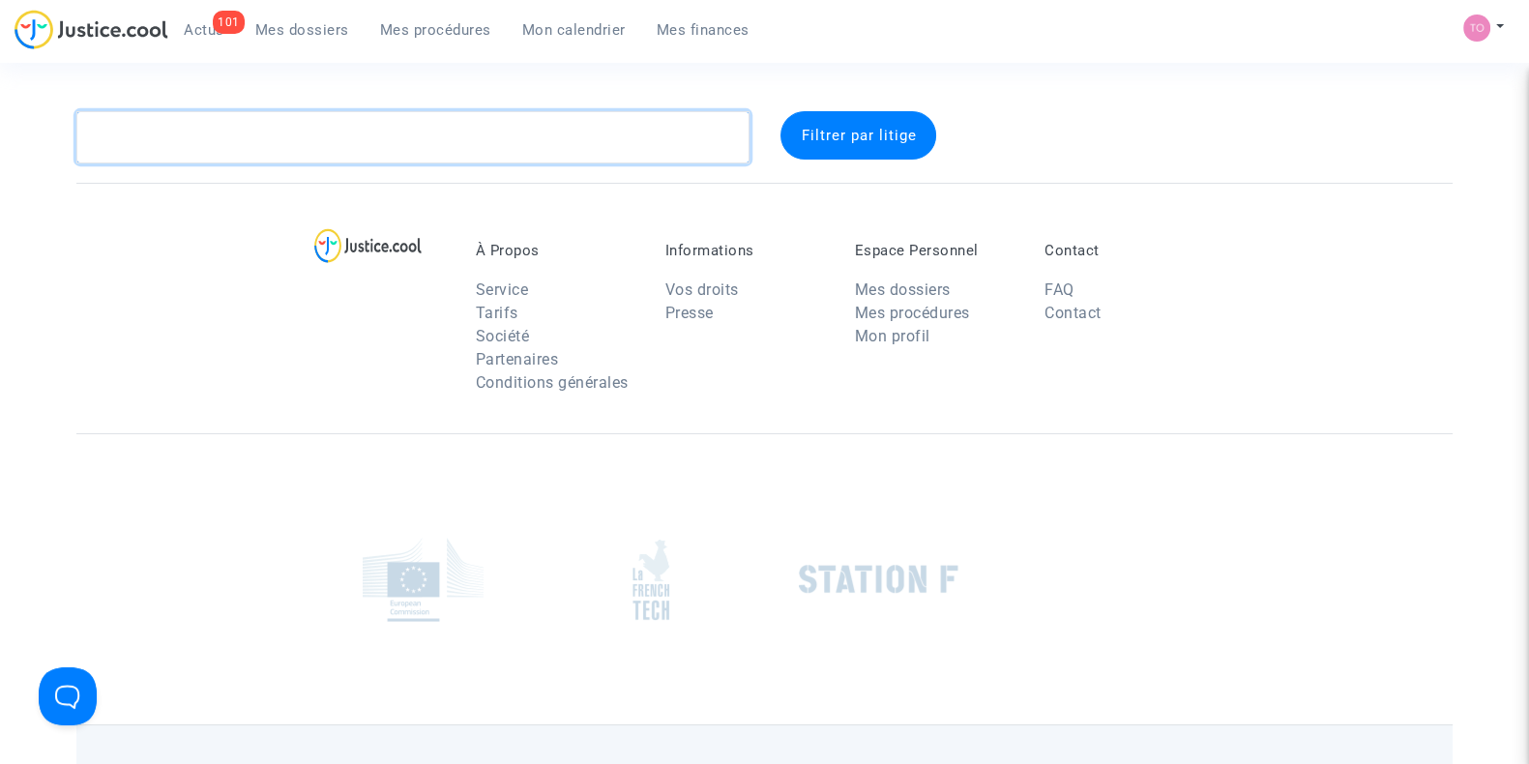
click at [226, 152] on textarea at bounding box center [412, 137] width 673 height 52
paste textarea "LAMBOURDIERE"
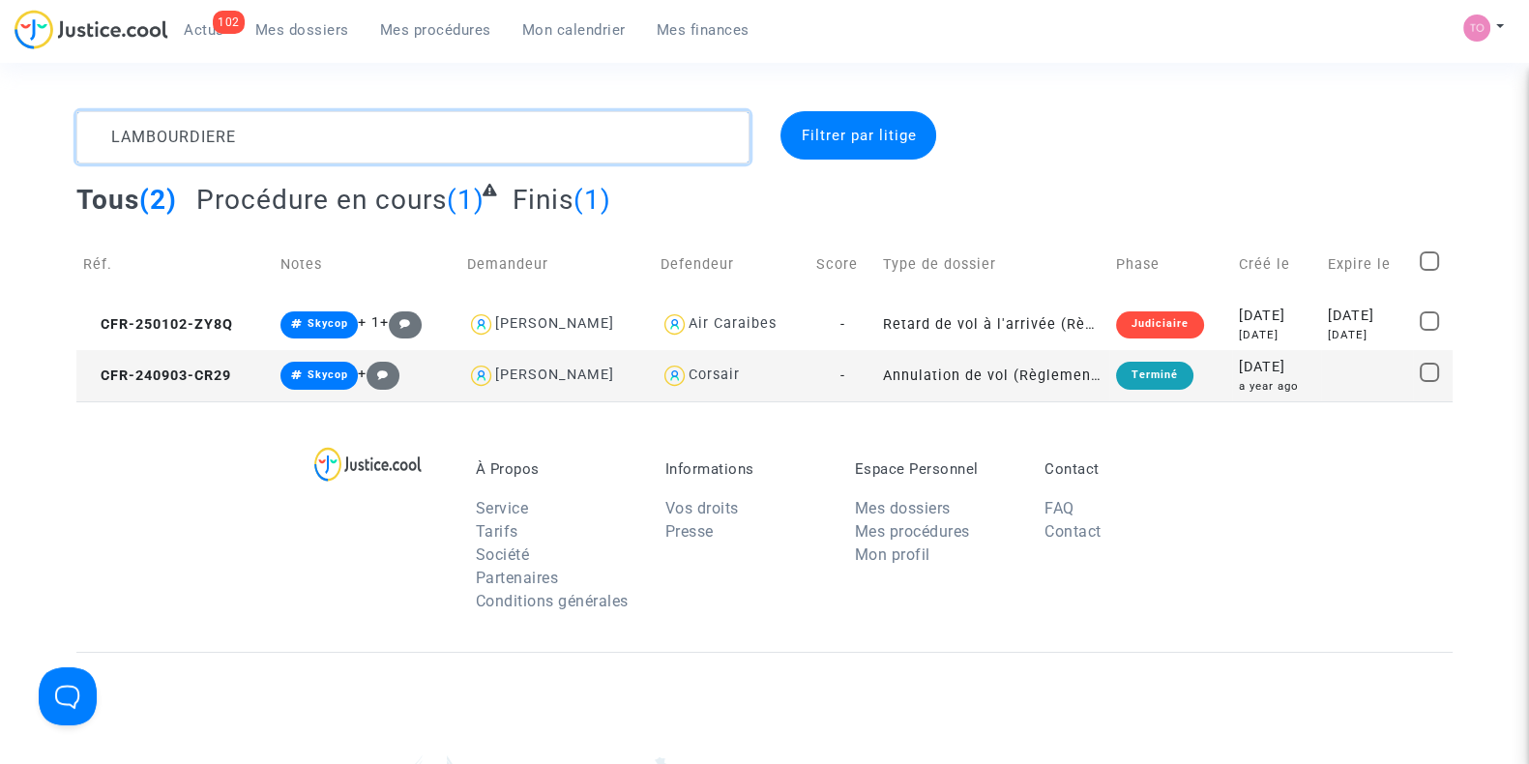
type textarea "LAMBOURDIERE"
click at [1281, 281] on td "Créé le" at bounding box center [1276, 264] width 89 height 69
click at [1248, 319] on div "2025-01-02" at bounding box center [1276, 316] width 75 height 21
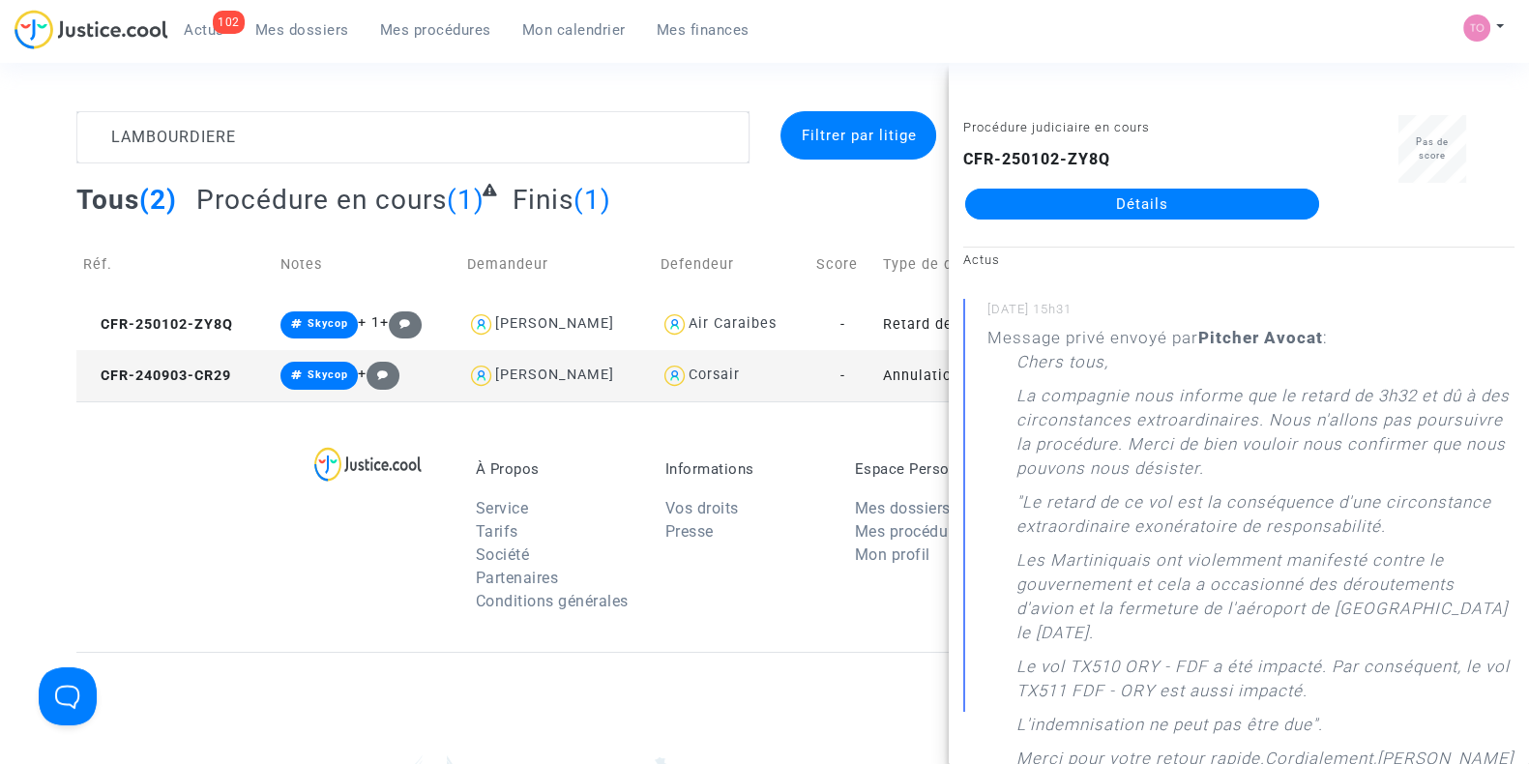
click at [1155, 205] on link "Détails" at bounding box center [1142, 204] width 354 height 31
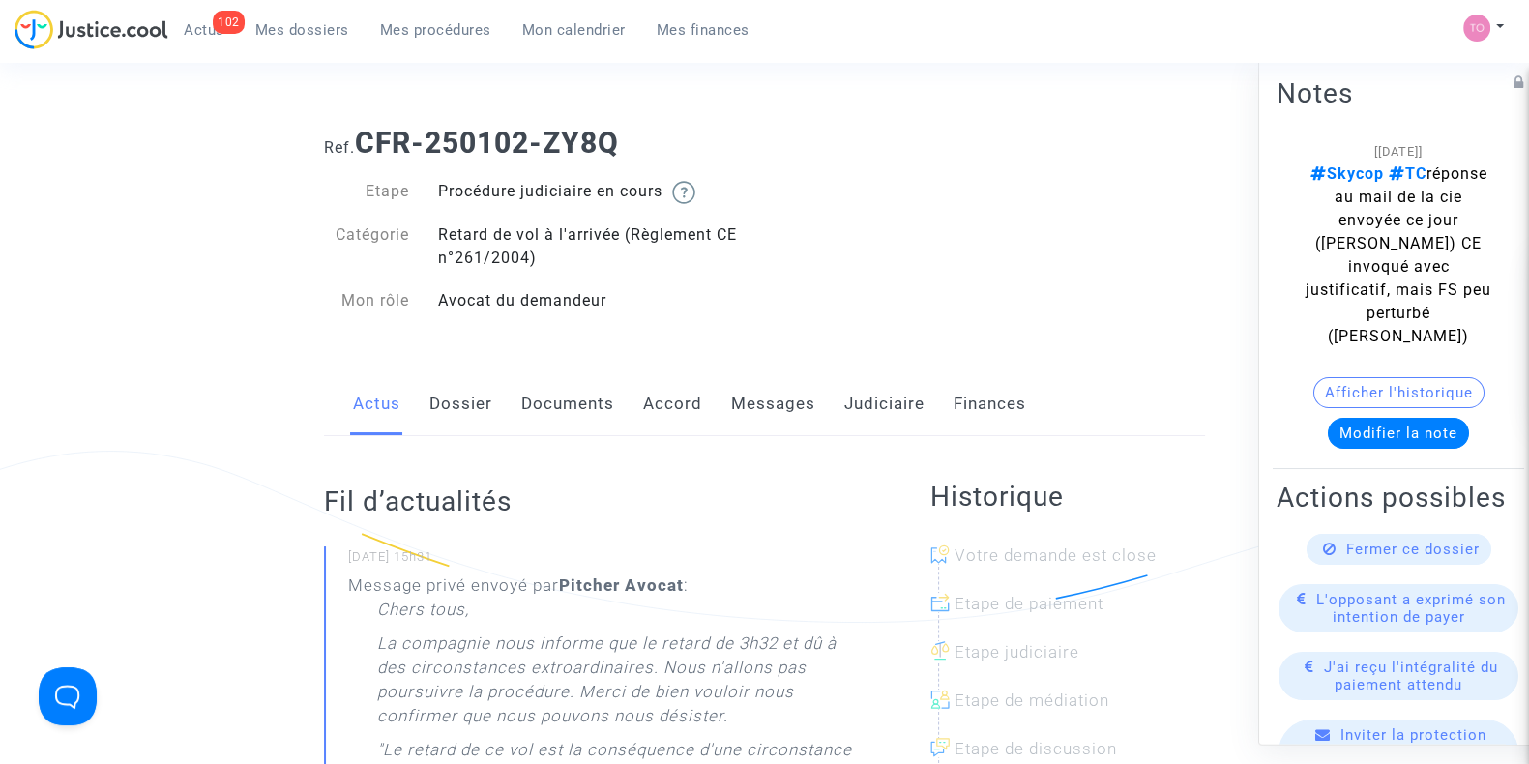
click at [835, 406] on div "Actus Dossier Documents Accord Messages Judiciaire Finances" at bounding box center [764, 404] width 881 height 65
click at [847, 406] on link "Judiciaire" at bounding box center [884, 404] width 80 height 64
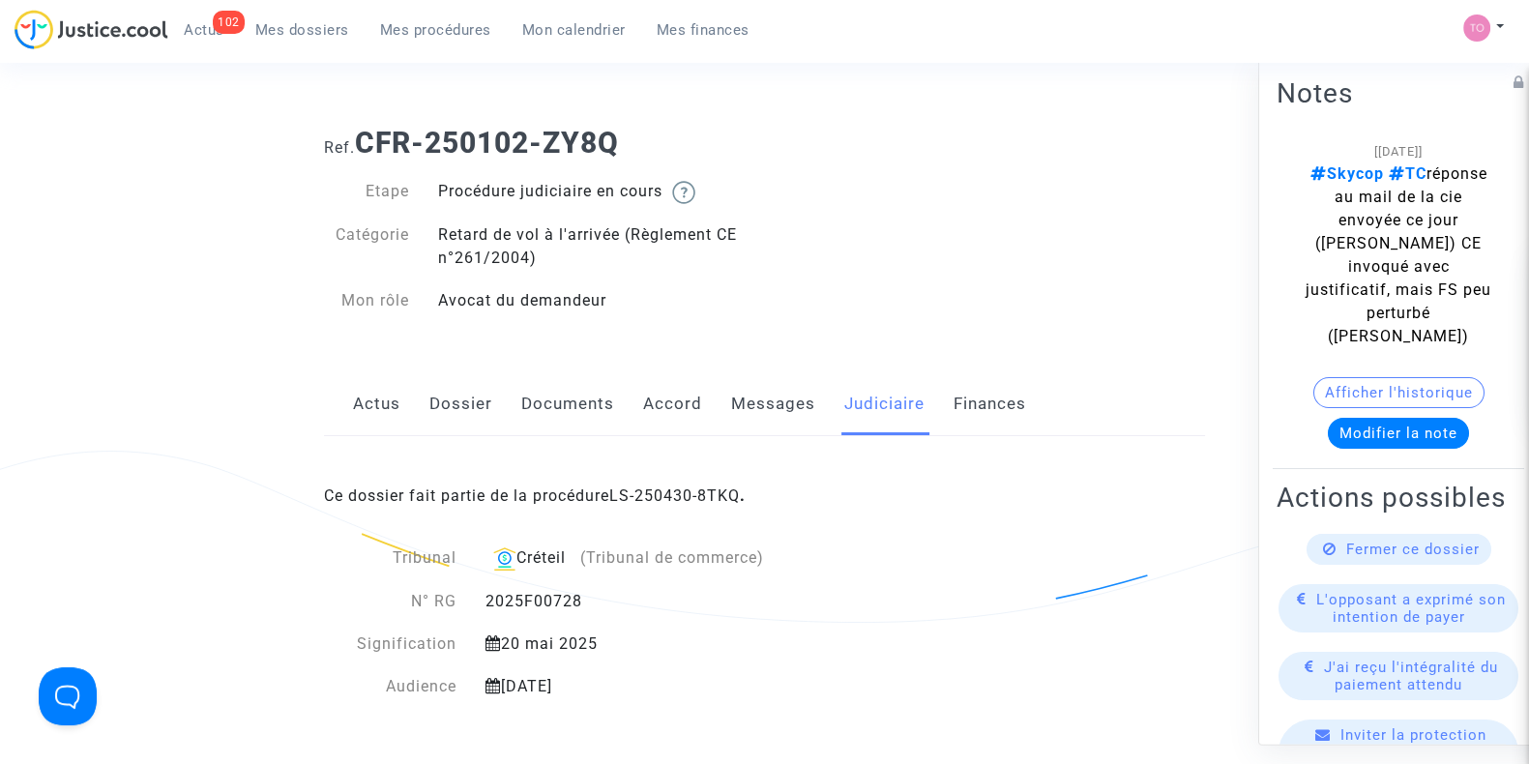
scroll to position [127, 0]
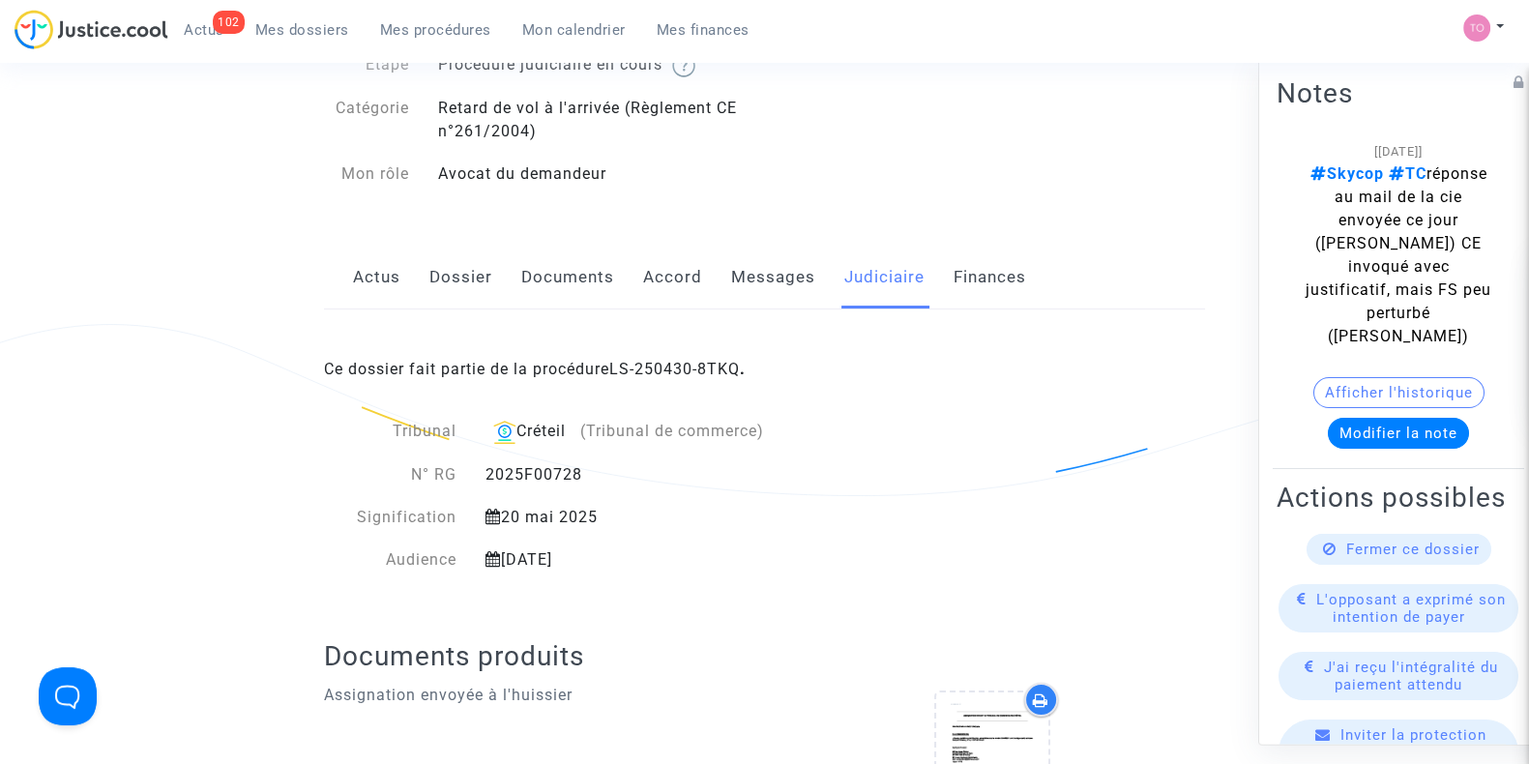
click at [442, 274] on link "Dossier" at bounding box center [461, 278] width 63 height 64
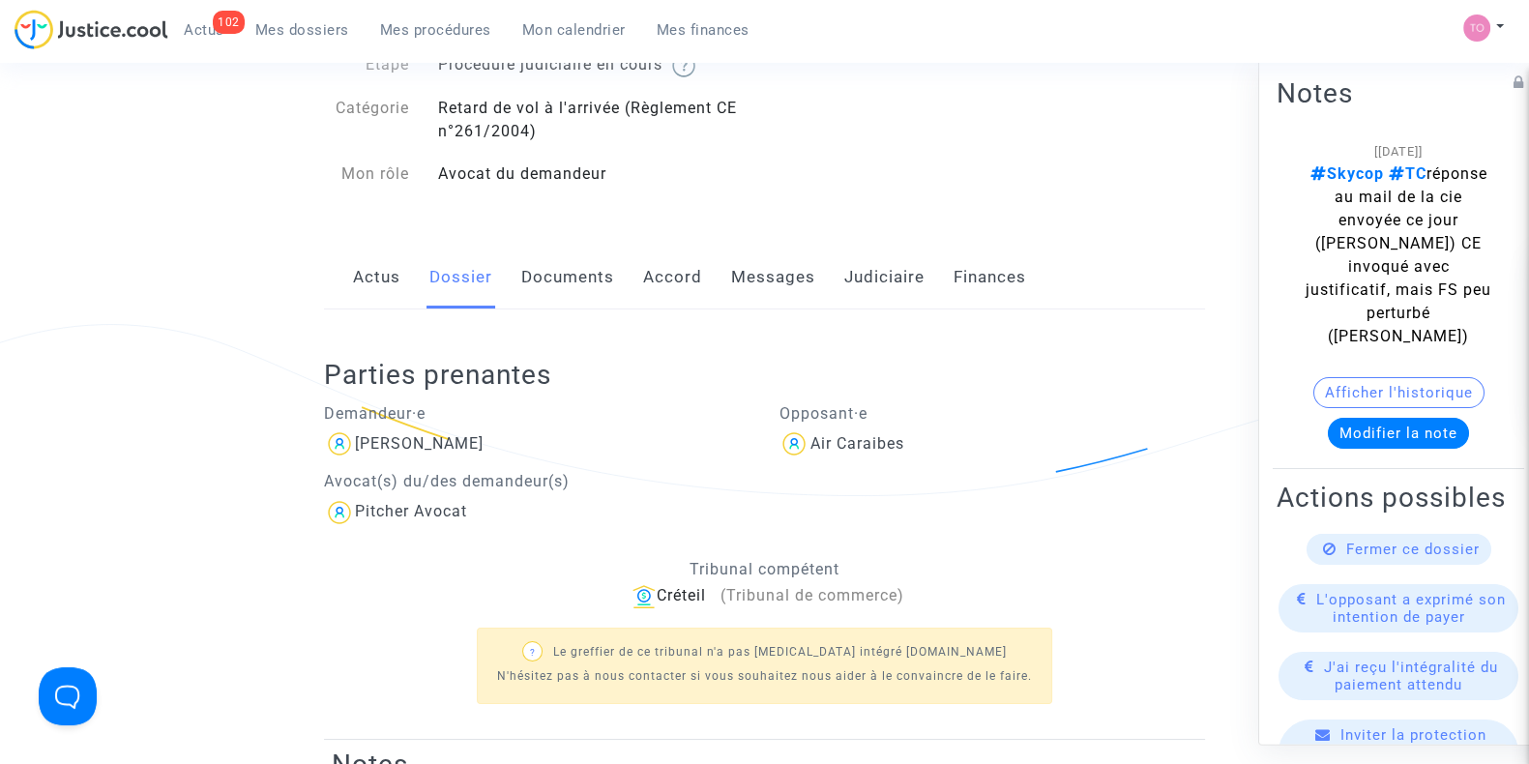
click at [851, 285] on link "Judiciaire" at bounding box center [884, 278] width 80 height 64
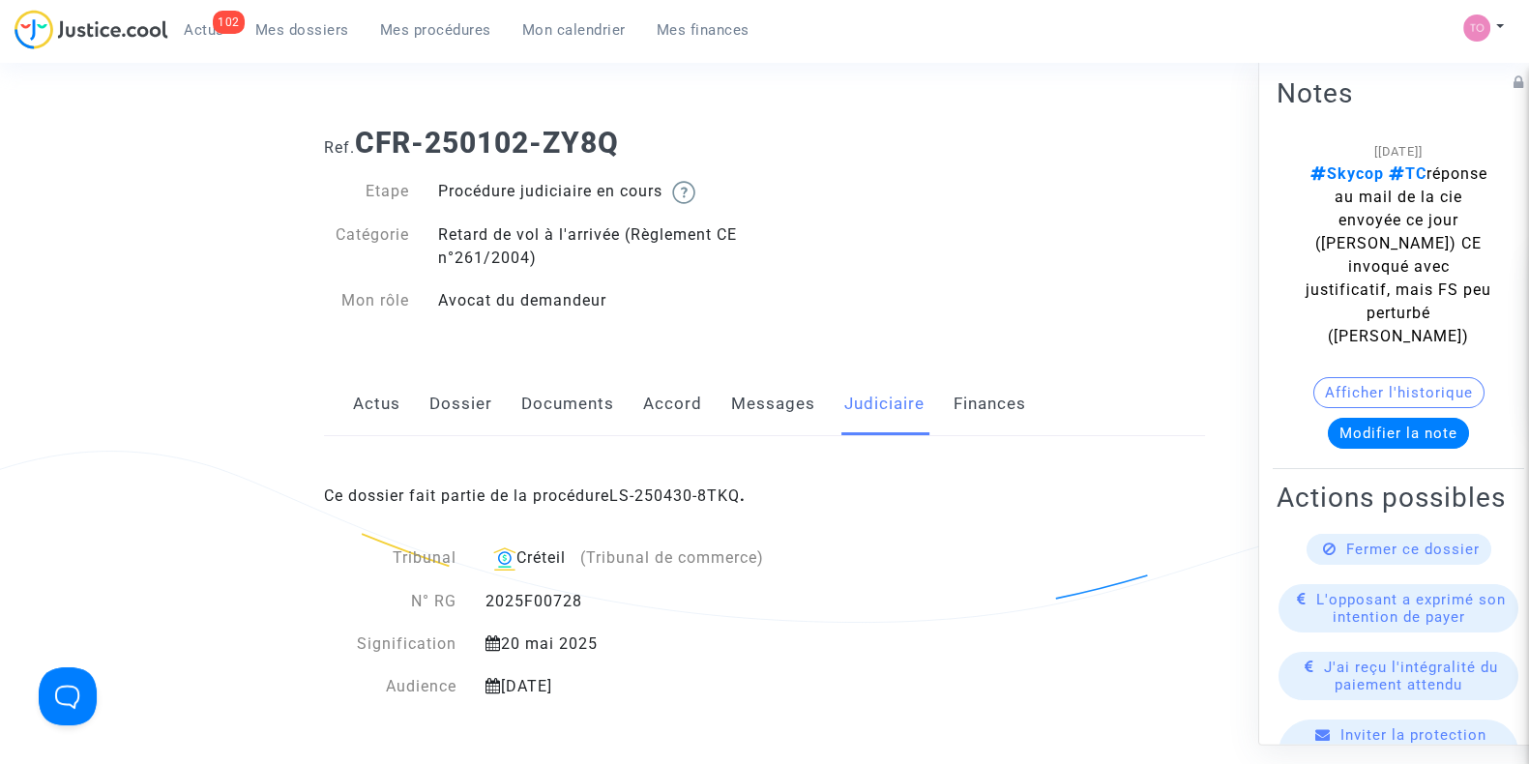
click at [455, 411] on link "Dossier" at bounding box center [461, 404] width 63 height 64
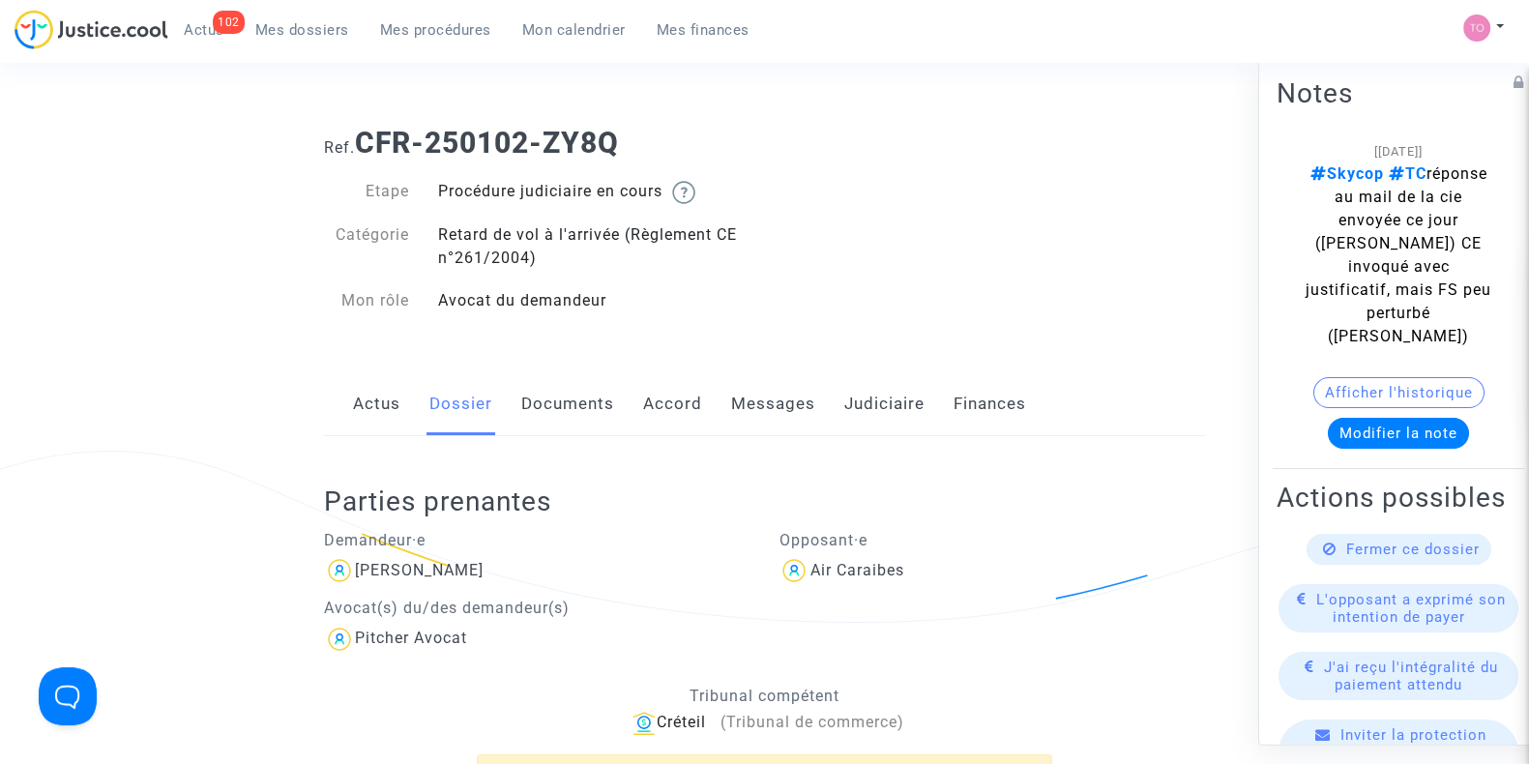
click at [745, 412] on link "Messages" at bounding box center [773, 404] width 84 height 64
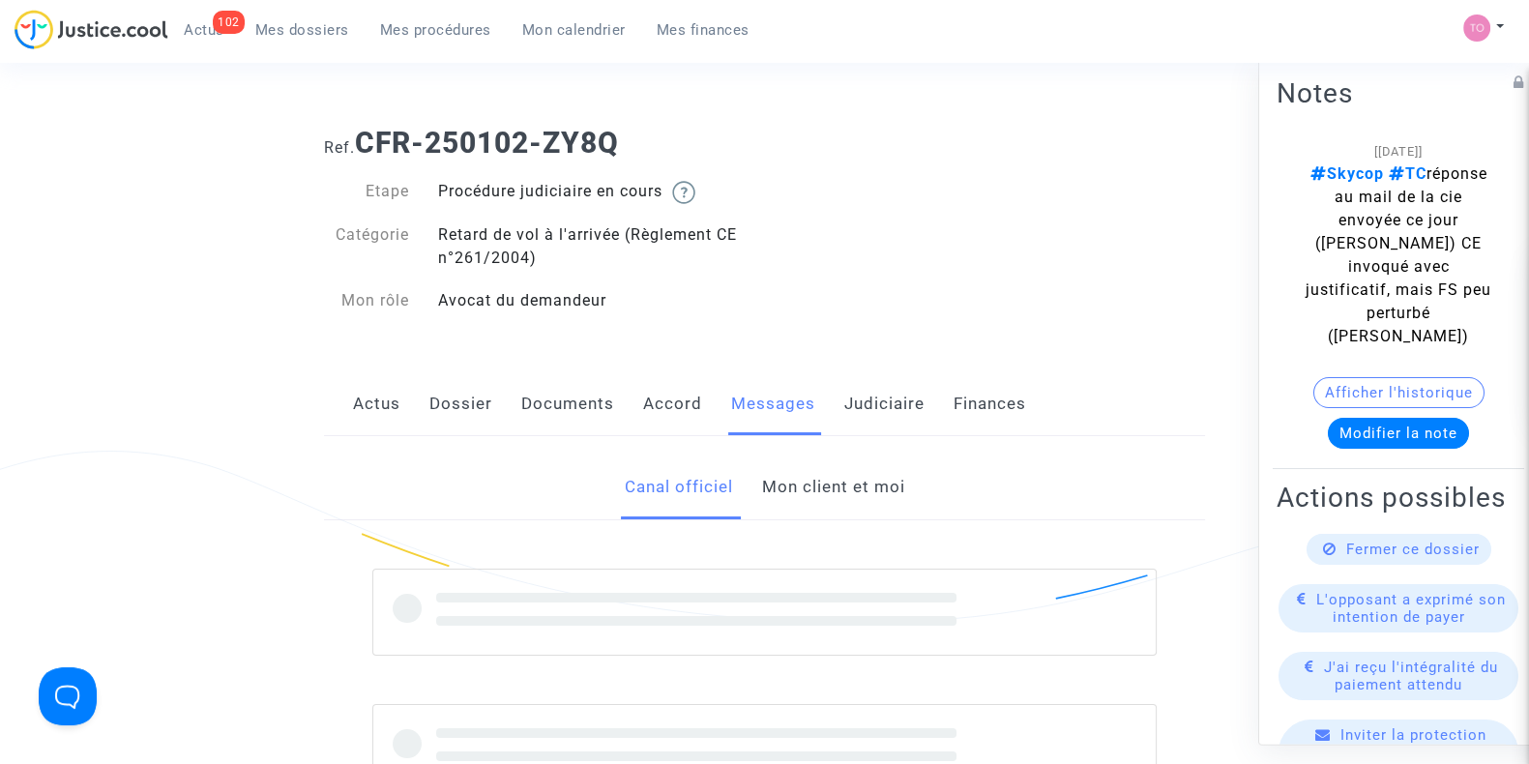
click at [834, 500] on link "Mon client et moi" at bounding box center [832, 488] width 143 height 64
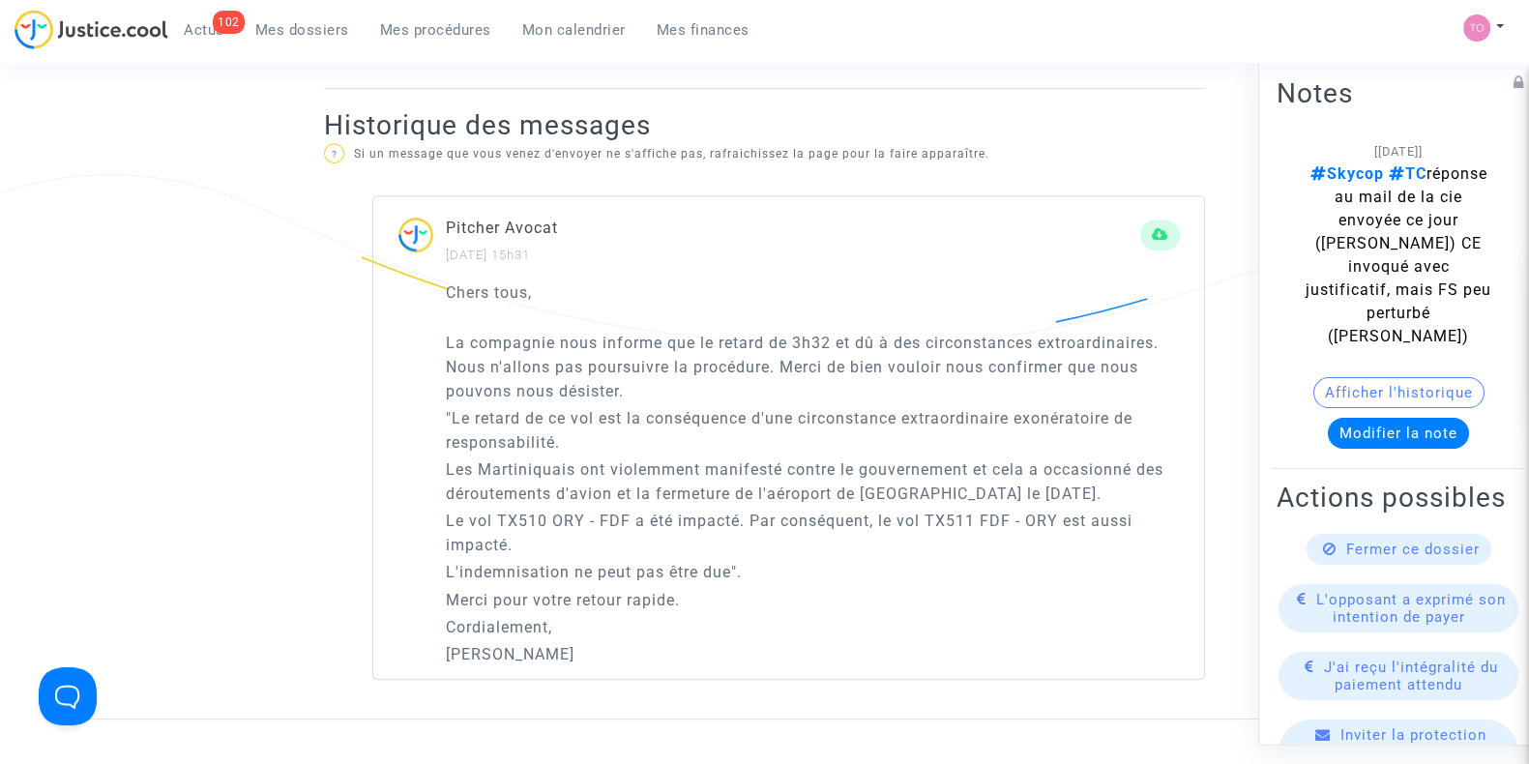
scroll to position [1141, 0]
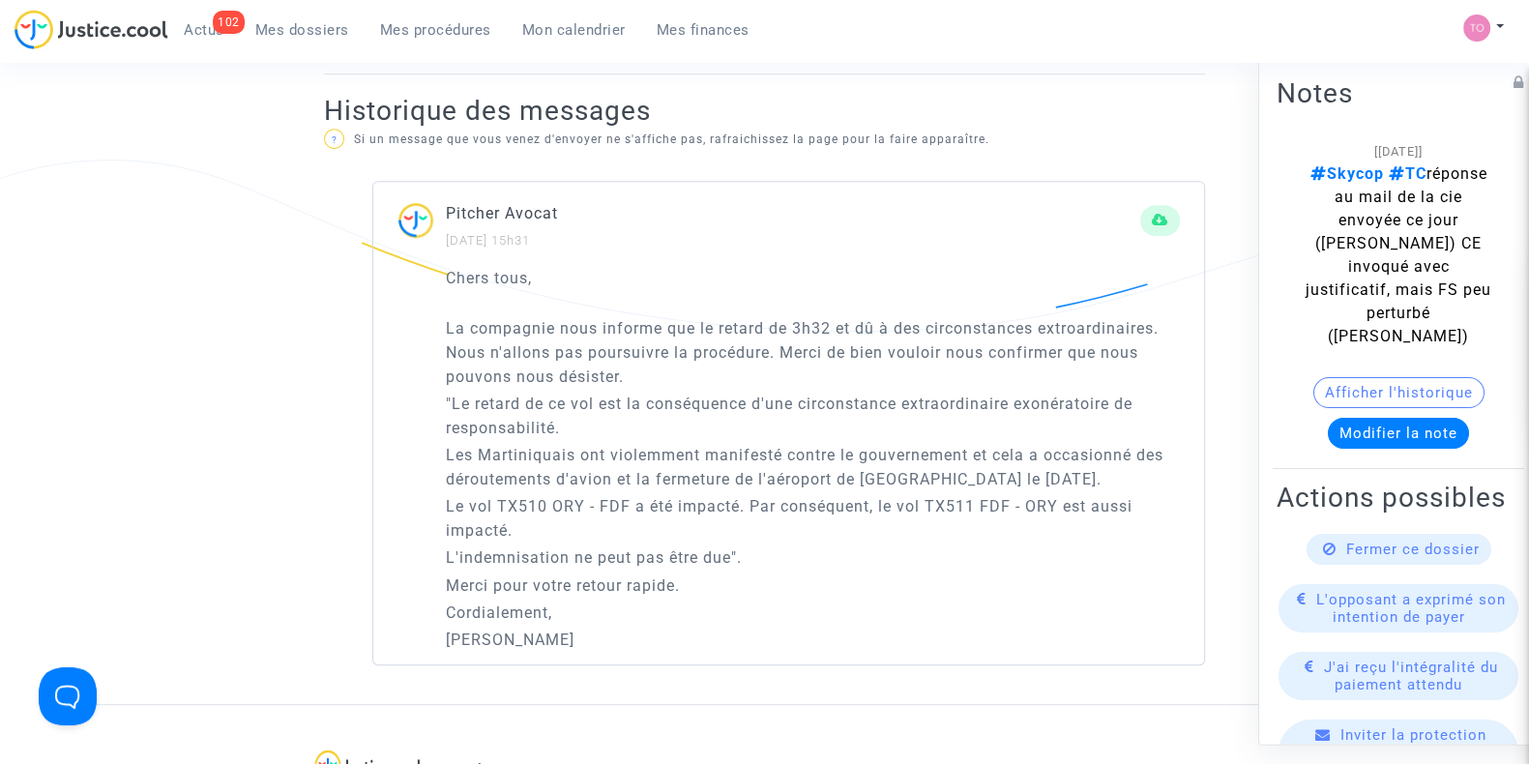
click at [1350, 377] on button "Afficher l'historique" at bounding box center [1399, 392] width 171 height 31
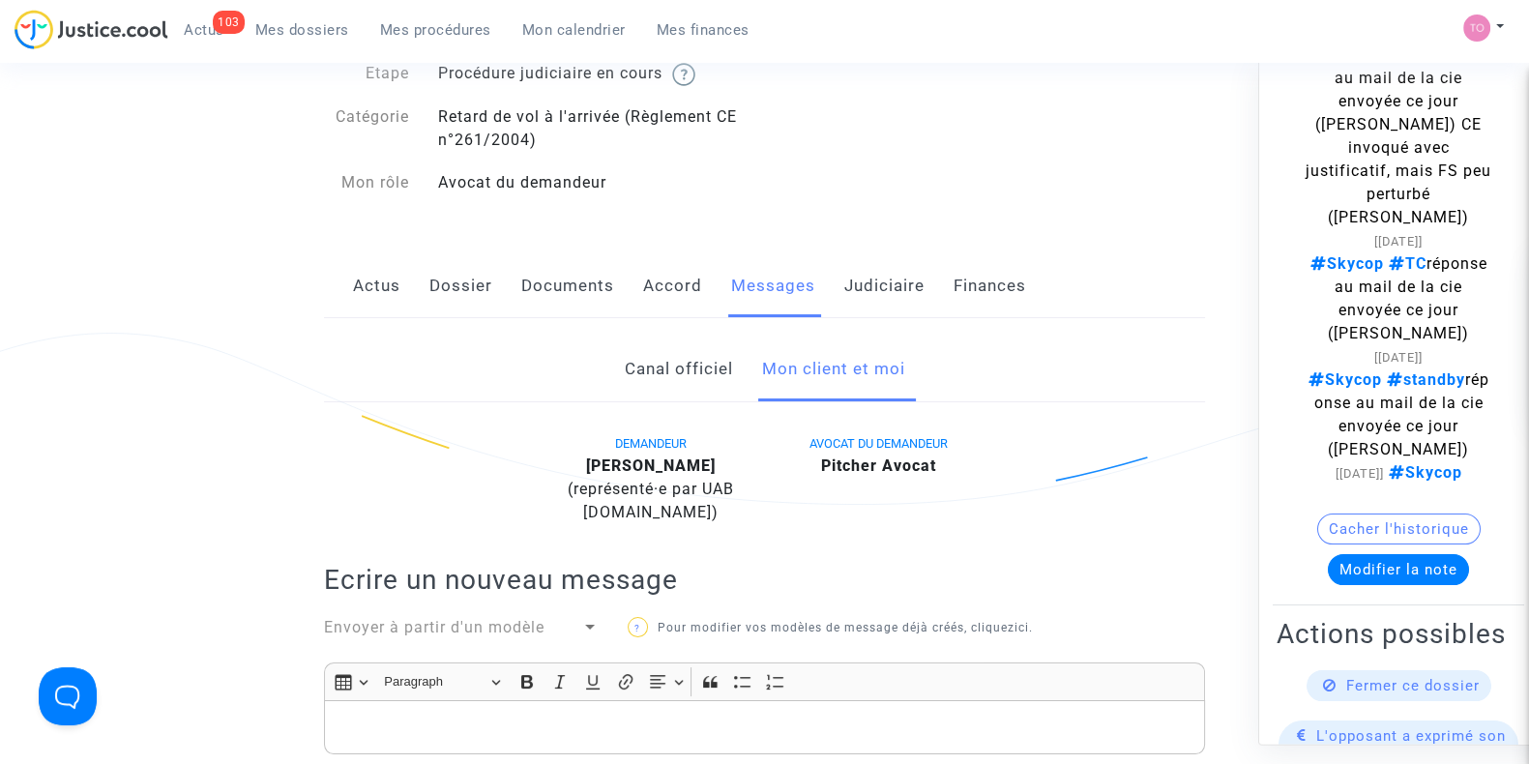
scroll to position [0, 0]
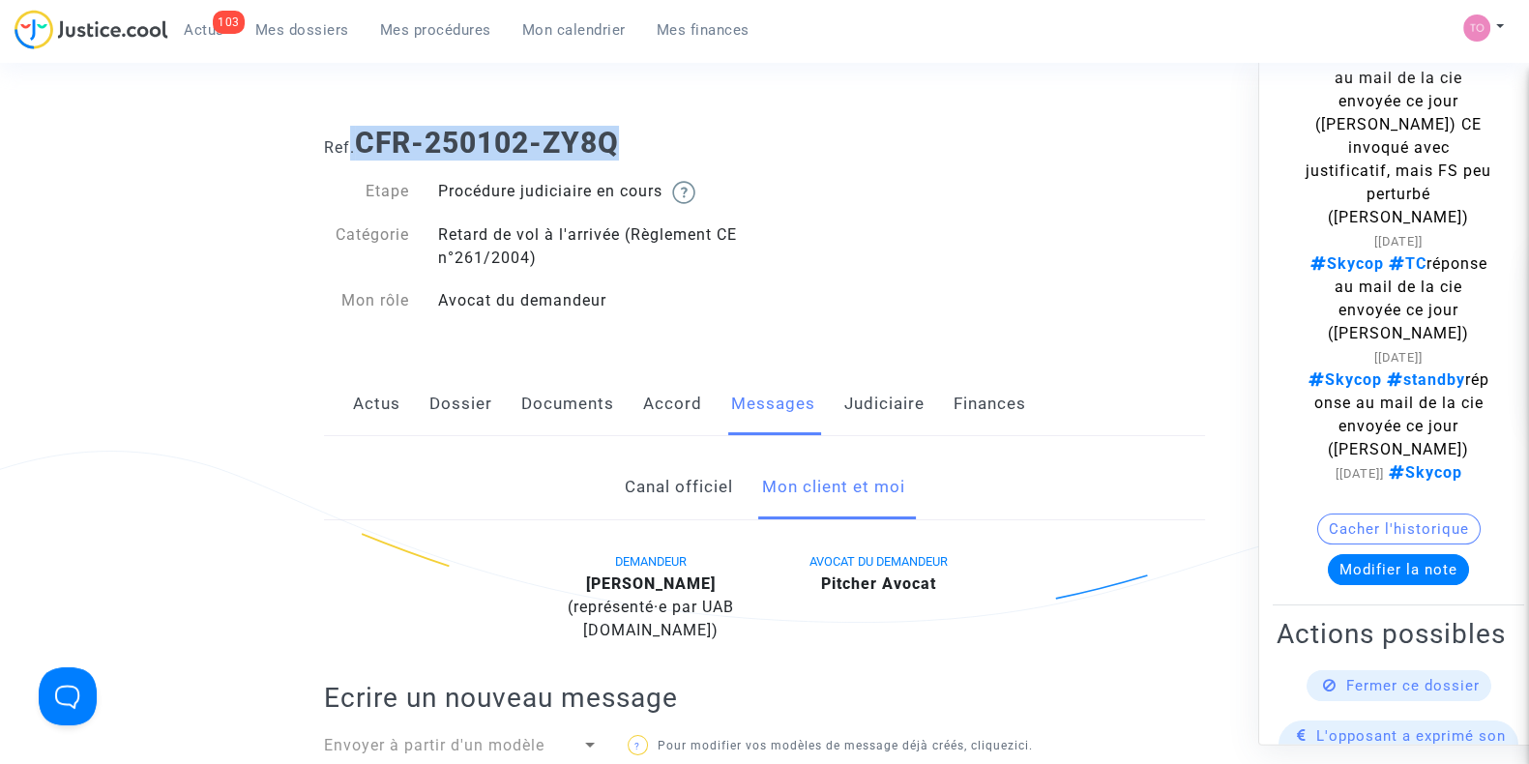
drag, startPoint x: 652, startPoint y: 143, endPoint x: 348, endPoint y: 141, distance: 303.8
click at [348, 141] on h1 "Ref. CFR-250102-ZY8Q" at bounding box center [764, 143] width 881 height 35
copy h1 ". CFR-250102-ZY8Q"
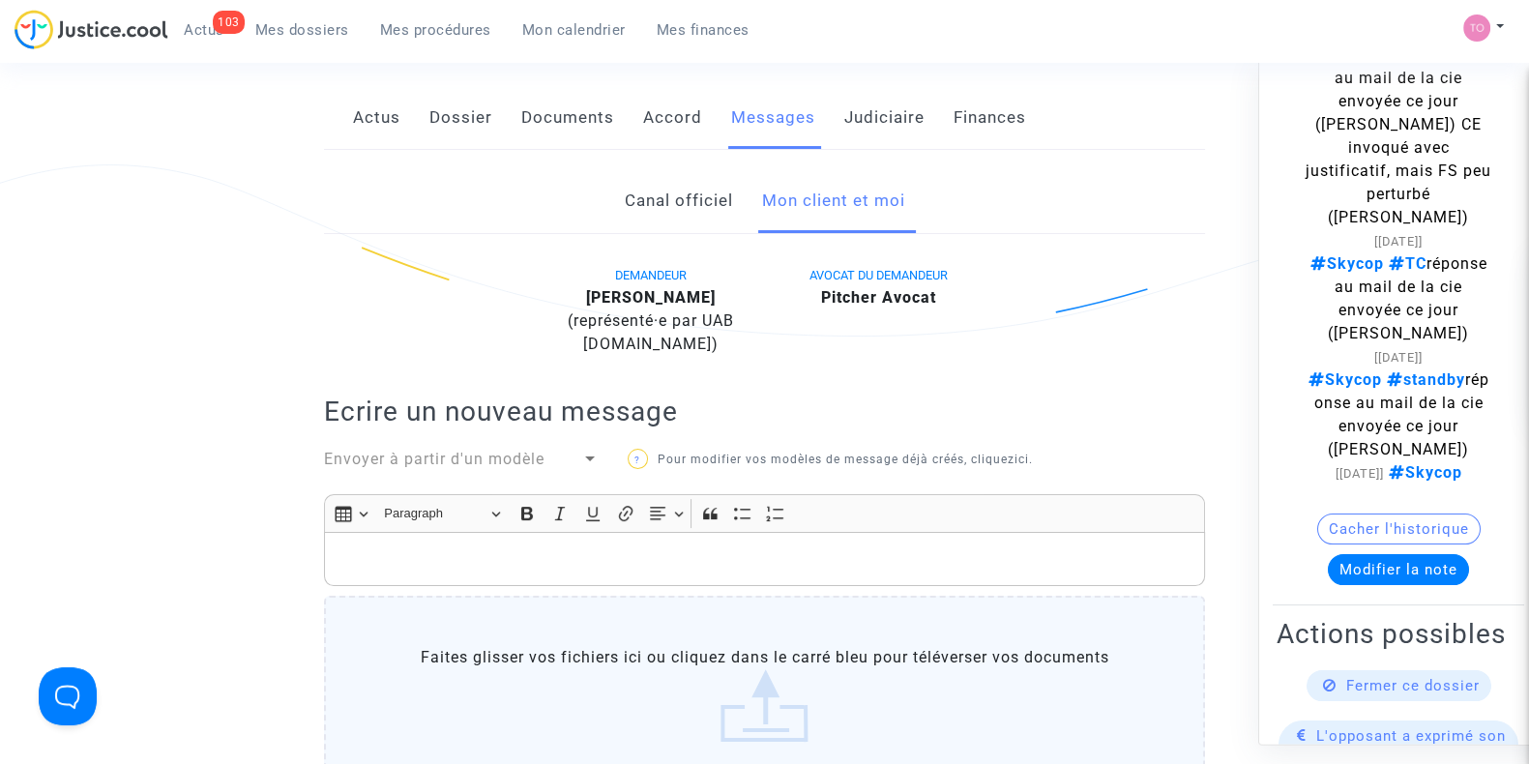
scroll to position [146, 0]
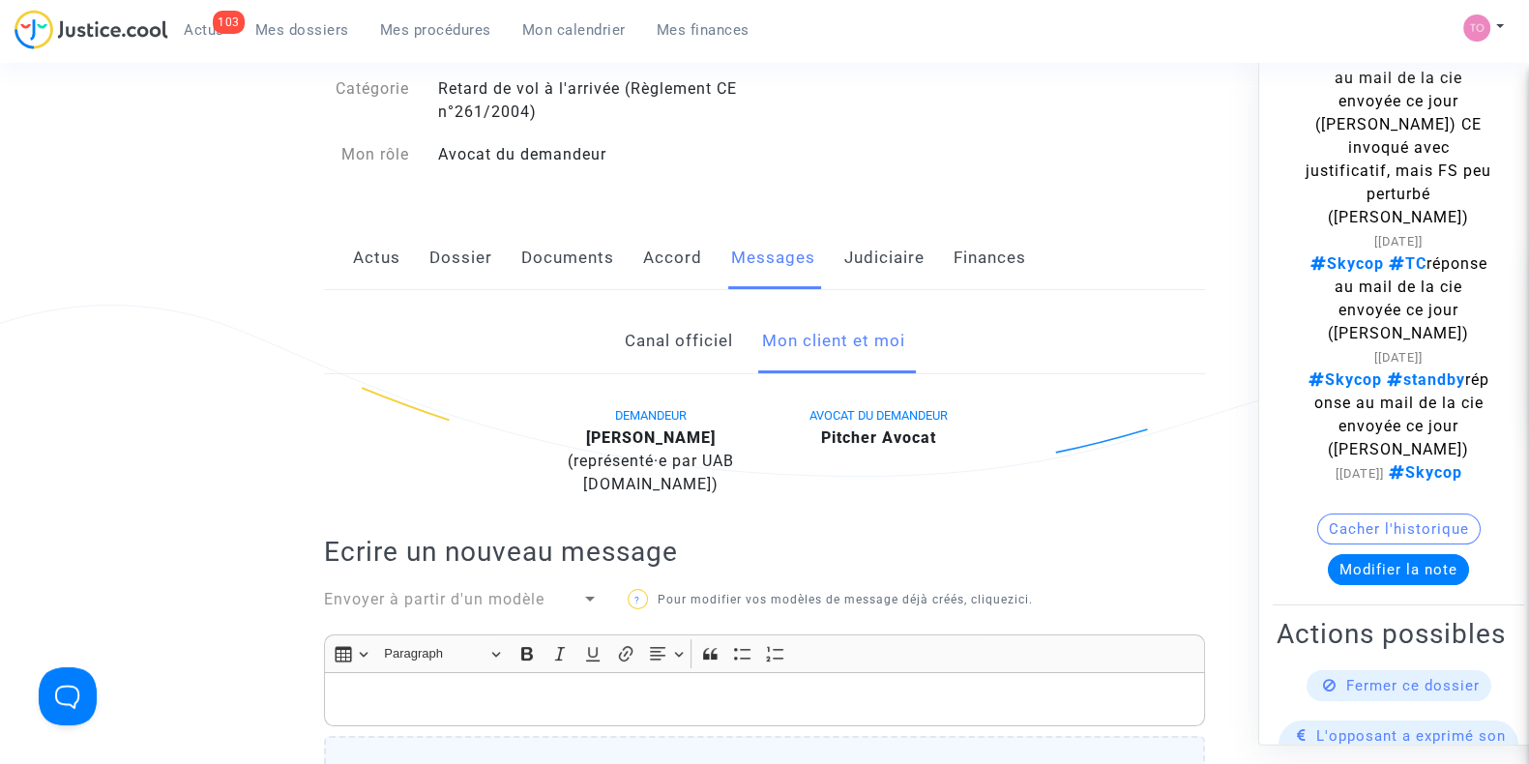
click at [455, 261] on link "Dossier" at bounding box center [461, 258] width 63 height 64
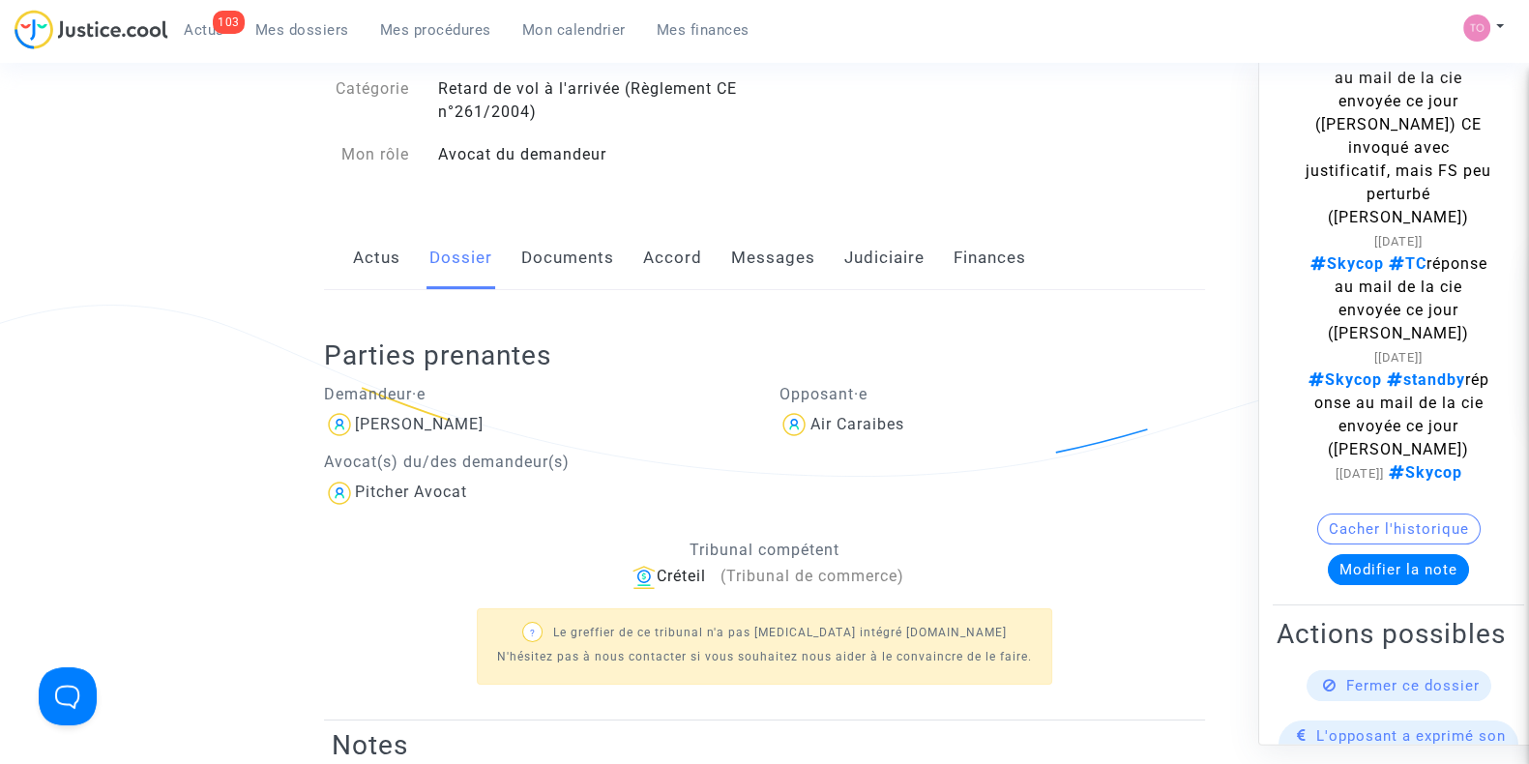
drag, startPoint x: 561, startPoint y: 428, endPoint x: 431, endPoint y: 437, distance: 130.0
click at [431, 437] on div "Catherine Lambourdiere" at bounding box center [537, 424] width 427 height 31
copy div "Lambourdiere"
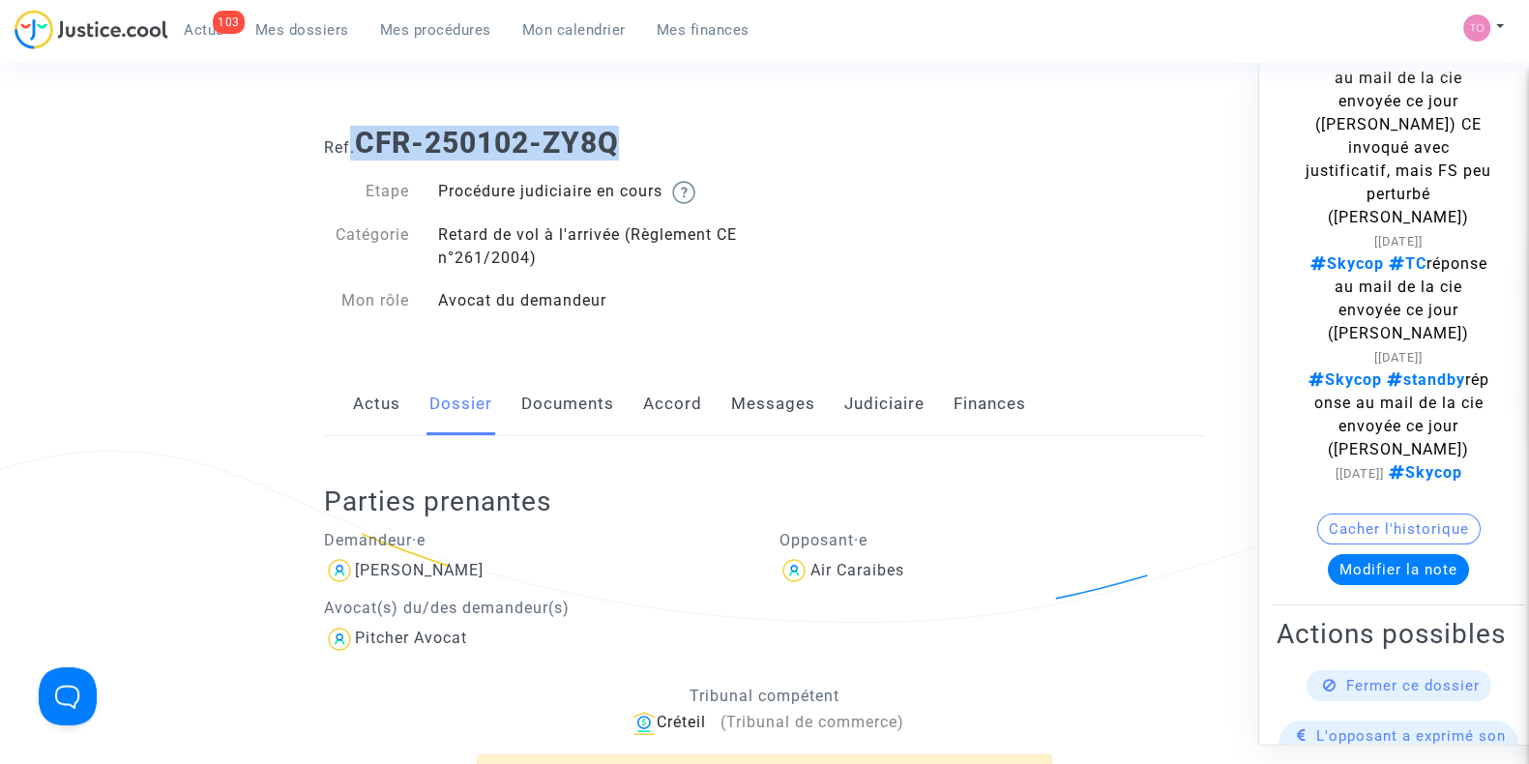
click at [539, 395] on link "Documents" at bounding box center [567, 404] width 93 height 64
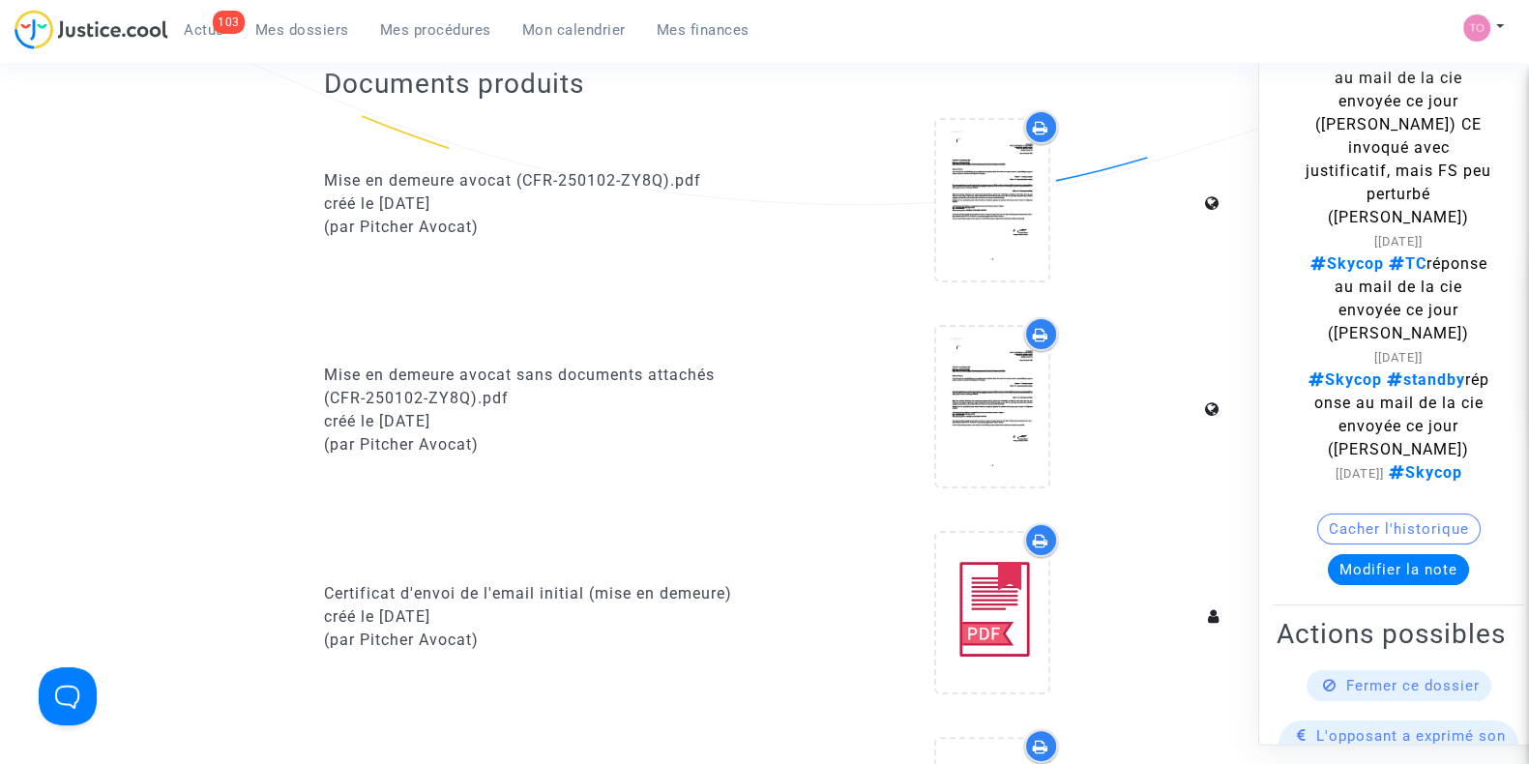
click at [388, 24] on span "Mes procédures" at bounding box center [435, 29] width 111 height 17
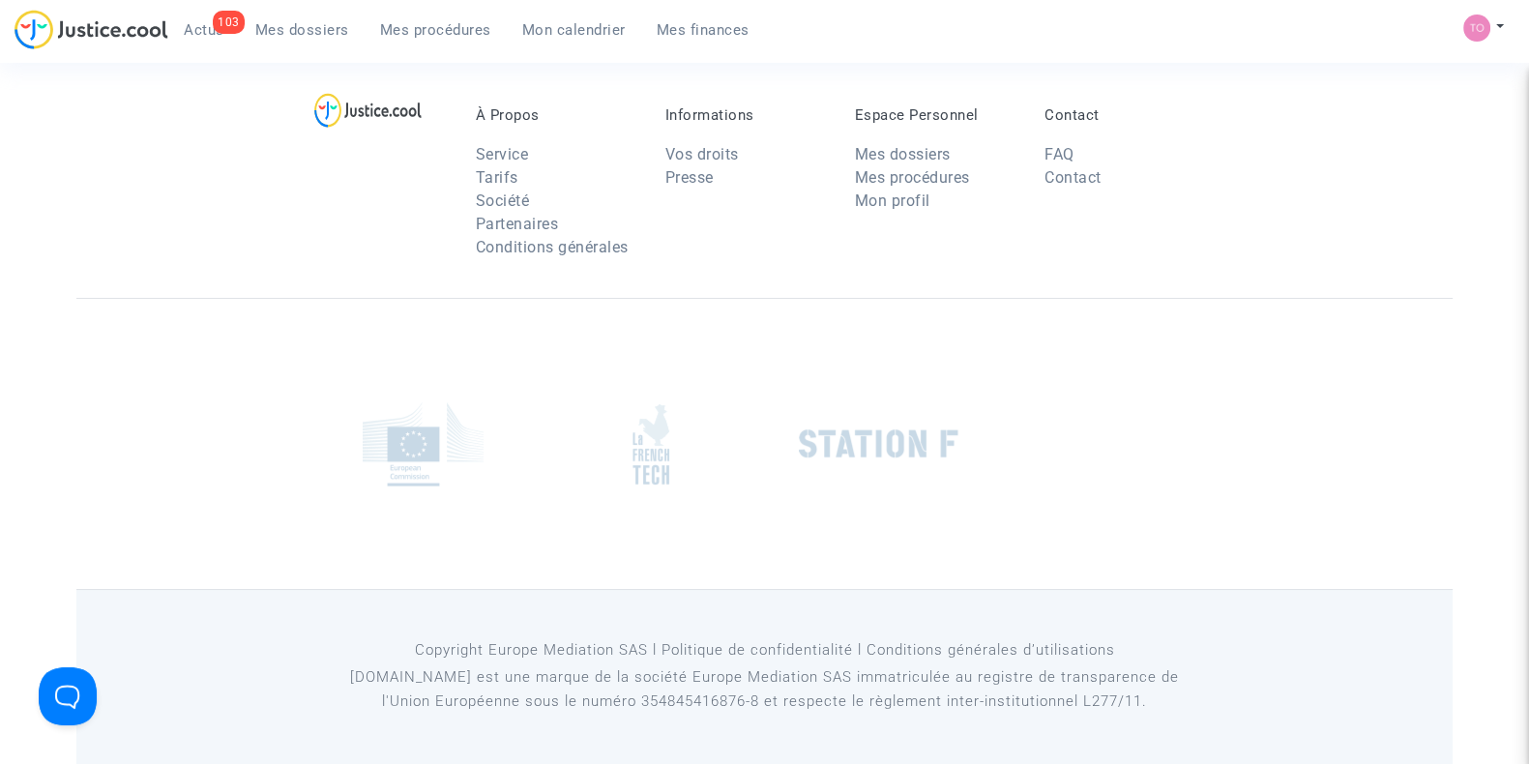
scroll to position [418, 0]
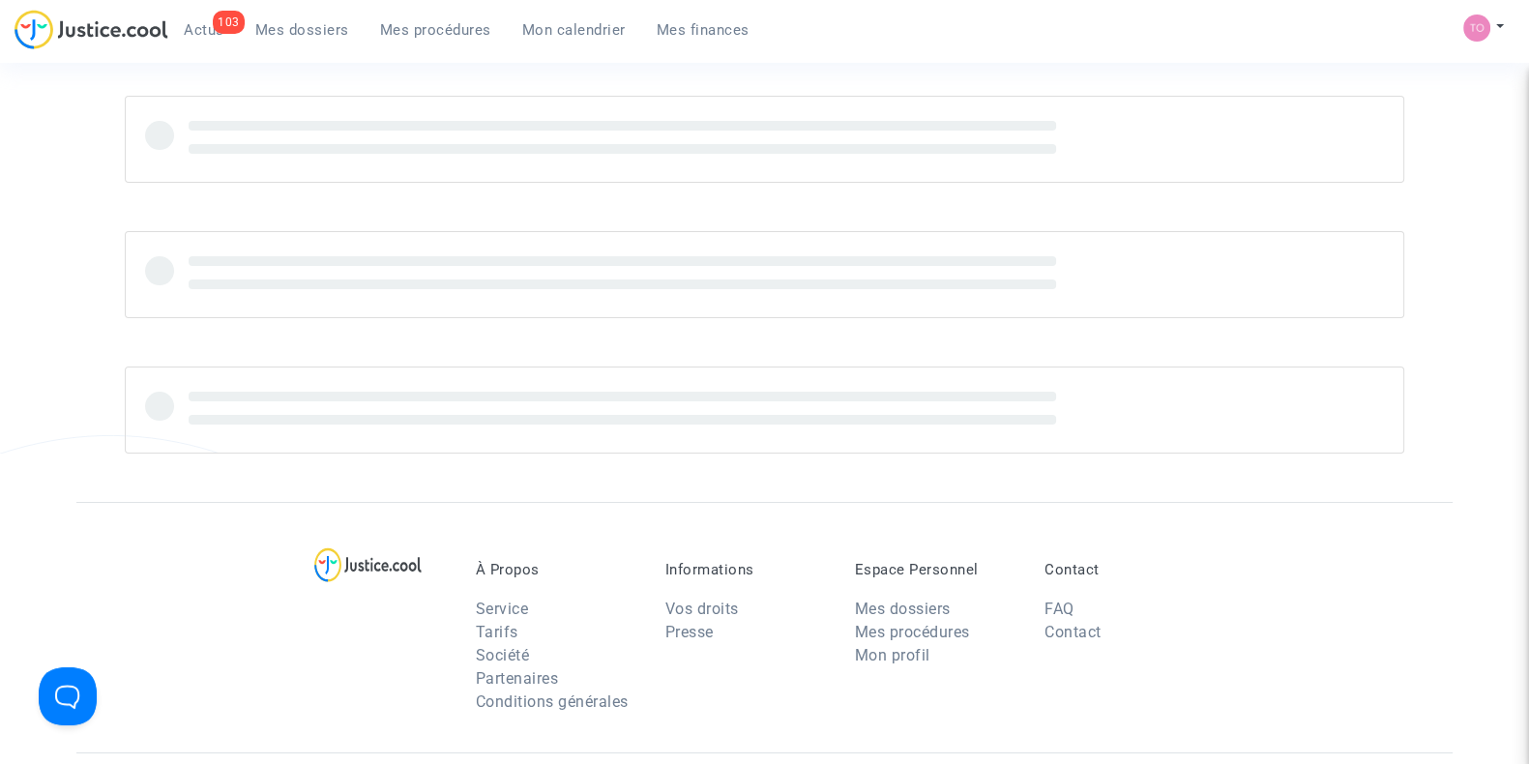
scroll to position [151, 0]
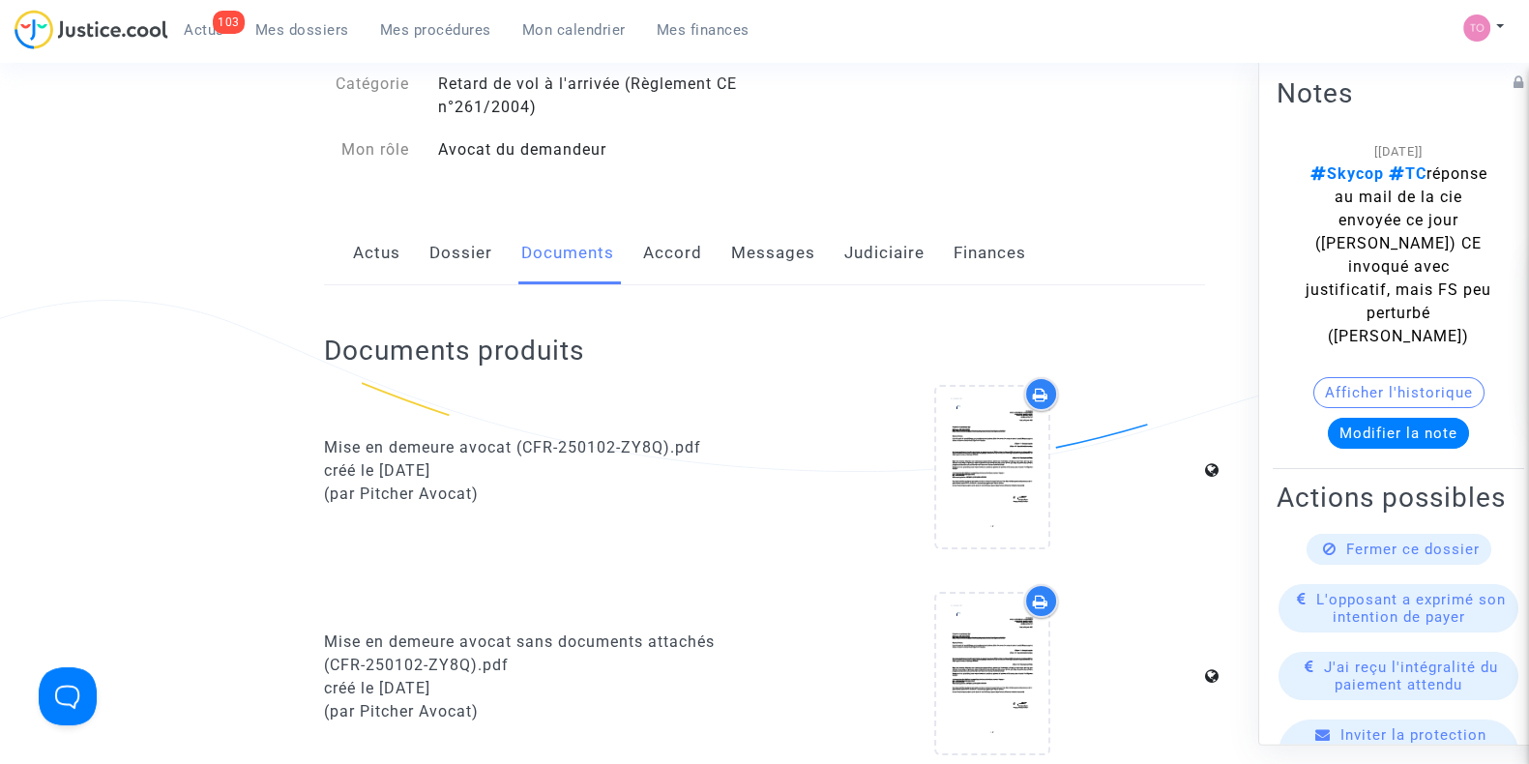
click at [477, 268] on link "Dossier" at bounding box center [461, 254] width 63 height 64
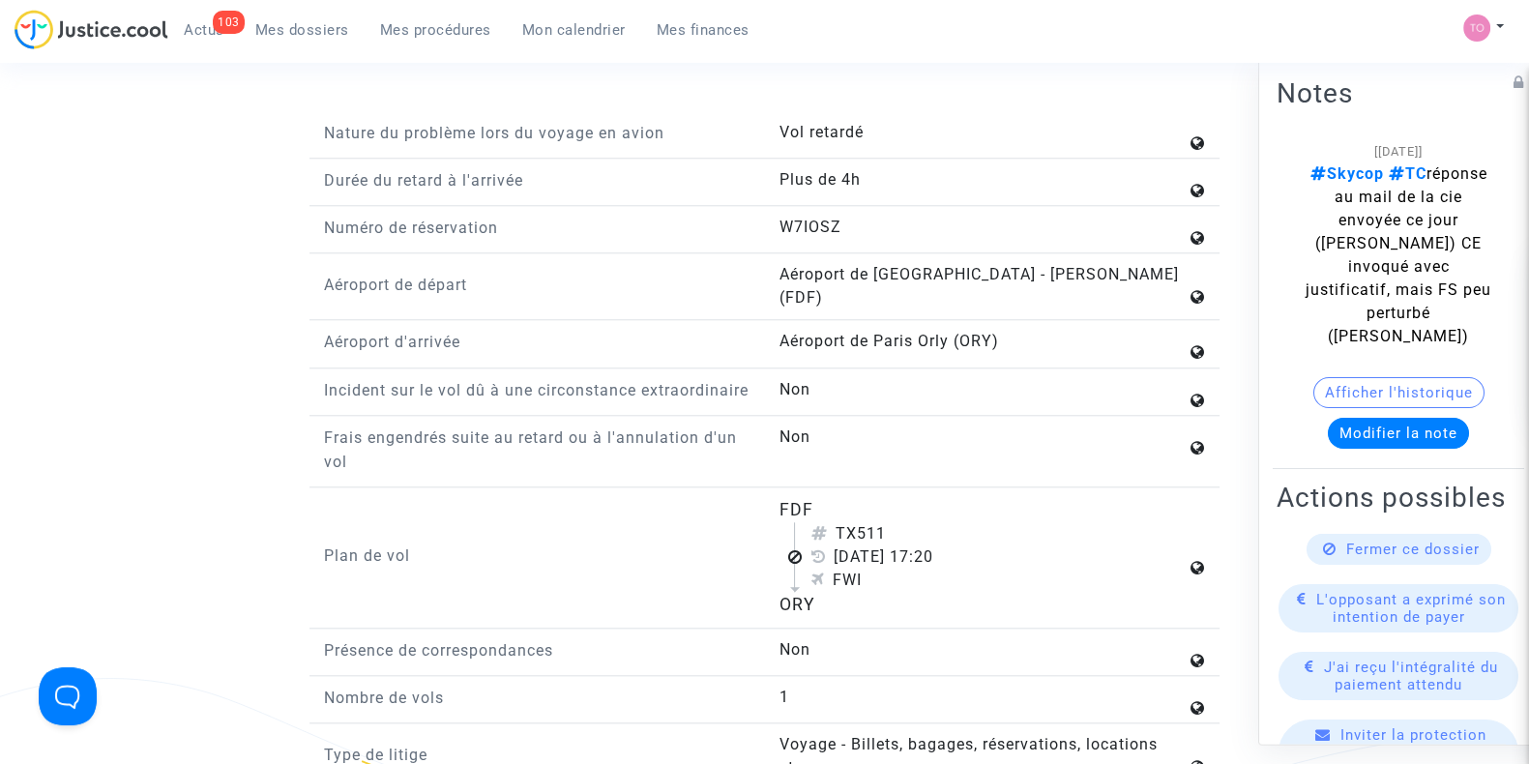
scroll to position [2326, 0]
drag, startPoint x: 835, startPoint y: 568, endPoint x: 967, endPoint y: 568, distance: 132.5
click at [967, 568] on div "11 octobre 2024 17:20" at bounding box center [998, 556] width 375 height 23
copy div "11 octobre 2024"
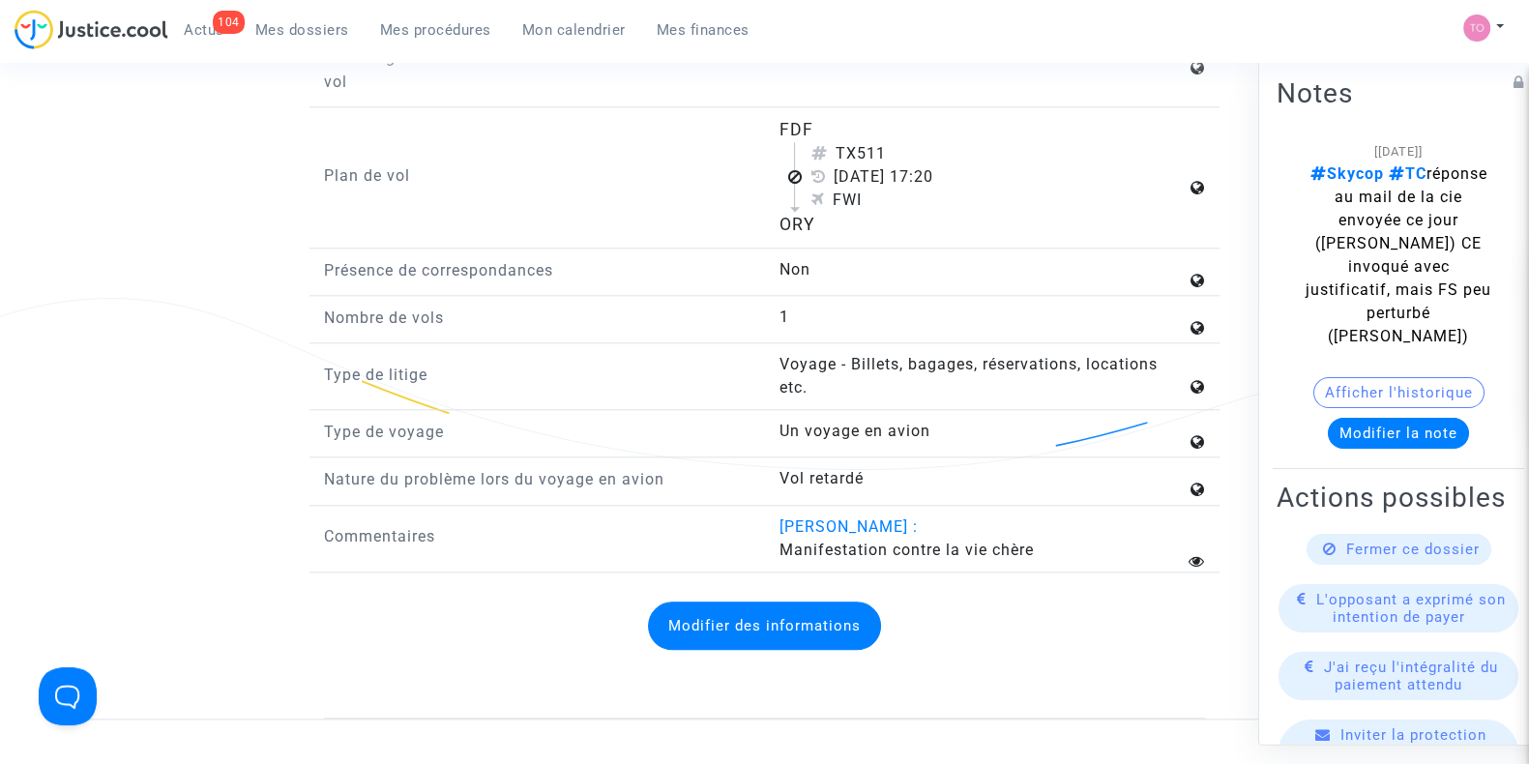
scroll to position [2705, 0]
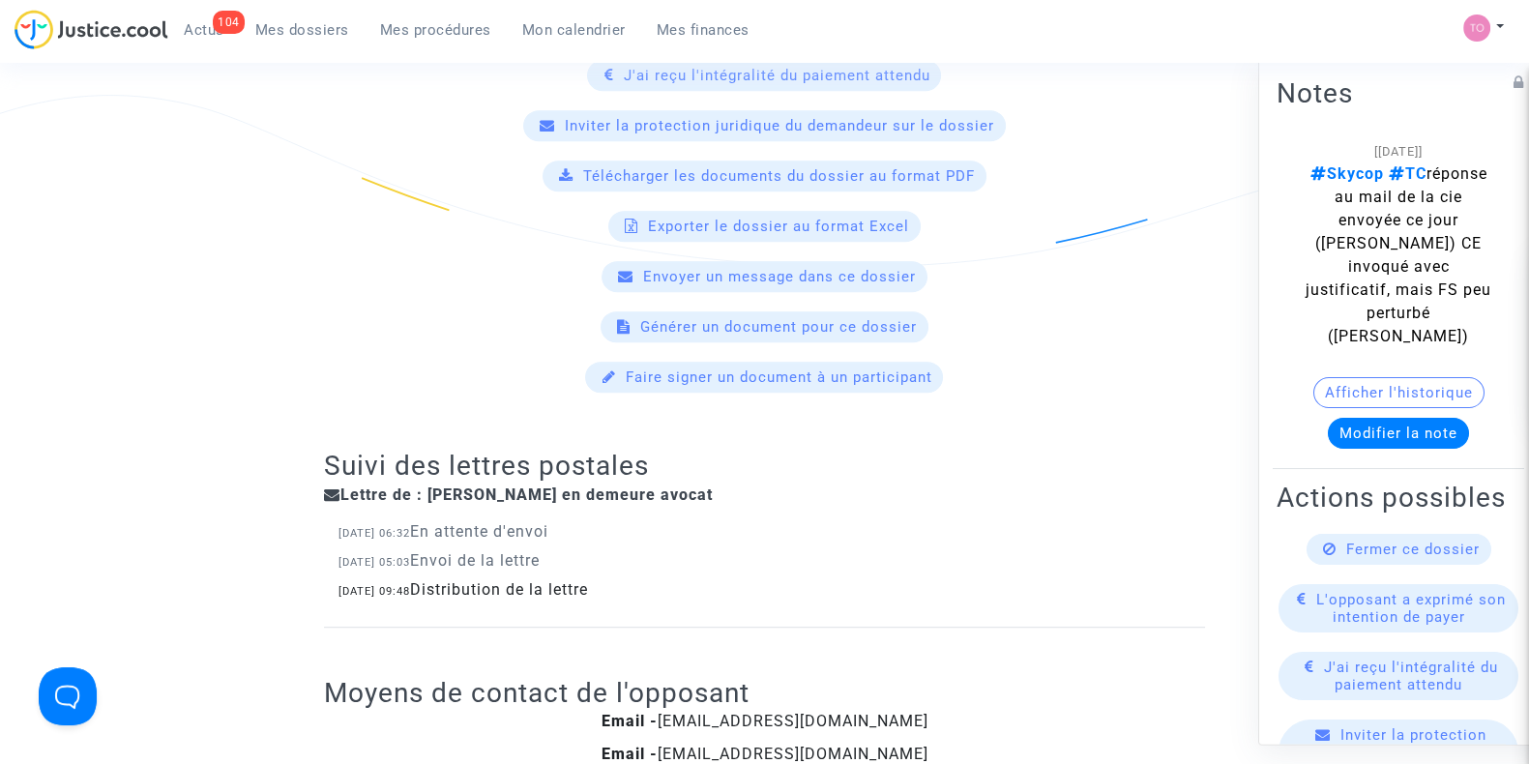
click at [487, 269] on div "Envoyer un message dans ce dossier" at bounding box center [765, 276] width 866 height 31
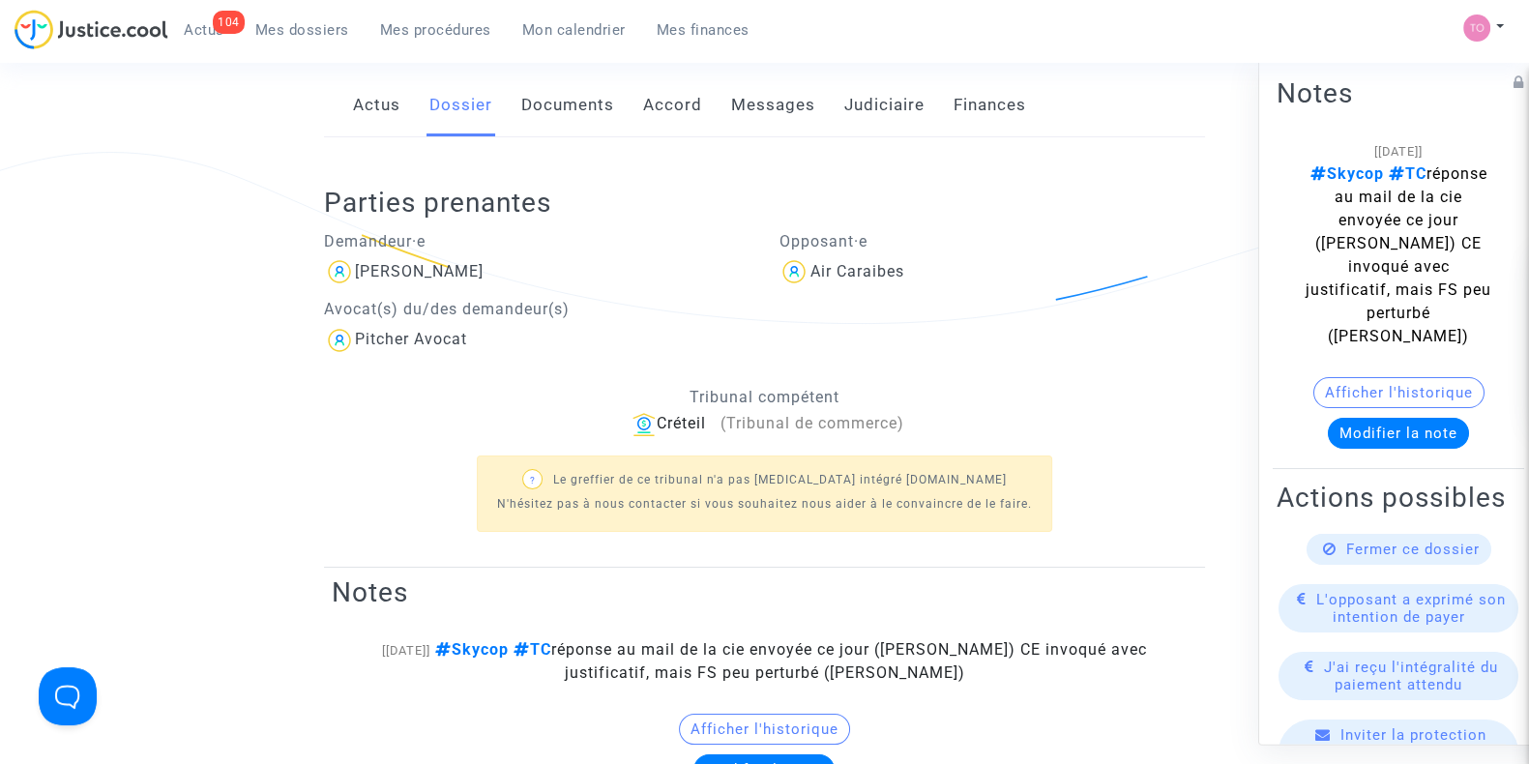
scroll to position [297, 0]
click at [539, 93] on link "Documents" at bounding box center [567, 107] width 93 height 64
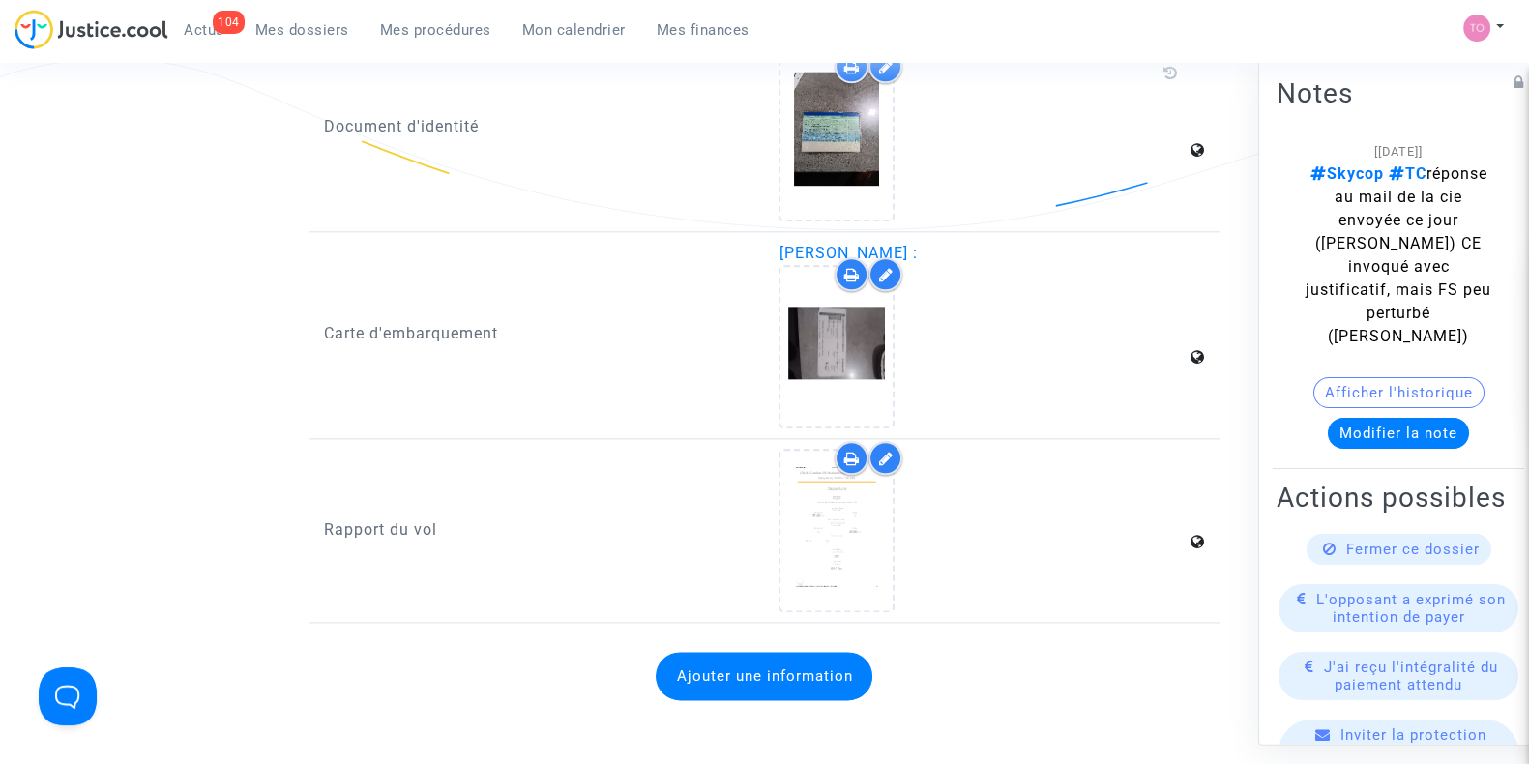
scroll to position [2912, 0]
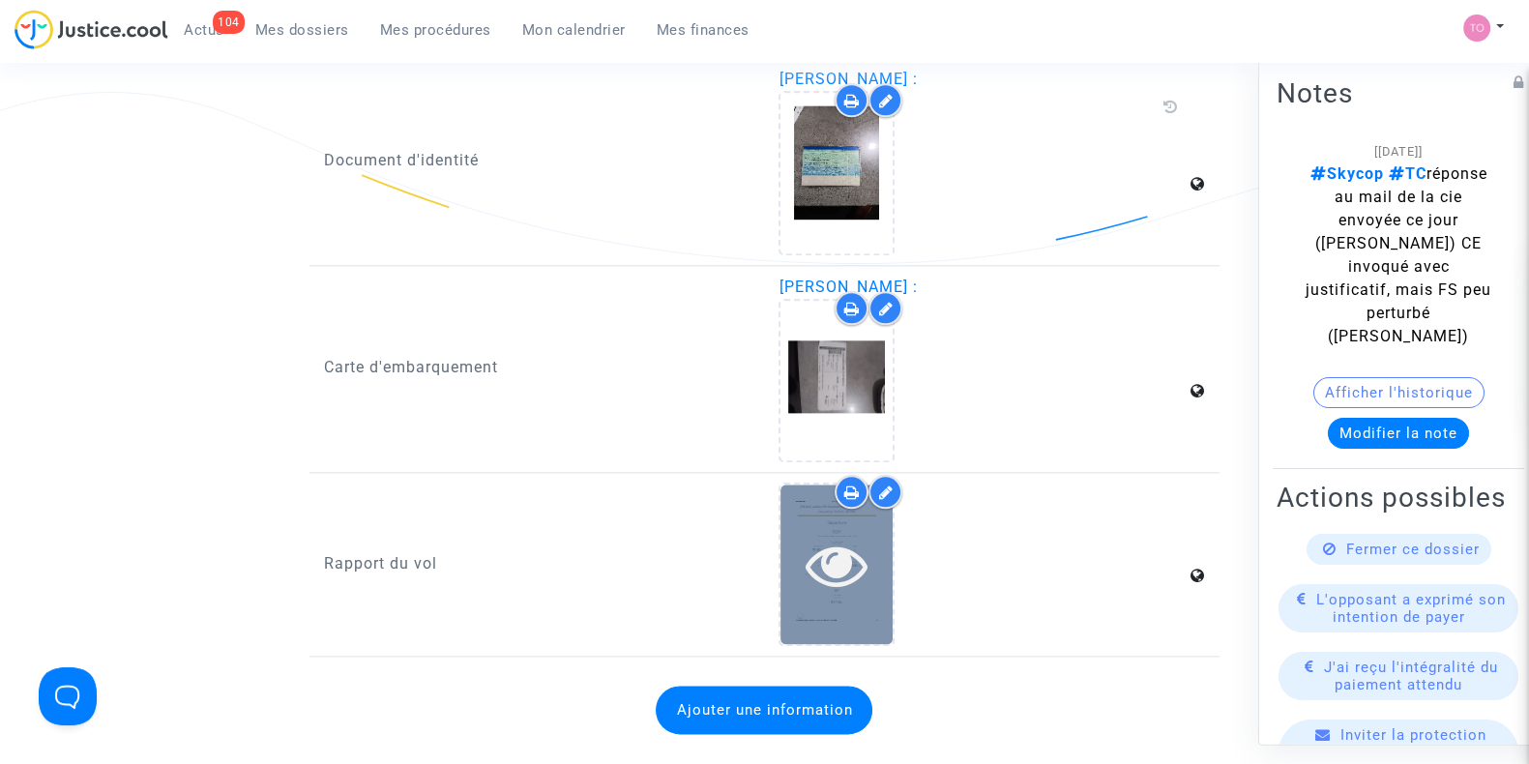
click at [813, 534] on icon at bounding box center [837, 565] width 63 height 62
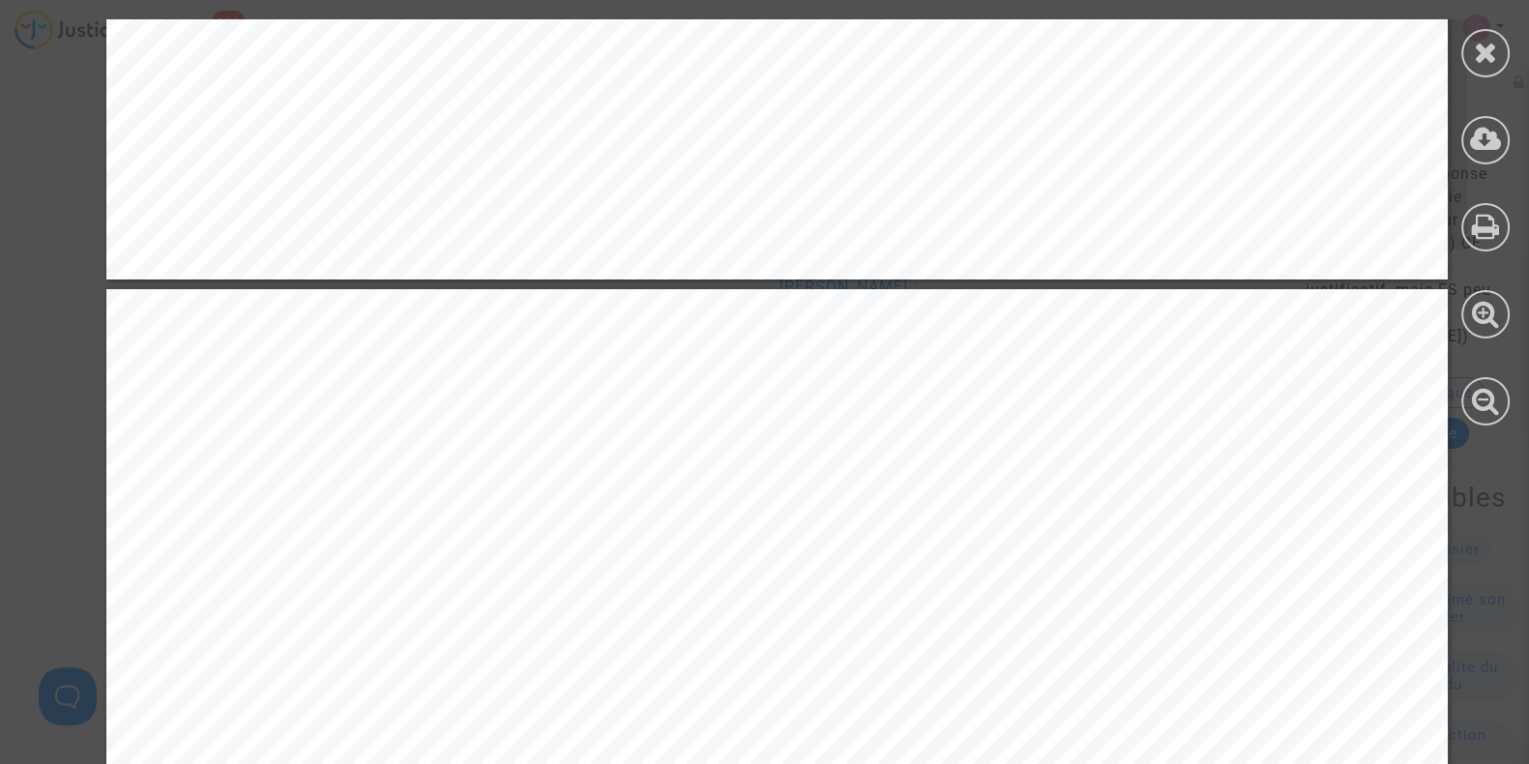
scroll to position [1914, 0]
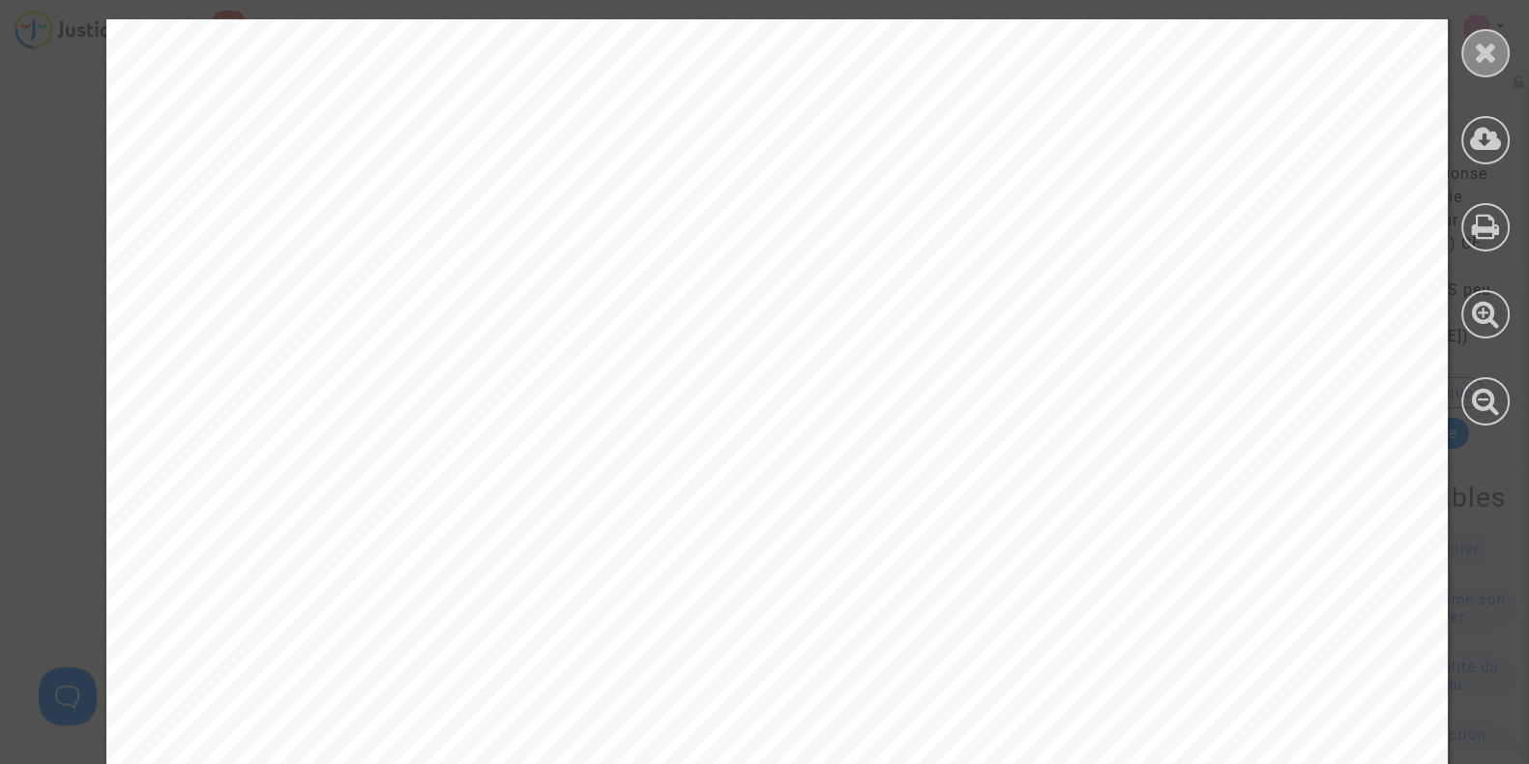
click at [1472, 55] on div at bounding box center [1486, 53] width 48 height 48
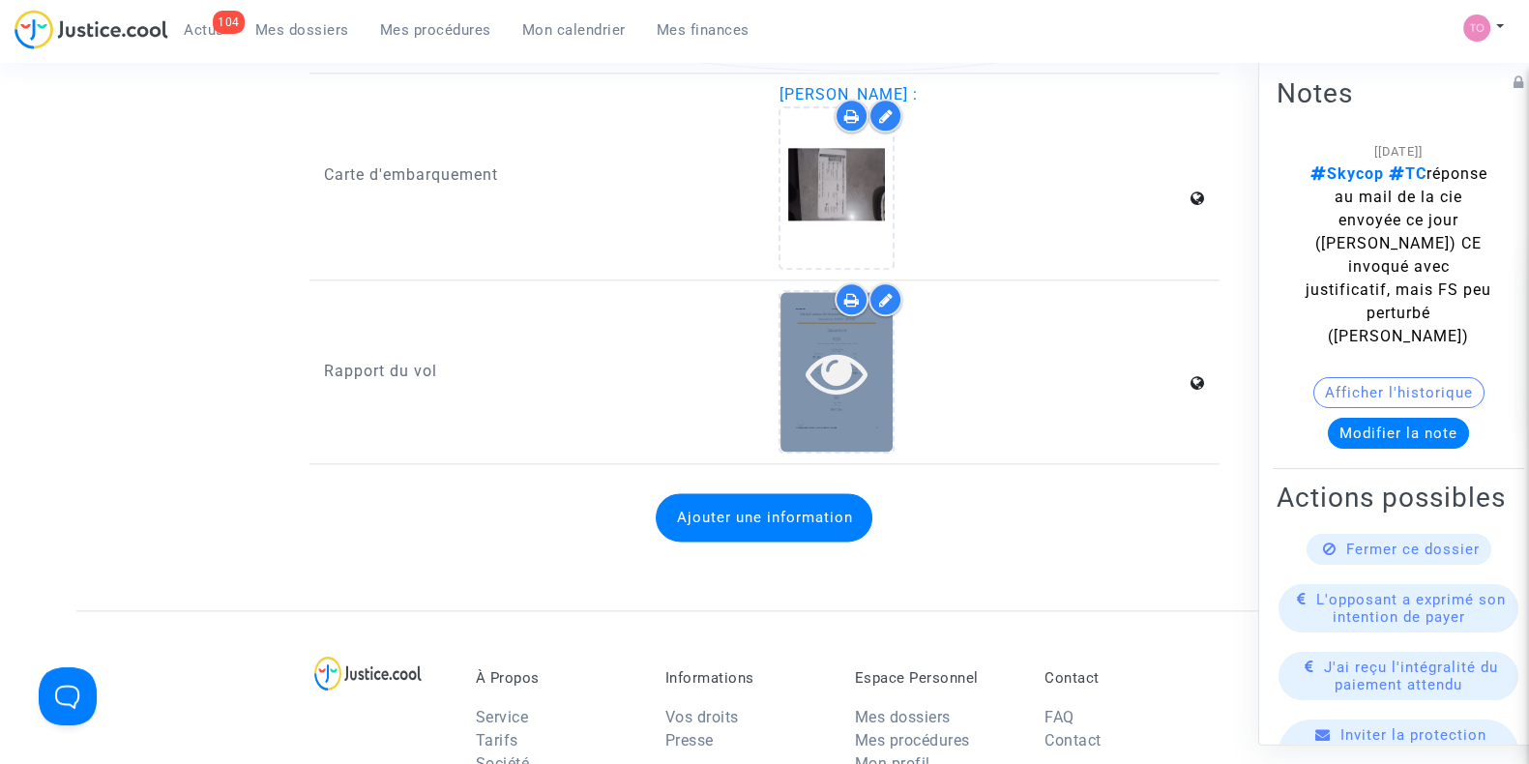
scroll to position [3104, 0]
click at [828, 385] on icon at bounding box center [837, 372] width 63 height 62
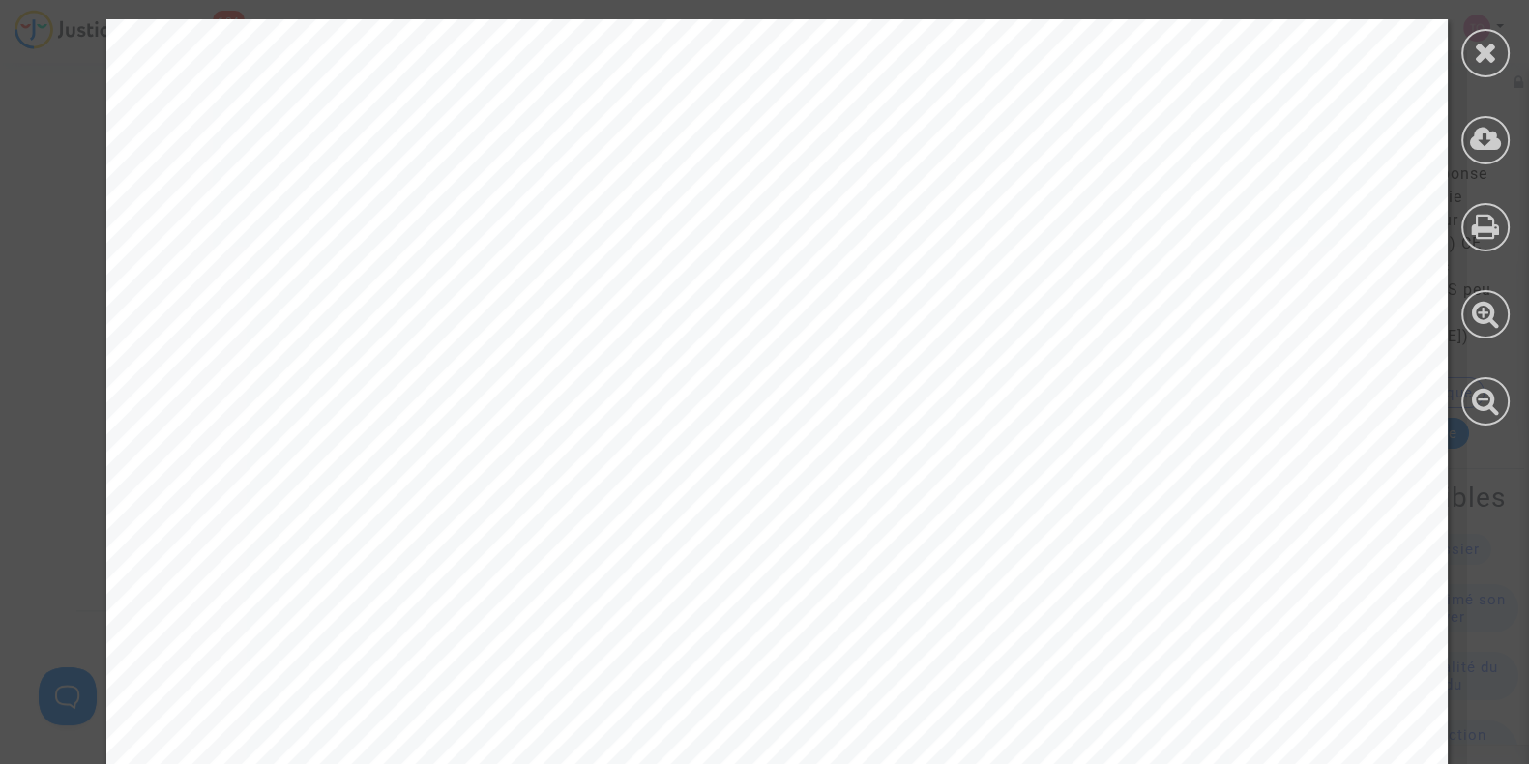
scroll to position [423, 0]
click at [1488, 50] on icon at bounding box center [1486, 52] width 24 height 29
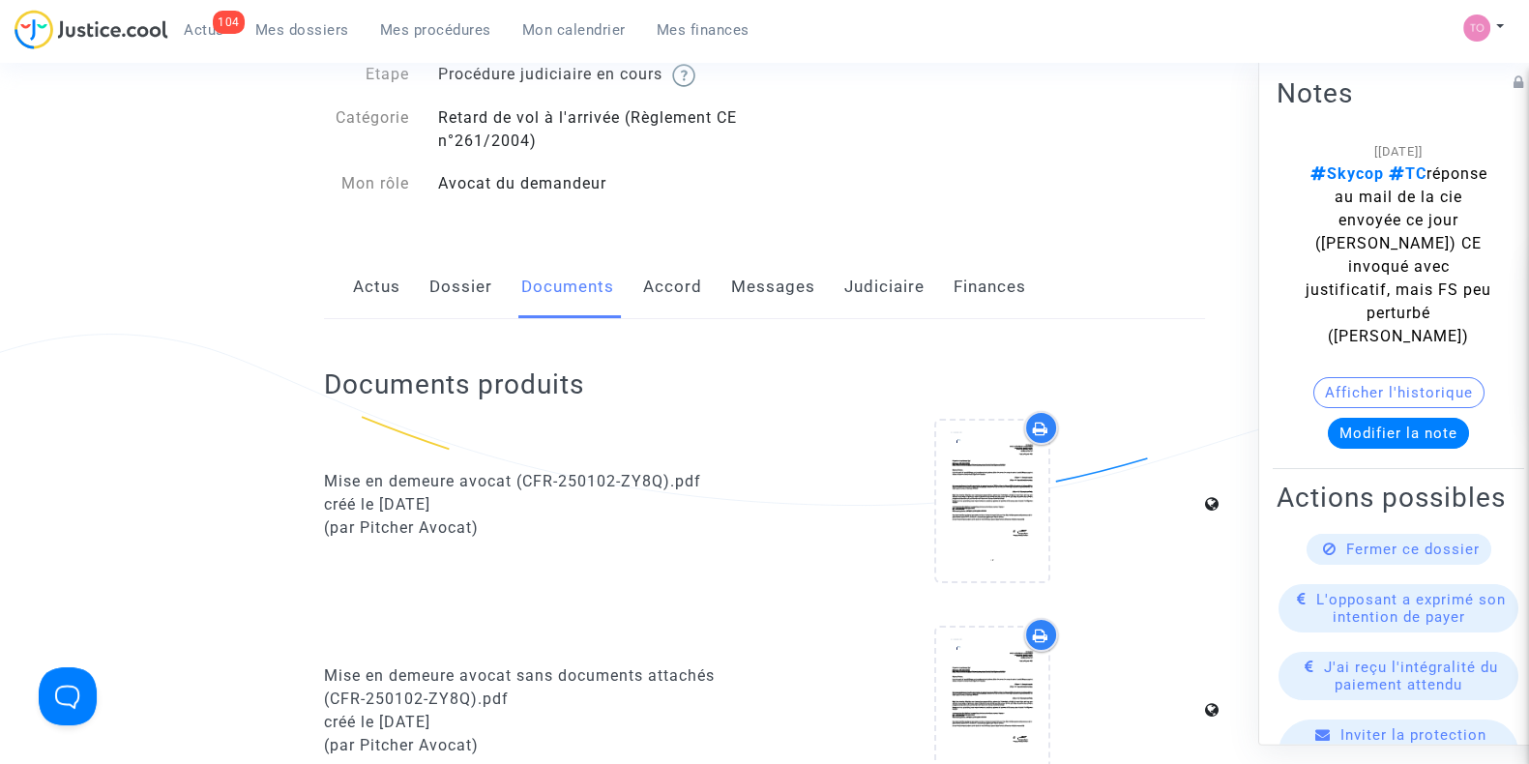
scroll to position [0, 0]
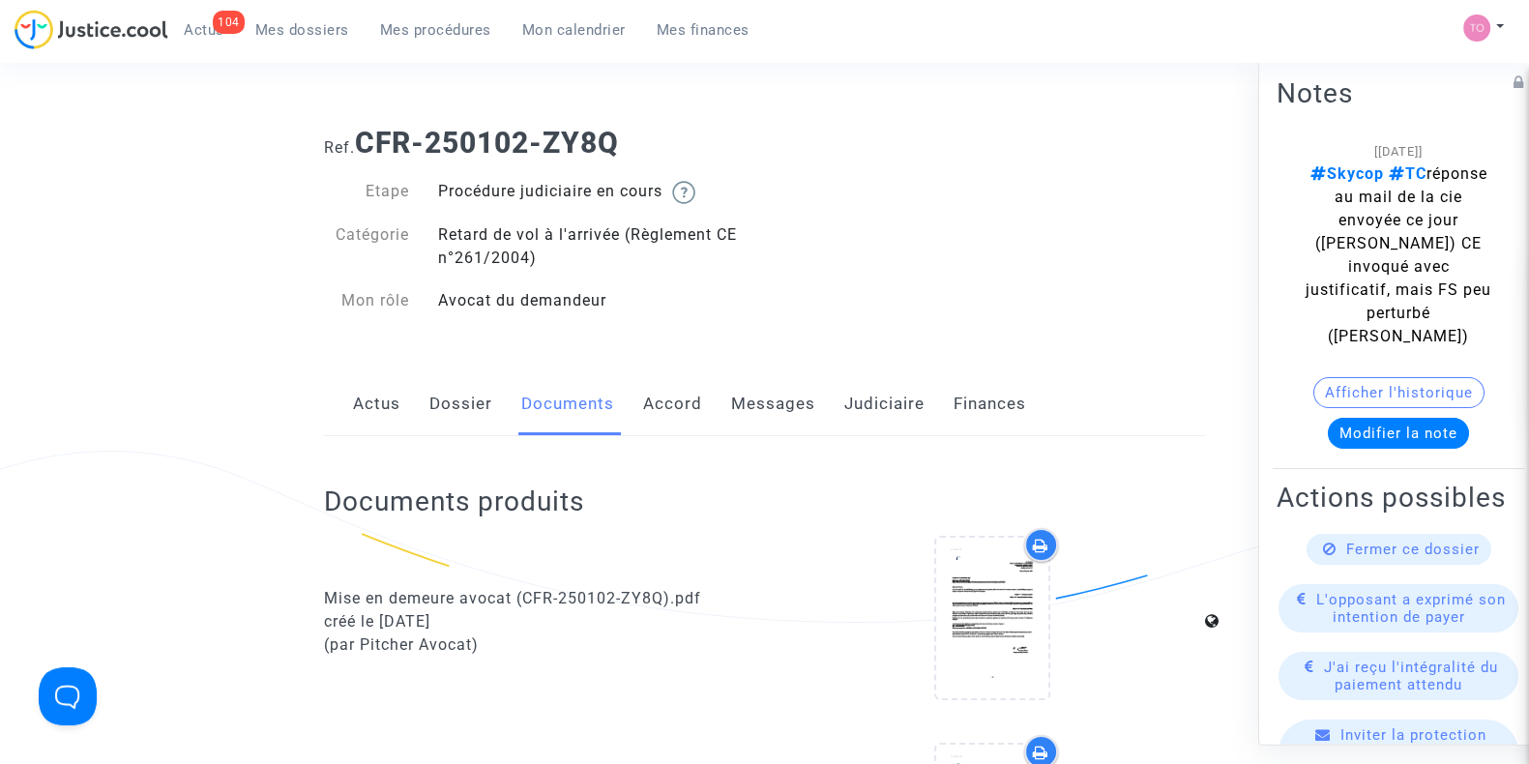
click at [435, 417] on link "Dossier" at bounding box center [461, 404] width 63 height 64
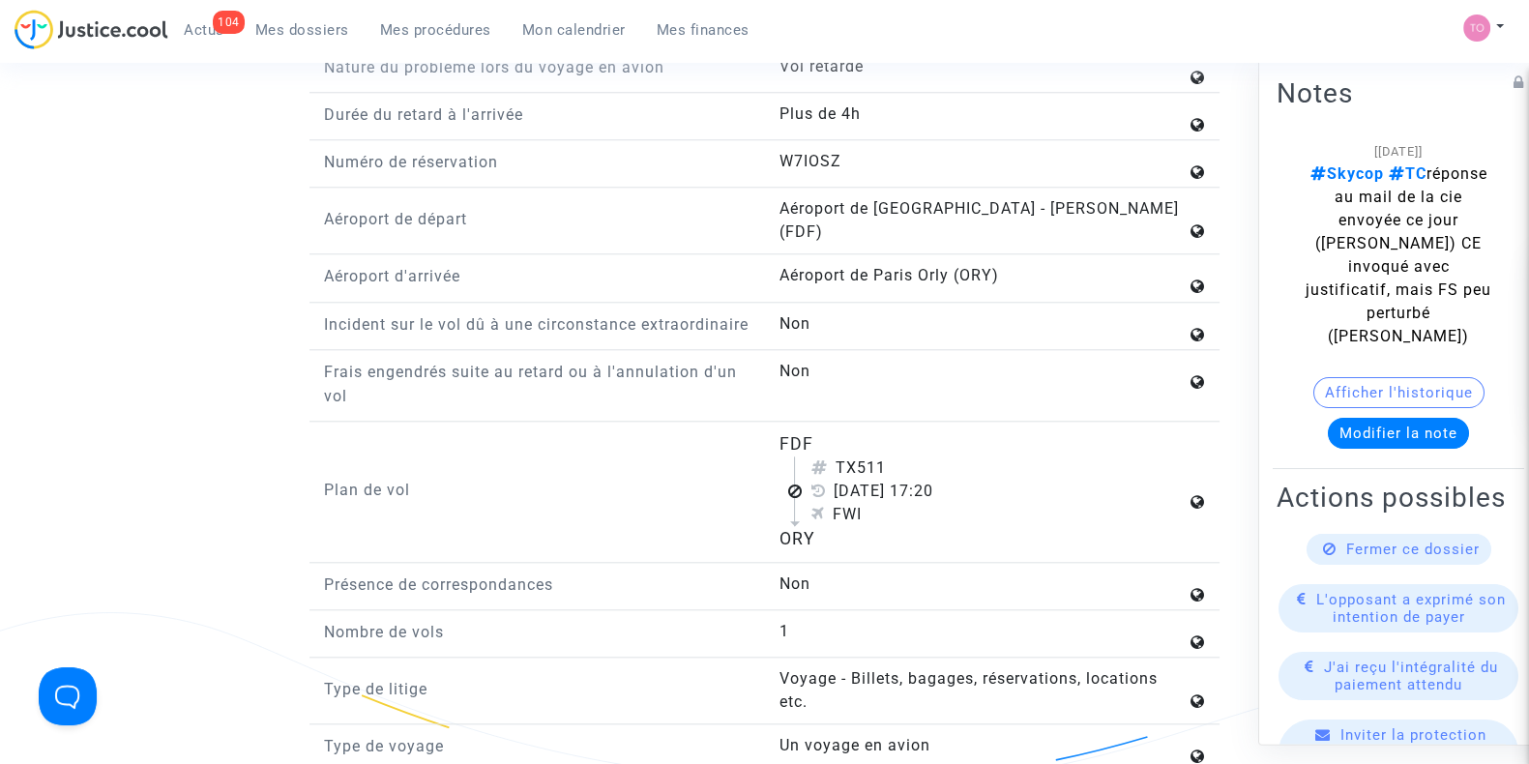
scroll to position [2434, 0]
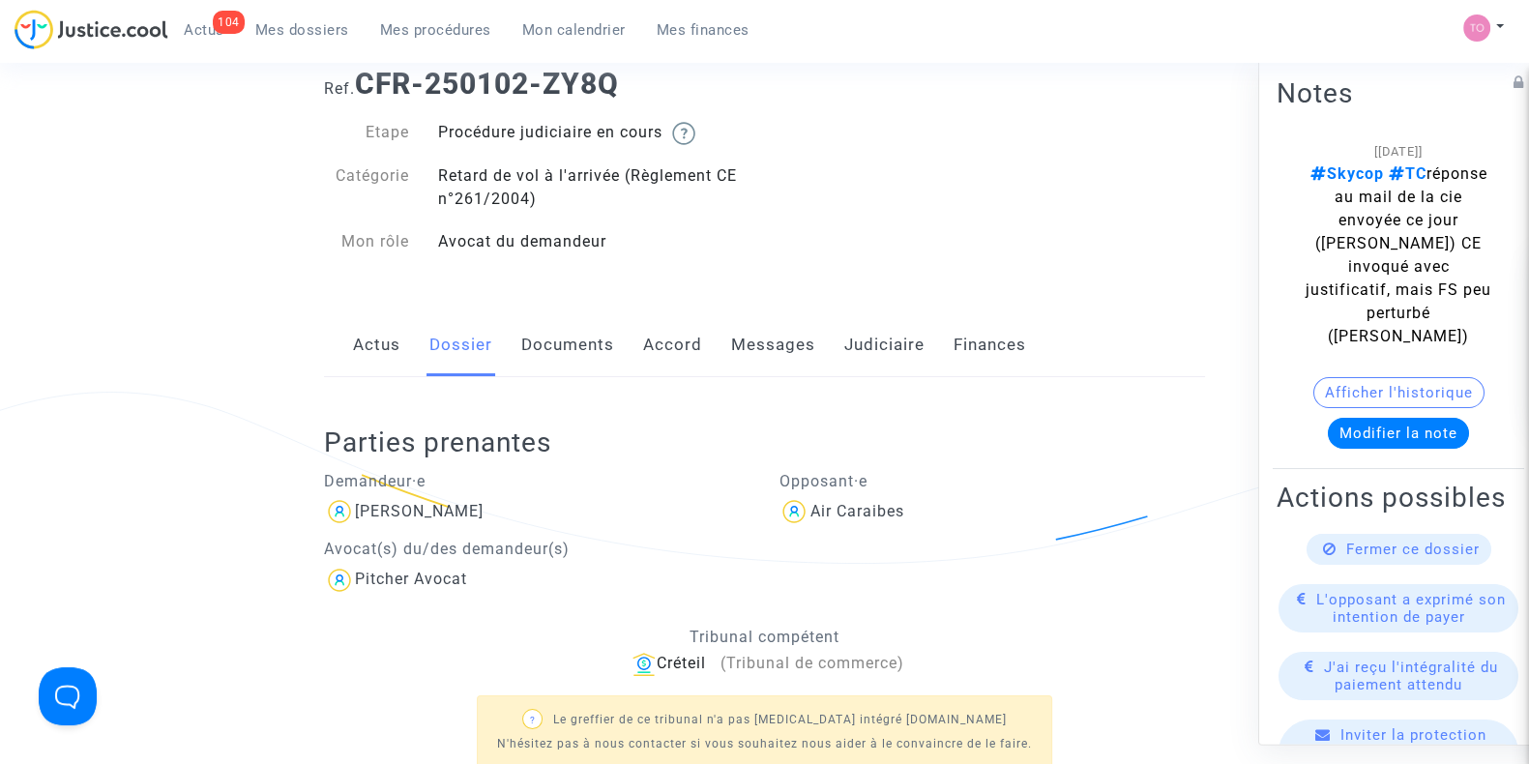
click at [584, 353] on link "Documents" at bounding box center [567, 345] width 93 height 64
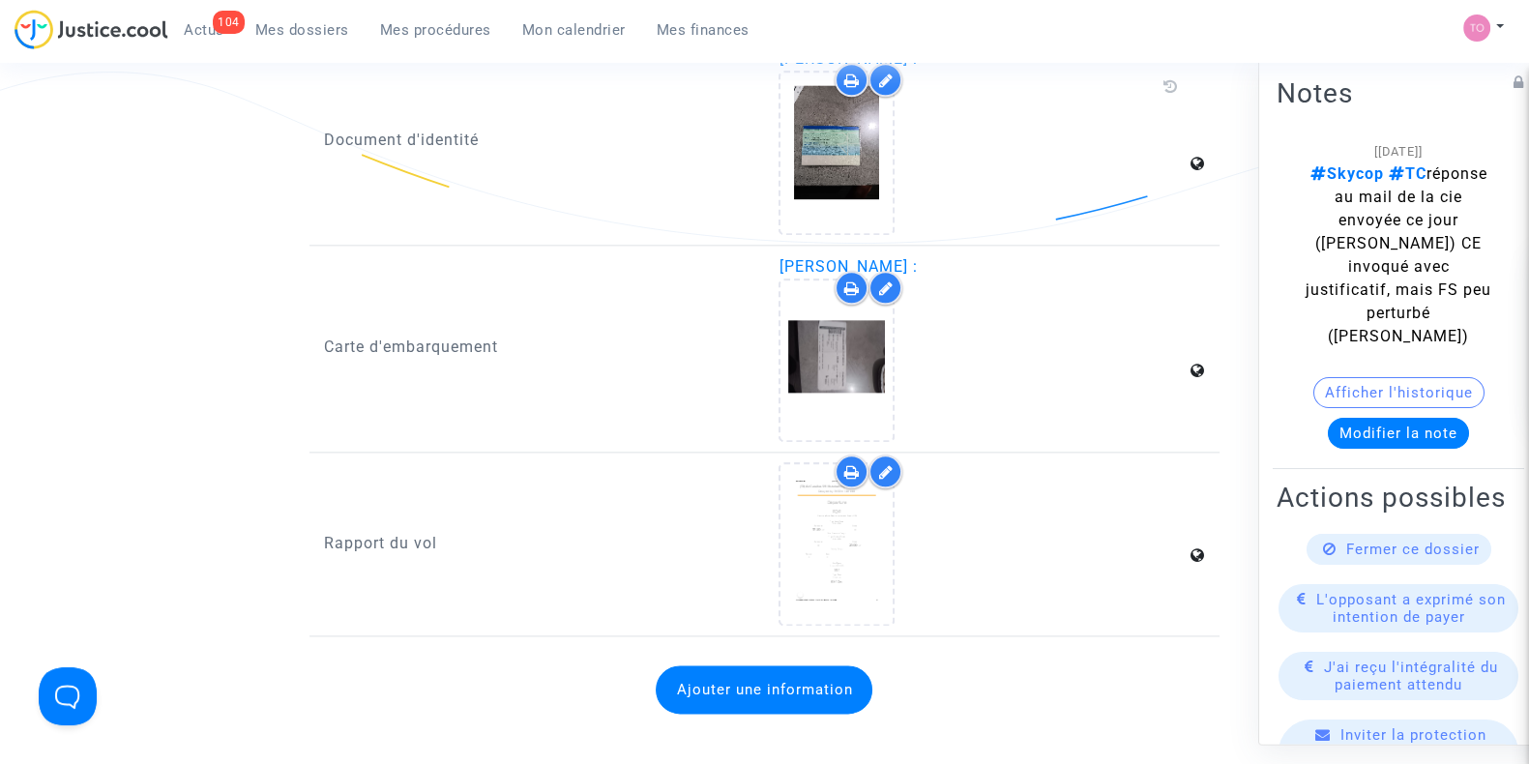
scroll to position [2930, 0]
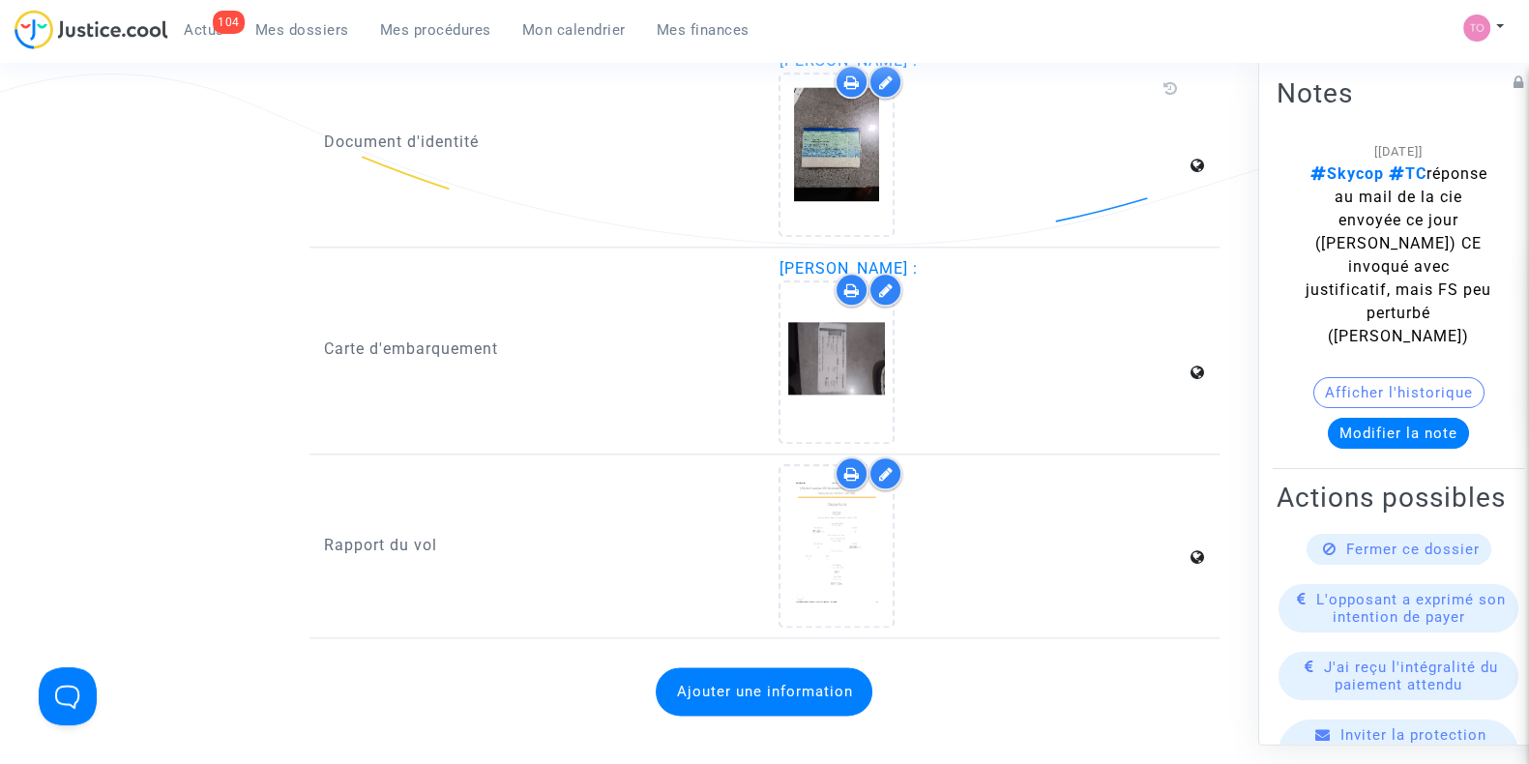
click at [263, 12] on ul "104 Actus Mes dossiers Mes procédures Mon calendrier Mes finances" at bounding box center [466, 27] width 597 height 35
click at [266, 26] on span "Mes dossiers" at bounding box center [302, 29] width 94 height 17
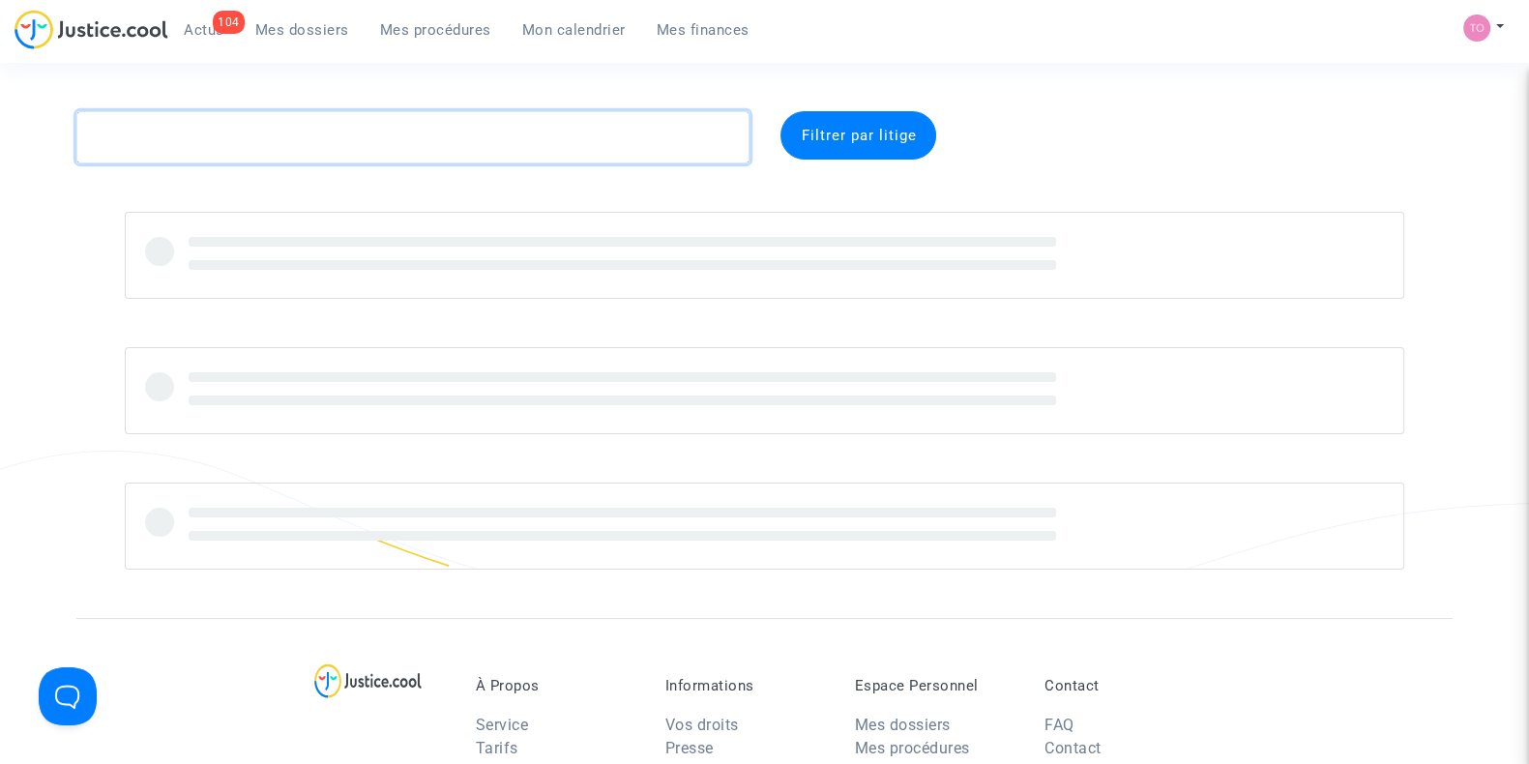
click at [202, 136] on textarea at bounding box center [412, 137] width 673 height 52
paste textarea "CARACO"
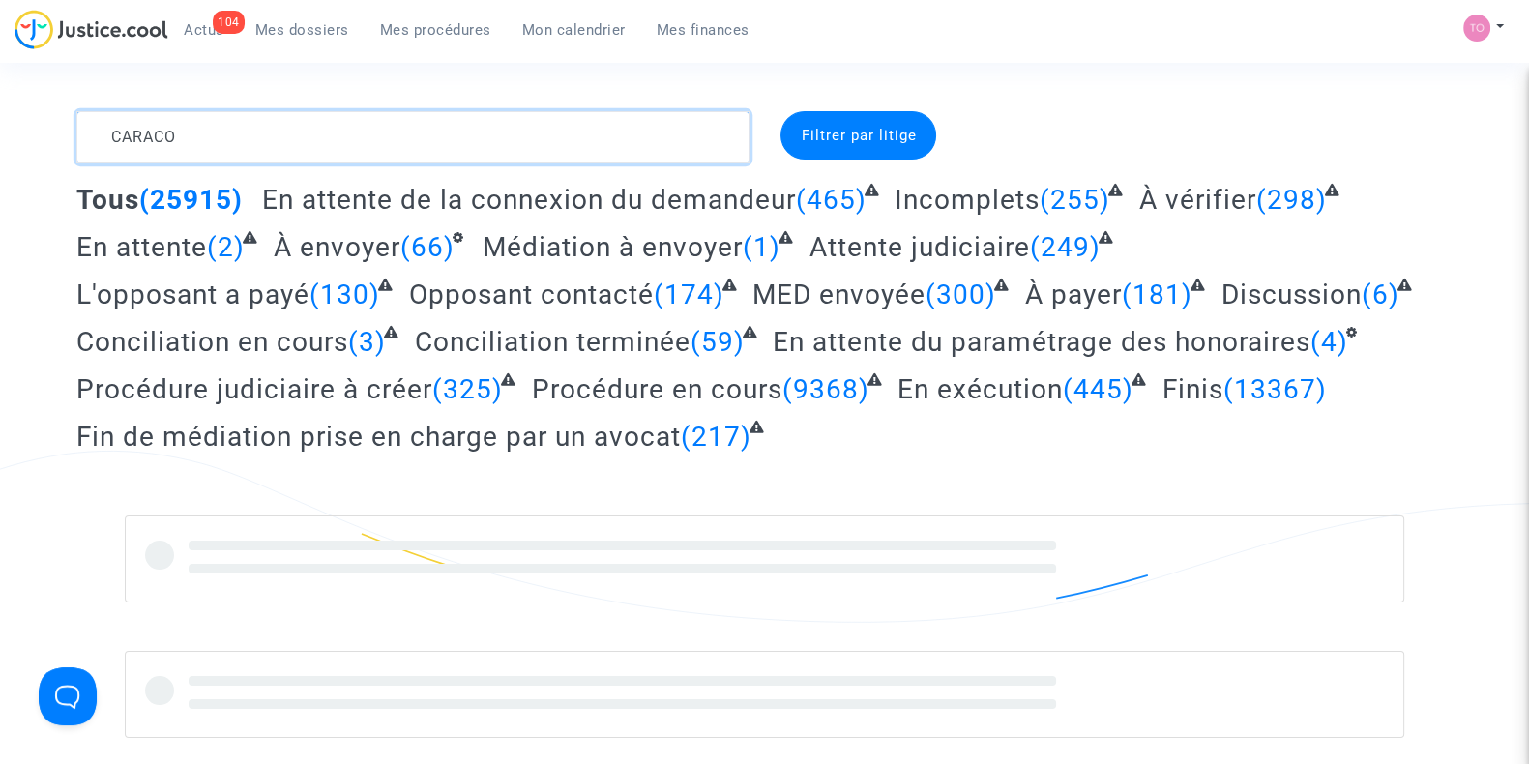
type textarea "CARACO"
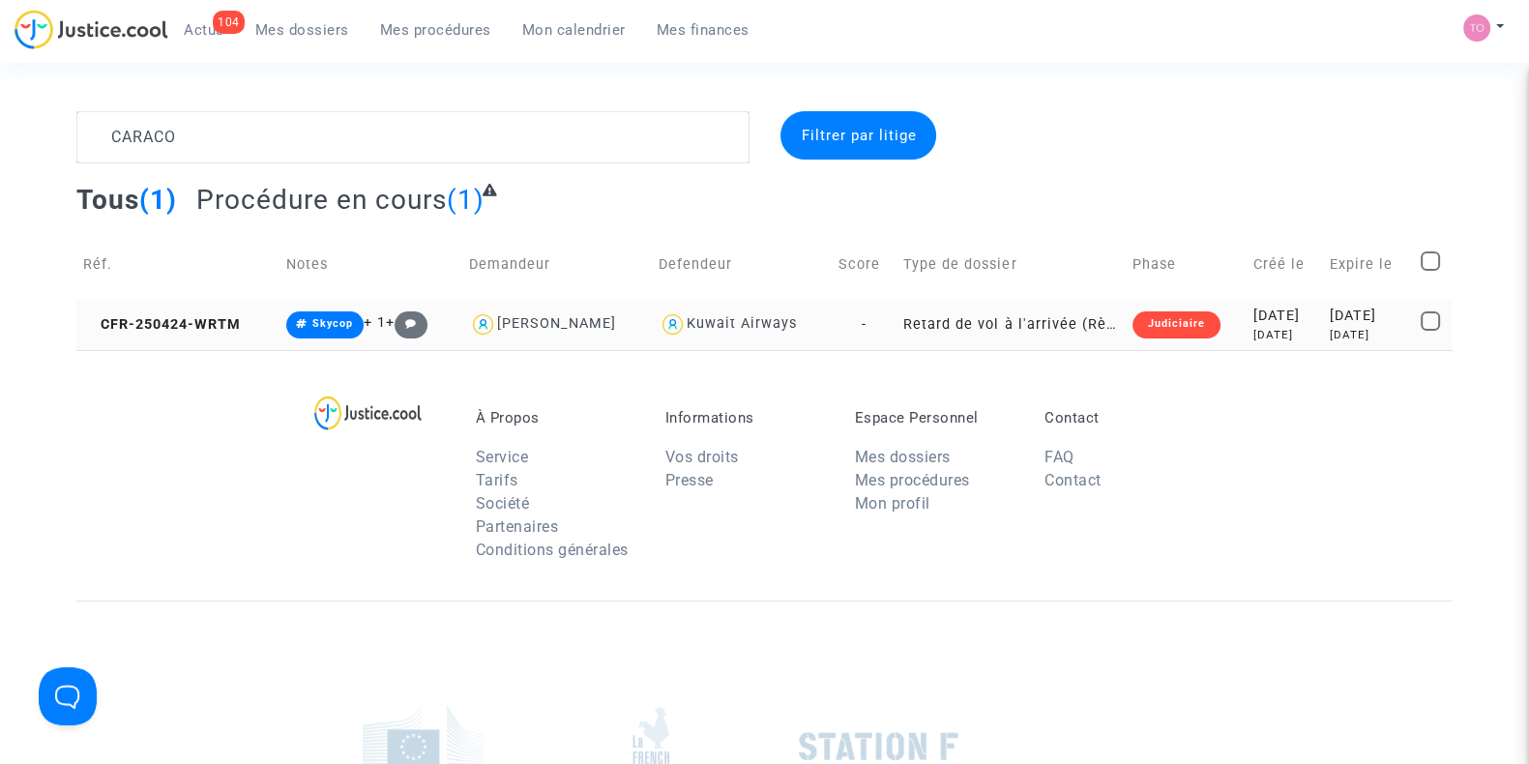
click at [1254, 321] on div "2025-04-24" at bounding box center [1285, 316] width 63 height 21
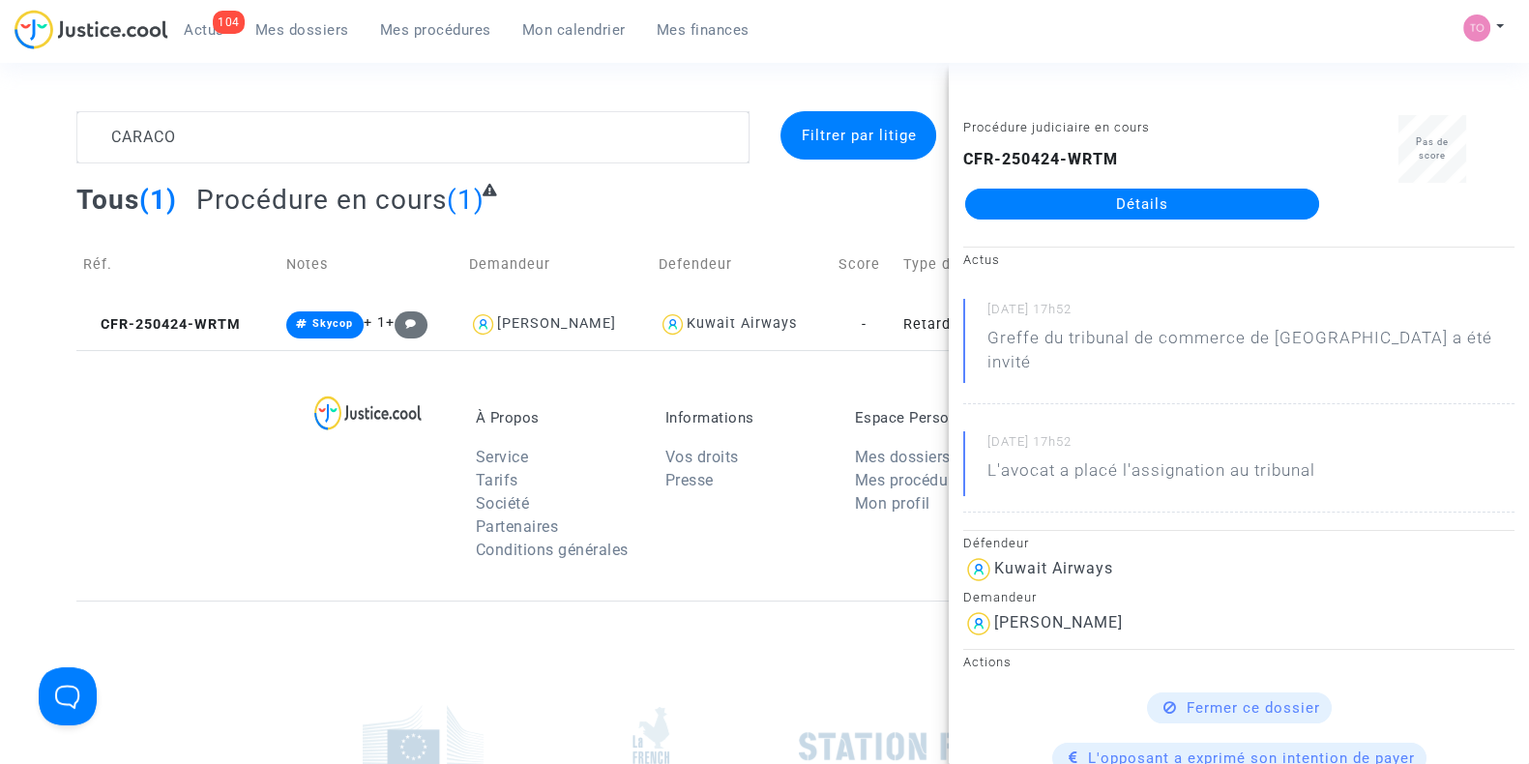
click at [1074, 200] on link "Détails" at bounding box center [1142, 204] width 354 height 31
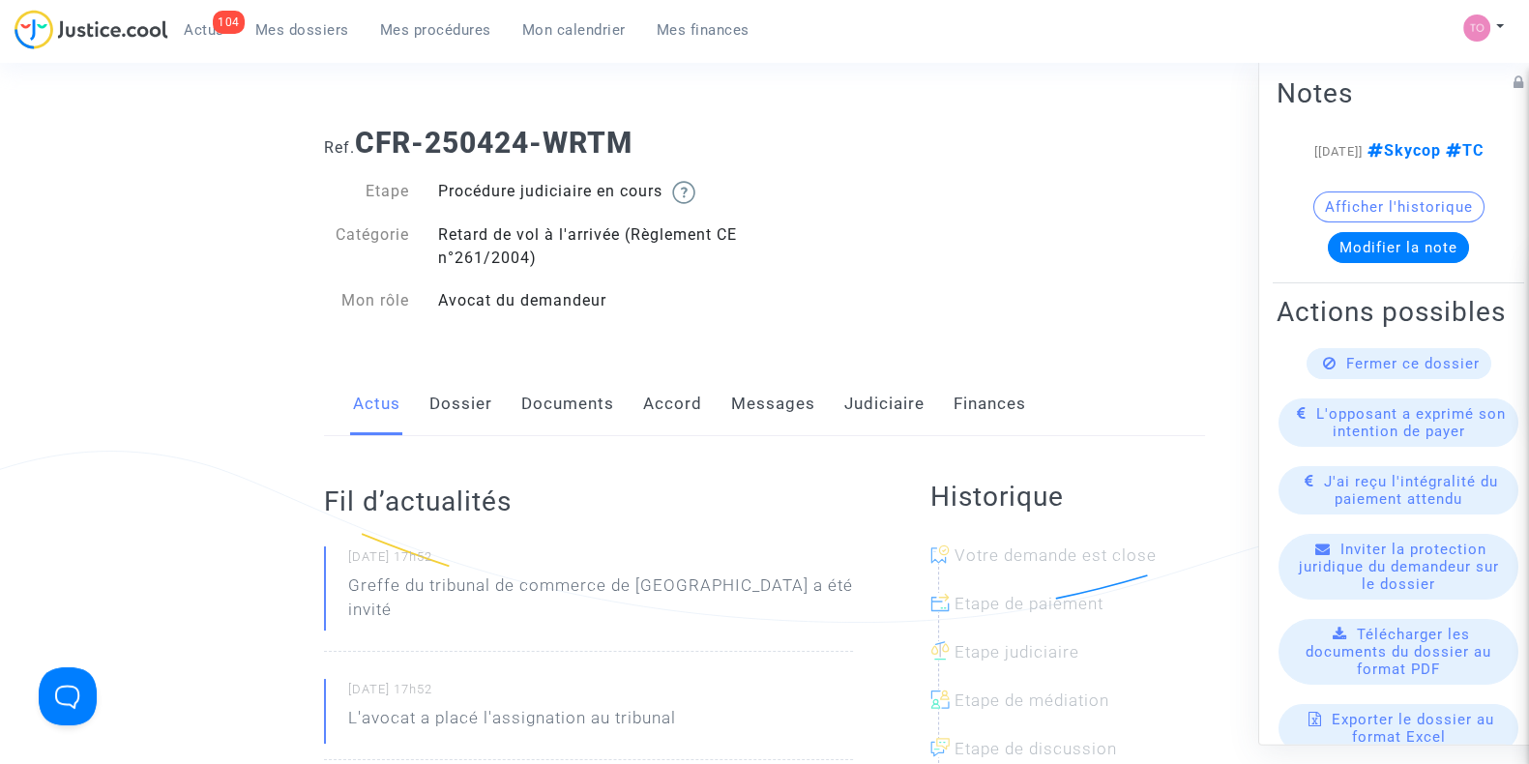
click at [455, 410] on link "Dossier" at bounding box center [461, 404] width 63 height 64
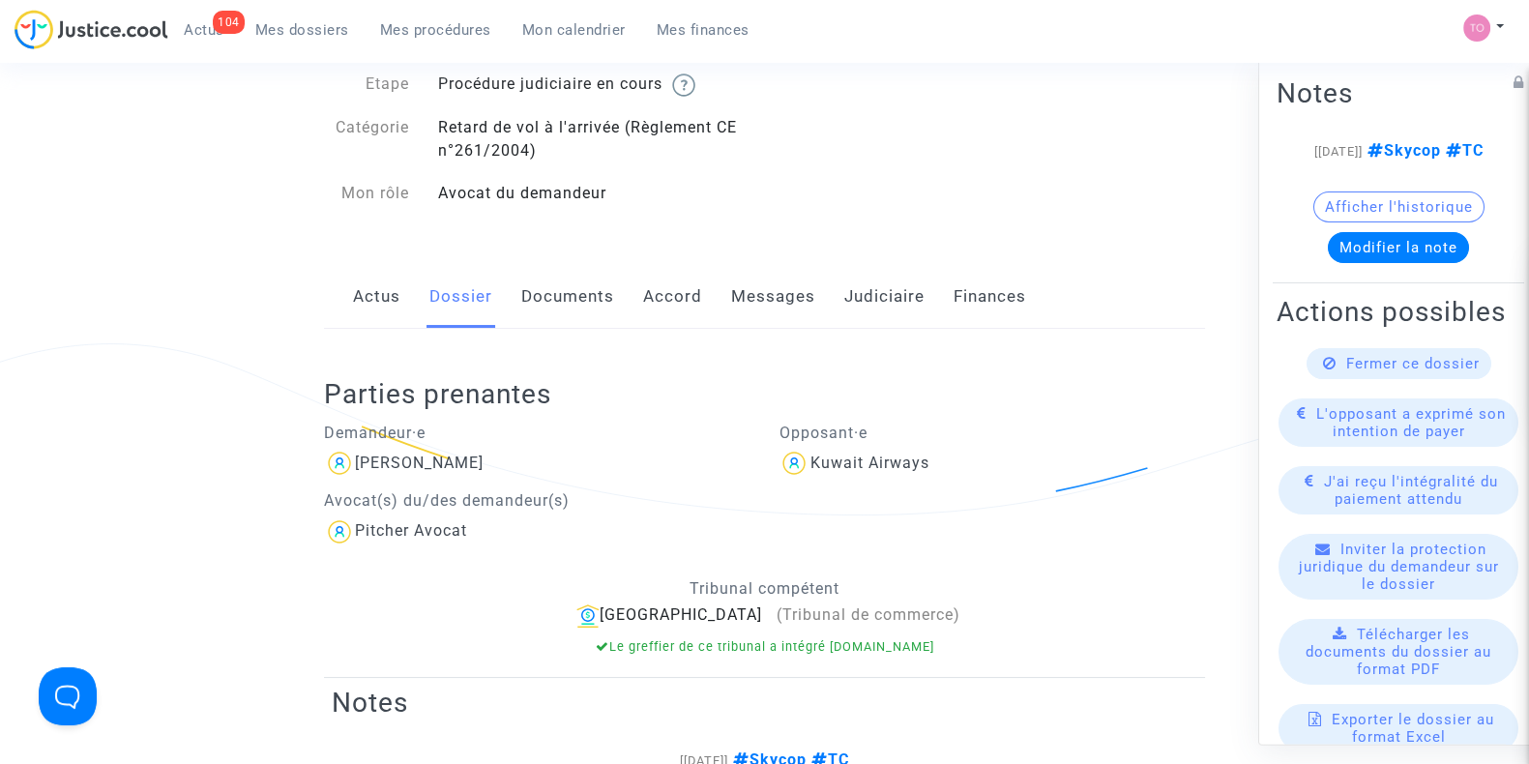
scroll to position [108, 0]
click at [856, 295] on link "Judiciaire" at bounding box center [884, 296] width 80 height 64
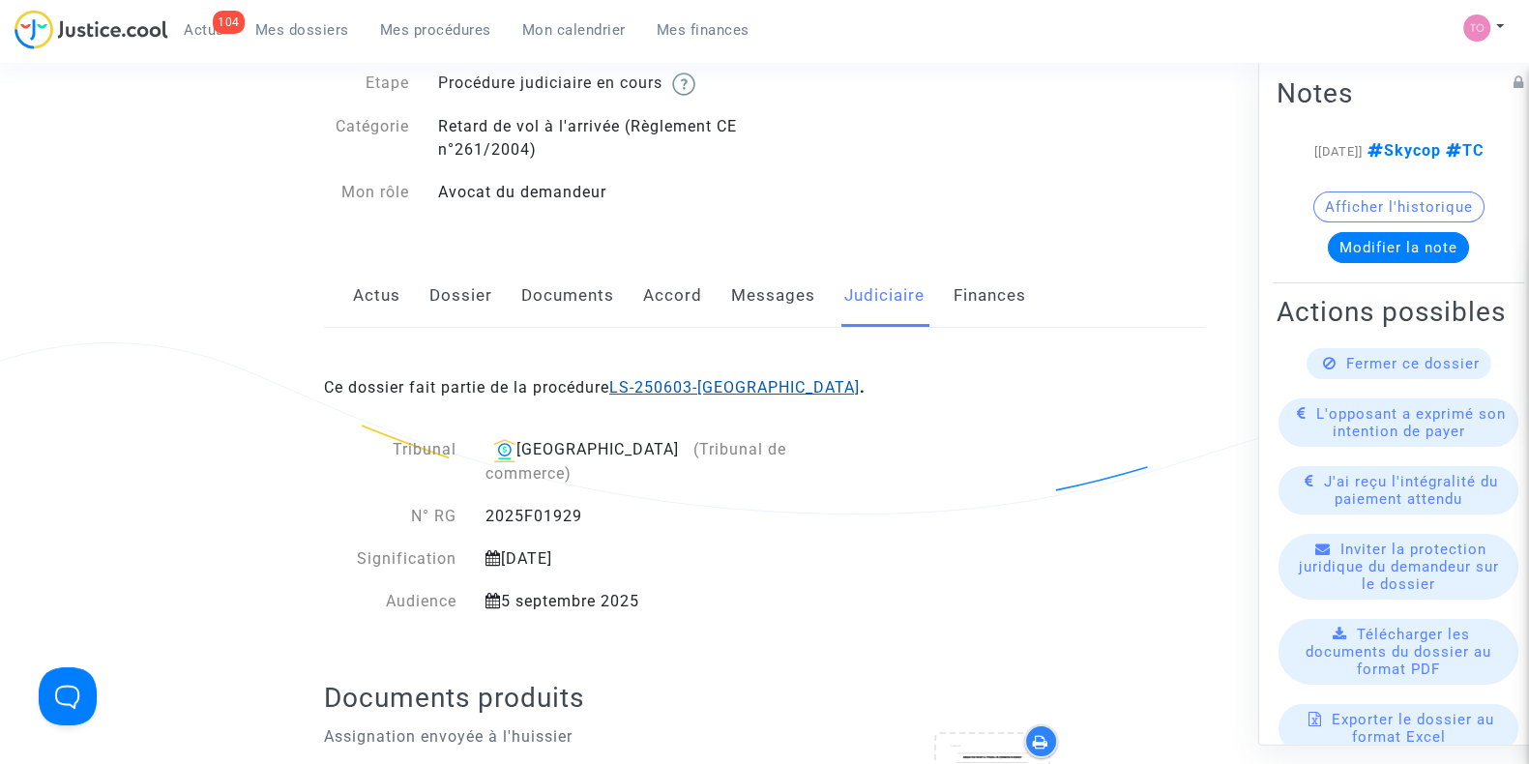
click at [641, 384] on link "LS-250603-TXHP" at bounding box center [734, 387] width 251 height 18
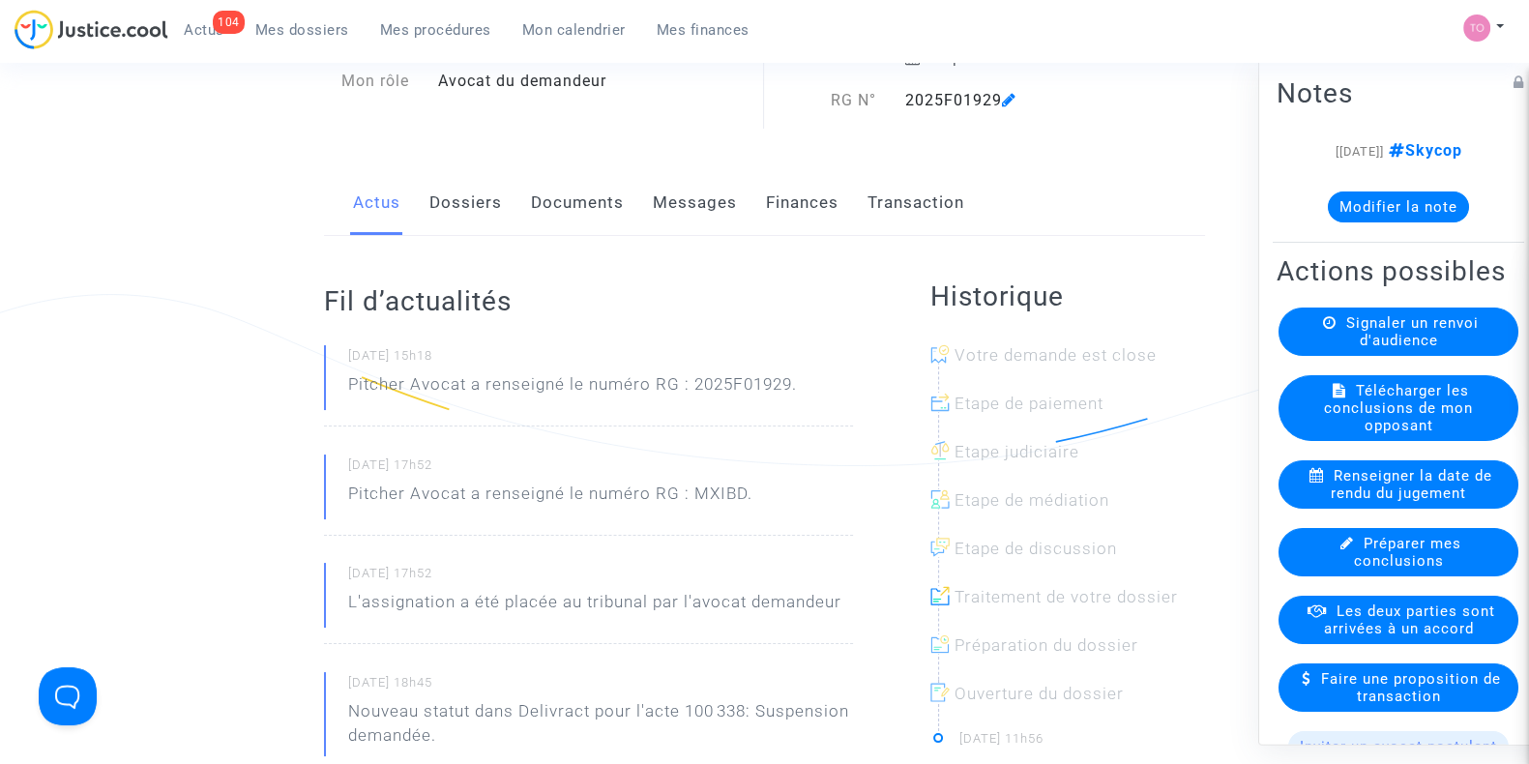
scroll to position [108, 0]
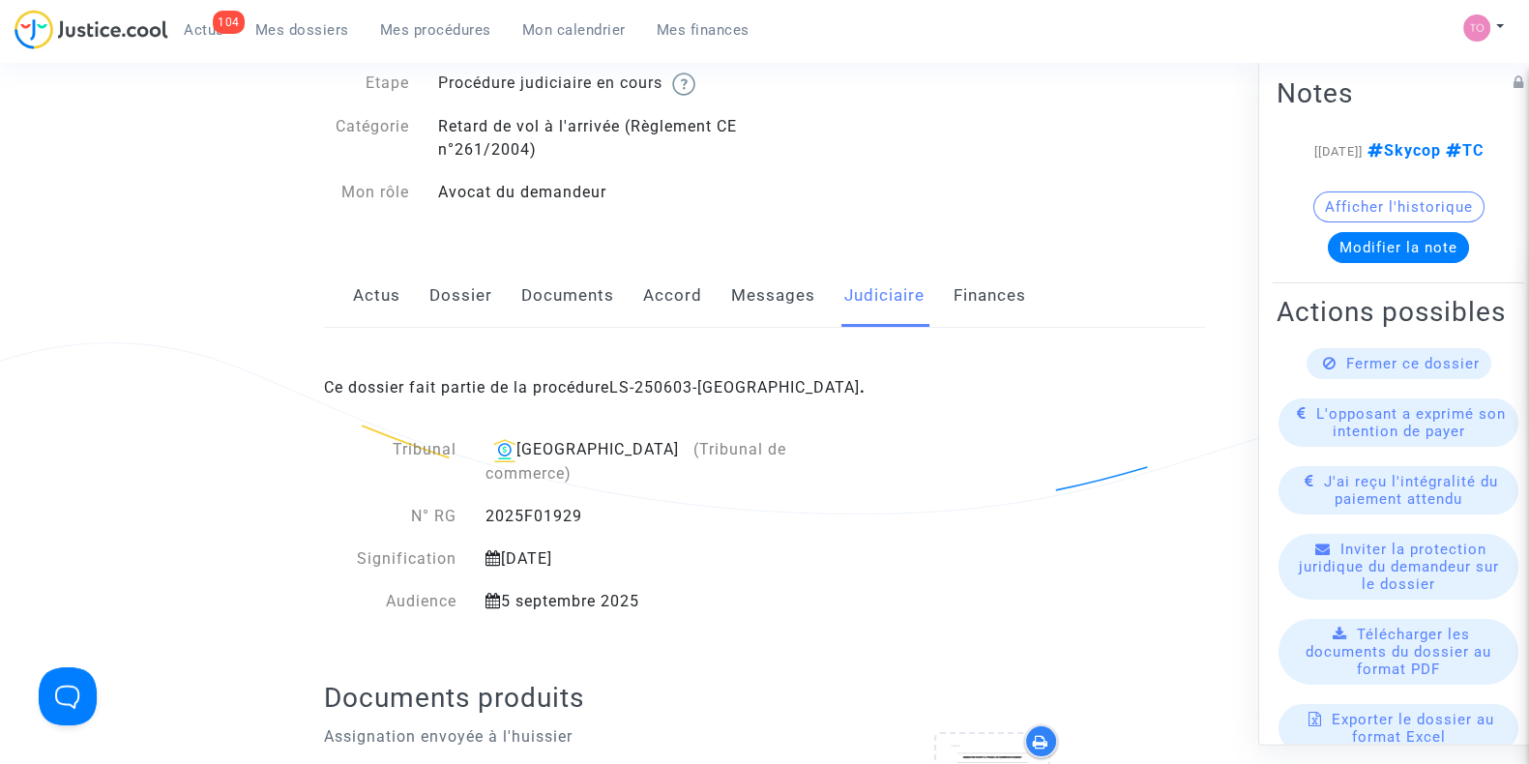
click at [638, 310] on div "Actus Dossier Documents Accord Messages Judiciaire Finances" at bounding box center [764, 296] width 881 height 65
click at [672, 297] on link "Accord" at bounding box center [672, 296] width 59 height 64
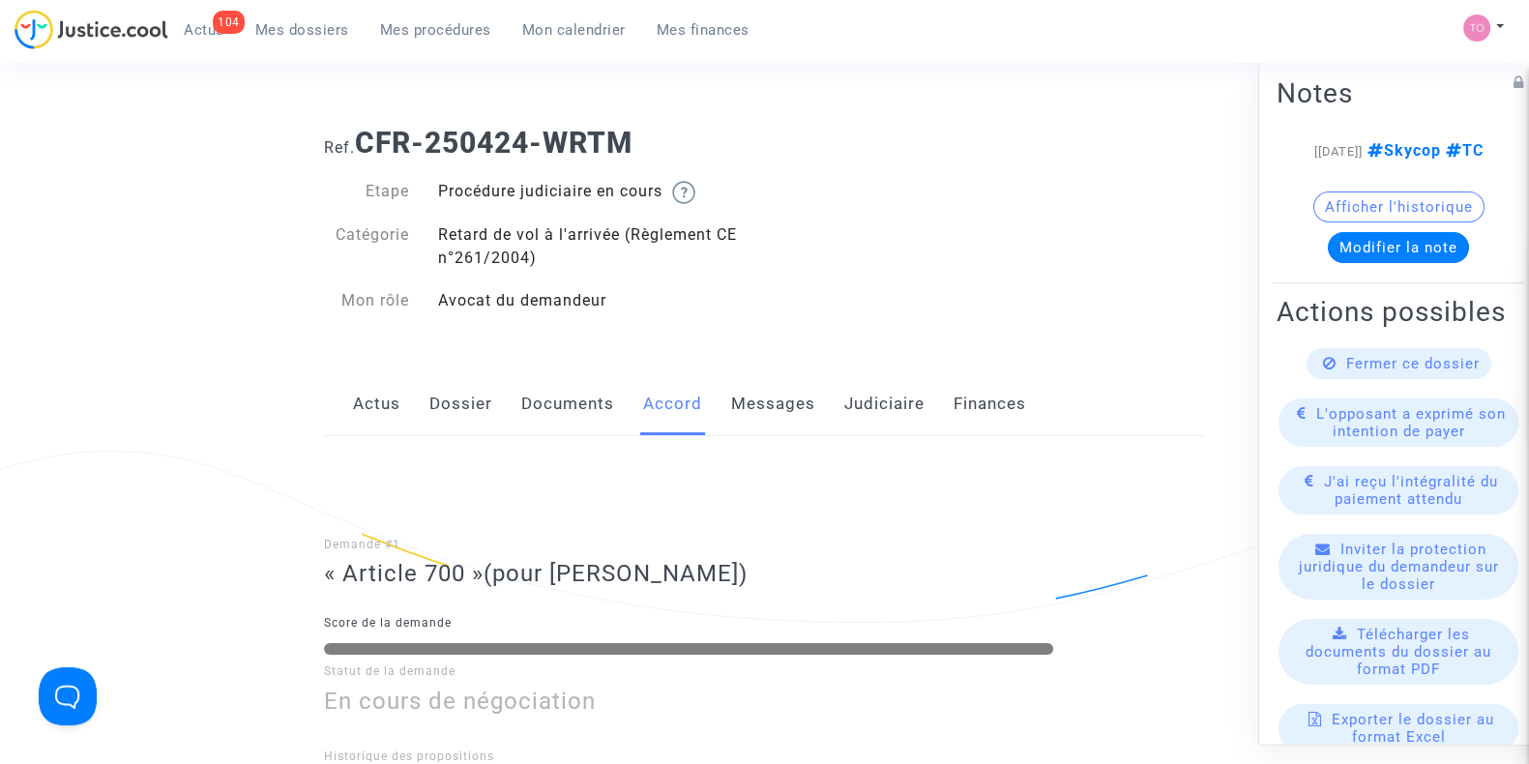
click at [471, 388] on link "Dossier" at bounding box center [461, 404] width 63 height 64
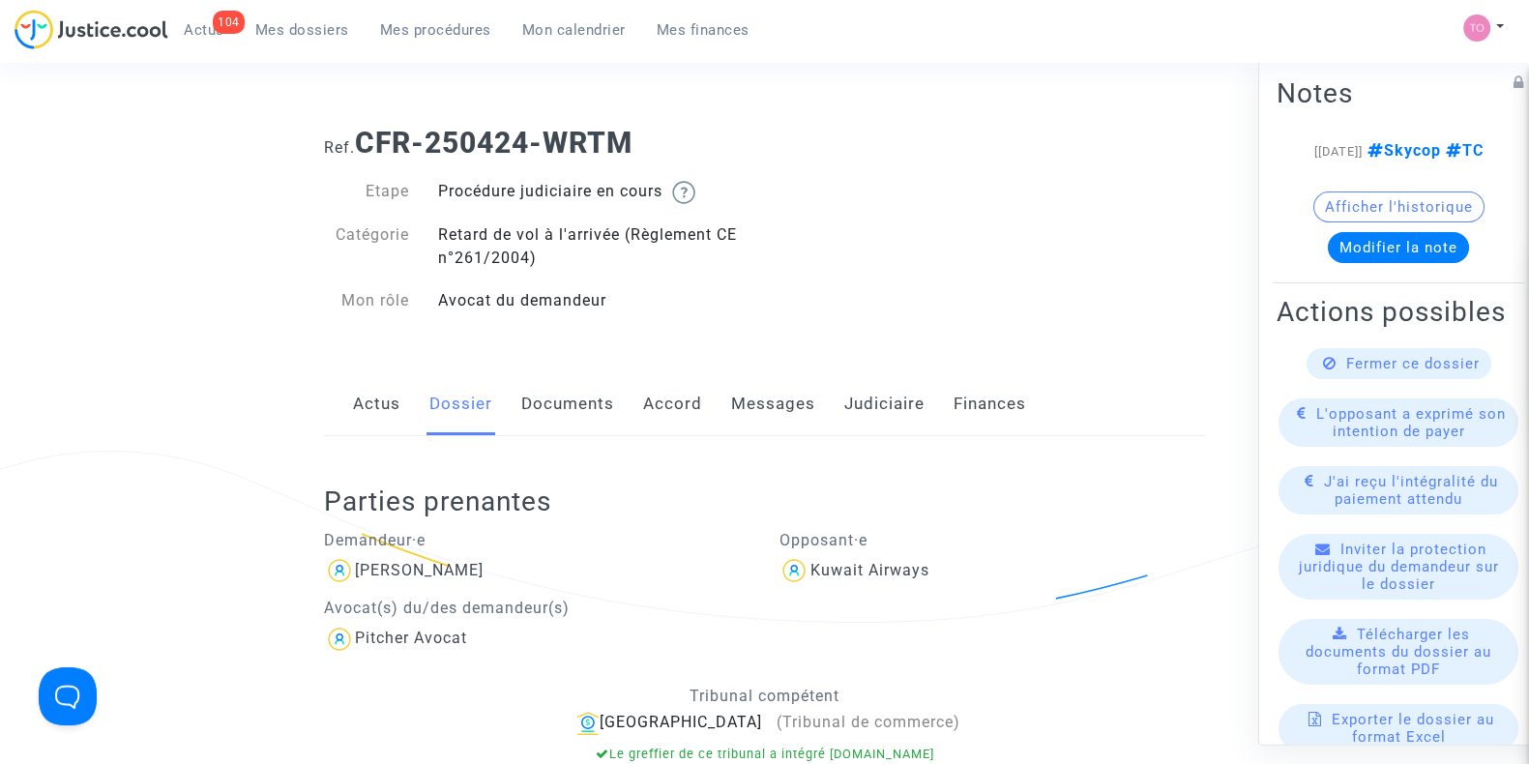
scroll to position [236, 0]
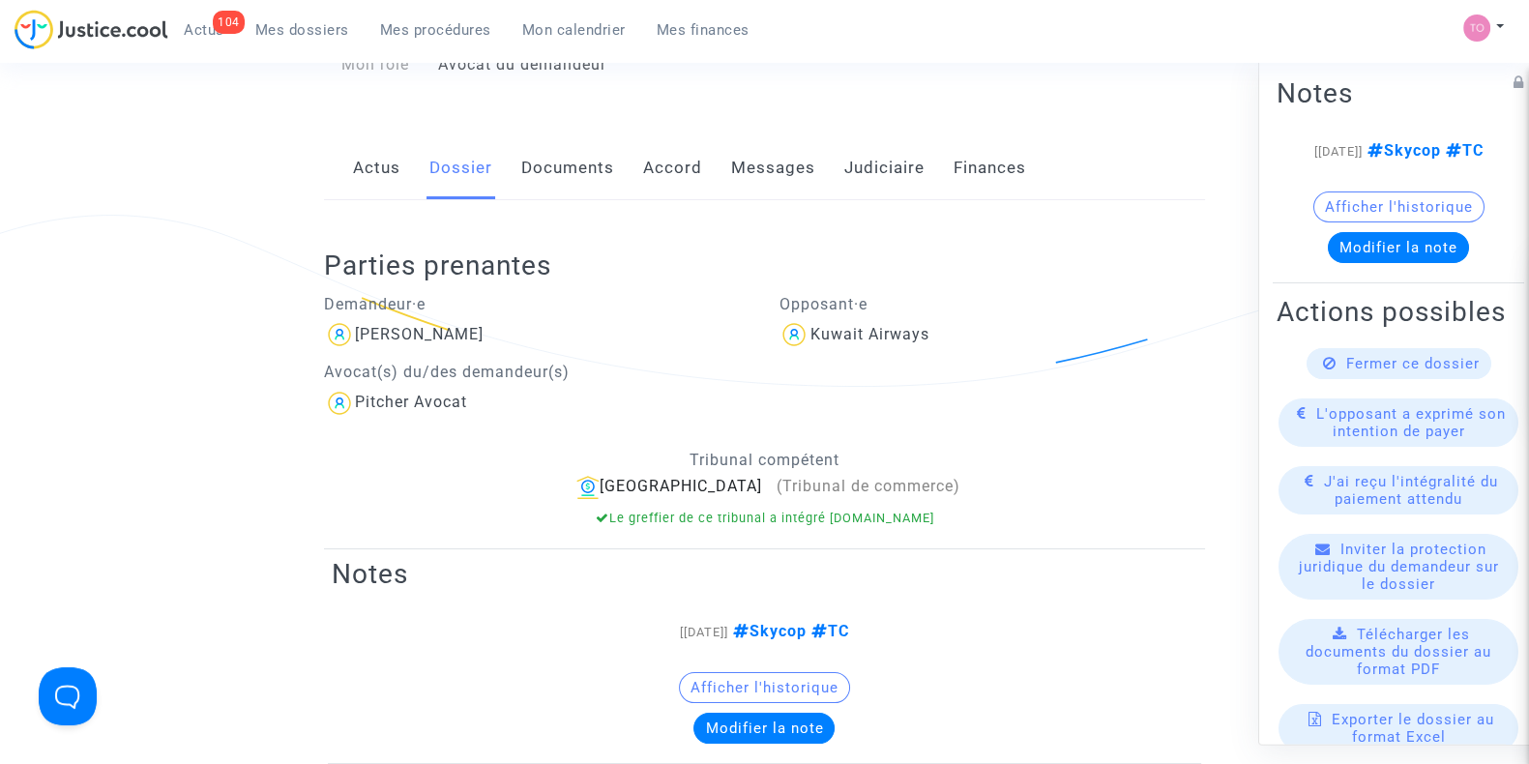
click at [576, 189] on link "Documents" at bounding box center [567, 168] width 93 height 64
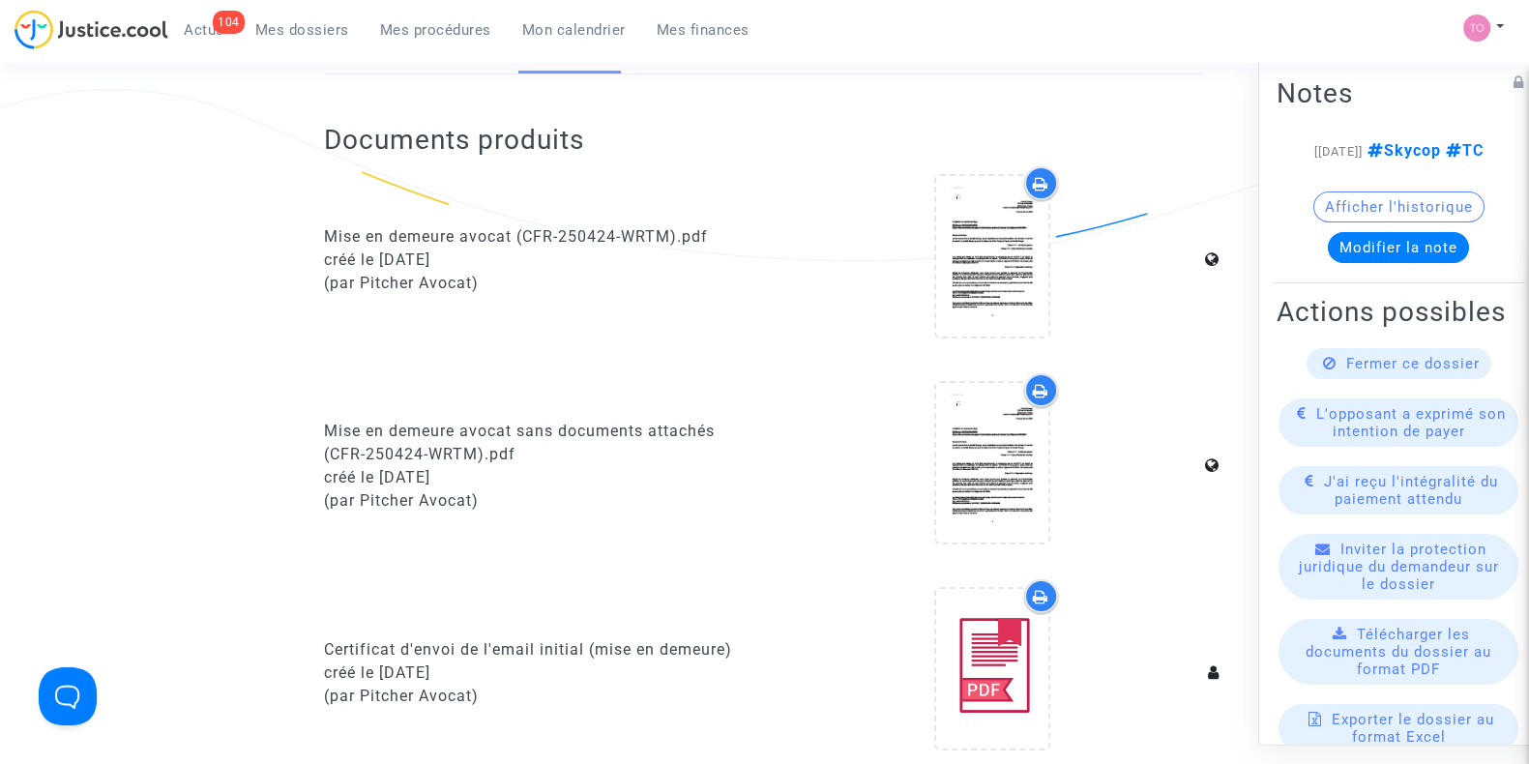
scroll to position [328, 0]
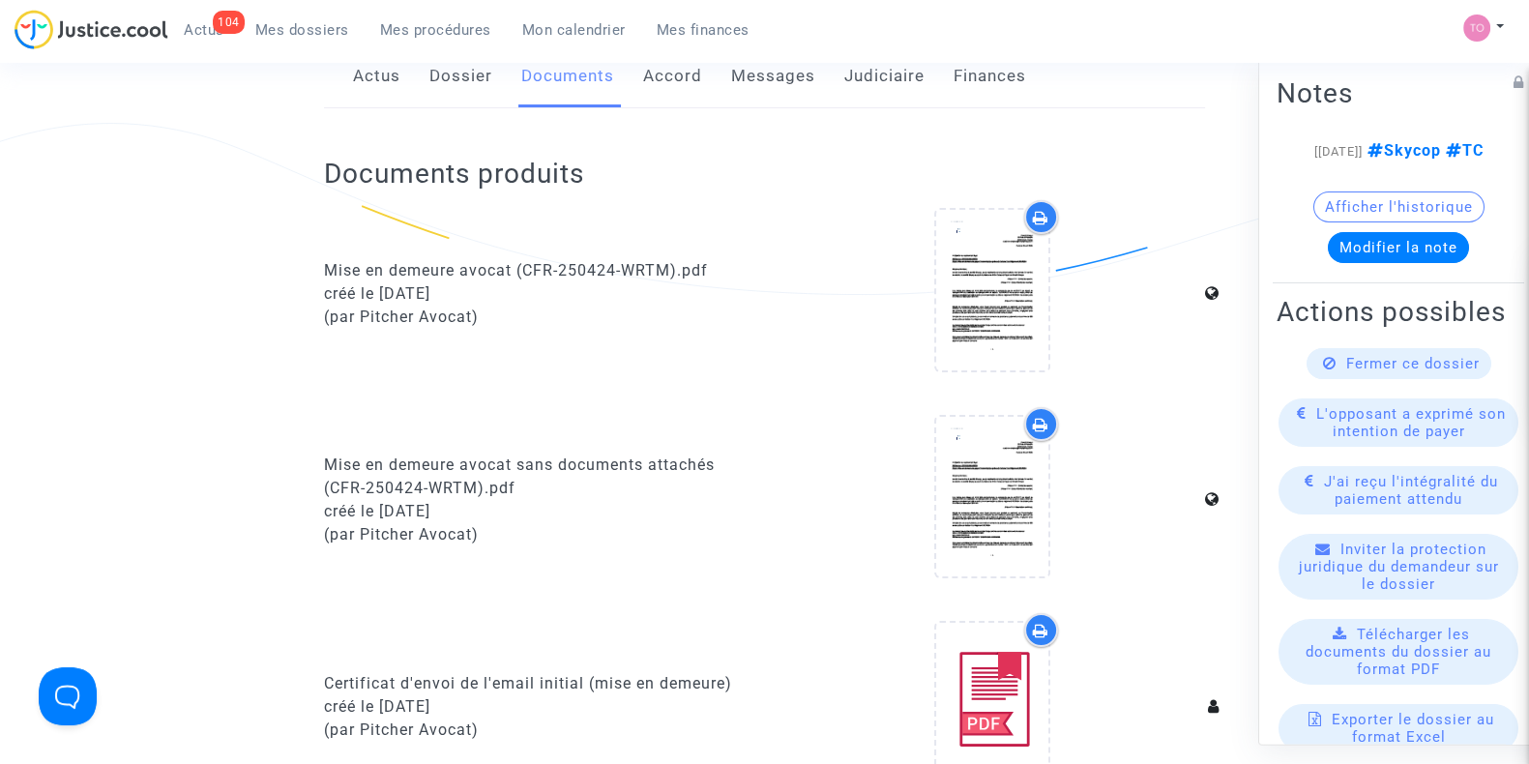
click at [471, 94] on link "Dossier" at bounding box center [461, 76] width 63 height 64
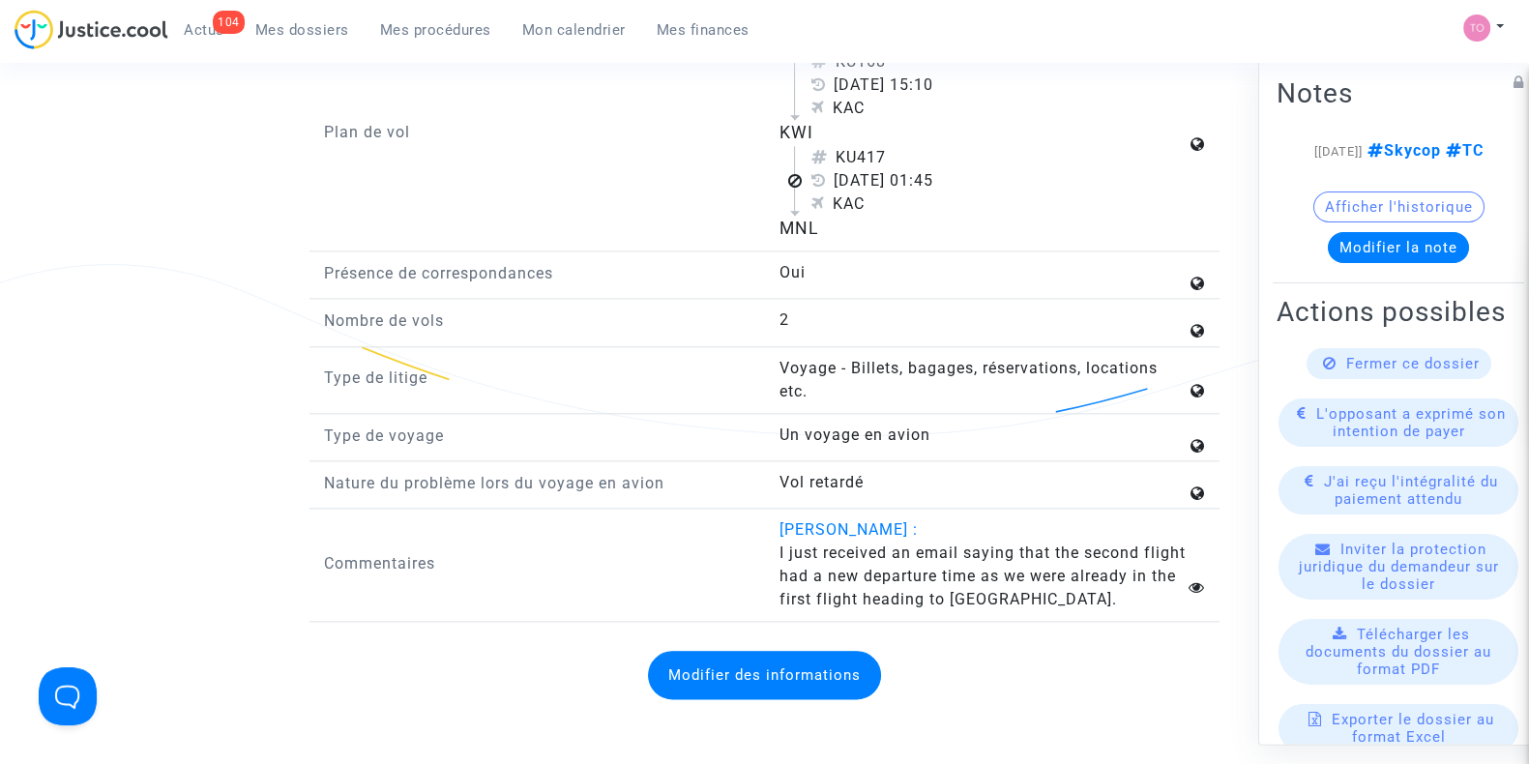
scroll to position [3128, 0]
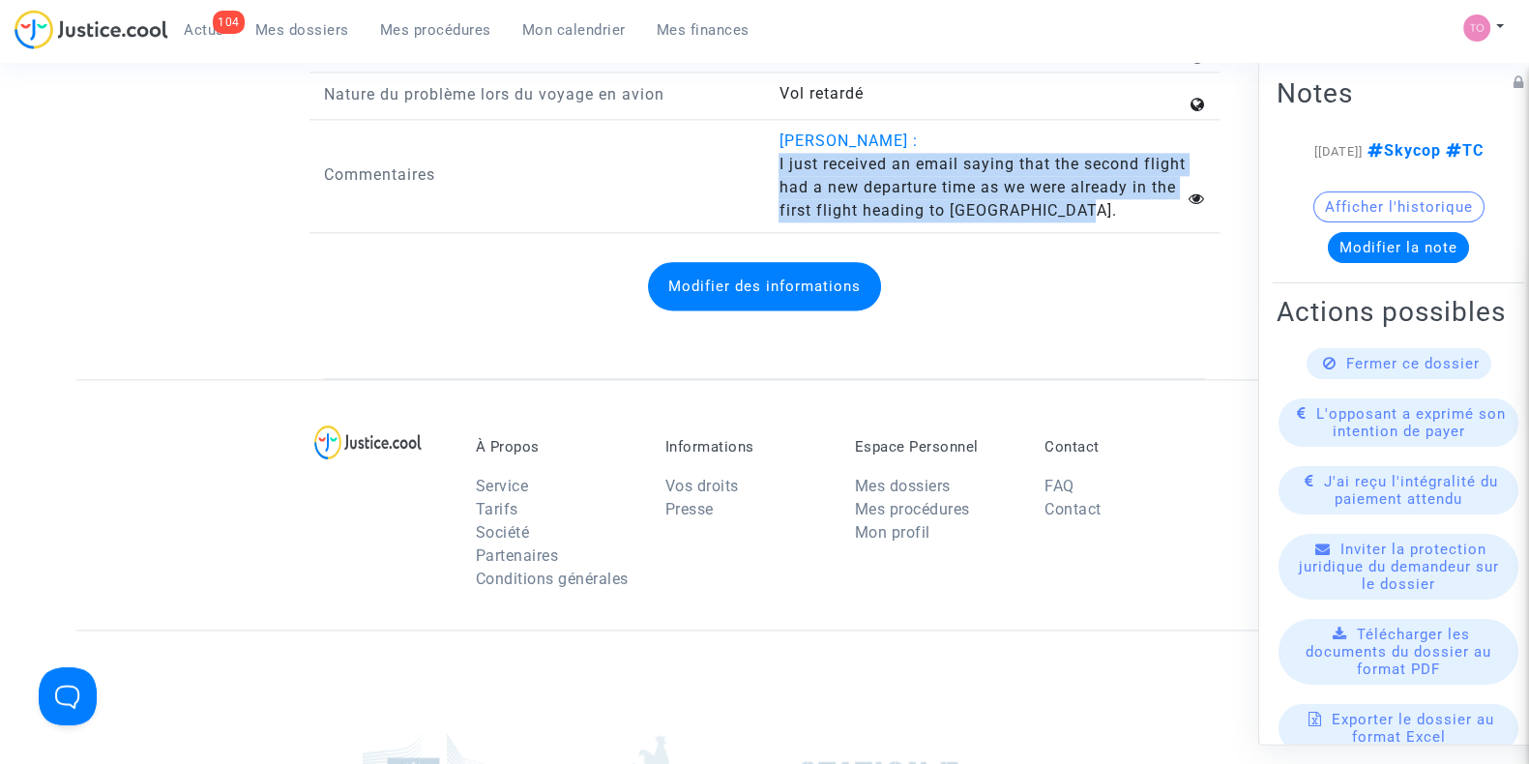
drag, startPoint x: 771, startPoint y: 169, endPoint x: 1112, endPoint y: 228, distance: 346.5
click at [1112, 222] on div "Arthur Caraco : I just received an email saying that the second flight had a ne…" at bounding box center [992, 176] width 456 height 93
copy span "I just received an email saying that the second flight had a new departure time…"
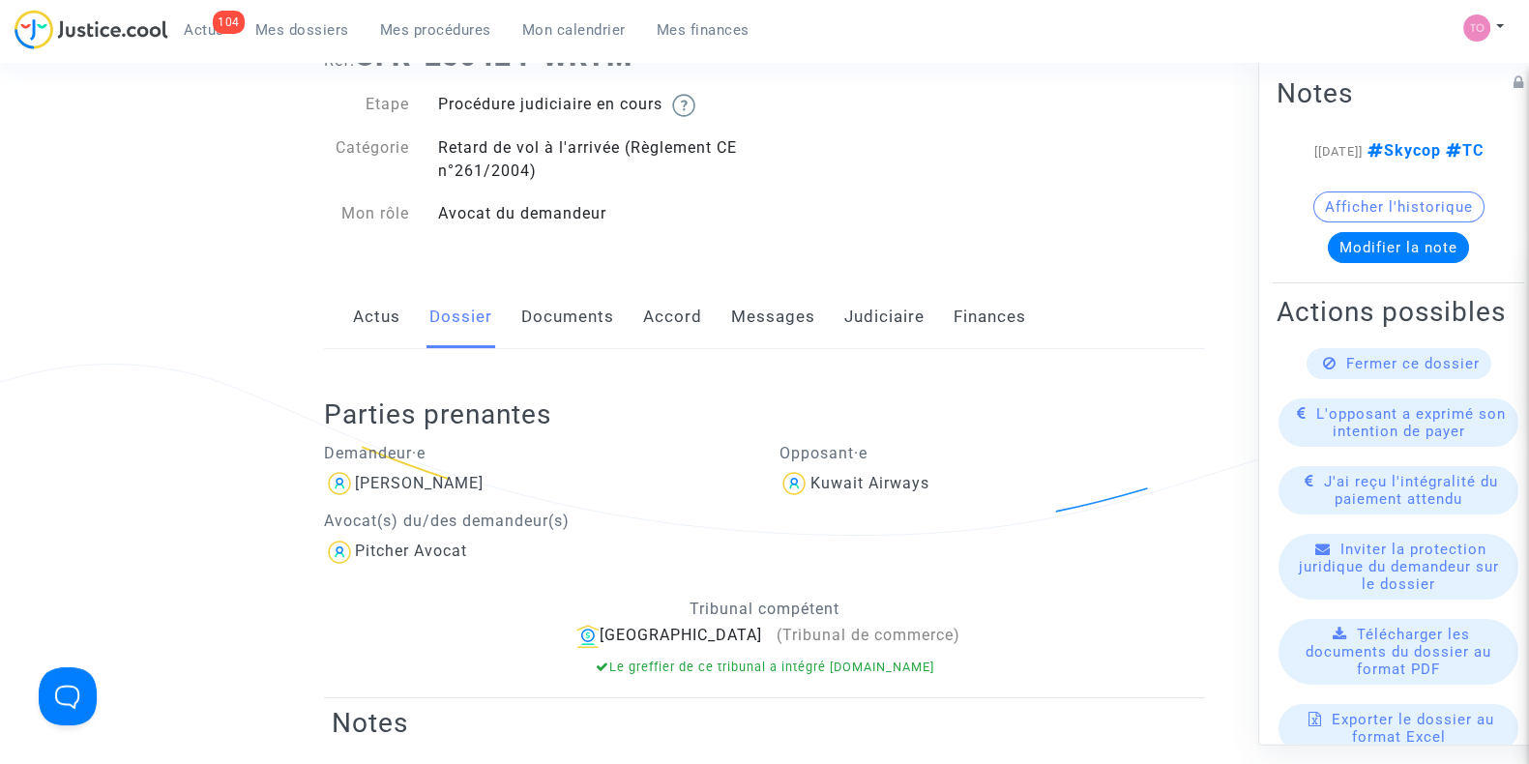
scroll to position [86, 0]
click at [581, 330] on link "Documents" at bounding box center [567, 318] width 93 height 64
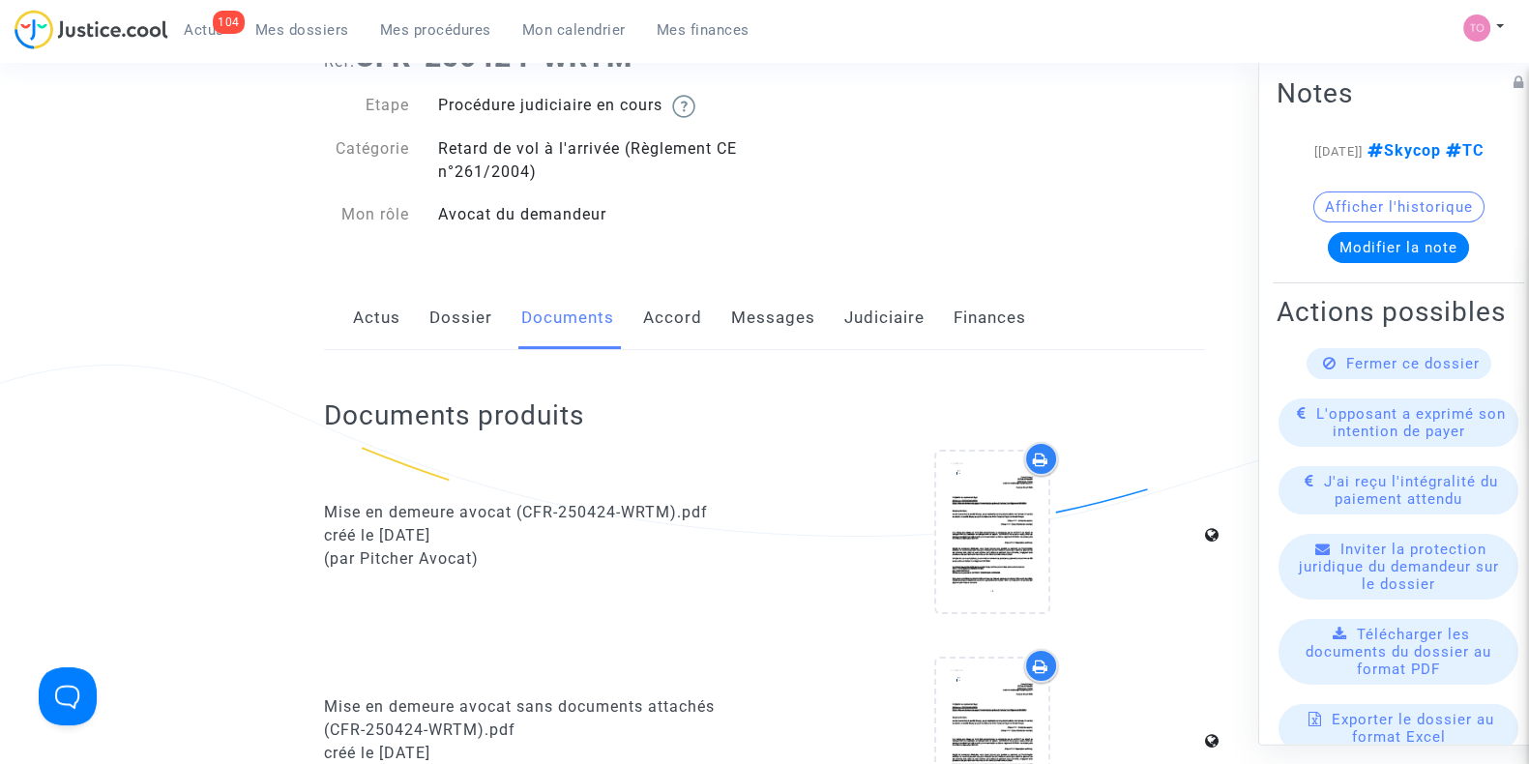
click at [650, 321] on link "Accord" at bounding box center [672, 318] width 59 height 64
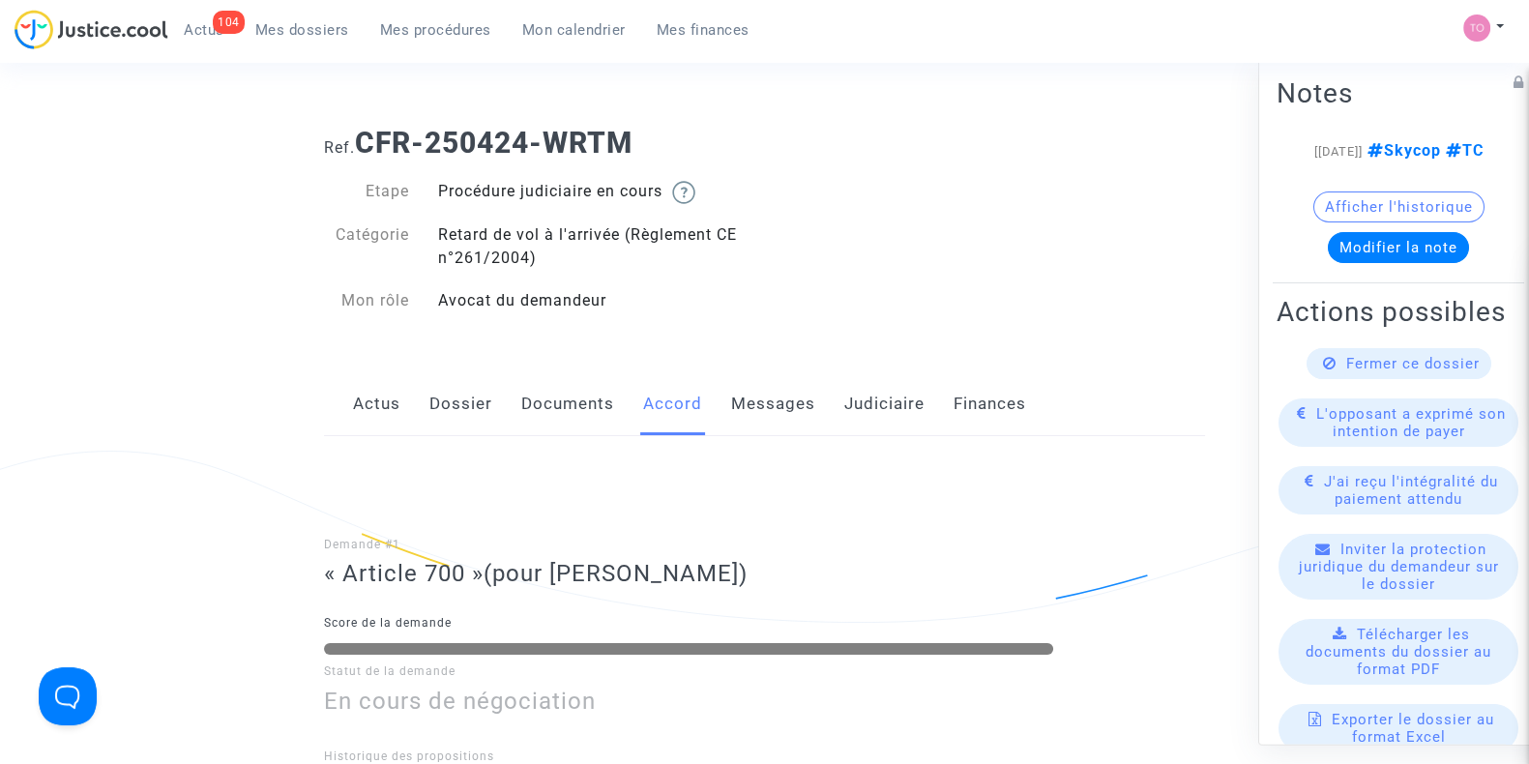
click at [752, 400] on link "Messages" at bounding box center [773, 404] width 84 height 64
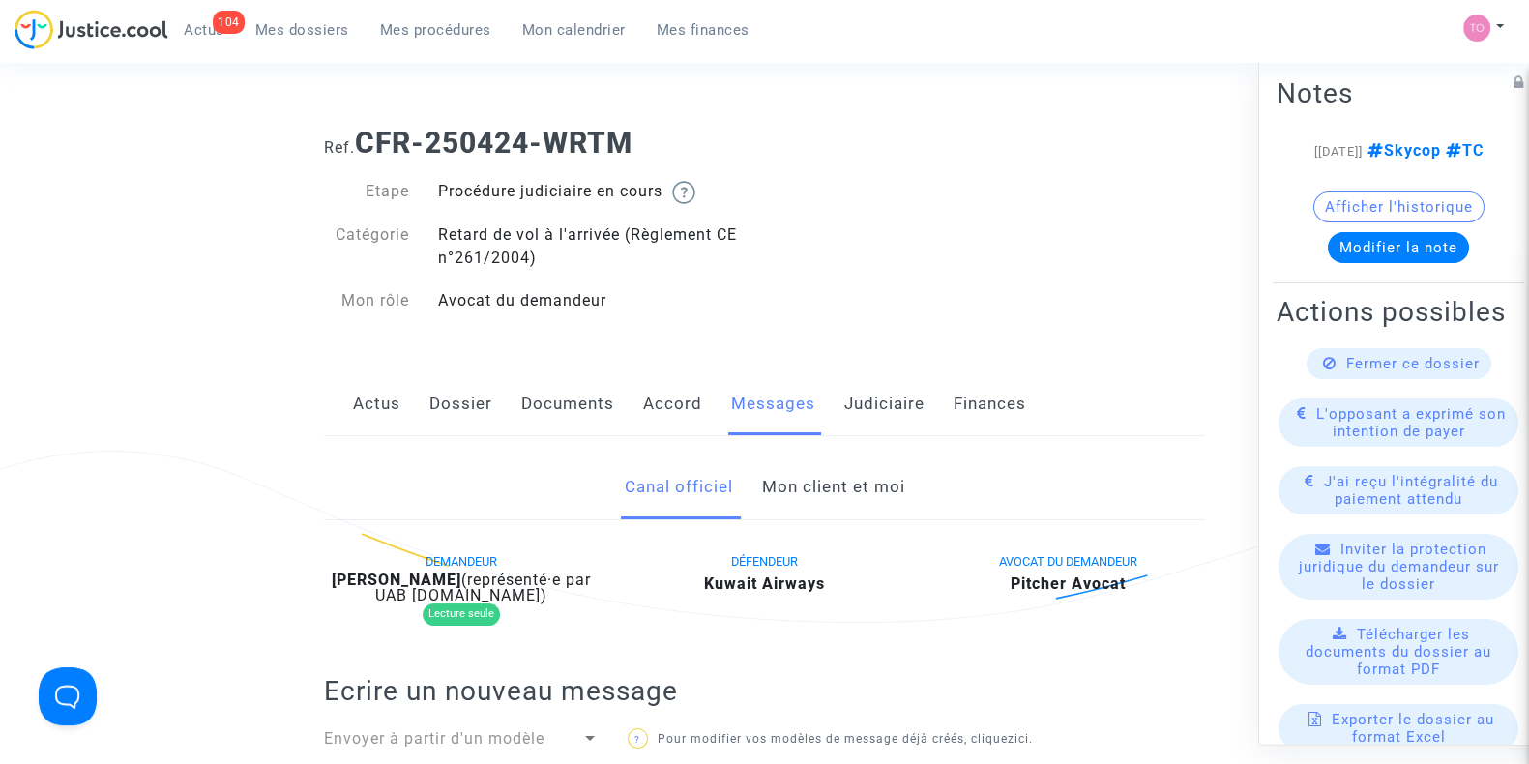
click at [854, 398] on link "Judiciaire" at bounding box center [884, 404] width 80 height 64
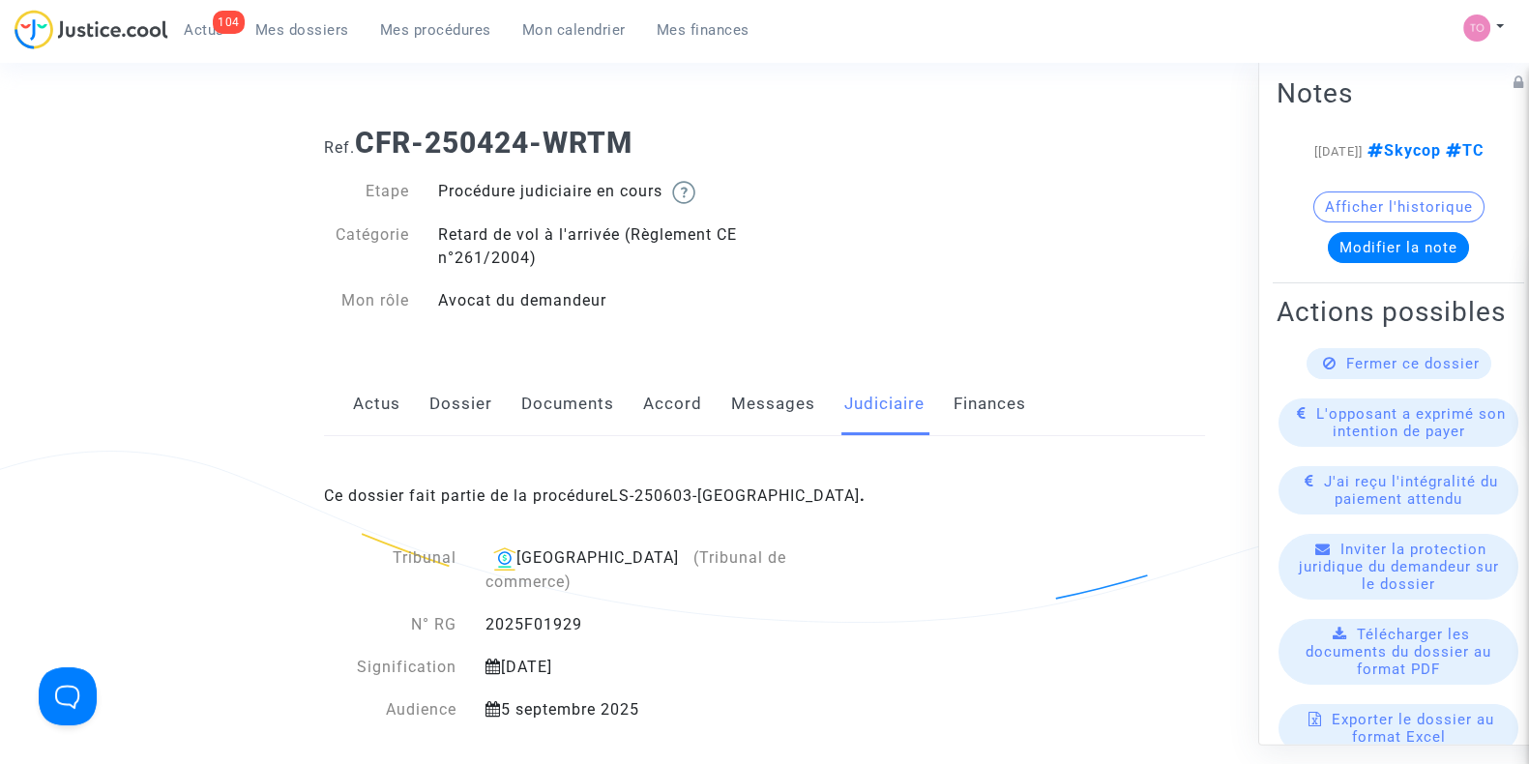
click at [455, 402] on link "Dossier" at bounding box center [461, 404] width 63 height 64
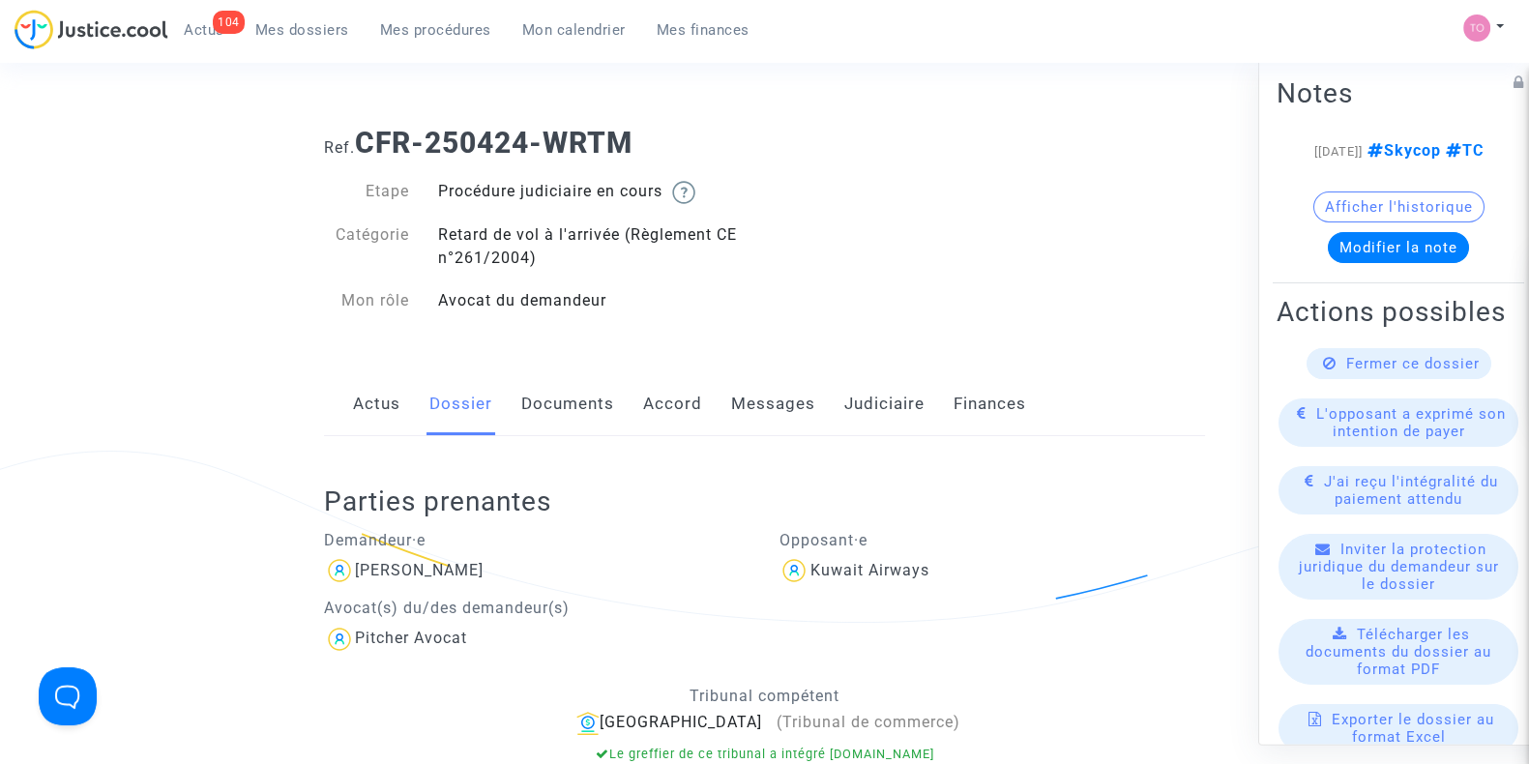
click at [677, 397] on link "Accord" at bounding box center [672, 404] width 59 height 64
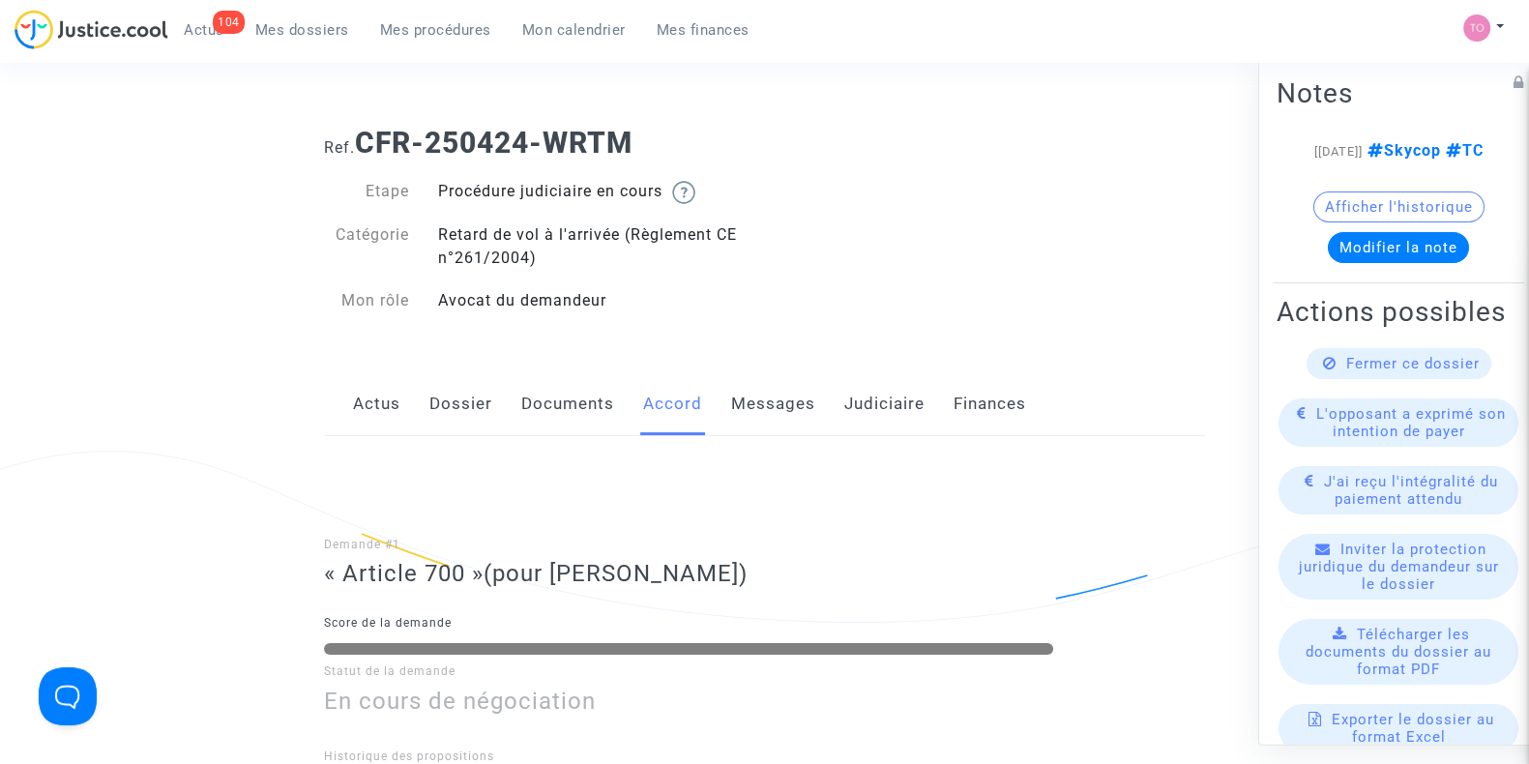
click at [451, 428] on link "Dossier" at bounding box center [461, 404] width 63 height 64
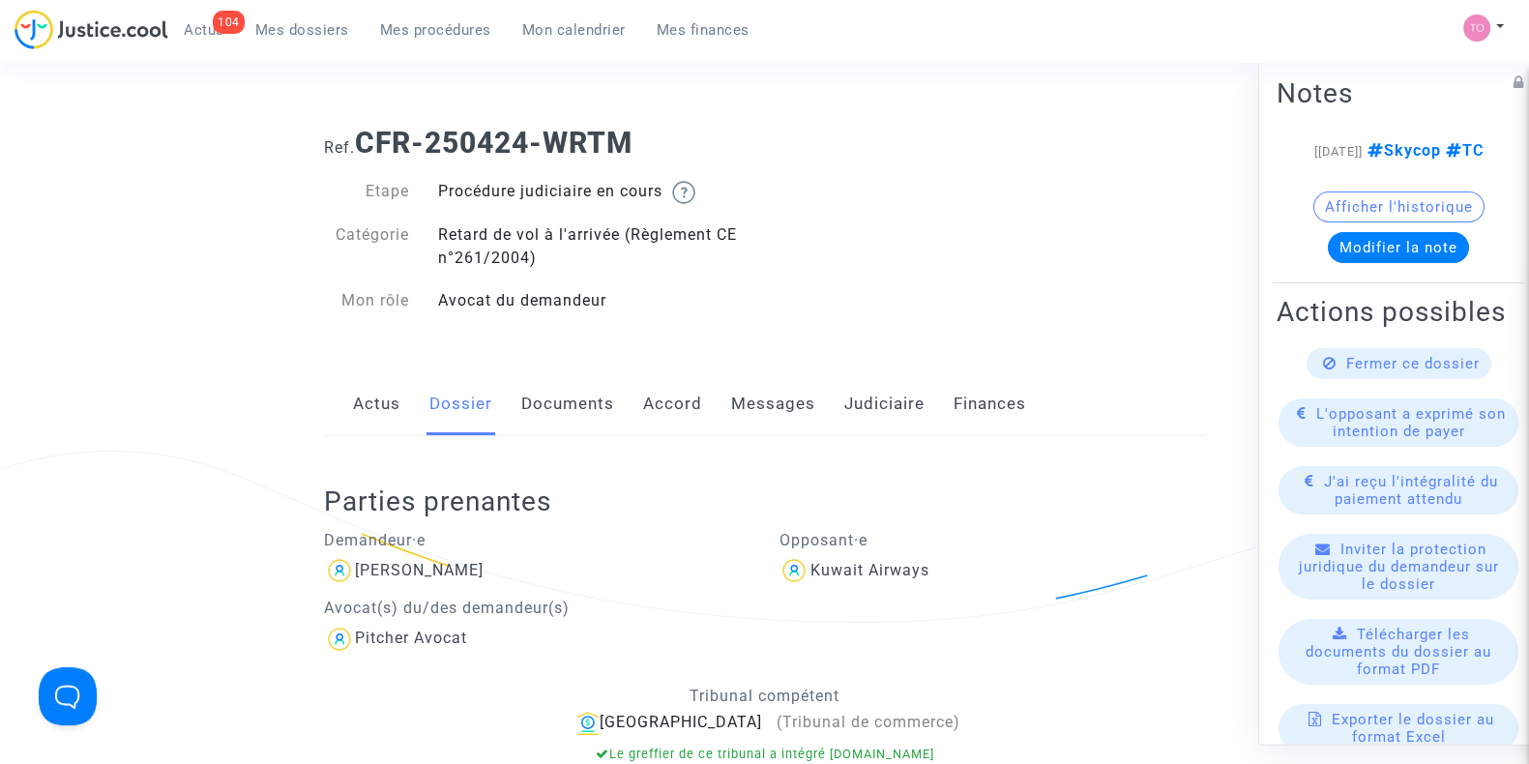
click at [869, 408] on link "Judiciaire" at bounding box center [884, 404] width 80 height 64
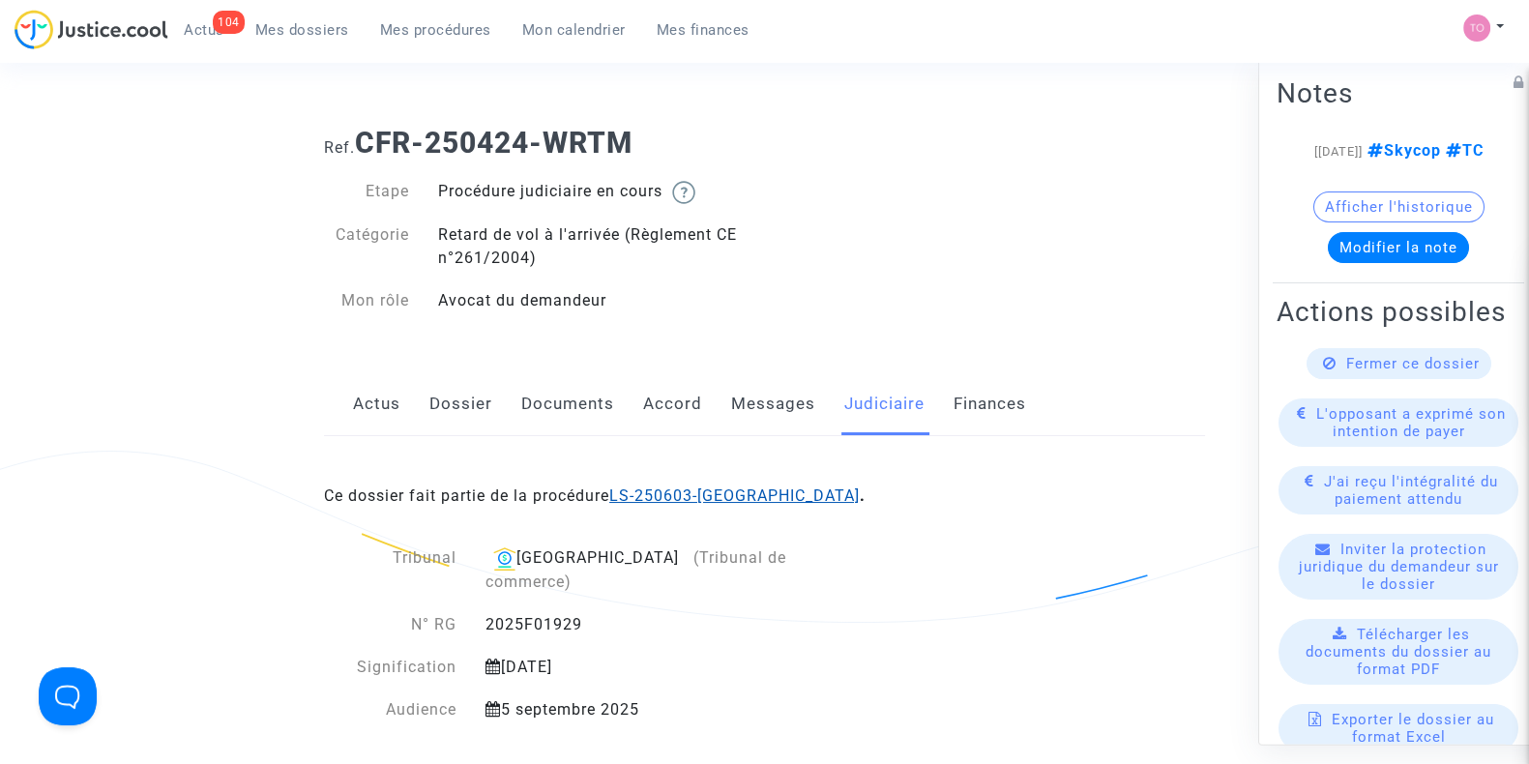
click at [688, 487] on link "LS-250603-TXHP" at bounding box center [734, 496] width 251 height 18
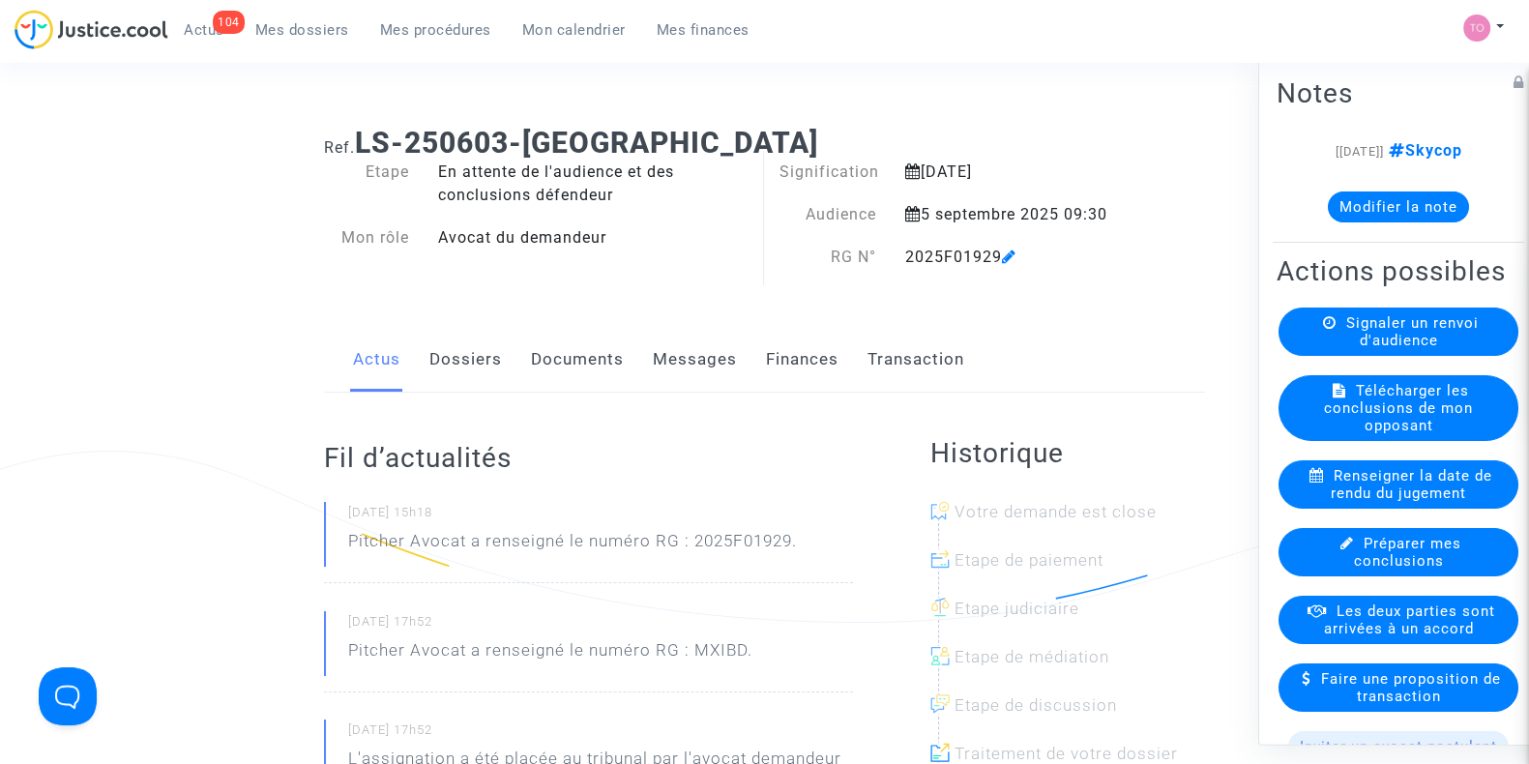
click at [298, 36] on span "Mes dossiers" at bounding box center [302, 29] width 94 height 17
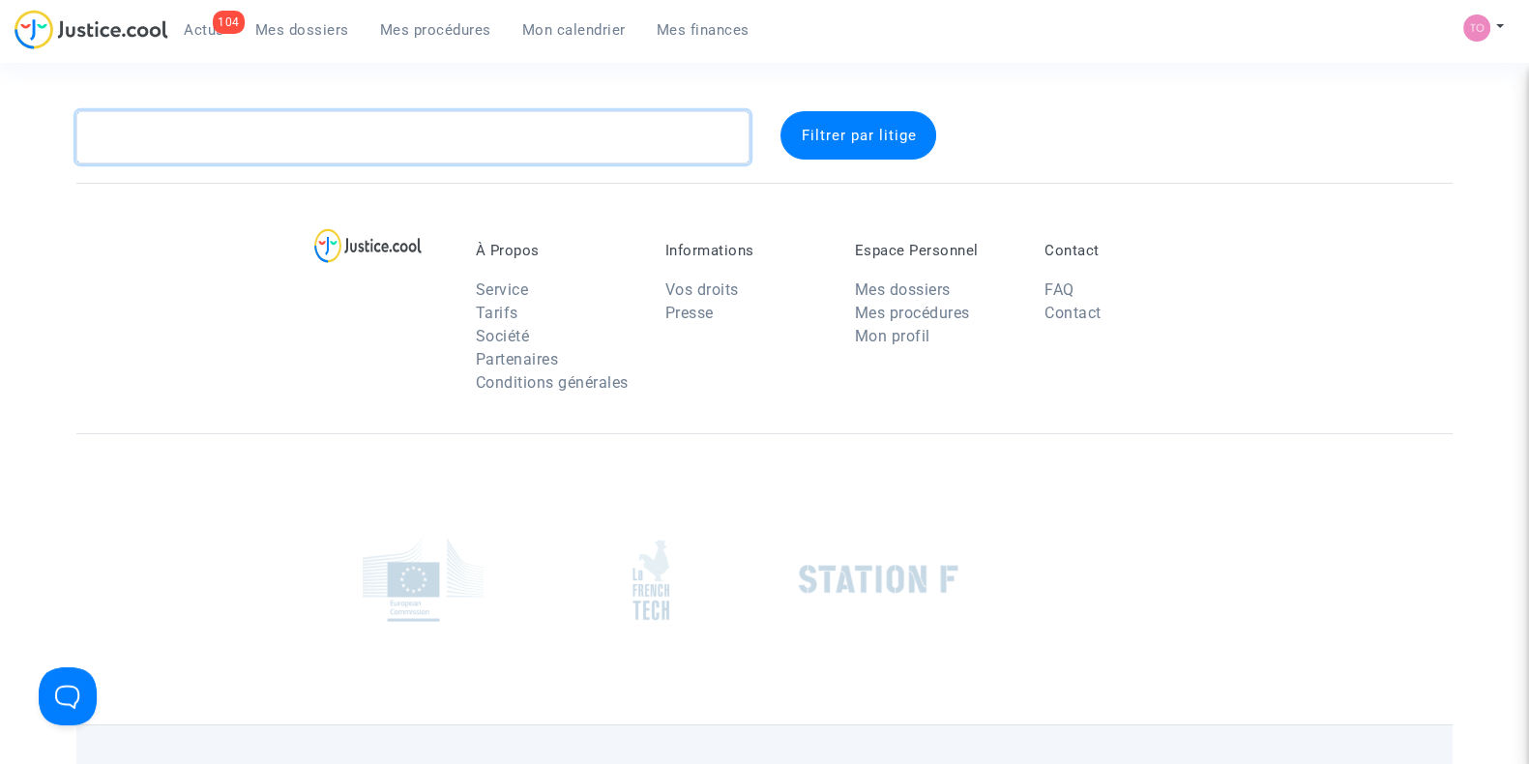
click at [219, 119] on textarea at bounding box center [412, 137] width 673 height 52
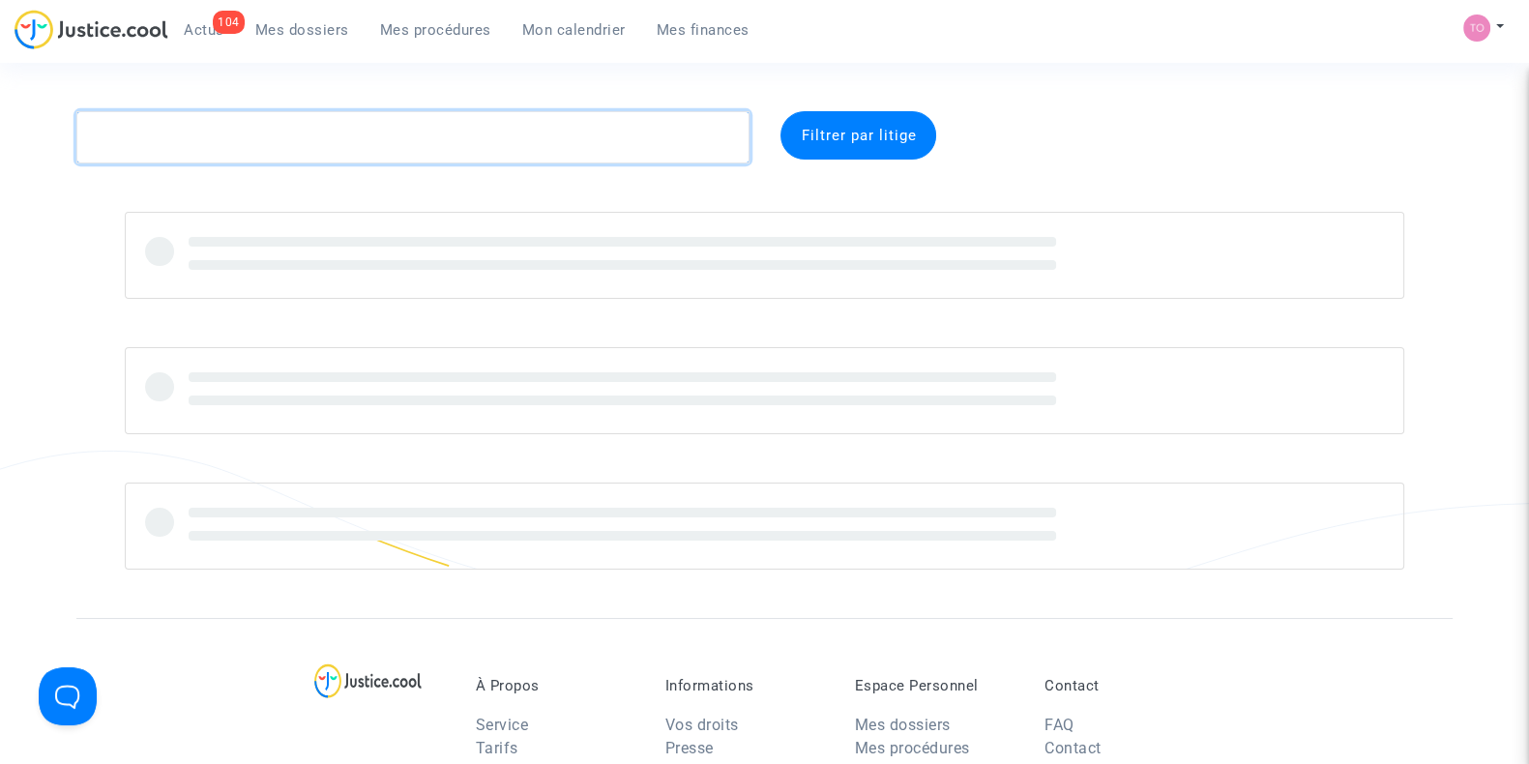
paste textarea "FORTIN"
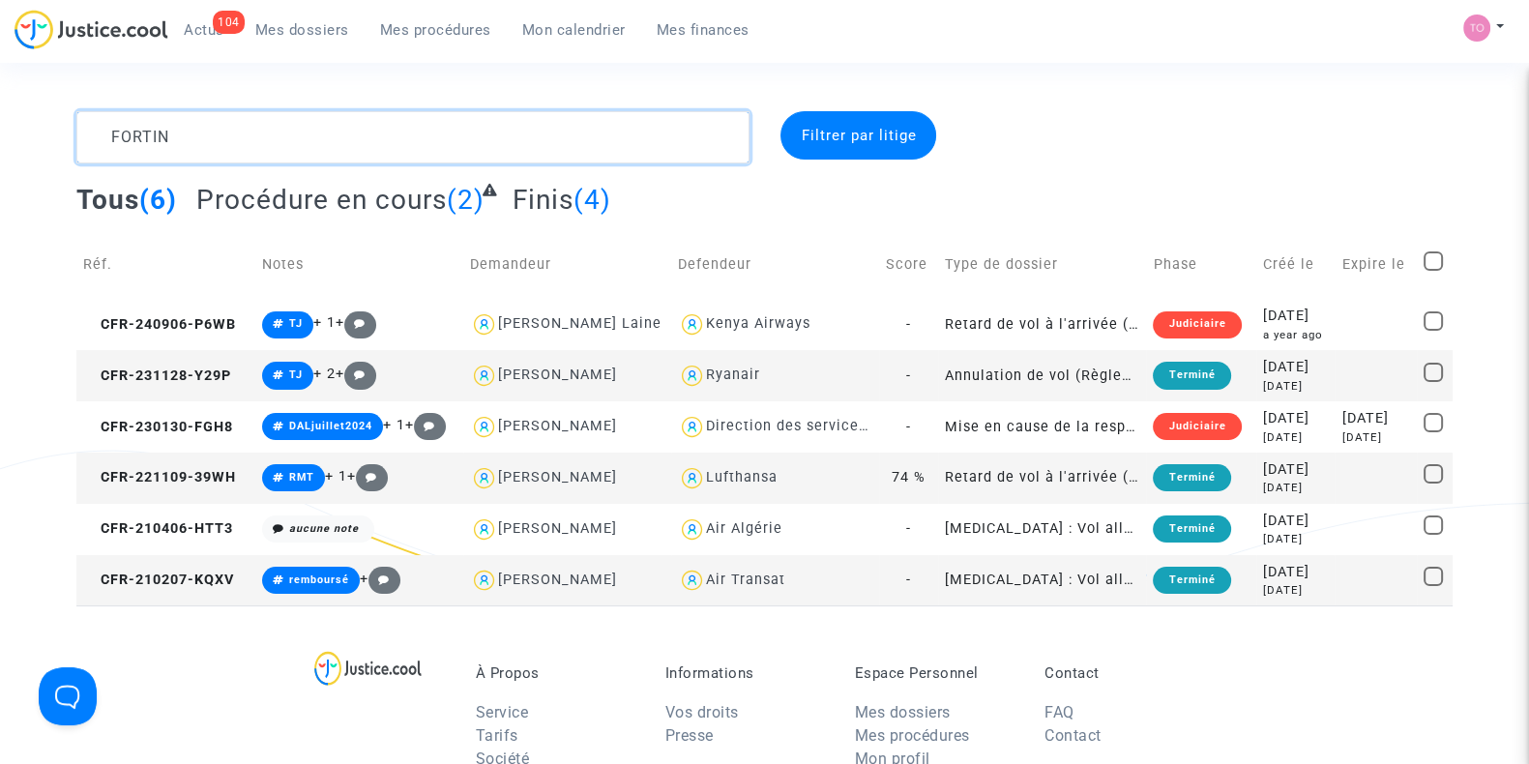
drag, startPoint x: 338, startPoint y: 143, endPoint x: 0, endPoint y: 173, distance: 338.9
click at [0, 173] on div "FORTIN Filtrer par litige Tous (6) Procédure en cours (2) Finis (4) Réf. Notes …" at bounding box center [764, 358] width 1529 height 494
paste textarea "ROCHER"
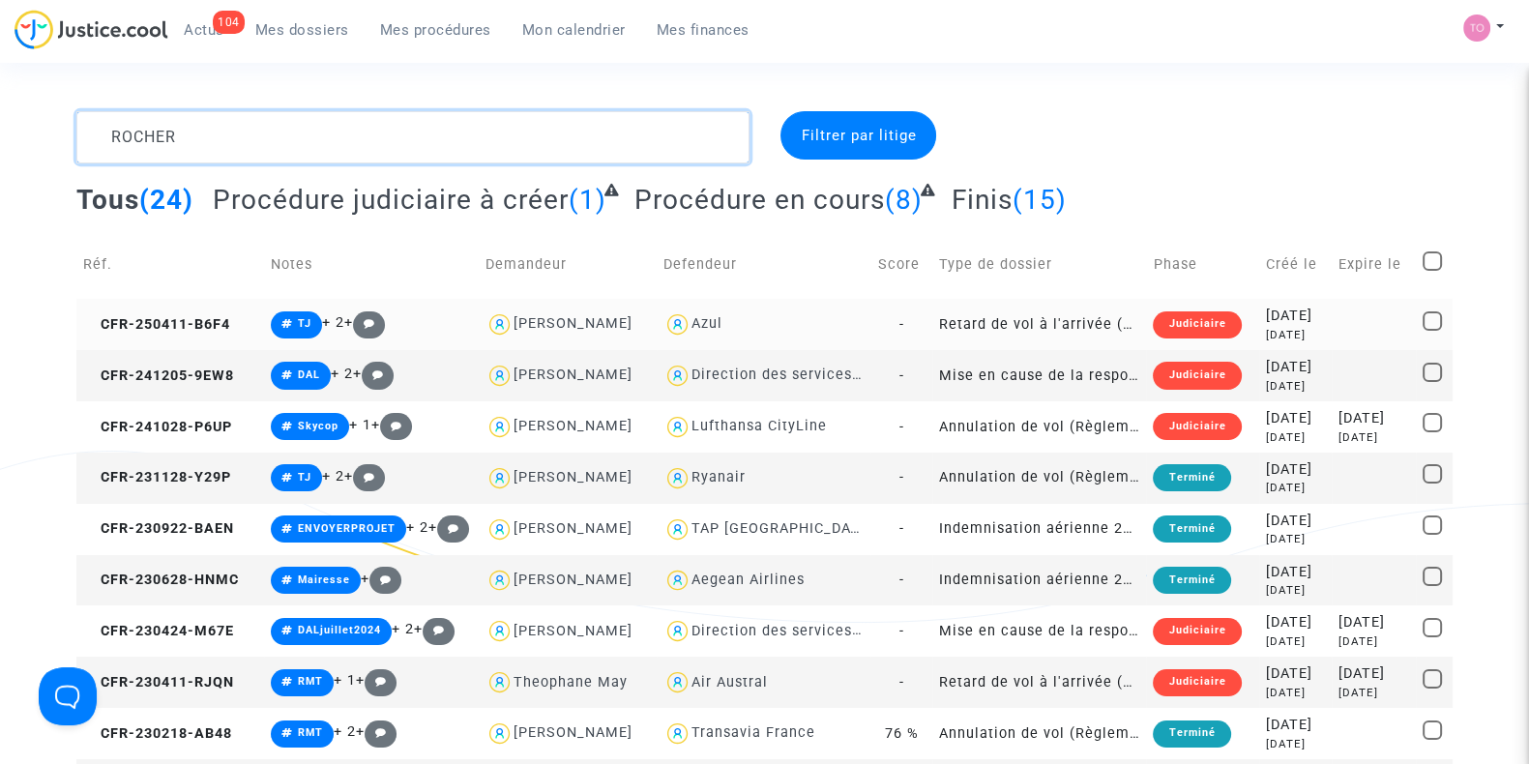
scroll to position [60, 0]
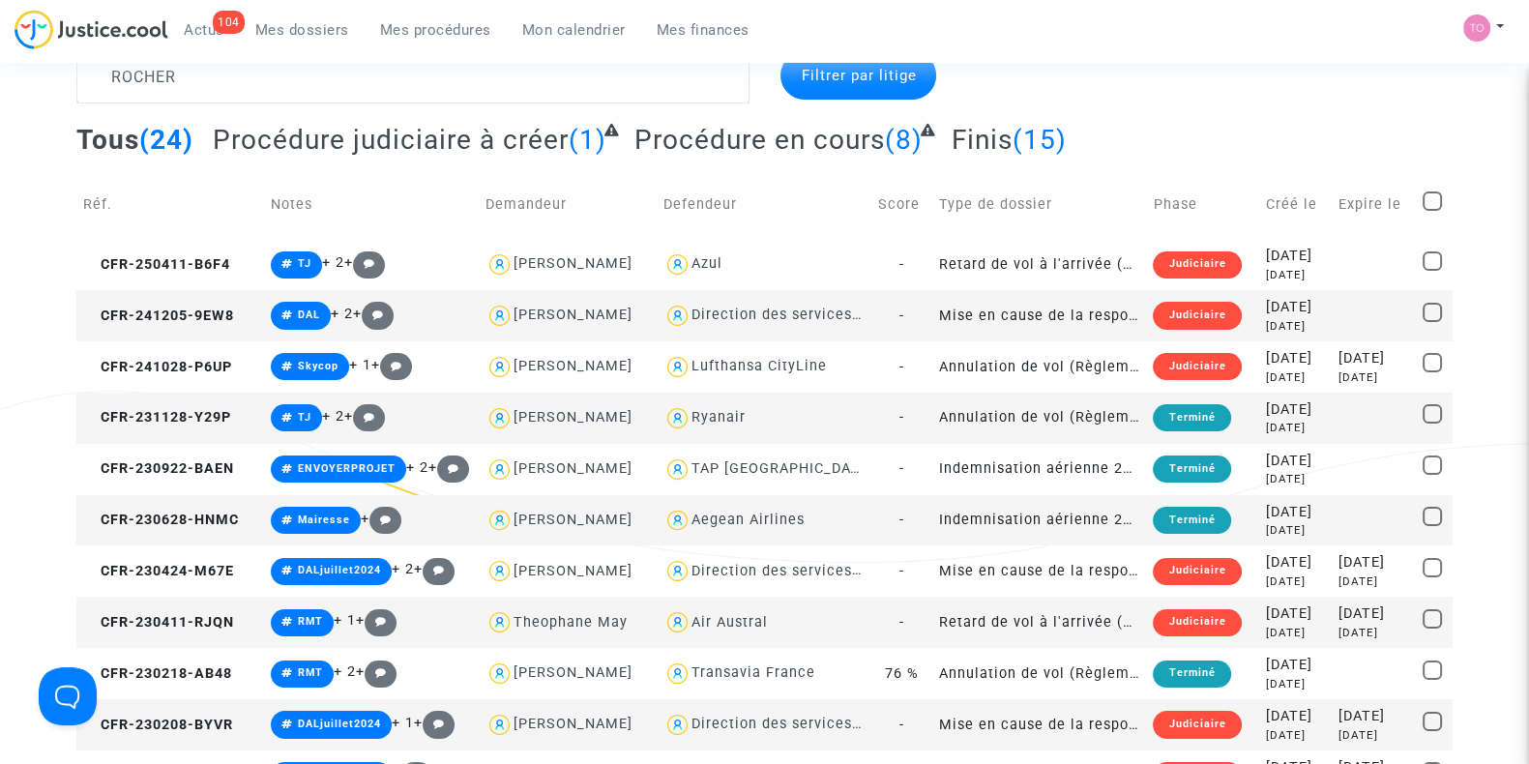
click at [717, 413] on div "Ryanair" at bounding box center [719, 417] width 54 height 16
type textarea "ROCHER @Ryanair"
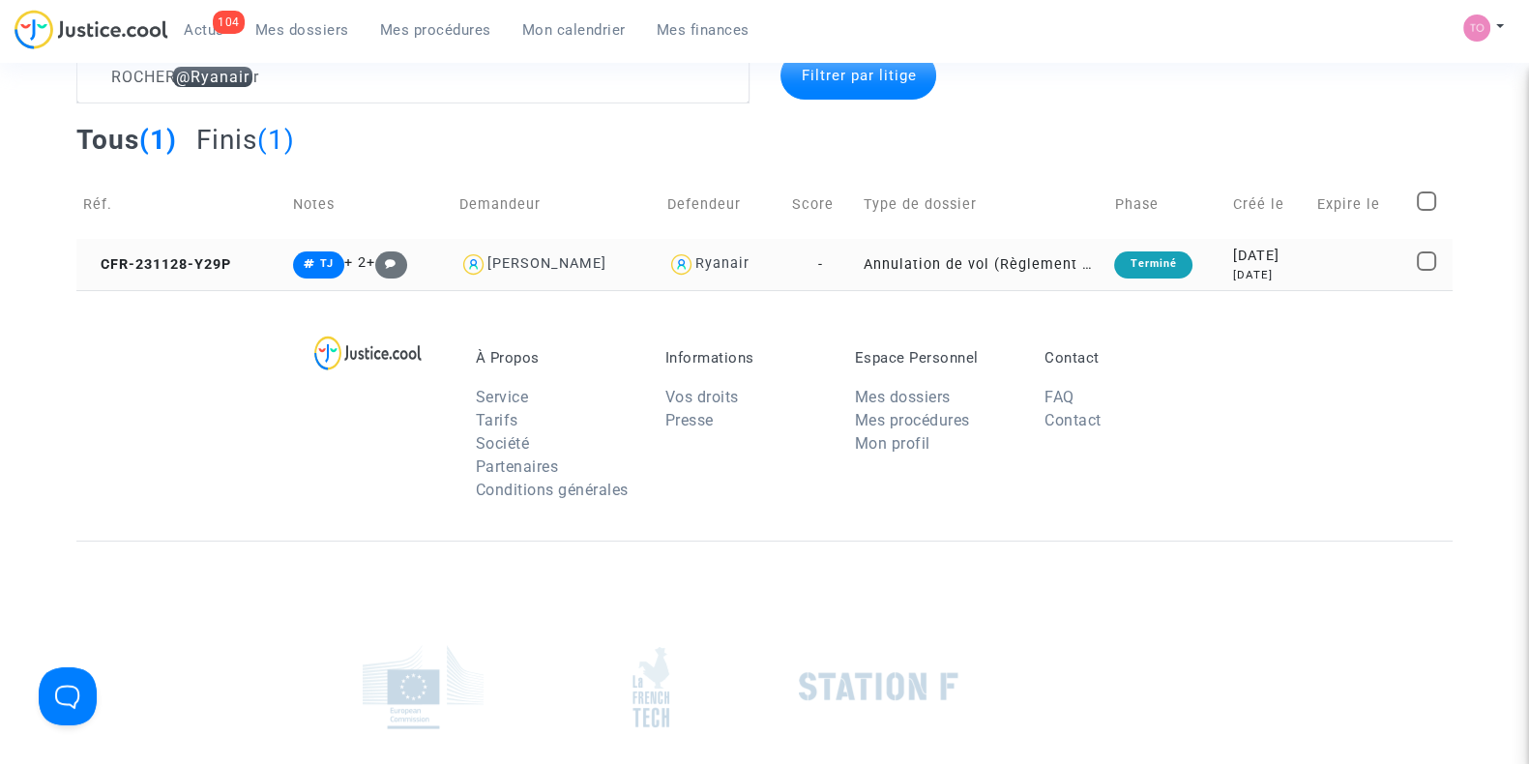
click at [1253, 275] on div "2 years ago" at bounding box center [1268, 275] width 71 height 16
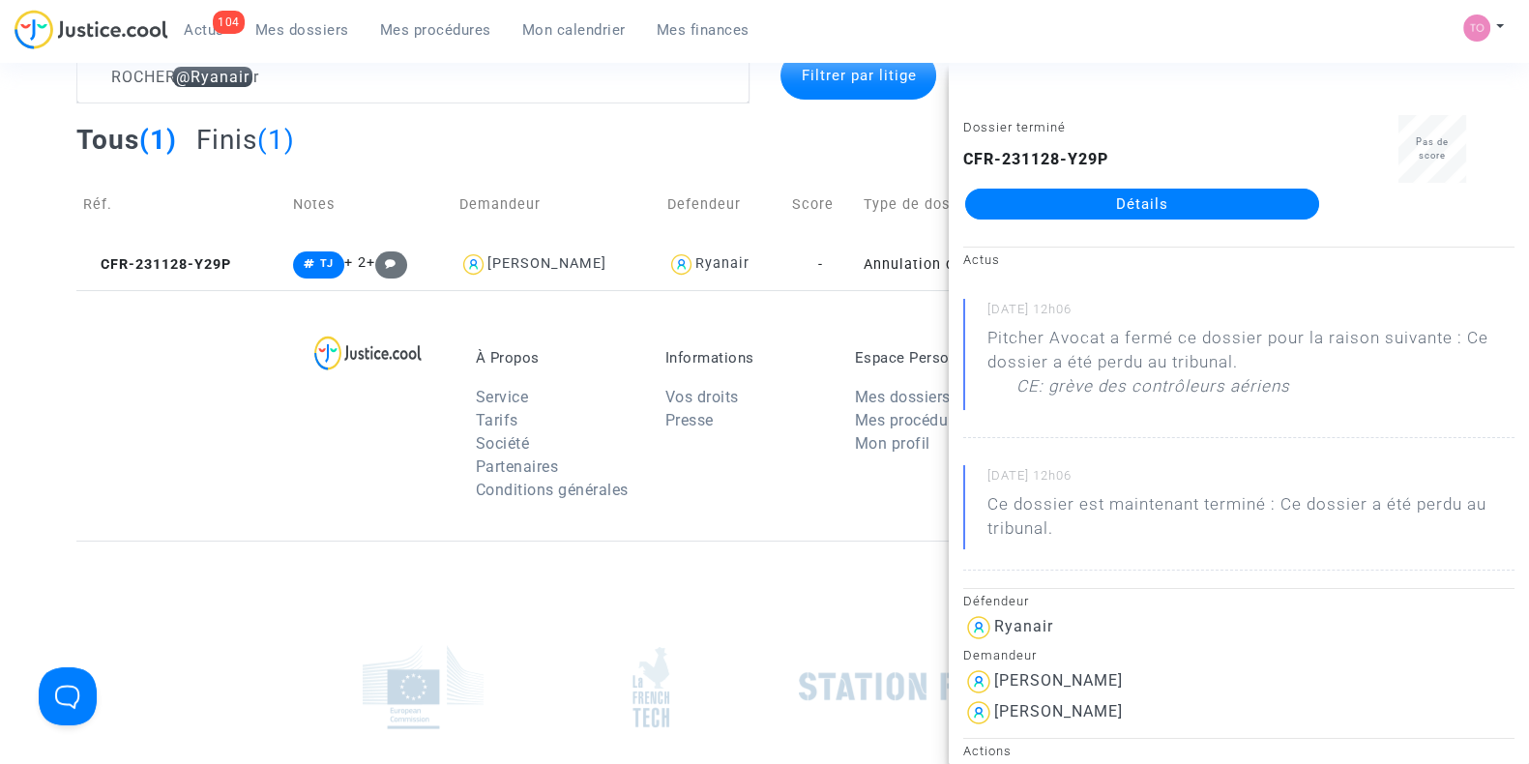
click at [1041, 208] on link "Détails" at bounding box center [1142, 204] width 354 height 31
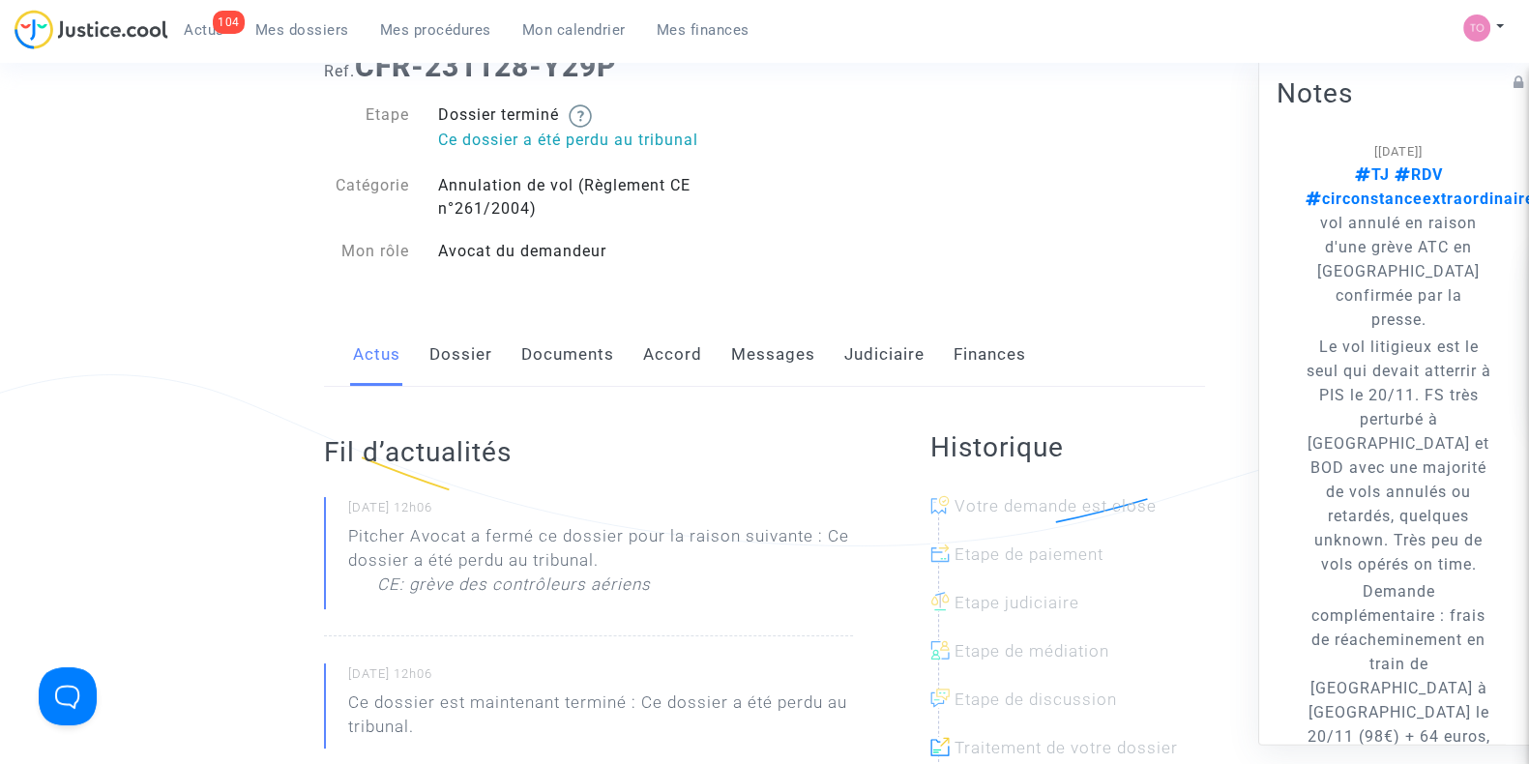
scroll to position [73, 0]
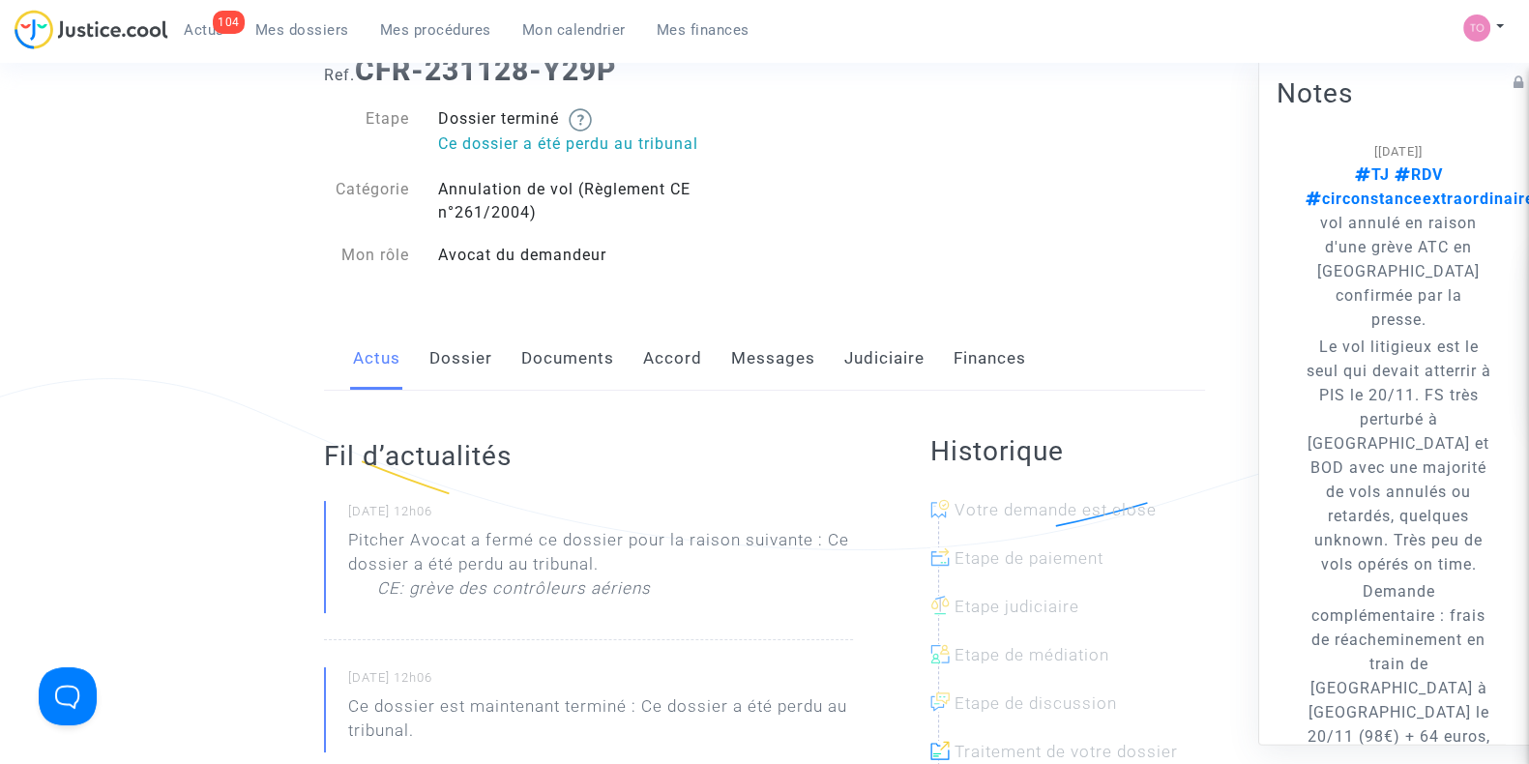
click at [882, 345] on link "Judiciaire" at bounding box center [884, 359] width 80 height 64
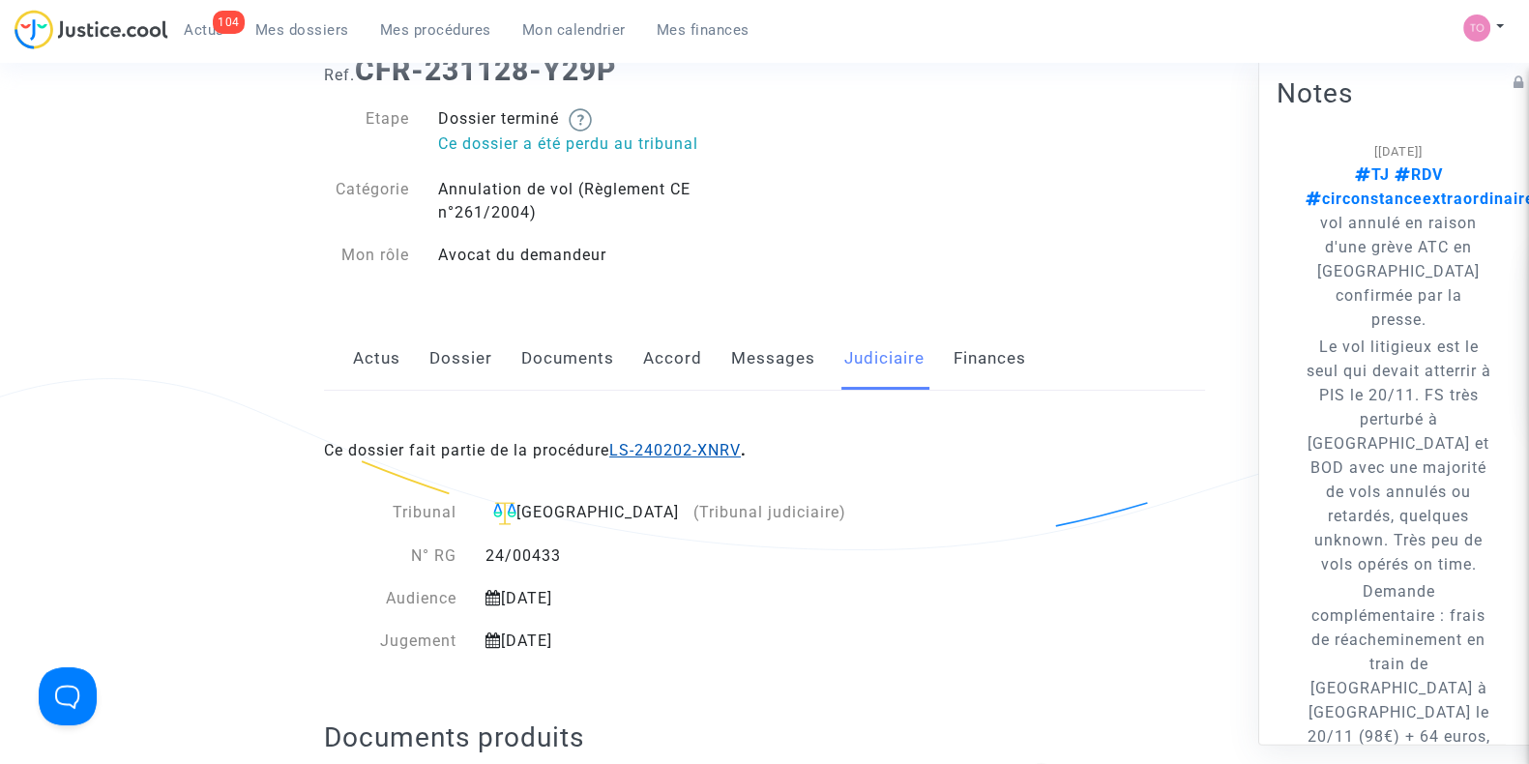
click at [681, 450] on link "LS-240202-XNRV" at bounding box center [675, 450] width 132 height 18
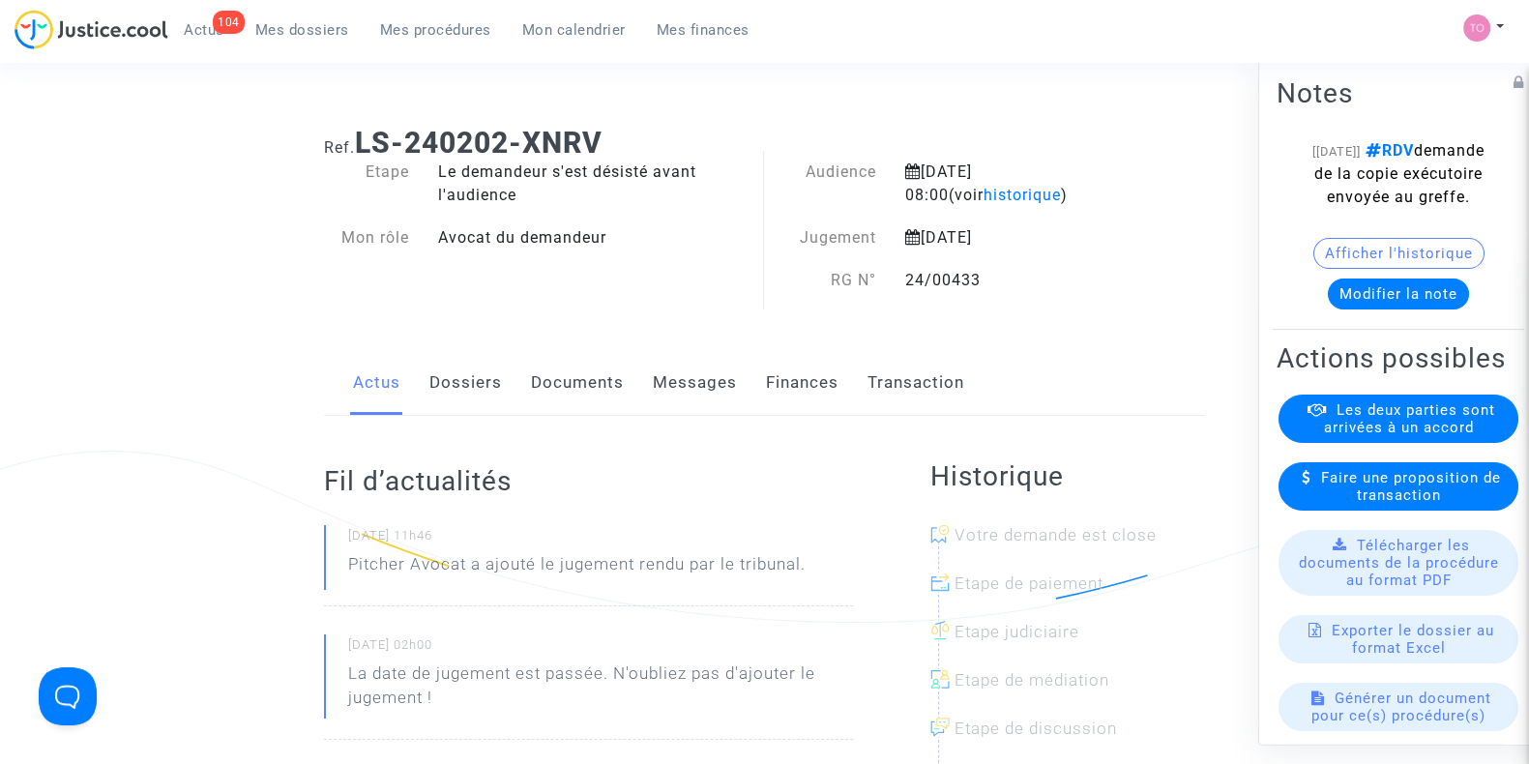
click at [1314, 269] on button "Afficher l'historique" at bounding box center [1399, 253] width 171 height 31
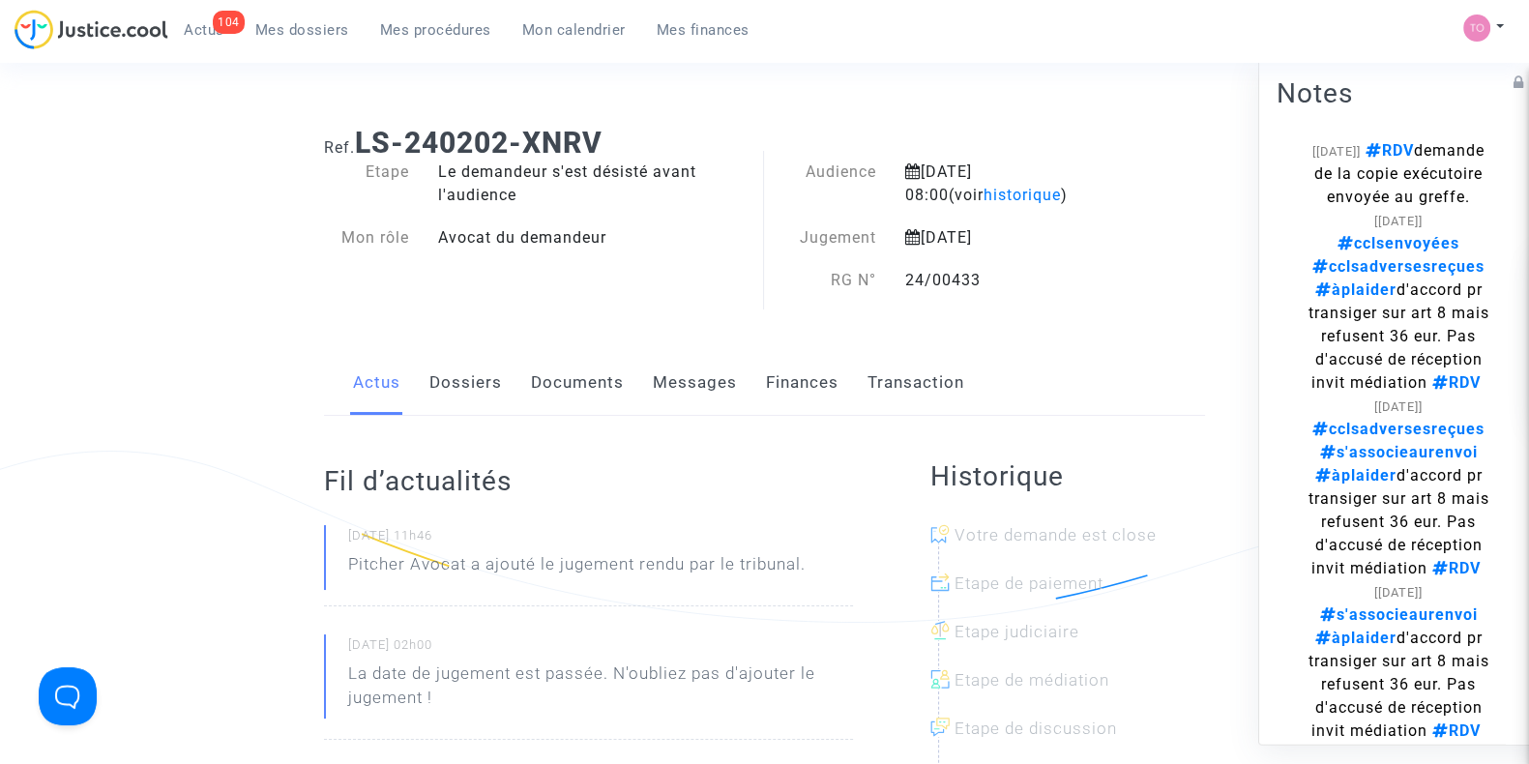
click at [581, 379] on link "Documents" at bounding box center [577, 383] width 93 height 64
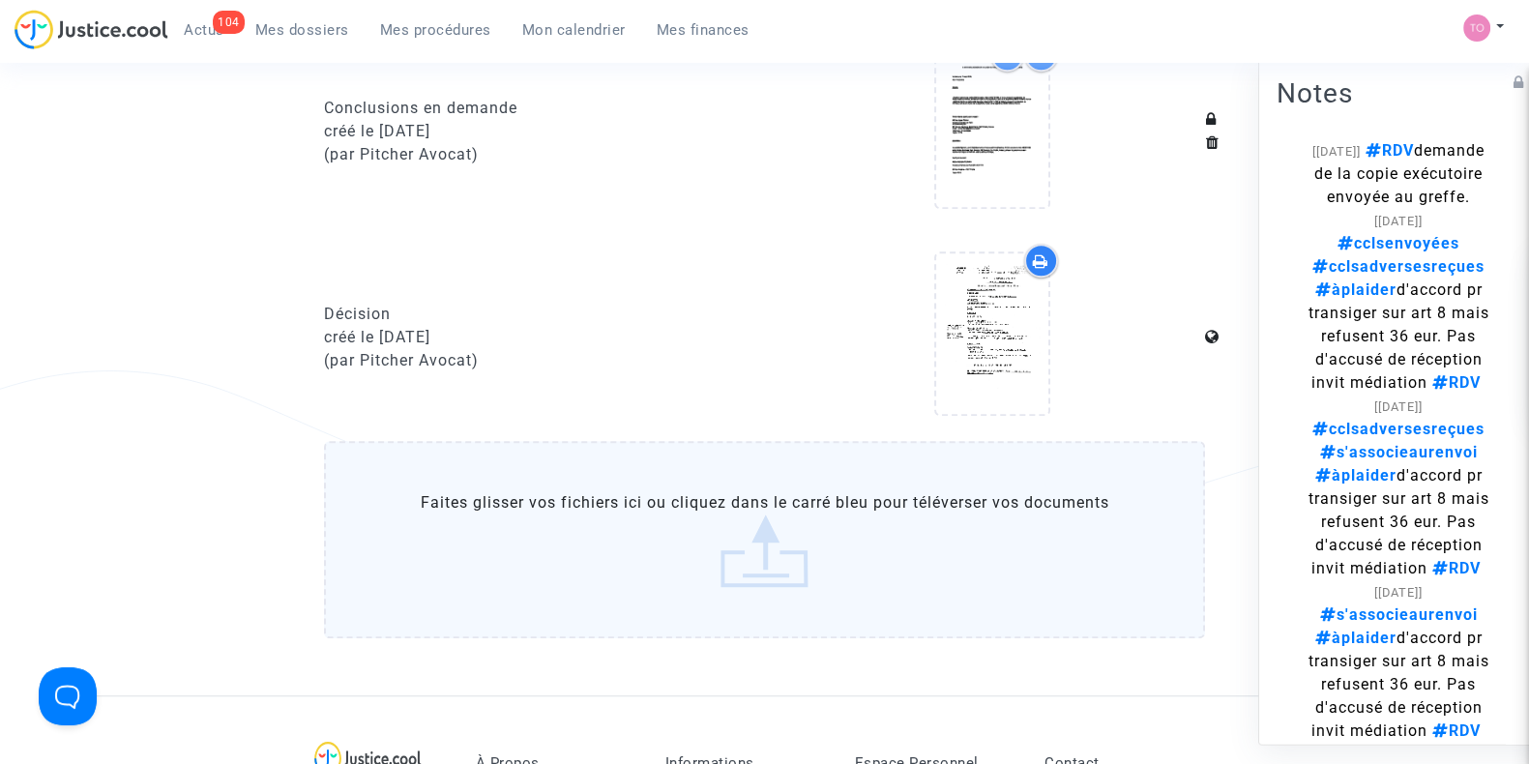
scroll to position [1786, 0]
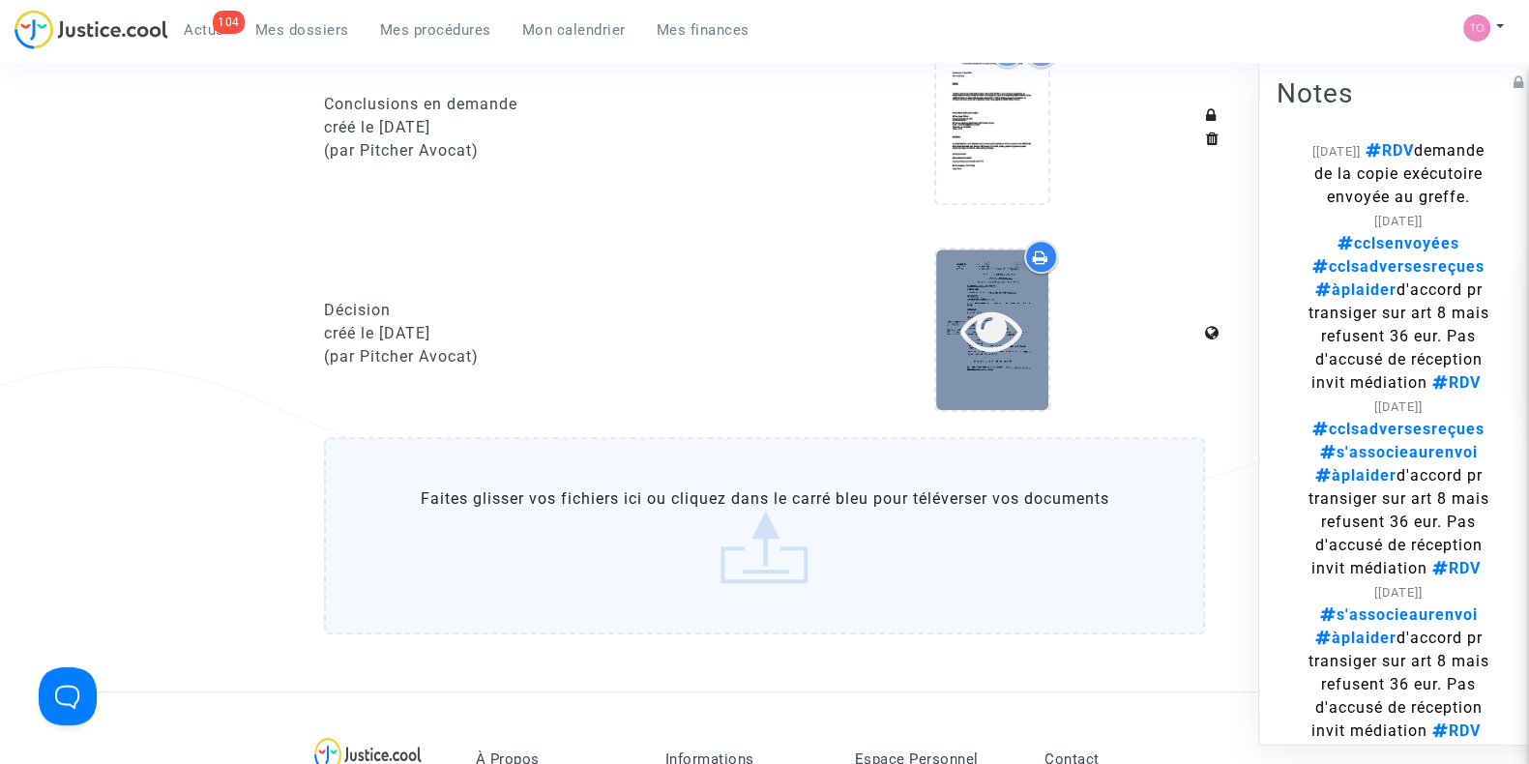
click at [968, 336] on icon at bounding box center [992, 330] width 63 height 62
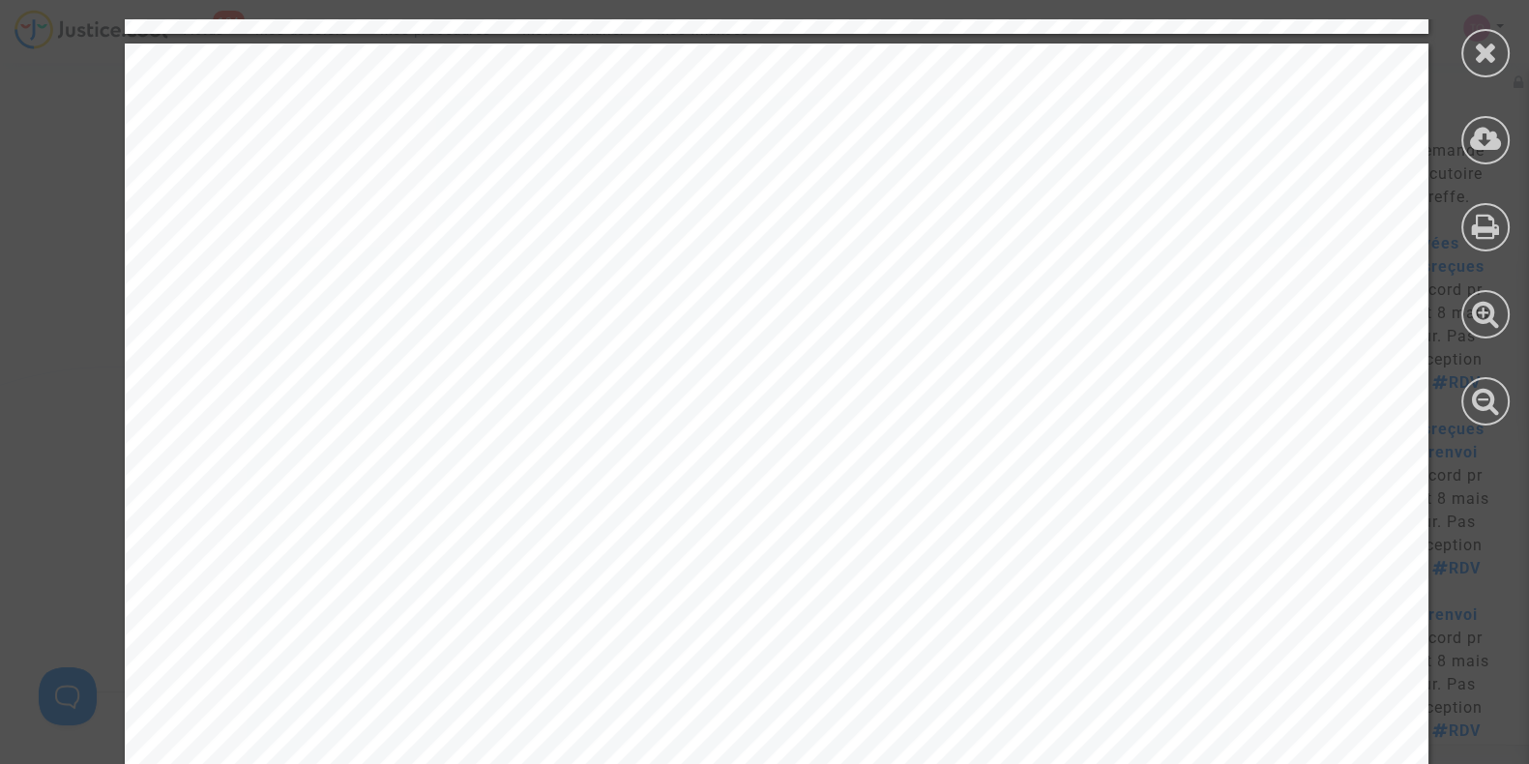
scroll to position [11097, 0]
drag, startPoint x: 526, startPoint y: 302, endPoint x: 967, endPoint y: 311, distance: 441.2
drag, startPoint x: 588, startPoint y: 336, endPoint x: 1011, endPoint y: 334, distance: 422.7
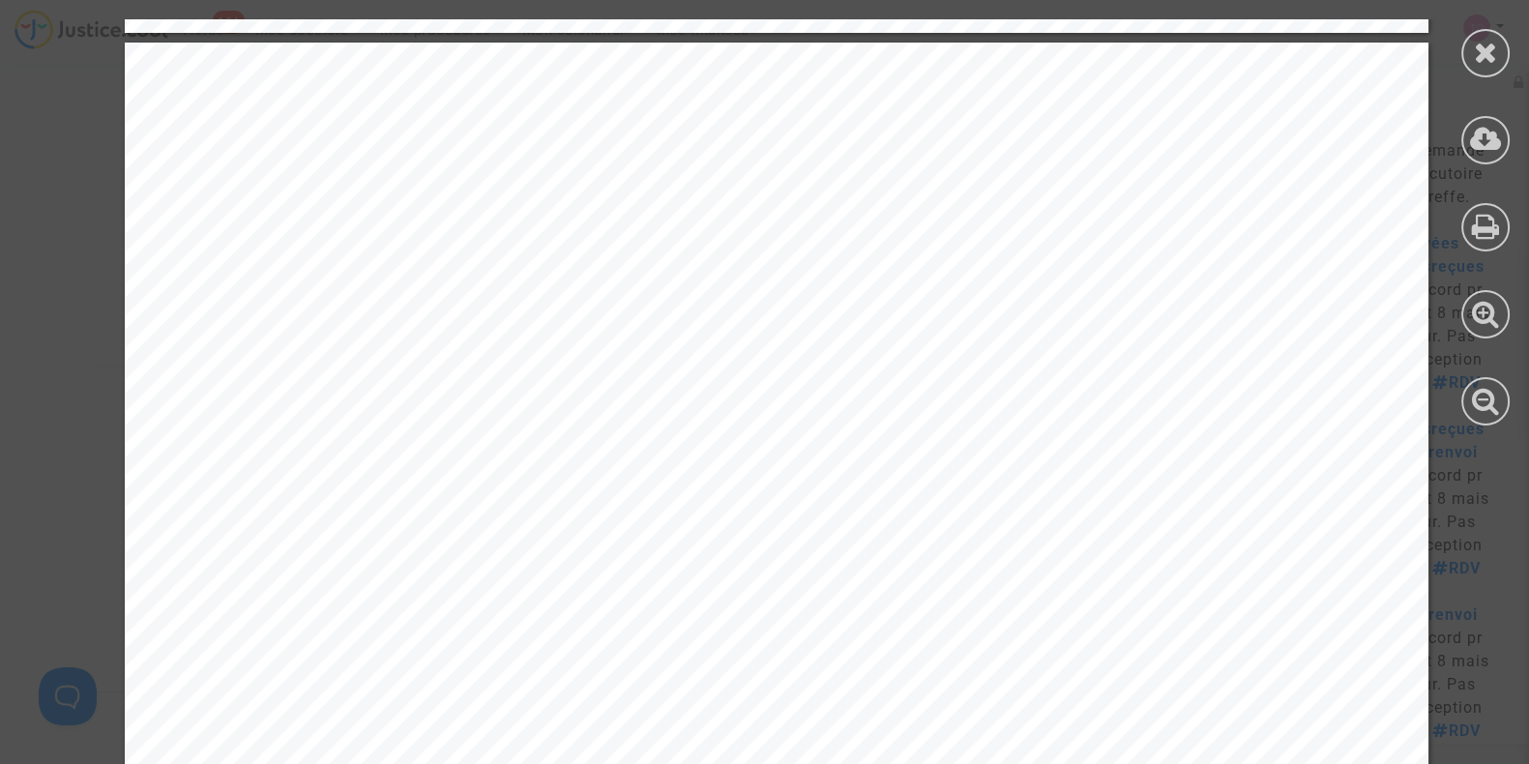
scroll to position [11136, 0]
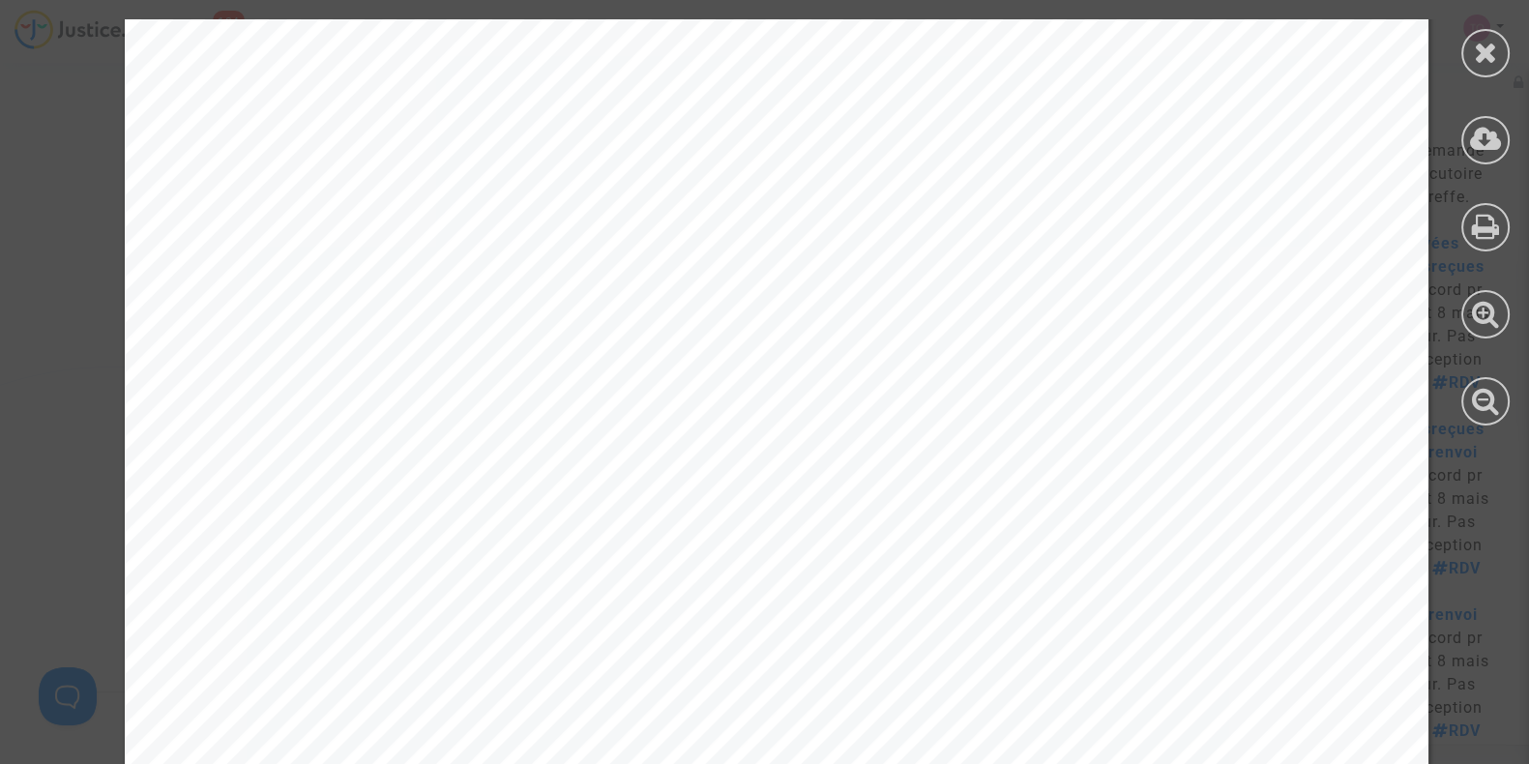
drag, startPoint x: 489, startPoint y: 321, endPoint x: 716, endPoint y: 316, distance: 227.4
drag, startPoint x: 498, startPoint y: 316, endPoint x: 854, endPoint y: 312, distance: 356.0
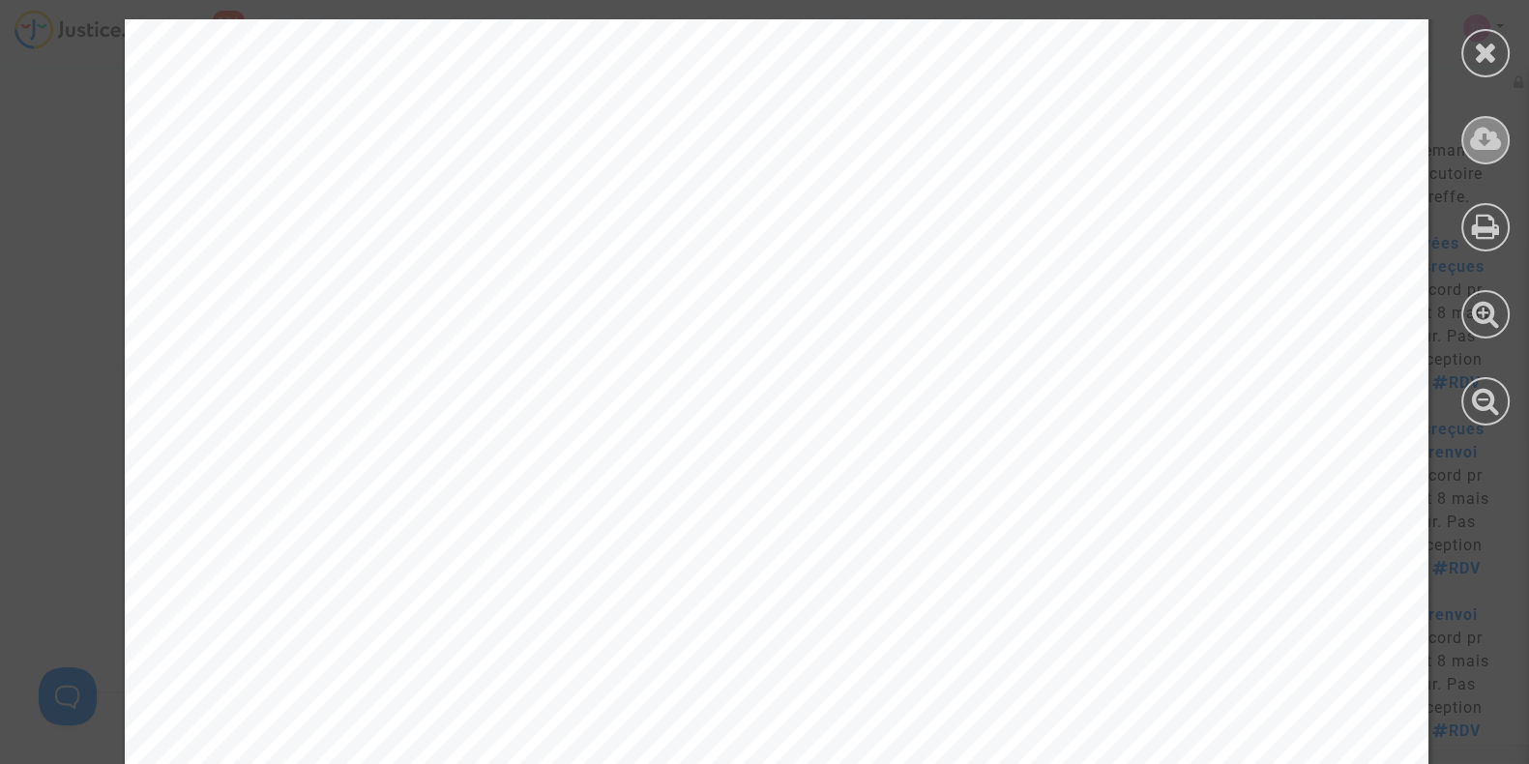
click at [1481, 148] on icon at bounding box center [1486, 139] width 32 height 29
click at [1489, 45] on icon at bounding box center [1486, 52] width 24 height 29
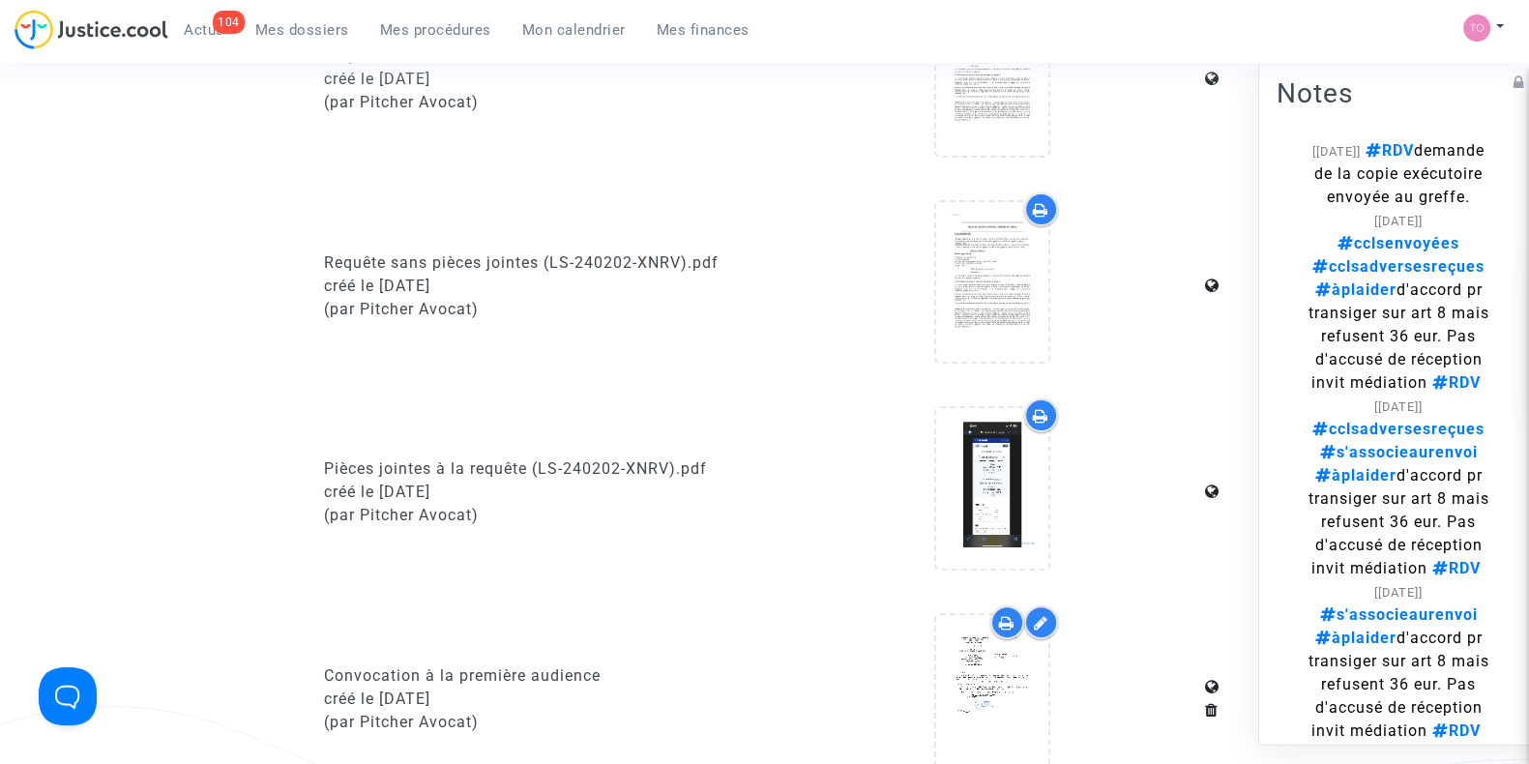
scroll to position [0, 0]
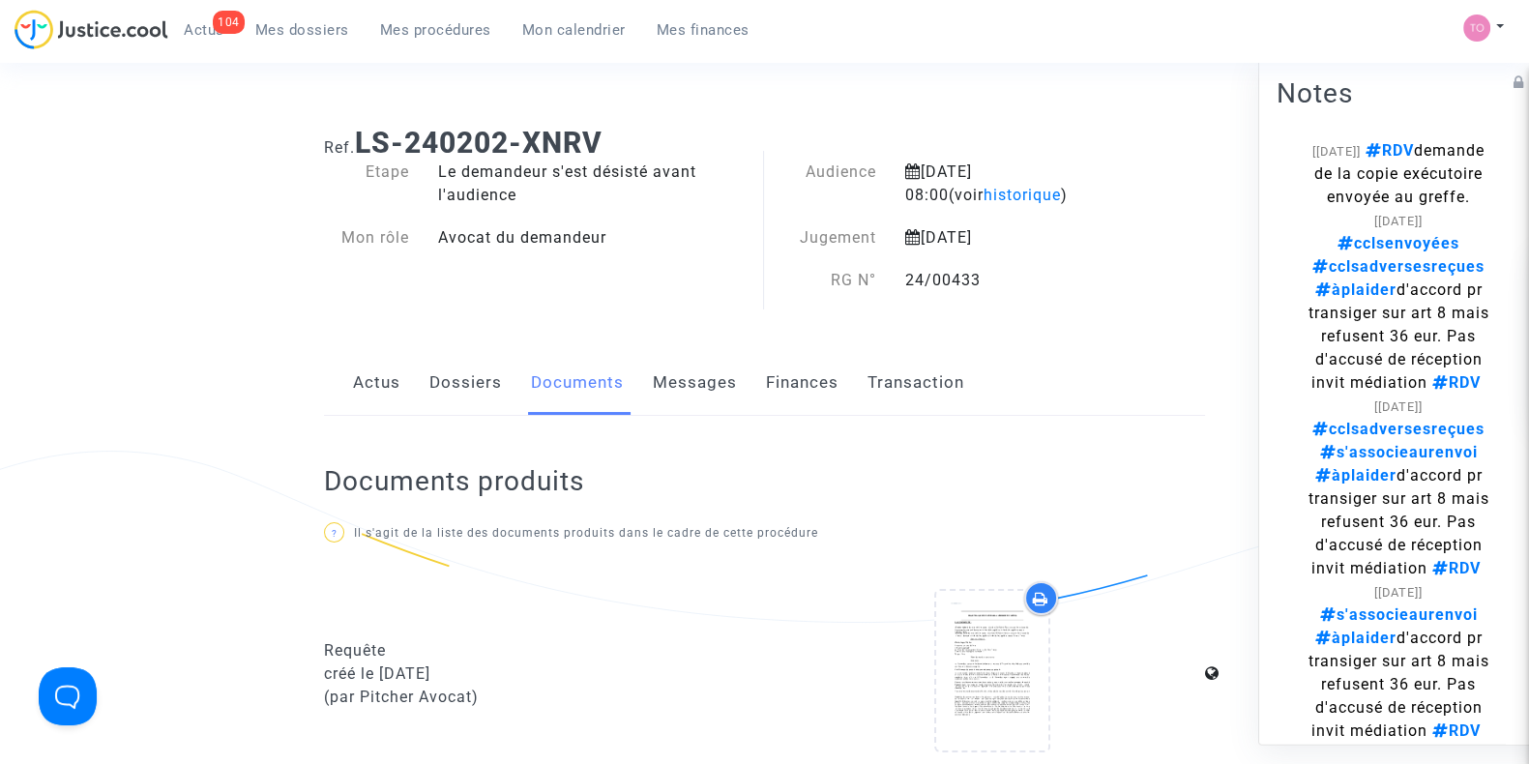
click at [304, 13] on ul "104 Actus Mes dossiers Mes procédures Mon calendrier Mes finances" at bounding box center [466, 27] width 597 height 35
click at [298, 16] on link "Mes dossiers" at bounding box center [302, 29] width 125 height 29
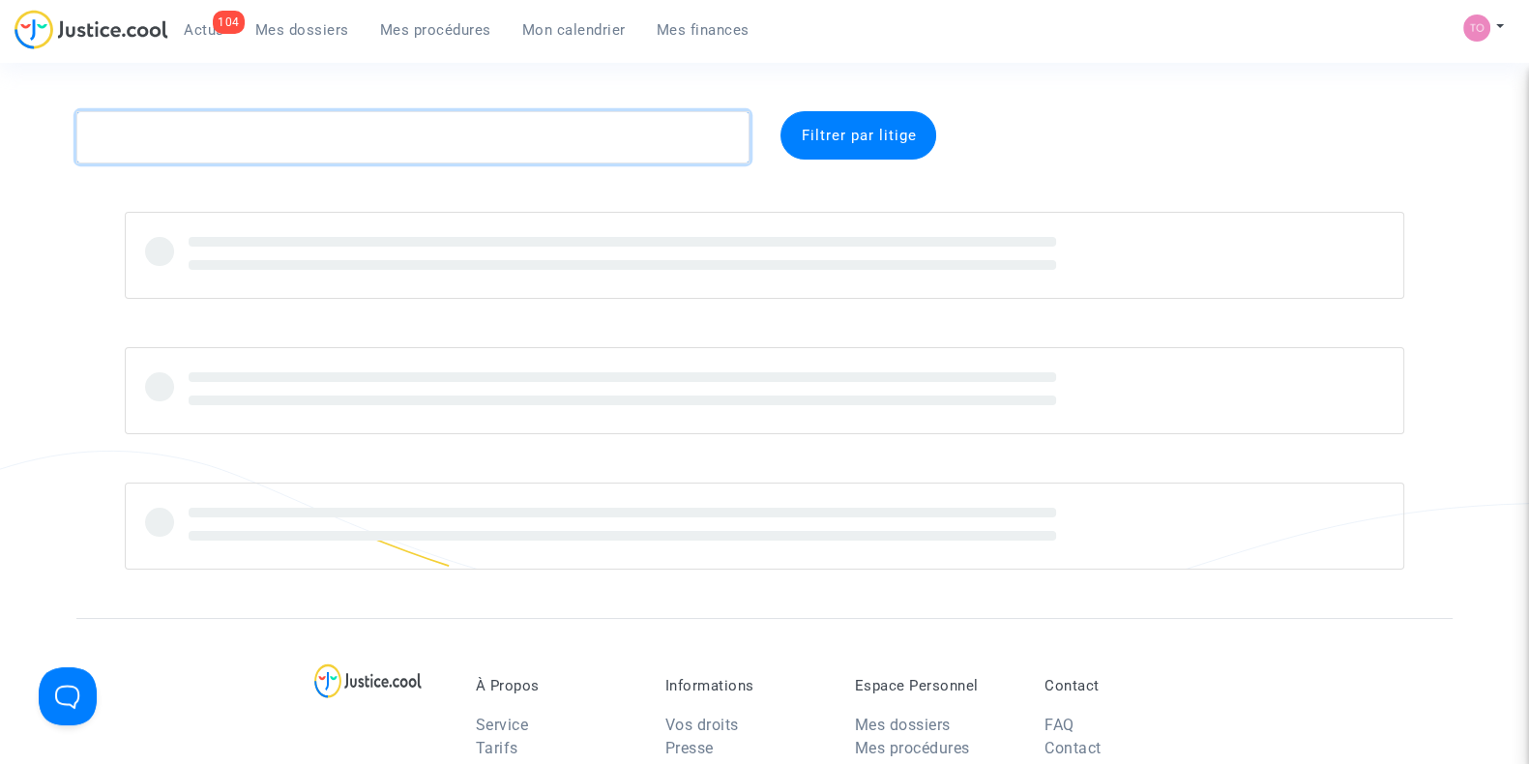
click at [227, 127] on textarea at bounding box center [412, 137] width 673 height 52
paste textarea "CFR-250411-R7EQ"
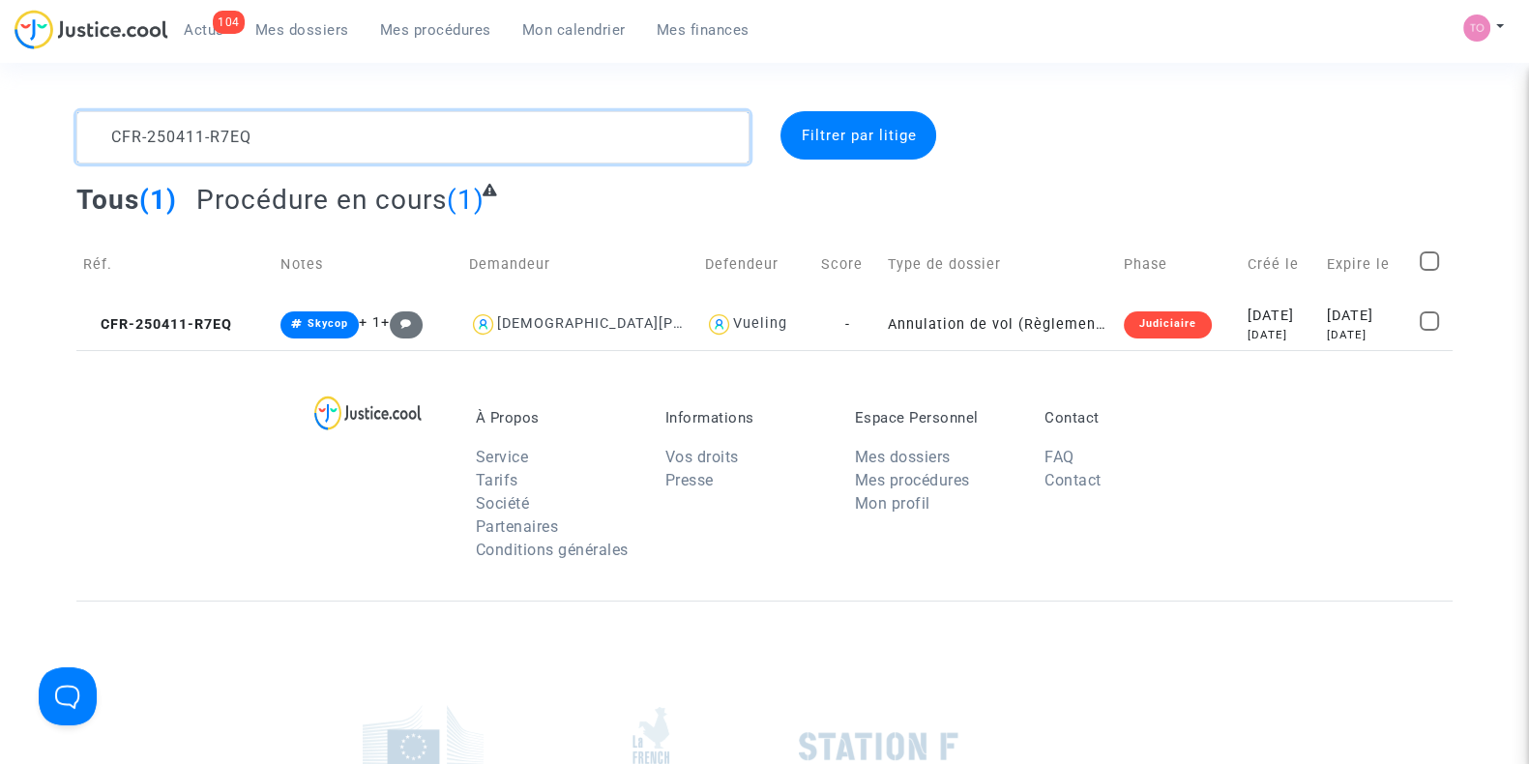
type textarea "CFR-250411-R7EQ"
click at [881, 319] on td "Annulation de vol (Règlement CE n°261/2004)" at bounding box center [998, 324] width 235 height 51
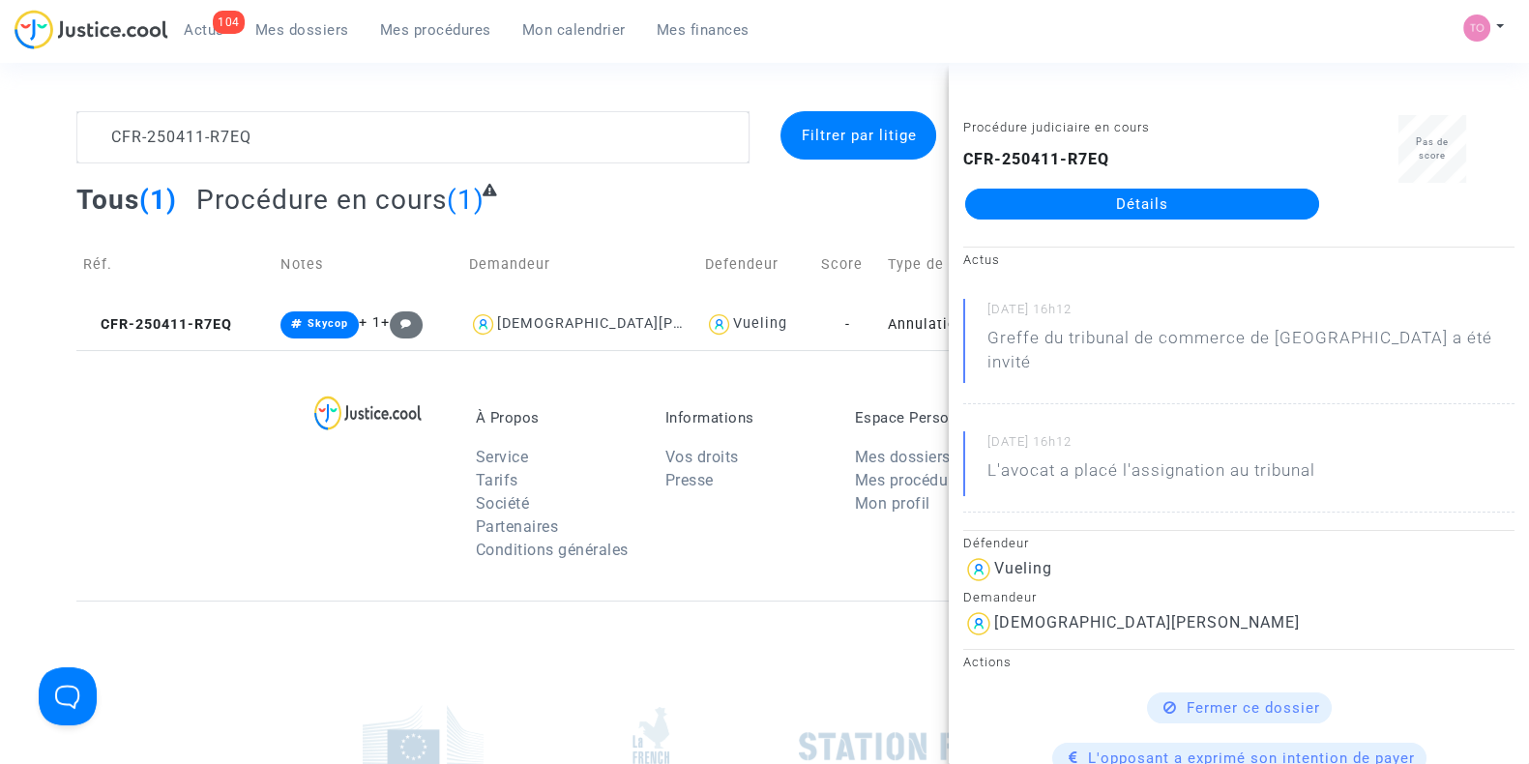
click at [1161, 205] on link "Détails" at bounding box center [1142, 204] width 354 height 31
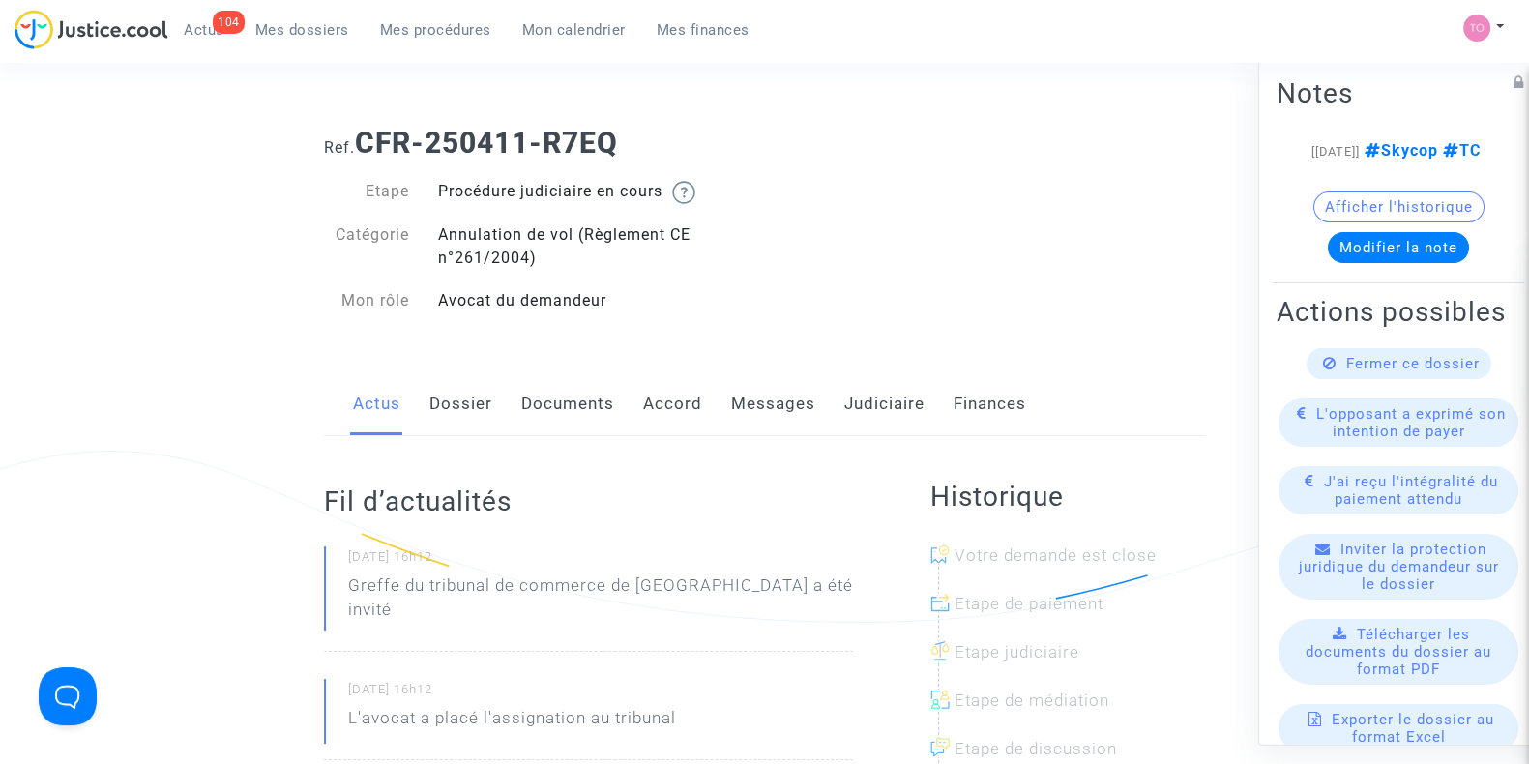
click at [415, 399] on div "Actus Dossier Documents Accord Messages Judiciaire Finances" at bounding box center [764, 404] width 881 height 65
click at [455, 409] on link "Dossier" at bounding box center [461, 404] width 63 height 64
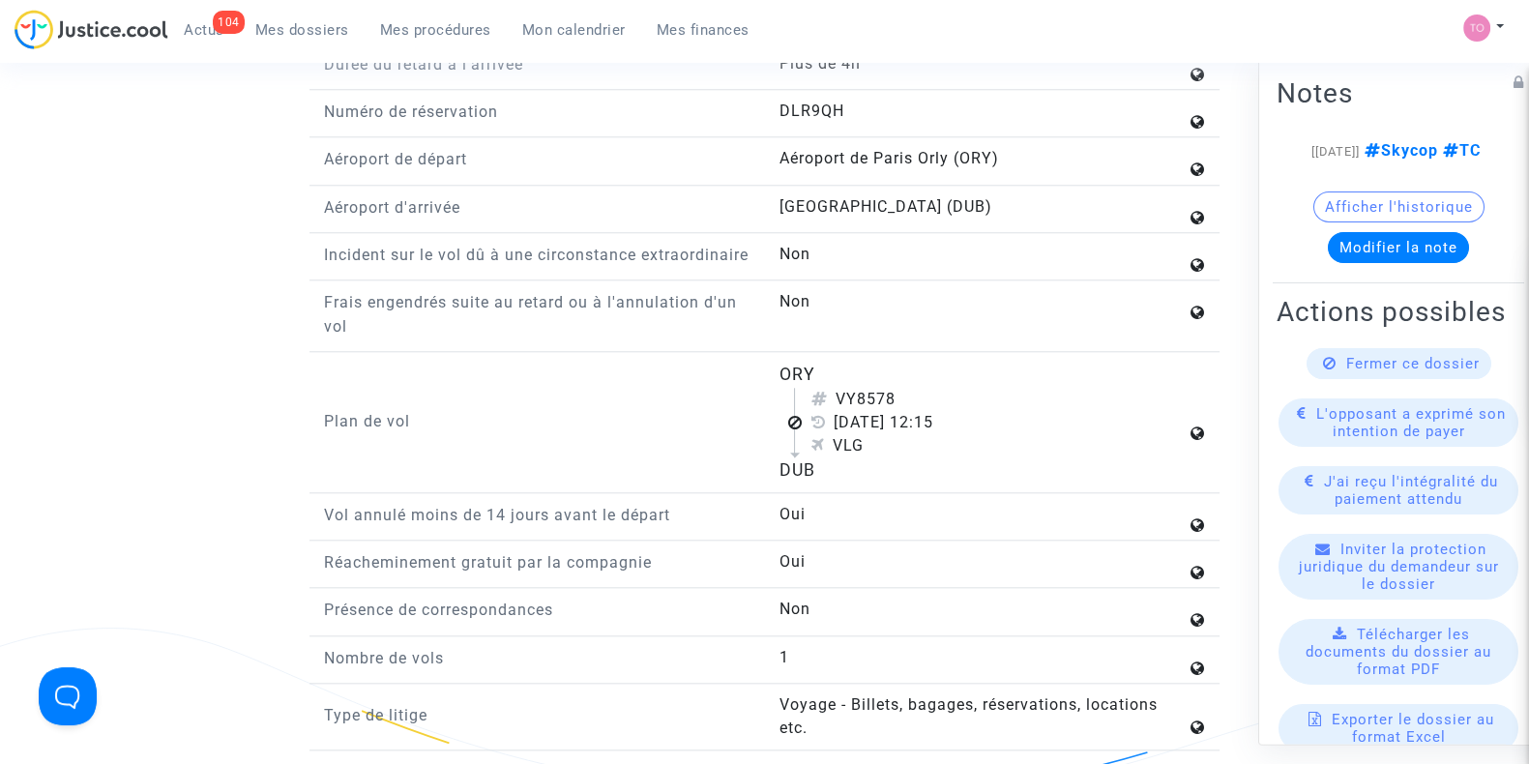
scroll to position [2385, 0]
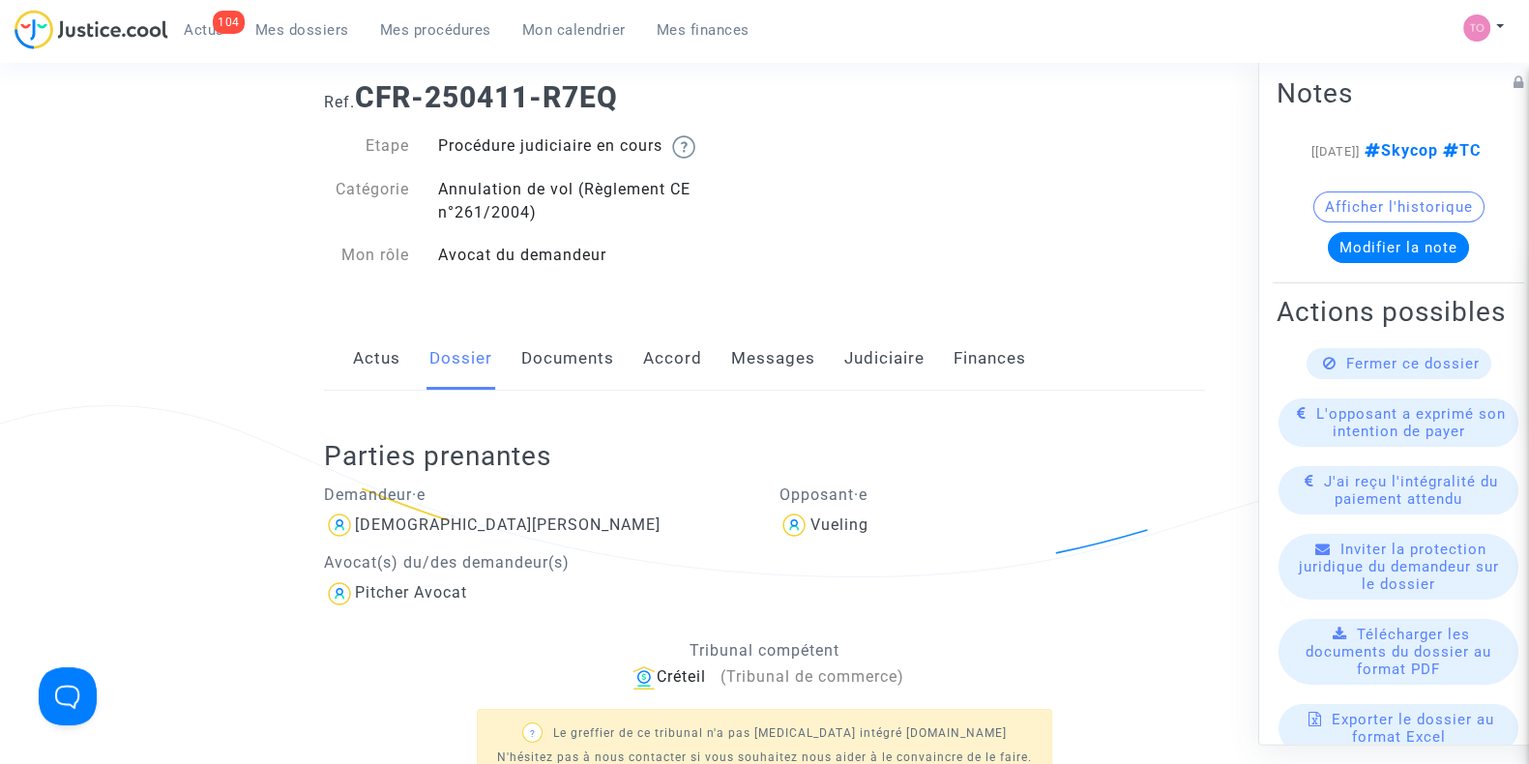
click at [585, 350] on link "Documents" at bounding box center [567, 359] width 93 height 64
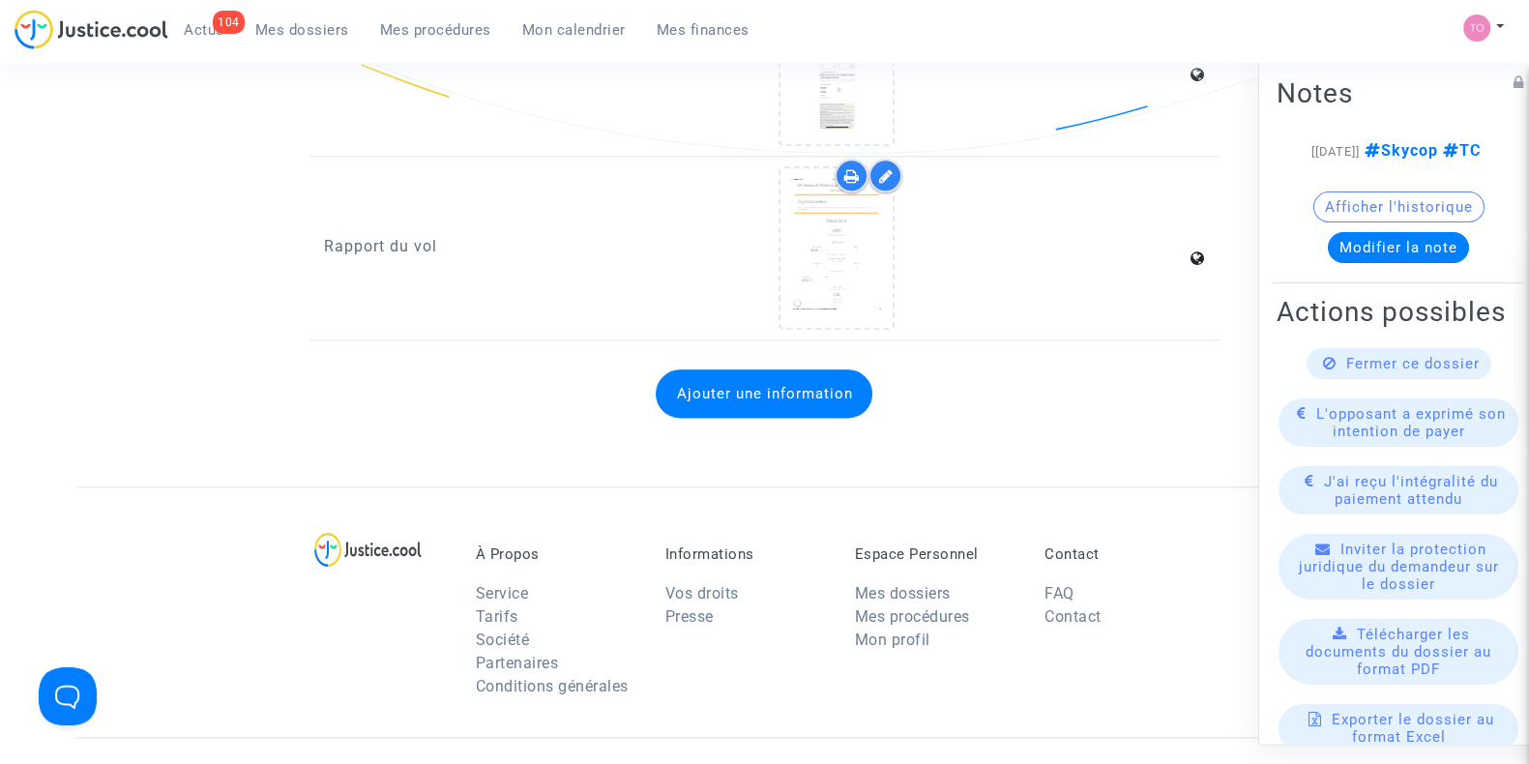
scroll to position [2896, 0]
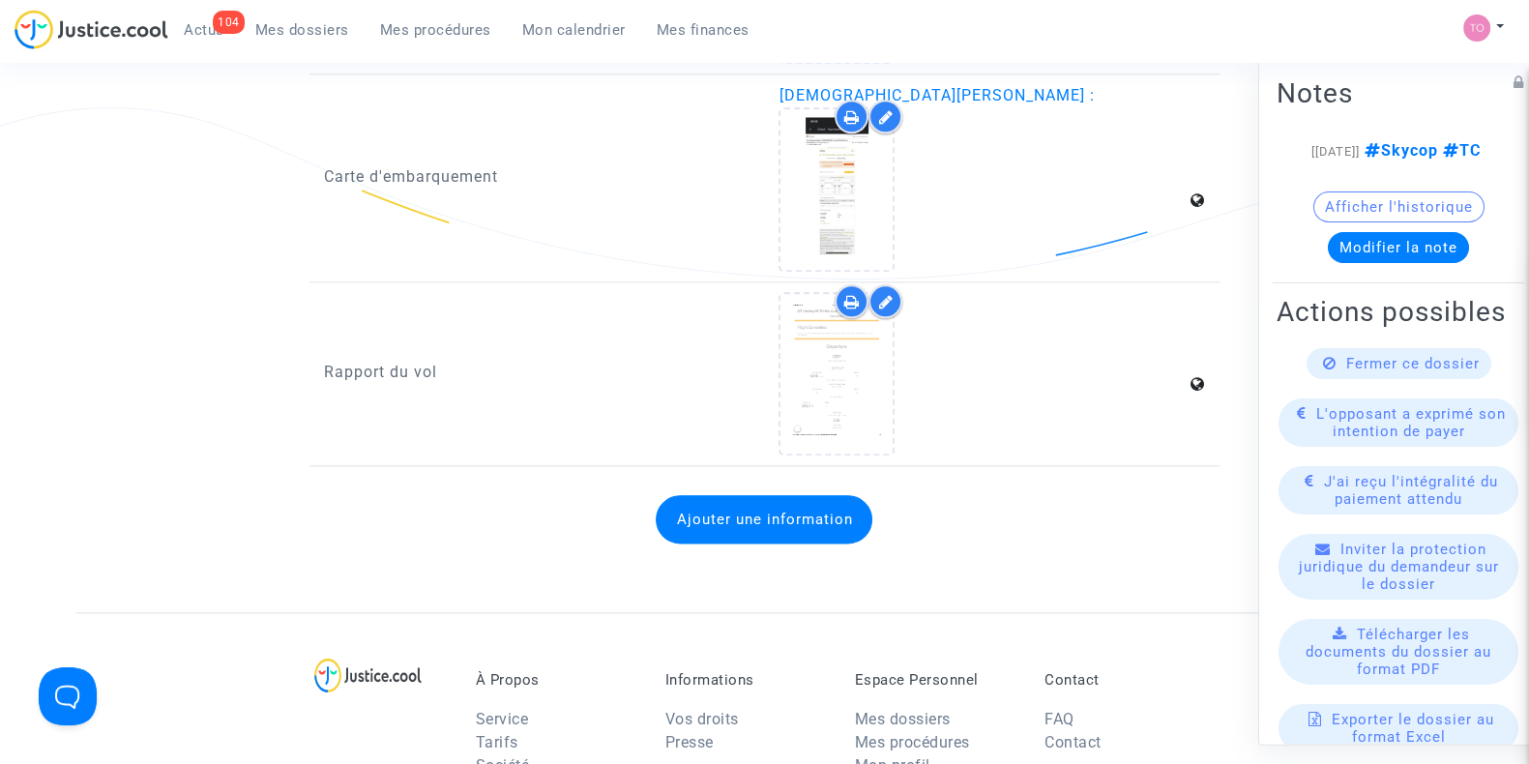
click at [848, 294] on icon at bounding box center [851, 301] width 15 height 15
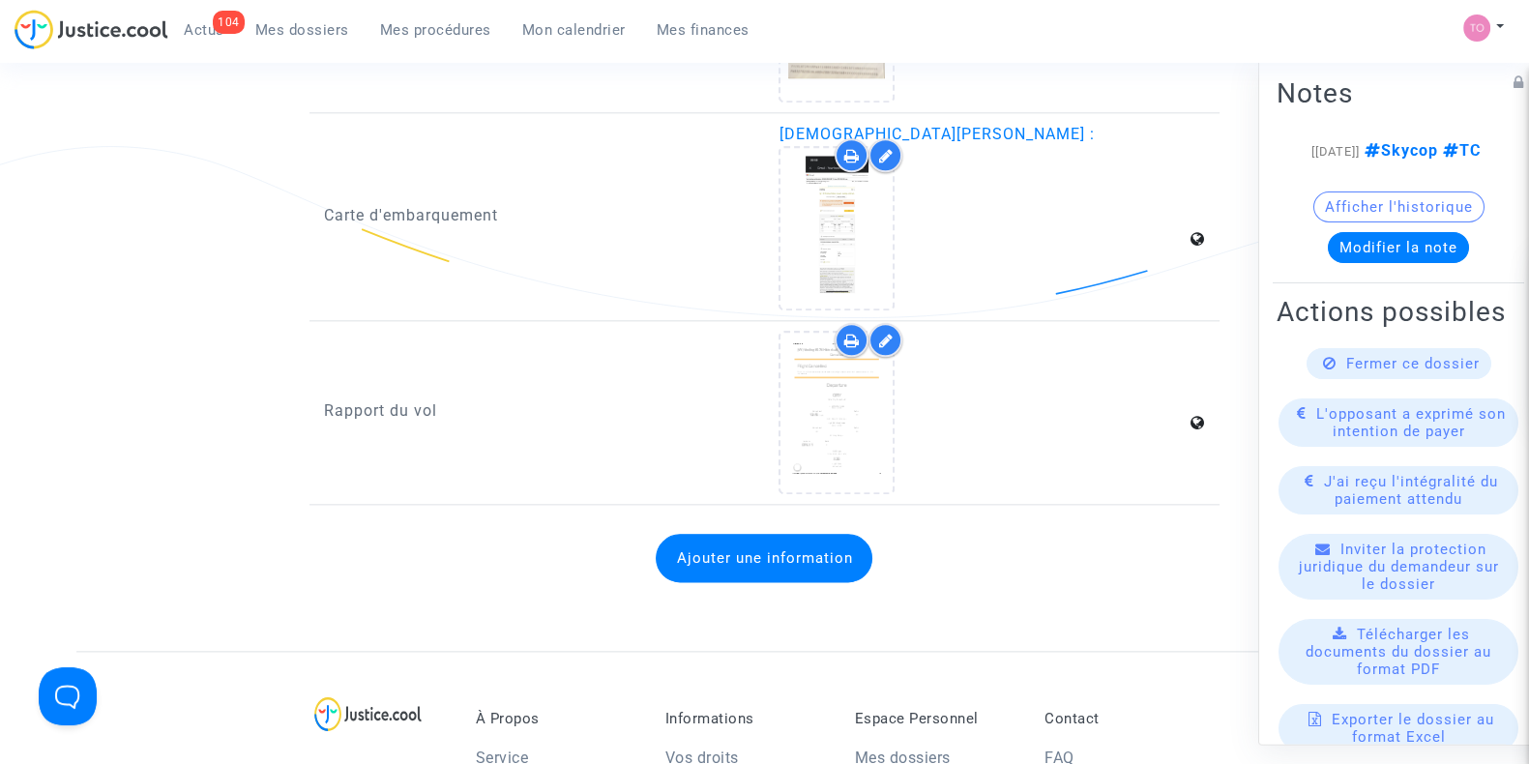
scroll to position [2855, 0]
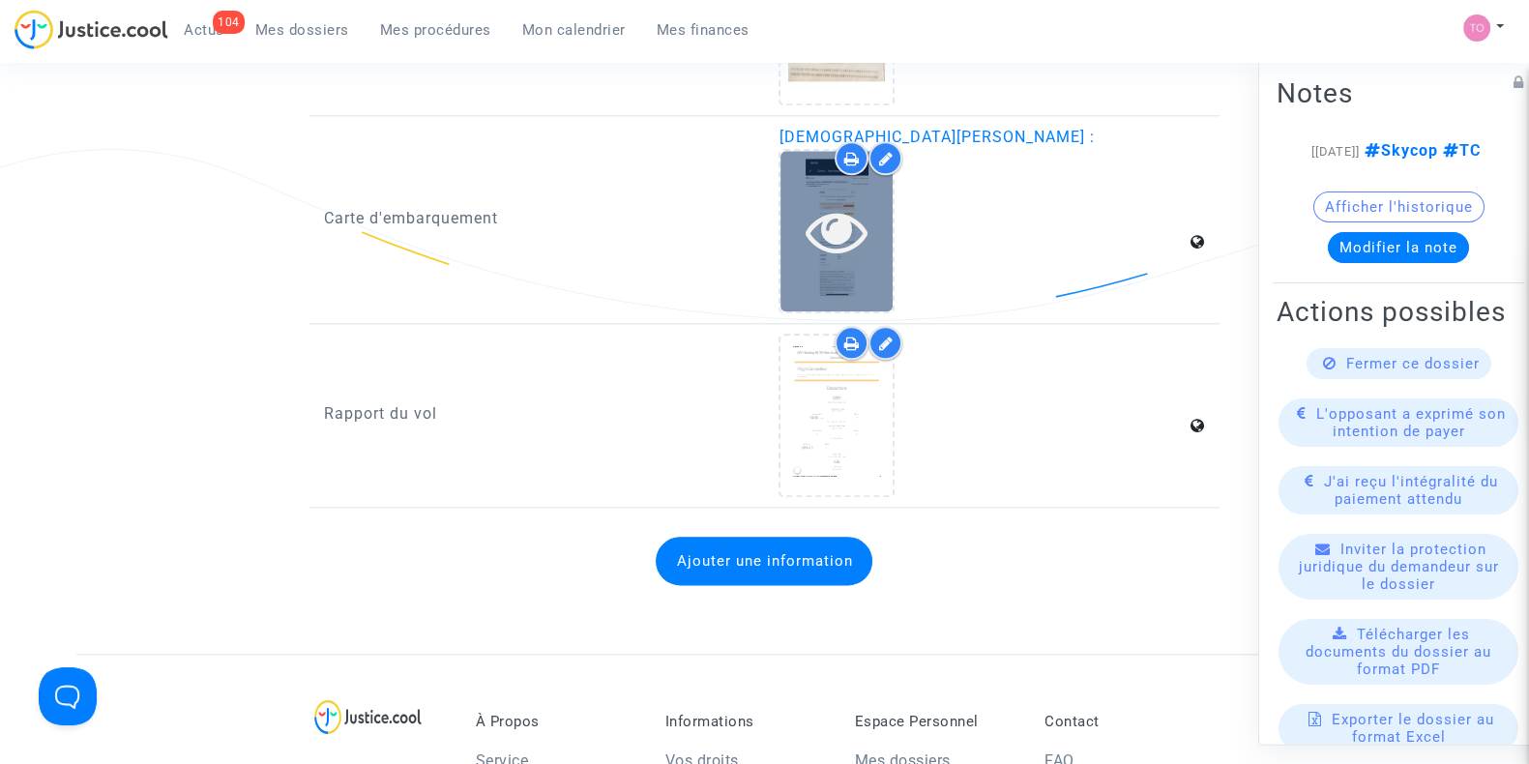
click at [835, 244] on icon at bounding box center [837, 231] width 63 height 62
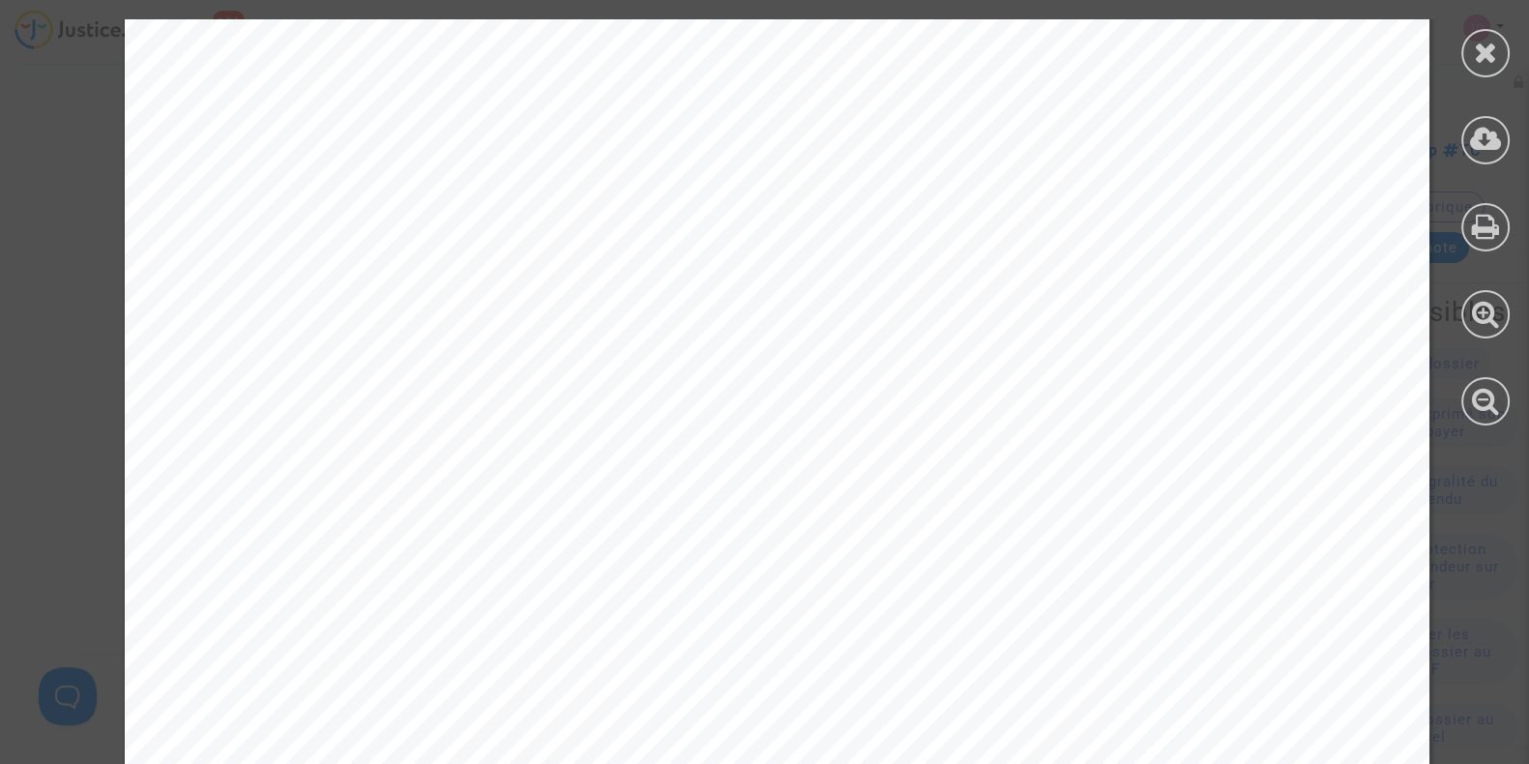
scroll to position [376, 0]
click at [1456, 48] on div at bounding box center [1485, 222] width 87 height 445
click at [1475, 52] on icon at bounding box center [1486, 52] width 24 height 29
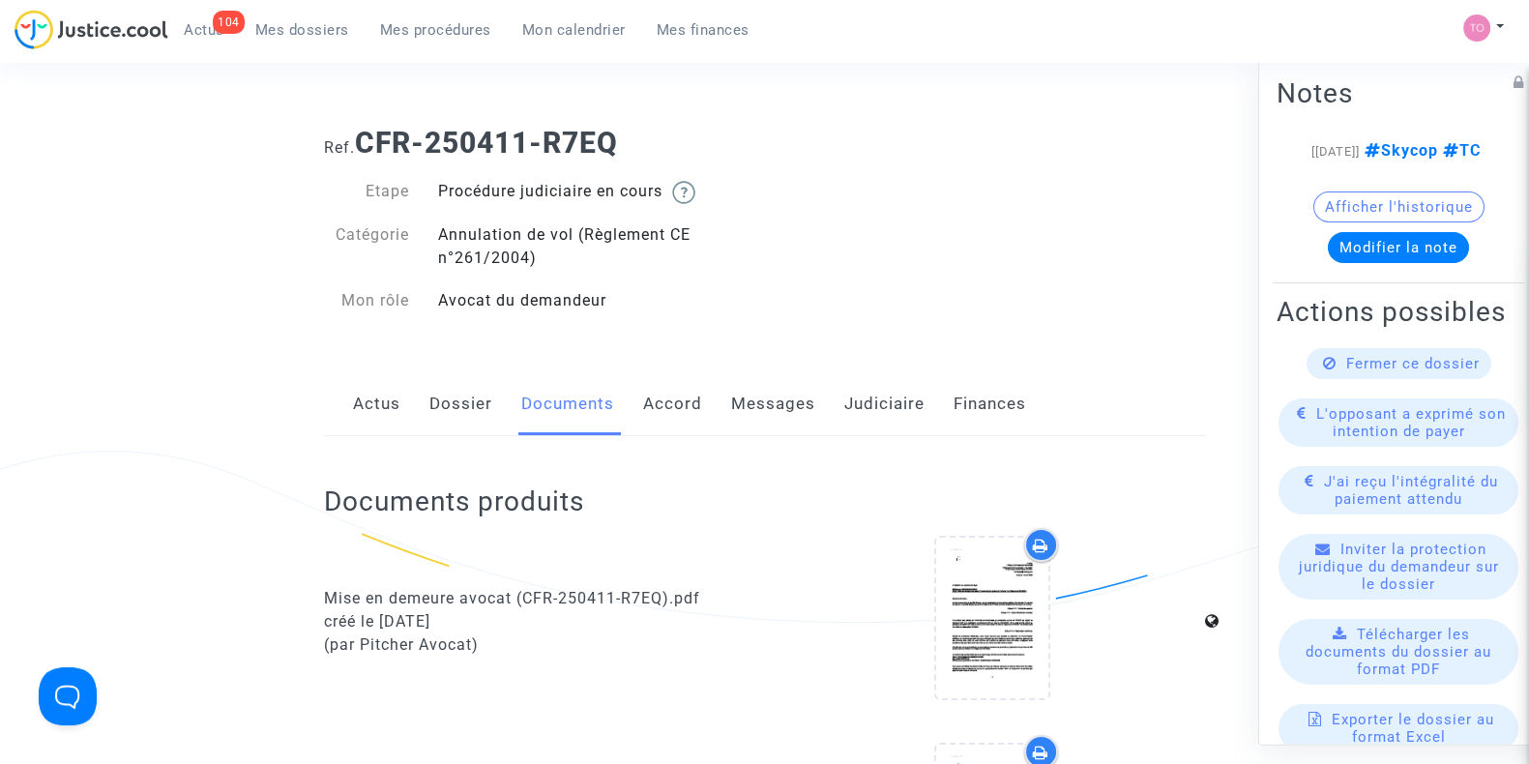
scroll to position [149, 0]
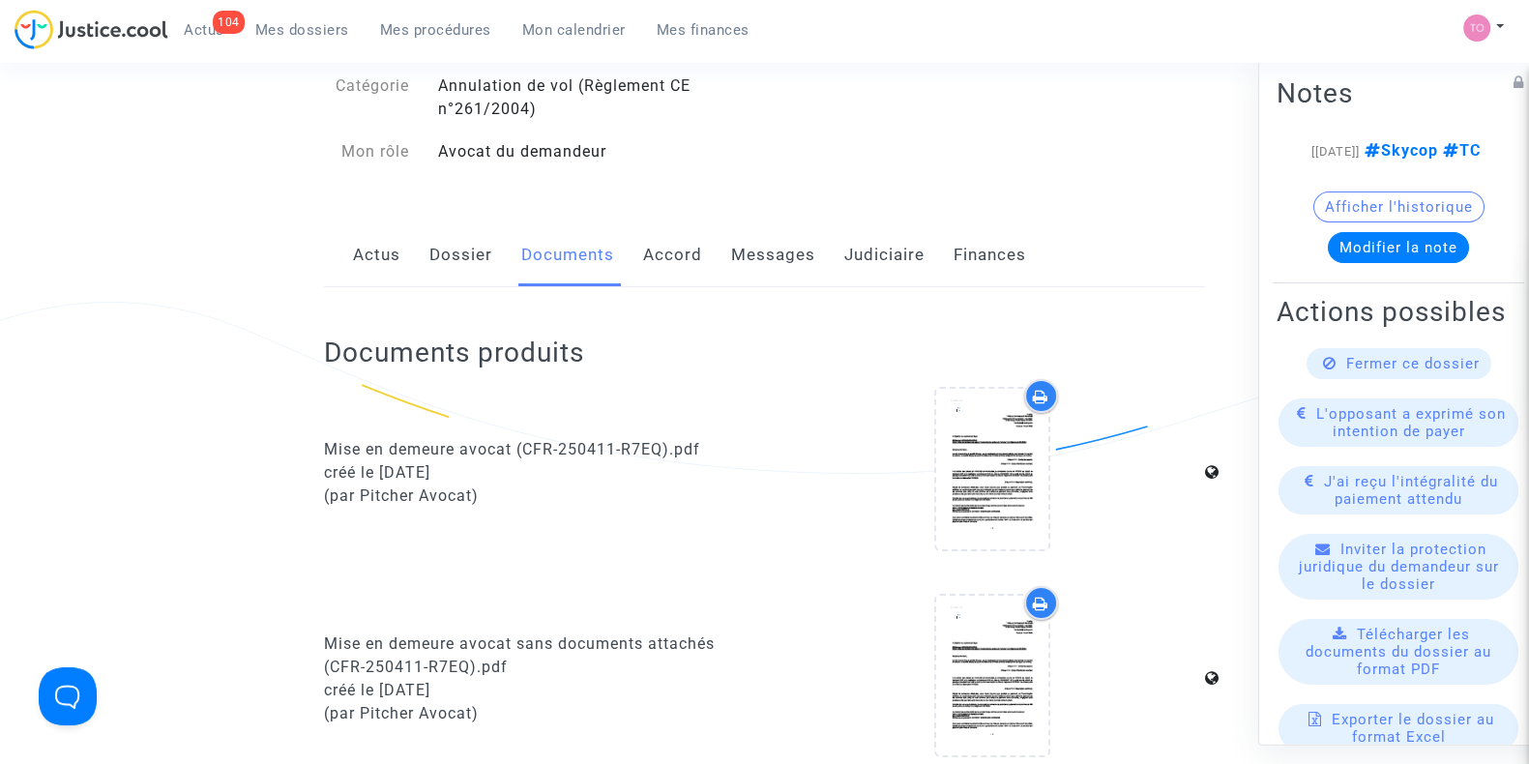
click at [778, 269] on link "Messages" at bounding box center [773, 255] width 84 height 64
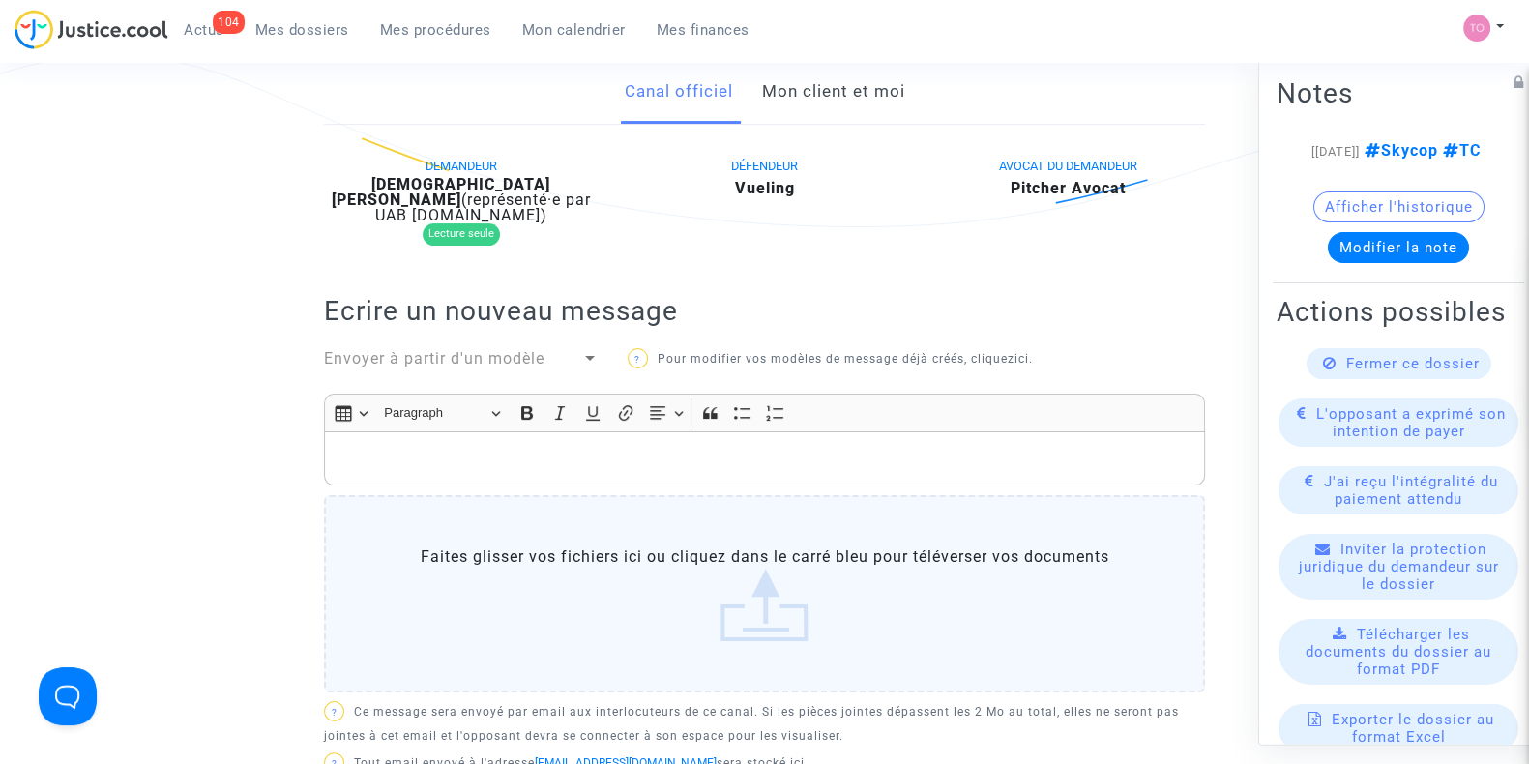
scroll to position [294, 0]
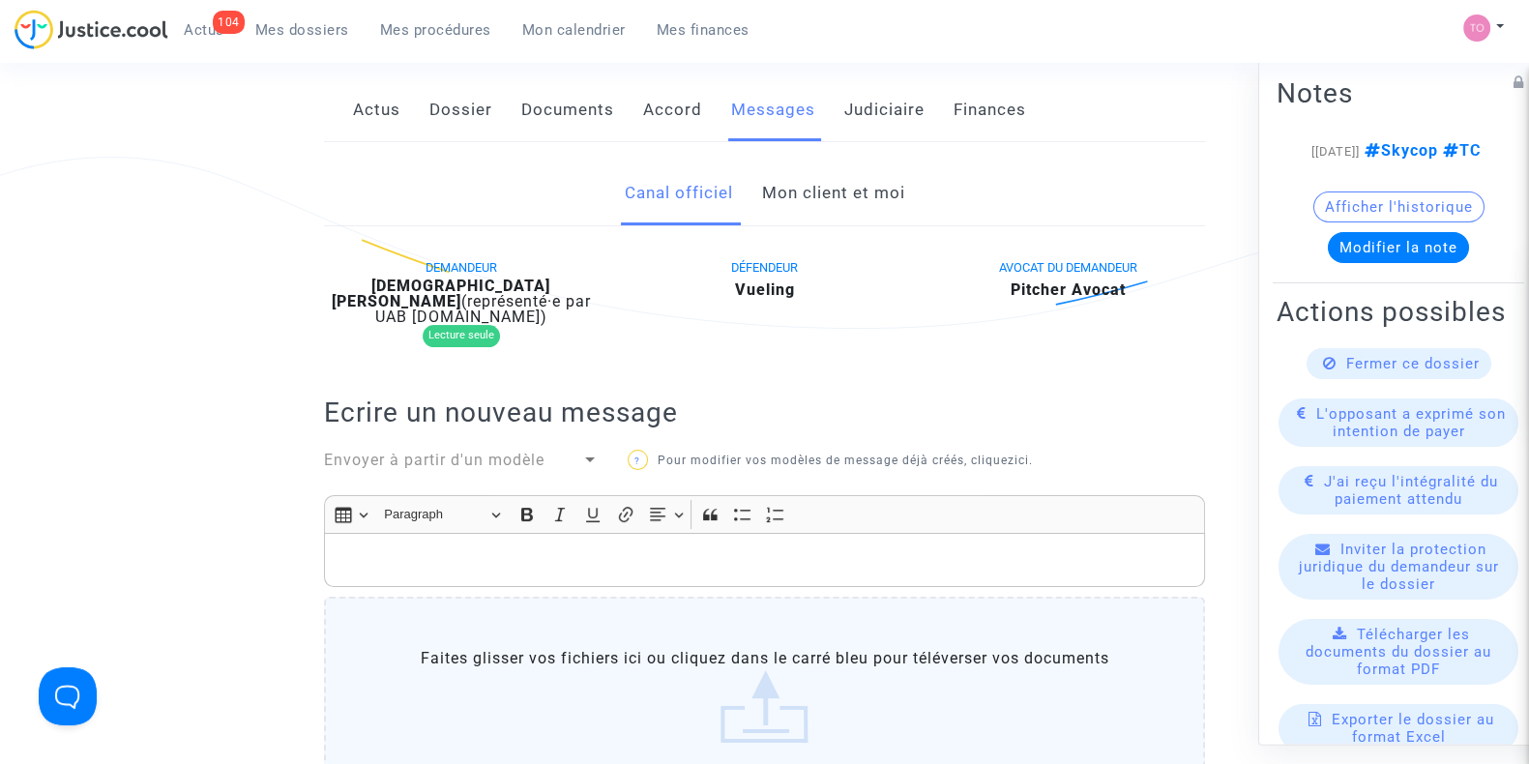
click at [830, 182] on link "Mon client et moi" at bounding box center [832, 194] width 143 height 64
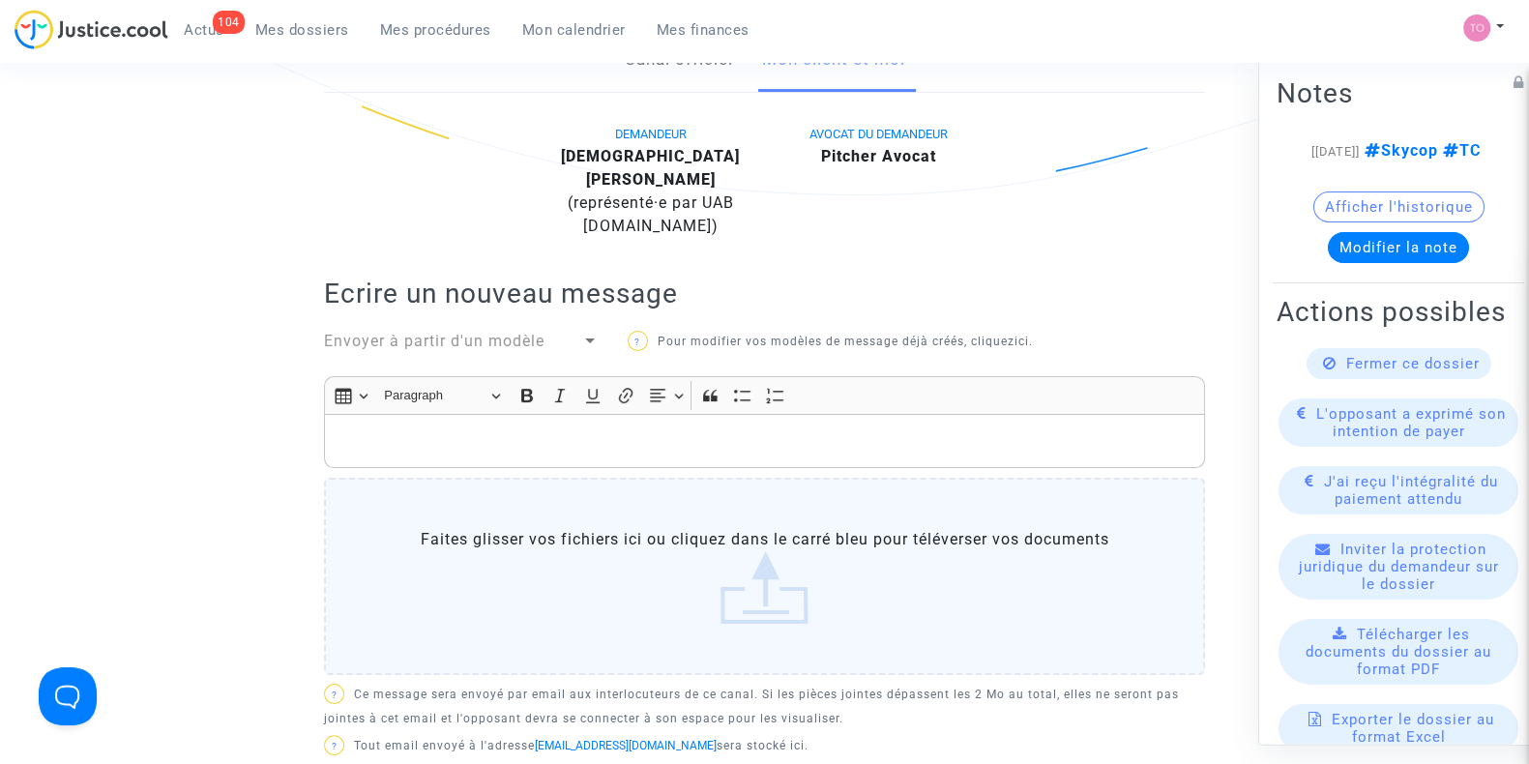
scroll to position [430, 0]
click at [389, 413] on div "Rich Text Editor, main" at bounding box center [764, 439] width 881 height 54
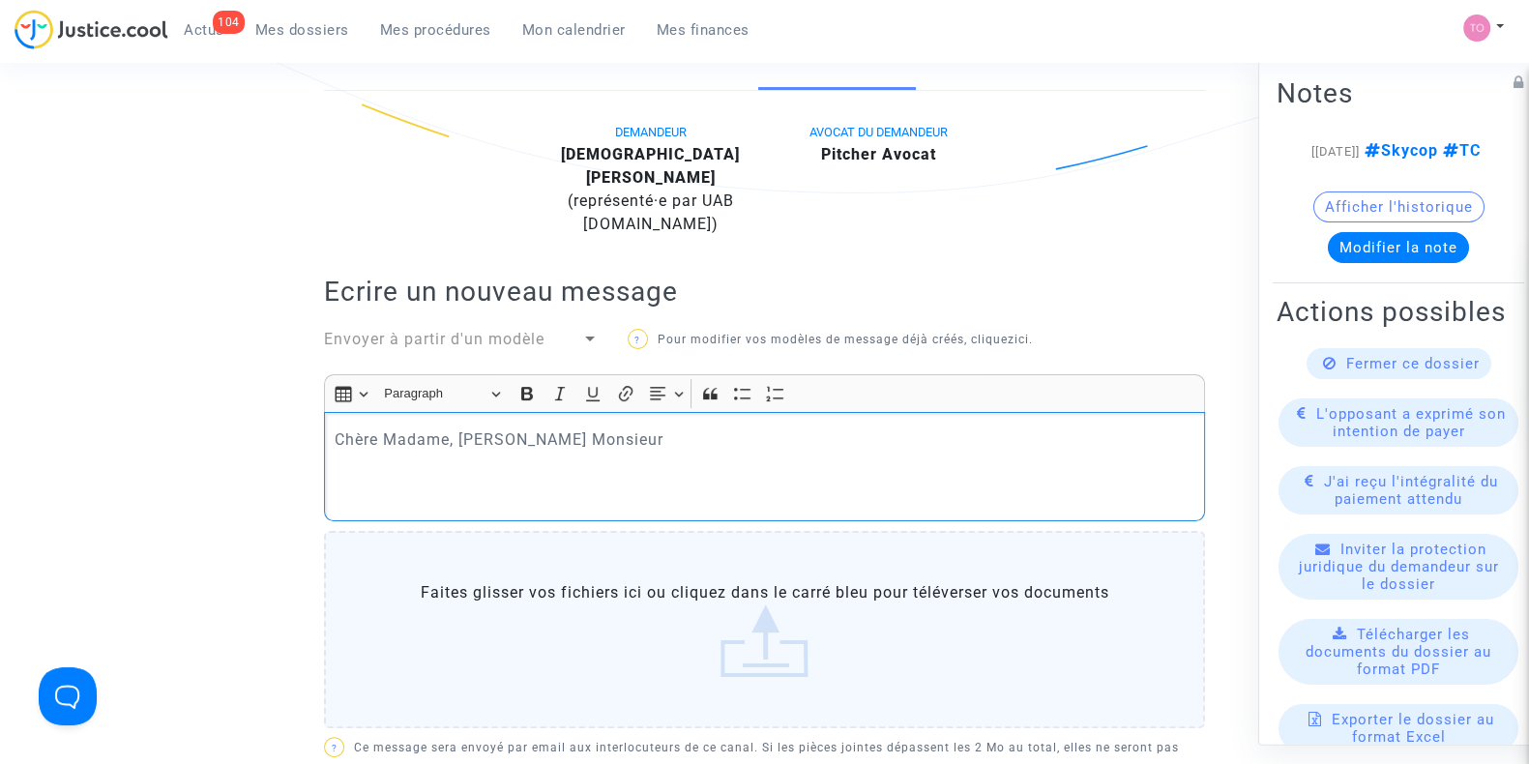
click at [335, 467] on p "Rich Text Editor, main" at bounding box center [765, 467] width 861 height 24
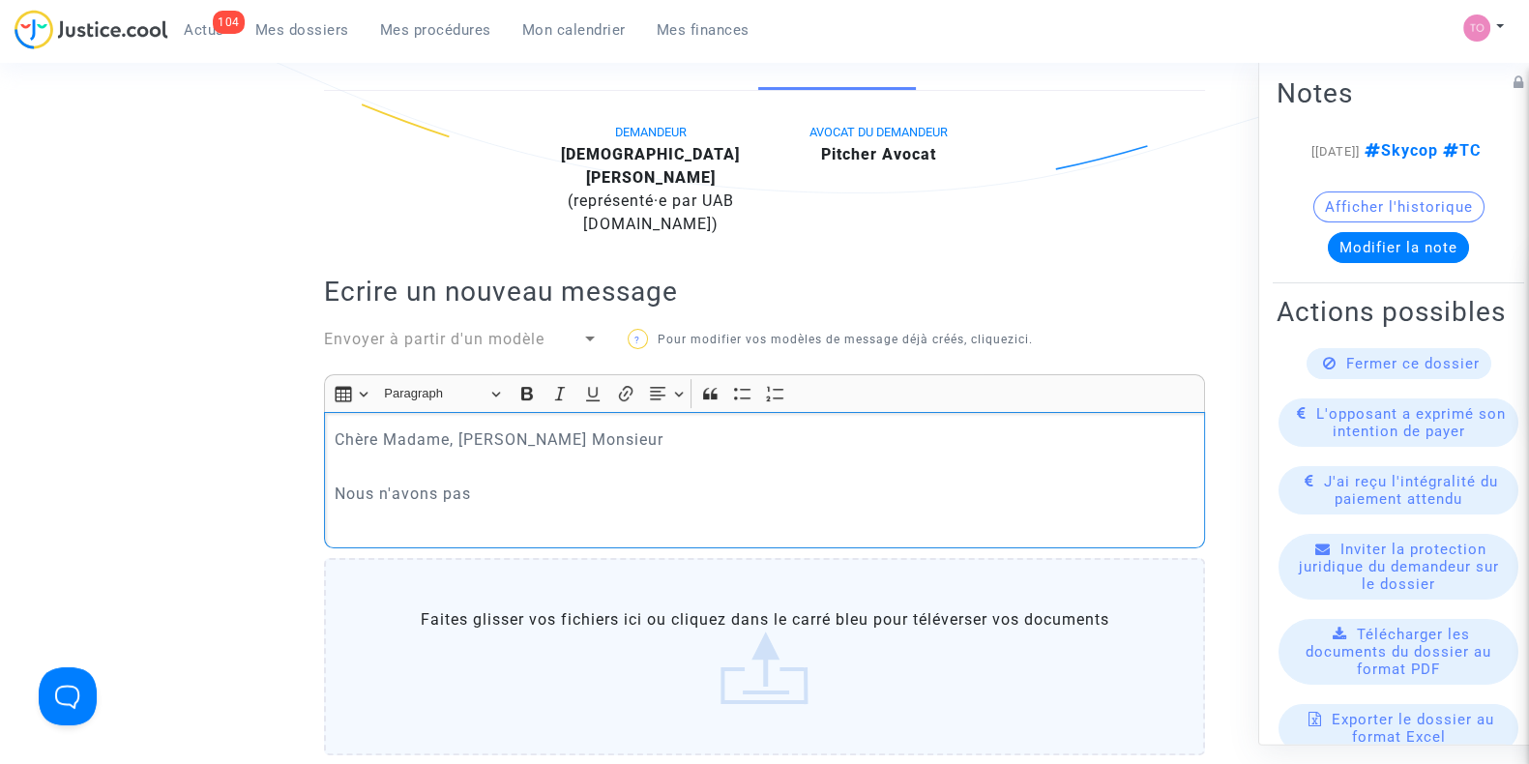
scroll to position [0, 0]
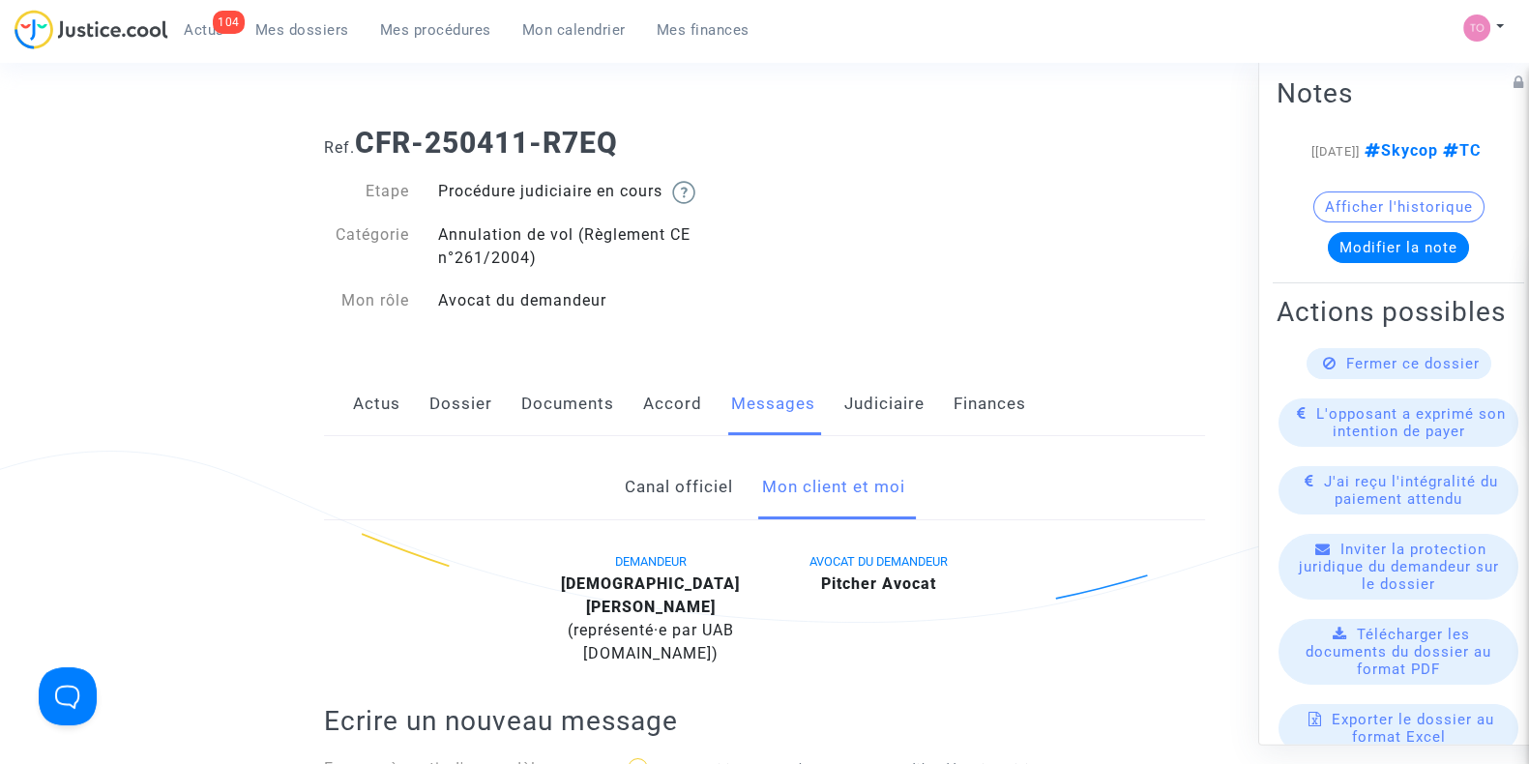
click at [484, 421] on link "Dossier" at bounding box center [461, 404] width 63 height 64
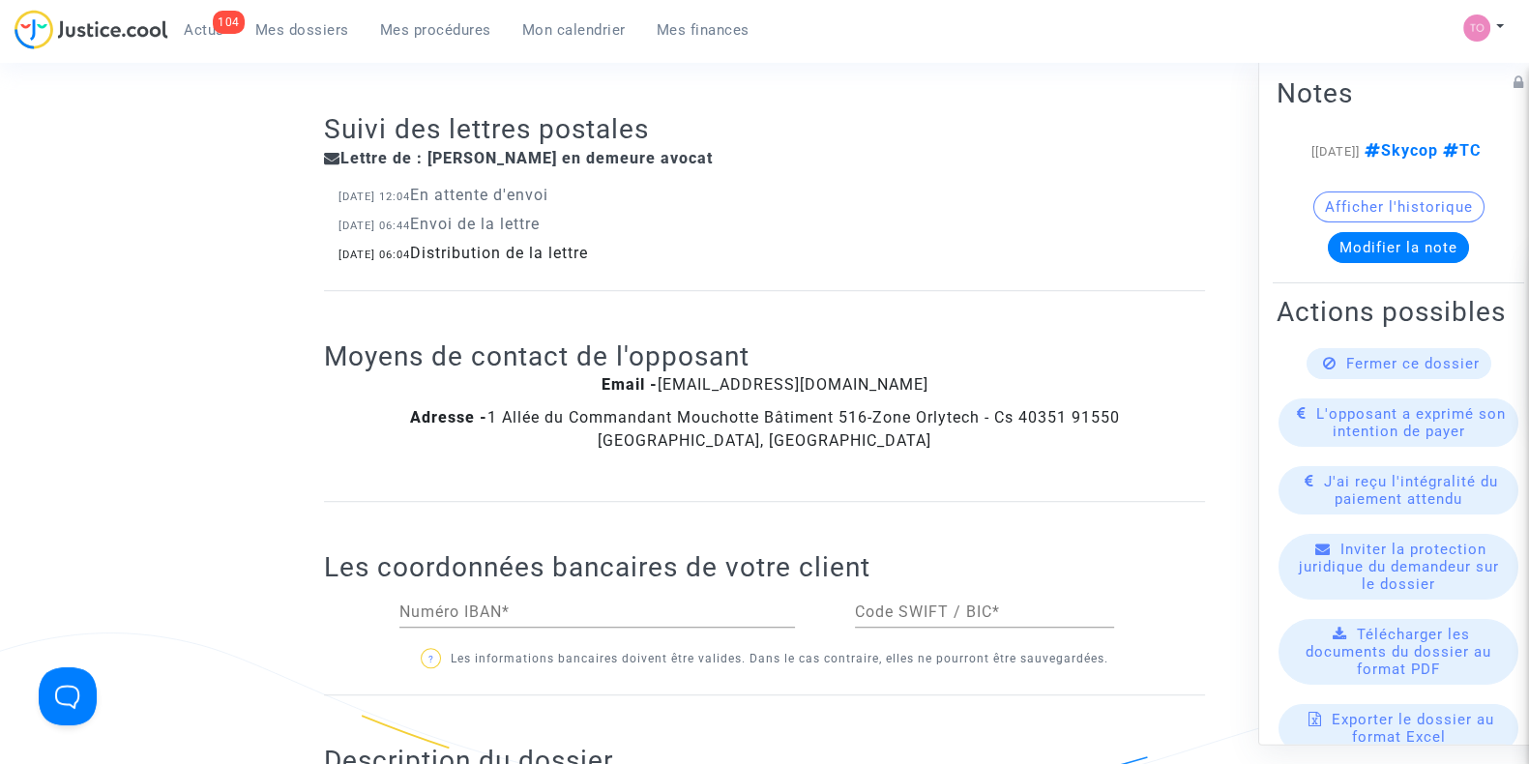
scroll to position [1508, 0]
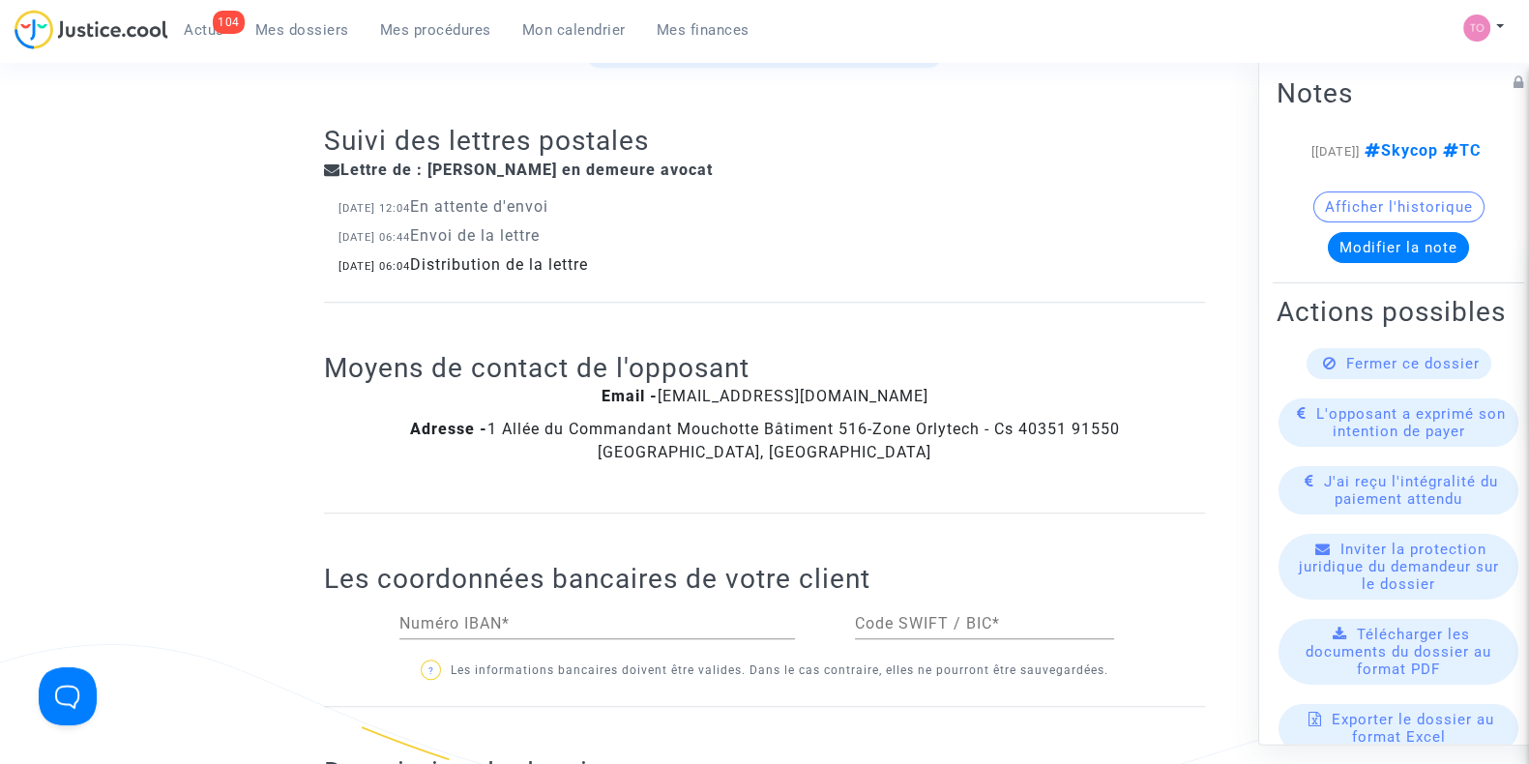
click at [290, 7] on nav "104 Actus Mes dossiers Mes procédures Mon calendrier Mes finances Mon profil Pa…" at bounding box center [764, 31] width 1529 height 63
click at [281, 28] on span "Mes dossiers" at bounding box center [302, 29] width 94 height 17
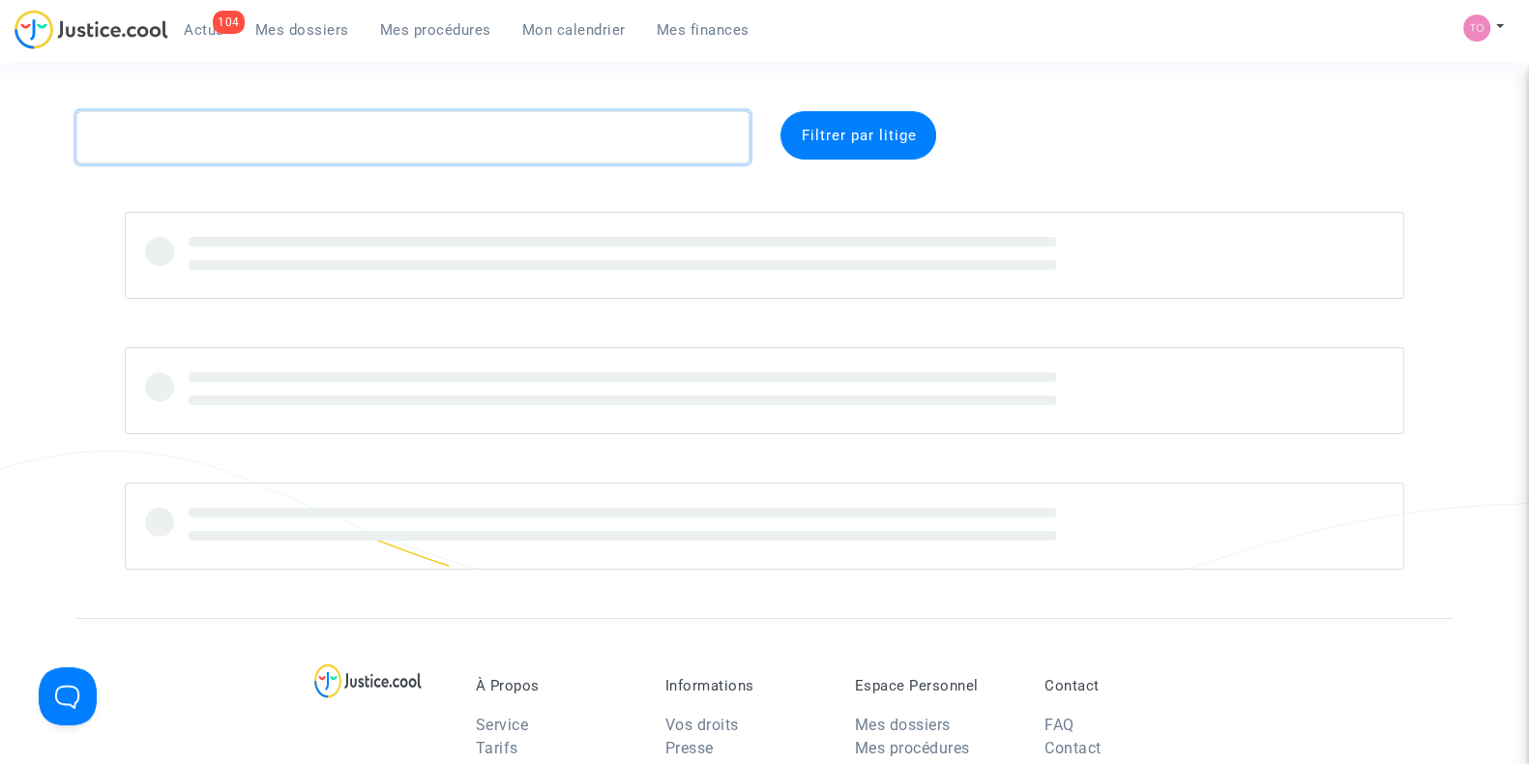
click at [148, 151] on textarea at bounding box center [412, 137] width 673 height 52
paste textarea "Guyot"
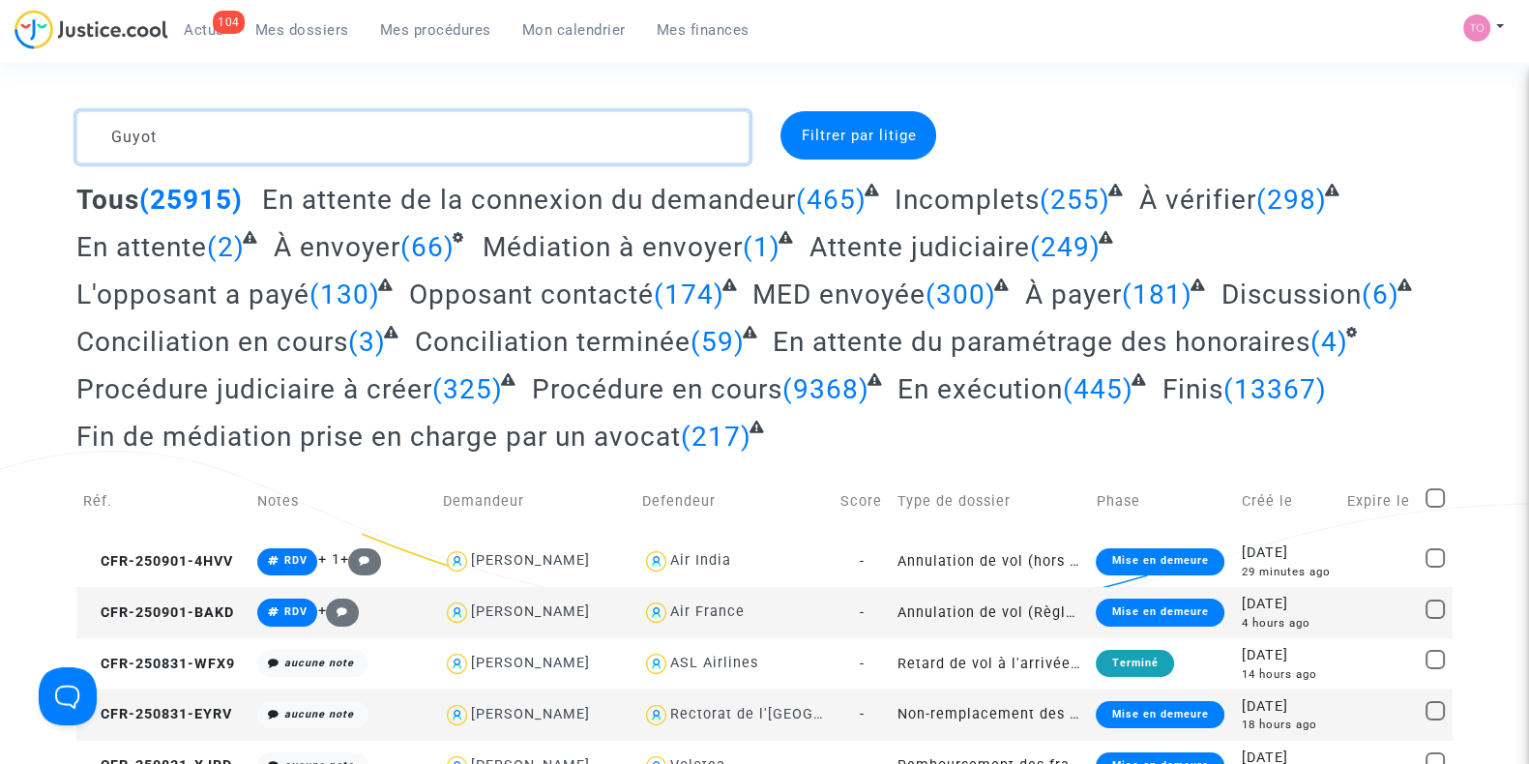
click at [145, 137] on textarea at bounding box center [412, 137] width 673 height 52
paste textarea "Guyot"
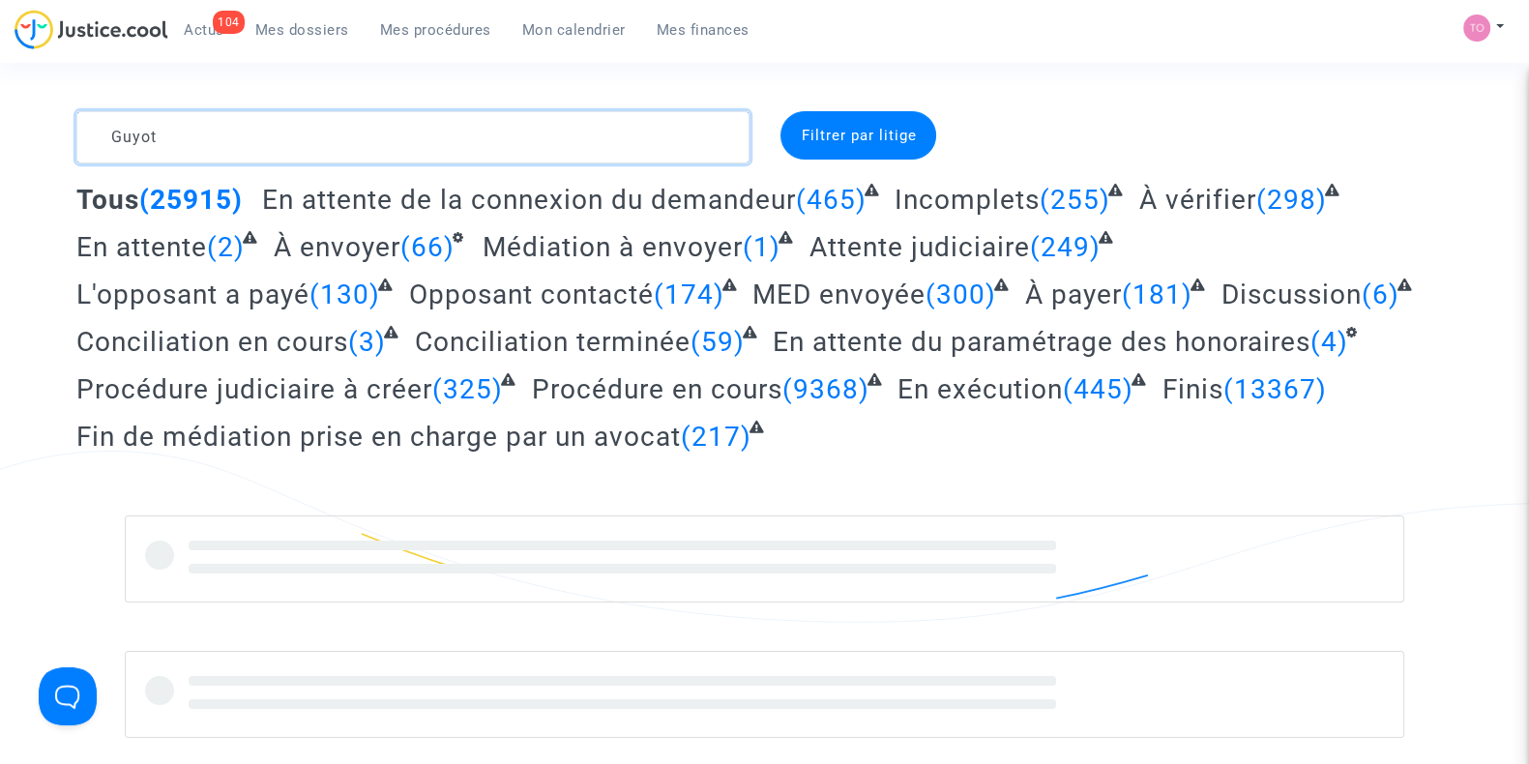
scroll to position [96, 0]
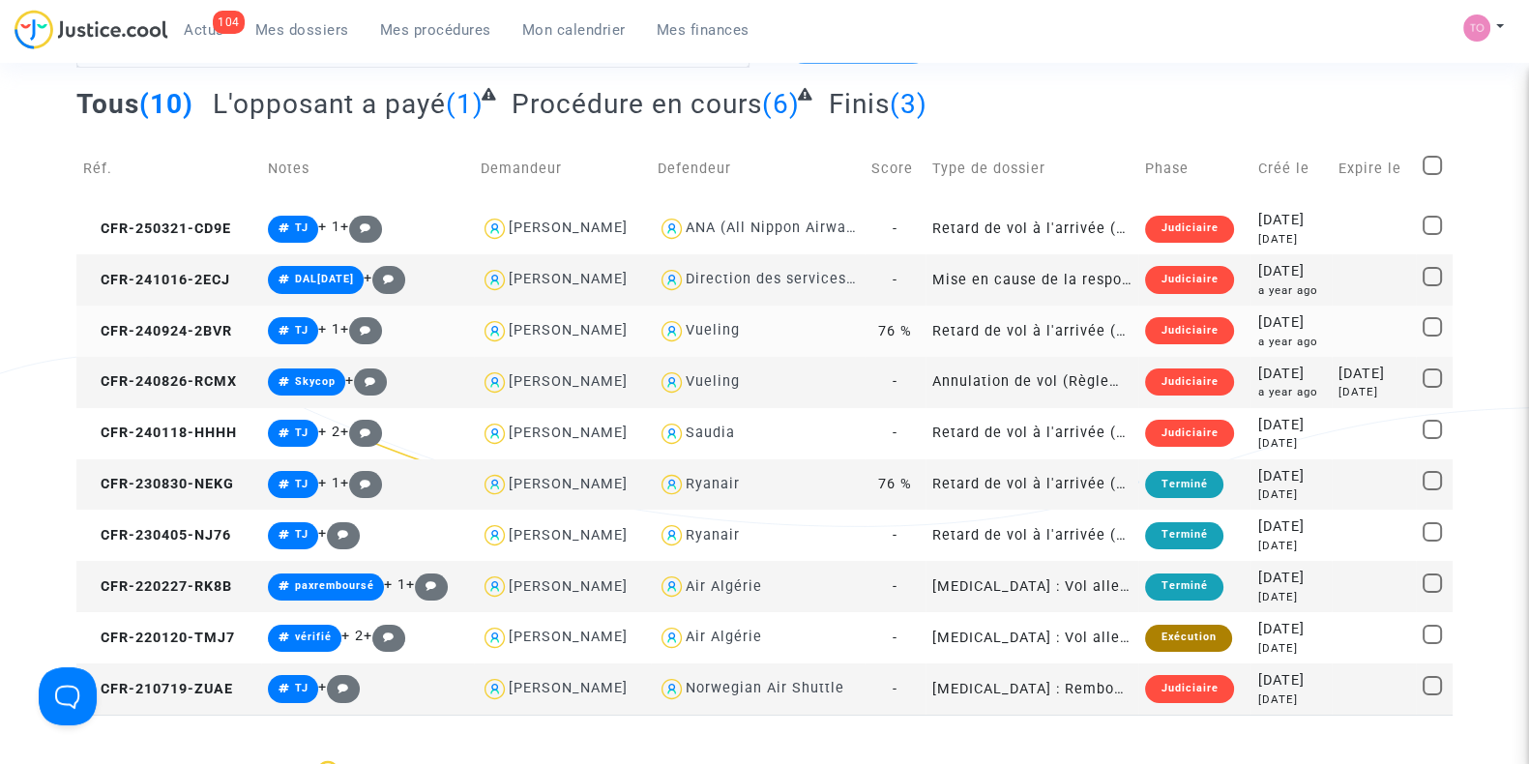
click at [726, 319] on span "Vueling" at bounding box center [713, 275] width 54 height 128
type textarea "Guyot @Vueling"
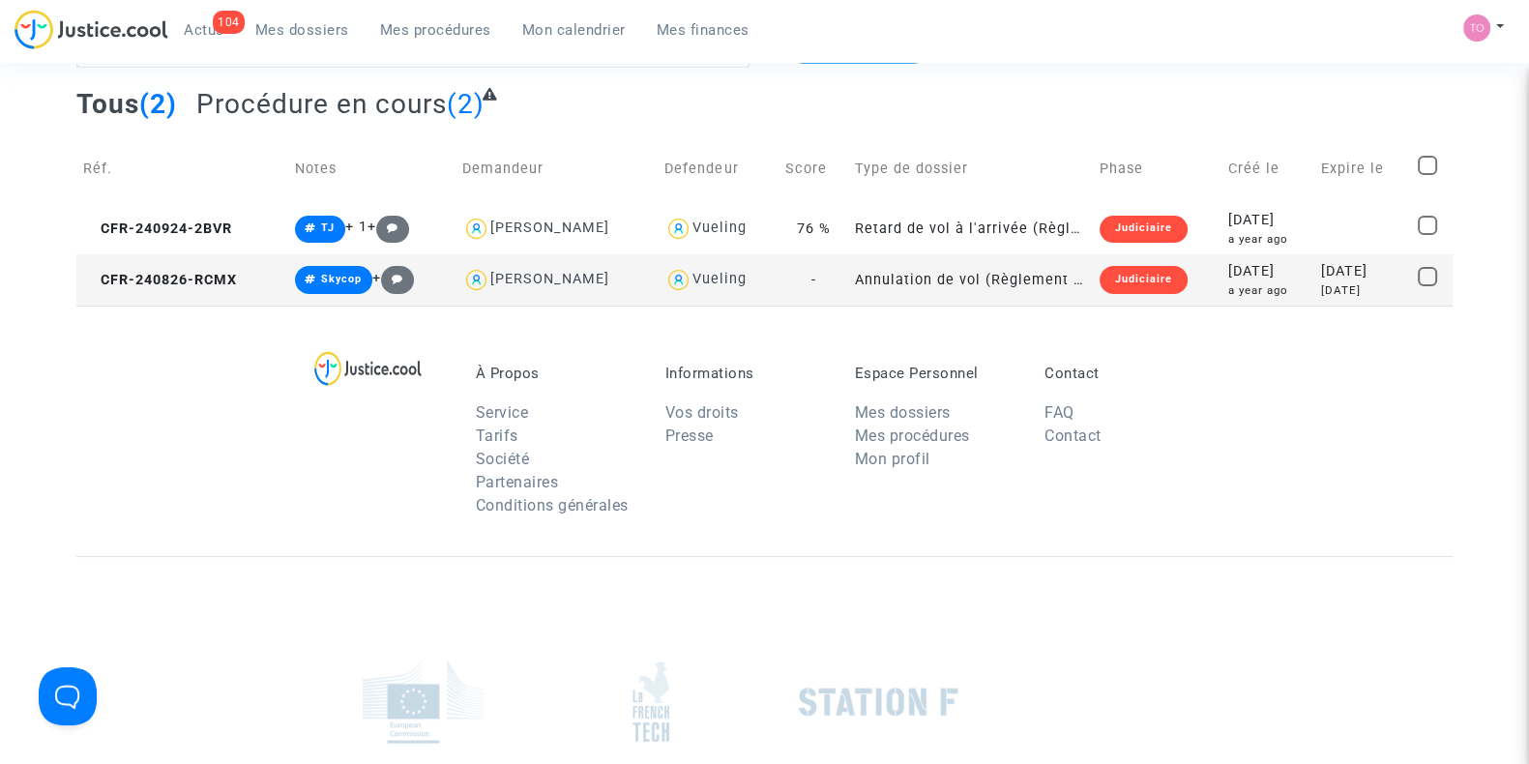
click at [1248, 274] on div "2024-08-26" at bounding box center [1268, 271] width 79 height 21
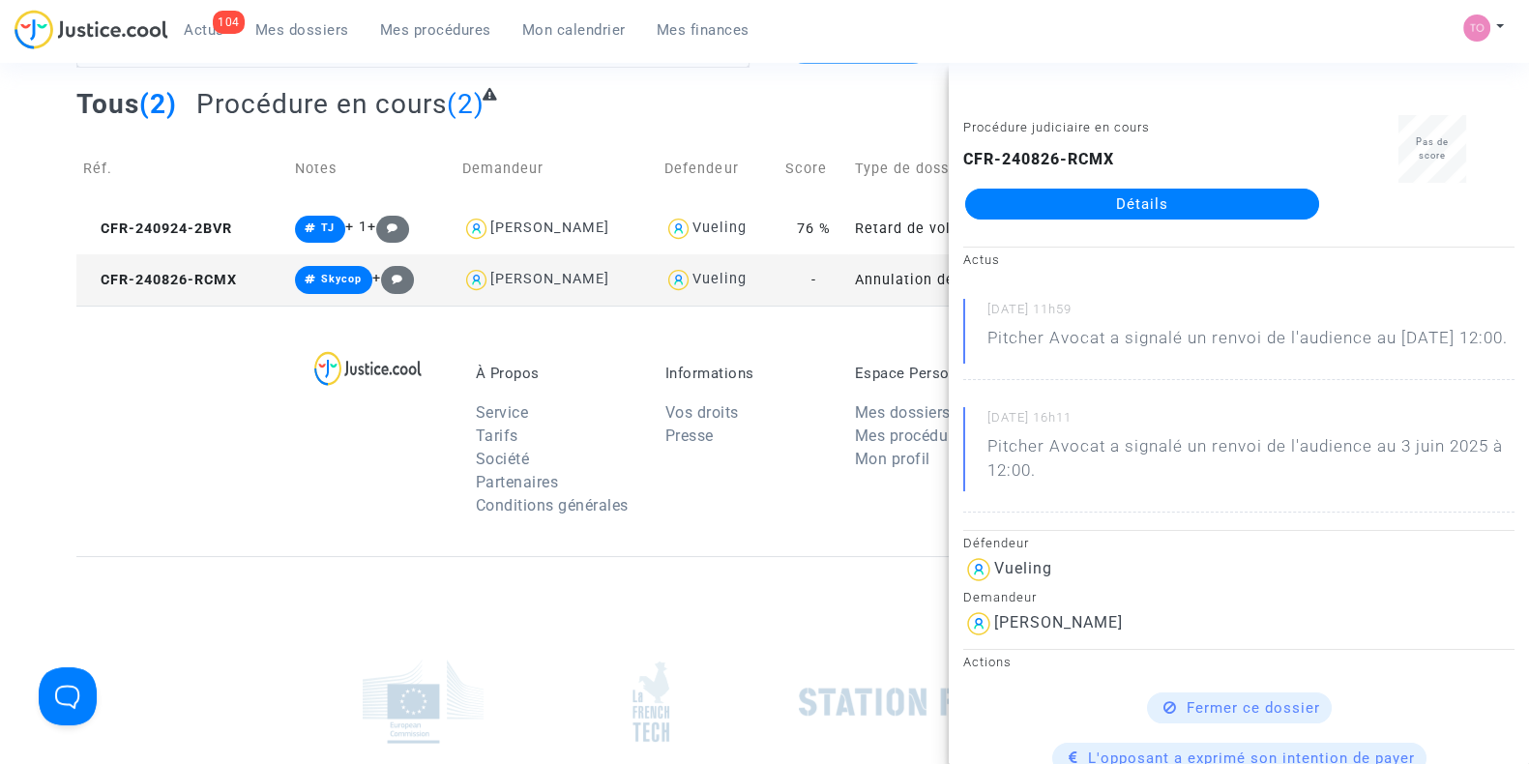
click at [1231, 214] on link "Détails" at bounding box center [1142, 204] width 354 height 31
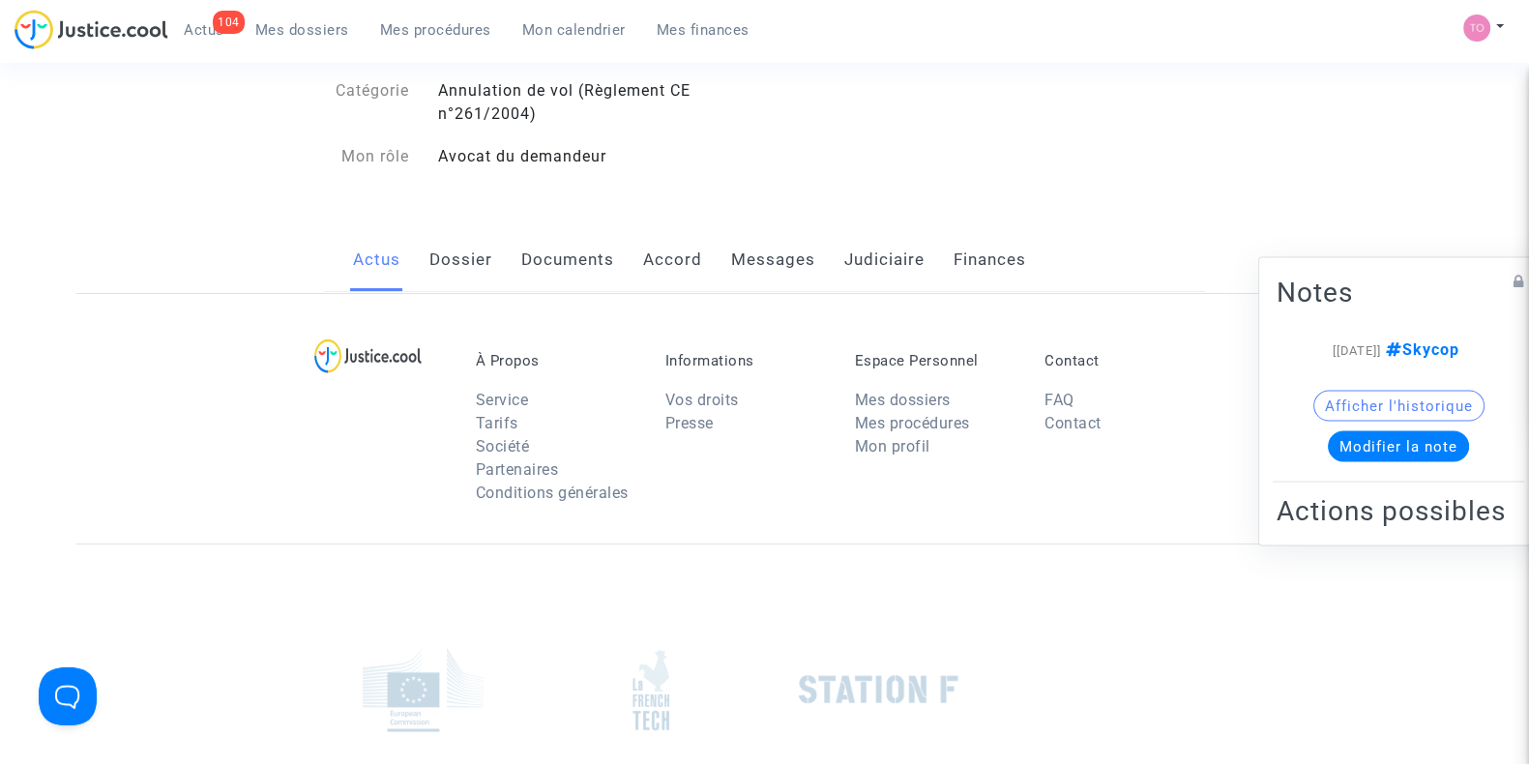
scroll to position [96, 0]
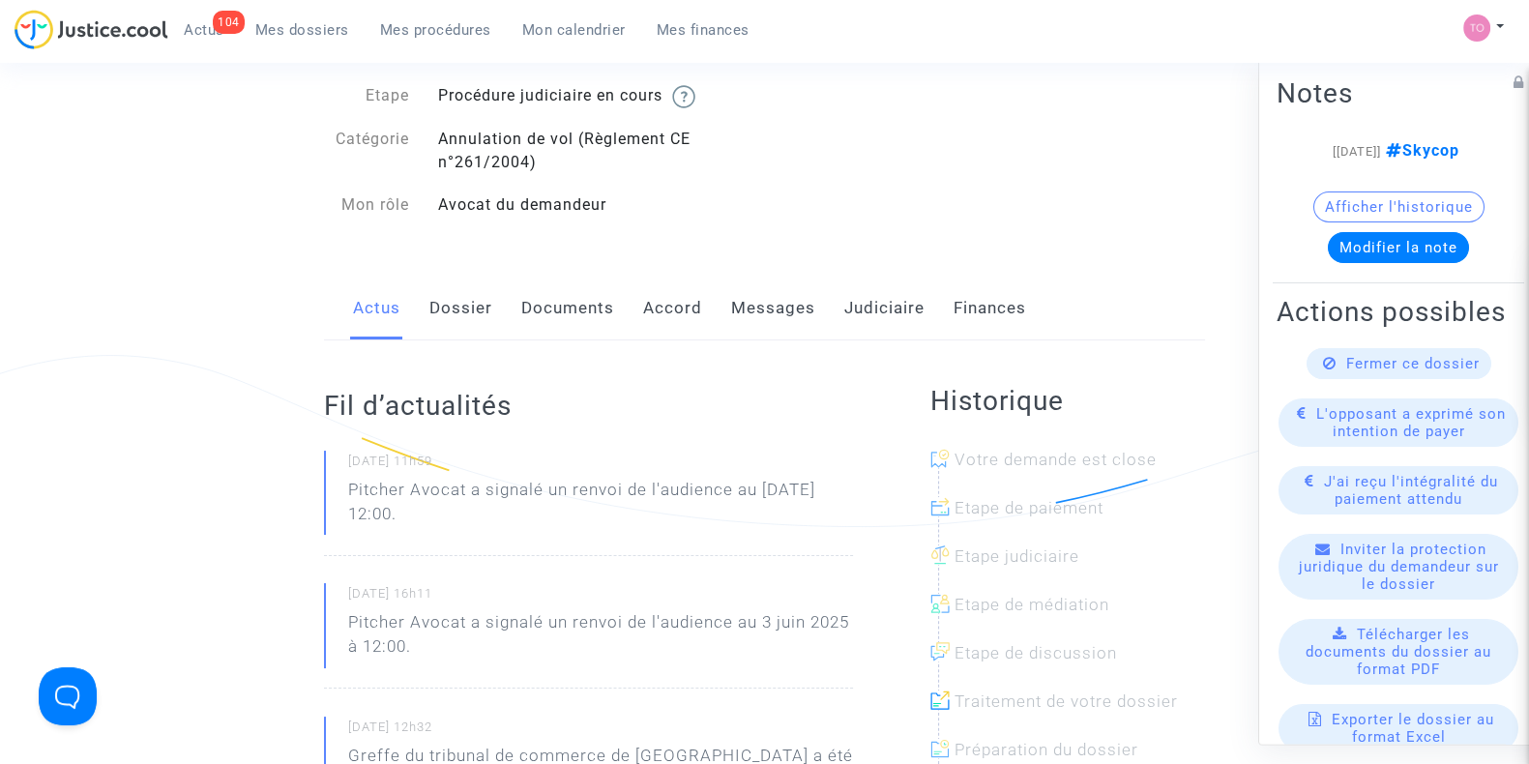
click at [639, 286] on div "Actus Dossier Documents Accord Messages Judiciaire Finances" at bounding box center [764, 309] width 881 height 65
click at [653, 304] on link "Accord" at bounding box center [672, 309] width 59 height 64
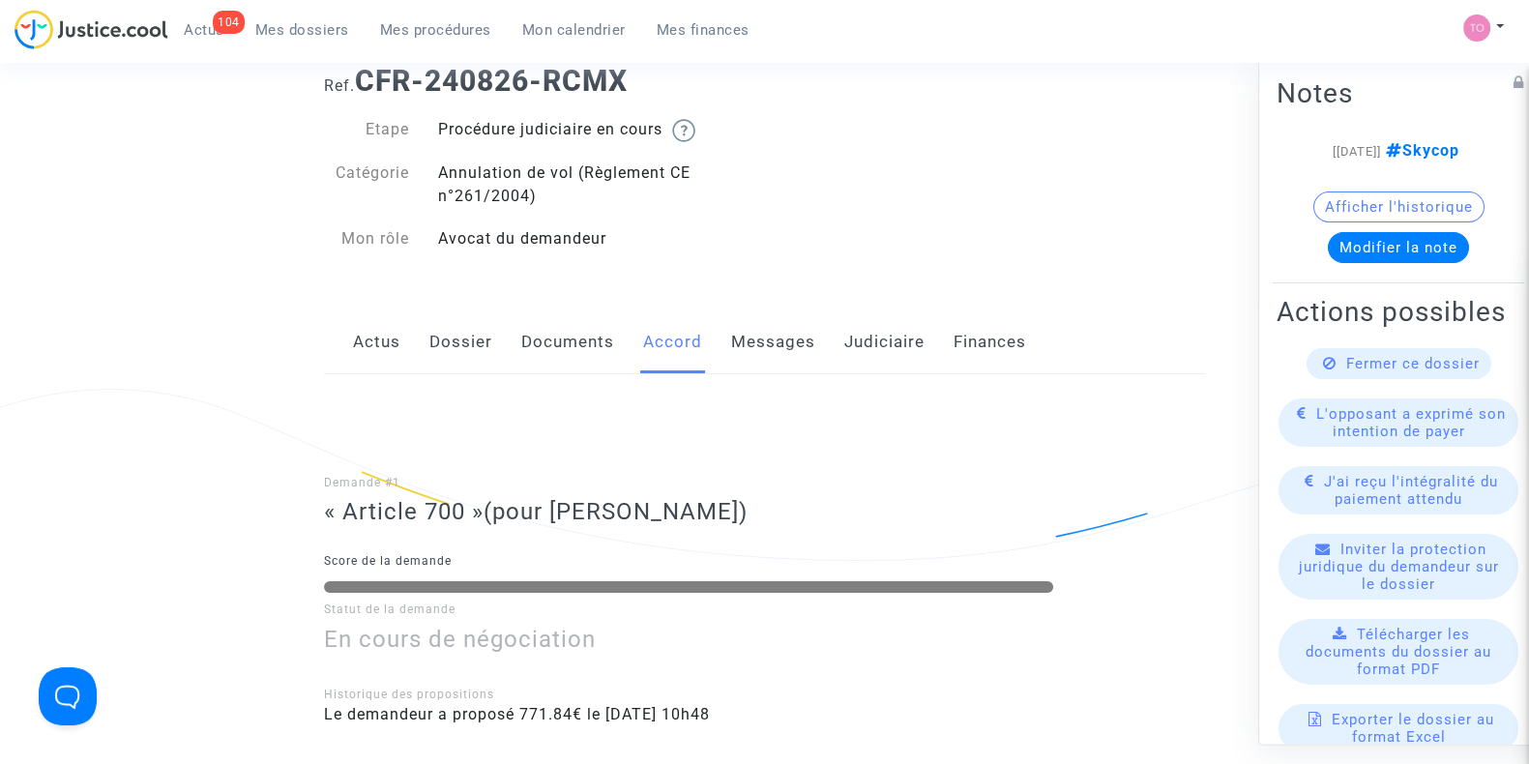
scroll to position [60, 0]
click at [872, 350] on link "Judiciaire" at bounding box center [884, 344] width 80 height 64
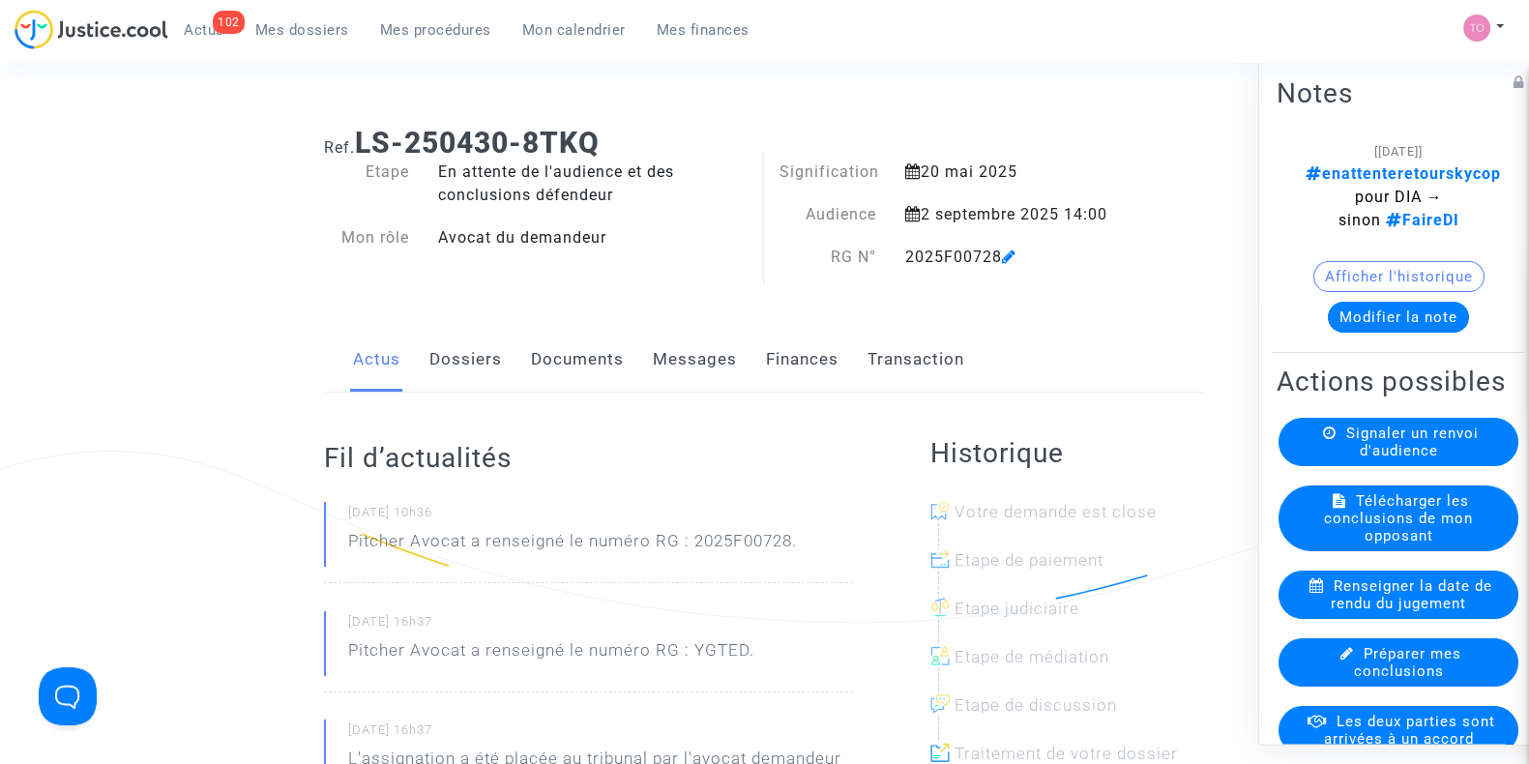
click at [1415, 315] on button "Modifier la note" at bounding box center [1398, 317] width 141 height 31
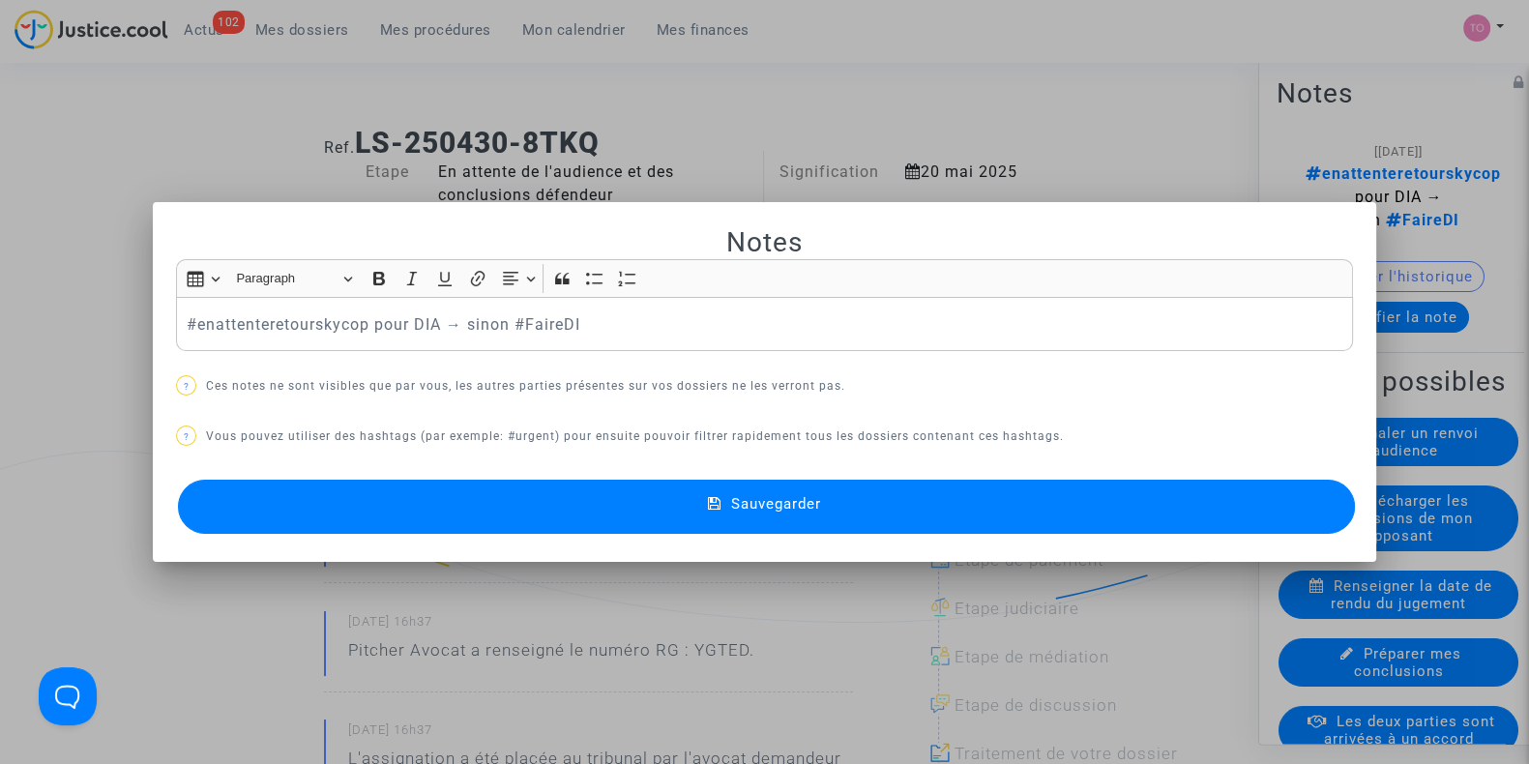
click at [1078, 128] on div at bounding box center [764, 382] width 1529 height 764
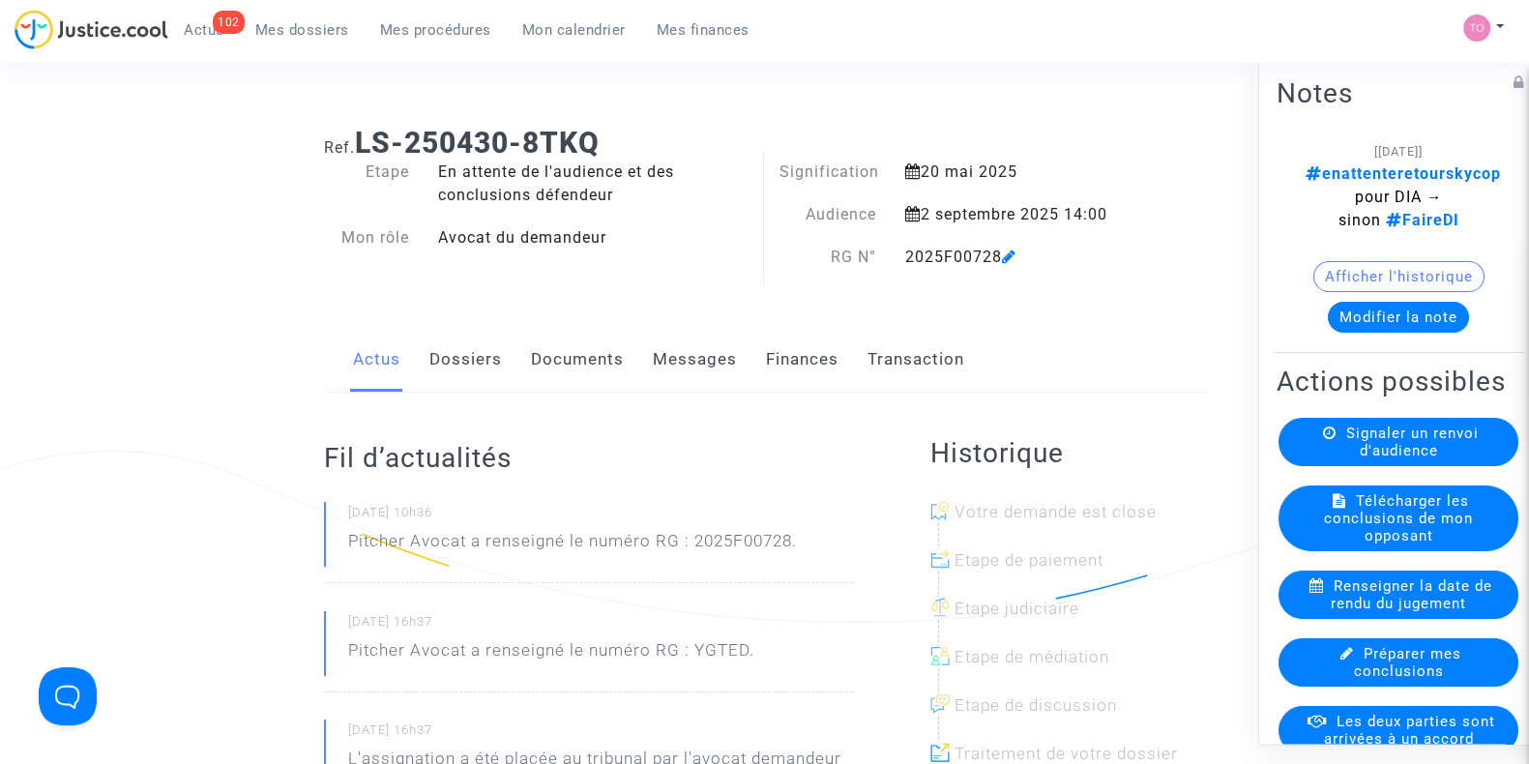
click at [452, 362] on link "Dossiers" at bounding box center [466, 360] width 73 height 64
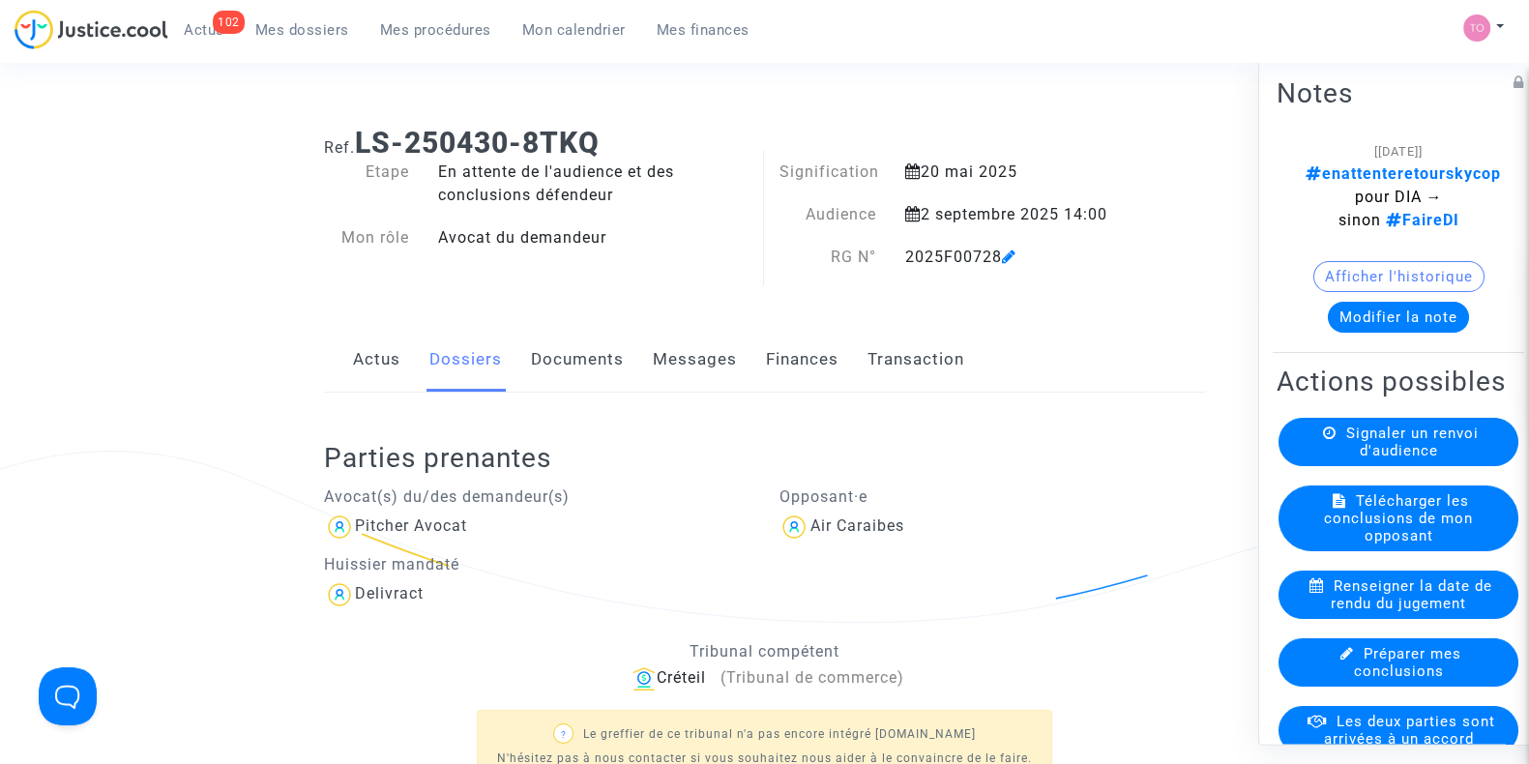
click at [390, 347] on link "Actus" at bounding box center [376, 360] width 47 height 64
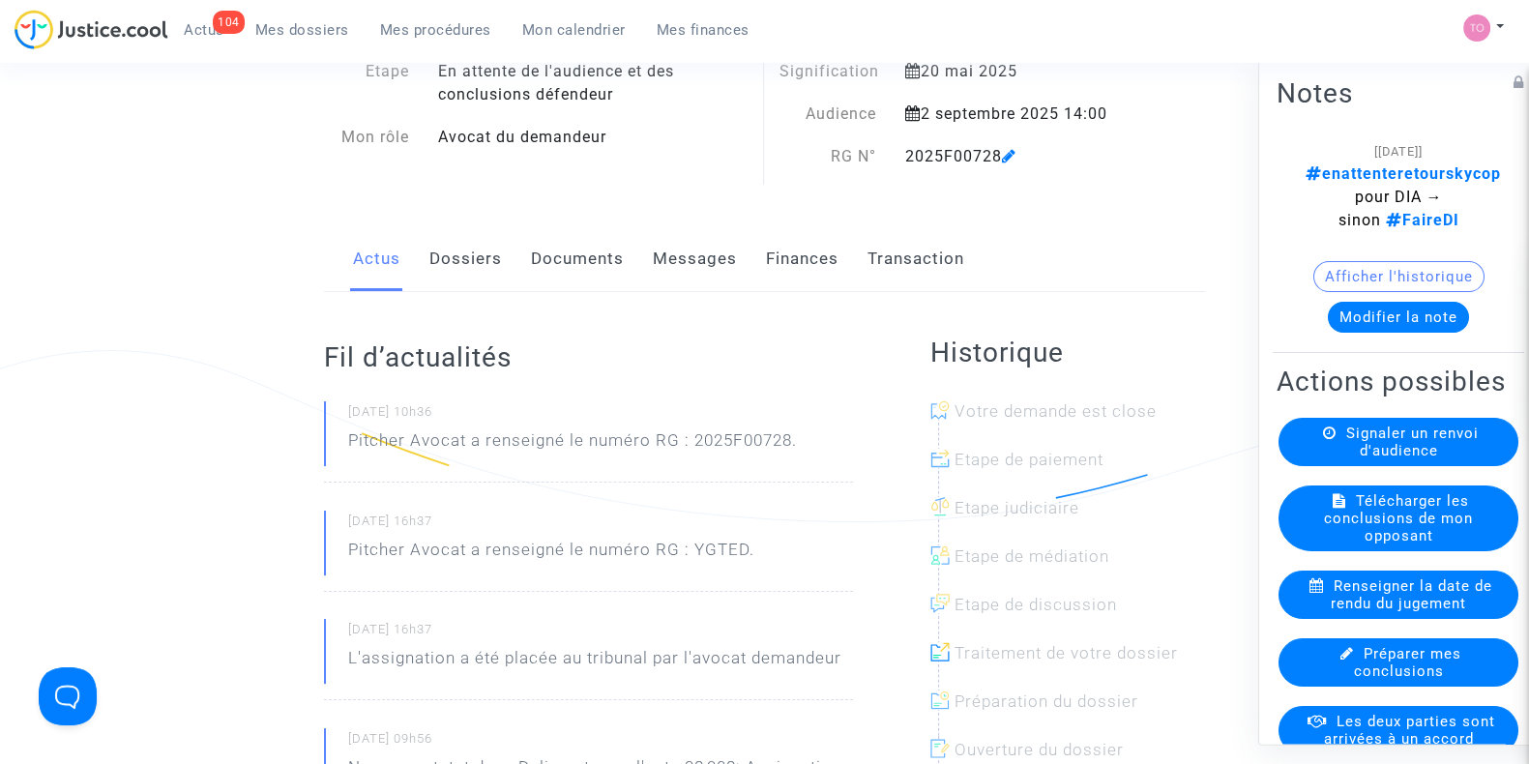
click at [453, 264] on link "Dossiers" at bounding box center [466, 259] width 73 height 64
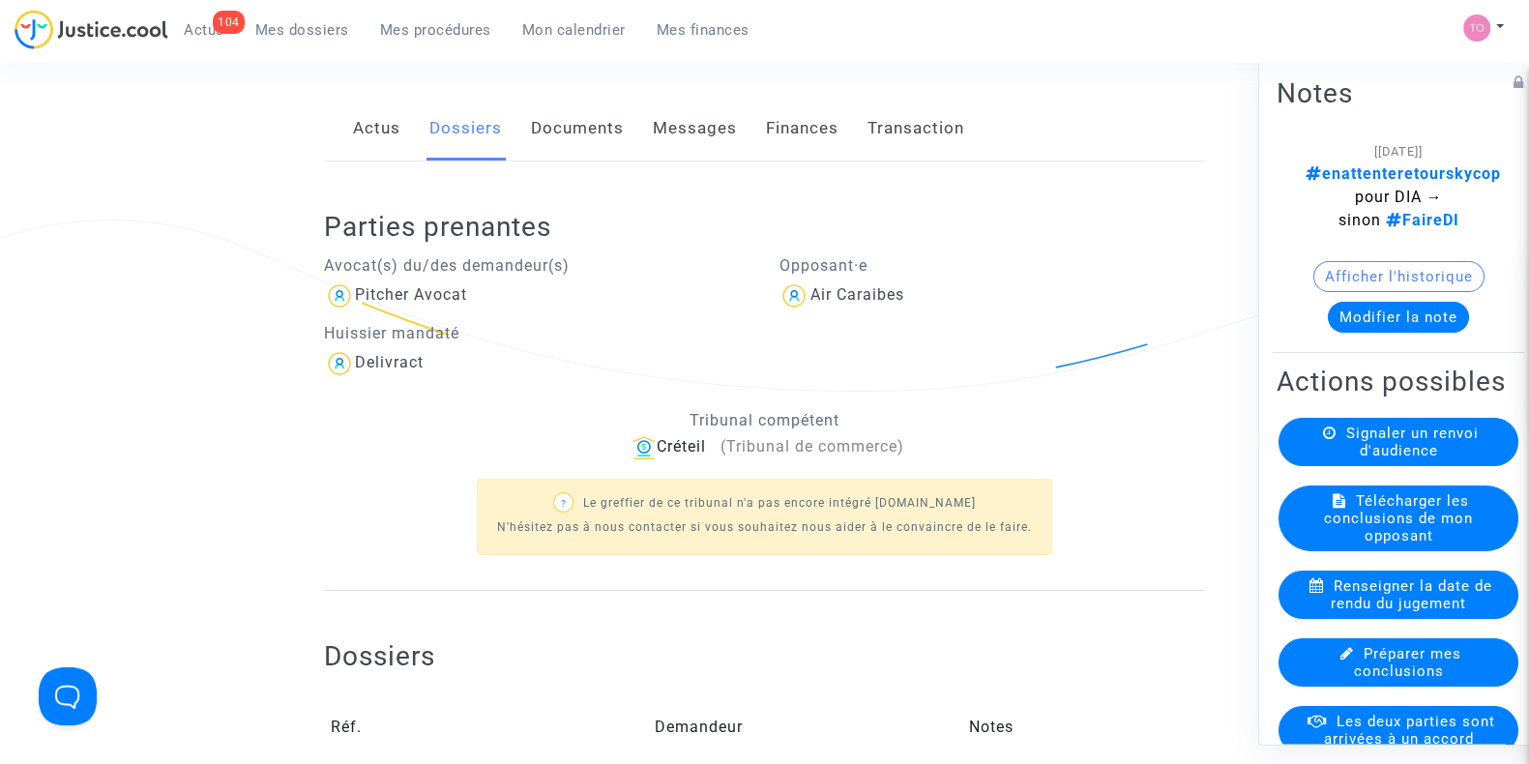
click at [551, 142] on link "Documents" at bounding box center [577, 129] width 93 height 64
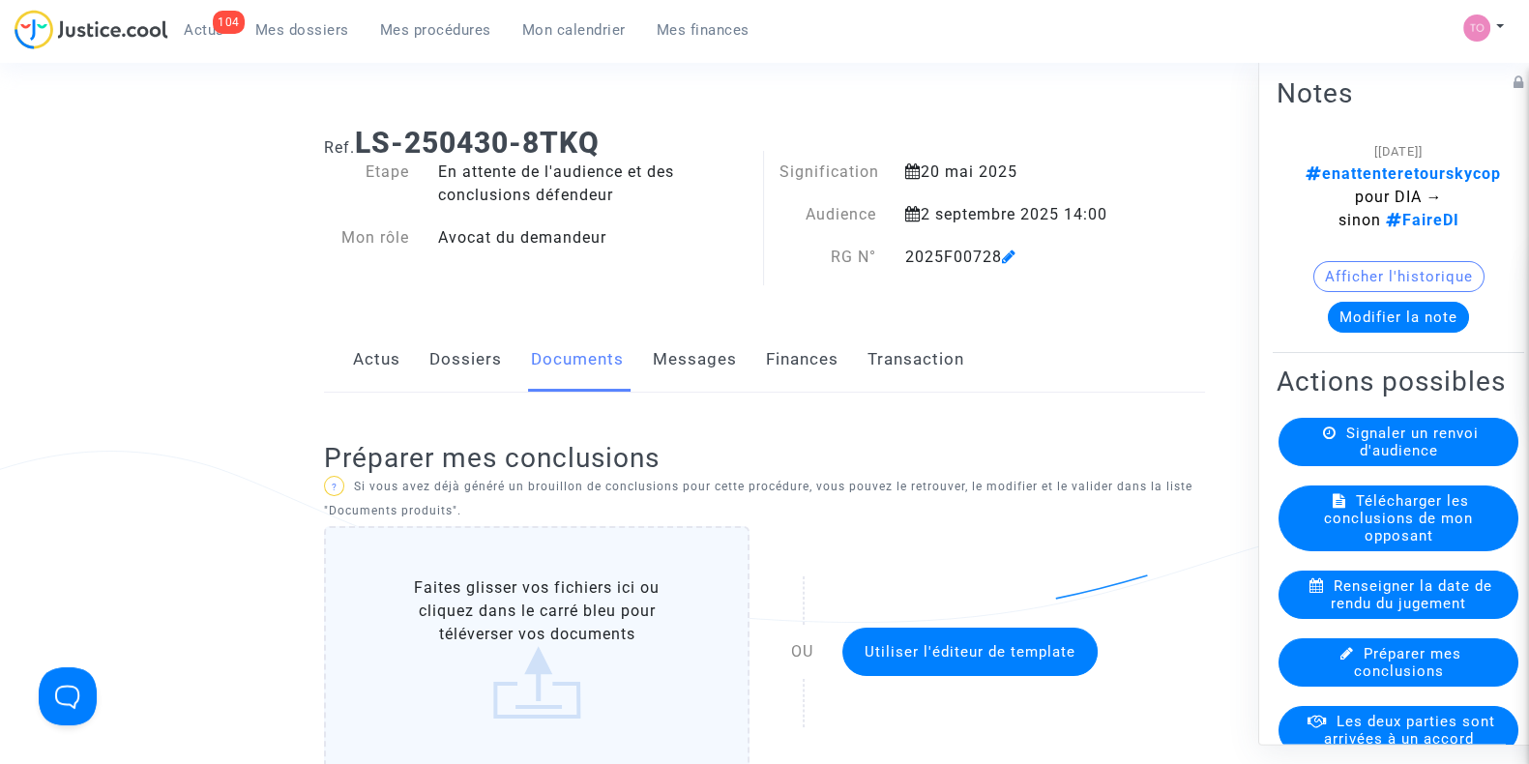
click at [1362, 316] on button "Modifier la note" at bounding box center [1398, 317] width 141 height 31
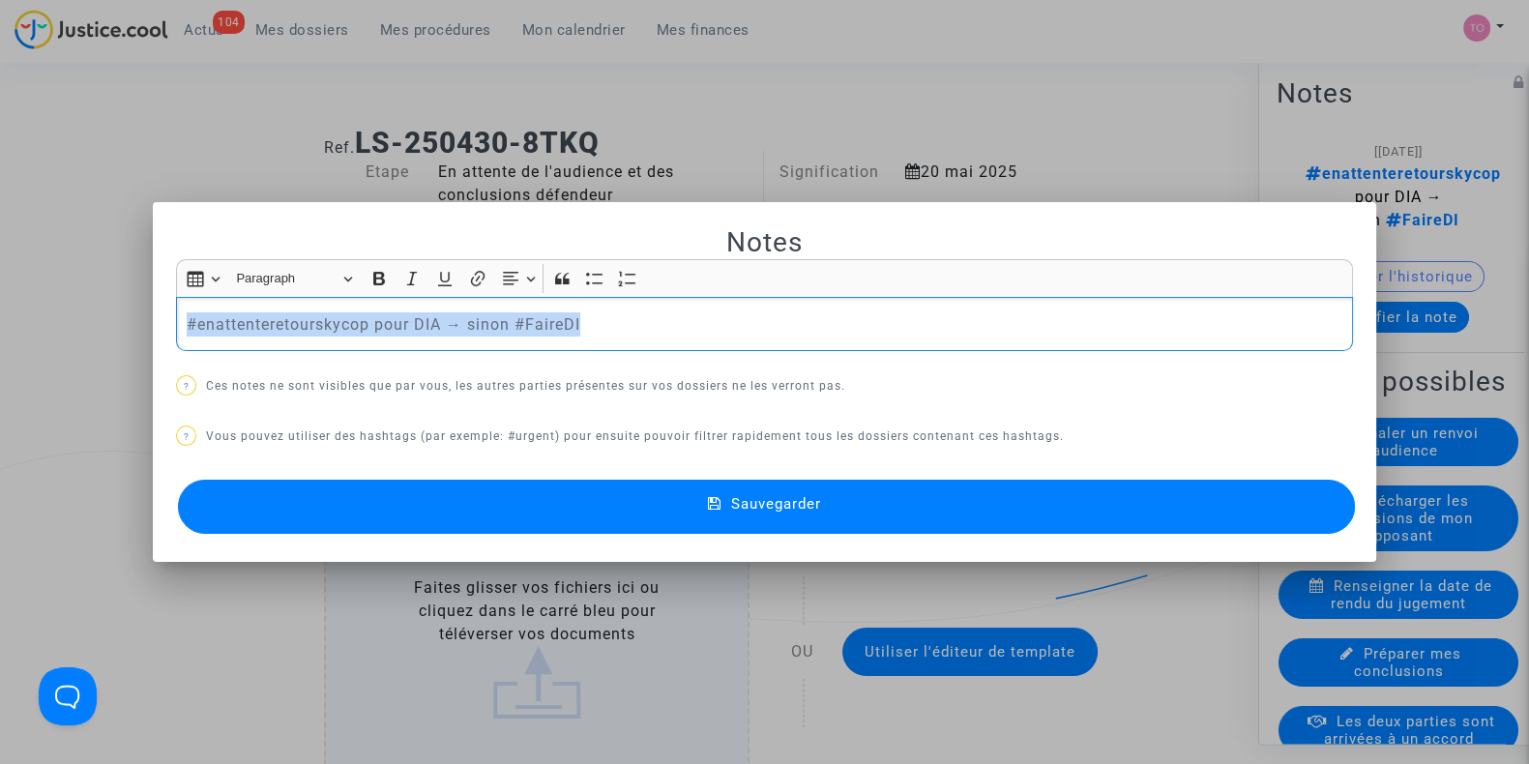
drag, startPoint x: 594, startPoint y: 328, endPoint x: 131, endPoint y: 307, distance: 463.8
click at [131, 307] on div "Notes Rich Text Editor Insert table Insert table Heading Paragraph Paragraph He…" at bounding box center [764, 382] width 1529 height 764
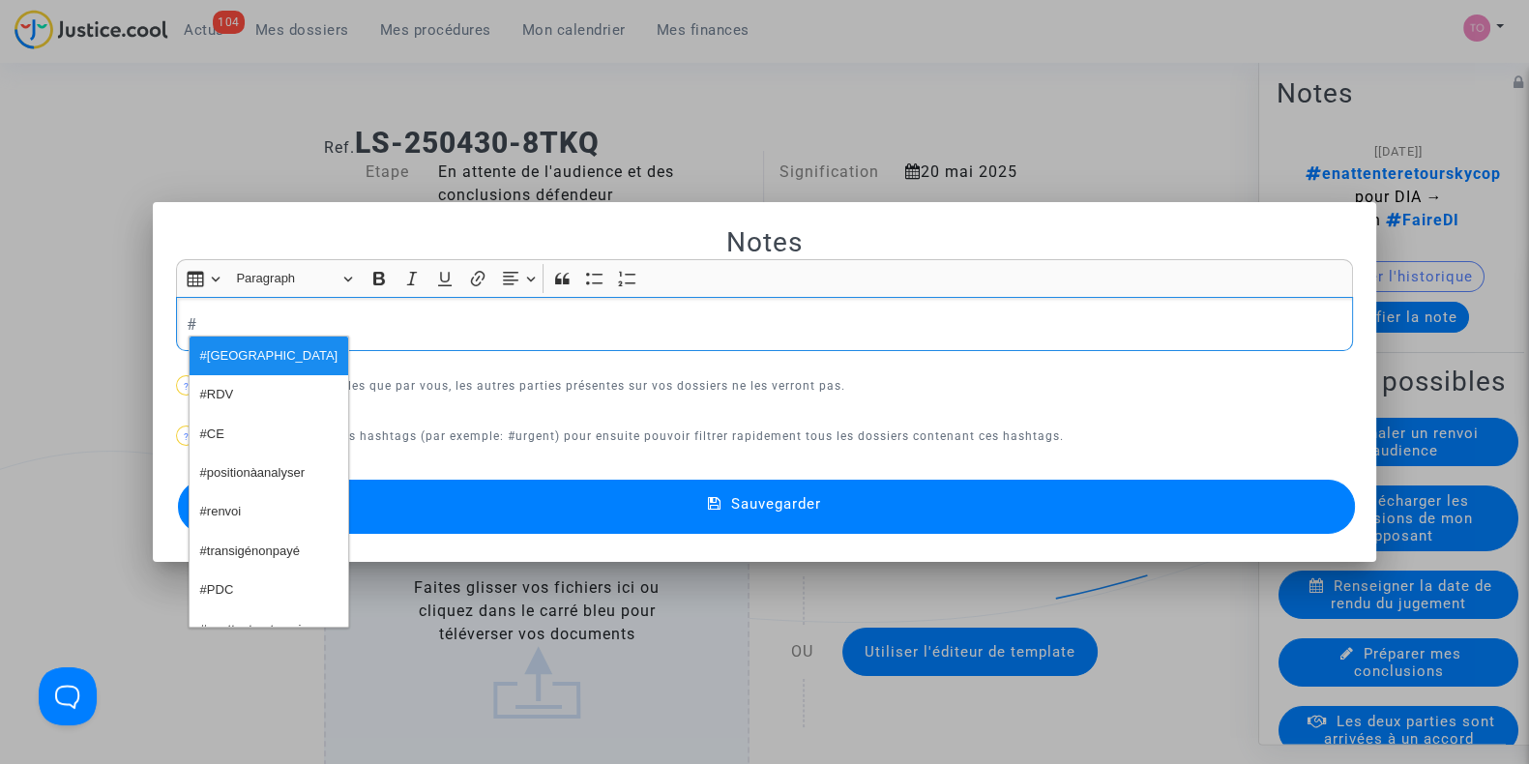
click at [43, 182] on div at bounding box center [764, 382] width 1529 height 764
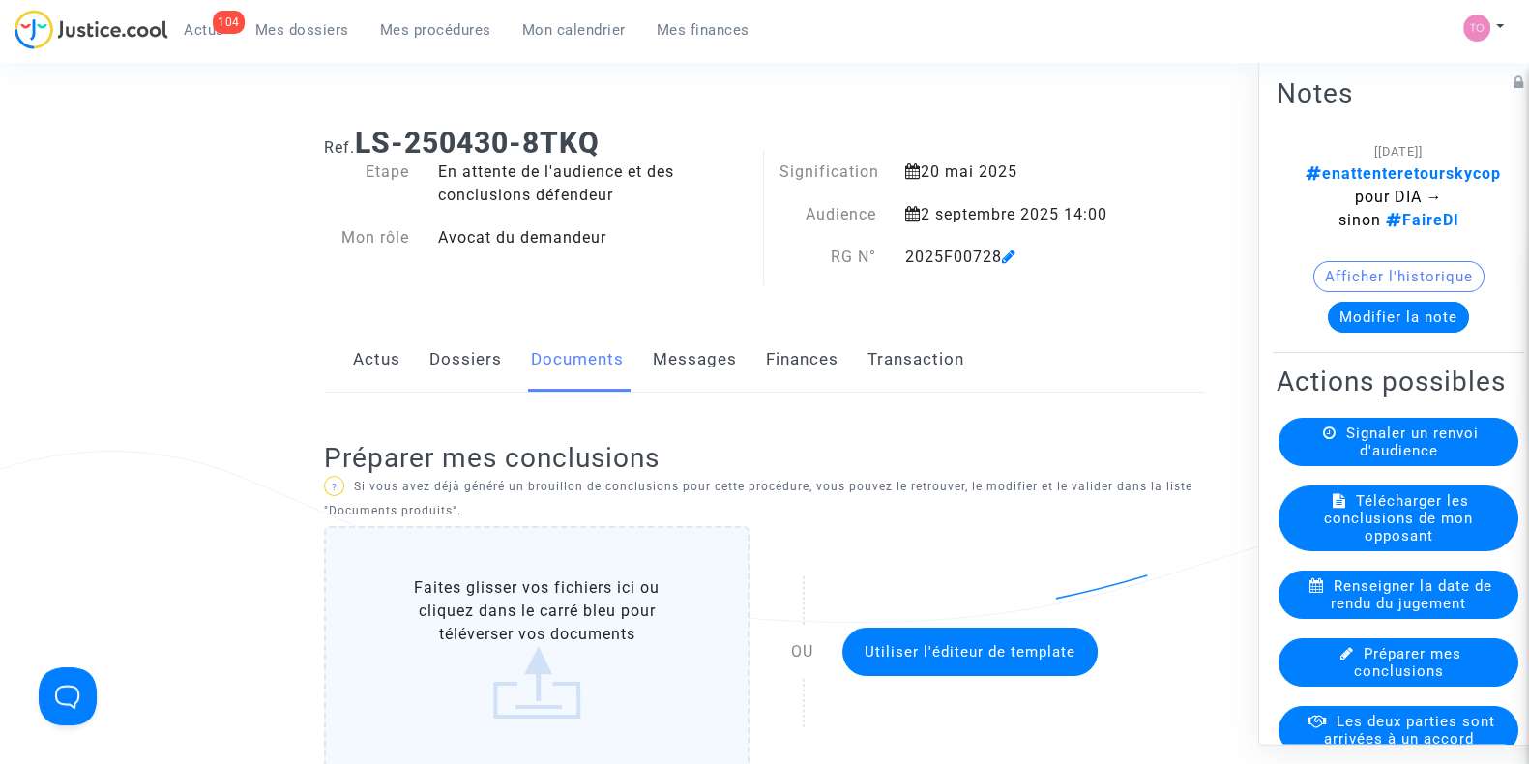
click at [457, 369] on link "Dossiers" at bounding box center [466, 360] width 73 height 64
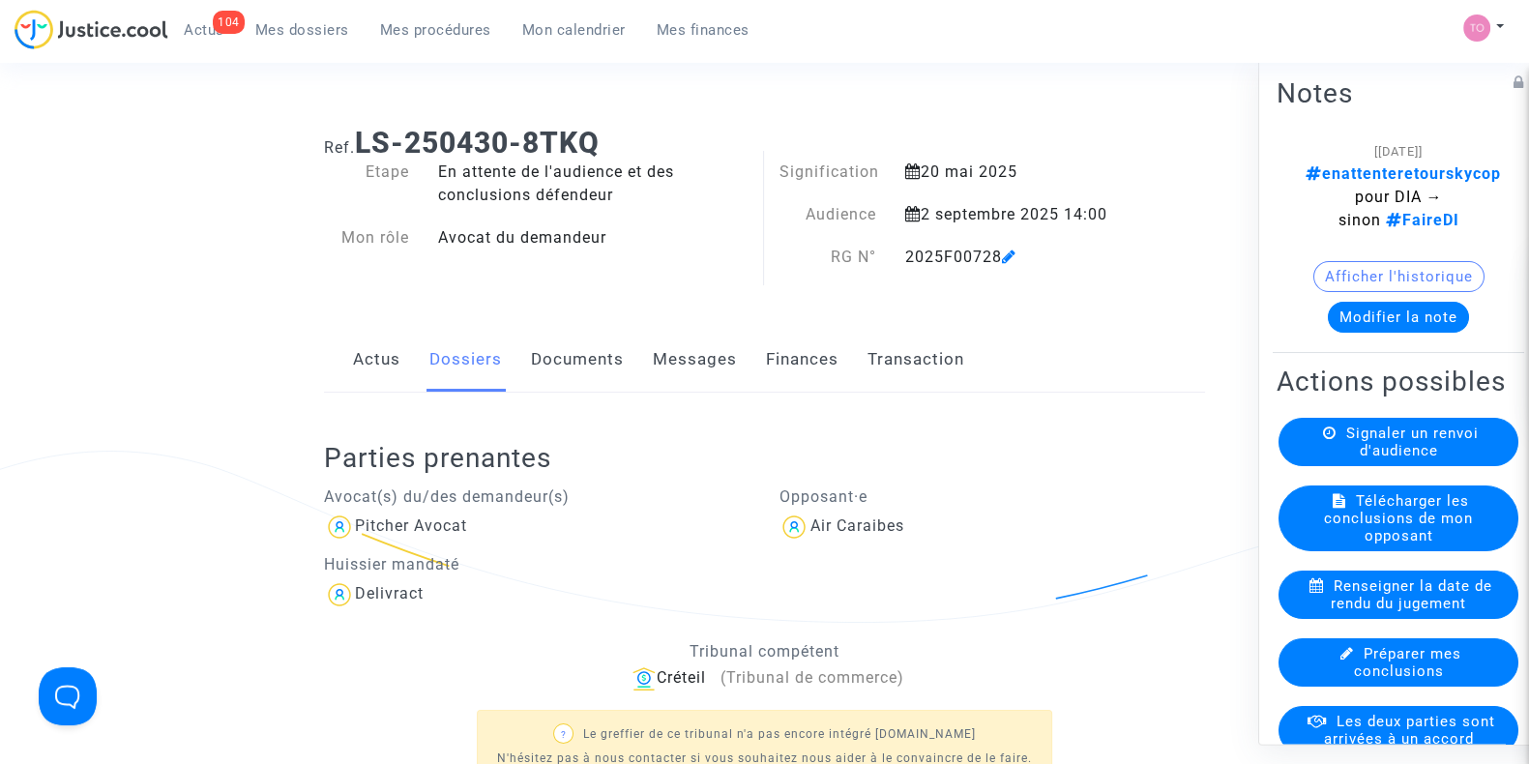
click at [1378, 307] on button "Modifier la note" at bounding box center [1398, 317] width 141 height 31
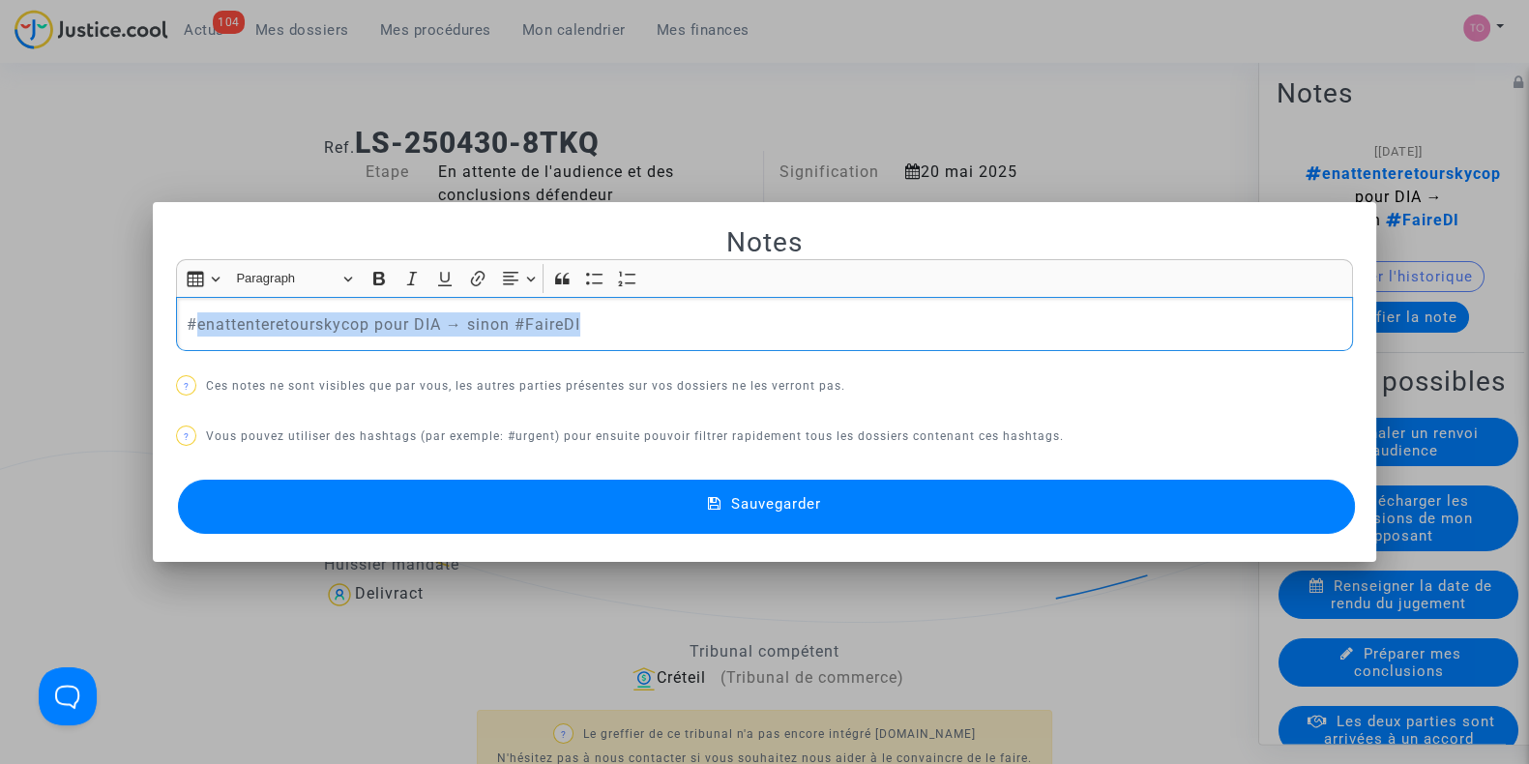
drag, startPoint x: 614, startPoint y: 317, endPoint x: 192, endPoint y: 325, distance: 422.8
click at [192, 325] on p "#enattenteretourskycop pour DIA → sinon #FaireDI" at bounding box center [765, 324] width 1157 height 24
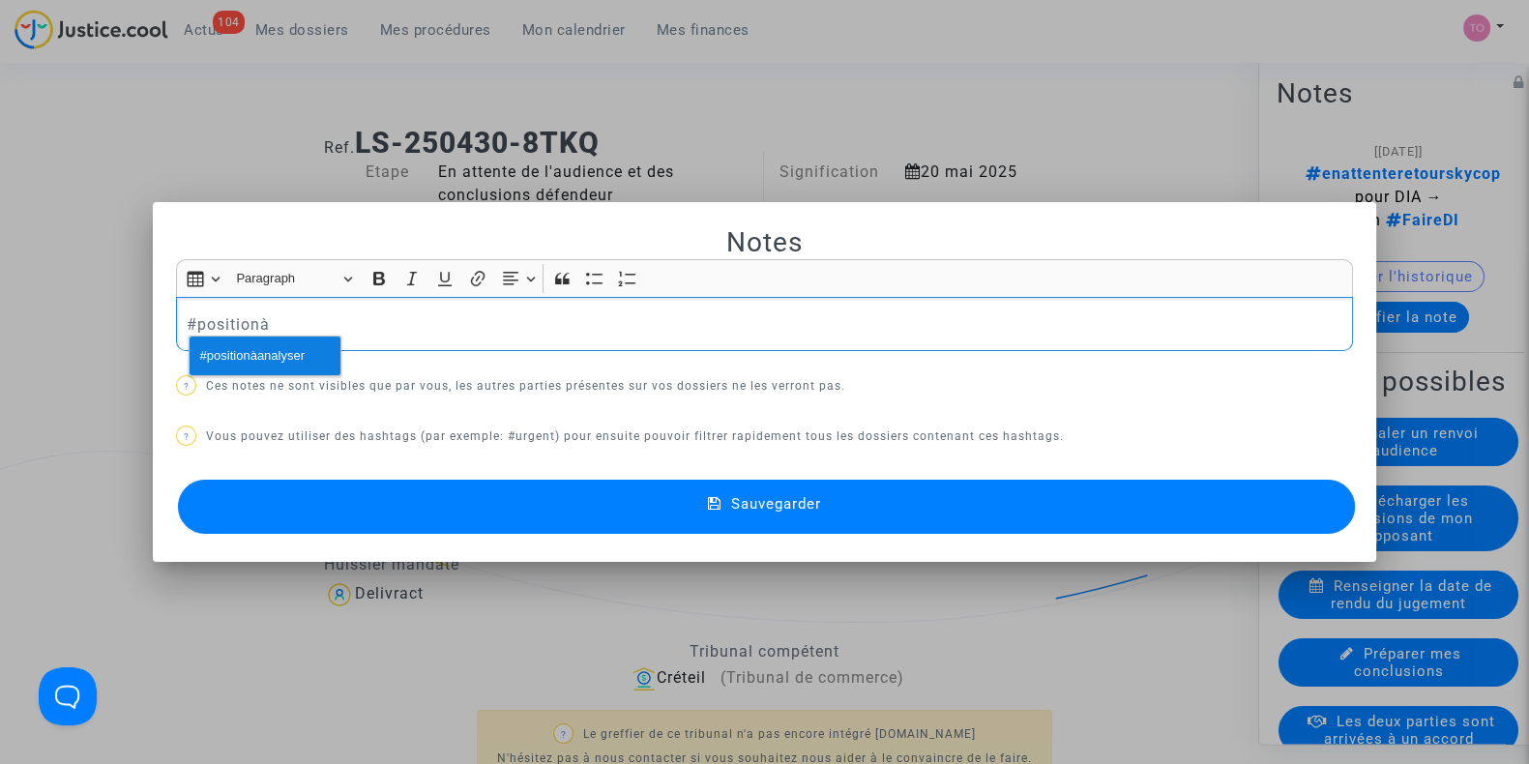
click at [226, 357] on span "#positionàanalyser" at bounding box center [252, 356] width 104 height 28
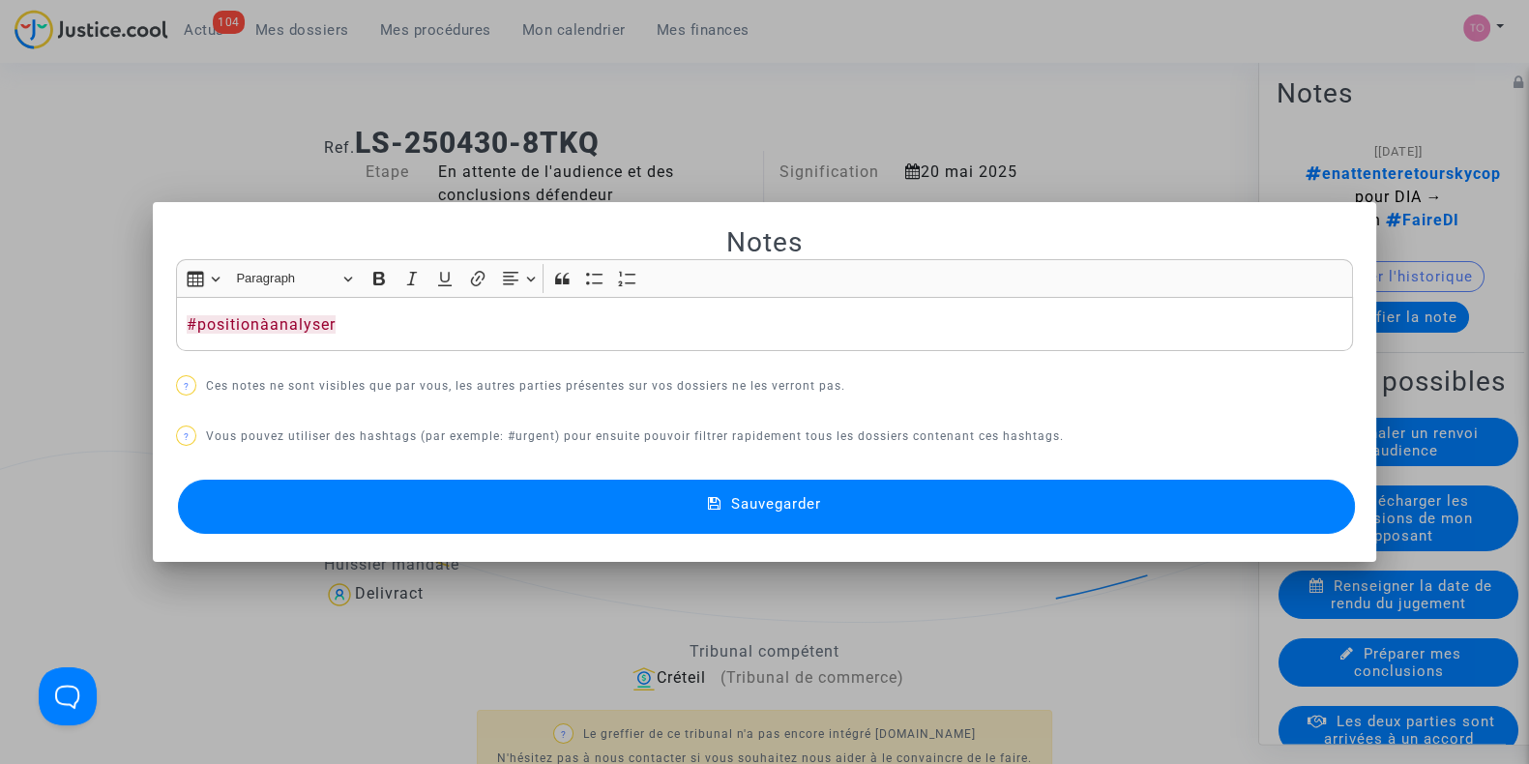
click at [335, 518] on button "Sauvegarder" at bounding box center [766, 507] width 1177 height 54
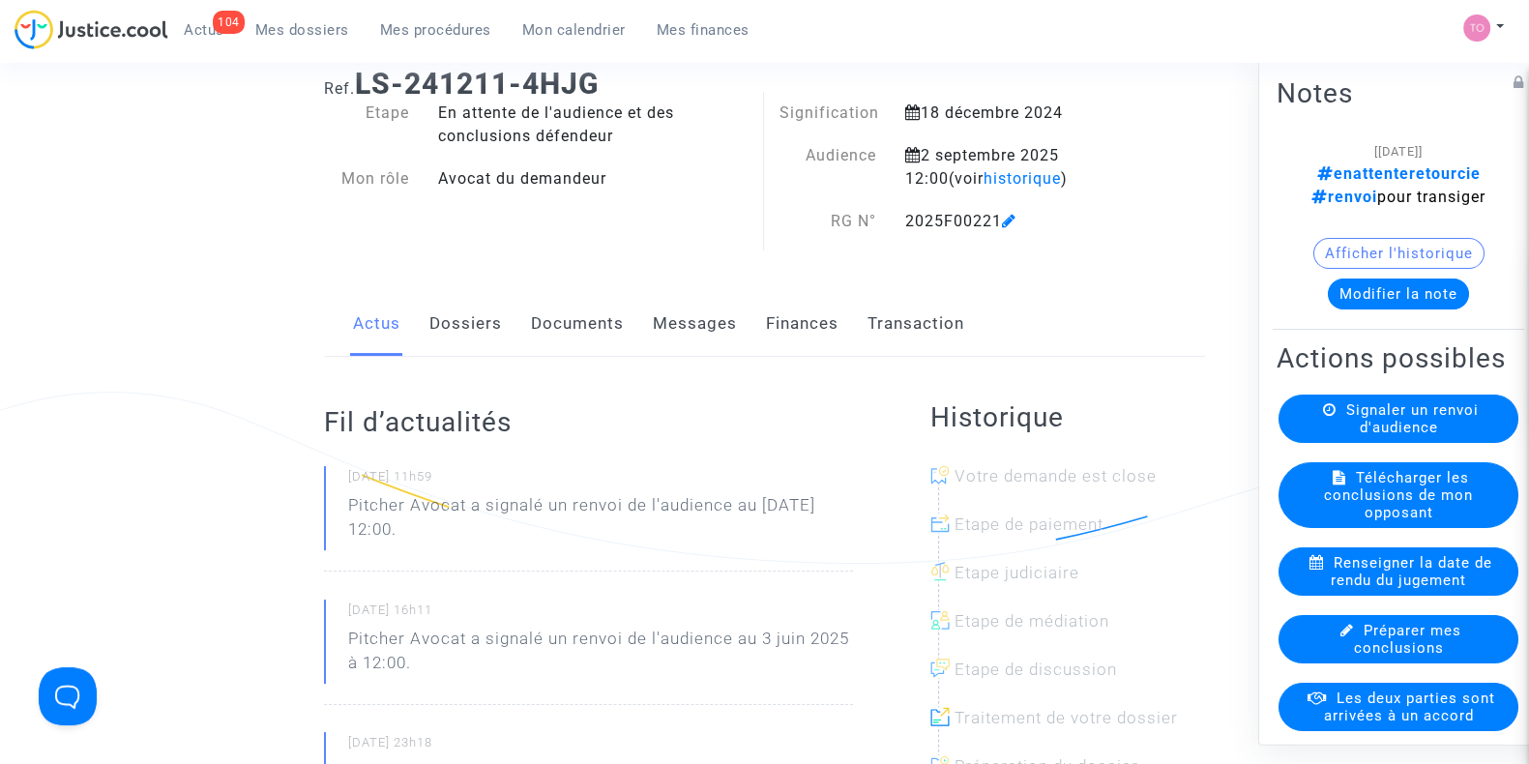
click at [786, 331] on link "Finances" at bounding box center [802, 324] width 73 height 64
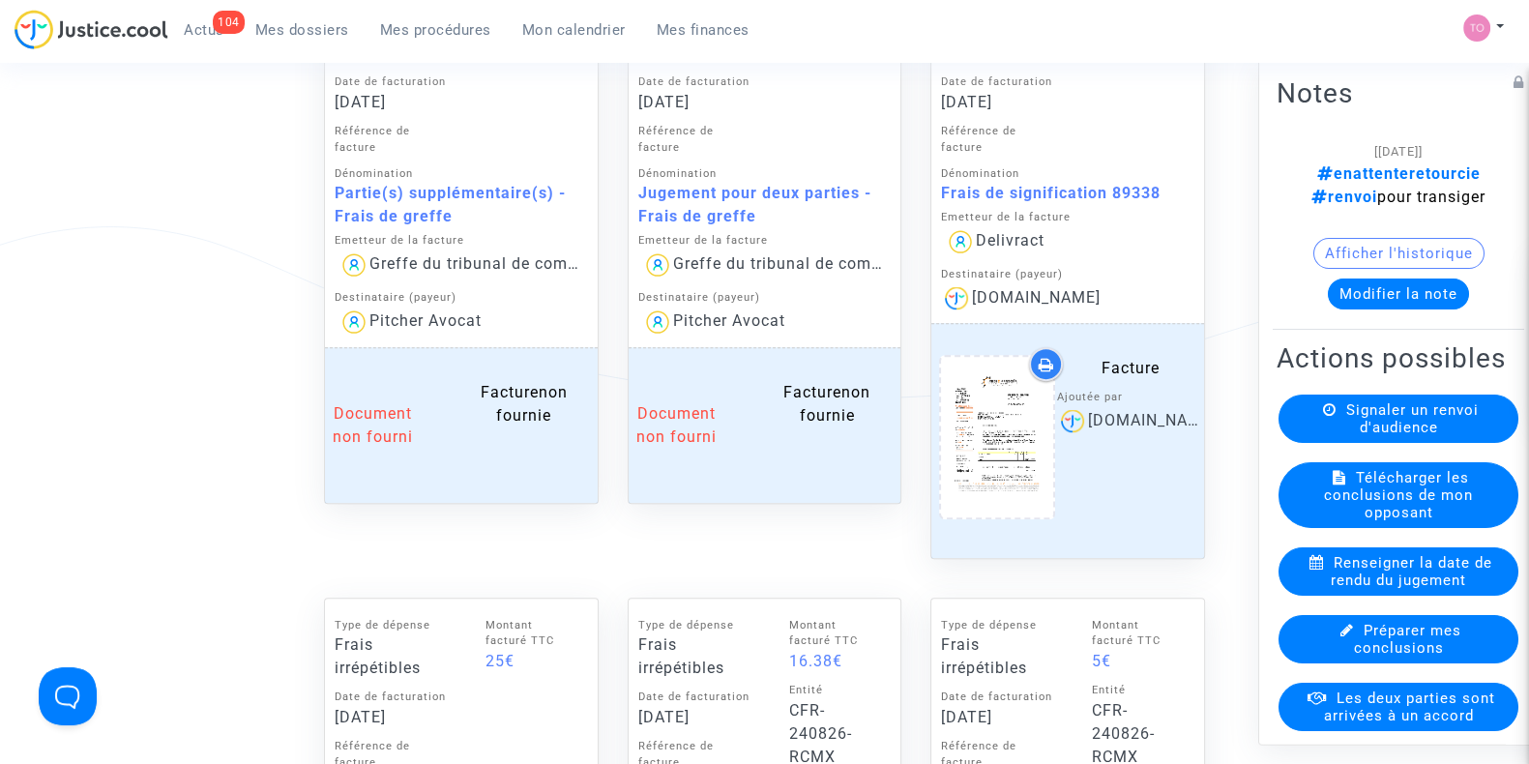
scroll to position [1078, 0]
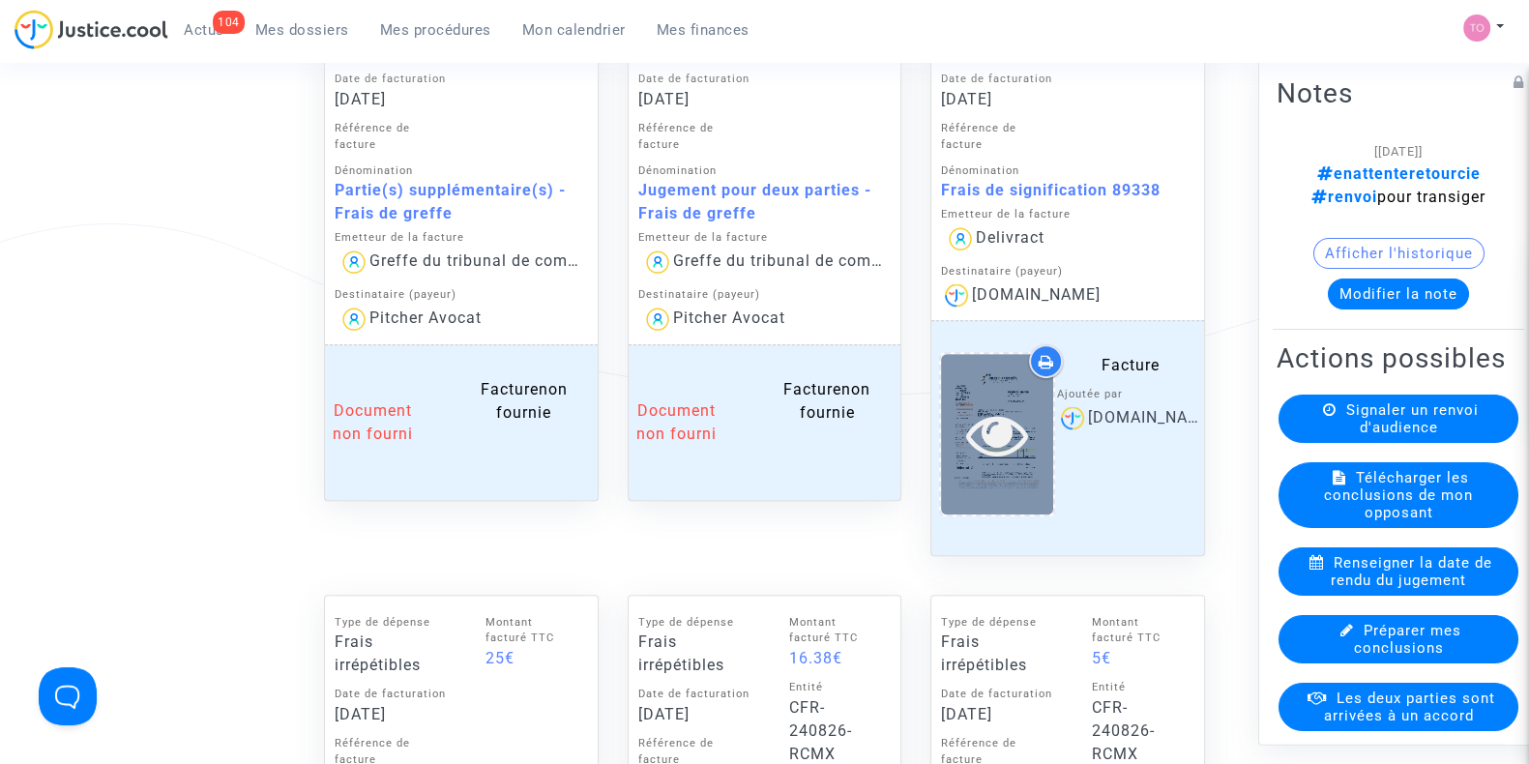
click at [972, 438] on icon at bounding box center [997, 434] width 63 height 62
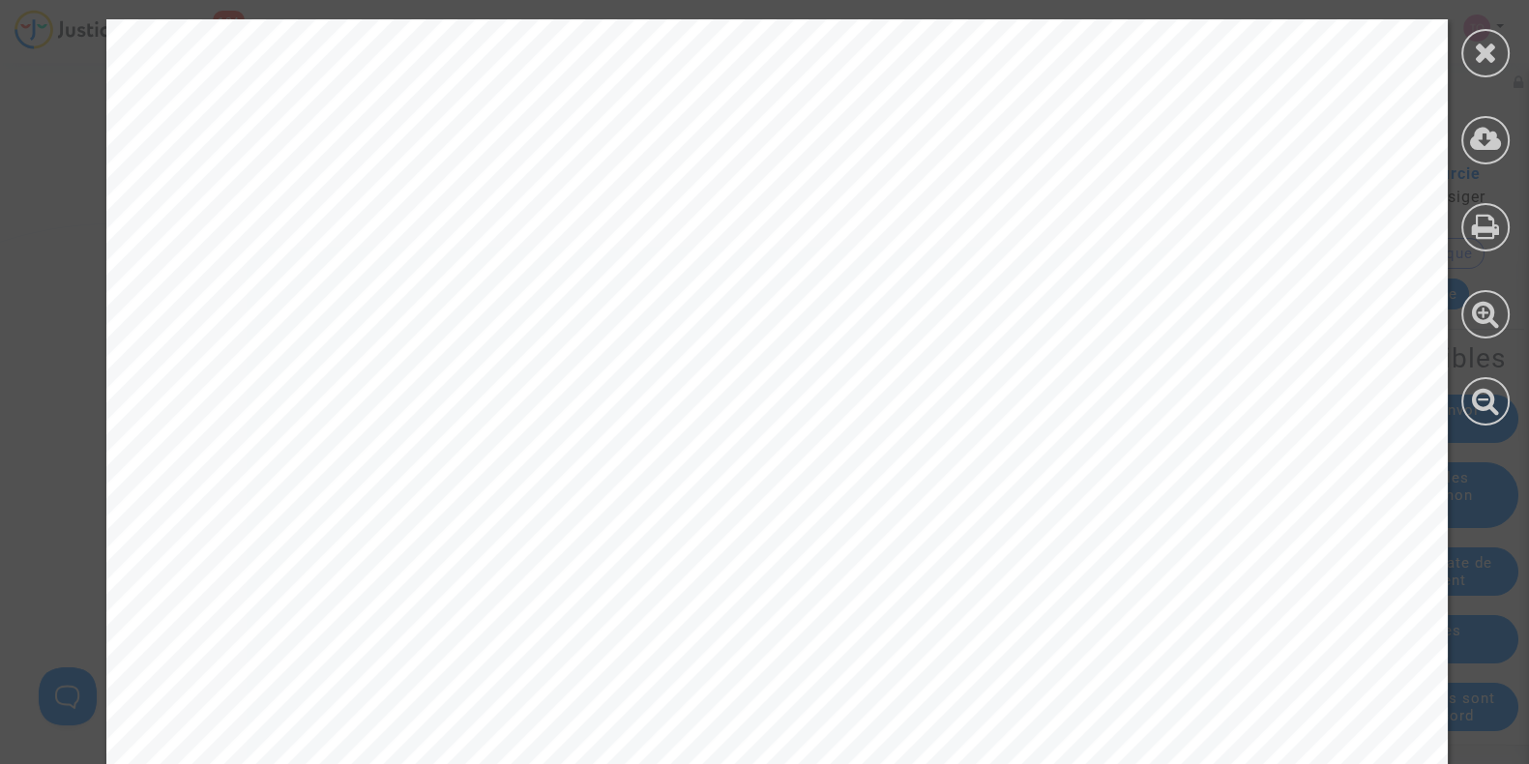
click at [1465, 70] on div at bounding box center [1485, 222] width 87 height 445
click at [1466, 65] on div at bounding box center [1486, 53] width 48 height 48
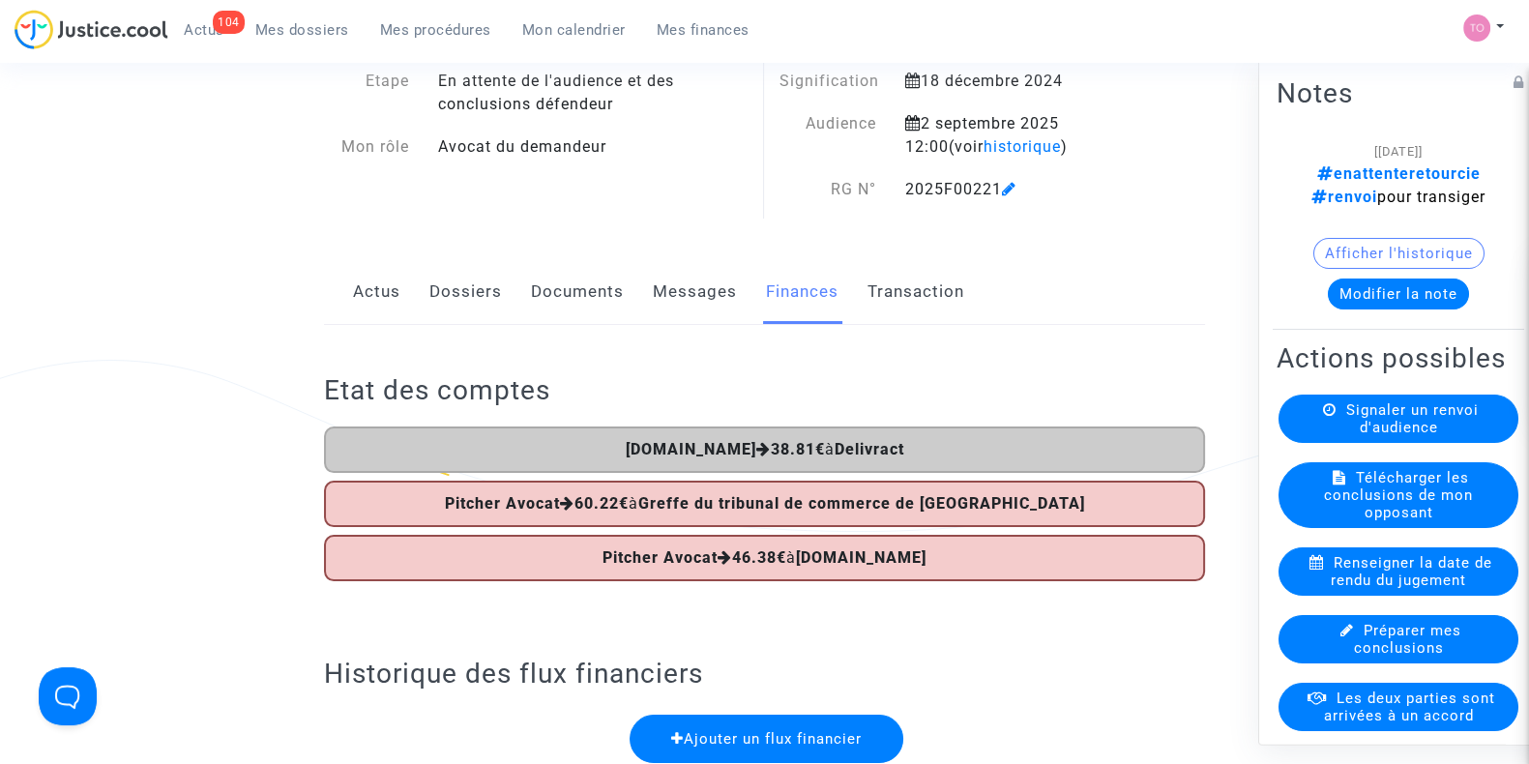
scroll to position [0, 0]
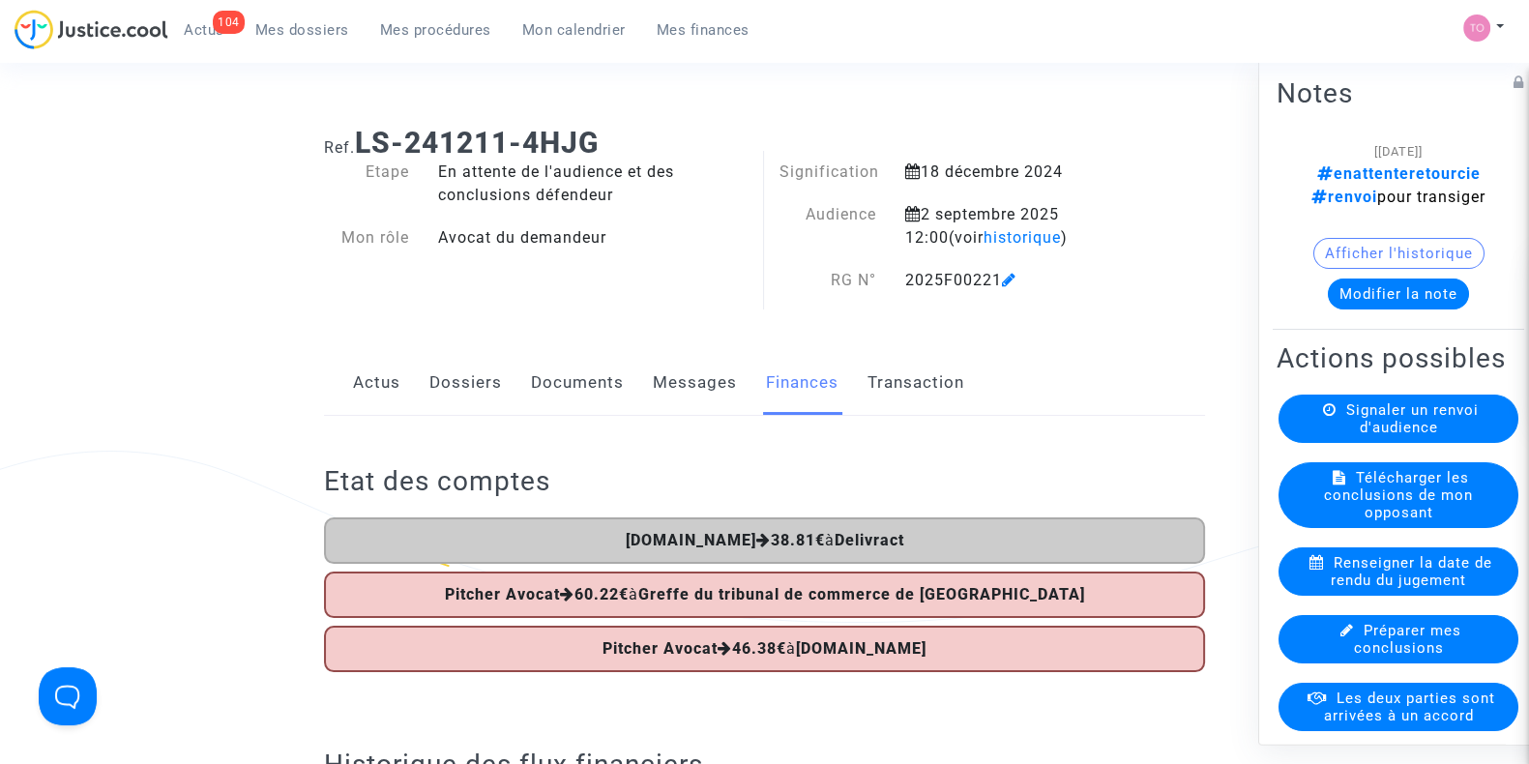
click at [478, 374] on link "Dossiers" at bounding box center [466, 383] width 73 height 64
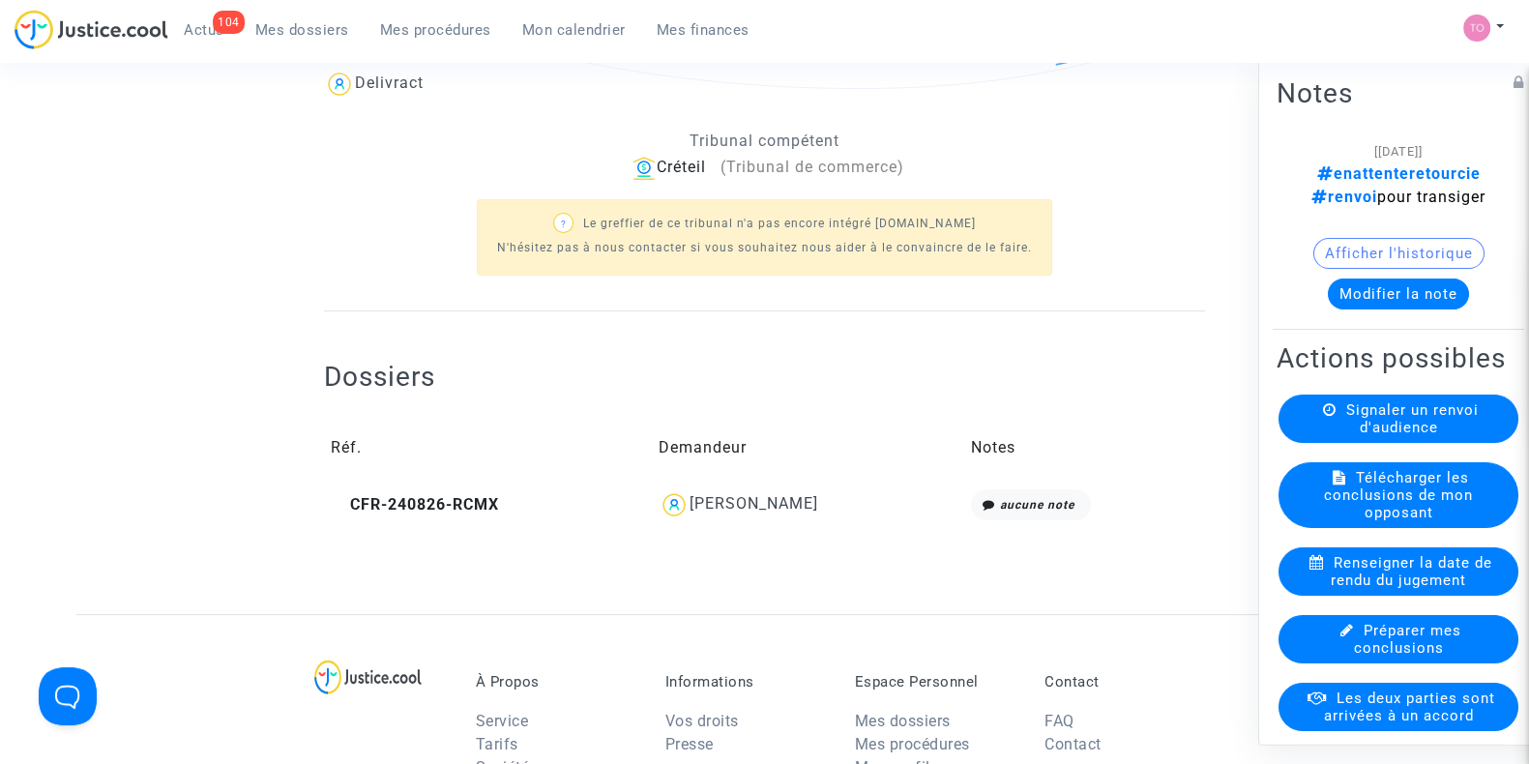
scroll to position [538, 0]
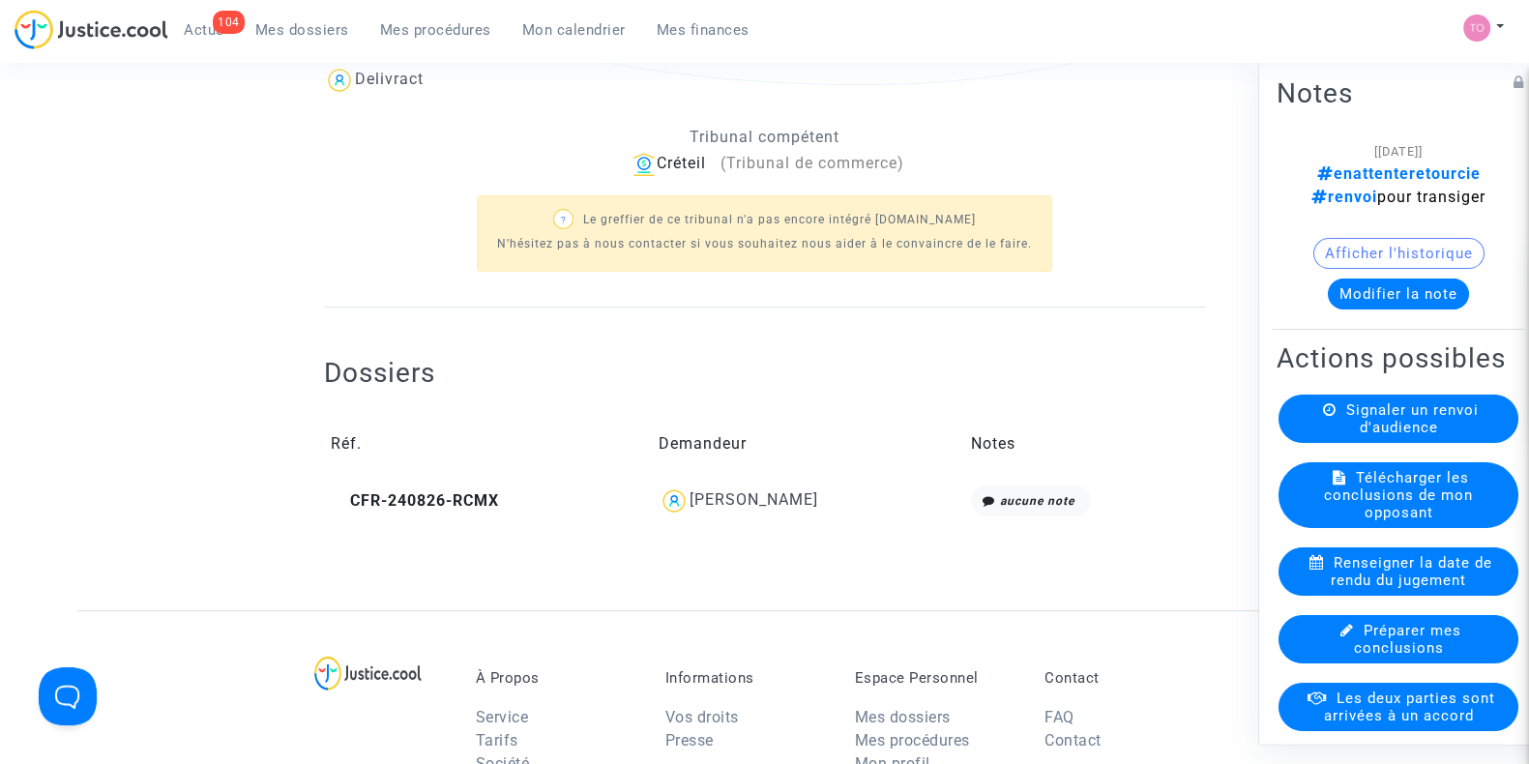
click at [751, 508] on div "[PERSON_NAME]" at bounding box center [808, 501] width 299 height 31
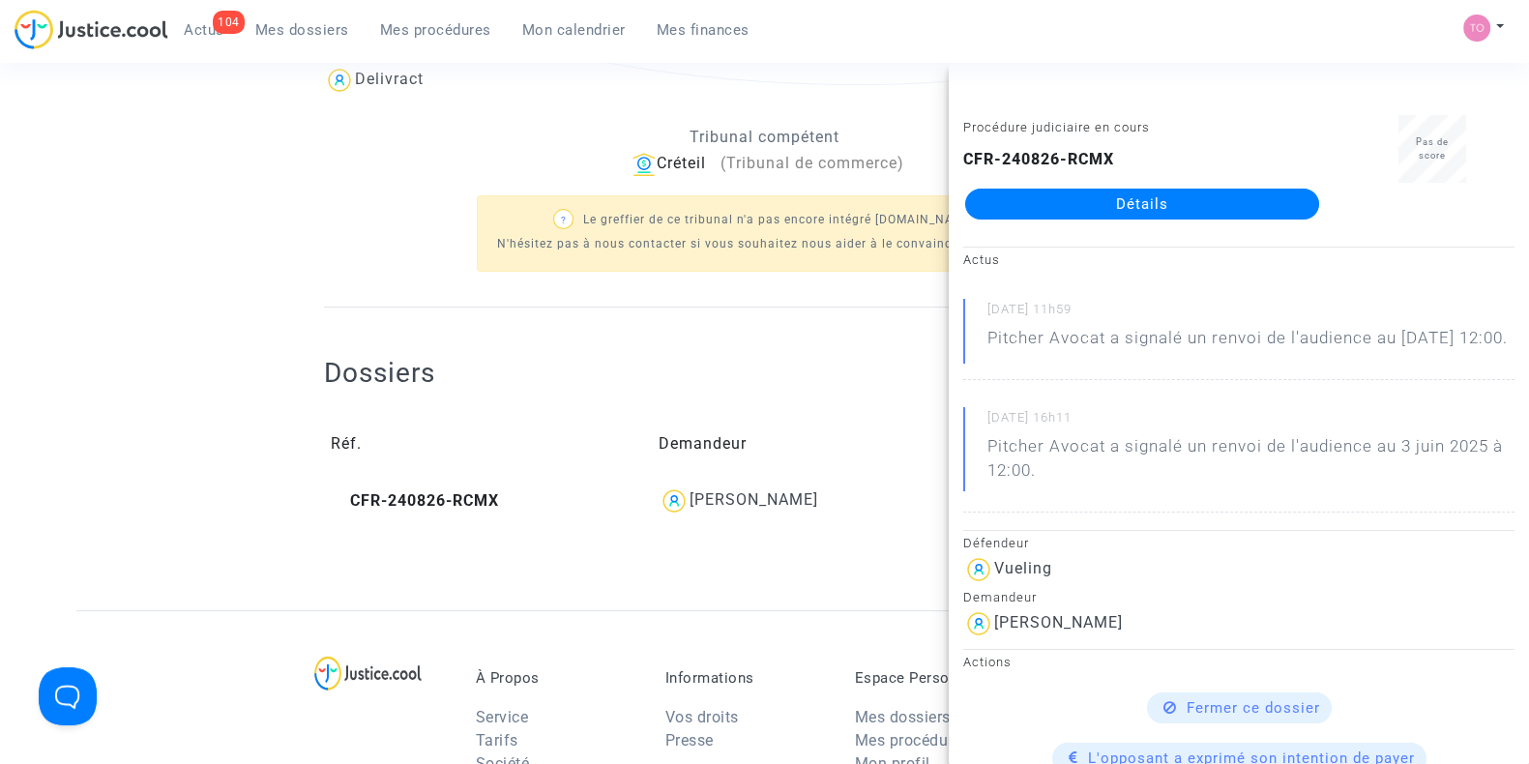
click at [268, 104] on ng-component "Ref. LS-241211-4HJG Etape En attente de l'audience et des conclusions défendeur…" at bounding box center [764, 91] width 1377 height 1037
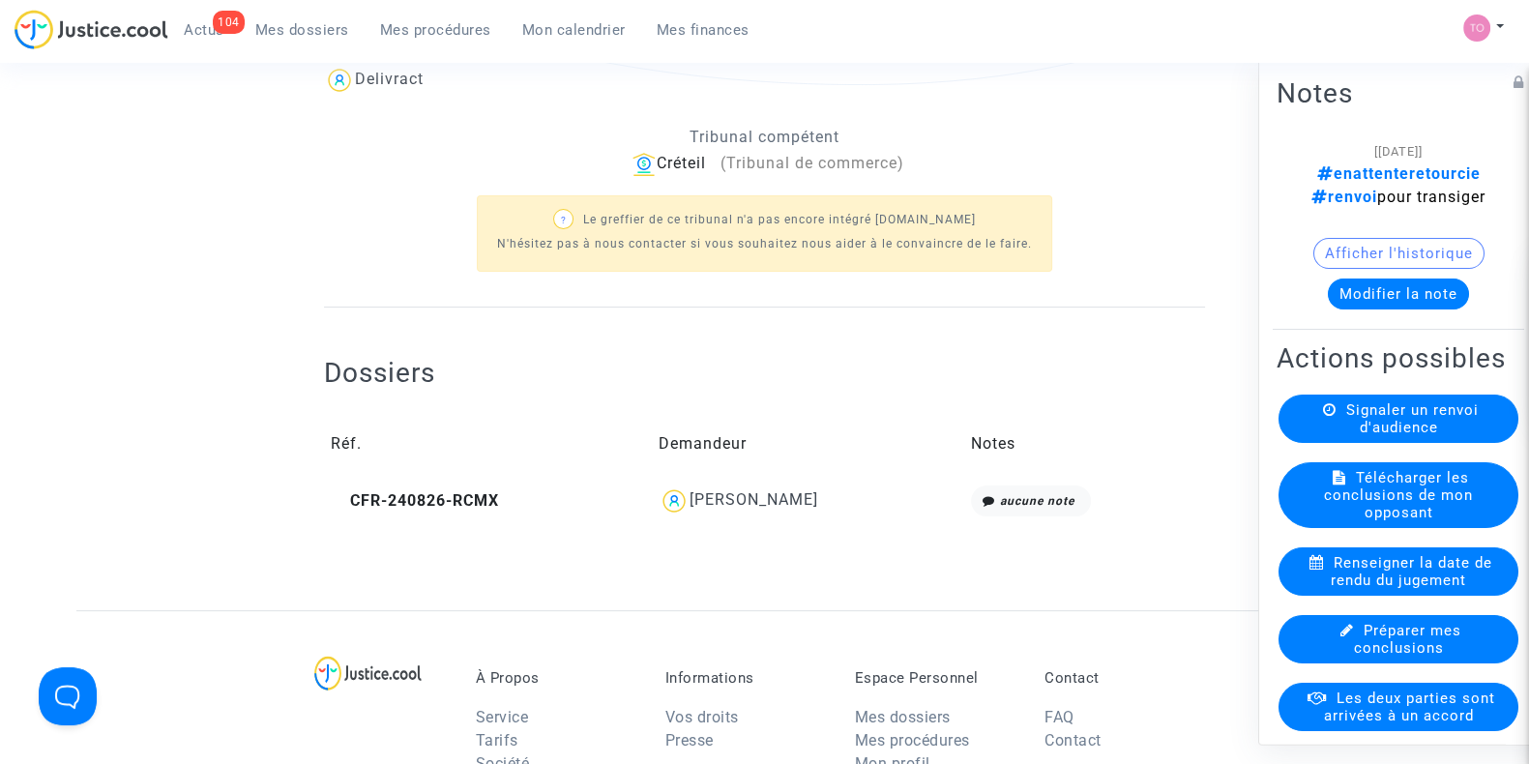
scroll to position [0, 0]
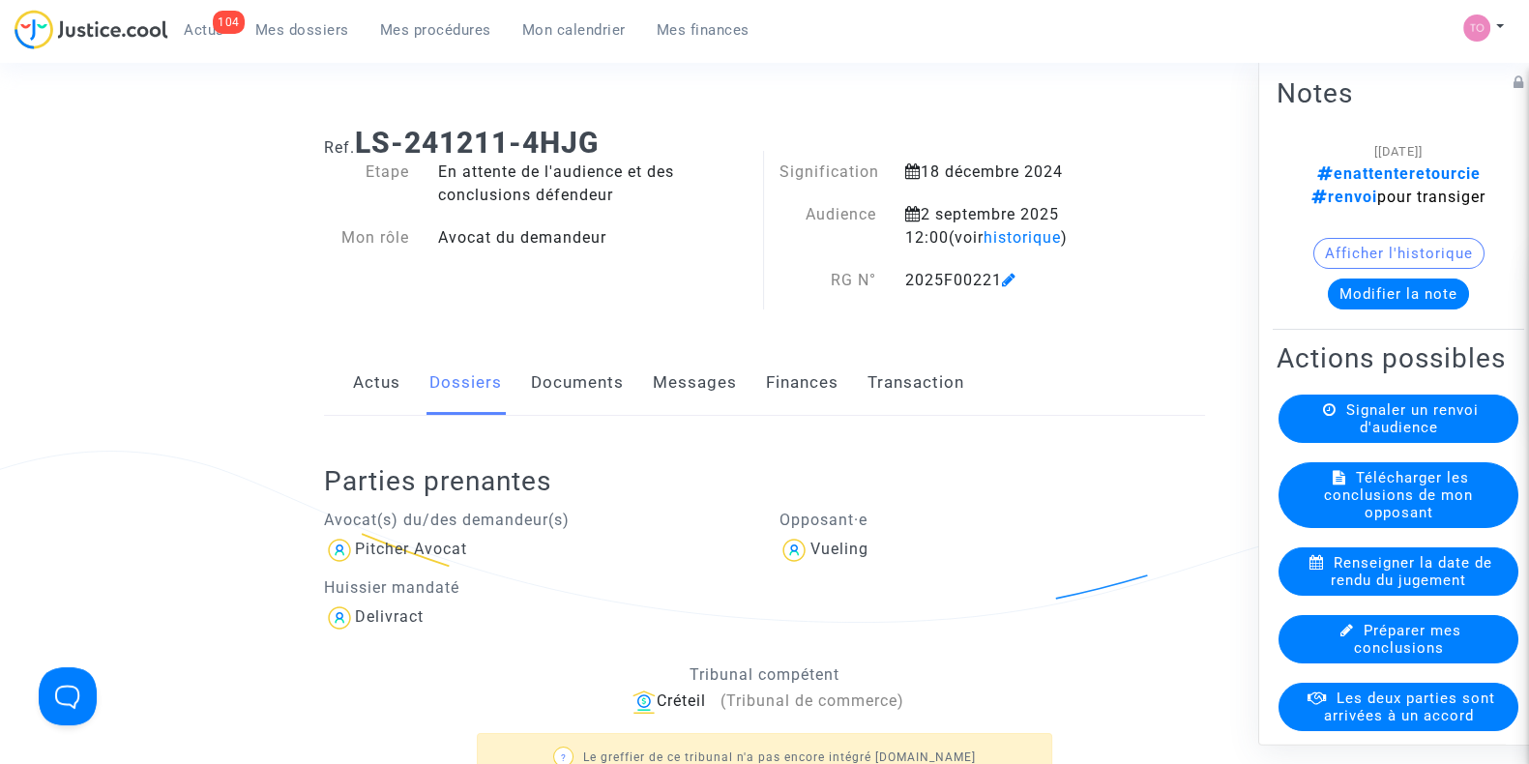
click at [783, 388] on link "Finances" at bounding box center [802, 383] width 73 height 64
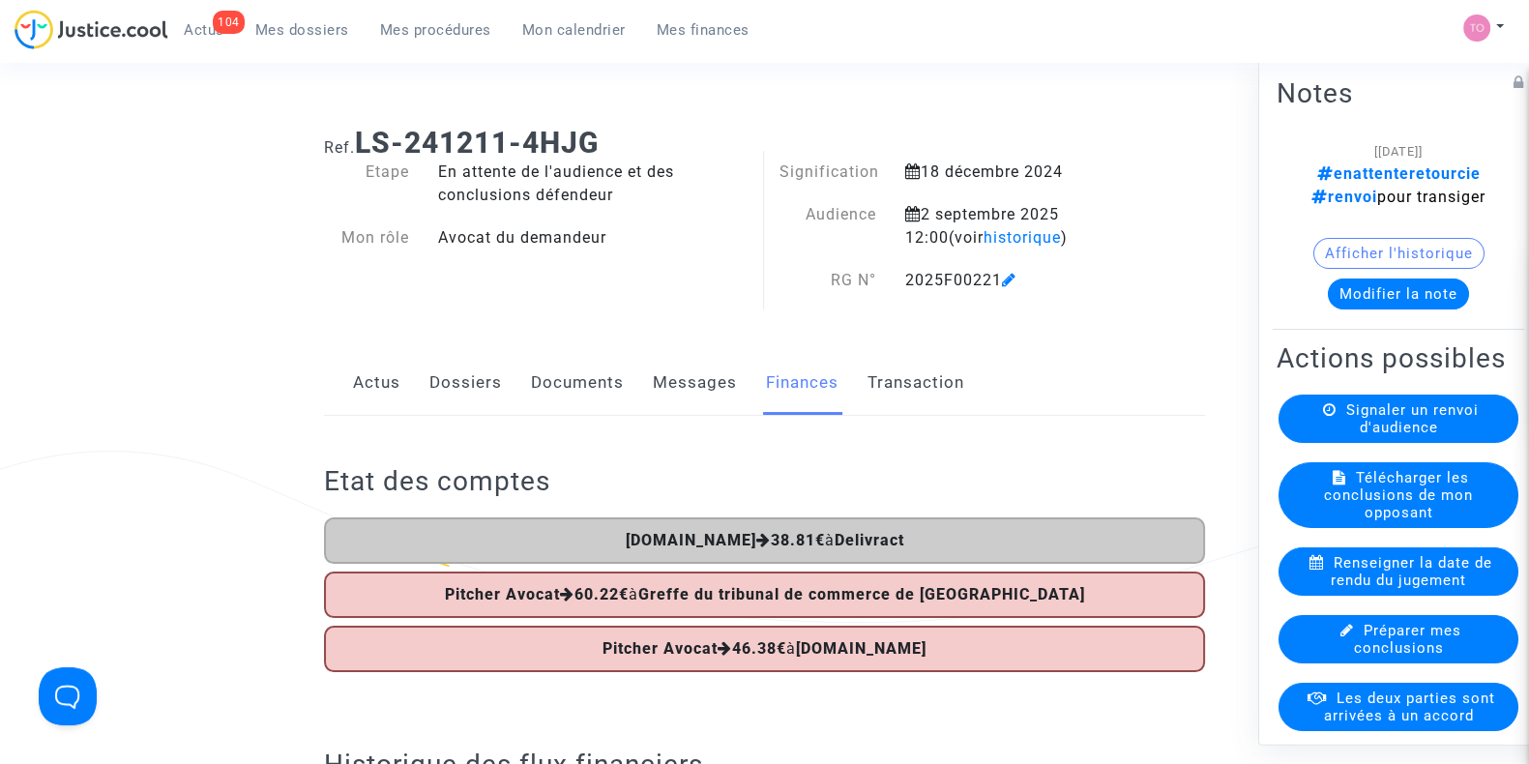
scroll to position [52, 0]
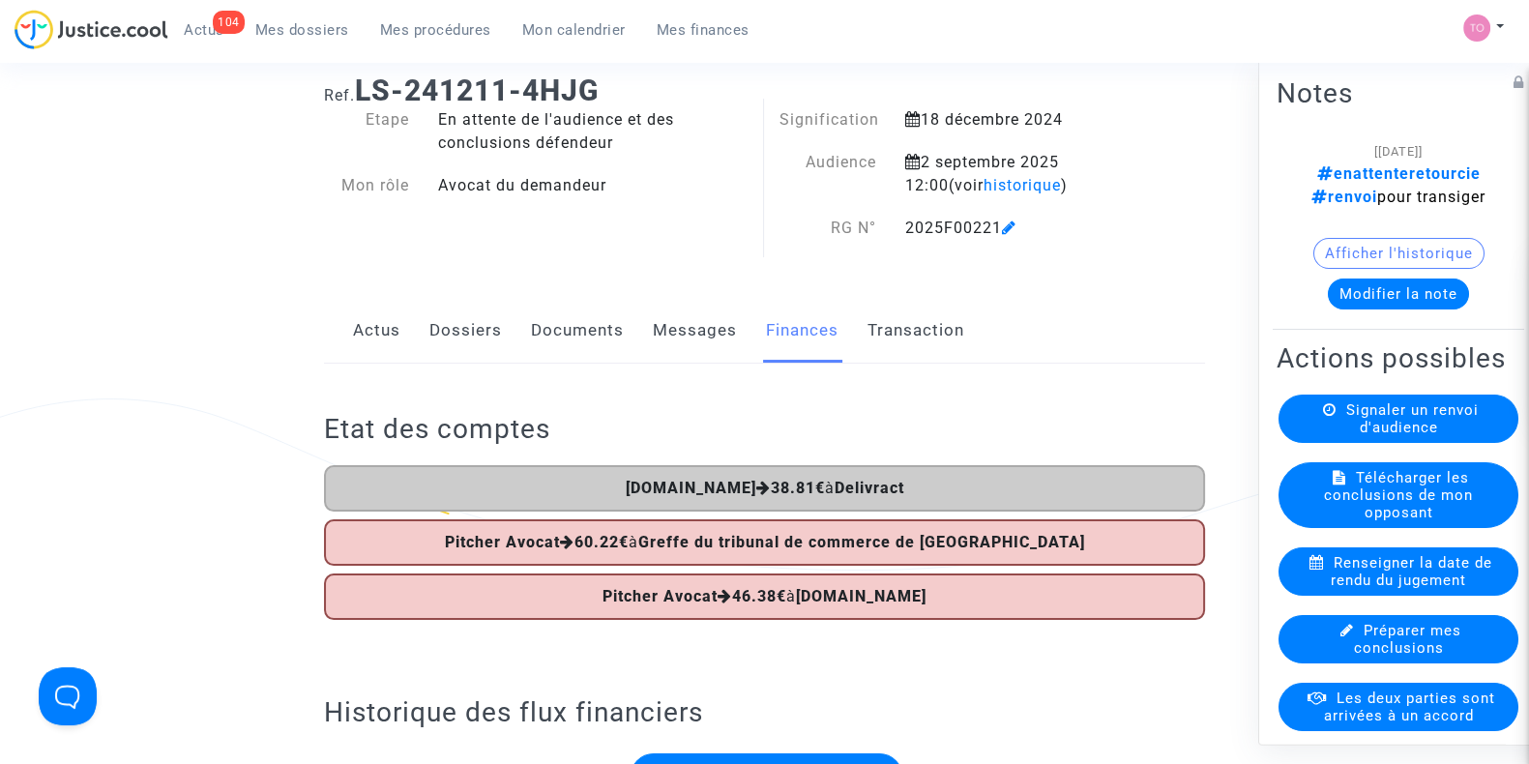
click at [957, 412] on h2 "Etat des comptes" at bounding box center [764, 429] width 881 height 34
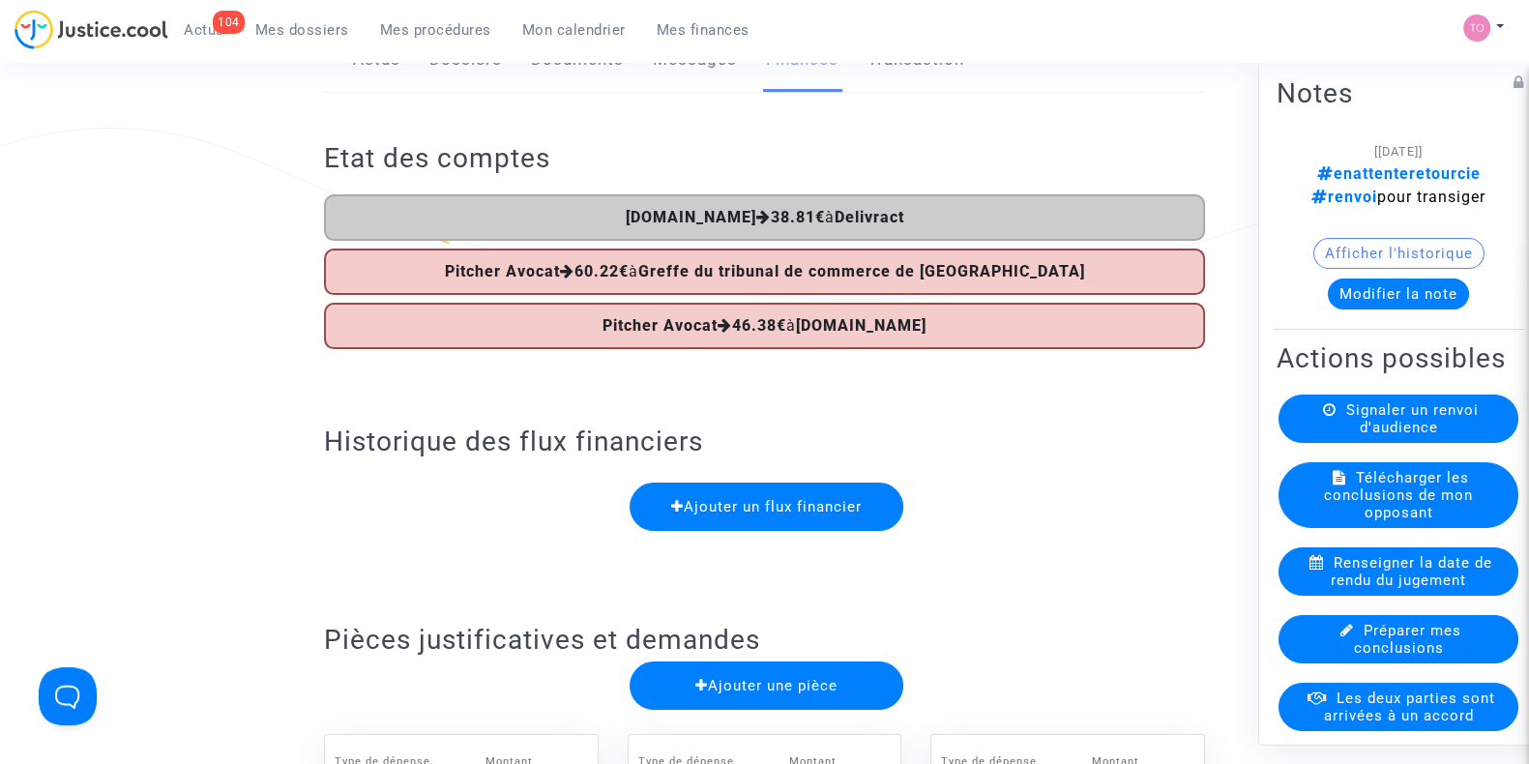
scroll to position [0, 0]
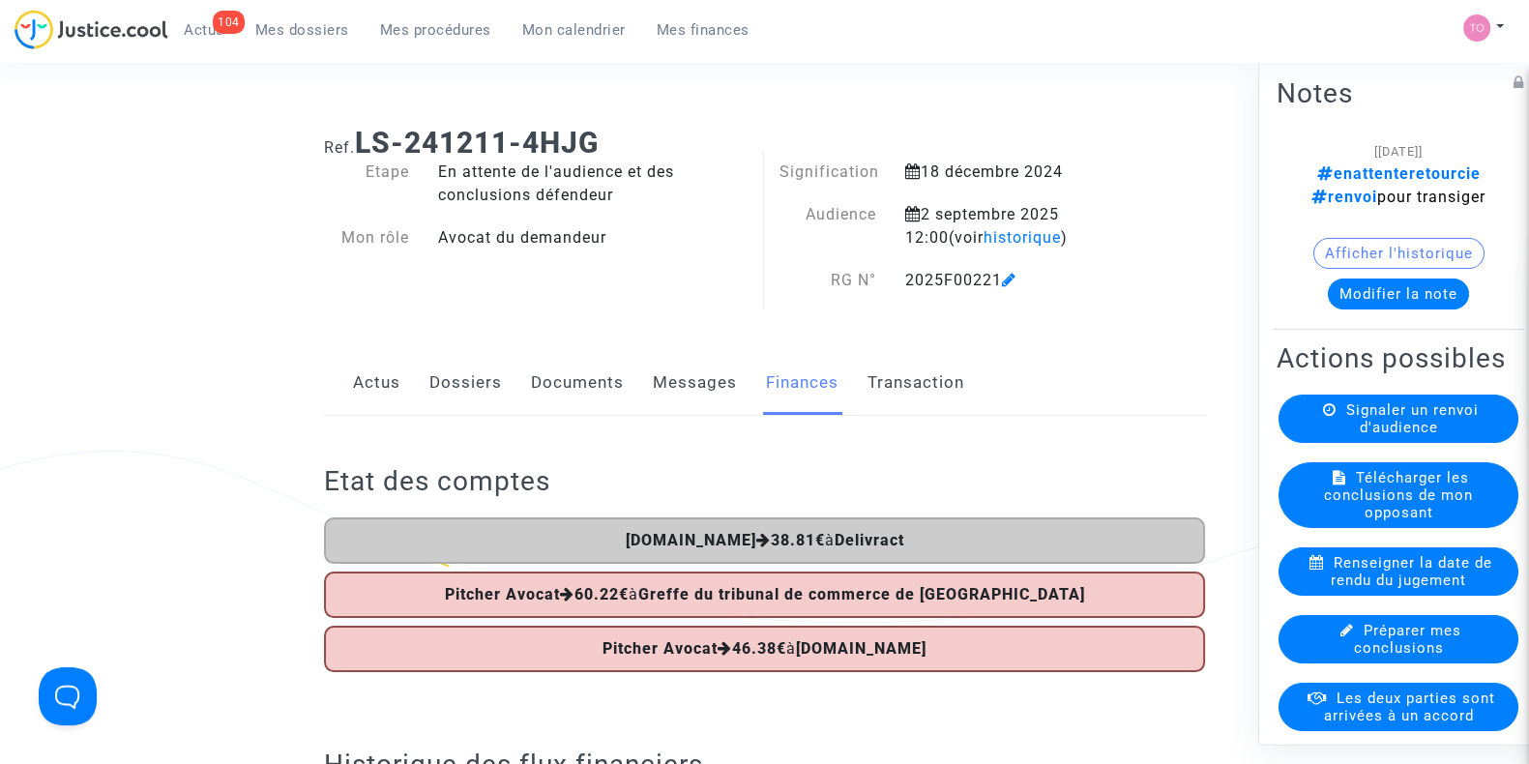
click at [1326, 245] on button "Afficher l'historique" at bounding box center [1399, 253] width 171 height 31
